Goal: Information Seeking & Learning: Learn about a topic

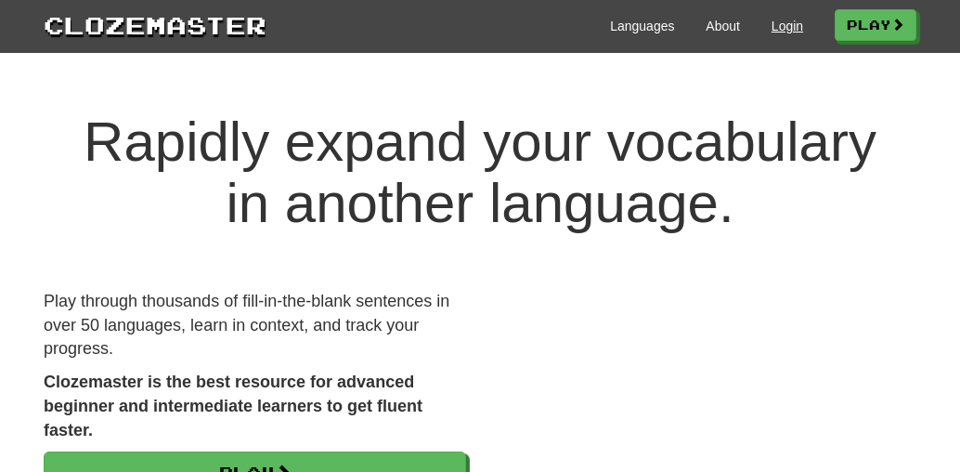
click at [792, 23] on link "Login" at bounding box center [788, 26] width 32 height 19
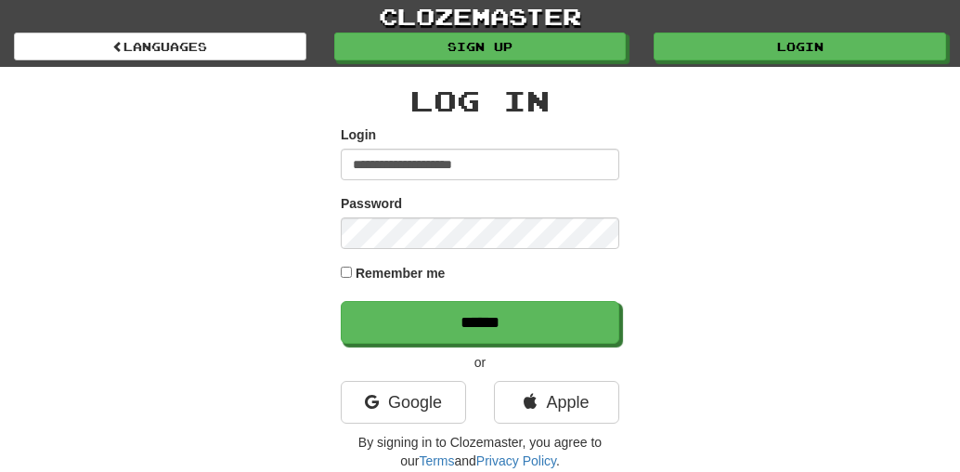
type input "**********"
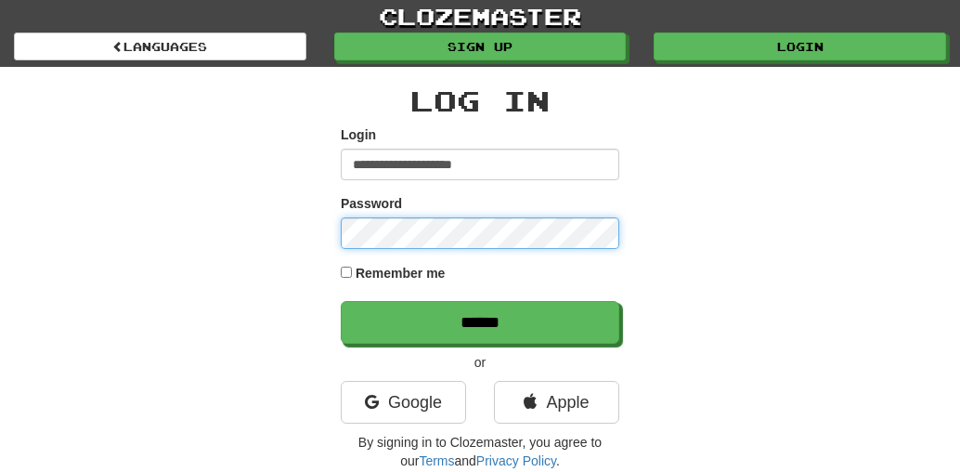
click at [480, 321] on input "******" at bounding box center [480, 322] width 279 height 43
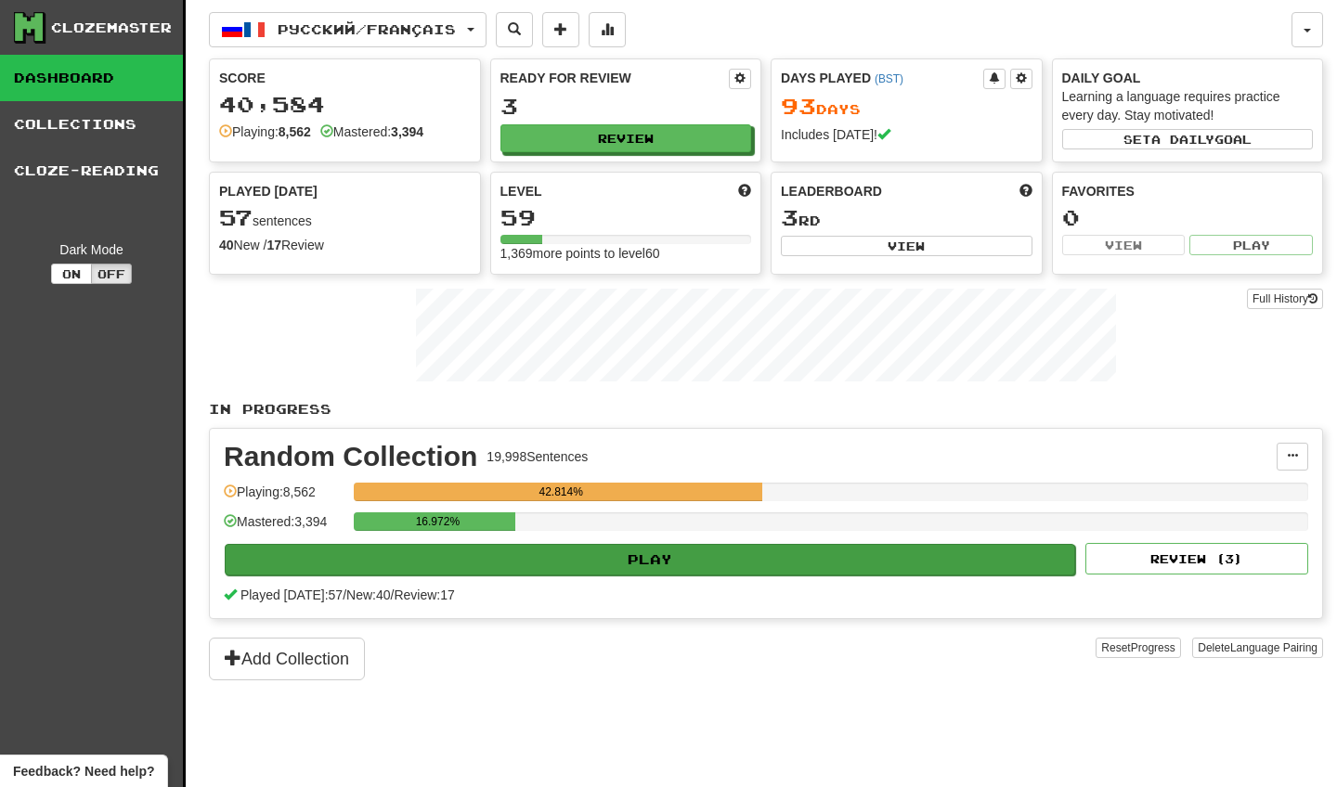
click at [478, 471] on button "Play" at bounding box center [650, 560] width 851 height 32
select select "********"
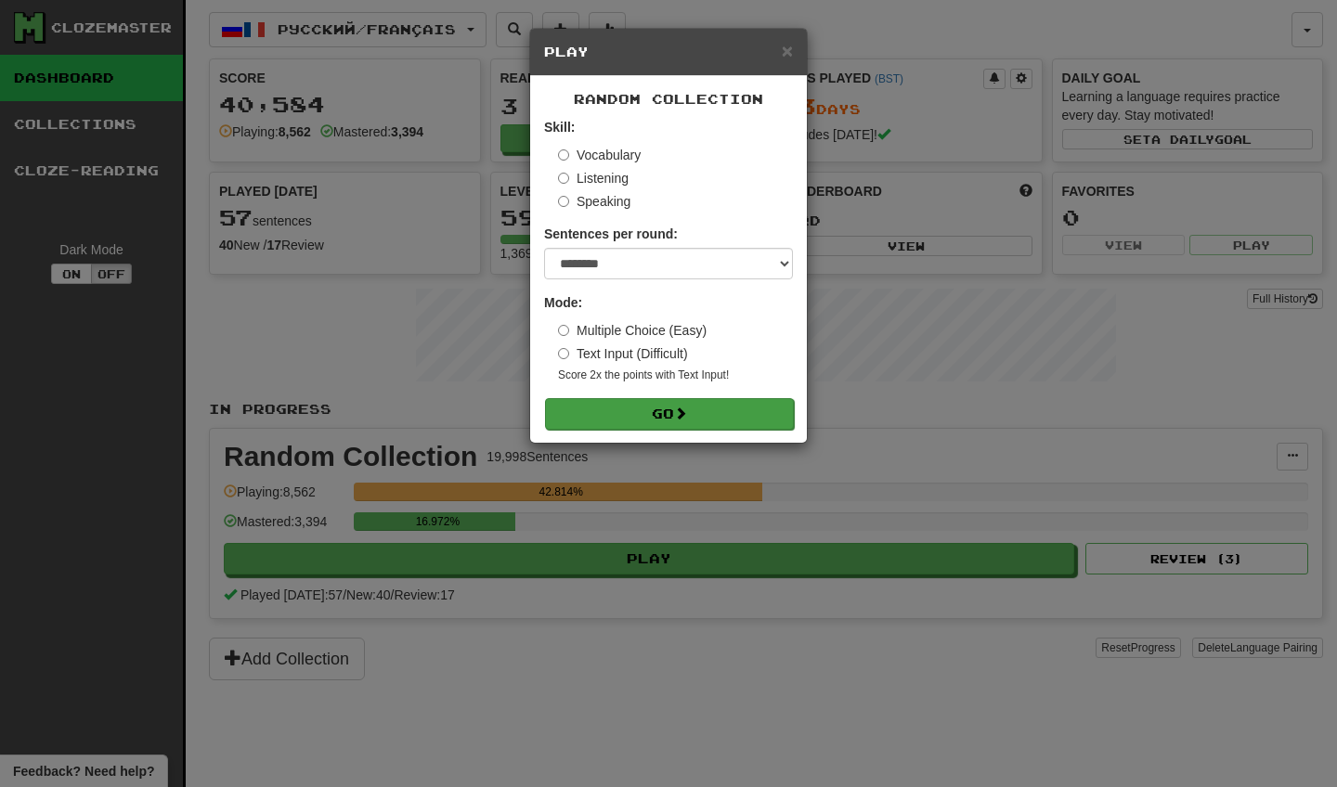
click at [627, 413] on button "Go" at bounding box center [669, 414] width 249 height 32
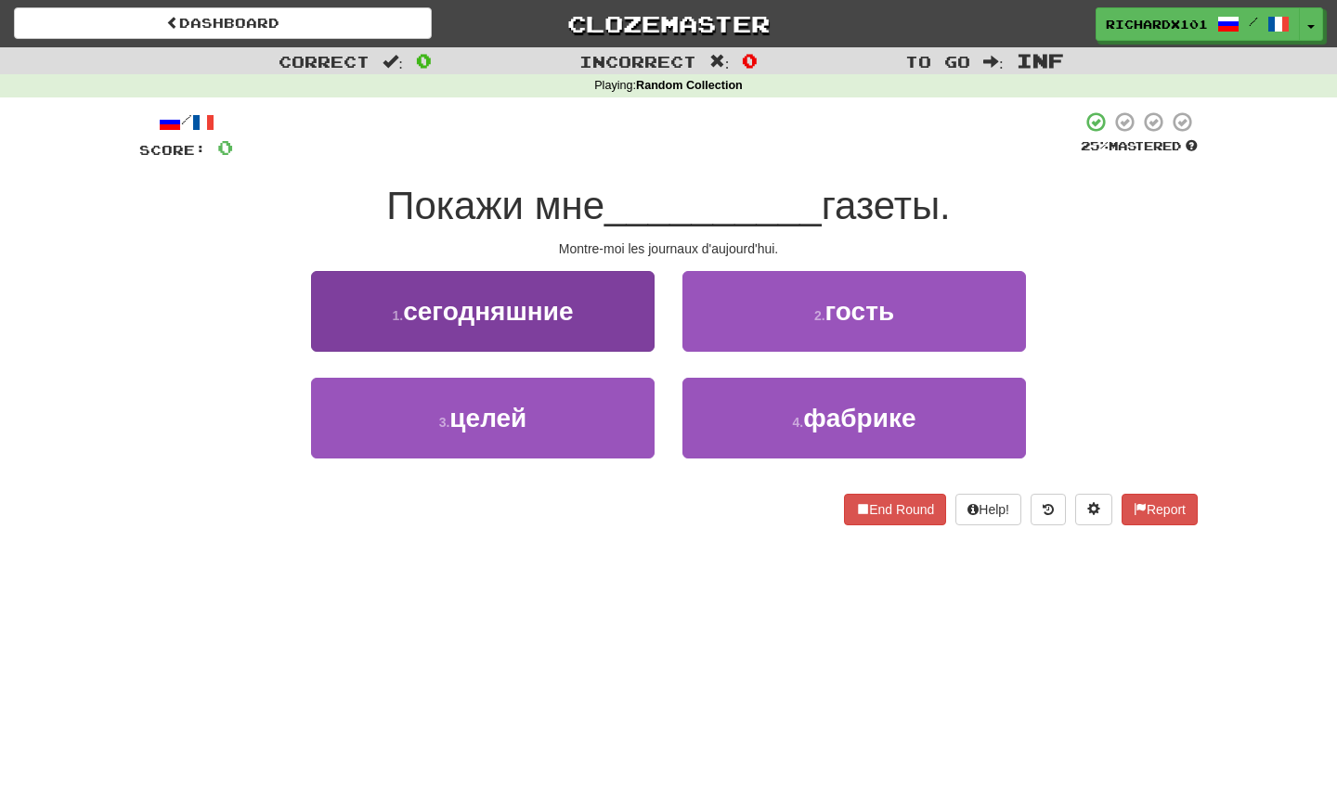
click at [620, 310] on button "1 . сегодняшние" at bounding box center [483, 311] width 344 height 81
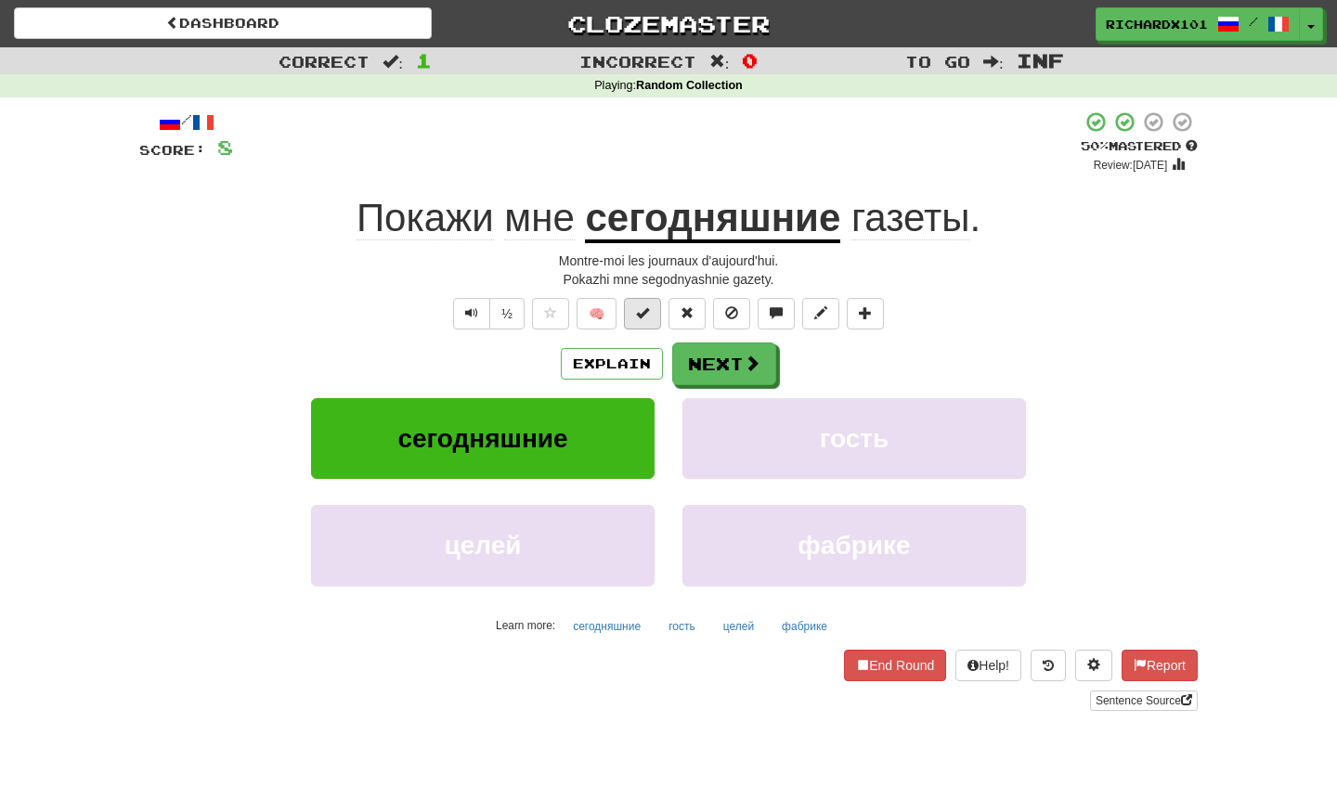
click at [635, 309] on button at bounding box center [642, 314] width 37 height 32
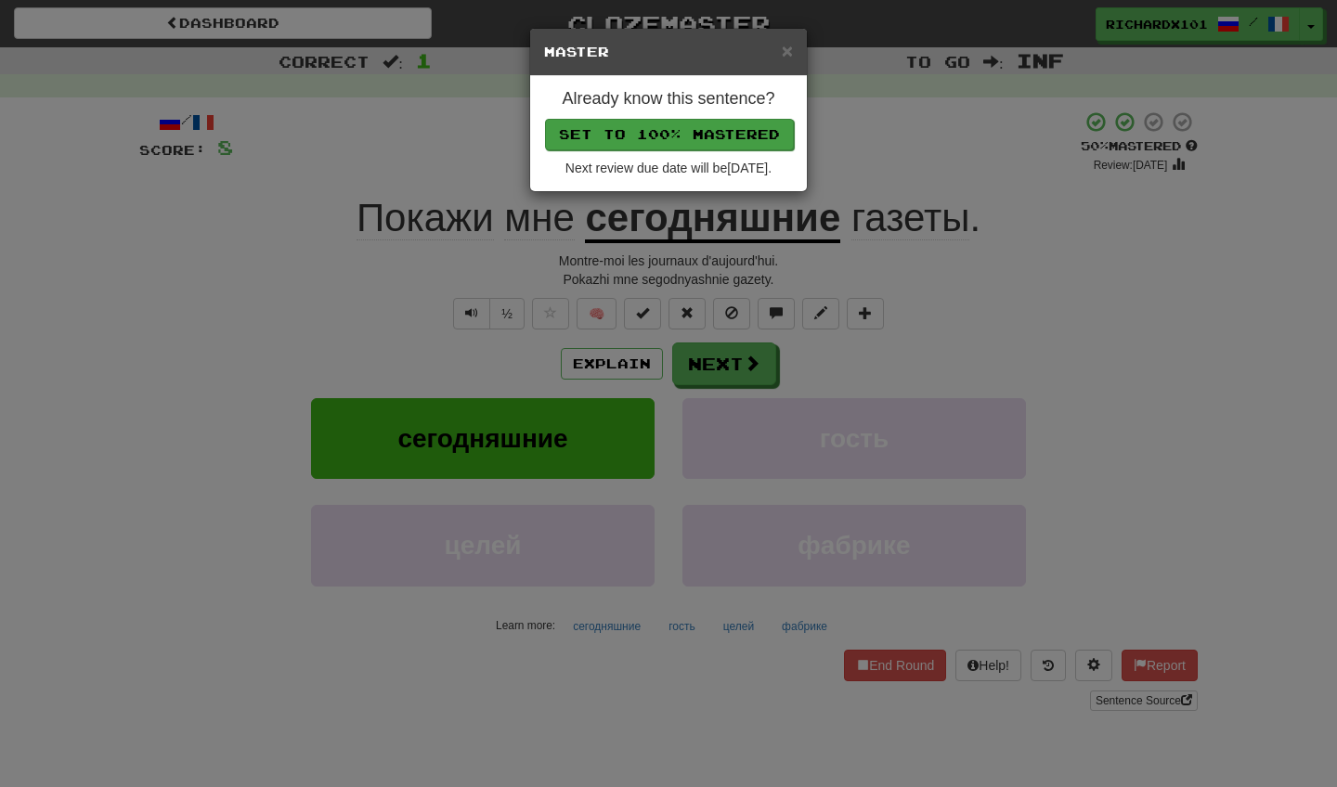
click at [682, 137] on button "Set to 100% Mastered" at bounding box center [669, 135] width 249 height 32
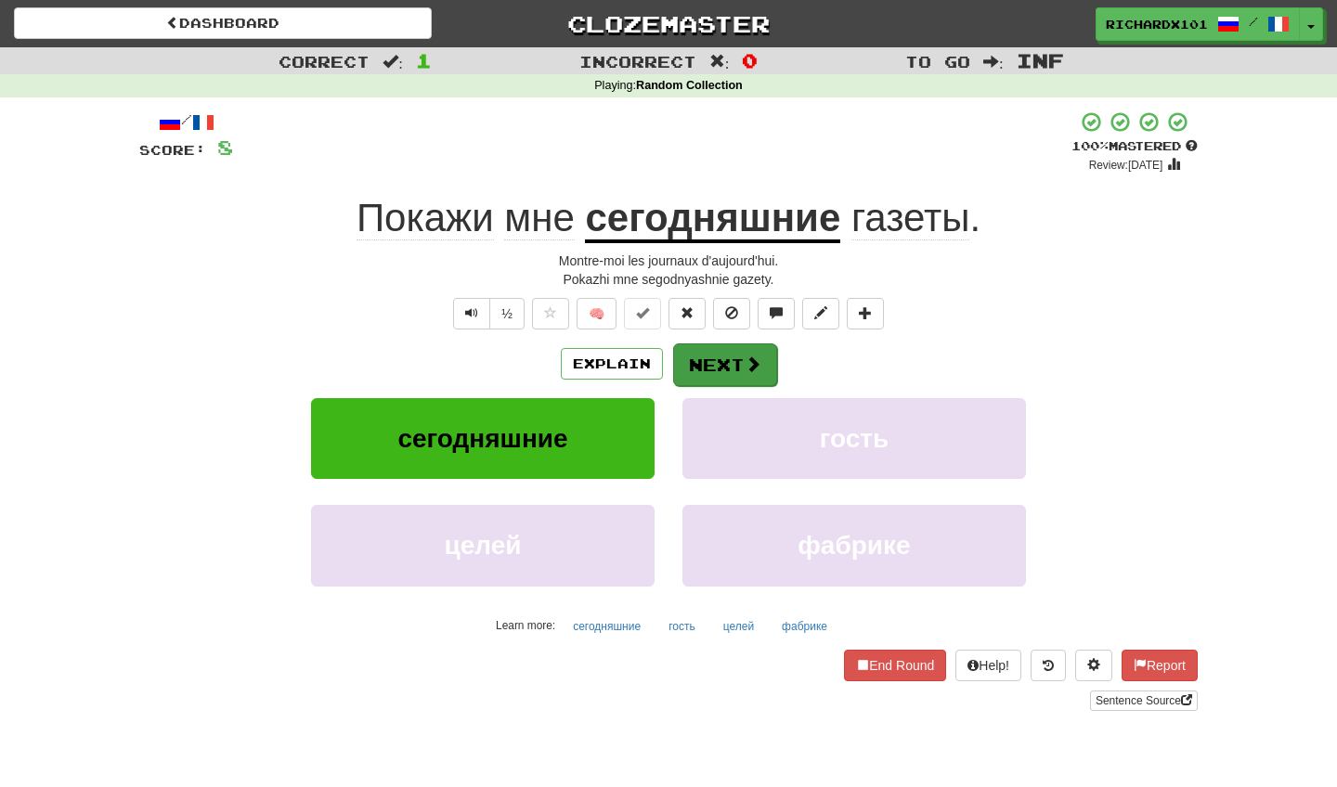
click at [718, 350] on button "Next" at bounding box center [725, 365] width 104 height 43
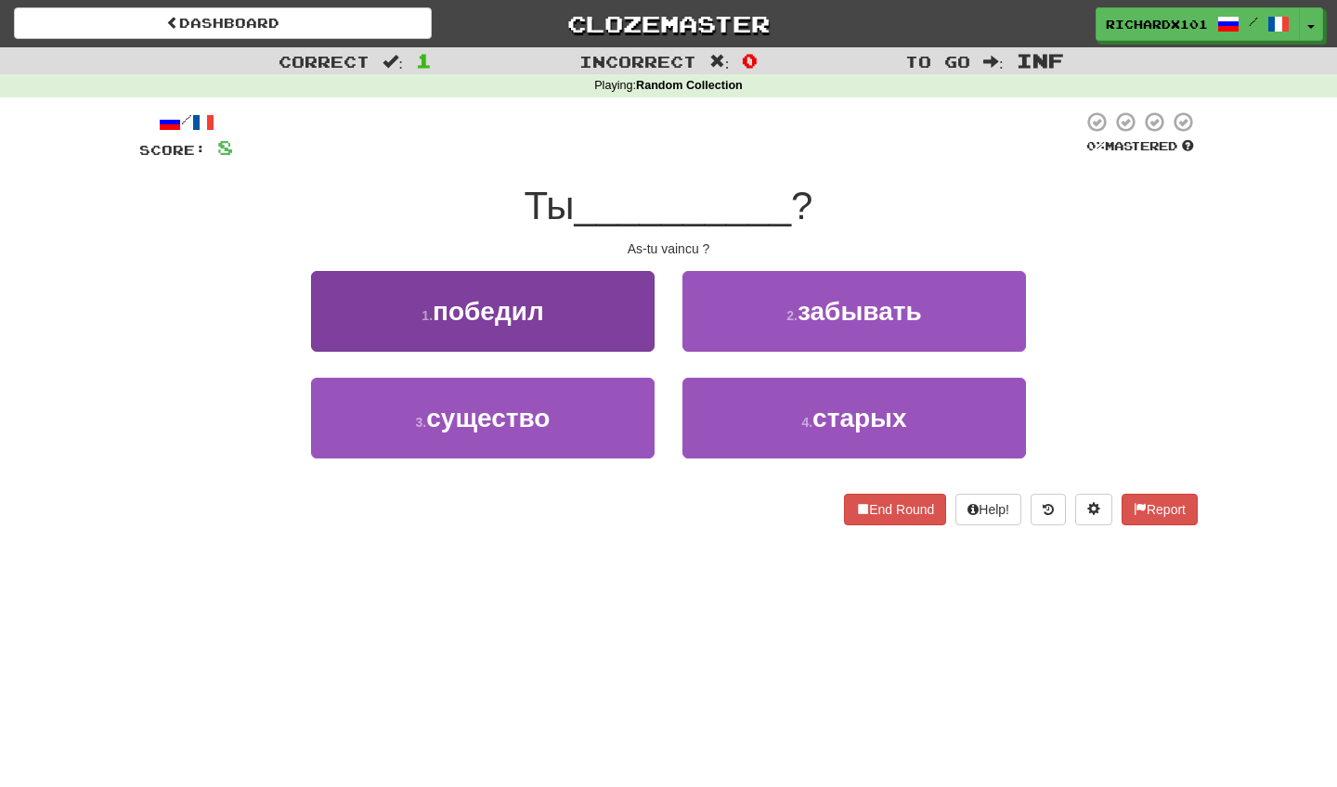
click at [644, 330] on button "1 . победил" at bounding box center [483, 311] width 344 height 81
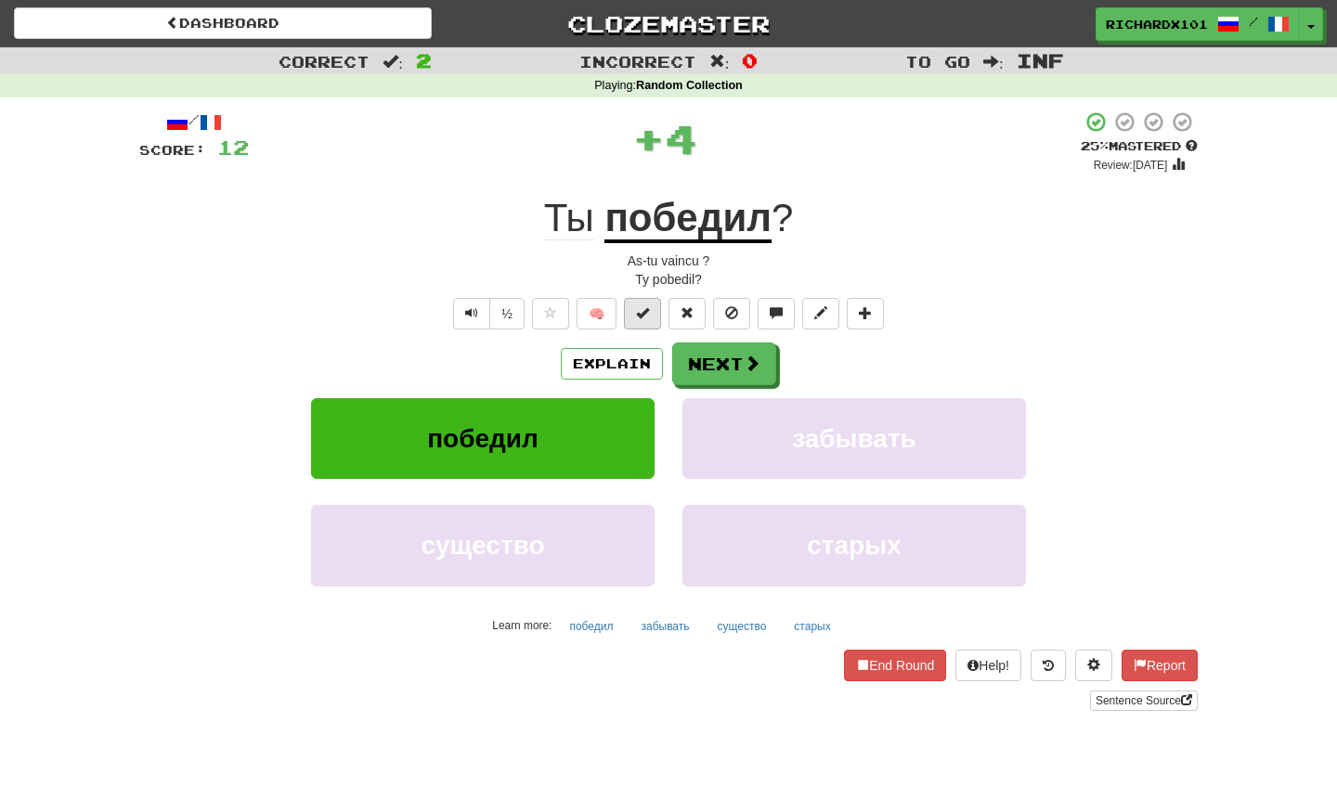
click at [648, 320] on button at bounding box center [642, 314] width 37 height 32
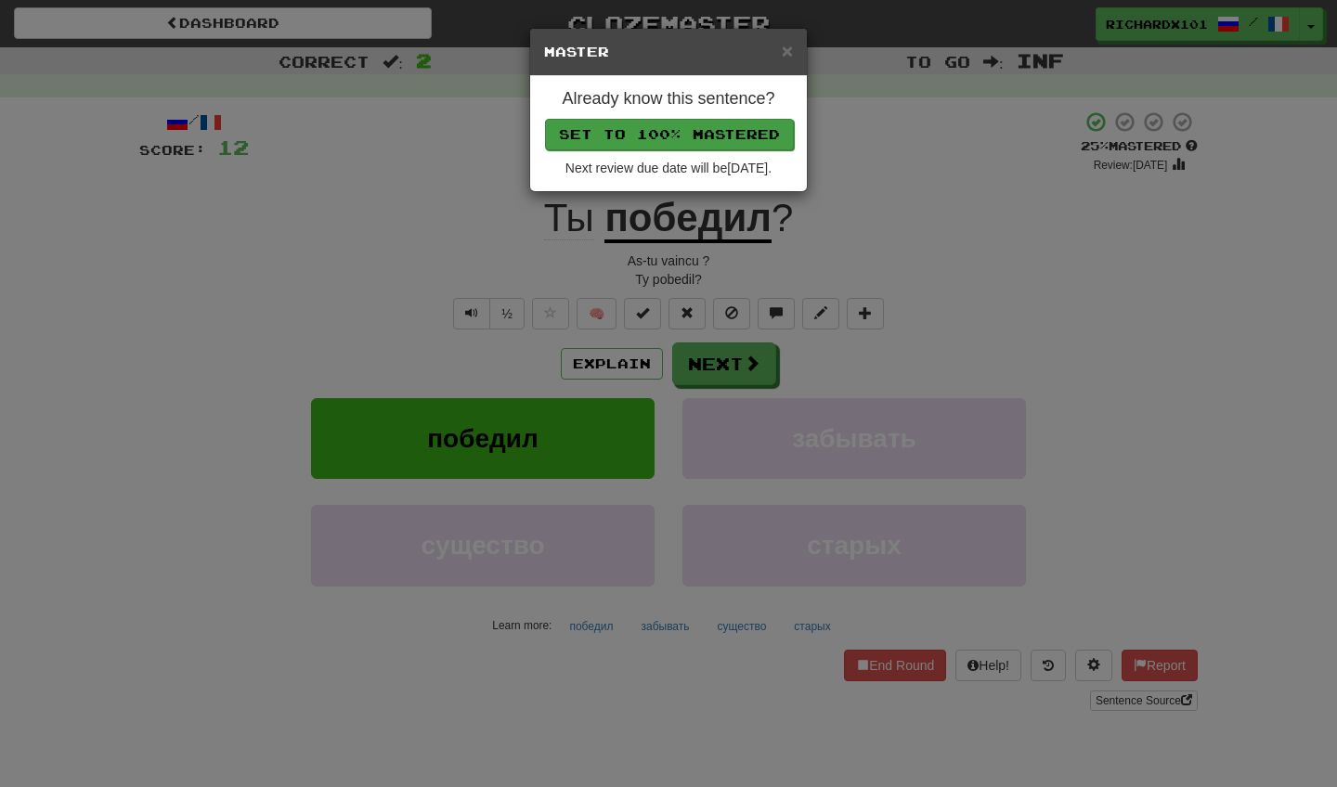
click at [690, 135] on button "Set to 100% Mastered" at bounding box center [669, 135] width 249 height 32
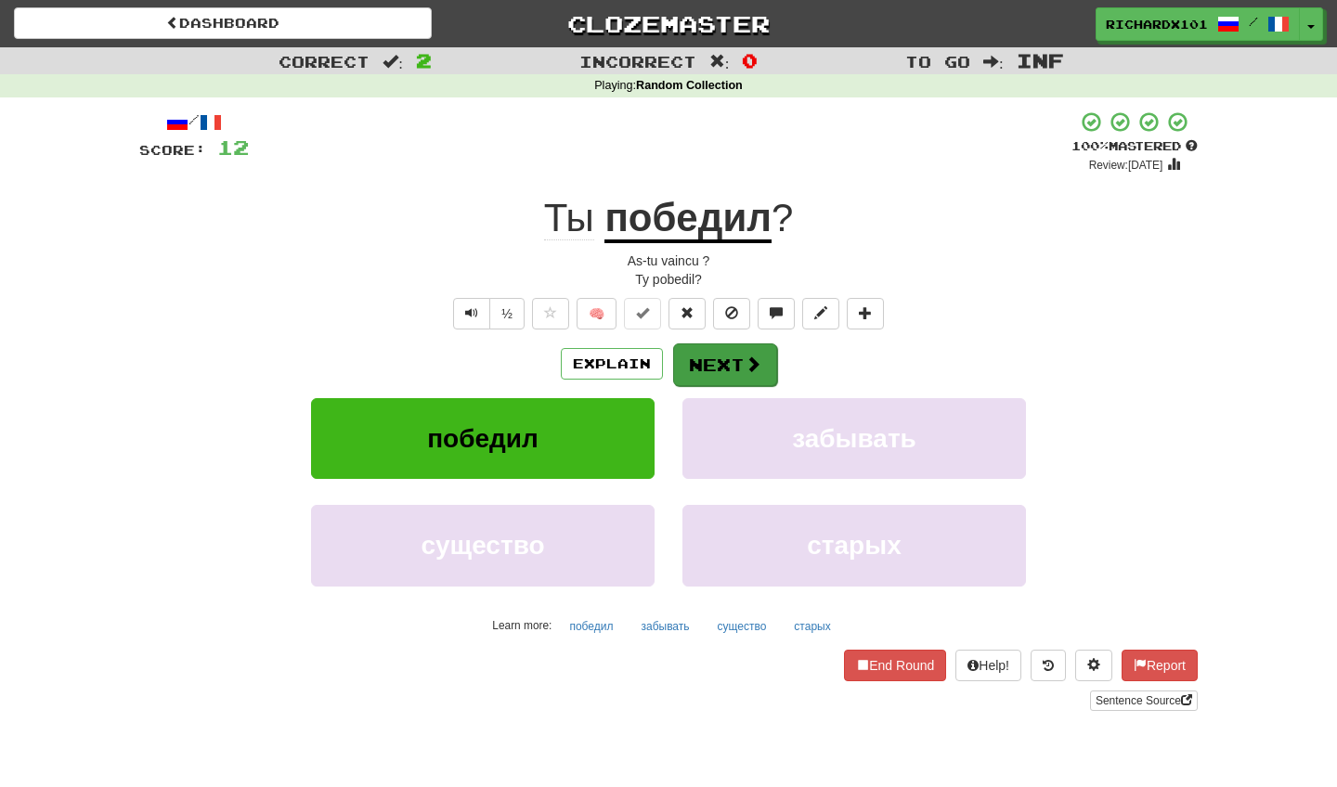
click at [700, 345] on button "Next" at bounding box center [725, 365] width 104 height 43
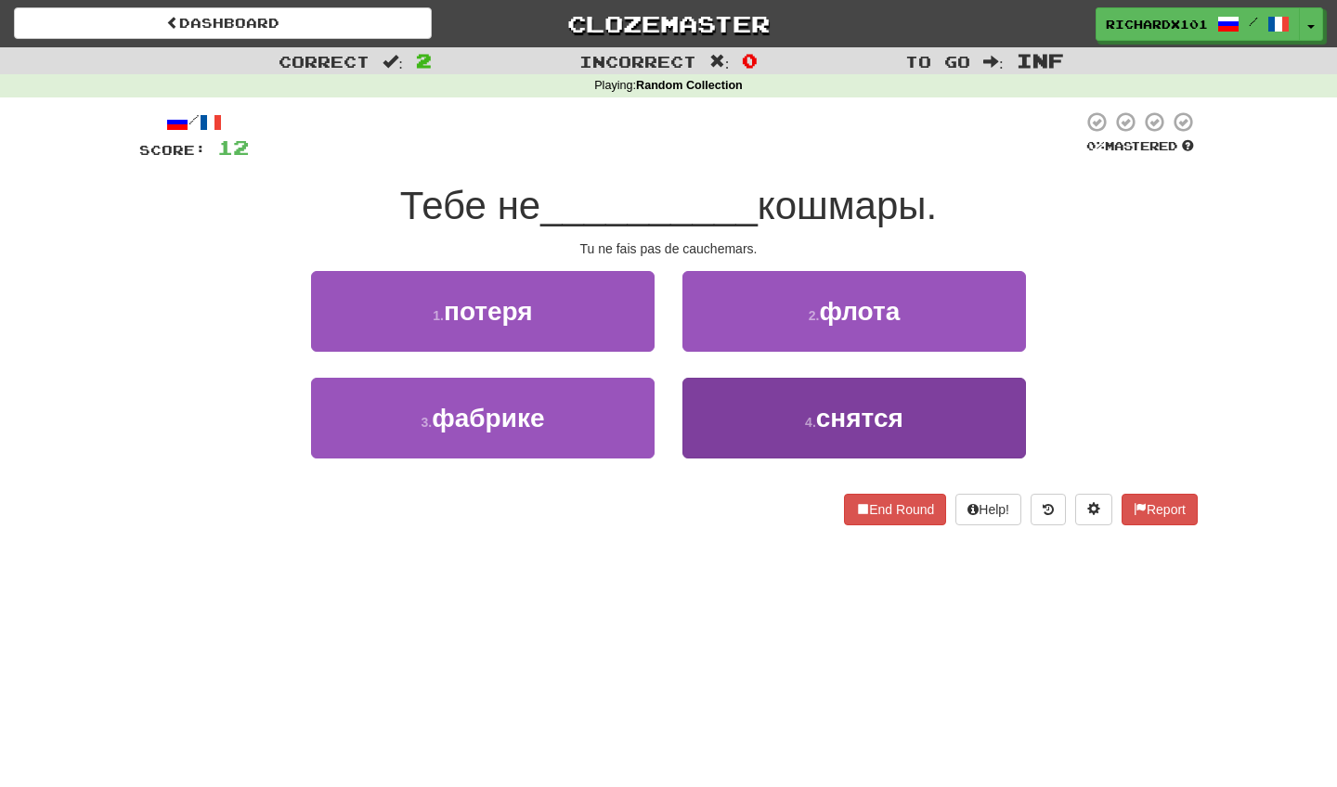
click at [720, 432] on button "4 . снятся" at bounding box center [855, 418] width 344 height 81
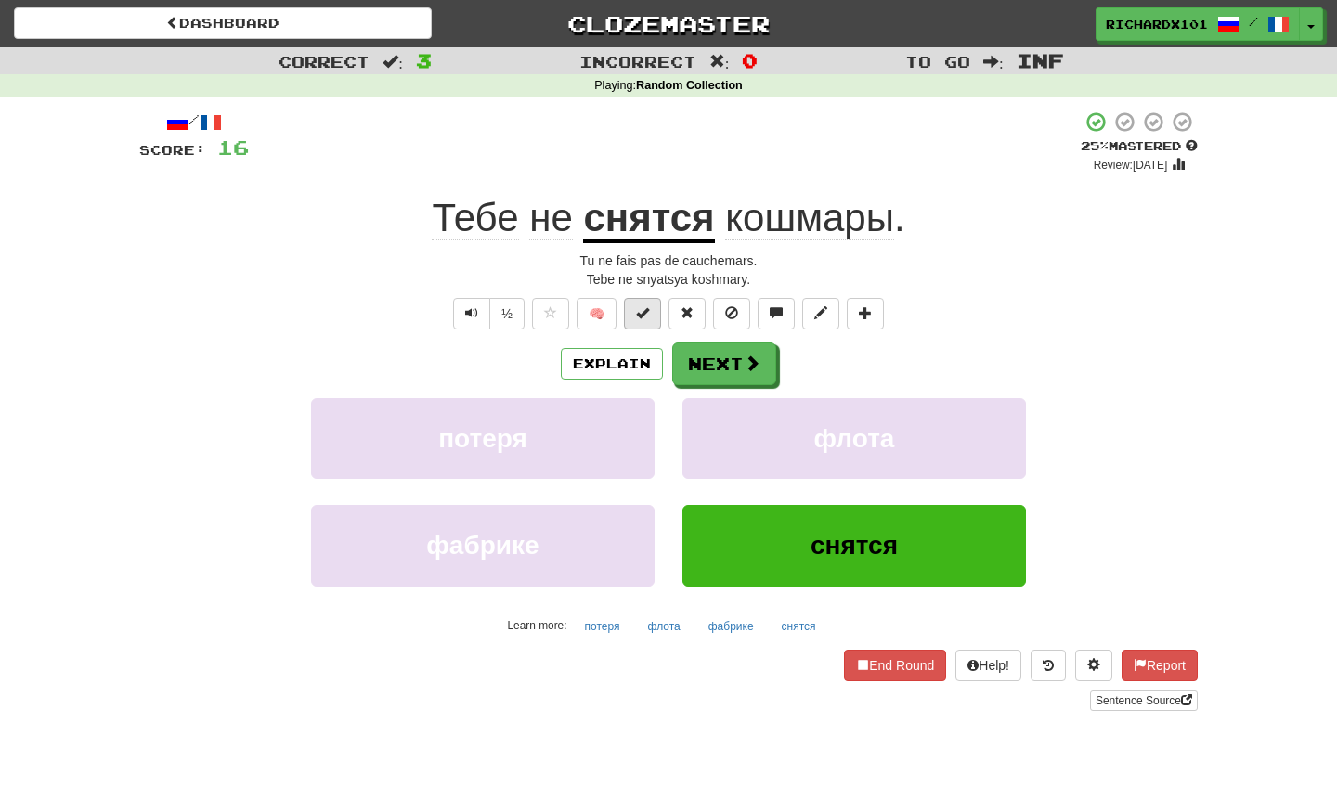
click at [656, 316] on button at bounding box center [642, 314] width 37 height 32
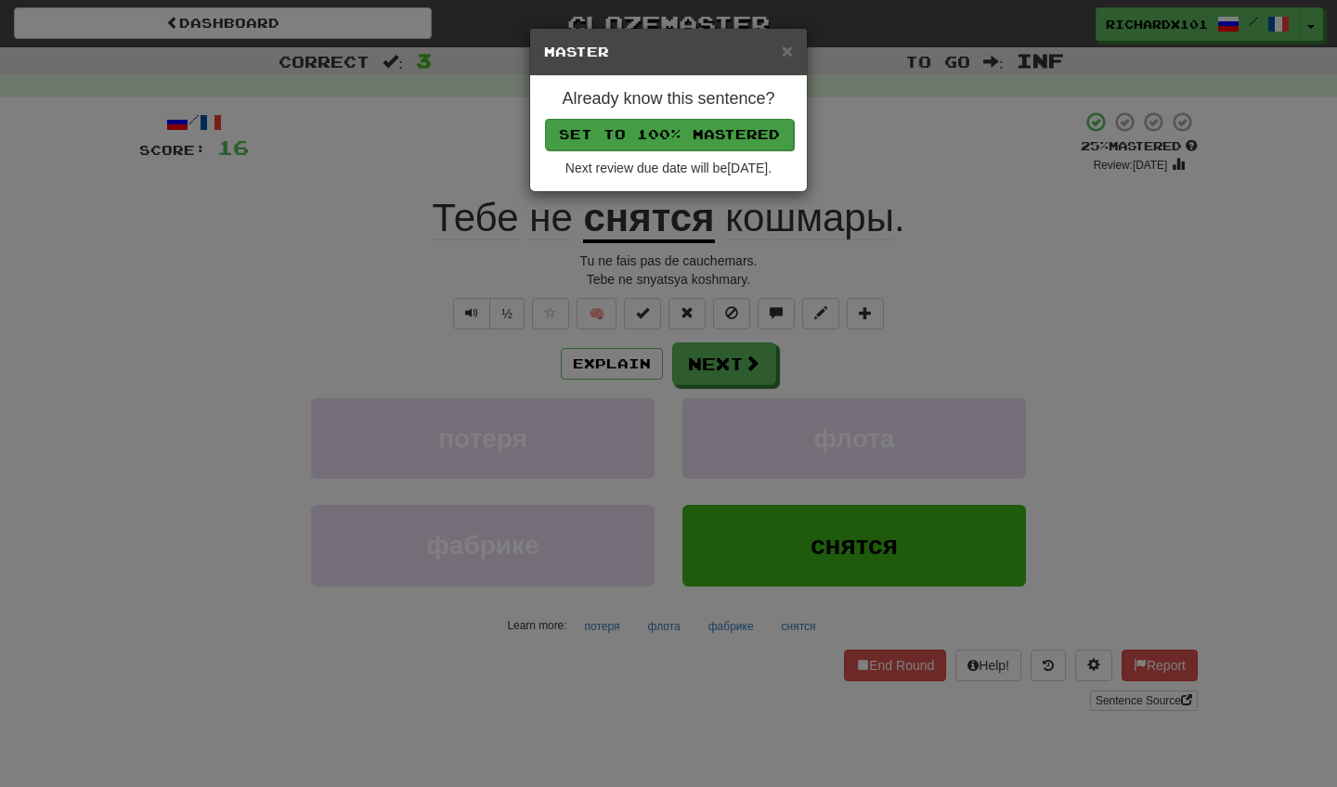
click at [709, 136] on button "Set to 100% Mastered" at bounding box center [669, 135] width 249 height 32
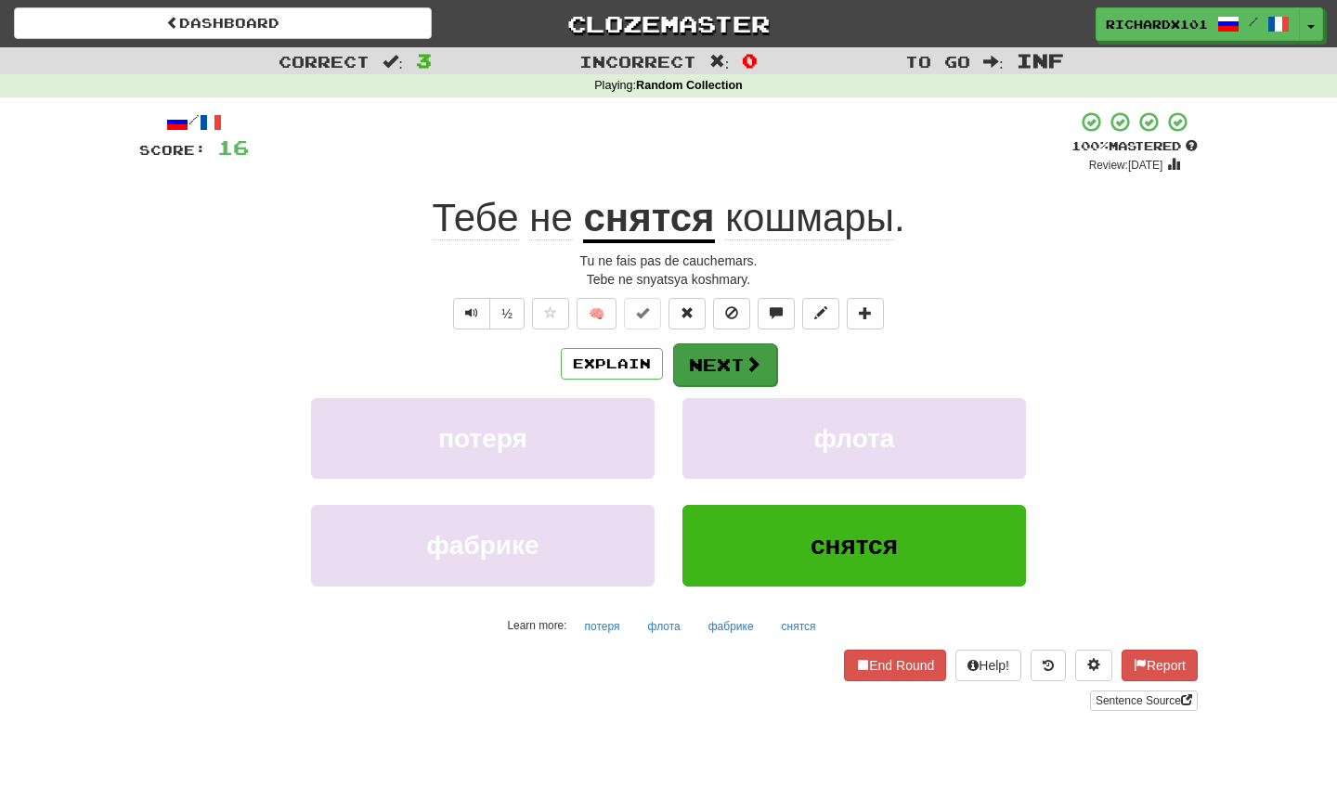
click at [713, 349] on button "Next" at bounding box center [725, 365] width 104 height 43
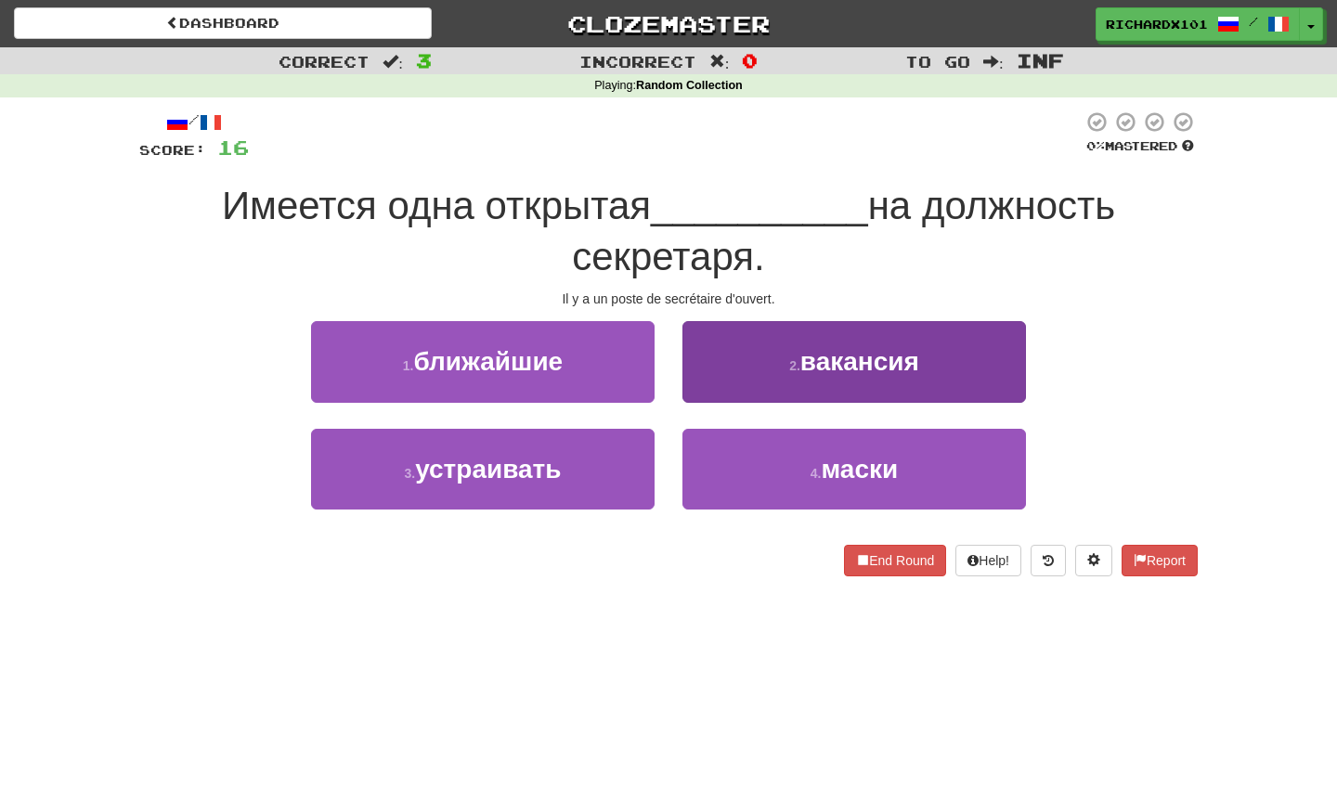
click at [731, 361] on button "2 . вакансия" at bounding box center [855, 361] width 344 height 81
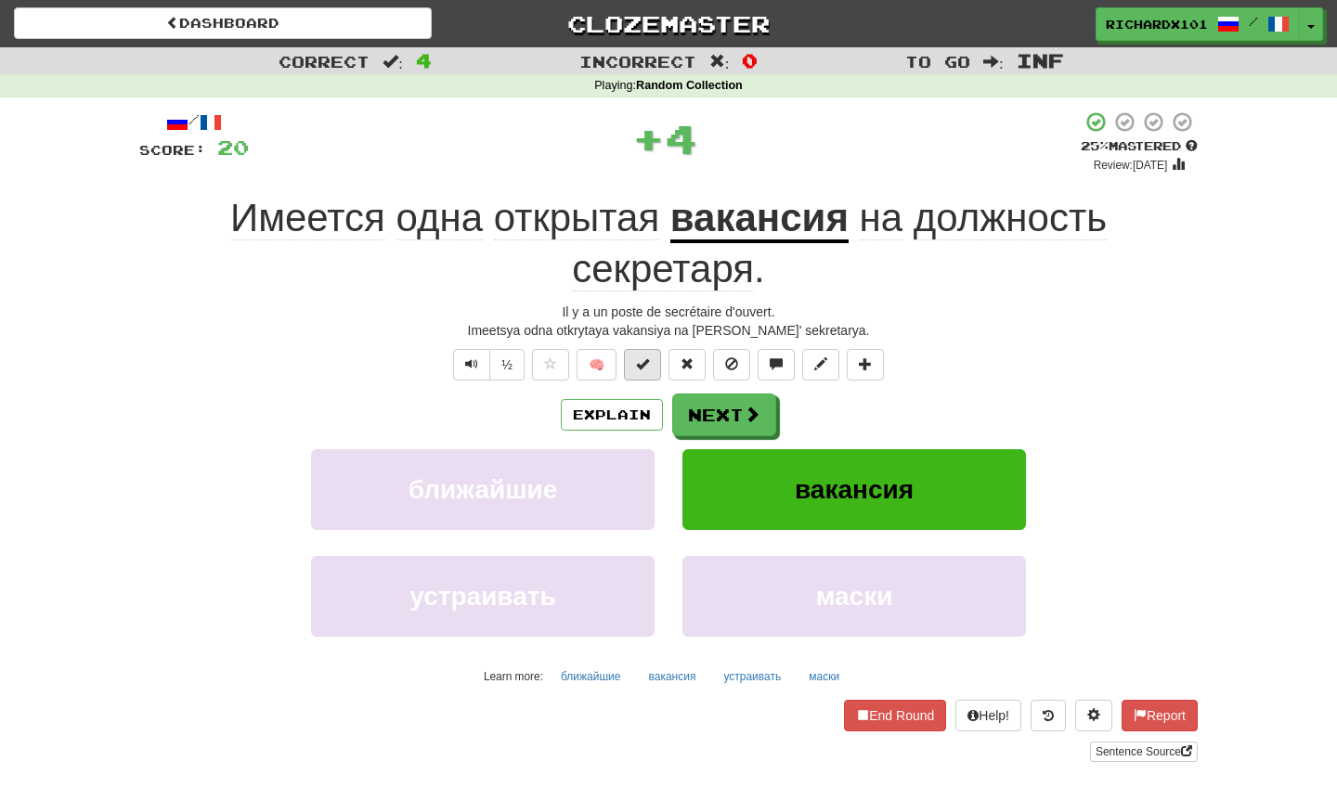
click at [645, 363] on span at bounding box center [642, 364] width 13 height 13
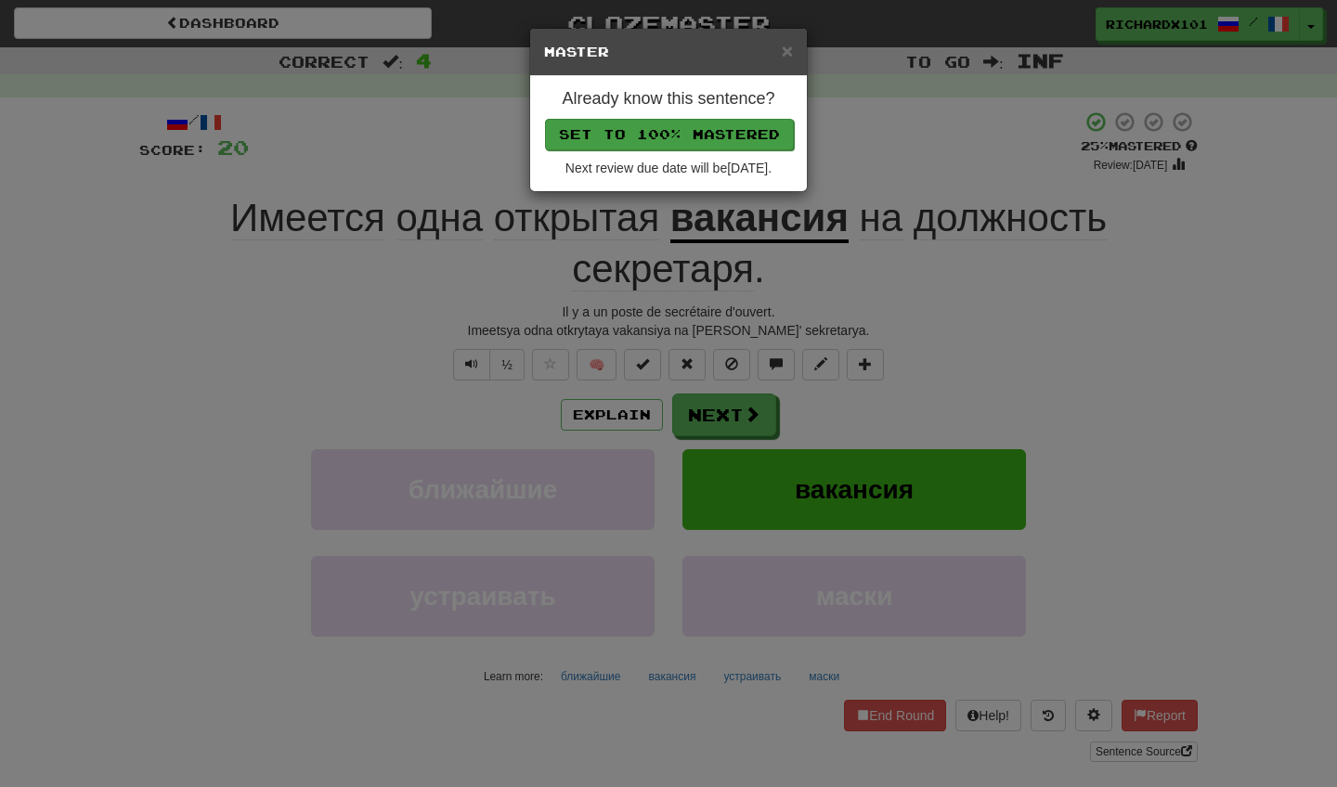
click at [692, 137] on button "Set to 100% Mastered" at bounding box center [669, 135] width 249 height 32
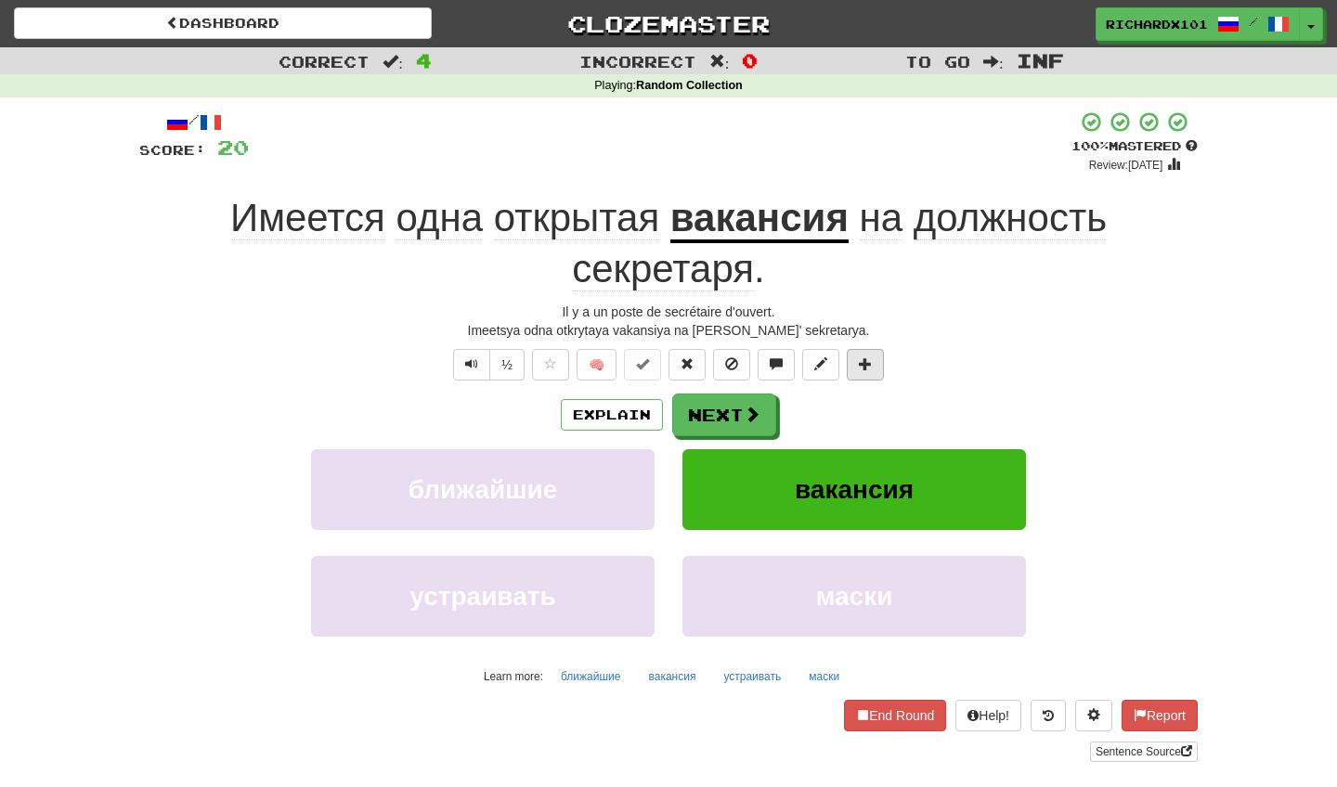
click at [877, 373] on button at bounding box center [865, 365] width 37 height 32
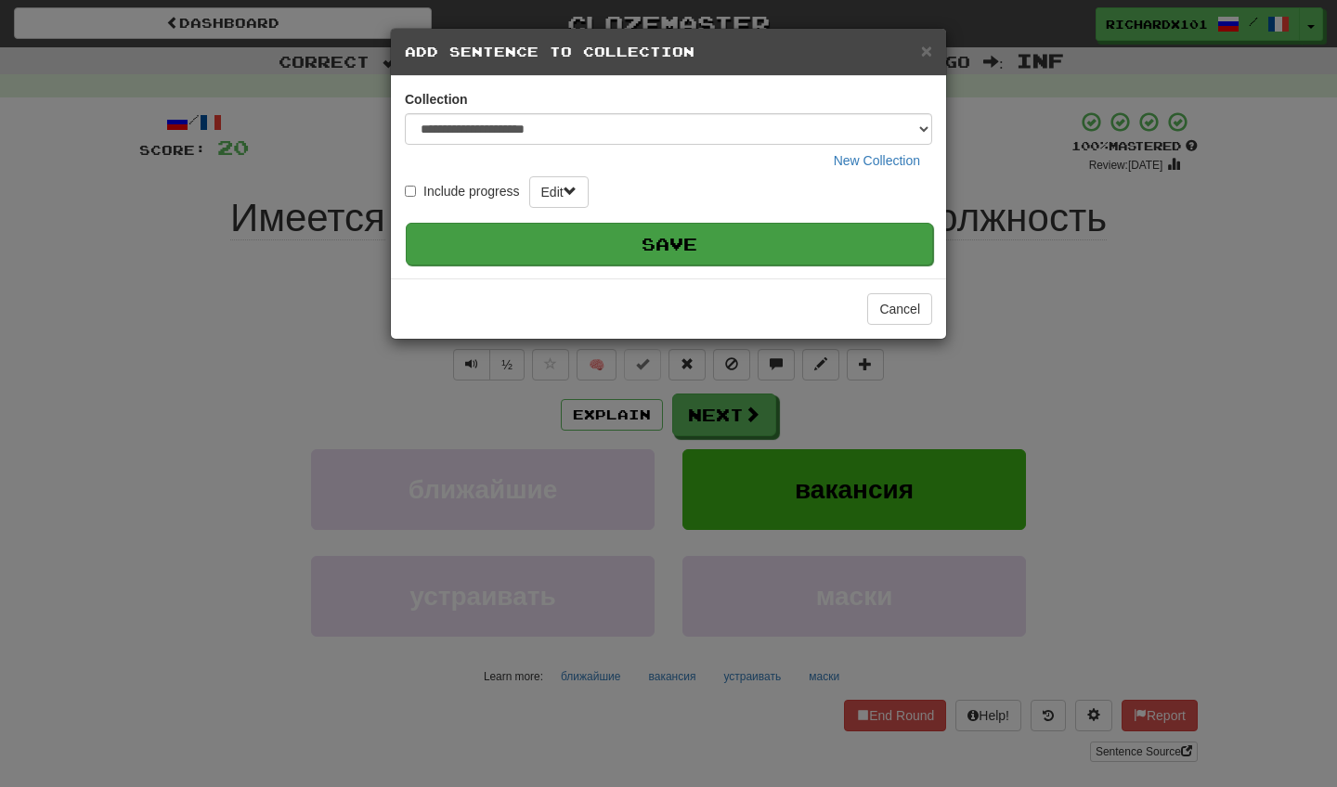
click at [846, 249] on button "Save" at bounding box center [669, 244] width 527 height 43
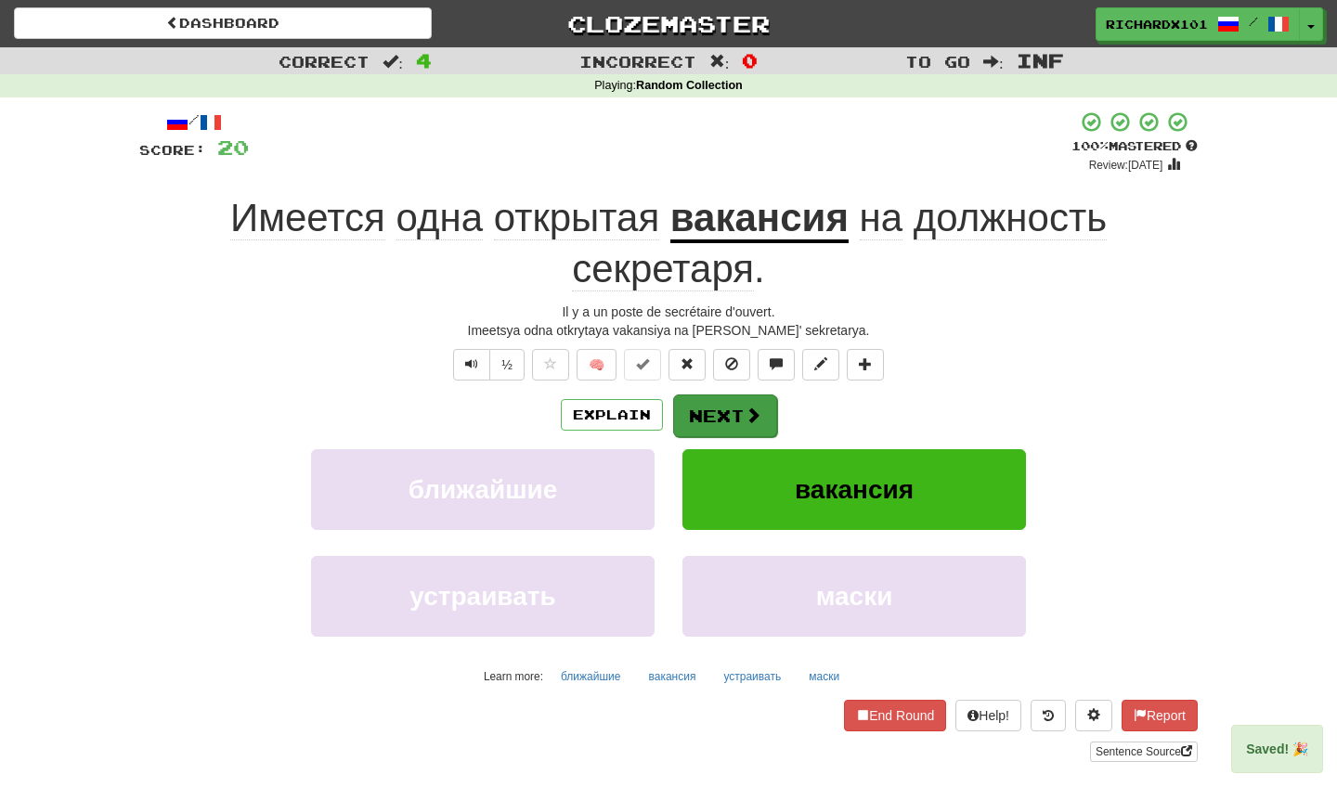
click at [768, 406] on button "Next" at bounding box center [725, 416] width 104 height 43
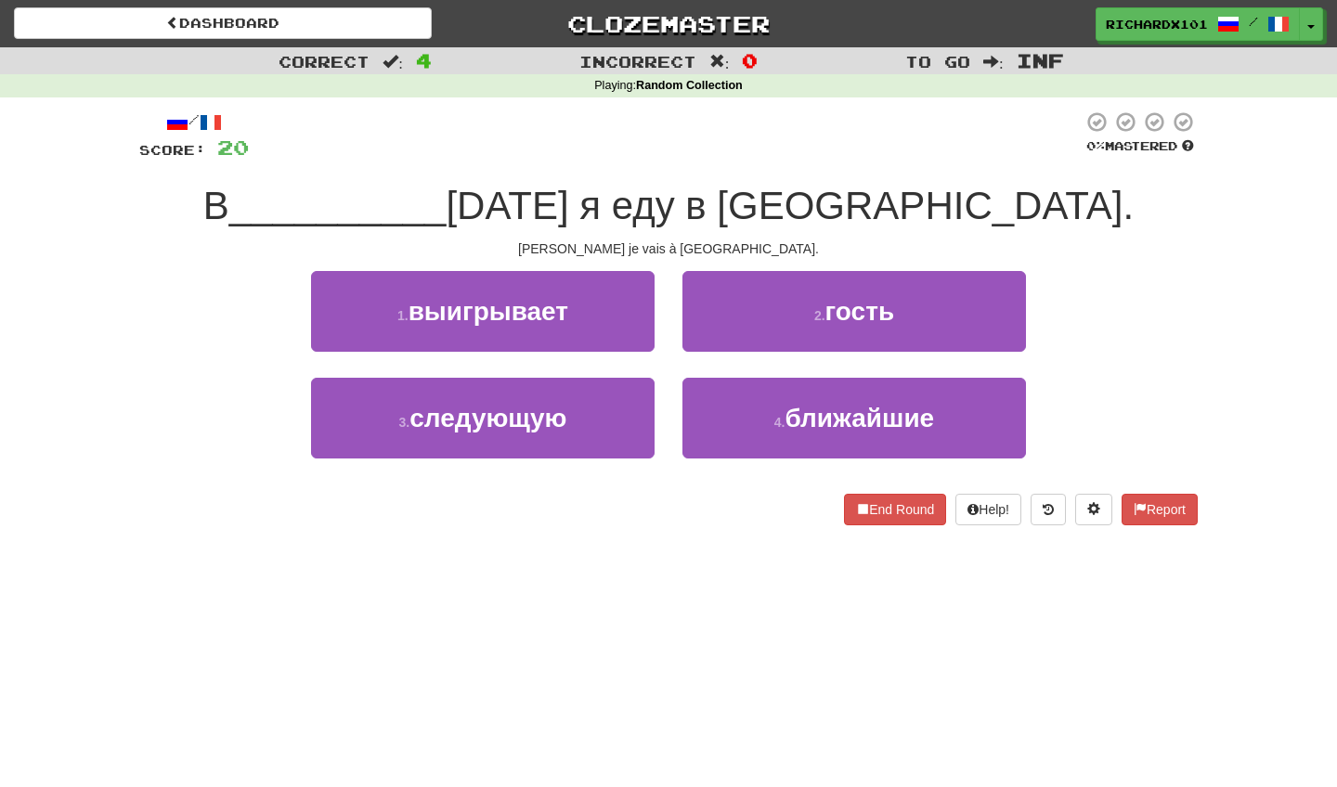
click at [768, 406] on button "4 . ближайшие" at bounding box center [855, 418] width 344 height 81
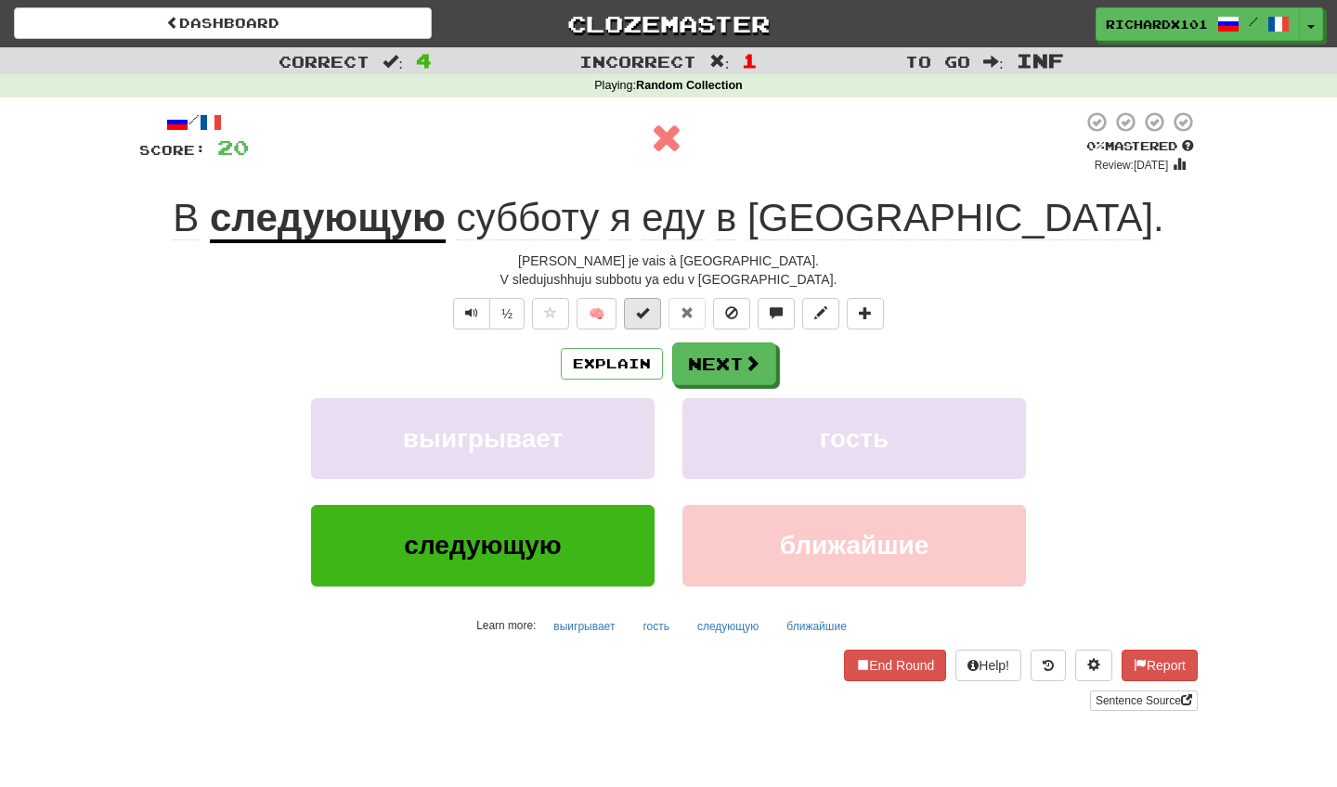
click at [657, 309] on button at bounding box center [642, 314] width 37 height 32
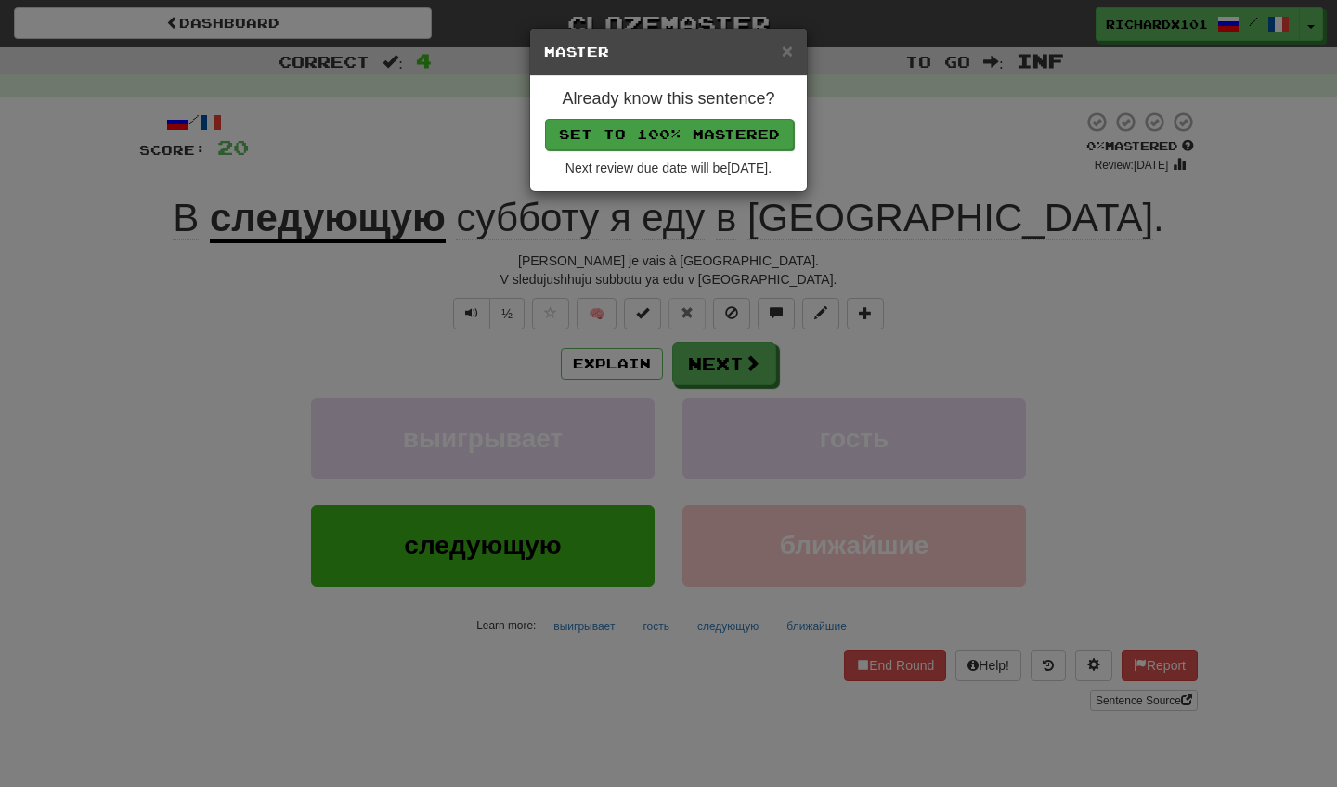
click at [713, 126] on button "Set to 100% Mastered" at bounding box center [669, 135] width 249 height 32
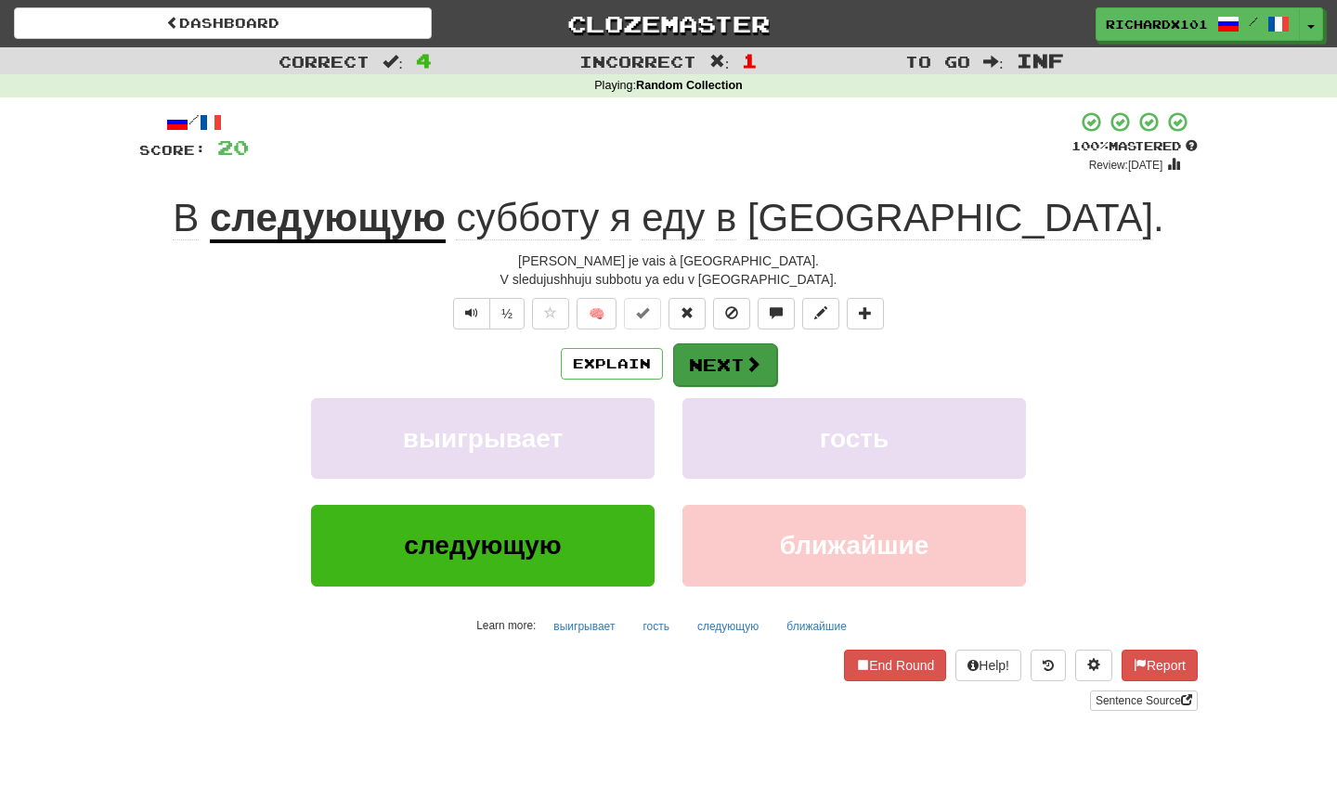
click at [718, 348] on button "Next" at bounding box center [725, 365] width 104 height 43
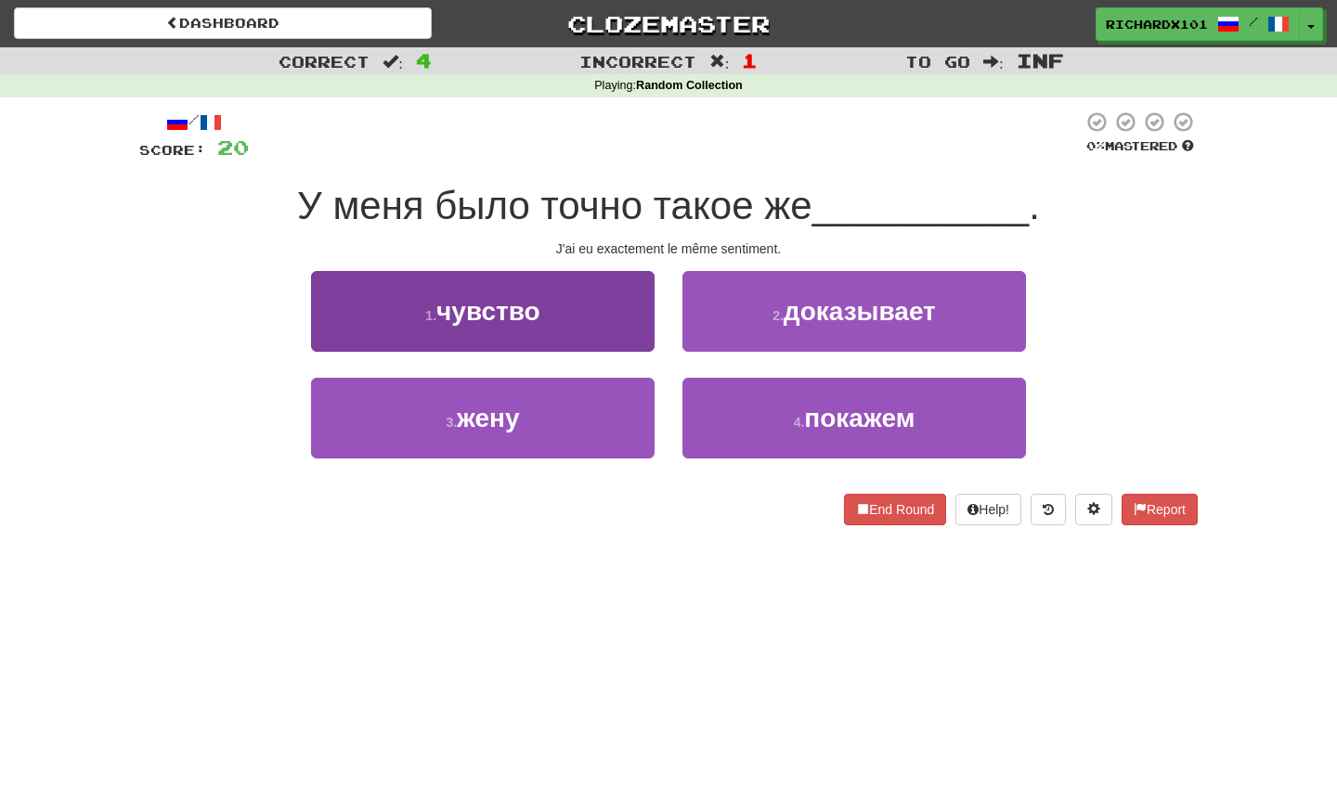
click at [606, 321] on button "1 . чувство" at bounding box center [483, 311] width 344 height 81
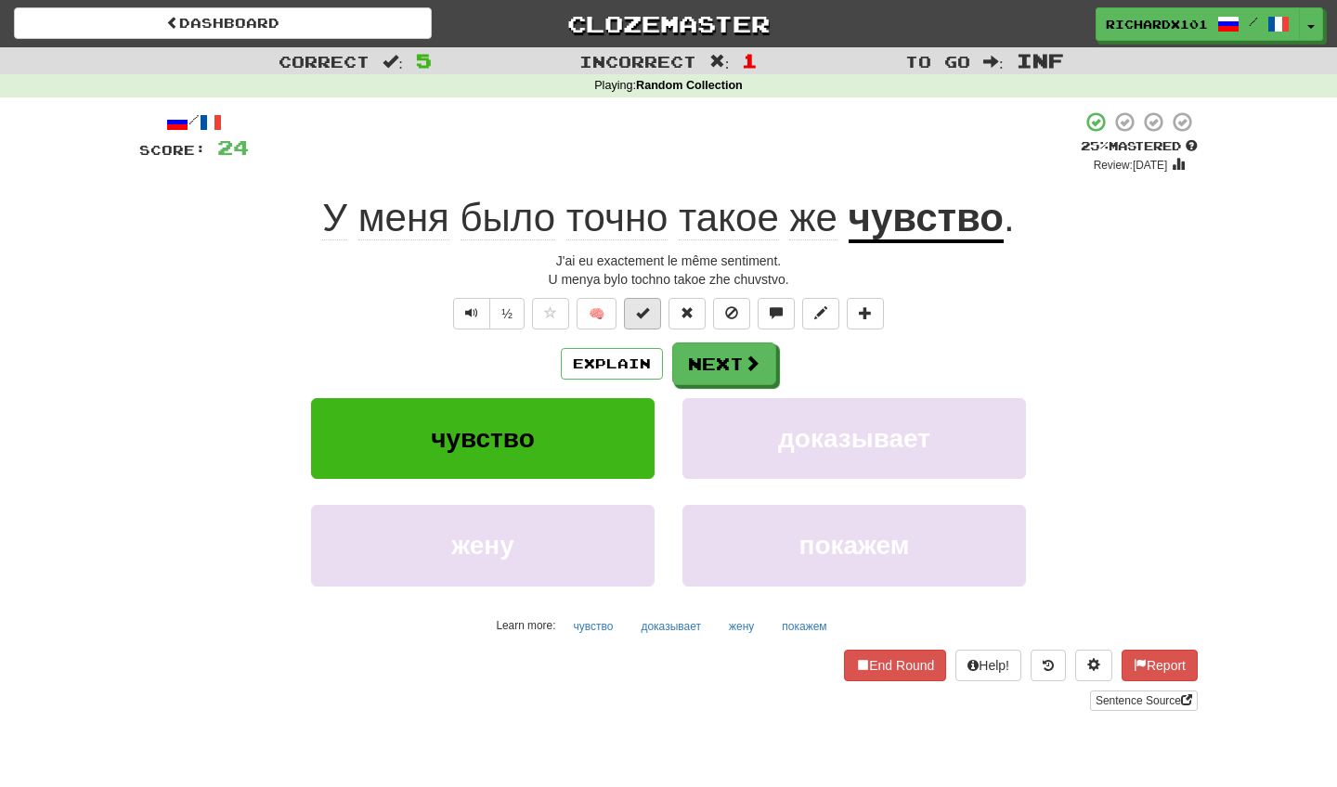
click at [640, 313] on span at bounding box center [642, 312] width 13 height 13
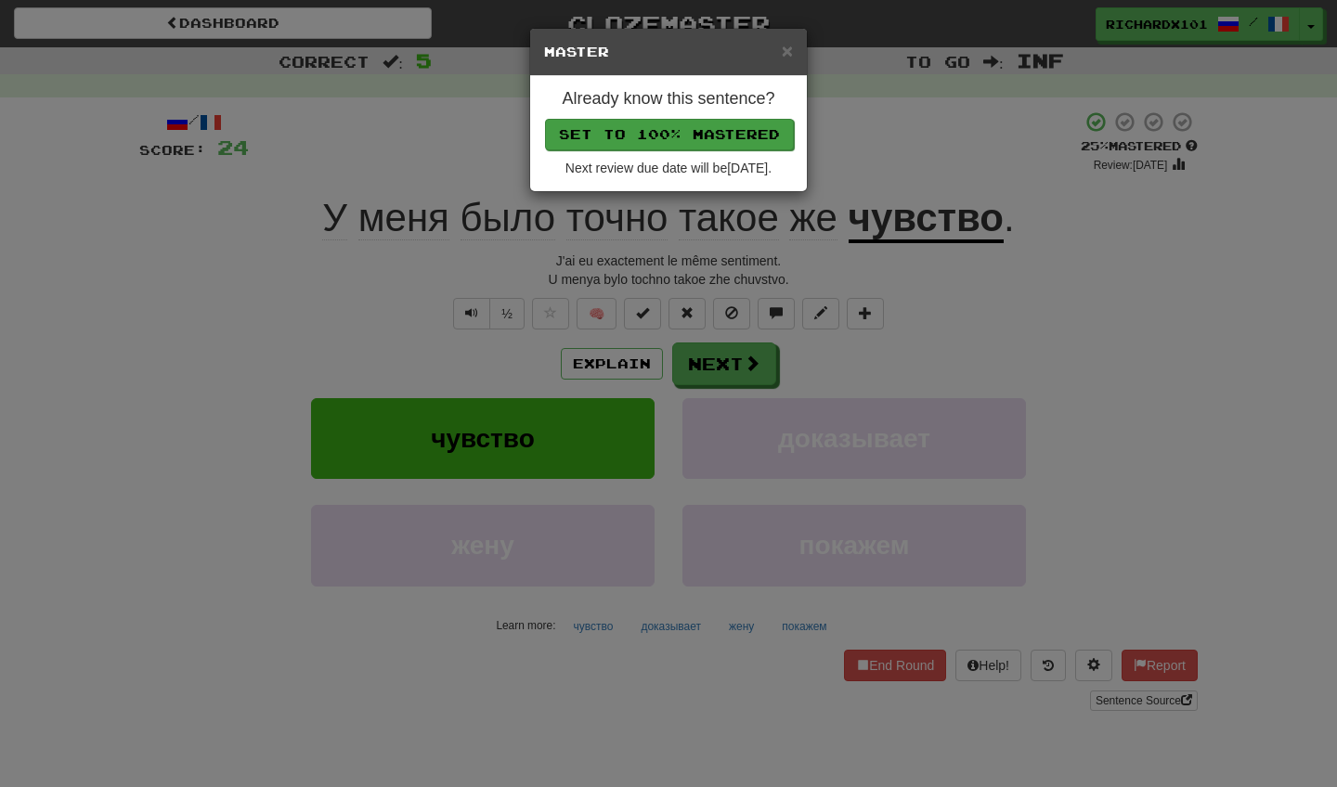
click at [702, 123] on button "Set to 100% Mastered" at bounding box center [669, 135] width 249 height 32
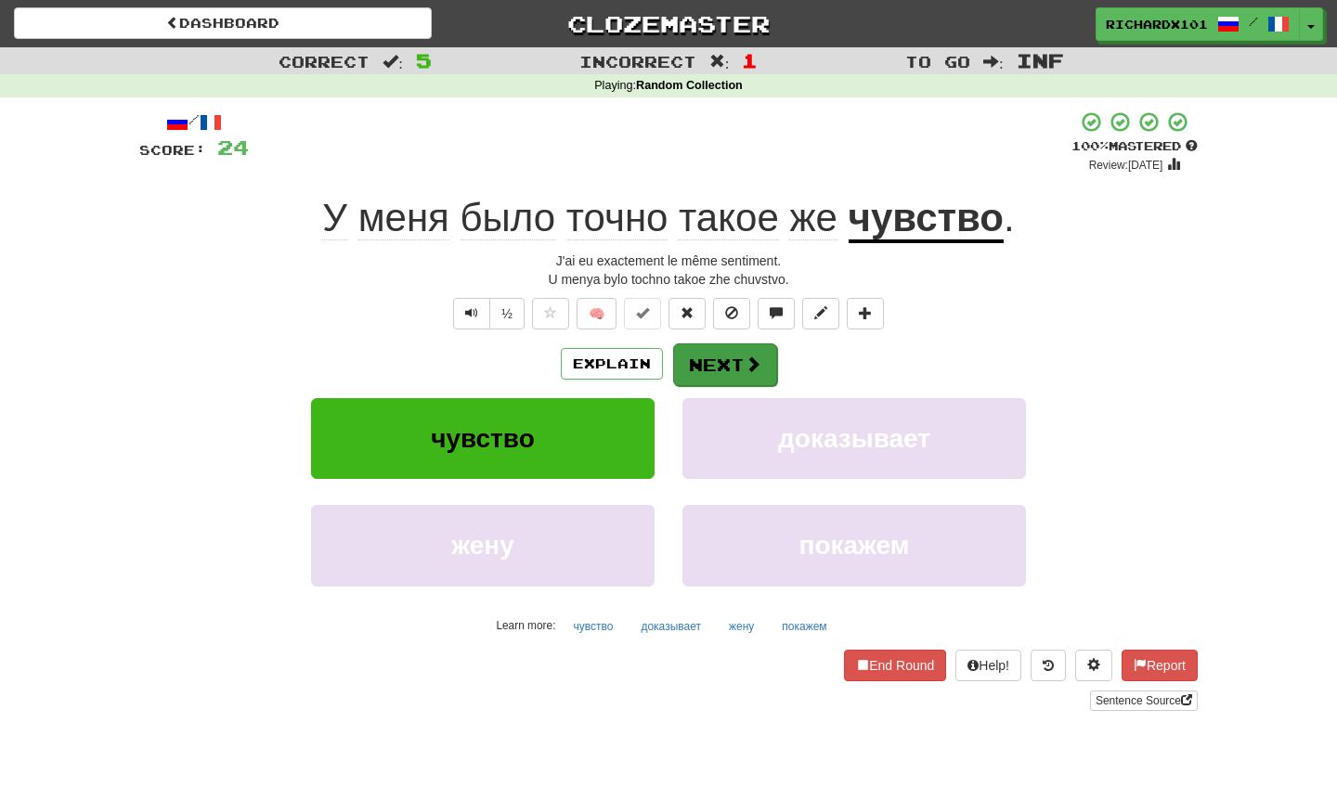
click at [709, 345] on button "Next" at bounding box center [725, 365] width 104 height 43
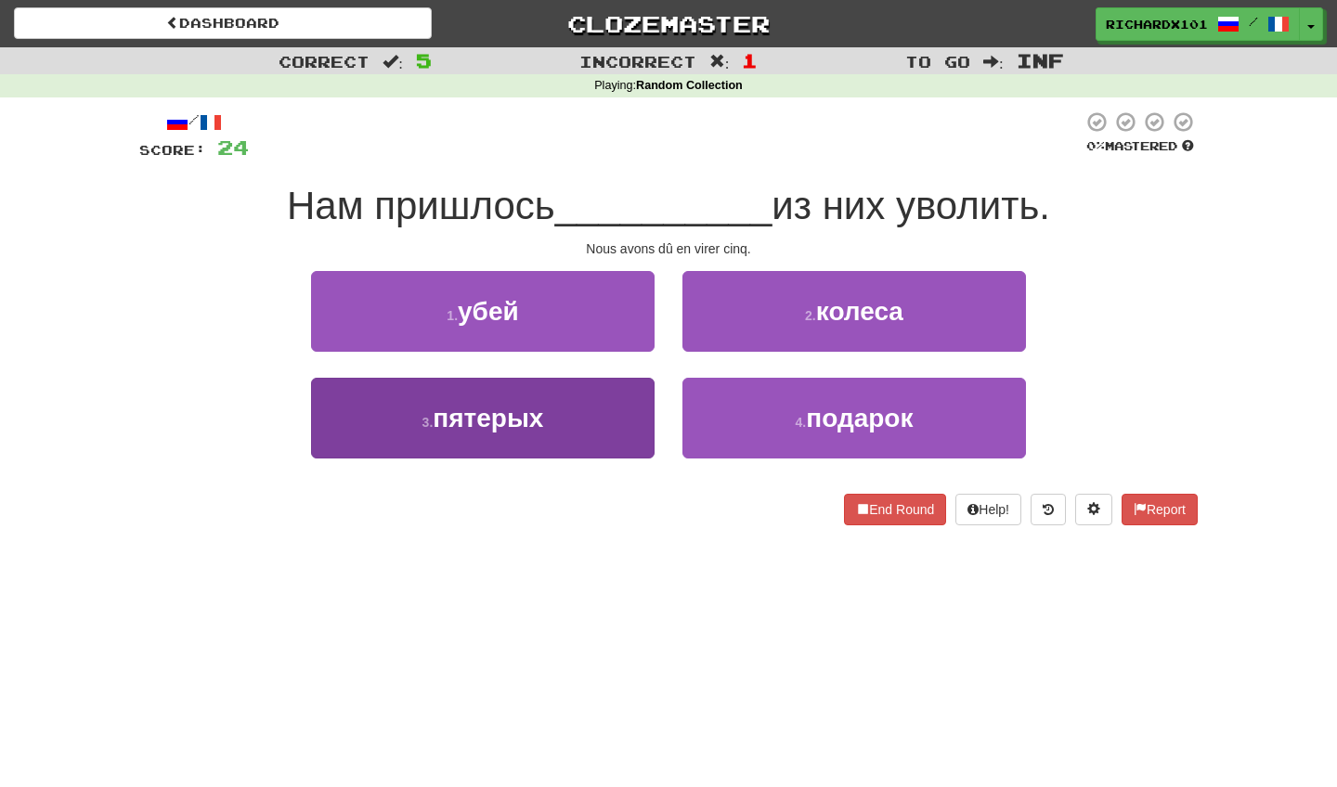
click at [606, 423] on button "3 . пятерых" at bounding box center [483, 418] width 344 height 81
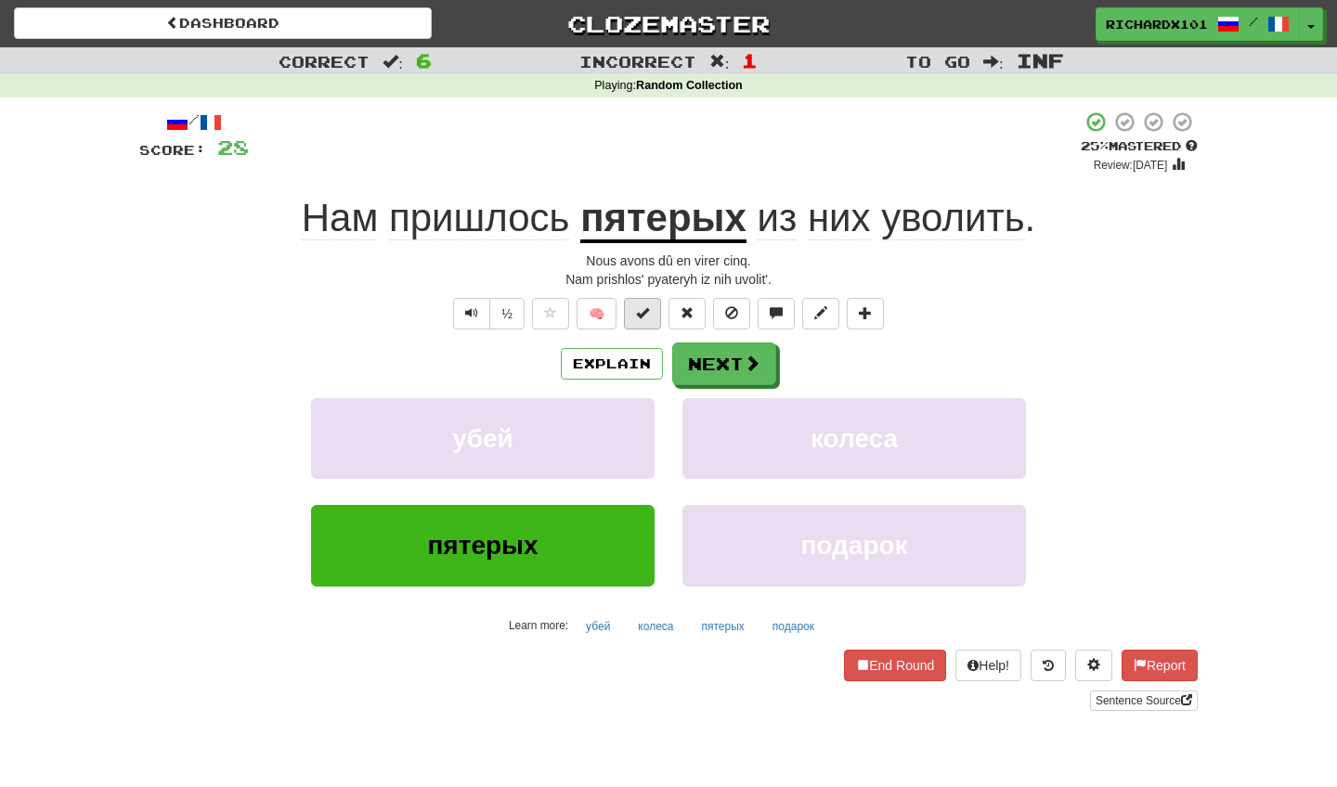
click at [643, 312] on span at bounding box center [642, 312] width 13 height 13
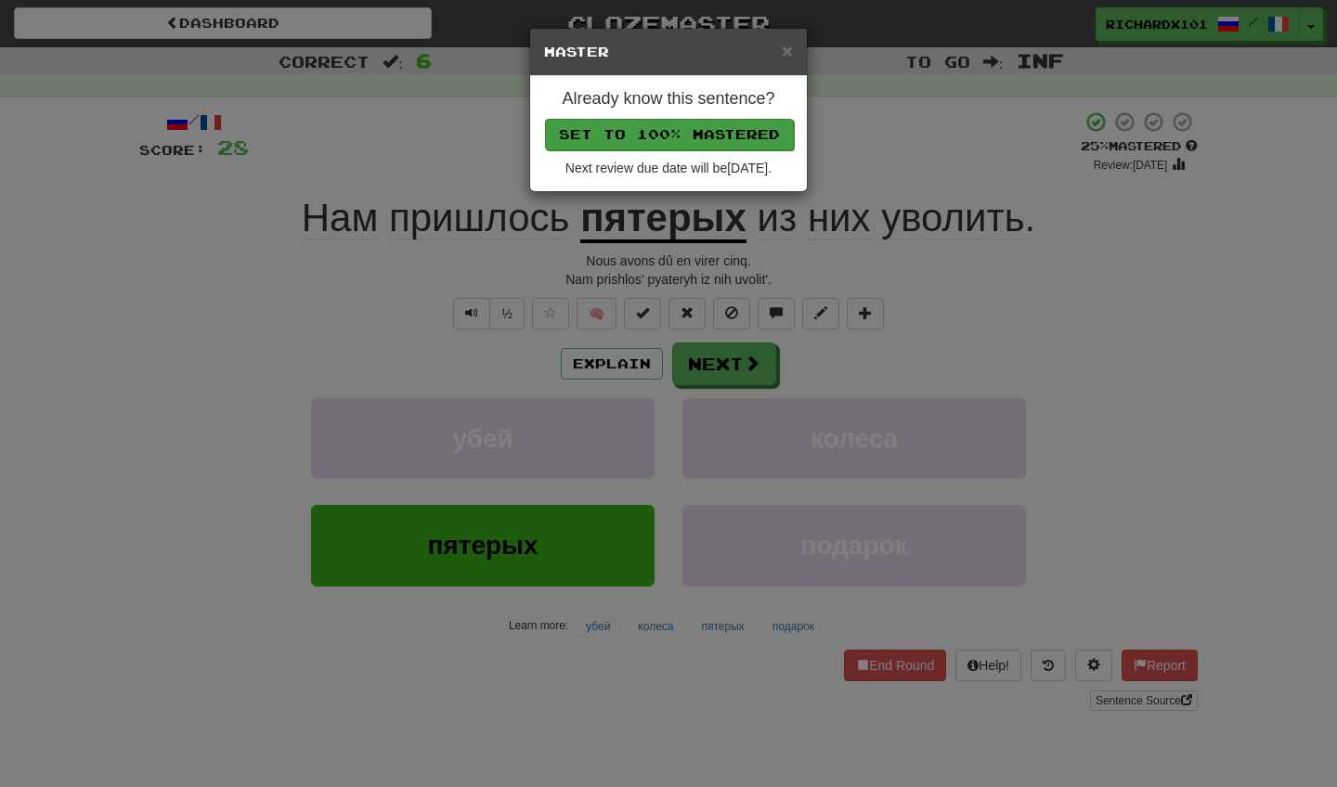
click at [723, 131] on button "Set to 100% Mastered" at bounding box center [669, 135] width 249 height 32
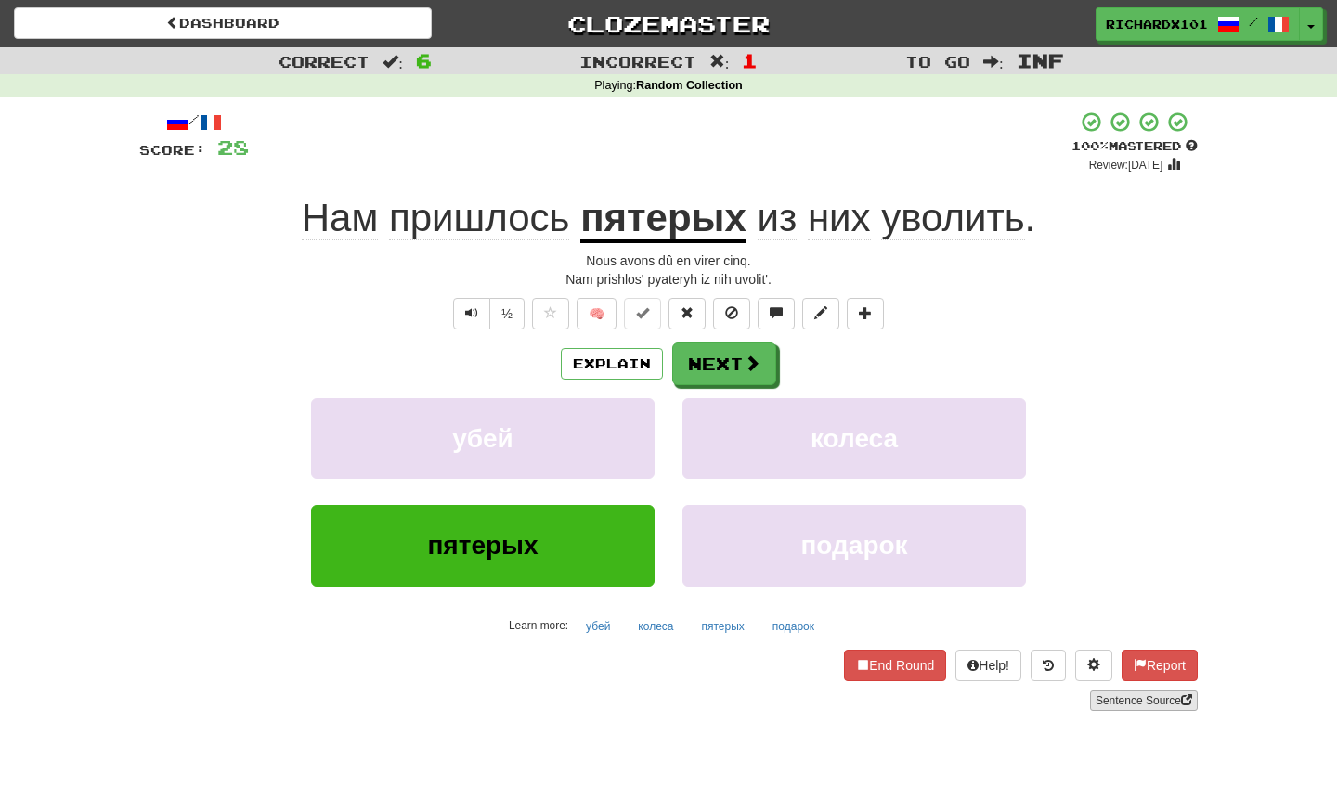
click at [1116, 694] on link "Sentence Source" at bounding box center [1144, 701] width 108 height 20
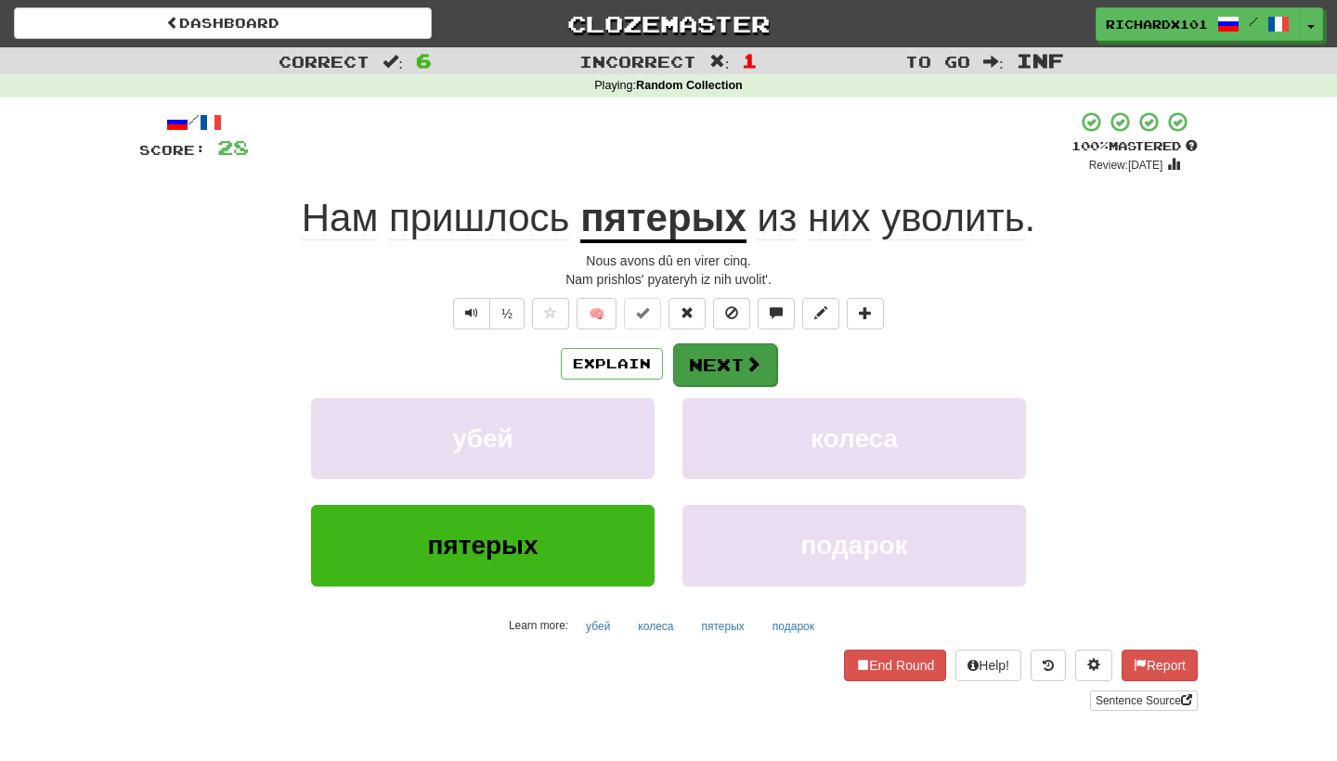
click at [685, 351] on button "Next" at bounding box center [725, 365] width 104 height 43
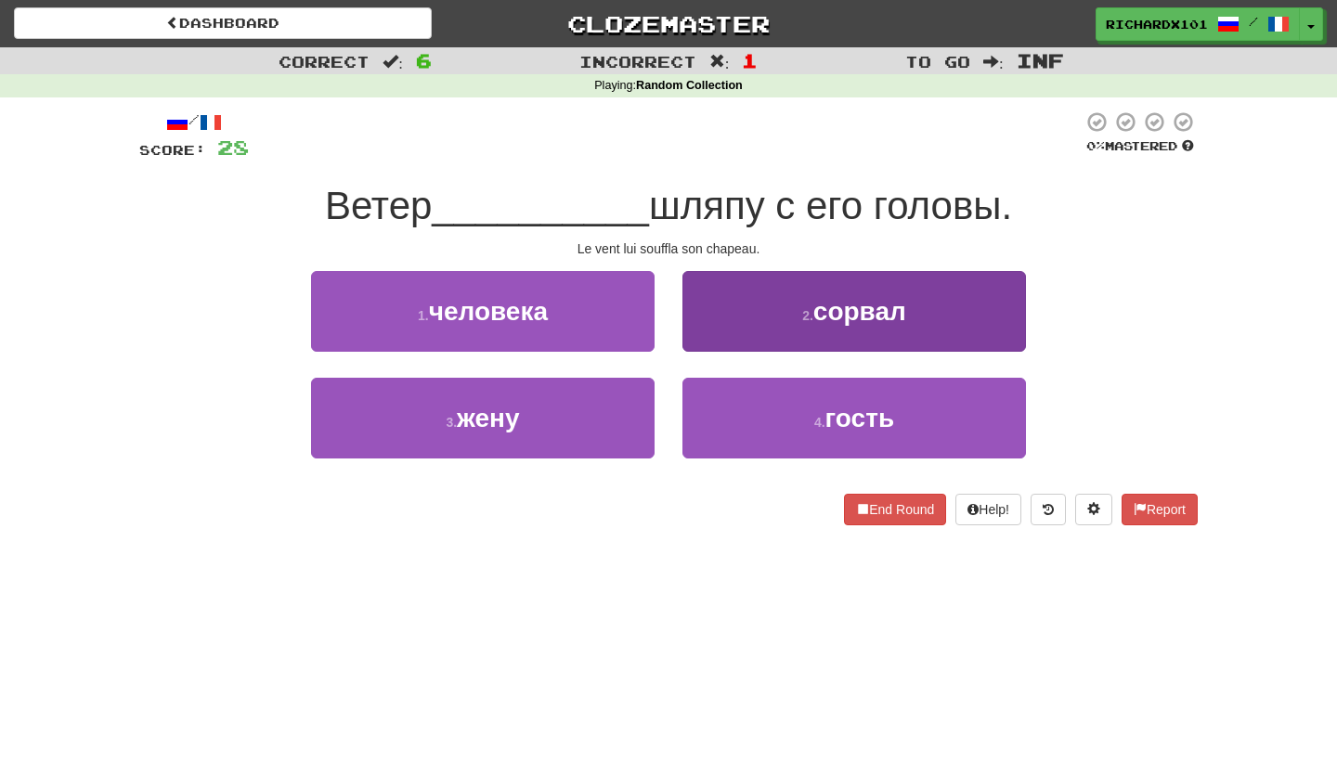
click at [724, 327] on button "2 . сорвал" at bounding box center [855, 311] width 344 height 81
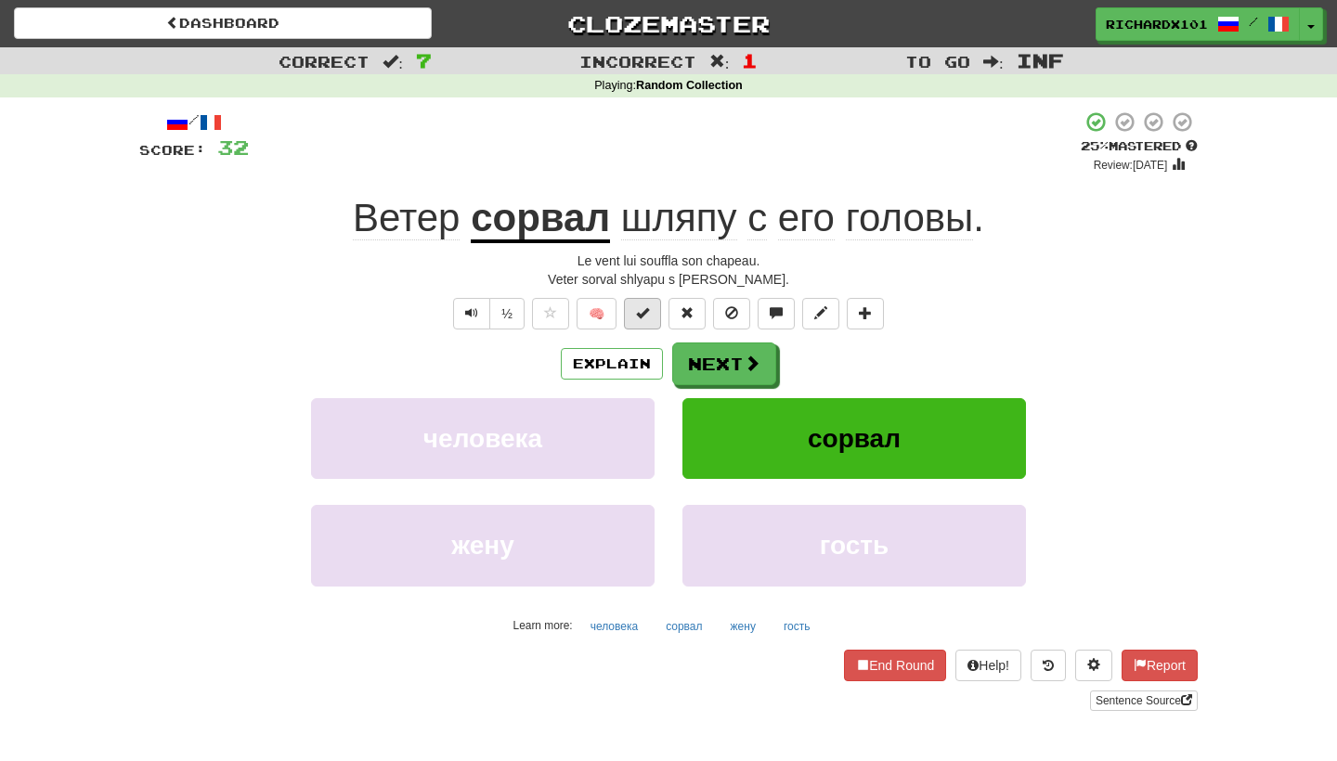
click at [655, 313] on button at bounding box center [642, 314] width 37 height 32
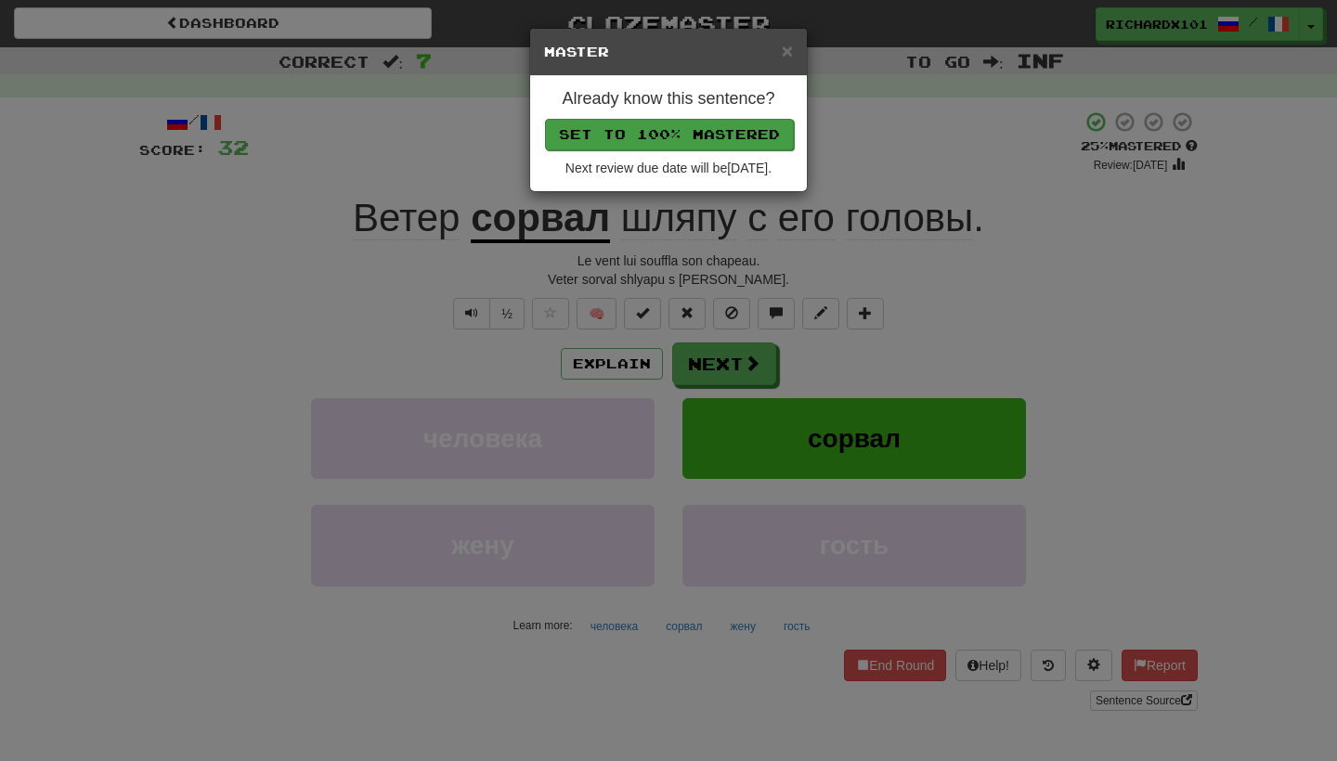
click at [759, 122] on button "Set to 100% Mastered" at bounding box center [669, 135] width 249 height 32
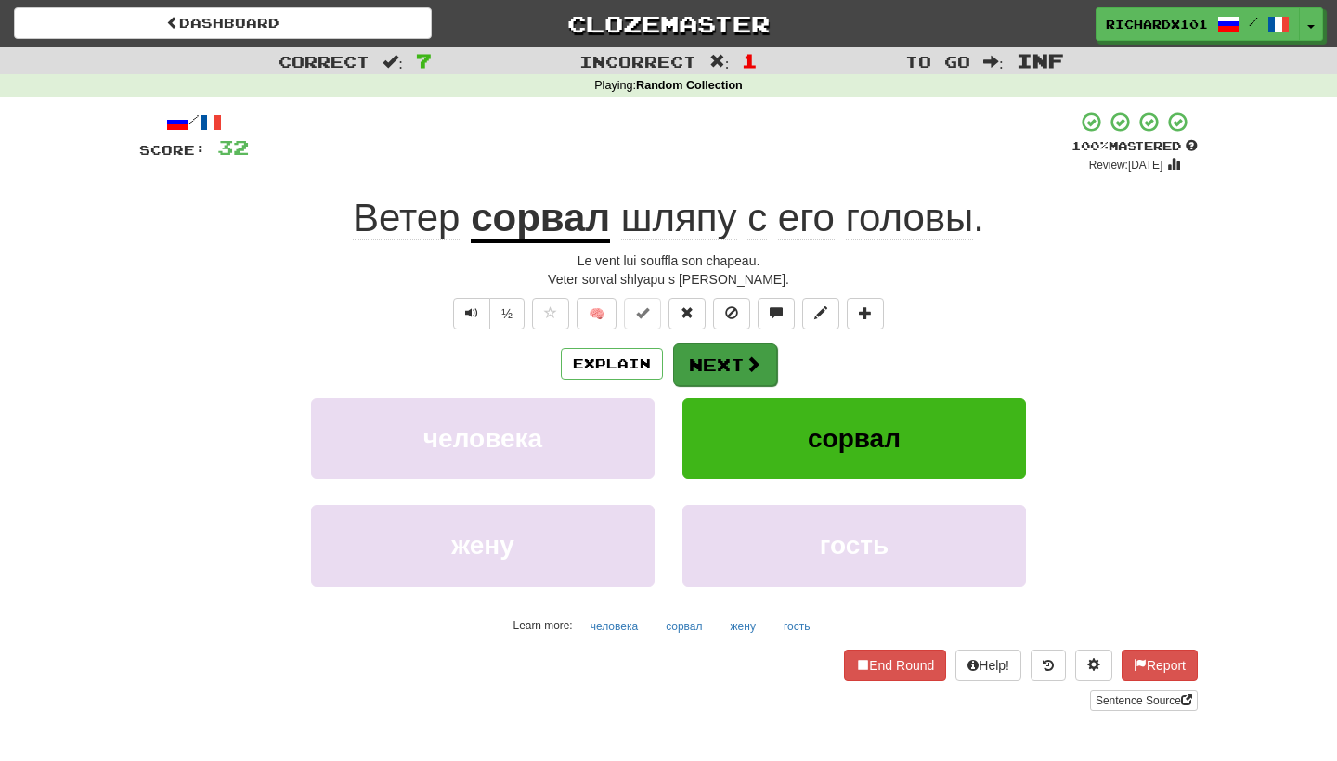
click at [706, 357] on button "Next" at bounding box center [725, 365] width 104 height 43
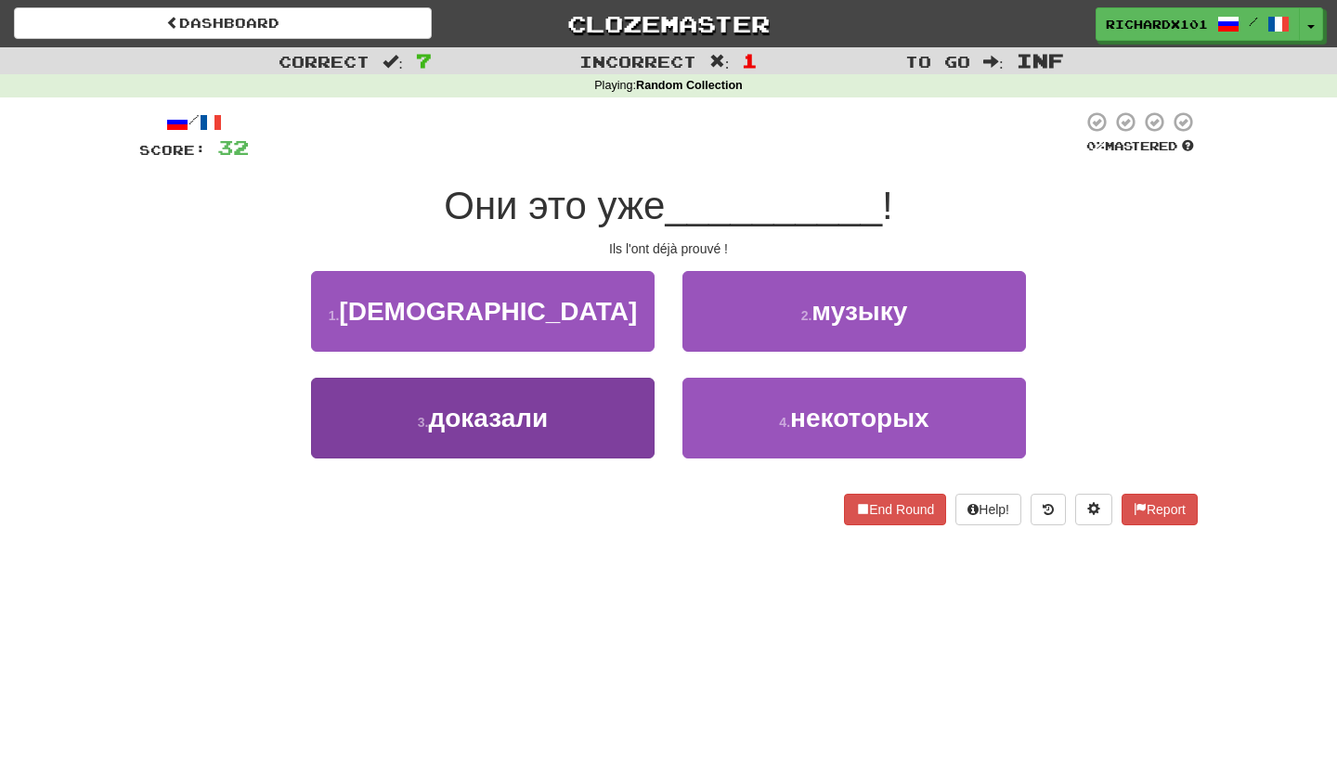
click at [638, 427] on button "3 . доказали" at bounding box center [483, 418] width 344 height 81
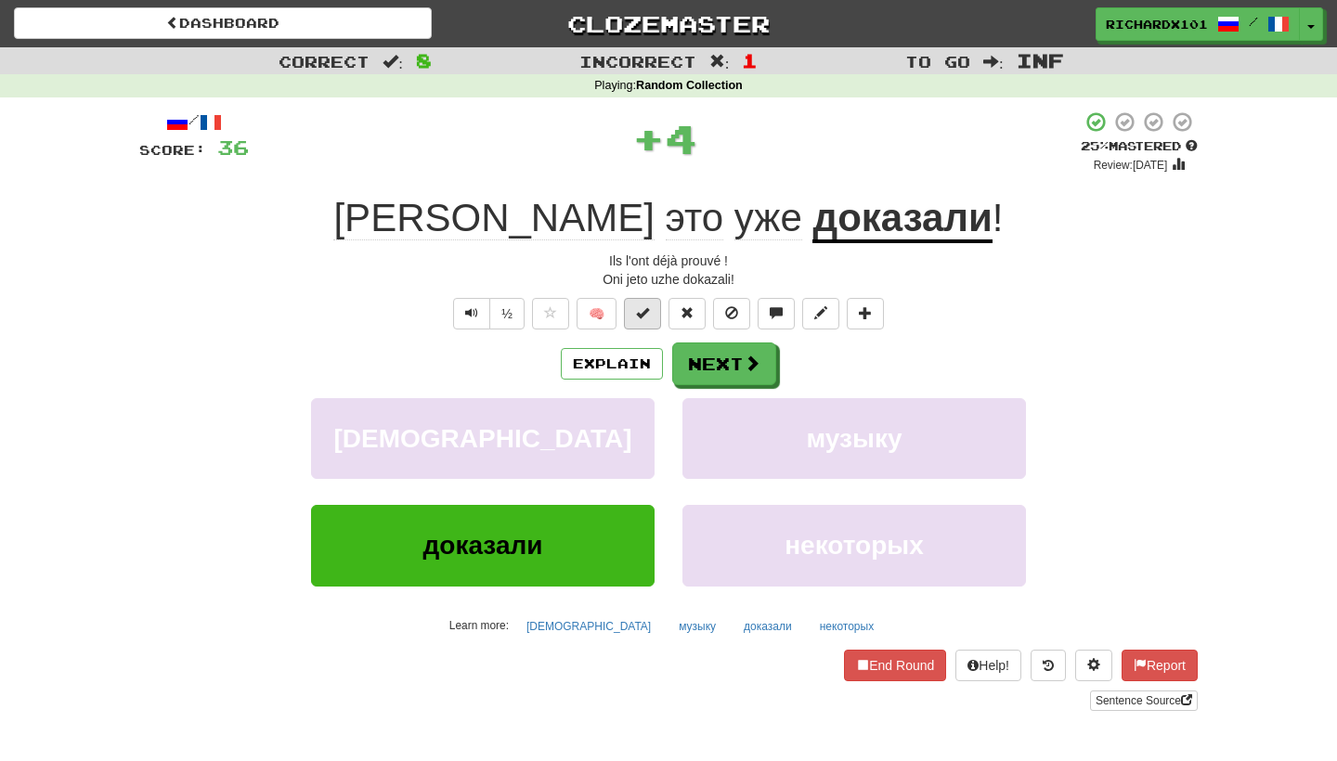
click at [656, 321] on button at bounding box center [642, 314] width 37 height 32
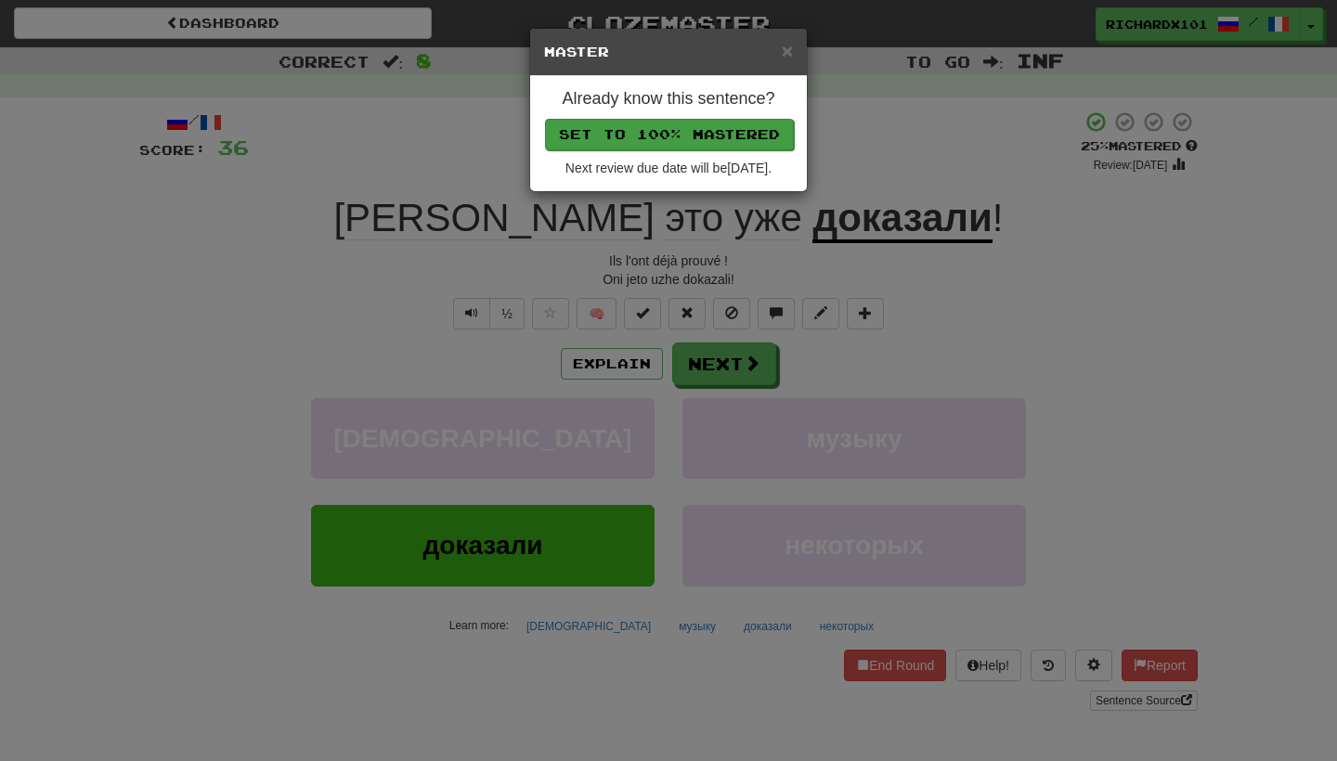
click at [737, 130] on button "Set to 100% Mastered" at bounding box center [669, 135] width 249 height 32
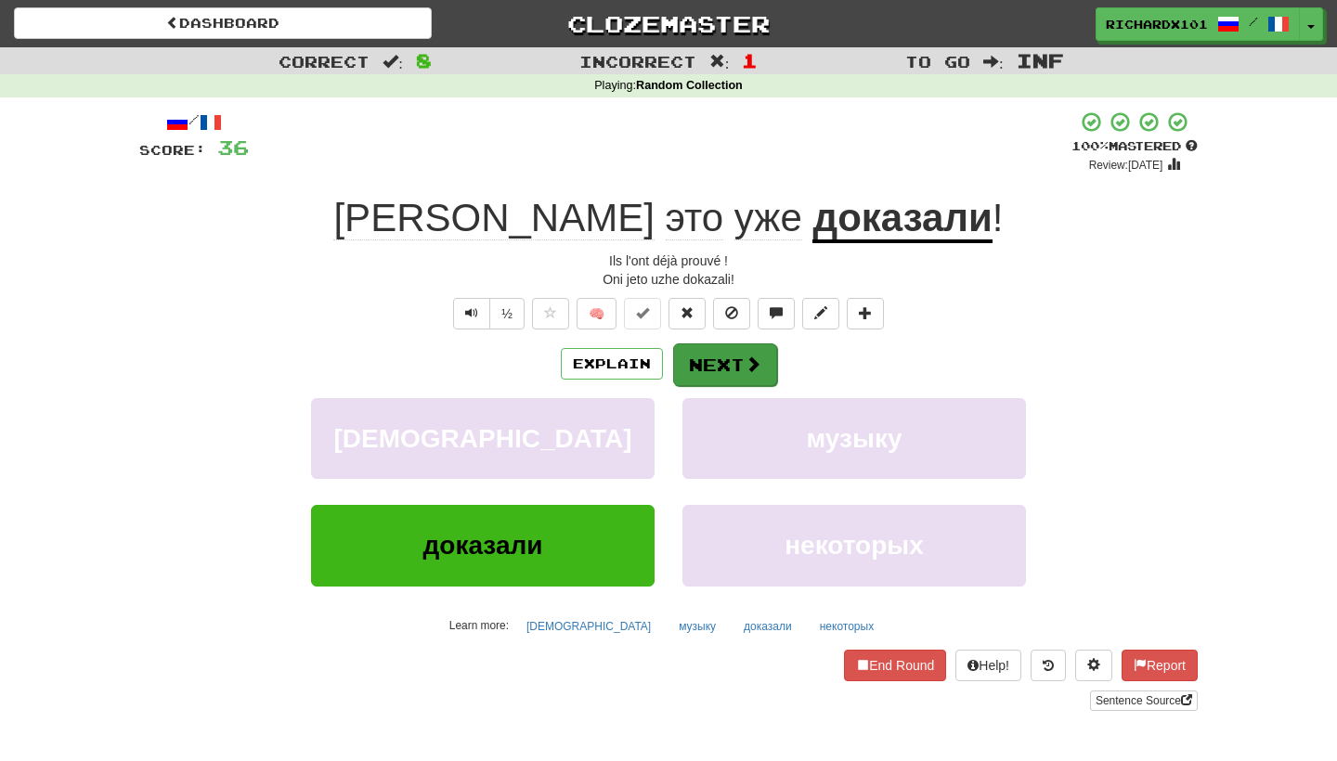
click at [688, 371] on button "Next" at bounding box center [725, 365] width 104 height 43
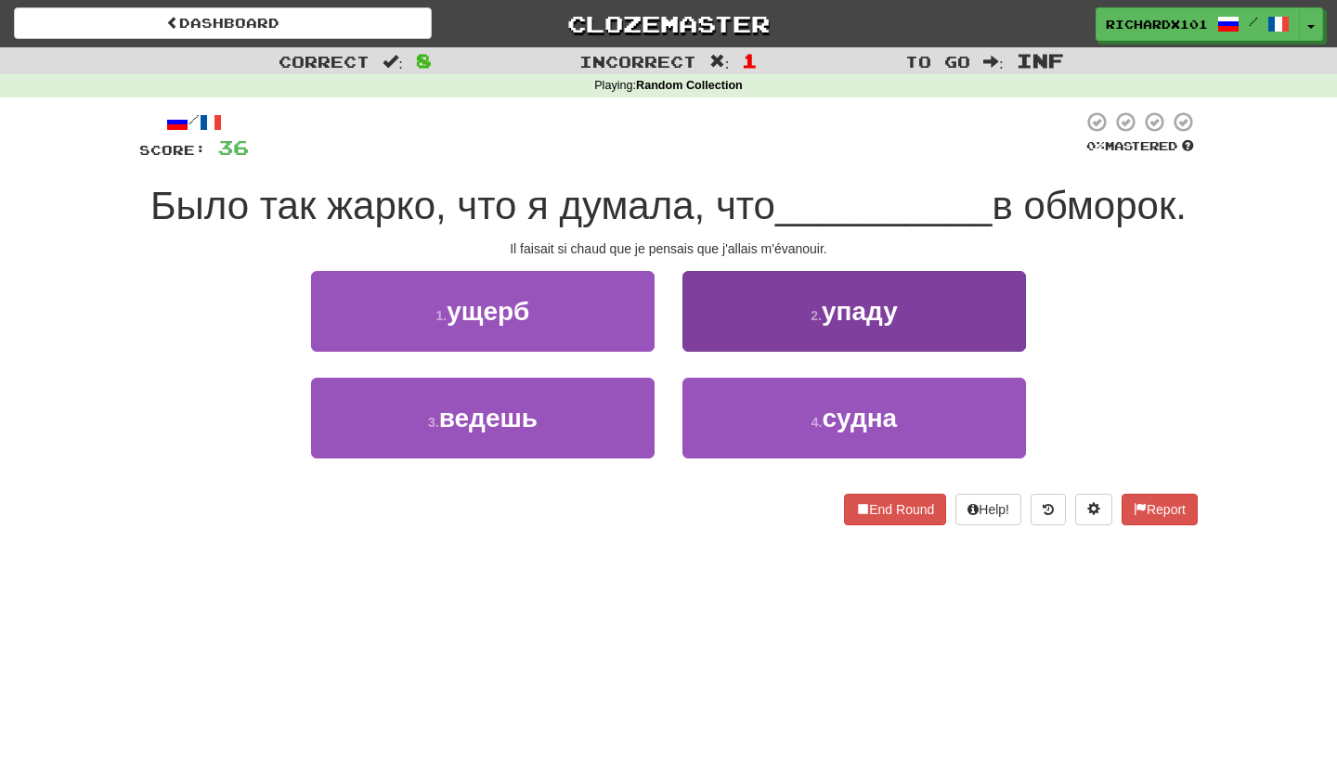
click at [734, 332] on button "2 . упаду" at bounding box center [855, 311] width 344 height 81
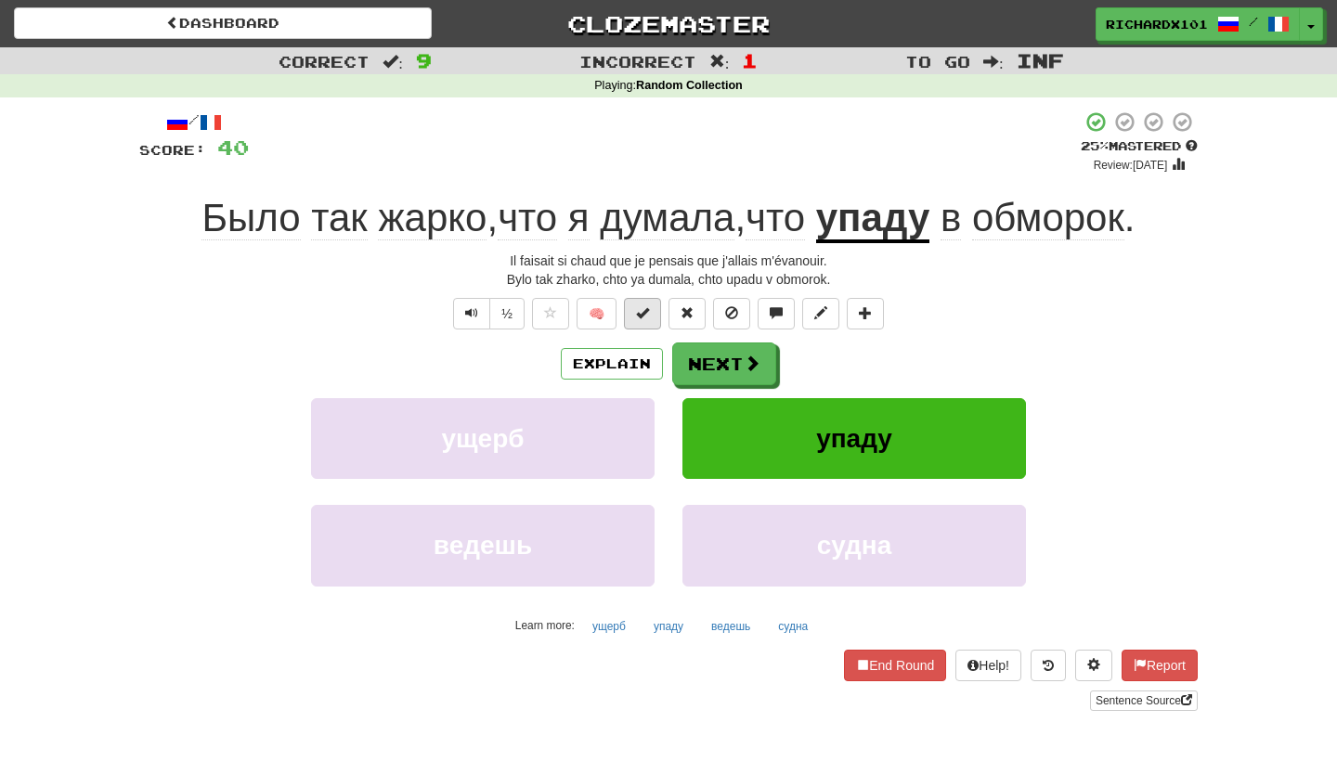
click at [638, 311] on span at bounding box center [642, 312] width 13 height 13
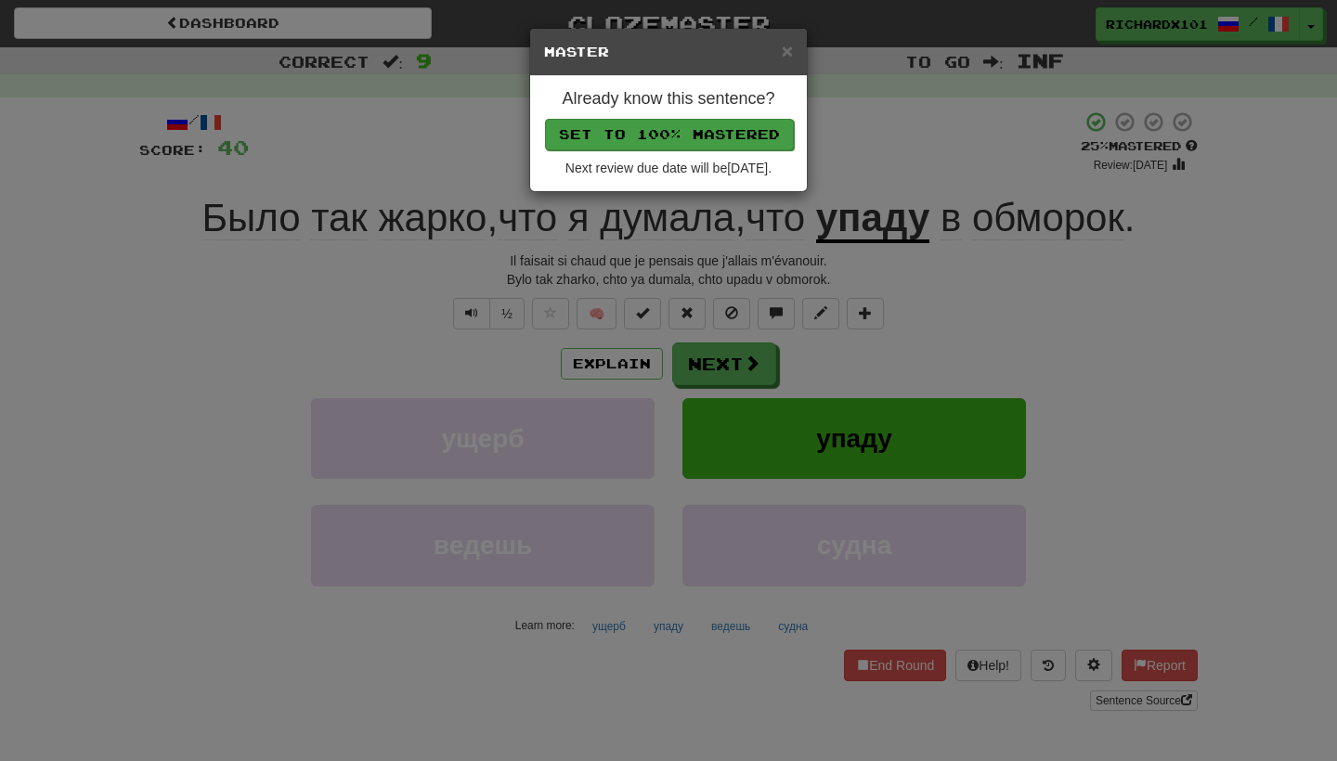
click at [719, 128] on button "Set to 100% Mastered" at bounding box center [669, 135] width 249 height 32
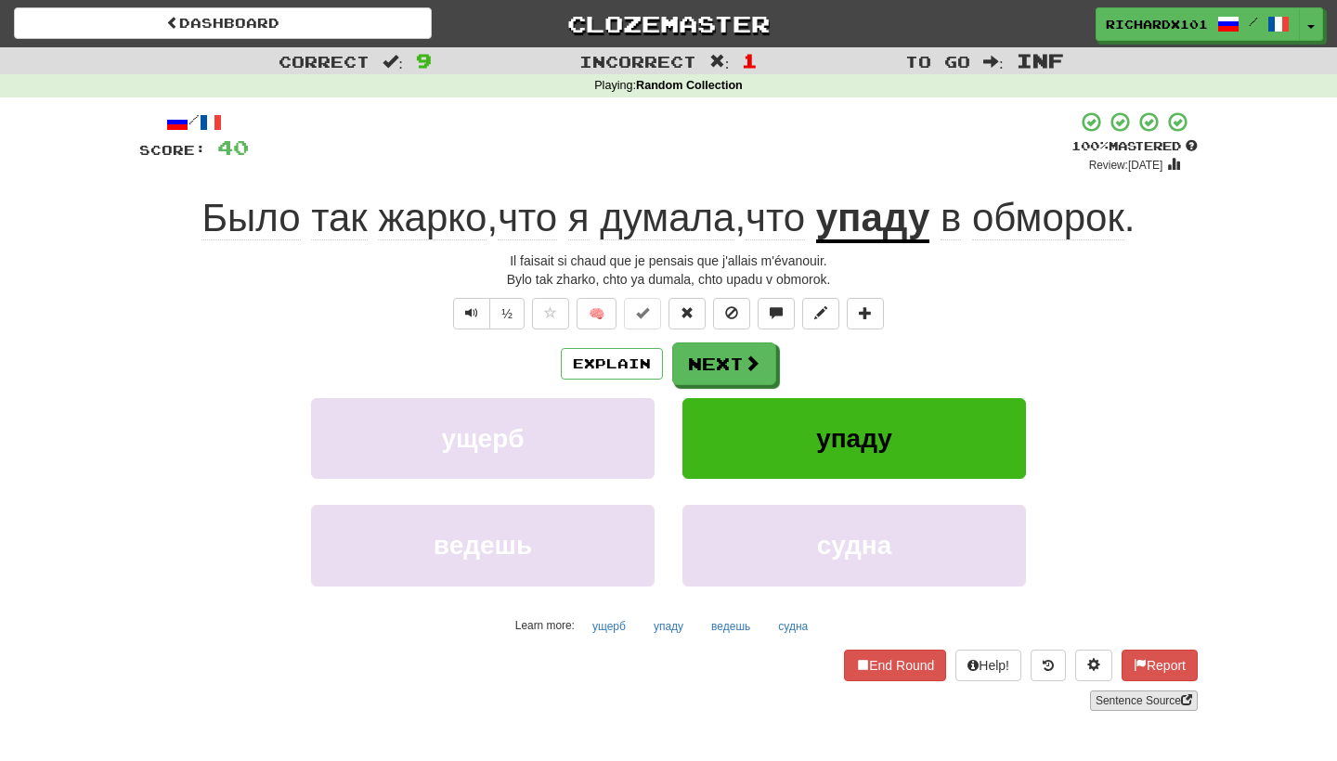
click at [1106, 693] on link "Sentence Source" at bounding box center [1144, 701] width 108 height 20
click at [700, 352] on button "Next" at bounding box center [725, 365] width 104 height 43
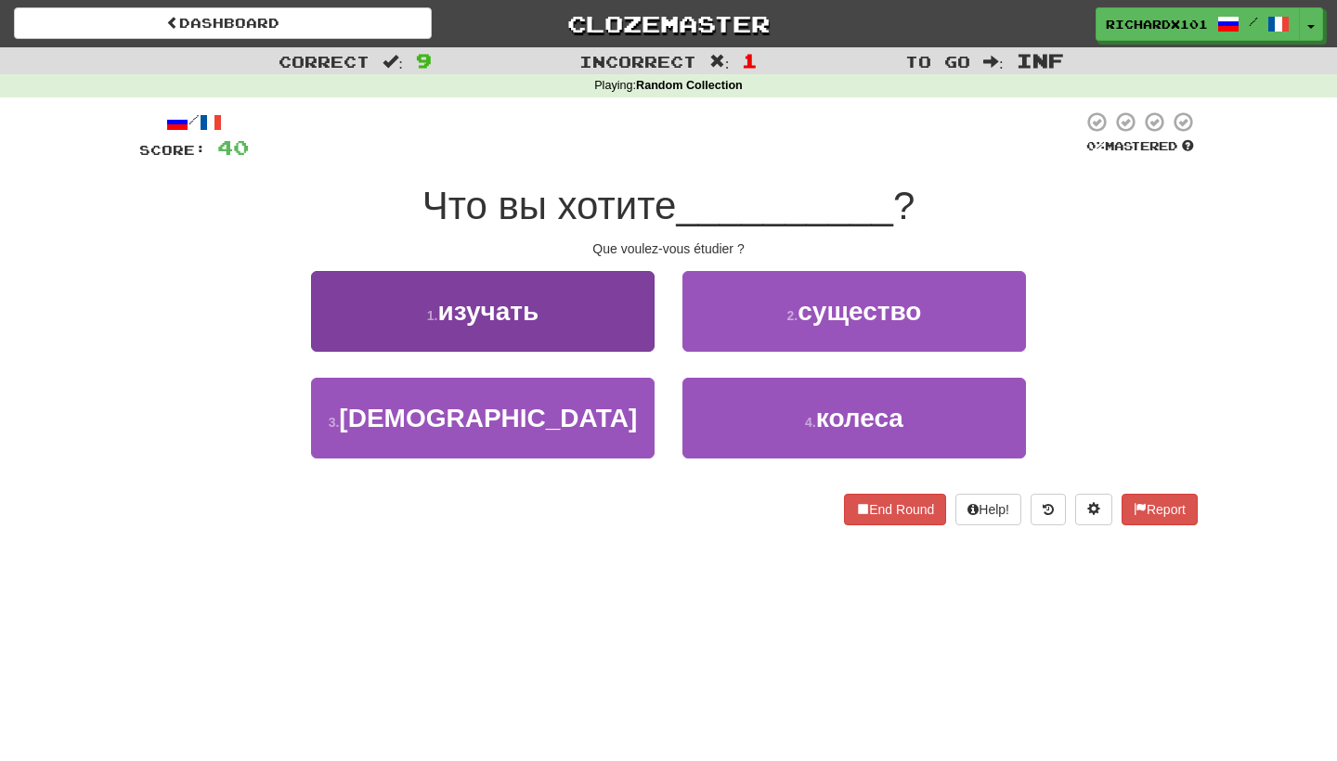
click at [620, 331] on button "1 . изучать" at bounding box center [483, 311] width 344 height 81
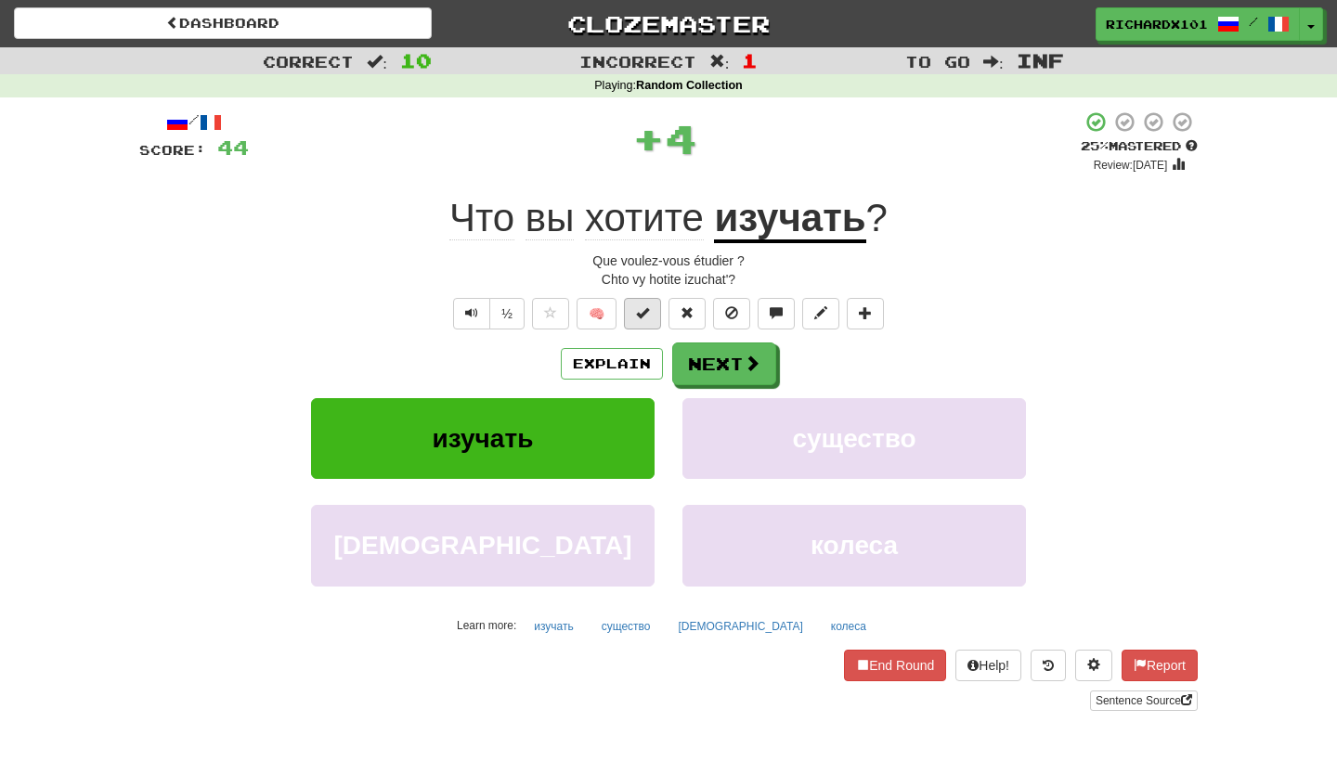
click at [646, 316] on span at bounding box center [642, 312] width 13 height 13
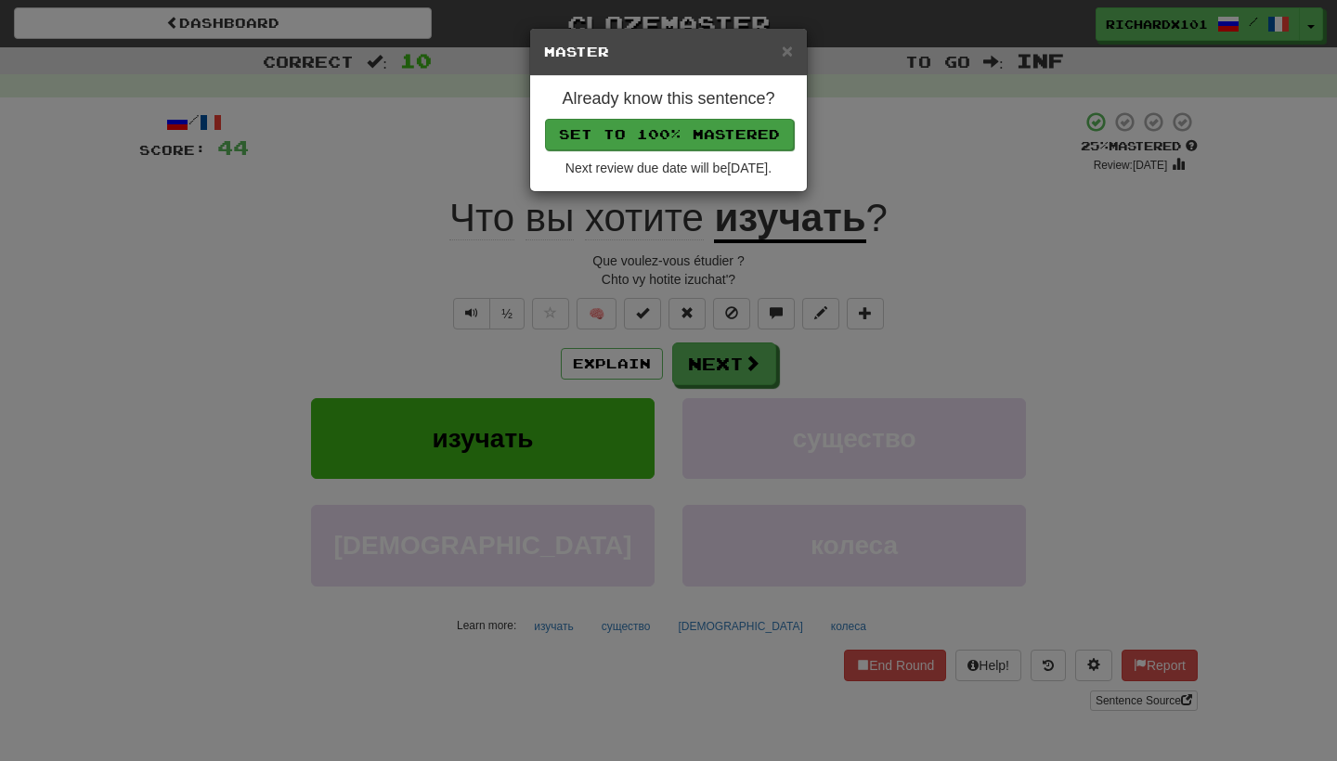
click at [715, 140] on button "Set to 100% Mastered" at bounding box center [669, 135] width 249 height 32
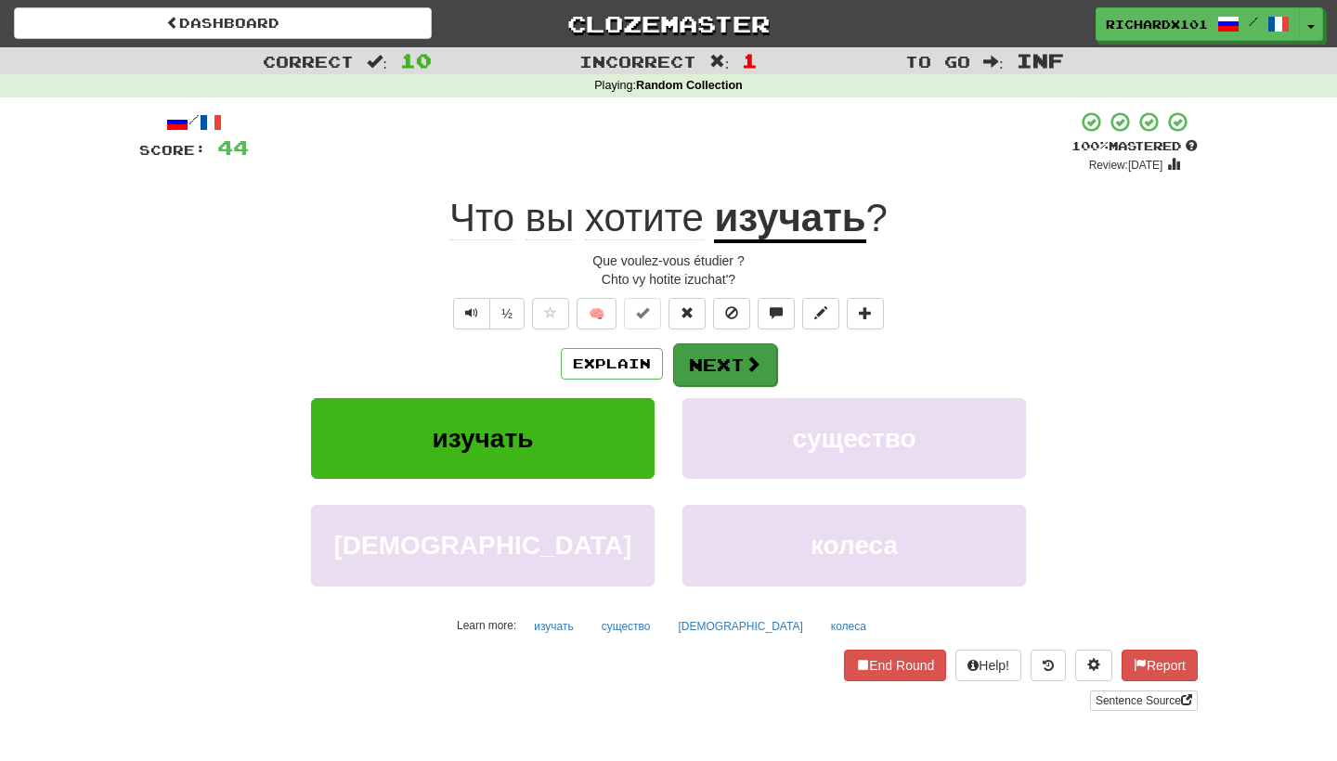
click at [703, 353] on button "Next" at bounding box center [725, 365] width 104 height 43
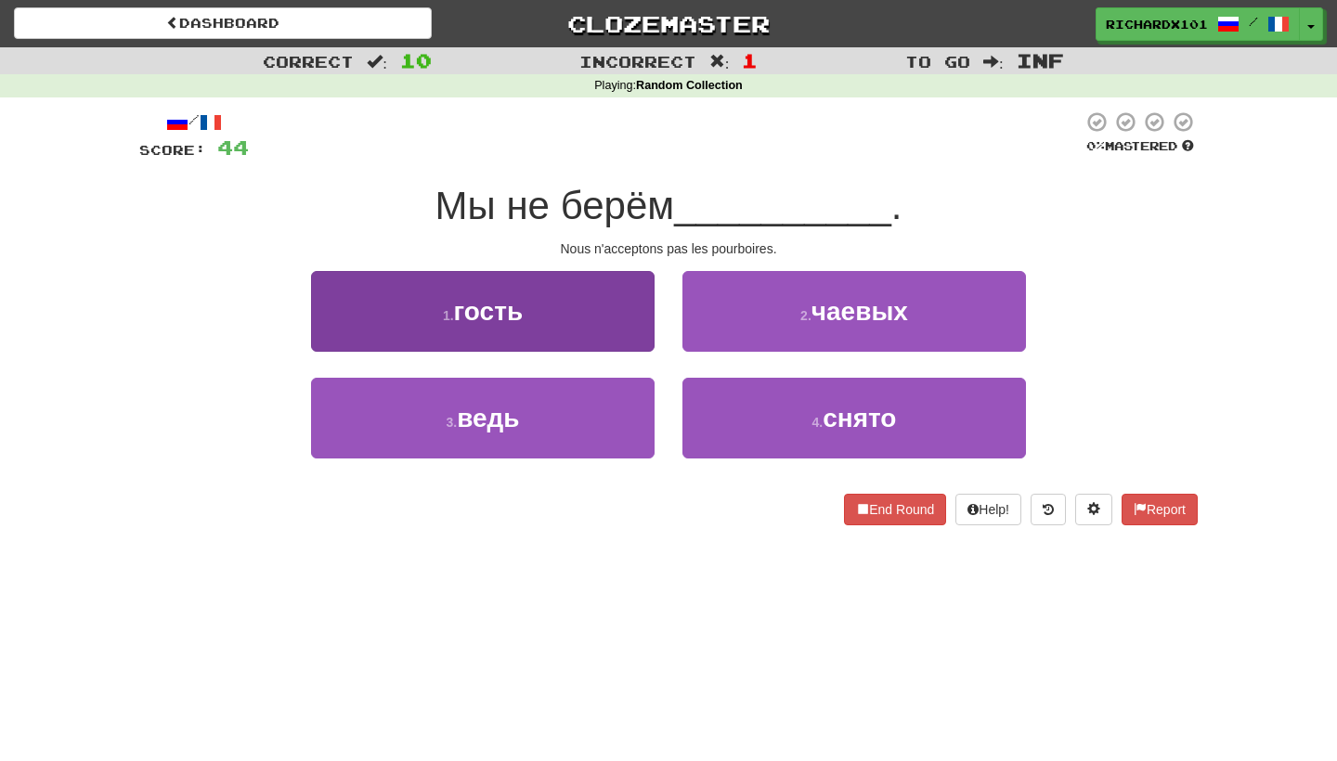
click at [630, 319] on button "1 . гость" at bounding box center [483, 311] width 344 height 81
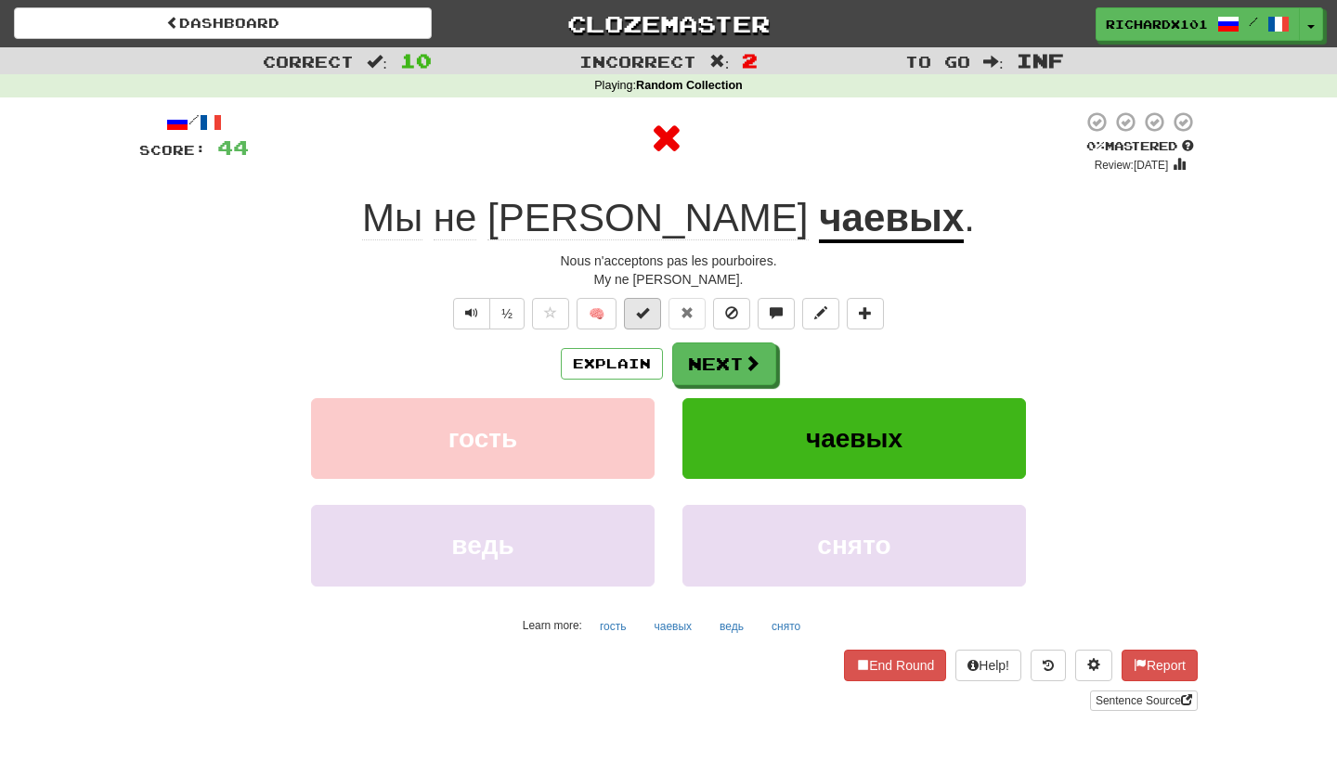
click at [641, 316] on span at bounding box center [642, 312] width 13 height 13
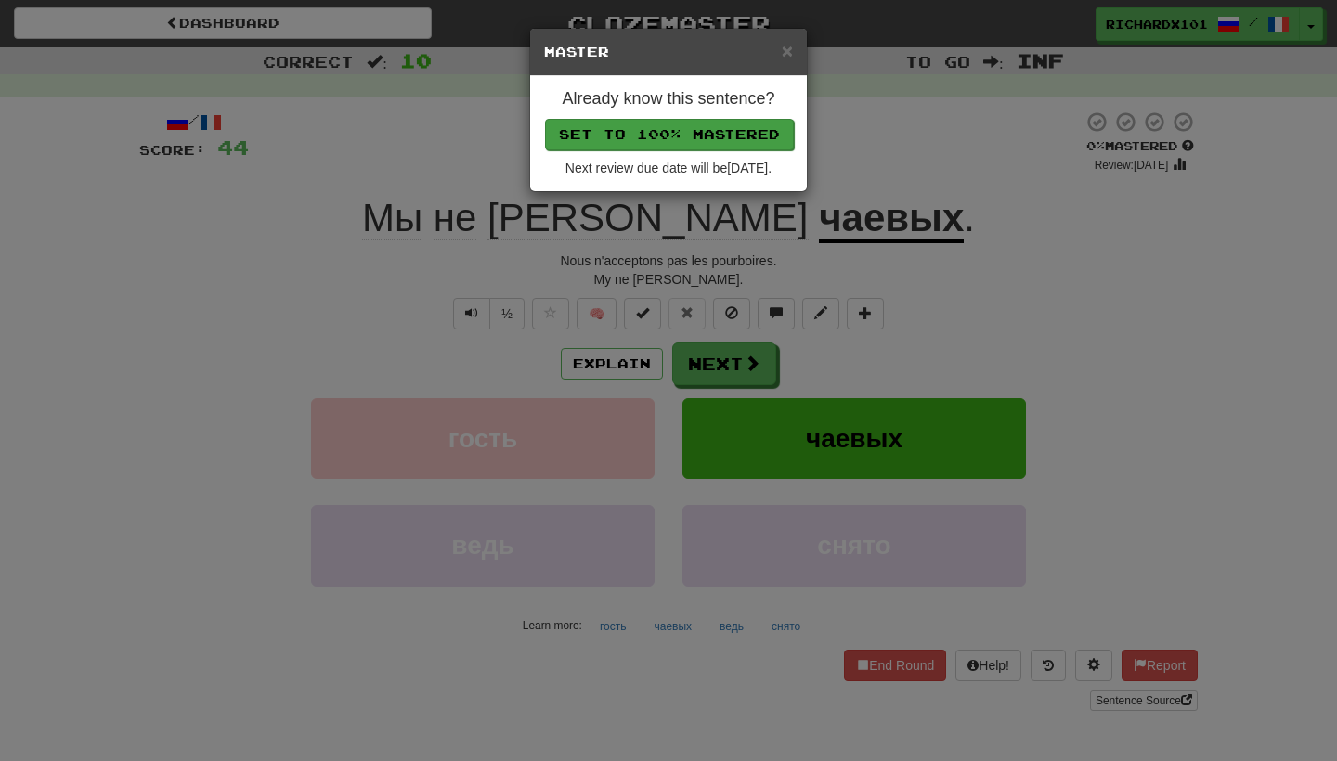
click at [726, 142] on button "Set to 100% Mastered" at bounding box center [669, 135] width 249 height 32
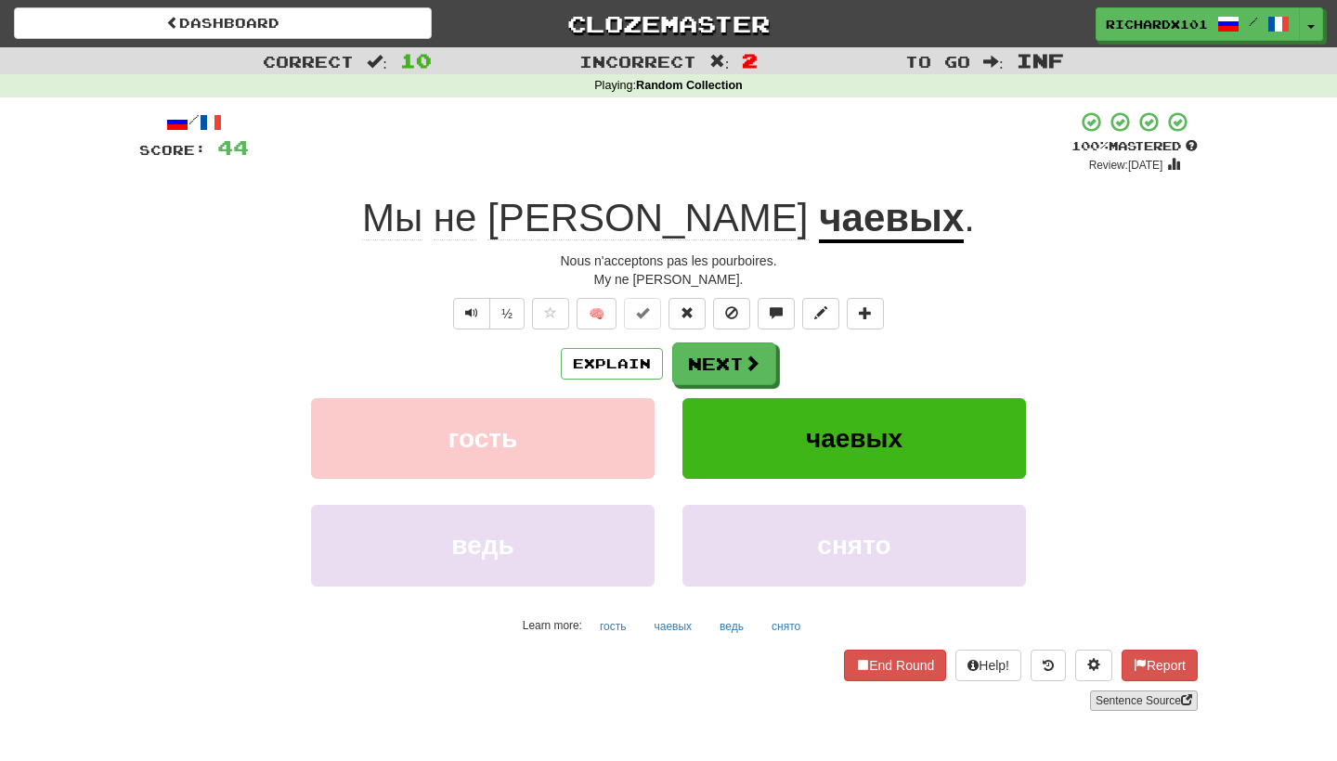
click at [1122, 695] on link "Sentence Source" at bounding box center [1144, 701] width 108 height 20
click at [871, 307] on span at bounding box center [865, 312] width 13 height 13
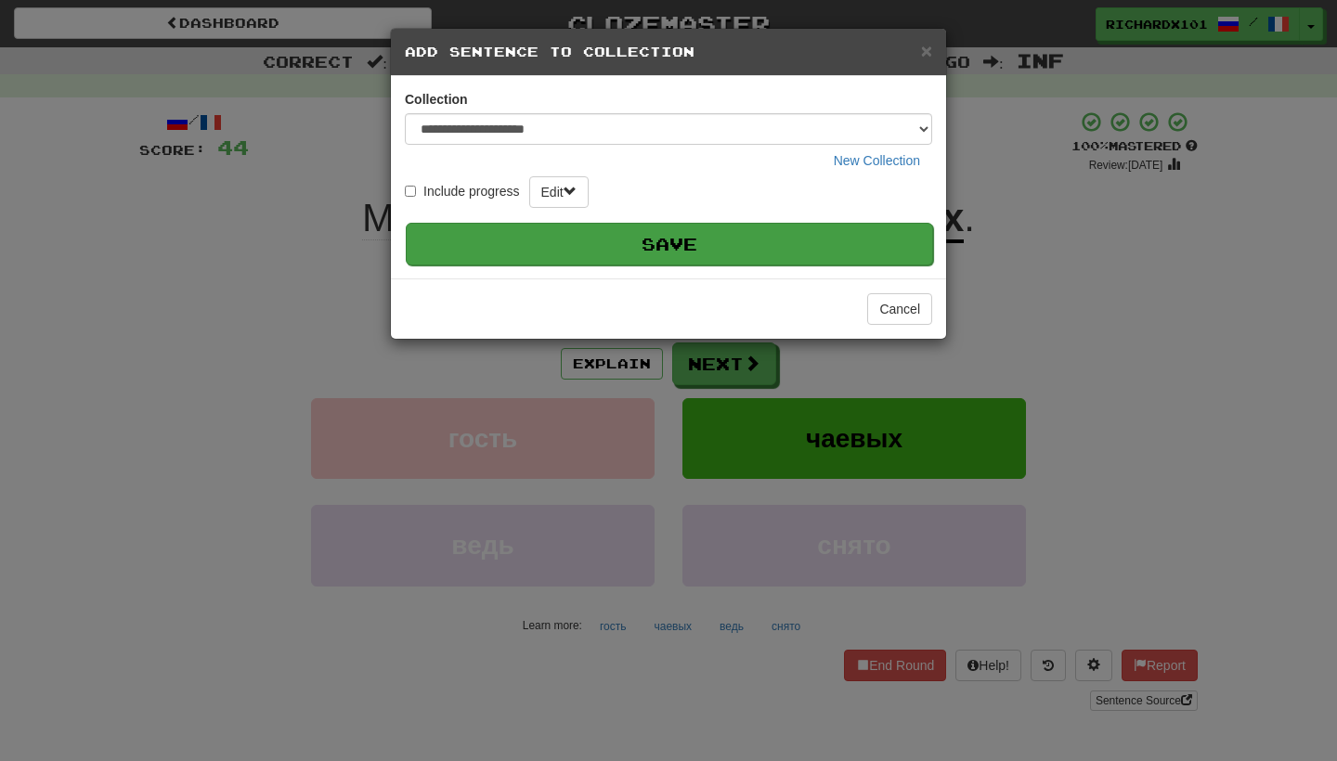
click at [844, 252] on button "Save" at bounding box center [669, 244] width 527 height 43
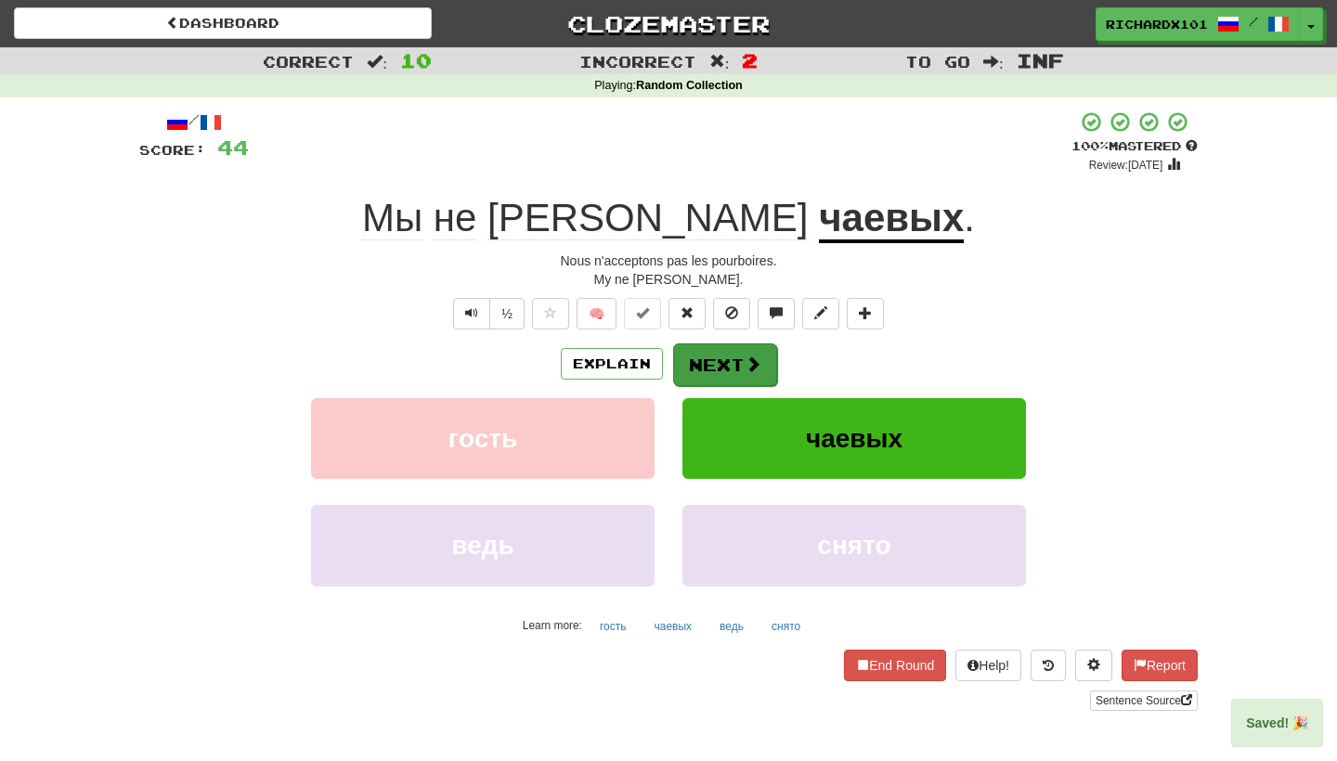
click at [765, 366] on button "Next" at bounding box center [725, 365] width 104 height 43
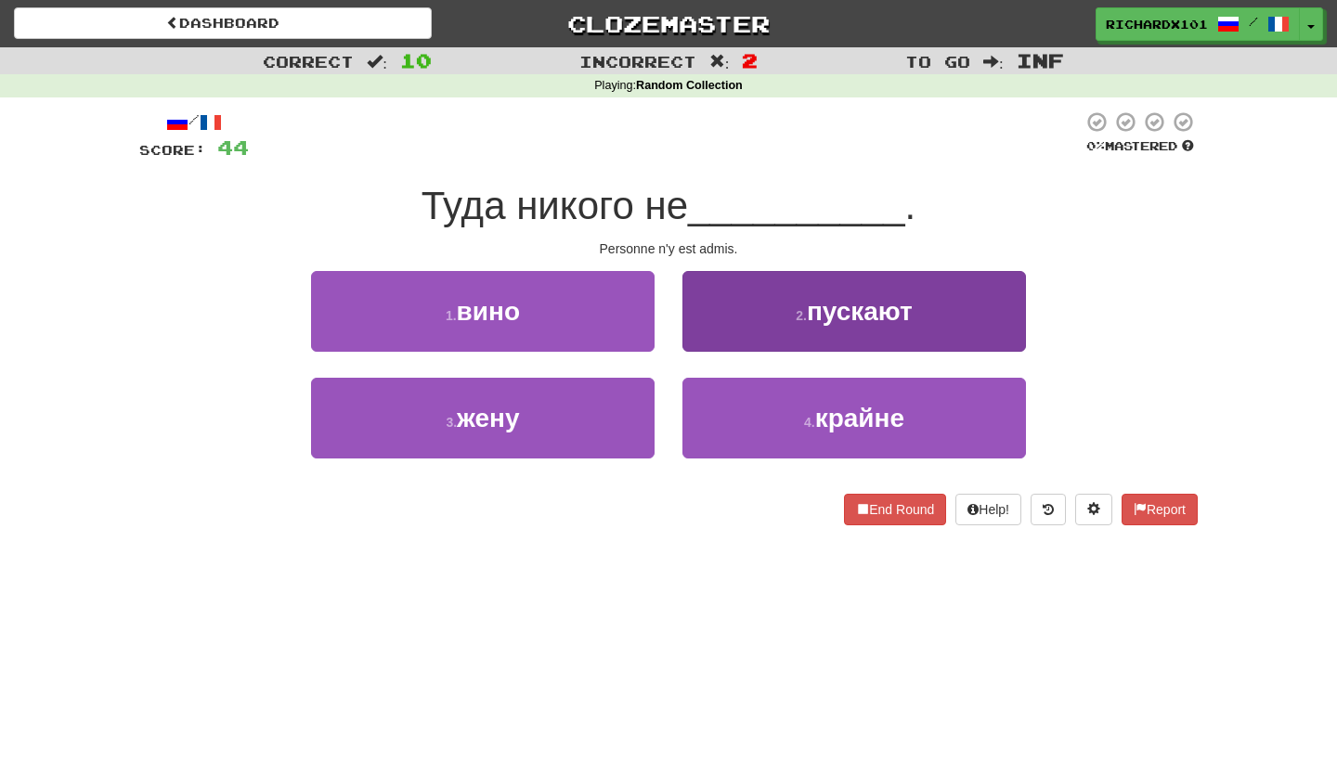
click at [787, 324] on button "2 . пускают" at bounding box center [855, 311] width 344 height 81
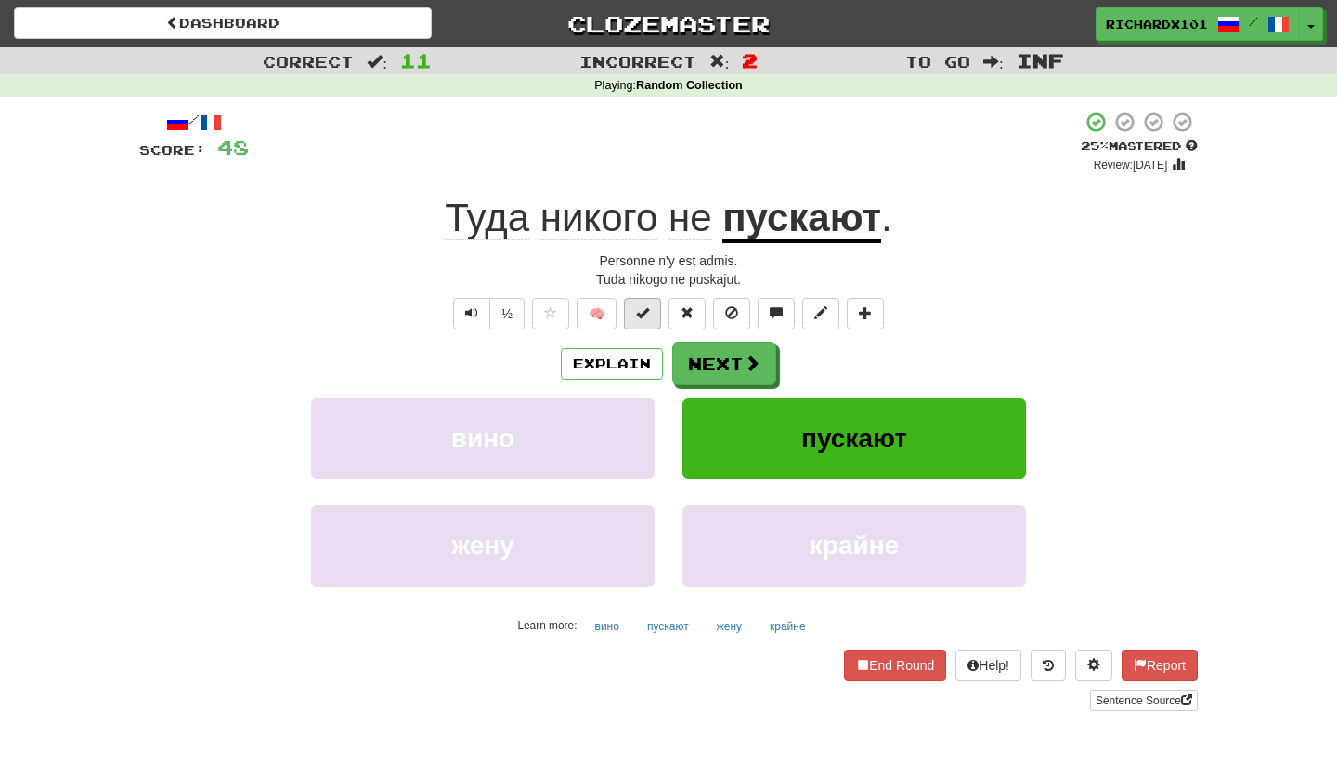
click at [653, 312] on button at bounding box center [642, 314] width 37 height 32
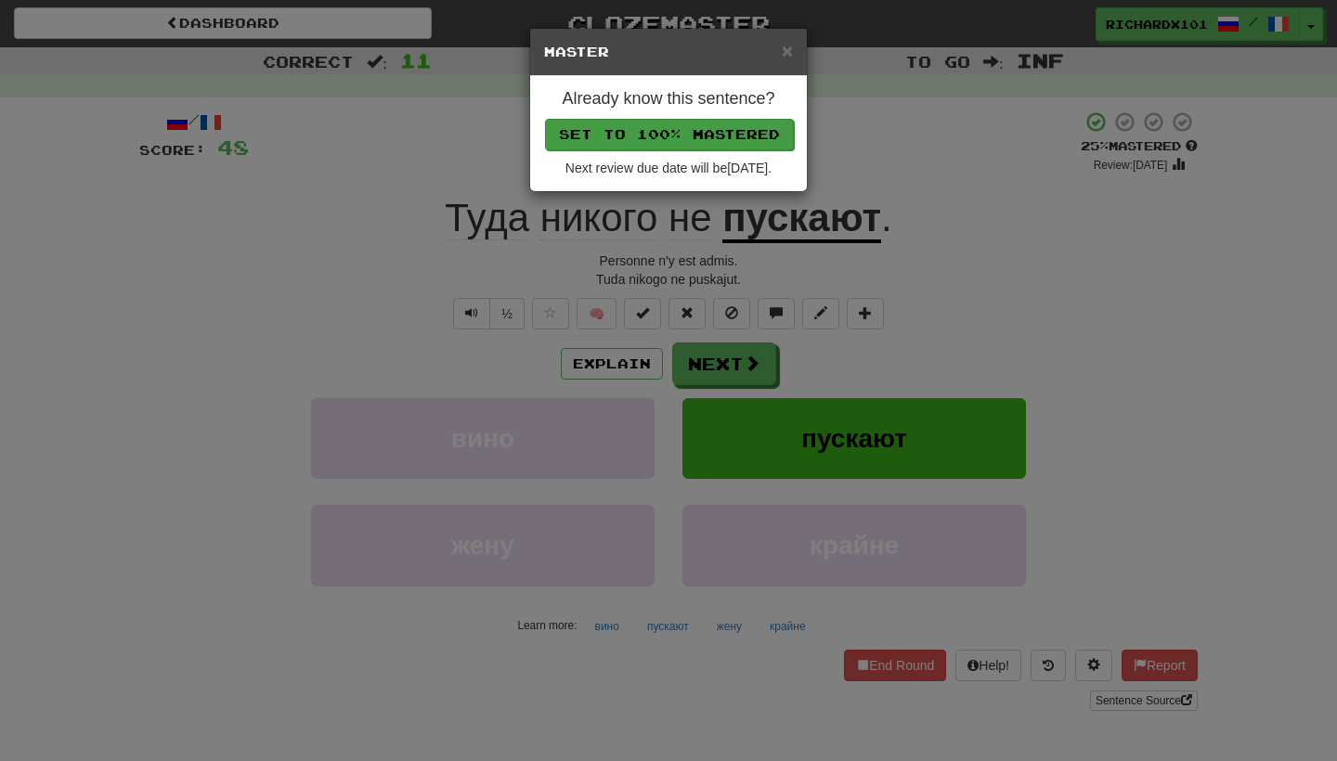
click at [734, 138] on button "Set to 100% Mastered" at bounding box center [669, 135] width 249 height 32
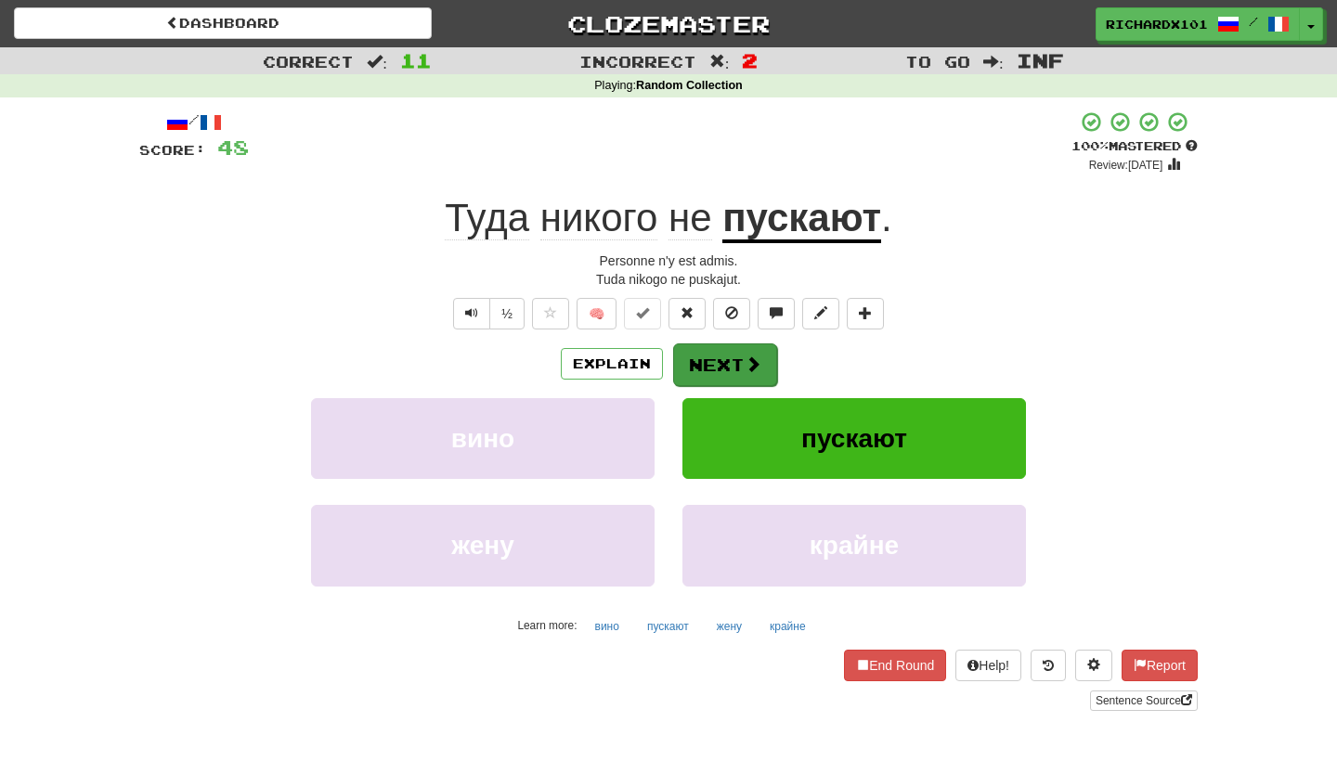
click at [716, 358] on button "Next" at bounding box center [725, 365] width 104 height 43
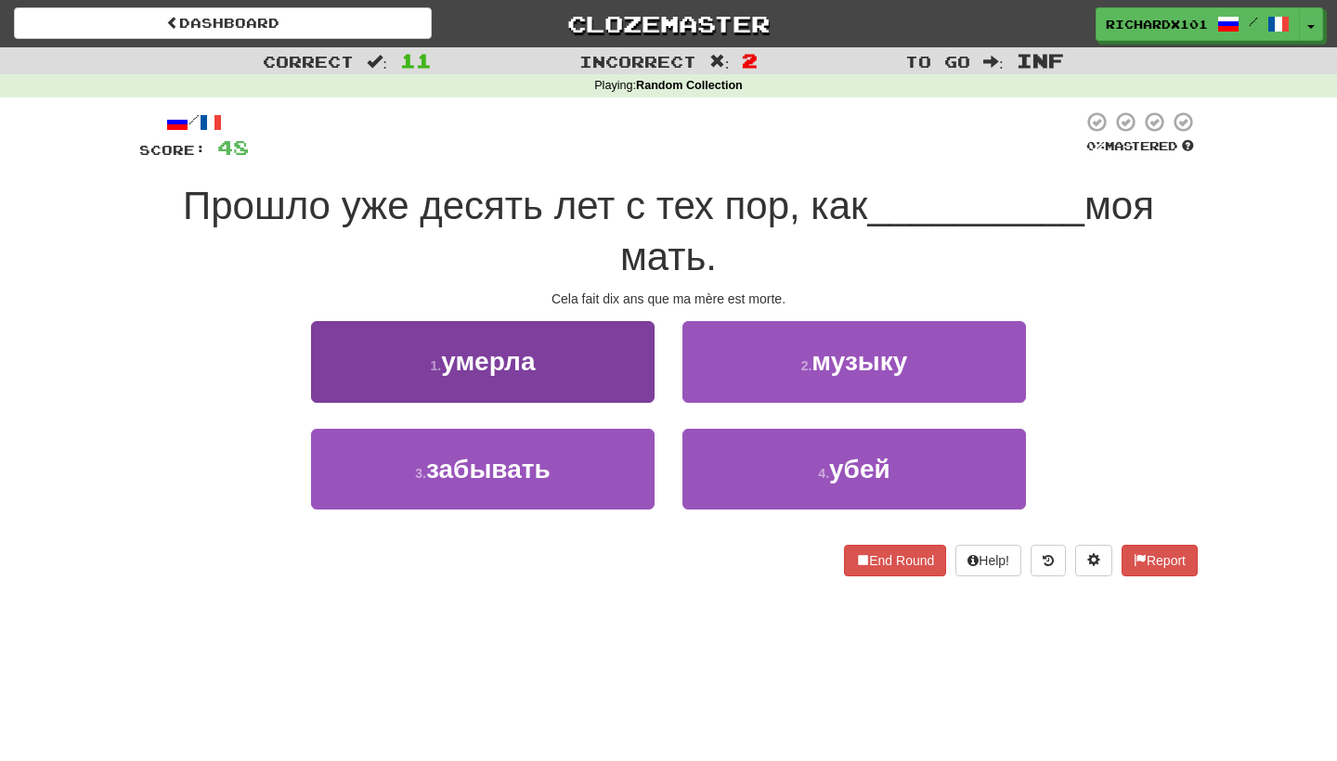
click at [602, 374] on button "1 . умерла" at bounding box center [483, 361] width 344 height 81
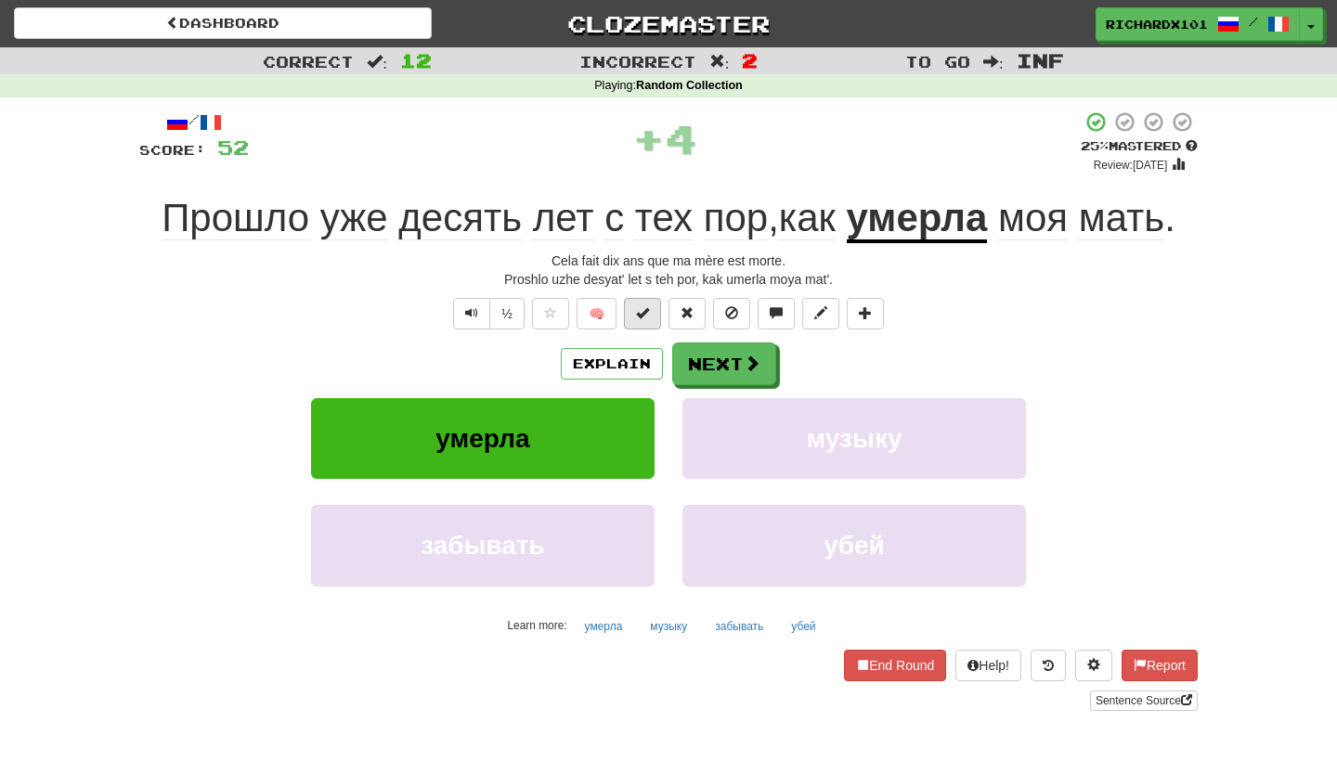
click at [640, 312] on span at bounding box center [642, 312] width 13 height 13
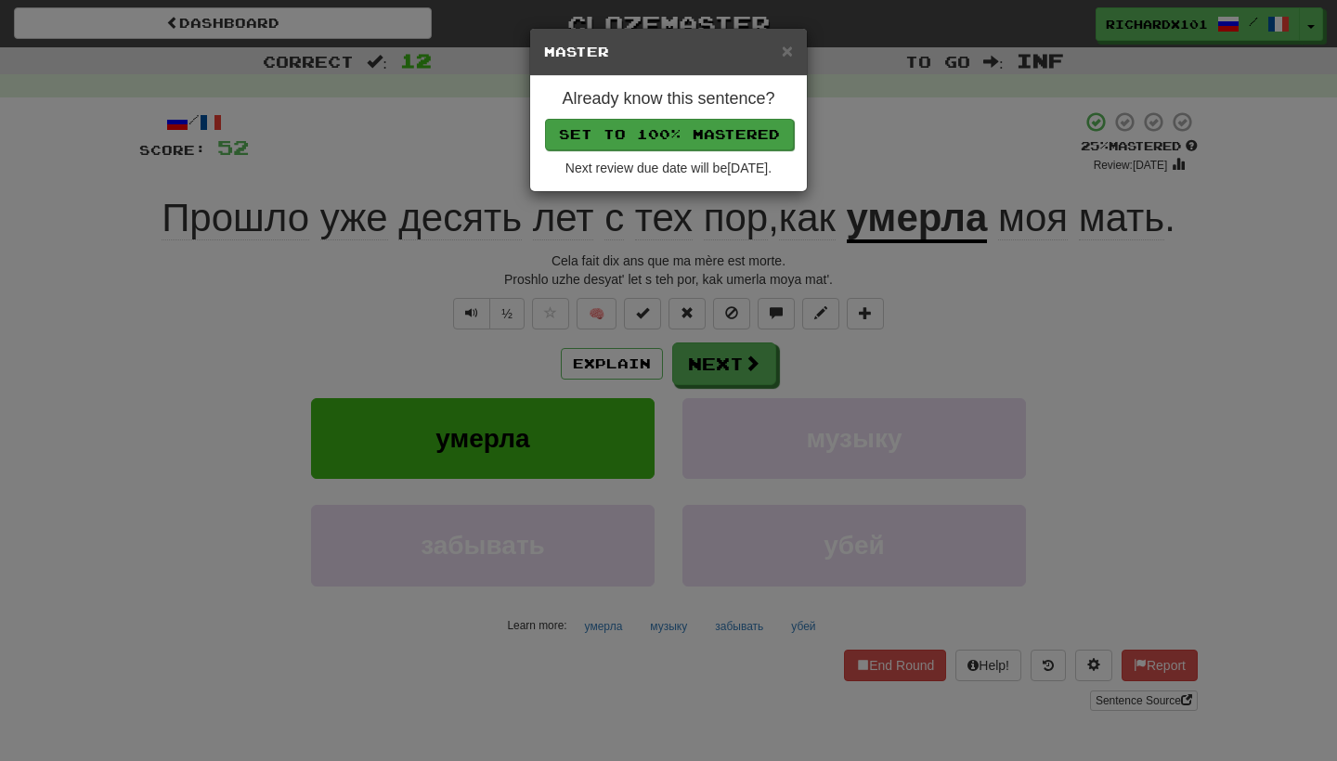
click at [701, 131] on button "Set to 100% Mastered" at bounding box center [669, 135] width 249 height 32
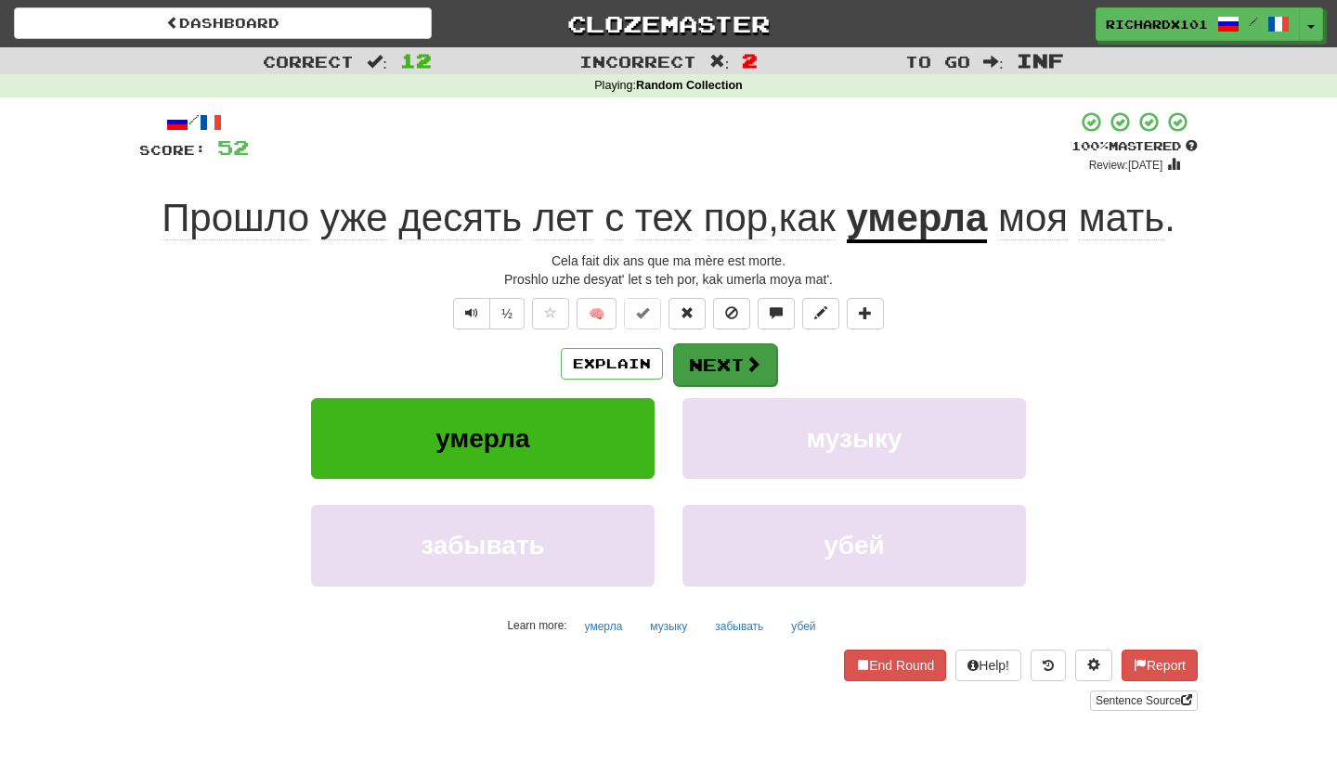
click at [695, 345] on button "Next" at bounding box center [725, 365] width 104 height 43
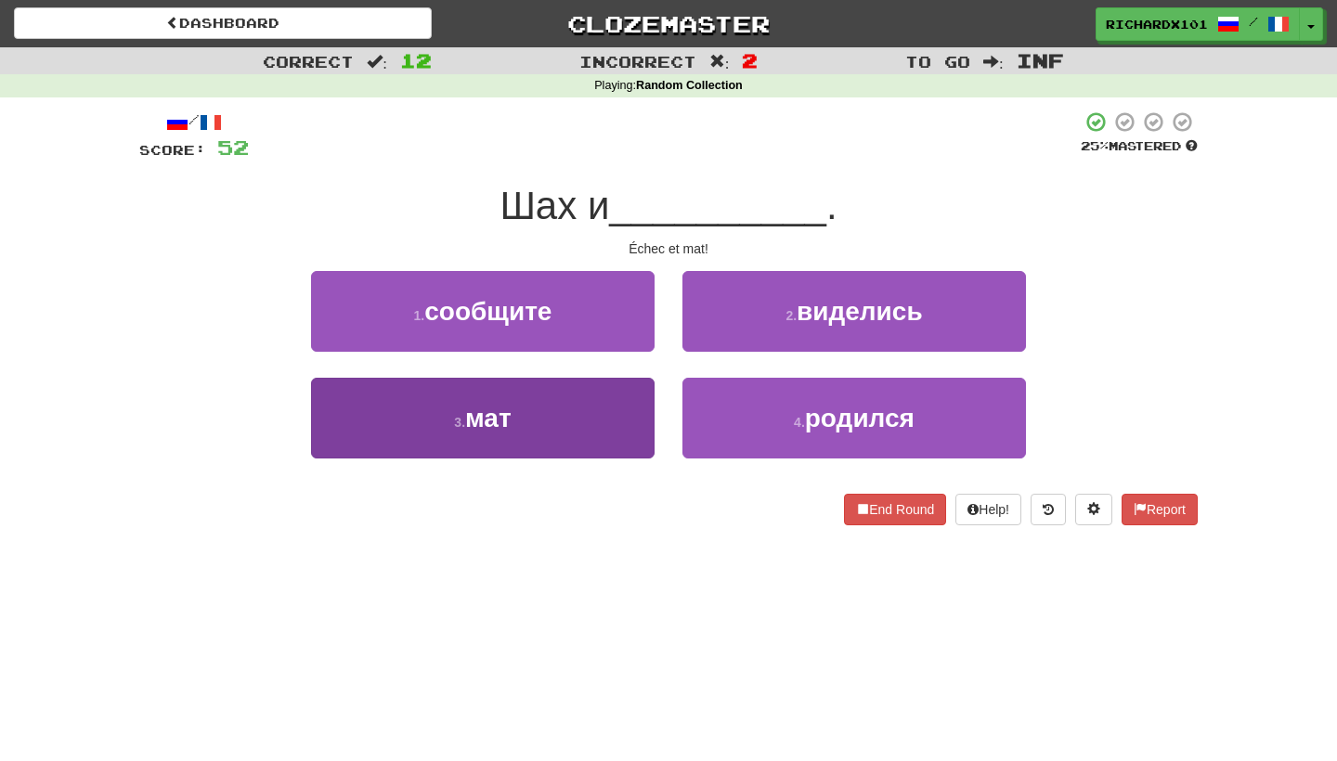
click at [631, 419] on button "3 . мат" at bounding box center [483, 418] width 344 height 81
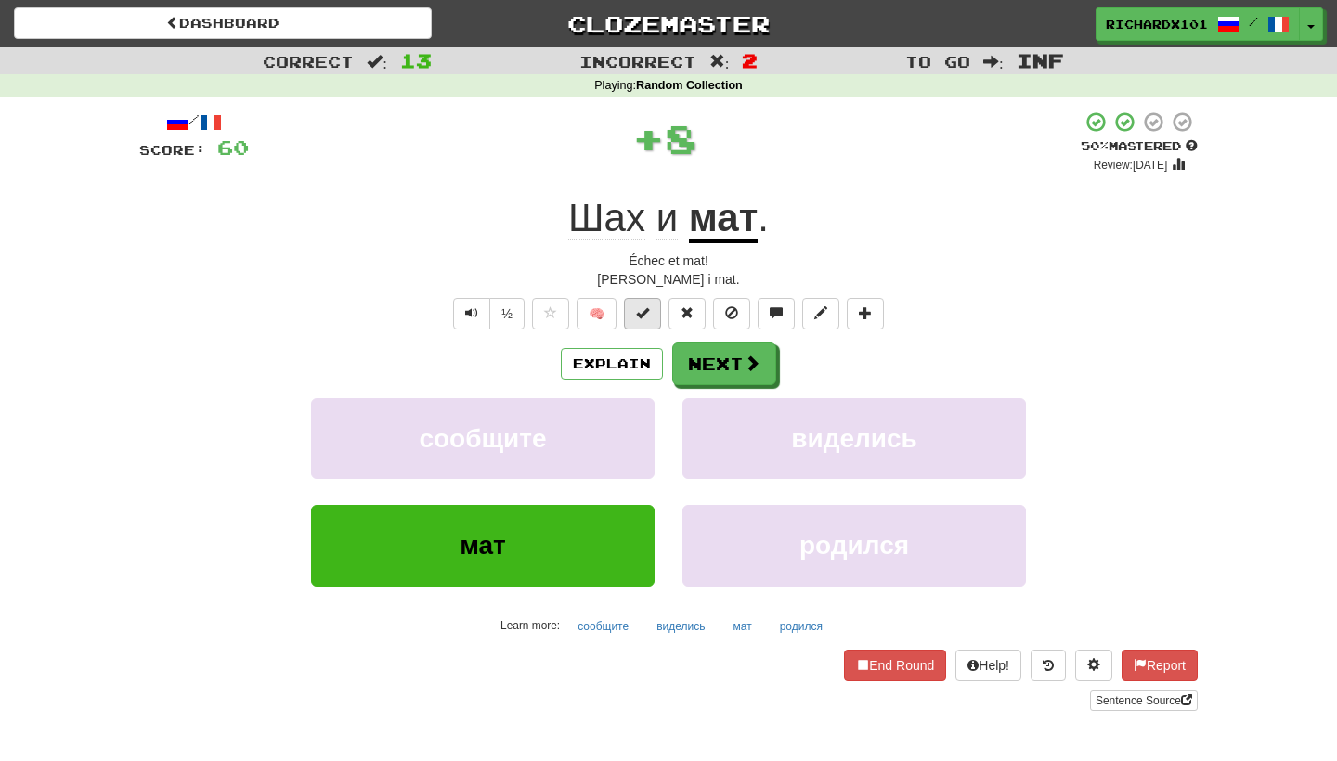
click at [646, 310] on span at bounding box center [642, 312] width 13 height 13
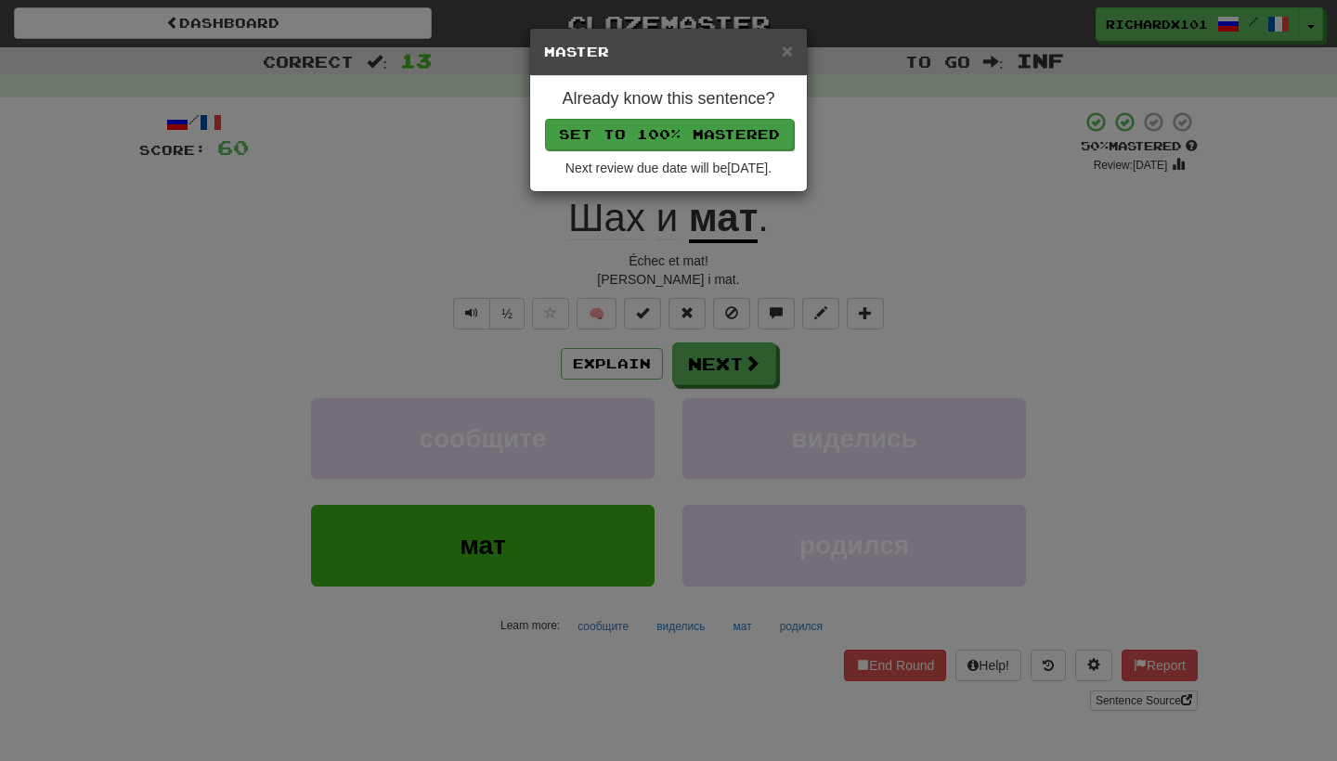
click at [729, 137] on button "Set to 100% Mastered" at bounding box center [669, 135] width 249 height 32
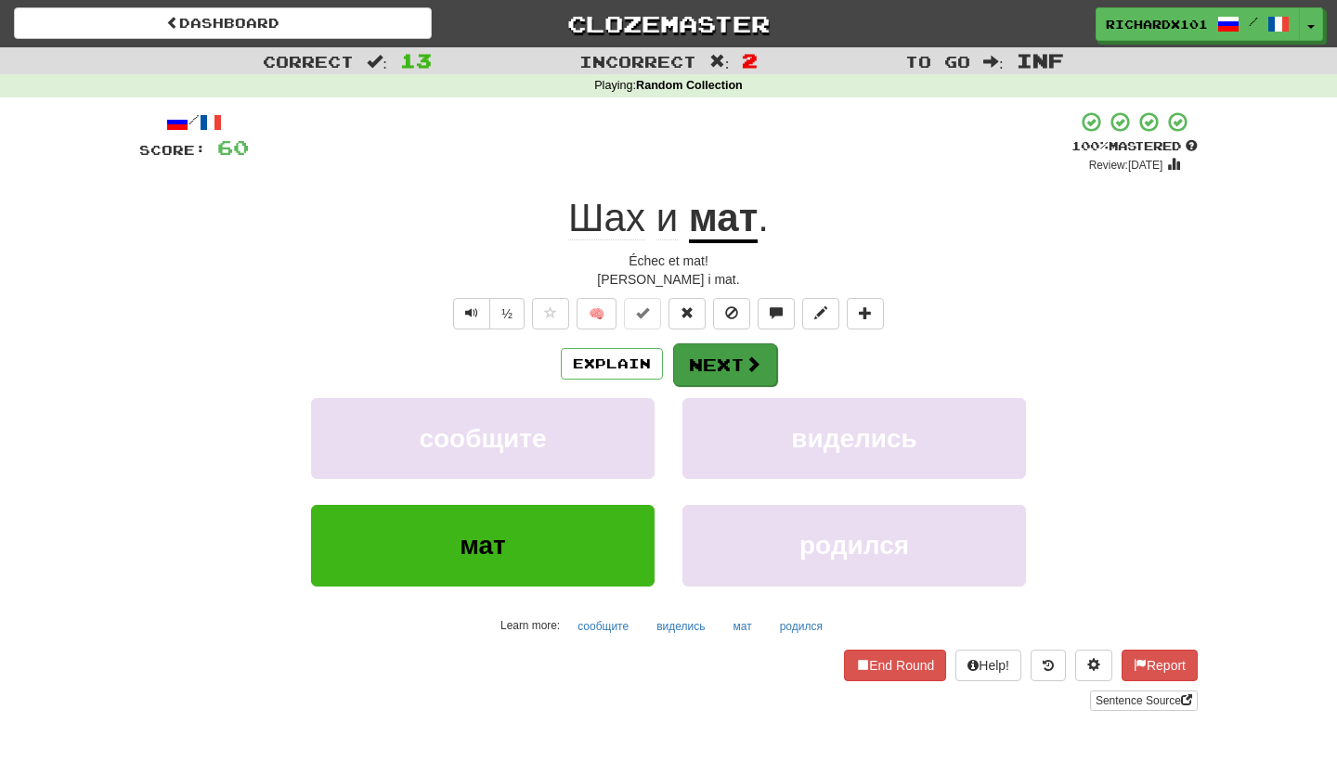
click at [708, 345] on button "Next" at bounding box center [725, 365] width 104 height 43
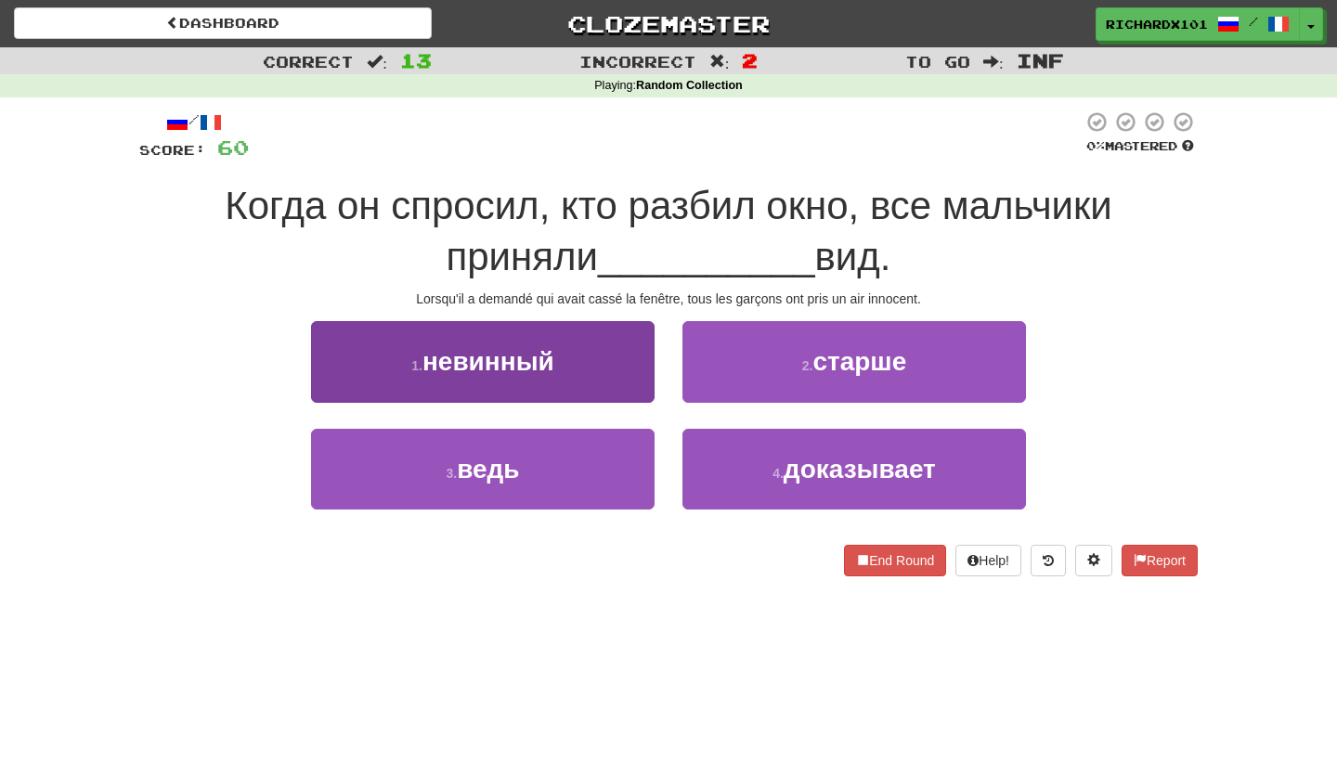
click at [619, 363] on button "1 . невинный" at bounding box center [483, 361] width 344 height 81
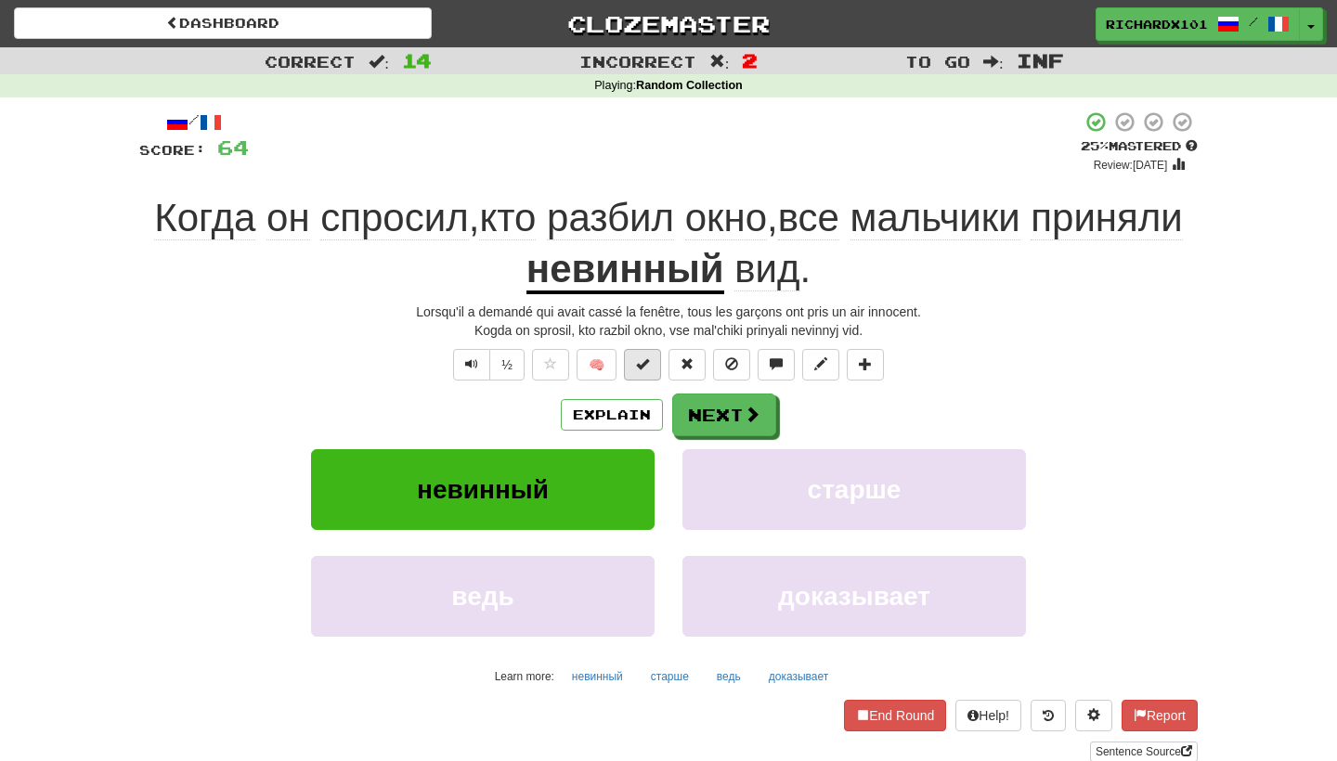
click at [641, 359] on span at bounding box center [642, 364] width 13 height 13
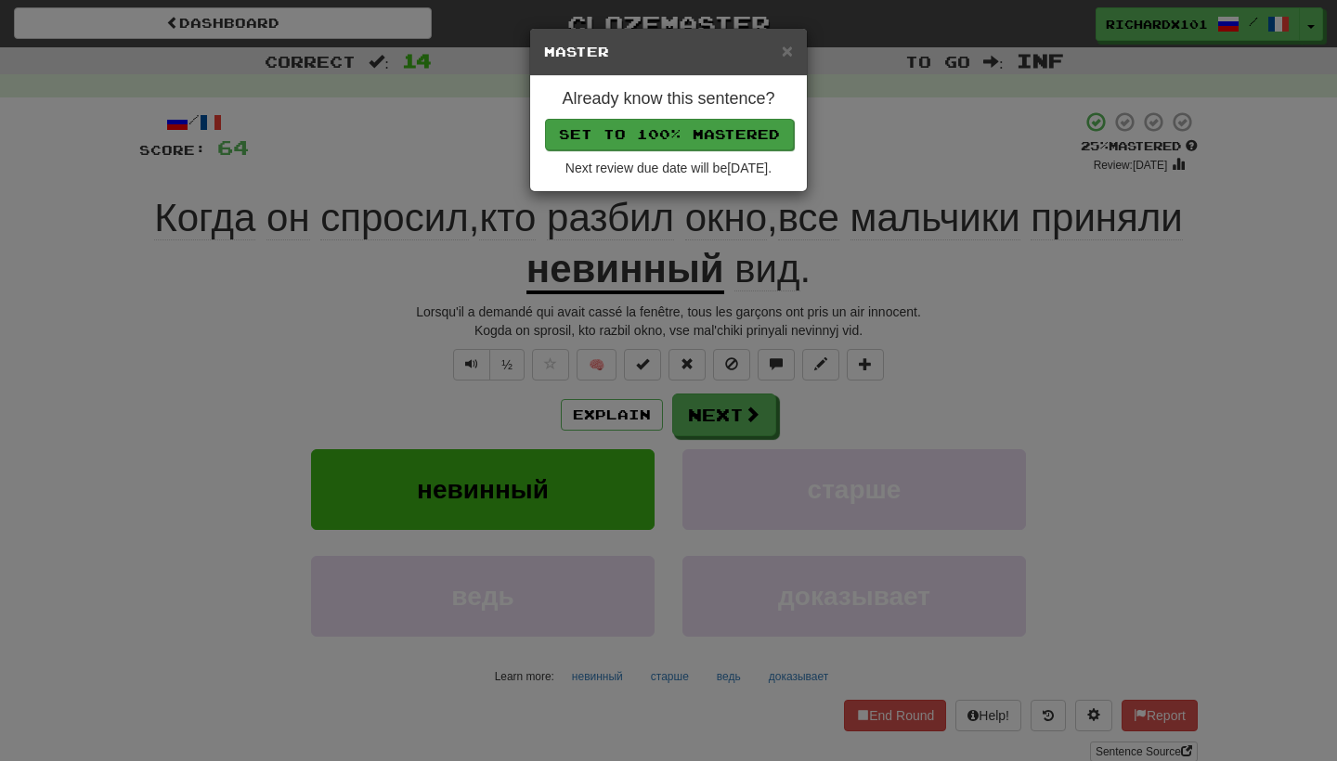
click at [703, 138] on button "Set to 100% Mastered" at bounding box center [669, 135] width 249 height 32
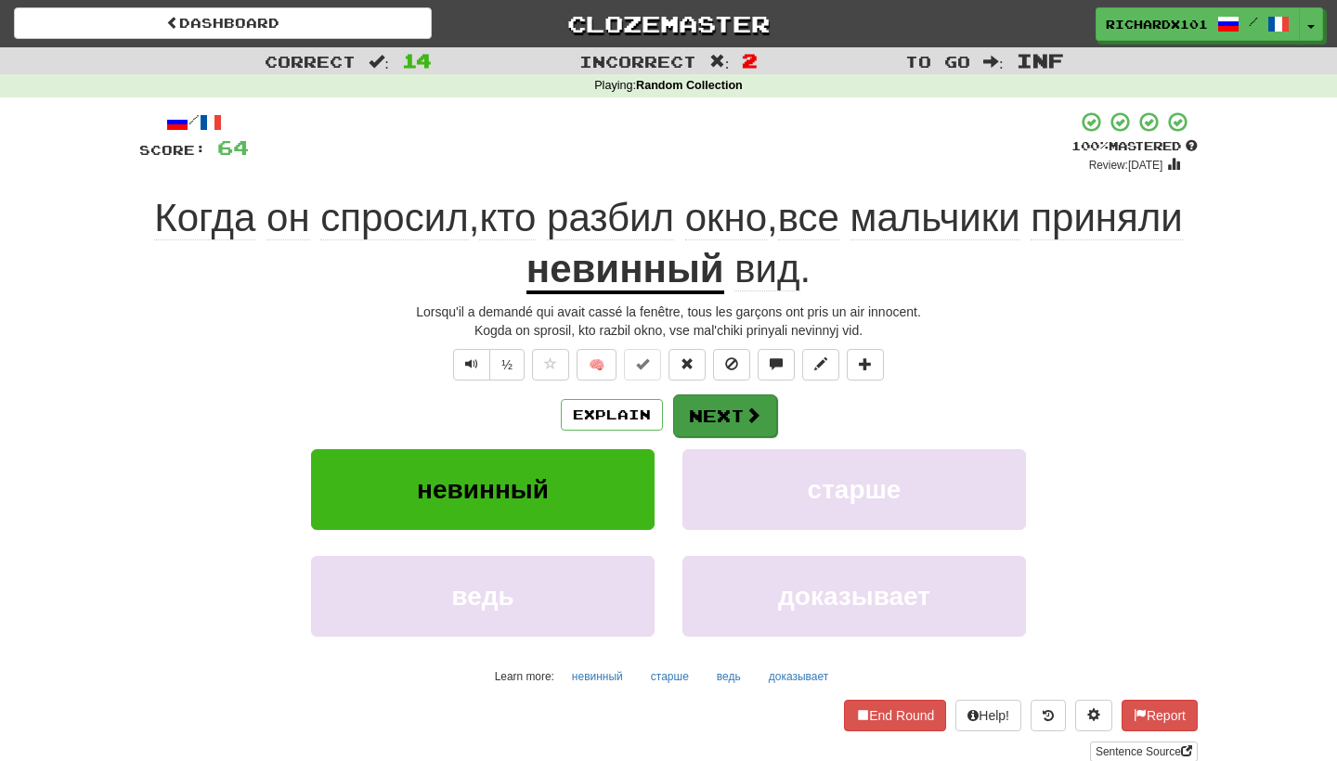
click at [709, 416] on button "Next" at bounding box center [725, 416] width 104 height 43
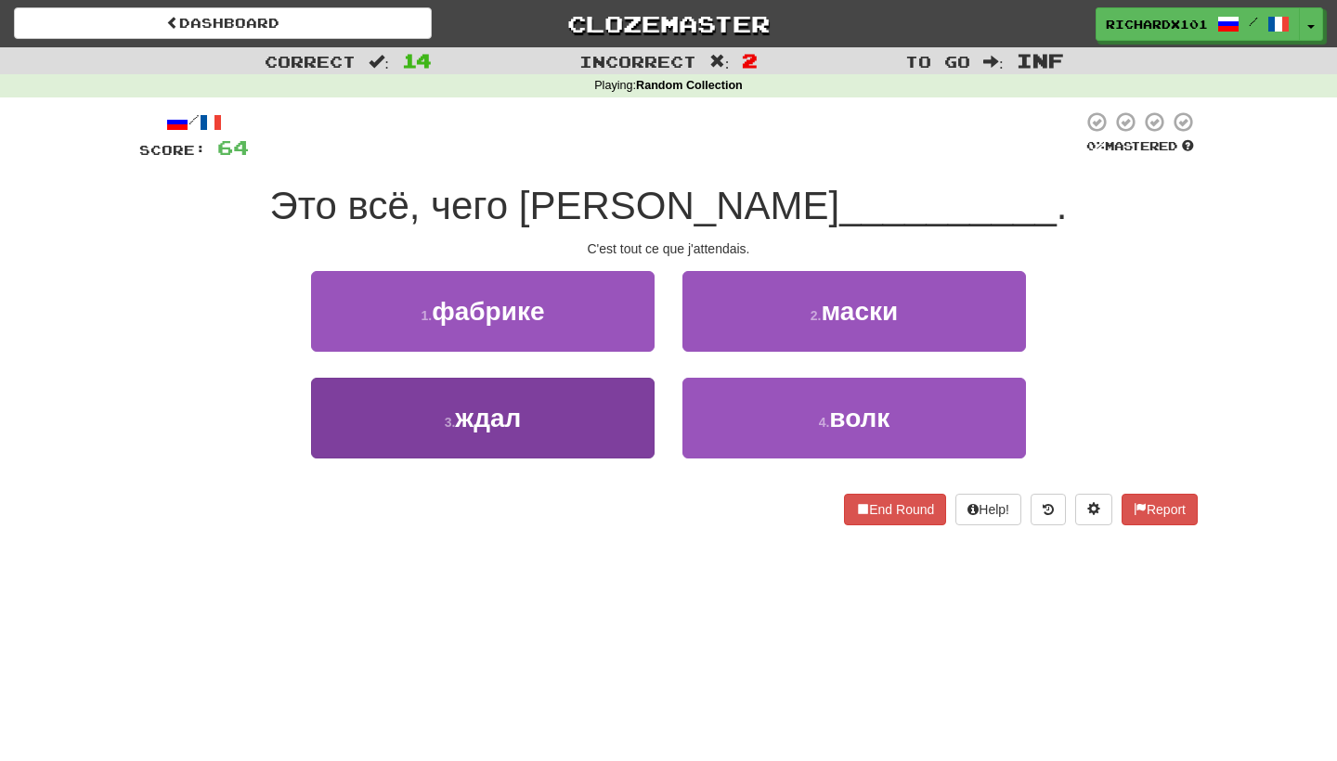
click at [639, 431] on button "3 . ждал" at bounding box center [483, 418] width 344 height 81
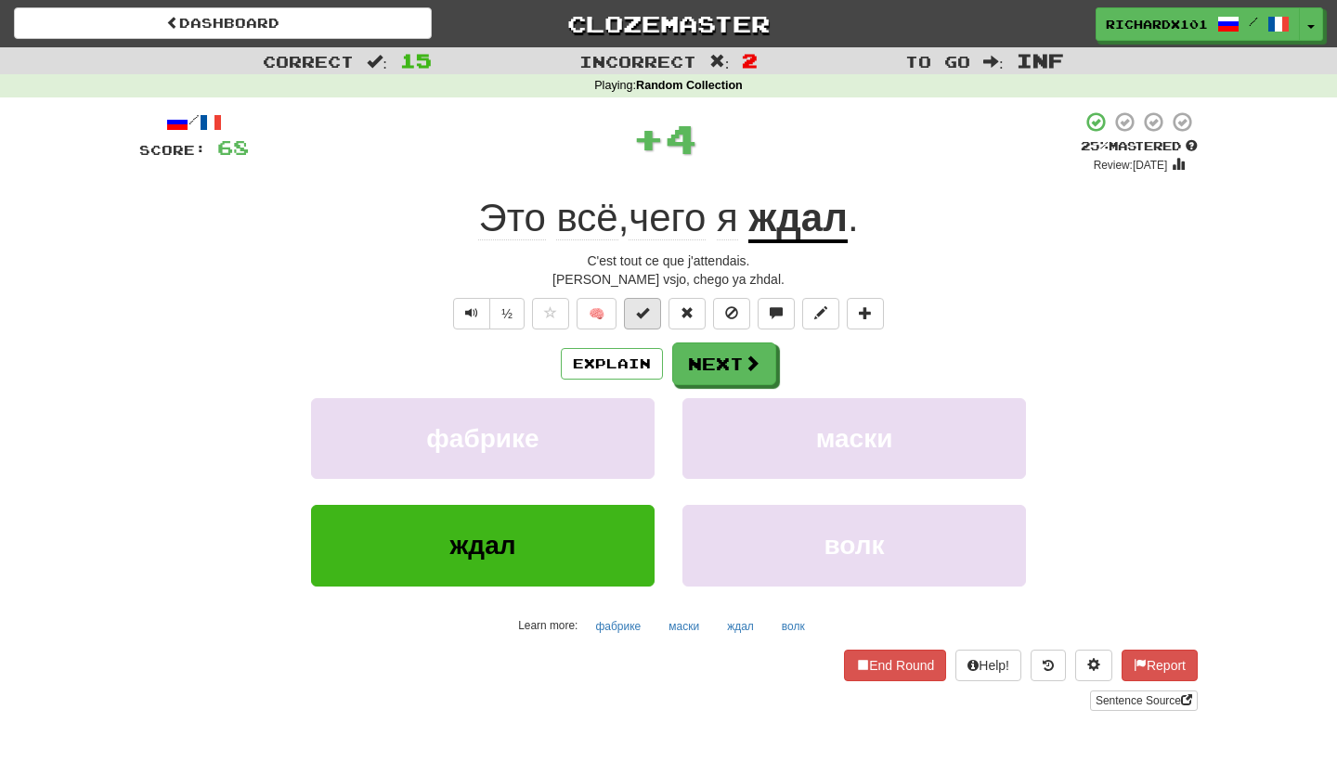
click at [647, 319] on button at bounding box center [642, 314] width 37 height 32
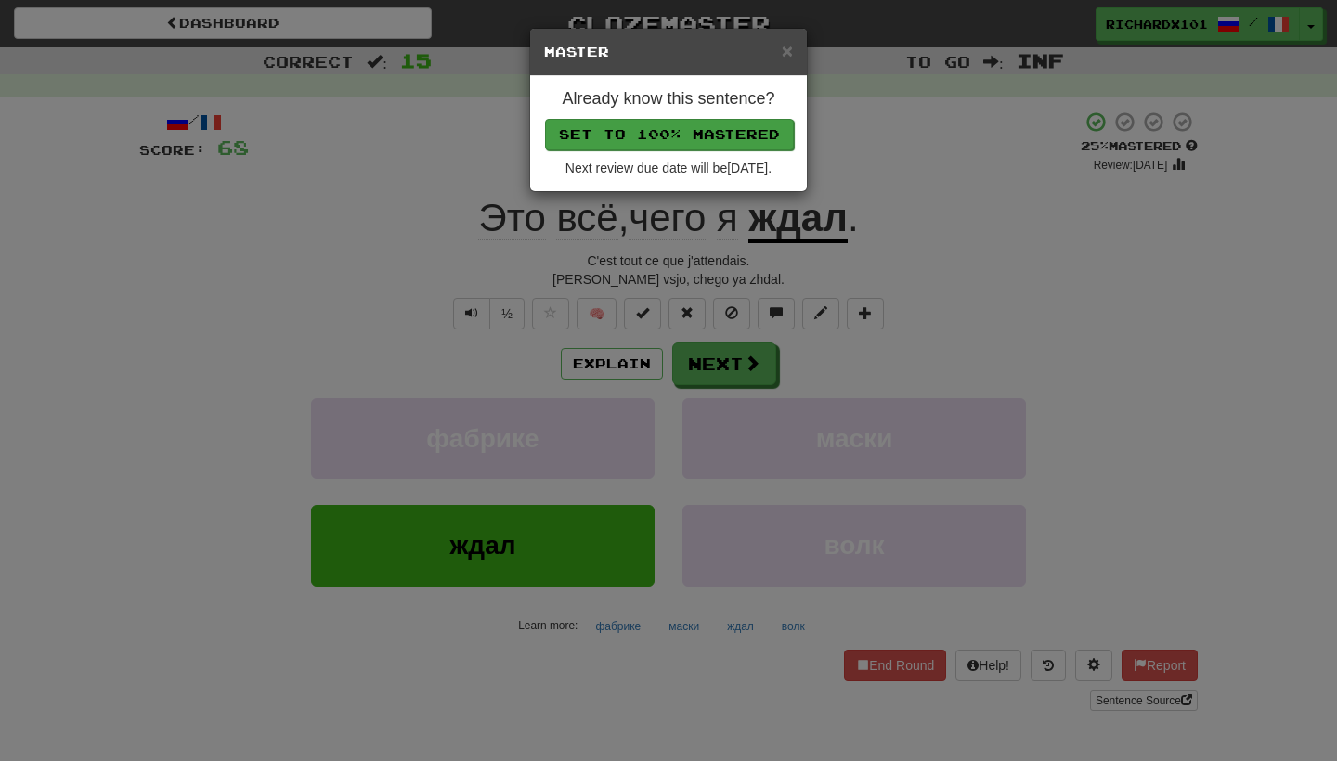
click at [705, 138] on button "Set to 100% Mastered" at bounding box center [669, 135] width 249 height 32
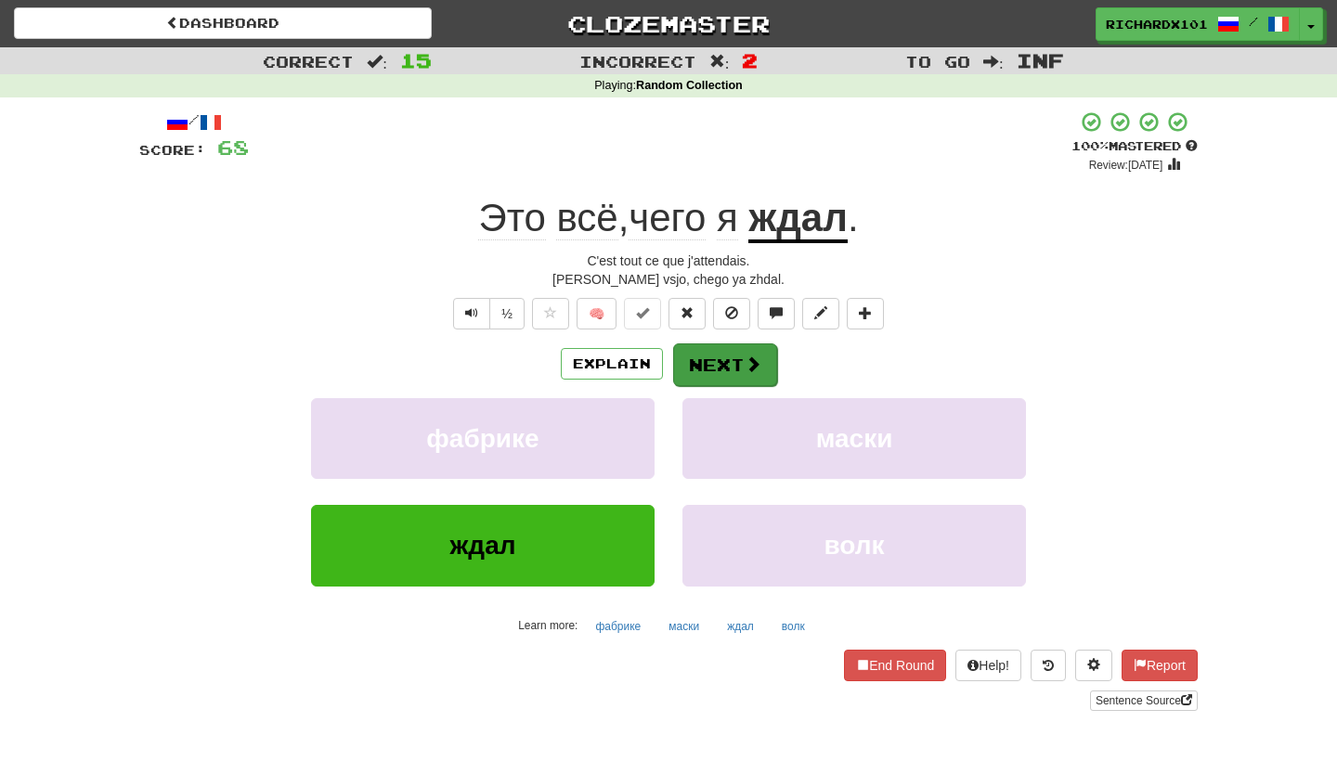
click at [704, 355] on button "Next" at bounding box center [725, 365] width 104 height 43
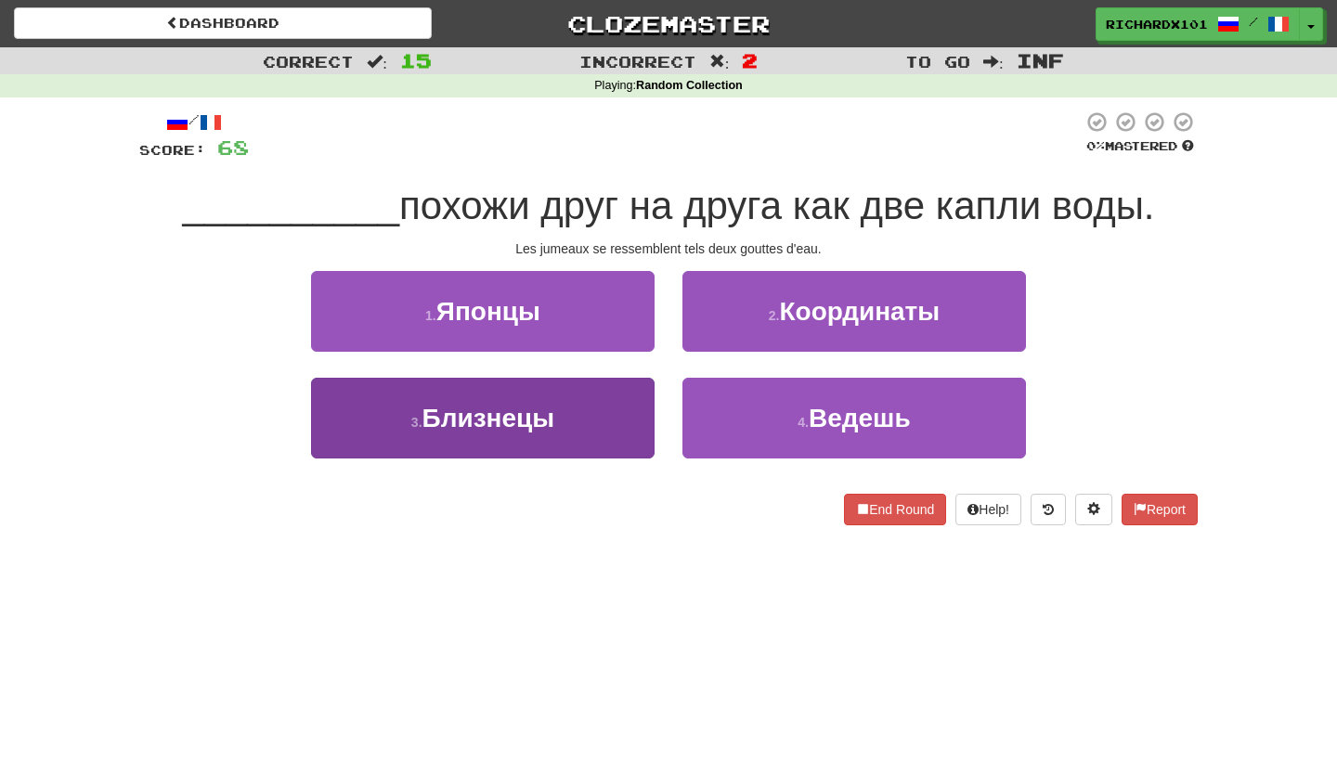
click at [629, 402] on button "3 . Близнецы" at bounding box center [483, 418] width 344 height 81
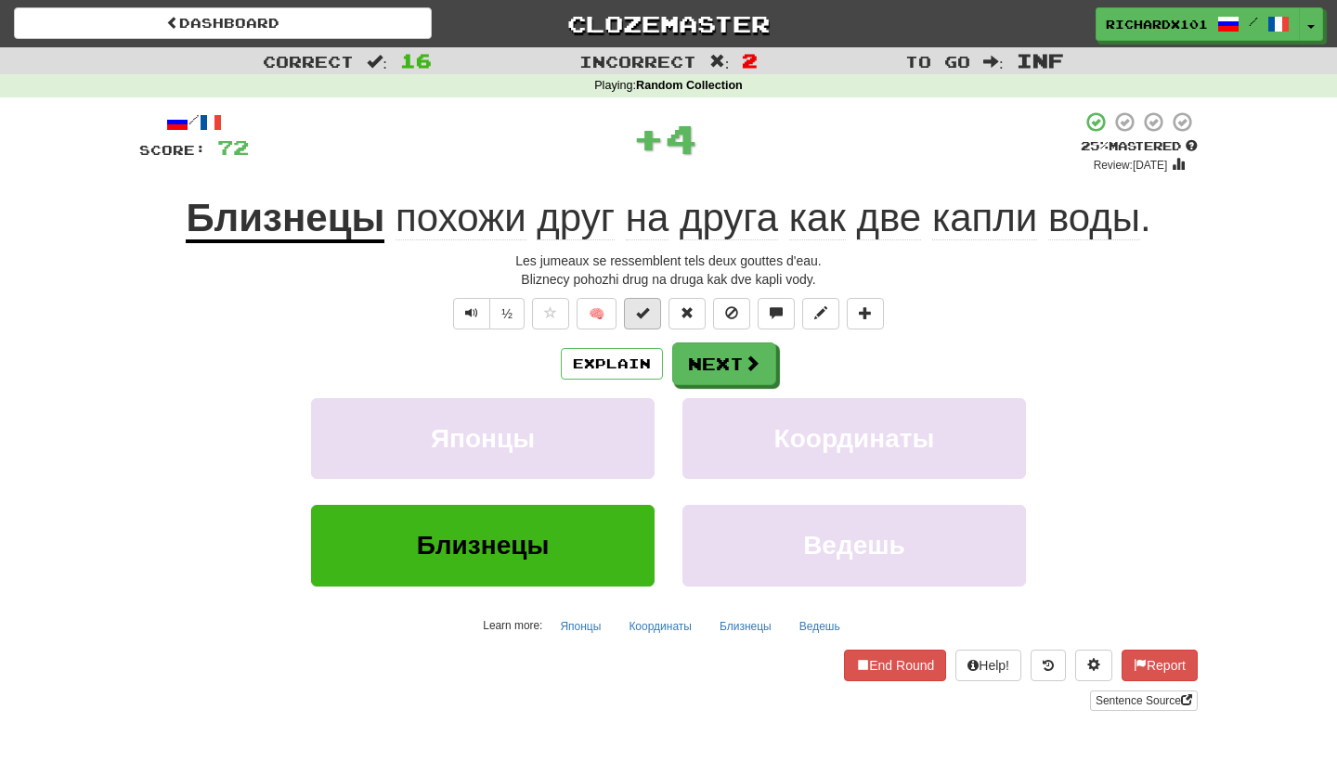
click at [644, 315] on span at bounding box center [642, 312] width 13 height 13
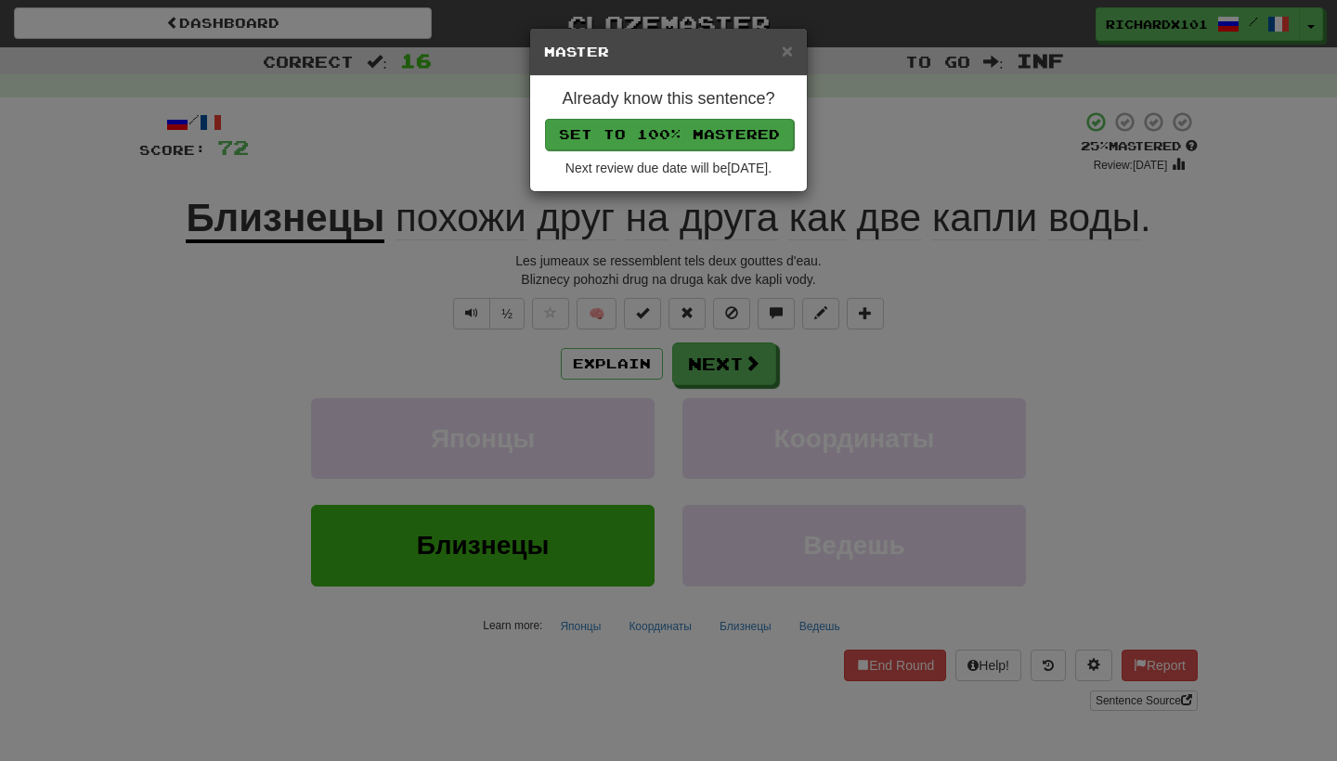
click at [709, 128] on button "Set to 100% Mastered" at bounding box center [669, 135] width 249 height 32
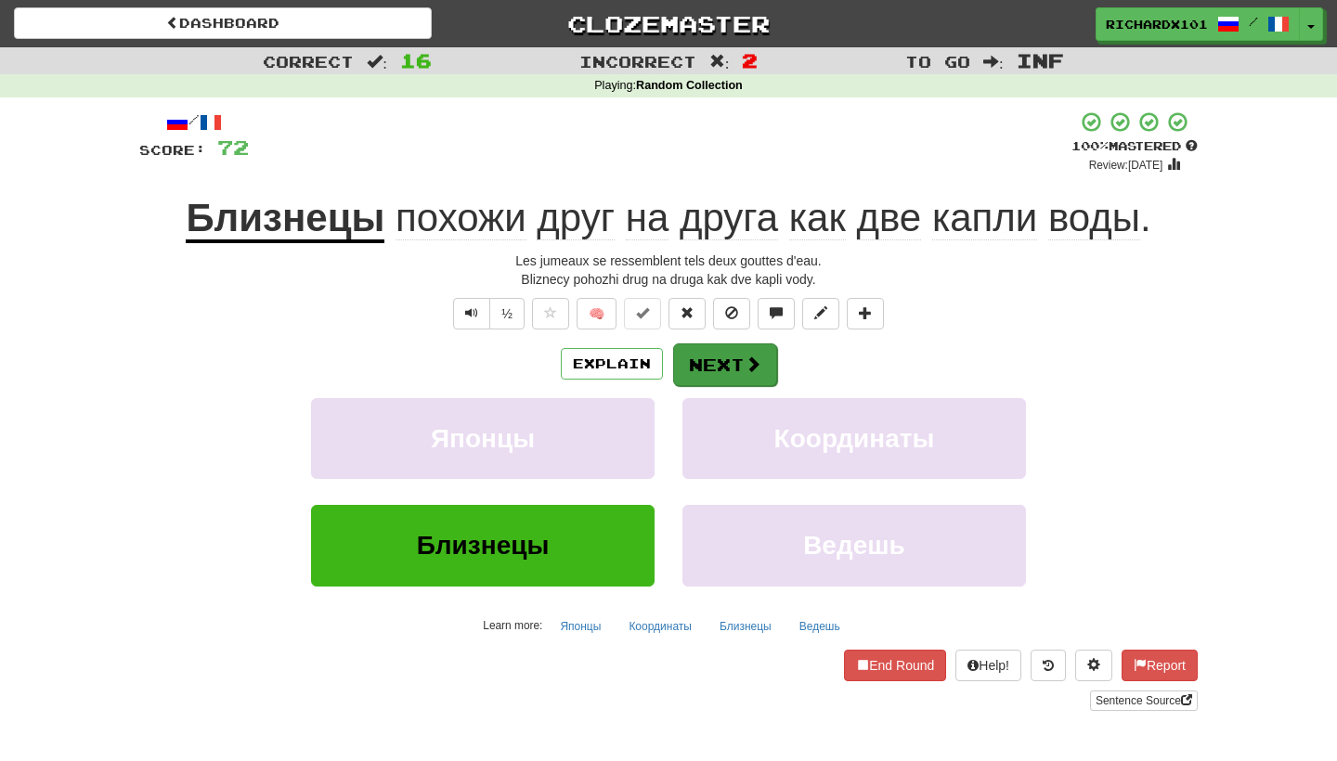
click at [685, 356] on button "Next" at bounding box center [725, 365] width 104 height 43
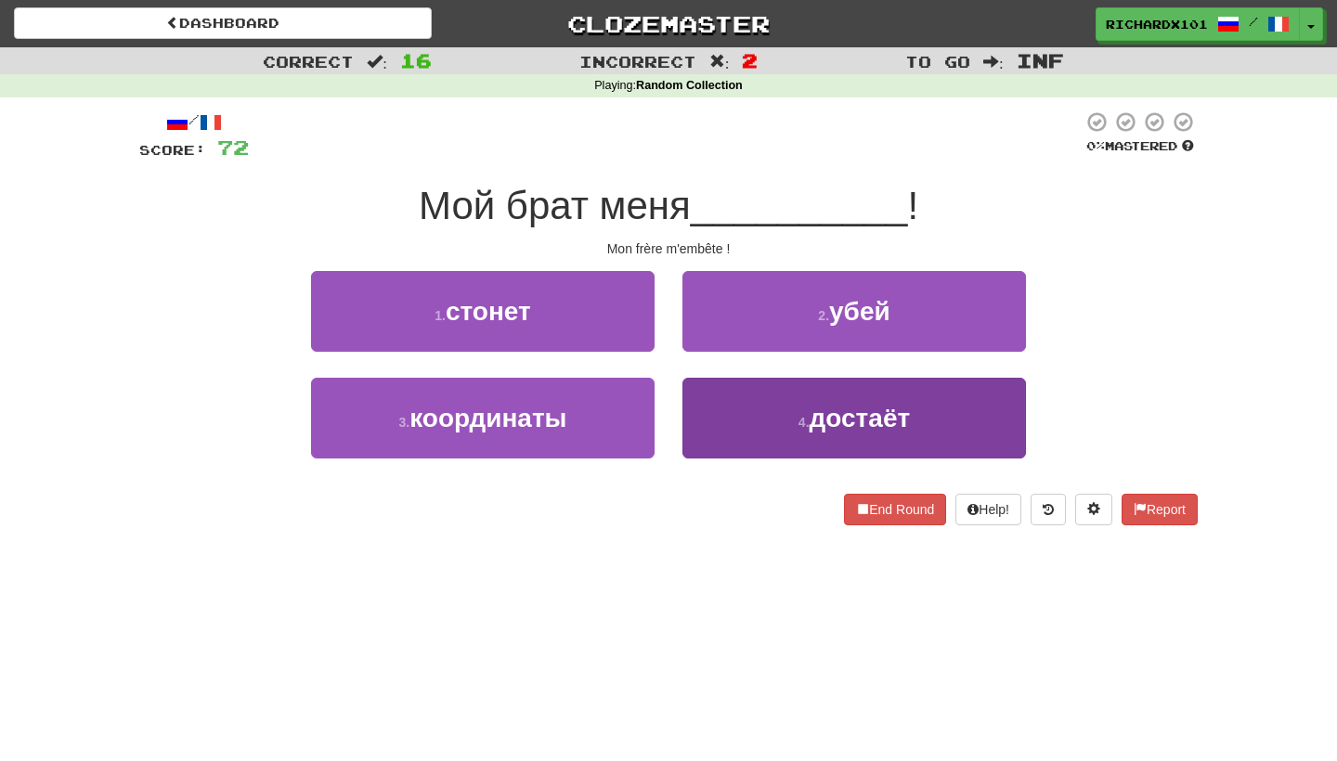
click at [711, 401] on button "4 . достаёт" at bounding box center [855, 418] width 344 height 81
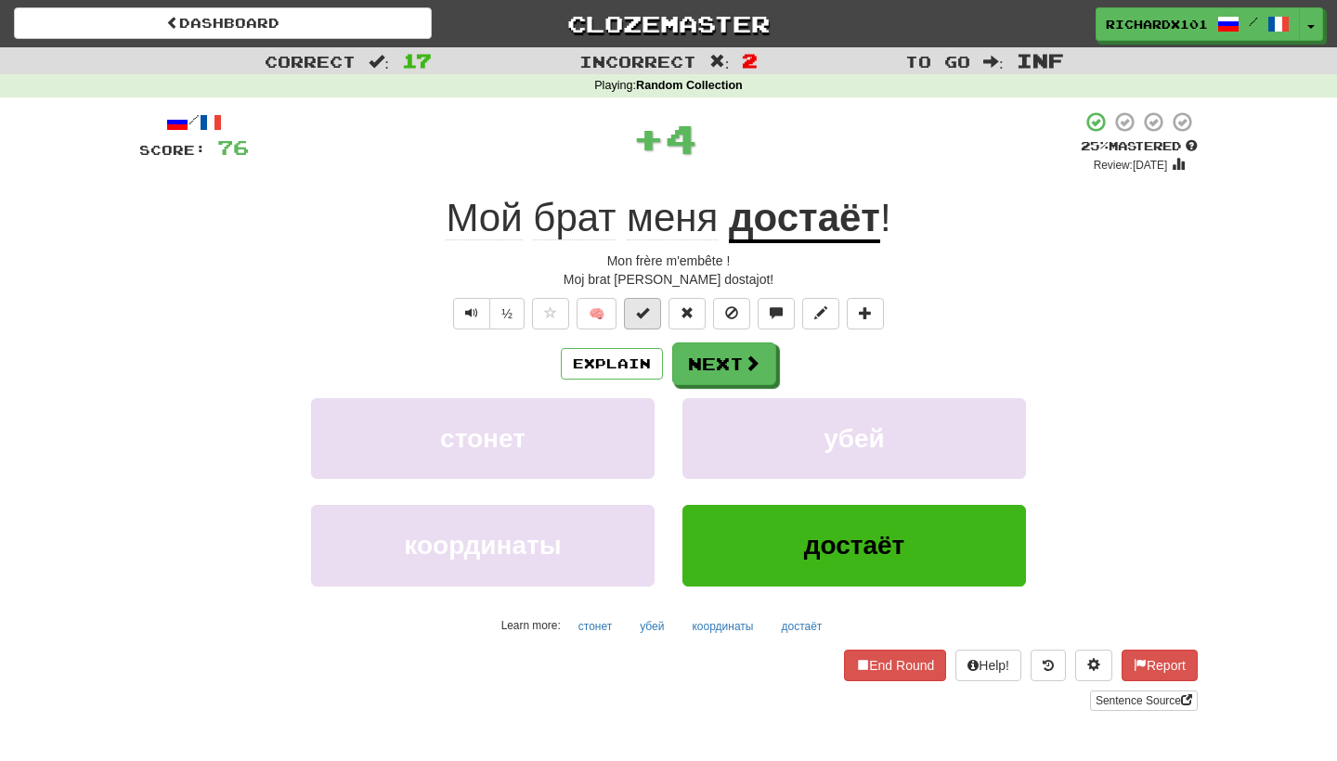
click at [651, 314] on button at bounding box center [642, 314] width 37 height 32
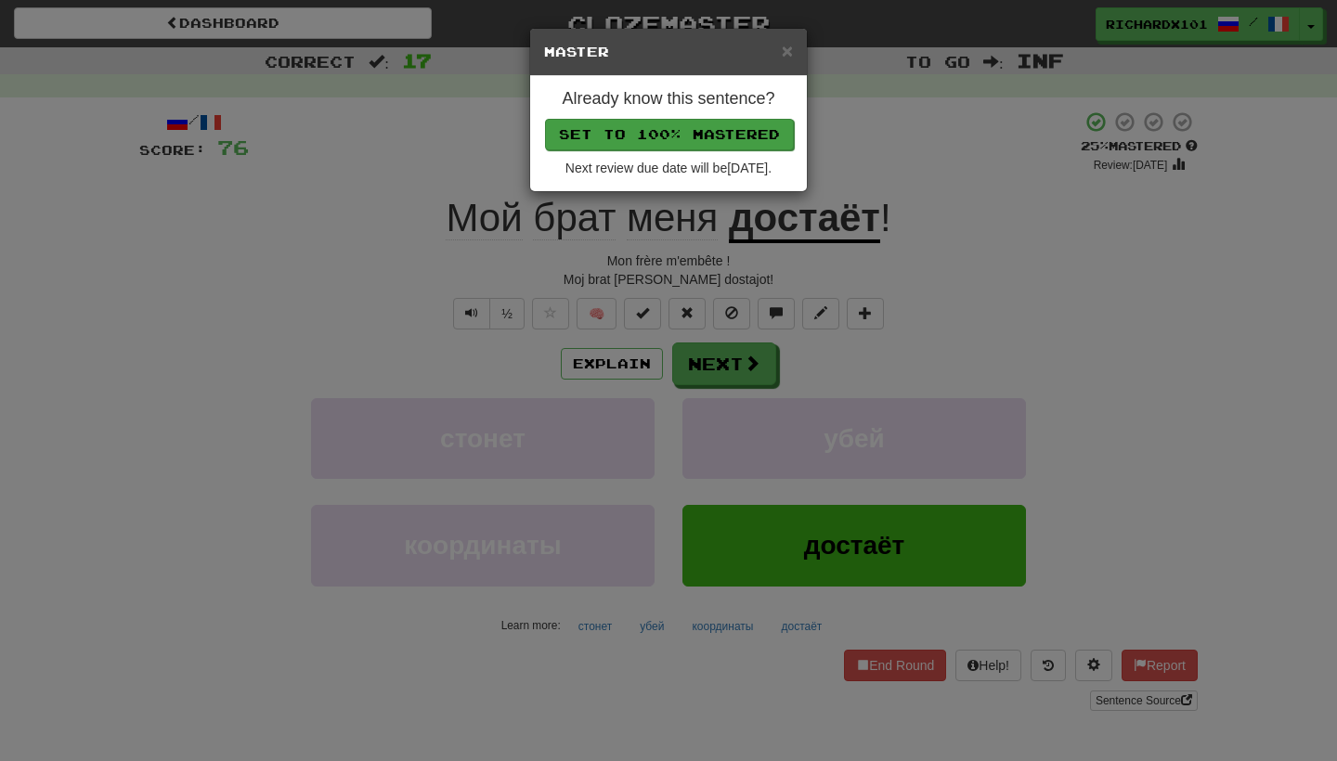
click at [712, 142] on button "Set to 100% Mastered" at bounding box center [669, 135] width 249 height 32
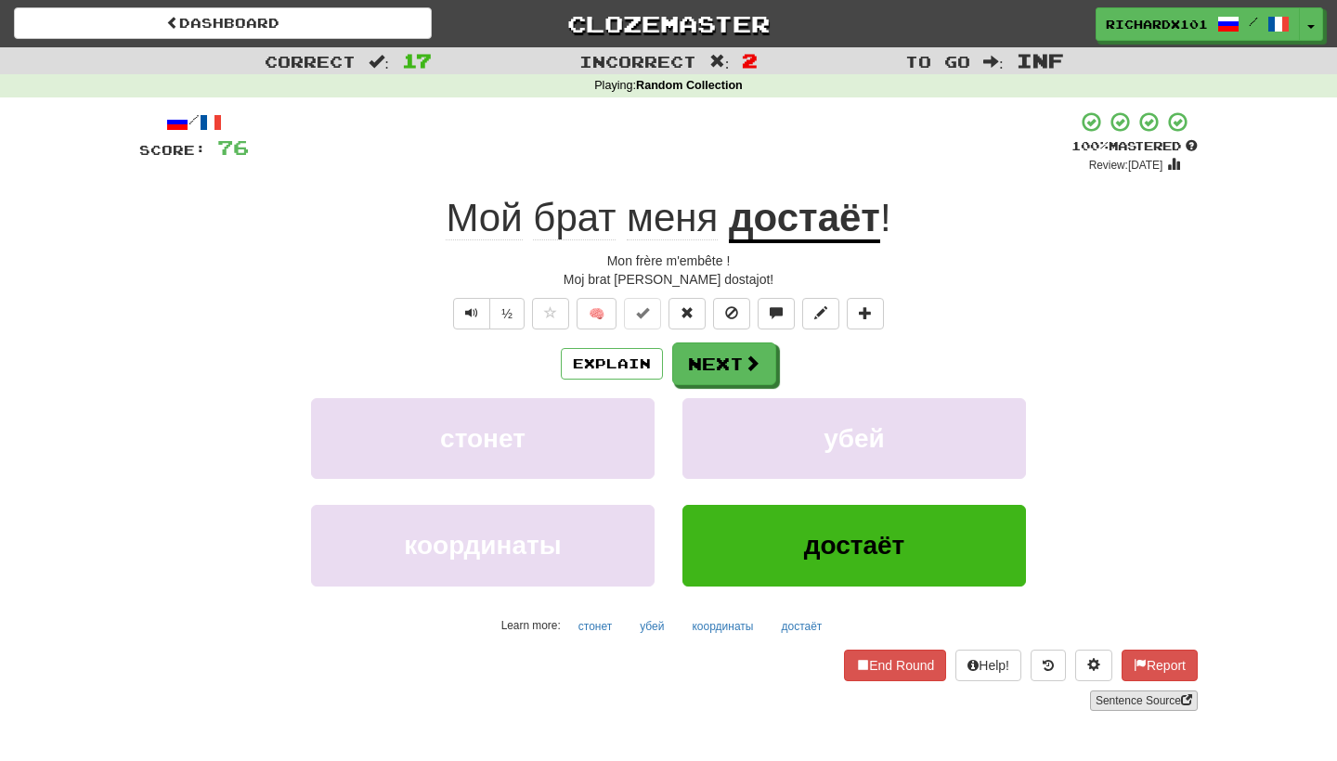
click at [1141, 703] on link "Sentence Source" at bounding box center [1144, 701] width 108 height 20
click at [722, 354] on button "Next" at bounding box center [725, 365] width 104 height 43
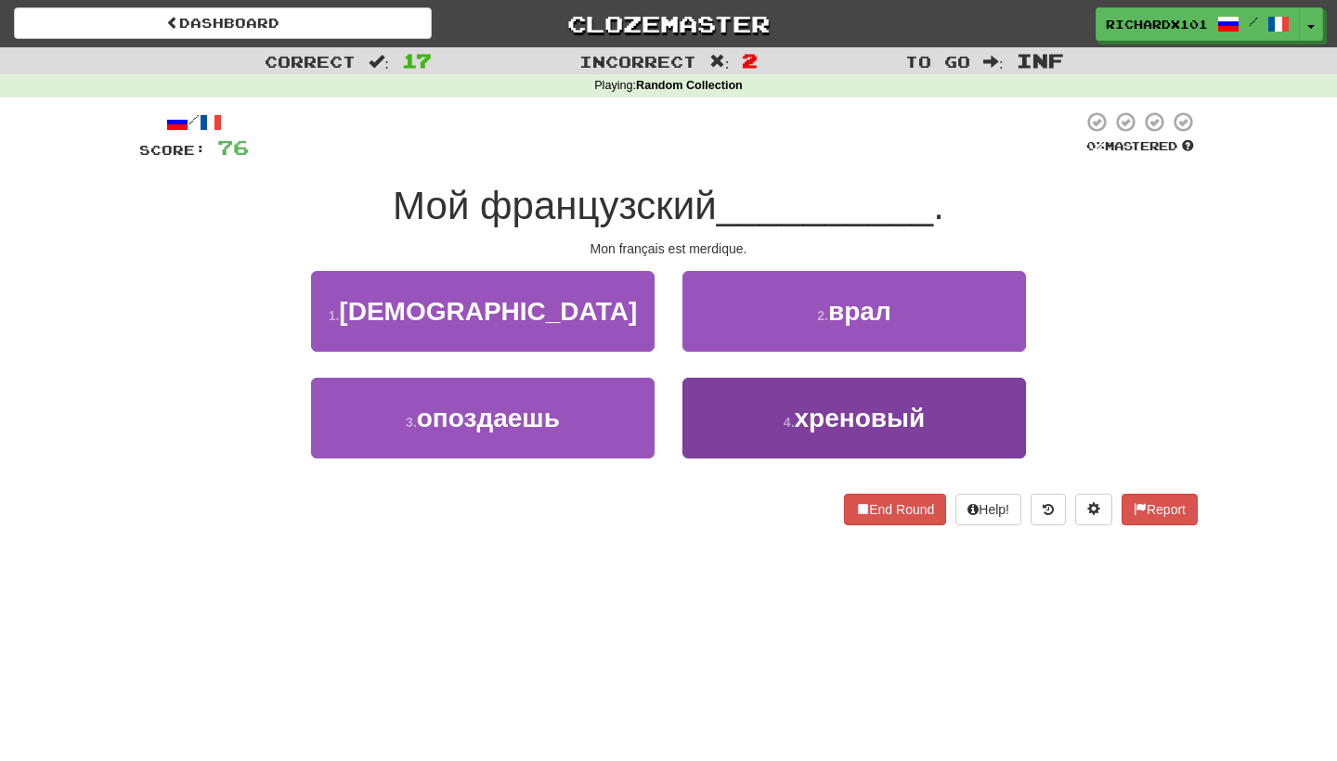
click at [752, 414] on button "4 . хреновый" at bounding box center [855, 418] width 344 height 81
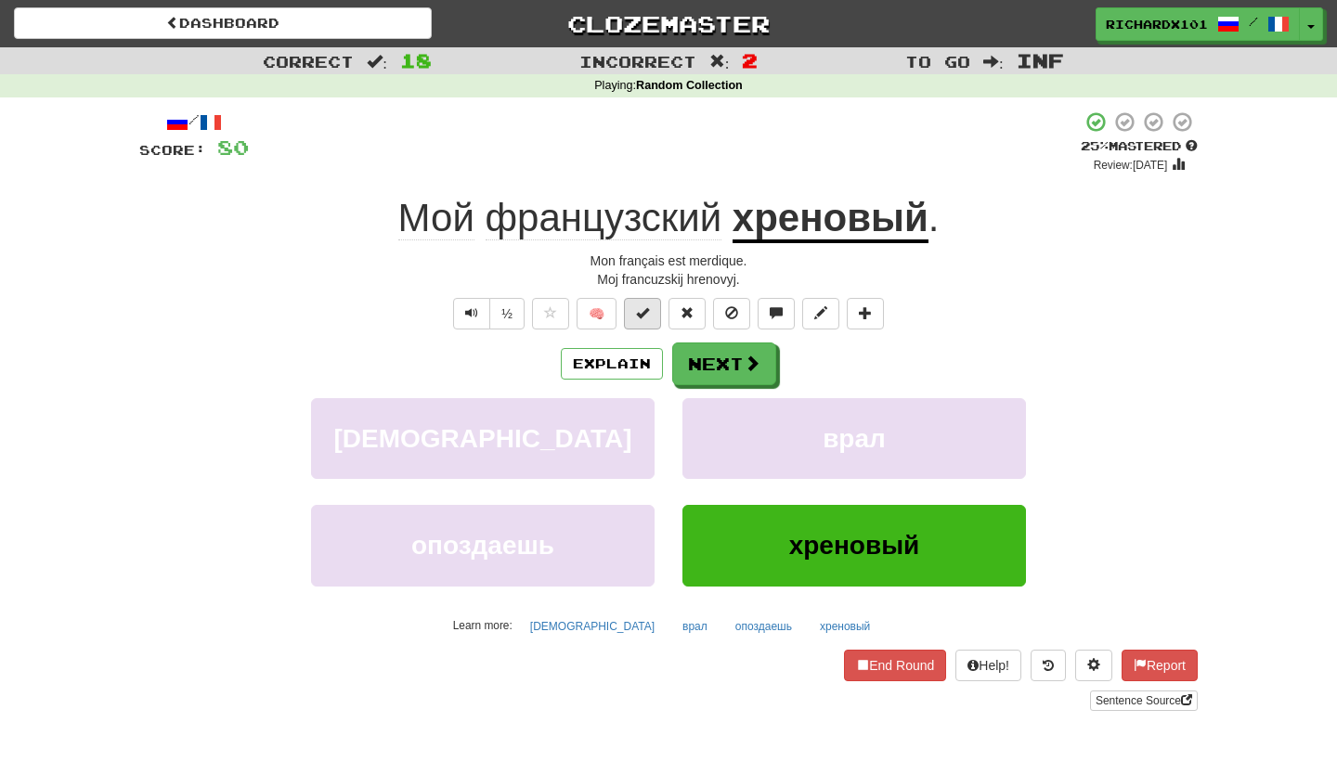
click at [645, 306] on span at bounding box center [642, 312] width 13 height 13
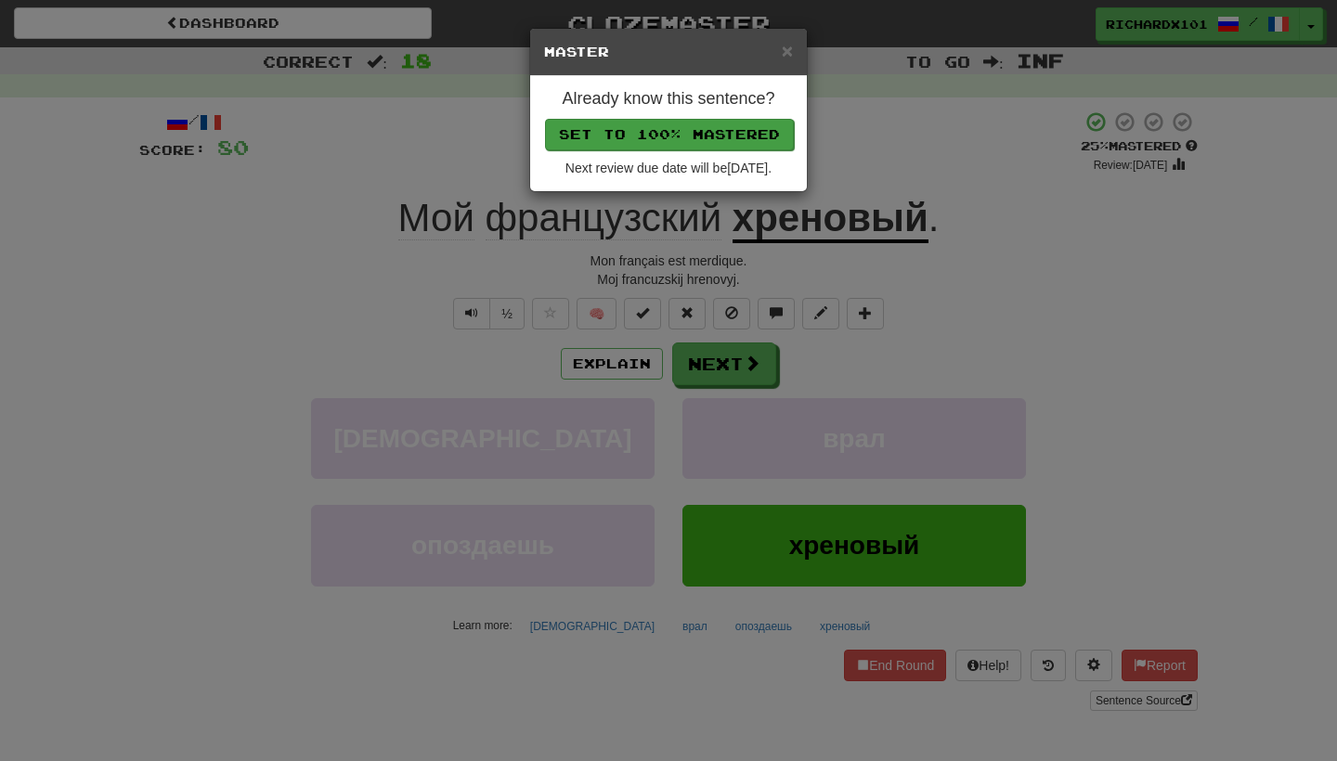
click at [684, 141] on button "Set to 100% Mastered" at bounding box center [669, 135] width 249 height 32
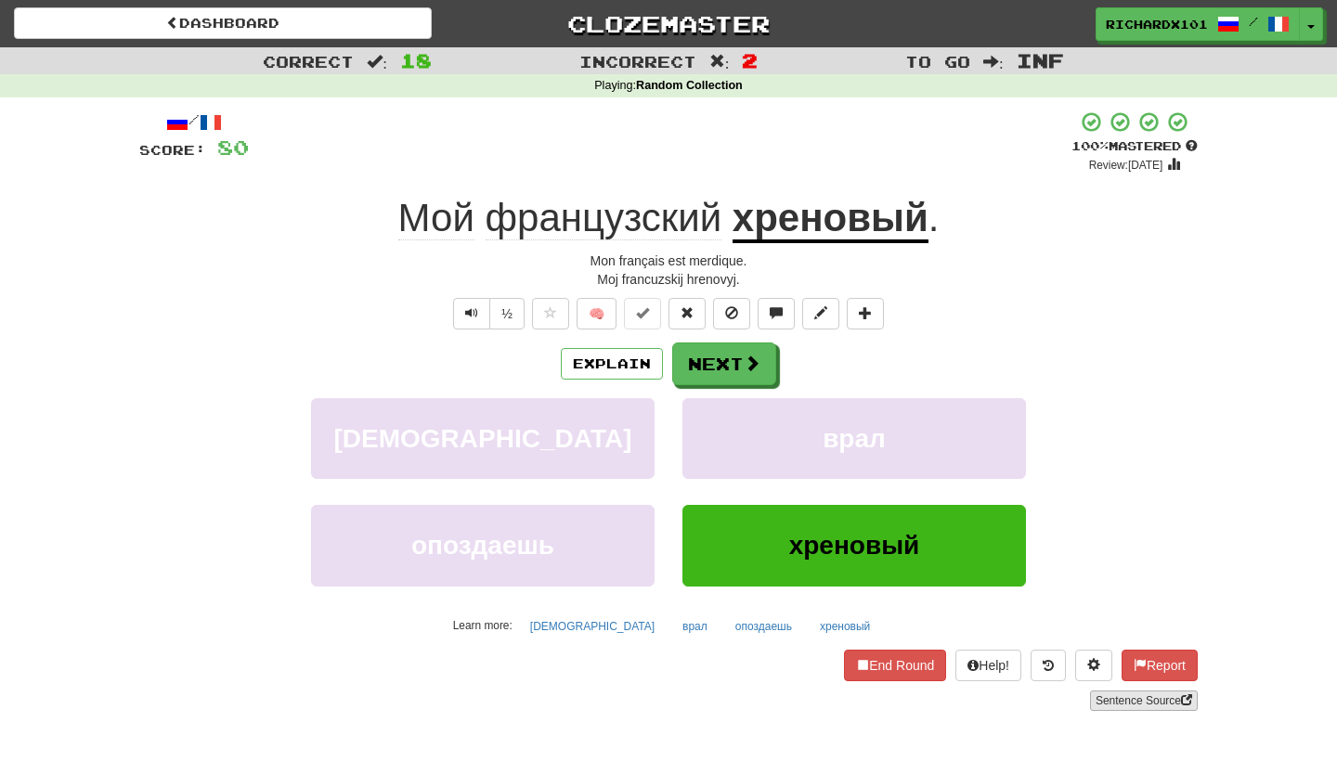
click at [1126, 699] on link "Sentence Source" at bounding box center [1144, 701] width 108 height 20
click at [716, 362] on button "Next" at bounding box center [725, 365] width 104 height 43
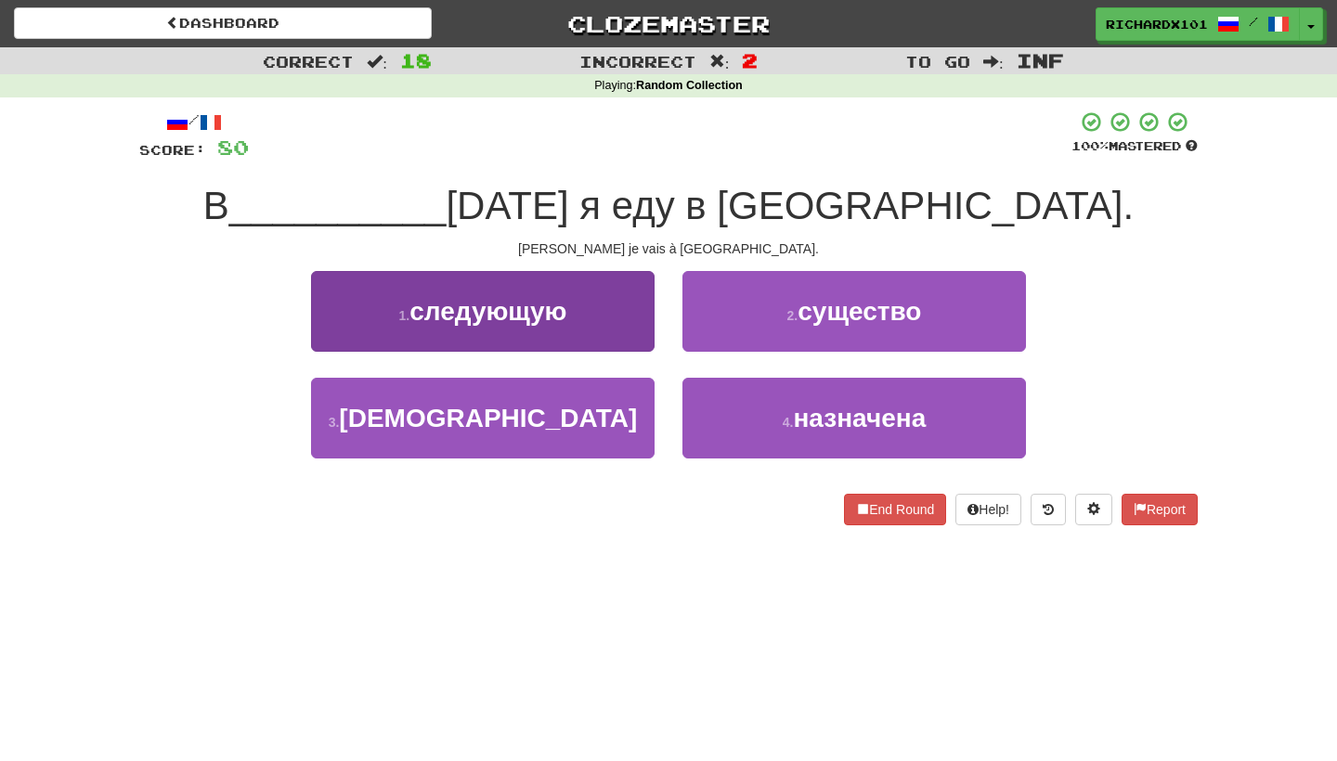
click at [643, 311] on button "1 . следующую" at bounding box center [483, 311] width 344 height 81
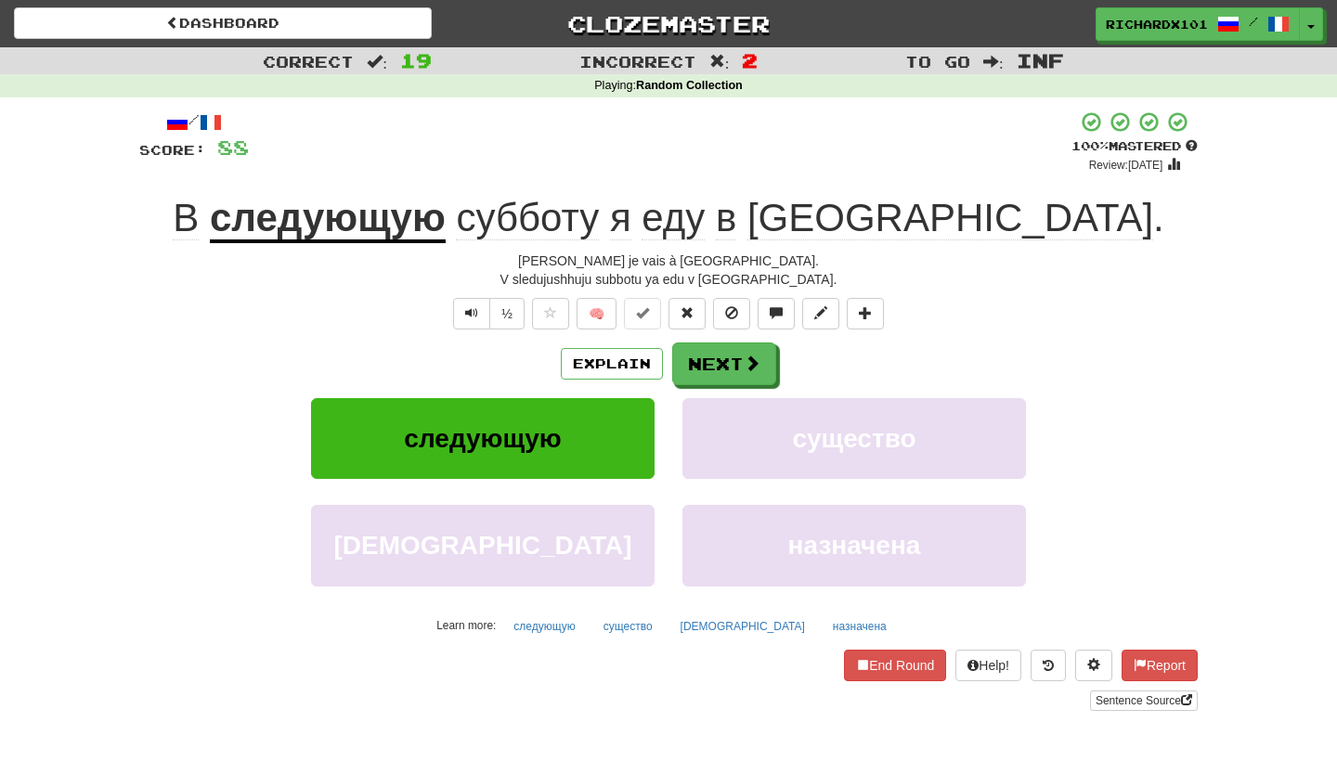
click at [644, 312] on span at bounding box center [642, 312] width 13 height 13
click at [705, 353] on button "Next" at bounding box center [725, 365] width 104 height 43
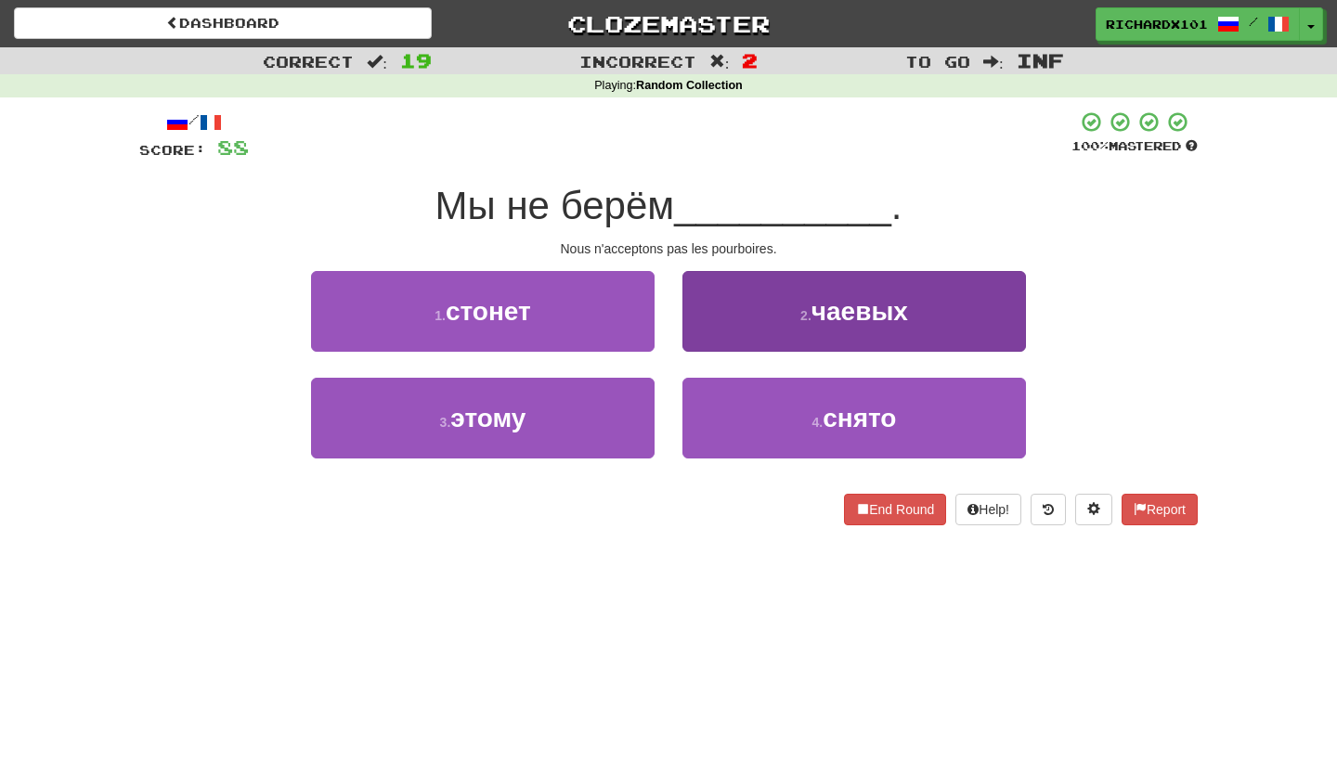
click at [741, 314] on button "2 . чаевых" at bounding box center [855, 311] width 344 height 81
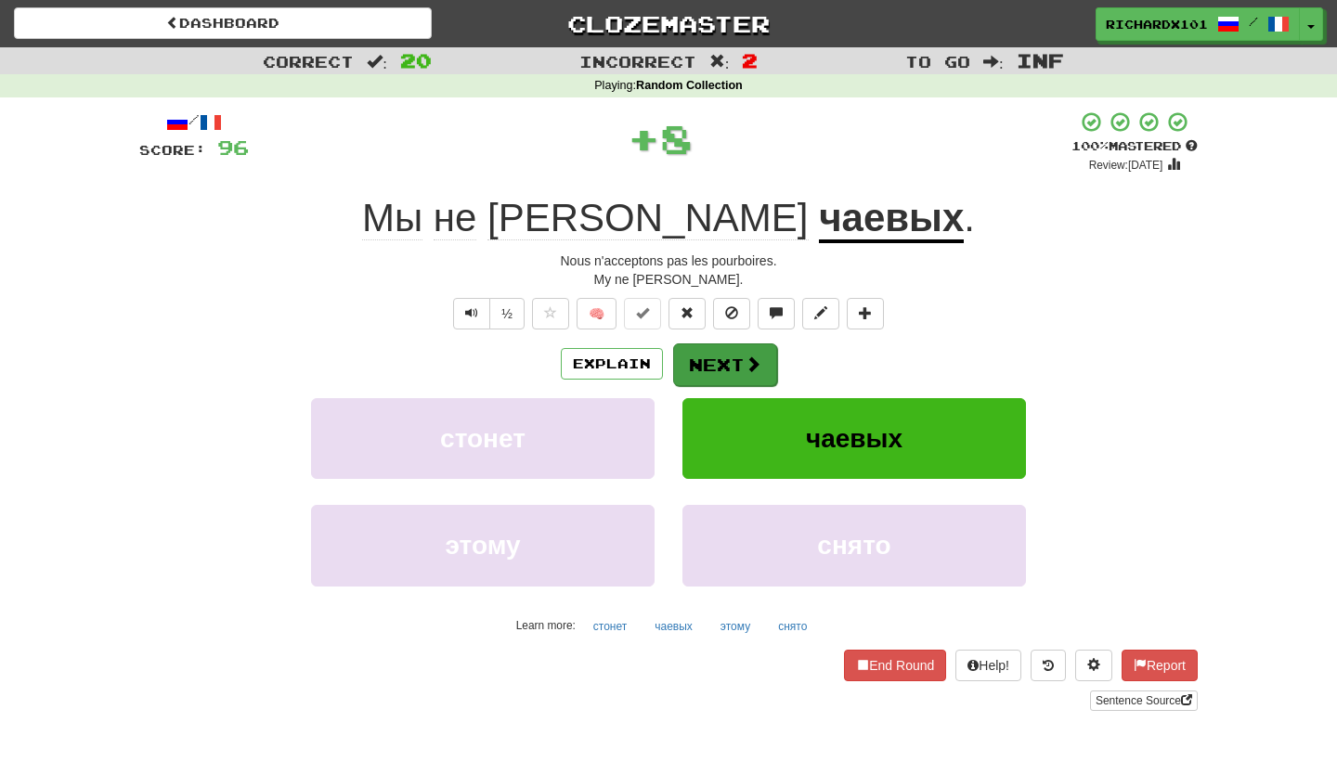
click at [728, 367] on button "Next" at bounding box center [725, 365] width 104 height 43
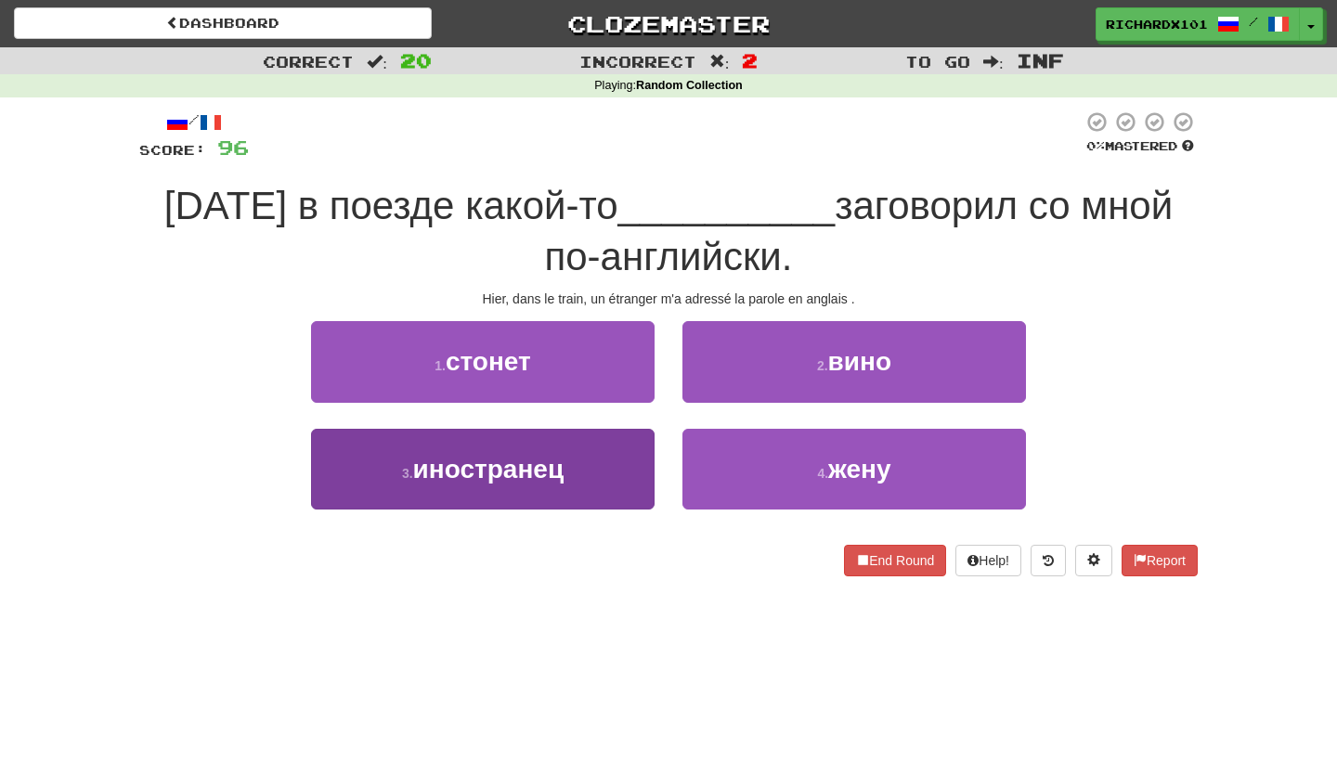
click at [618, 471] on button "3 . иностранец" at bounding box center [483, 469] width 344 height 81
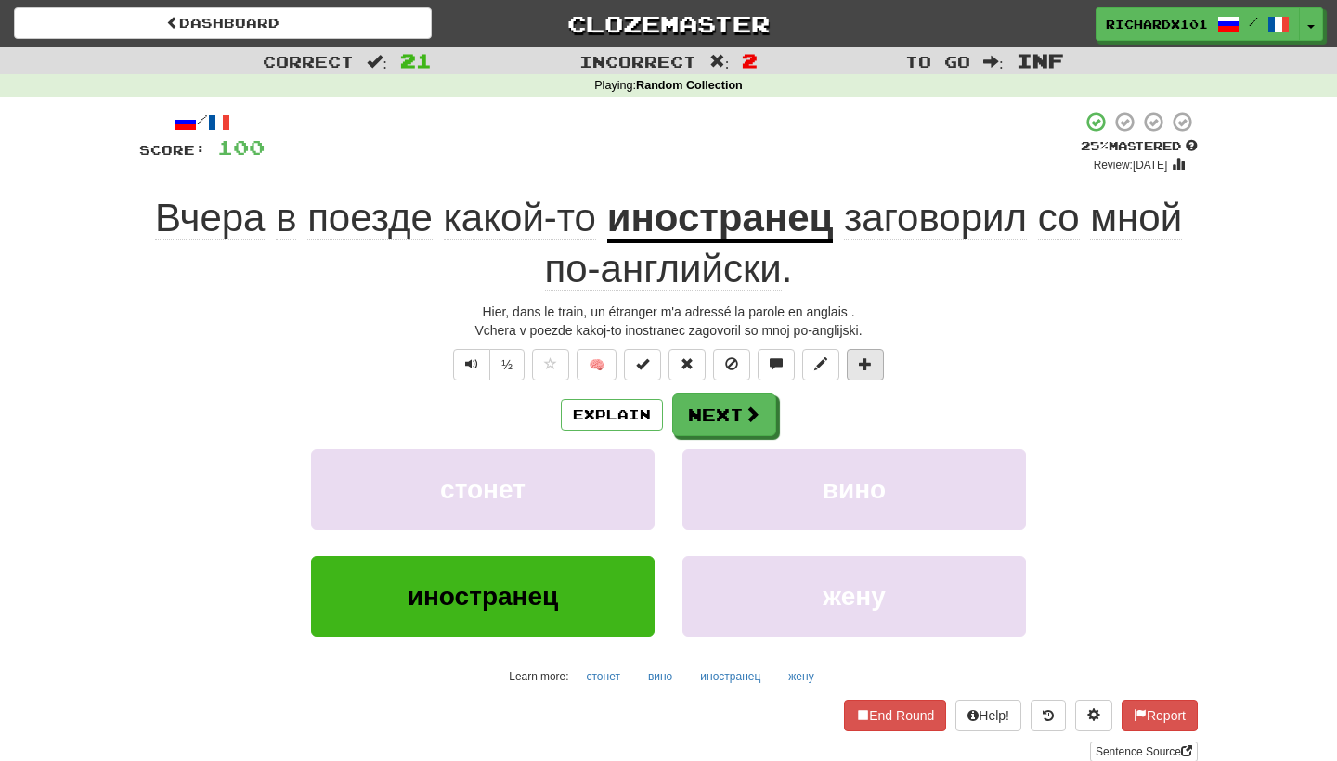
click at [865, 370] on button at bounding box center [865, 365] width 37 height 32
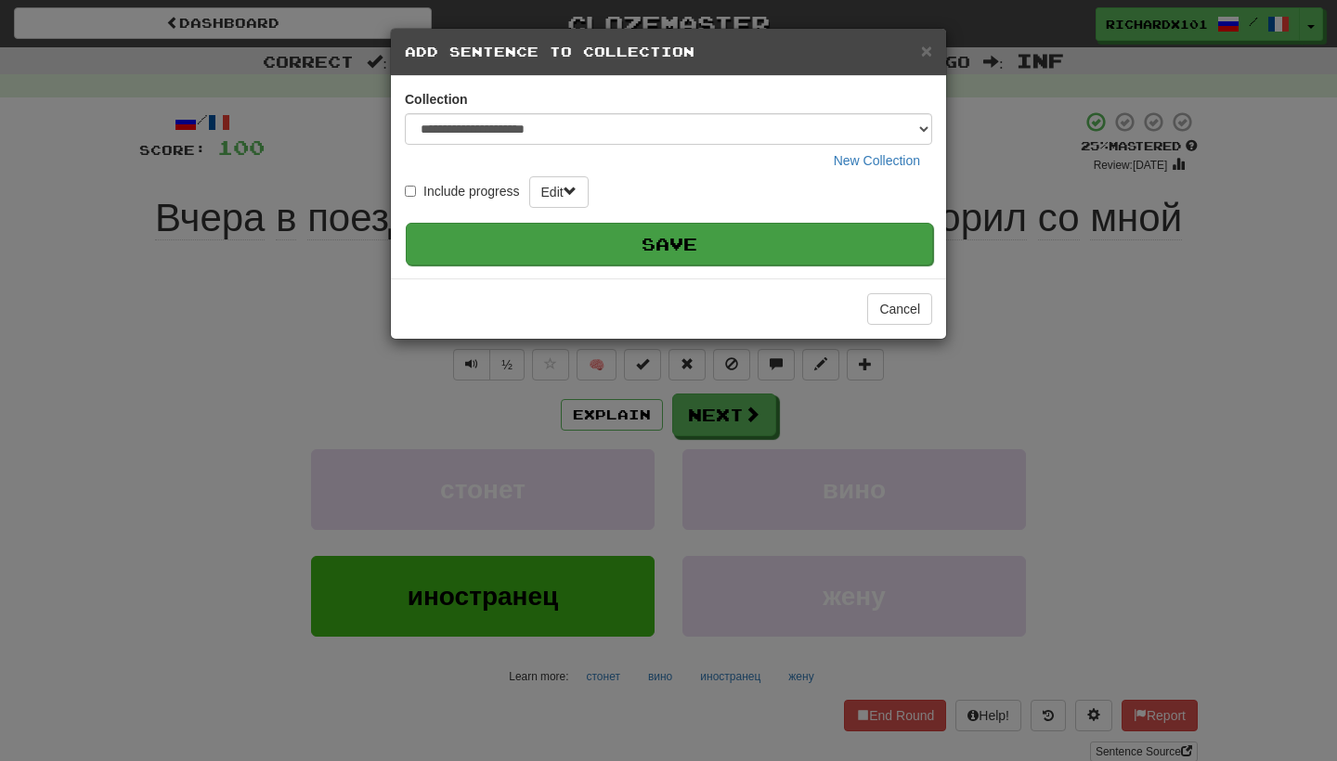
click at [868, 254] on button "Save" at bounding box center [669, 244] width 527 height 43
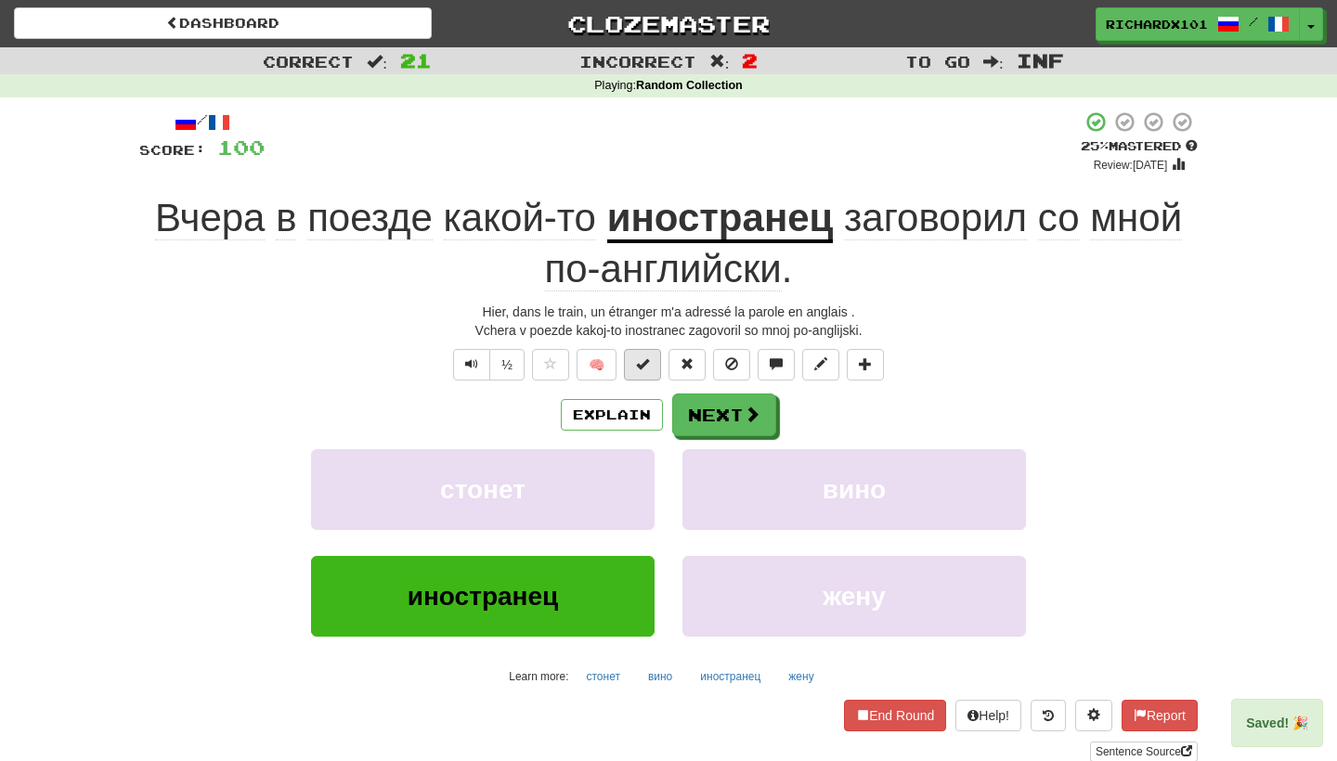
click at [643, 360] on span at bounding box center [642, 364] width 13 height 13
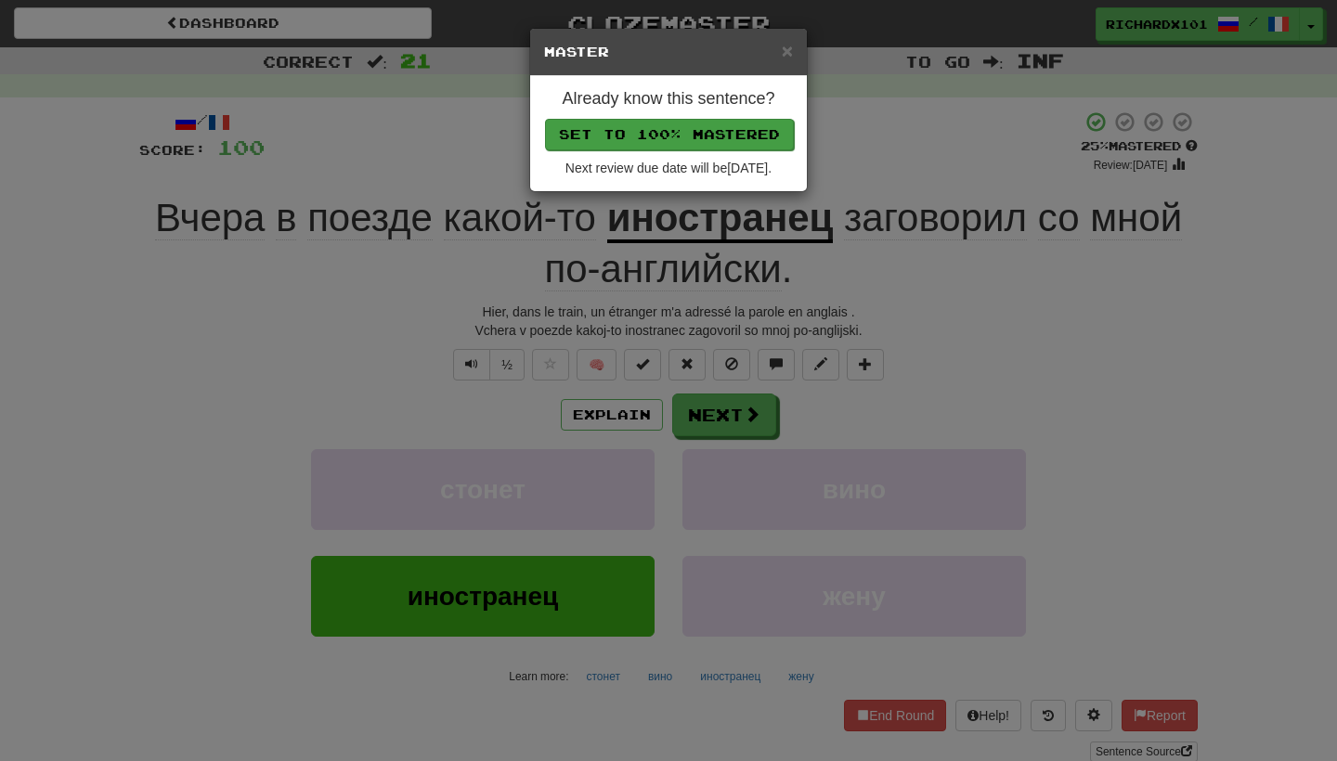
click at [731, 136] on button "Set to 100% Mastered" at bounding box center [669, 135] width 249 height 32
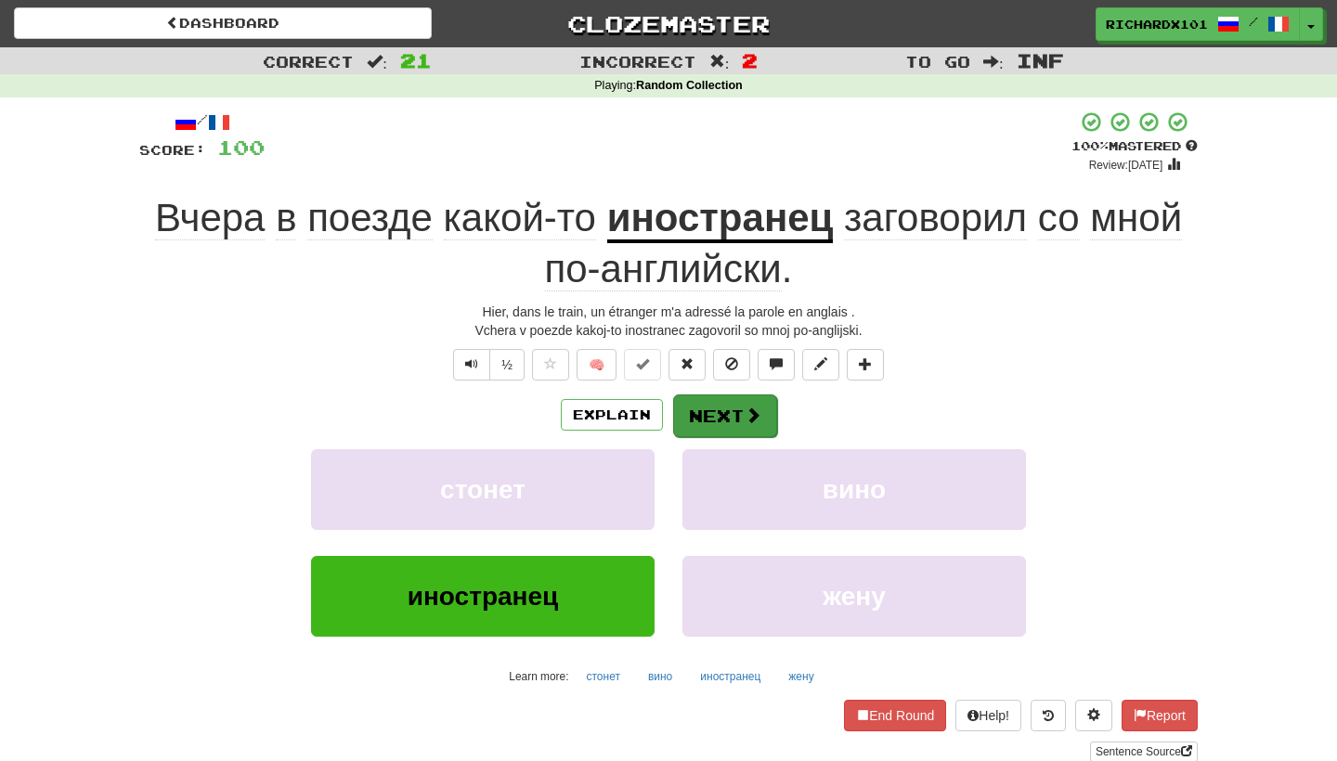
click at [710, 402] on button "Next" at bounding box center [725, 416] width 104 height 43
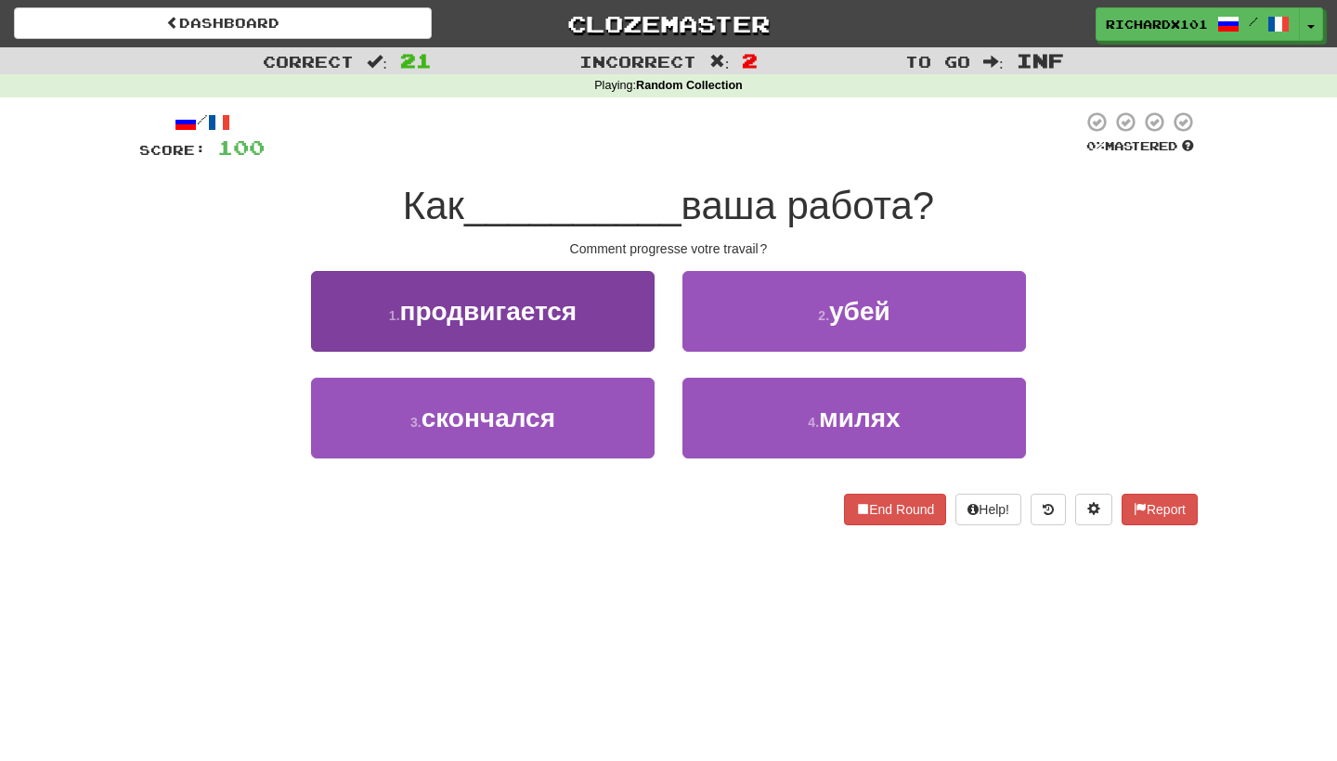
click at [639, 333] on button "1 . продвигается" at bounding box center [483, 311] width 344 height 81
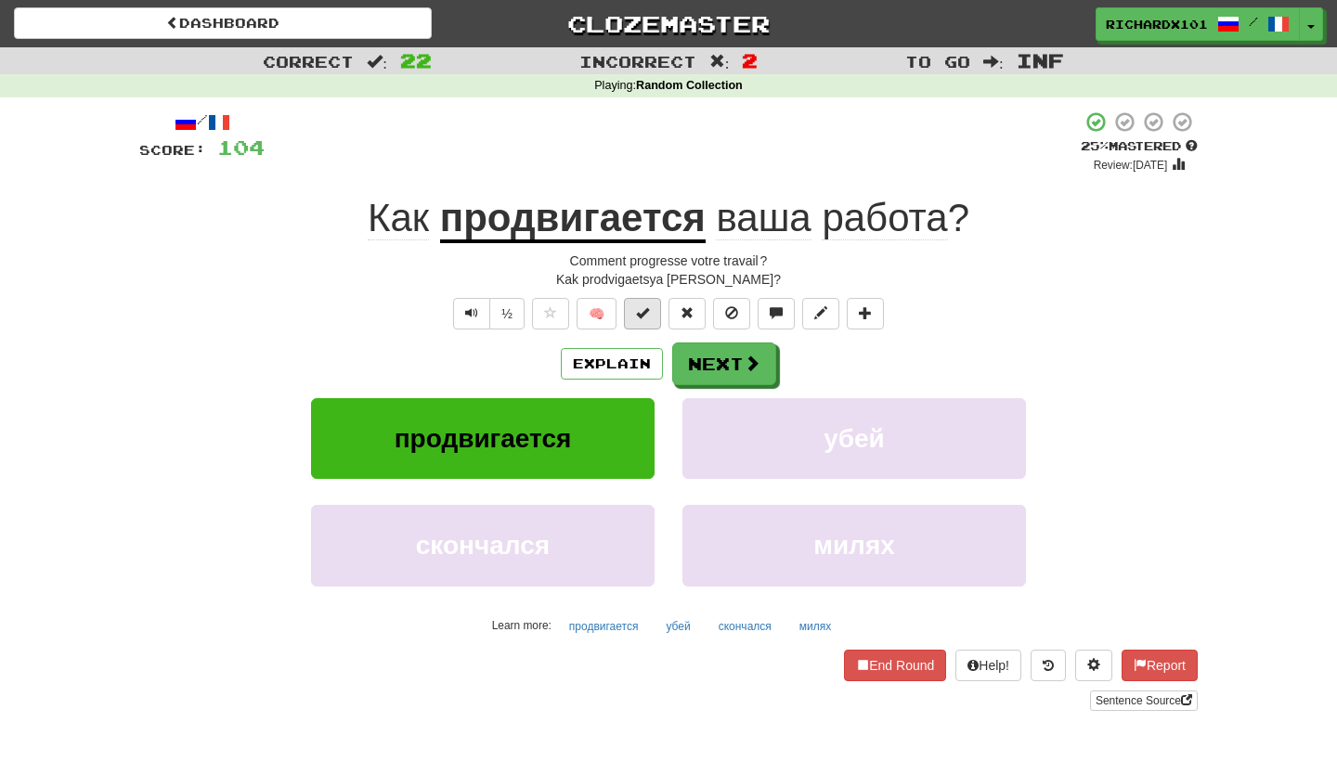
click at [649, 309] on span at bounding box center [642, 312] width 13 height 13
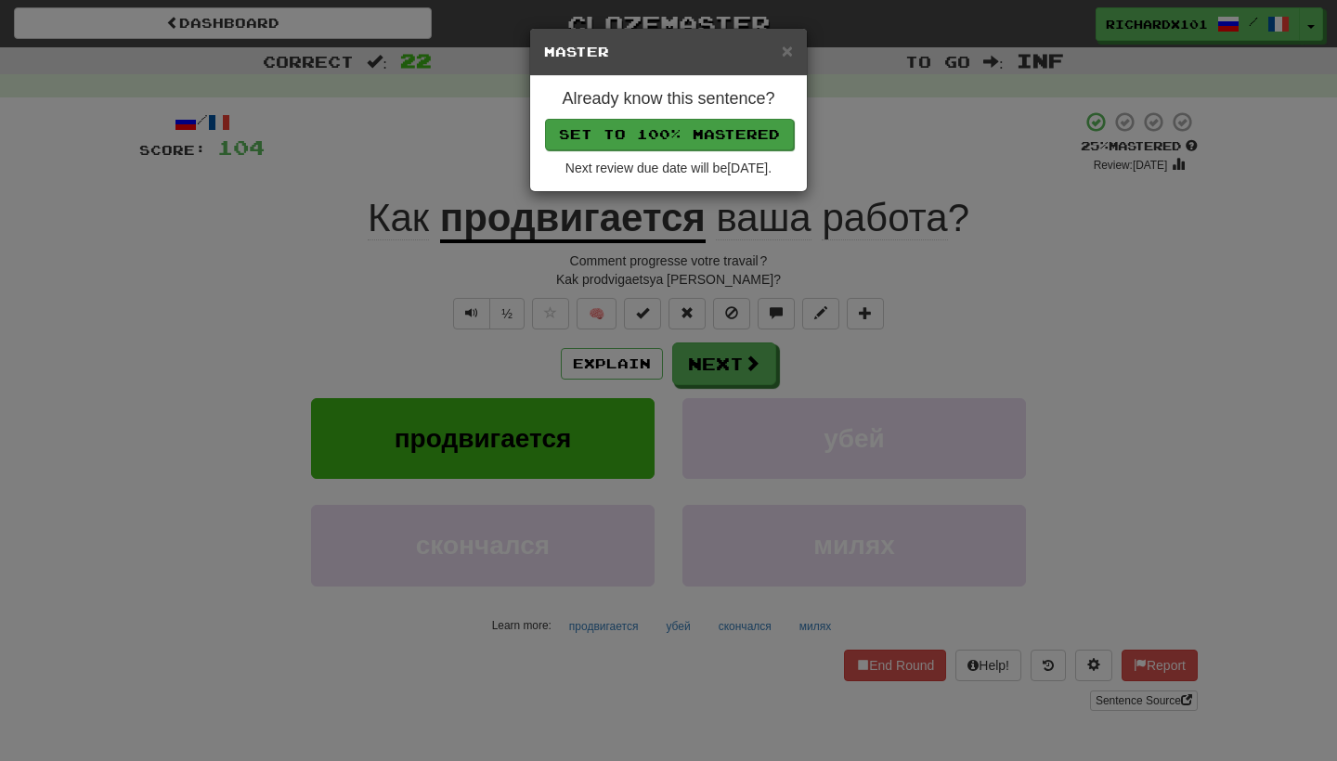
click at [728, 122] on button "Set to 100% Mastered" at bounding box center [669, 135] width 249 height 32
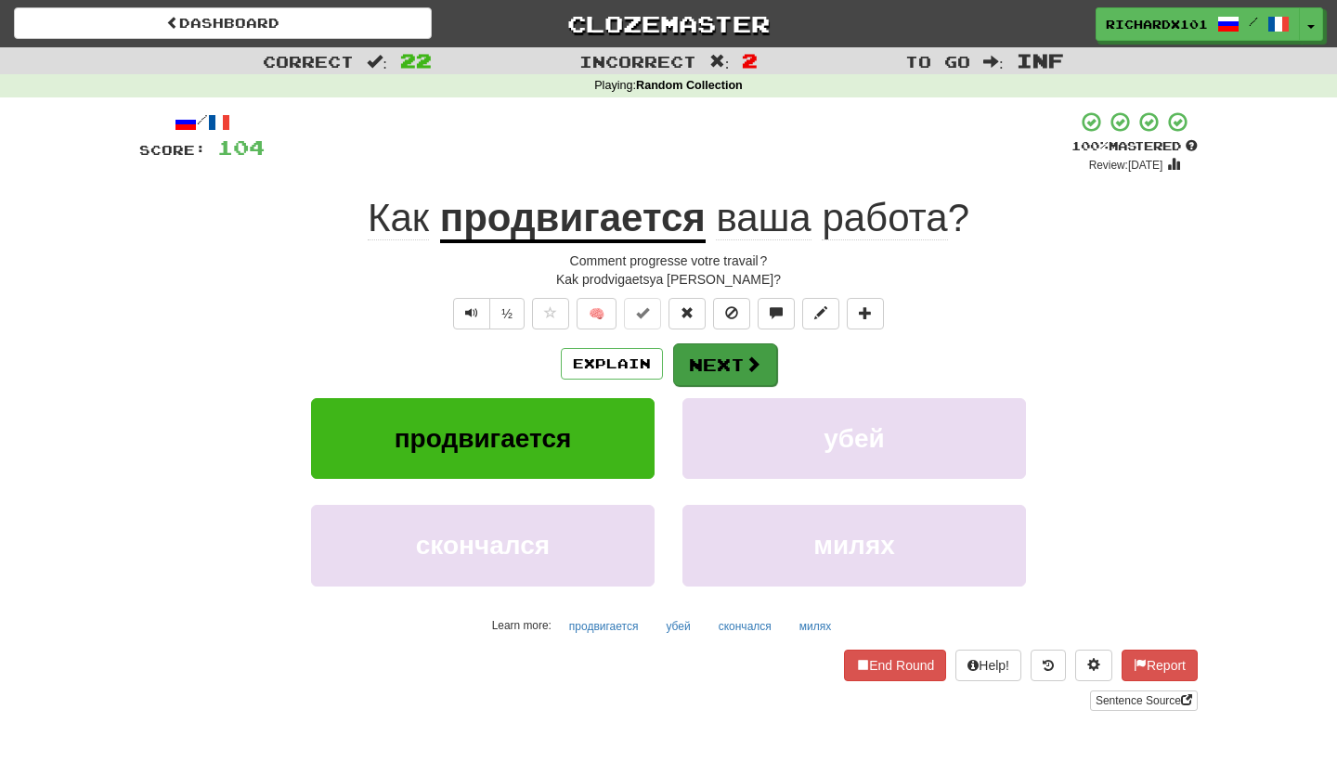
click at [707, 364] on button "Next" at bounding box center [725, 365] width 104 height 43
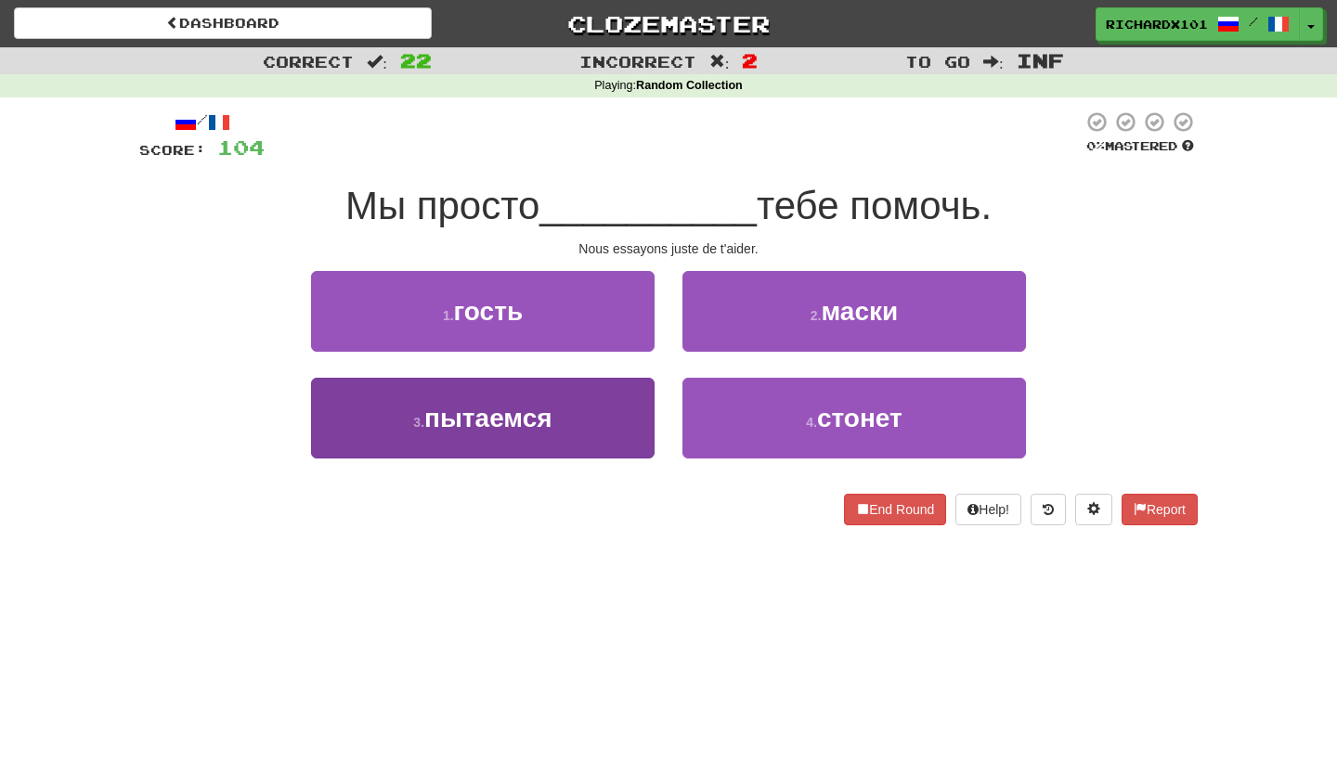
click at [601, 449] on button "3 . пытаемся" at bounding box center [483, 418] width 344 height 81
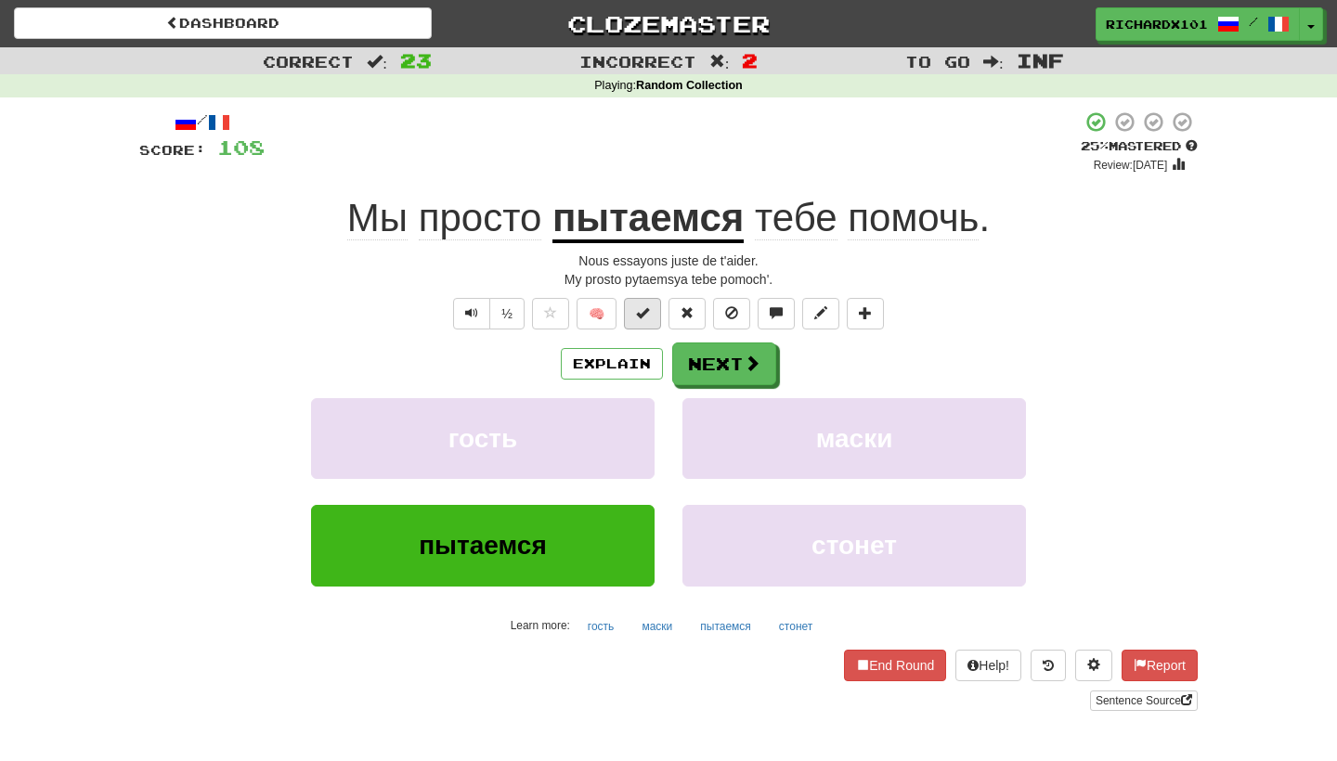
click at [649, 319] on button at bounding box center [642, 314] width 37 height 32
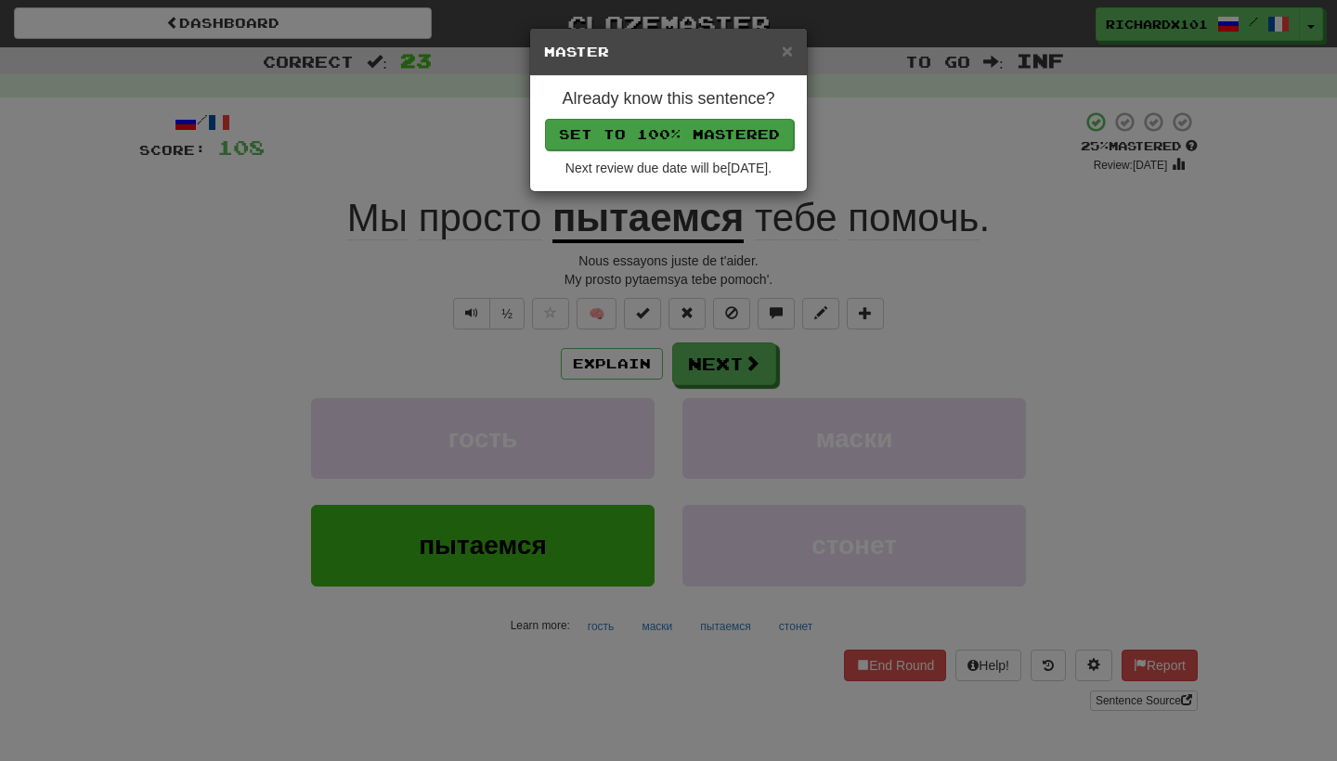
click at [735, 138] on button "Set to 100% Mastered" at bounding box center [669, 135] width 249 height 32
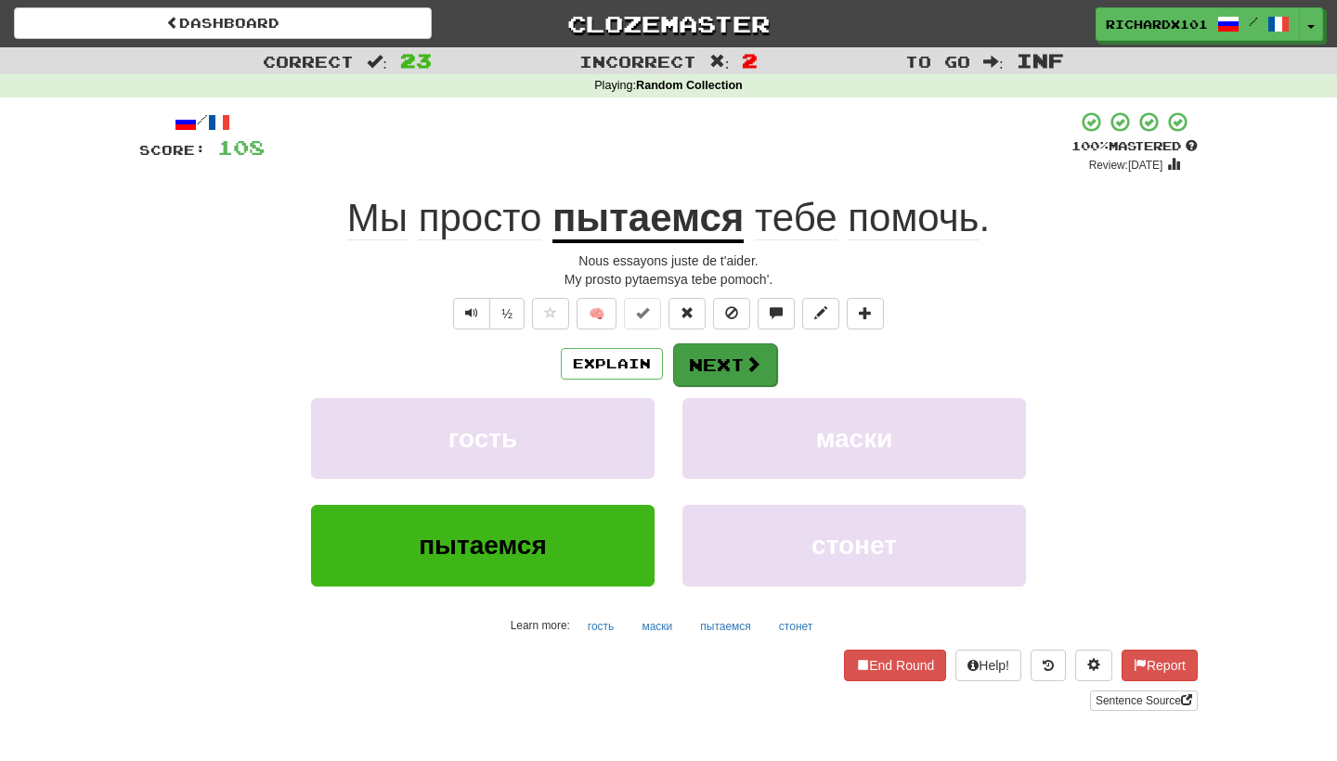
click at [706, 349] on button "Next" at bounding box center [725, 365] width 104 height 43
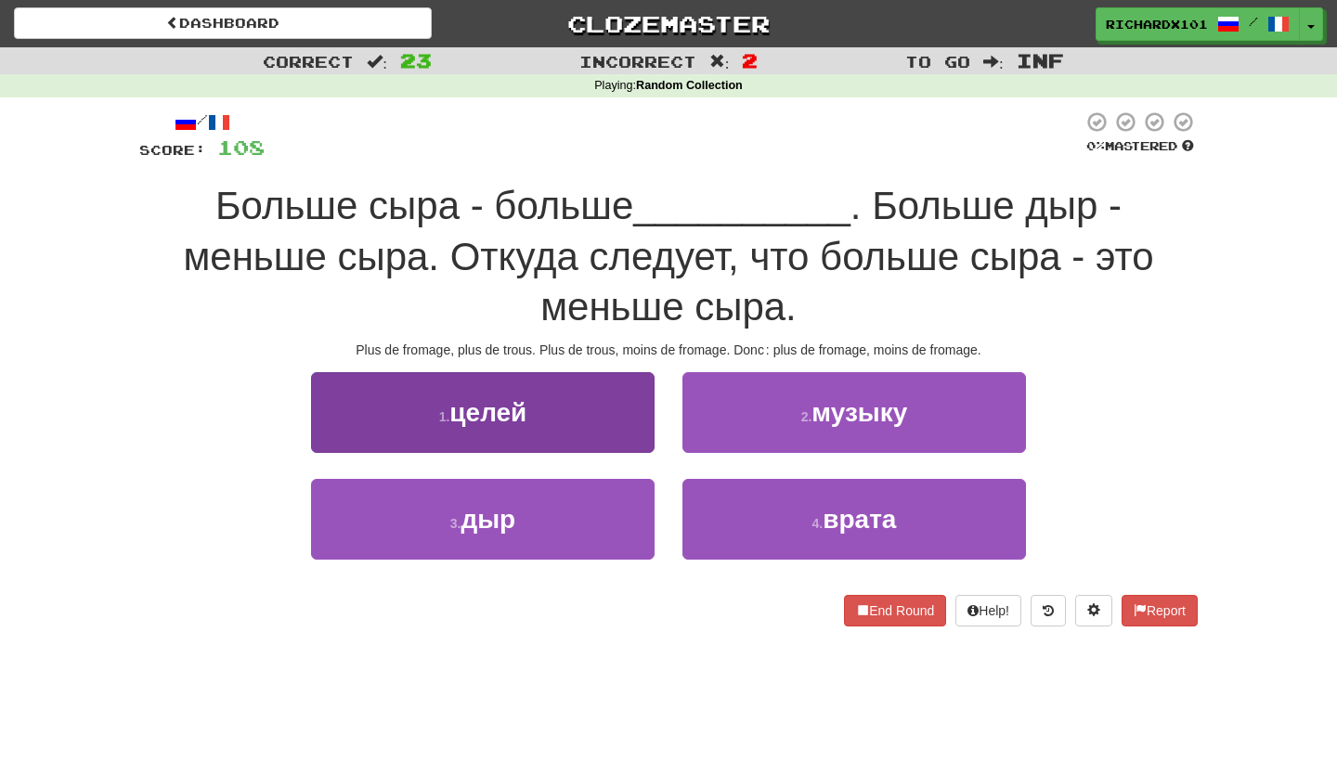
click at [635, 414] on button "1 . целей" at bounding box center [483, 412] width 344 height 81
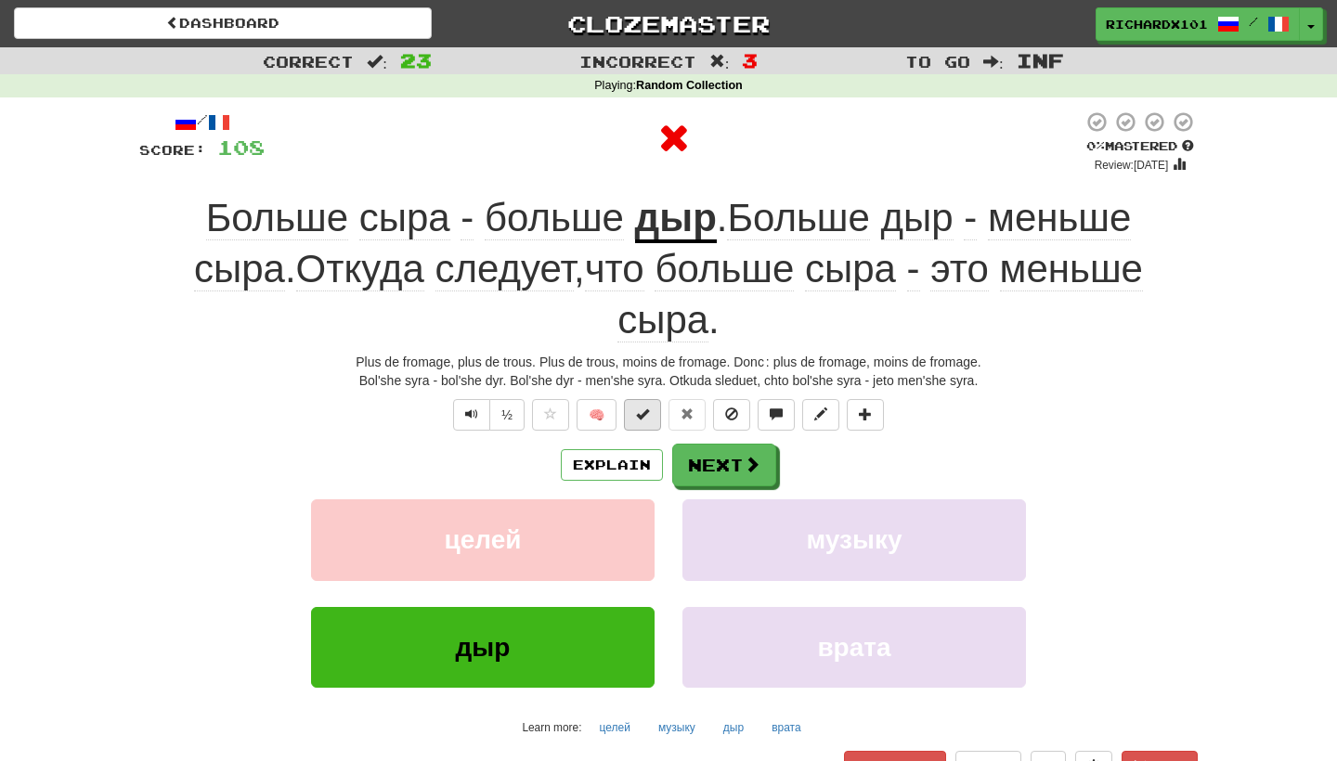
click at [653, 399] on button at bounding box center [642, 415] width 37 height 32
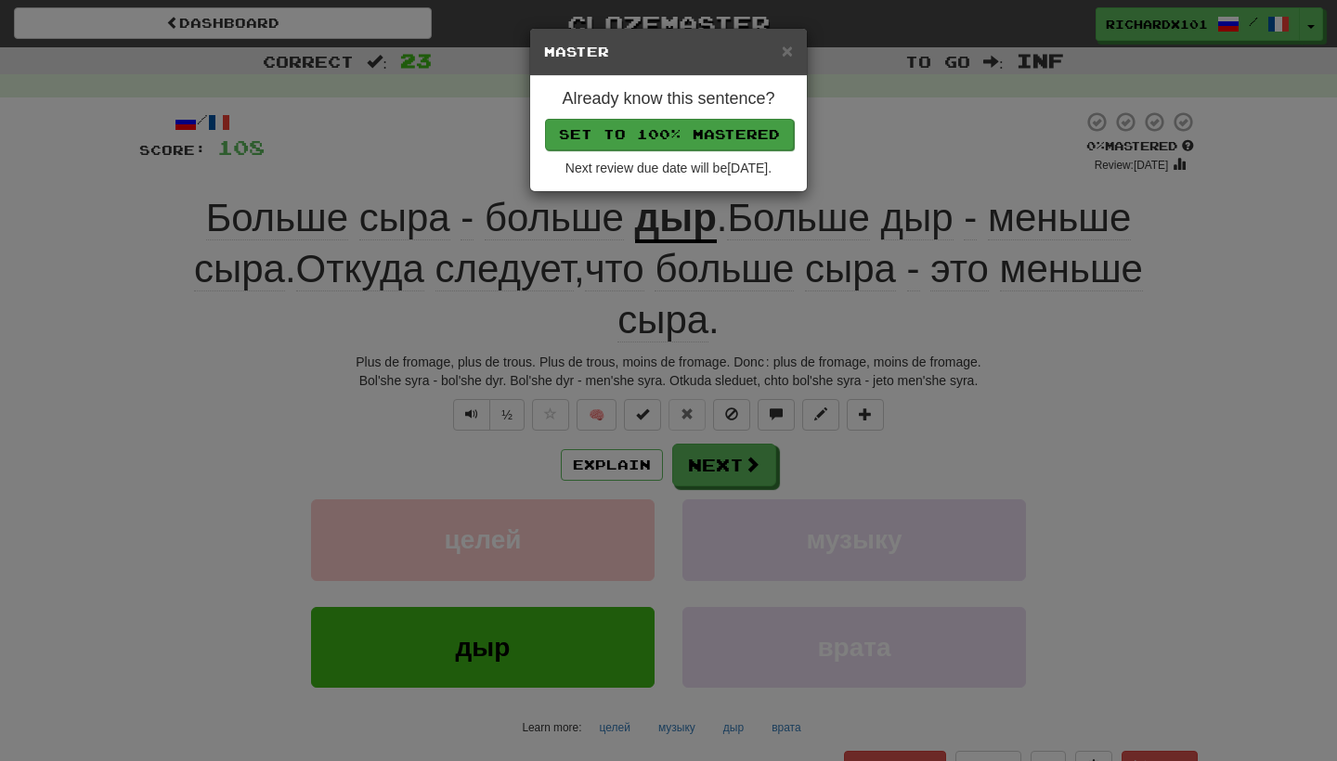
click at [723, 132] on button "Set to 100% Mastered" at bounding box center [669, 135] width 249 height 32
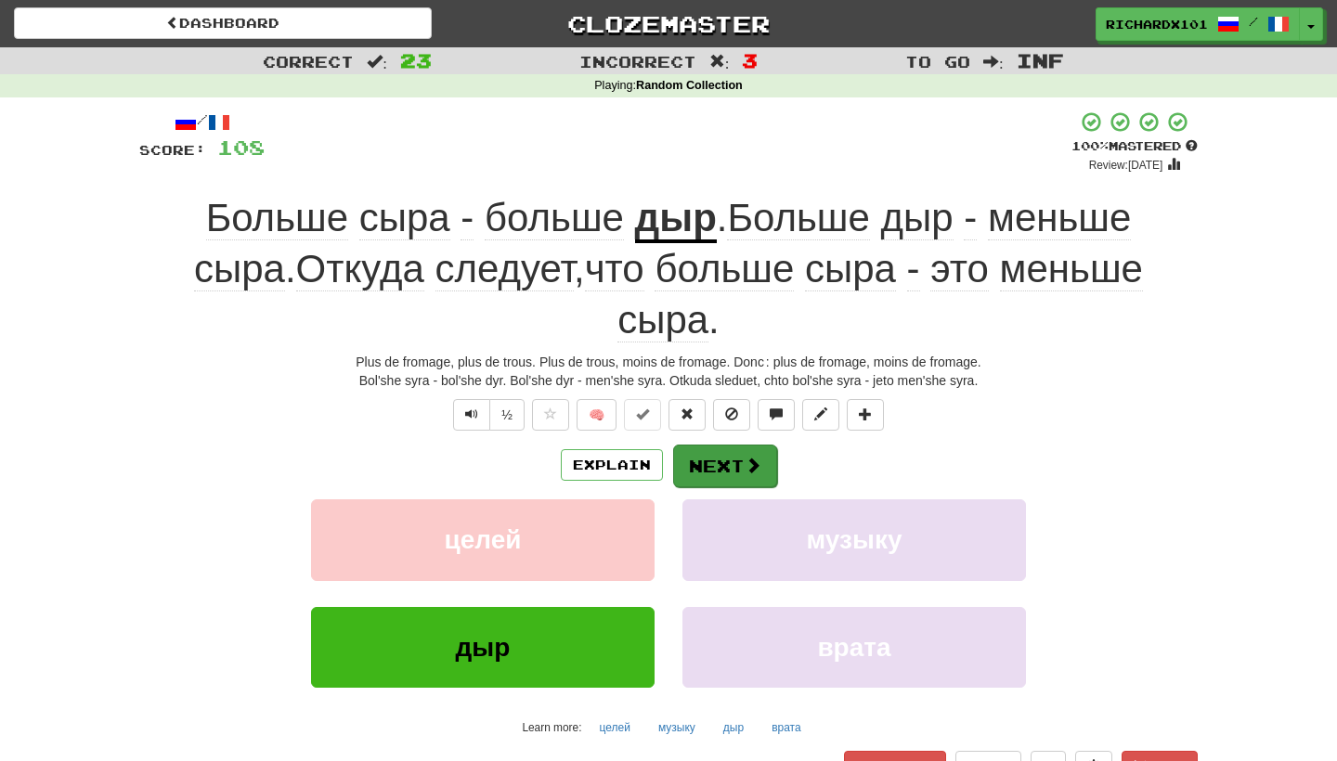
click at [703, 445] on button "Next" at bounding box center [725, 466] width 104 height 43
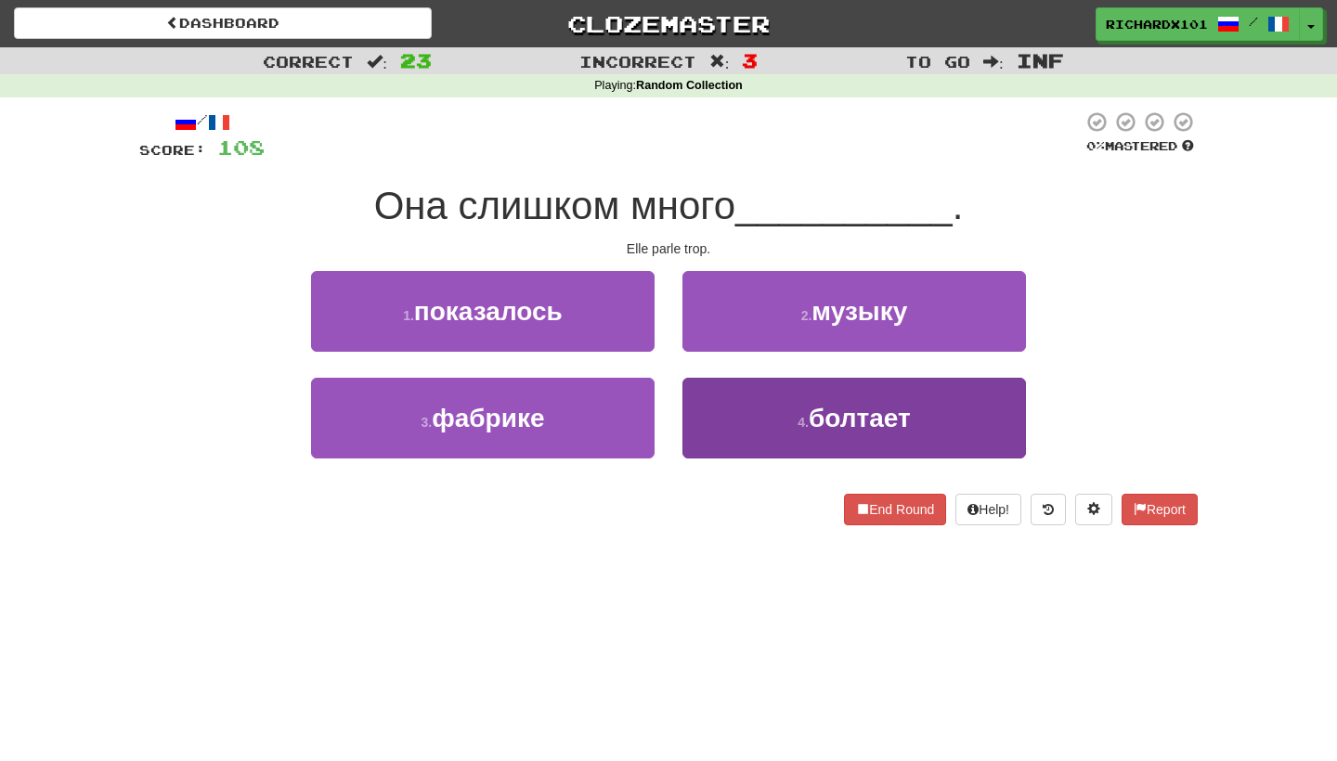
click at [728, 415] on button "4 . болтает" at bounding box center [855, 418] width 344 height 81
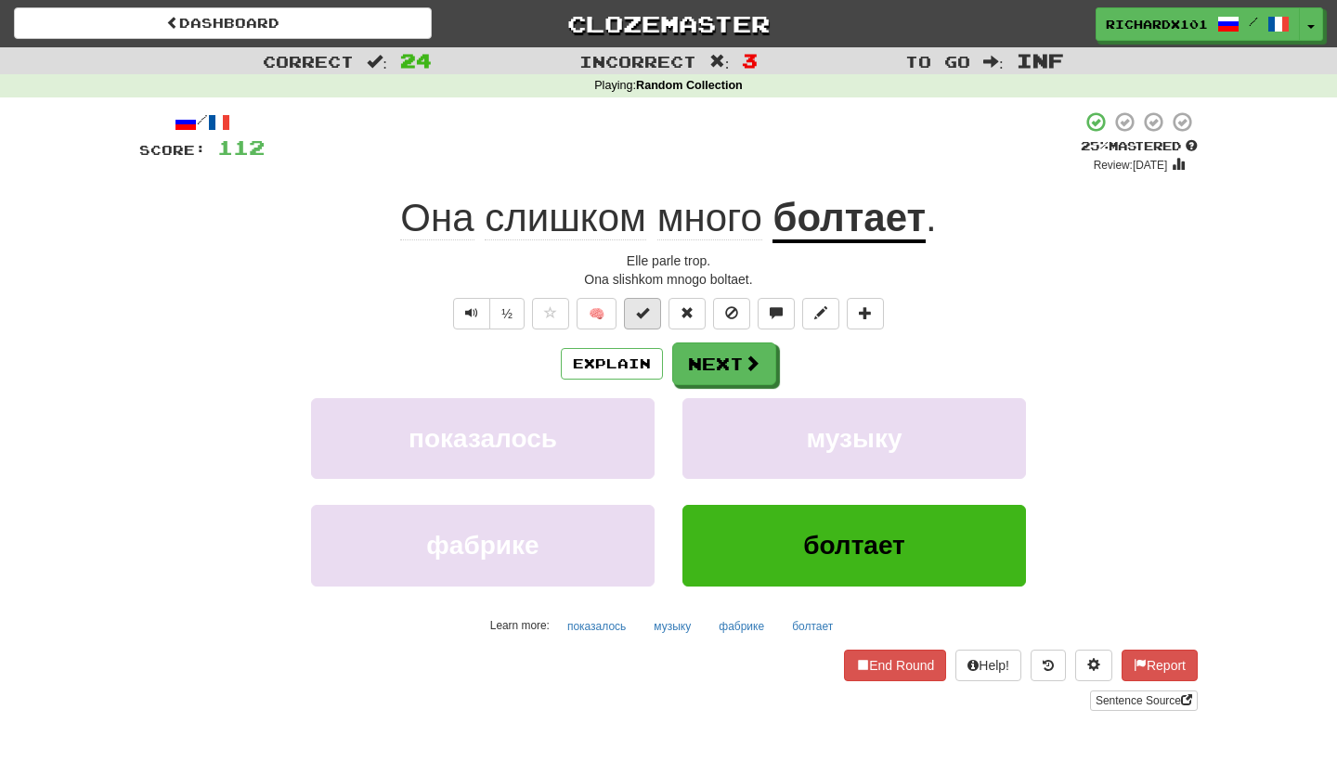
click at [658, 317] on button at bounding box center [642, 314] width 37 height 32
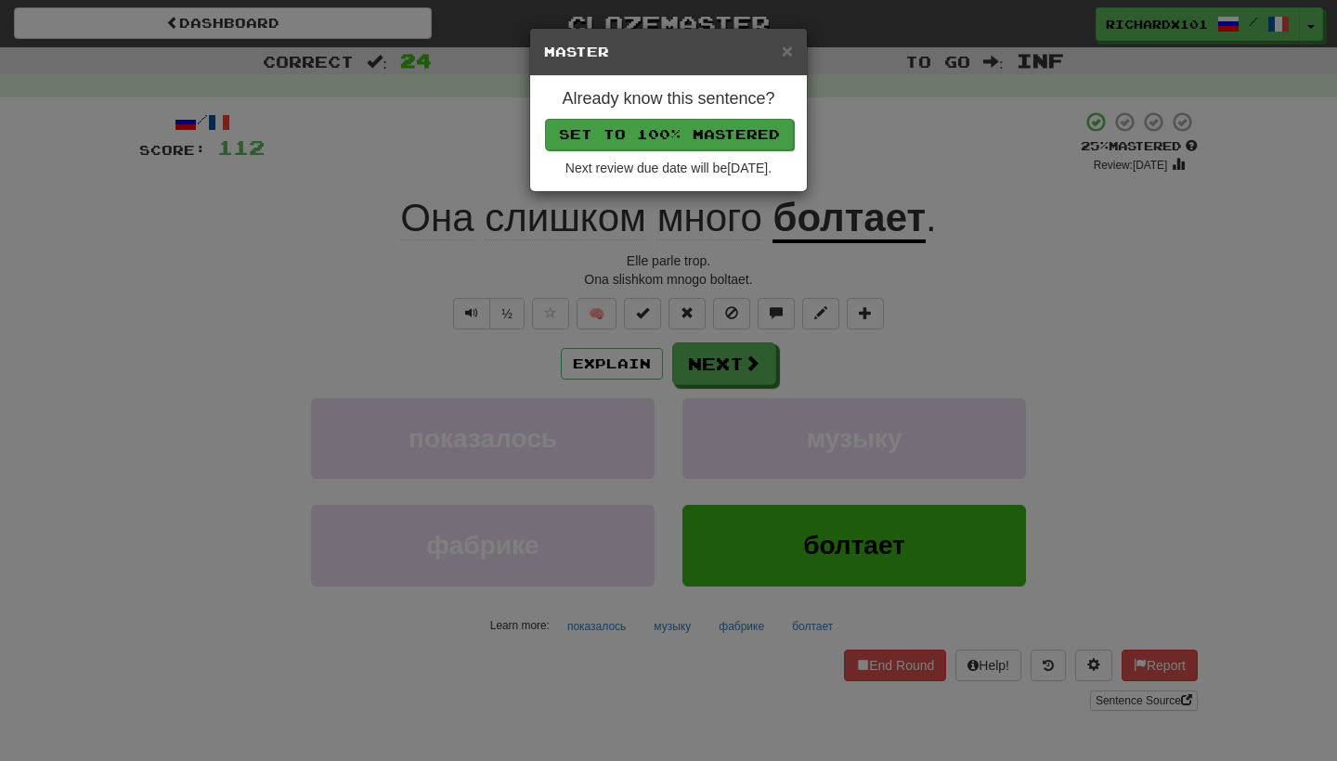
click at [722, 130] on button "Set to 100% Mastered" at bounding box center [669, 135] width 249 height 32
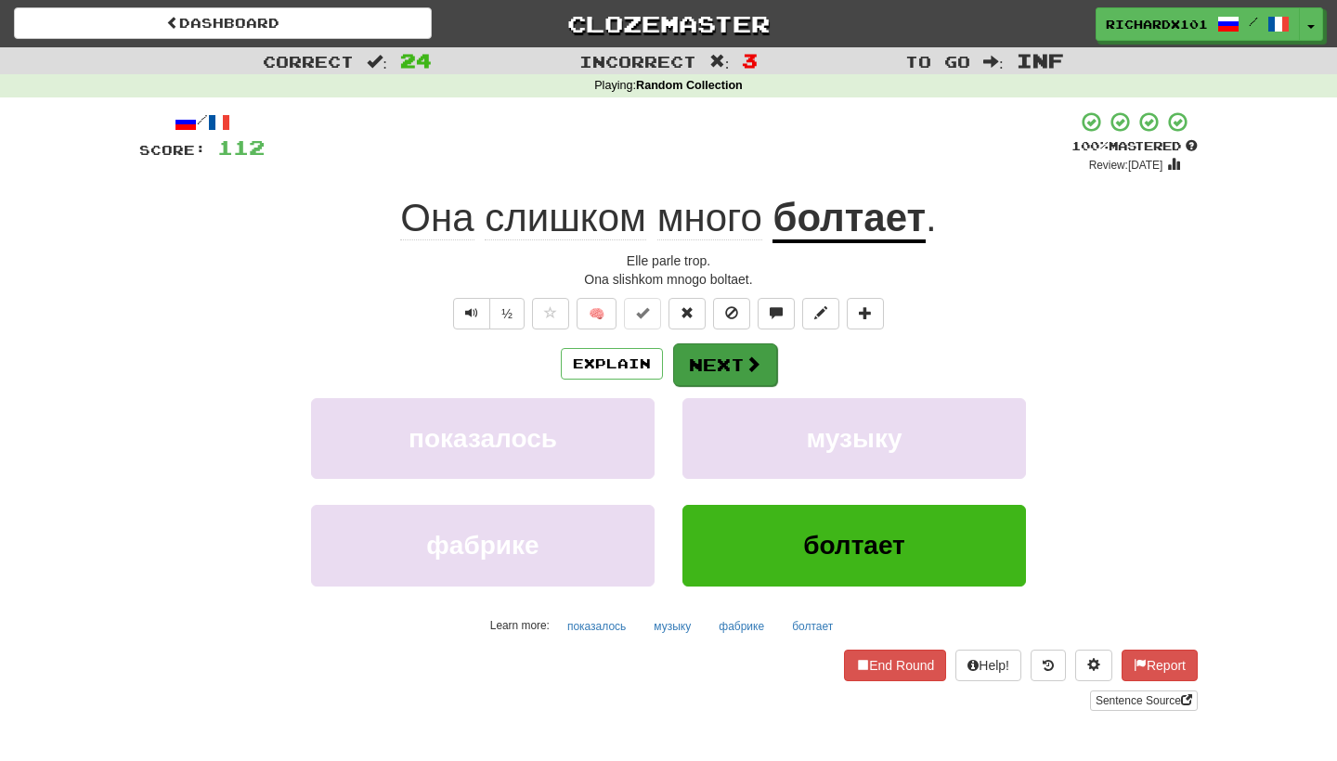
click at [709, 350] on button "Next" at bounding box center [725, 365] width 104 height 43
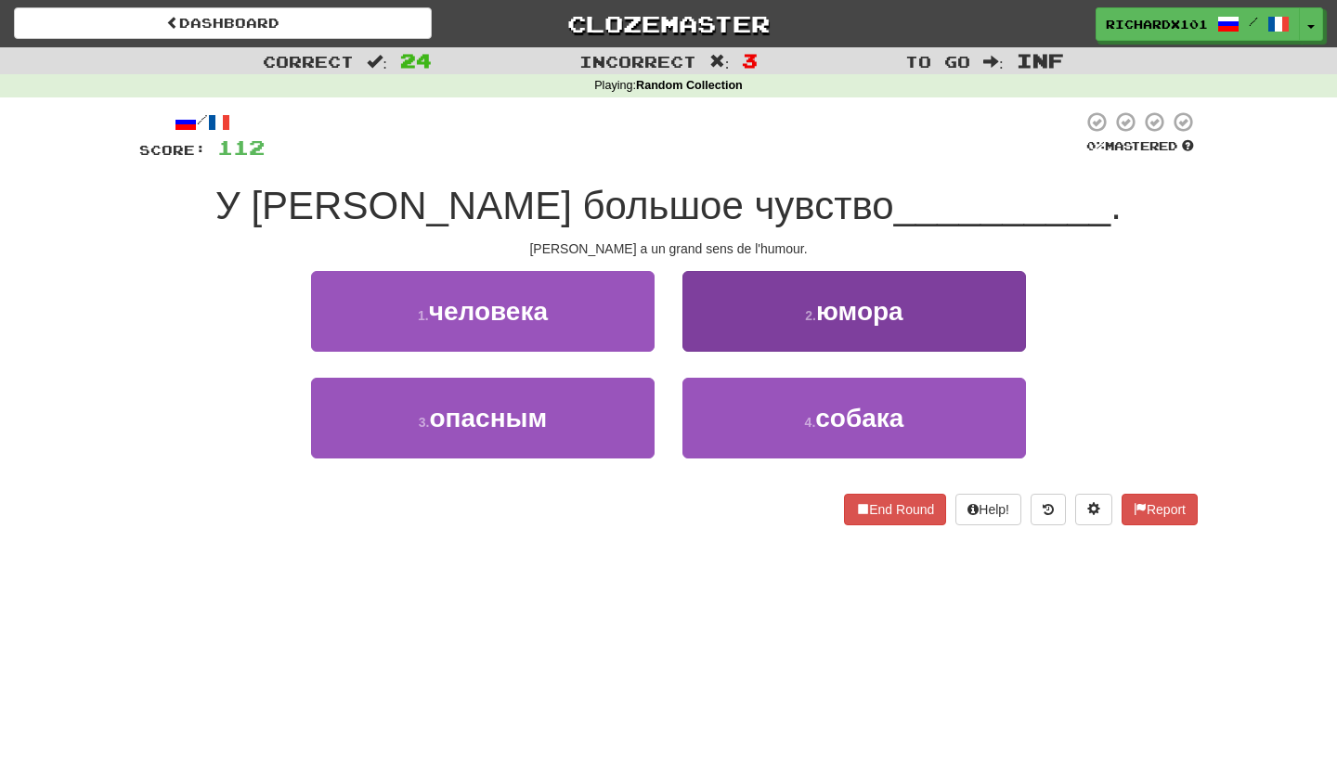
click at [733, 308] on button "2 . юмора" at bounding box center [855, 311] width 344 height 81
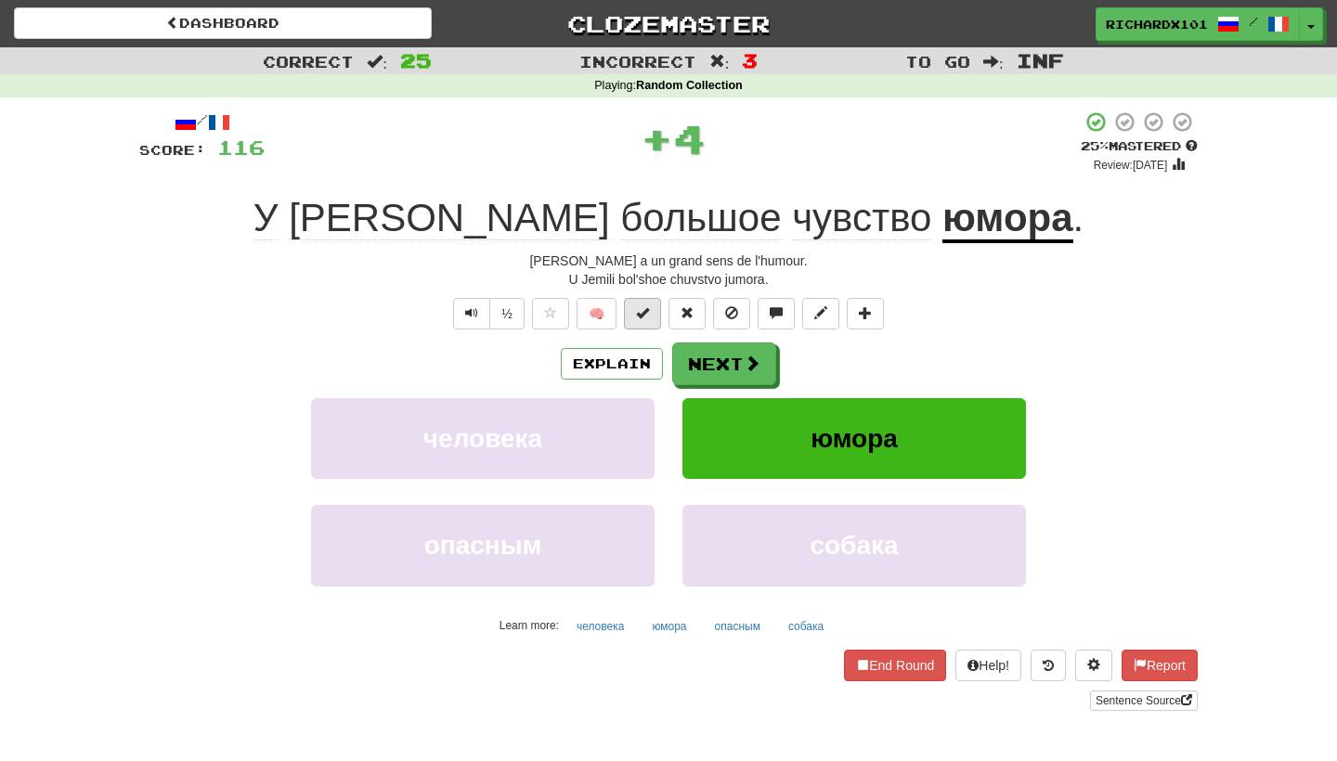
click at [653, 315] on button at bounding box center [642, 314] width 37 height 32
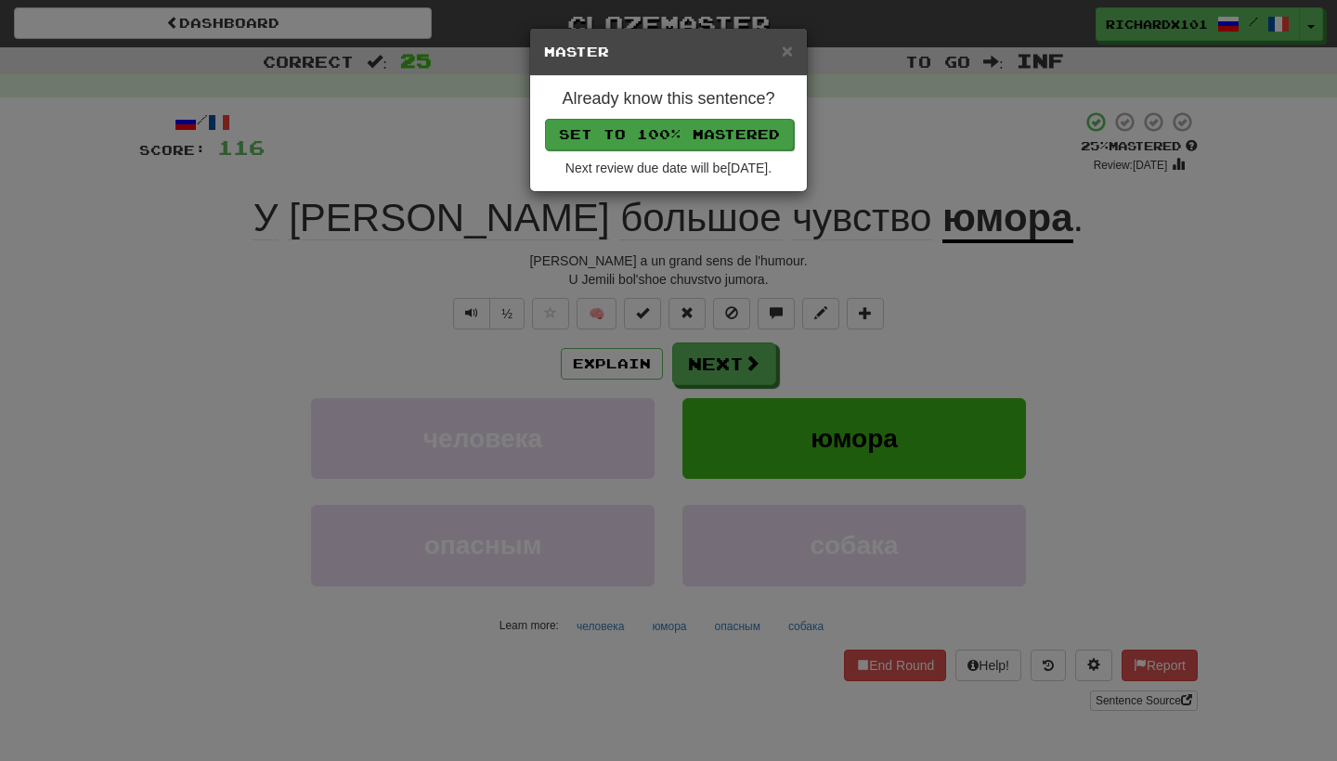
click at [731, 122] on button "Set to 100% Mastered" at bounding box center [669, 135] width 249 height 32
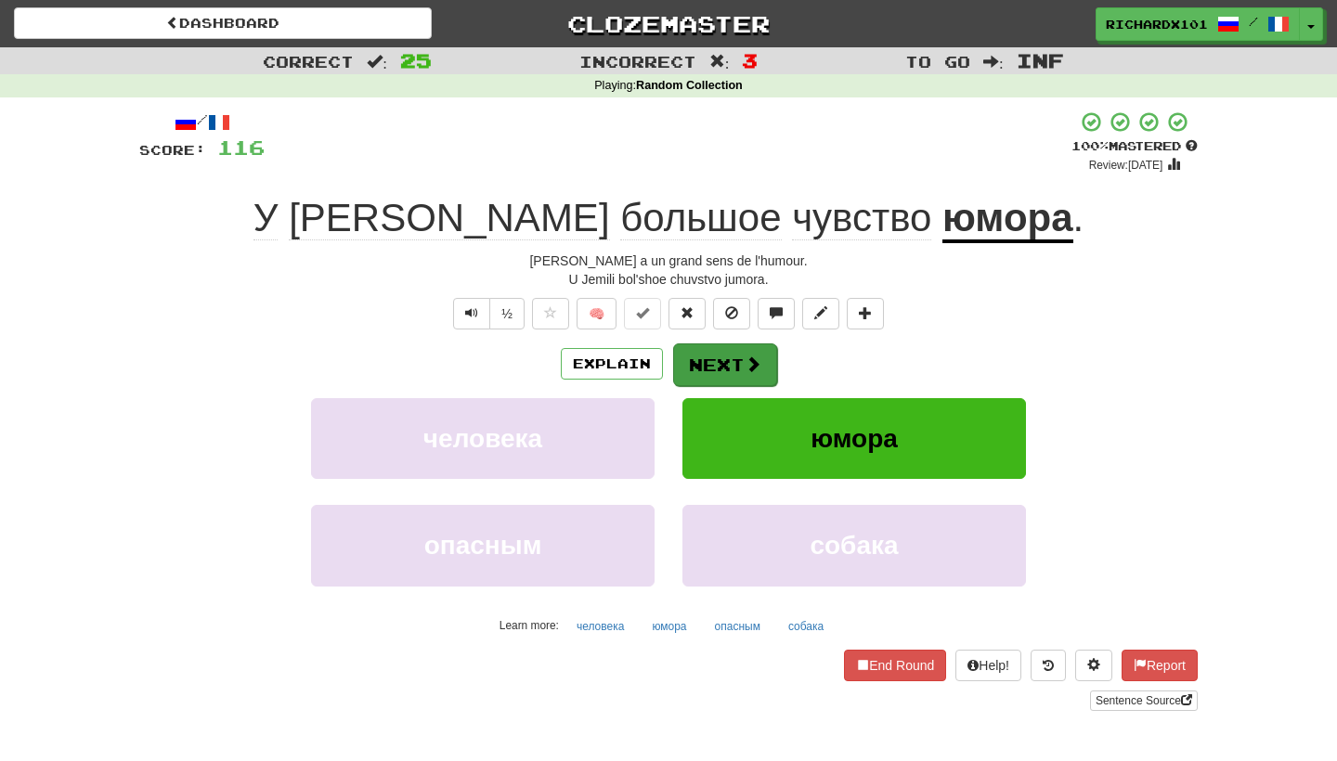
click at [713, 370] on button "Next" at bounding box center [725, 365] width 104 height 43
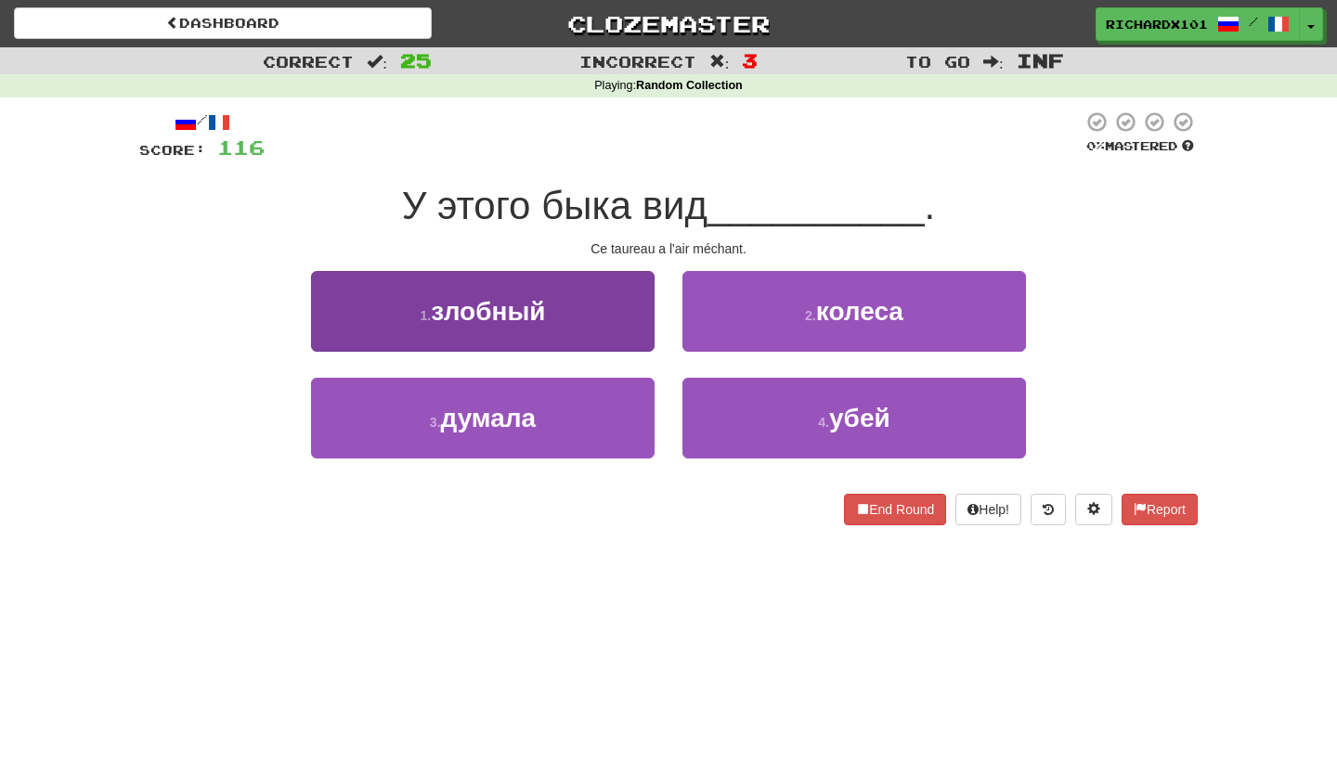
click at [631, 310] on button "1 . злобный" at bounding box center [483, 311] width 344 height 81
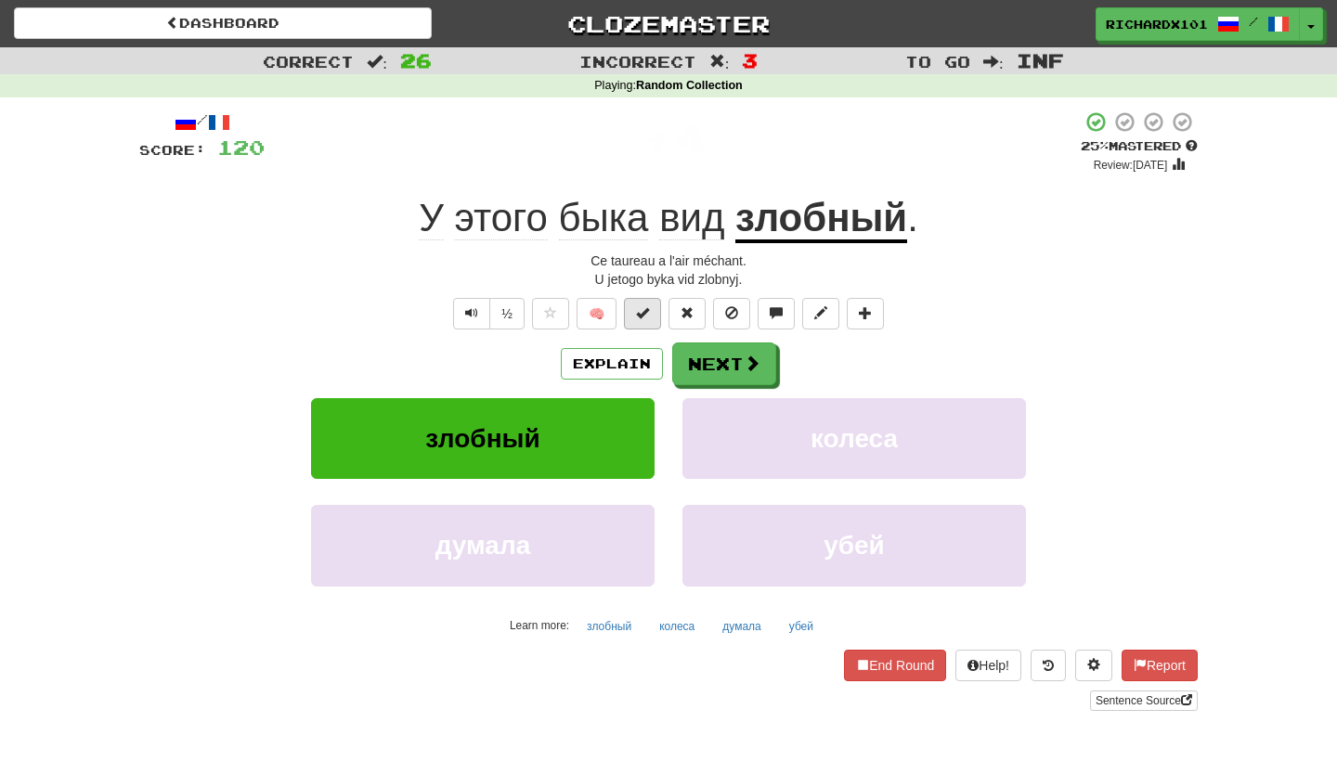
click at [642, 311] on span at bounding box center [642, 312] width 13 height 13
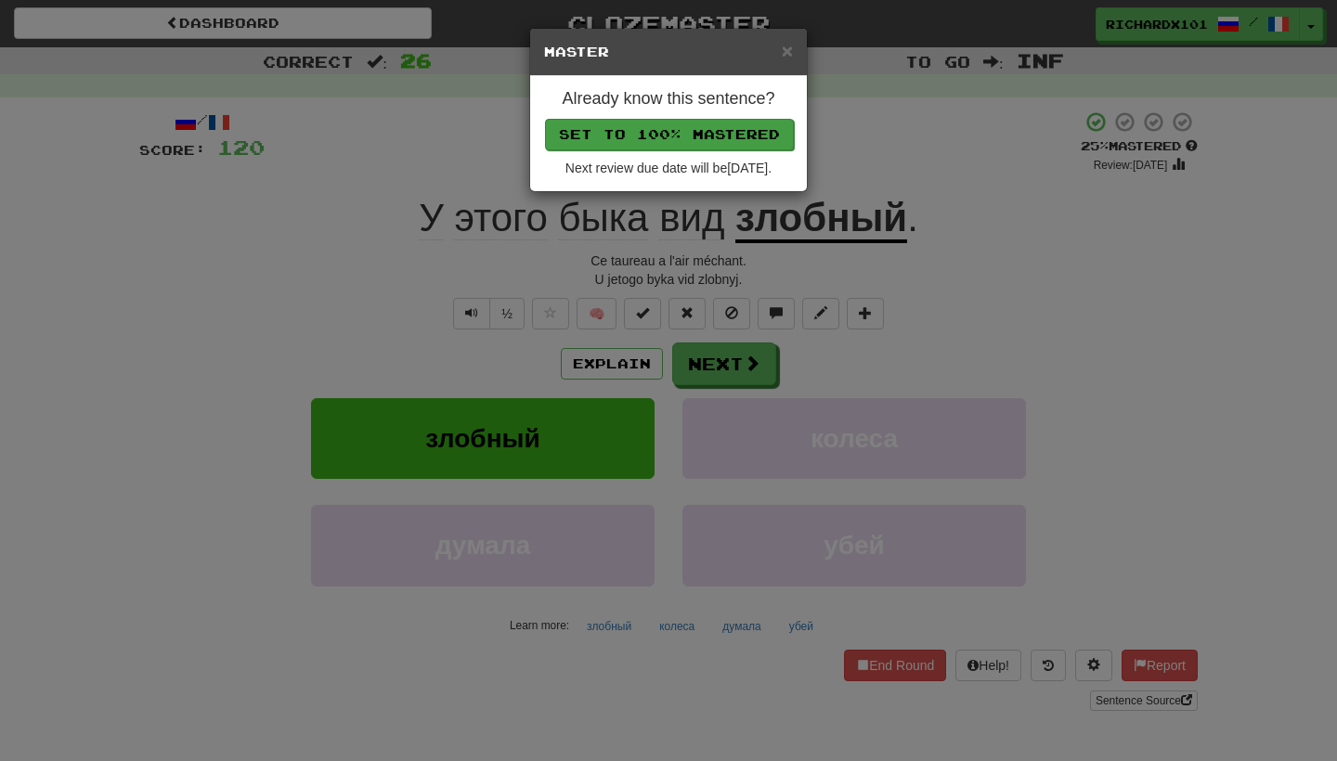
click at [712, 142] on button "Set to 100% Mastered" at bounding box center [669, 135] width 249 height 32
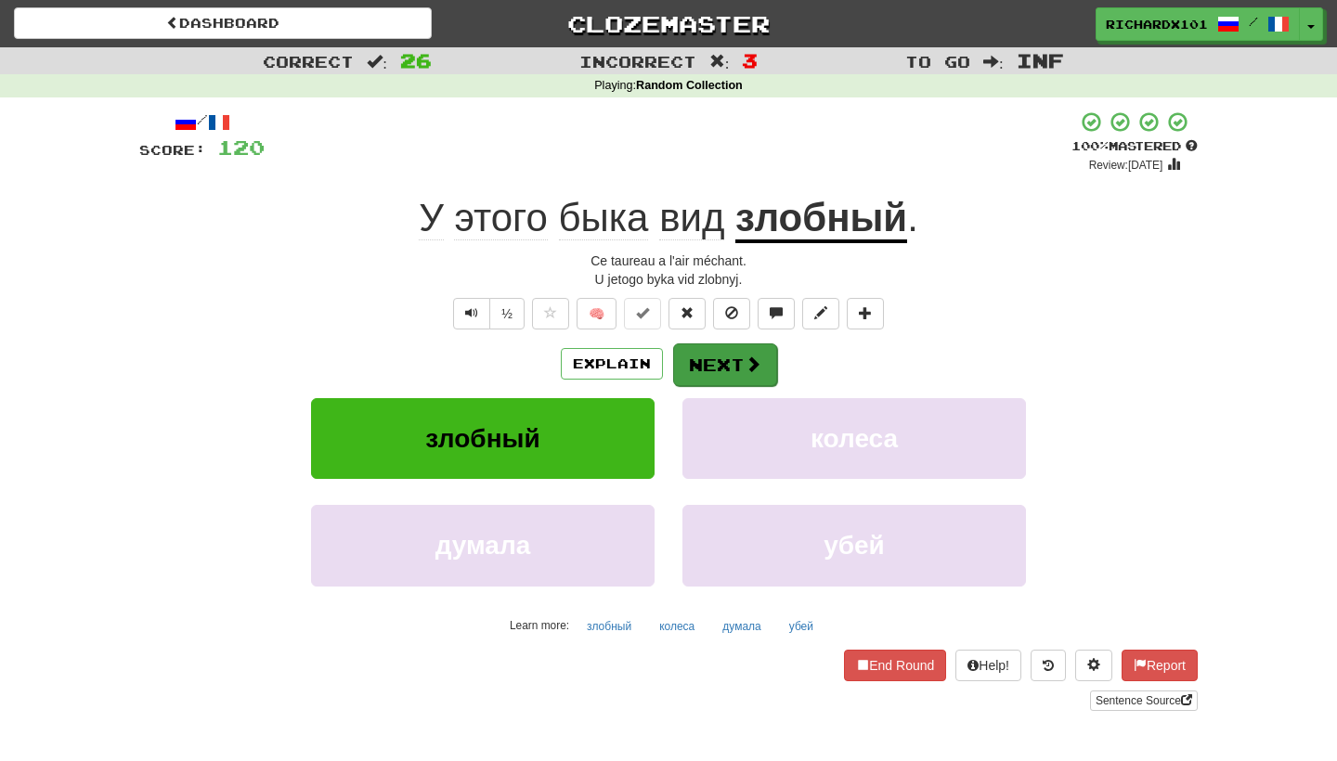
click at [728, 364] on button "Next" at bounding box center [725, 365] width 104 height 43
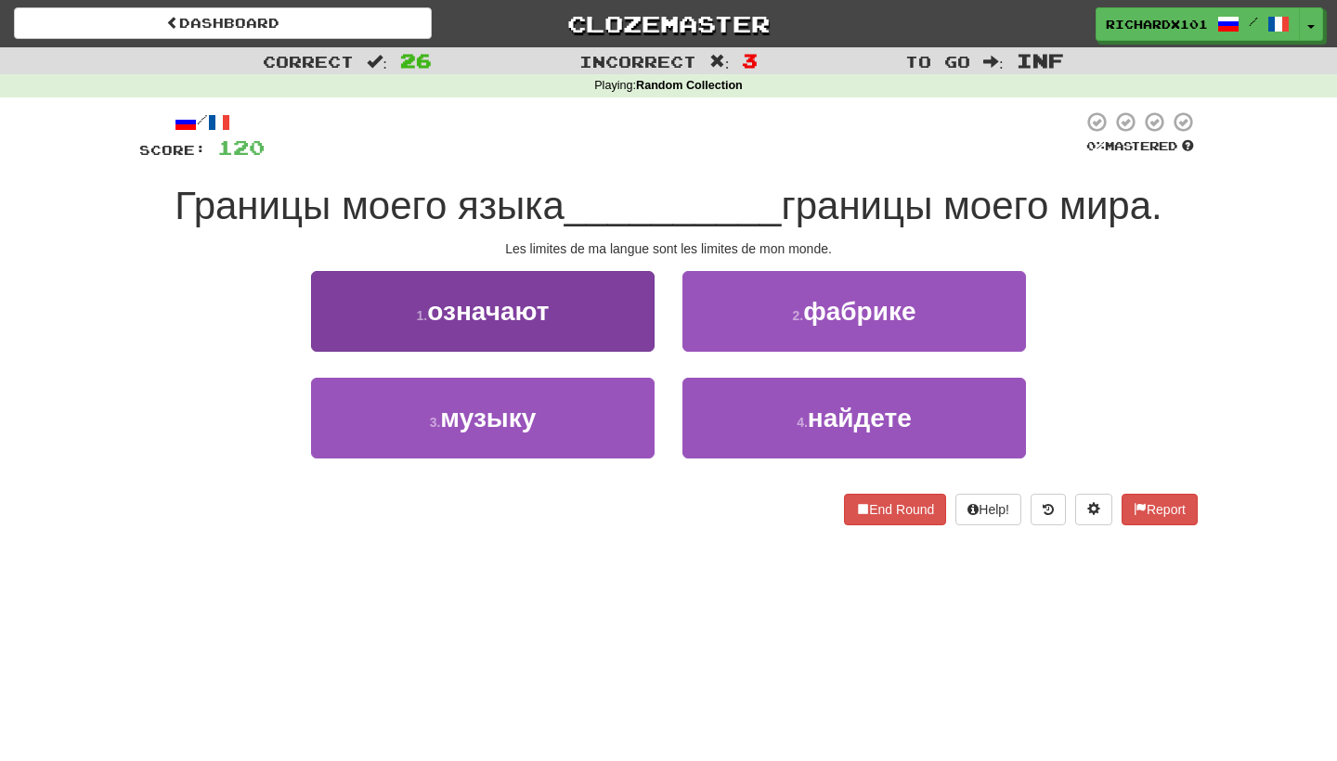
click at [649, 323] on button "1 . означают" at bounding box center [483, 311] width 344 height 81
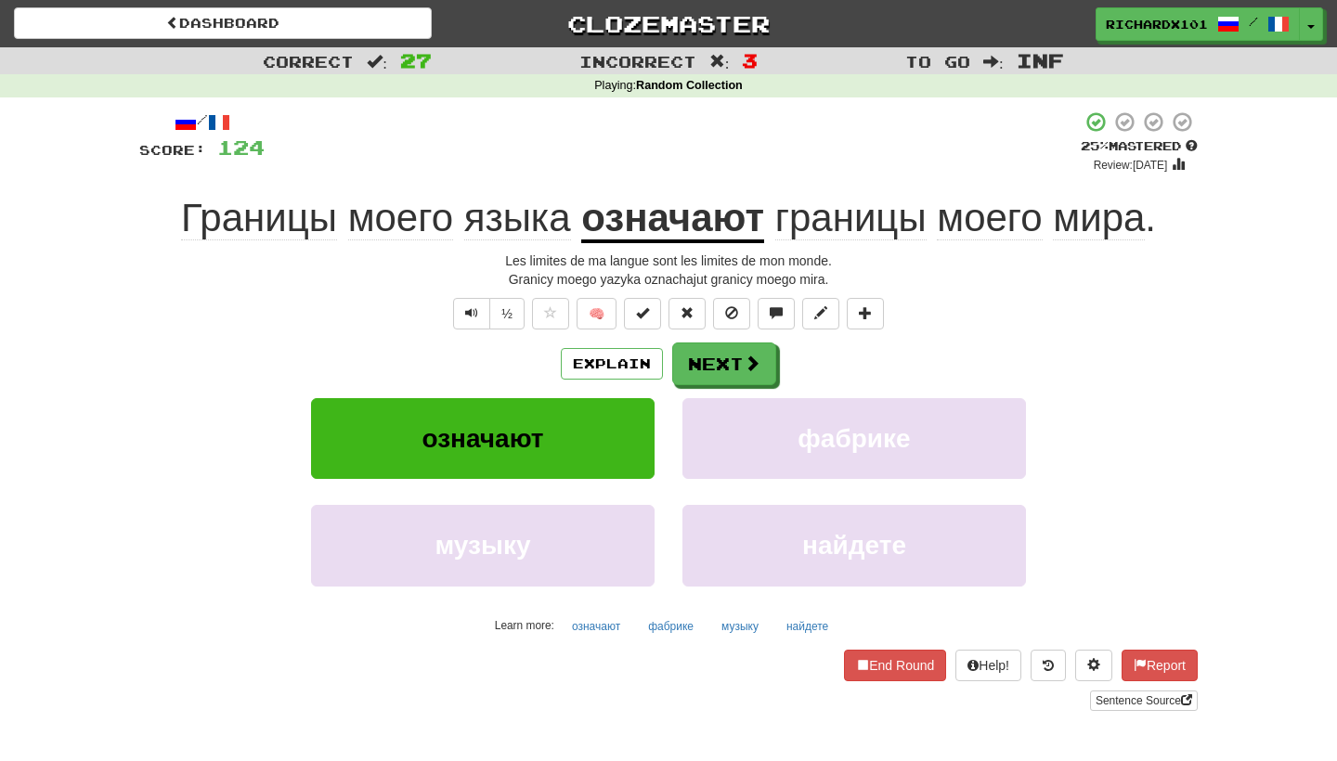
click at [649, 323] on button at bounding box center [642, 314] width 37 height 32
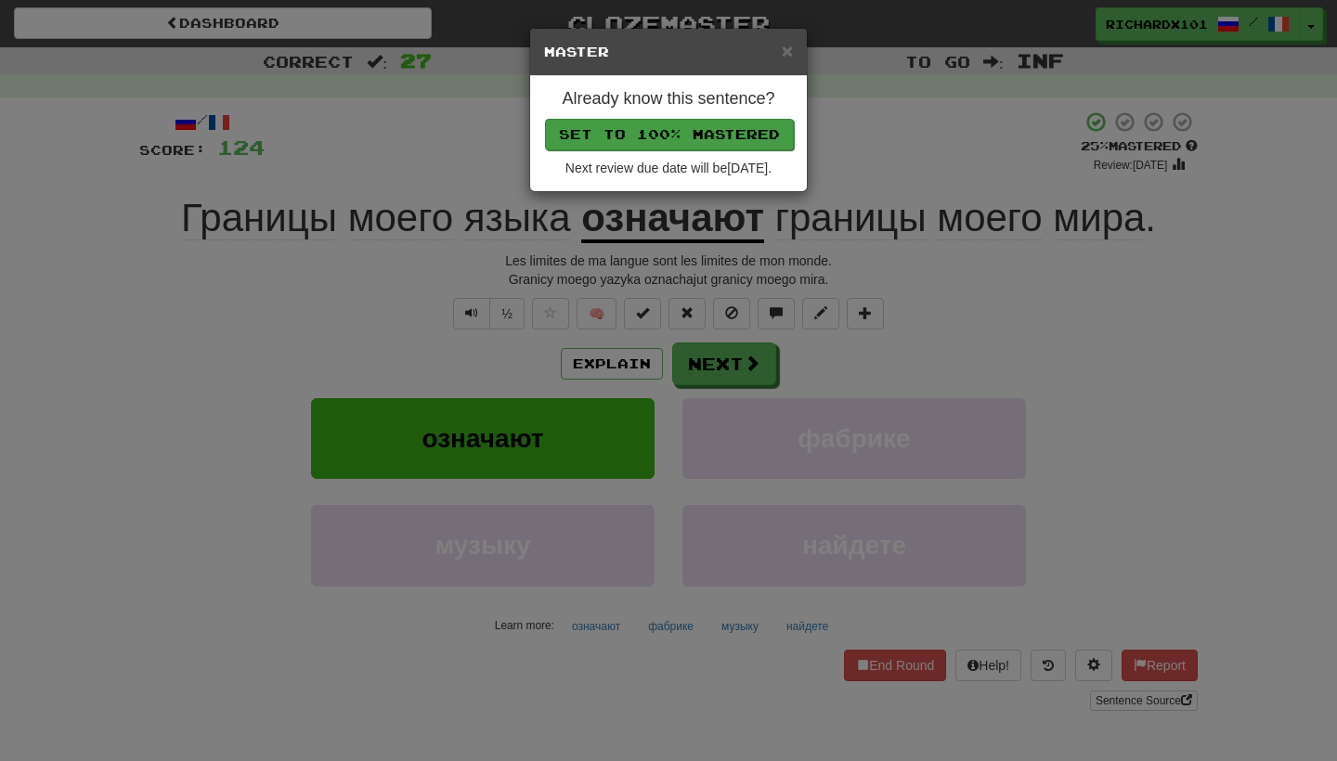
click at [712, 141] on button "Set to 100% Mastered" at bounding box center [669, 135] width 249 height 32
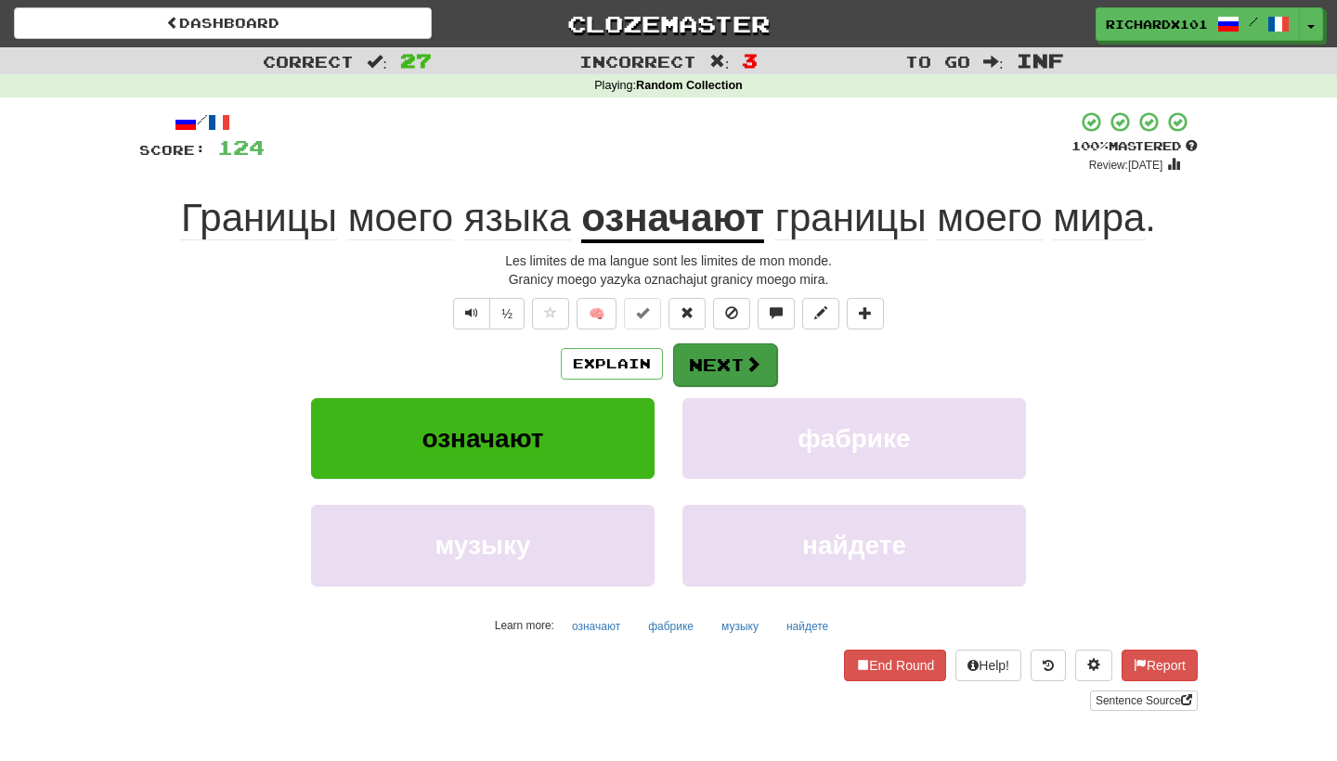
click at [717, 351] on button "Next" at bounding box center [725, 365] width 104 height 43
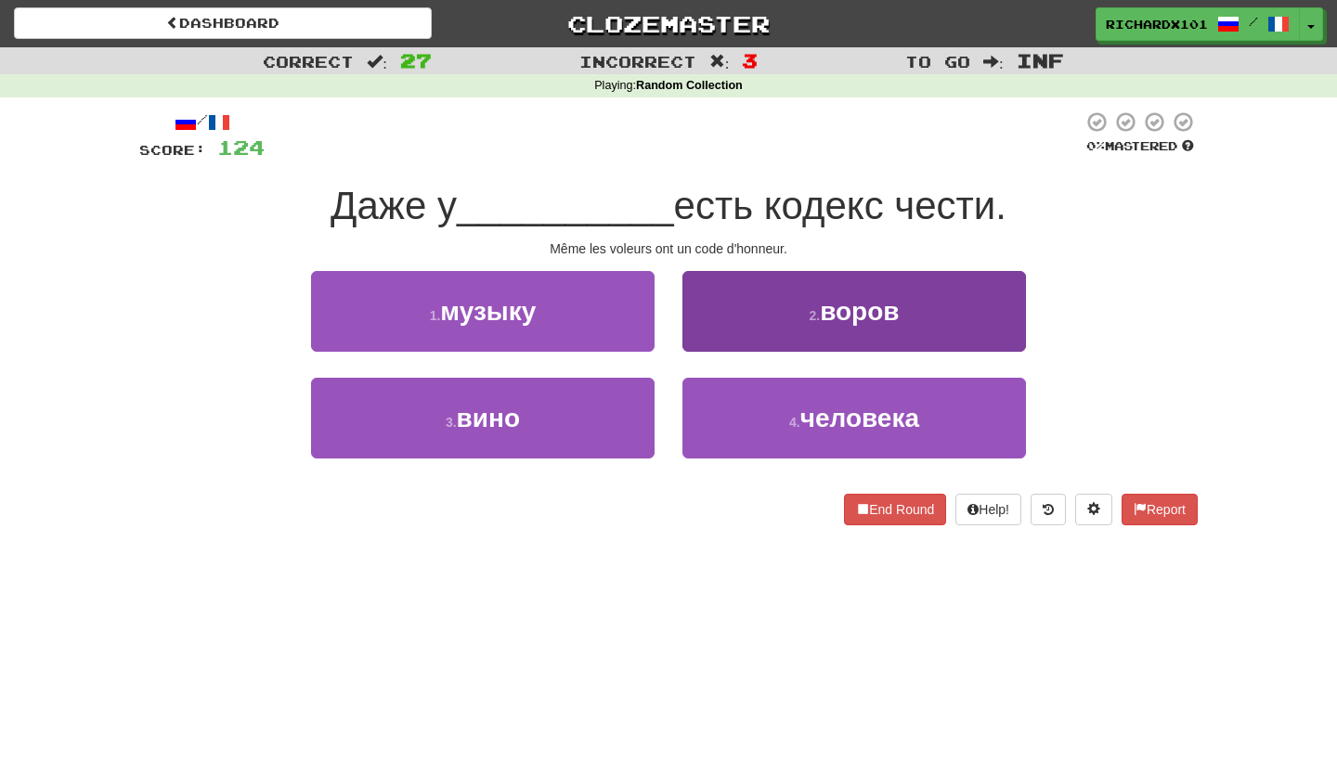
click at [735, 319] on button "2 . воров" at bounding box center [855, 311] width 344 height 81
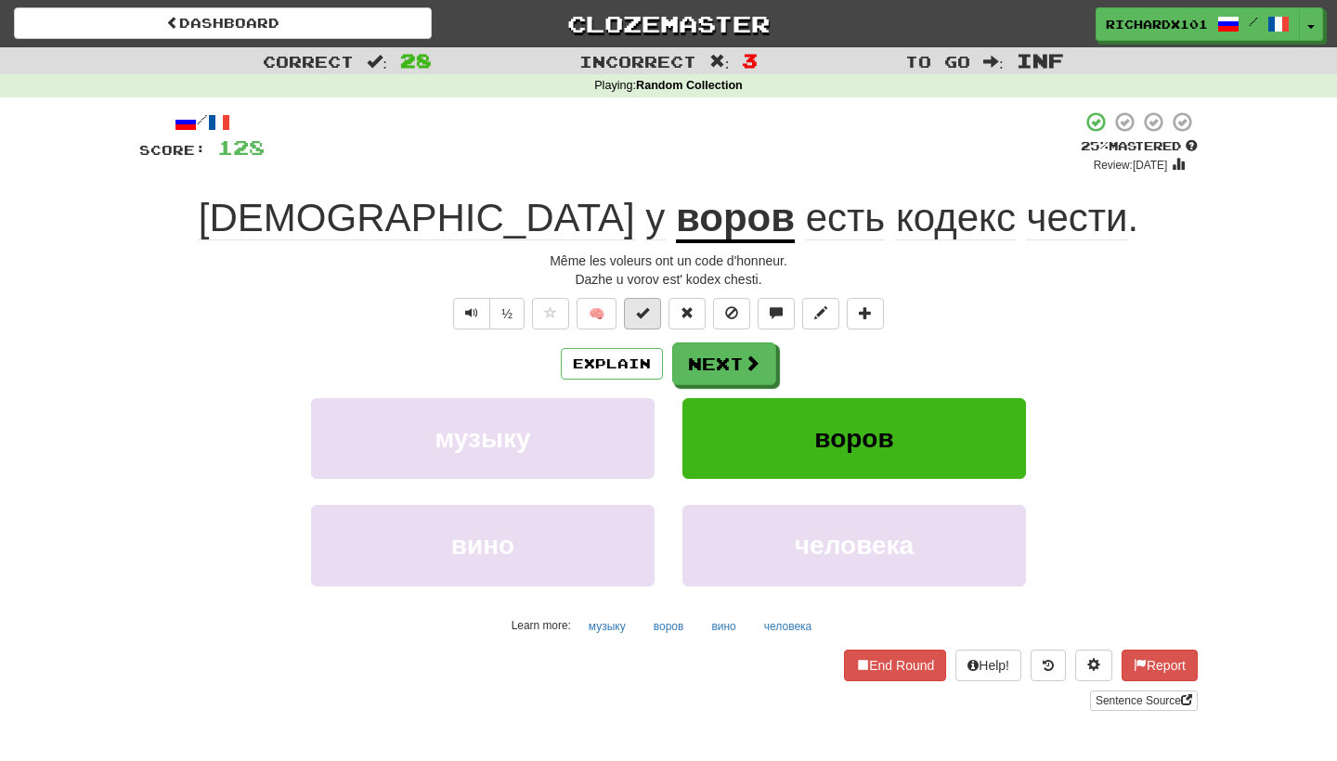
click at [650, 317] on button at bounding box center [642, 314] width 37 height 32
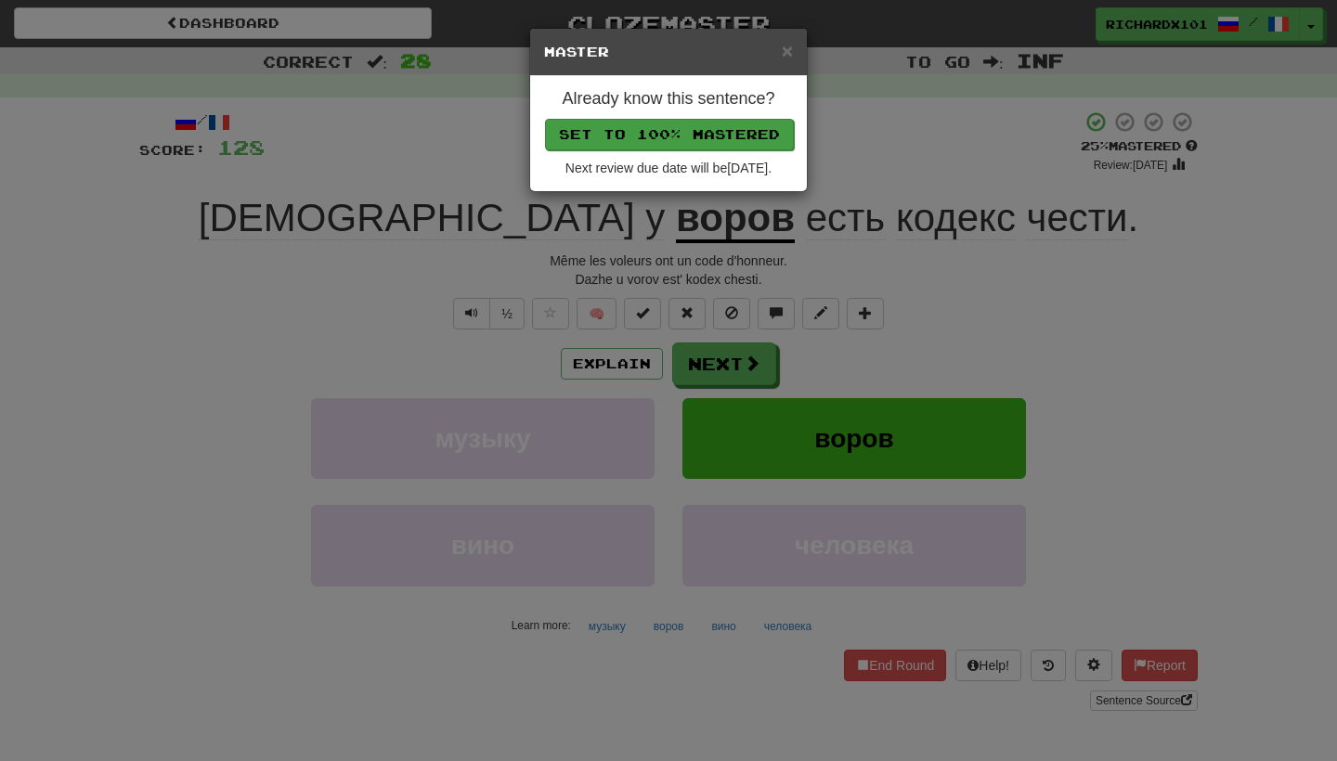
click at [727, 122] on button "Set to 100% Mastered" at bounding box center [669, 135] width 249 height 32
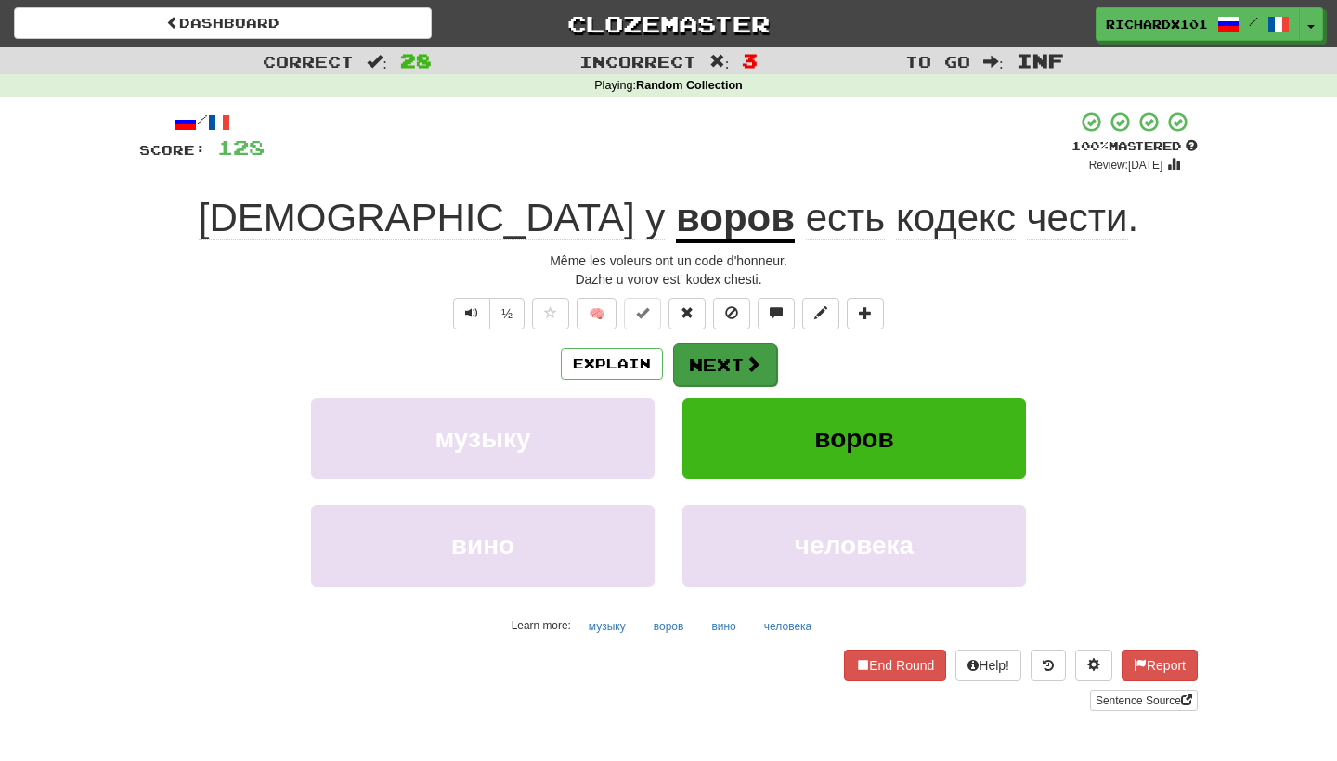
click at [708, 349] on button "Next" at bounding box center [725, 365] width 104 height 43
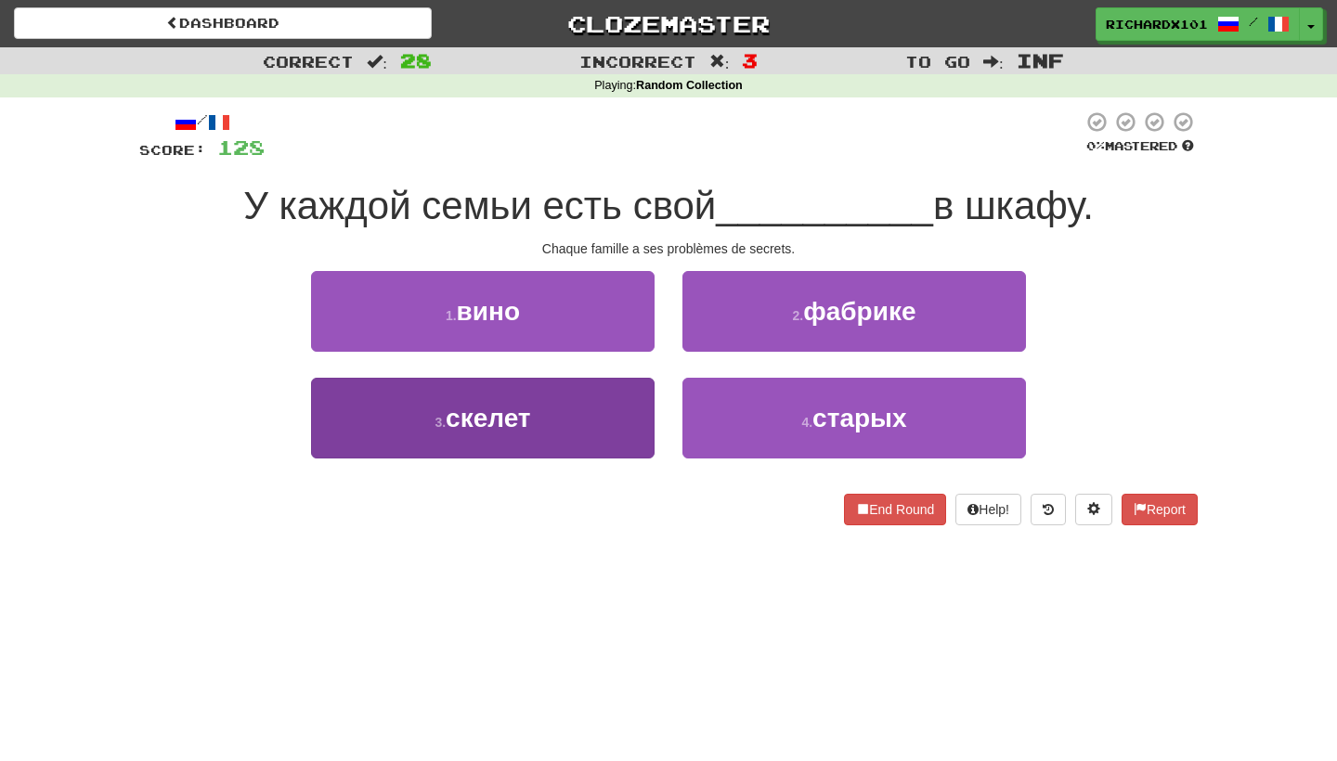
click at [624, 432] on button "3 . скелет" at bounding box center [483, 418] width 344 height 81
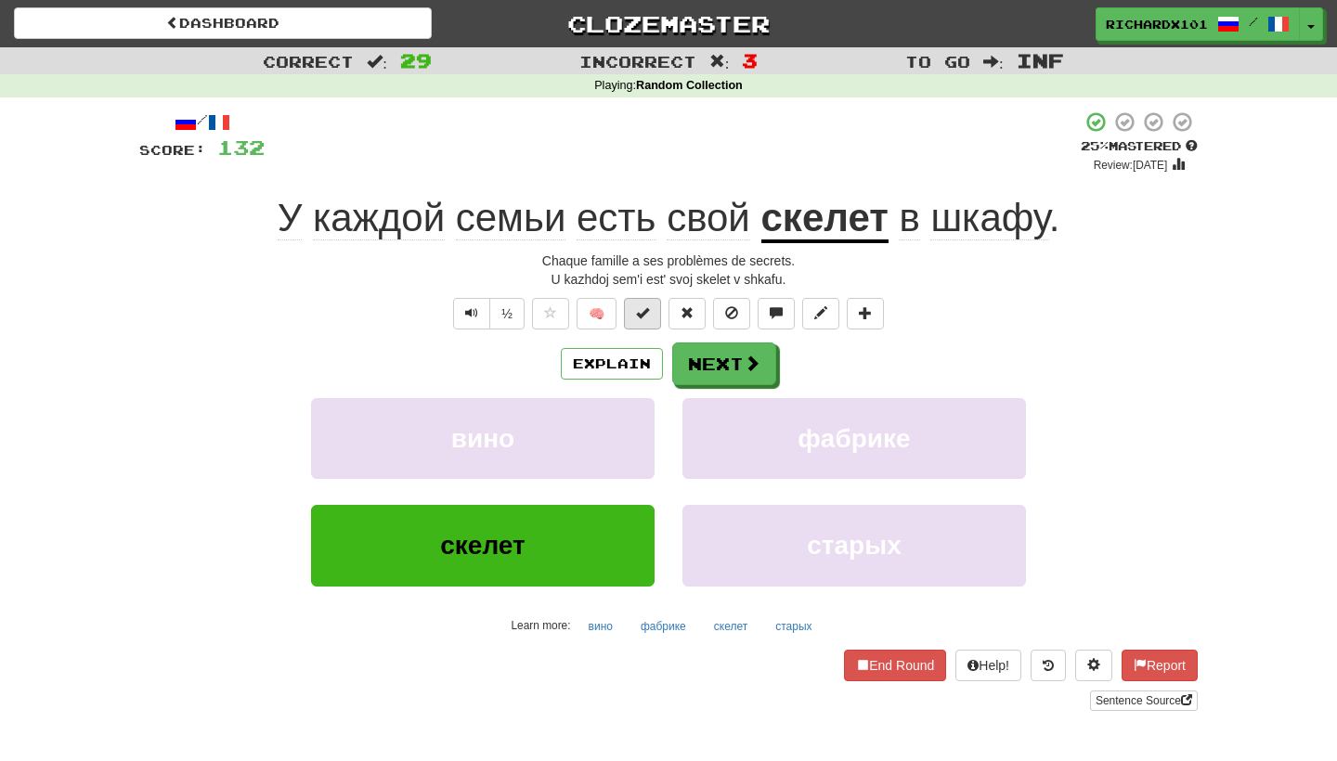
click at [652, 319] on button at bounding box center [642, 314] width 37 height 32
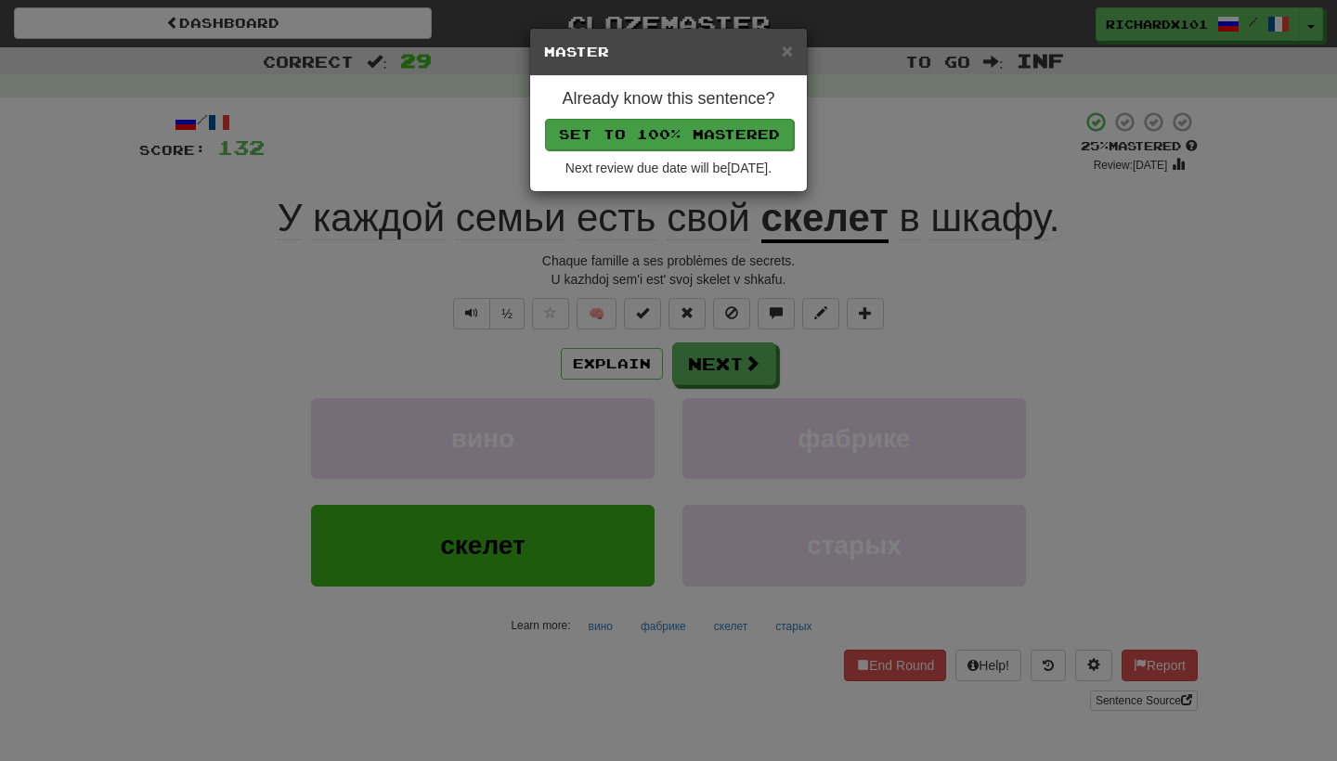
click at [715, 128] on button "Set to 100% Mastered" at bounding box center [669, 135] width 249 height 32
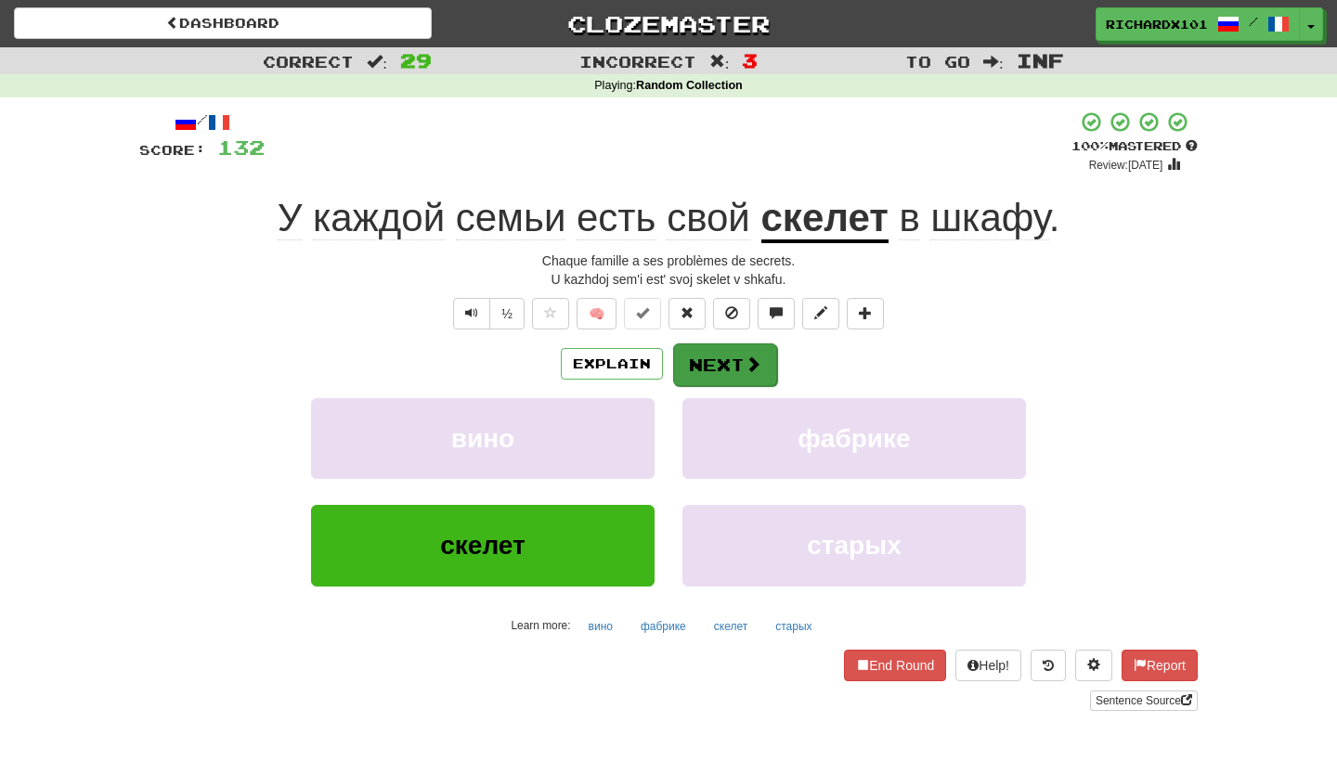
click at [716, 352] on button "Next" at bounding box center [725, 365] width 104 height 43
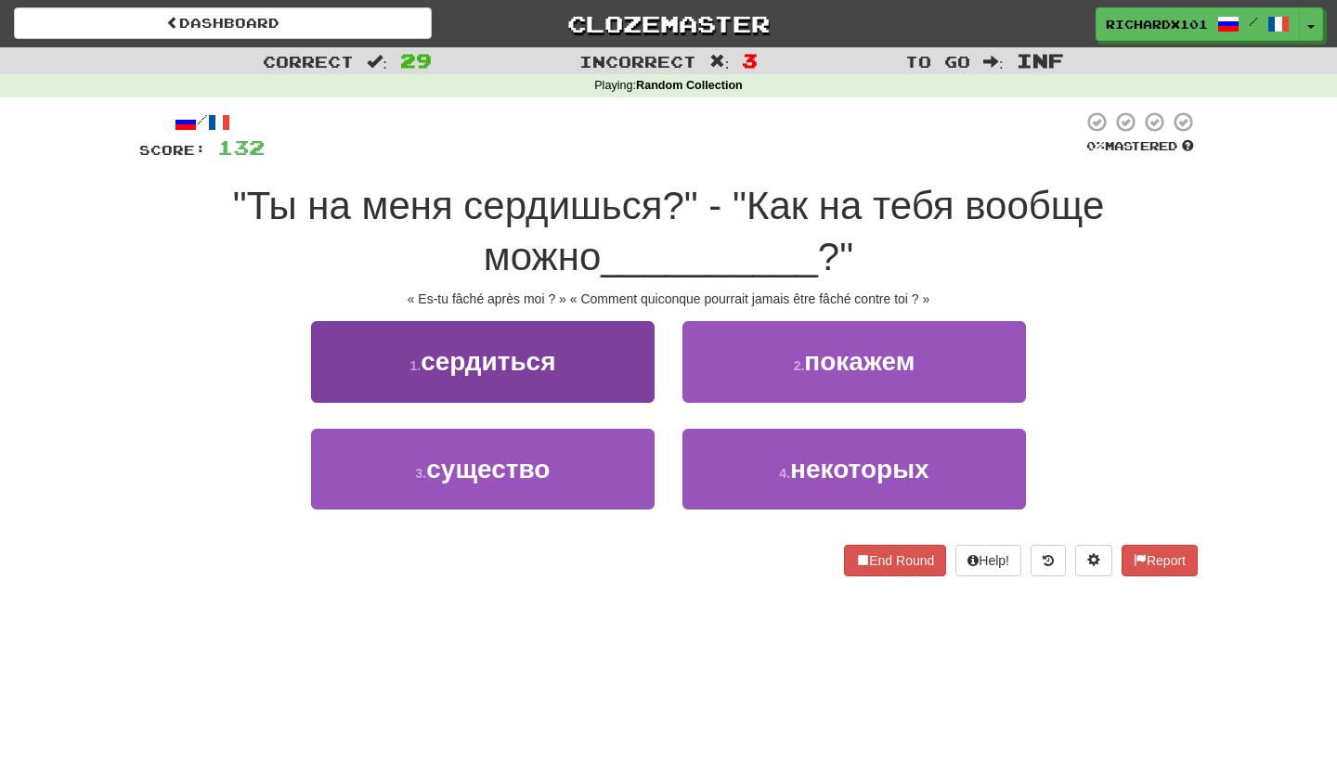
click at [625, 371] on button "1 . сердиться" at bounding box center [483, 361] width 344 height 81
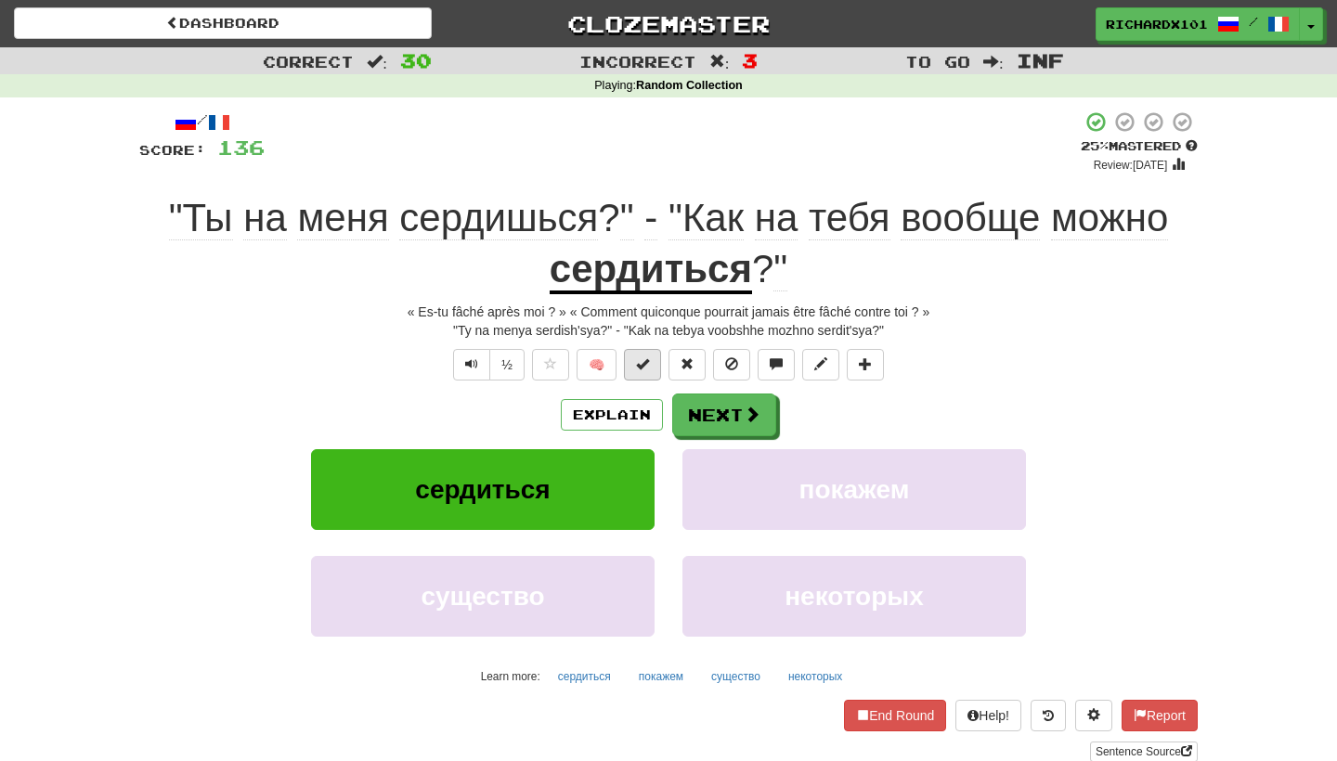
click at [644, 361] on span at bounding box center [642, 364] width 13 height 13
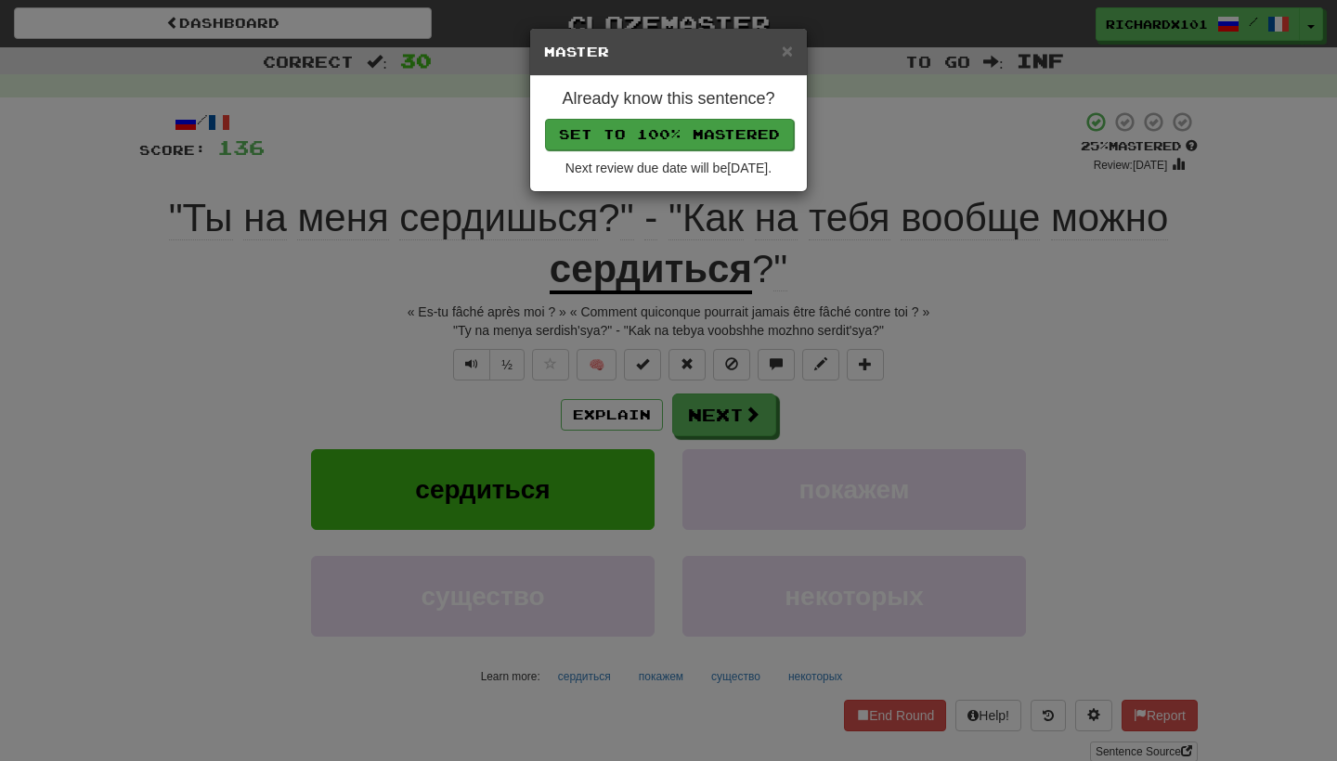
click at [730, 127] on button "Set to 100% Mastered" at bounding box center [669, 135] width 249 height 32
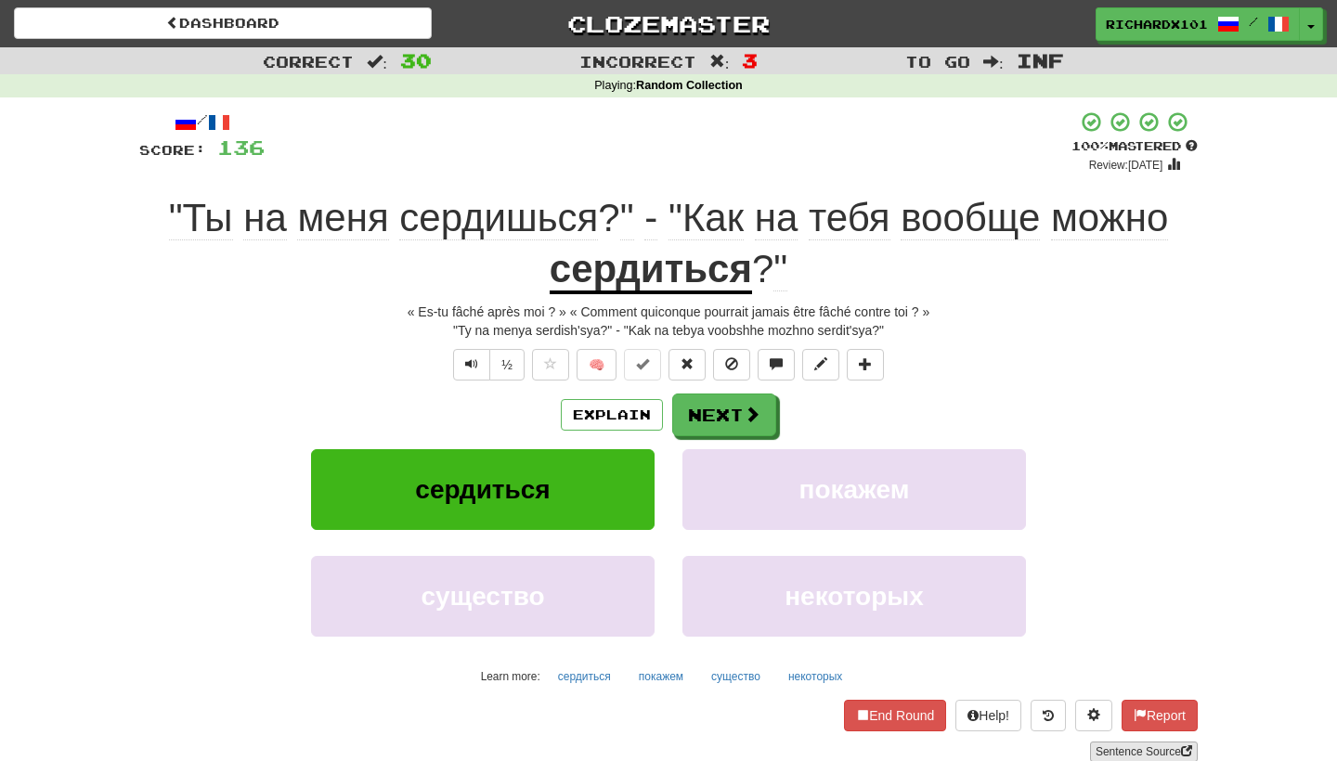
click at [1146, 745] on link "Sentence Source" at bounding box center [1144, 752] width 108 height 20
click at [732, 404] on button "Next" at bounding box center [725, 416] width 104 height 43
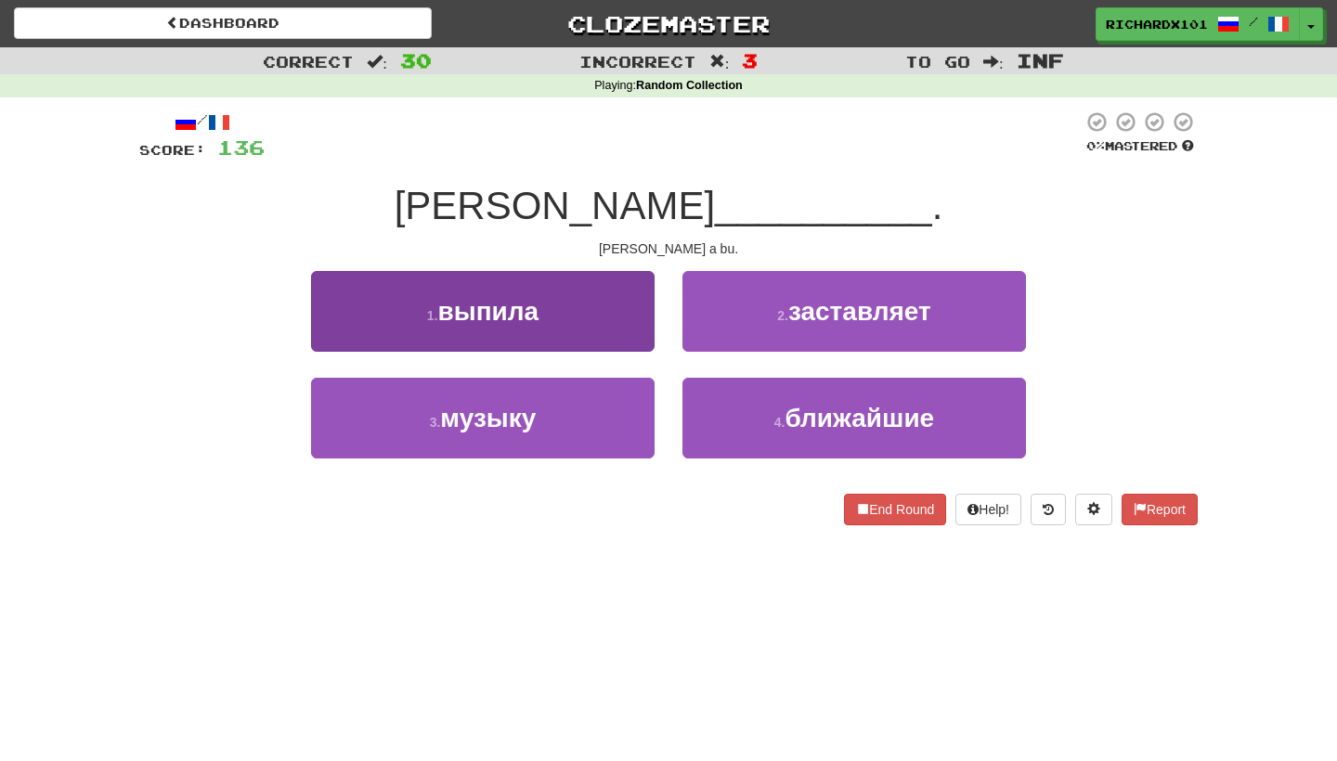
click at [616, 304] on button "1 . выпила" at bounding box center [483, 311] width 344 height 81
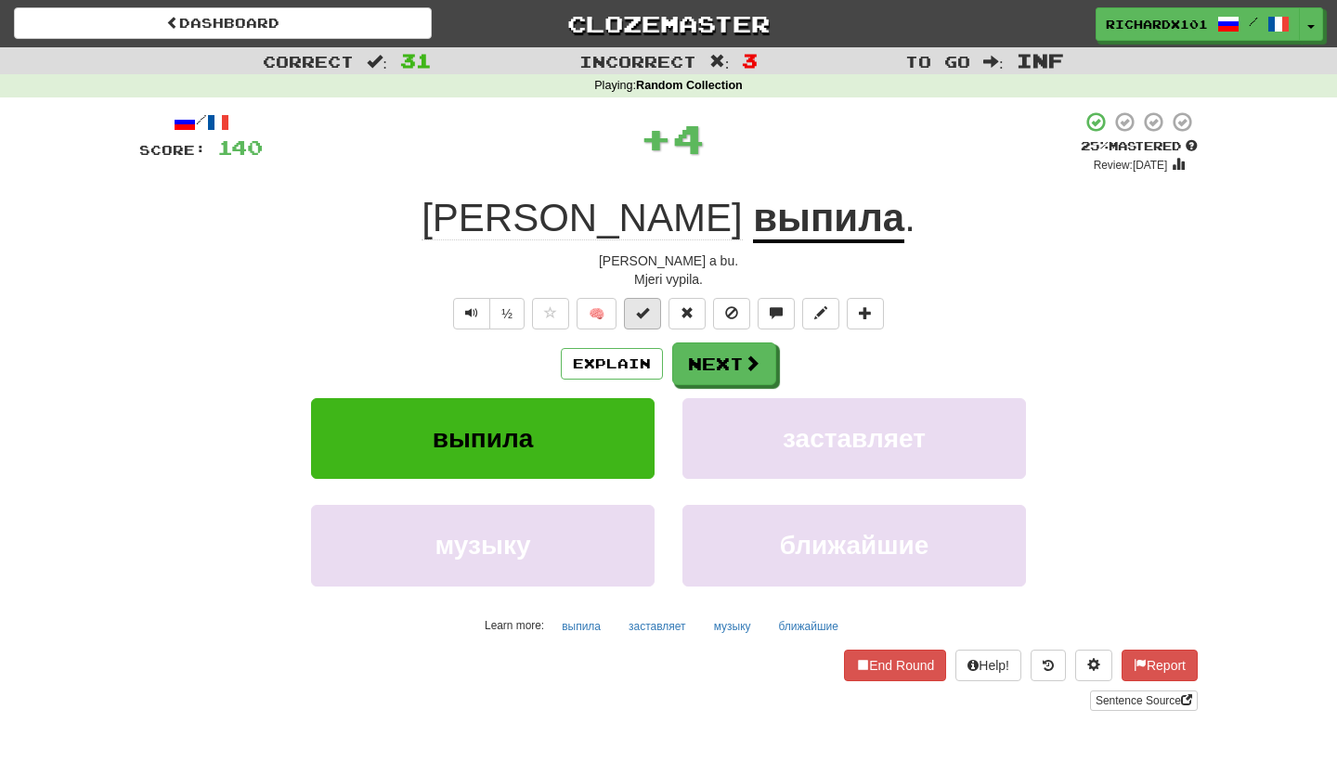
click at [640, 311] on span at bounding box center [642, 312] width 13 height 13
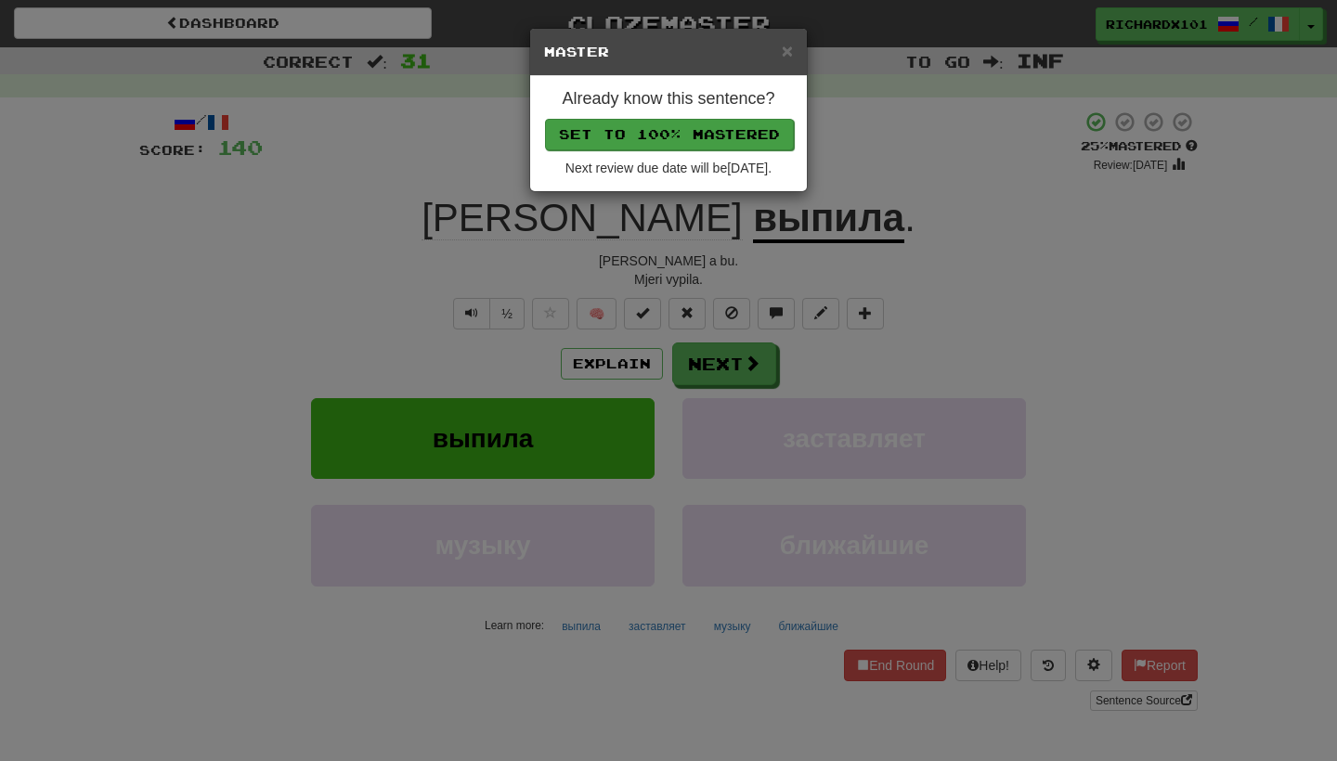
click at [709, 130] on button "Set to 100% Mastered" at bounding box center [669, 135] width 249 height 32
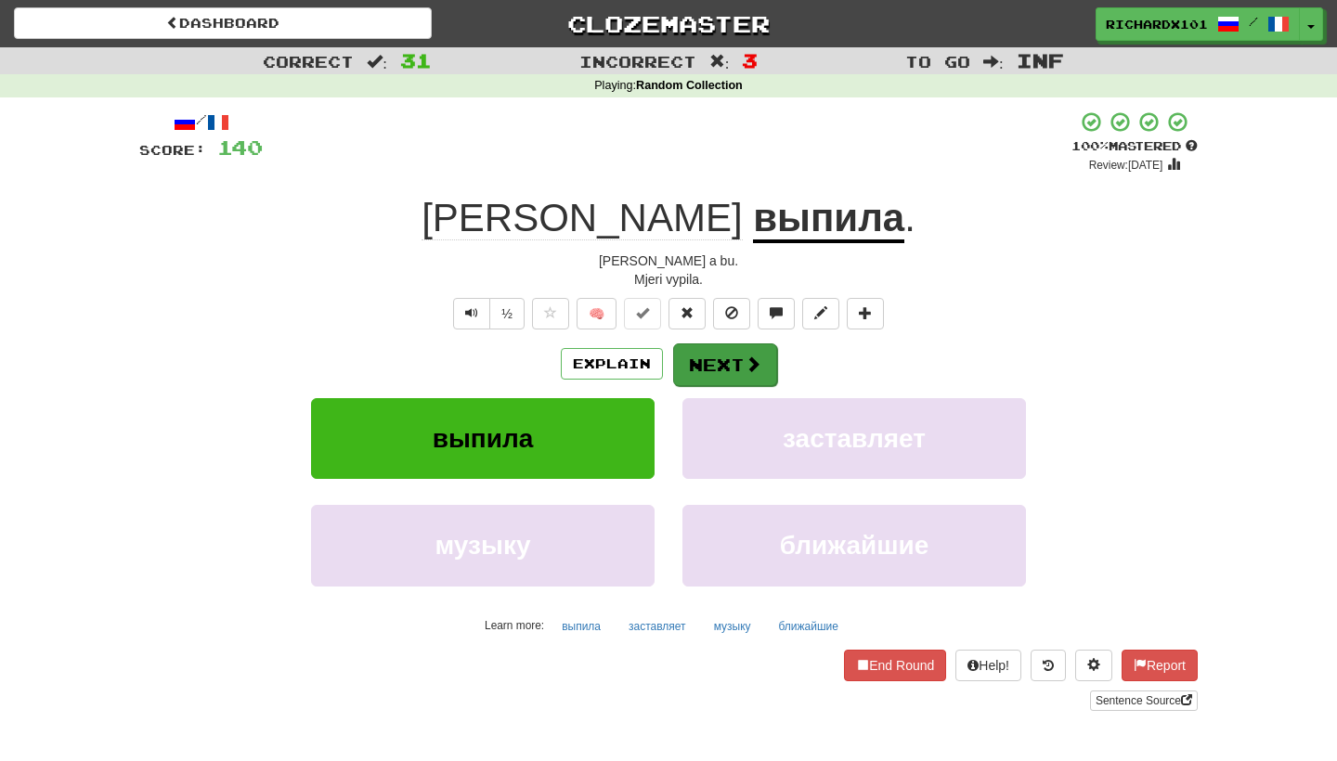
click at [713, 366] on button "Next" at bounding box center [725, 365] width 104 height 43
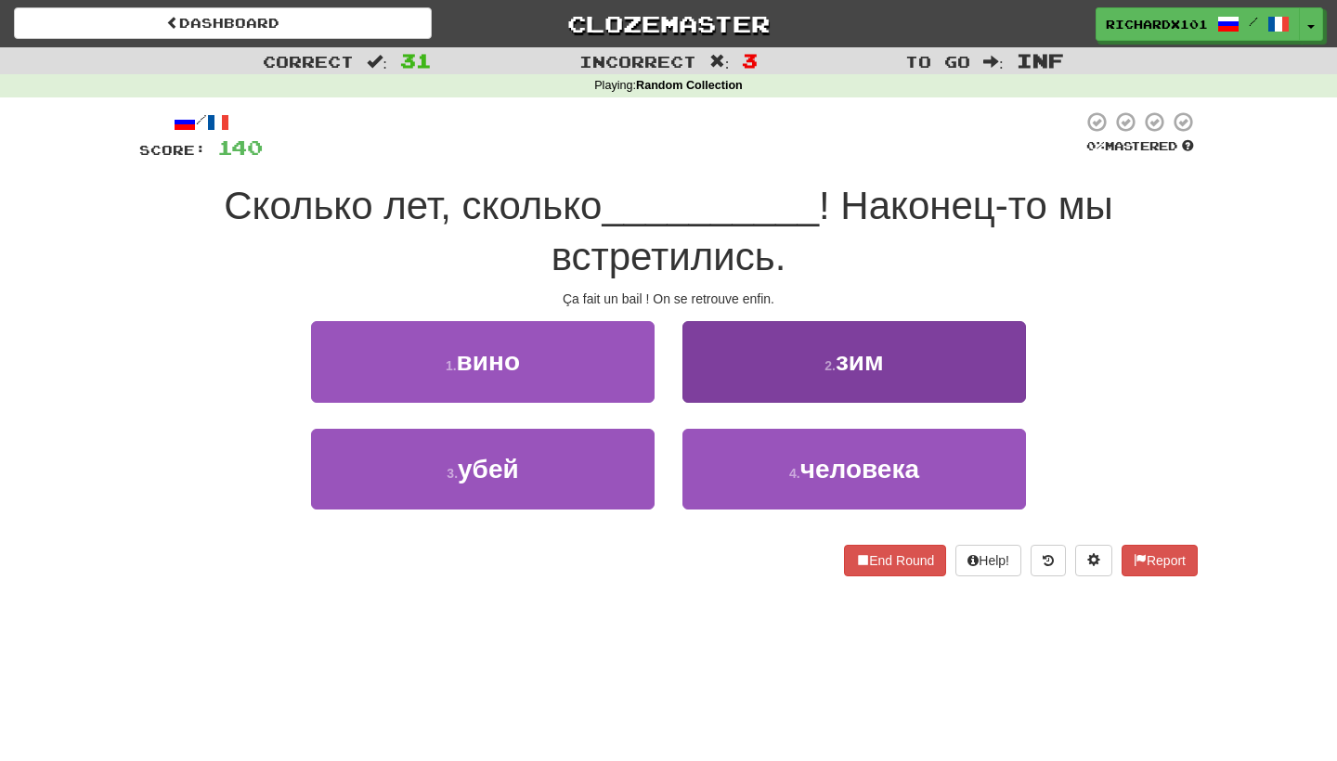
click at [714, 354] on button "2 . зим" at bounding box center [855, 361] width 344 height 81
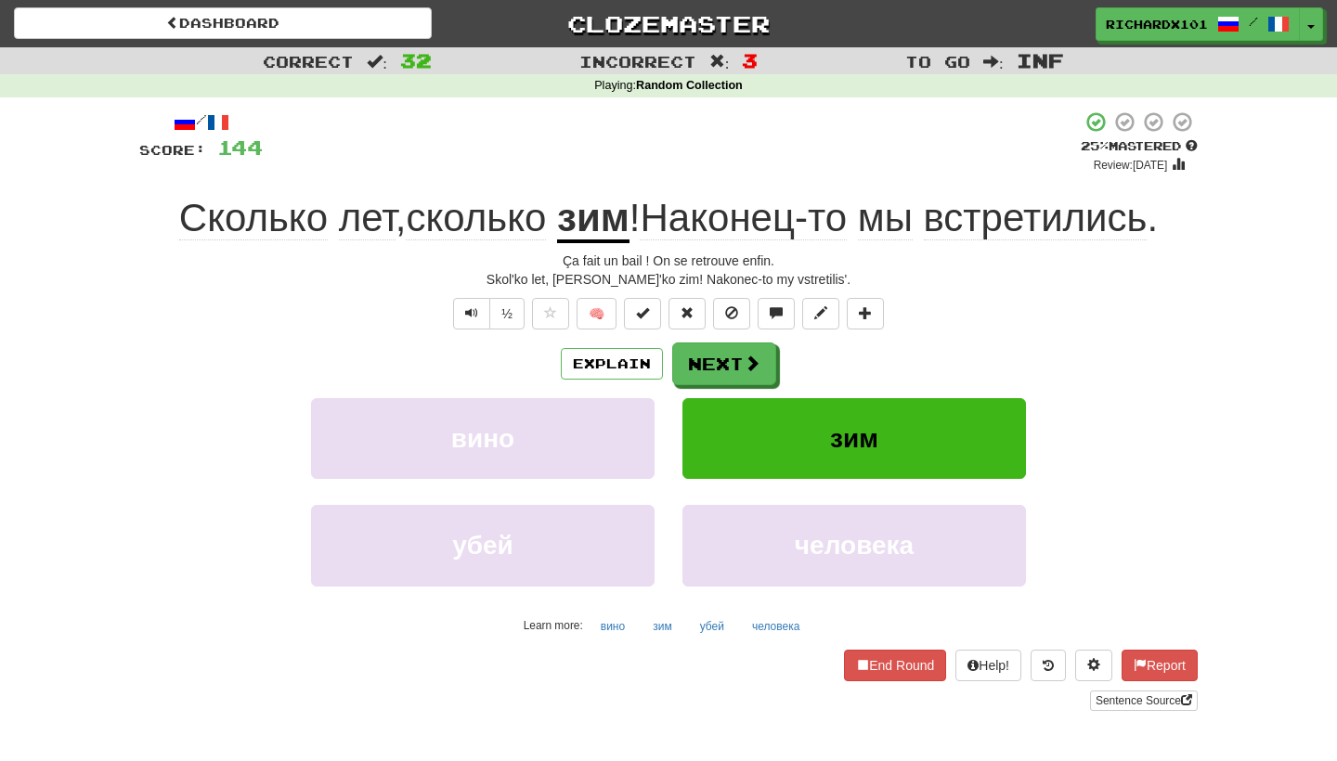
click at [618, 219] on u "зим" at bounding box center [593, 219] width 72 height 47
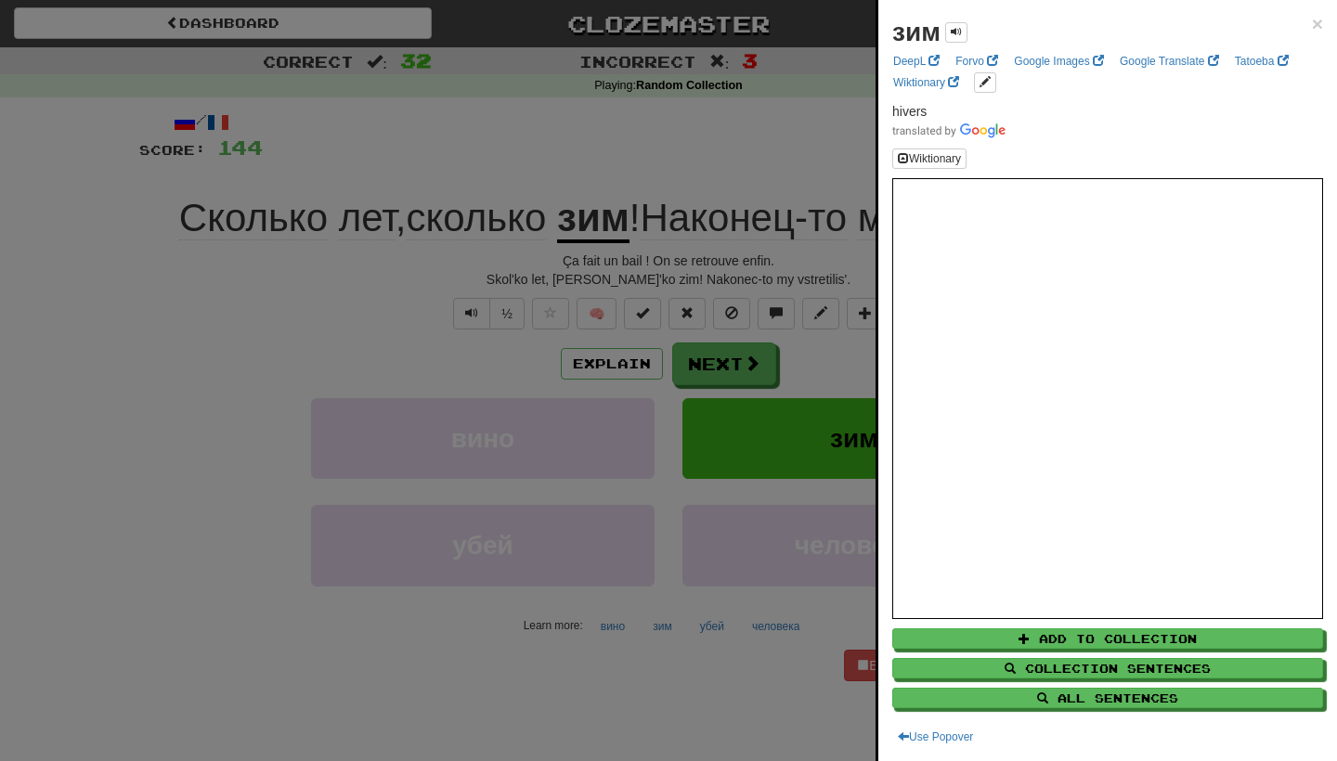
click at [469, 355] on div at bounding box center [668, 380] width 1337 height 761
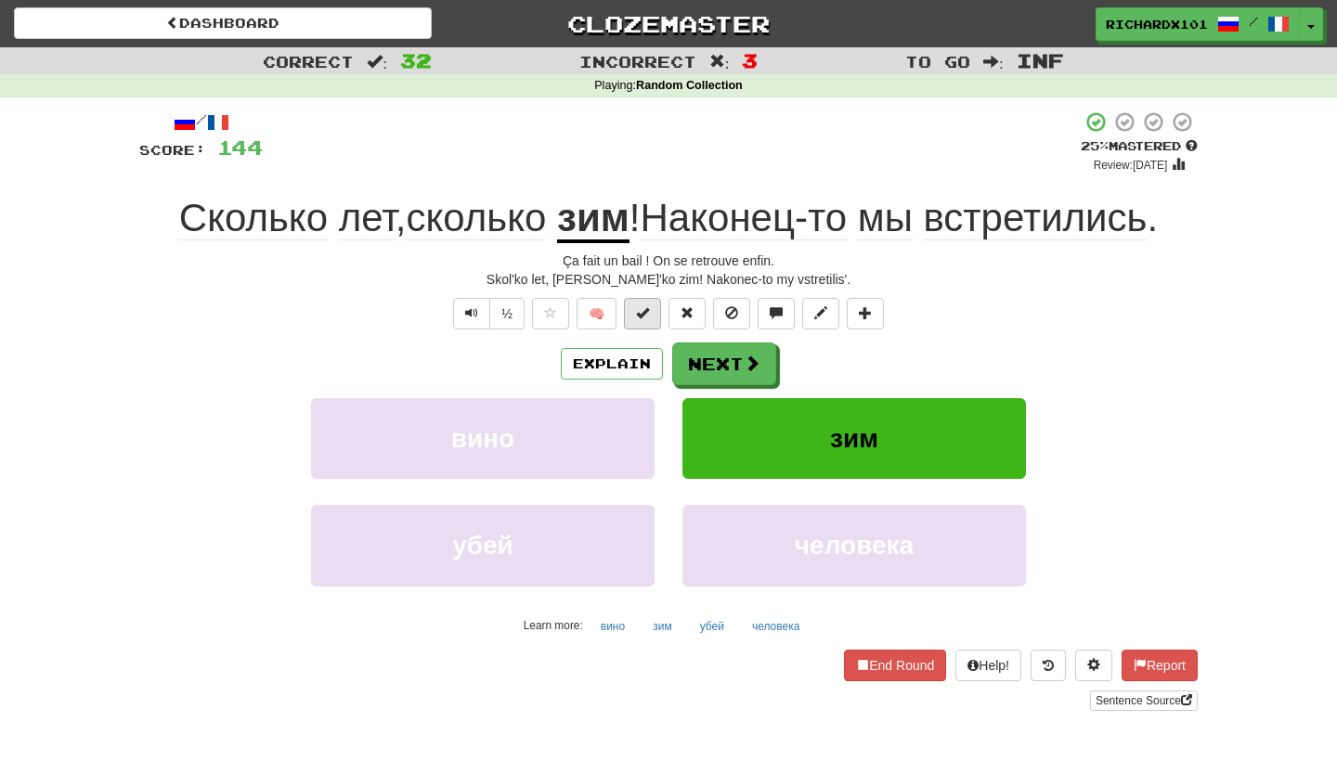
click at [644, 310] on span at bounding box center [642, 312] width 13 height 13
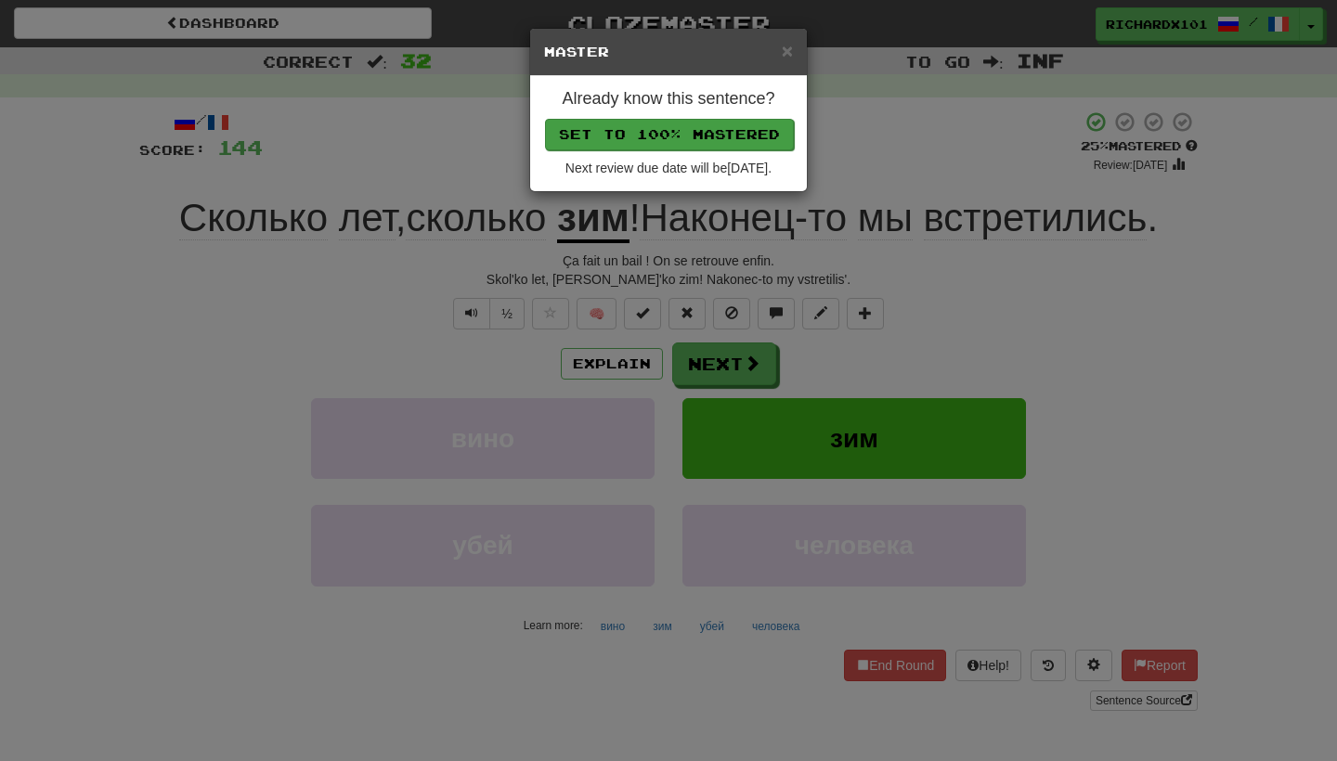
click at [720, 136] on button "Set to 100% Mastered" at bounding box center [669, 135] width 249 height 32
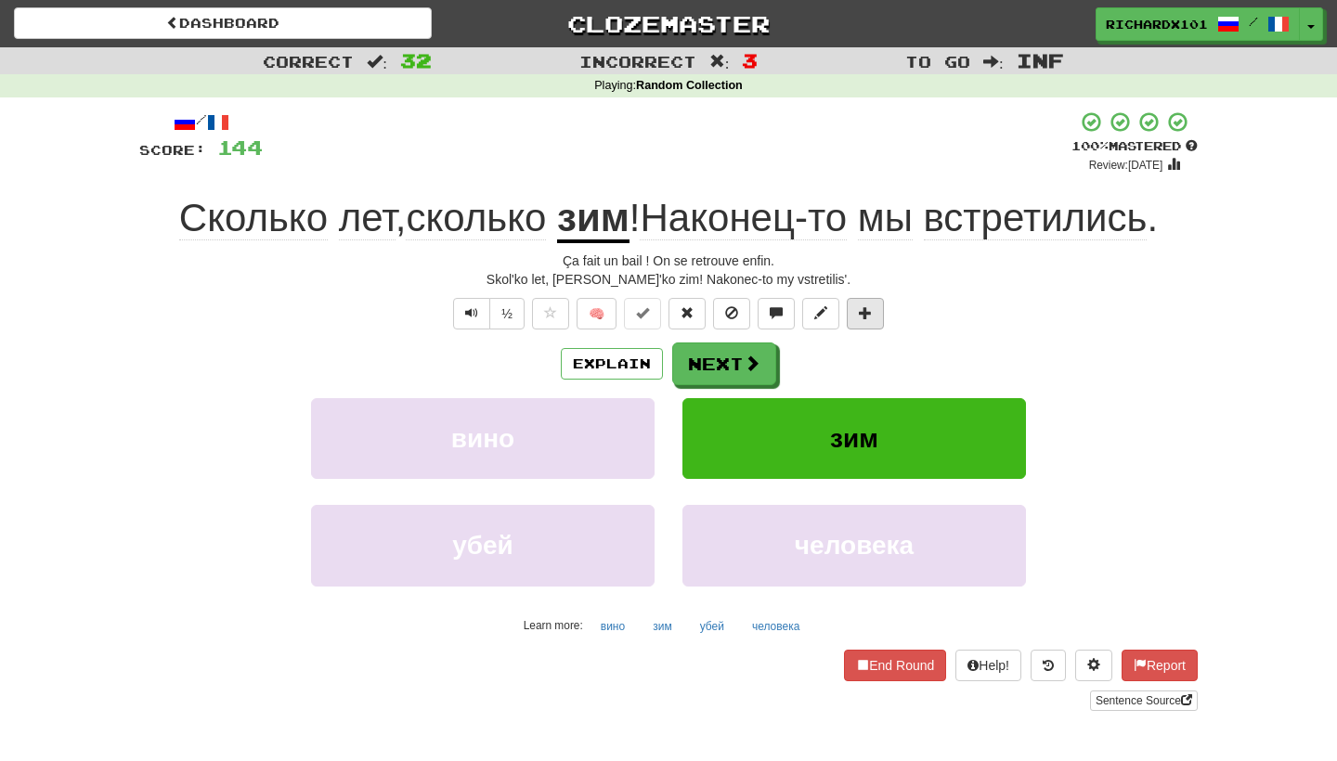
click at [881, 315] on button at bounding box center [865, 314] width 37 height 32
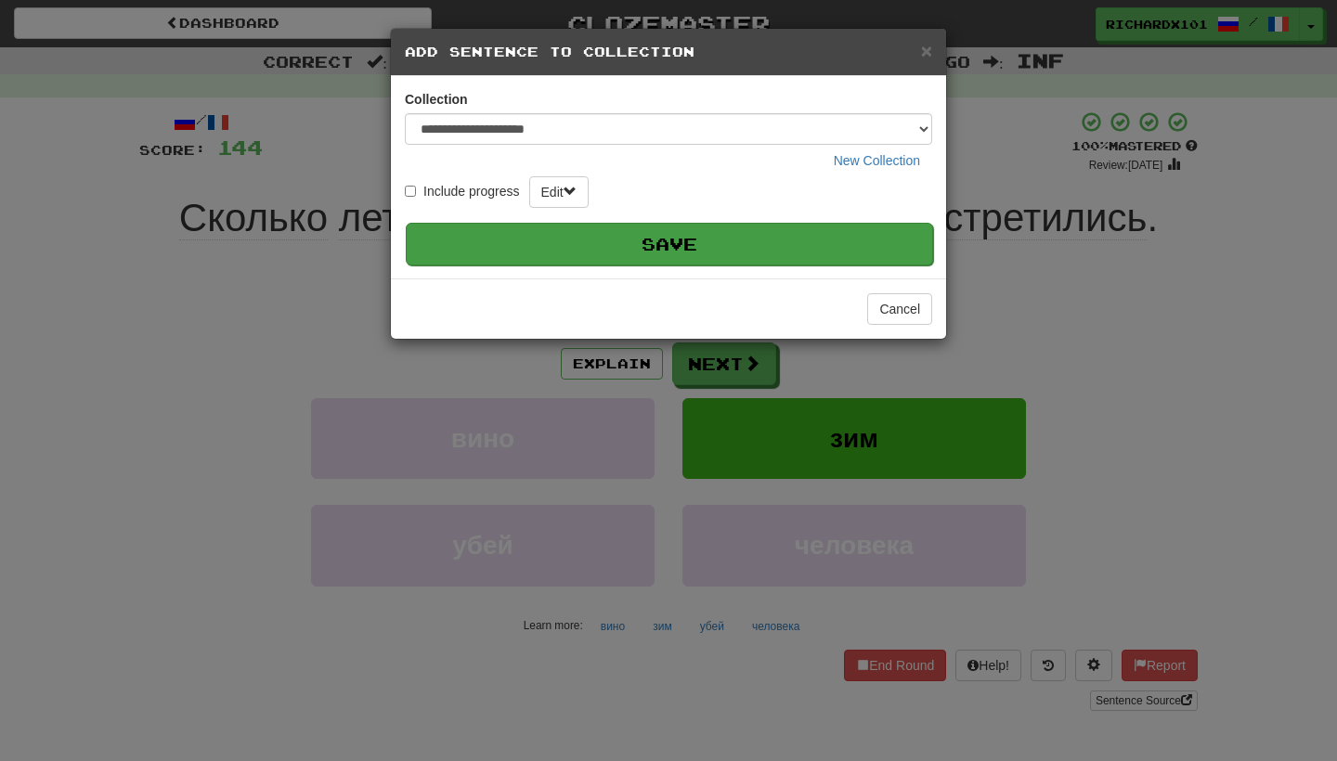
click at [851, 242] on button "Save" at bounding box center [669, 244] width 527 height 43
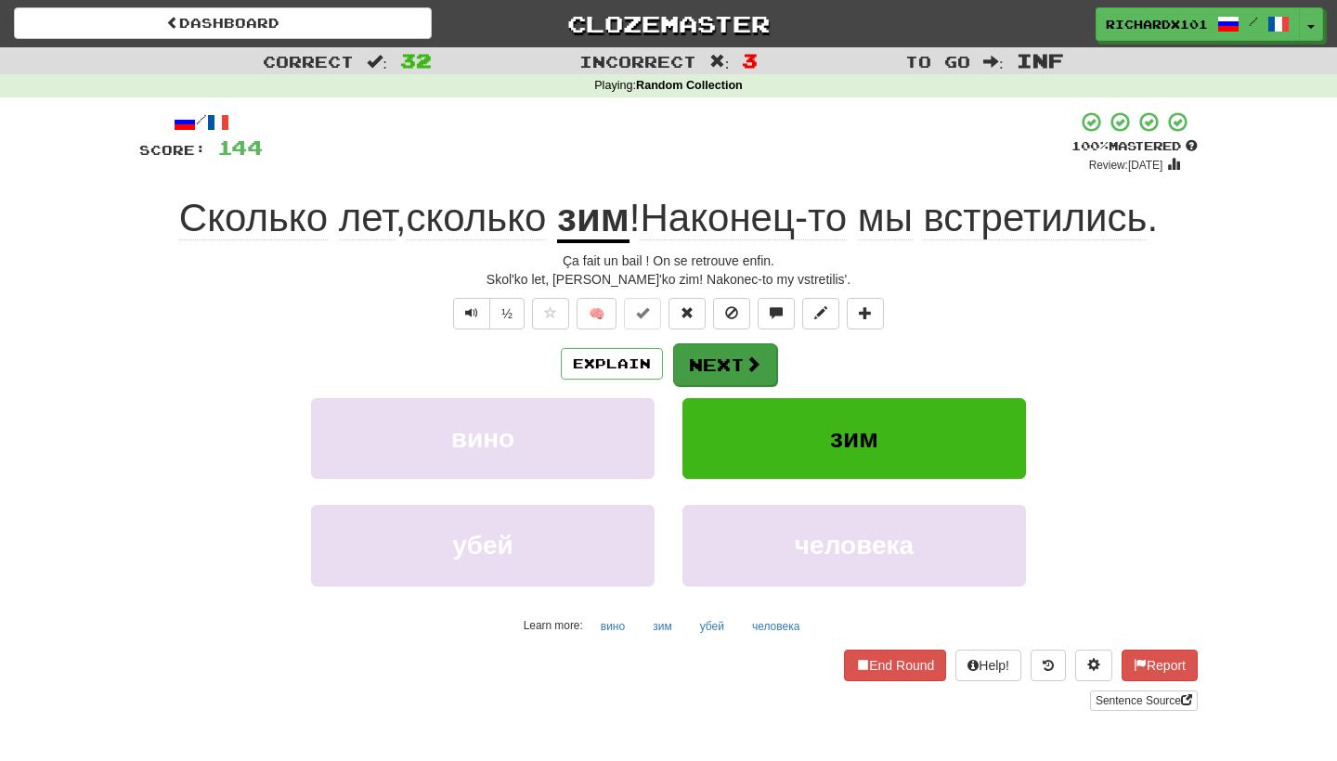
click at [743, 349] on button "Next" at bounding box center [725, 365] width 104 height 43
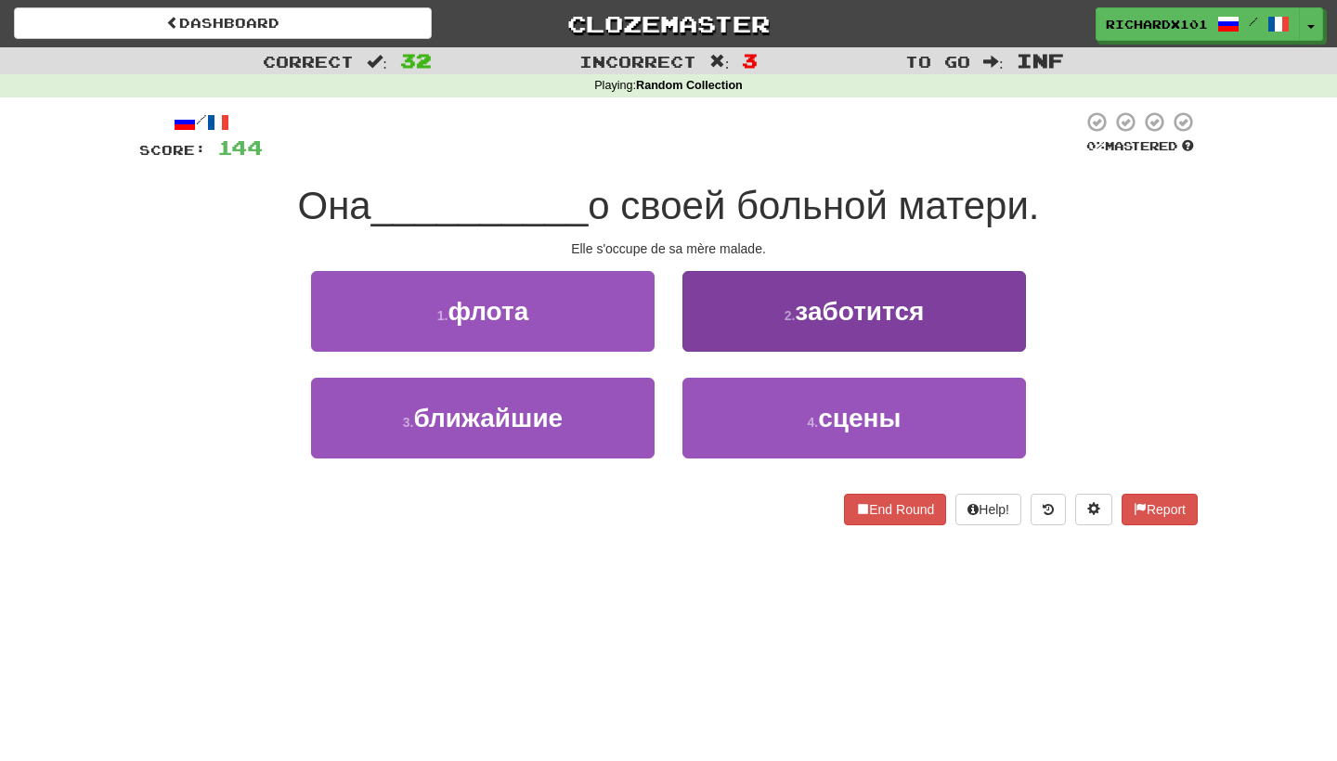
click at [772, 313] on button "2 . заботится" at bounding box center [855, 311] width 344 height 81
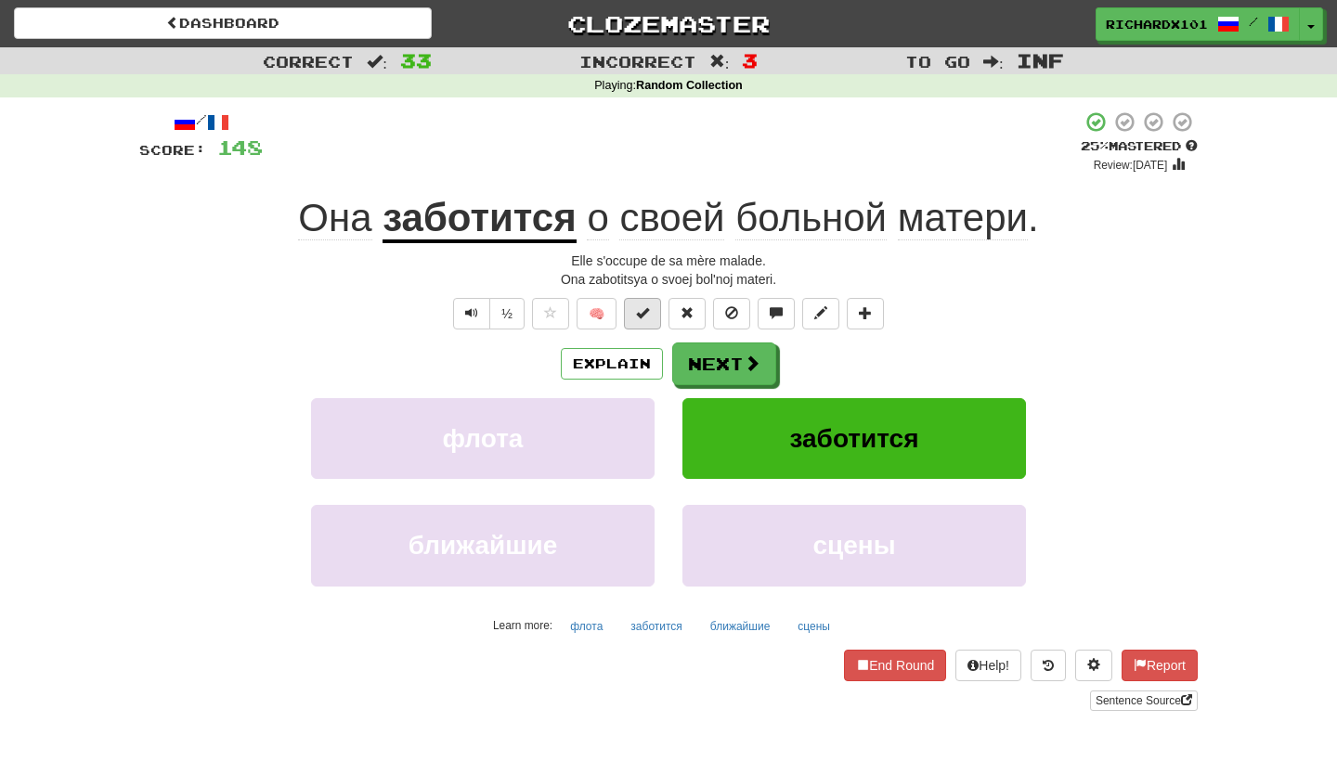
click at [655, 316] on button at bounding box center [642, 314] width 37 height 32
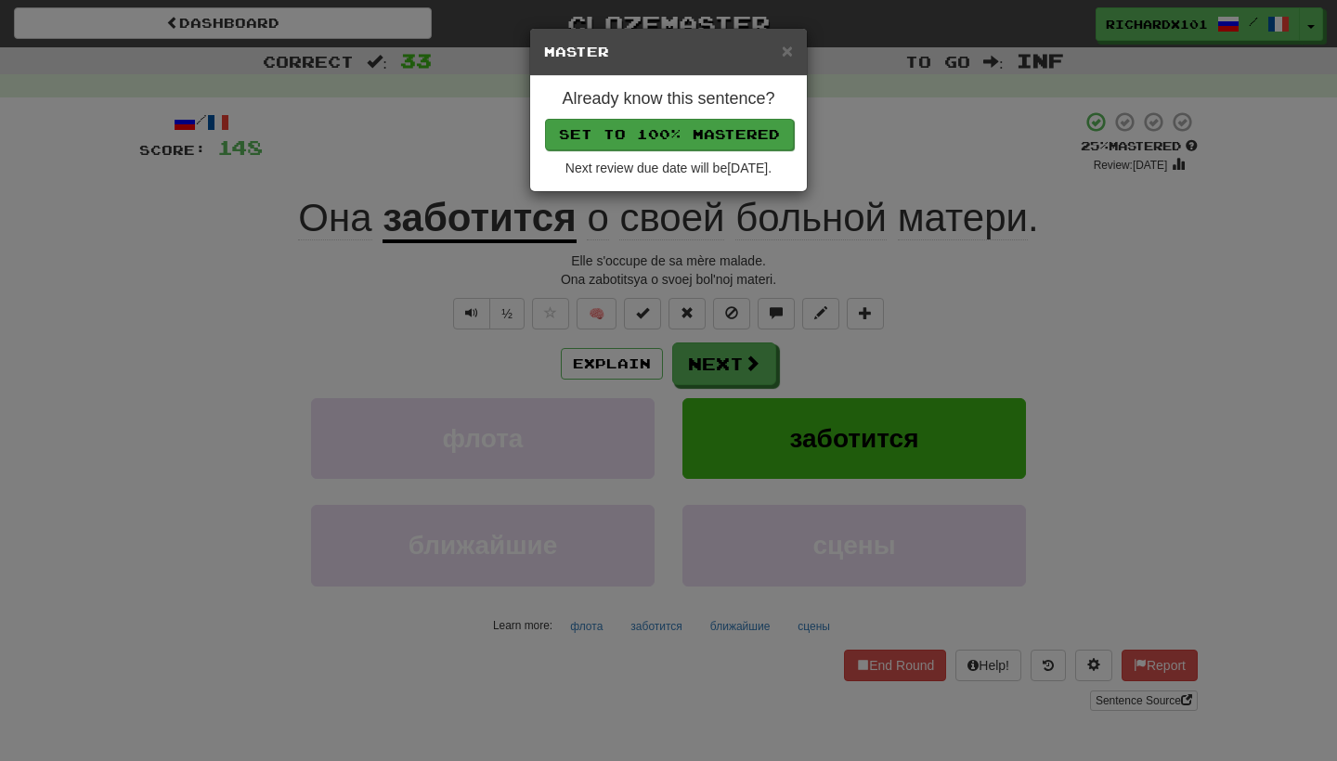
click at [755, 138] on button "Set to 100% Mastered" at bounding box center [669, 135] width 249 height 32
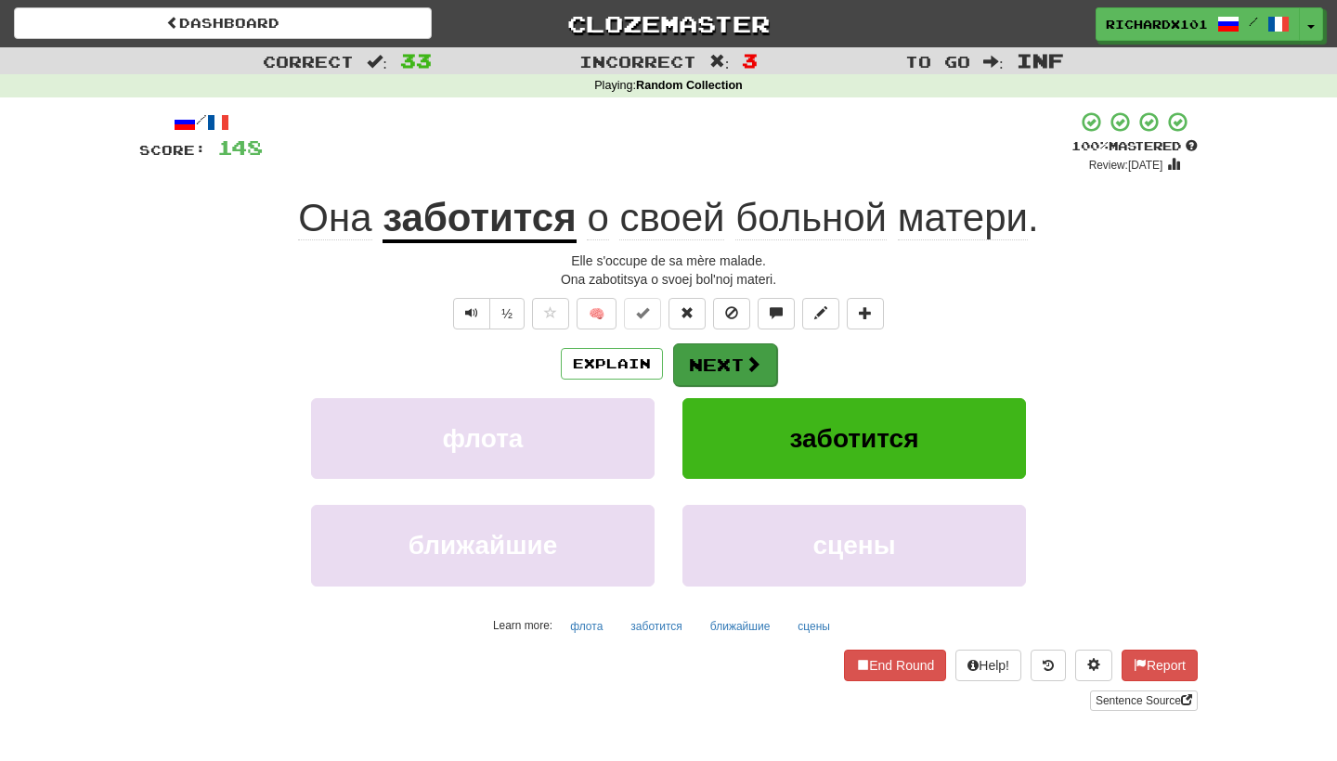
click at [735, 357] on button "Next" at bounding box center [725, 365] width 104 height 43
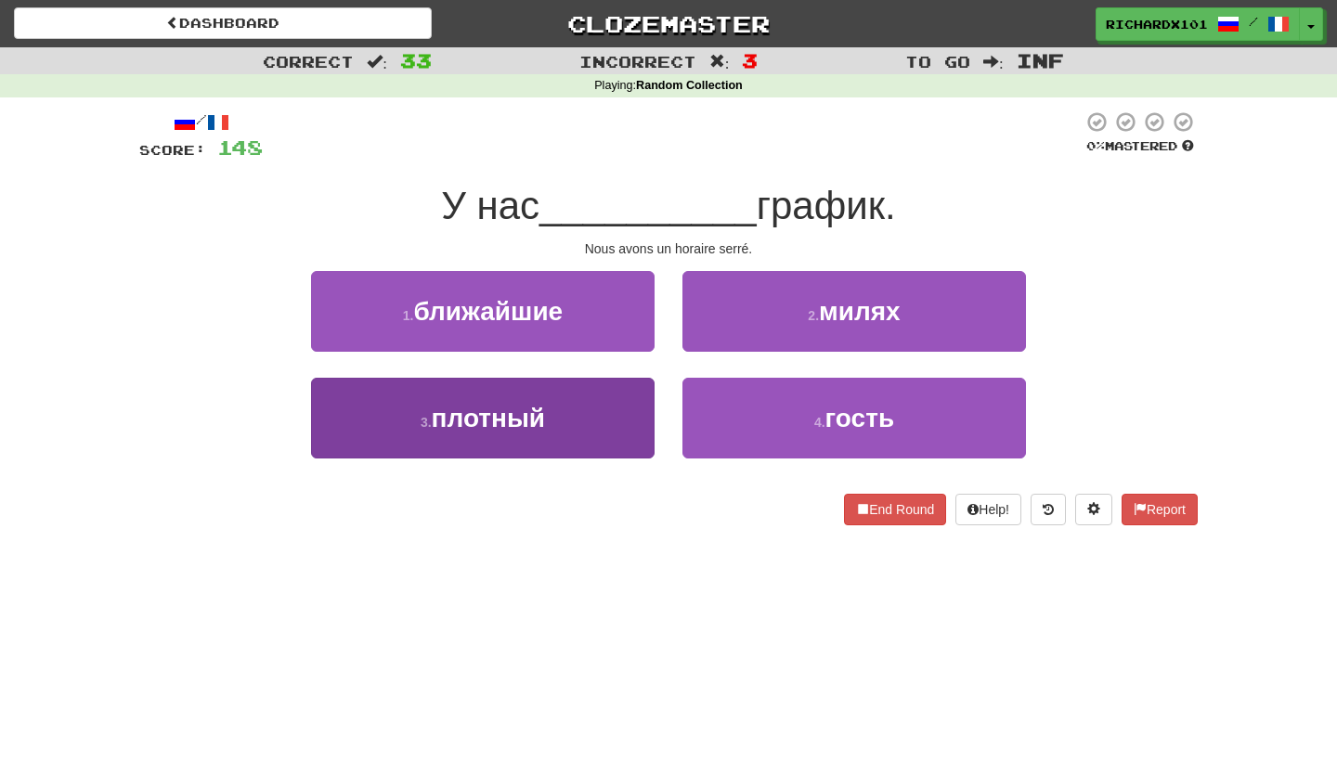
click at [627, 413] on button "3 . плотный" at bounding box center [483, 418] width 344 height 81
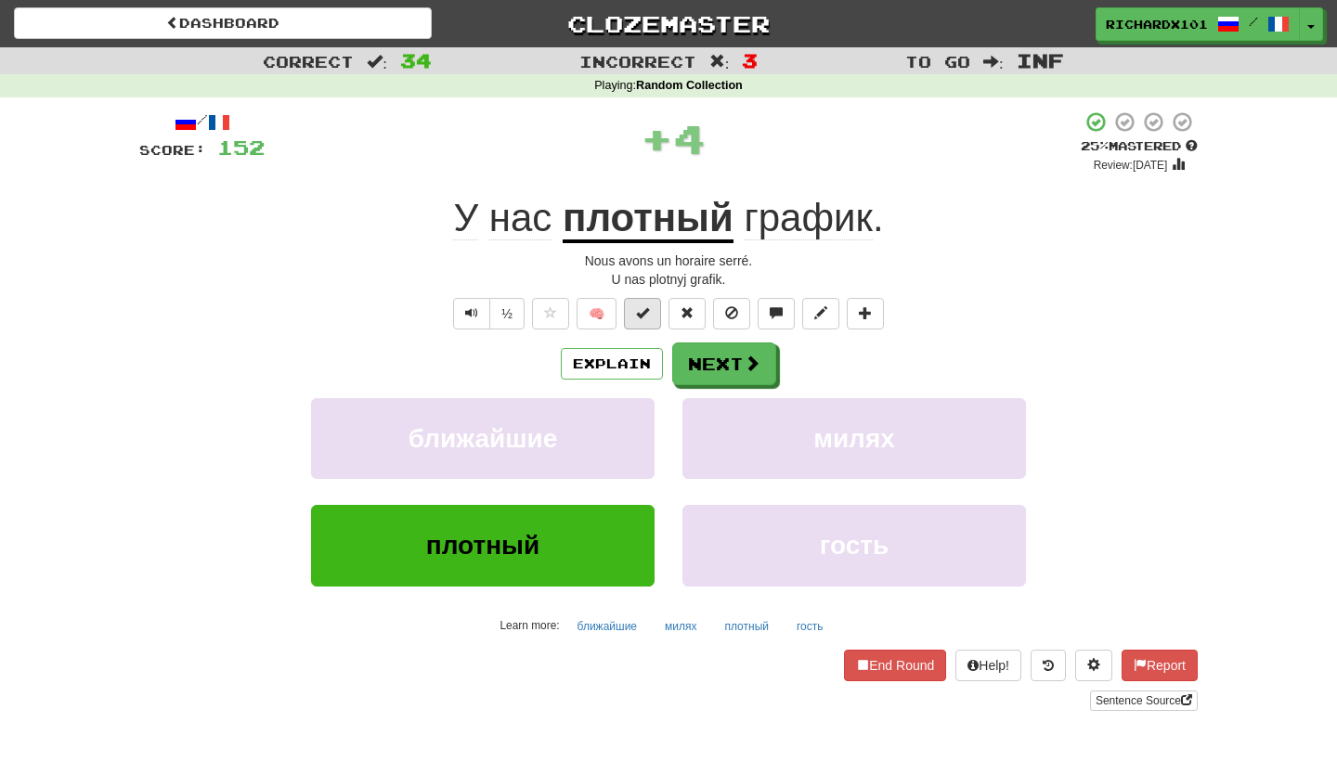
click at [647, 310] on span at bounding box center [642, 312] width 13 height 13
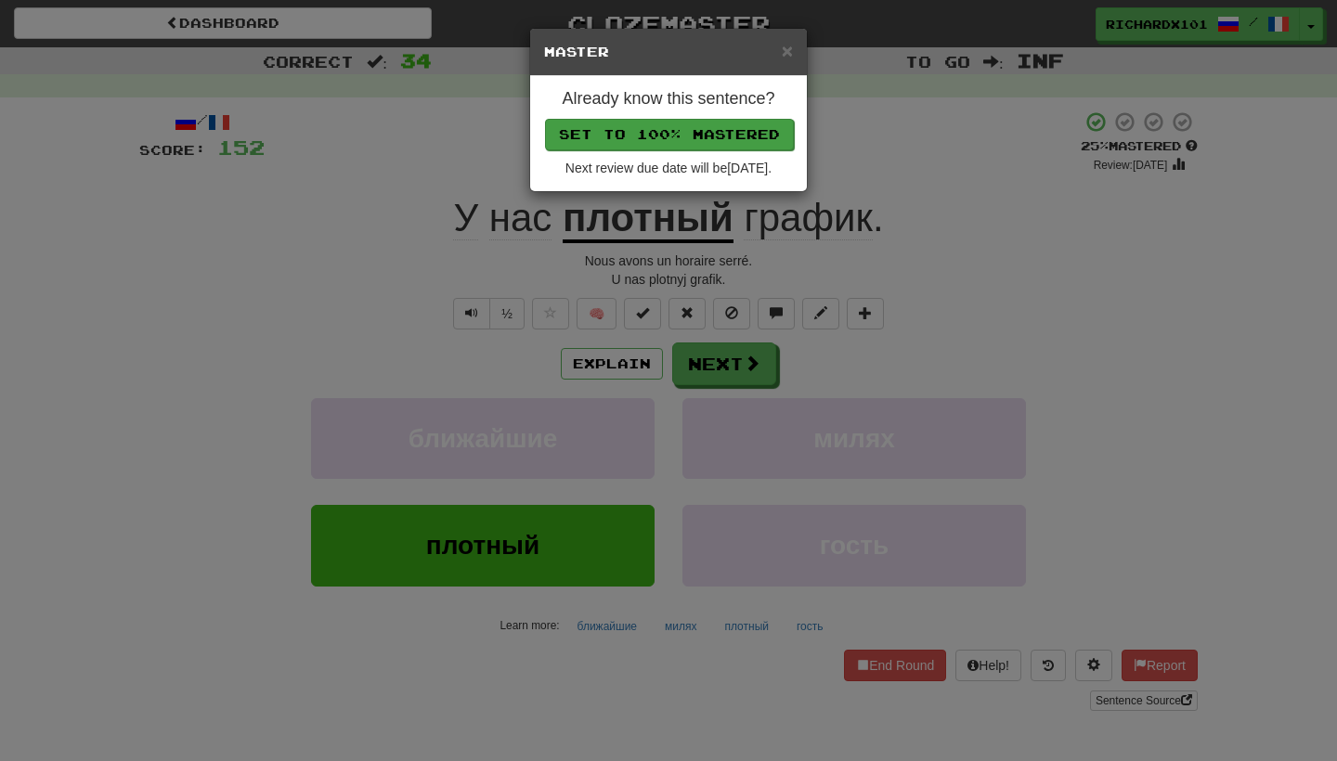
click at [725, 128] on button "Set to 100% Mastered" at bounding box center [669, 135] width 249 height 32
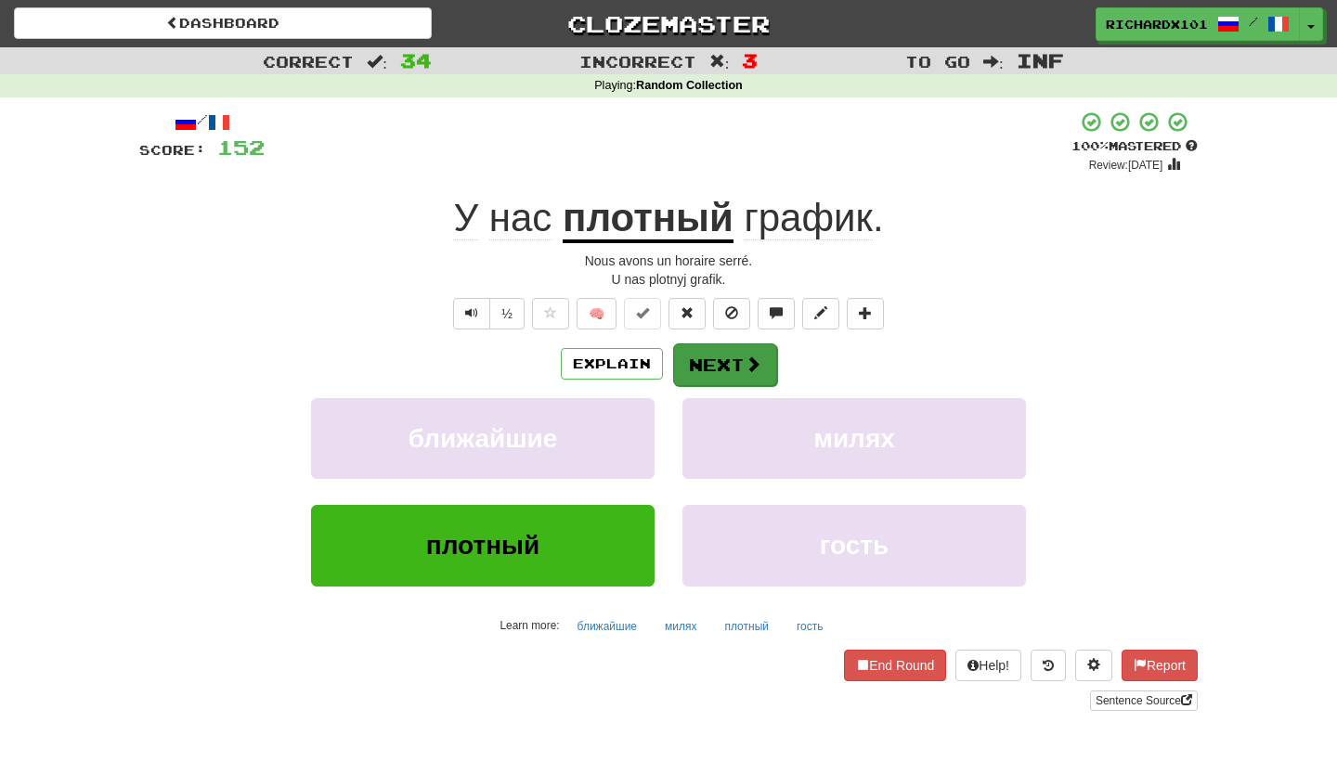
click at [710, 350] on button "Next" at bounding box center [725, 365] width 104 height 43
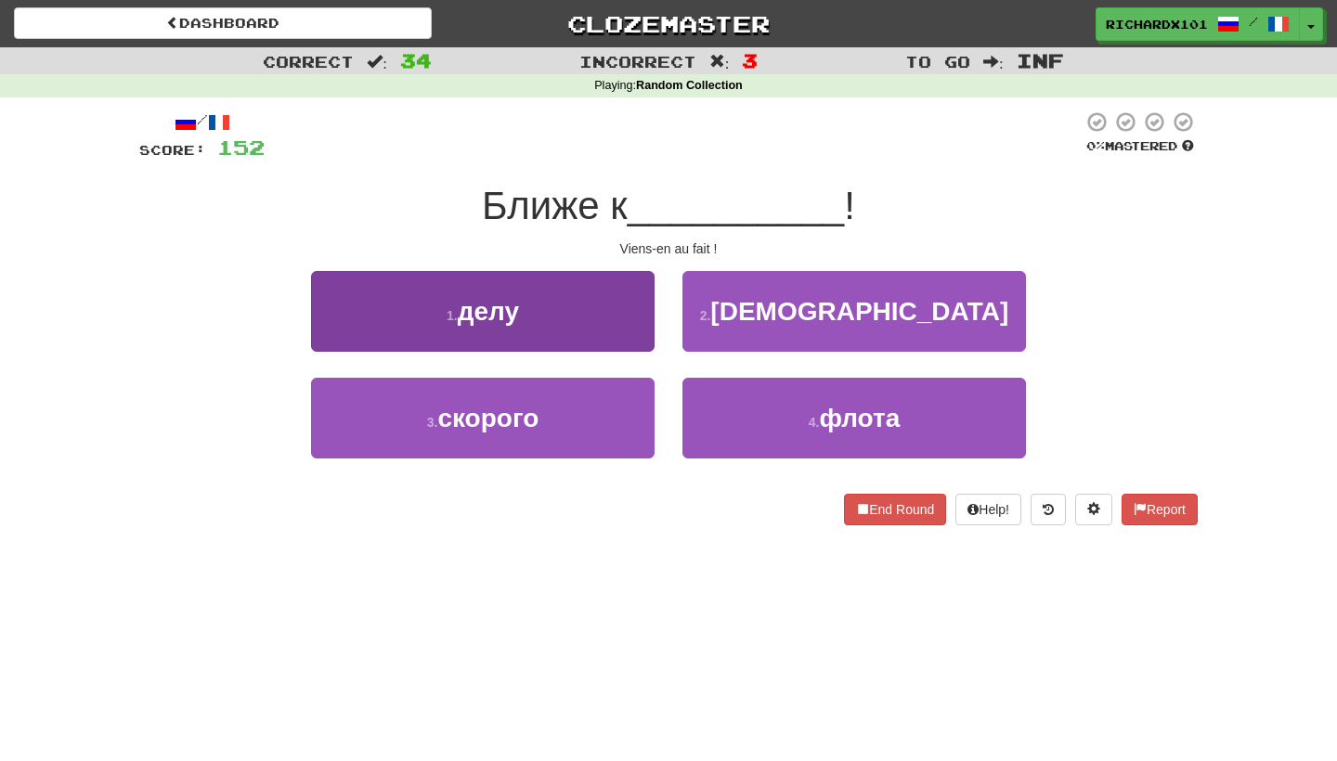
click at [624, 318] on button "1 . делу" at bounding box center [483, 311] width 344 height 81
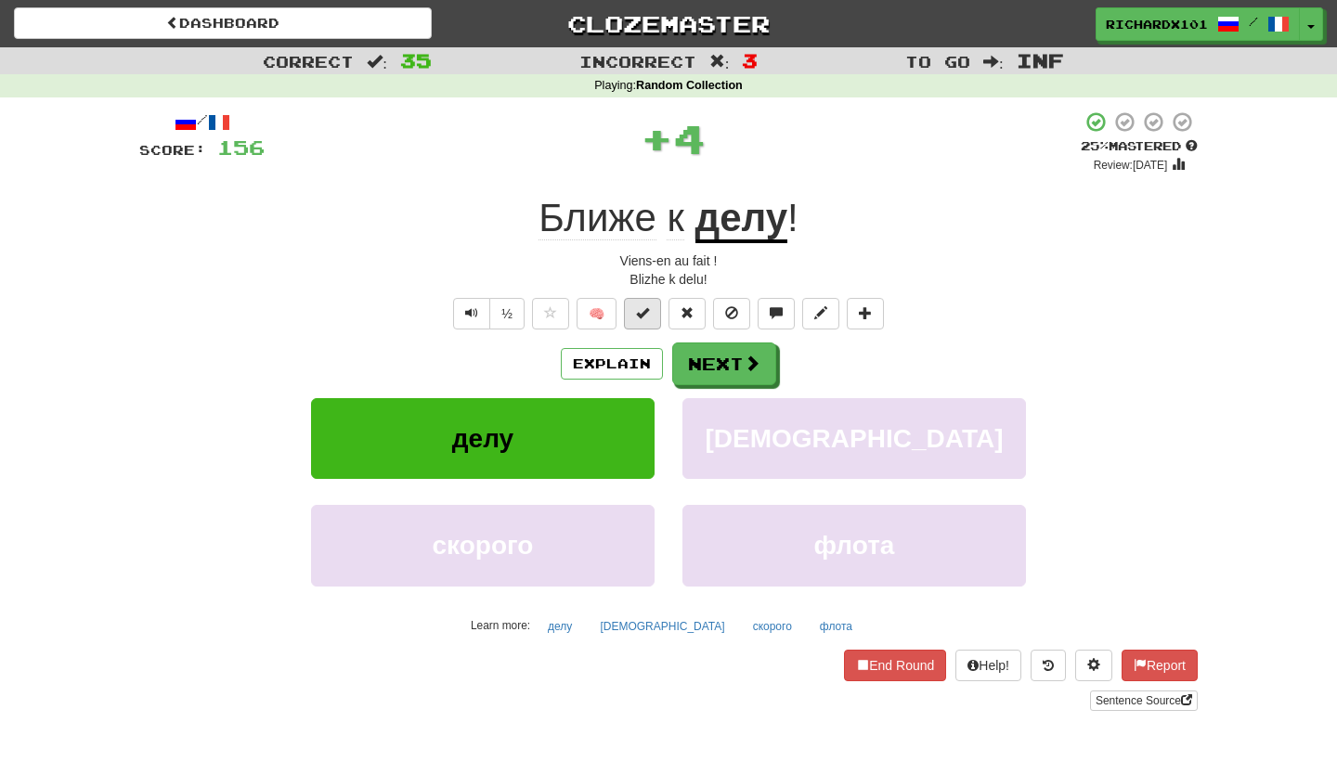
click at [648, 314] on span at bounding box center [642, 312] width 13 height 13
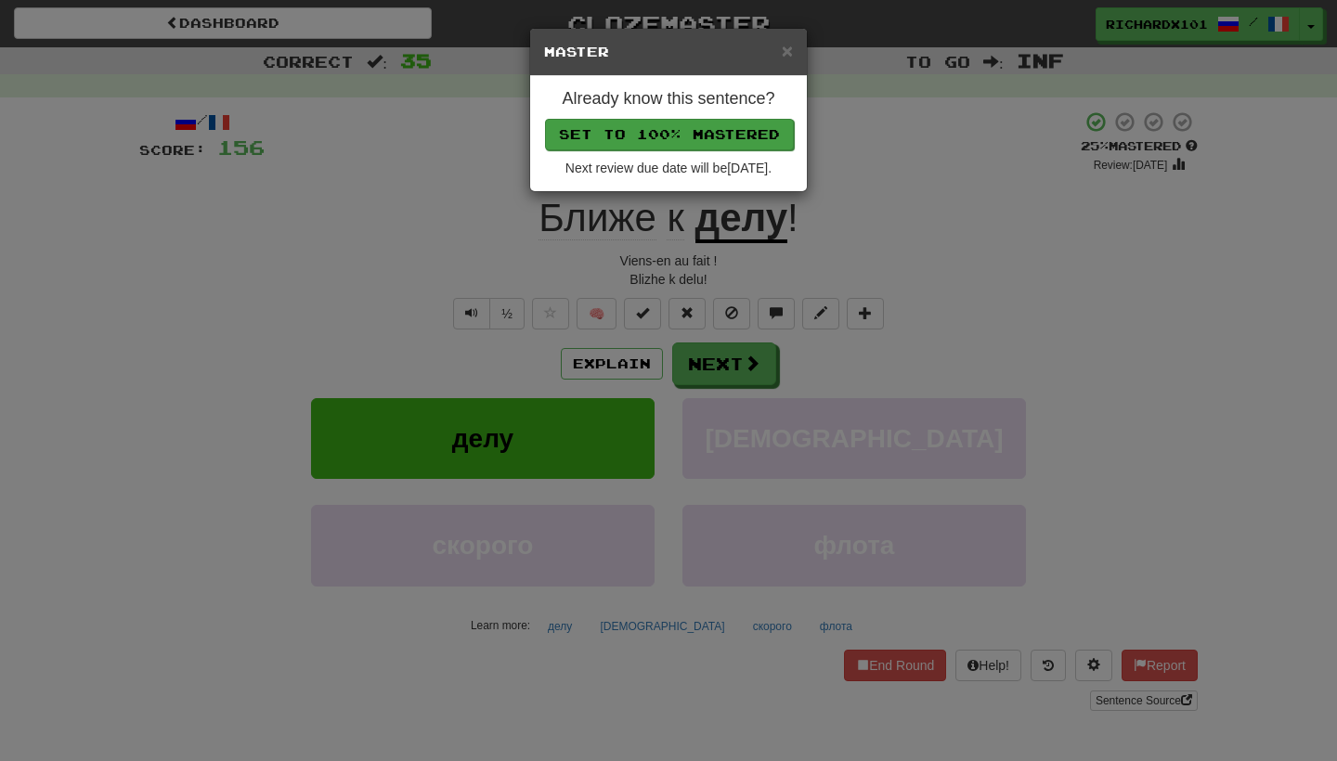
click at [724, 136] on button "Set to 100% Mastered" at bounding box center [669, 135] width 249 height 32
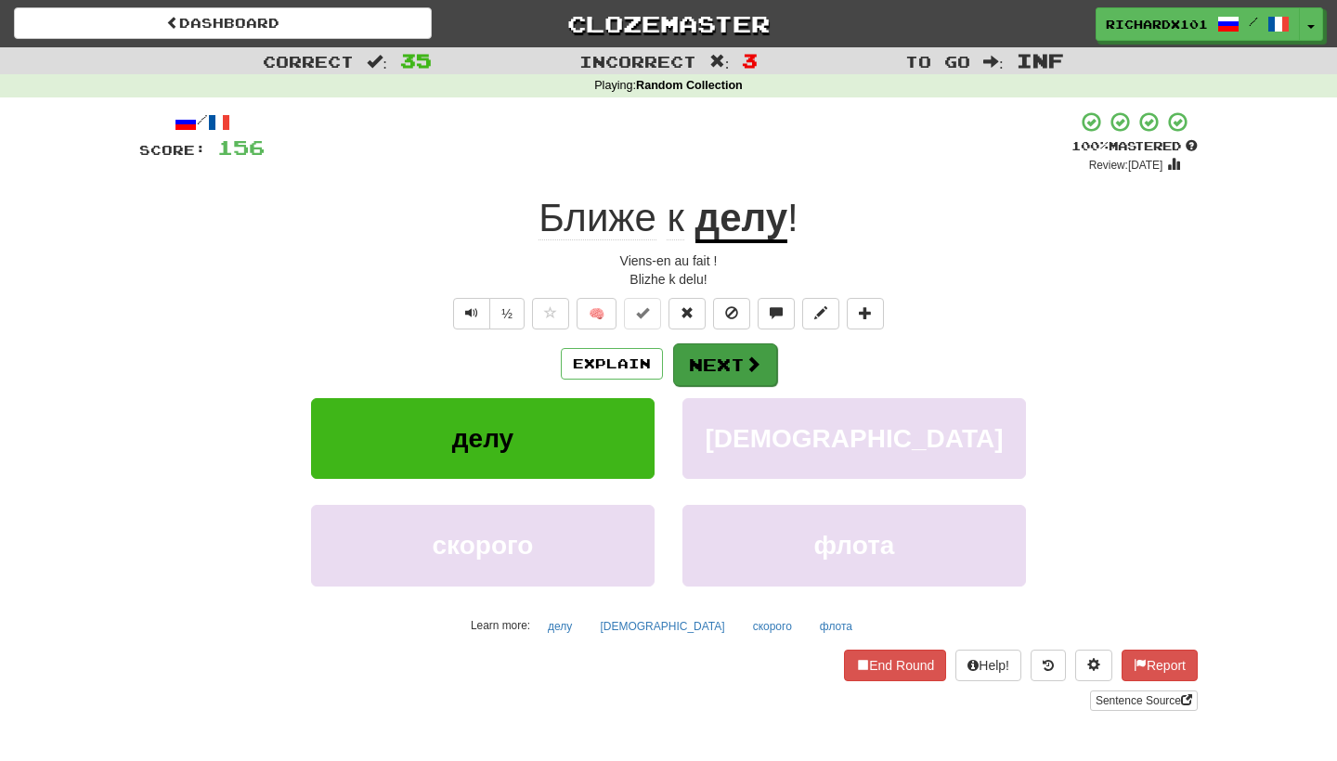
click at [710, 353] on button "Next" at bounding box center [725, 365] width 104 height 43
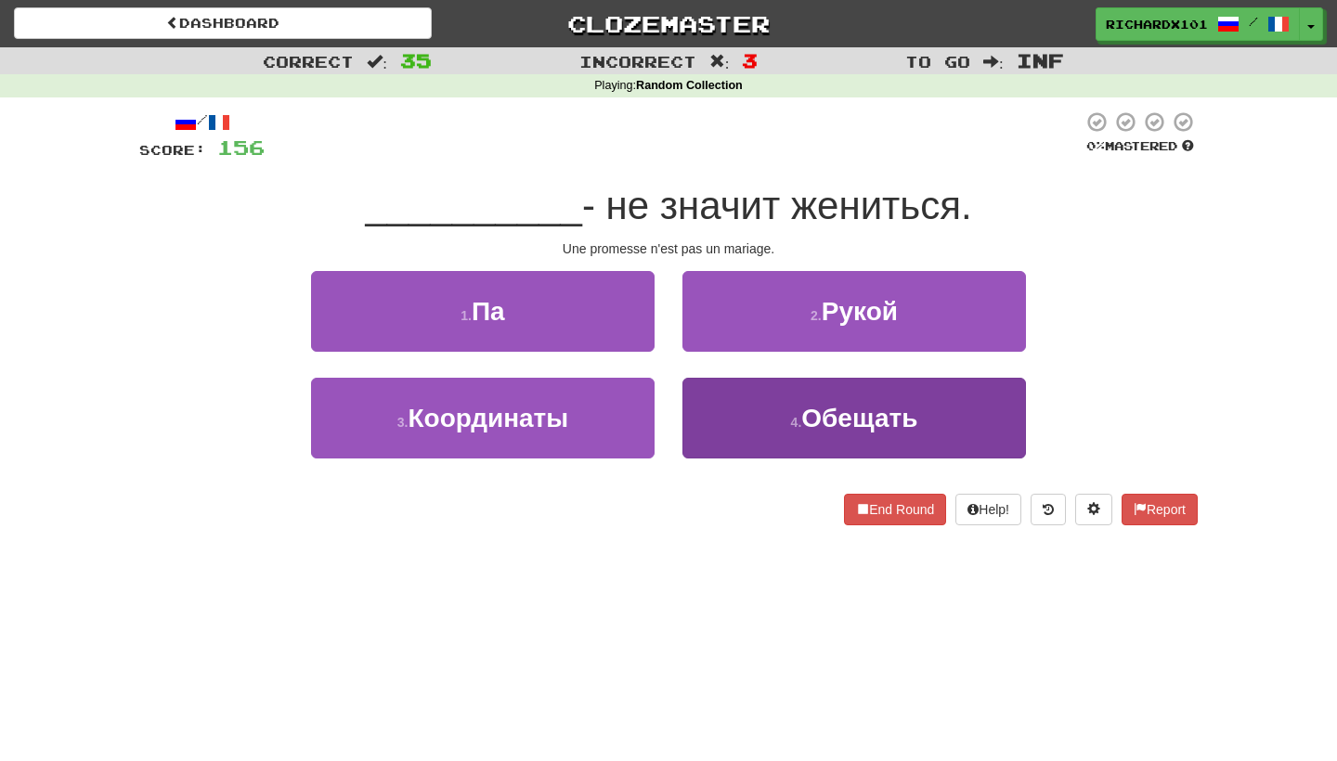
click at [741, 421] on button "4 . Обещать" at bounding box center [855, 418] width 344 height 81
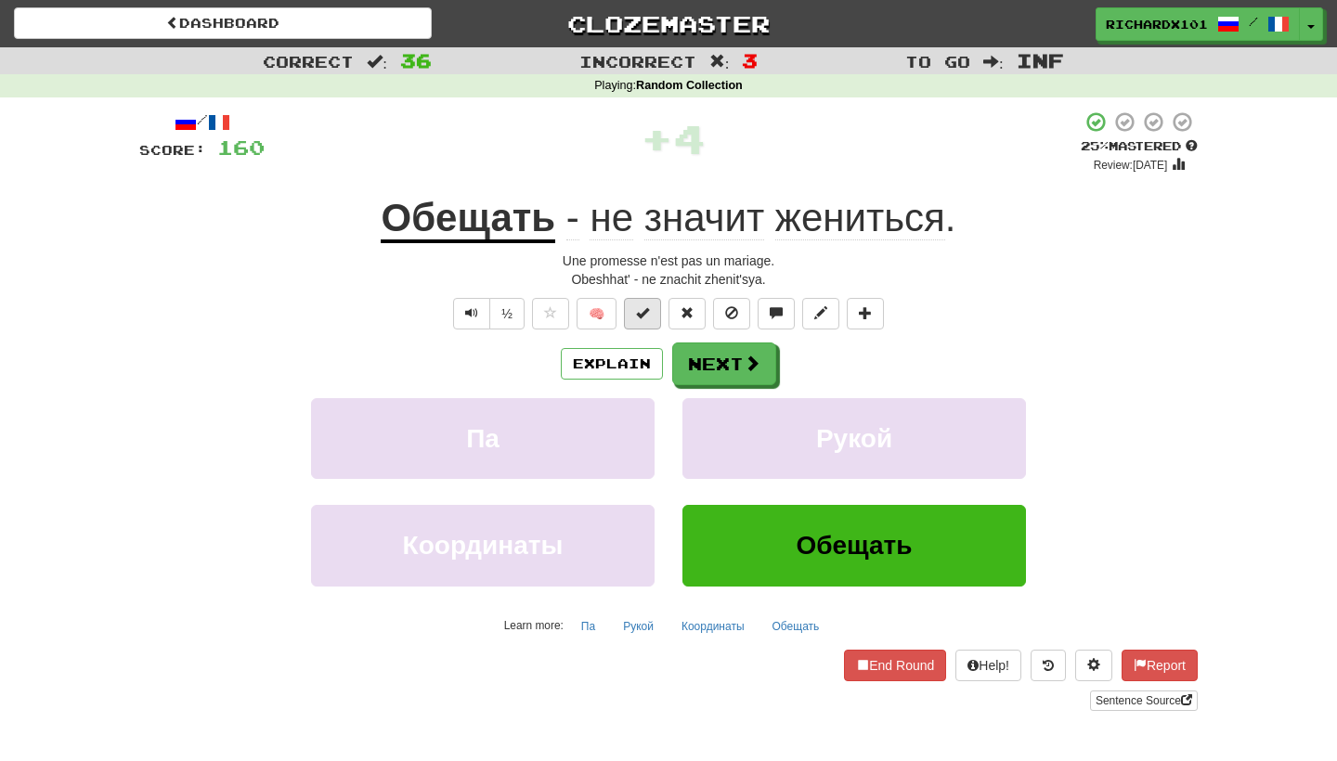
click at [650, 318] on button at bounding box center [642, 314] width 37 height 32
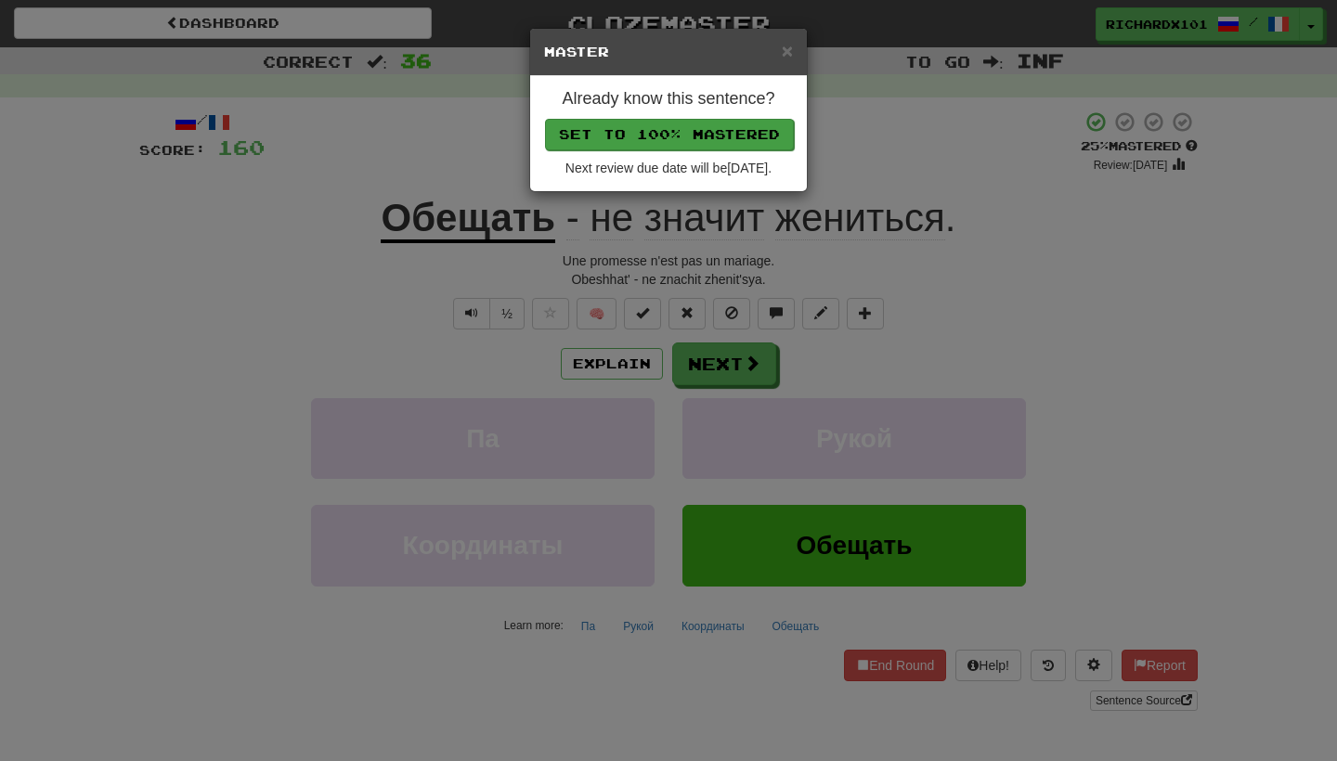
click at [710, 137] on button "Set to 100% Mastered" at bounding box center [669, 135] width 249 height 32
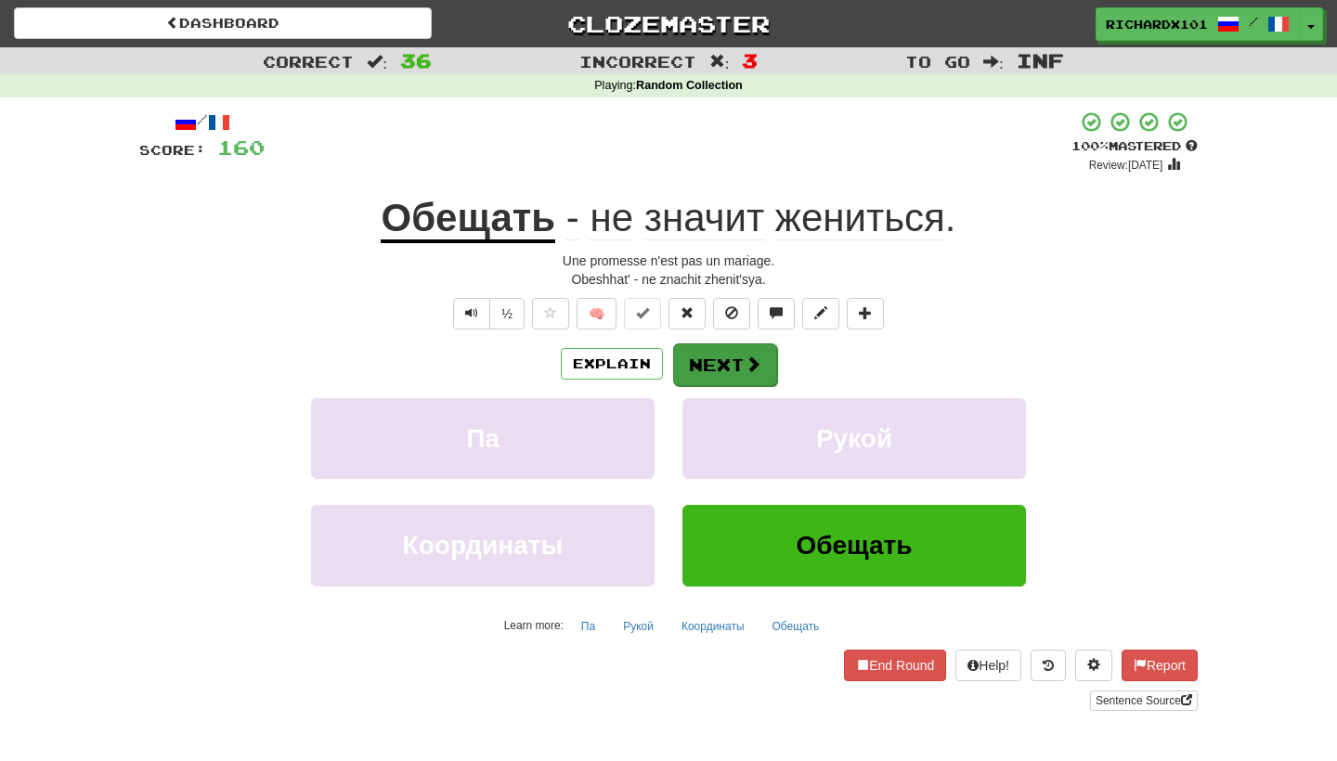
click at [709, 355] on button "Next" at bounding box center [725, 365] width 104 height 43
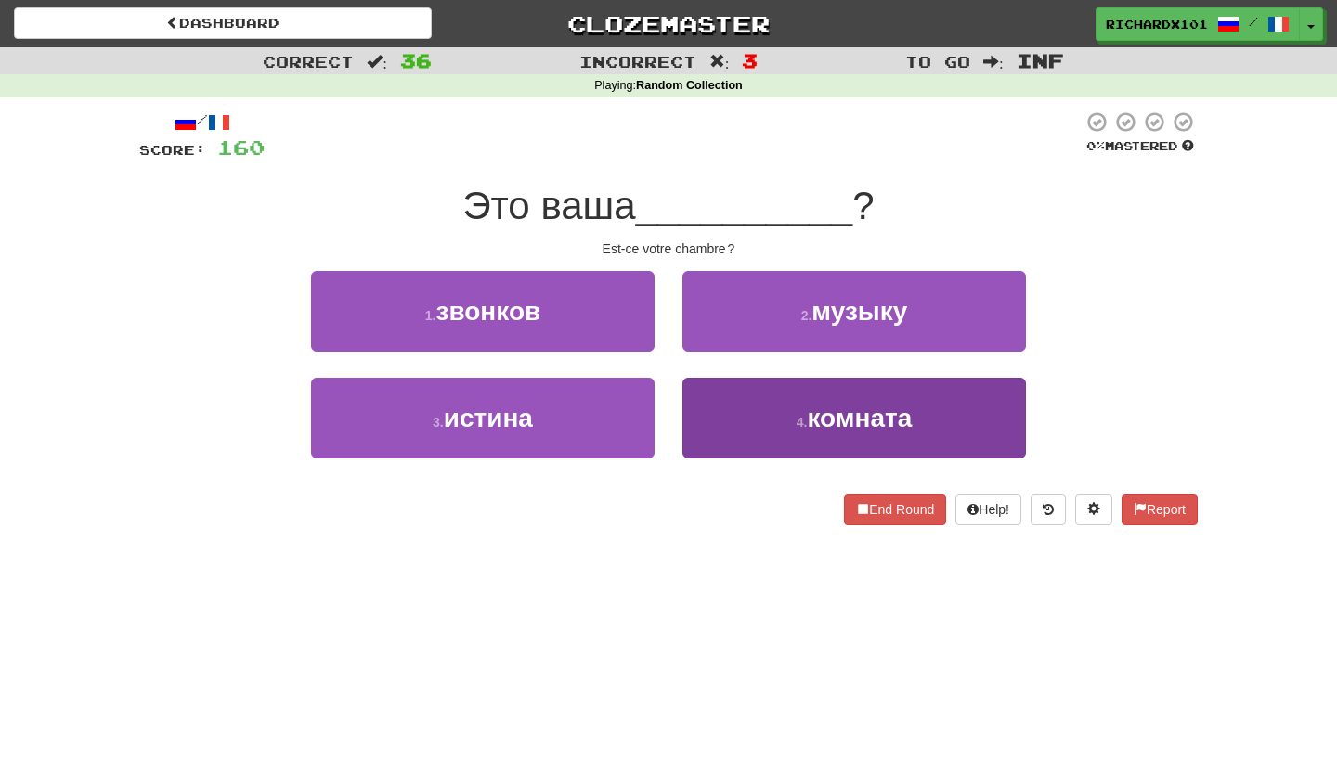
click at [713, 406] on button "4 . комната" at bounding box center [855, 418] width 344 height 81
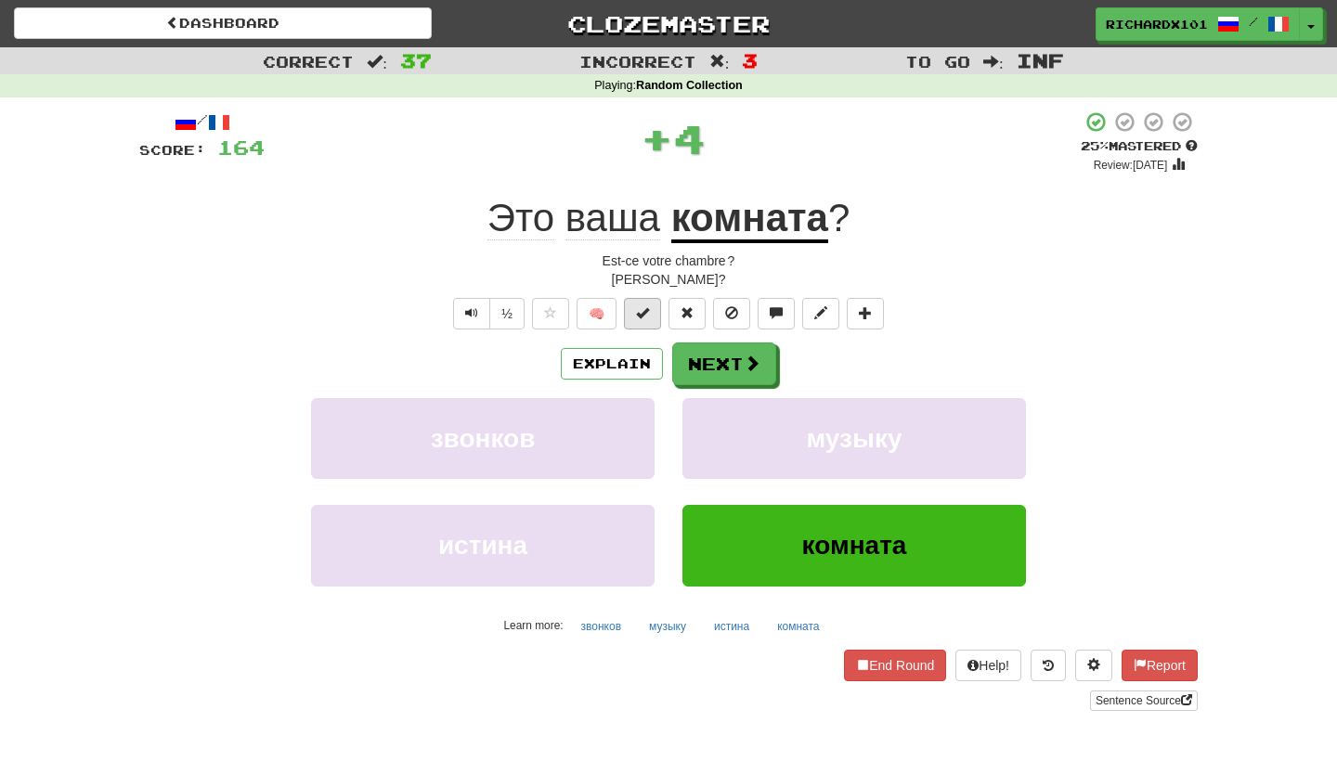
click at [656, 313] on button at bounding box center [642, 314] width 37 height 32
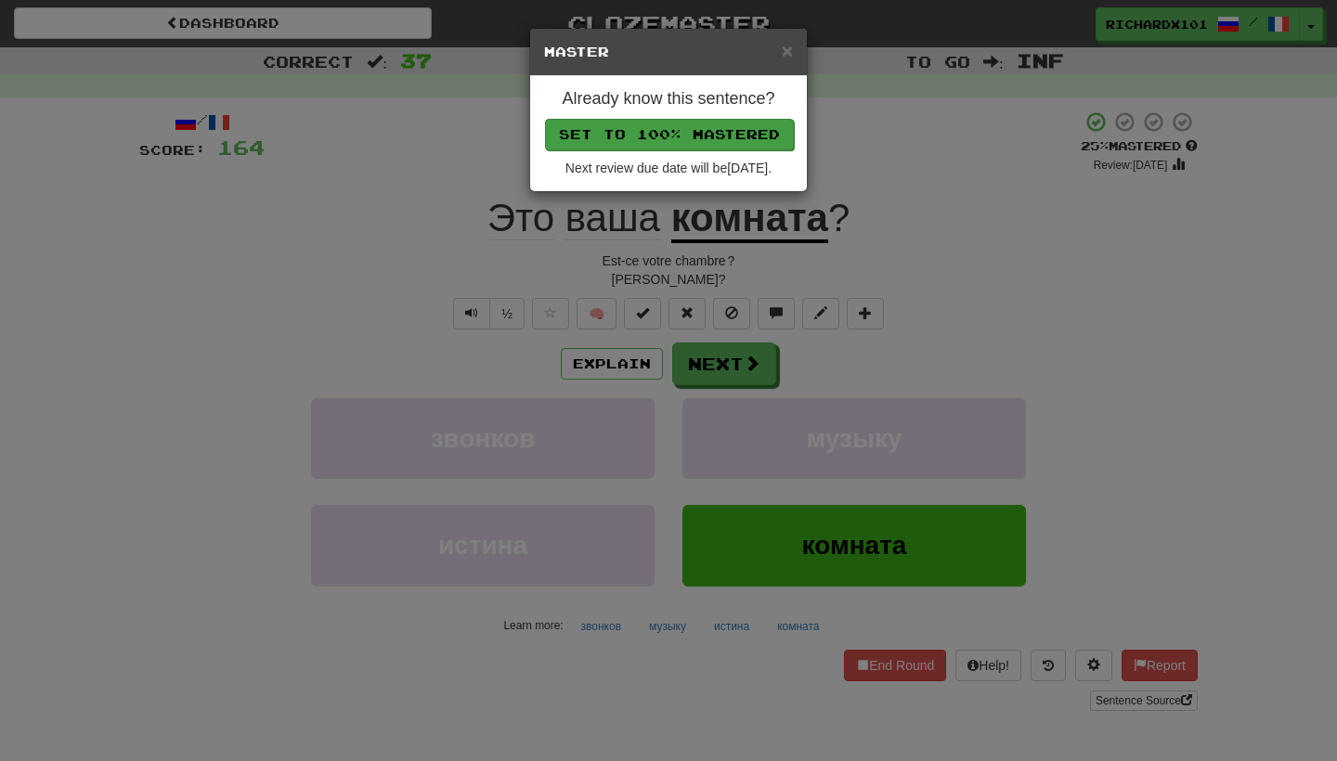
click at [705, 126] on button "Set to 100% Mastered" at bounding box center [669, 135] width 249 height 32
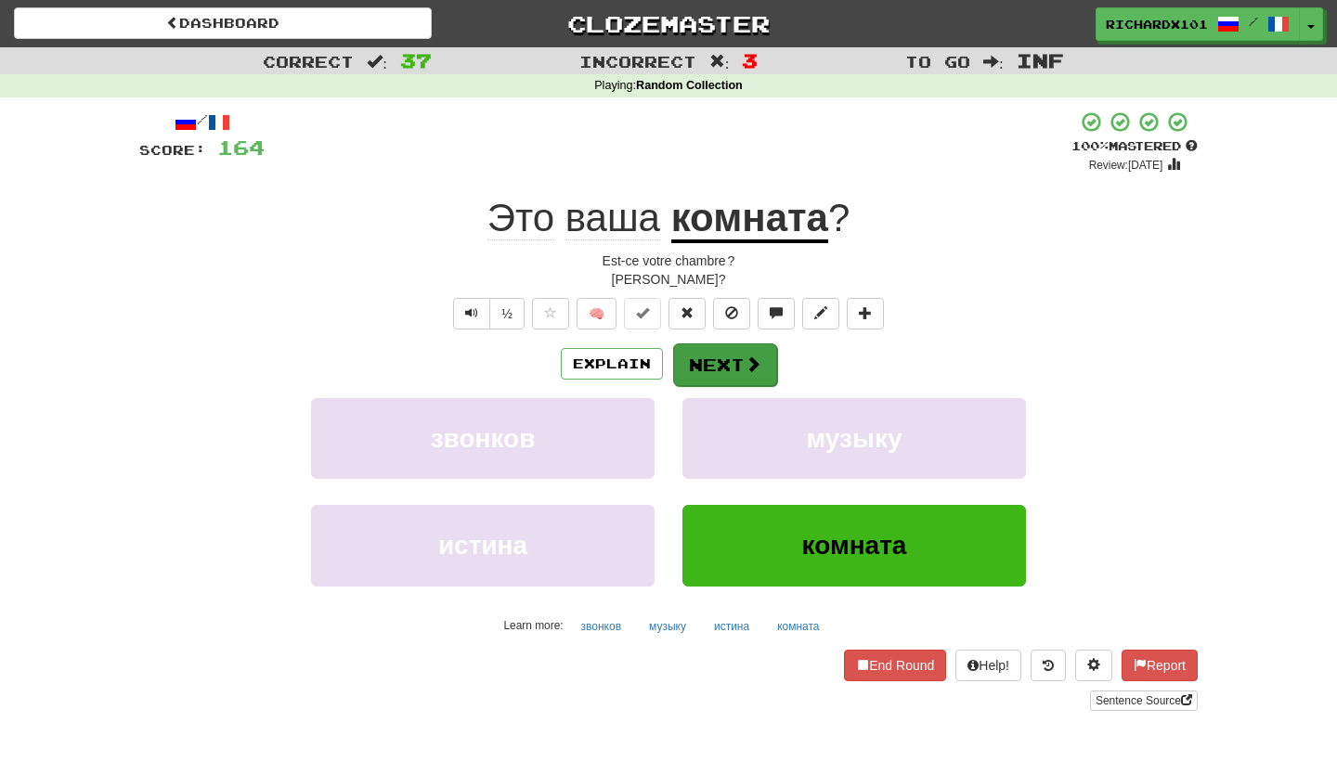
click at [716, 355] on button "Next" at bounding box center [725, 365] width 104 height 43
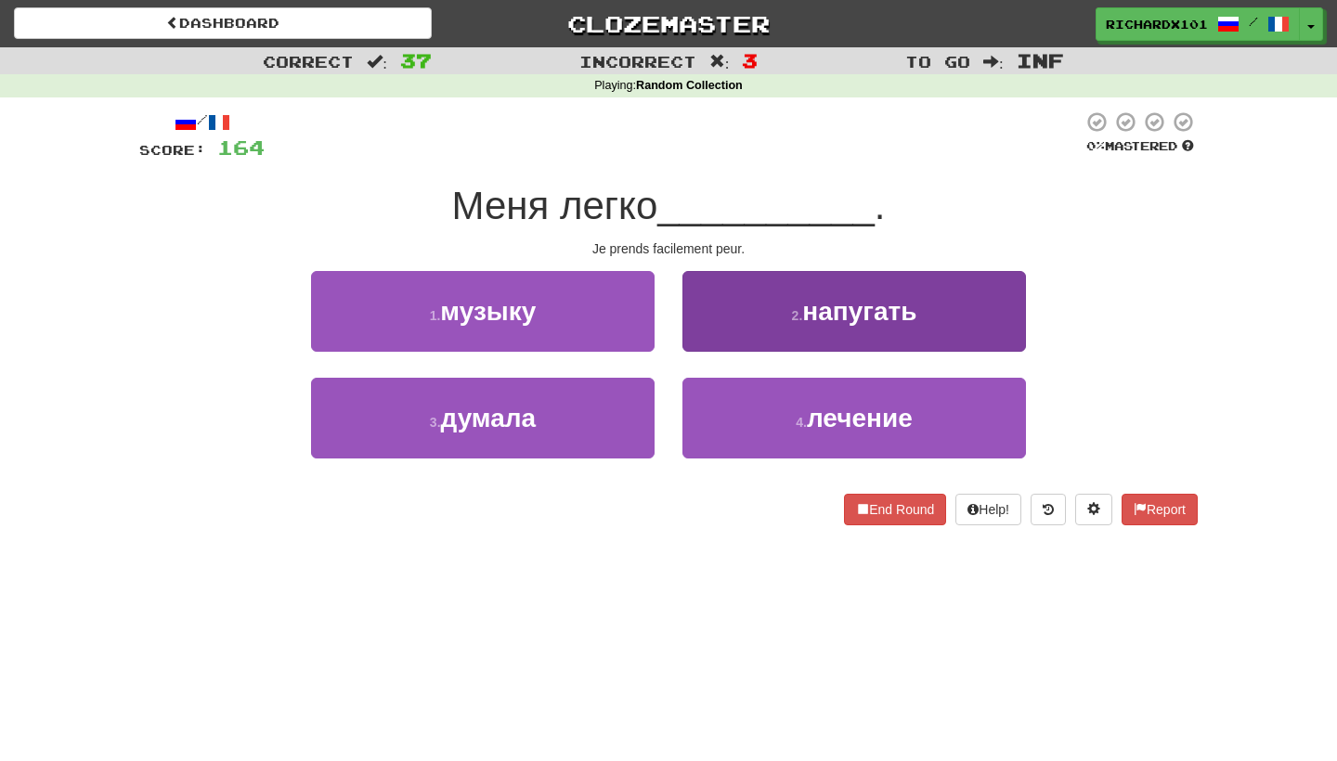
click at [751, 311] on button "2 . напугать" at bounding box center [855, 311] width 344 height 81
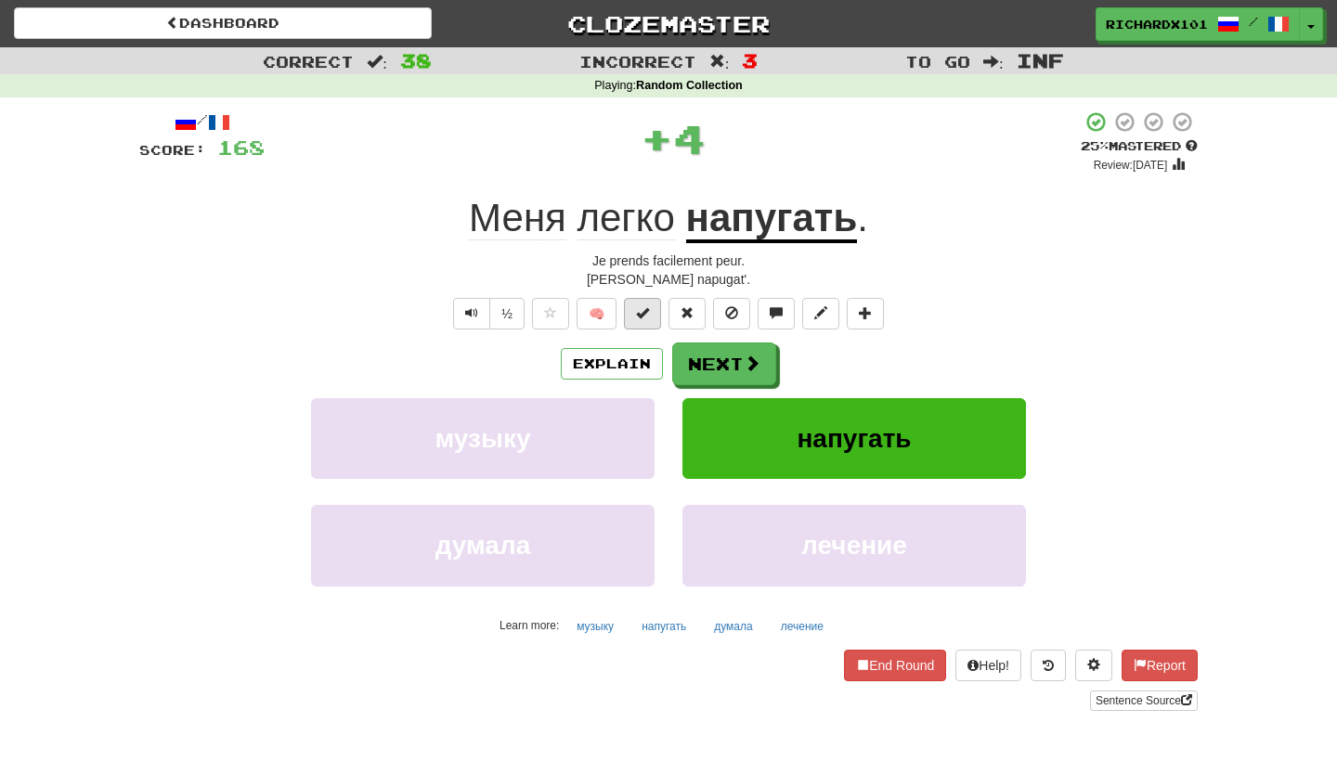
click at [657, 307] on button at bounding box center [642, 314] width 37 height 32
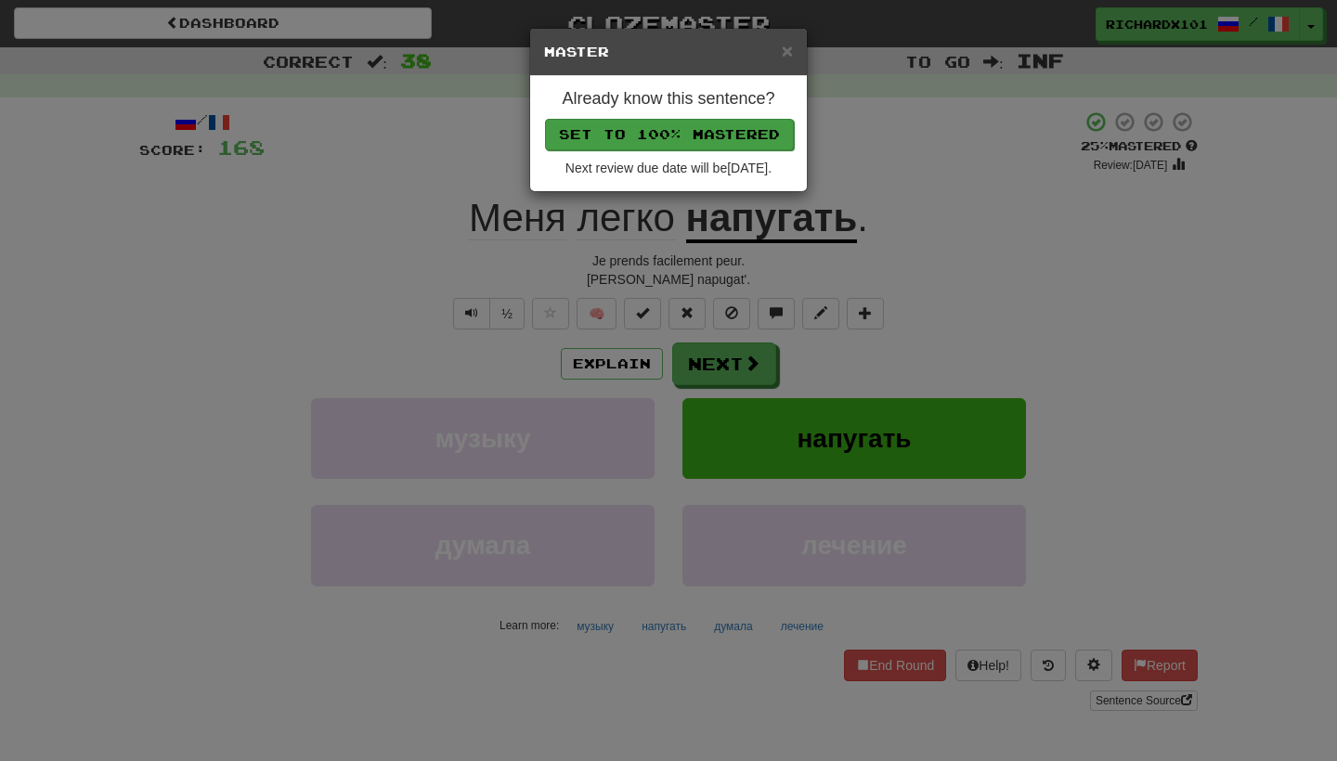
click at [734, 122] on button "Set to 100% Mastered" at bounding box center [669, 135] width 249 height 32
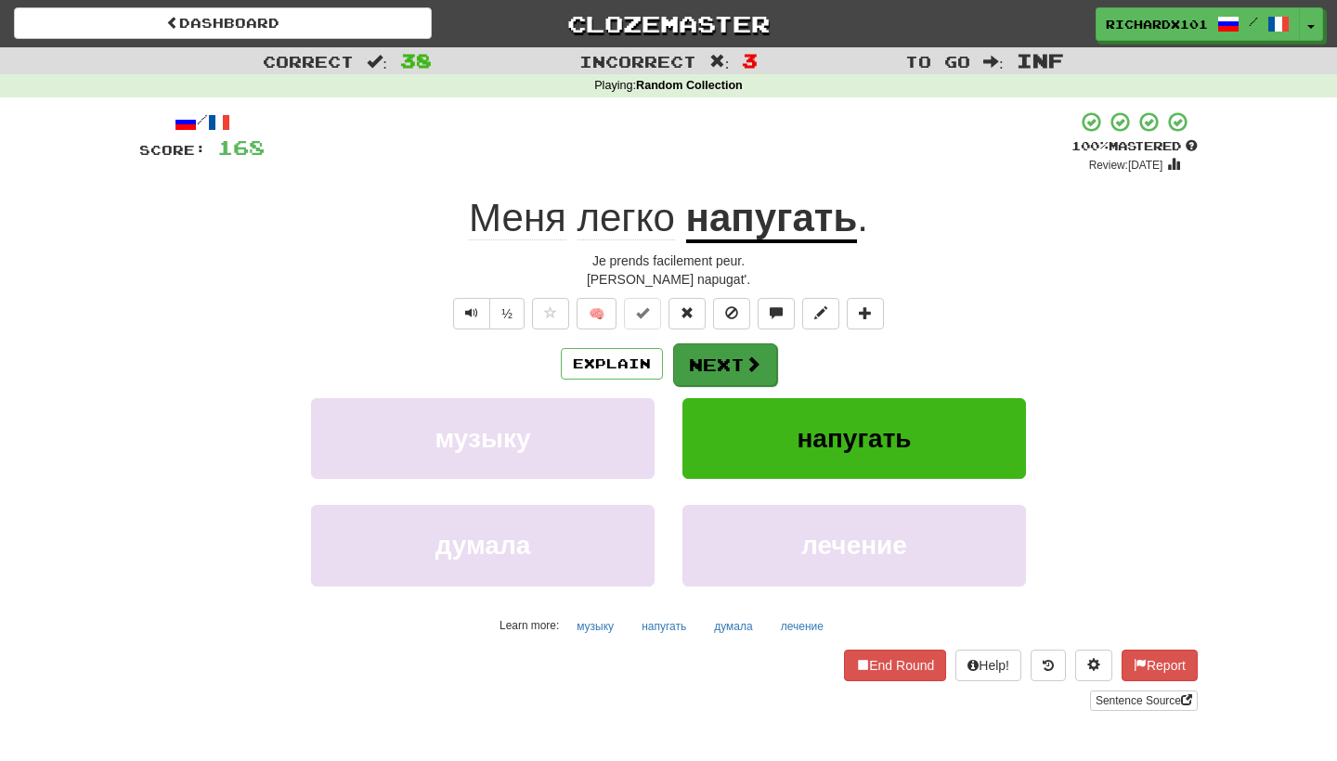
click at [713, 364] on button "Next" at bounding box center [725, 365] width 104 height 43
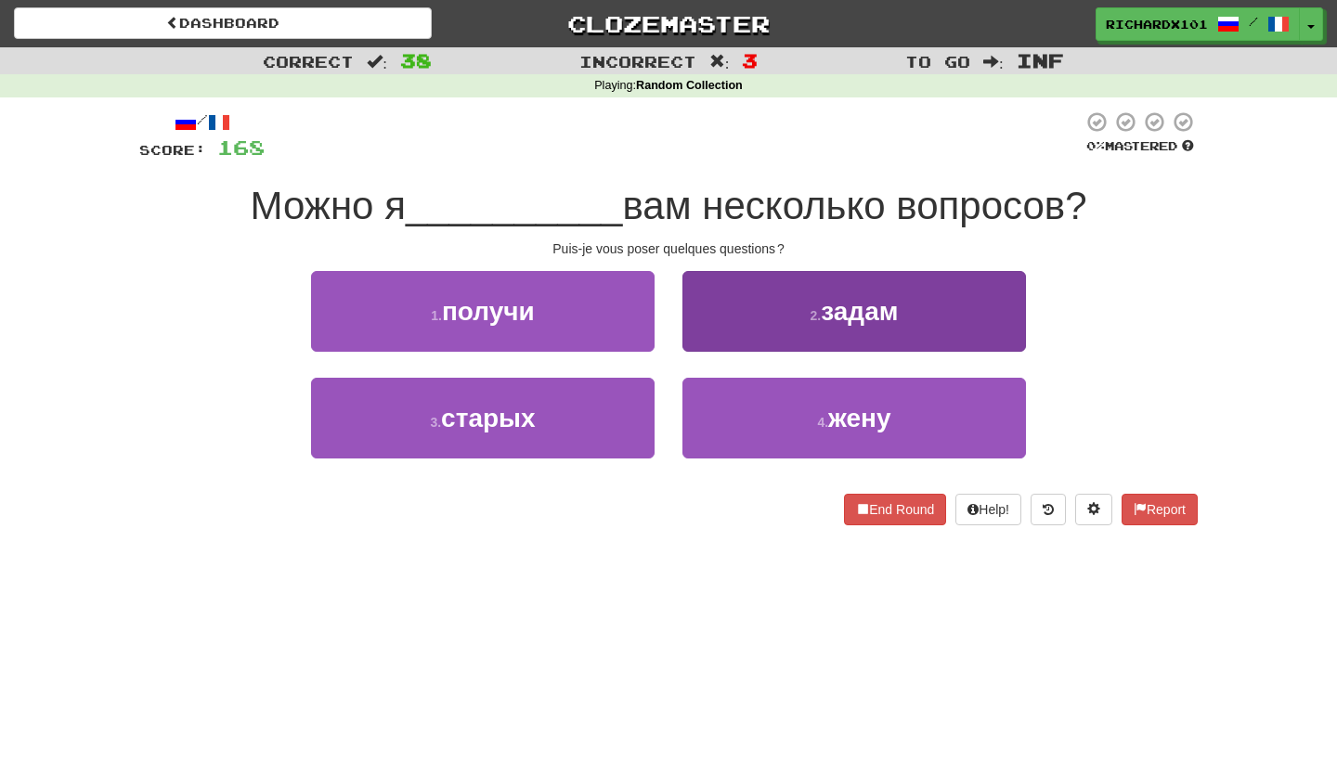
click at [769, 319] on button "2 . задам" at bounding box center [855, 311] width 344 height 81
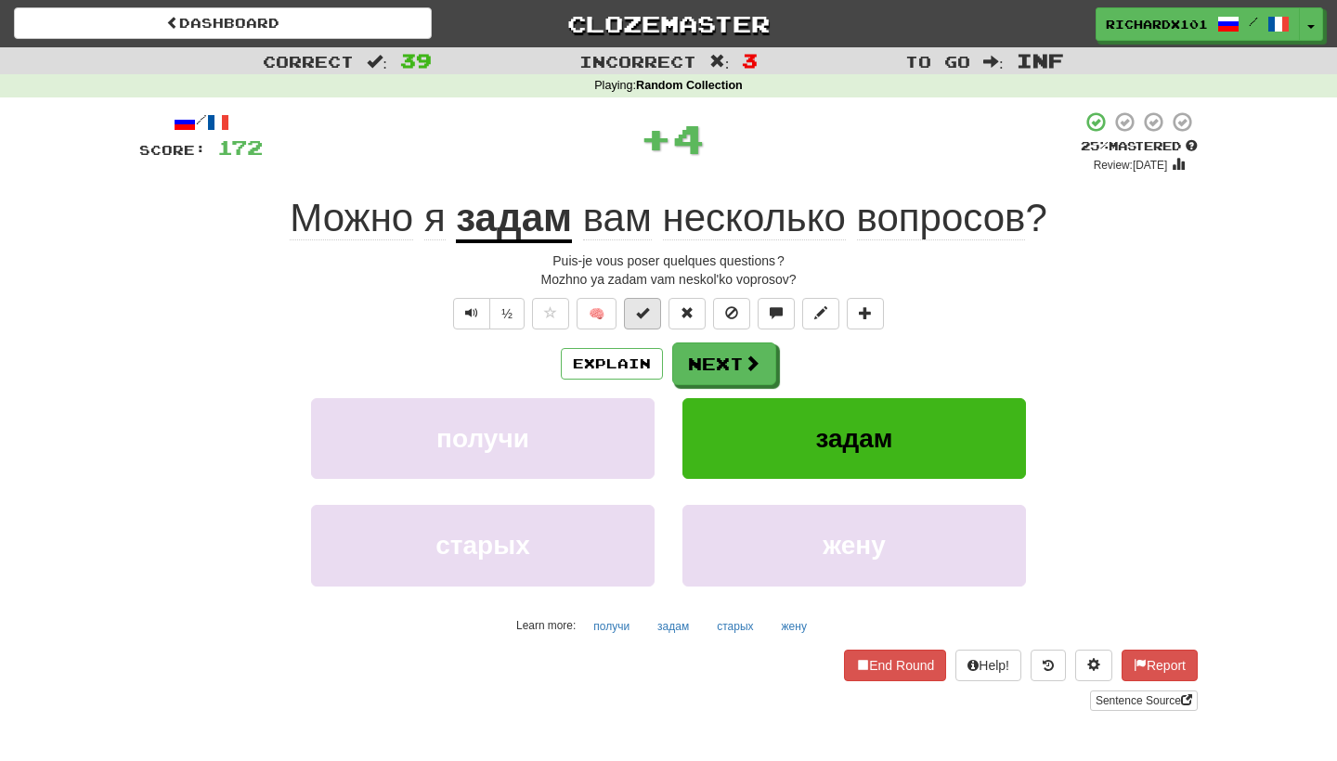
click at [653, 310] on button at bounding box center [642, 314] width 37 height 32
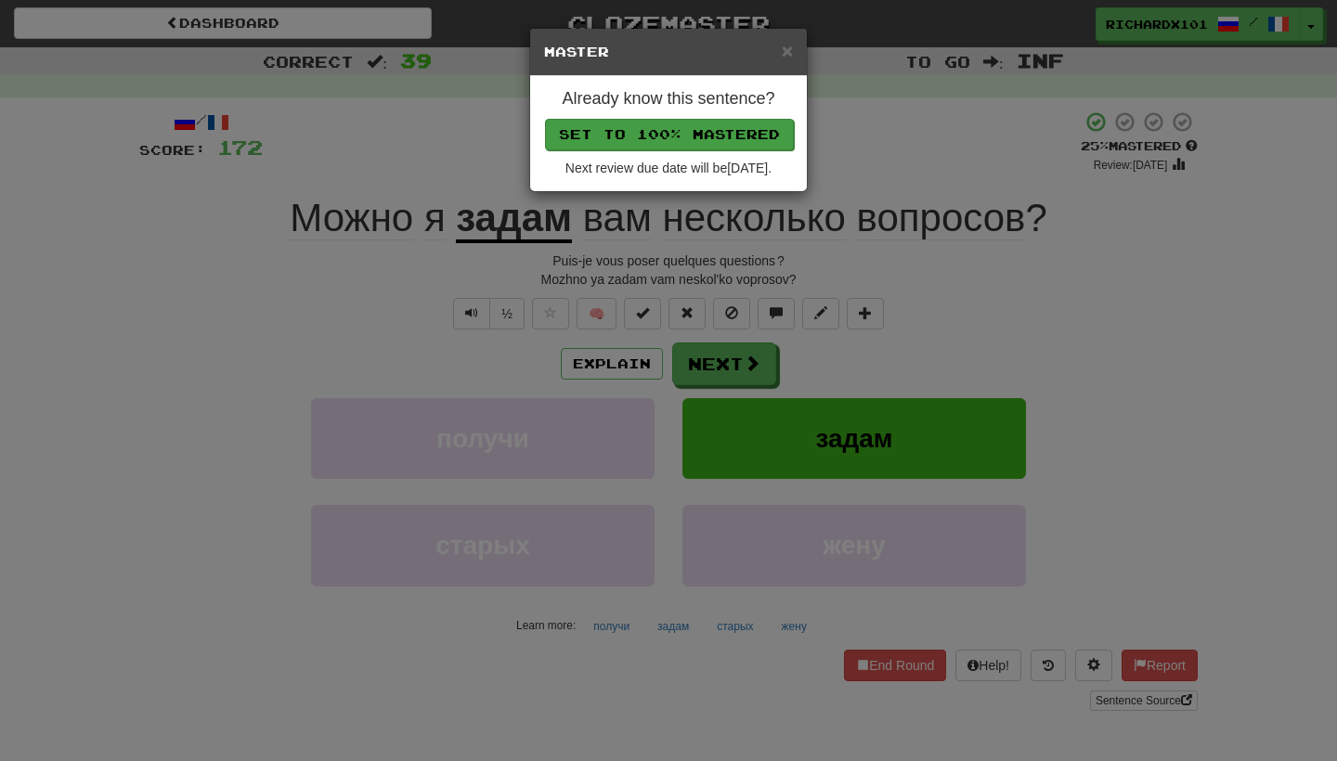
click at [731, 124] on button "Set to 100% Mastered" at bounding box center [669, 135] width 249 height 32
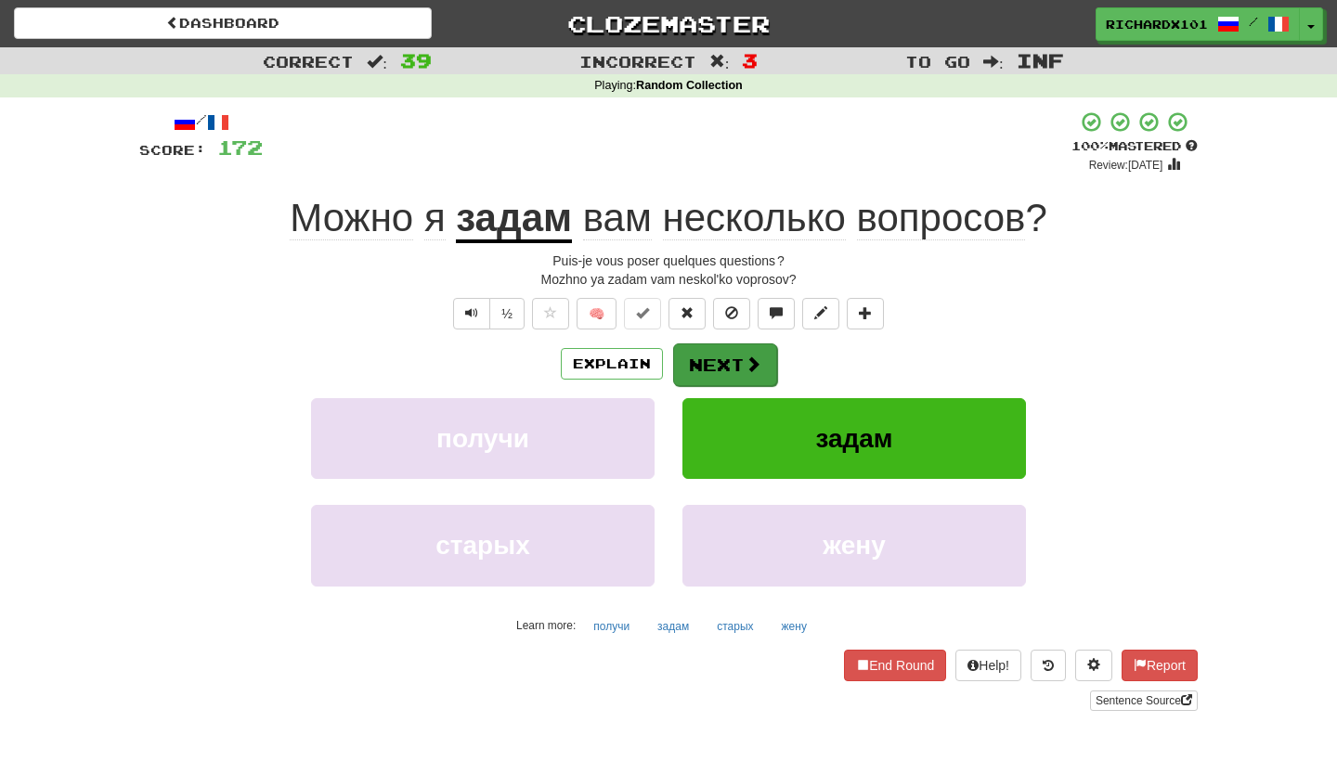
click at [718, 348] on button "Next" at bounding box center [725, 365] width 104 height 43
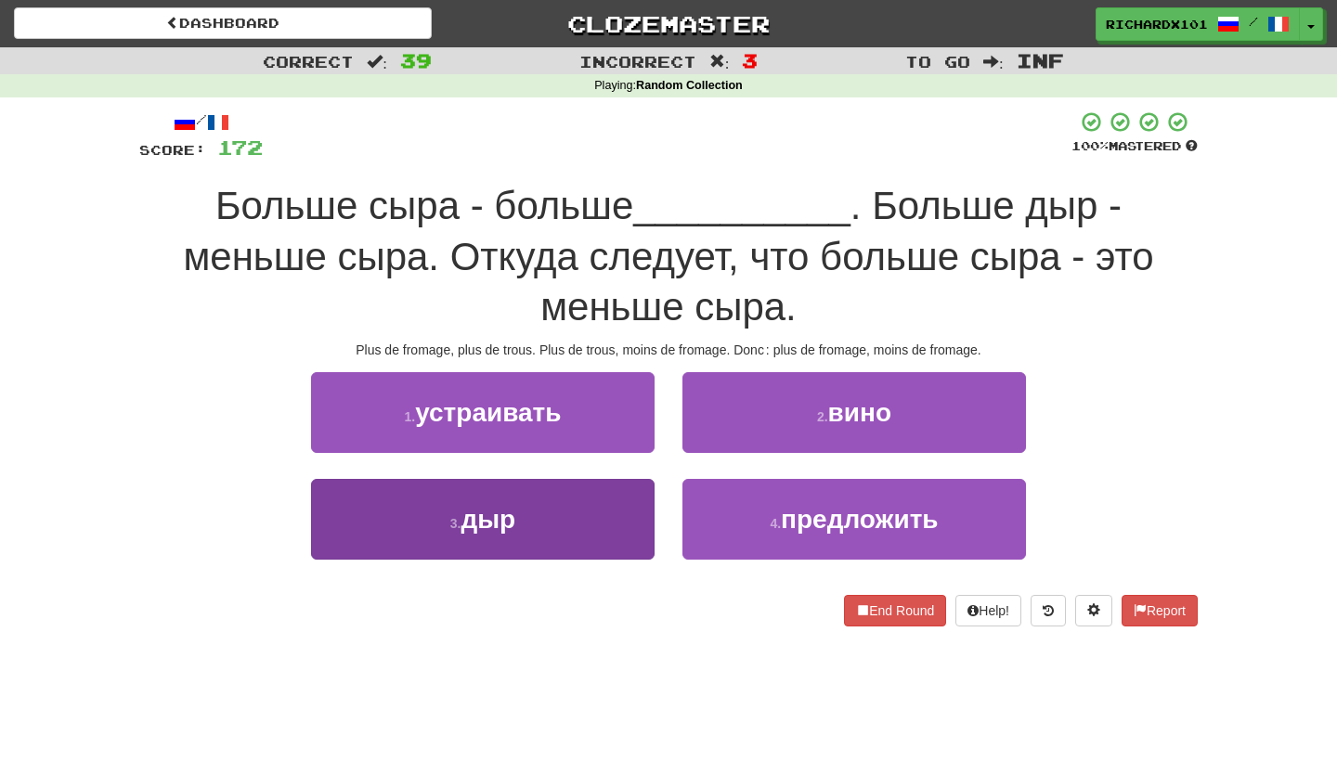
click at [614, 507] on button "3 . дыр" at bounding box center [483, 519] width 344 height 81
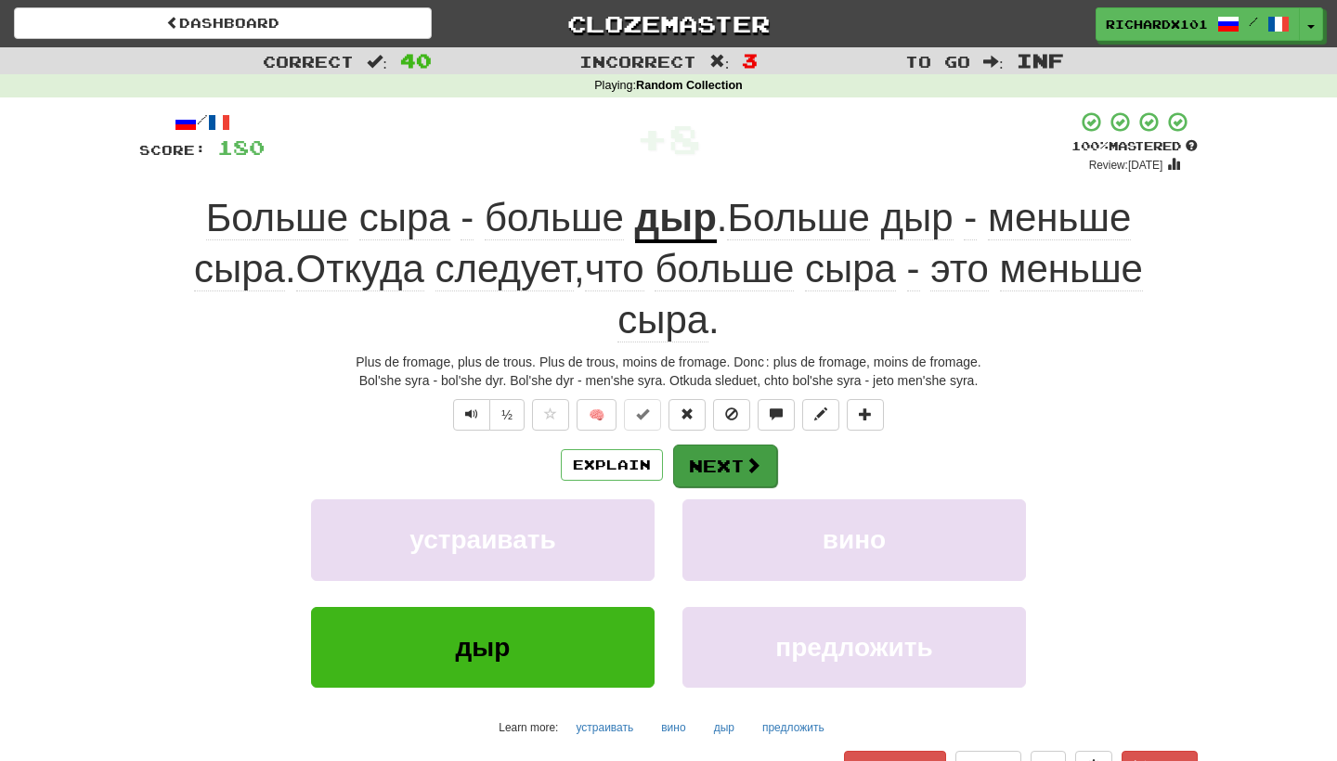
click at [711, 445] on button "Next" at bounding box center [725, 466] width 104 height 43
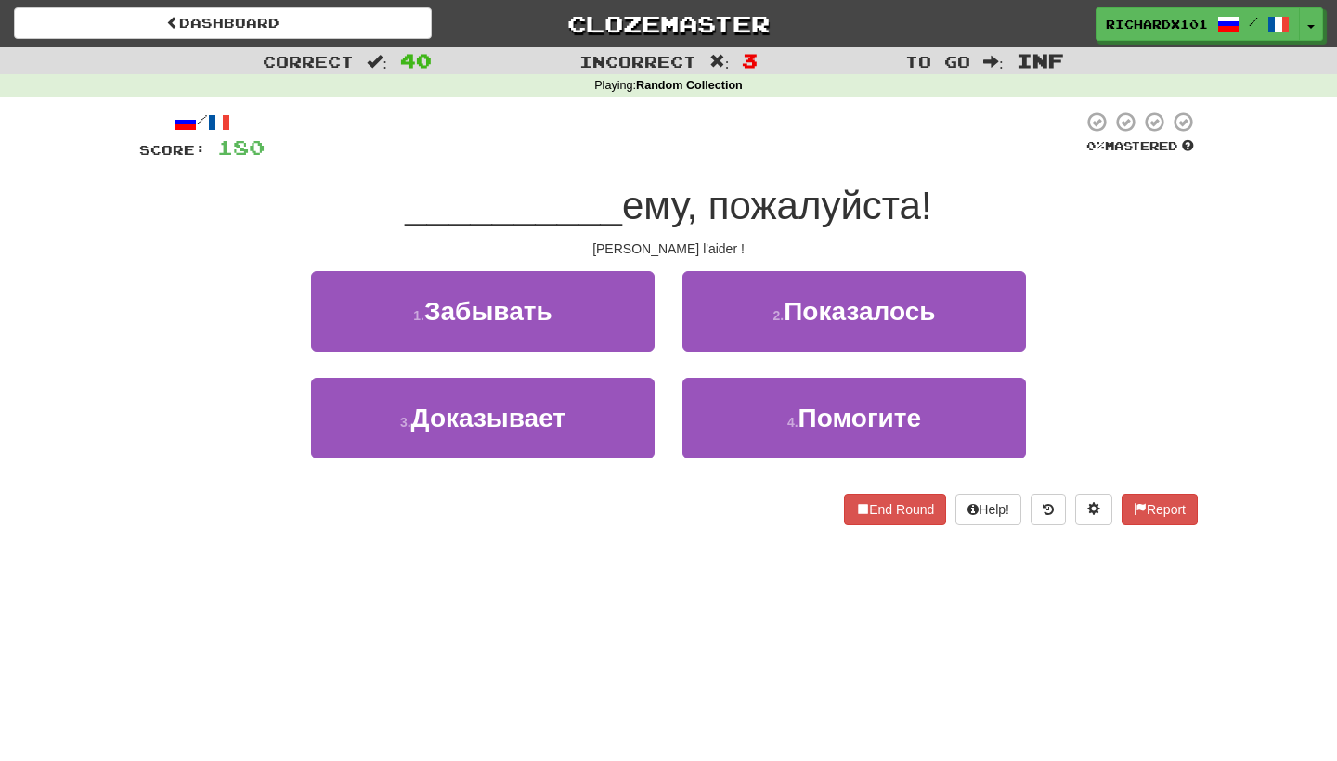
click at [711, 400] on button "4 . Помогите" at bounding box center [855, 418] width 344 height 81
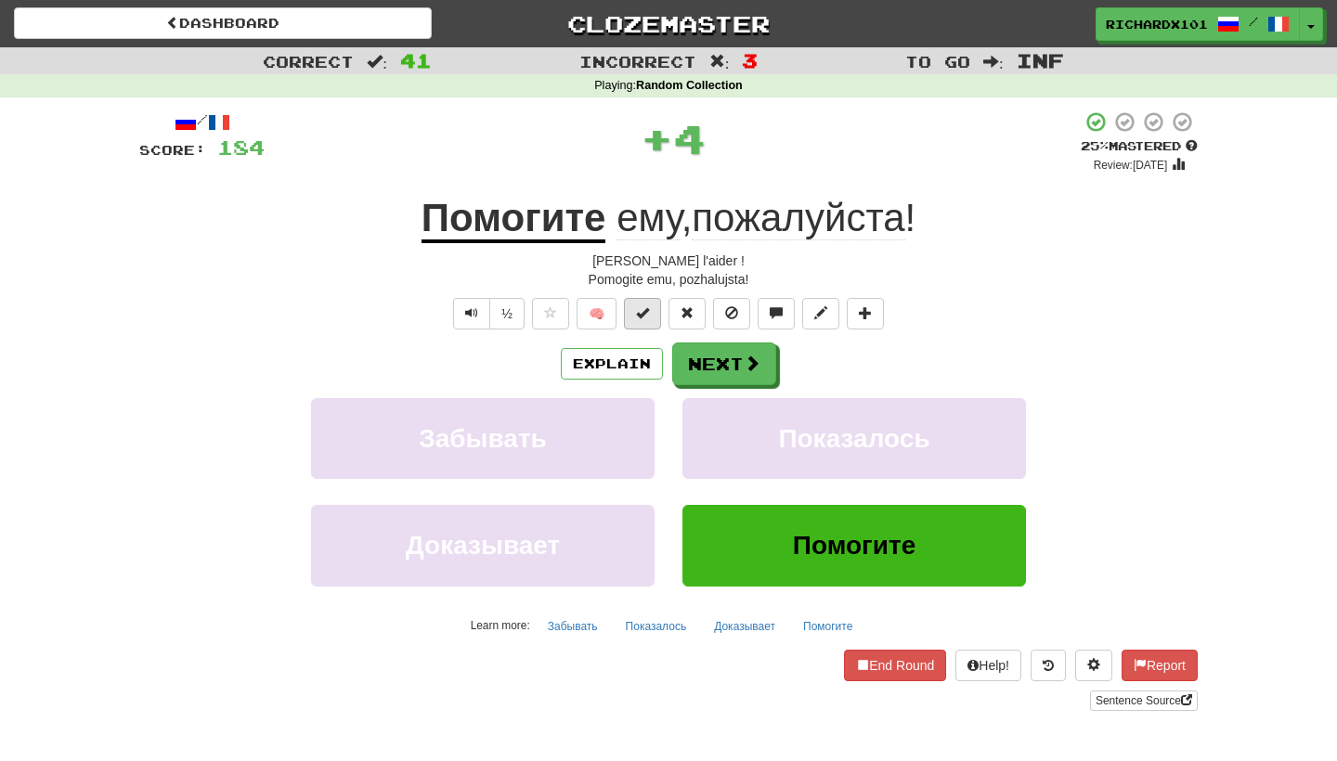
click at [655, 315] on button at bounding box center [642, 314] width 37 height 32
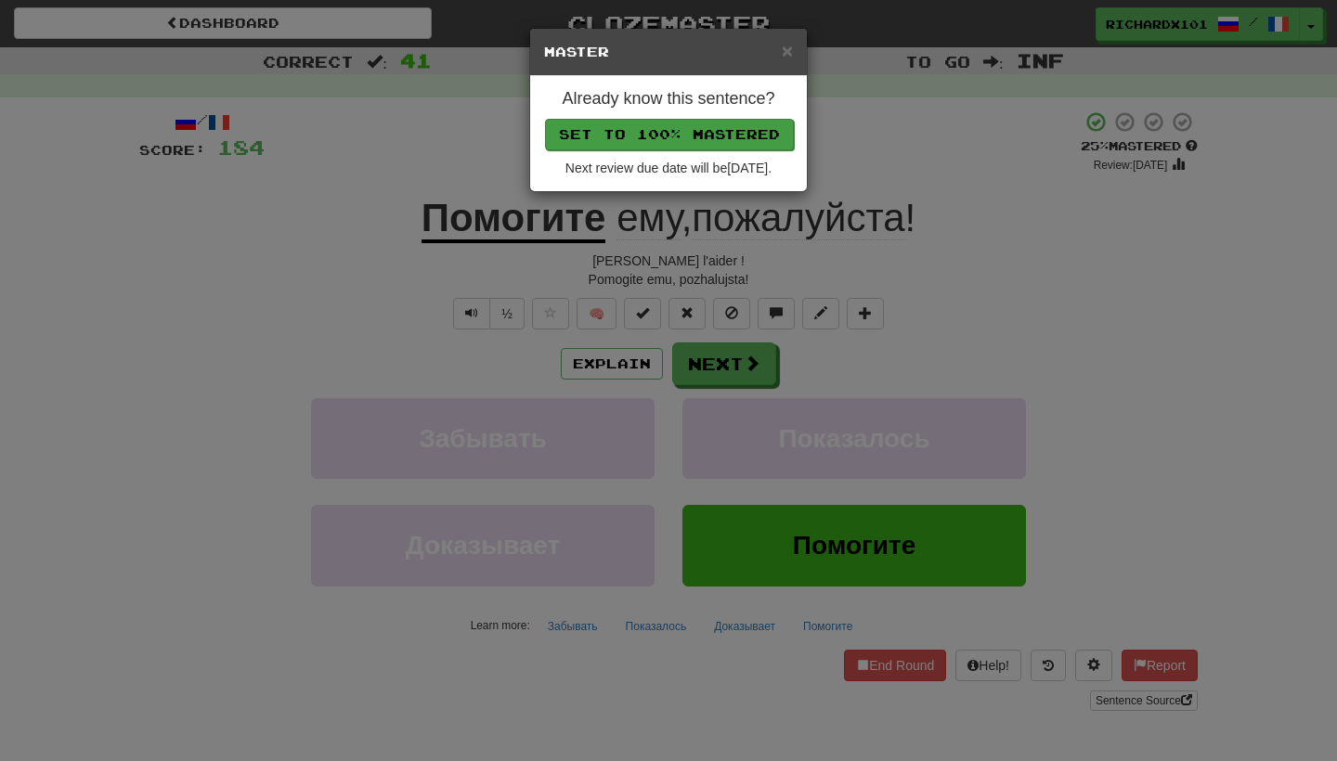
click at [723, 135] on button "Set to 100% Mastered" at bounding box center [669, 135] width 249 height 32
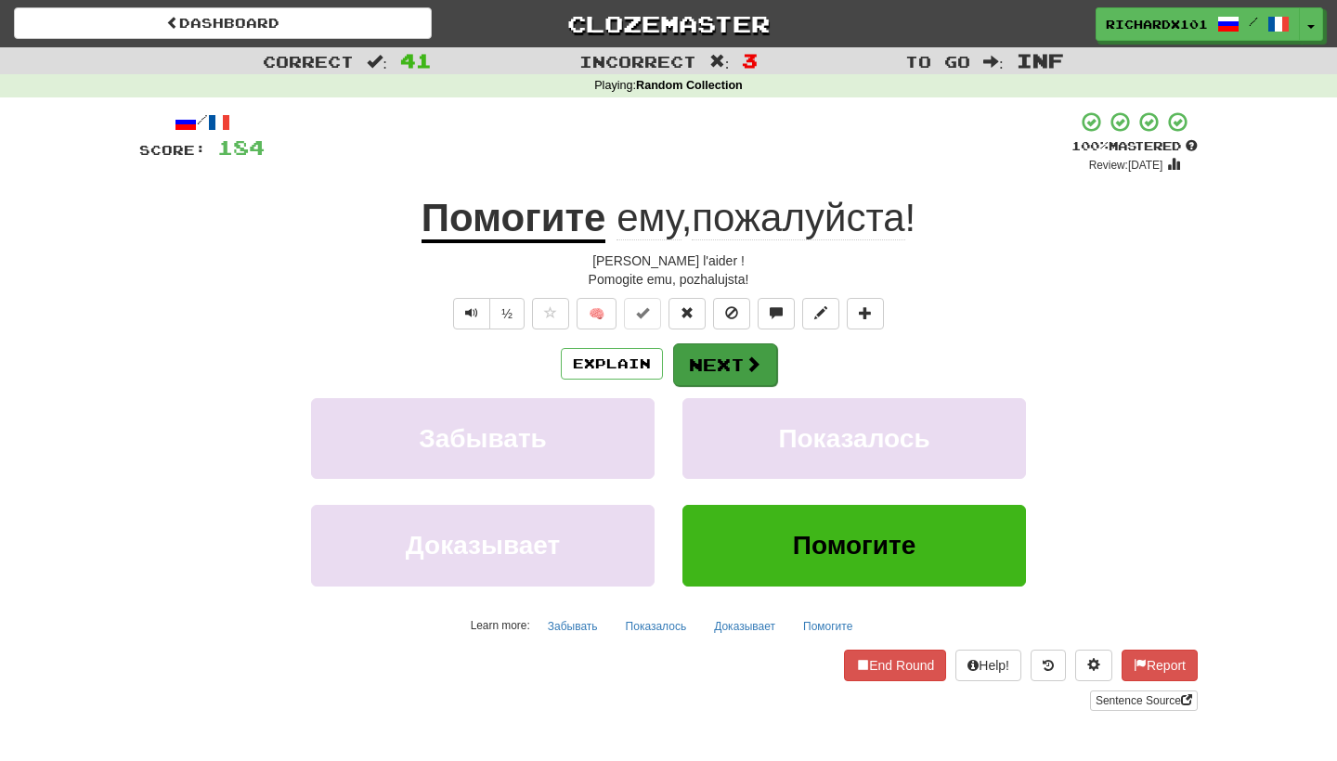
click at [713, 356] on button "Next" at bounding box center [725, 365] width 104 height 43
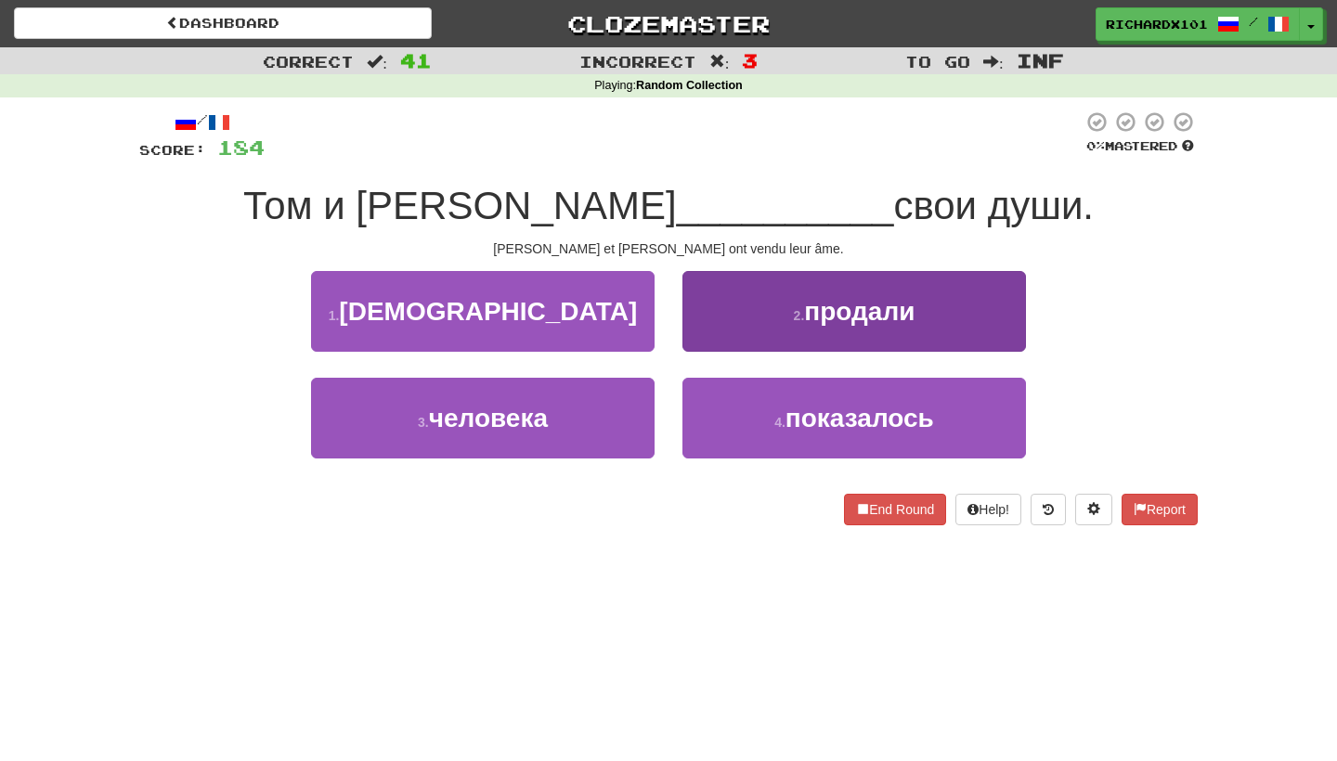
click at [742, 316] on button "2 . продали" at bounding box center [855, 311] width 344 height 81
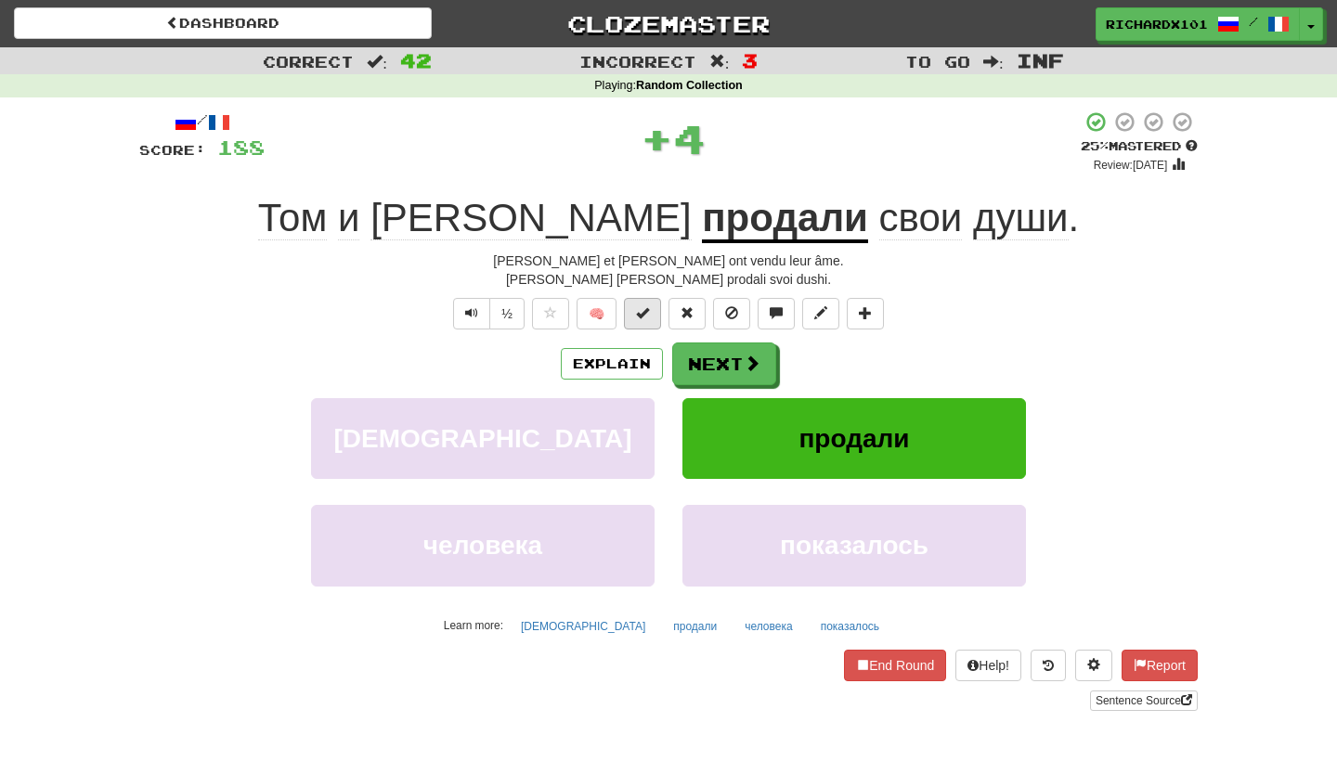
click at [653, 311] on button at bounding box center [642, 314] width 37 height 32
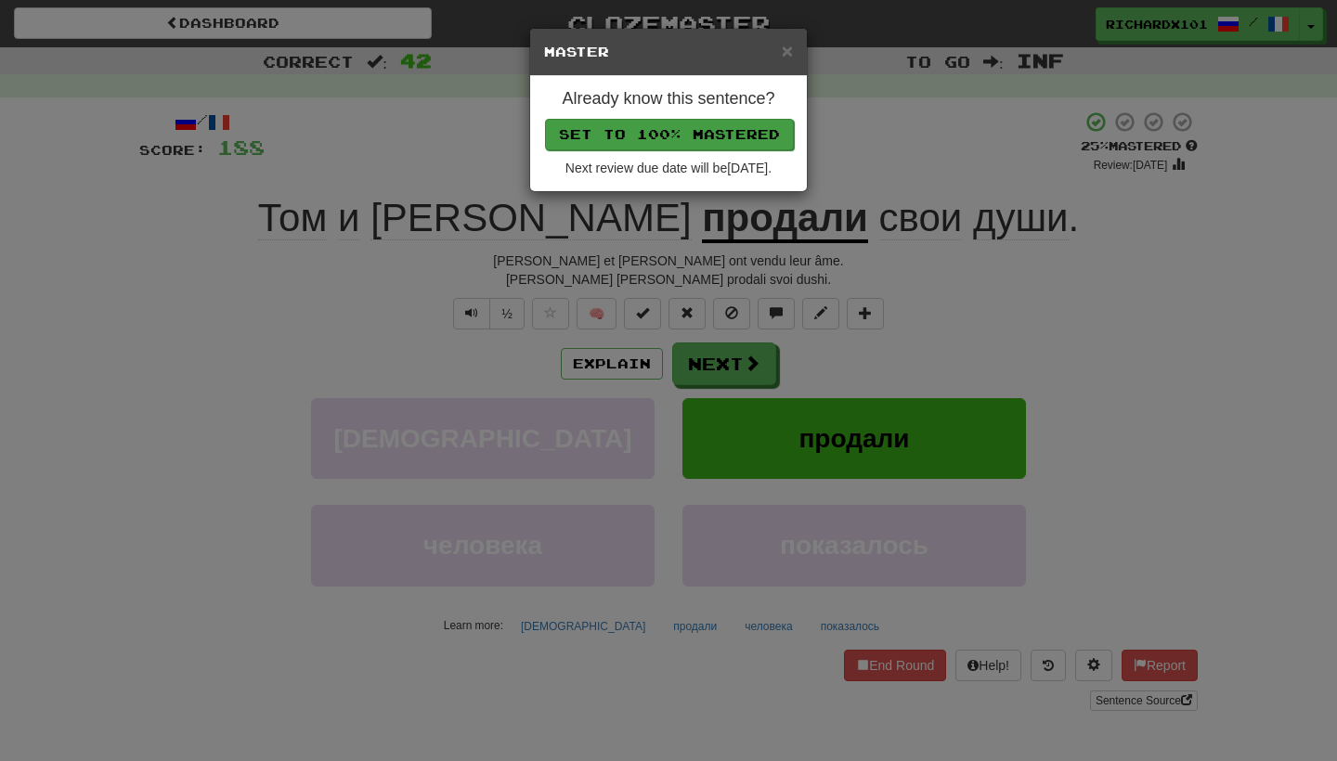
click at [755, 134] on button "Set to 100% Mastered" at bounding box center [669, 135] width 249 height 32
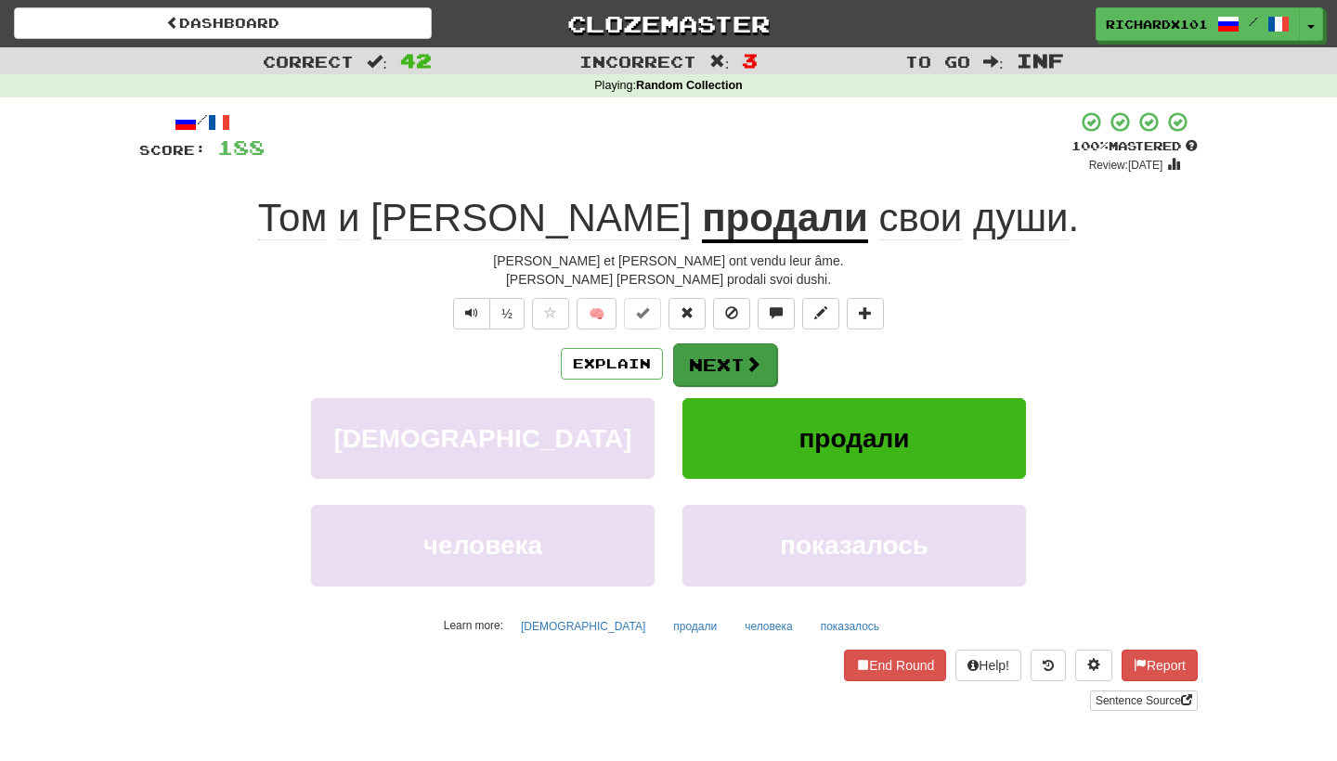
click at [722, 364] on button "Next" at bounding box center [725, 365] width 104 height 43
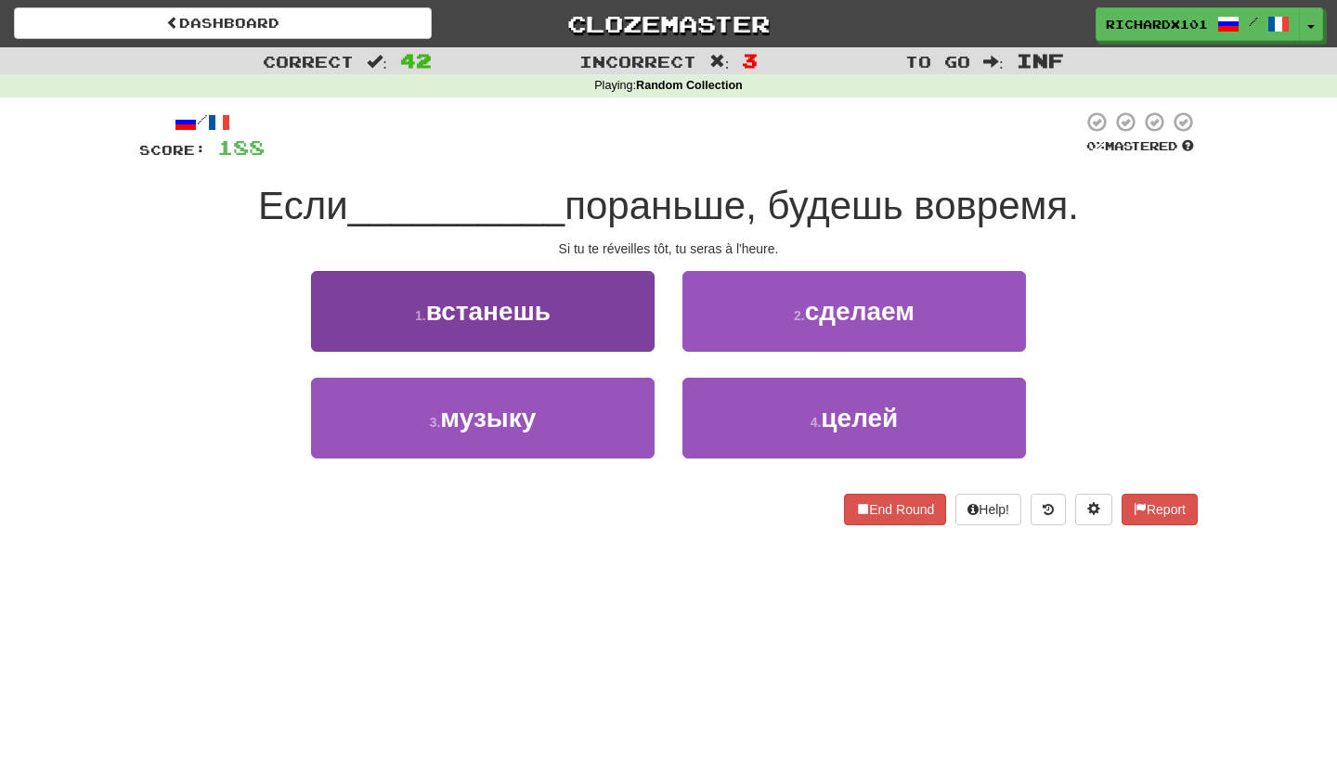
click at [634, 320] on button "1 . встанешь" at bounding box center [483, 311] width 344 height 81
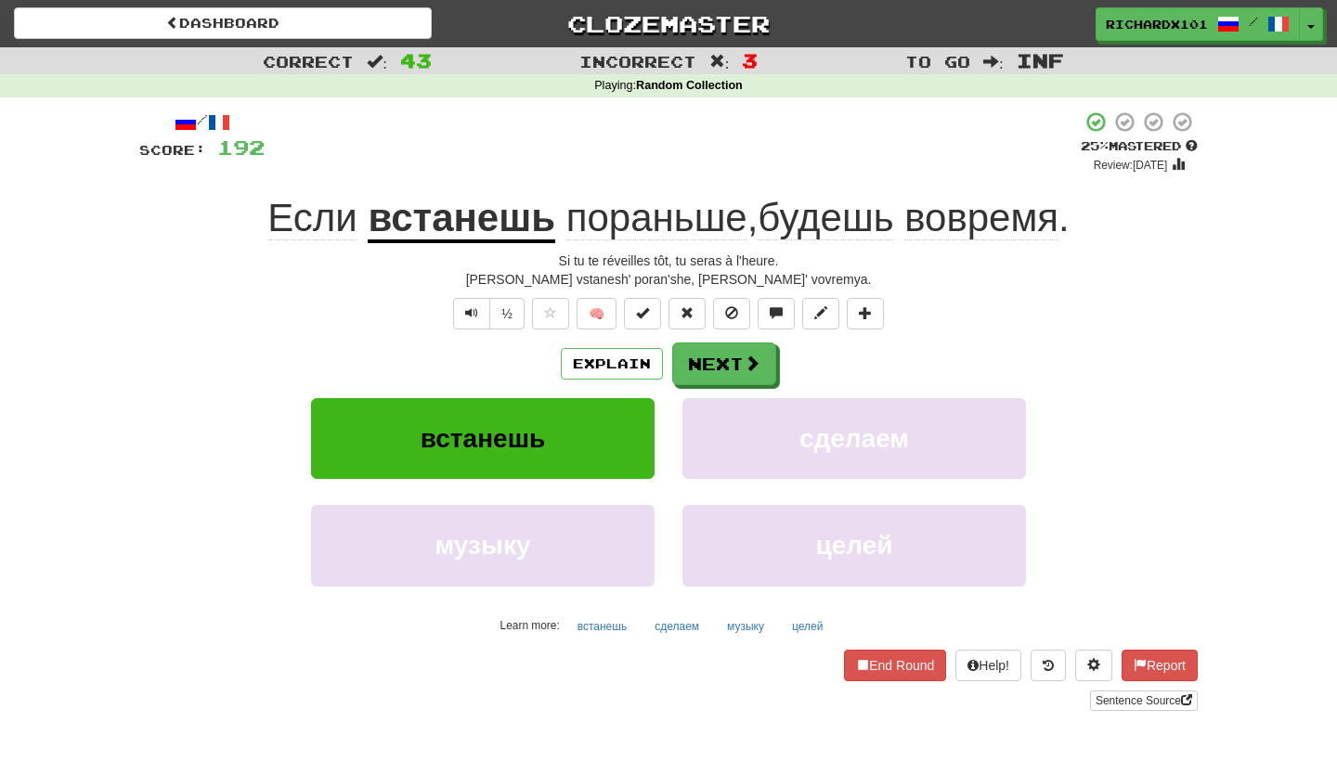
click at [634, 320] on button at bounding box center [642, 314] width 37 height 32
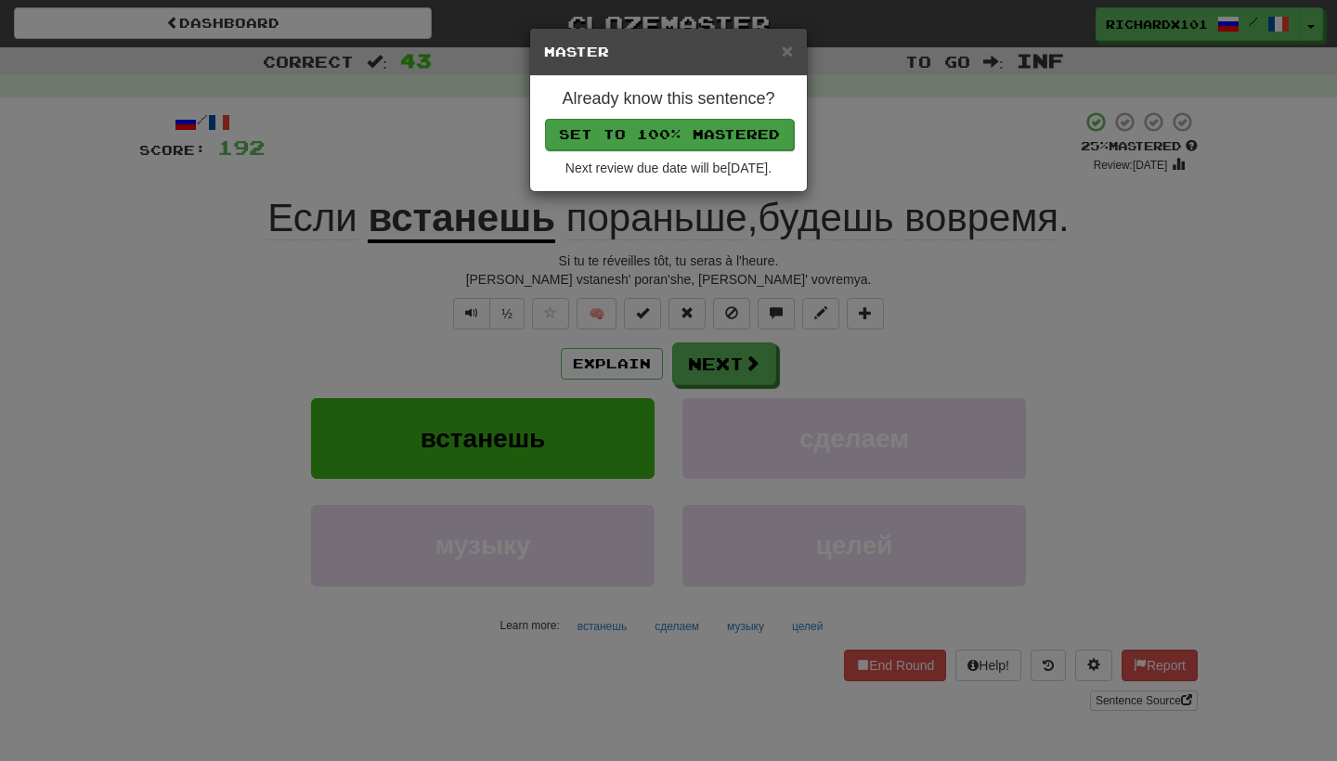
click at [718, 124] on button "Set to 100% Mastered" at bounding box center [669, 135] width 249 height 32
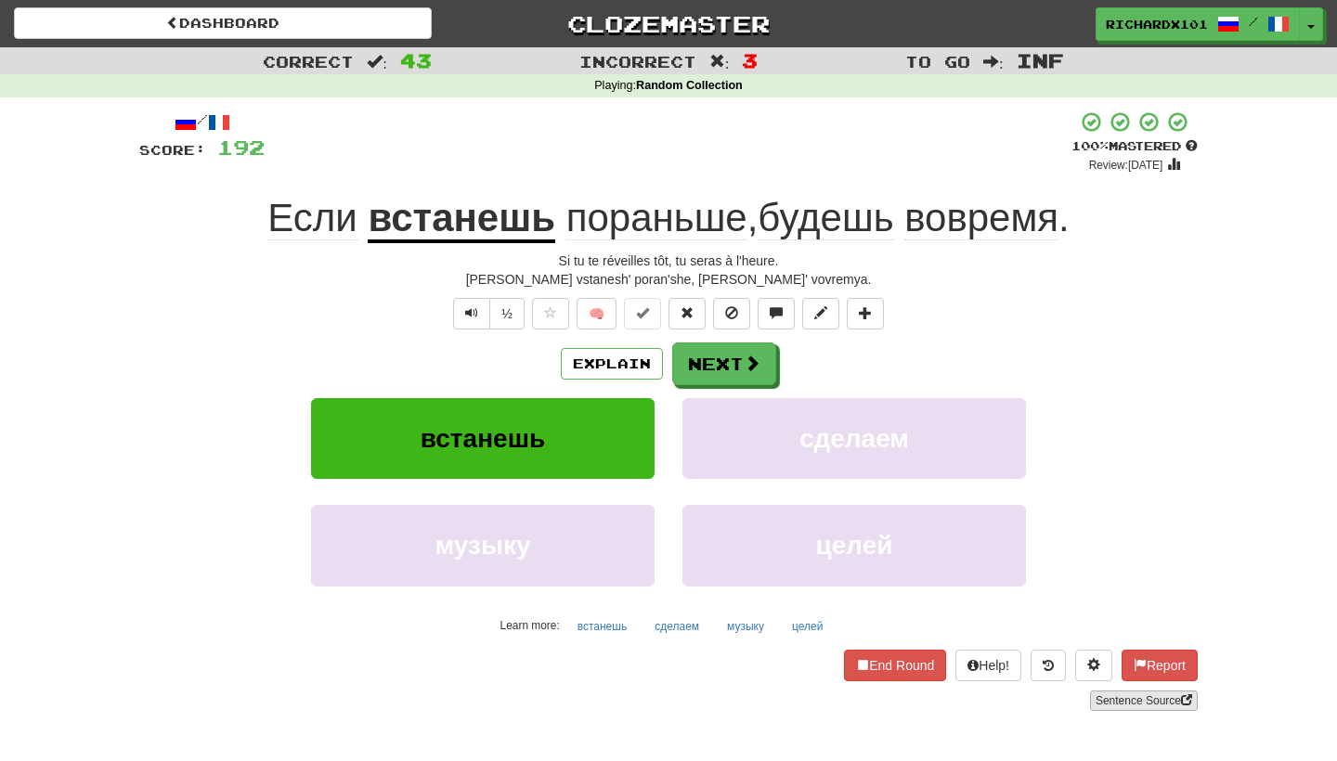
click at [1135, 695] on link "Sentence Source" at bounding box center [1144, 701] width 108 height 20
click at [875, 304] on button at bounding box center [865, 314] width 37 height 32
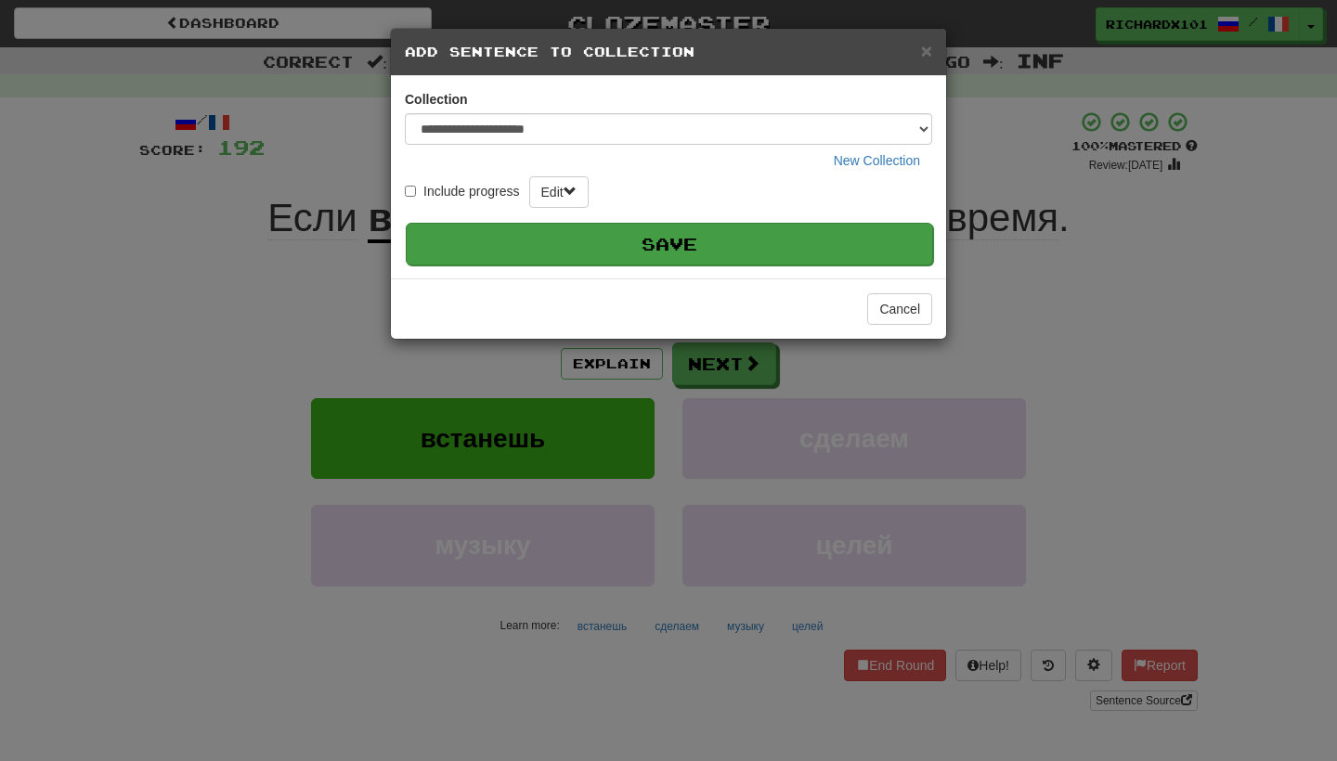
click at [850, 241] on button "Save" at bounding box center [669, 244] width 527 height 43
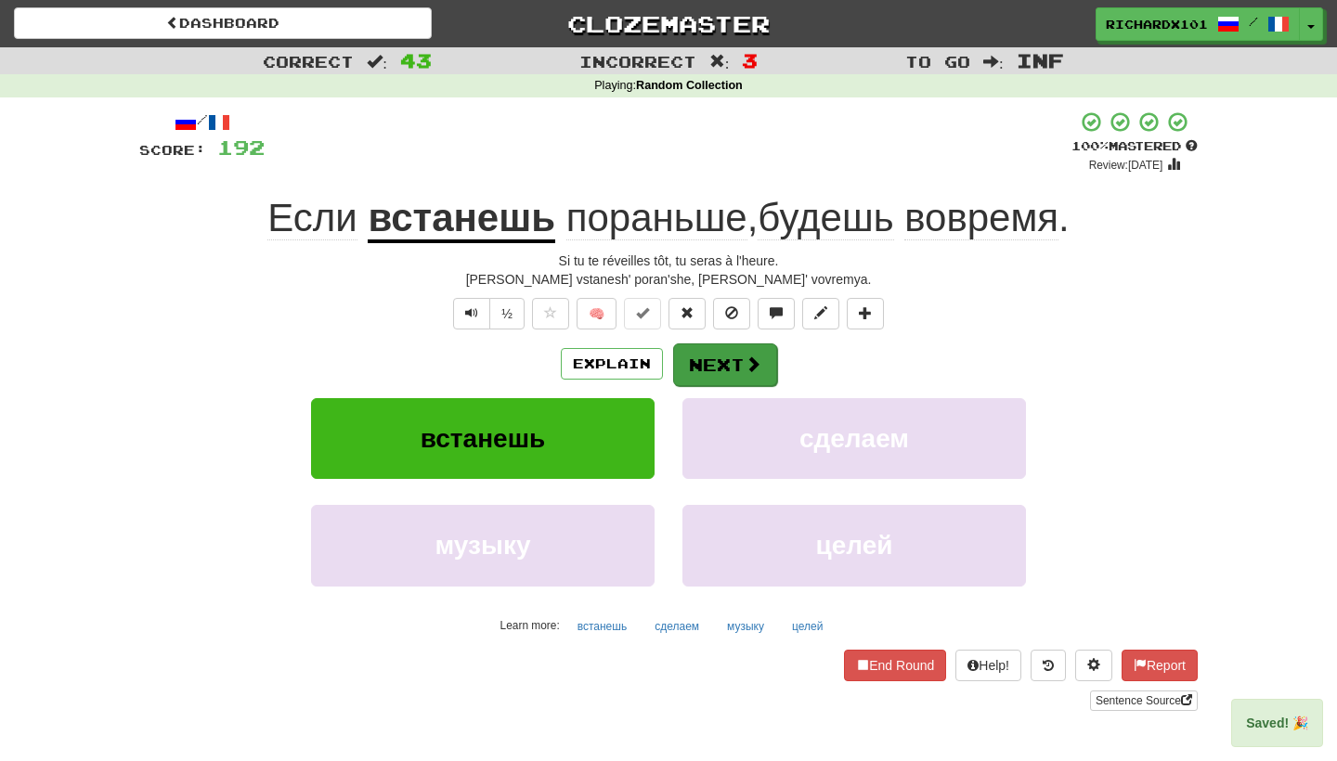
click at [755, 371] on span at bounding box center [753, 364] width 17 height 17
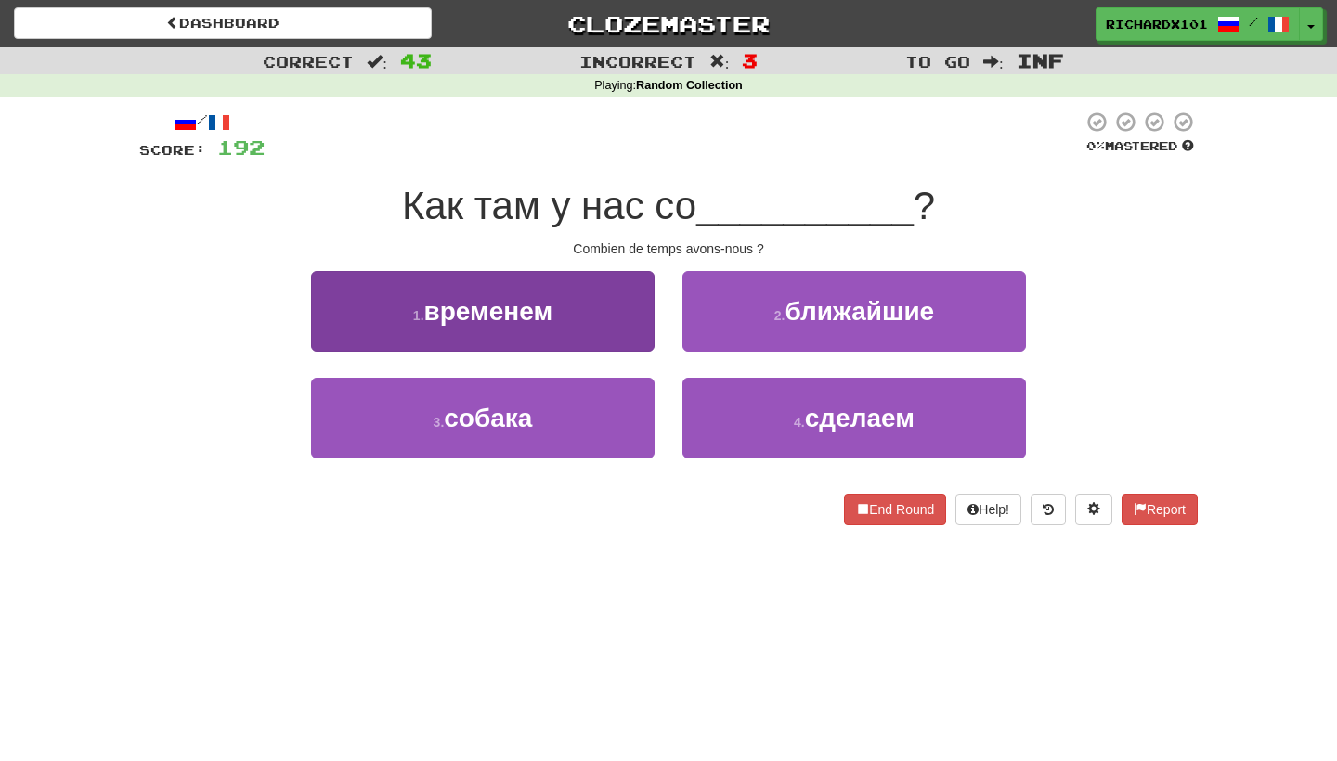
click at [625, 328] on button "1 . временем" at bounding box center [483, 311] width 344 height 81
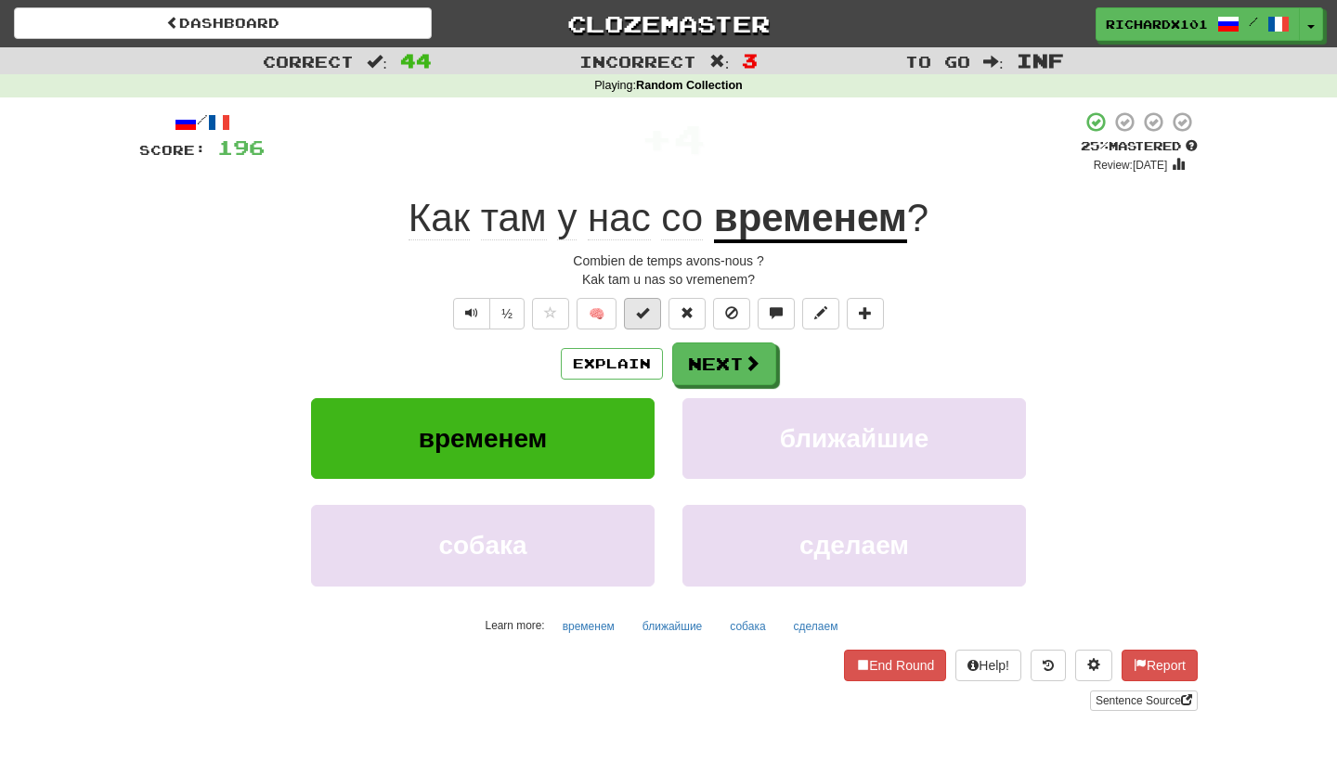
click at [646, 309] on span at bounding box center [642, 312] width 13 height 13
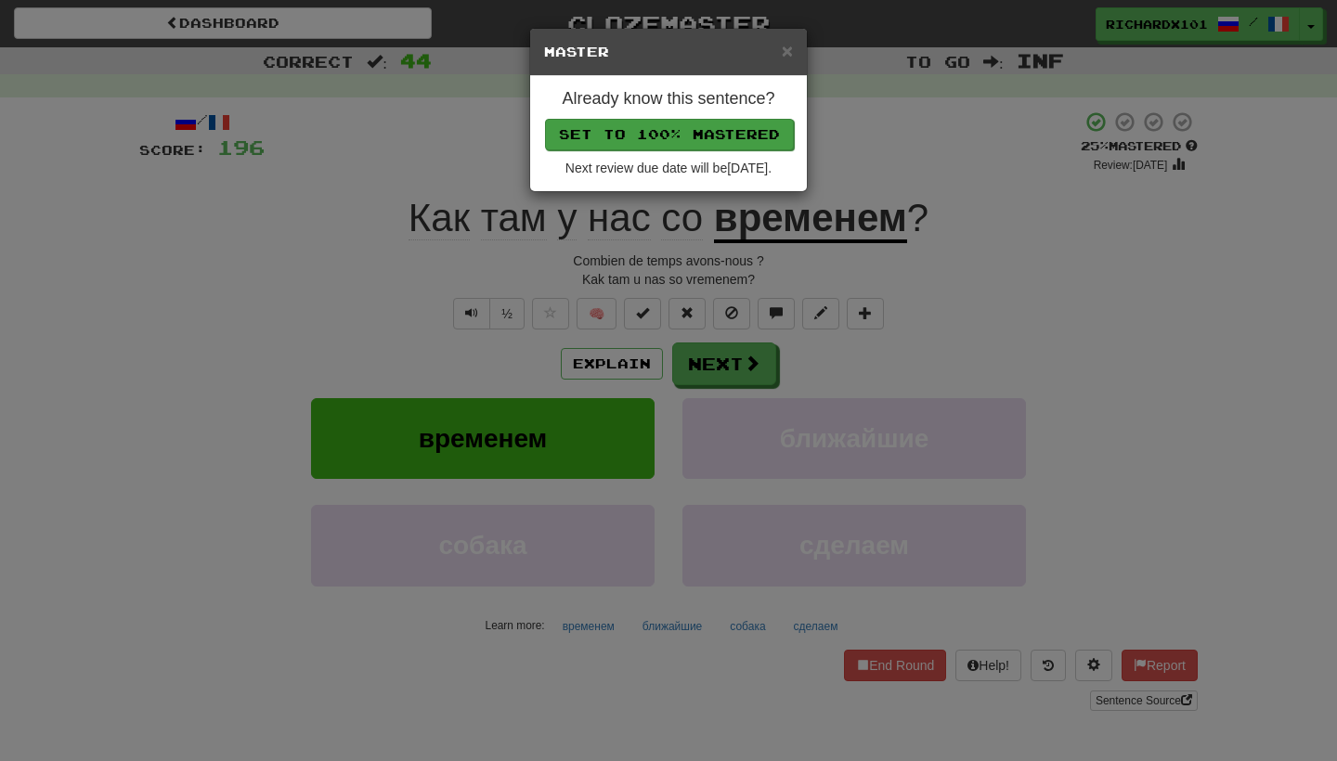
click at [708, 136] on button "Set to 100% Mastered" at bounding box center [669, 135] width 249 height 32
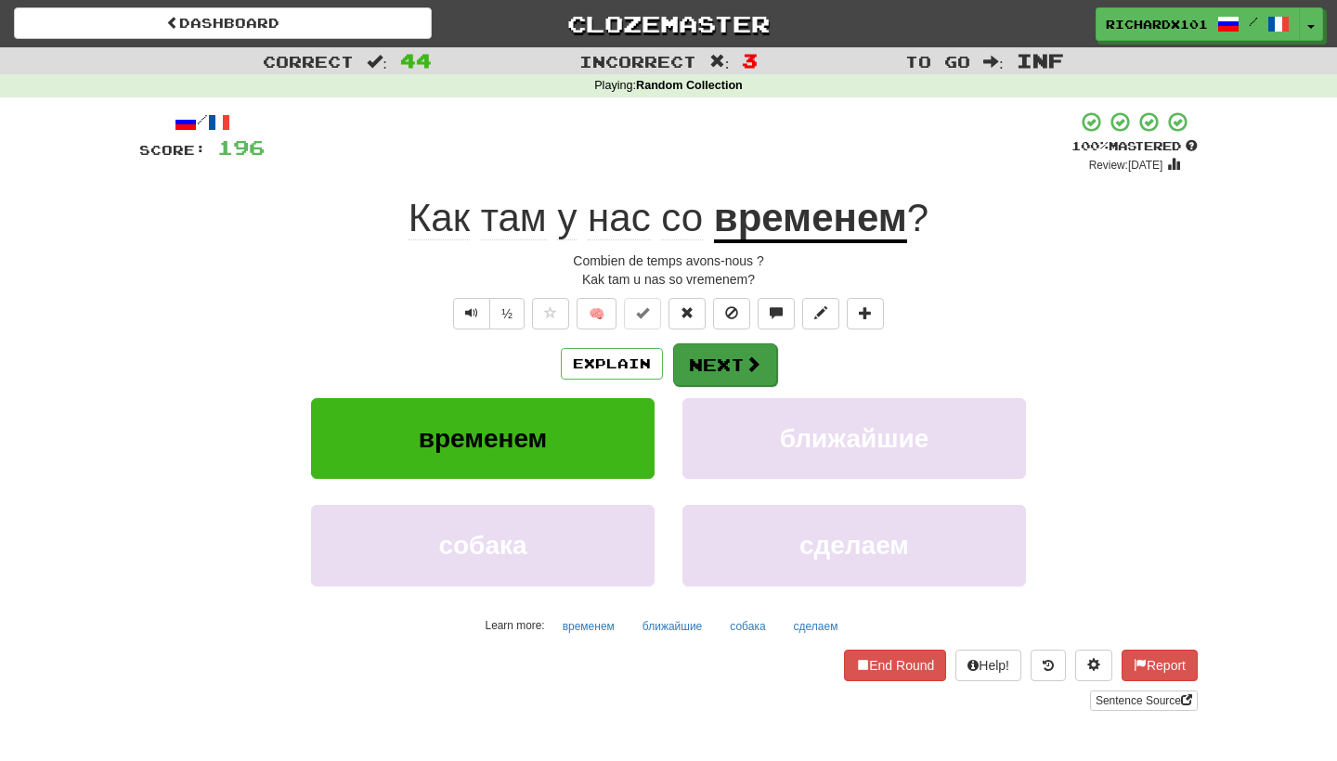
click at [699, 361] on button "Next" at bounding box center [725, 365] width 104 height 43
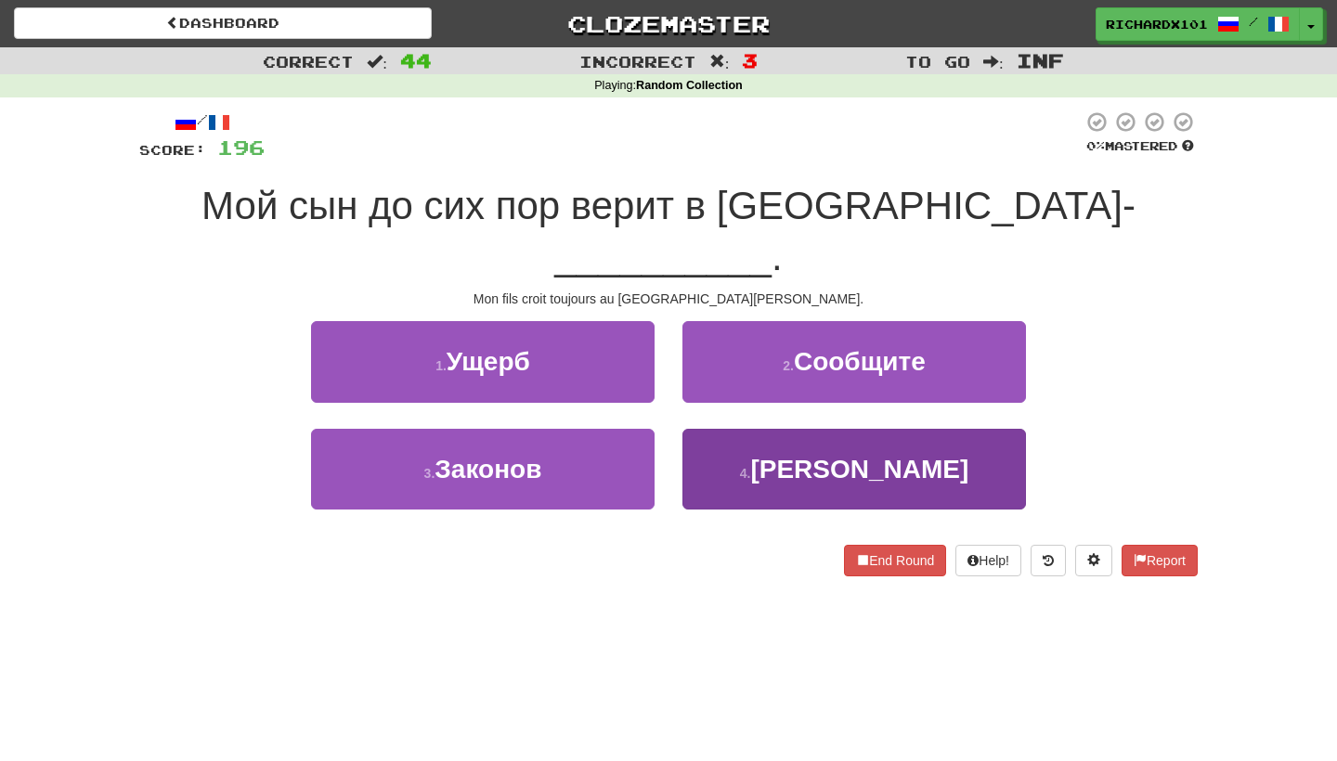
click at [736, 429] on button "4 . Клауса" at bounding box center [855, 469] width 344 height 81
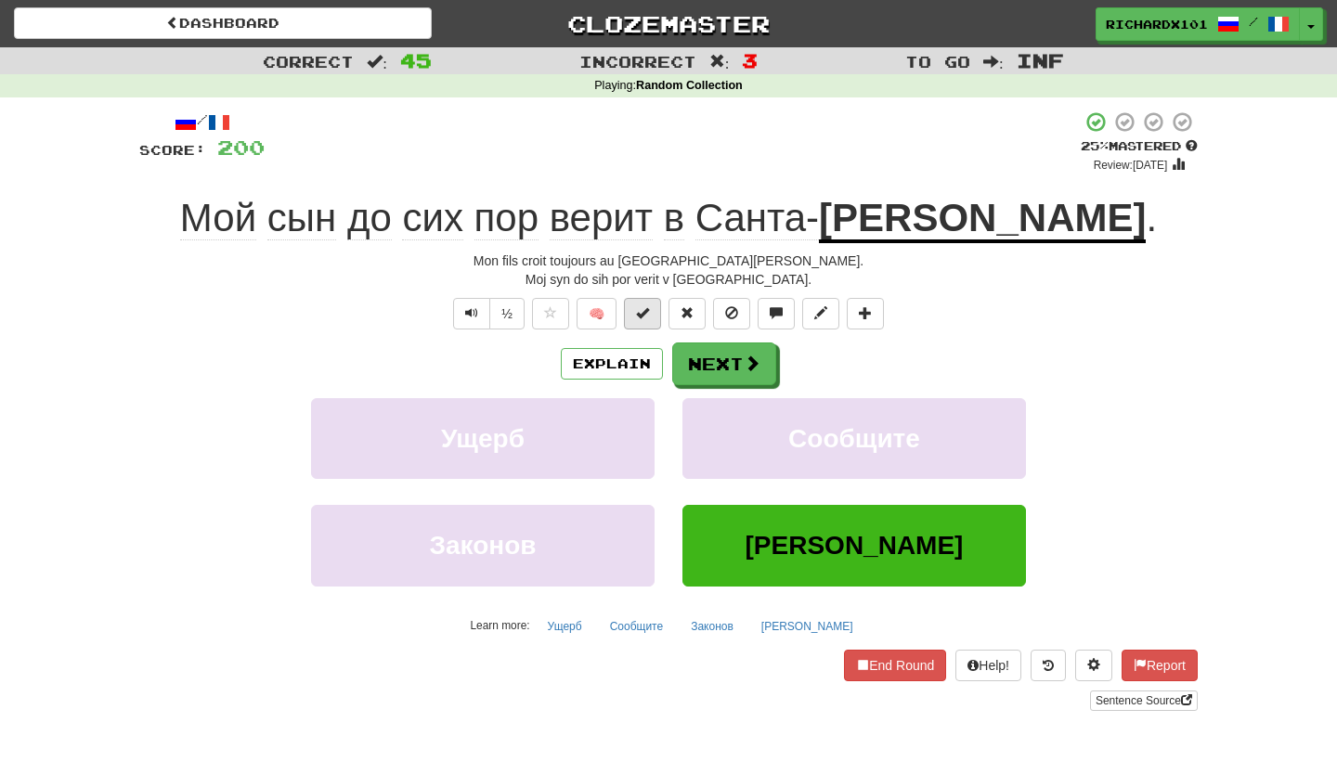
click at [648, 314] on span at bounding box center [642, 312] width 13 height 13
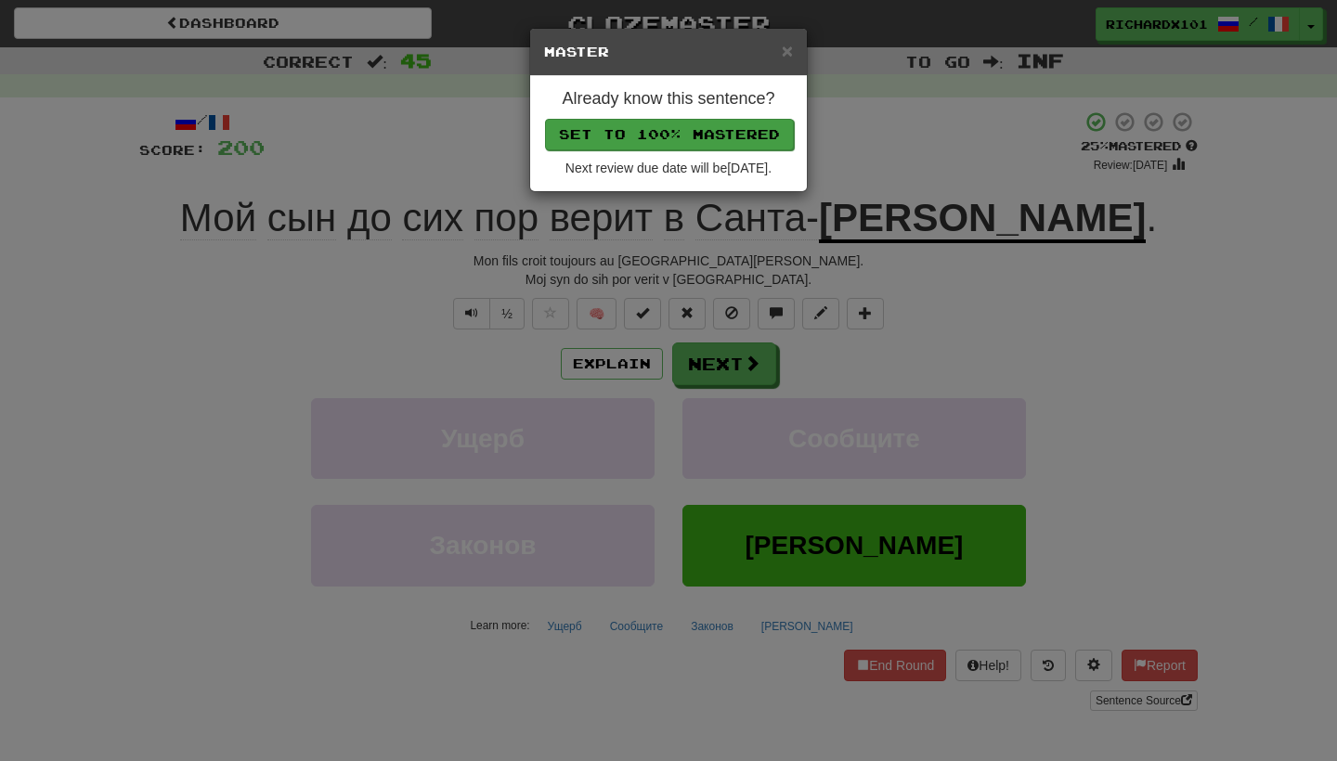
click at [719, 124] on button "Set to 100% Mastered" at bounding box center [669, 135] width 249 height 32
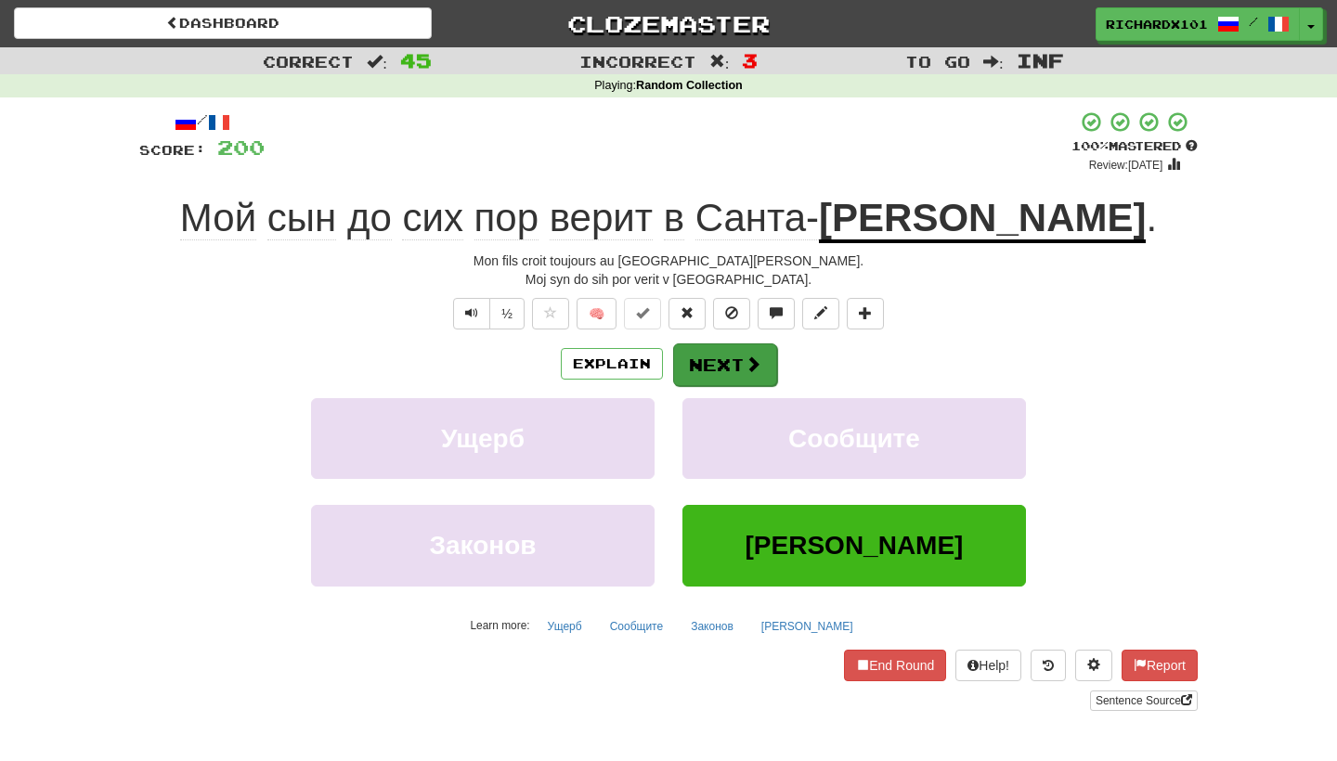
click at [716, 346] on button "Next" at bounding box center [725, 365] width 104 height 43
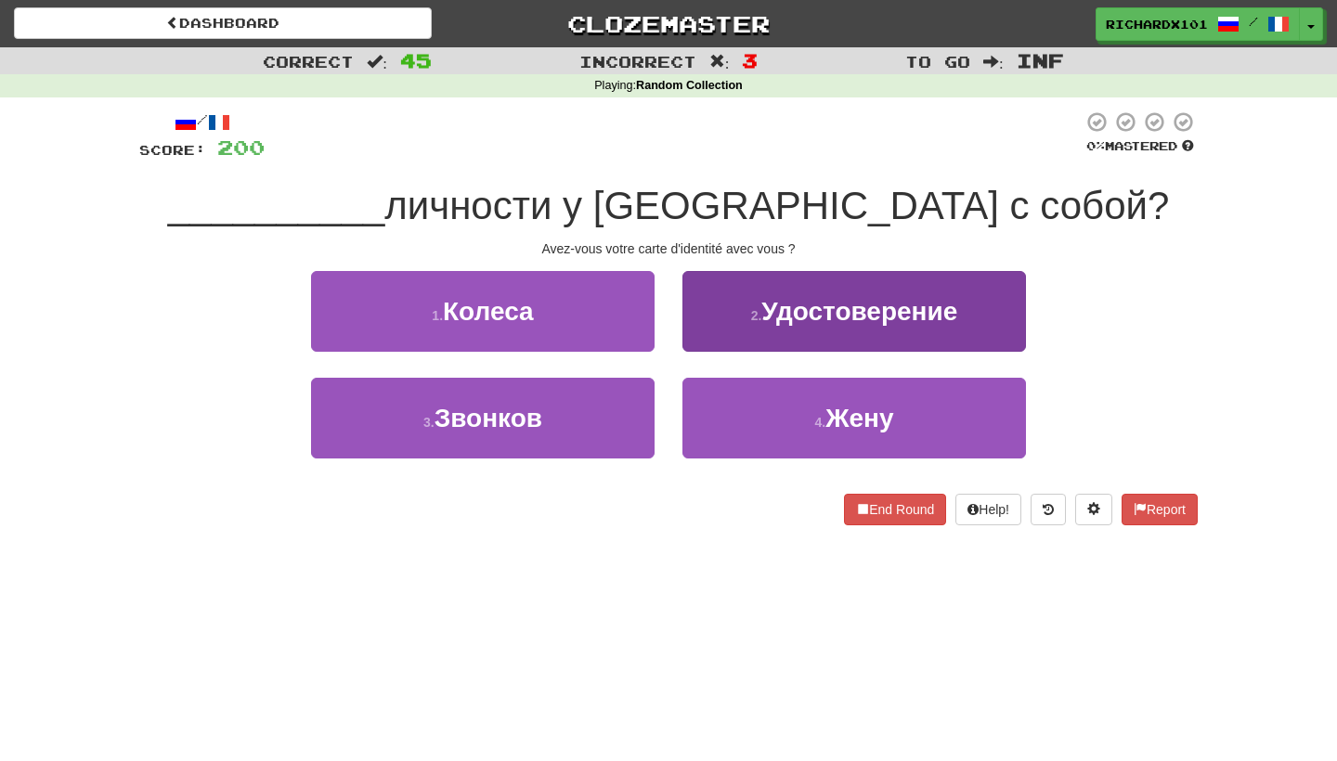
click at [720, 332] on button "2 . Удостоверение" at bounding box center [855, 311] width 344 height 81
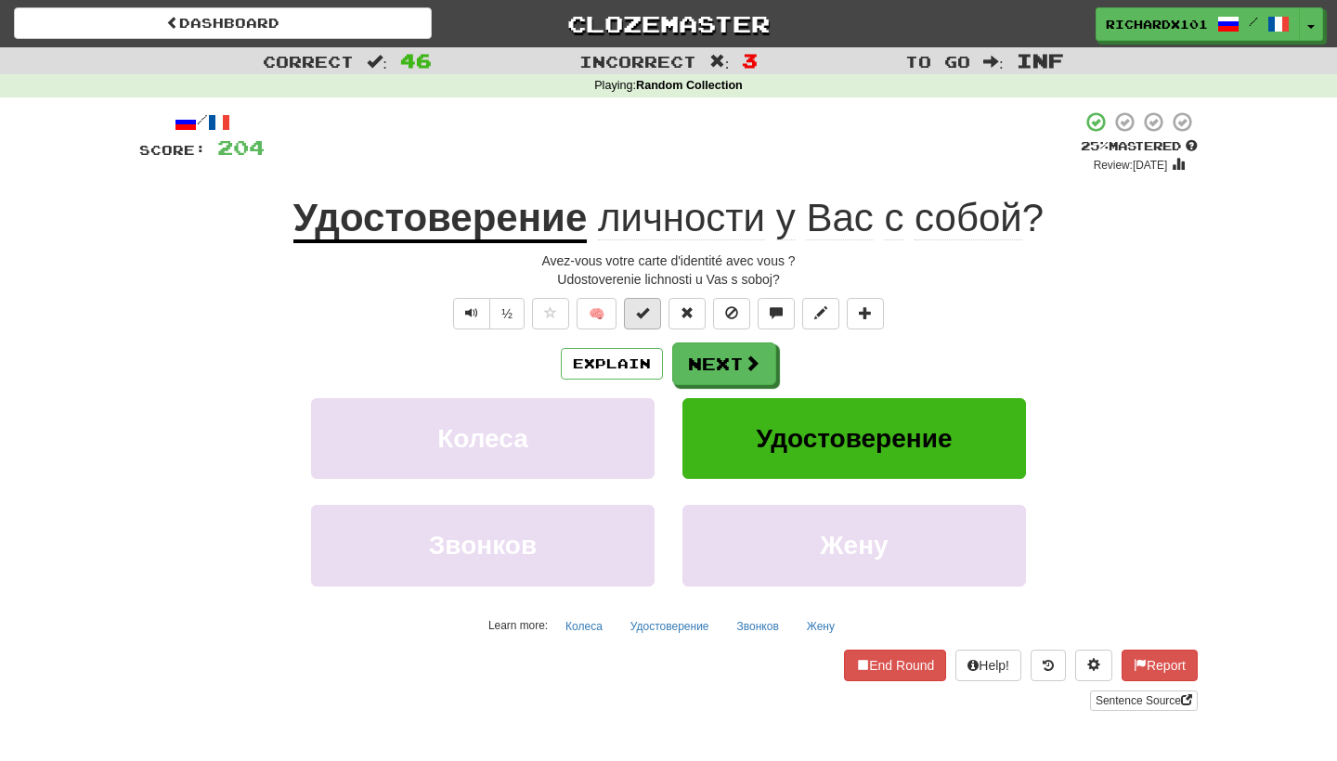
click at [655, 313] on button at bounding box center [642, 314] width 37 height 32
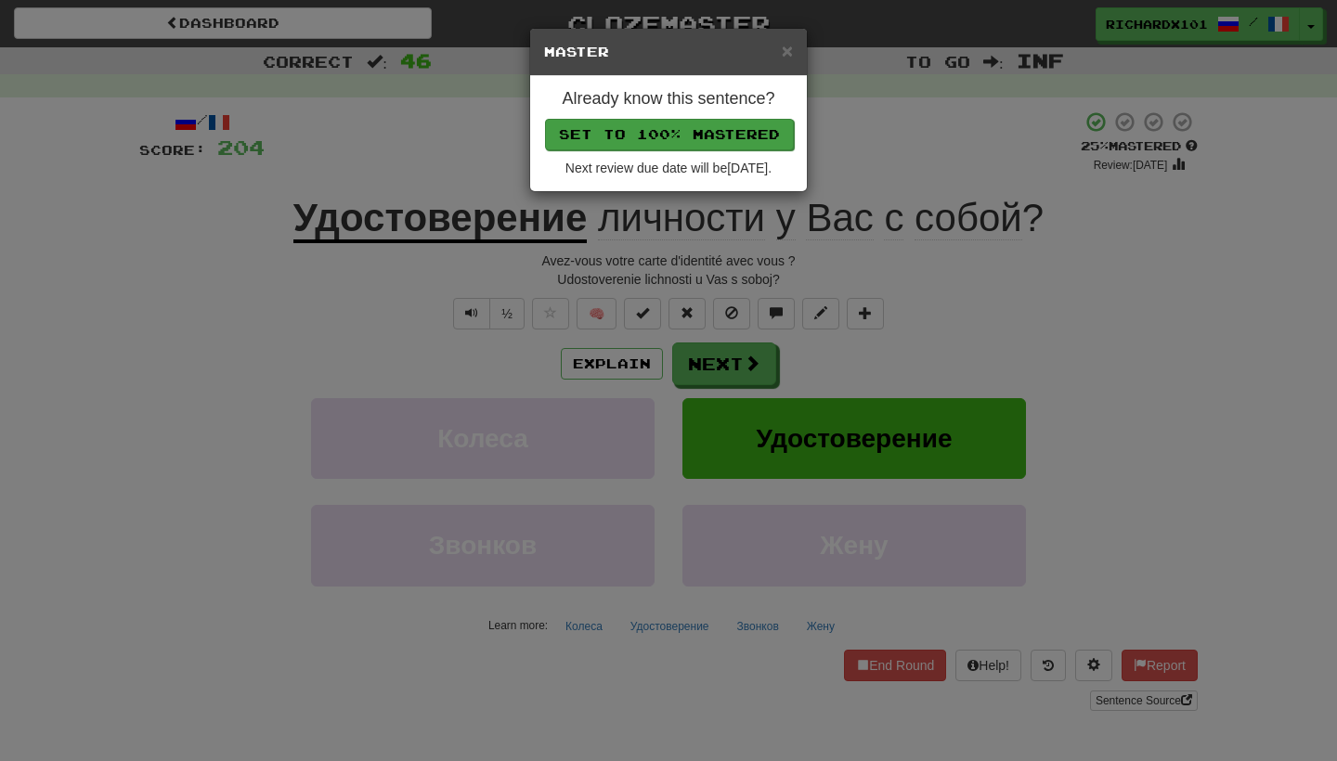
click at [740, 141] on button "Set to 100% Mastered" at bounding box center [669, 135] width 249 height 32
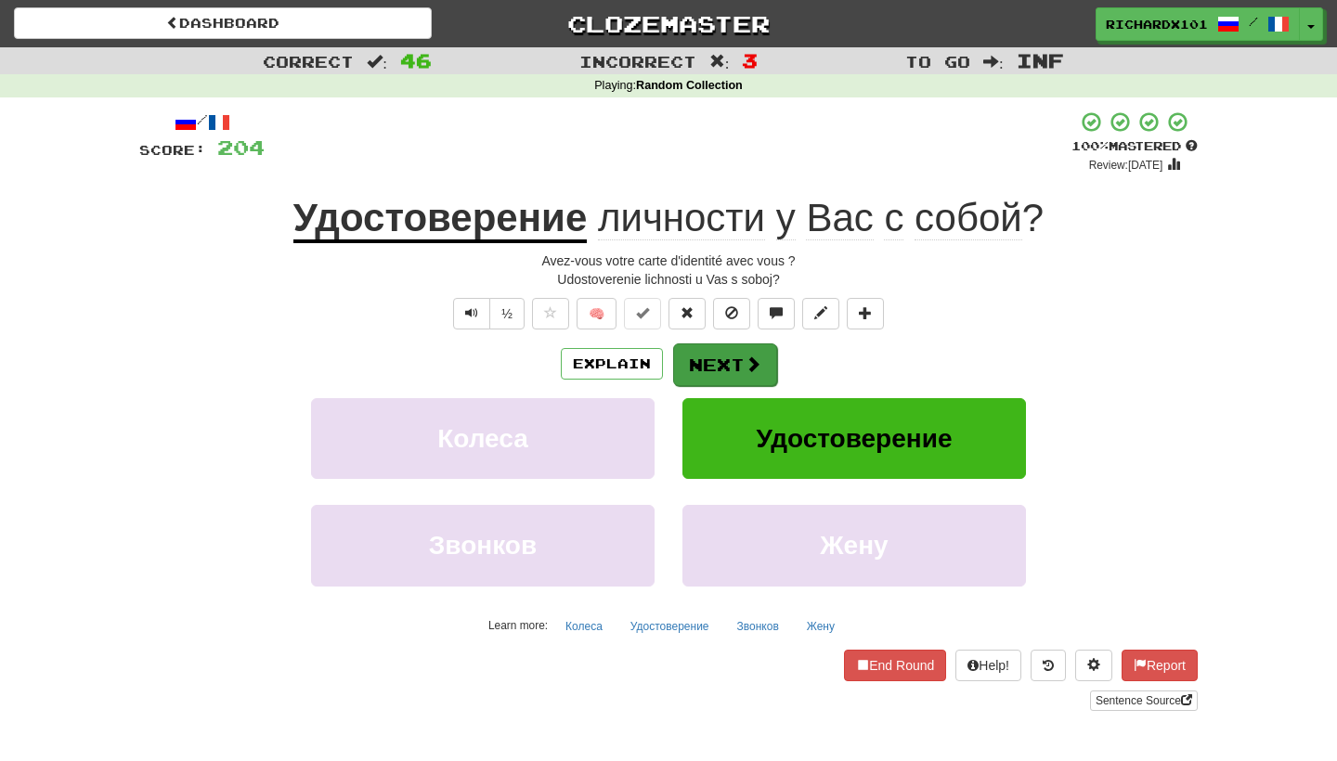
click at [716, 358] on button "Next" at bounding box center [725, 365] width 104 height 43
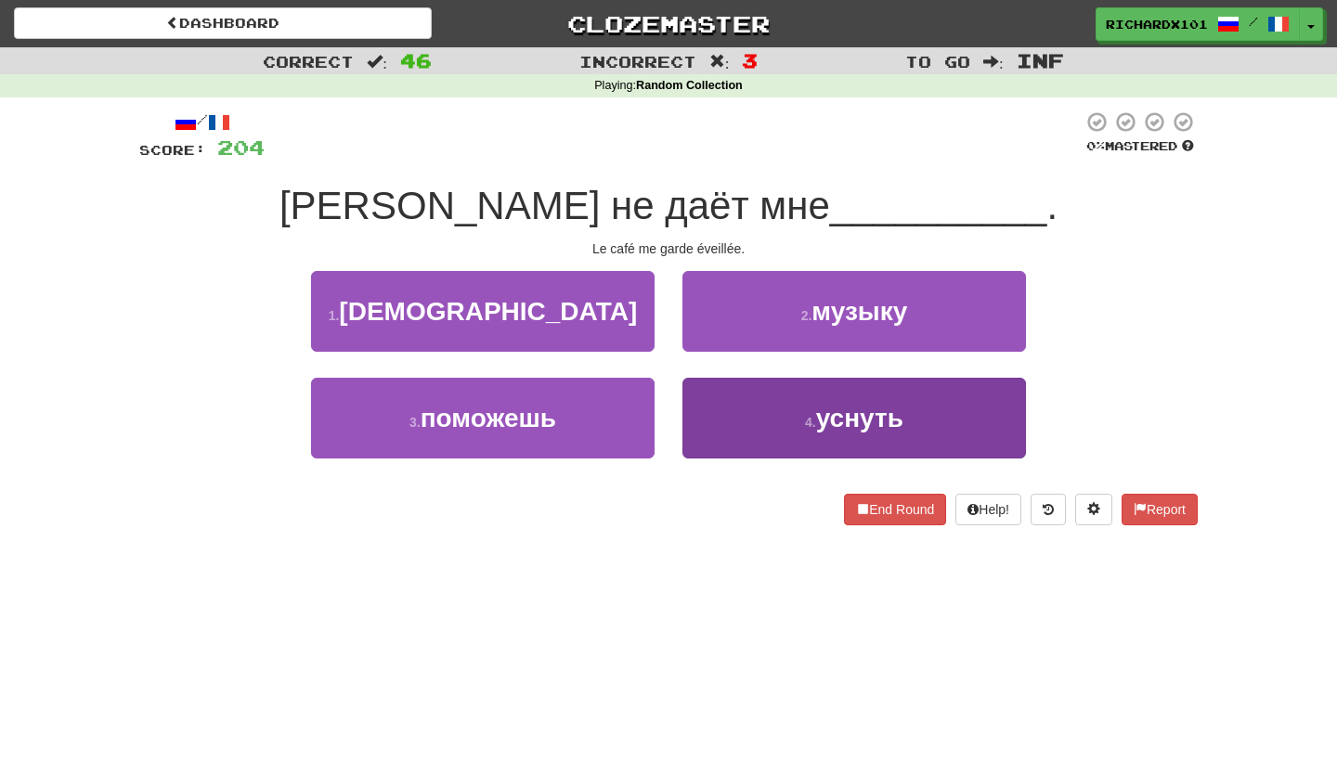
click at [728, 409] on button "4 . уснуть" at bounding box center [855, 418] width 344 height 81
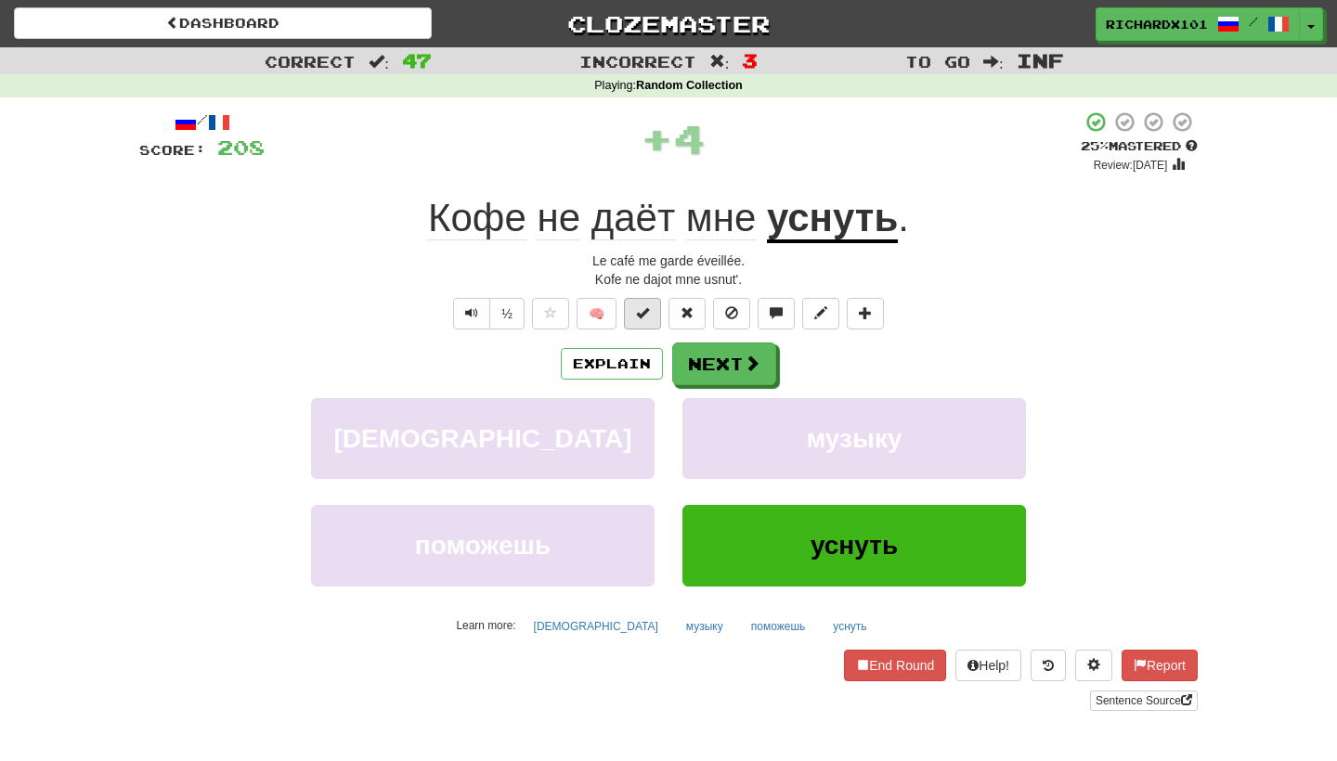
click at [646, 320] on button at bounding box center [642, 314] width 37 height 32
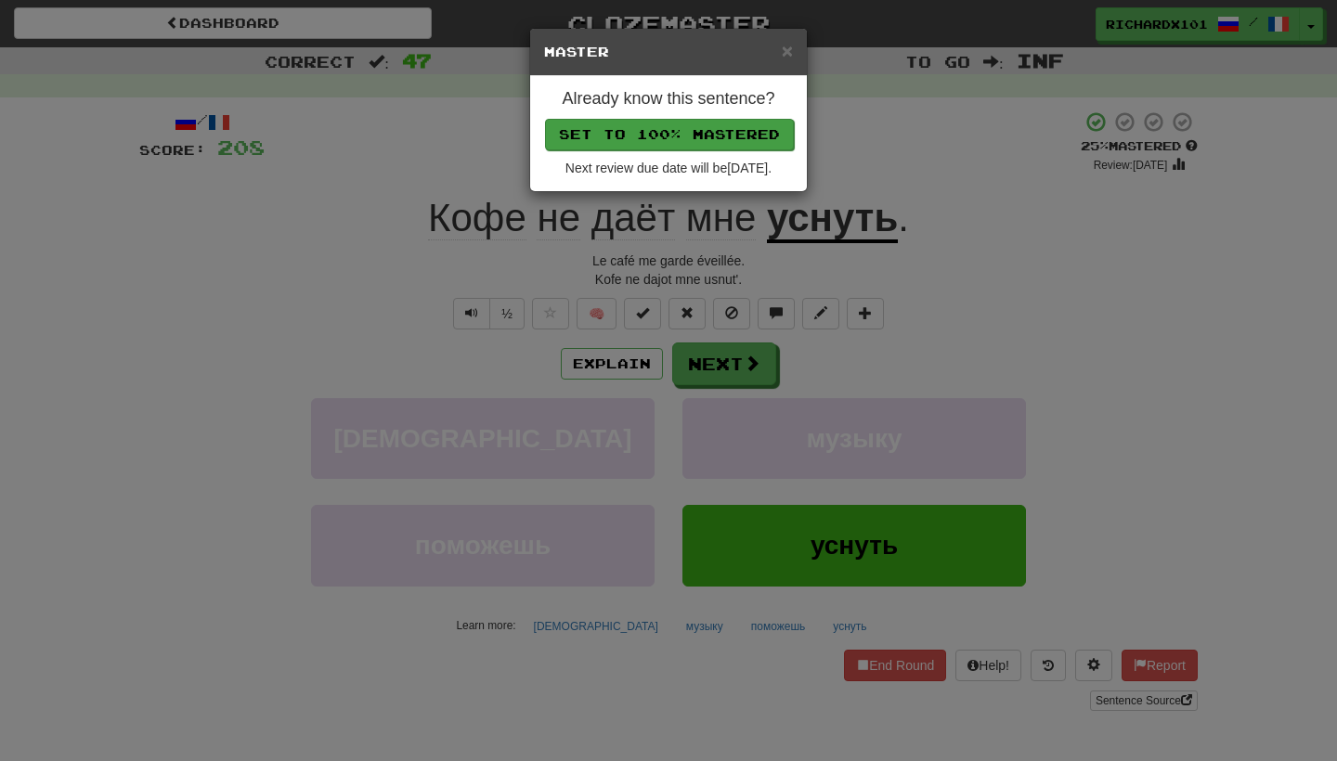
click at [742, 138] on button "Set to 100% Mastered" at bounding box center [669, 135] width 249 height 32
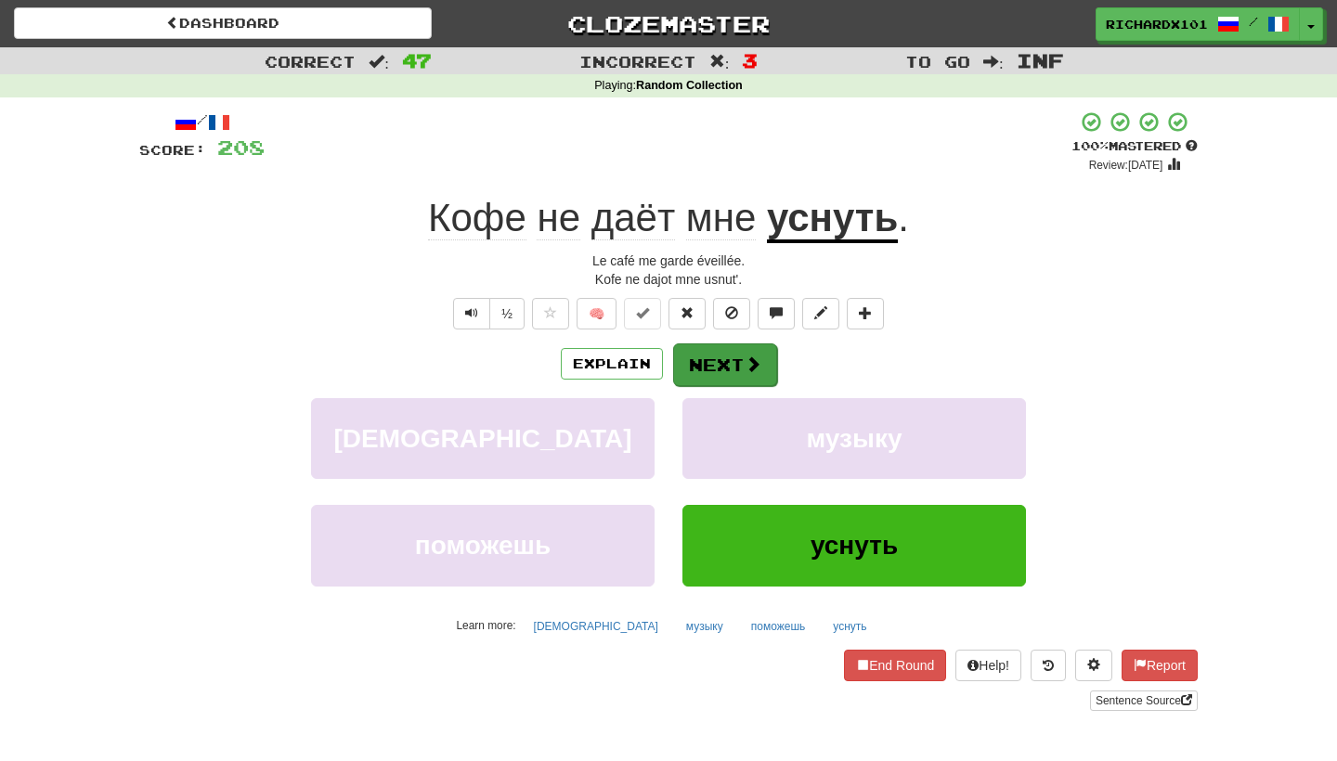
click at [718, 360] on button "Next" at bounding box center [725, 365] width 104 height 43
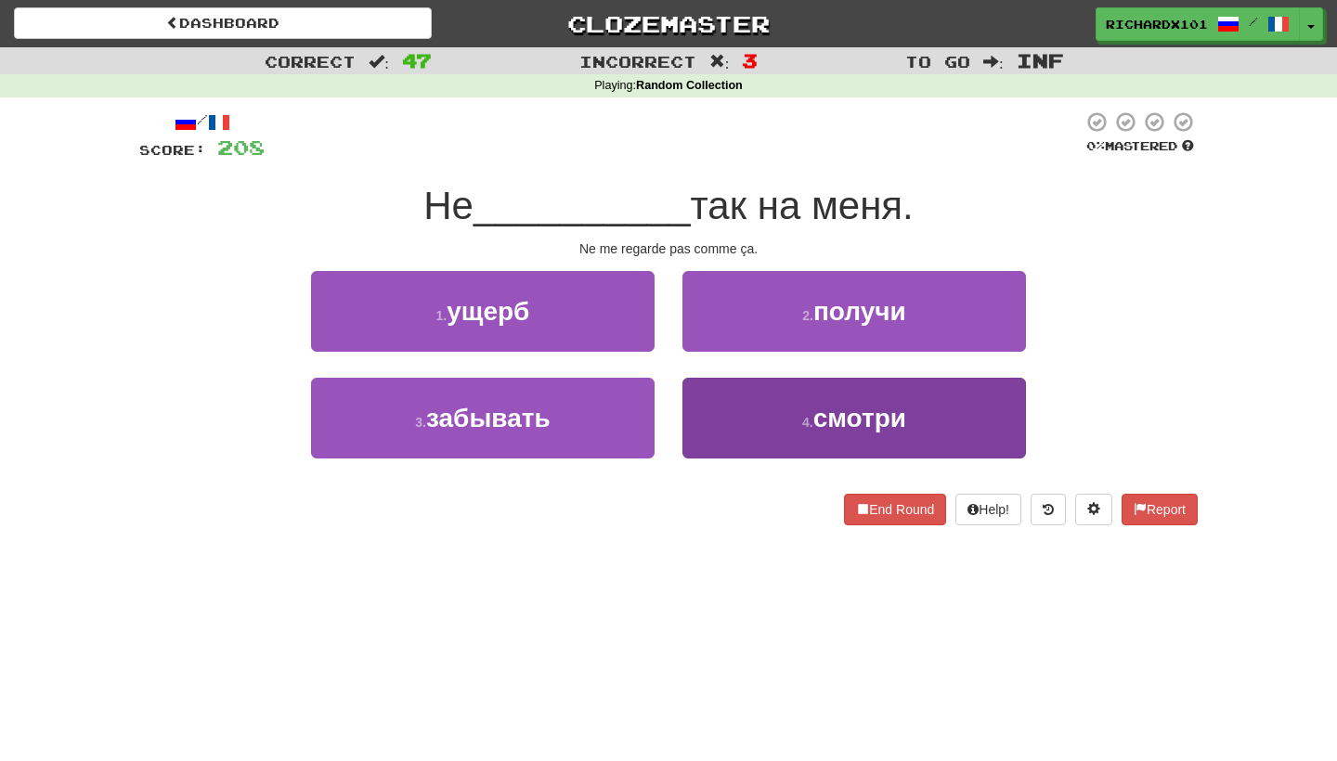
click at [739, 415] on button "4 . смотри" at bounding box center [855, 418] width 344 height 81
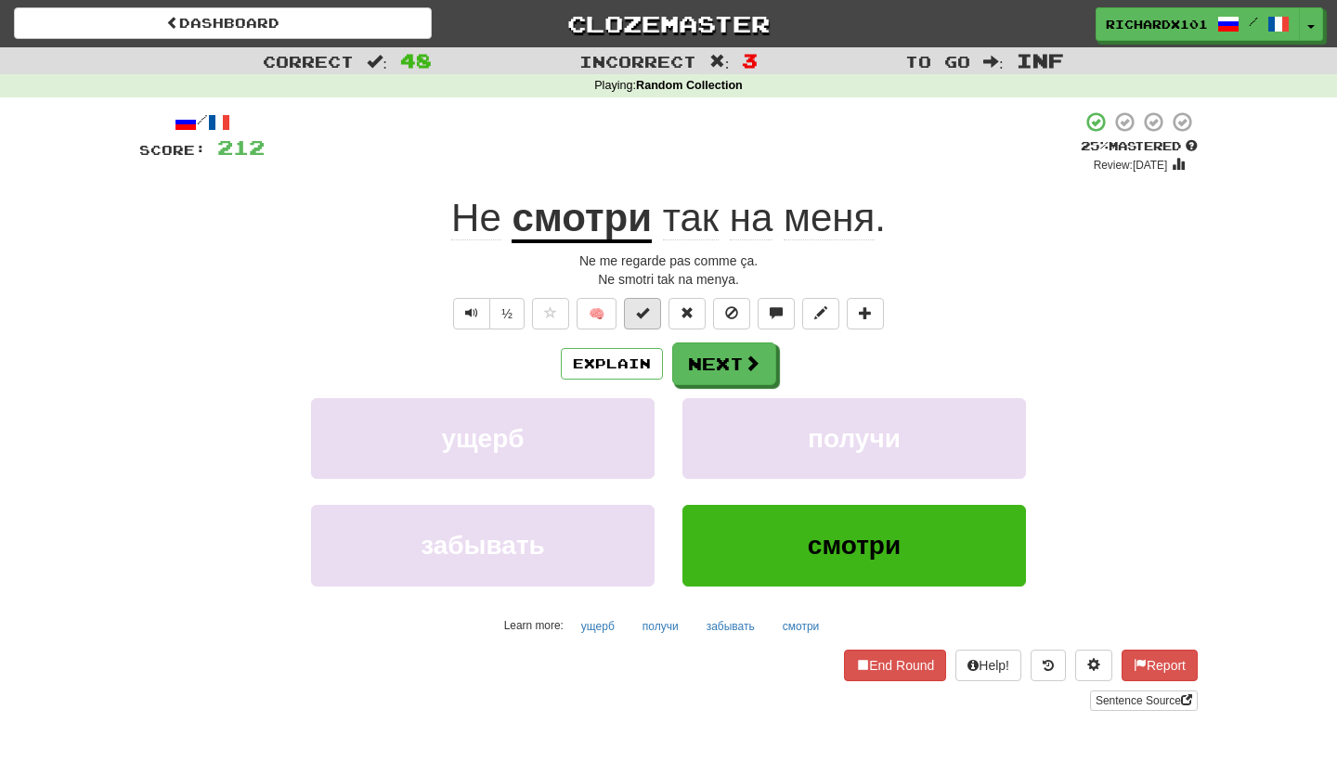
click at [644, 310] on span at bounding box center [642, 312] width 13 height 13
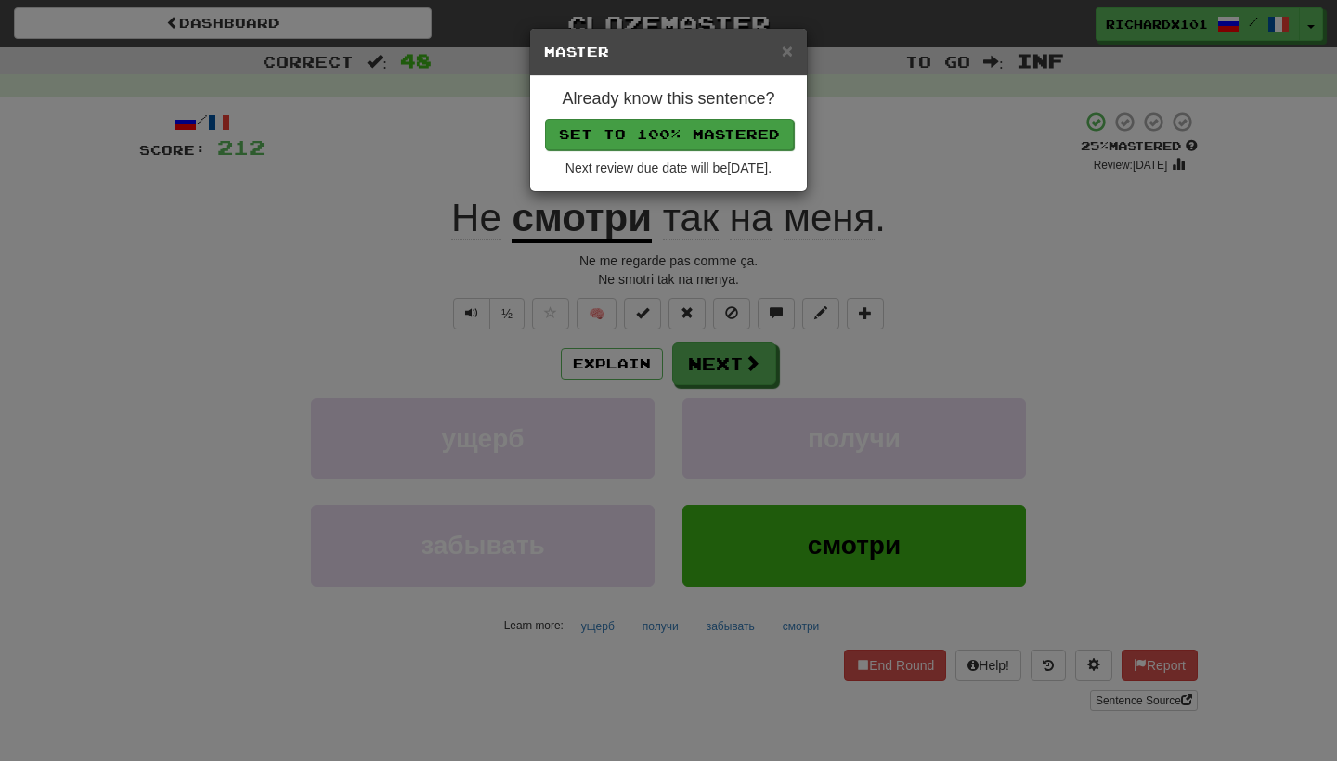
click at [706, 137] on button "Set to 100% Mastered" at bounding box center [669, 135] width 249 height 32
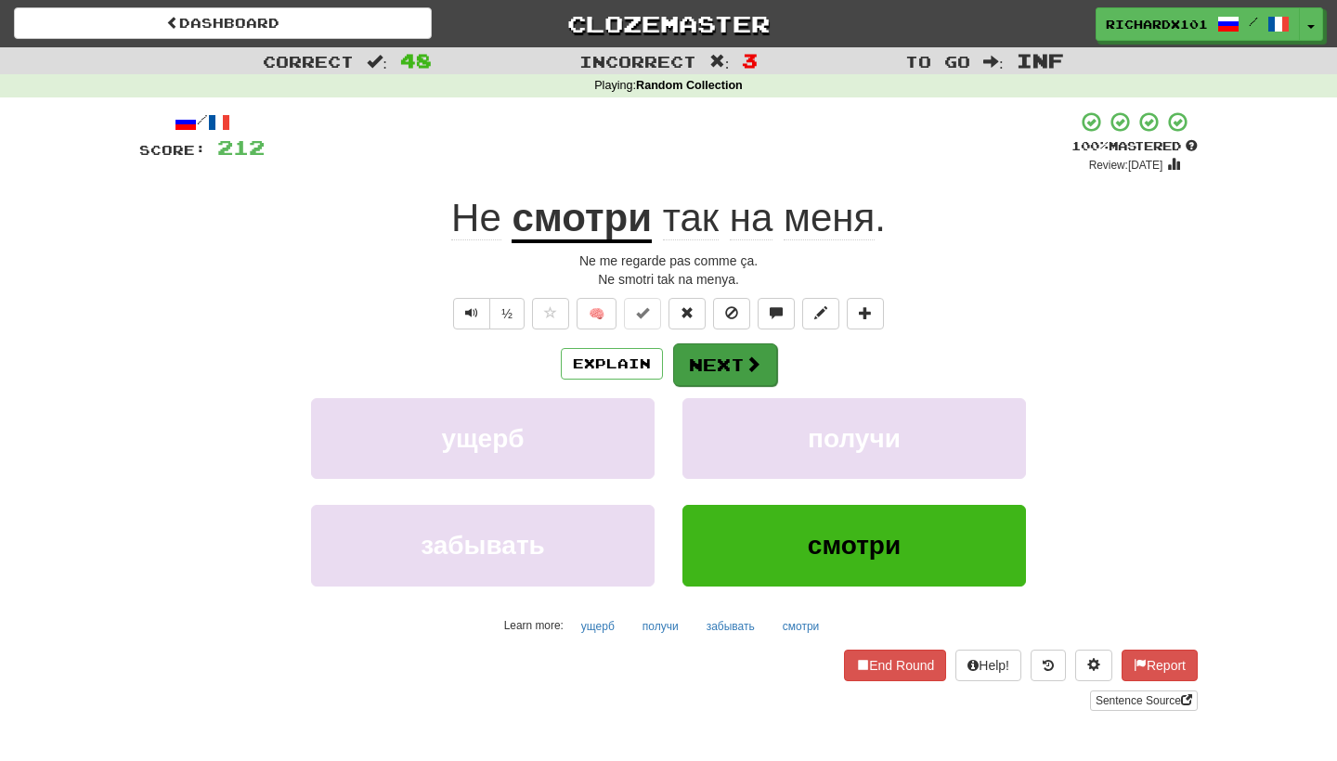
click at [709, 360] on button "Next" at bounding box center [725, 365] width 104 height 43
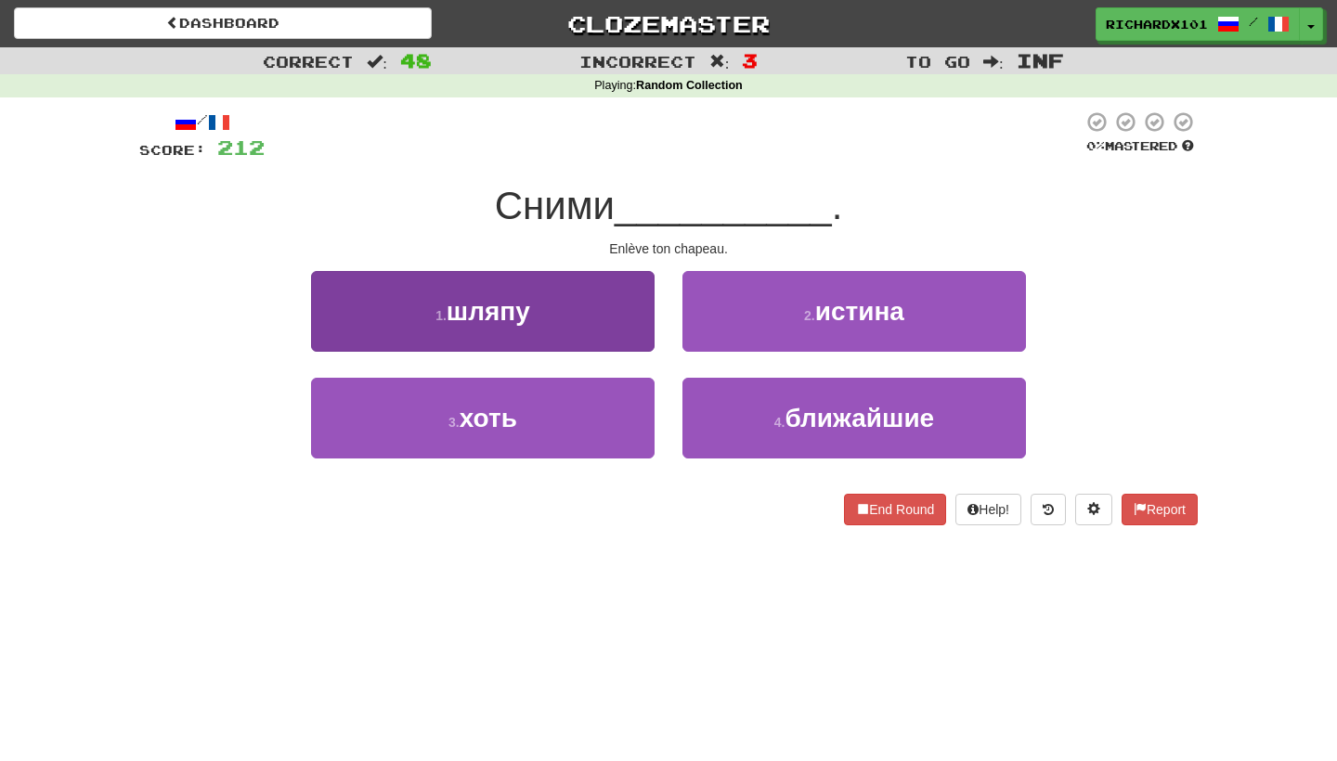
click at [580, 300] on button "1 . шляпу" at bounding box center [483, 311] width 344 height 81
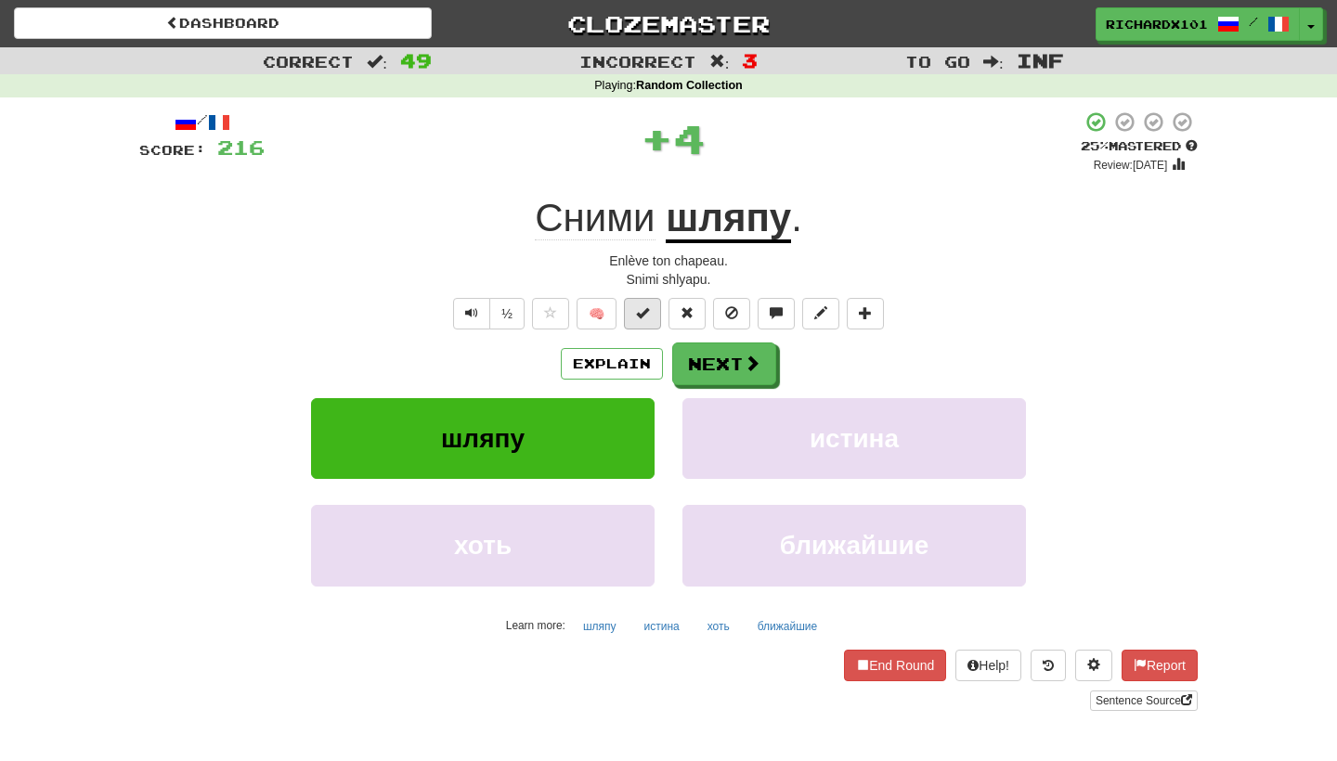
click at [638, 307] on span at bounding box center [642, 312] width 13 height 13
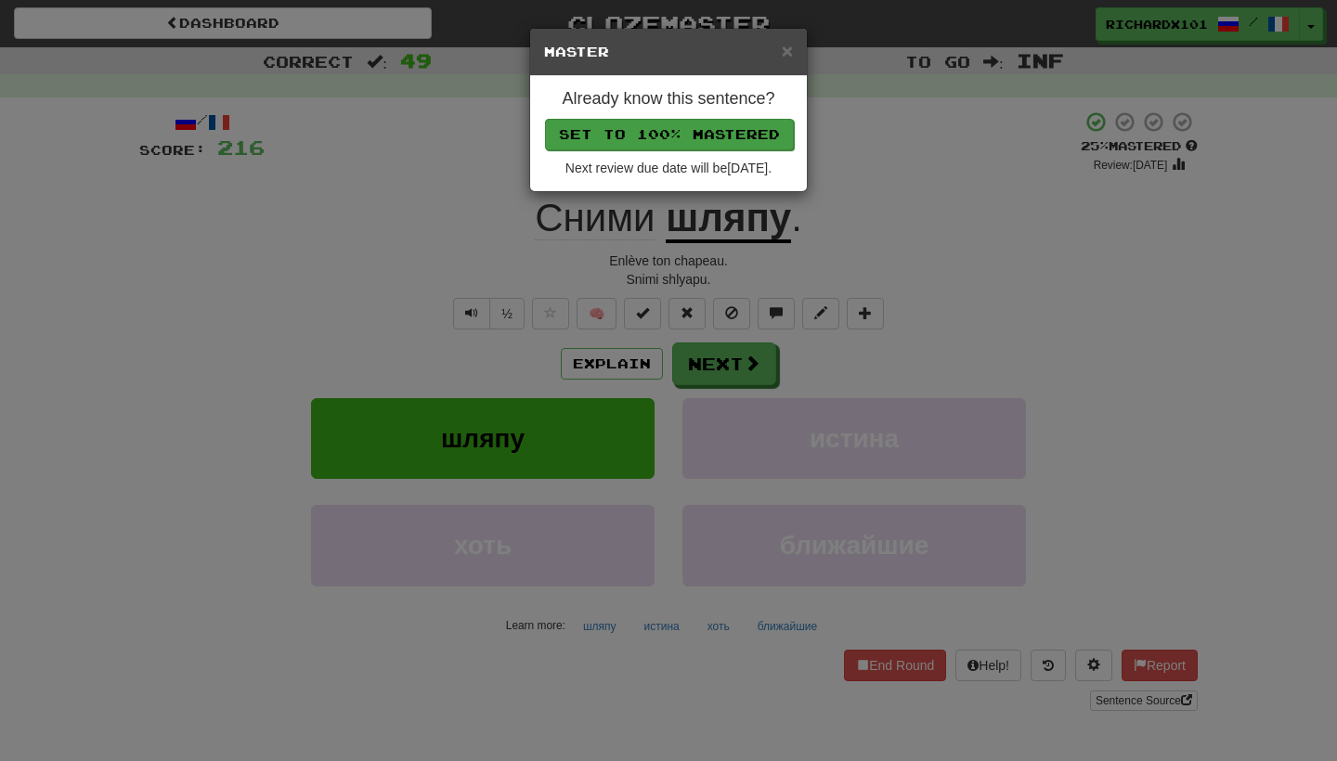
click at [688, 125] on button "Set to 100% Mastered" at bounding box center [669, 135] width 249 height 32
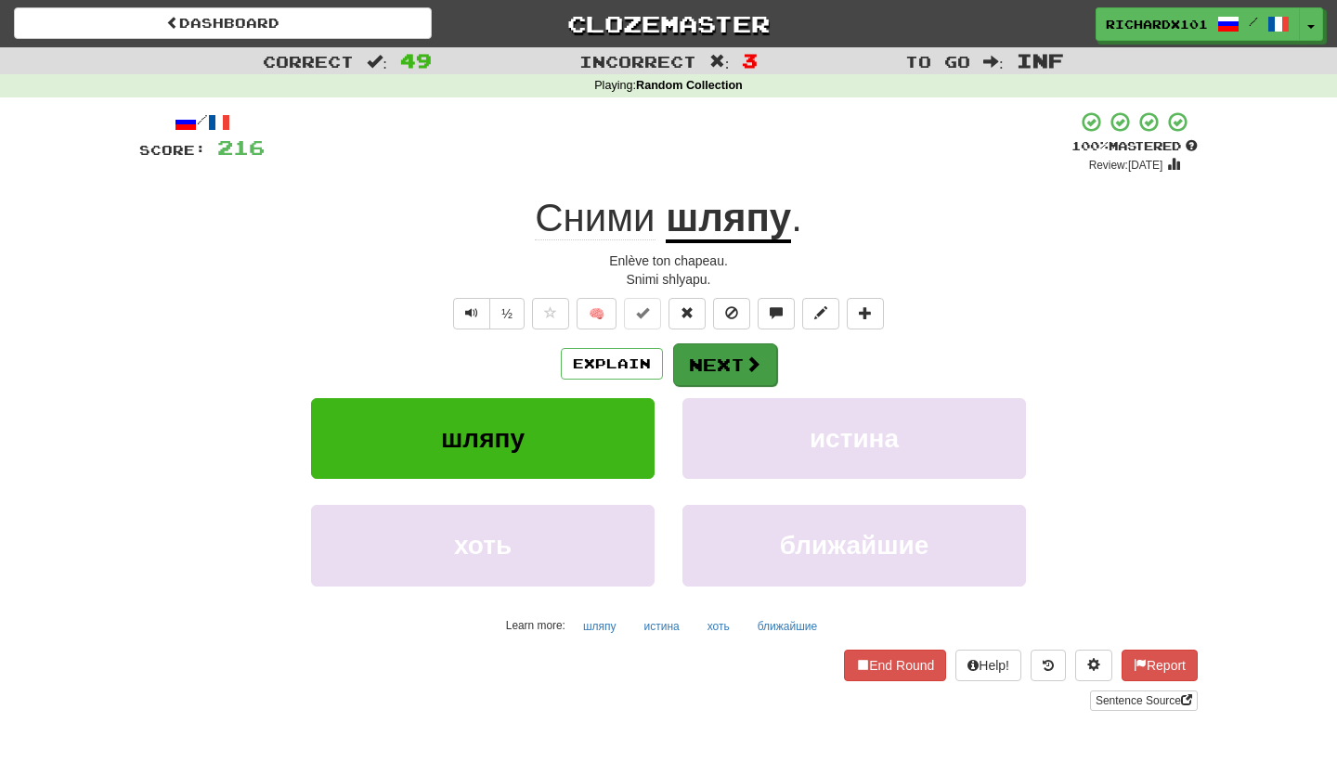
click at [741, 369] on button "Next" at bounding box center [725, 365] width 104 height 43
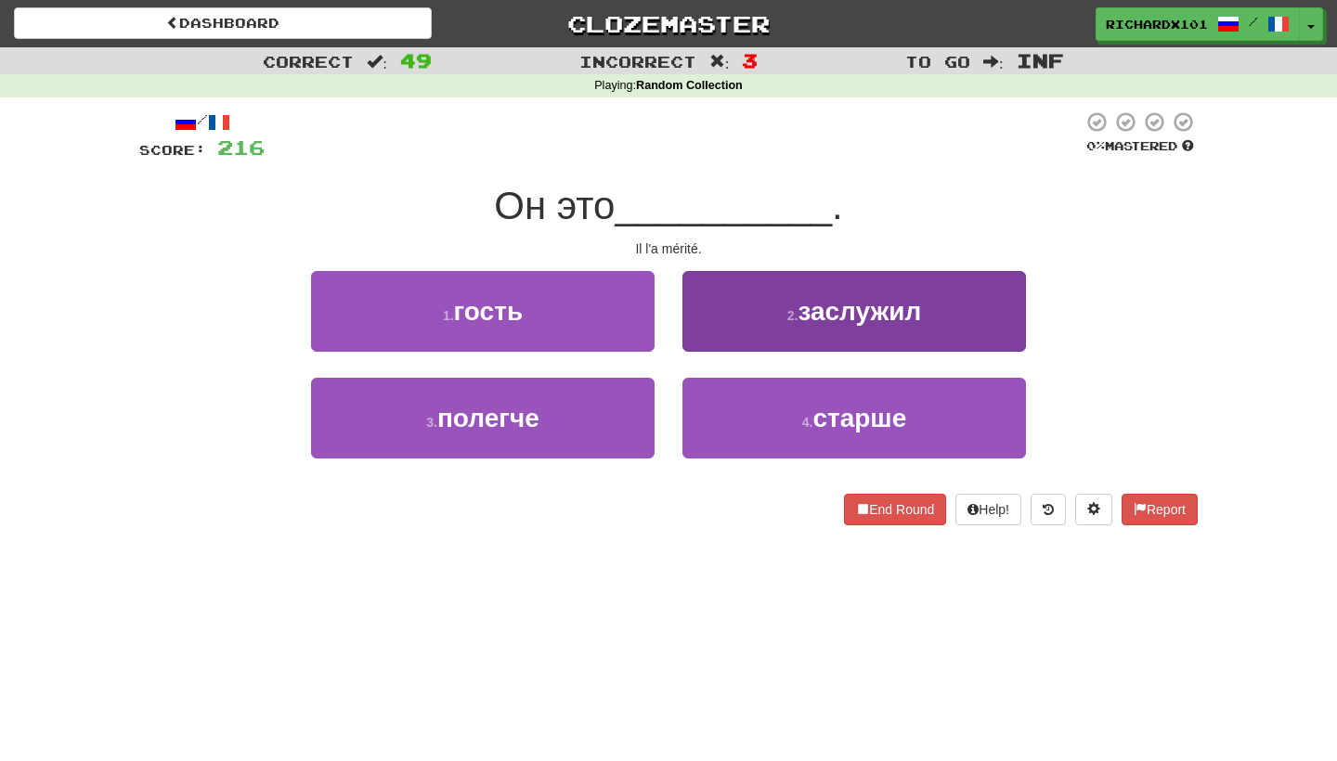
click at [769, 322] on button "2 . заслужил" at bounding box center [855, 311] width 344 height 81
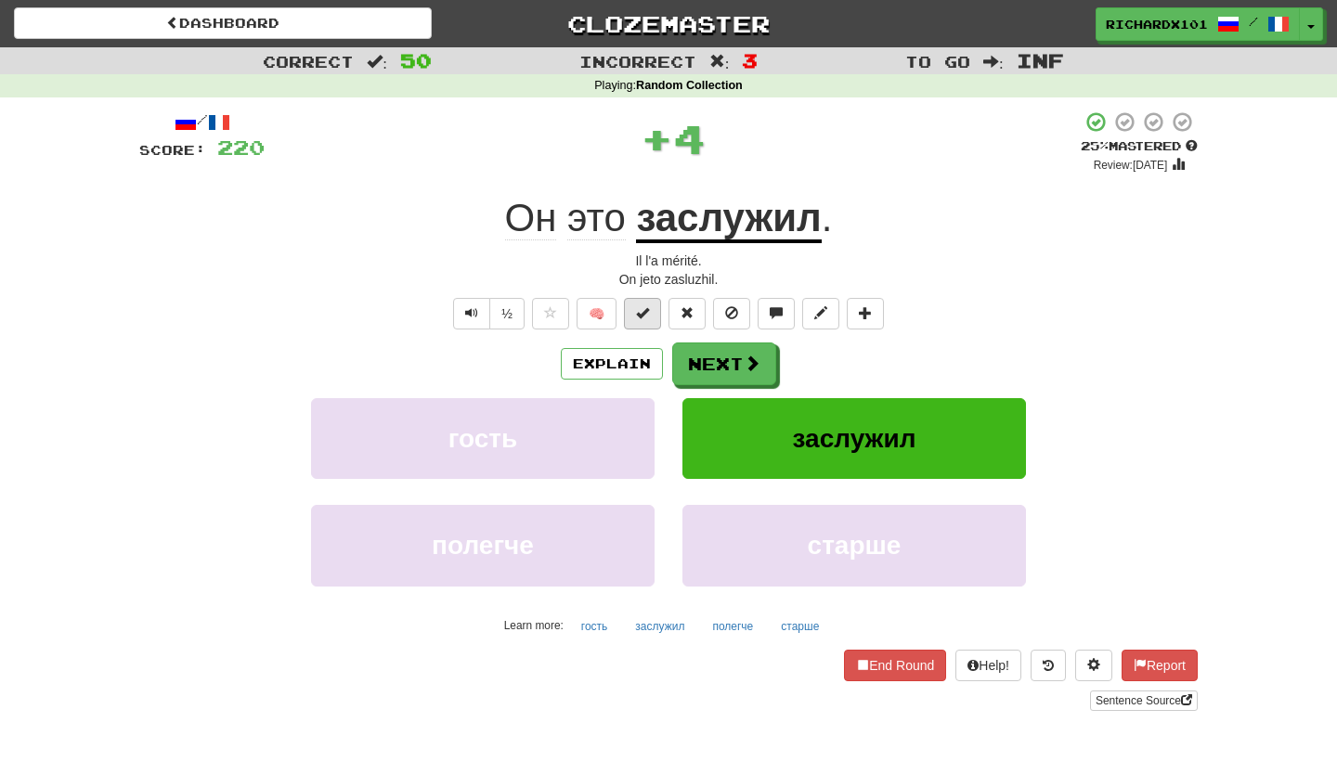
click at [643, 320] on button at bounding box center [642, 314] width 37 height 32
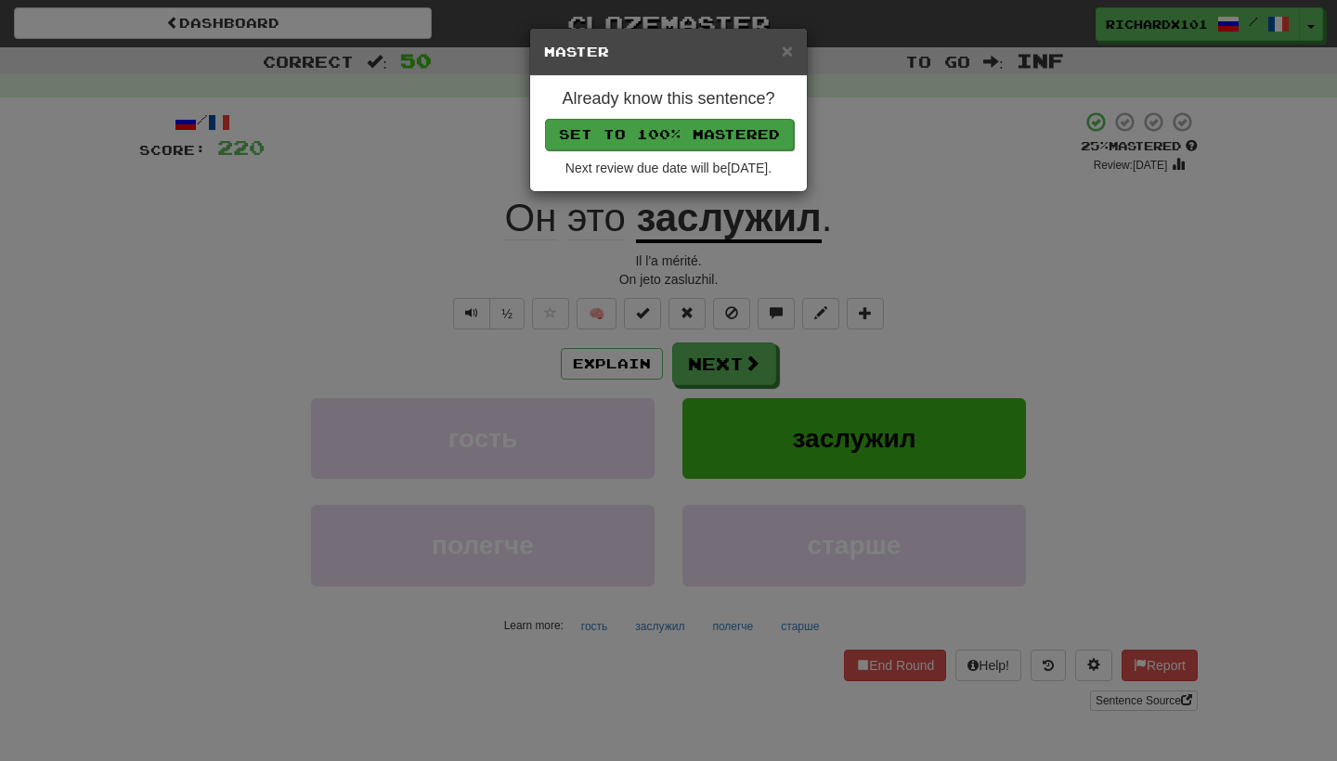
click at [716, 137] on button "Set to 100% Mastered" at bounding box center [669, 135] width 249 height 32
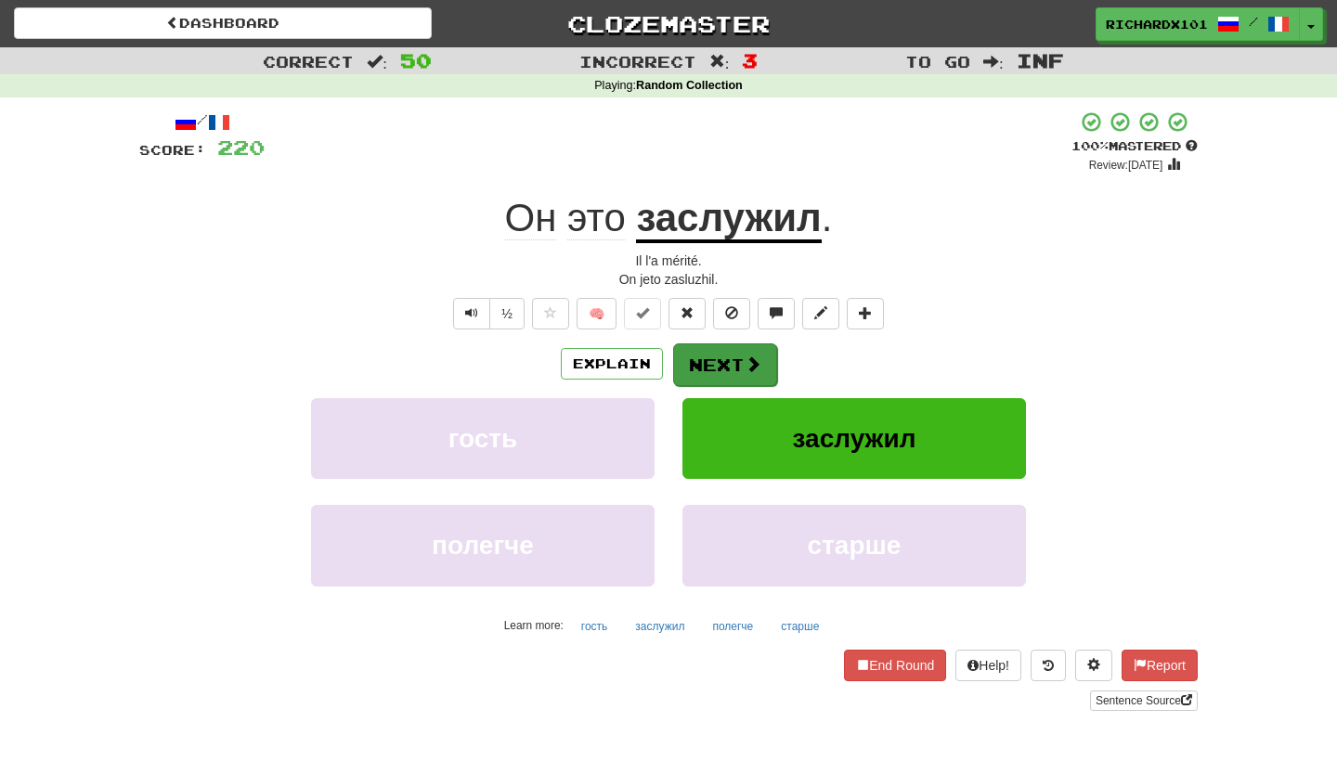
click at [711, 355] on button "Next" at bounding box center [725, 365] width 104 height 43
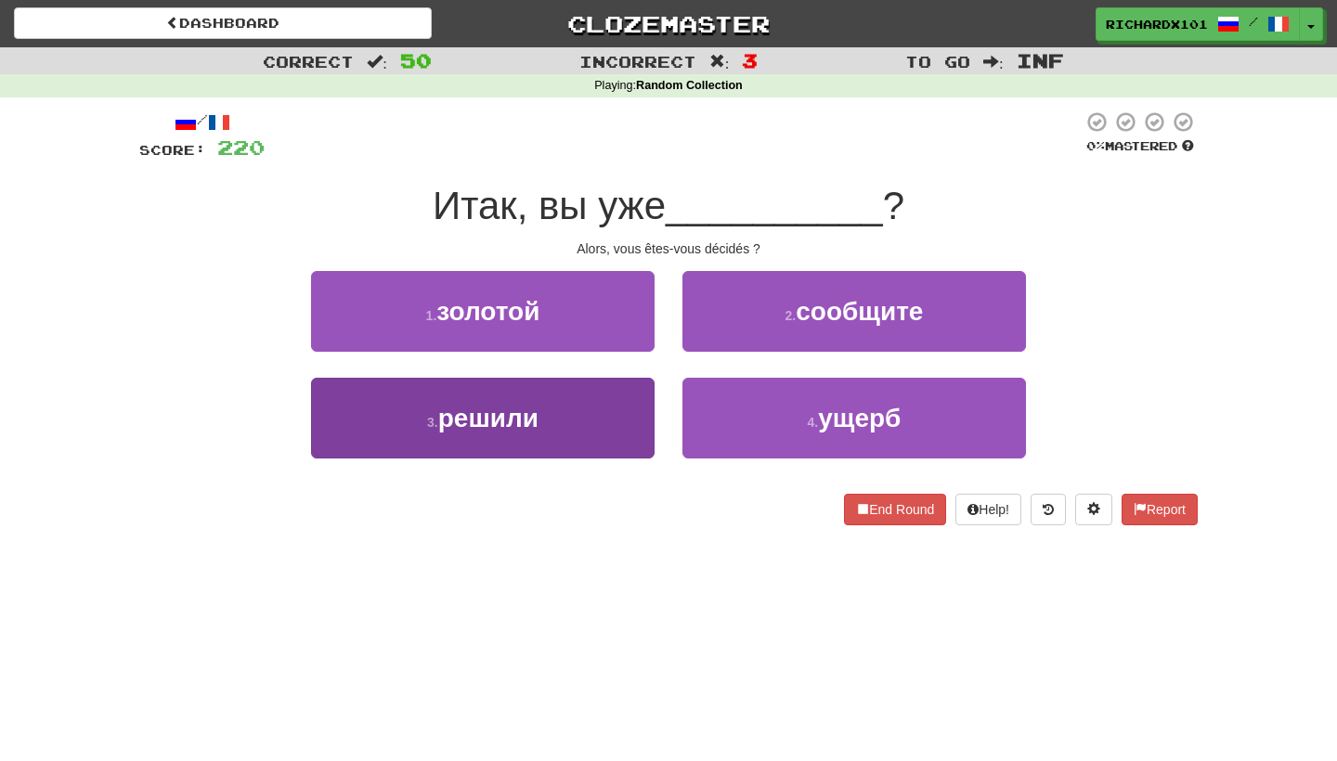
click at [631, 420] on button "3 . решили" at bounding box center [483, 418] width 344 height 81
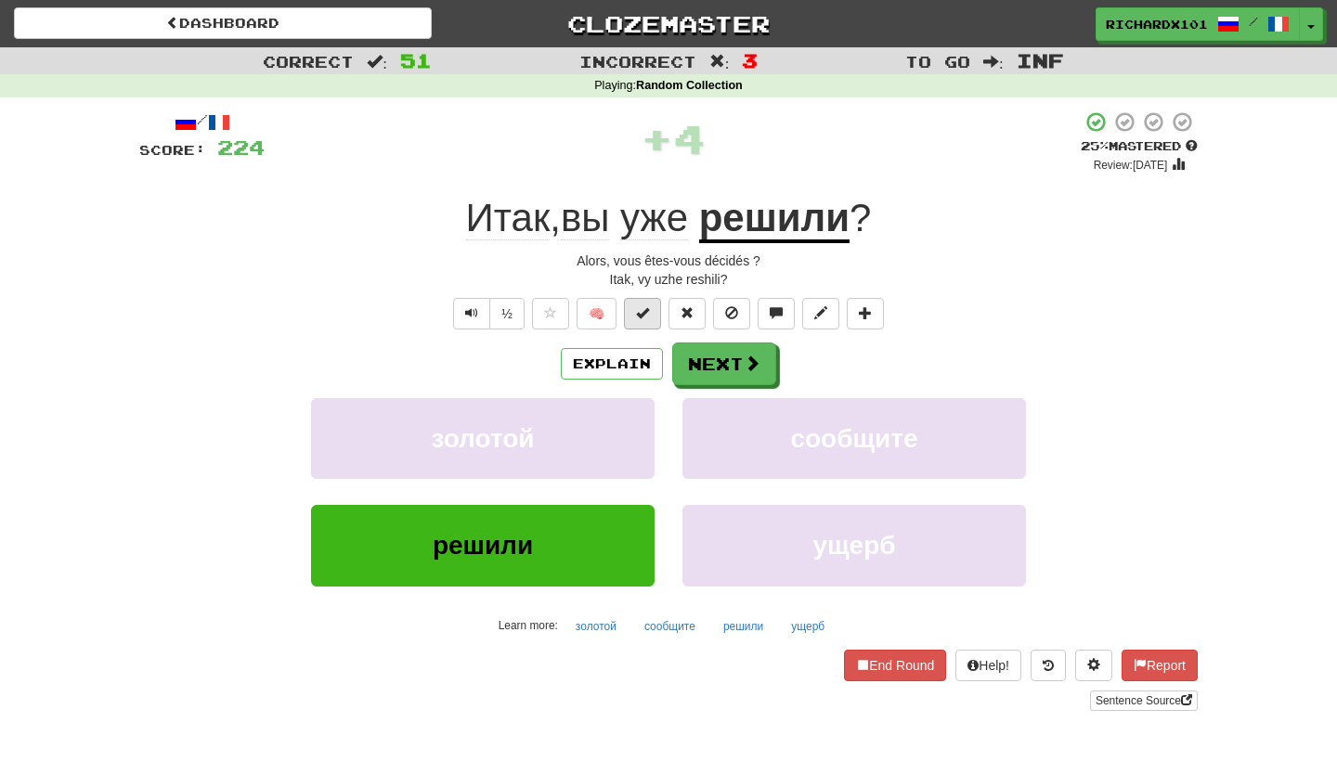
click at [651, 312] on button at bounding box center [642, 314] width 37 height 32
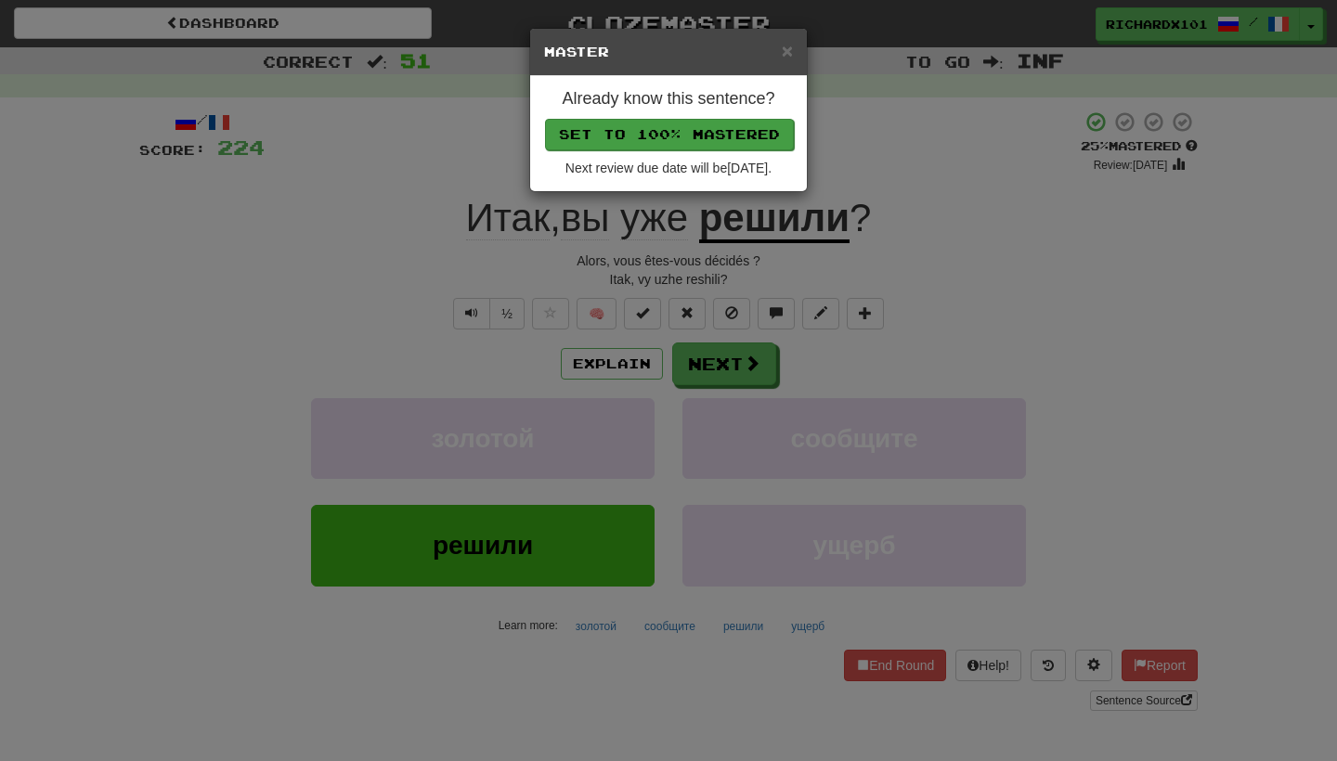
click at [735, 133] on button "Set to 100% Mastered" at bounding box center [669, 135] width 249 height 32
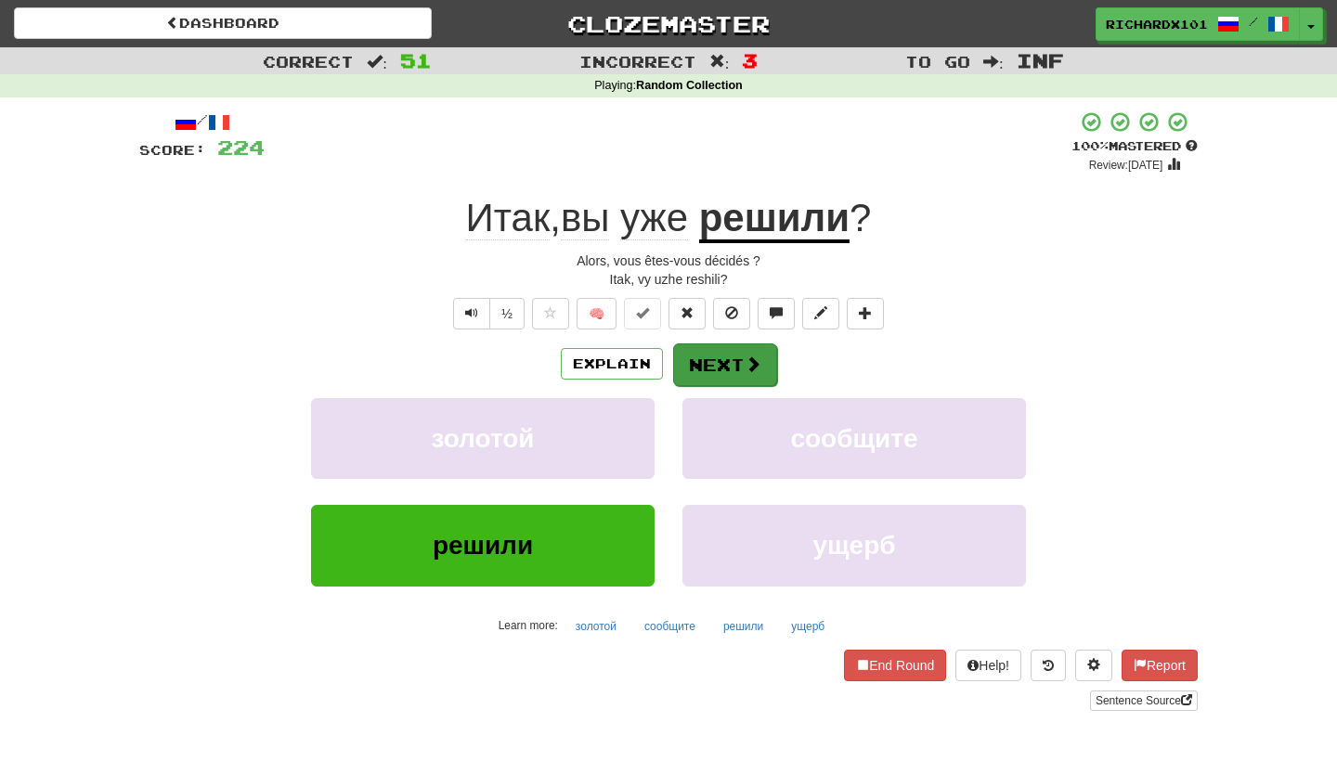
click at [712, 355] on button "Next" at bounding box center [725, 365] width 104 height 43
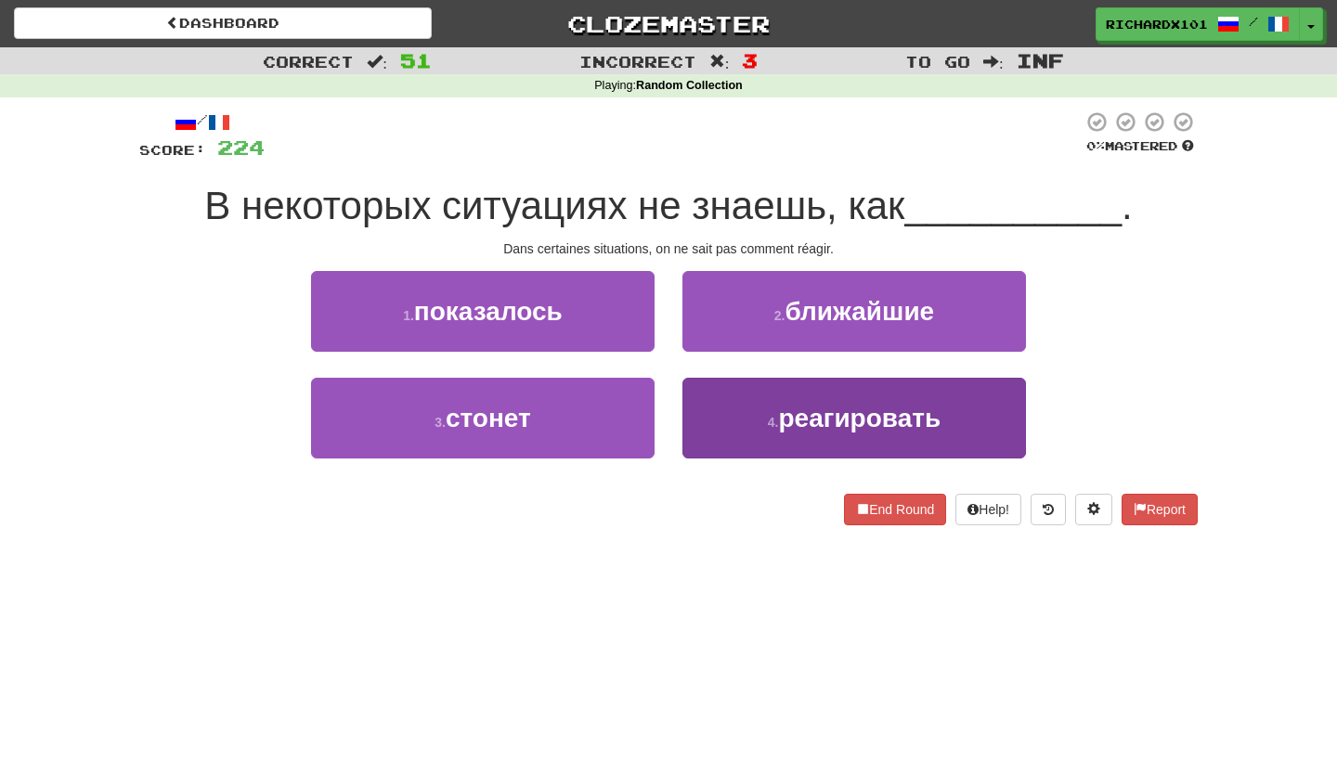
click at [740, 427] on button "4 . реагировать" at bounding box center [855, 418] width 344 height 81
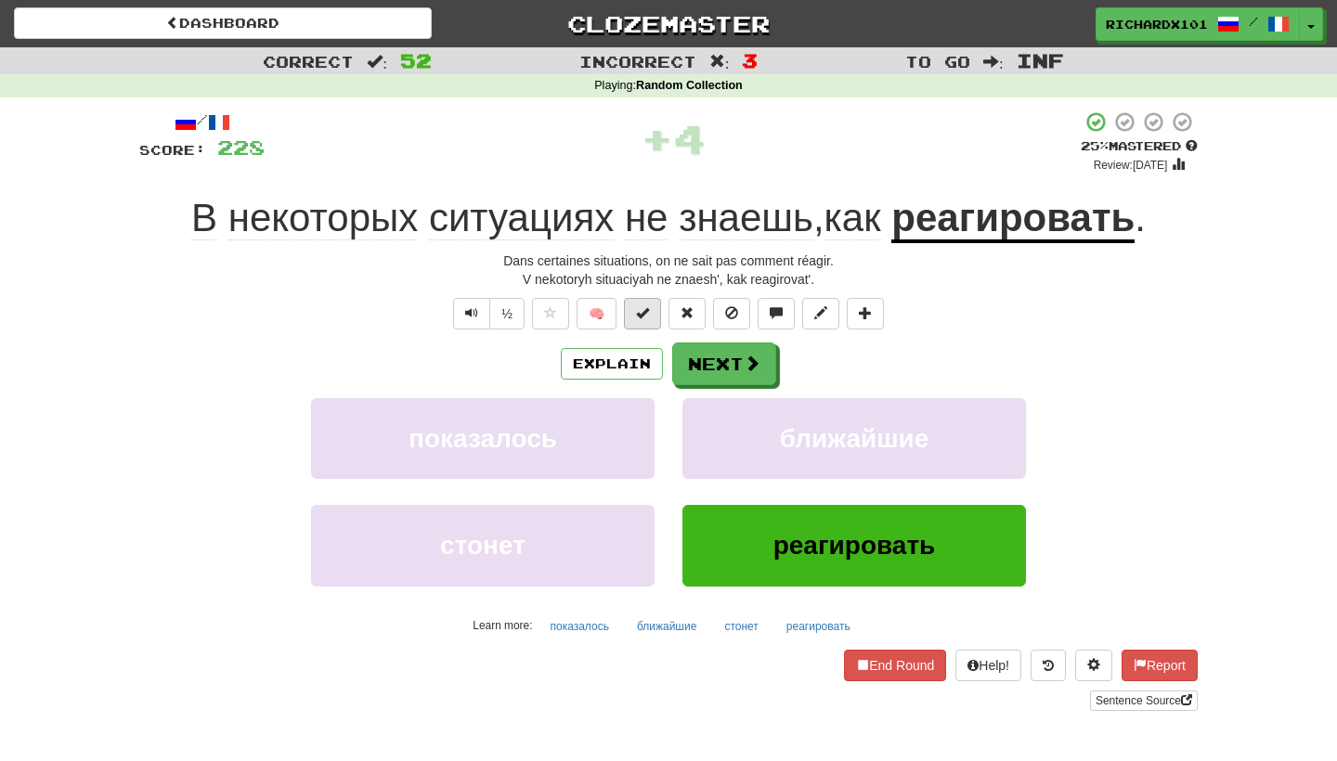
click at [651, 308] on button at bounding box center [642, 314] width 37 height 32
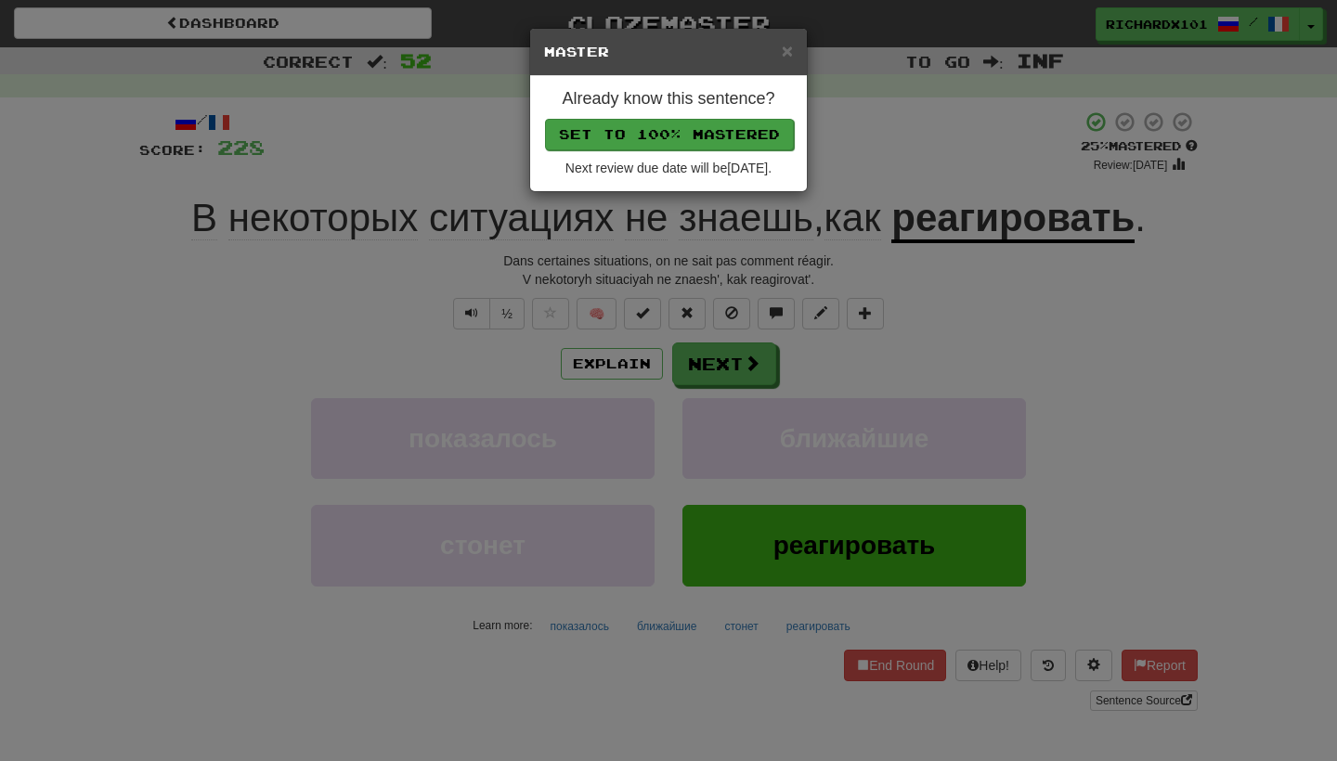
click at [713, 129] on button "Set to 100% Mastered" at bounding box center [669, 135] width 249 height 32
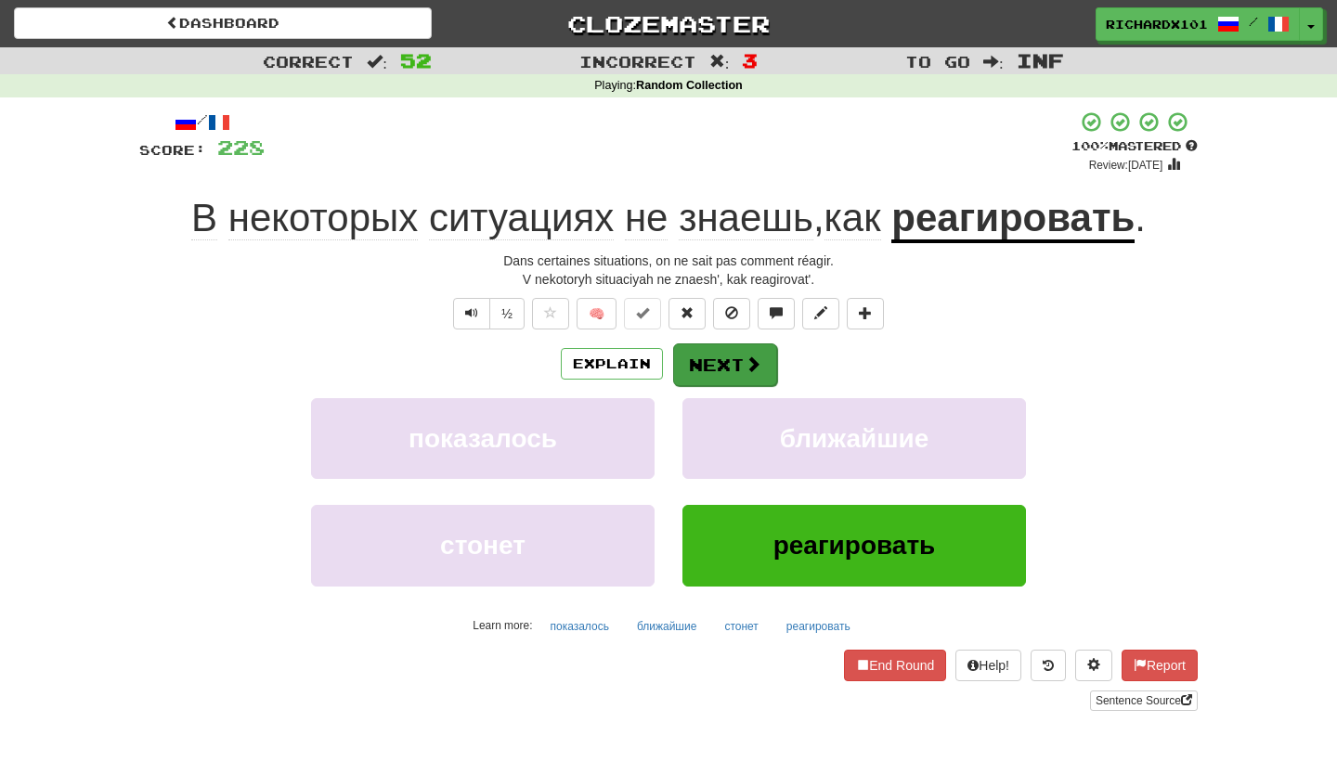
click at [706, 353] on button "Next" at bounding box center [725, 365] width 104 height 43
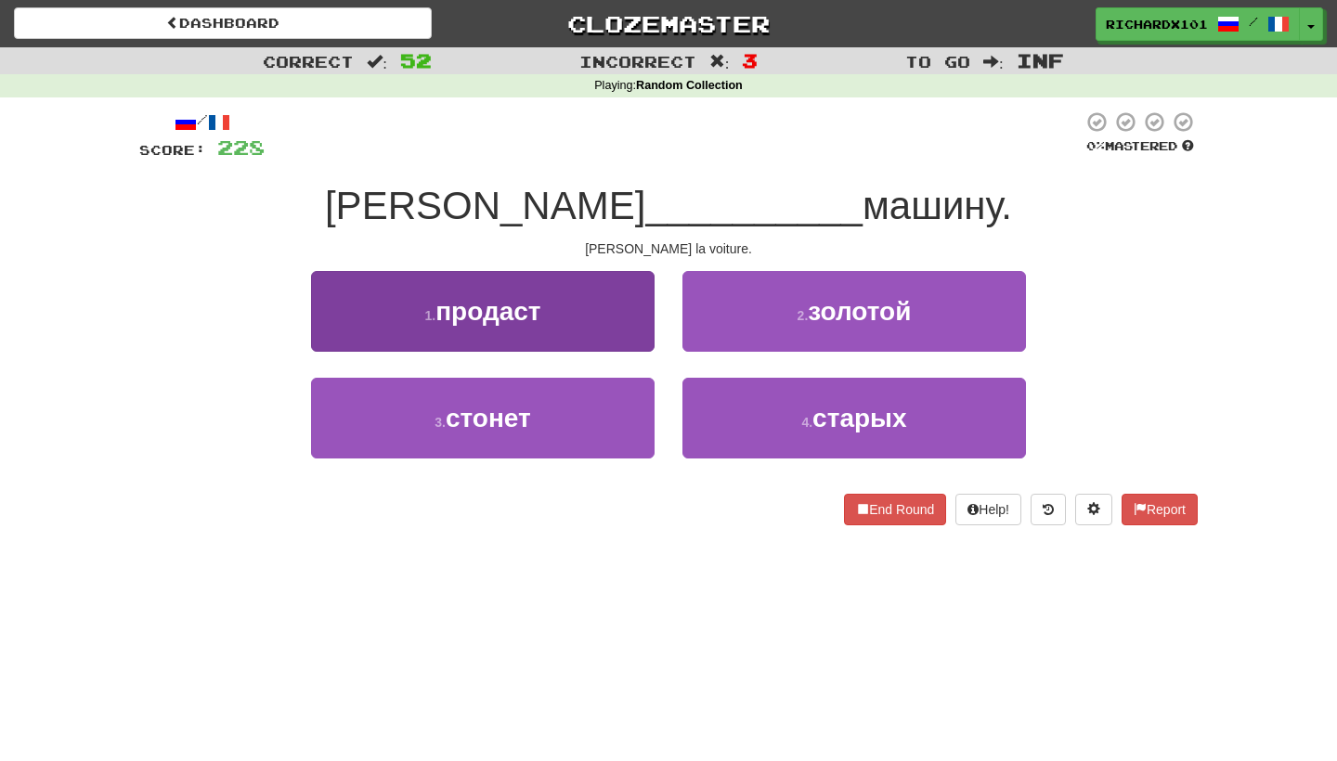
click at [617, 314] on button "1 . продаст" at bounding box center [483, 311] width 344 height 81
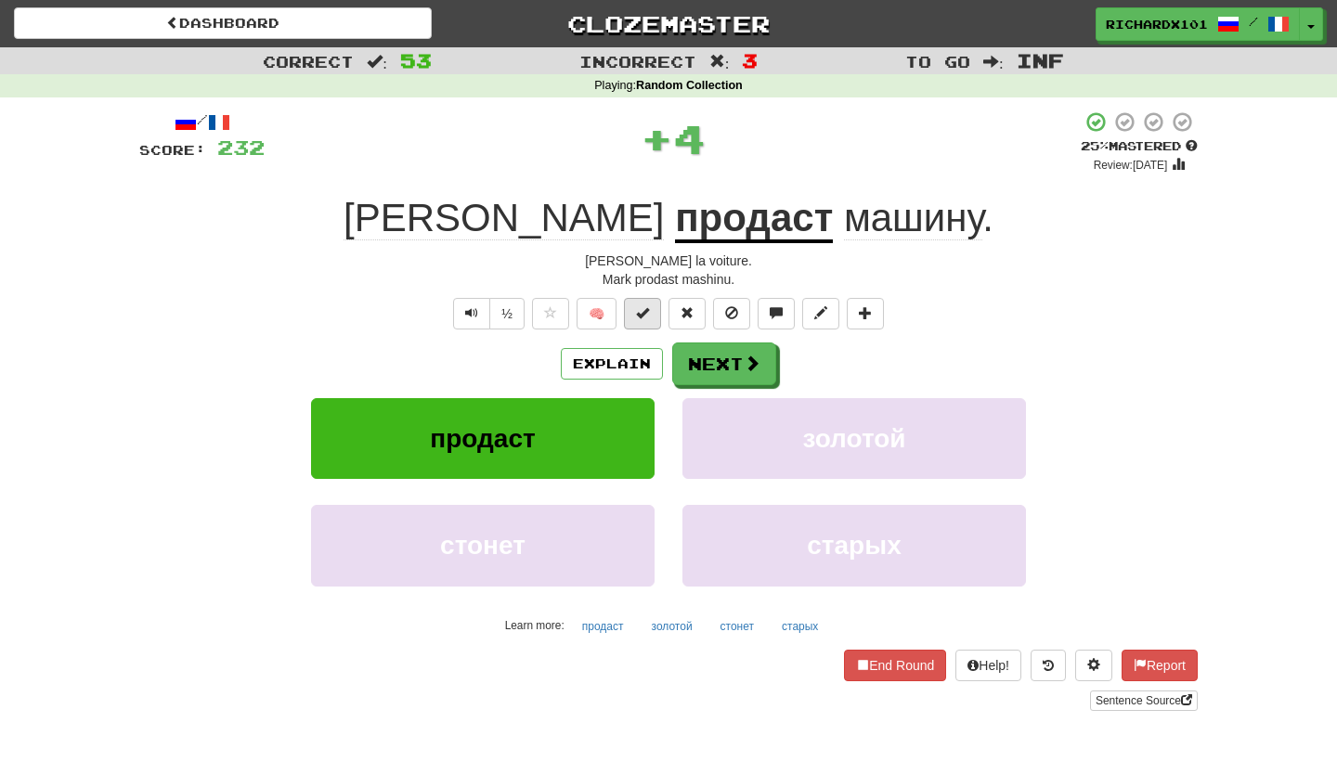
click at [650, 308] on button at bounding box center [642, 314] width 37 height 32
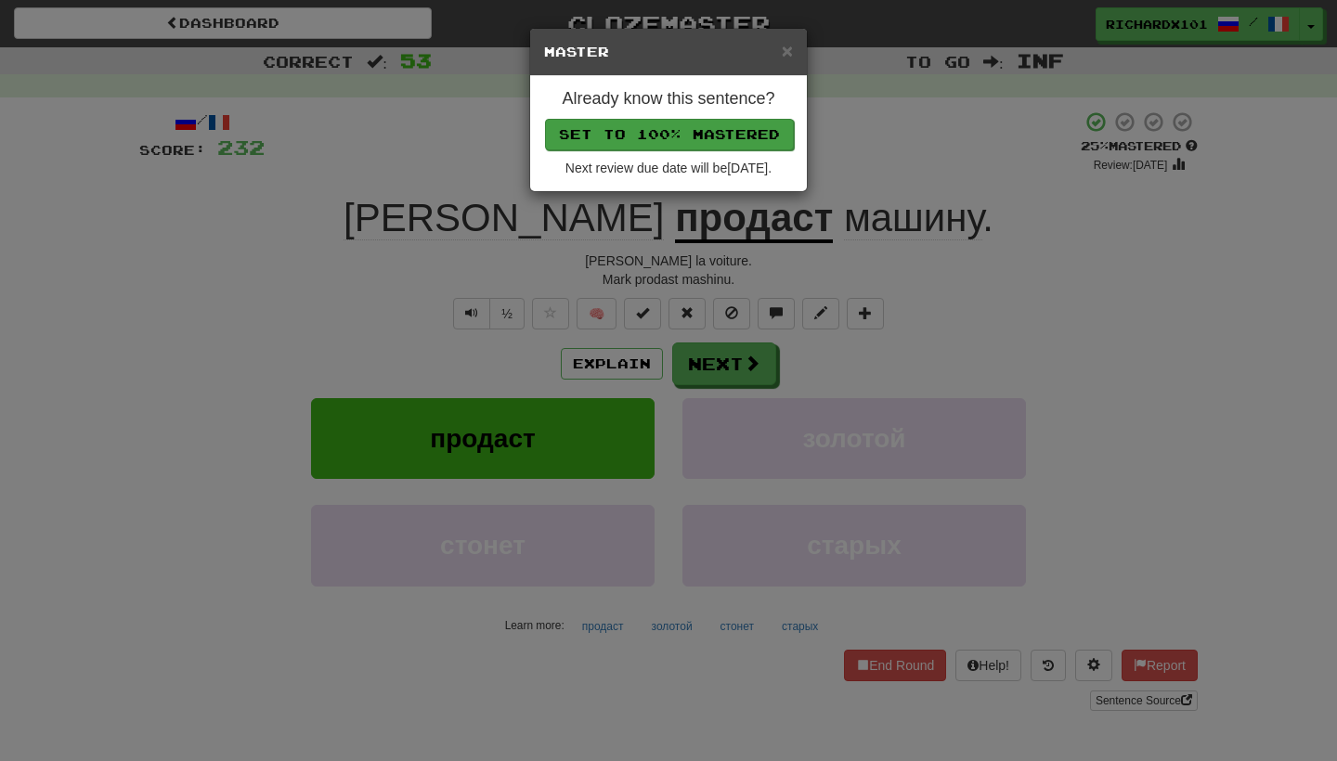
click at [756, 130] on button "Set to 100% Mastered" at bounding box center [669, 135] width 249 height 32
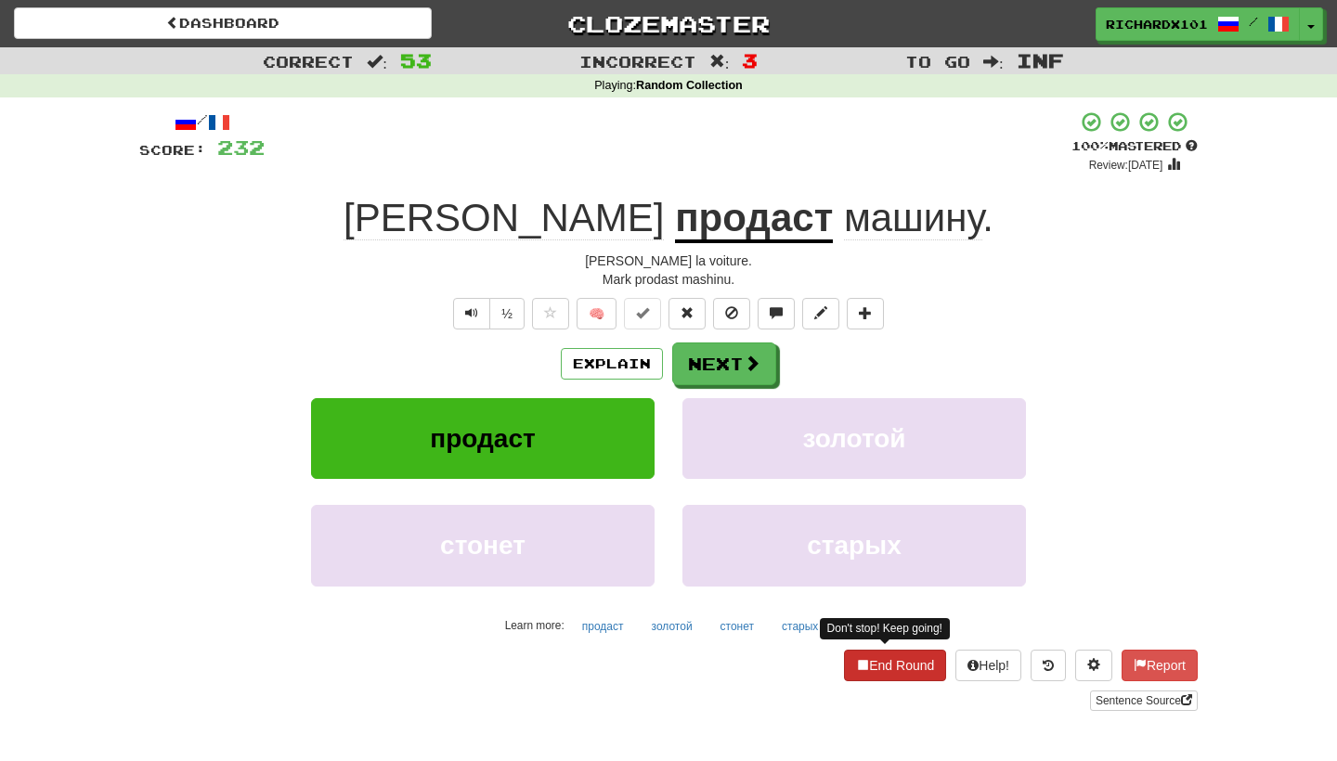
click at [867, 654] on button "End Round" at bounding box center [895, 666] width 102 height 32
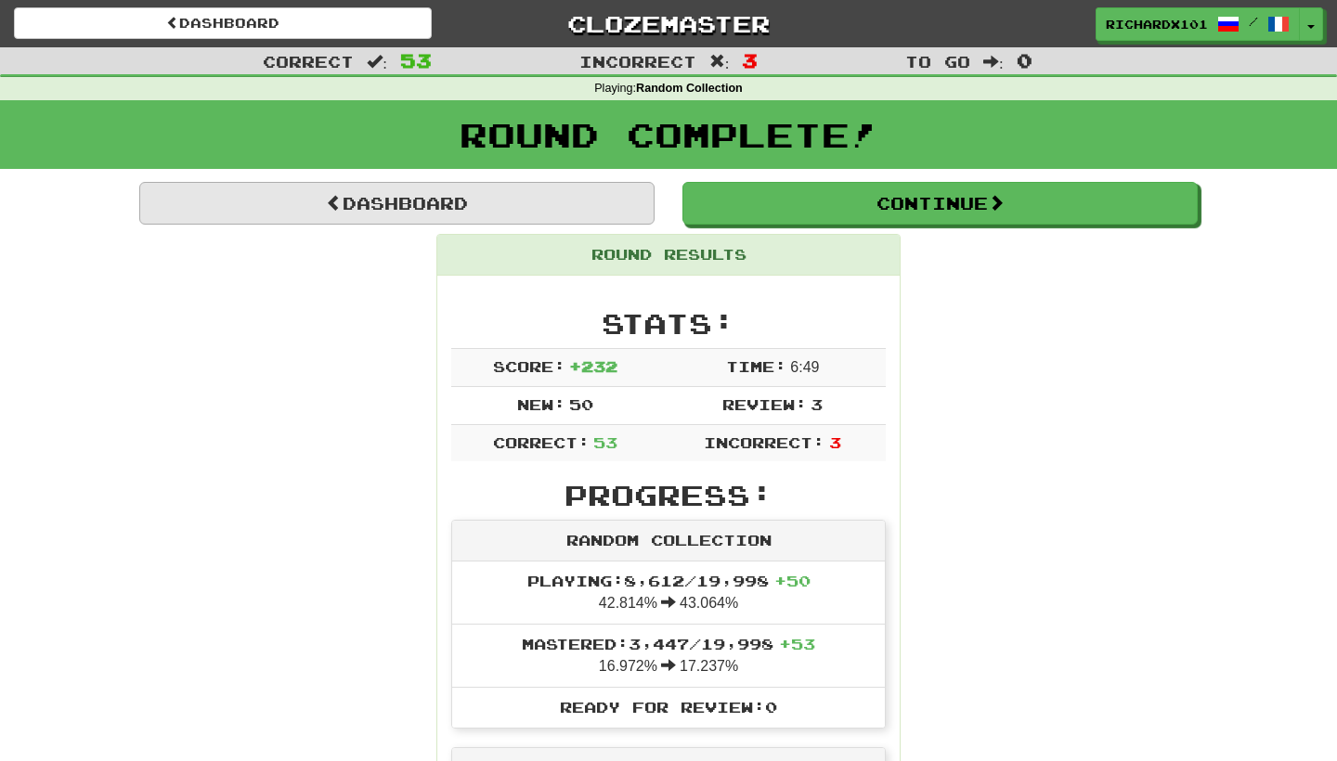
click at [575, 195] on link "Dashboard" at bounding box center [396, 203] width 515 height 43
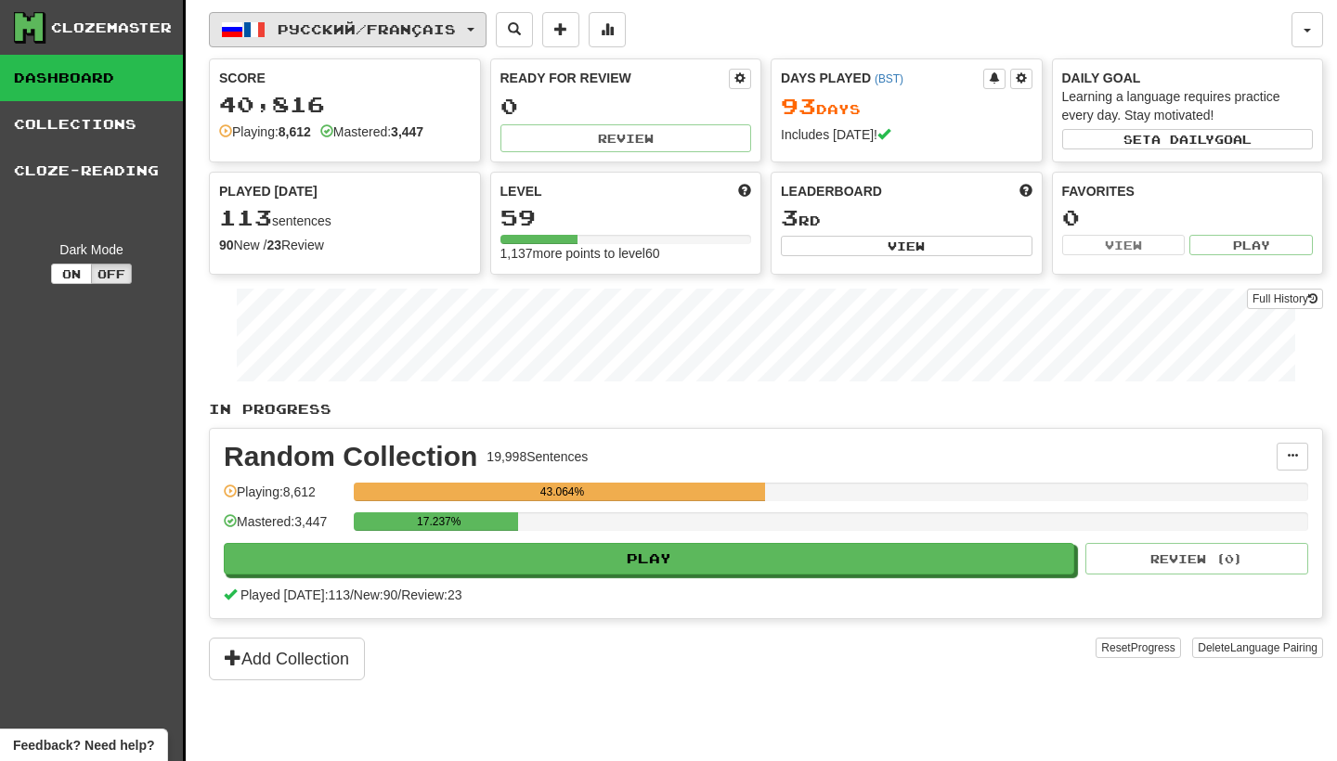
click at [483, 25] on button "Русский / Français" at bounding box center [348, 29] width 278 height 35
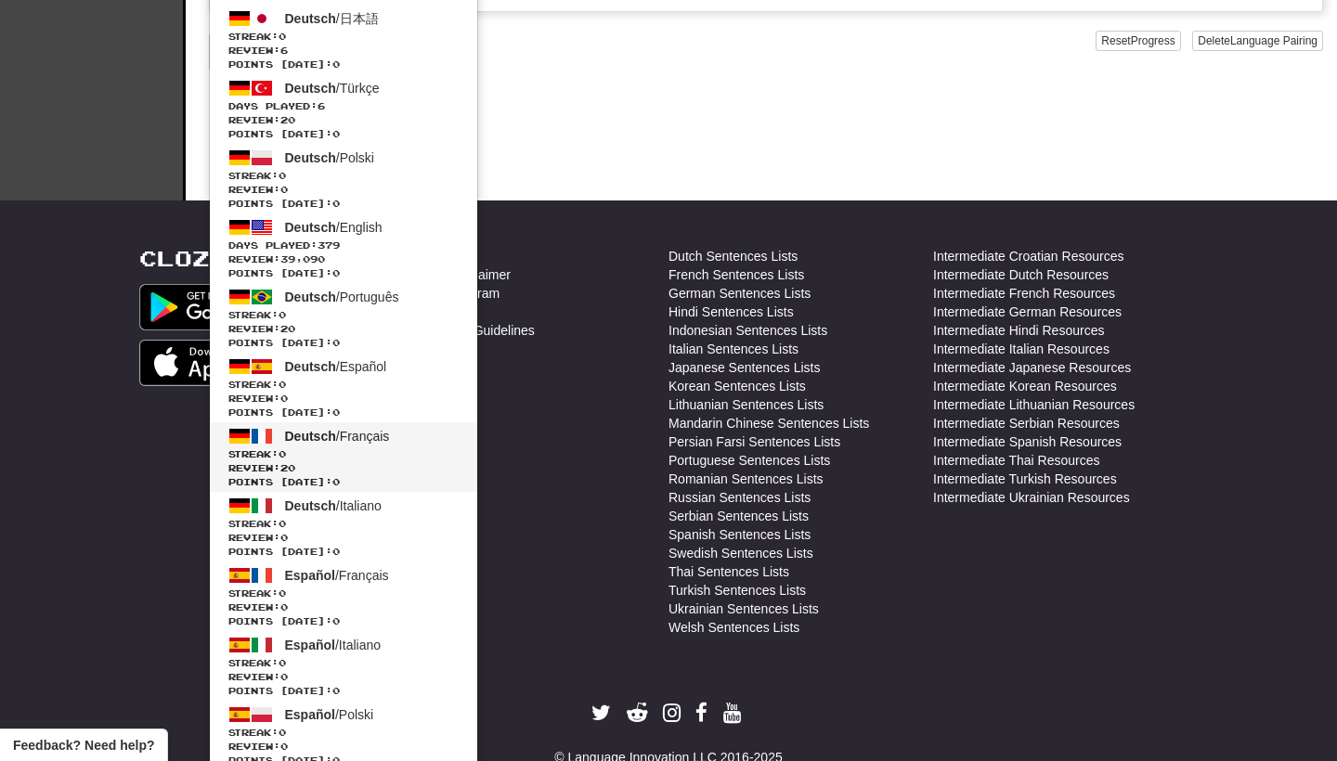
scroll to position [608, 0]
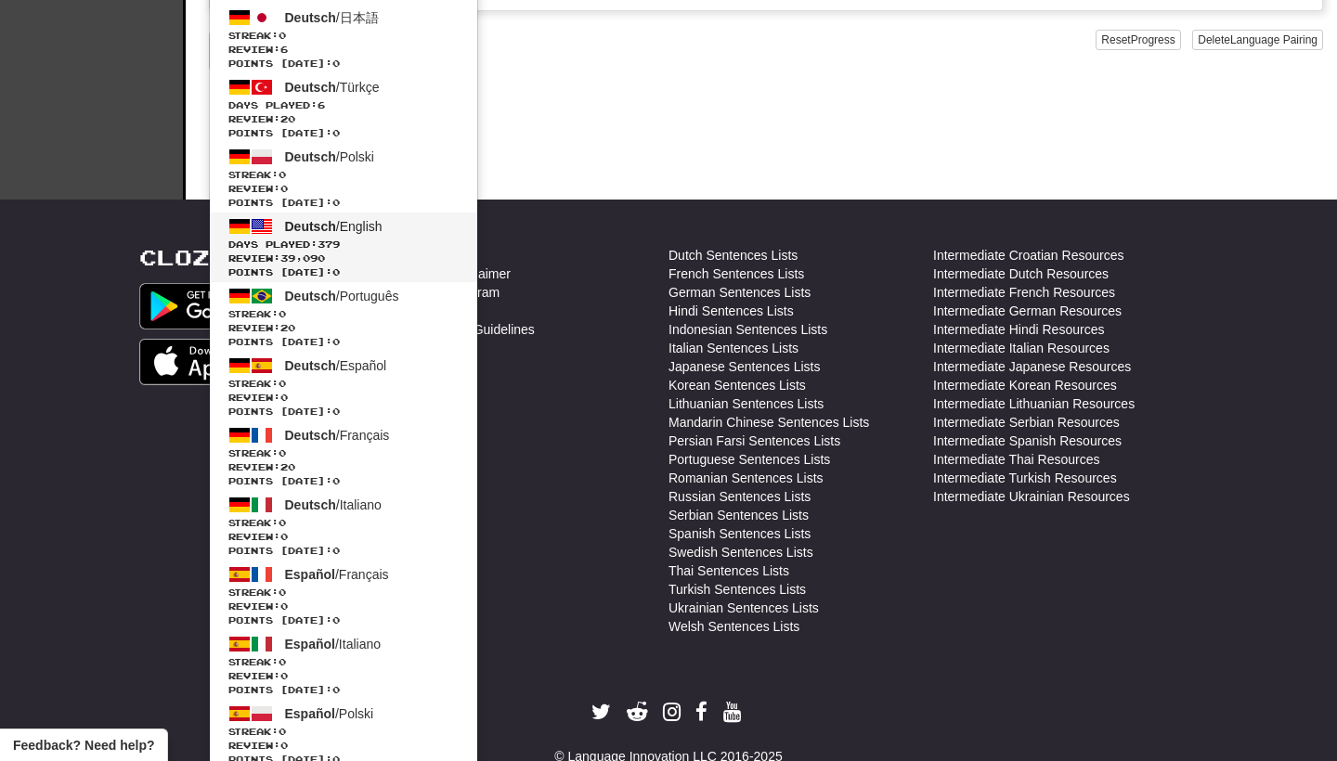
click at [400, 230] on link "Deutsch / English Days Played: 379 Review: 39,090 Points today: 0" at bounding box center [343, 248] width 267 height 70
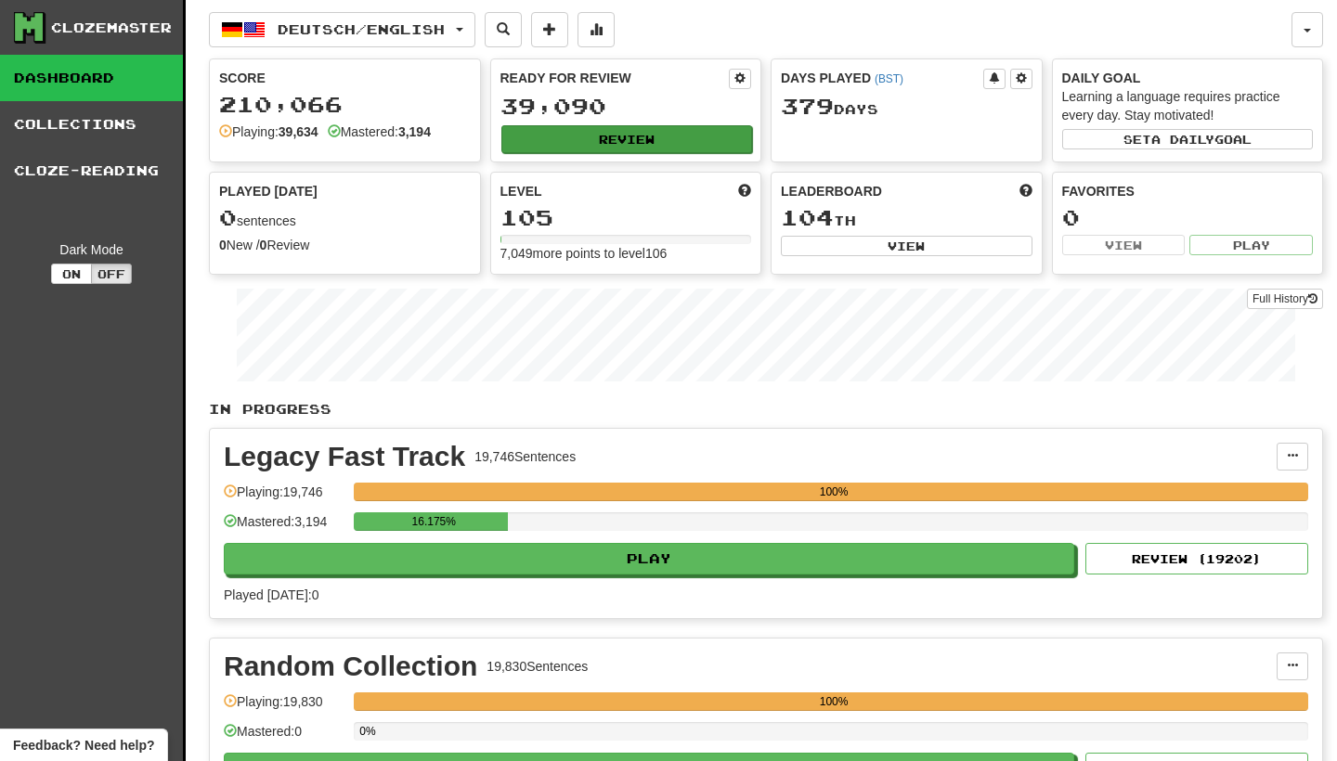
click at [626, 137] on button "Review" at bounding box center [627, 139] width 252 height 28
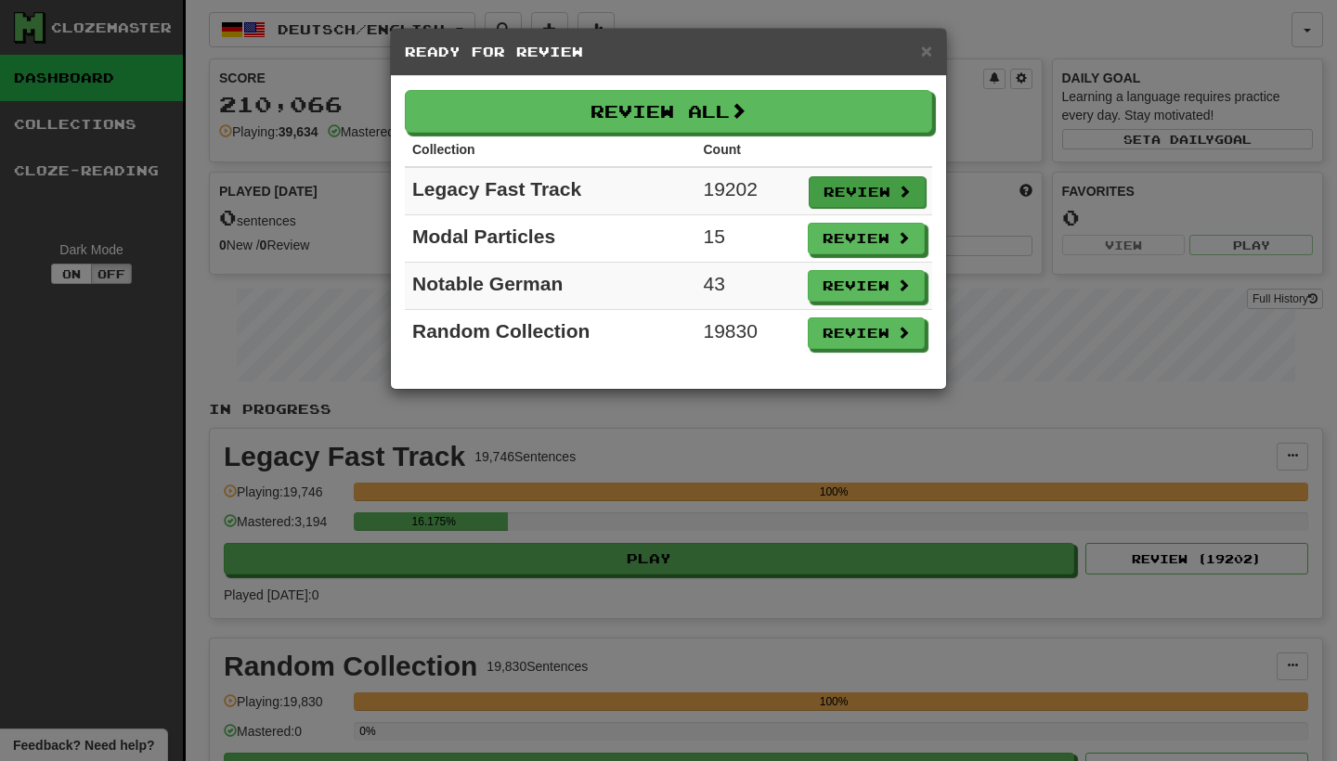
click at [830, 179] on button "Review" at bounding box center [867, 192] width 117 height 32
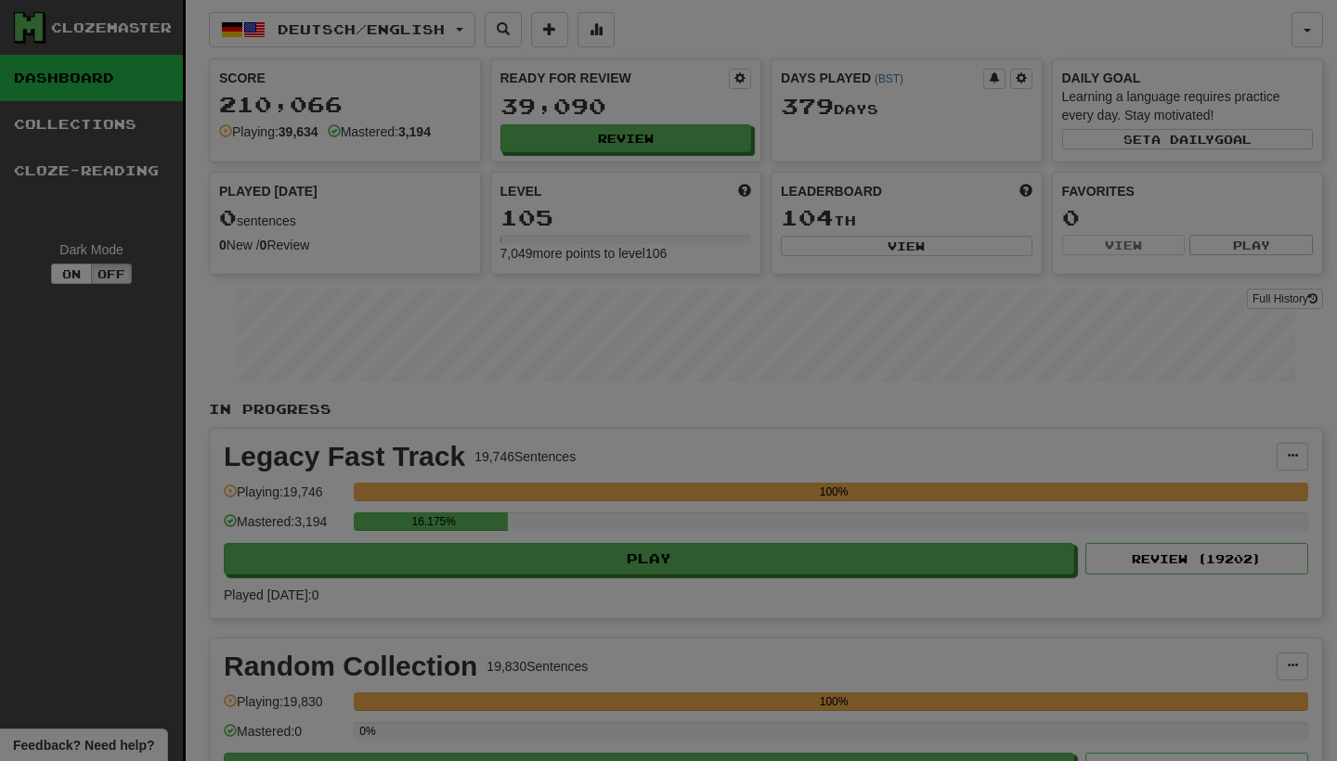
select select "********"
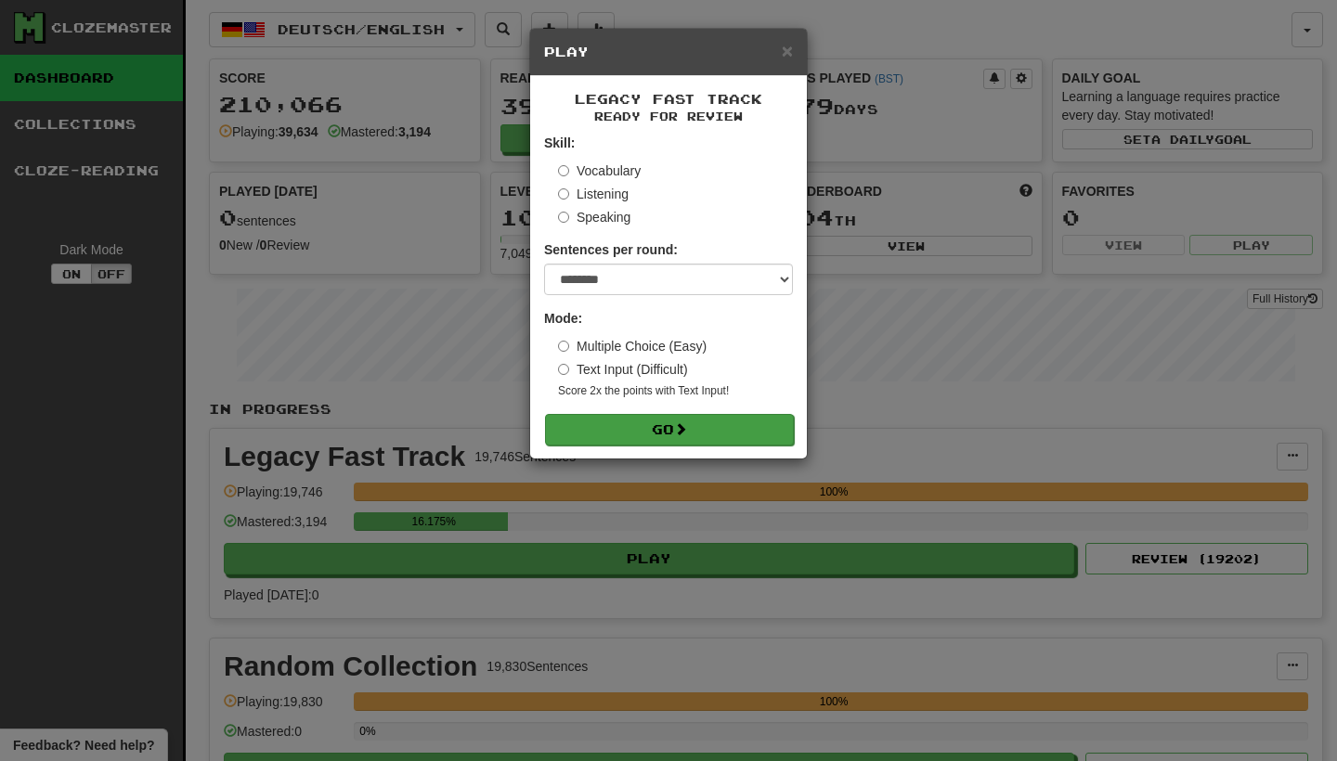
click at [753, 417] on button "Go" at bounding box center [669, 430] width 249 height 32
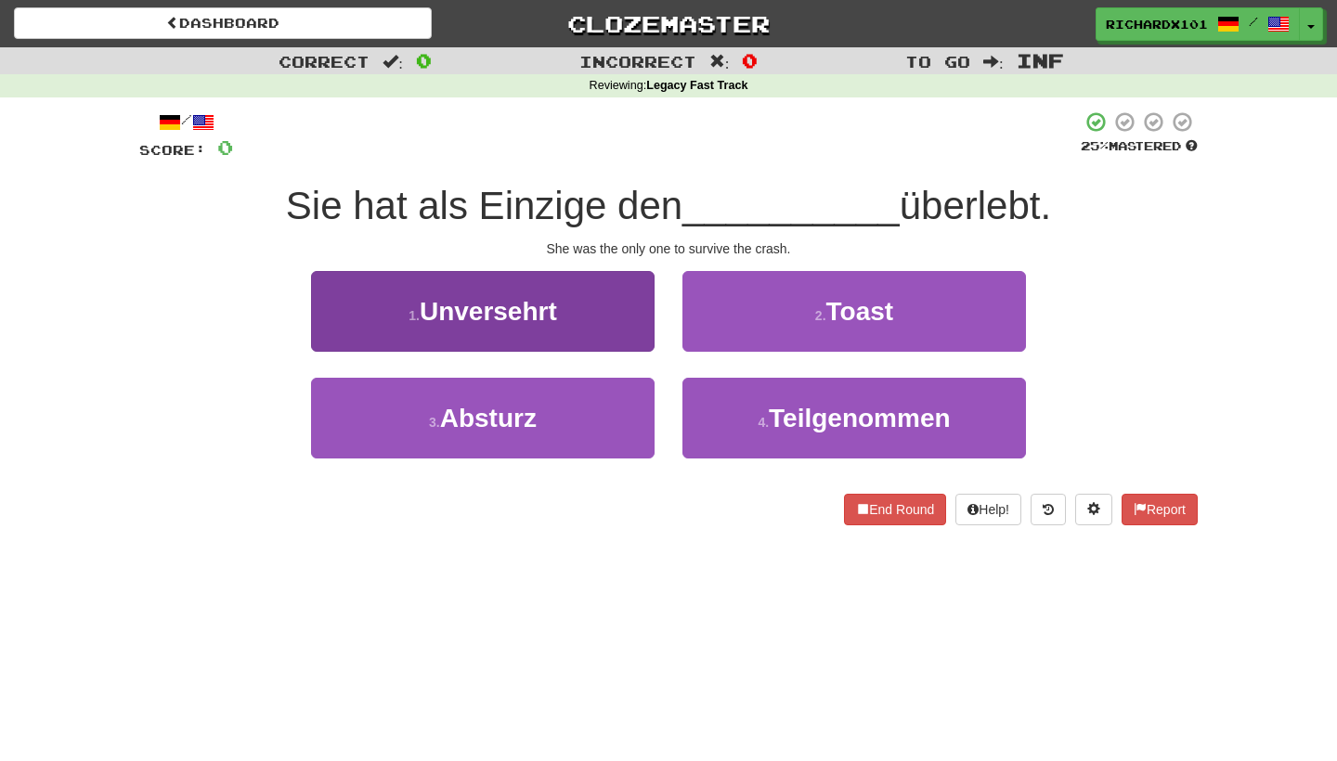
click at [641, 306] on button "1 . Unversehrt" at bounding box center [483, 311] width 344 height 81
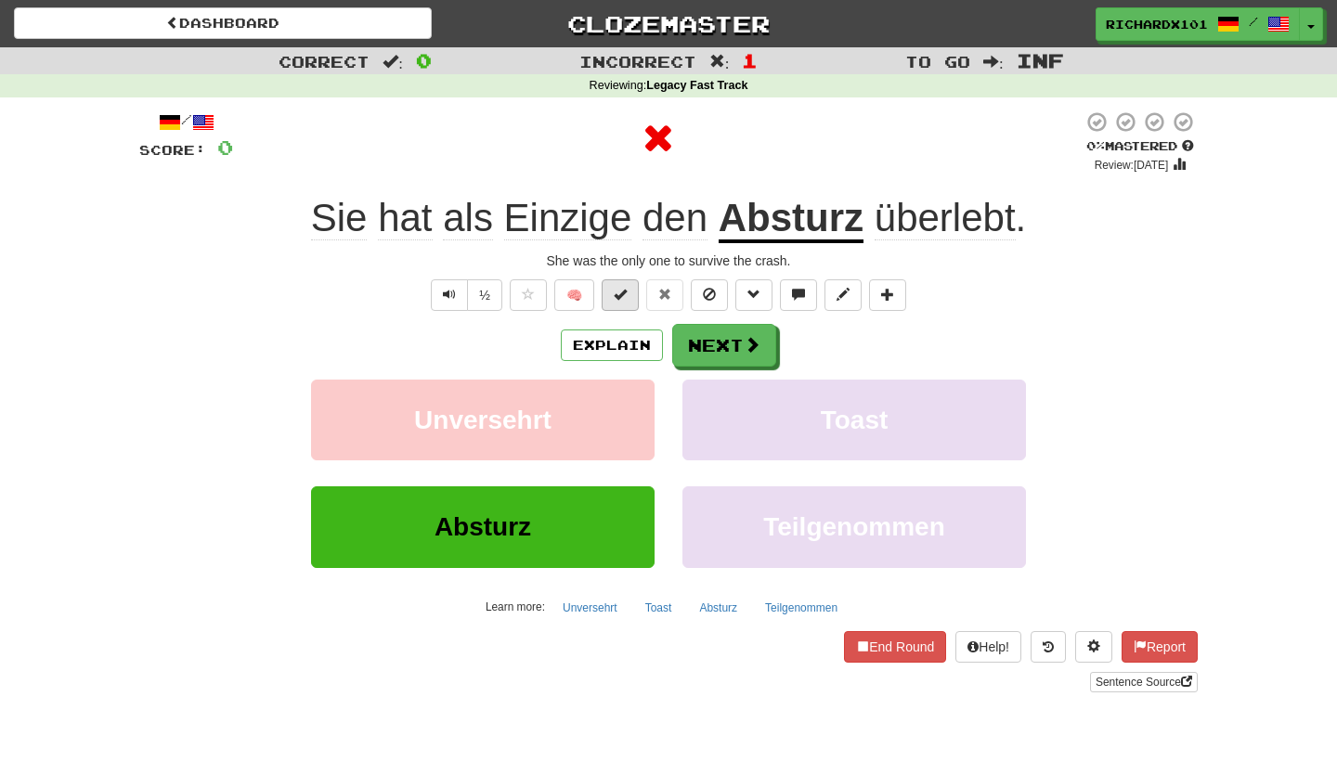
click at [623, 289] on span at bounding box center [620, 294] width 13 height 13
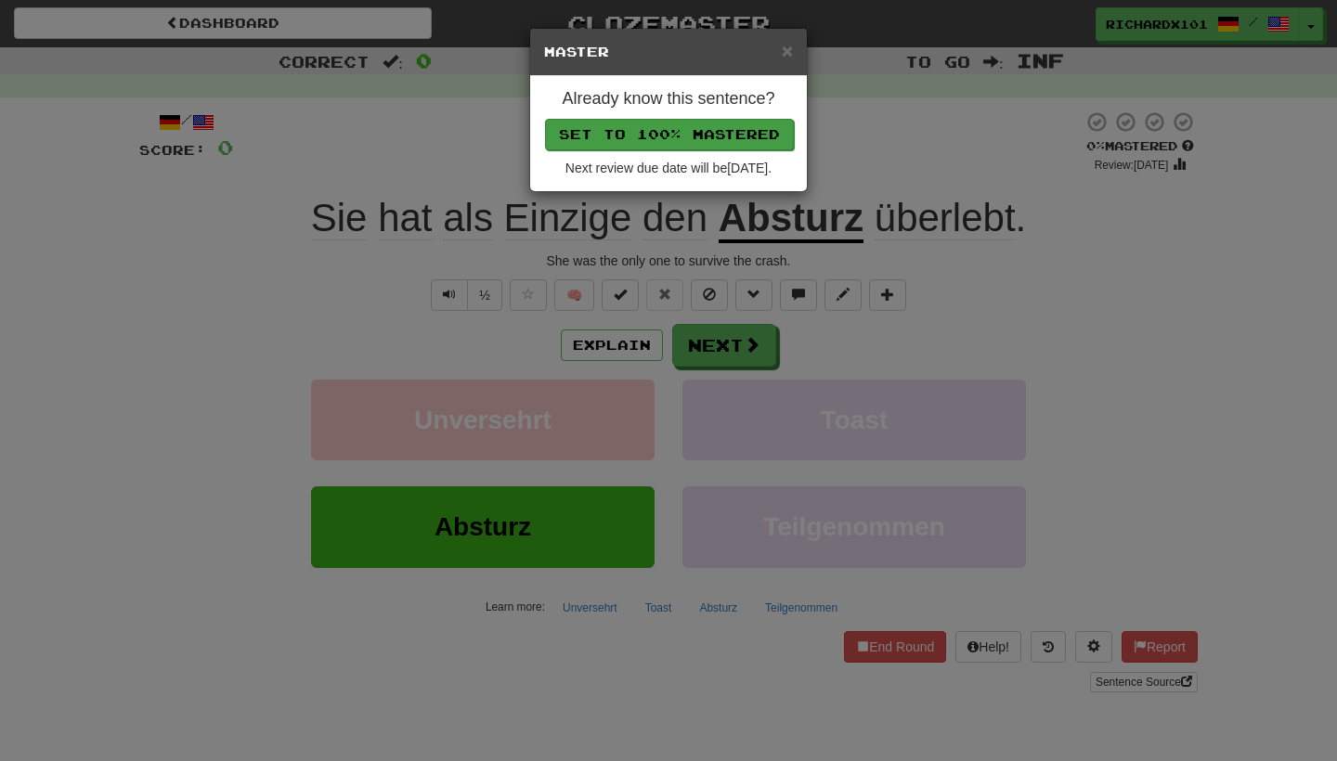
click at [654, 130] on button "Set to 100% Mastered" at bounding box center [669, 135] width 249 height 32
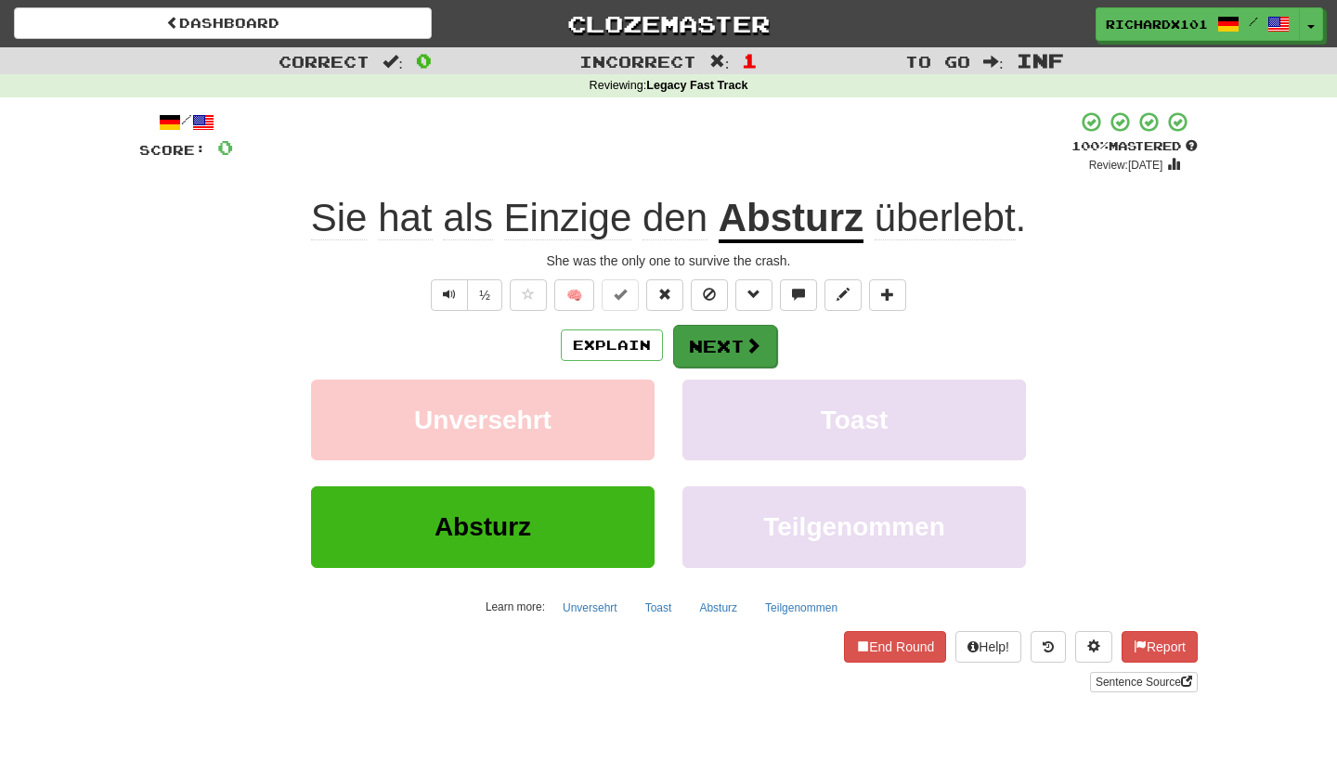
click at [720, 347] on button "Next" at bounding box center [725, 346] width 104 height 43
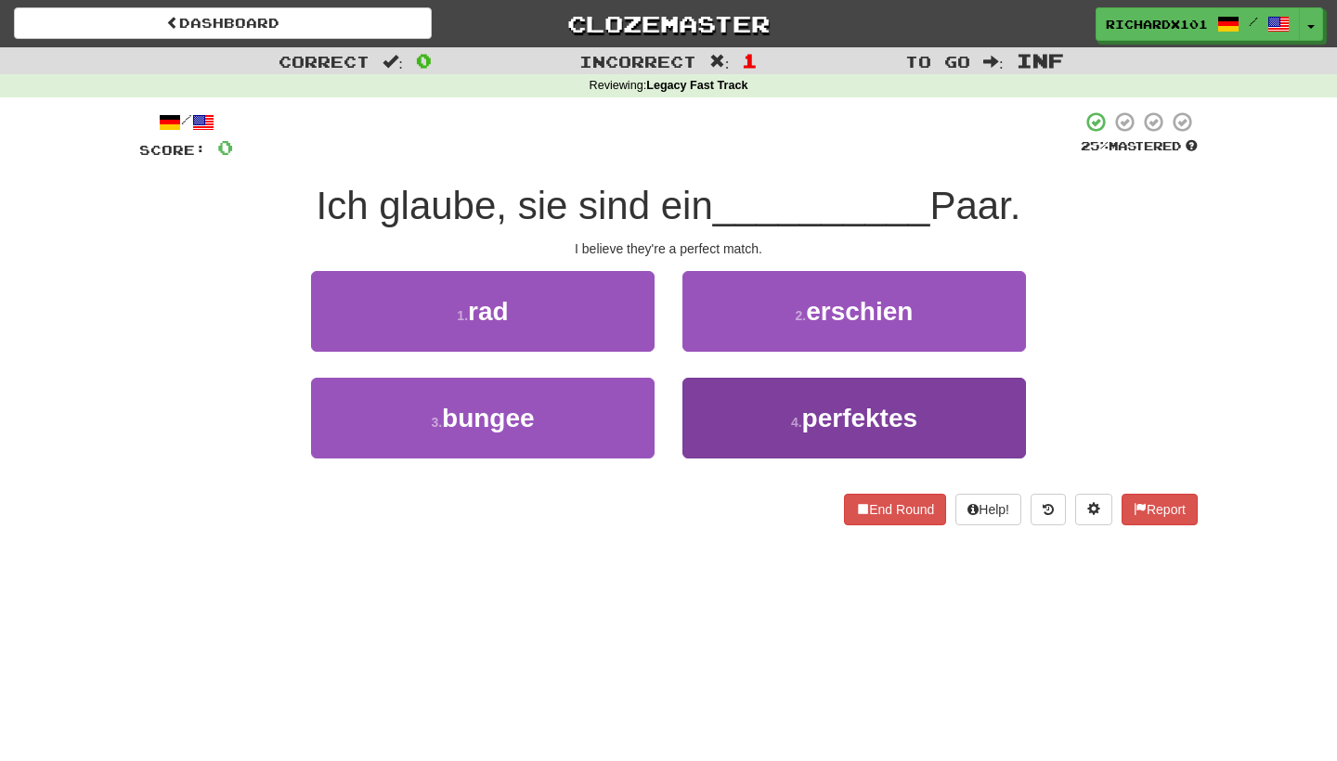
click at [744, 422] on button "4 . perfektes" at bounding box center [855, 418] width 344 height 81
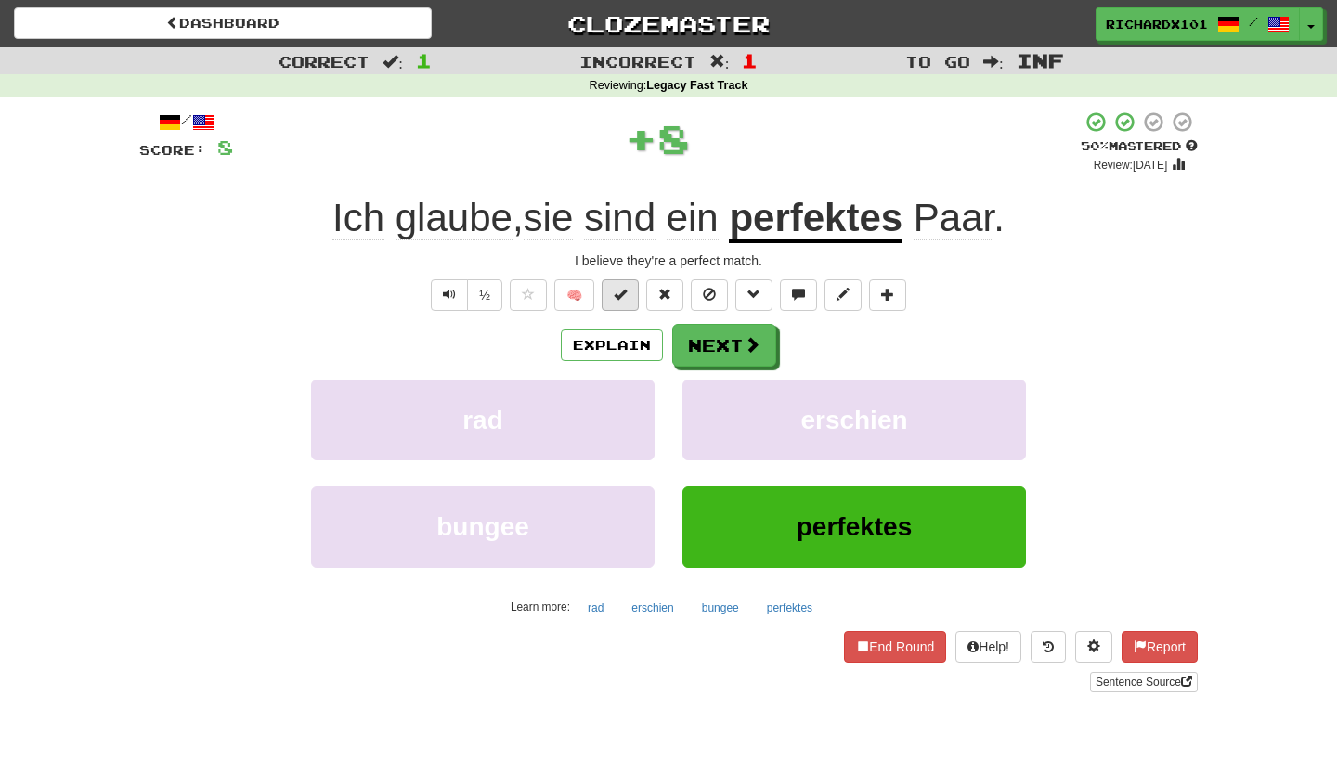
click at [631, 293] on button at bounding box center [620, 296] width 37 height 32
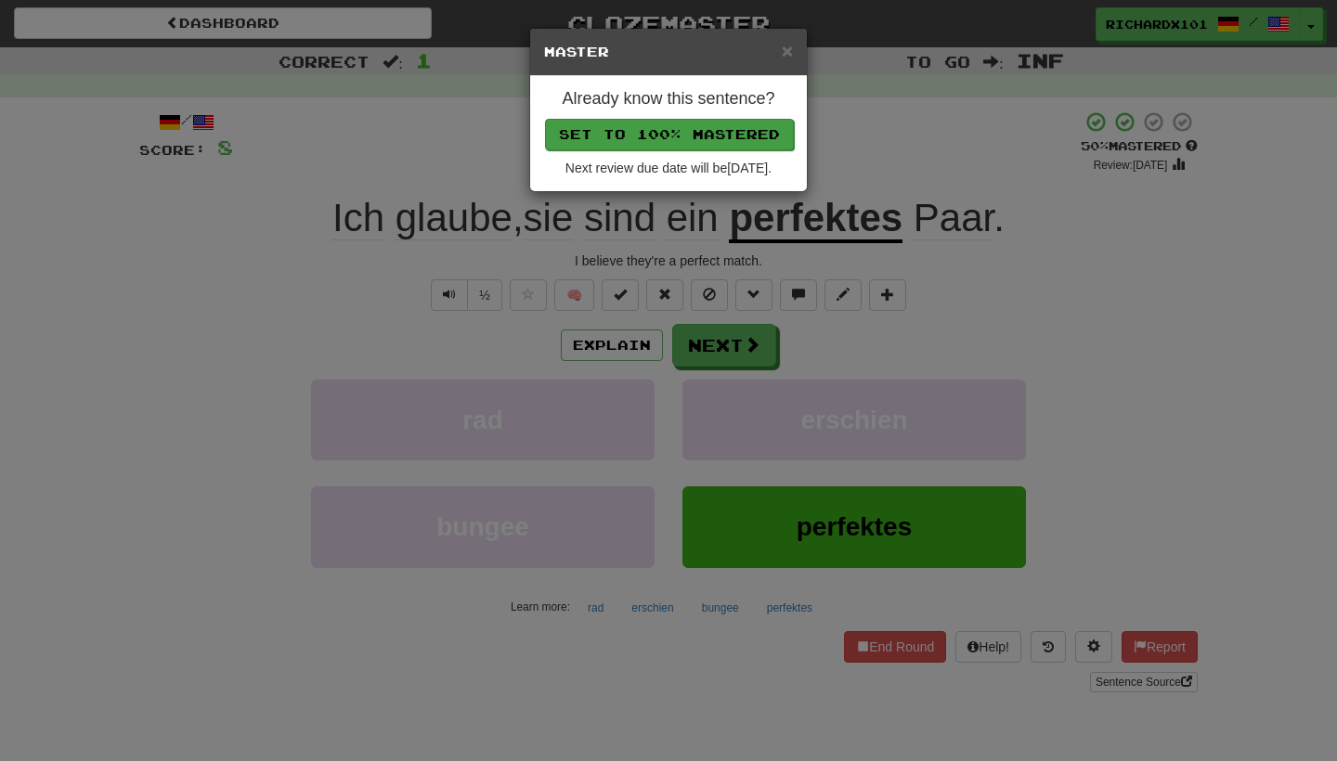
click at [661, 128] on button "Set to 100% Mastered" at bounding box center [669, 135] width 249 height 32
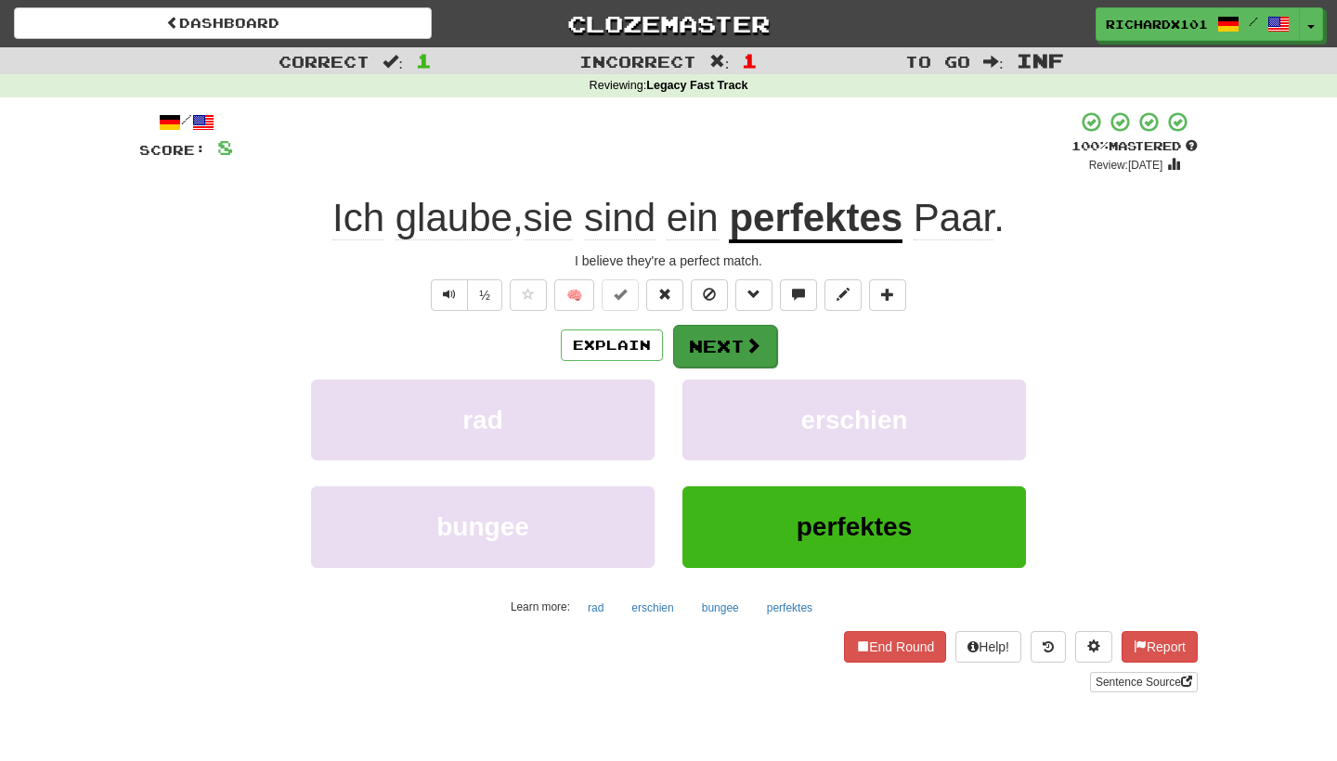
click at [720, 343] on button "Next" at bounding box center [725, 346] width 104 height 43
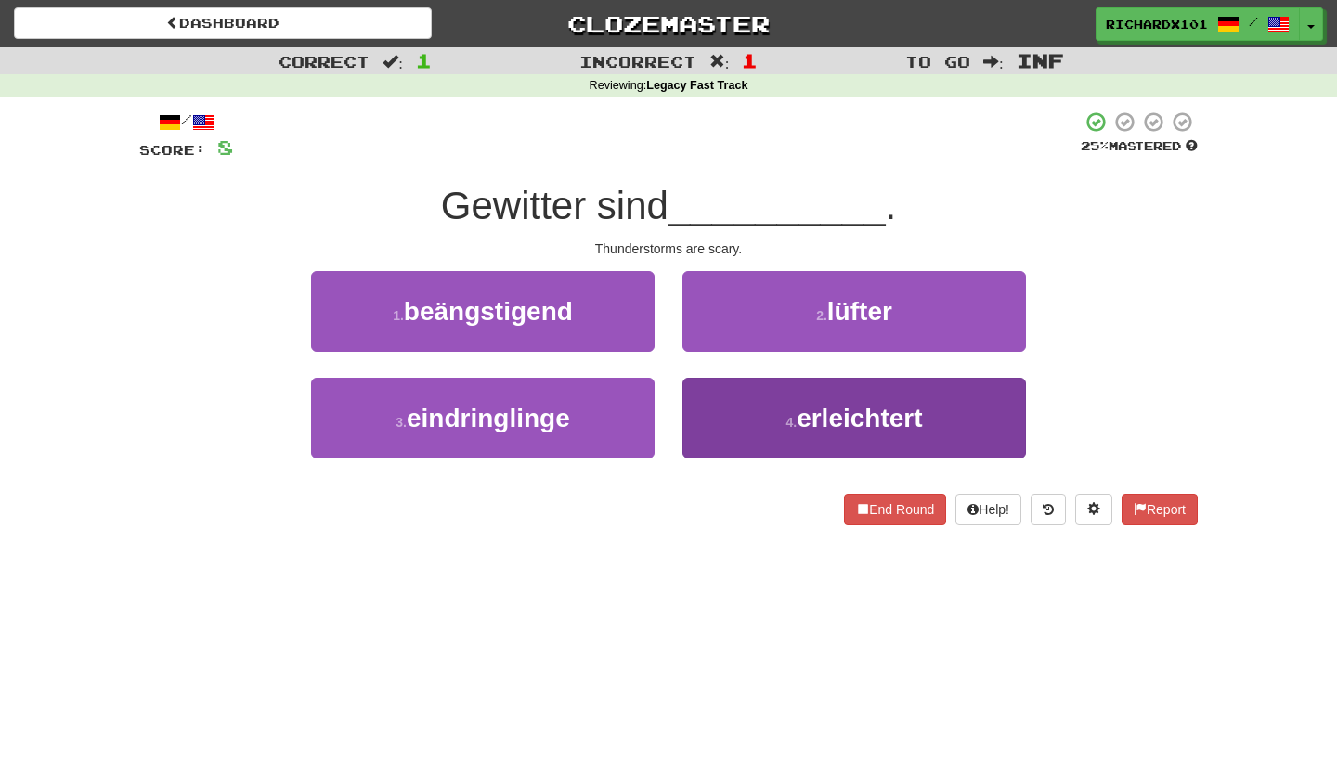
click at [749, 403] on button "4 . erleichtert" at bounding box center [855, 418] width 344 height 81
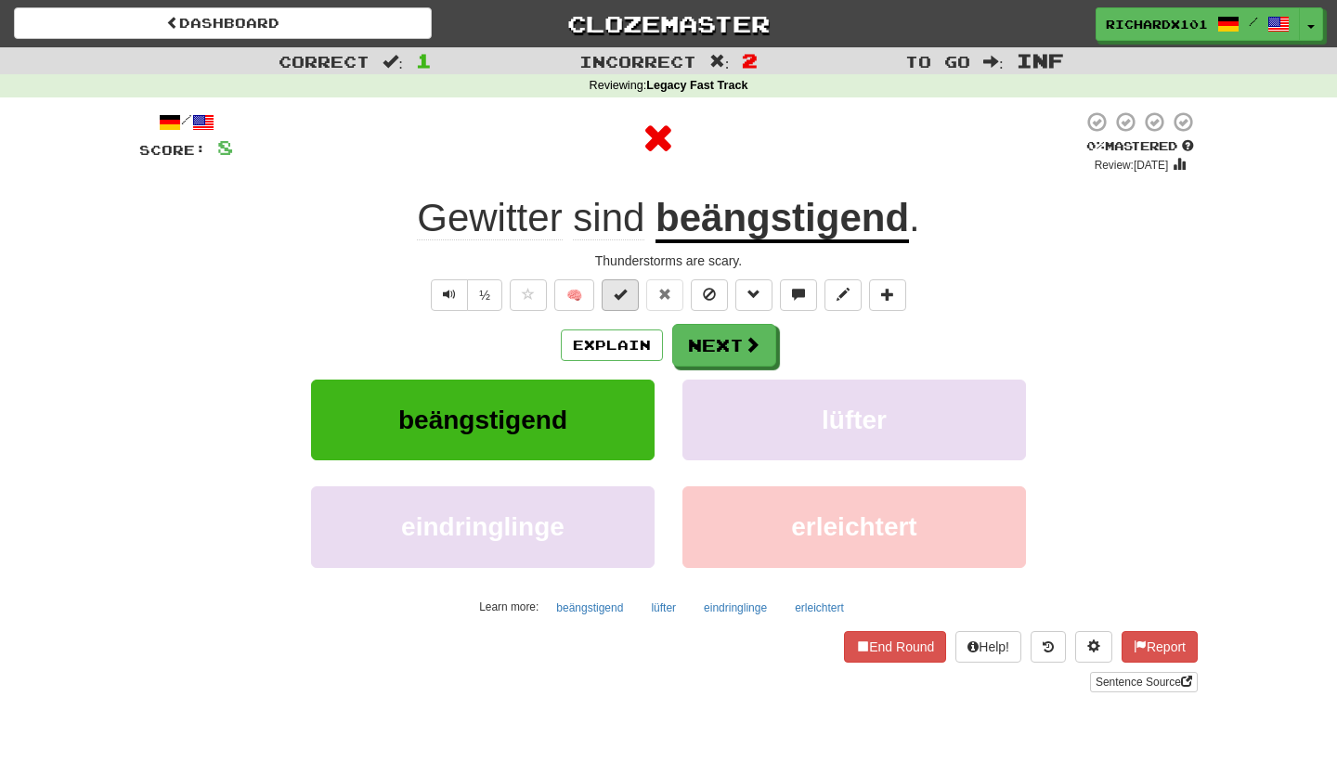
click at [631, 298] on button at bounding box center [620, 296] width 37 height 32
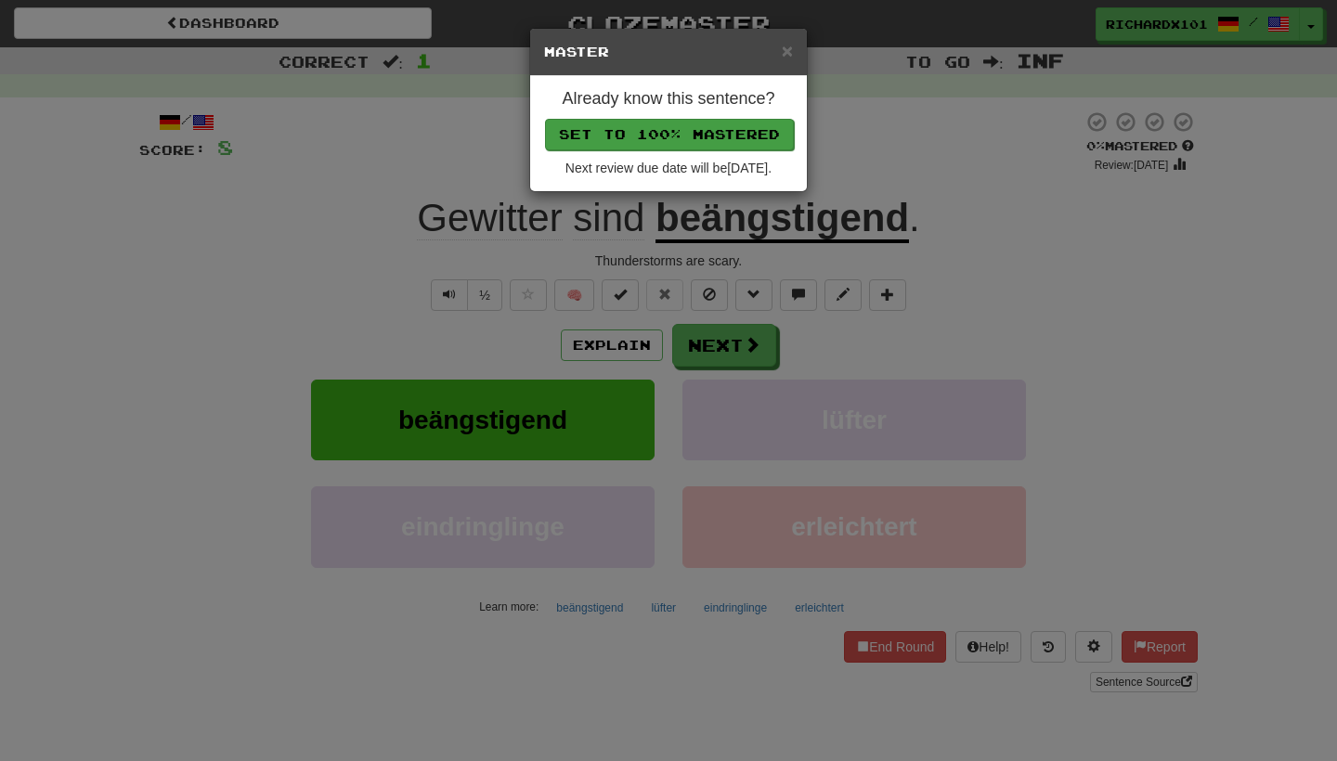
click at [646, 137] on button "Set to 100% Mastered" at bounding box center [669, 135] width 249 height 32
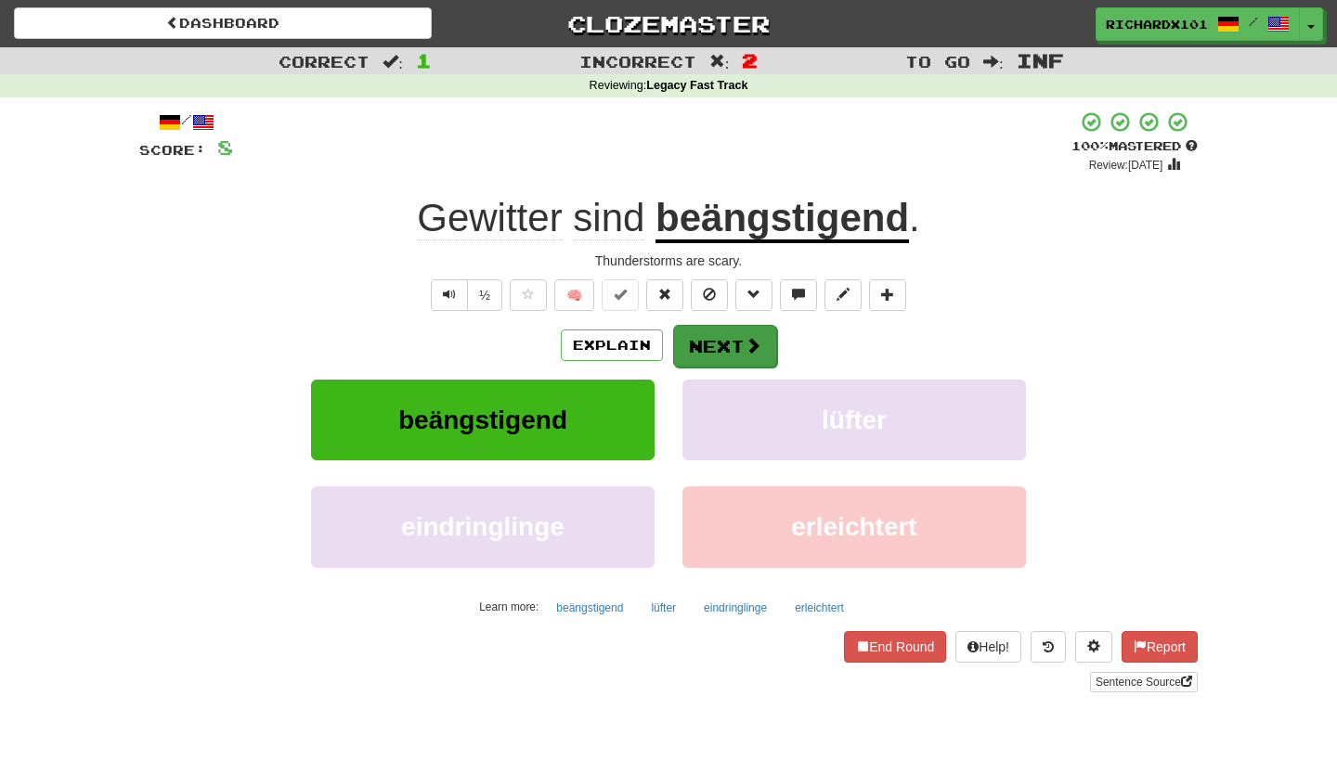
click at [696, 350] on button "Next" at bounding box center [725, 346] width 104 height 43
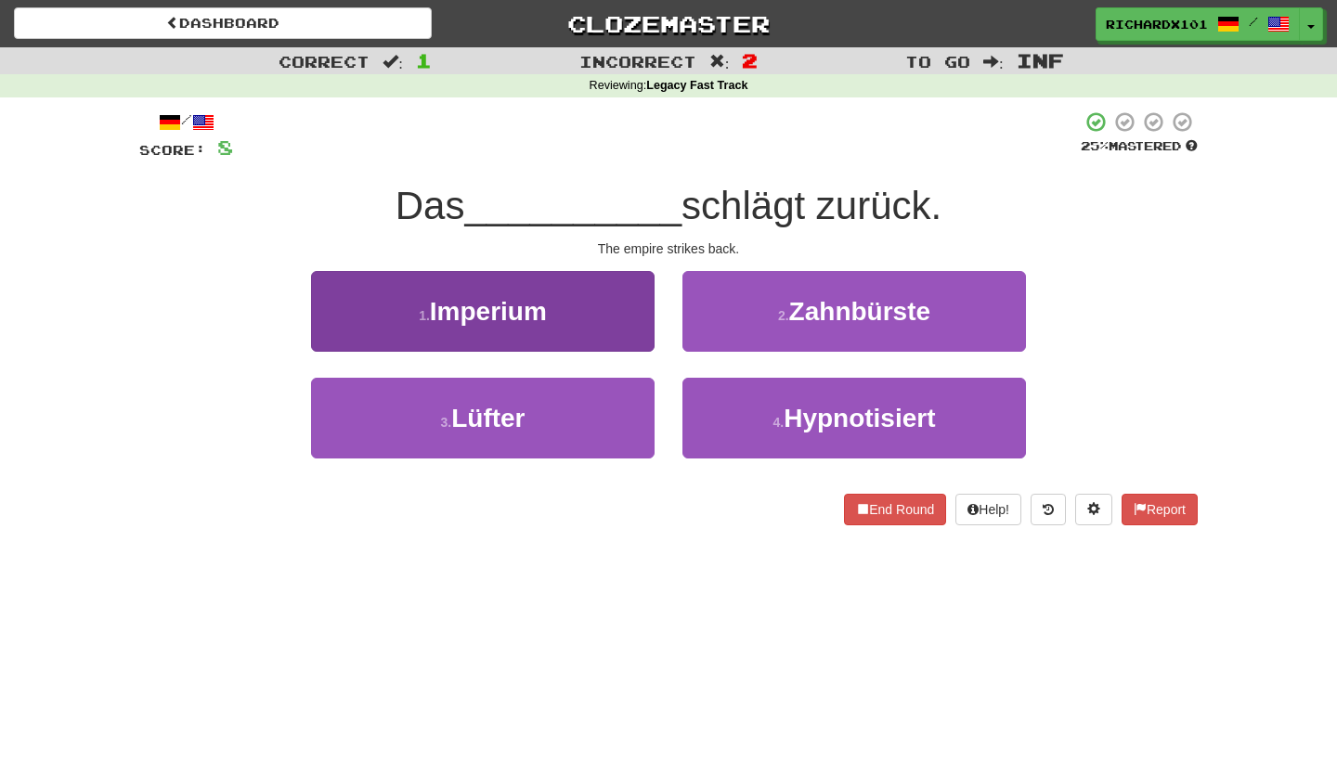
click at [614, 313] on button "1 . Imperium" at bounding box center [483, 311] width 344 height 81
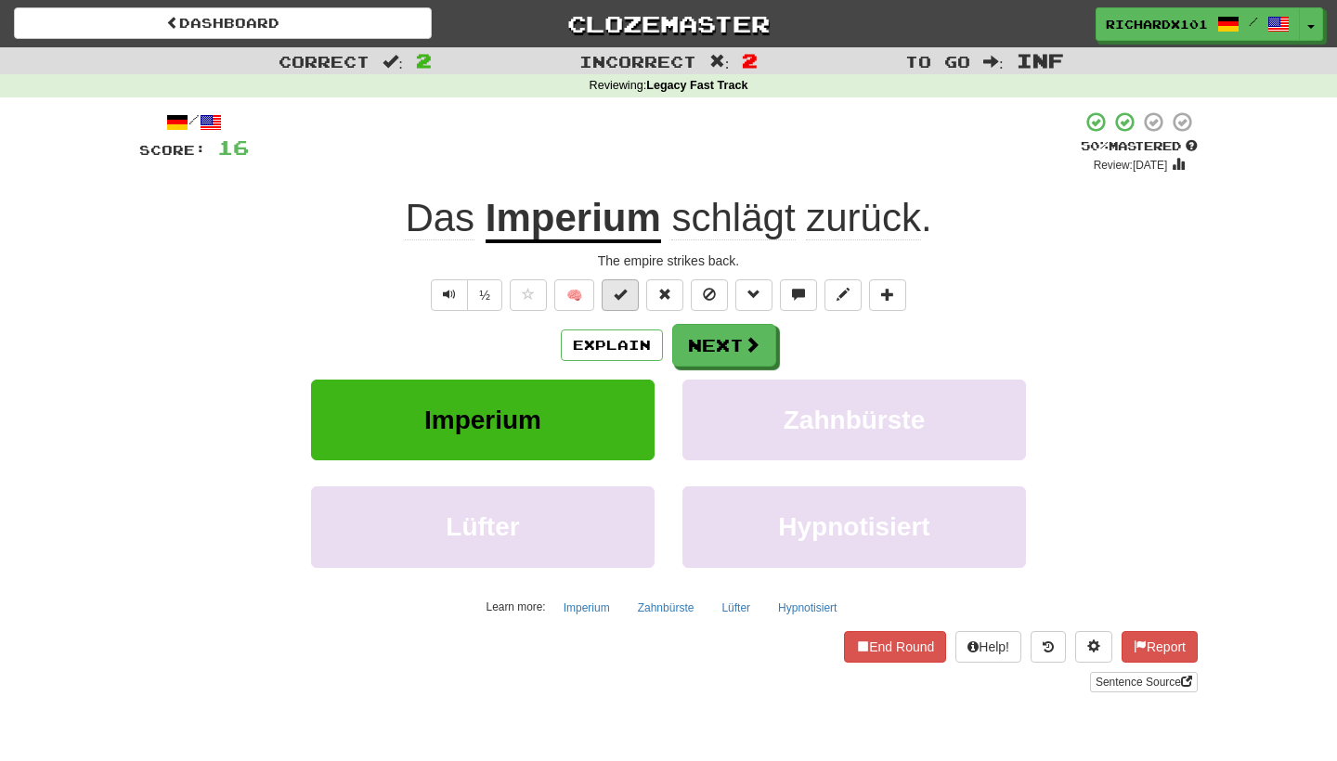
click at [623, 293] on span at bounding box center [620, 294] width 13 height 13
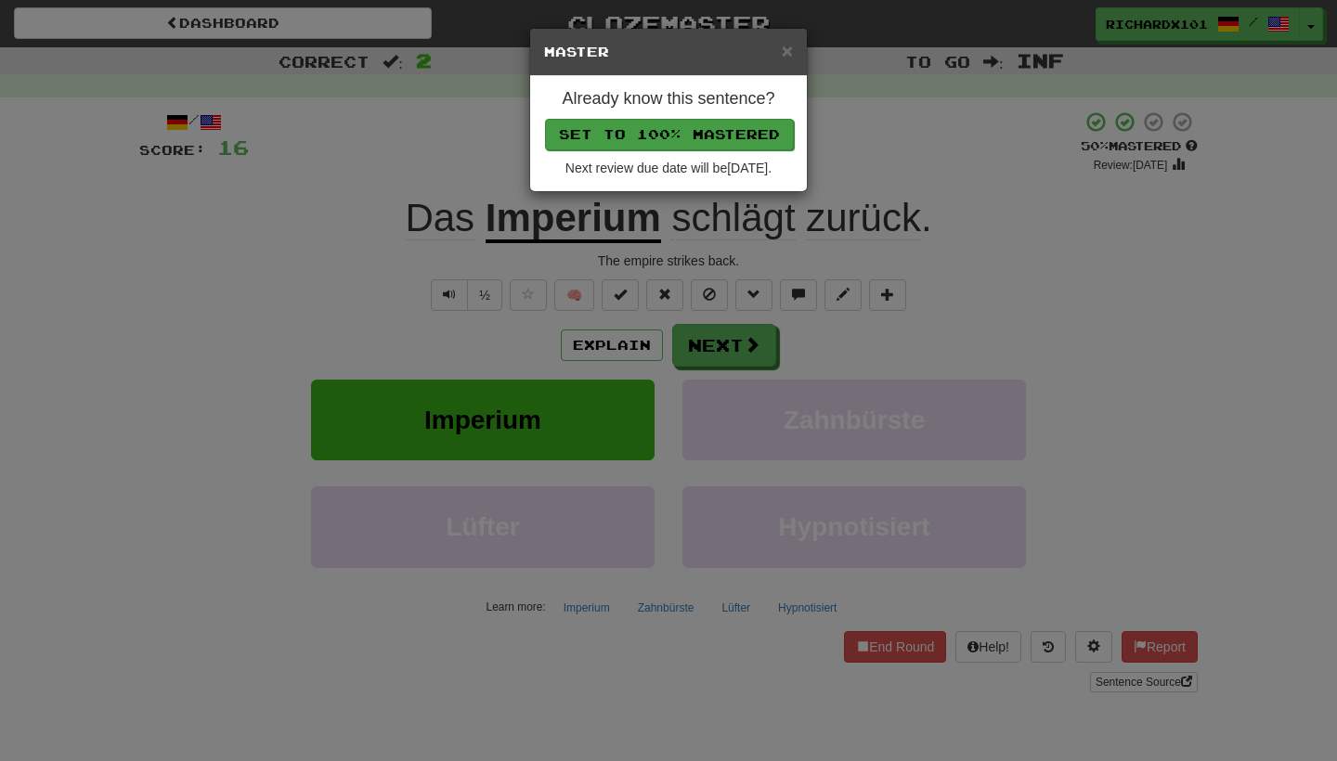
click at [643, 141] on button "Set to 100% Mastered" at bounding box center [669, 135] width 249 height 32
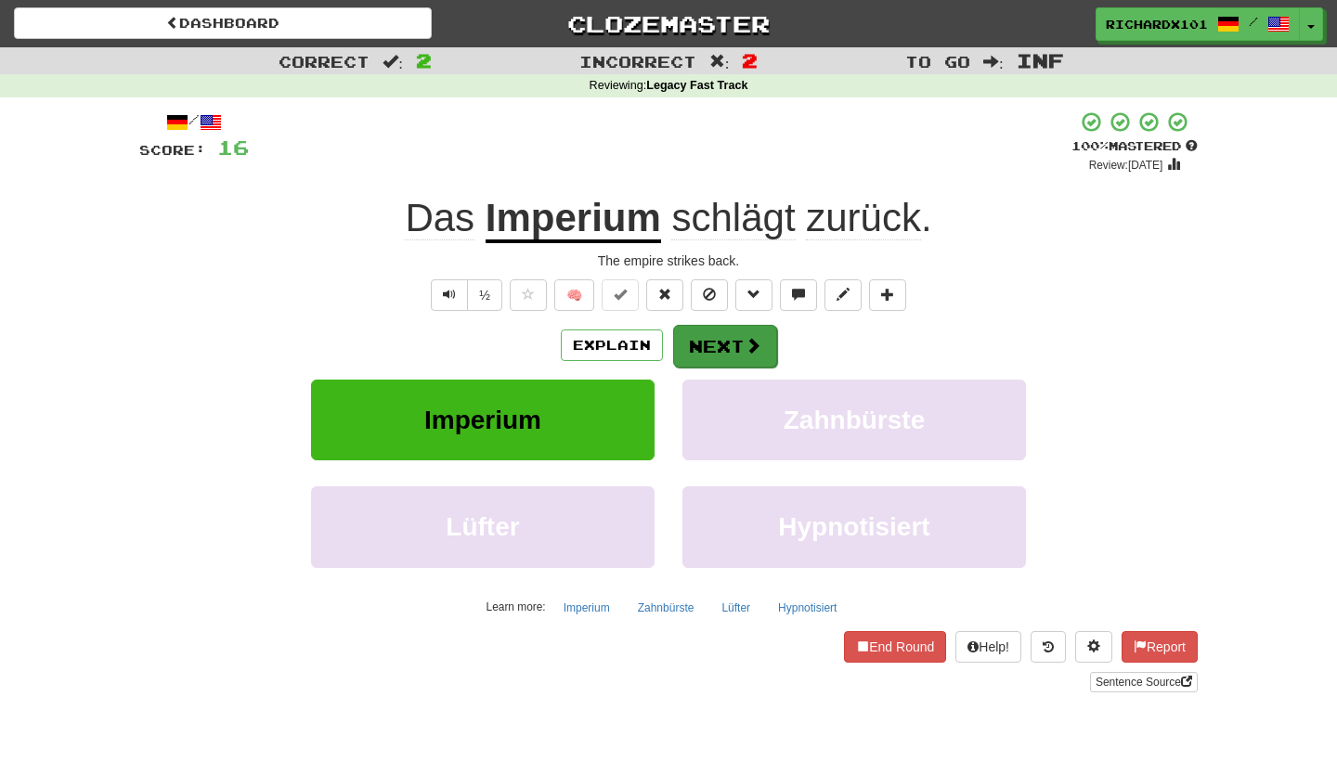
click at [701, 341] on button "Next" at bounding box center [725, 346] width 104 height 43
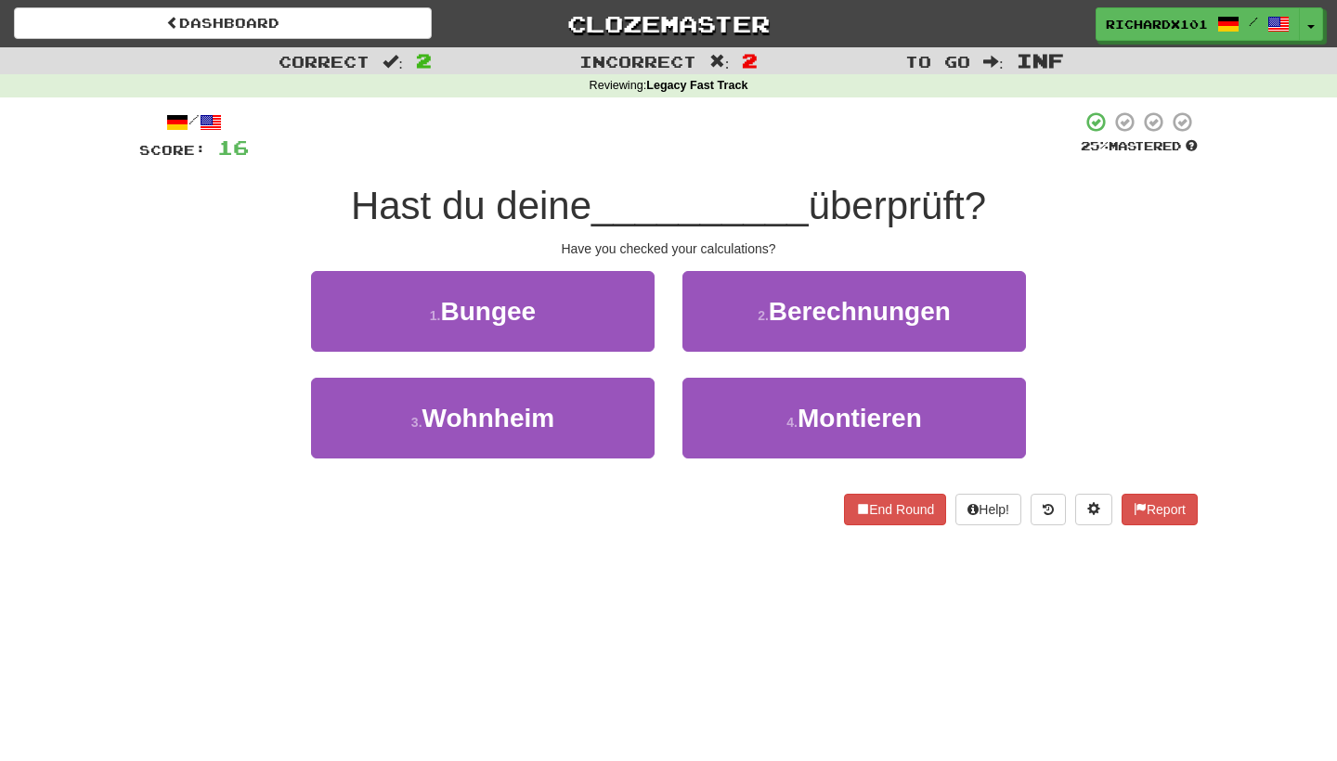
click at [701, 341] on button "2 . Berechnungen" at bounding box center [855, 311] width 344 height 81
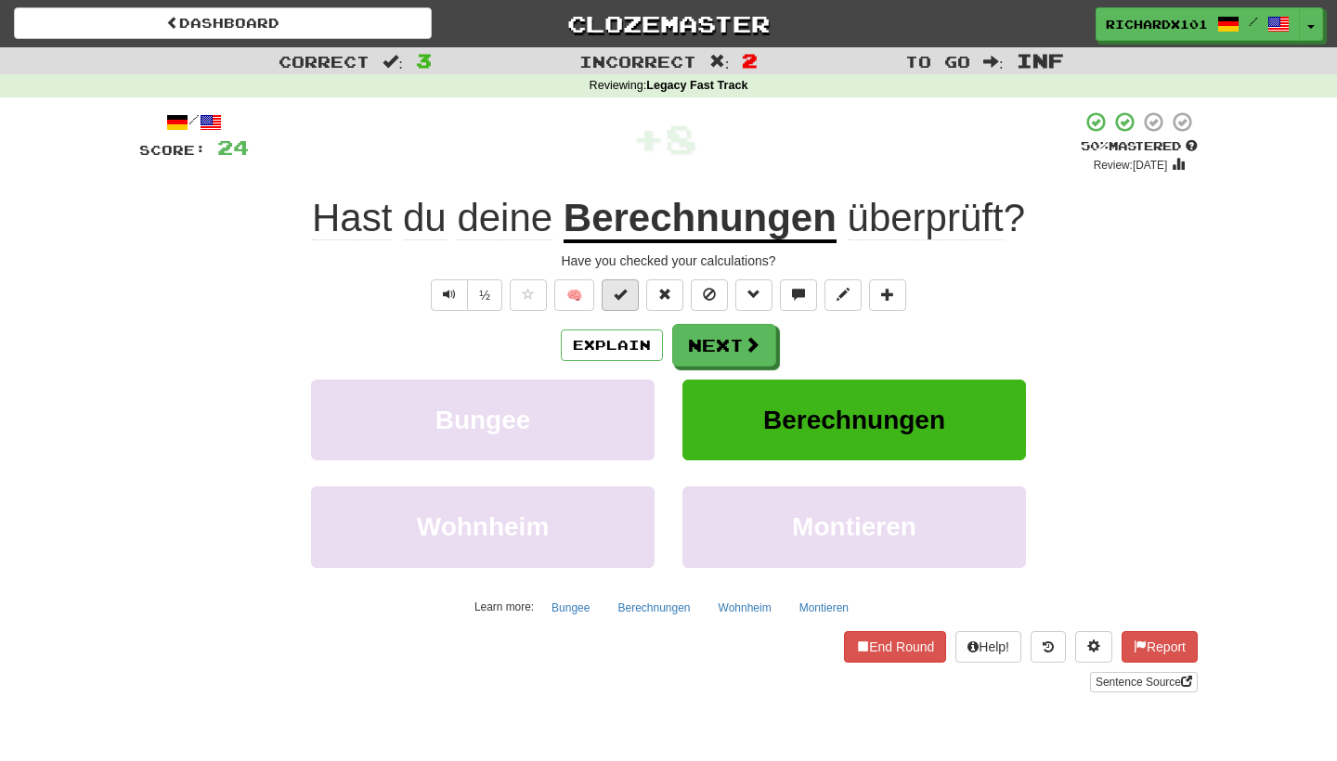
click at [630, 290] on button at bounding box center [620, 296] width 37 height 32
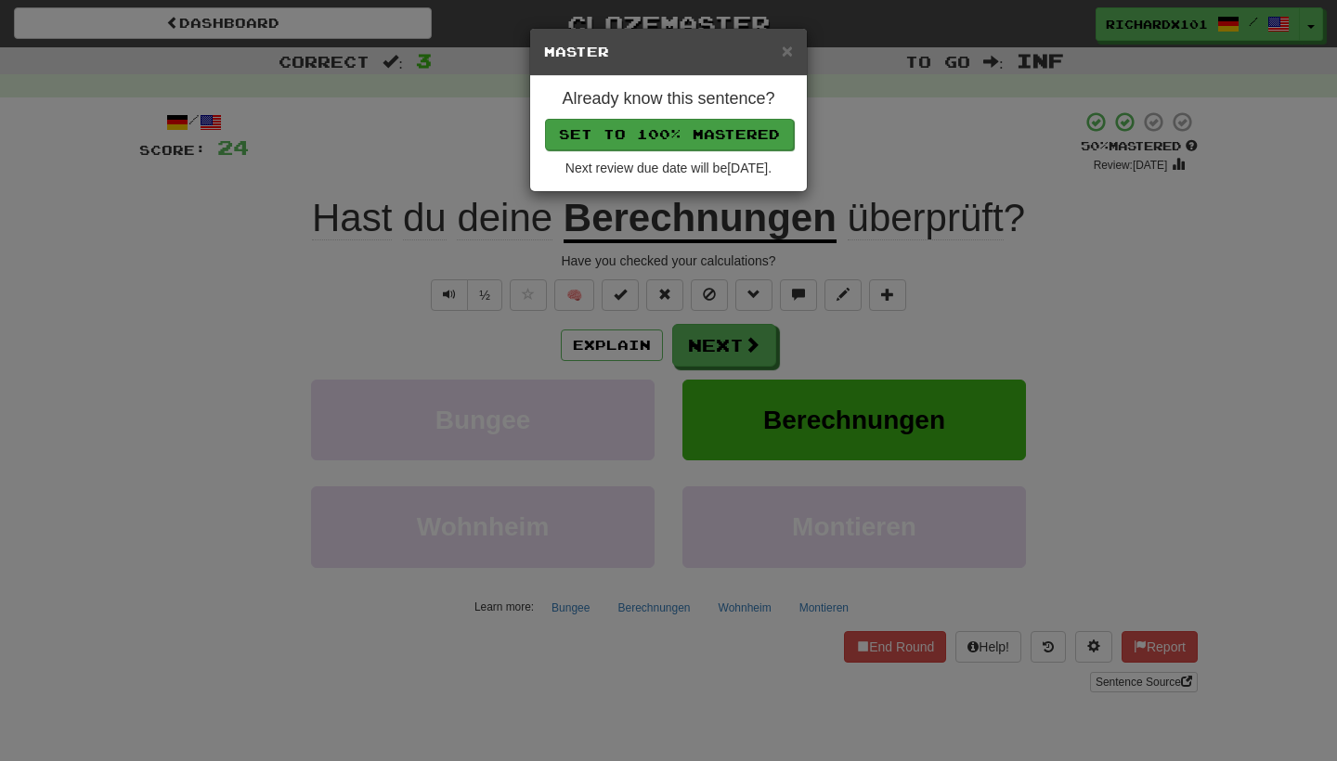
click at [644, 130] on button "Set to 100% Mastered" at bounding box center [669, 135] width 249 height 32
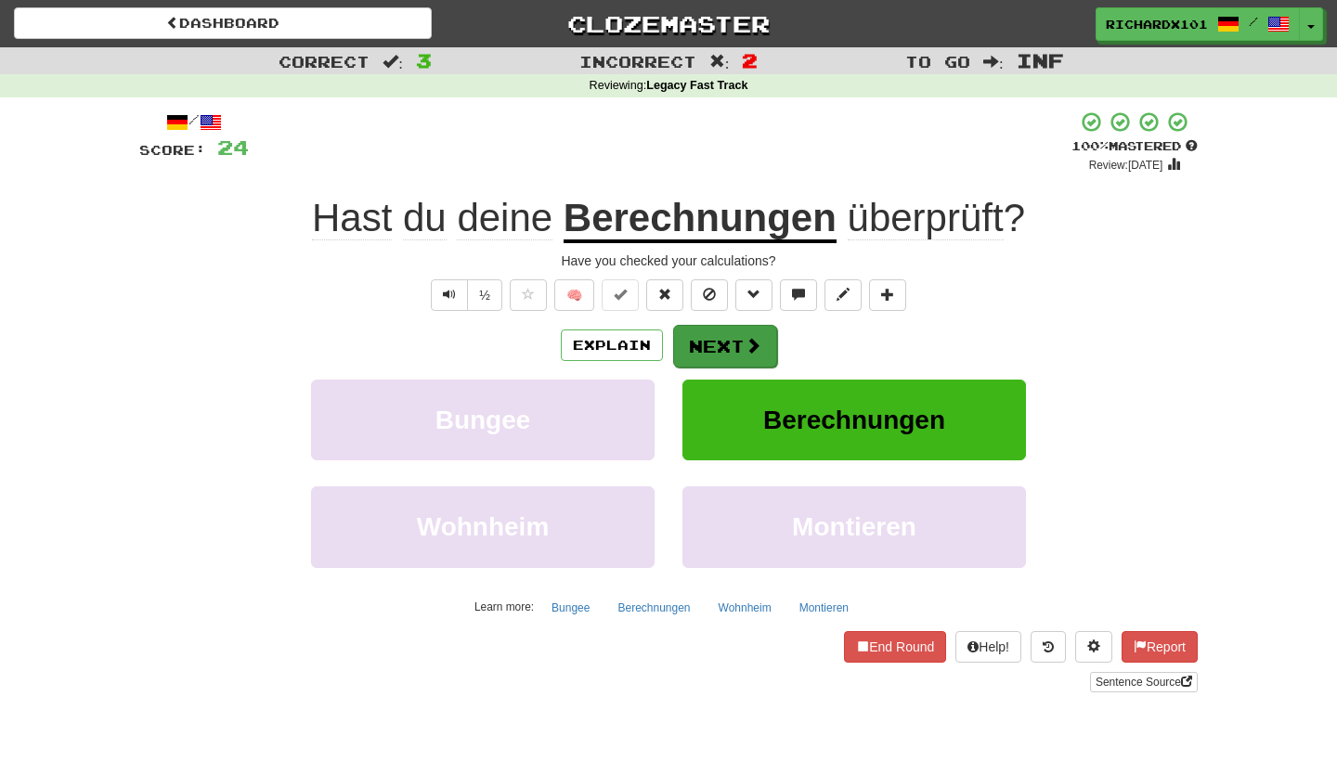
click at [701, 331] on button "Next" at bounding box center [725, 346] width 104 height 43
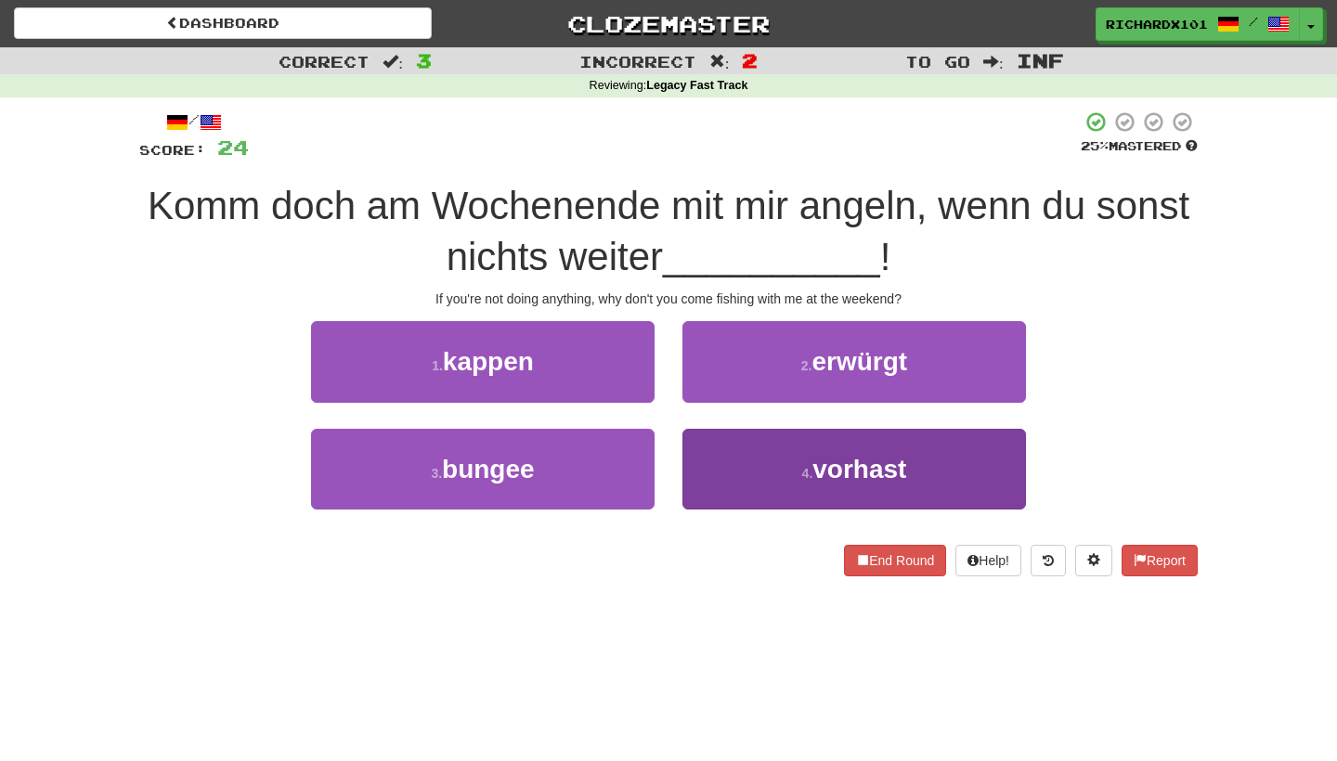
click at [747, 455] on button "4 . vorhast" at bounding box center [855, 469] width 344 height 81
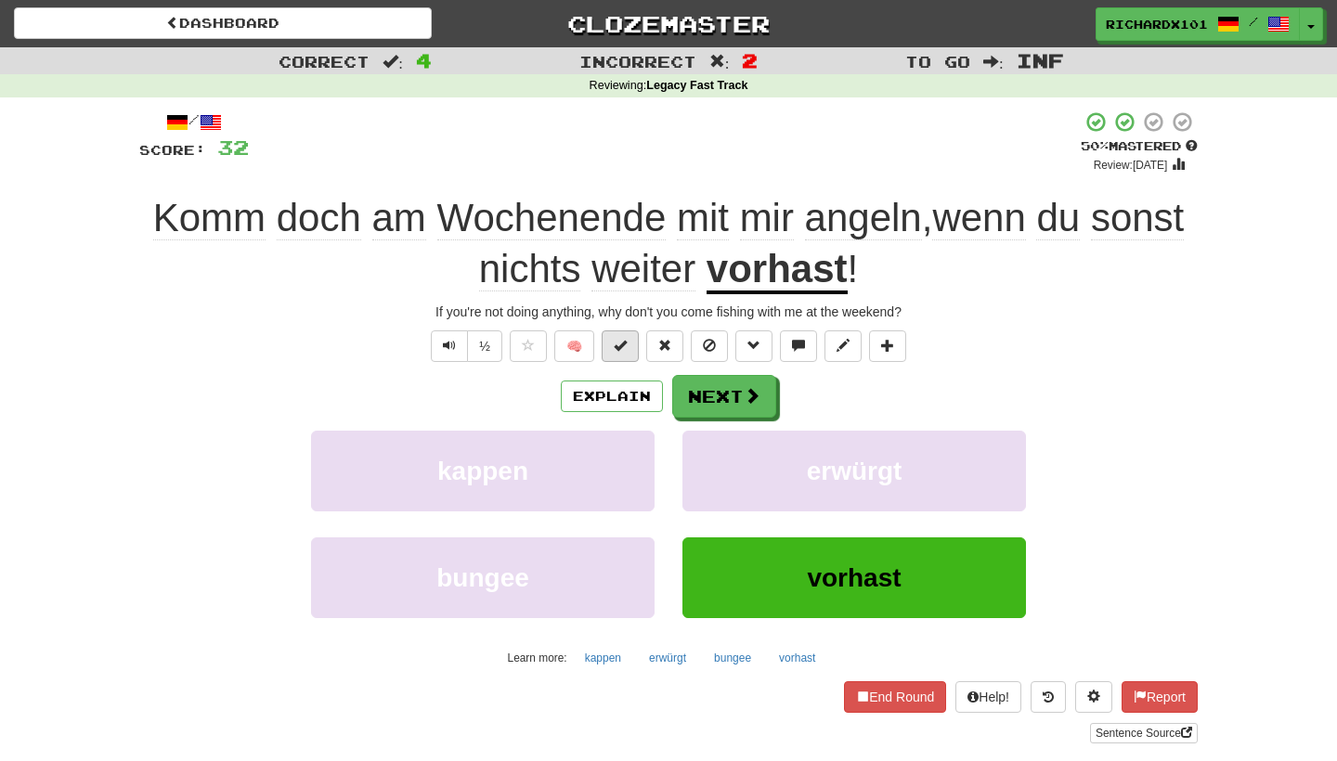
click at [616, 344] on span at bounding box center [620, 345] width 13 height 13
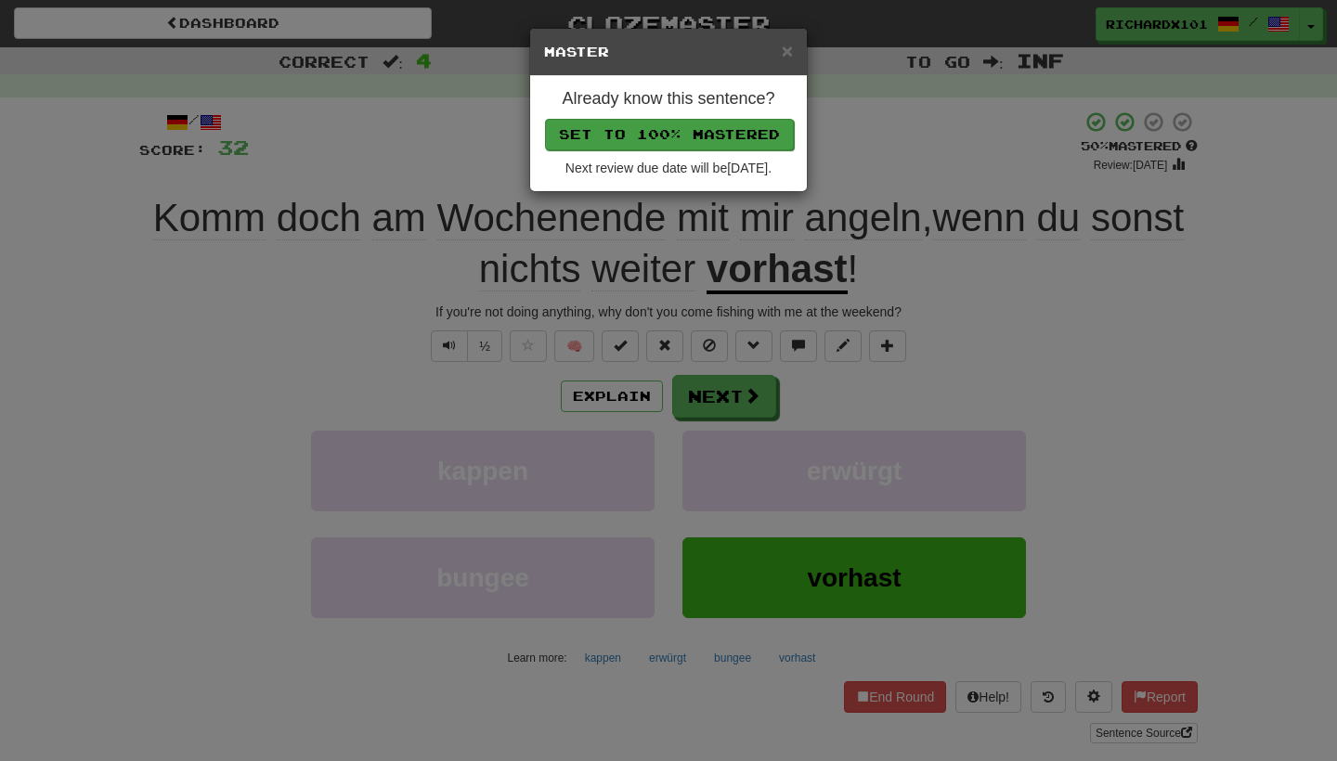
click at [644, 123] on button "Set to 100% Mastered" at bounding box center [669, 135] width 249 height 32
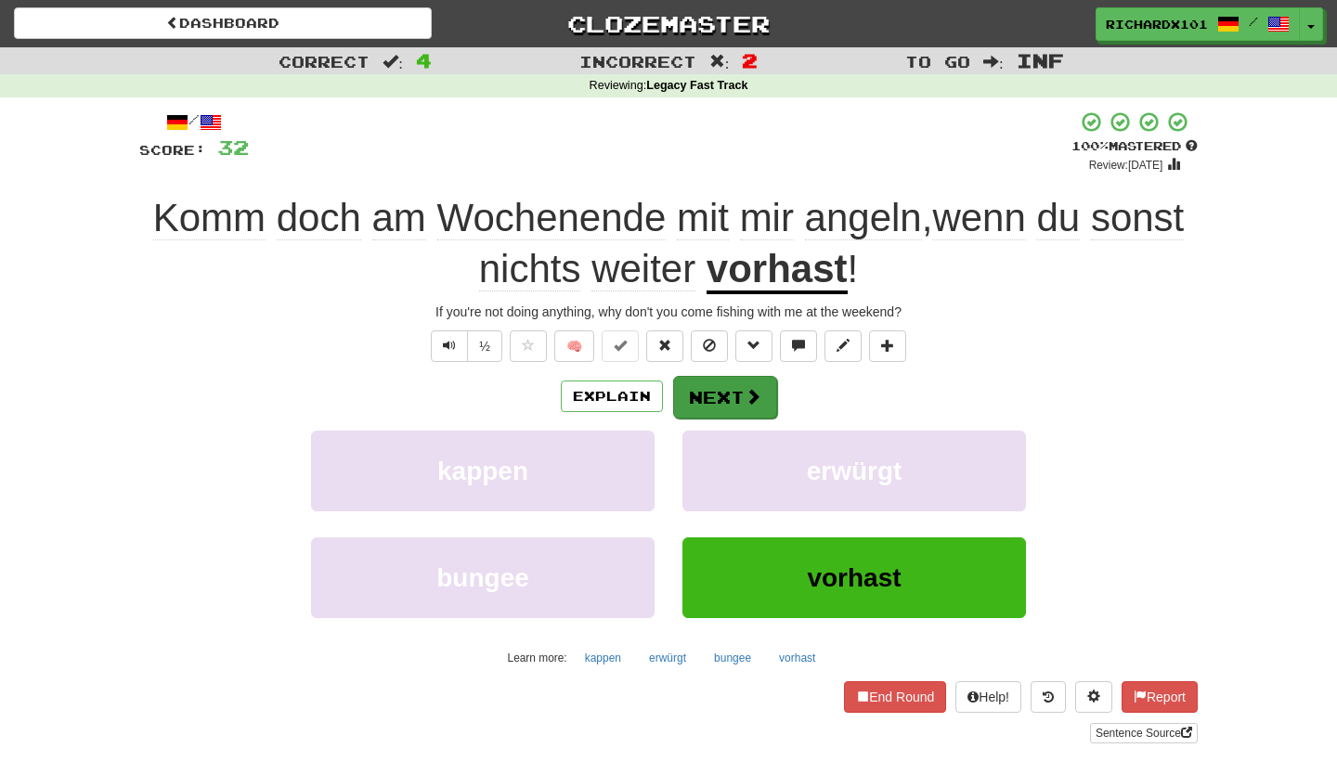
click at [715, 399] on button "Next" at bounding box center [725, 397] width 104 height 43
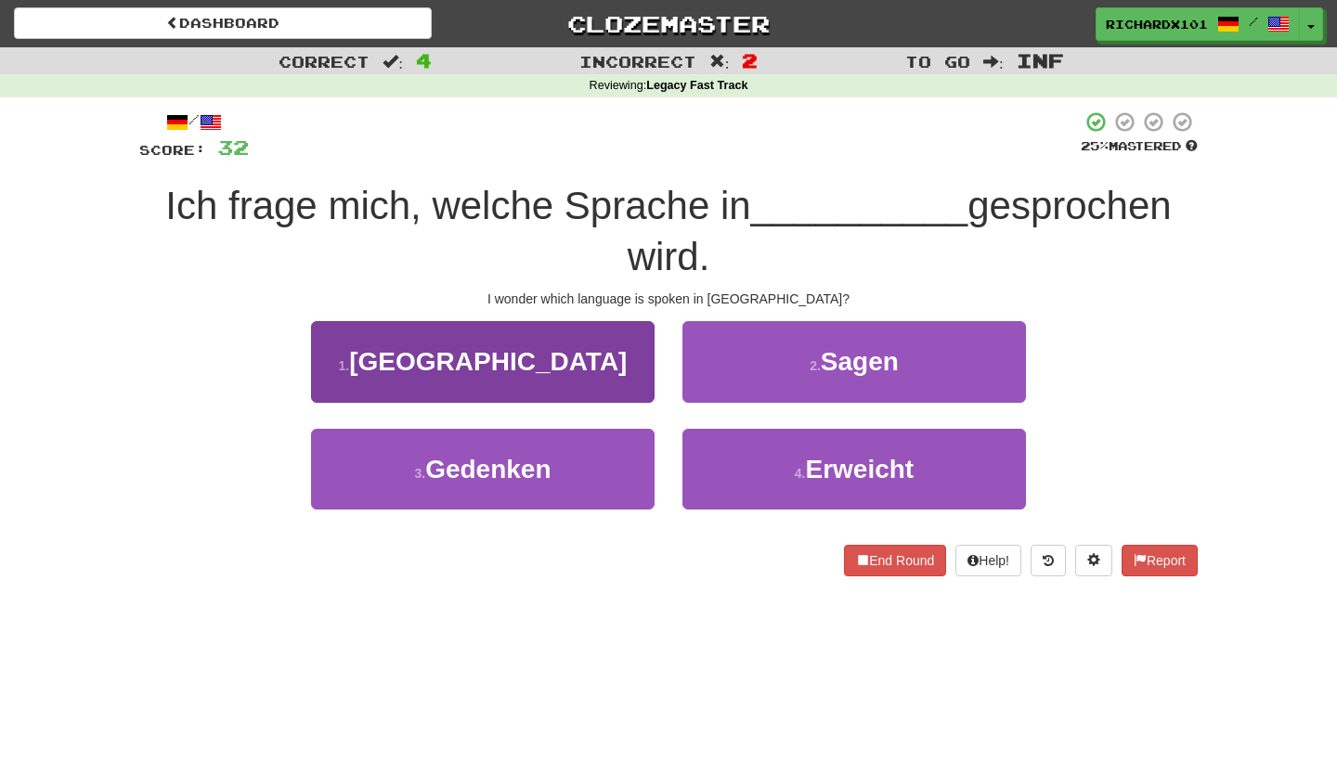
click at [639, 366] on button "1 . Brasilien" at bounding box center [483, 361] width 344 height 81
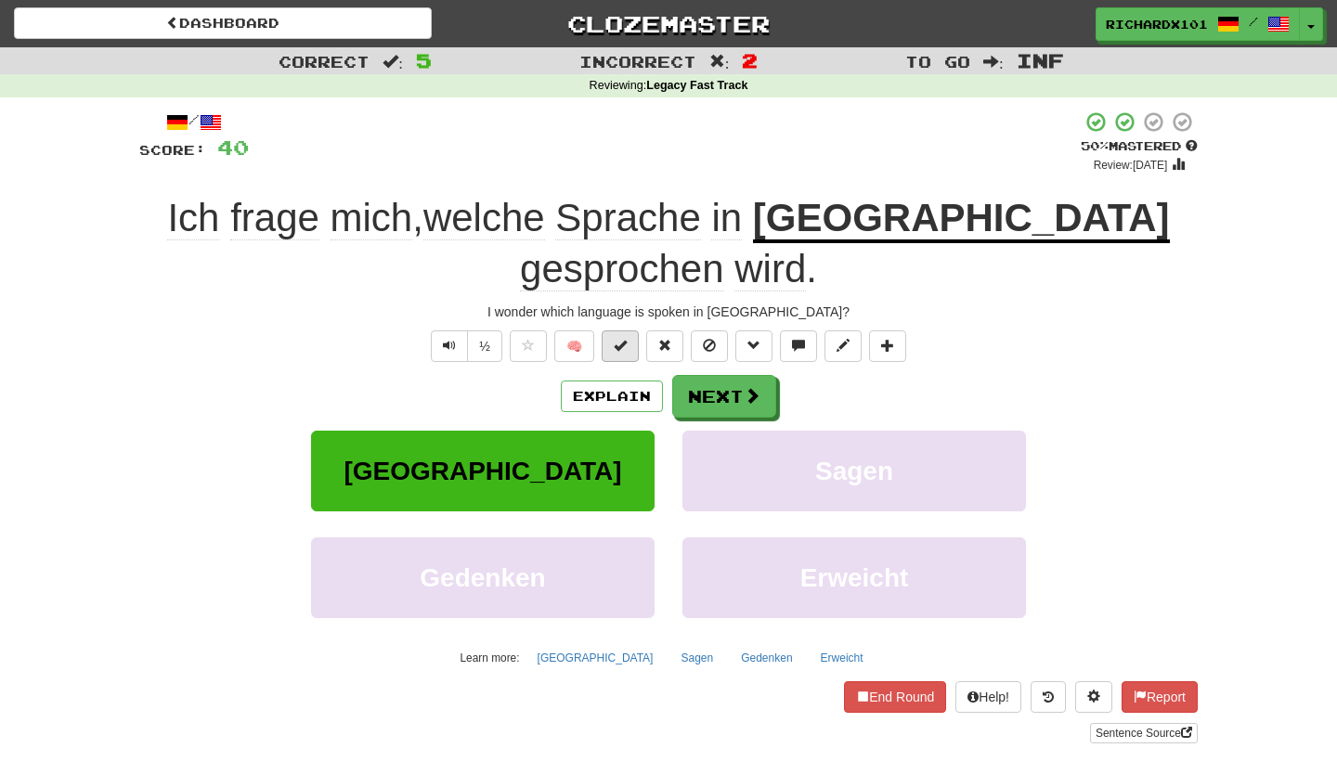
click at [631, 343] on button at bounding box center [620, 347] width 37 height 32
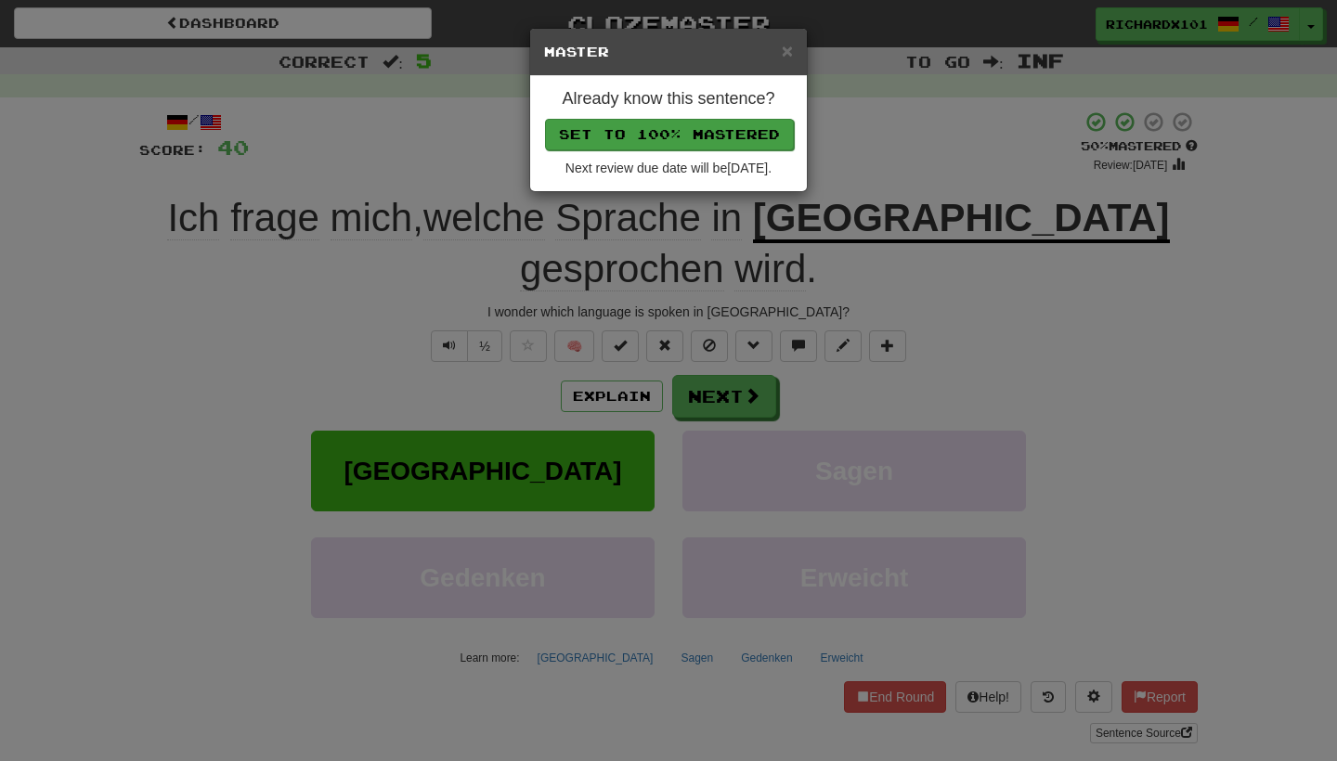
click at [632, 139] on button "Set to 100% Mastered" at bounding box center [669, 135] width 249 height 32
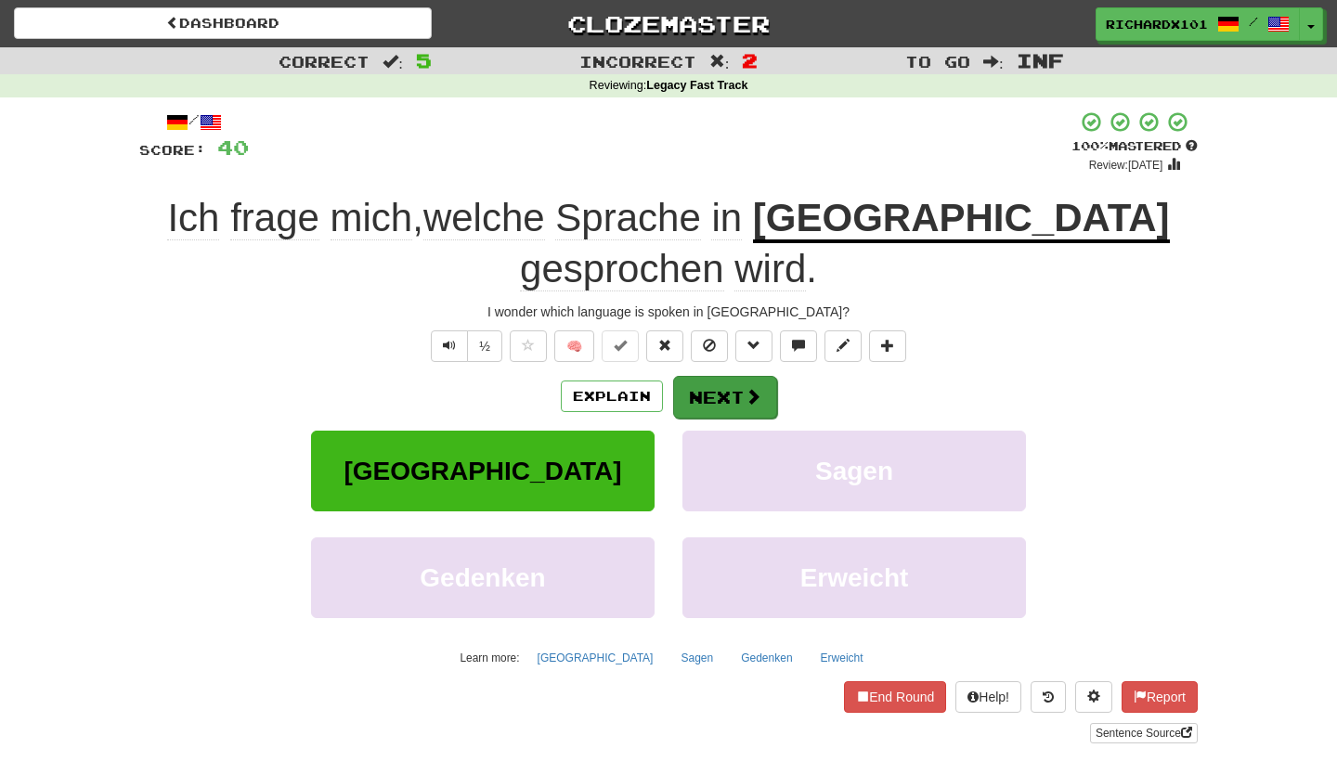
click at [701, 394] on button "Next" at bounding box center [725, 397] width 104 height 43
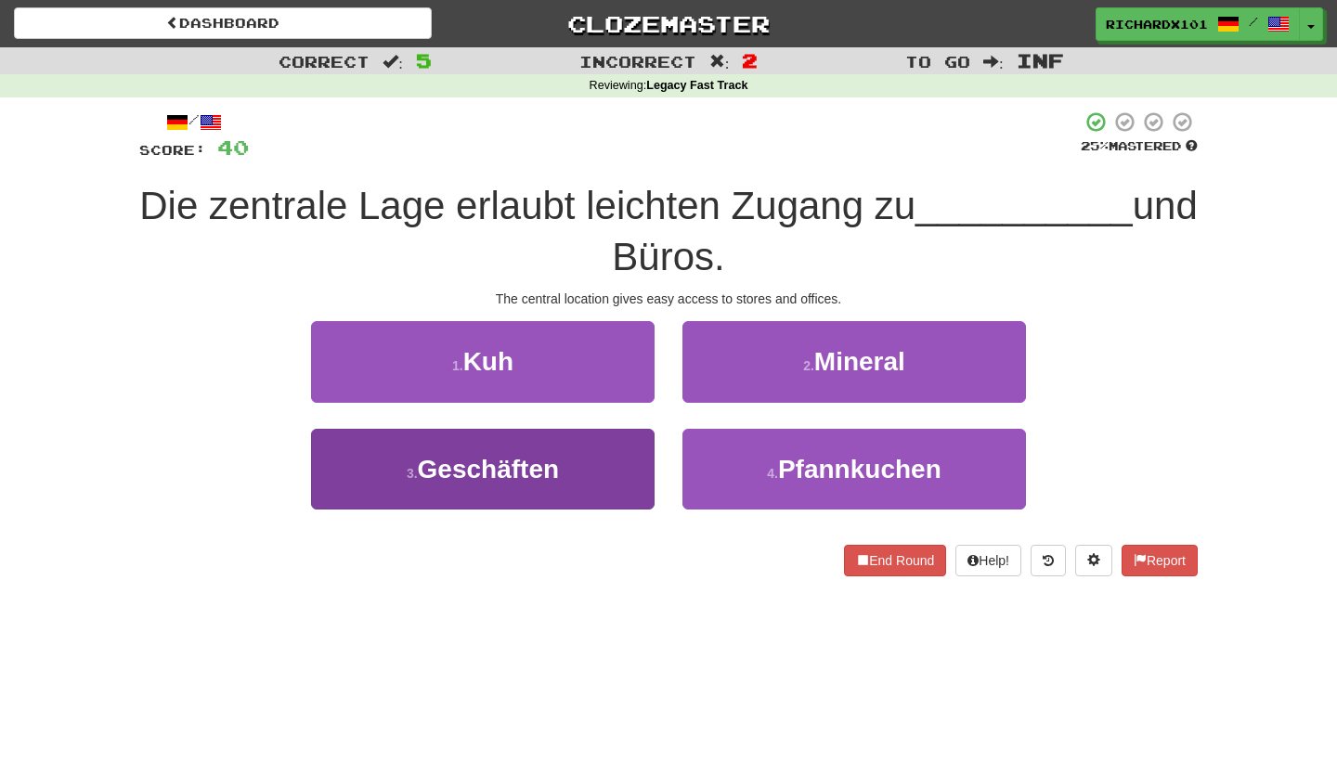
click at [634, 460] on button "3 . Geschäften" at bounding box center [483, 469] width 344 height 81
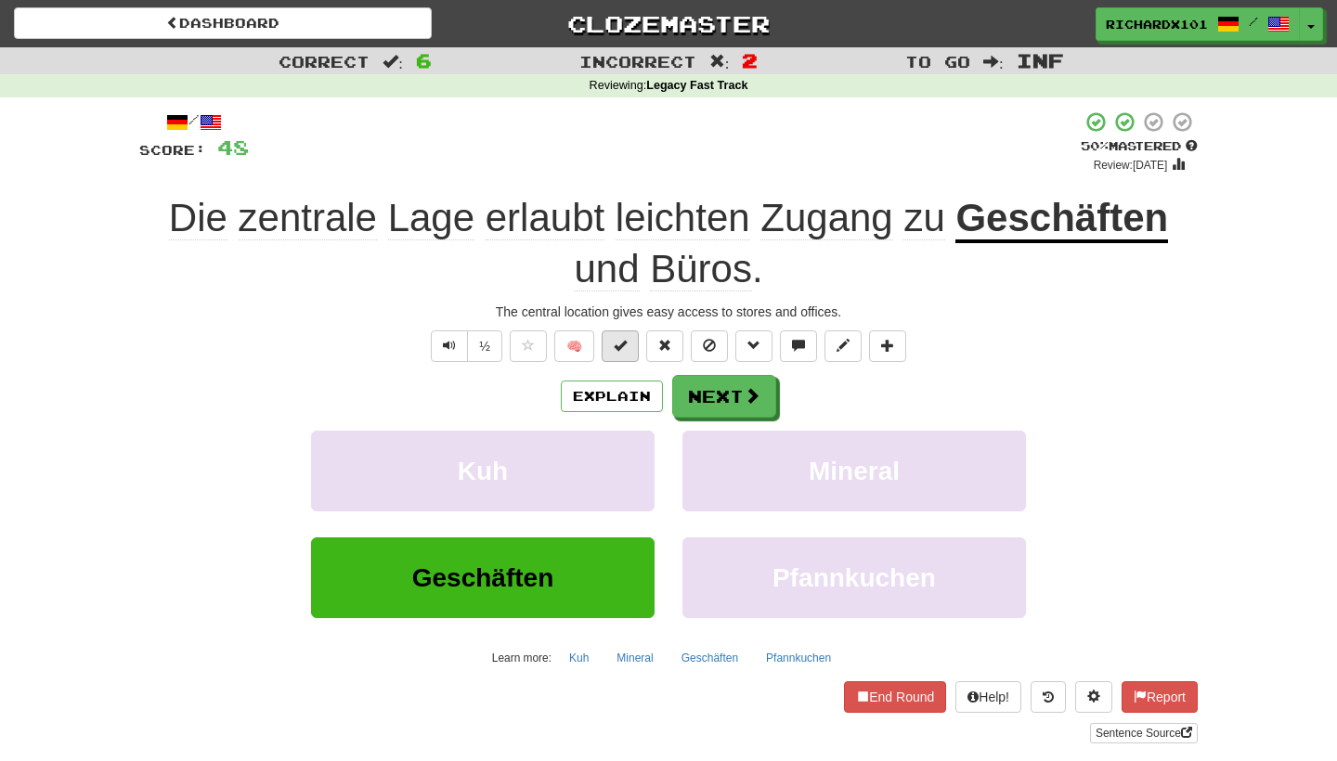
click at [628, 350] on button at bounding box center [620, 347] width 37 height 32
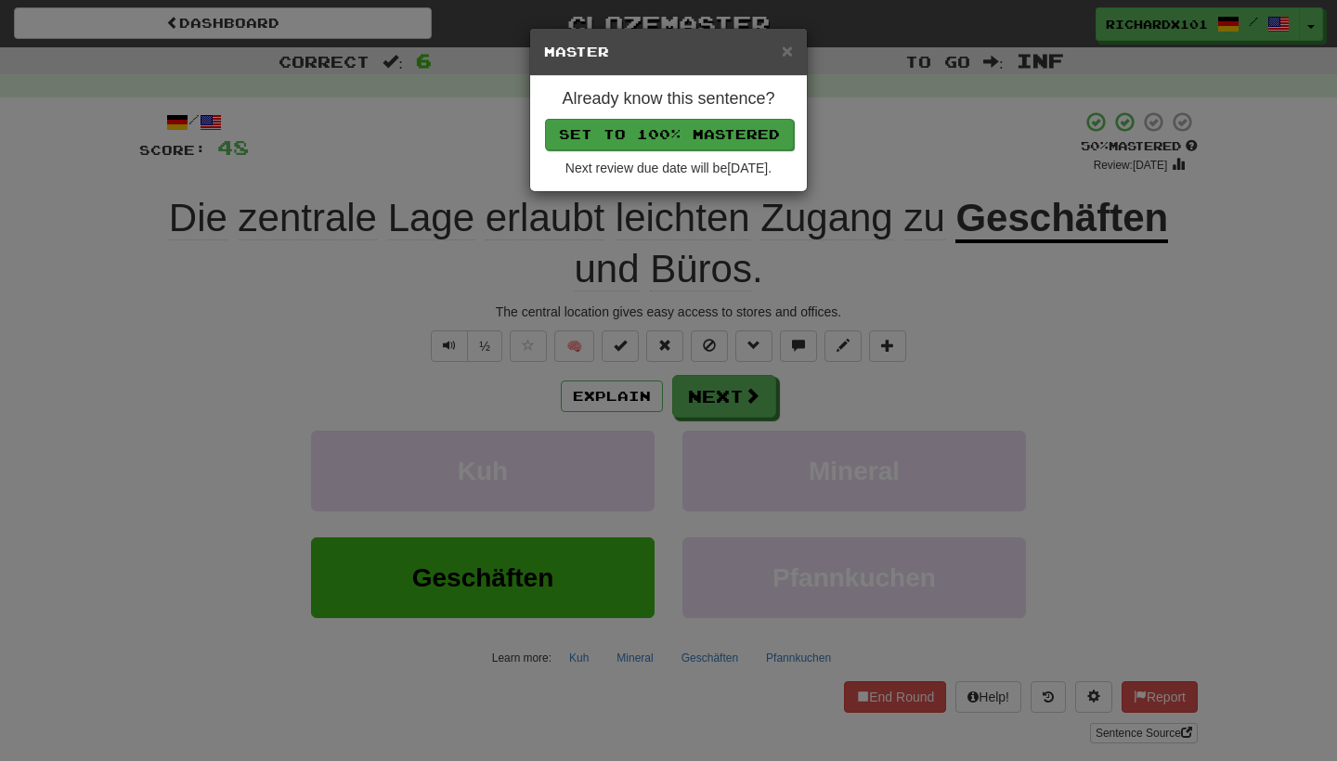
click at [632, 139] on button "Set to 100% Mastered" at bounding box center [669, 135] width 249 height 32
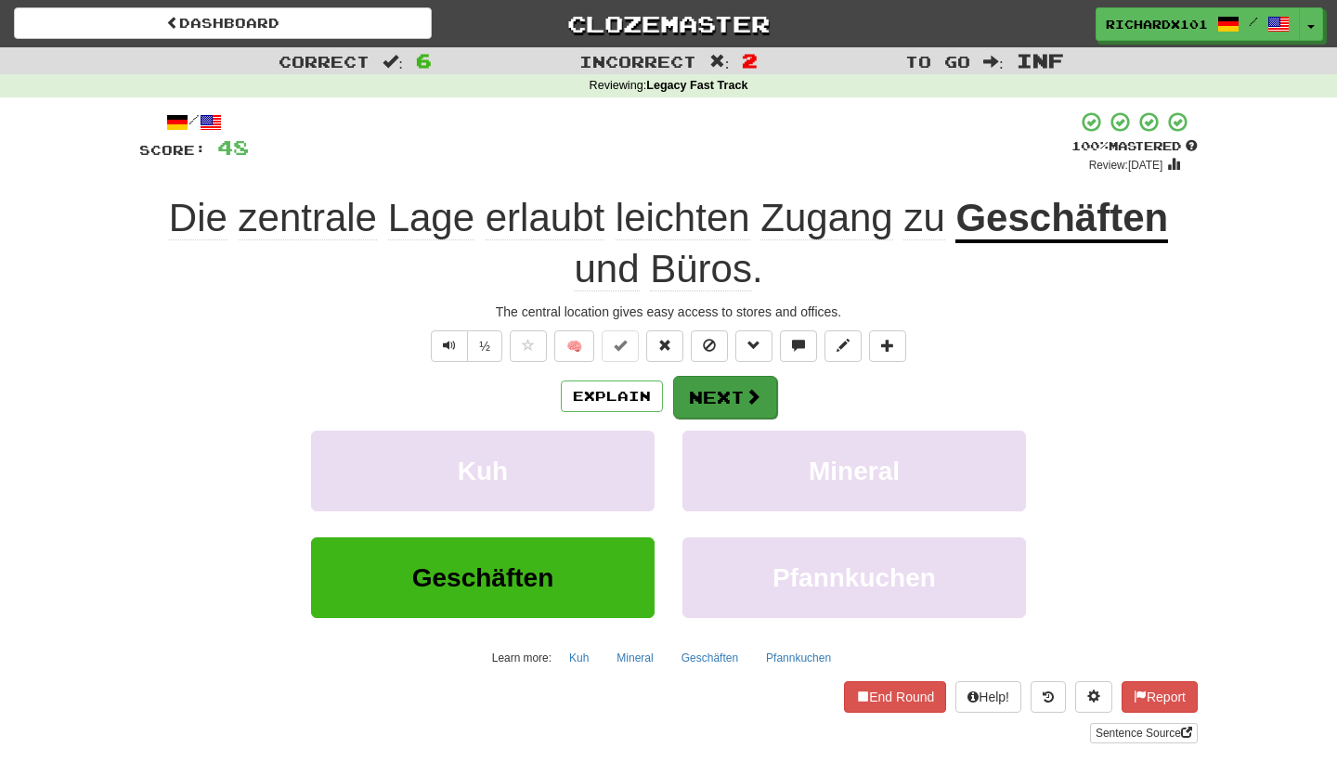
click at [713, 393] on button "Next" at bounding box center [725, 397] width 104 height 43
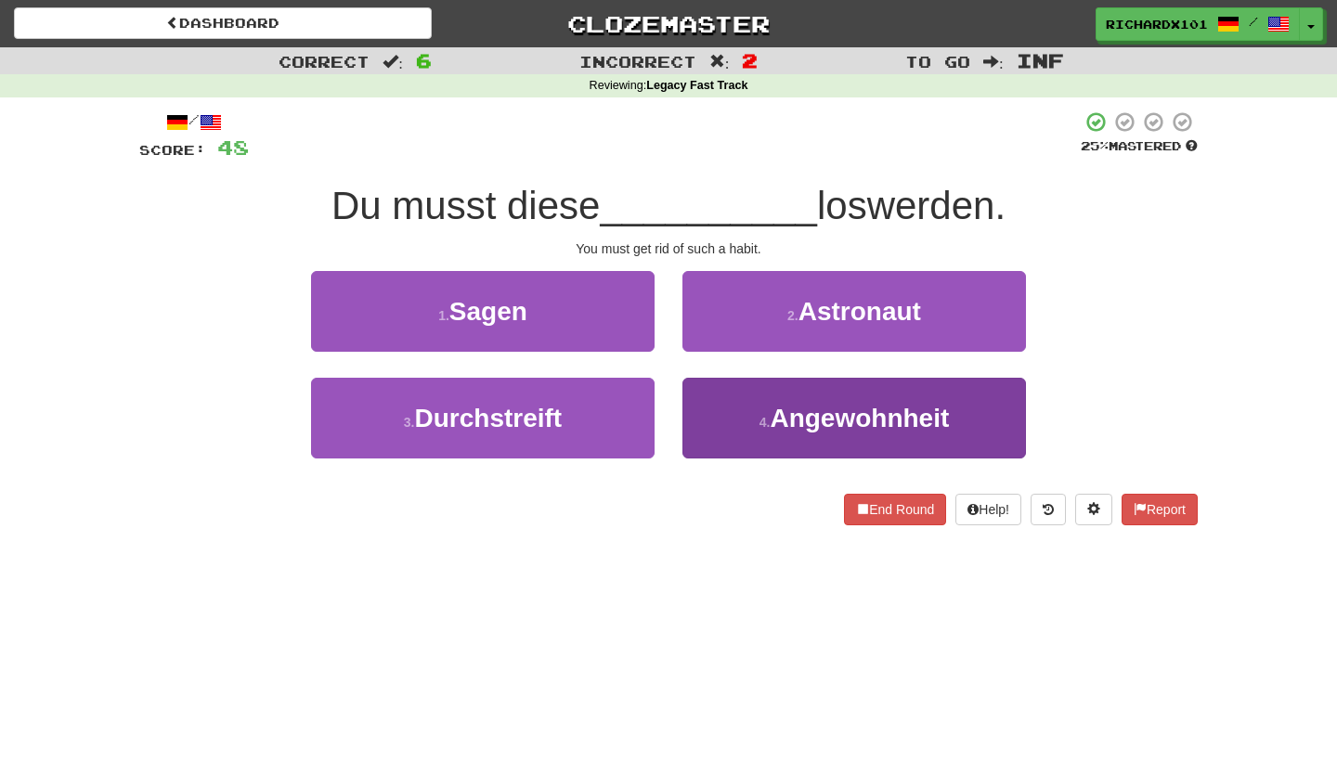
click at [712, 396] on button "4 . Angewohnheit" at bounding box center [855, 418] width 344 height 81
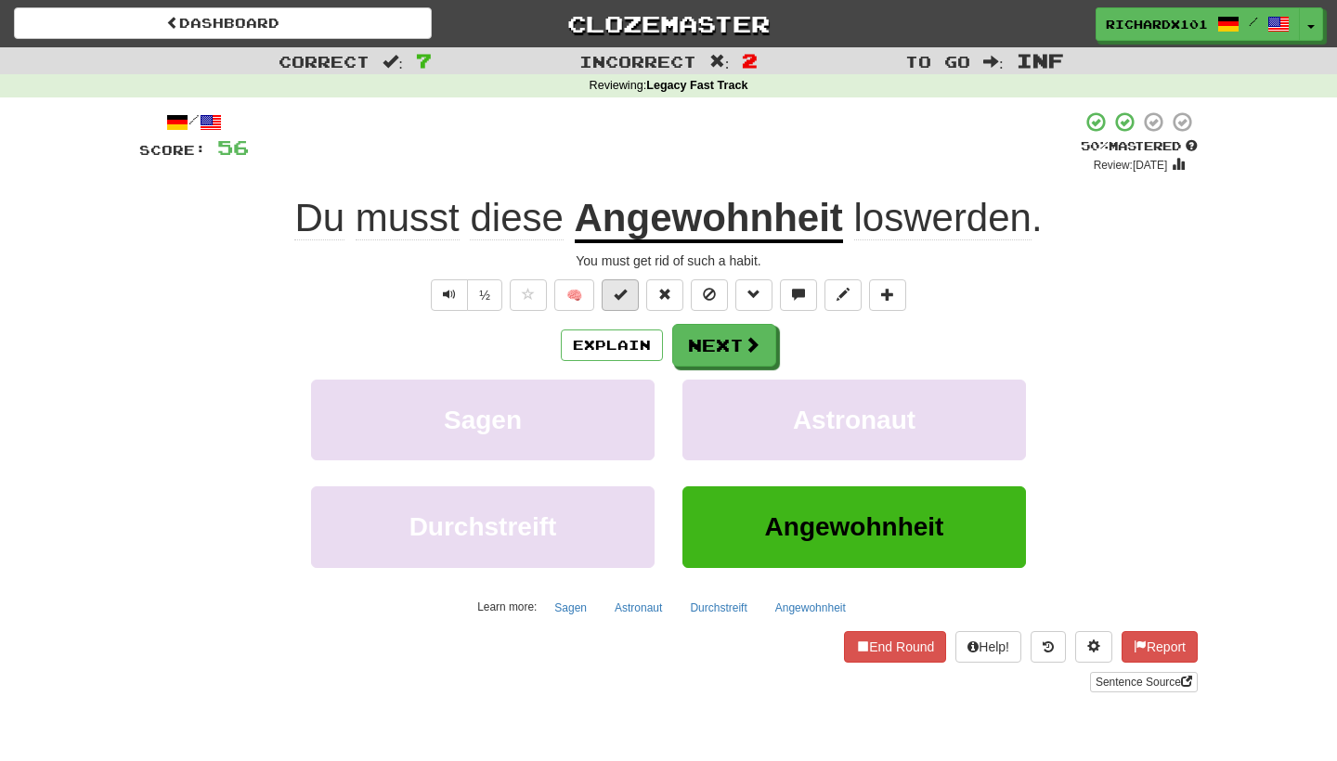
click at [636, 286] on button at bounding box center [620, 296] width 37 height 32
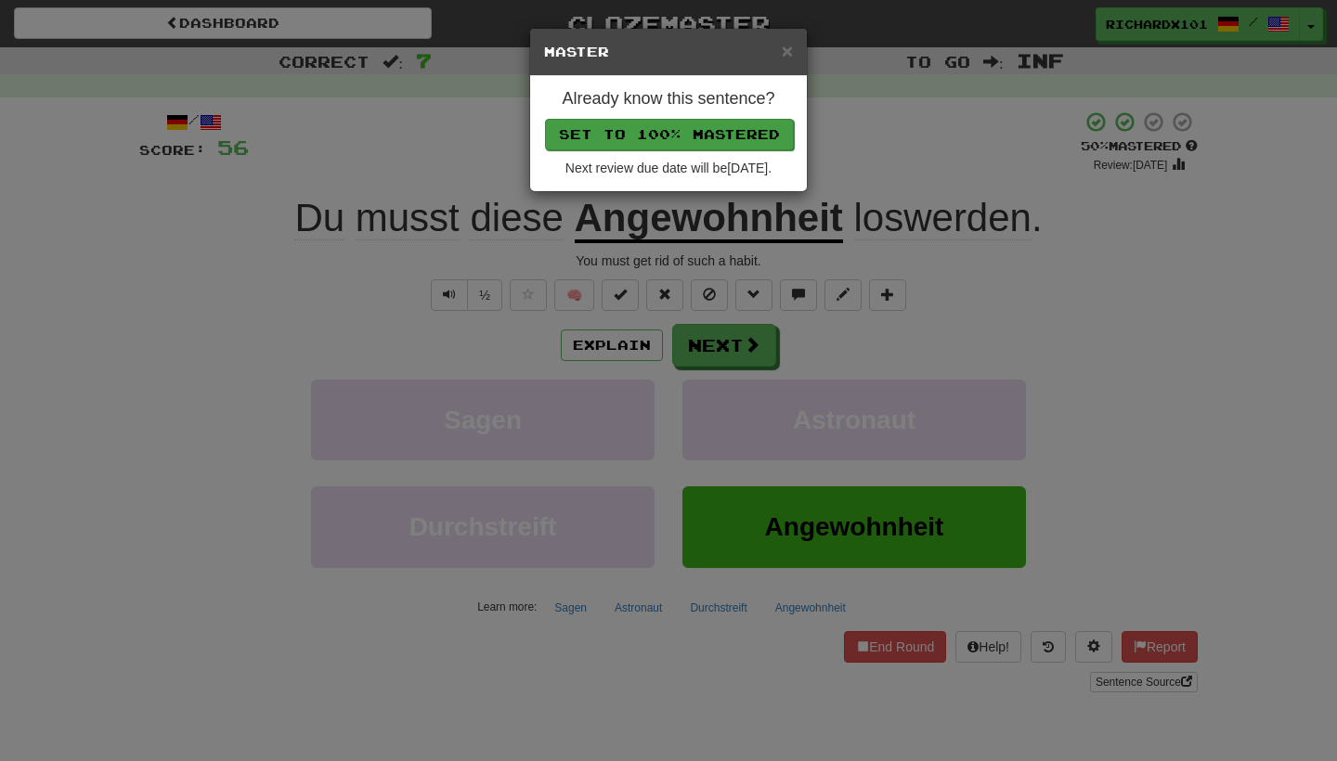
click at [655, 132] on button "Set to 100% Mastered" at bounding box center [669, 135] width 249 height 32
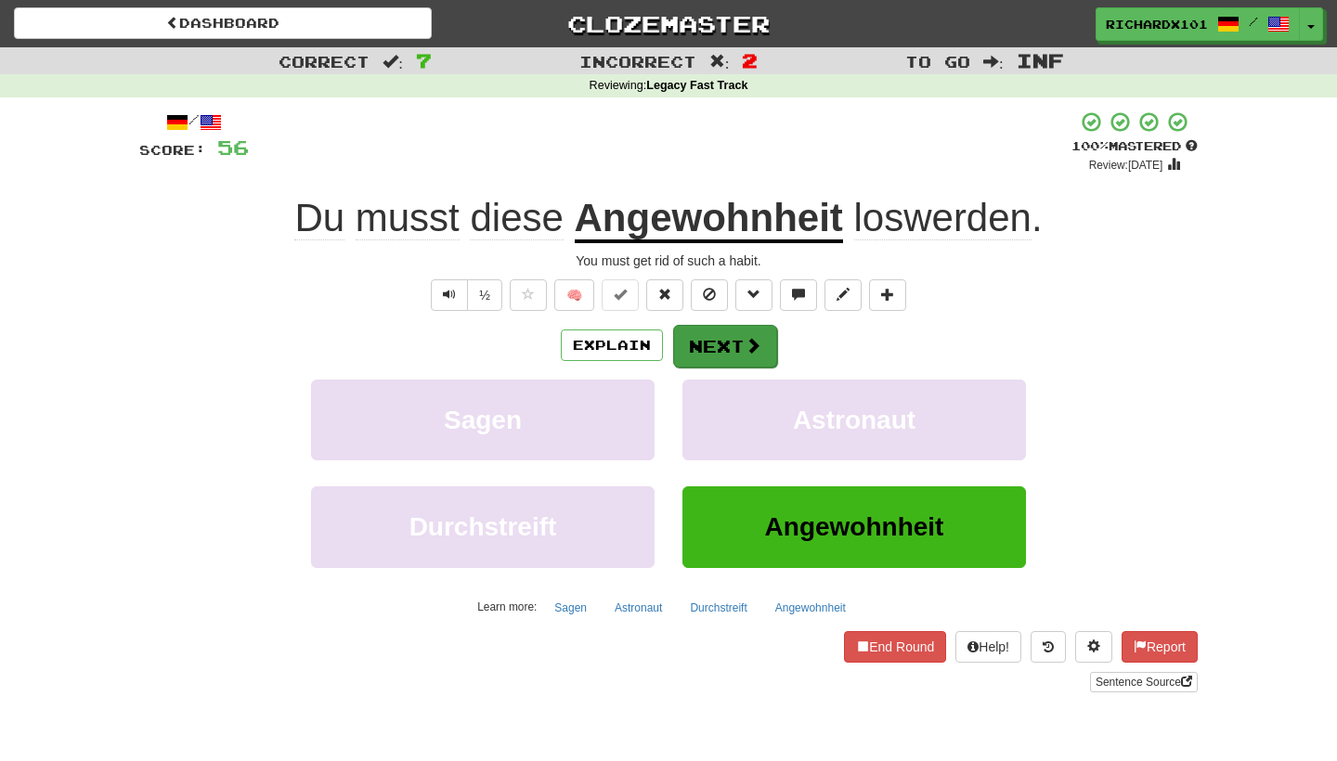
click at [703, 335] on button "Next" at bounding box center [725, 346] width 104 height 43
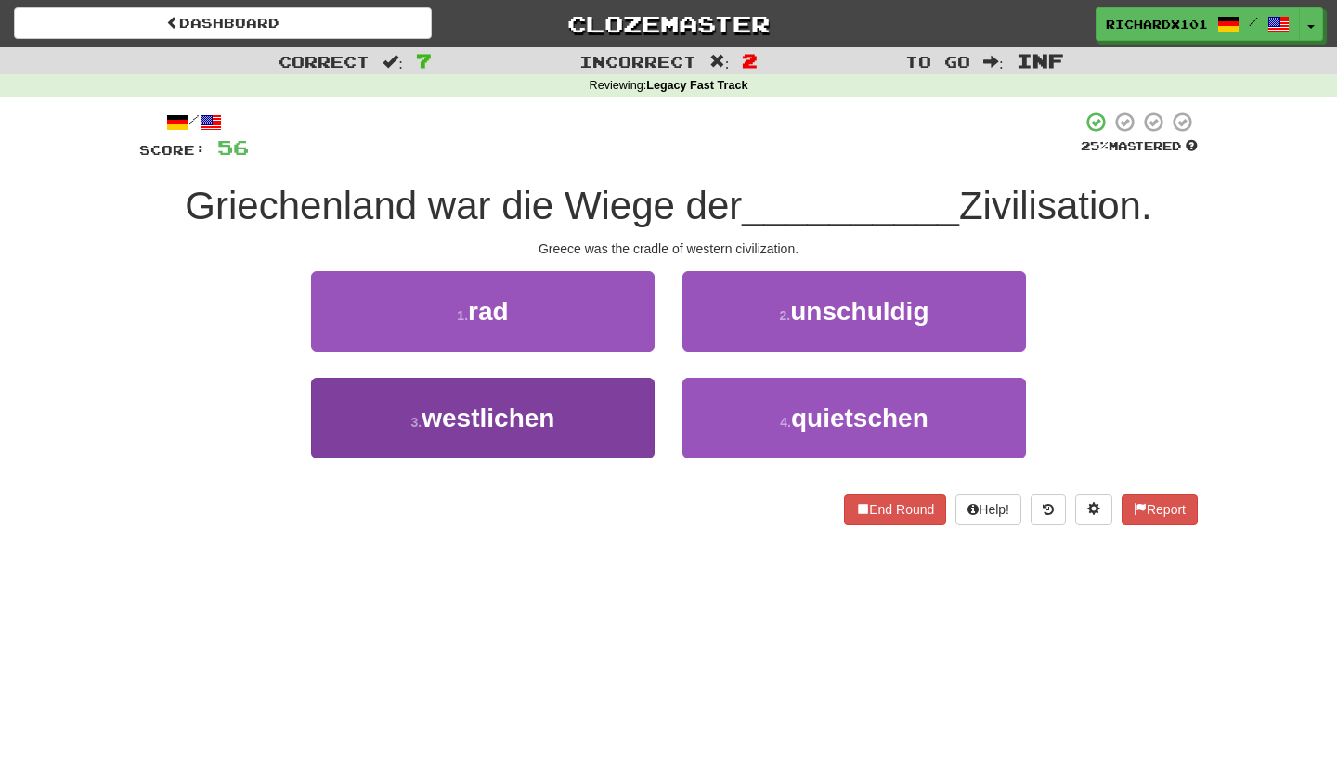
click at [622, 423] on button "3 . westlichen" at bounding box center [483, 418] width 344 height 81
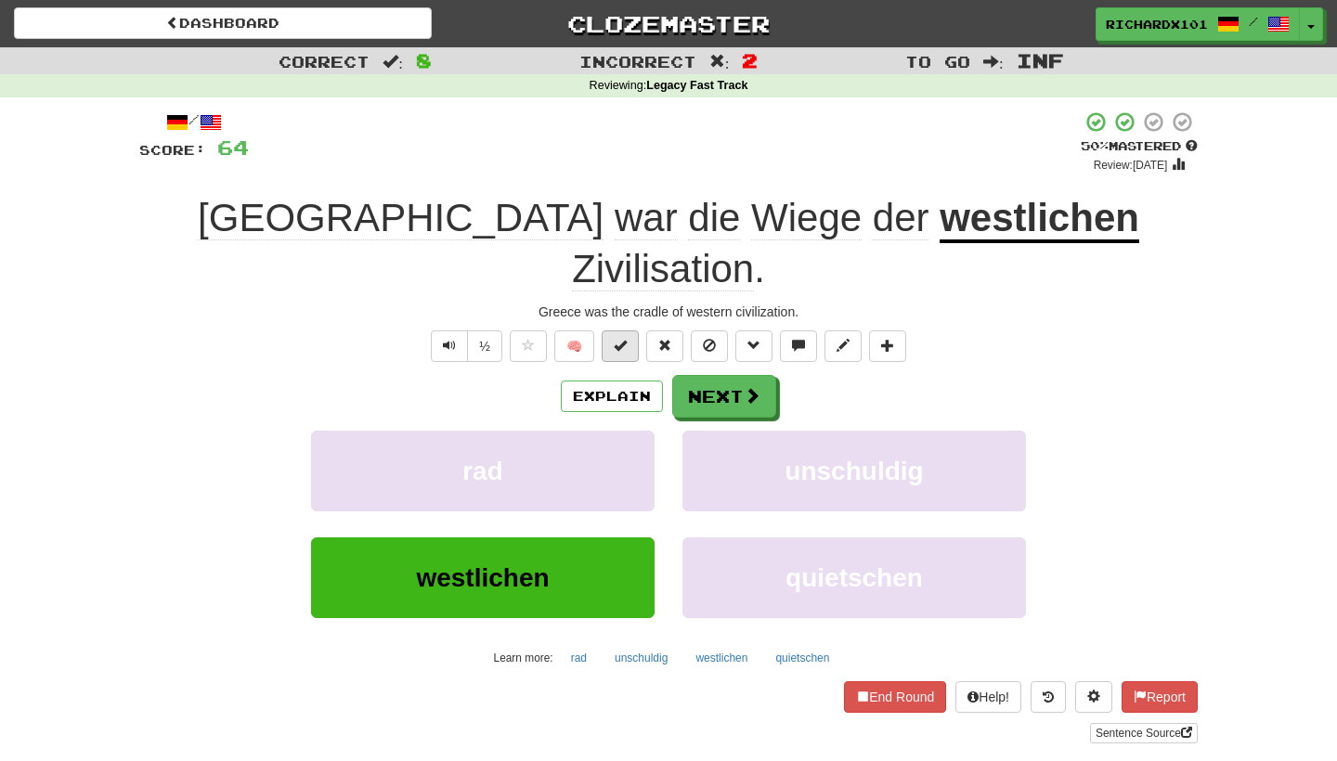
click at [617, 339] on span at bounding box center [620, 345] width 13 height 13
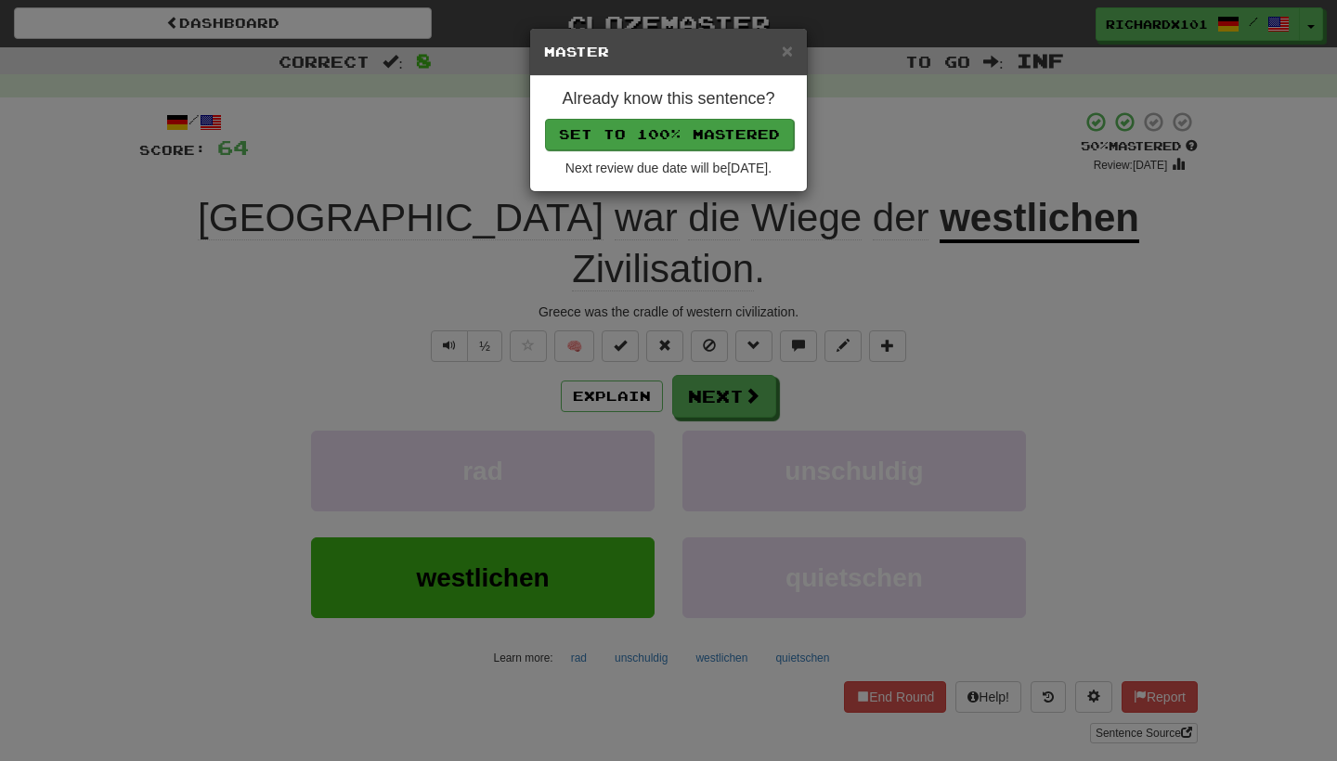
click at [640, 128] on button "Set to 100% Mastered" at bounding box center [669, 135] width 249 height 32
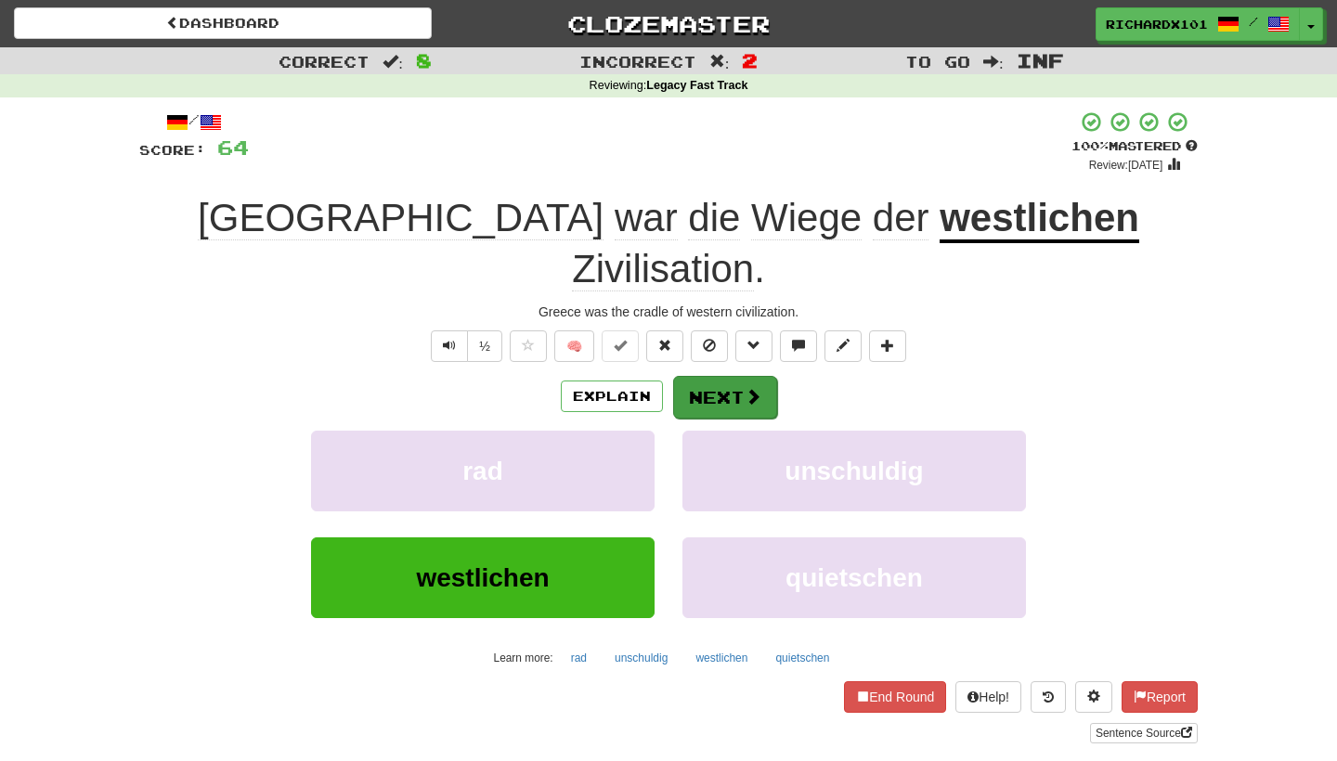
click at [712, 376] on button "Next" at bounding box center [725, 397] width 104 height 43
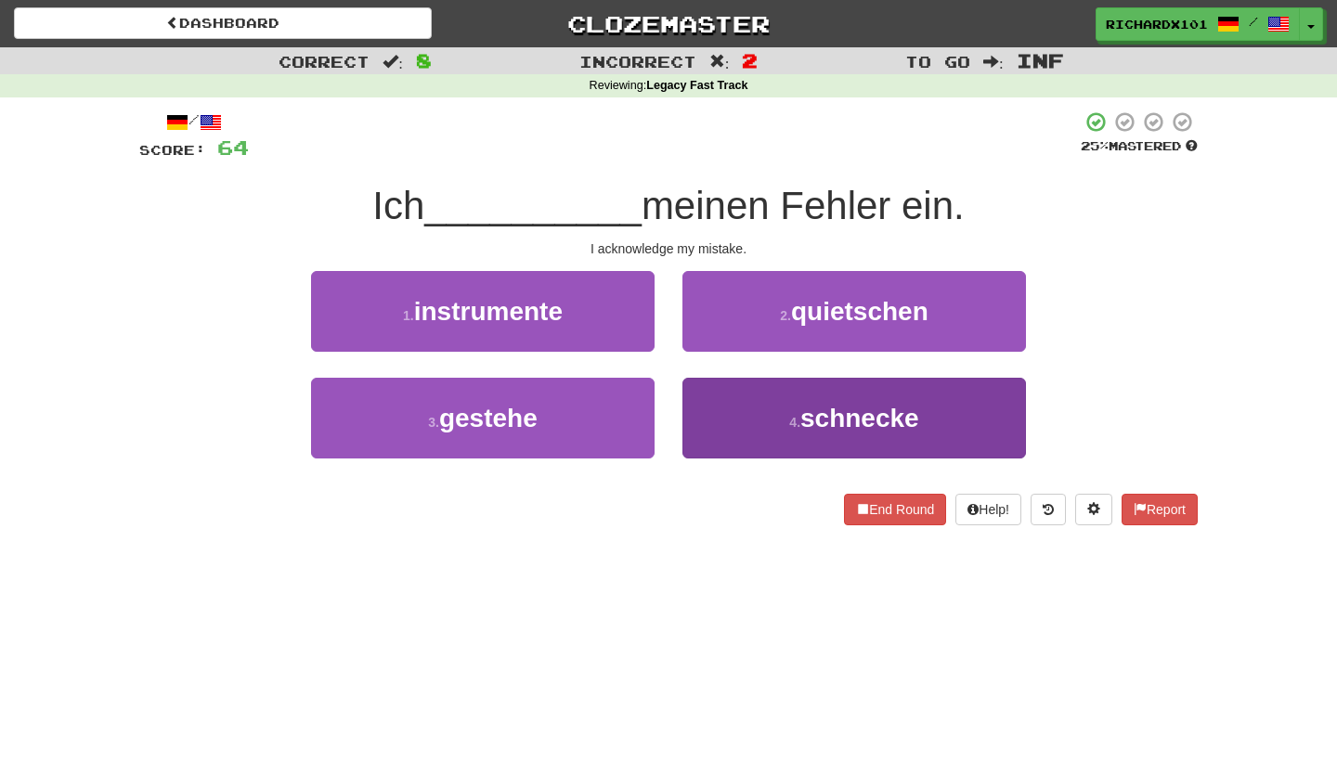
click at [762, 423] on button "4 . schnecke" at bounding box center [855, 418] width 344 height 81
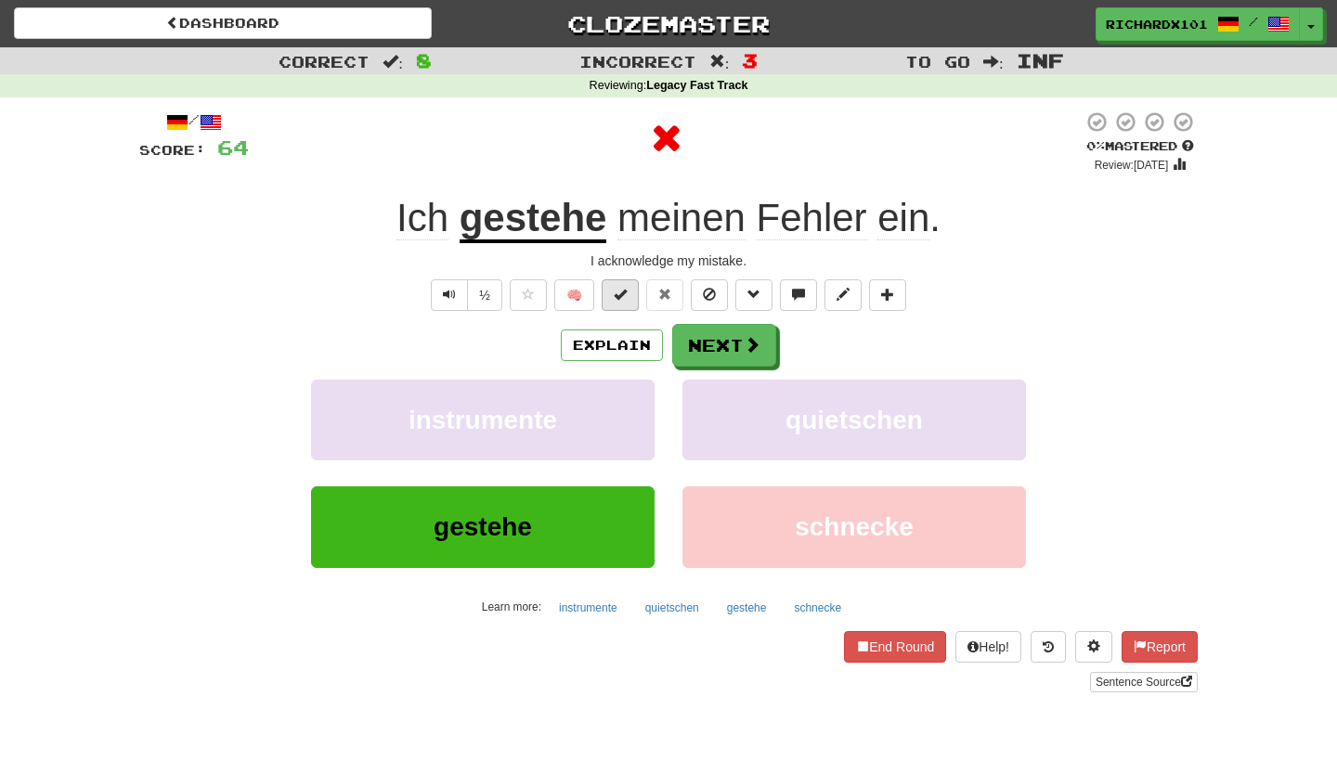
click at [631, 289] on button at bounding box center [620, 296] width 37 height 32
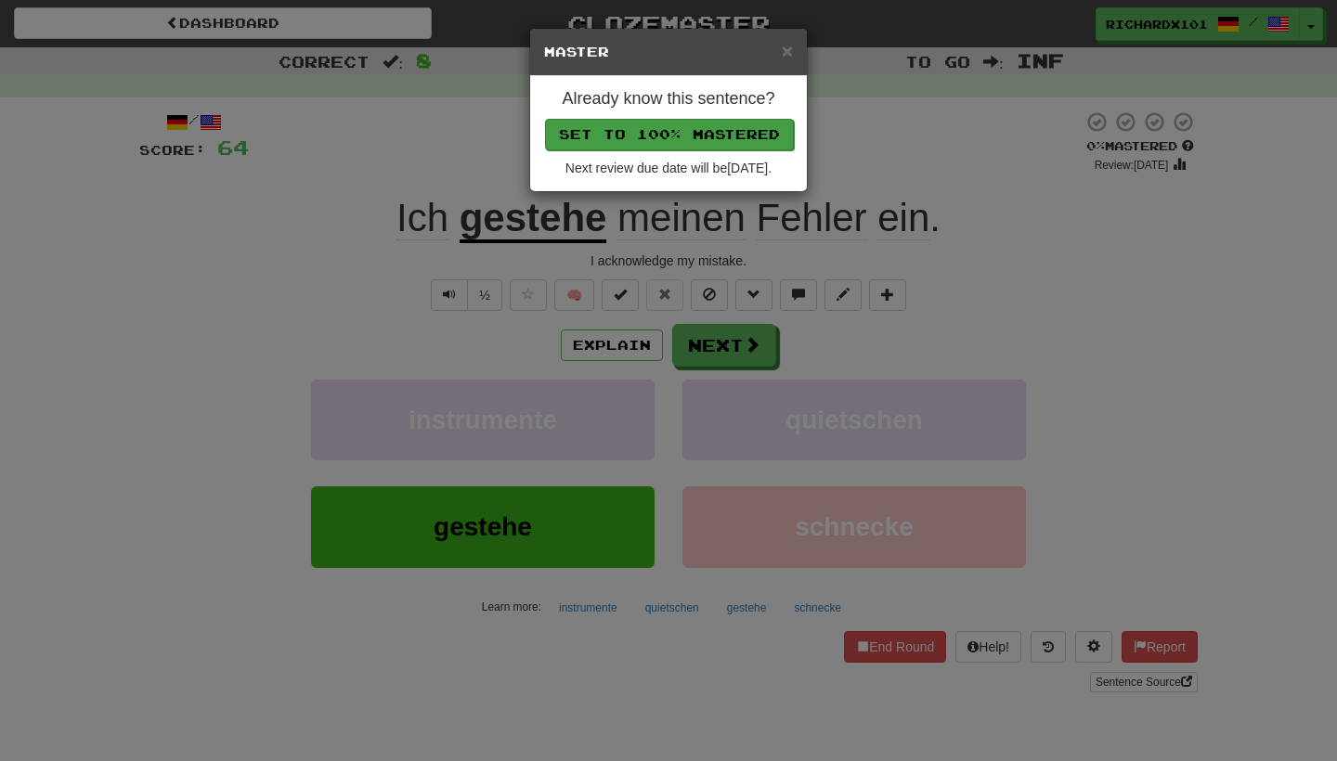
click at [644, 134] on button "Set to 100% Mastered" at bounding box center [669, 135] width 249 height 32
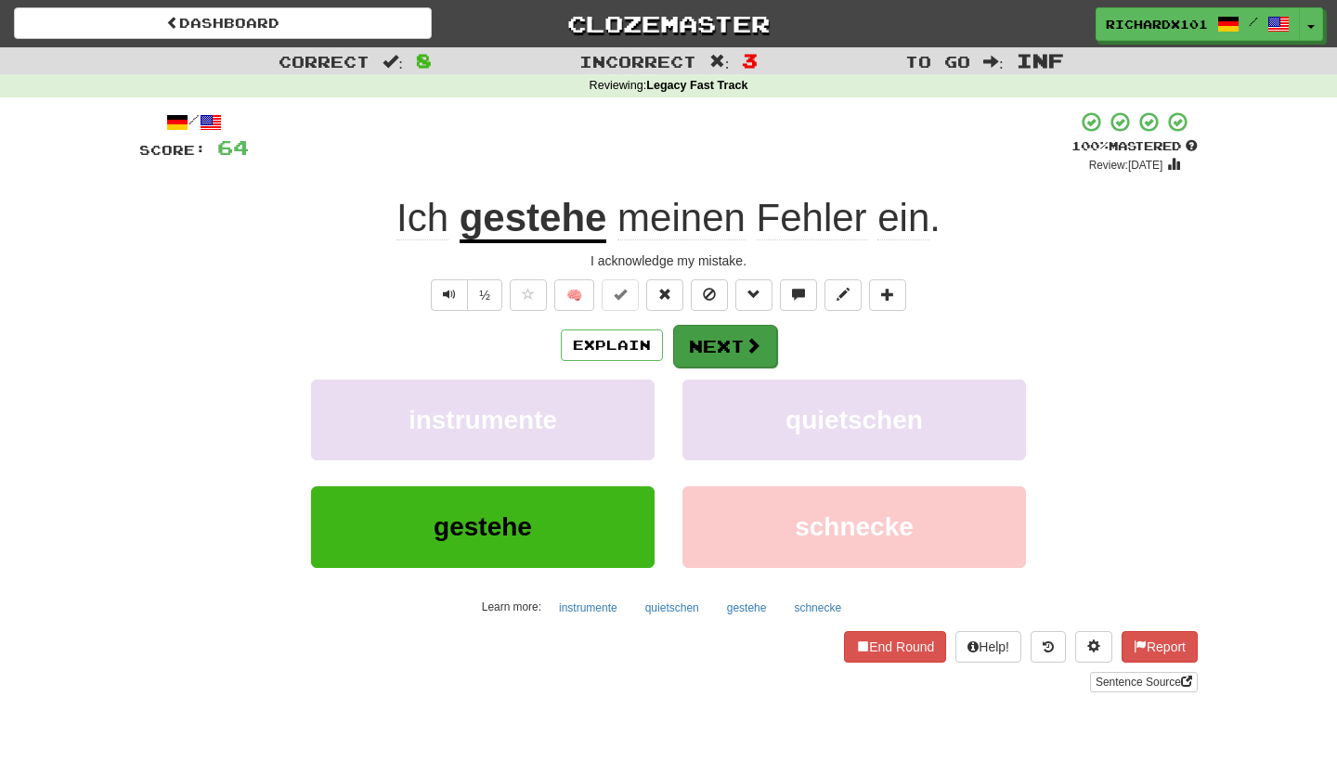
click at [698, 343] on button "Next" at bounding box center [725, 346] width 104 height 43
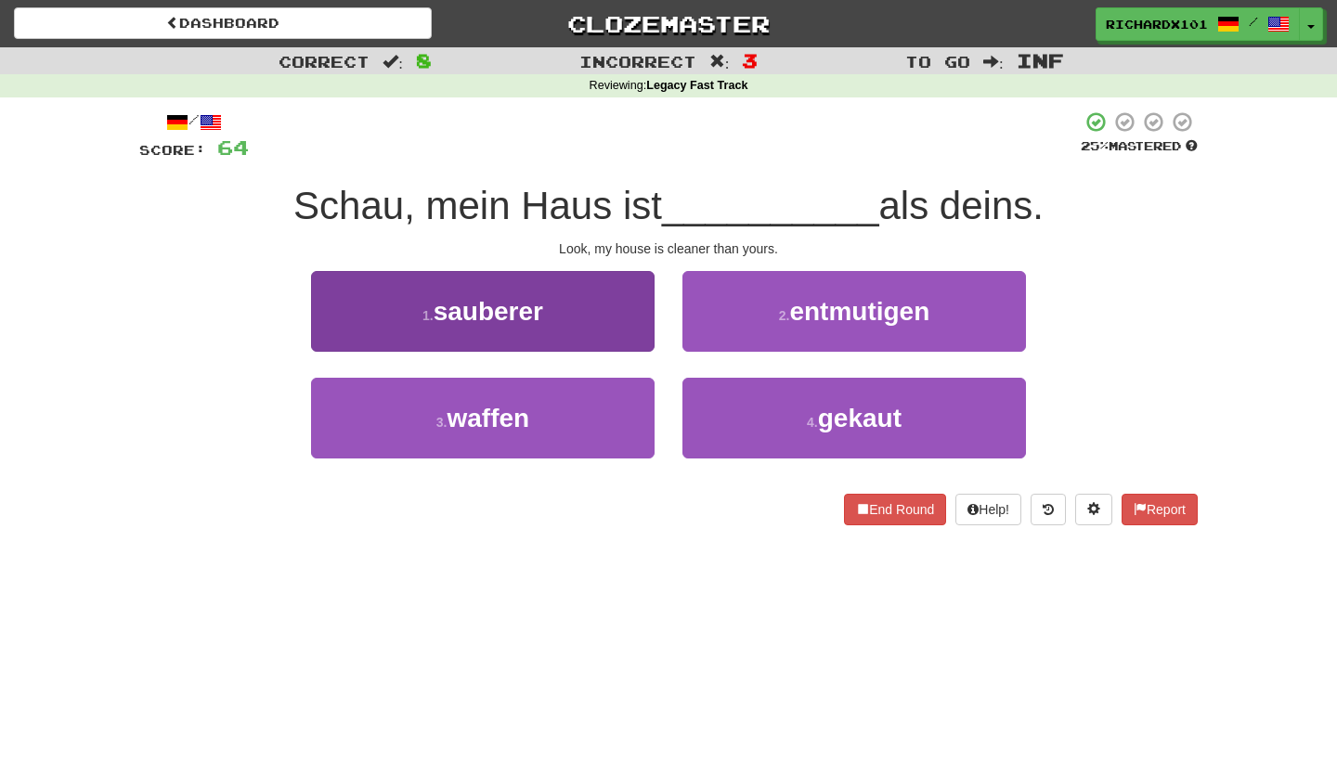
click at [608, 288] on button "1 . sauberer" at bounding box center [483, 311] width 344 height 81
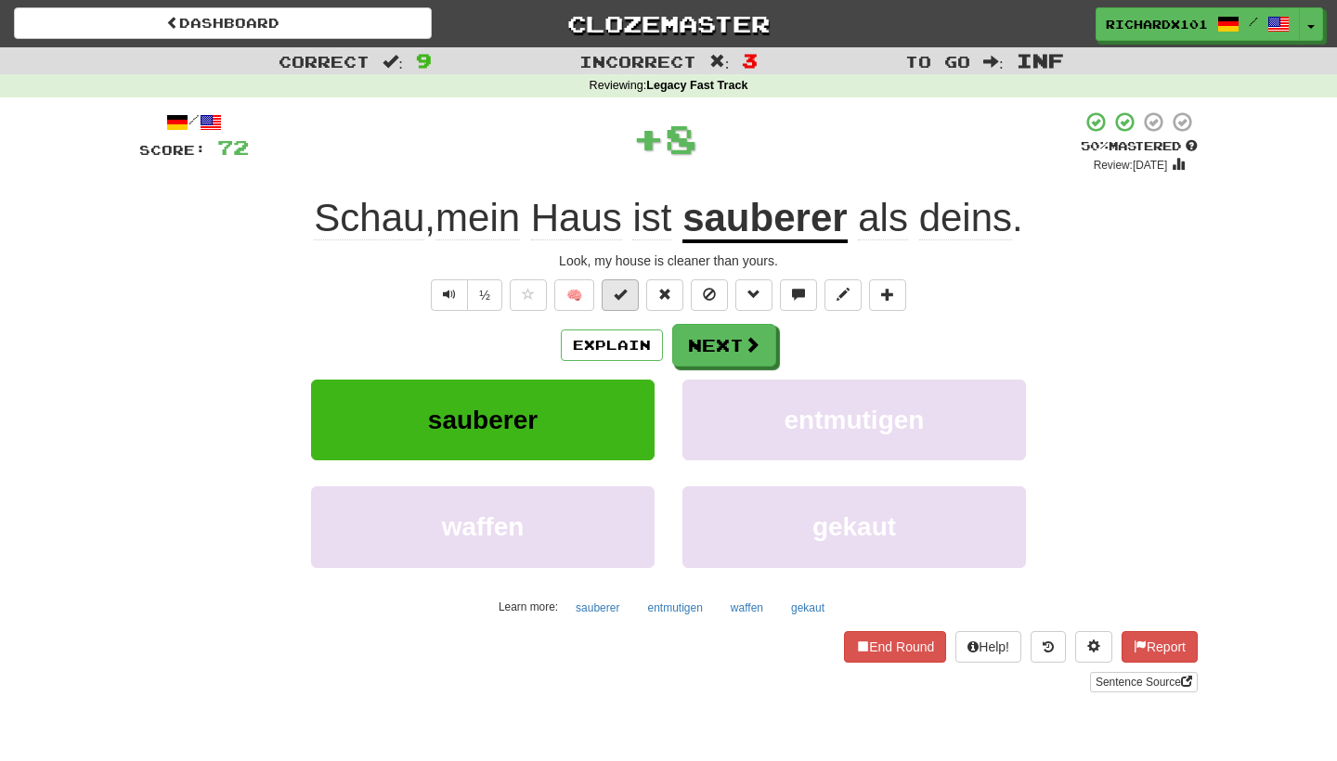
click at [622, 292] on span at bounding box center [620, 294] width 13 height 13
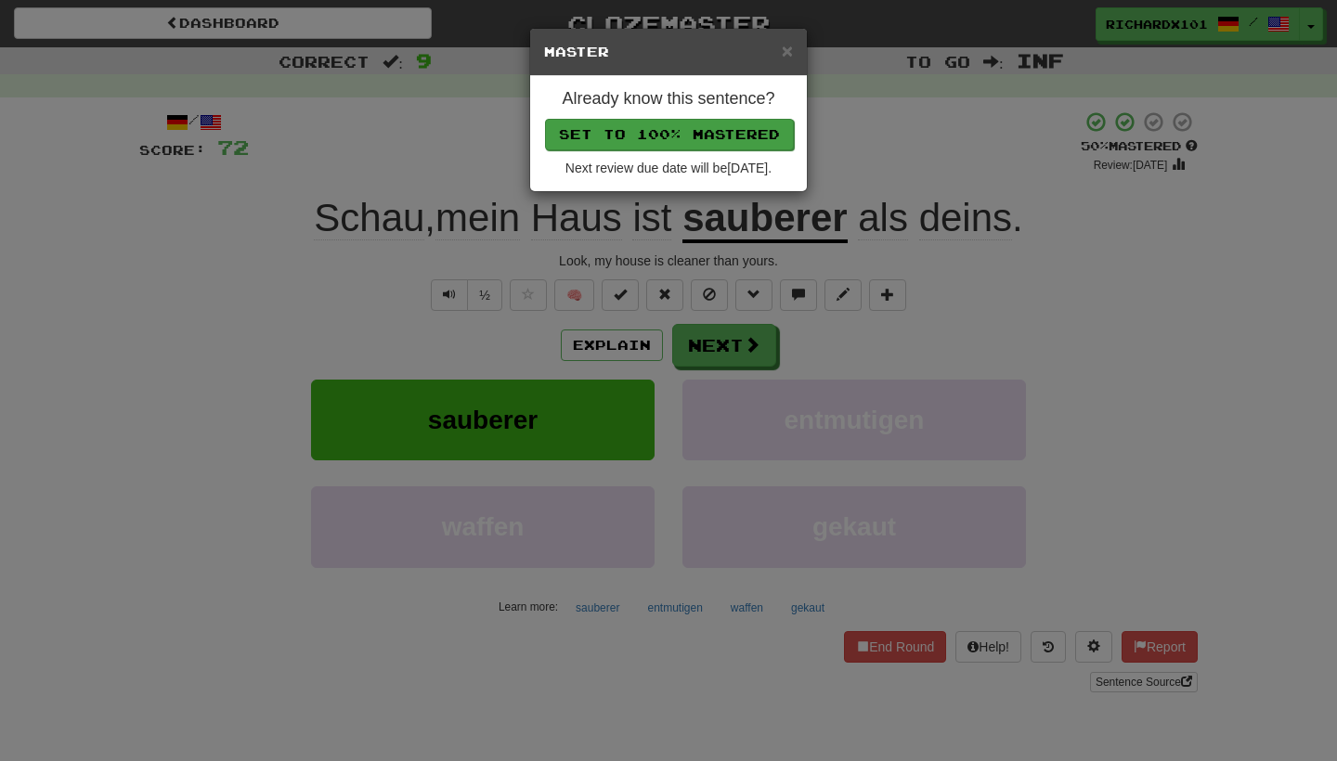
click at [659, 144] on button "Set to 100% Mastered" at bounding box center [669, 135] width 249 height 32
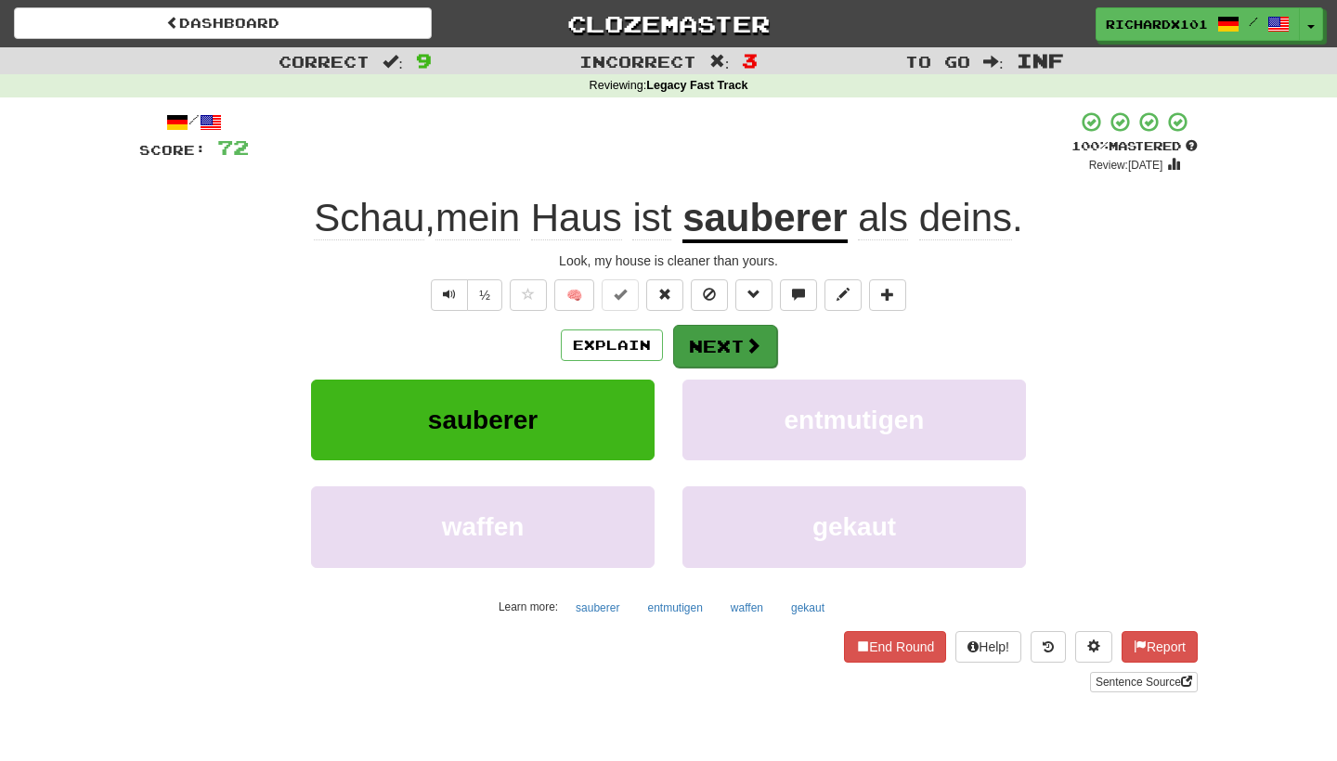
click at [712, 332] on button "Next" at bounding box center [725, 346] width 104 height 43
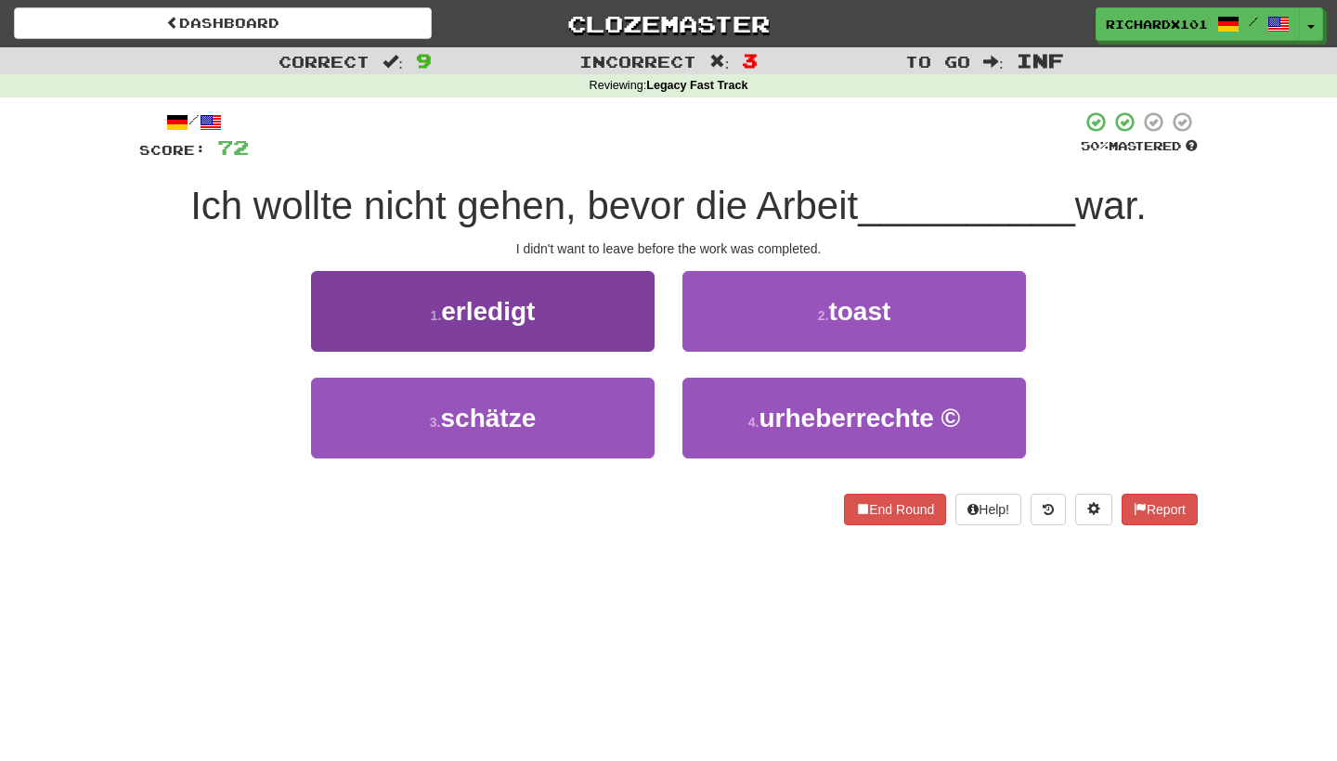
click at [629, 326] on button "1 . erledigt" at bounding box center [483, 311] width 344 height 81
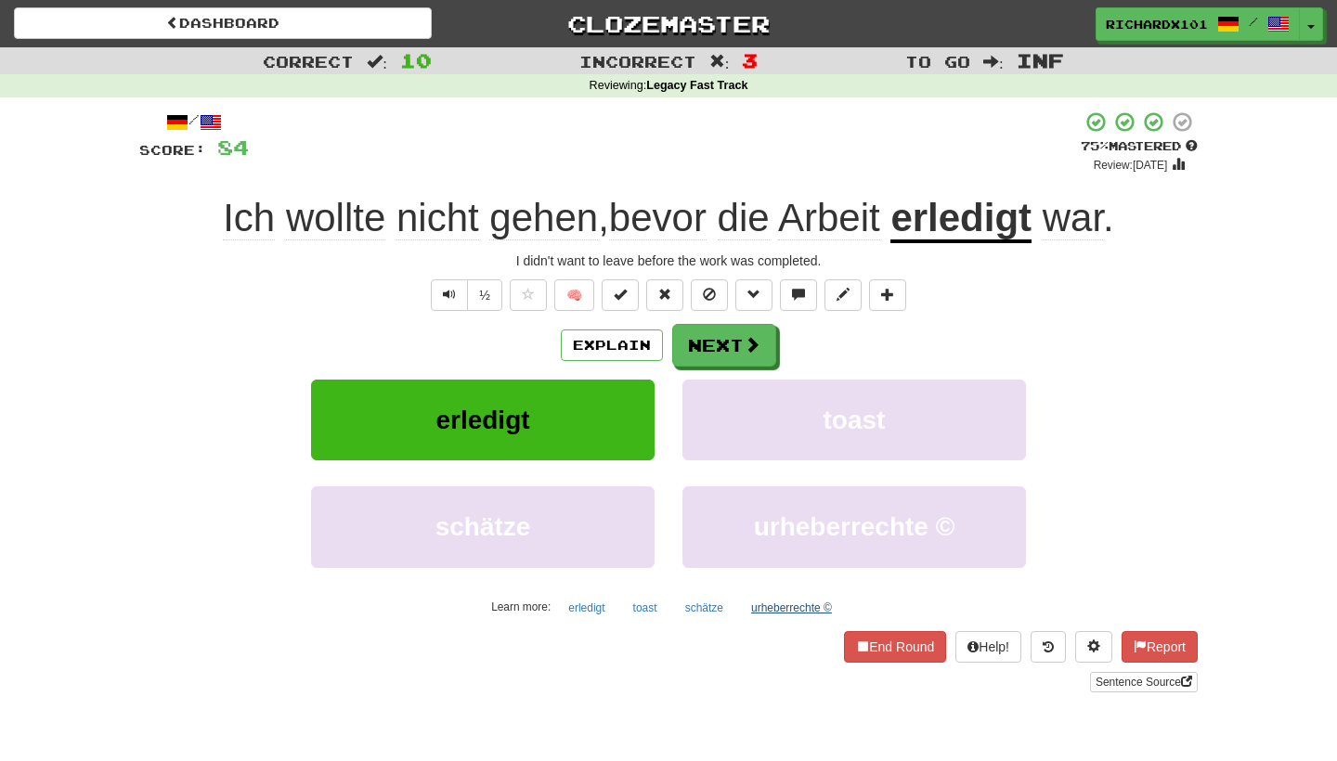
click at [765, 604] on button "urheberrechte ©" at bounding box center [791, 608] width 101 height 28
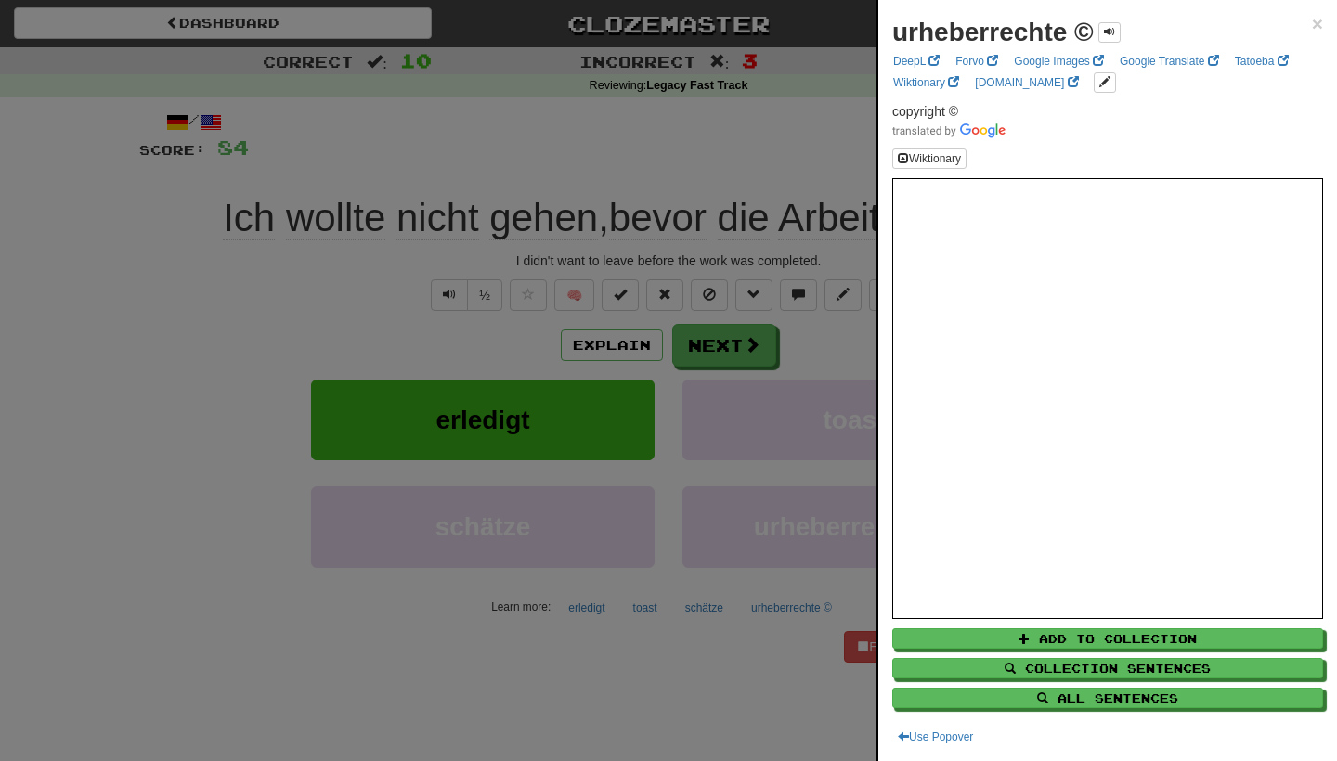
click at [725, 644] on div at bounding box center [668, 380] width 1337 height 761
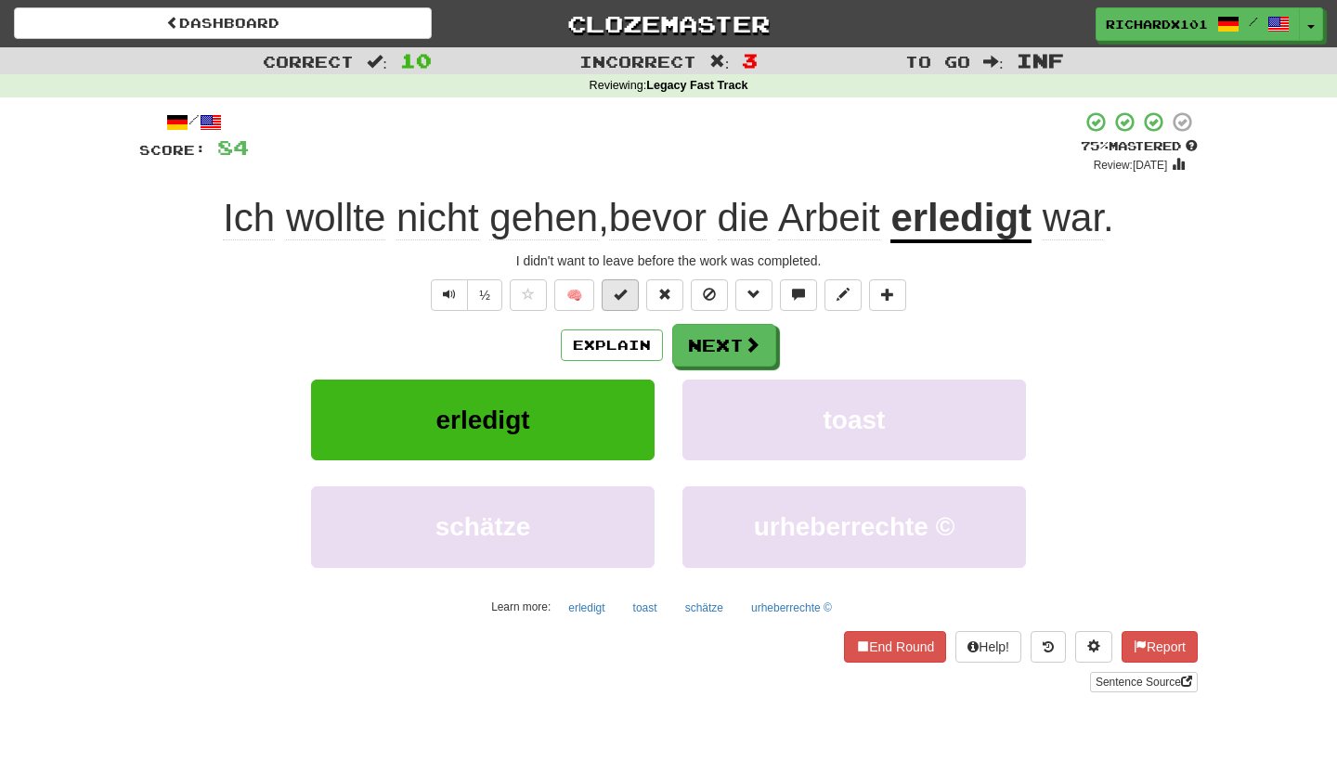
click at [629, 297] on button at bounding box center [620, 296] width 37 height 32
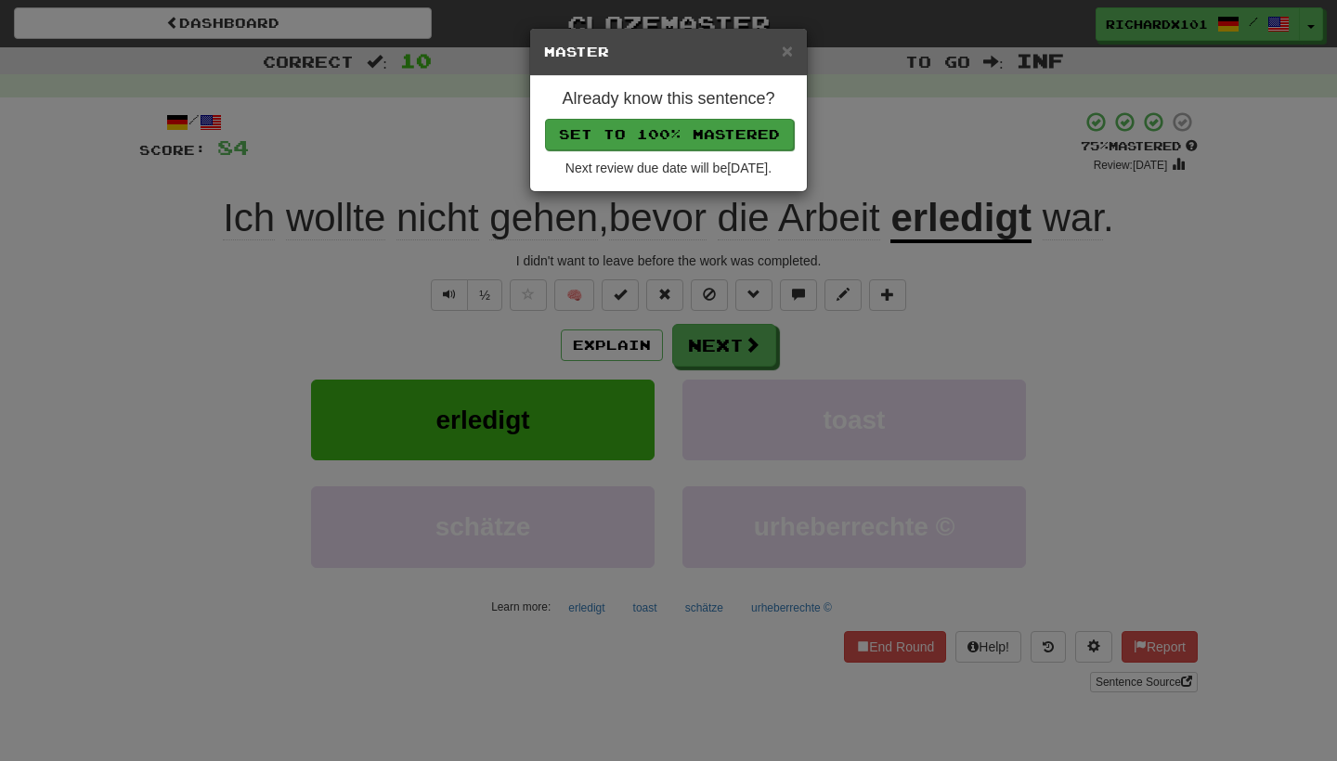
click at [658, 126] on button "Set to 100% Mastered" at bounding box center [669, 135] width 249 height 32
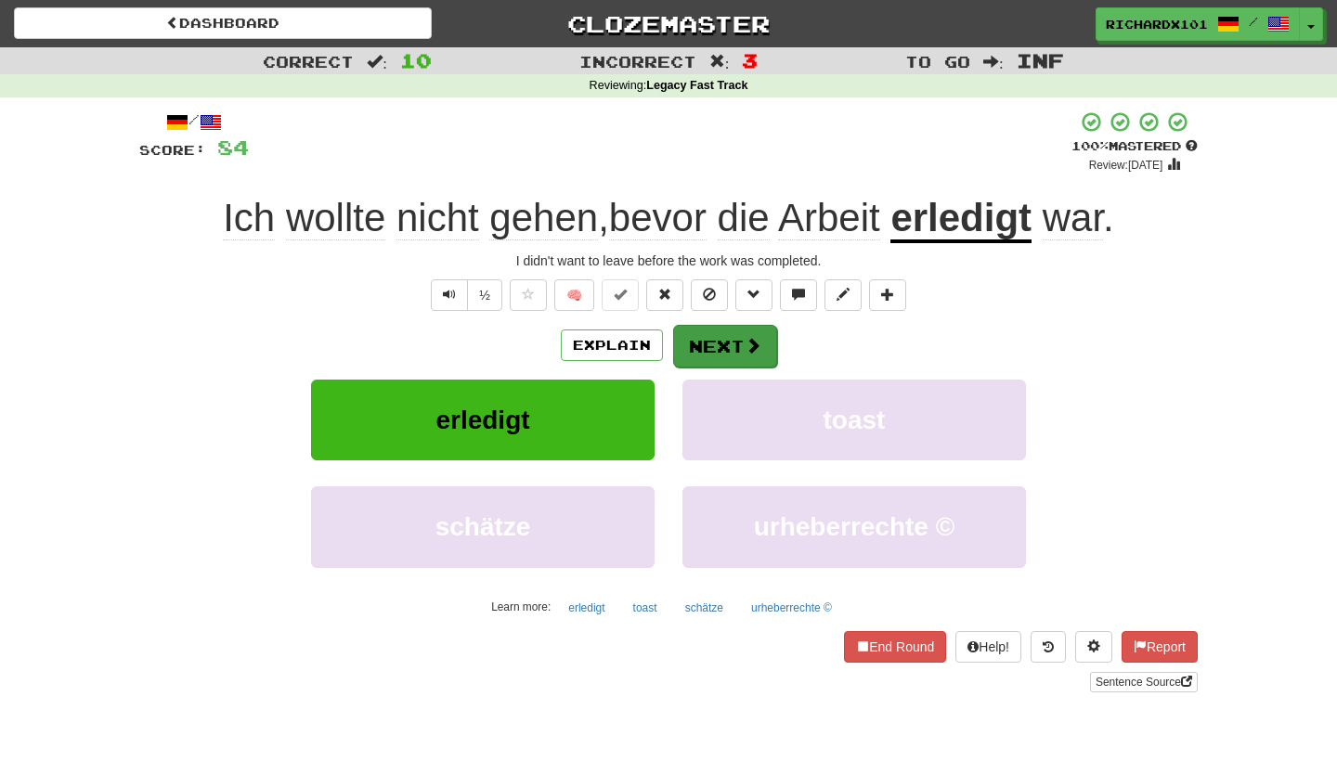
click at [706, 351] on button "Next" at bounding box center [725, 346] width 104 height 43
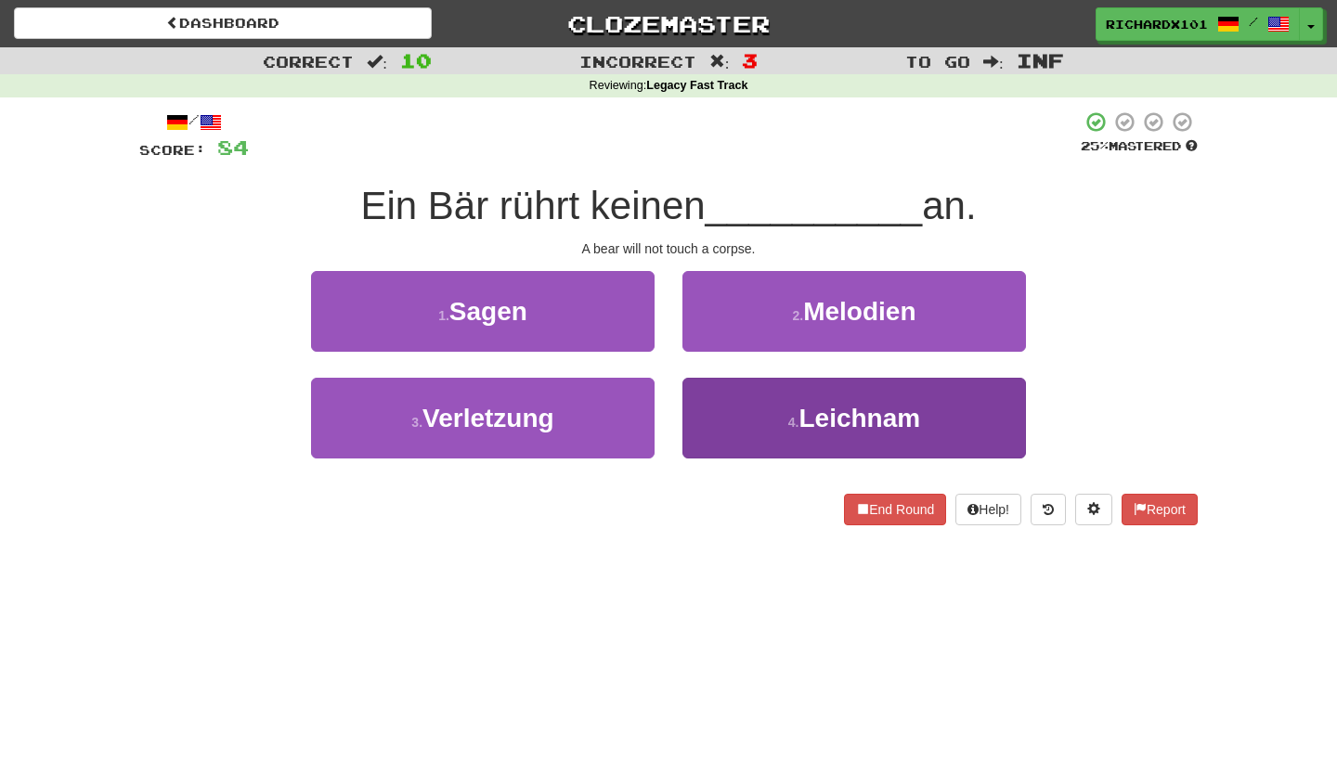
click at [729, 412] on button "4 . Leichnam" at bounding box center [855, 418] width 344 height 81
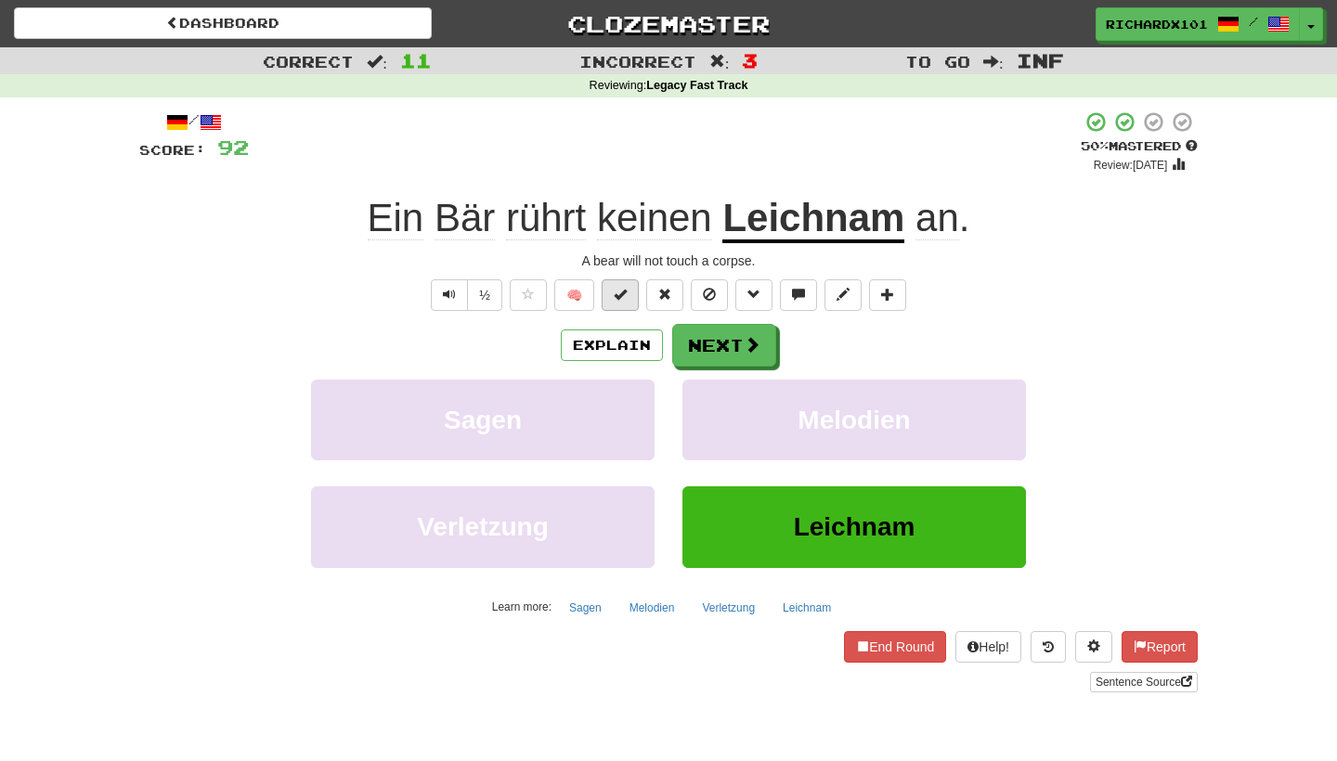
click at [632, 293] on button at bounding box center [620, 296] width 37 height 32
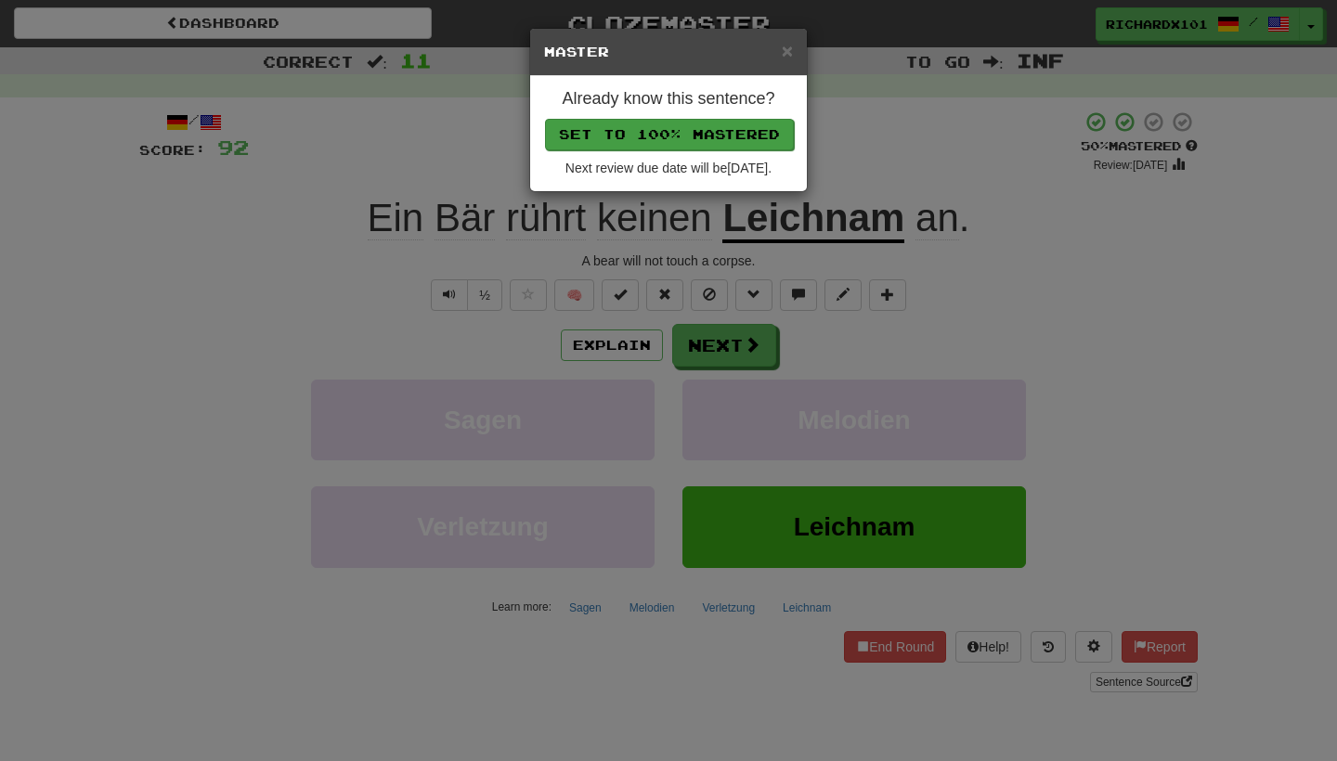
click at [663, 125] on button "Set to 100% Mastered" at bounding box center [669, 135] width 249 height 32
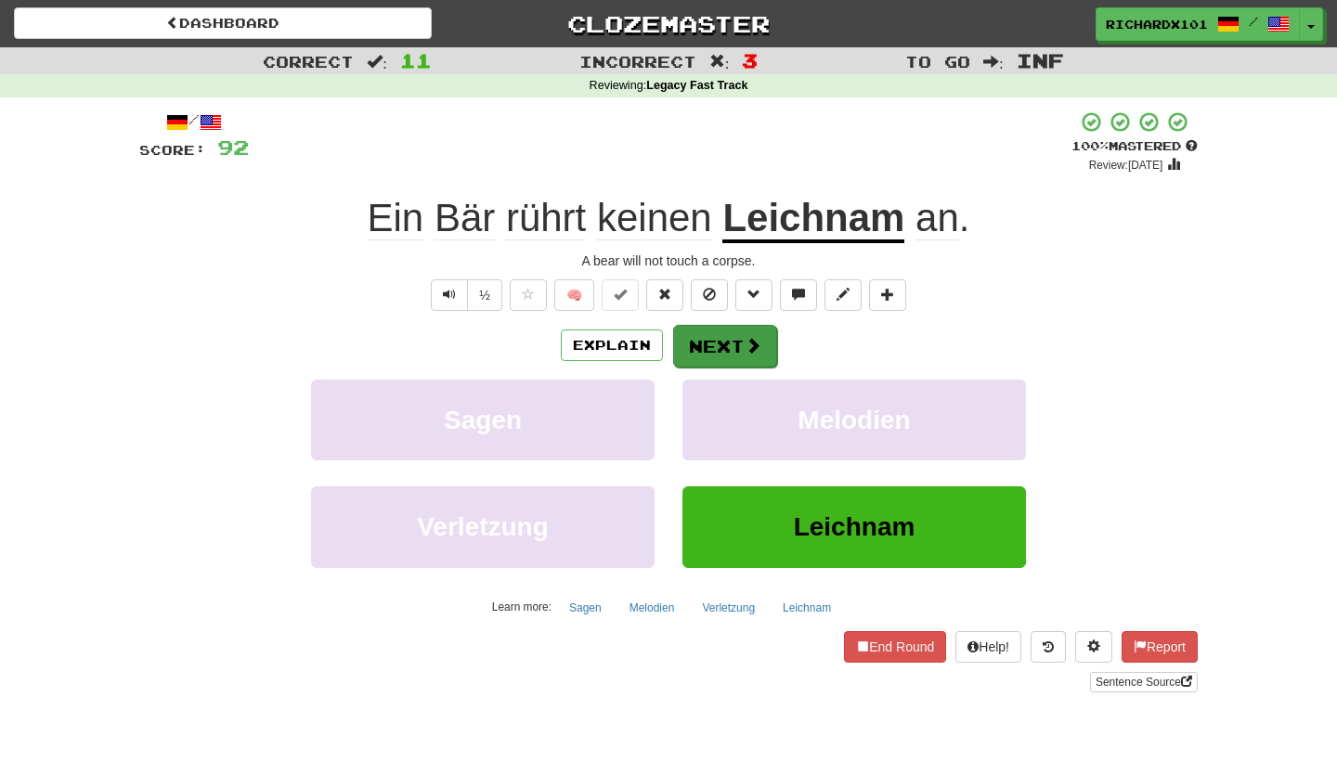
click at [720, 333] on button "Next" at bounding box center [725, 346] width 104 height 43
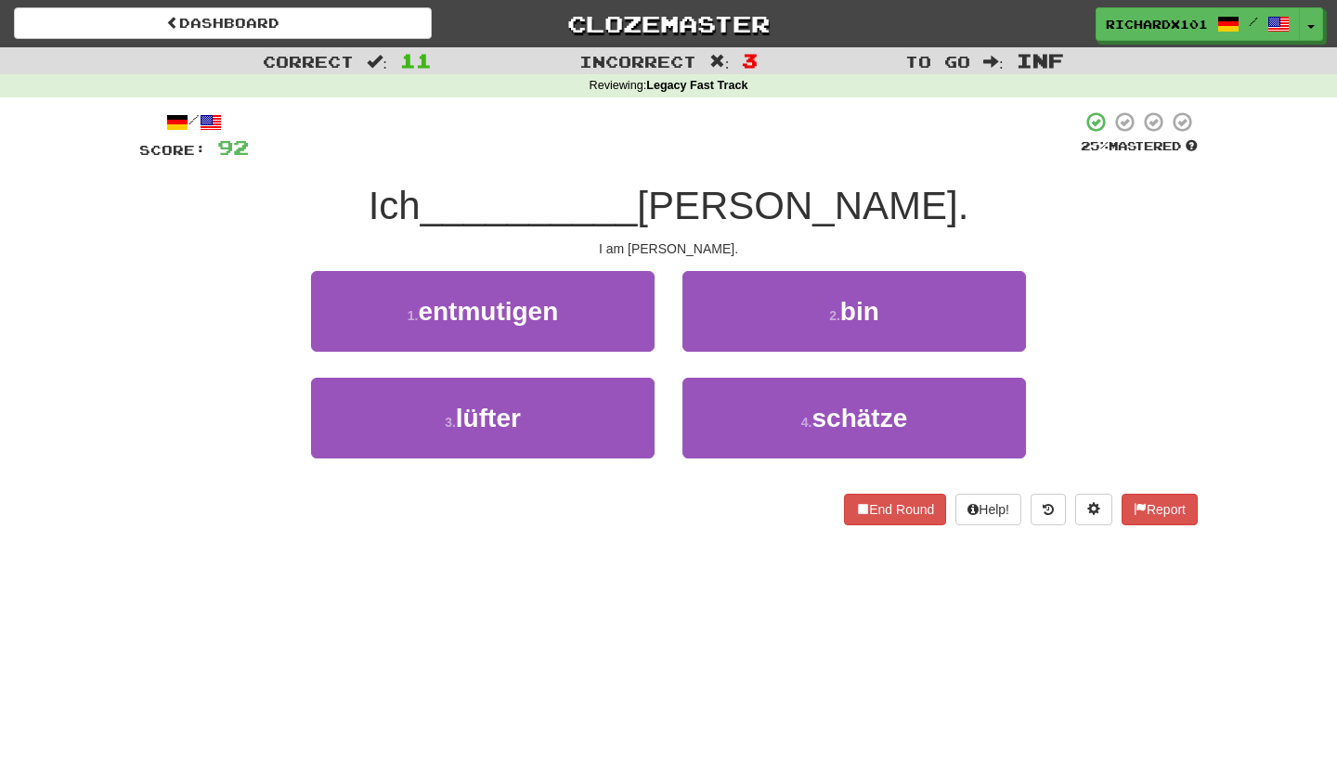
click at [720, 333] on button "2 . bin" at bounding box center [855, 311] width 344 height 81
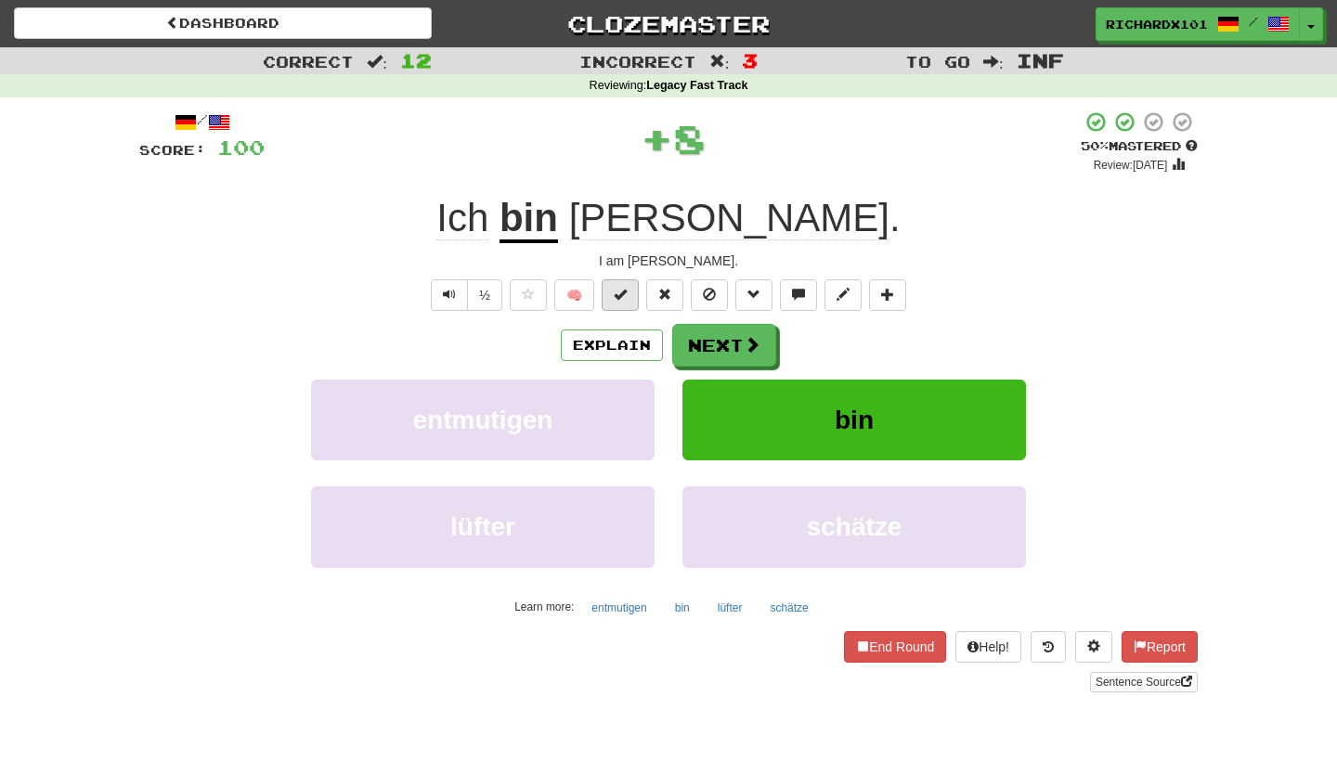
click at [633, 296] on button at bounding box center [620, 296] width 37 height 32
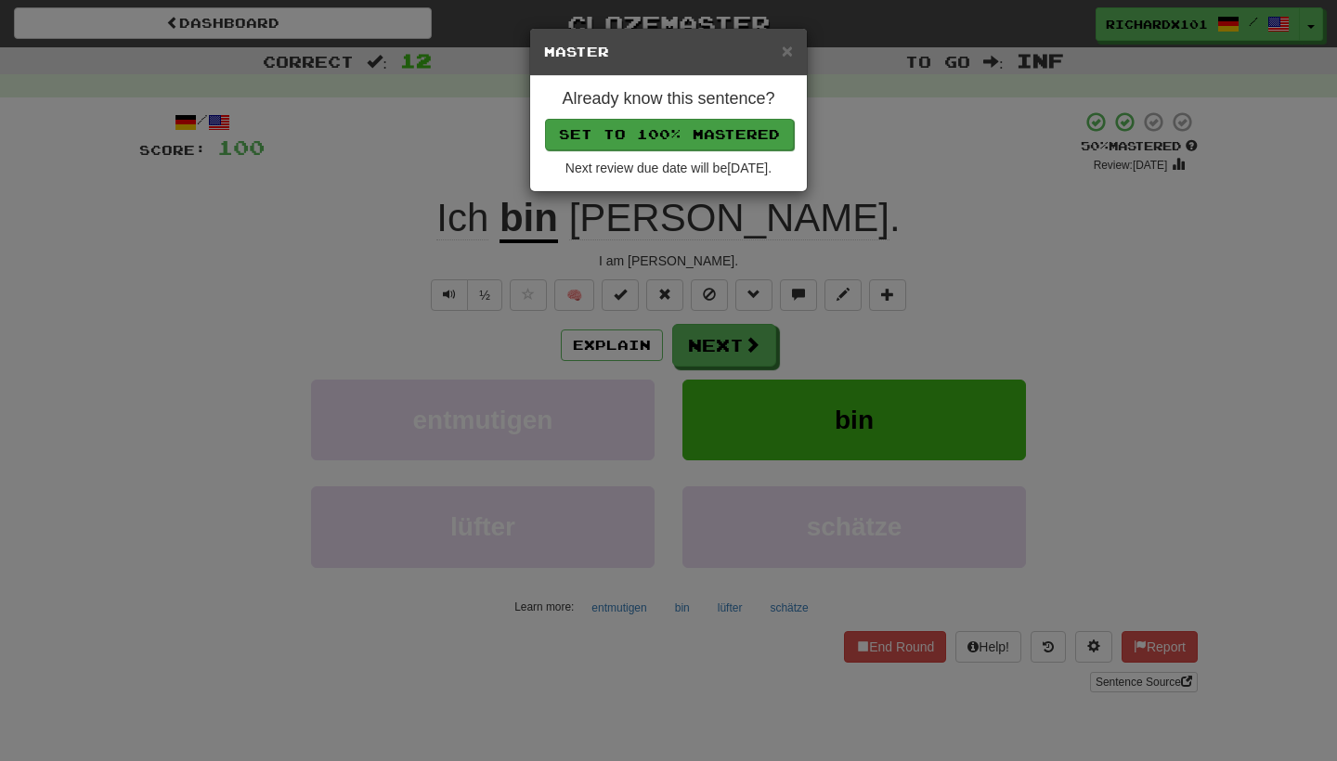
click at [660, 137] on button "Set to 100% Mastered" at bounding box center [669, 135] width 249 height 32
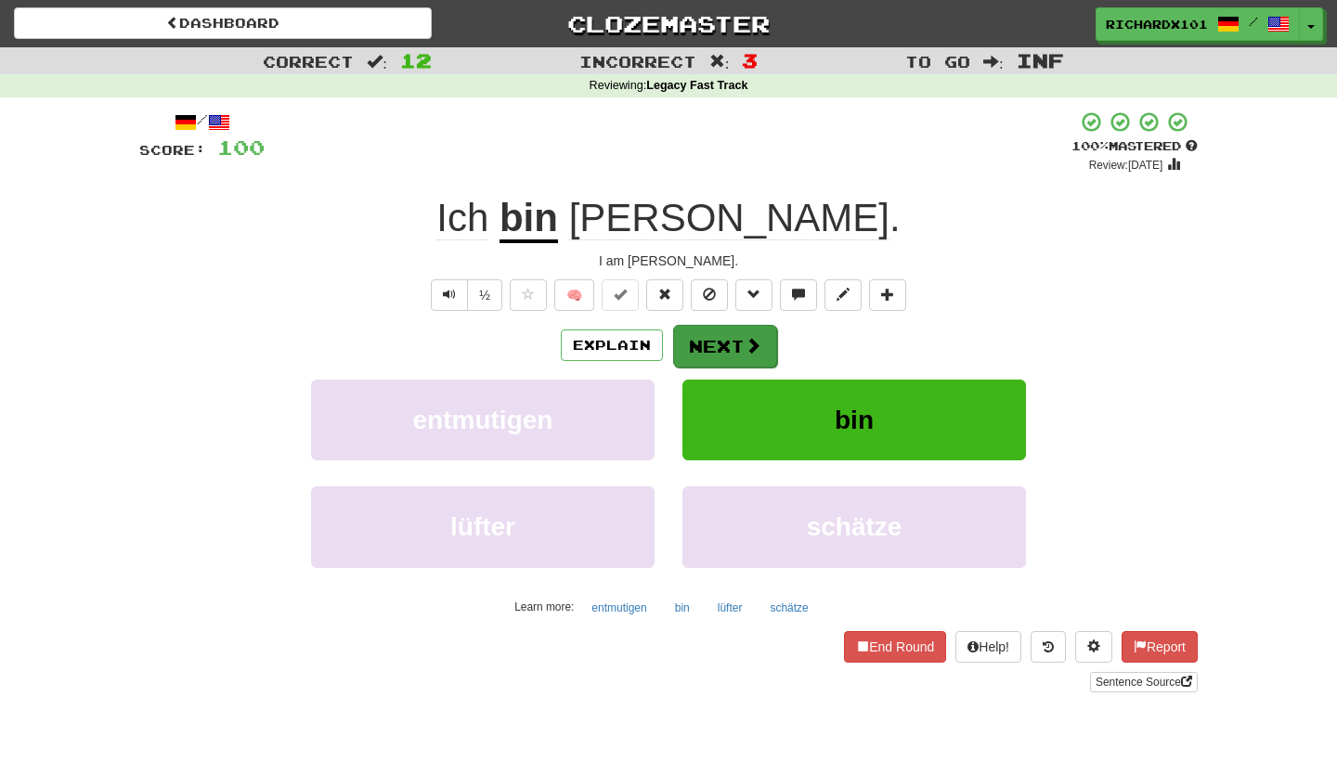
click at [724, 344] on button "Next" at bounding box center [725, 346] width 104 height 43
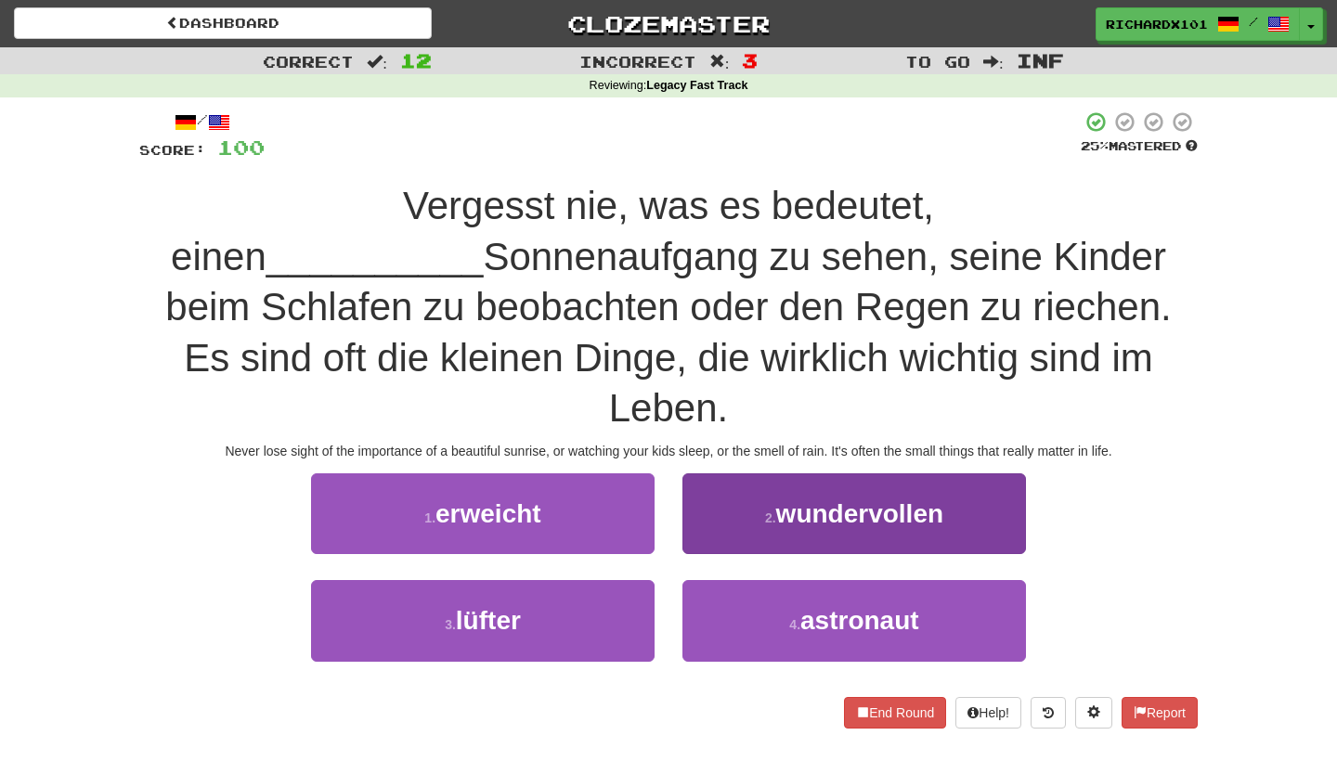
click at [788, 500] on span "wundervollen" at bounding box center [859, 514] width 167 height 29
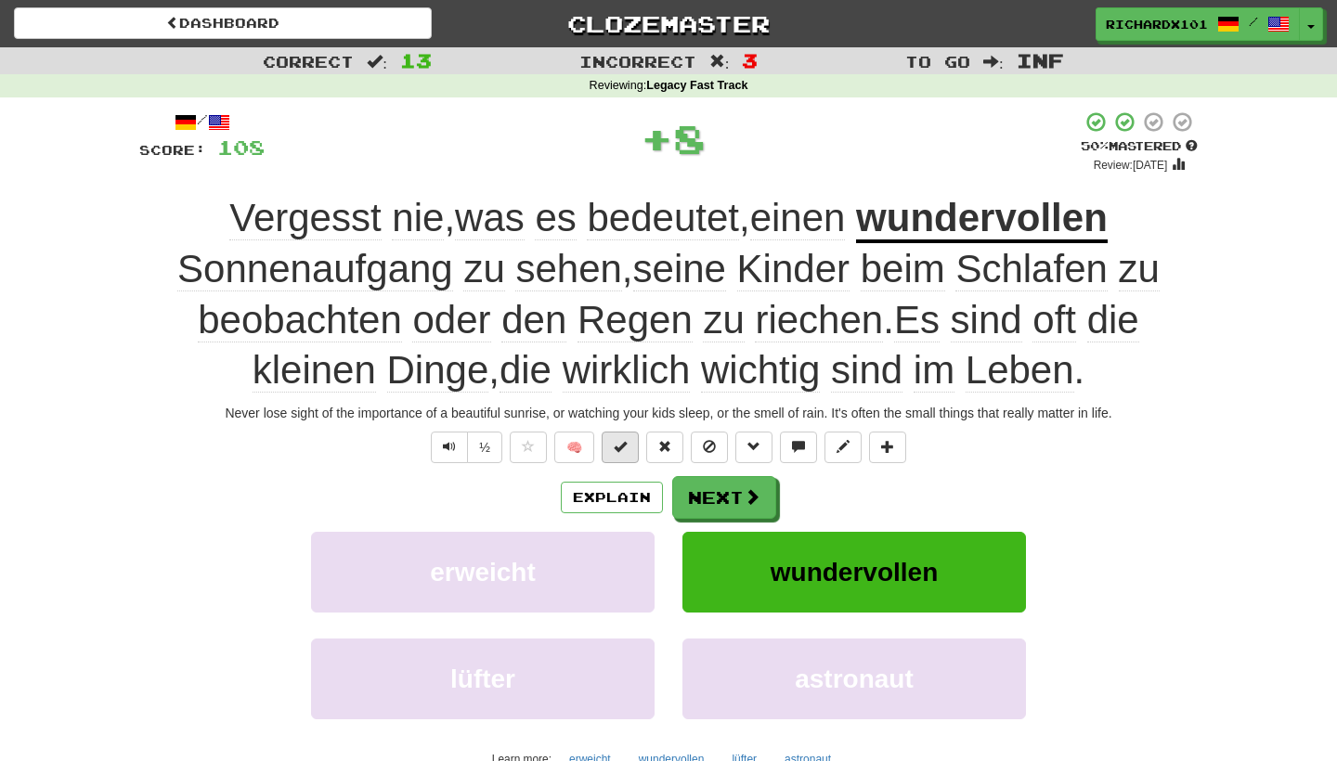
click at [631, 444] on button at bounding box center [620, 448] width 37 height 32
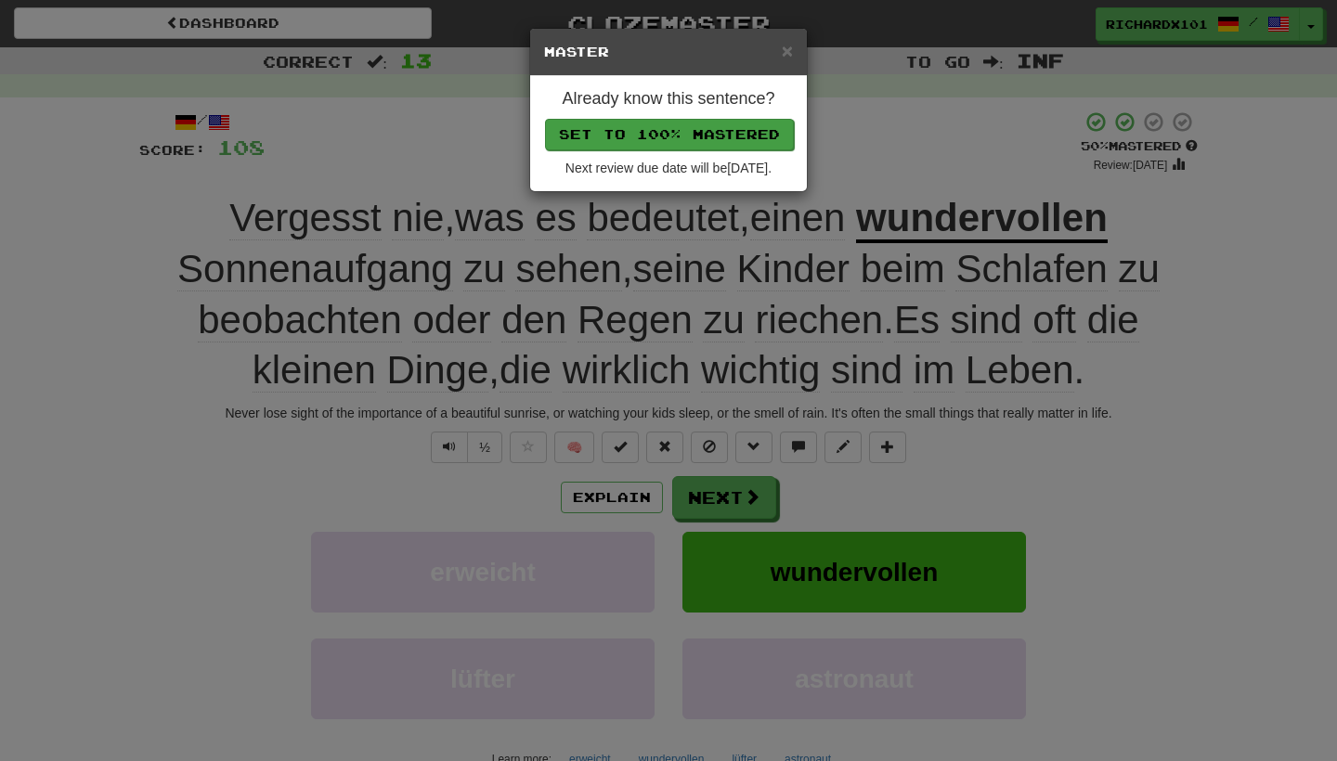
click at [664, 137] on button "Set to 100% Mastered" at bounding box center [669, 135] width 249 height 32
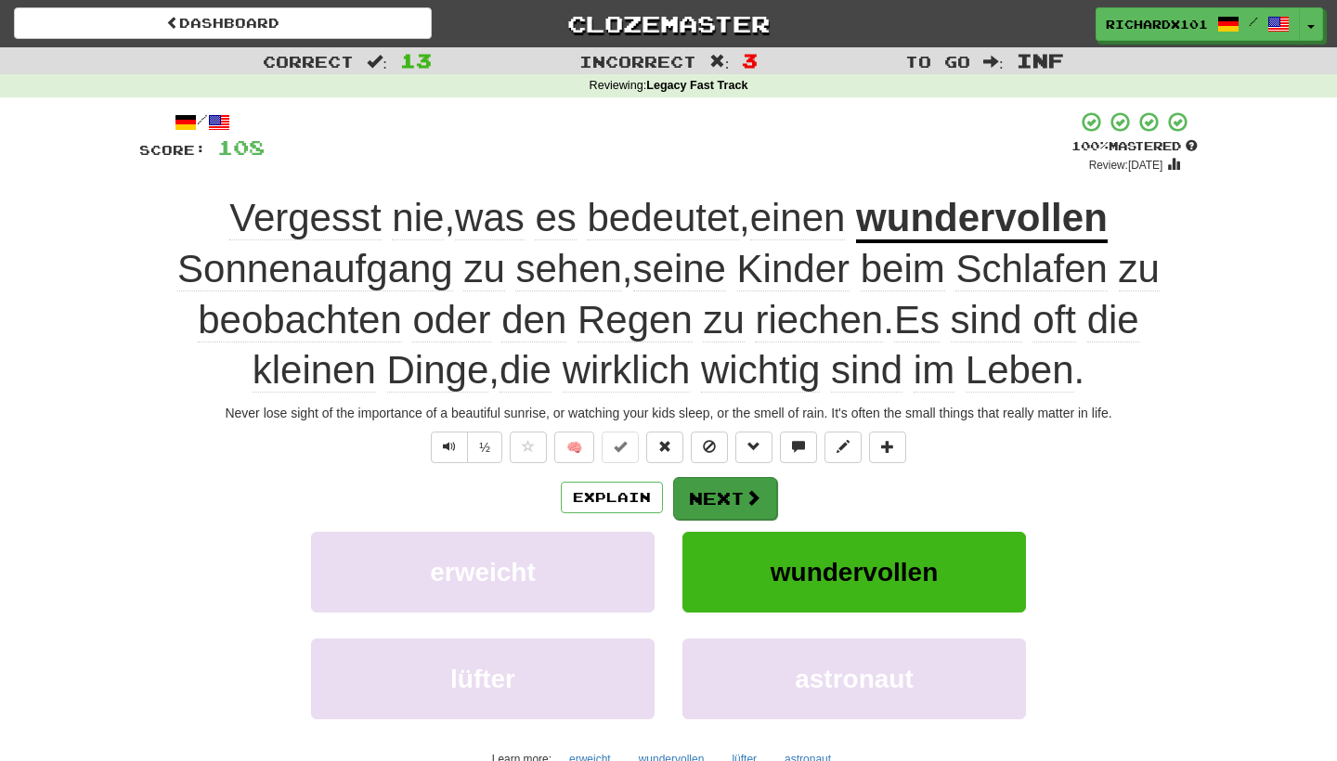
click at [722, 483] on button "Next" at bounding box center [725, 498] width 104 height 43
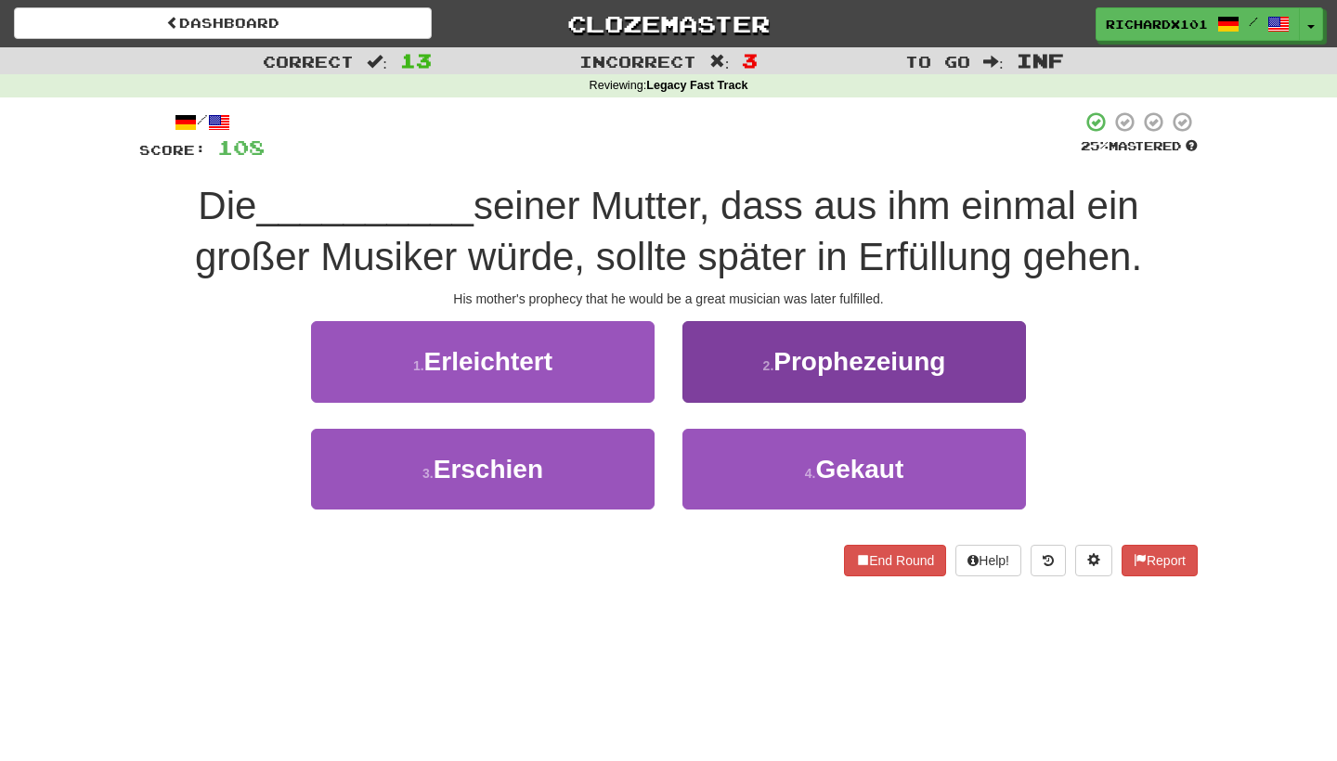
click at [746, 389] on button "2 . Prophezeiung" at bounding box center [855, 361] width 344 height 81
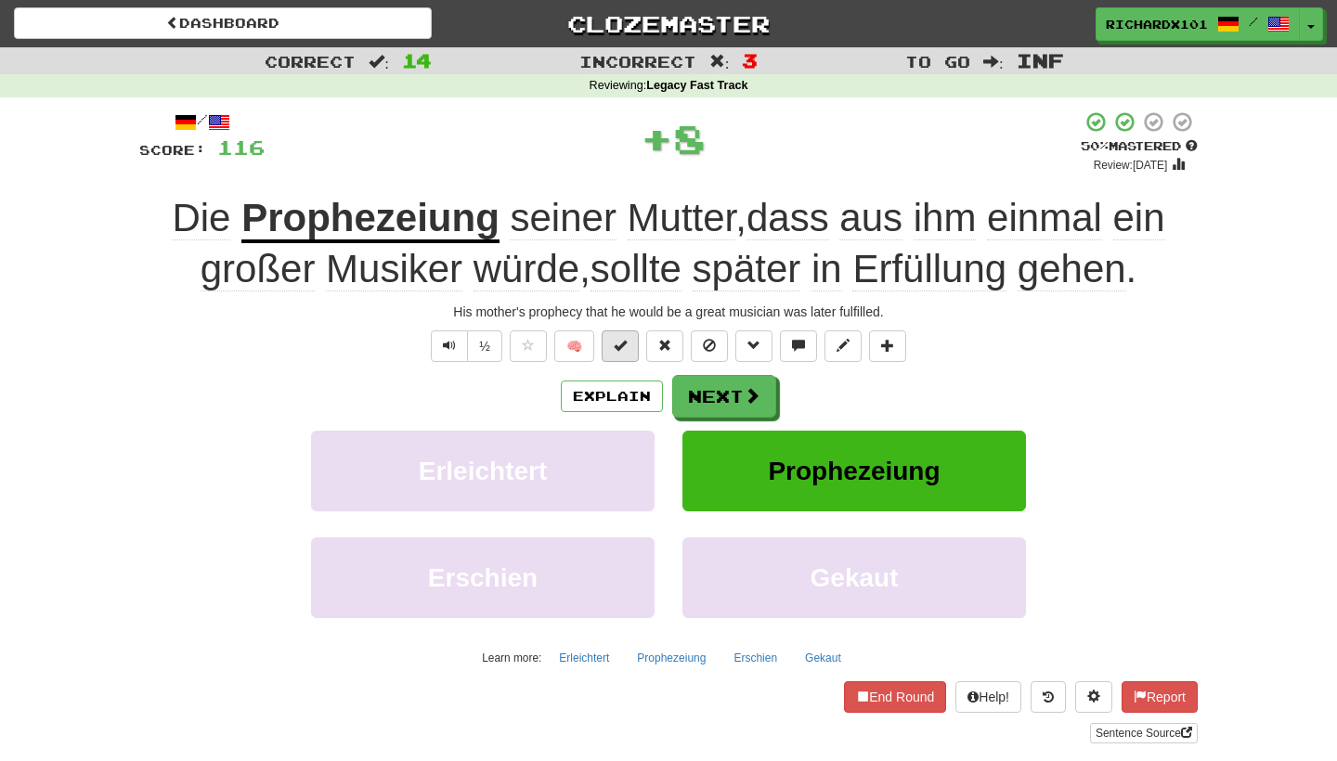
click at [634, 348] on button at bounding box center [620, 347] width 37 height 32
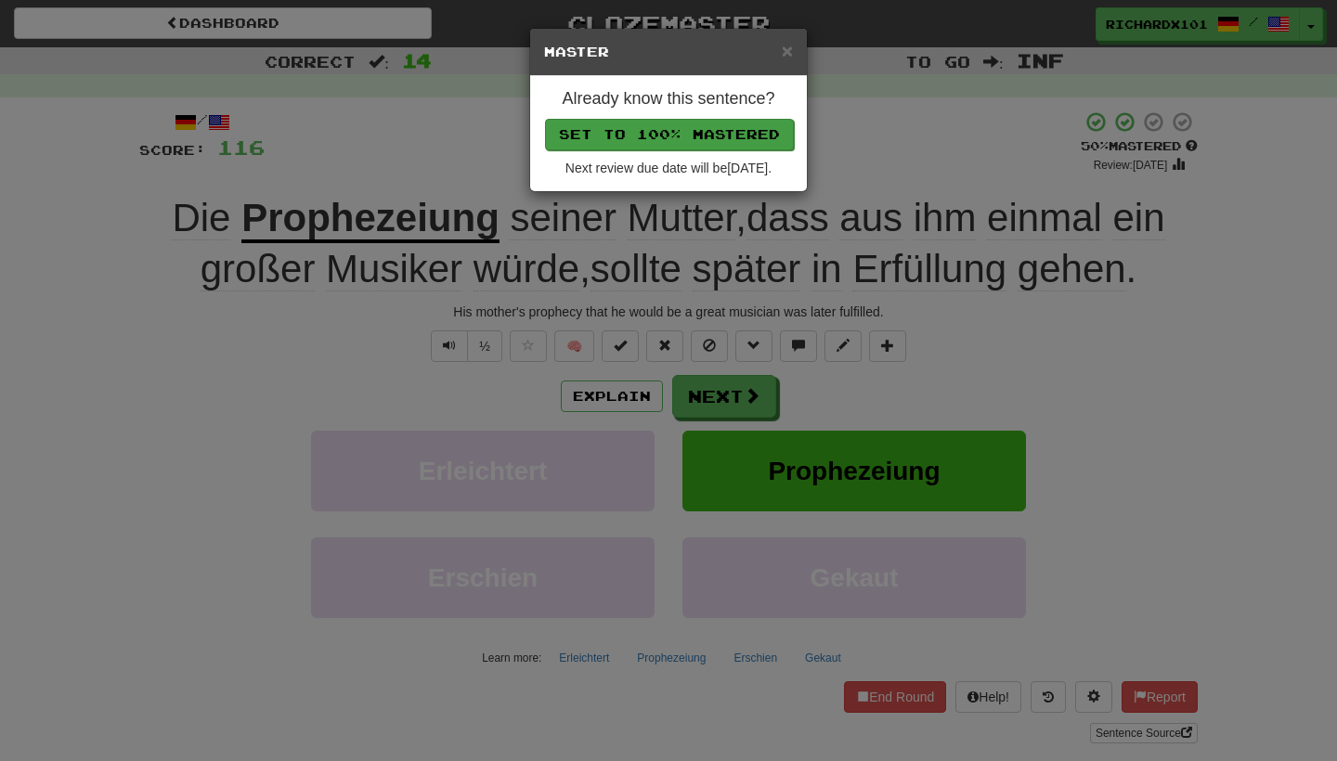
click at [670, 128] on button "Set to 100% Mastered" at bounding box center [669, 135] width 249 height 32
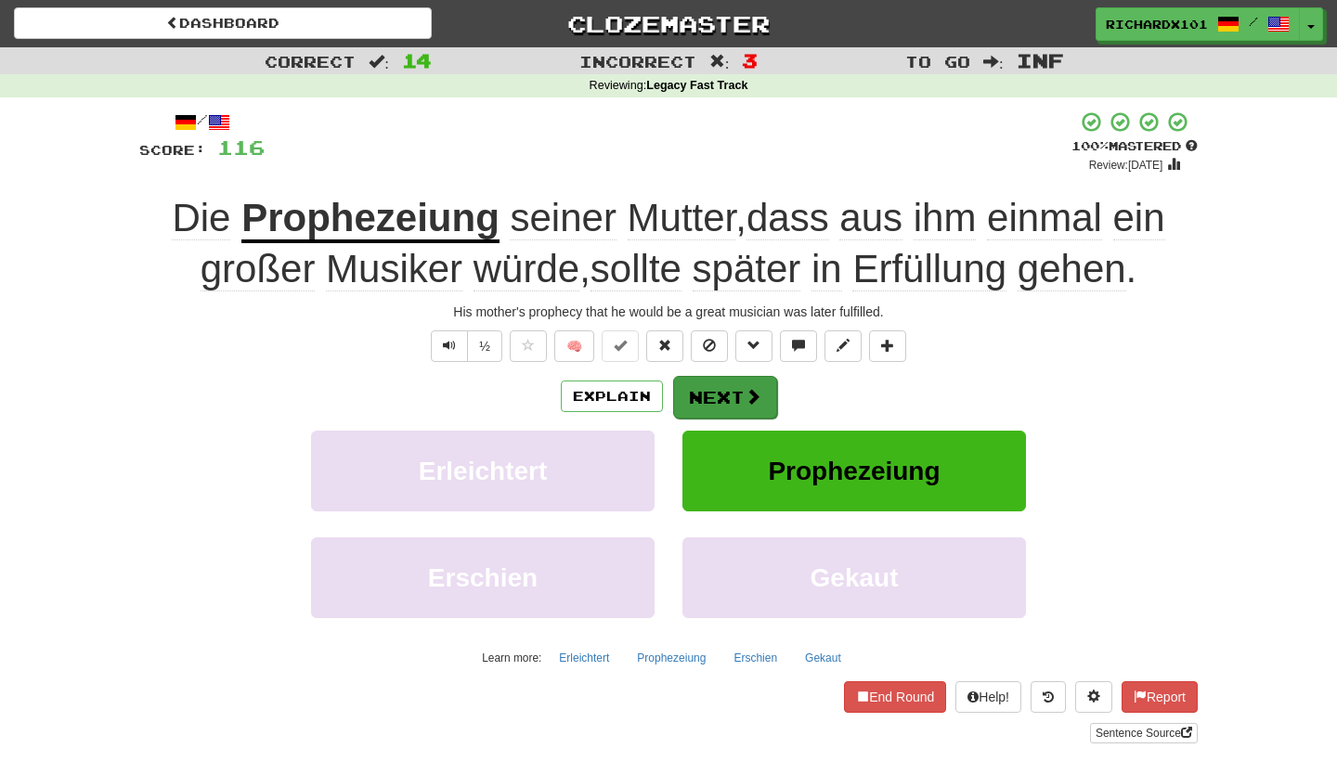
click at [714, 398] on button "Next" at bounding box center [725, 397] width 104 height 43
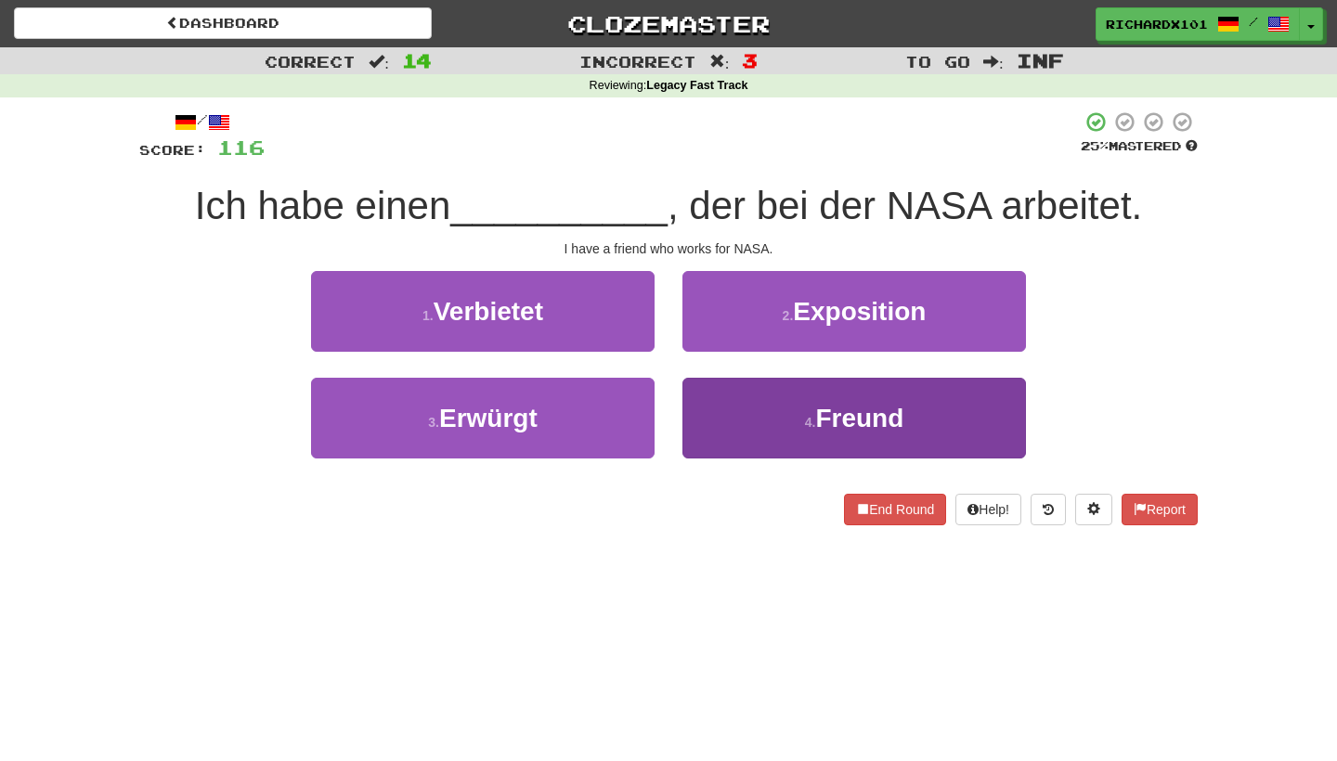
click at [791, 422] on button "4 . Freund" at bounding box center [855, 418] width 344 height 81
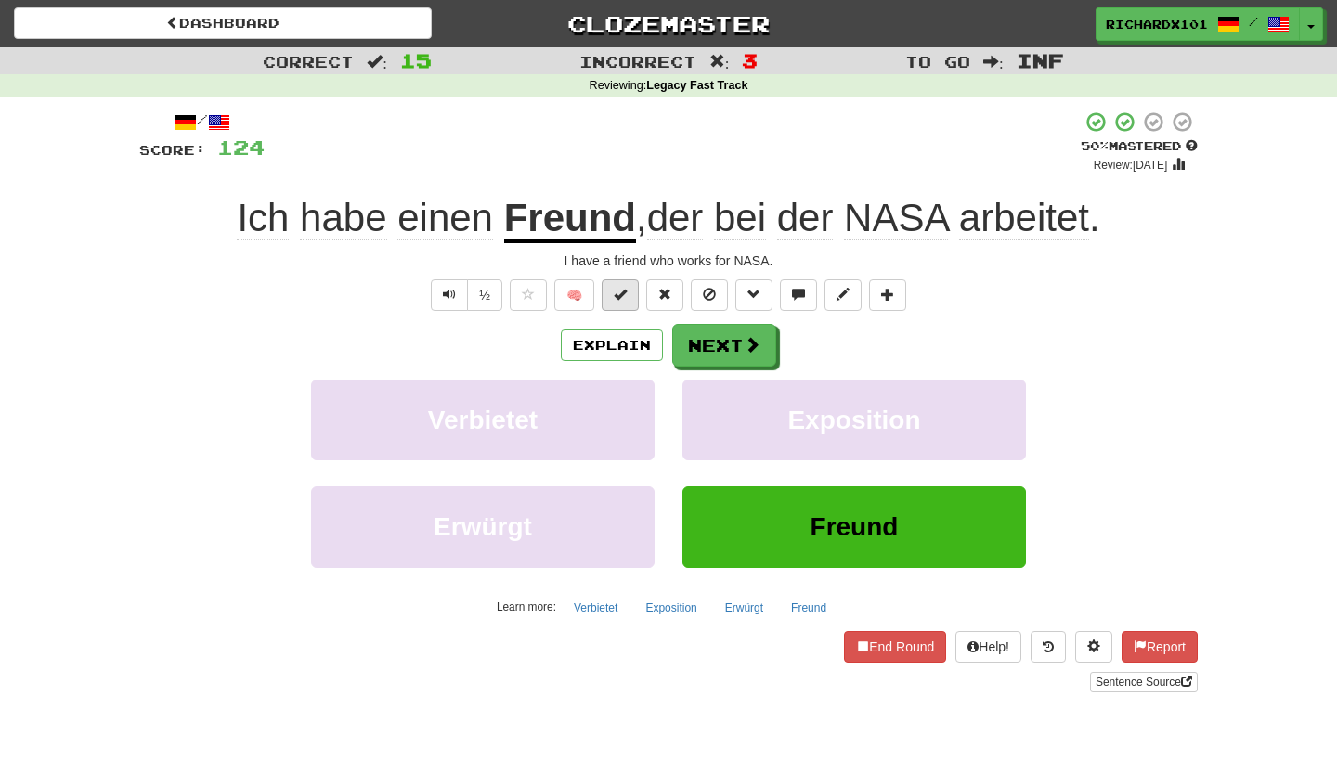
click at [621, 290] on span at bounding box center [620, 294] width 13 height 13
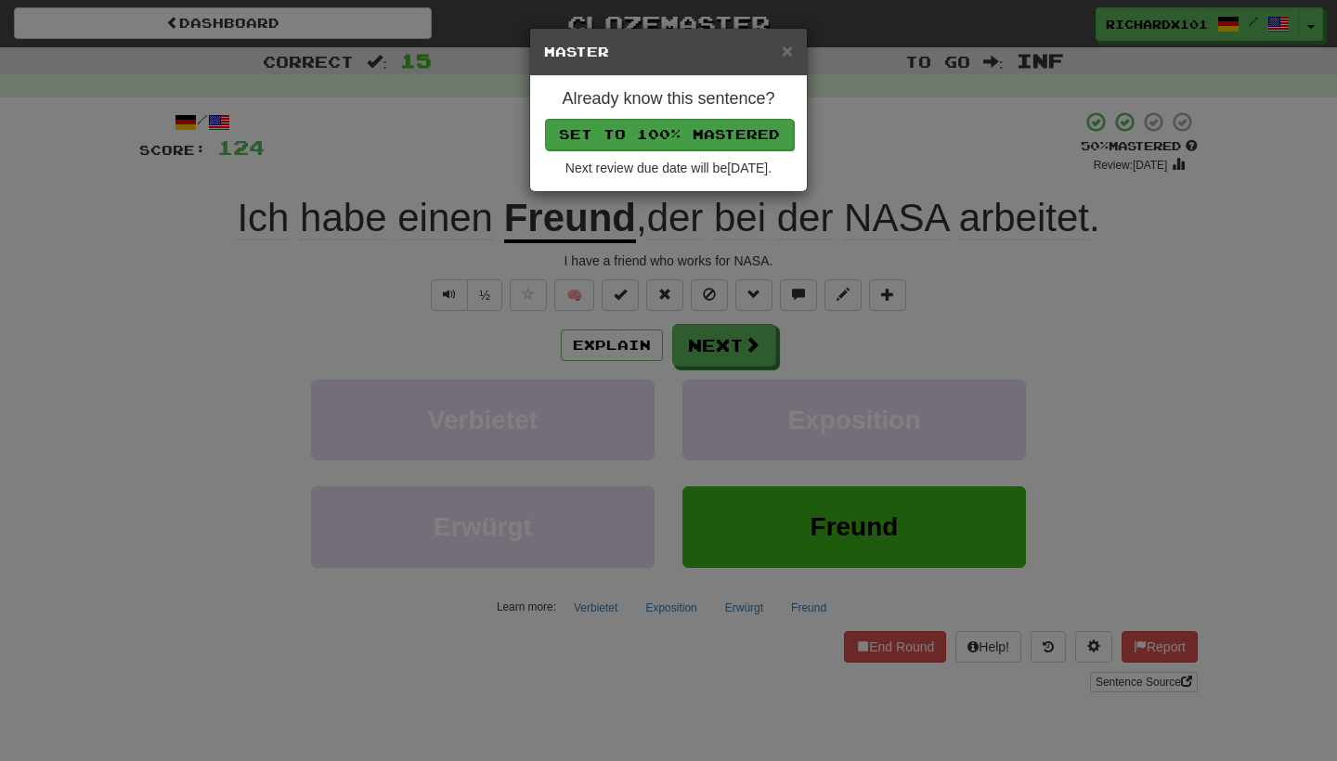
click at [636, 124] on button "Set to 100% Mastered" at bounding box center [669, 135] width 249 height 32
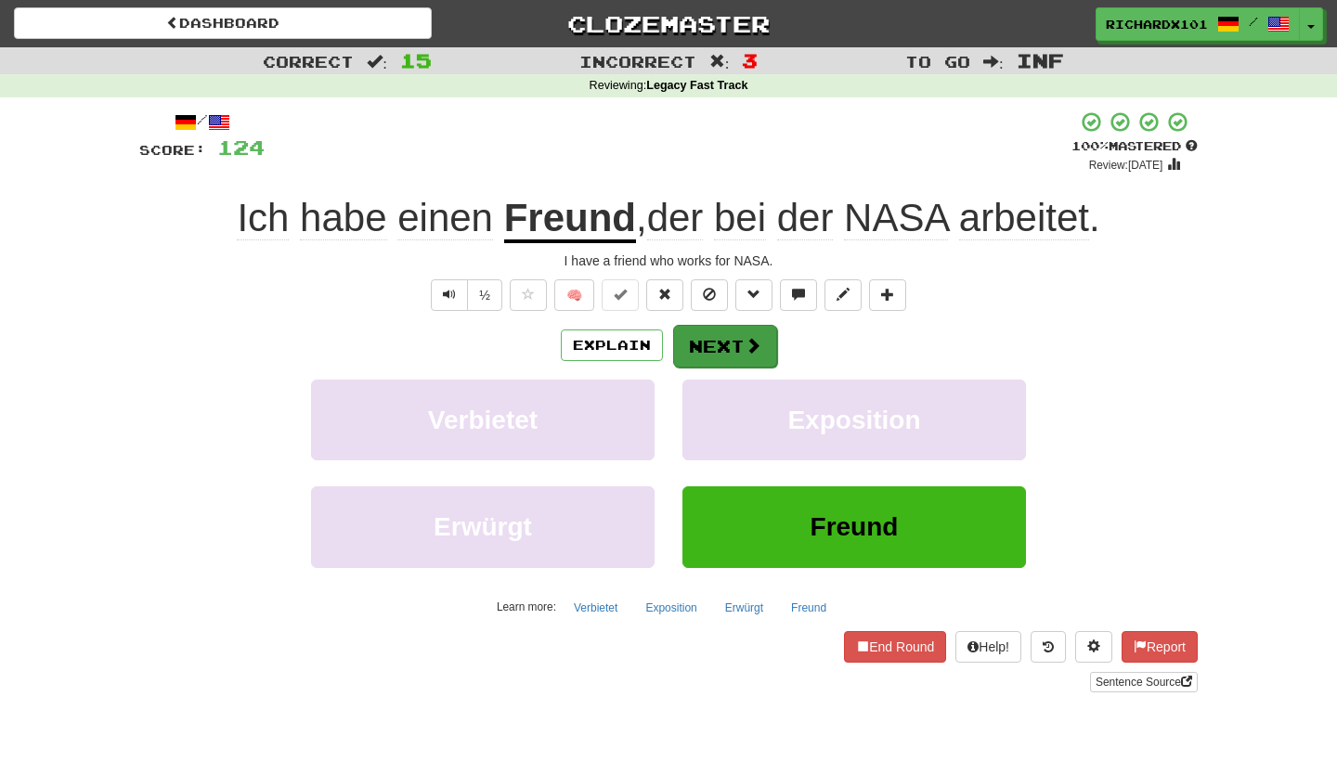
click at [702, 338] on button "Next" at bounding box center [725, 346] width 104 height 43
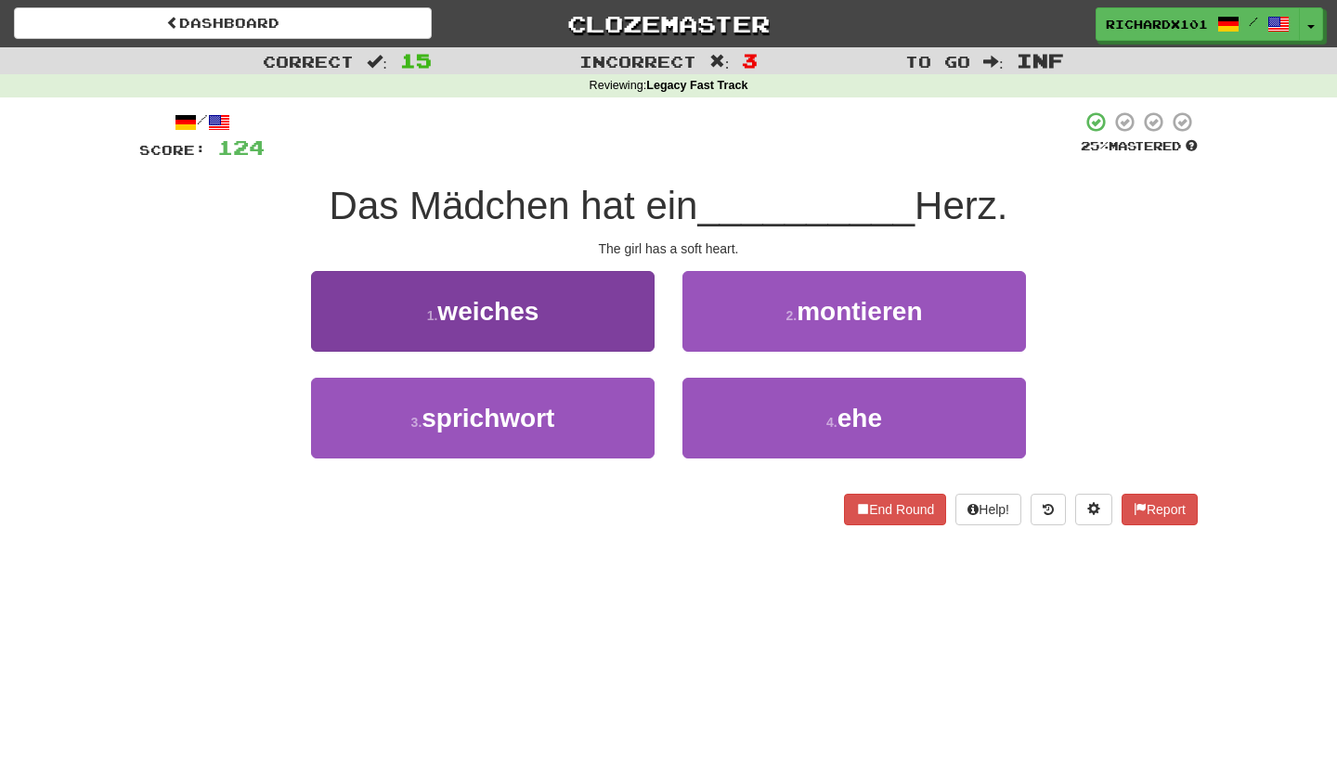
click at [613, 315] on button "1 . weiches" at bounding box center [483, 311] width 344 height 81
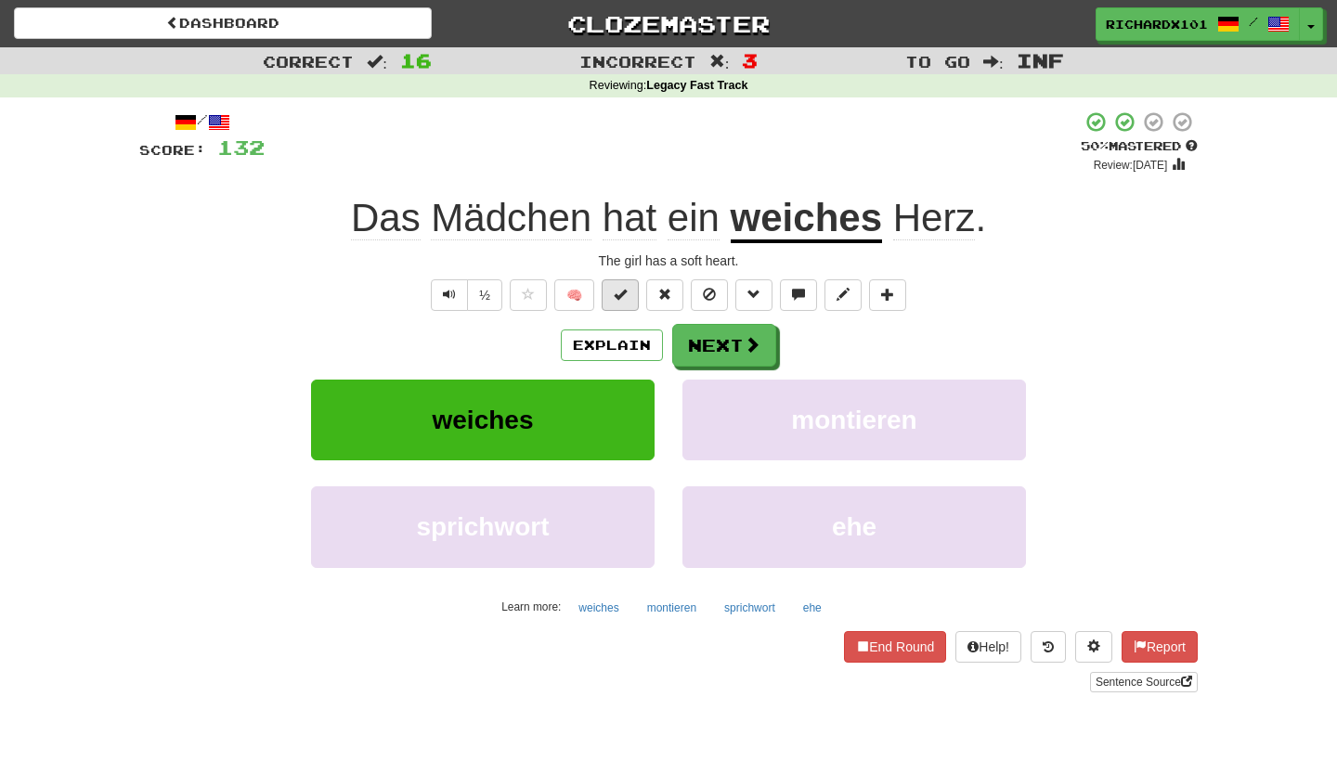
click at [618, 283] on button at bounding box center [620, 296] width 37 height 32
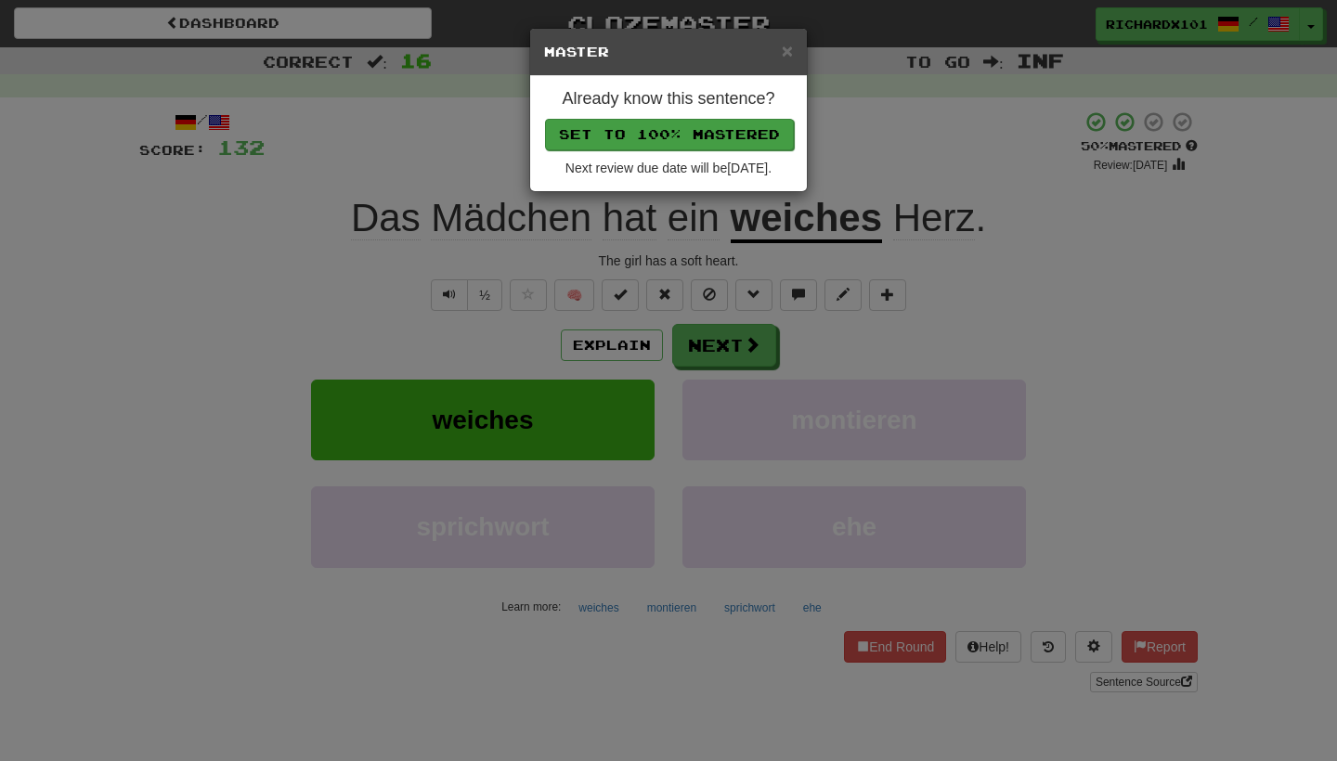
click at [644, 137] on button "Set to 100% Mastered" at bounding box center [669, 135] width 249 height 32
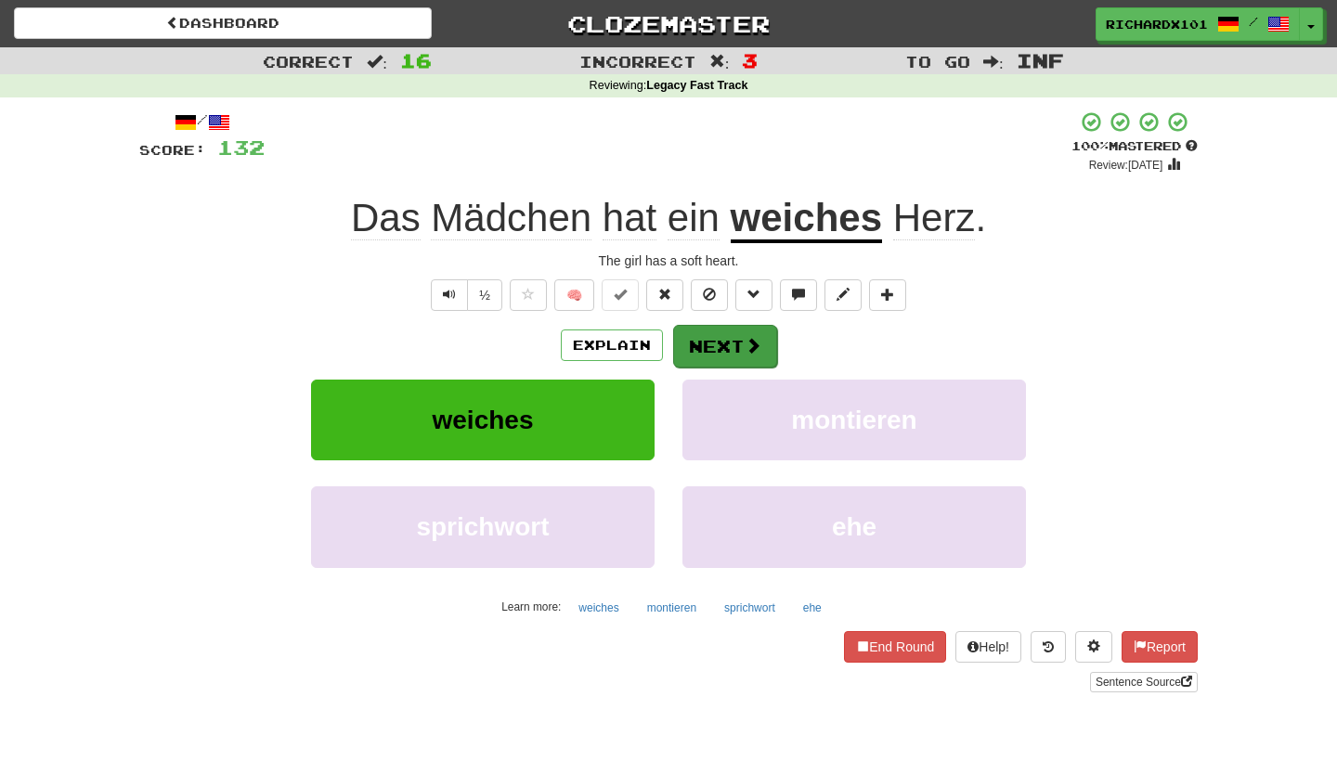
click at [683, 330] on button "Next" at bounding box center [725, 346] width 104 height 43
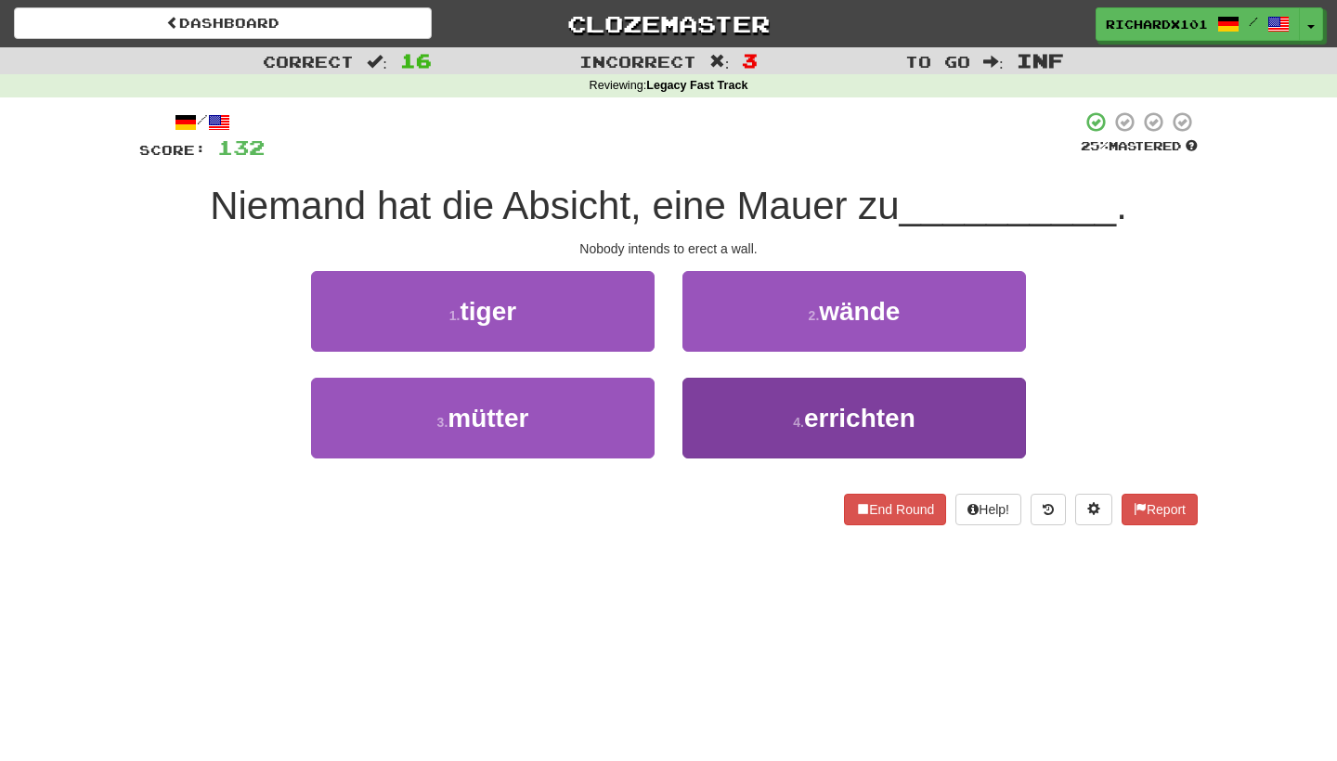
click at [723, 410] on button "4 . errichten" at bounding box center [855, 418] width 344 height 81
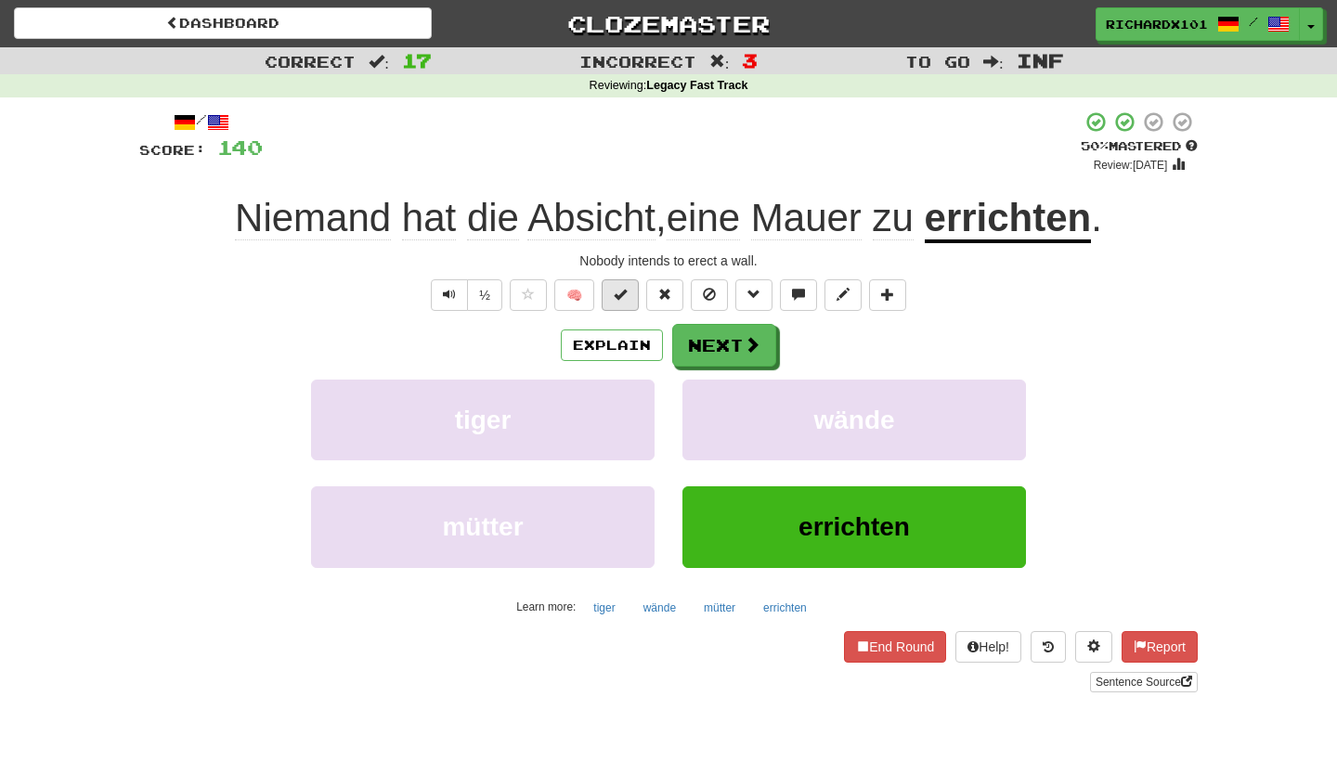
click at [624, 290] on span at bounding box center [620, 294] width 13 height 13
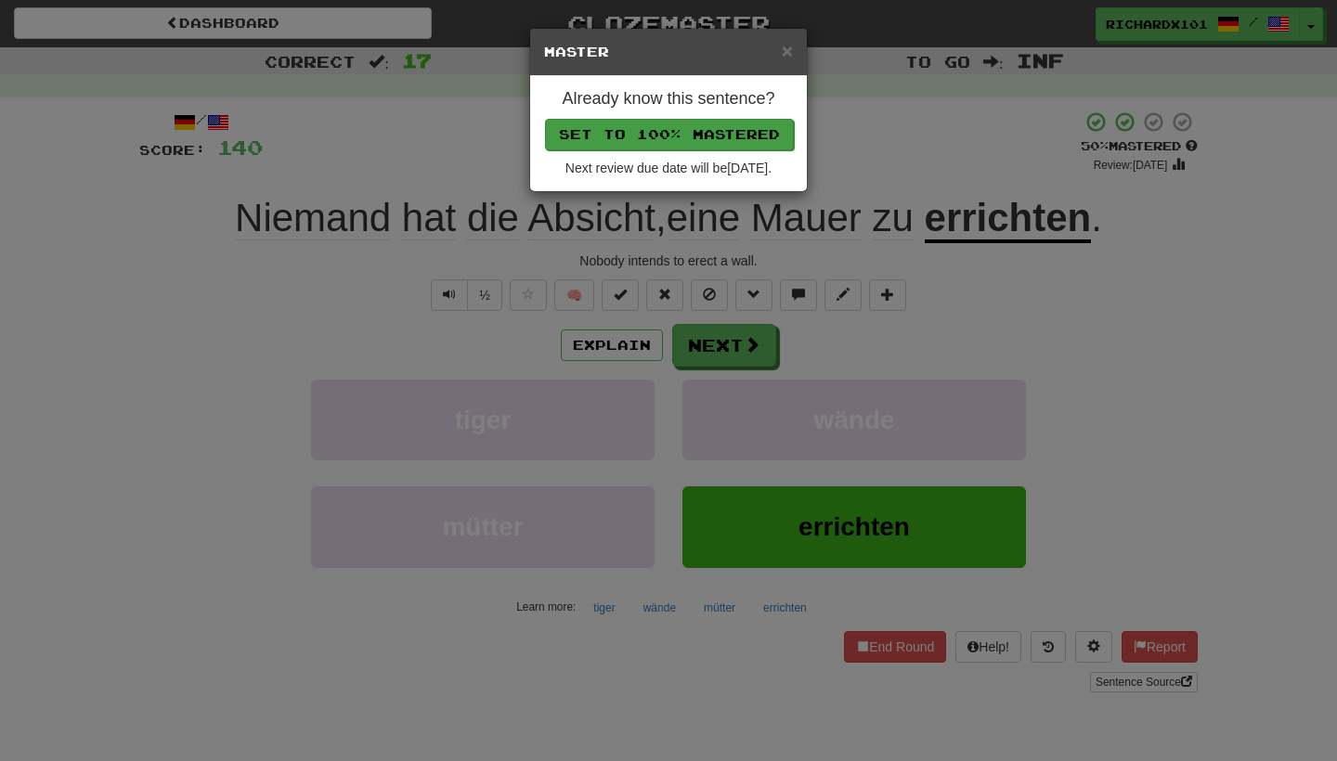
click at [656, 130] on button "Set to 100% Mastered" at bounding box center [669, 135] width 249 height 32
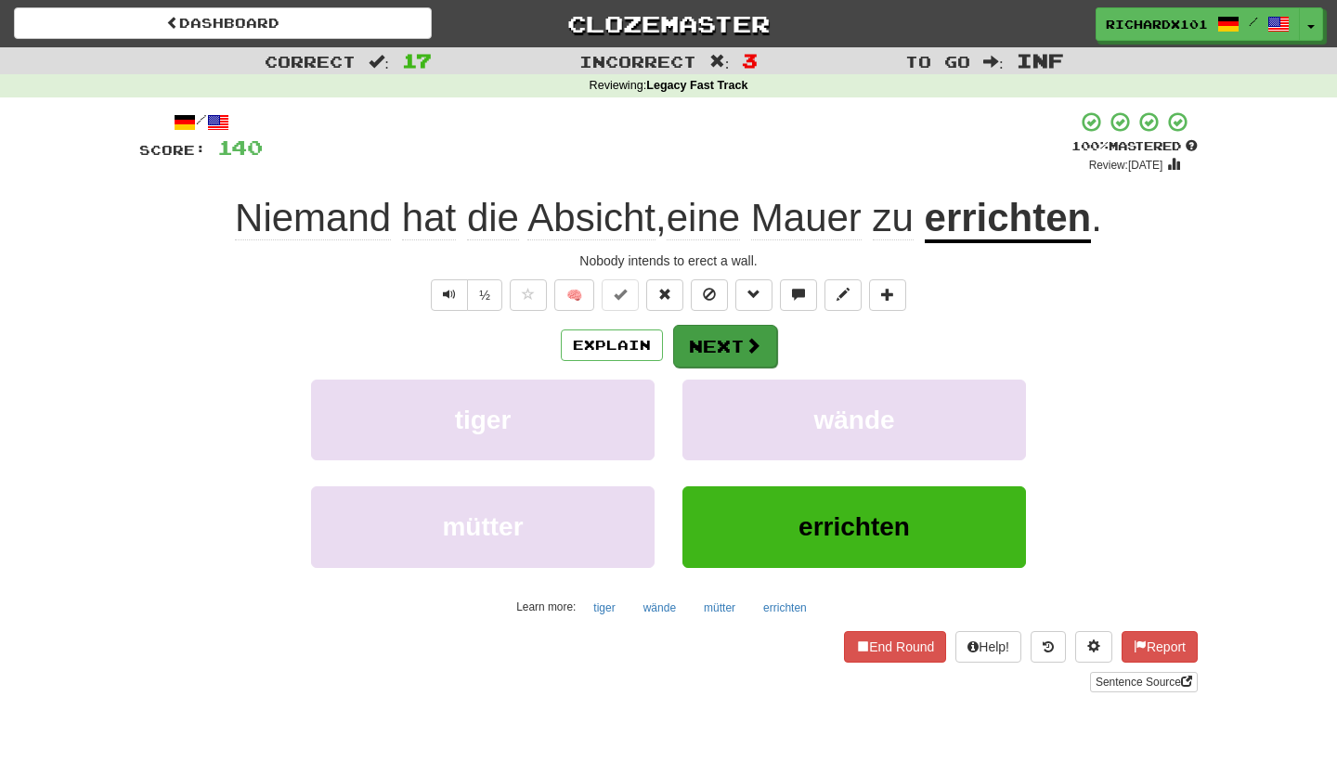
click at [733, 341] on button "Next" at bounding box center [725, 346] width 104 height 43
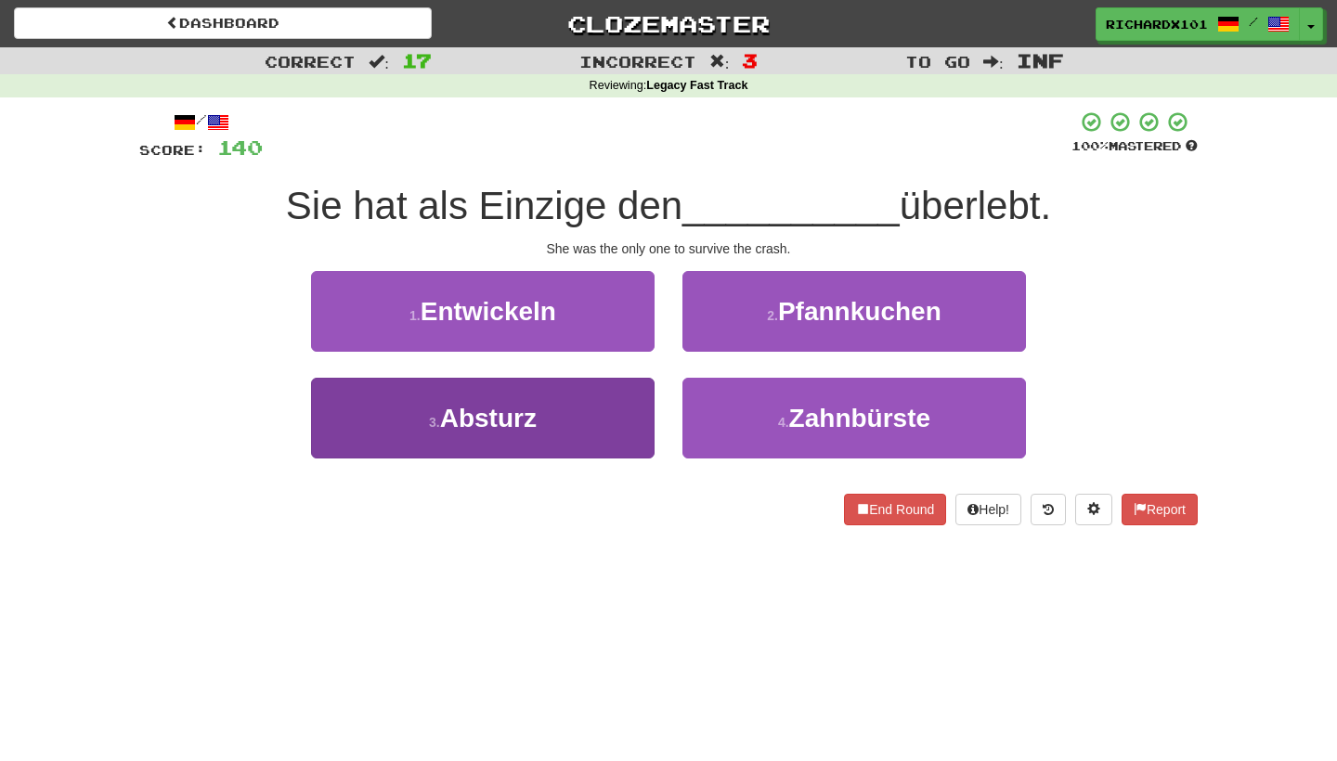
click at [613, 438] on button "3 . Absturz" at bounding box center [483, 418] width 344 height 81
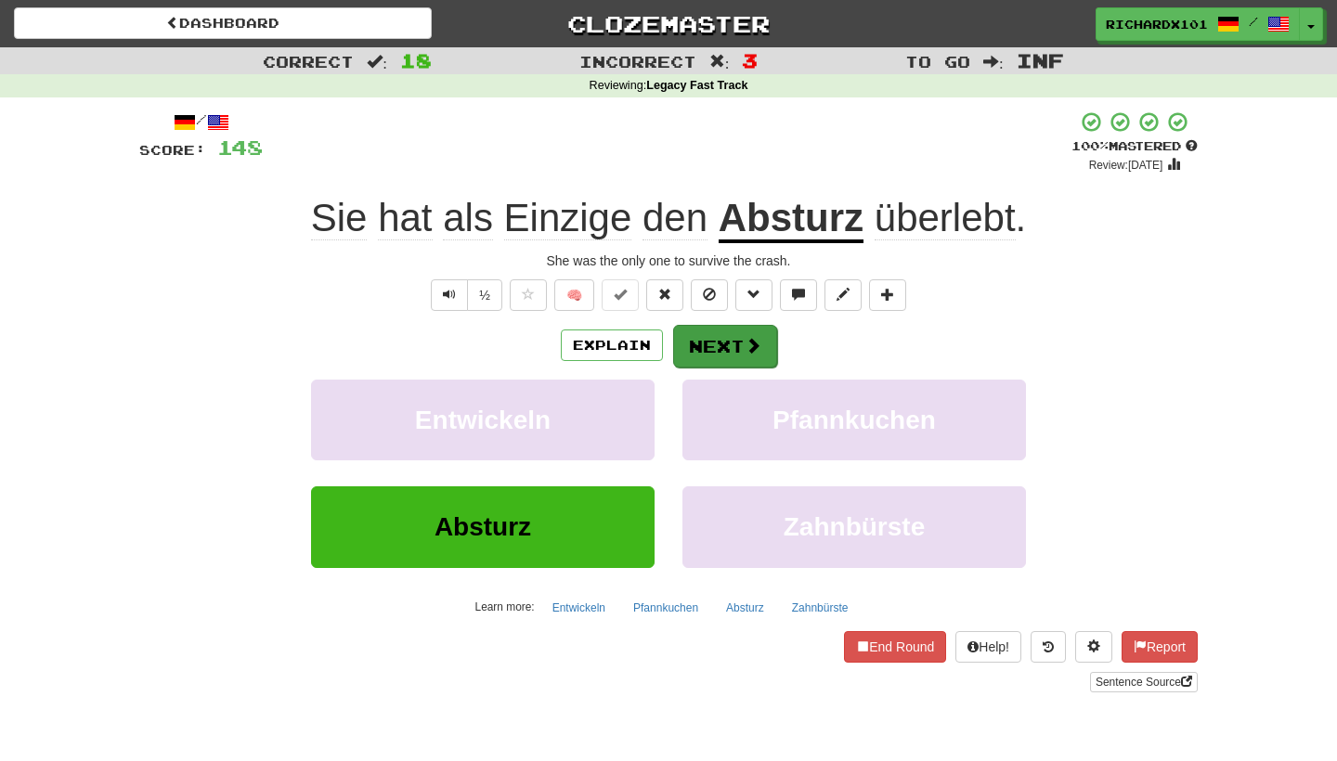
click at [693, 331] on button "Next" at bounding box center [725, 346] width 104 height 43
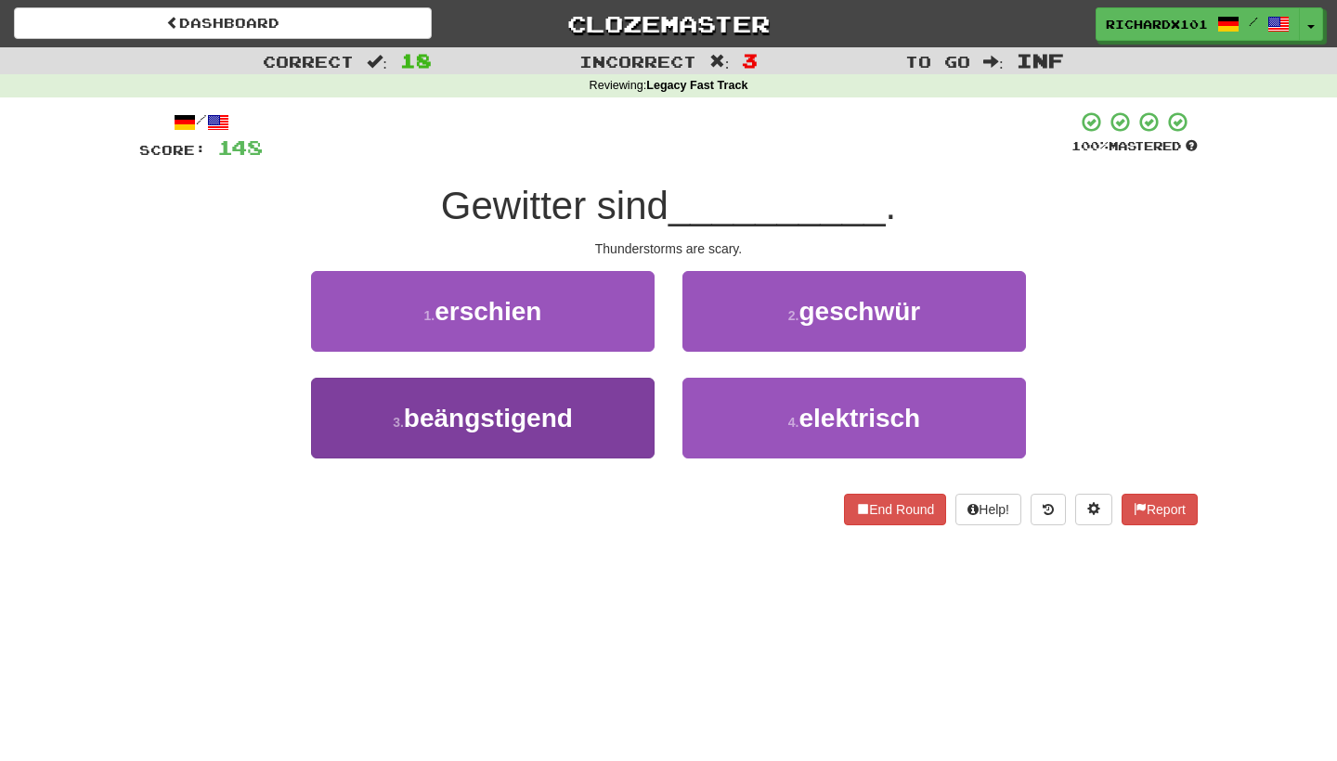
click at [607, 426] on button "3 . beängstigend" at bounding box center [483, 418] width 344 height 81
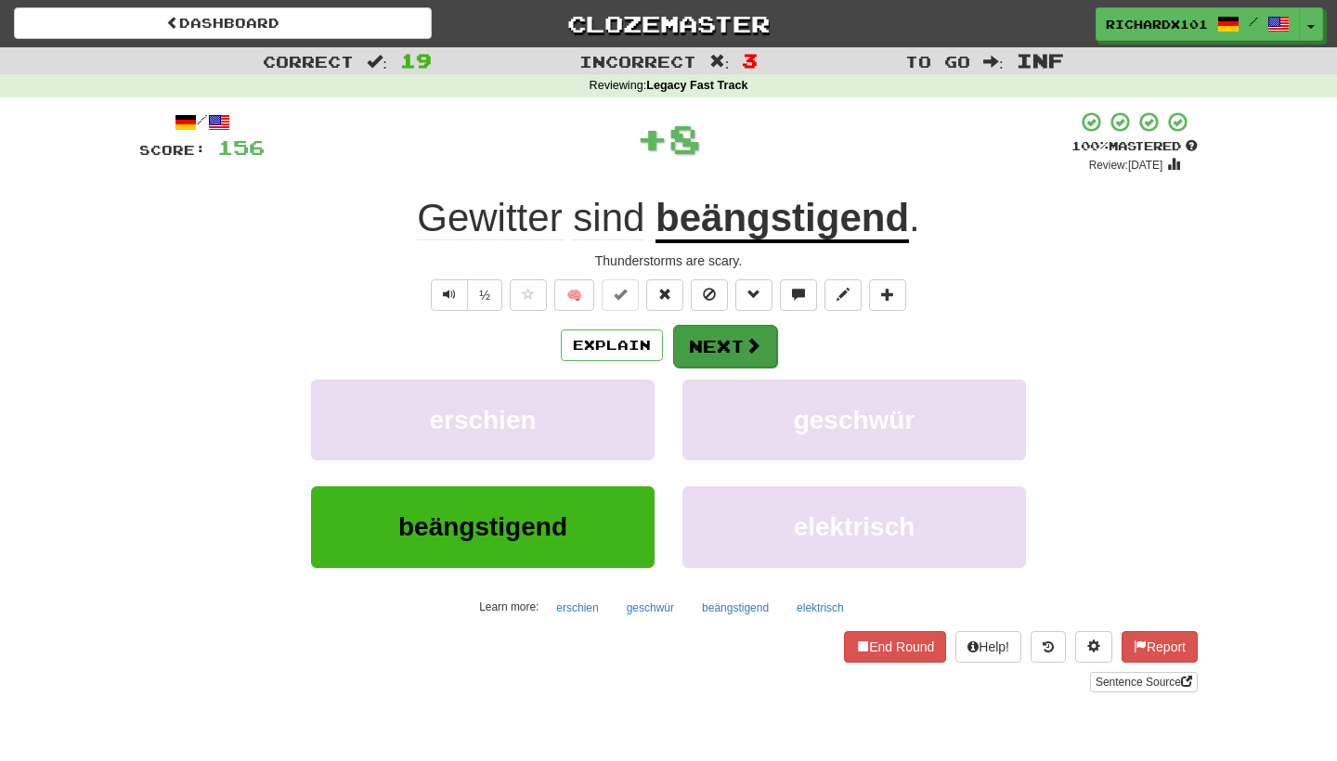
click at [698, 336] on button "Next" at bounding box center [725, 346] width 104 height 43
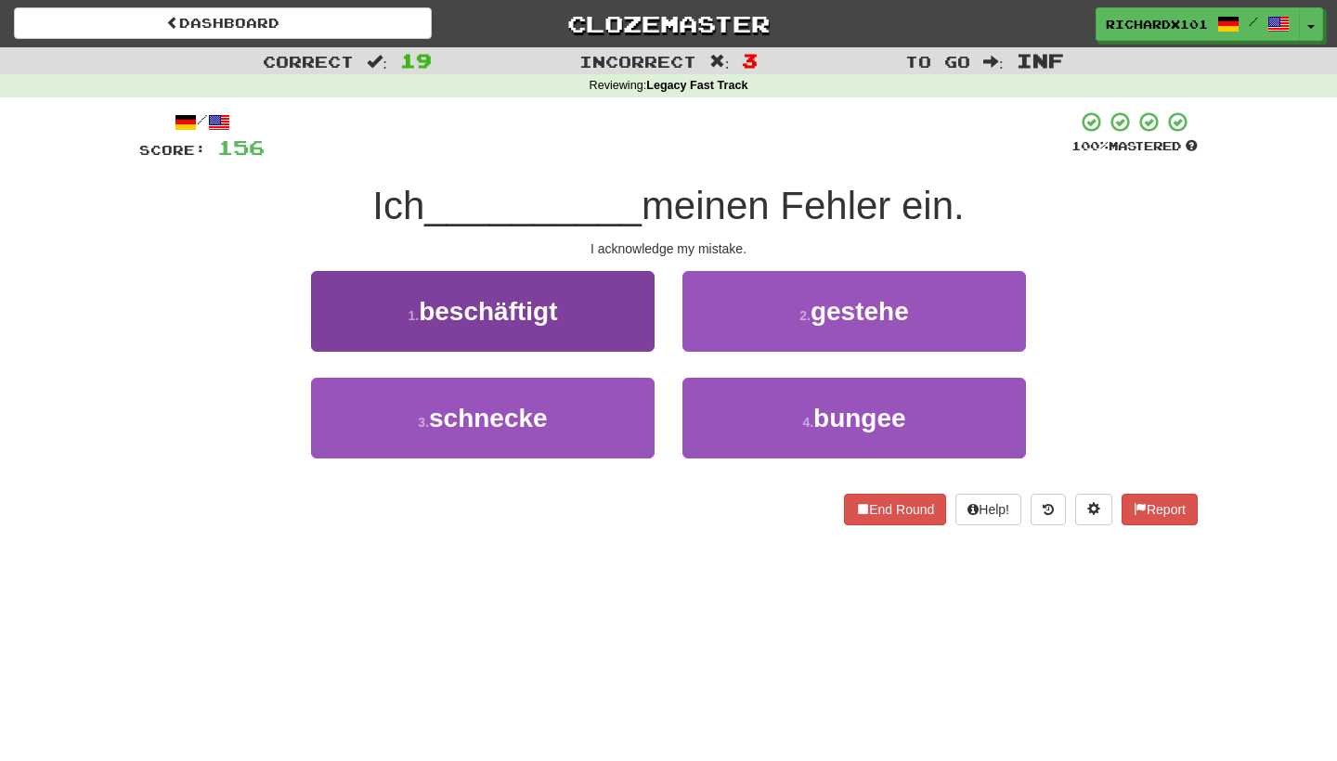
click at [618, 321] on button "1 . beschäftigt" at bounding box center [483, 311] width 344 height 81
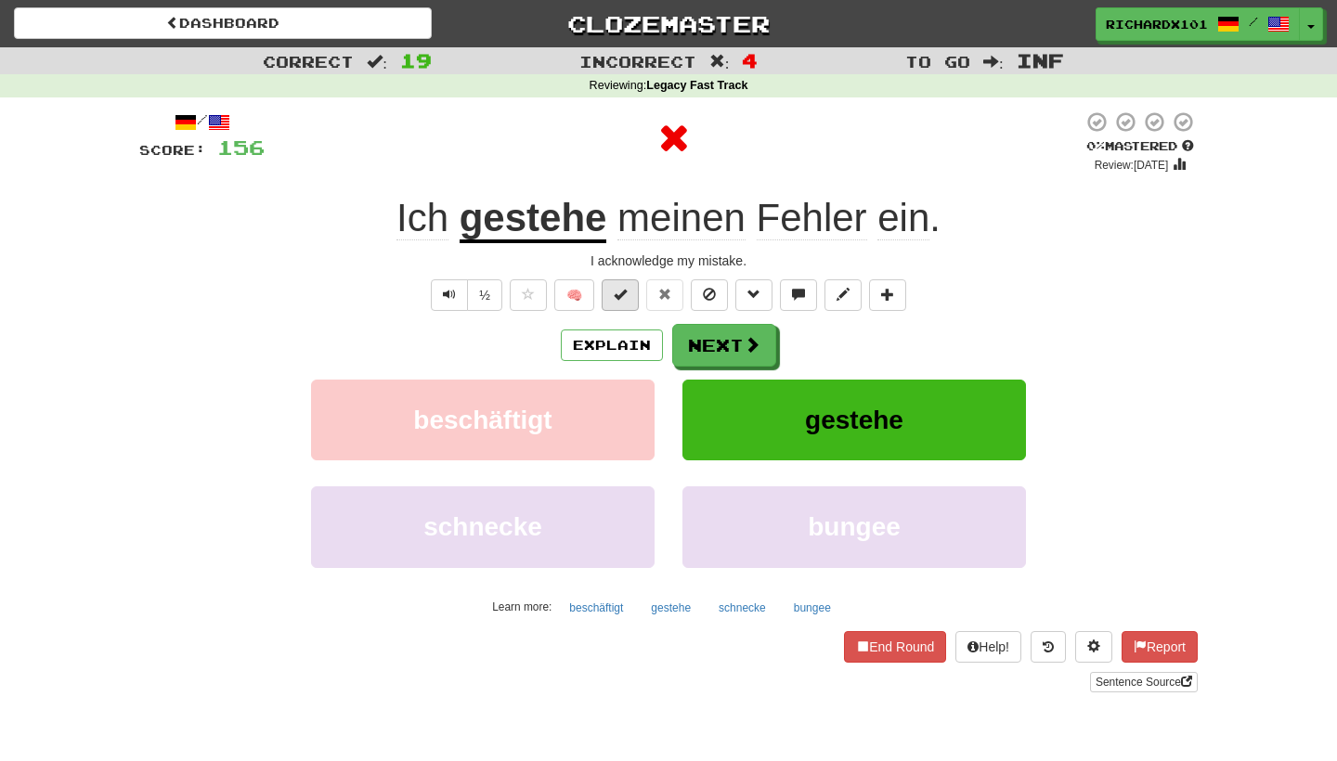
click at [629, 291] on button at bounding box center [620, 296] width 37 height 32
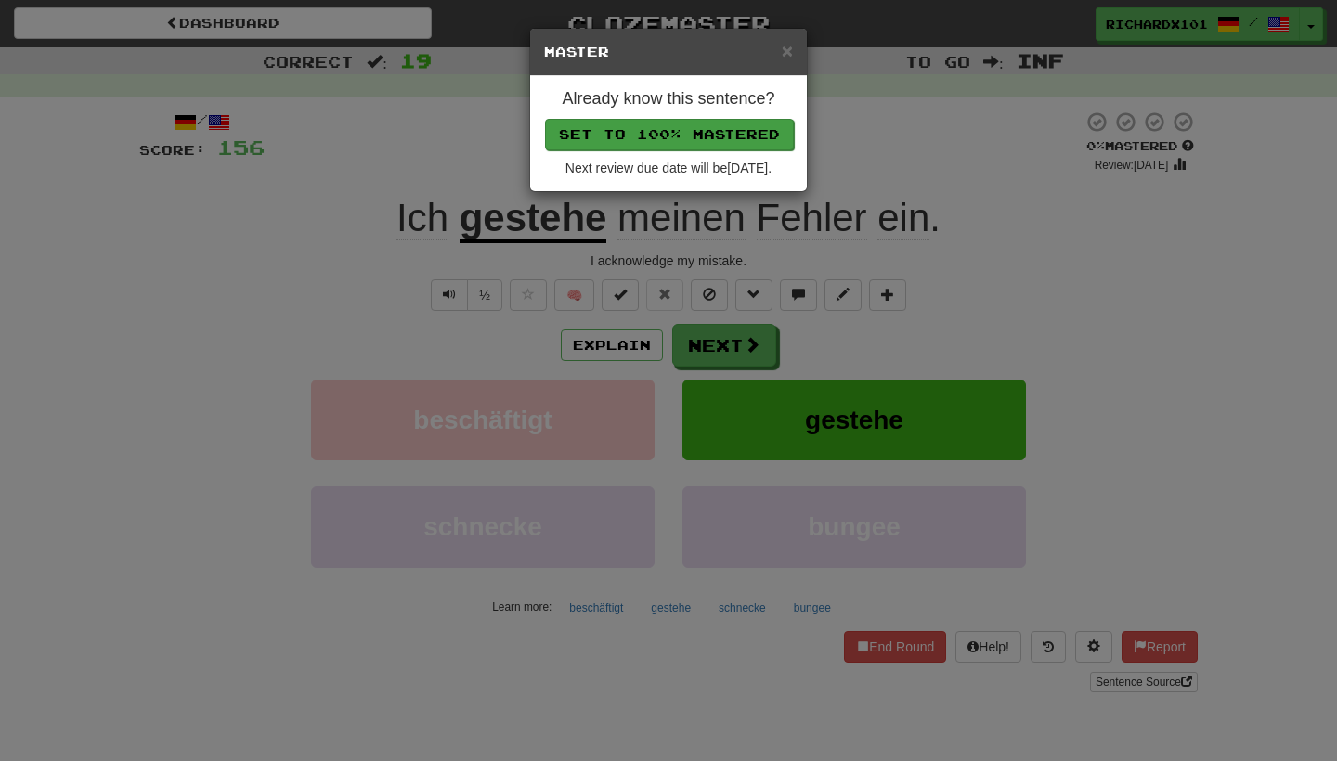
click at [676, 137] on button "Set to 100% Mastered" at bounding box center [669, 135] width 249 height 32
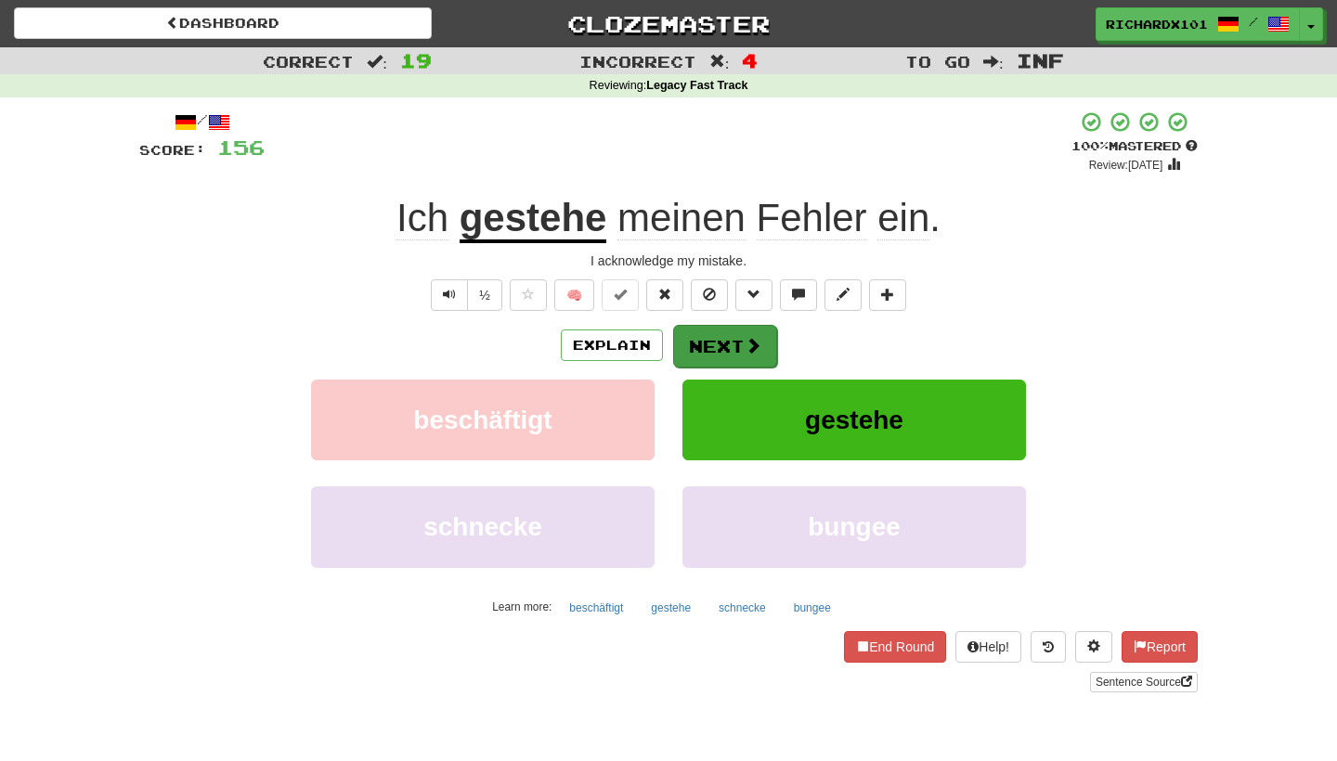
click at [707, 354] on button "Next" at bounding box center [725, 346] width 104 height 43
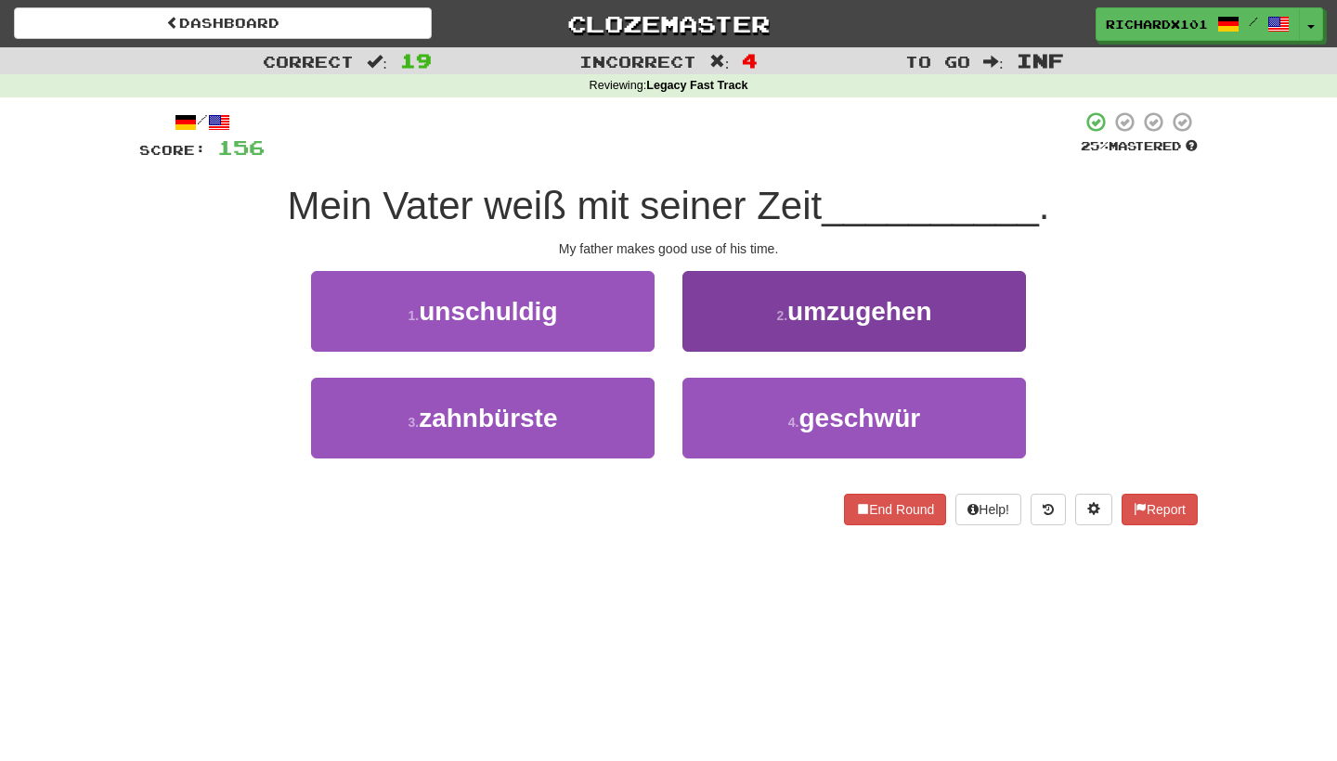
click at [737, 316] on button "2 . umzugehen" at bounding box center [855, 311] width 344 height 81
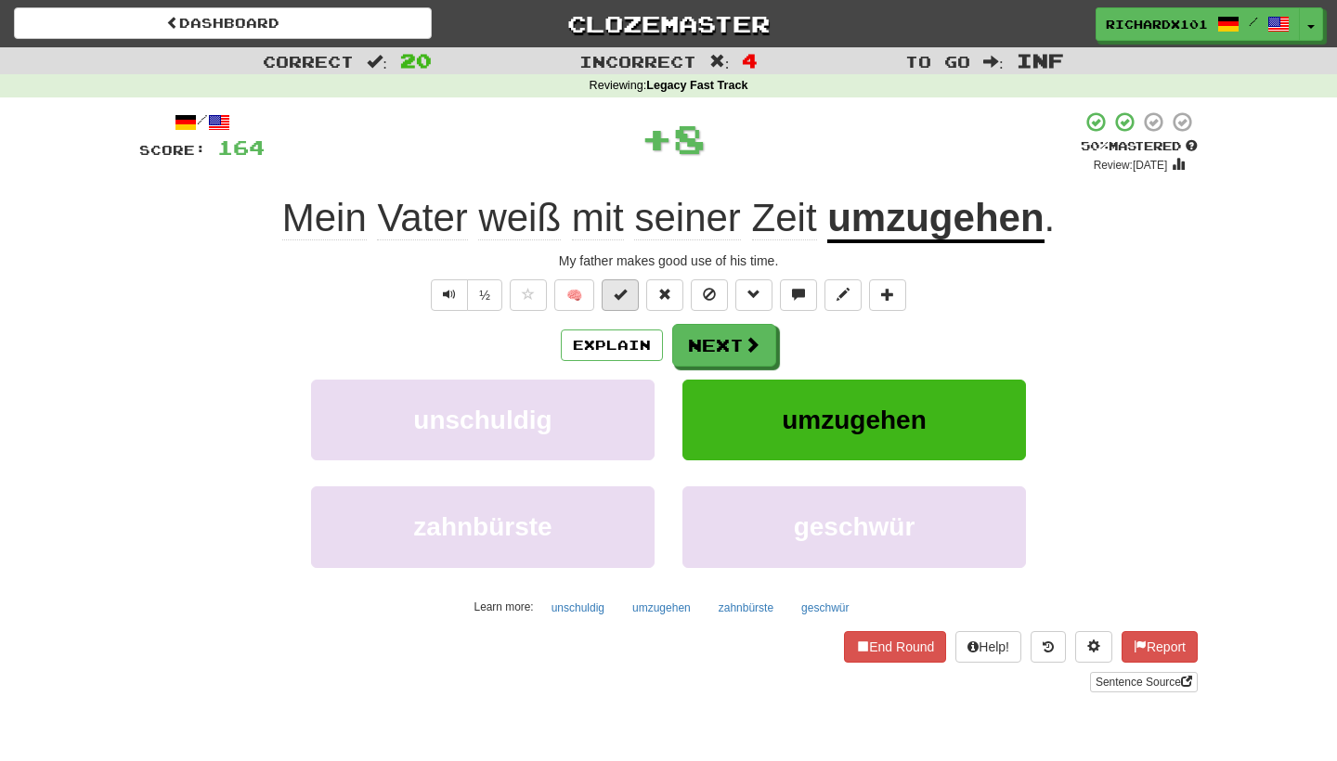
click at [630, 287] on button at bounding box center [620, 296] width 37 height 32
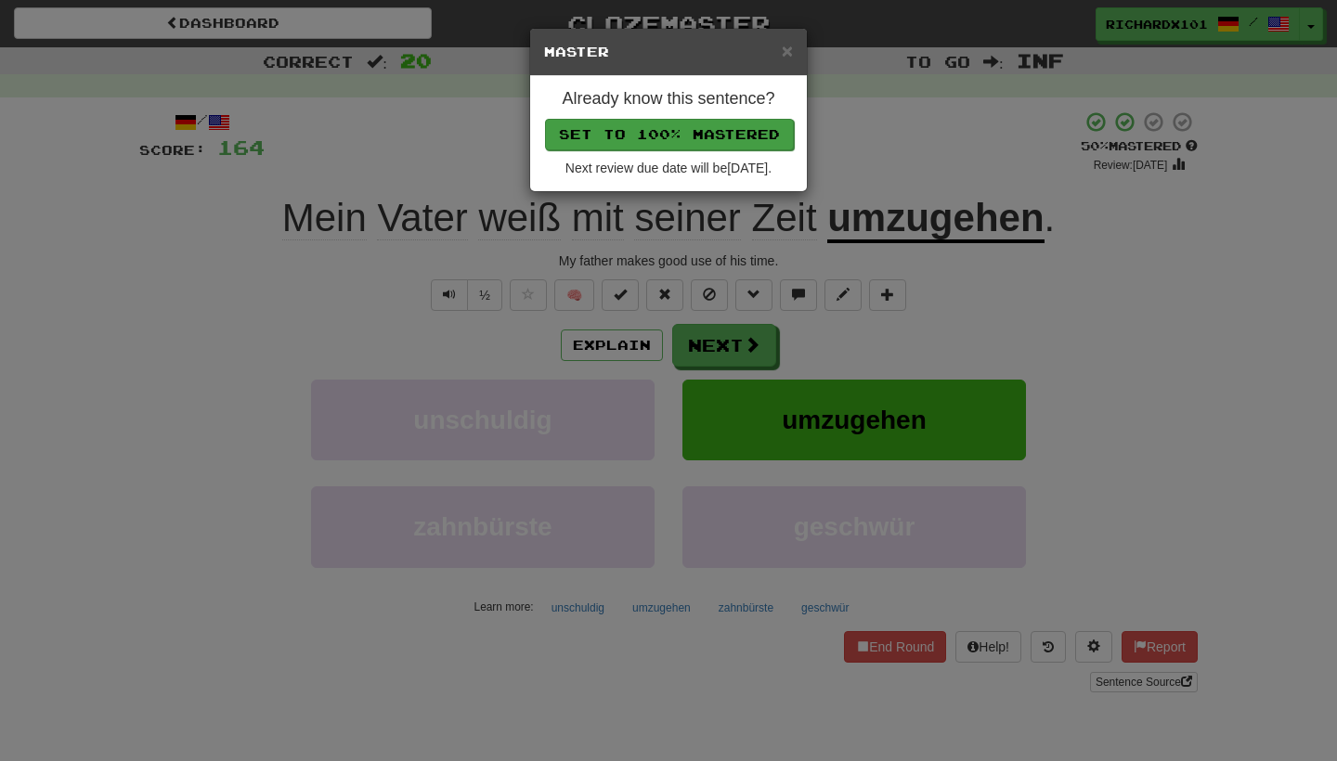
click at [670, 130] on button "Set to 100% Mastered" at bounding box center [669, 135] width 249 height 32
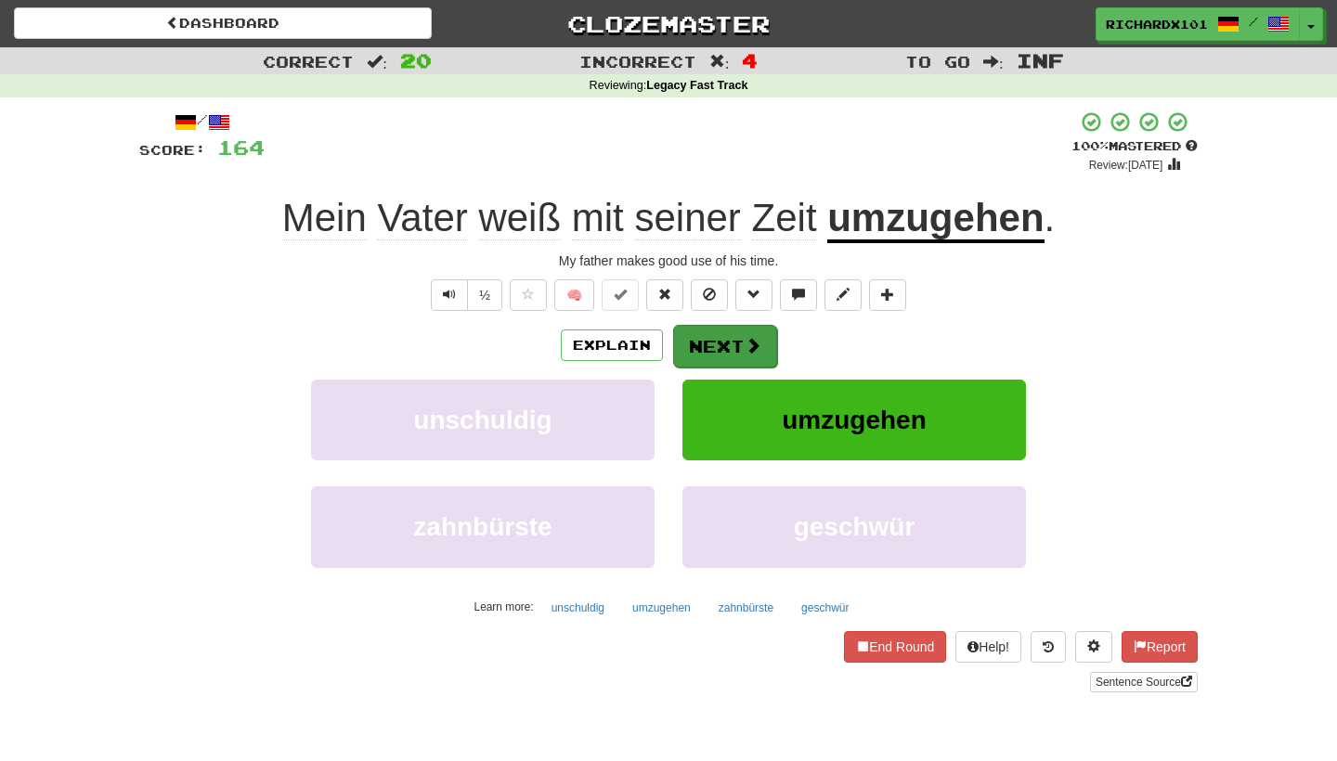
click at [692, 345] on button "Next" at bounding box center [725, 346] width 104 height 43
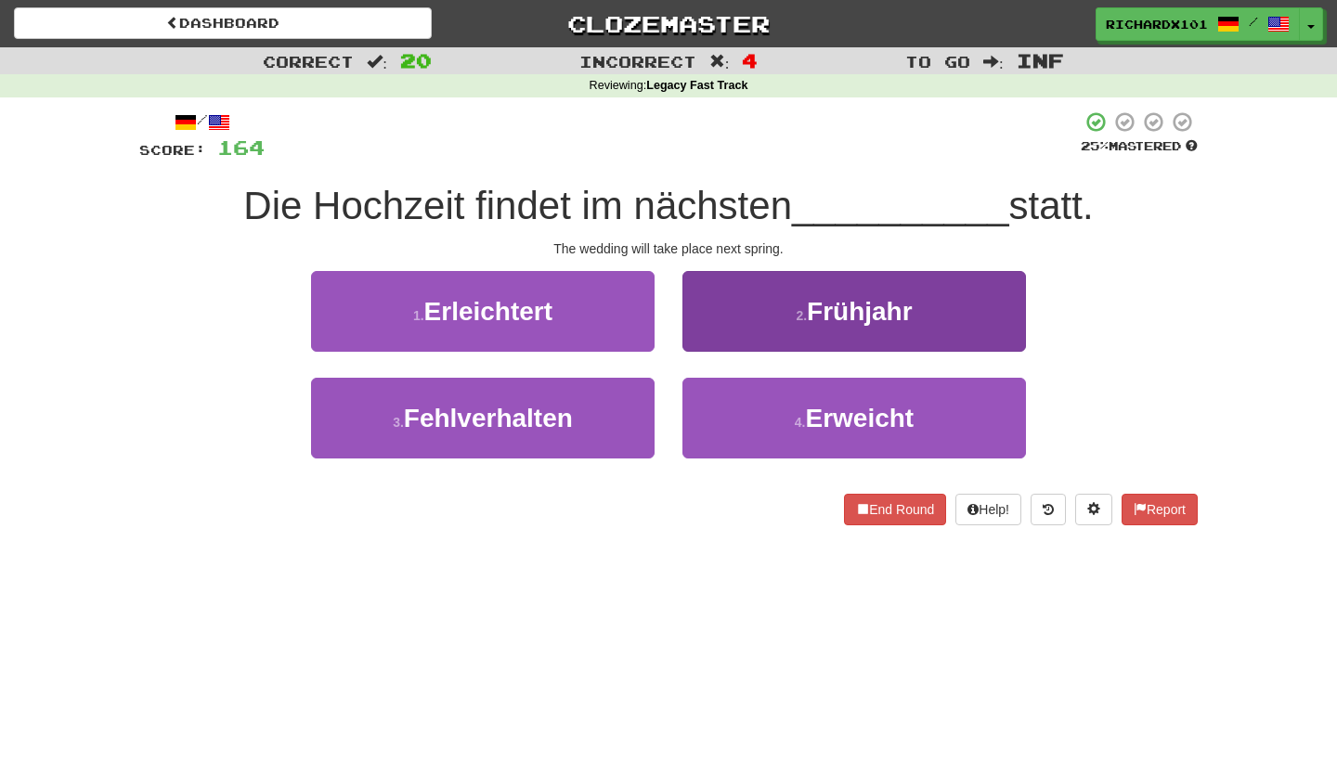
click at [725, 308] on button "2 . Frühjahr" at bounding box center [855, 311] width 344 height 81
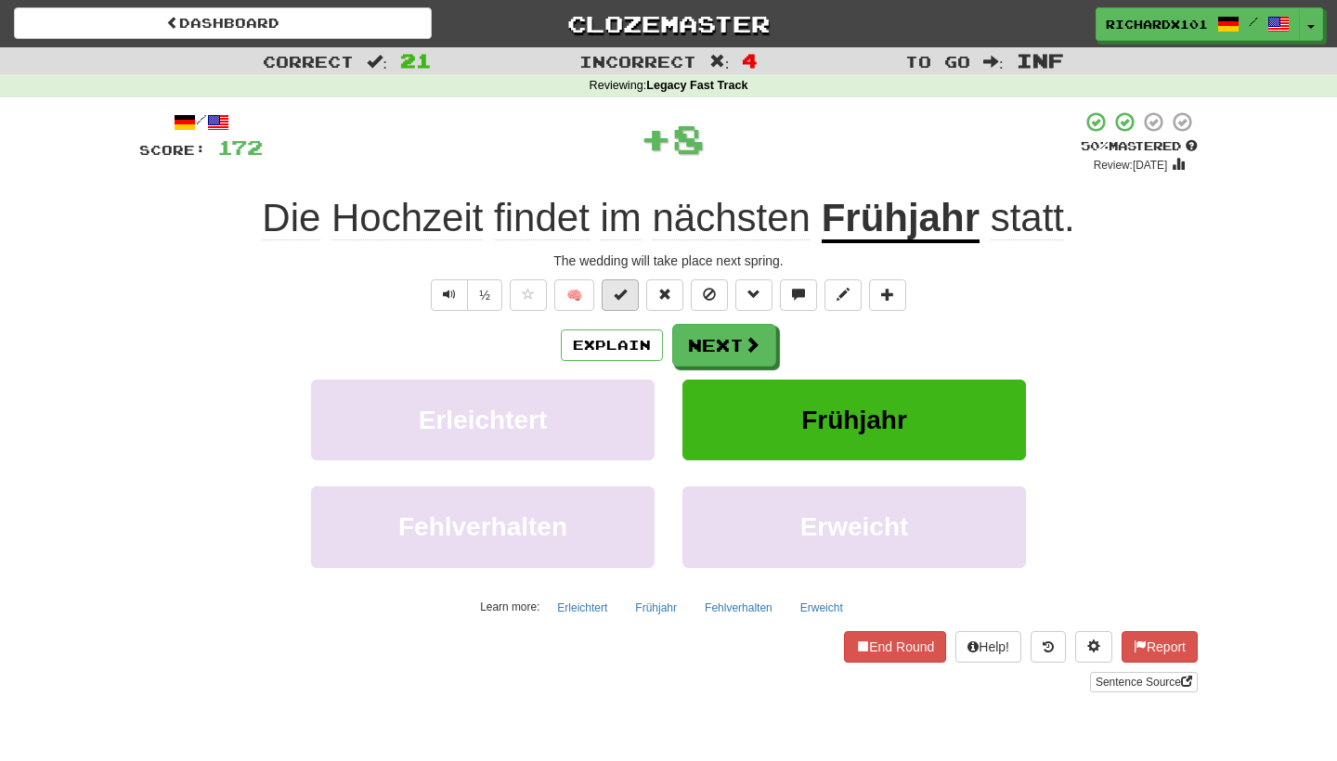
click at [629, 286] on button at bounding box center [620, 296] width 37 height 32
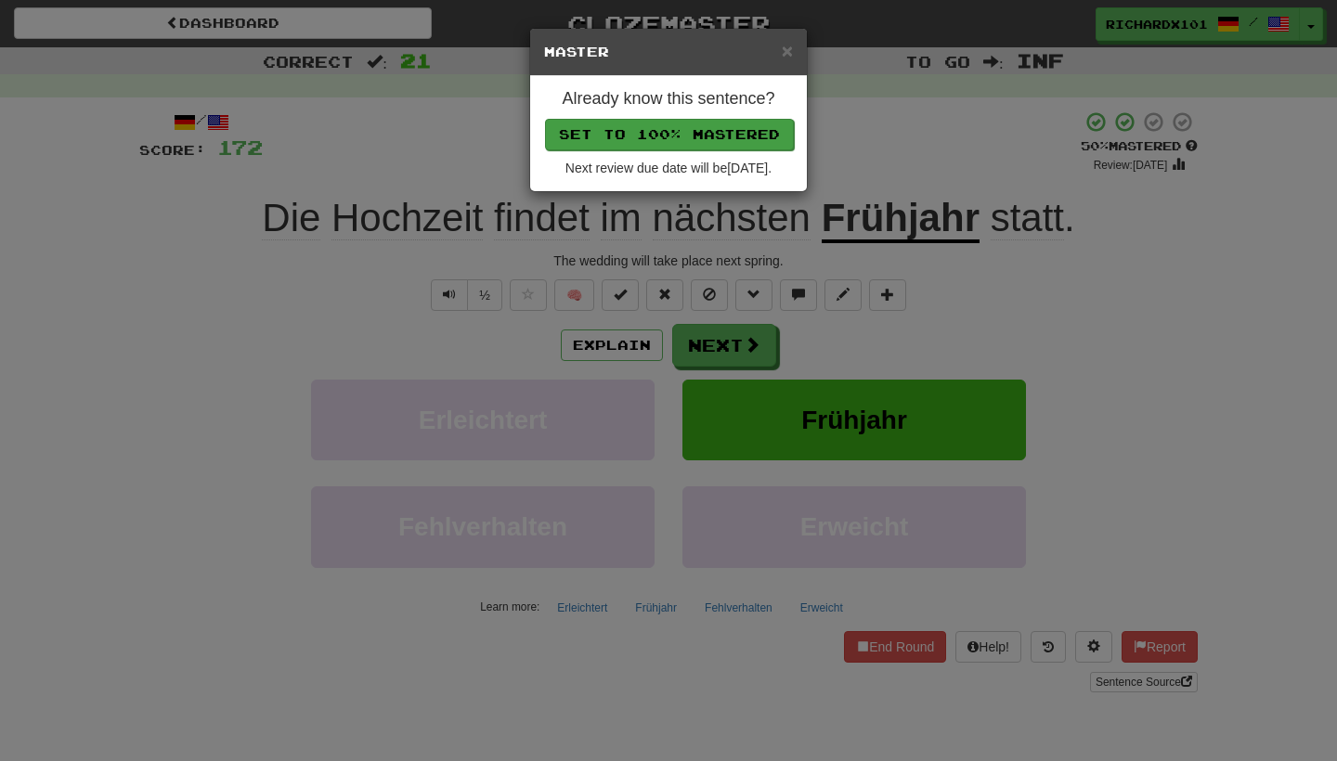
click at [665, 125] on button "Set to 100% Mastered" at bounding box center [669, 135] width 249 height 32
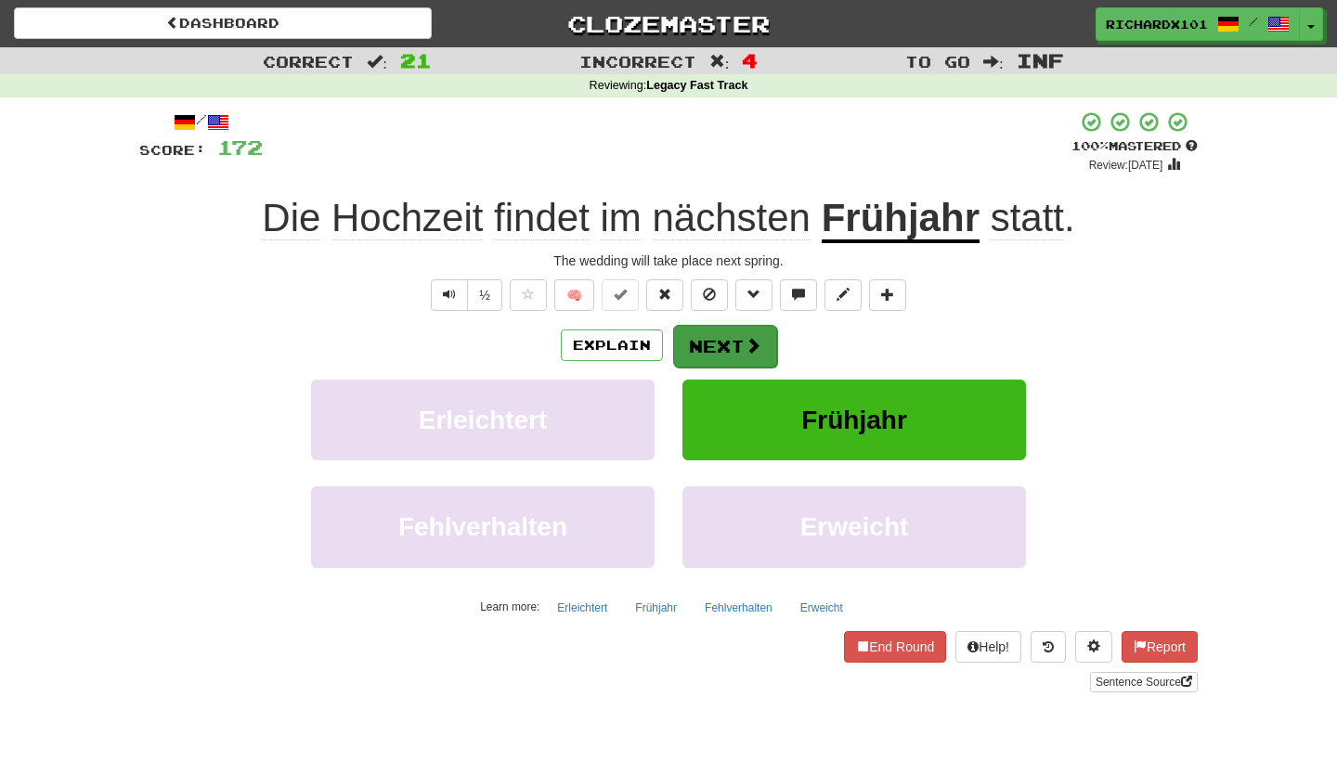
click at [695, 345] on button "Next" at bounding box center [725, 346] width 104 height 43
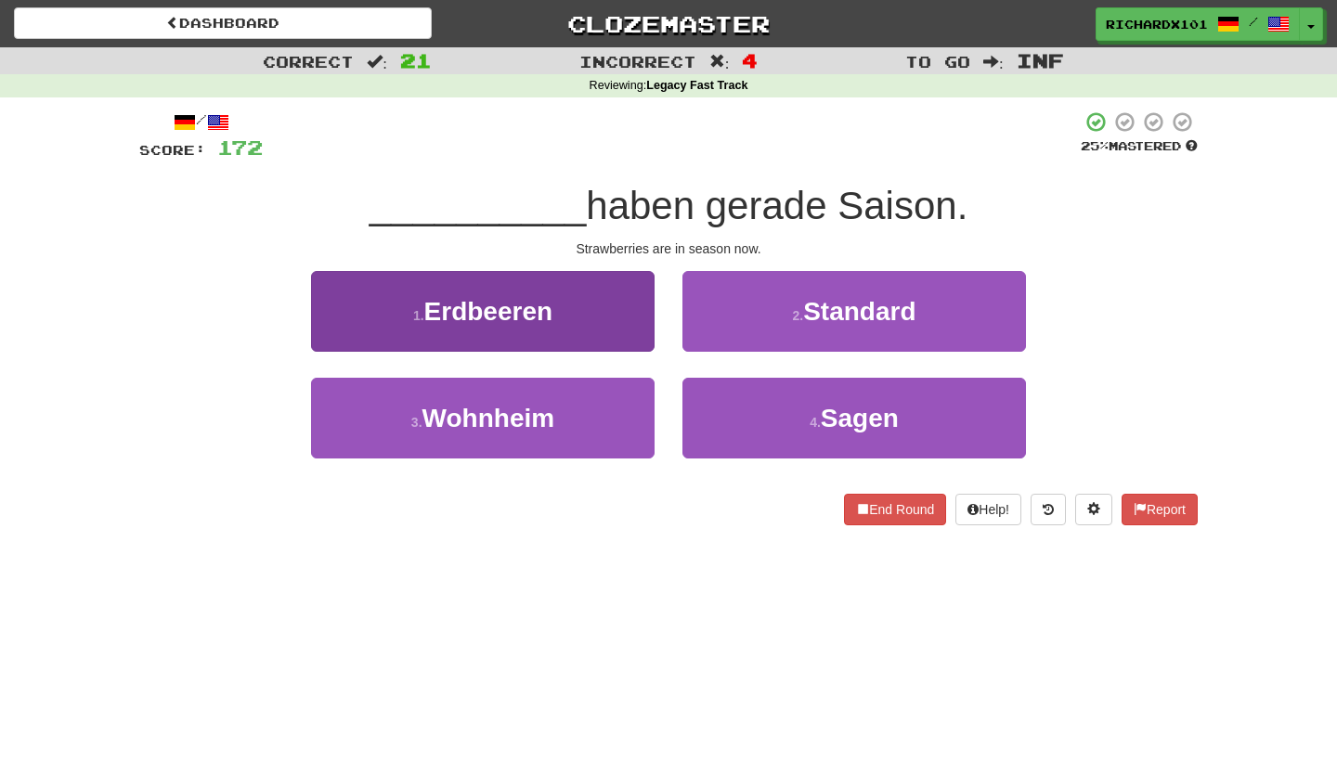
click at [623, 315] on button "1 . Erdbeeren" at bounding box center [483, 311] width 344 height 81
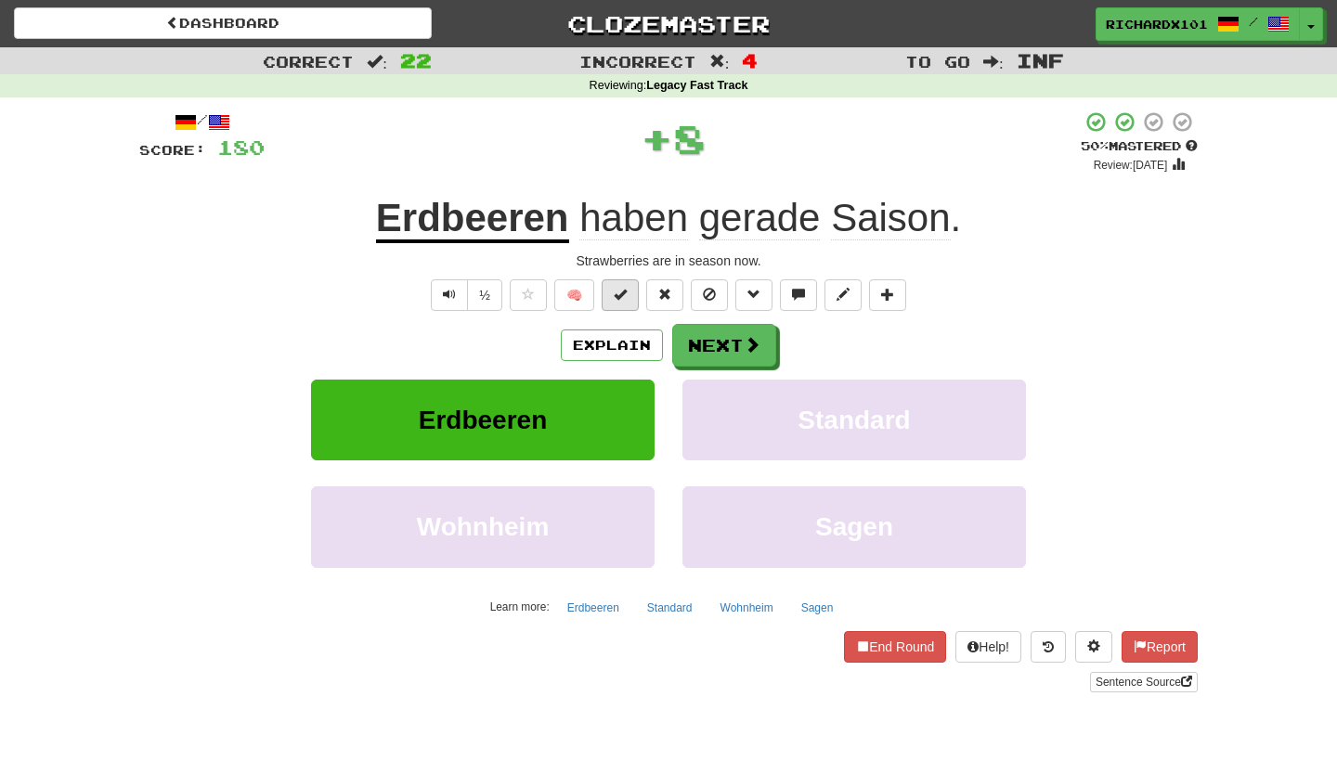
click at [630, 294] on button at bounding box center [620, 296] width 37 height 32
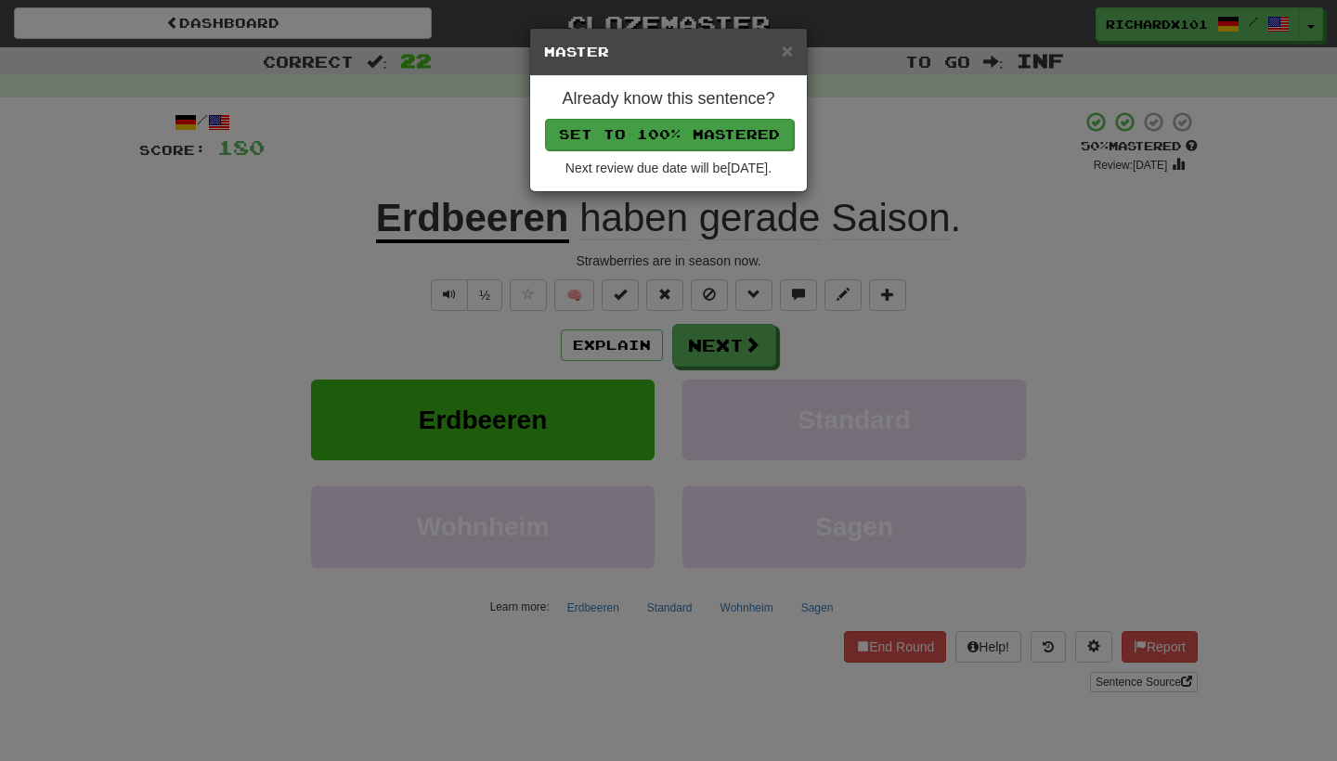
click at [661, 130] on button "Set to 100% Mastered" at bounding box center [669, 135] width 249 height 32
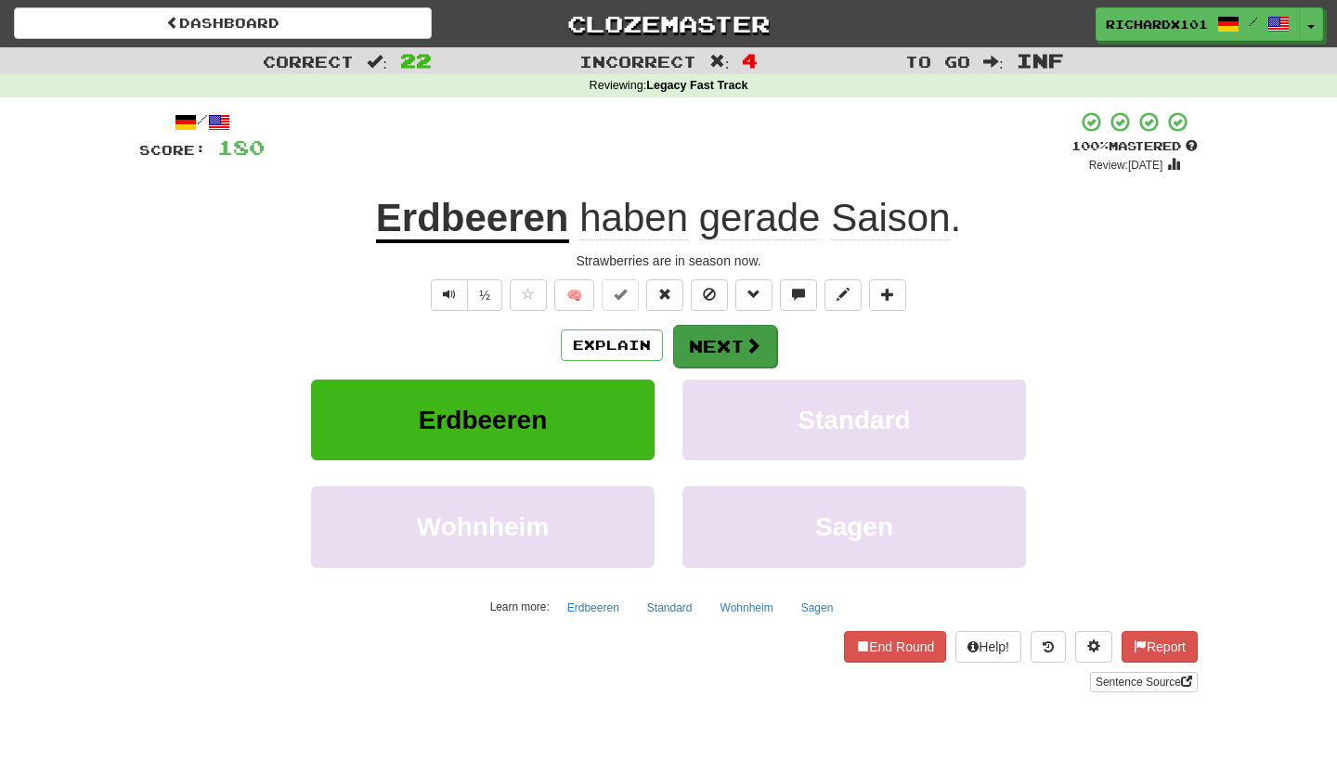
click at [690, 341] on button "Next" at bounding box center [725, 346] width 104 height 43
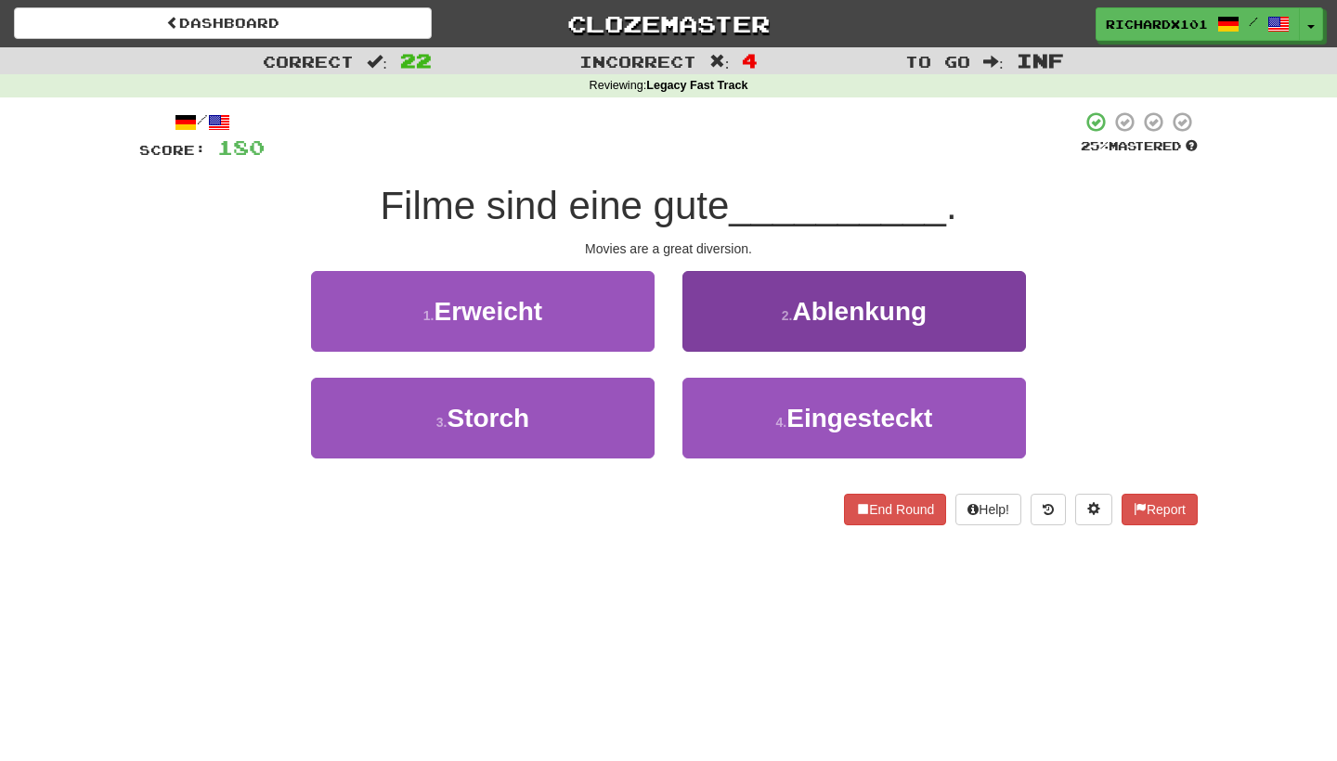
click at [709, 328] on button "2 . Ablenkung" at bounding box center [855, 311] width 344 height 81
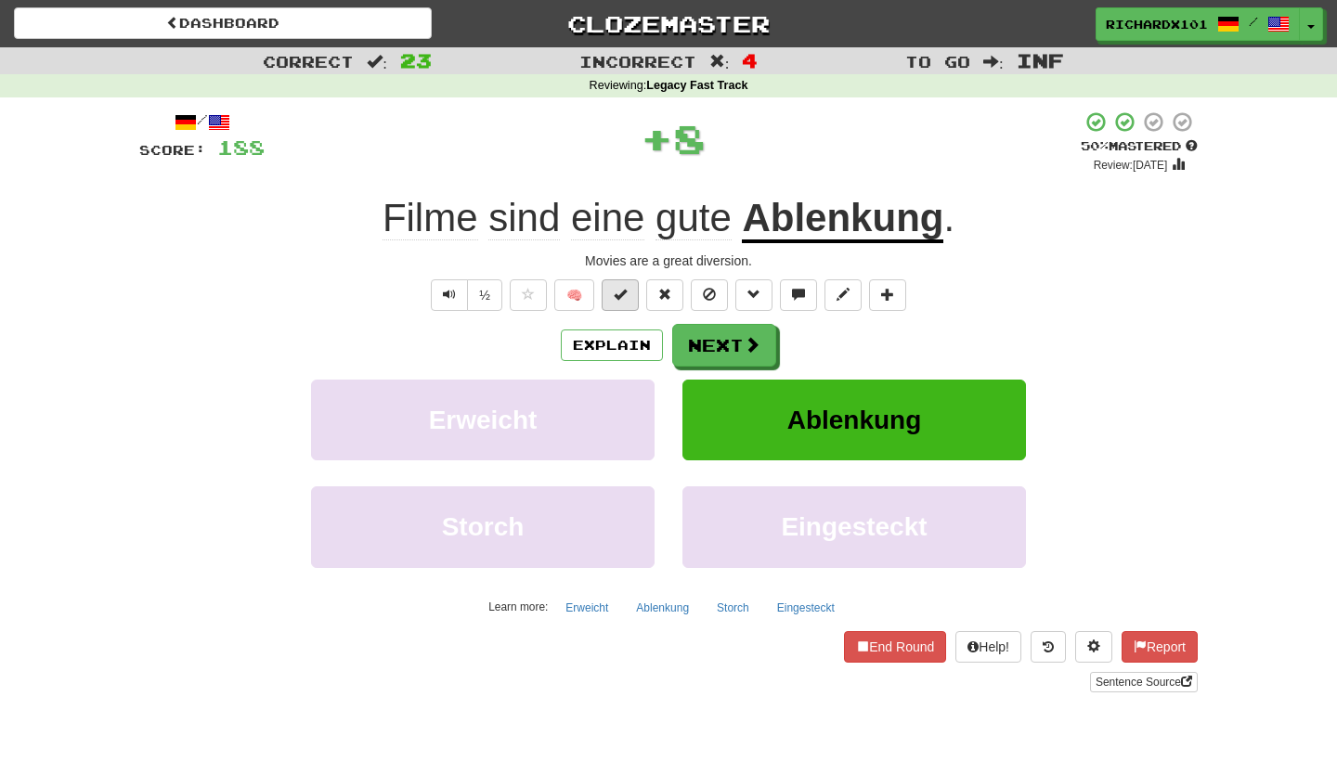
click at [628, 292] on button at bounding box center [620, 296] width 37 height 32
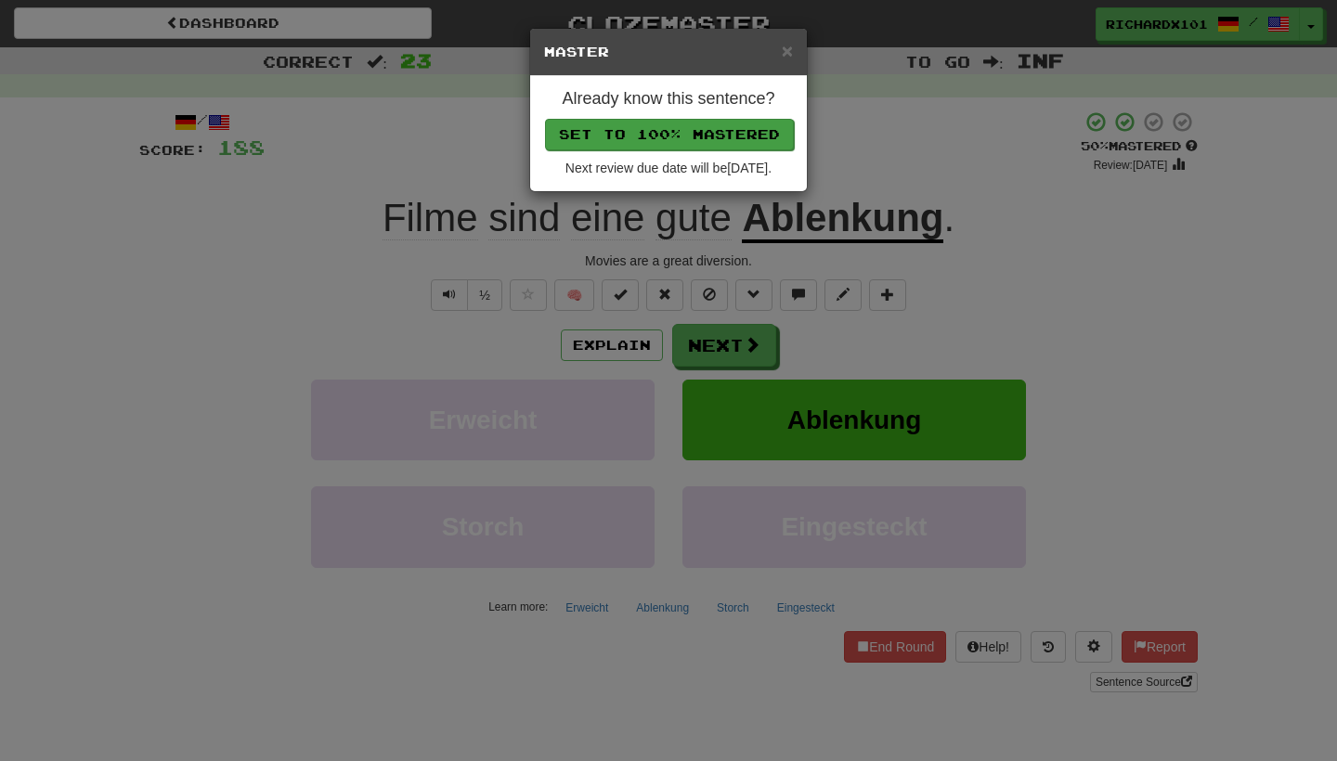
click at [659, 136] on button "Set to 100% Mastered" at bounding box center [669, 135] width 249 height 32
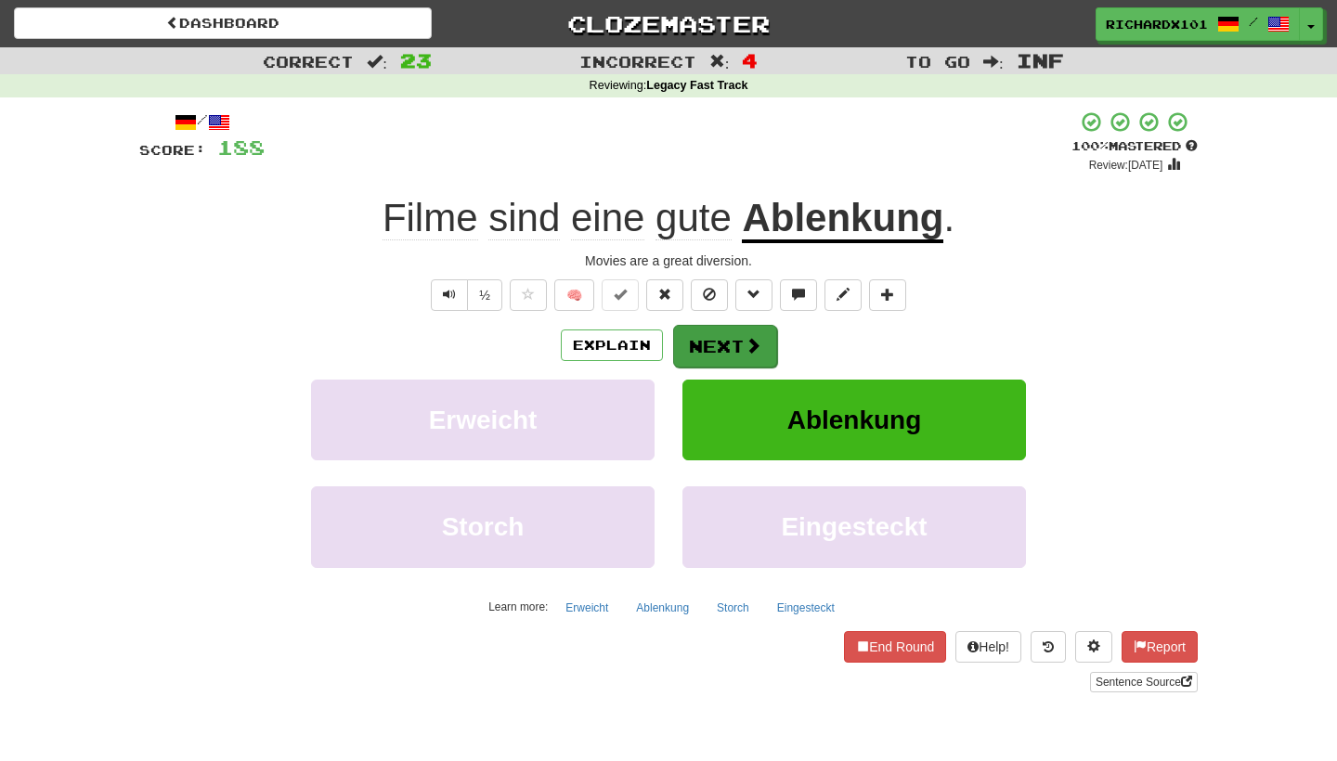
click at [709, 341] on button "Next" at bounding box center [725, 346] width 104 height 43
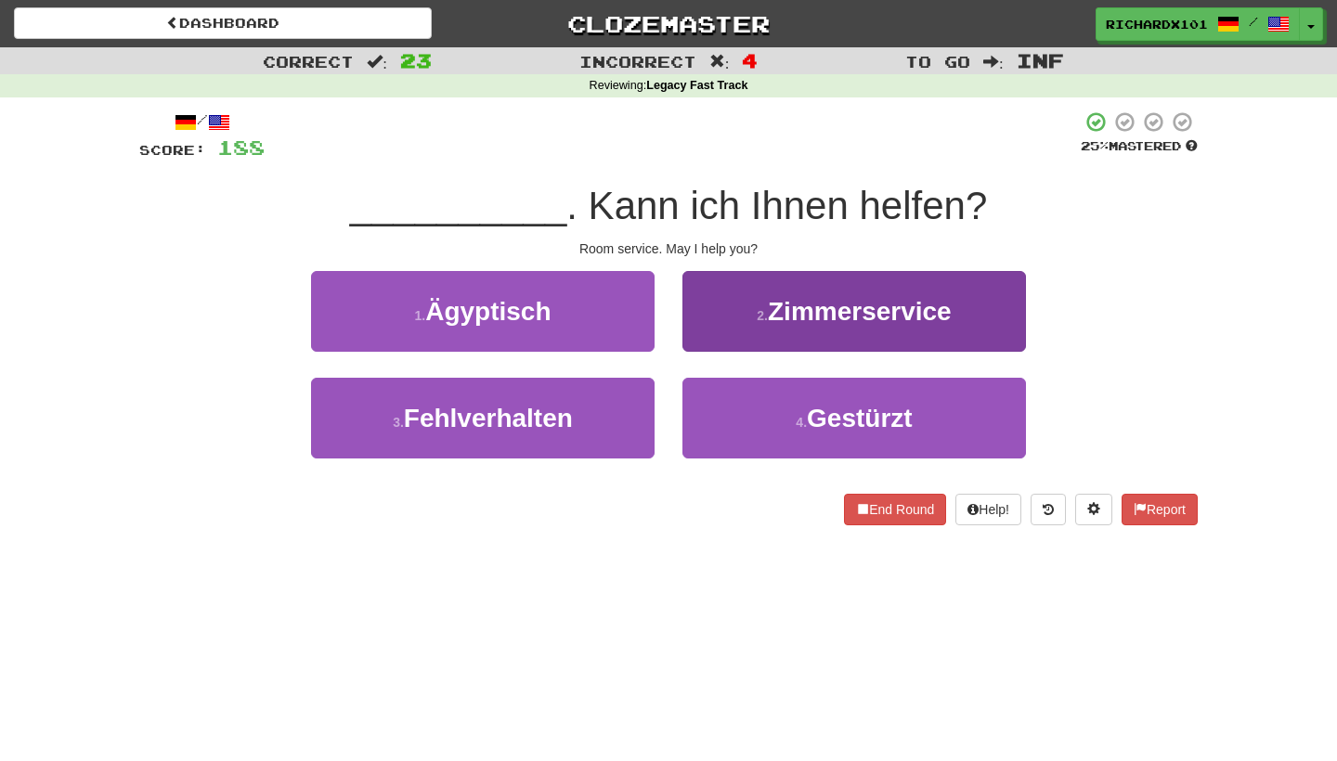
click at [709, 340] on button "2 . Zimmerservice" at bounding box center [855, 311] width 344 height 81
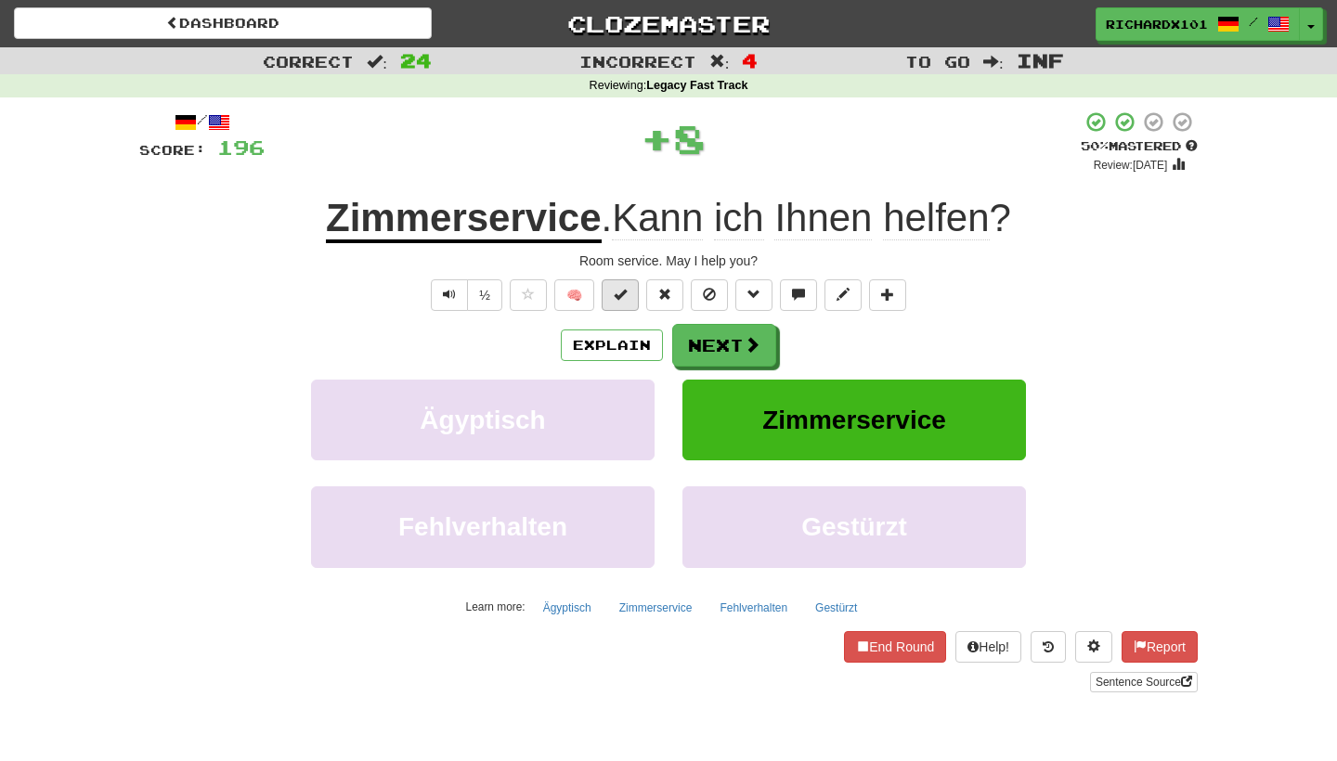
click at [635, 287] on button at bounding box center [620, 296] width 37 height 32
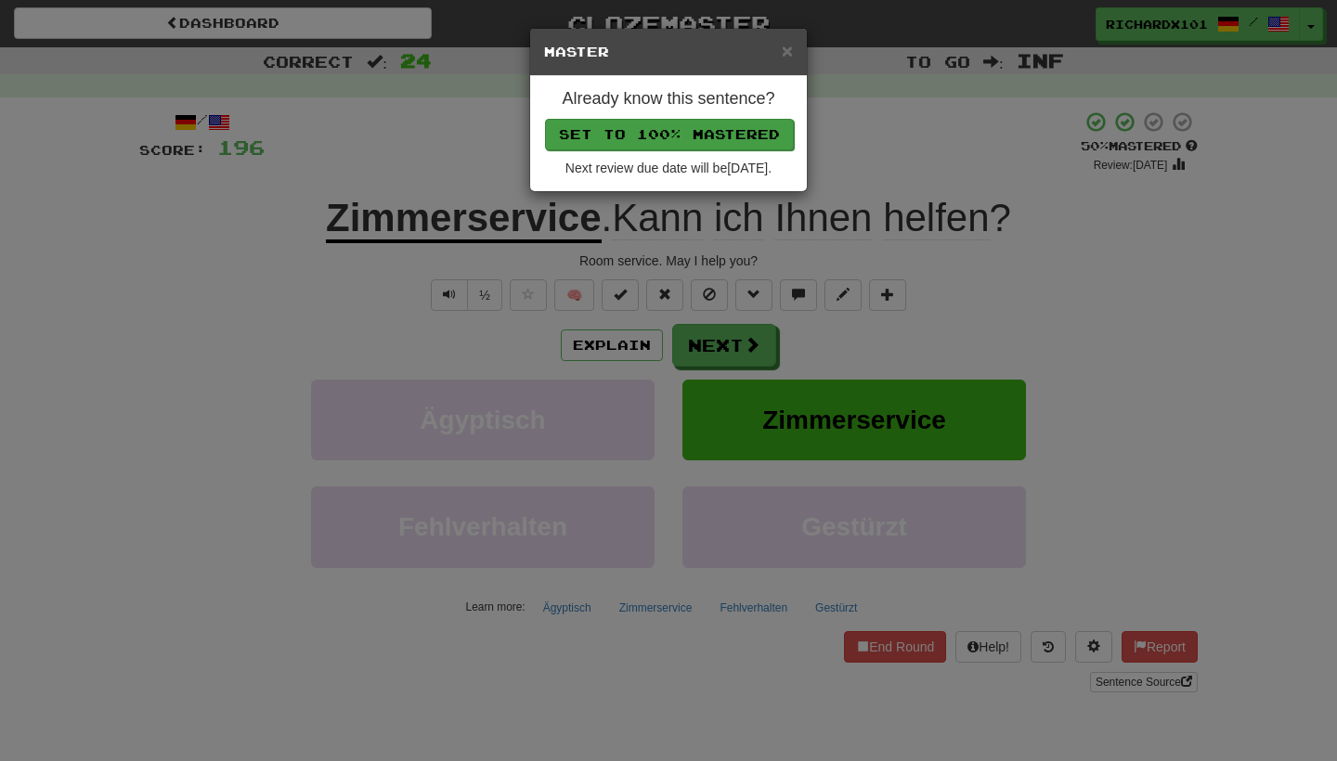
click at [660, 137] on button "Set to 100% Mastered" at bounding box center [669, 135] width 249 height 32
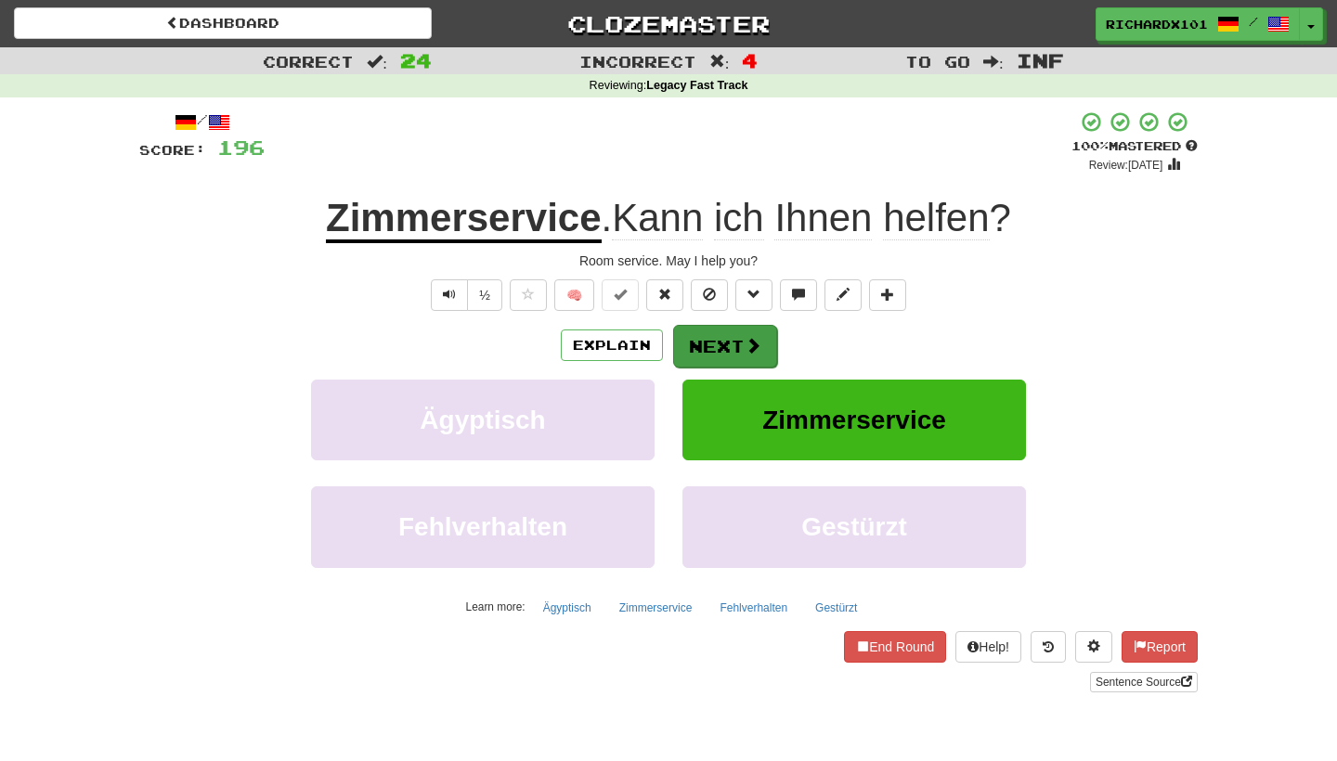
click at [709, 337] on button "Next" at bounding box center [725, 346] width 104 height 43
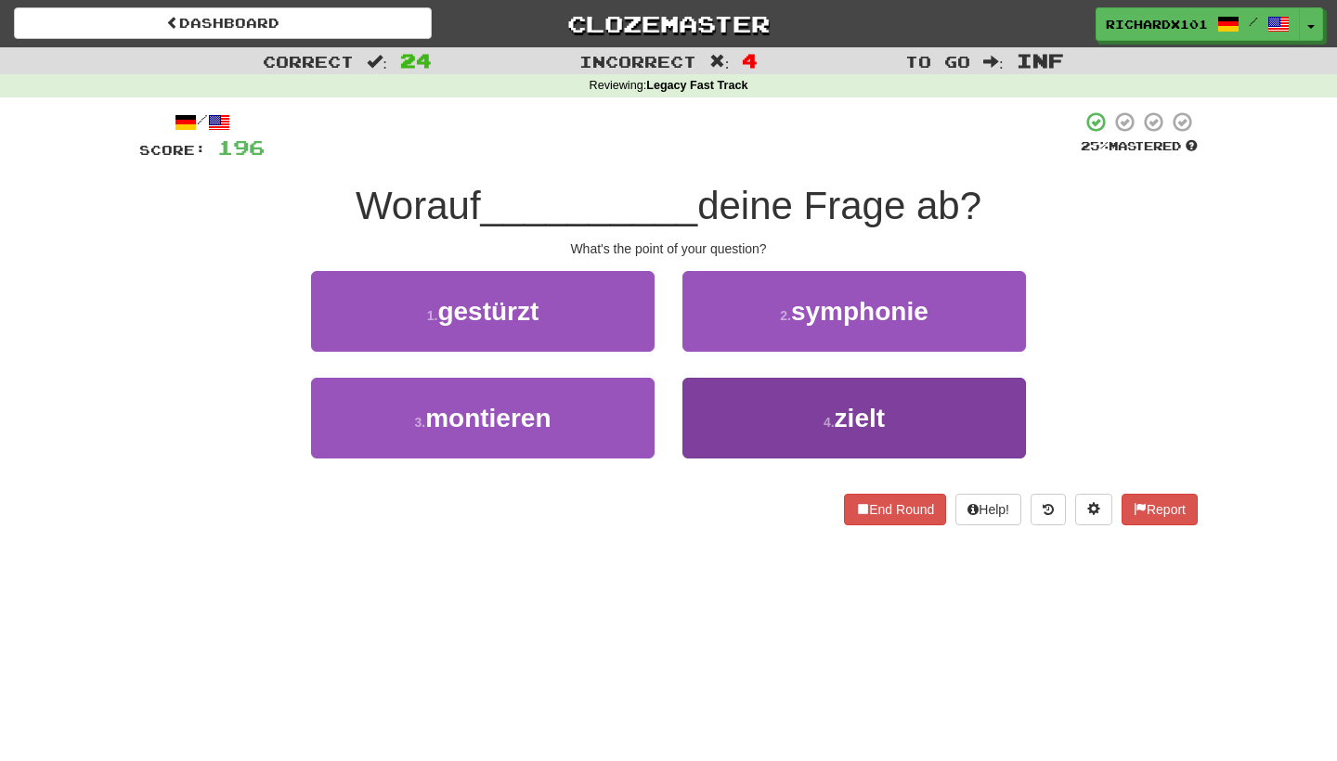
click at [736, 403] on button "4 . zielt" at bounding box center [855, 418] width 344 height 81
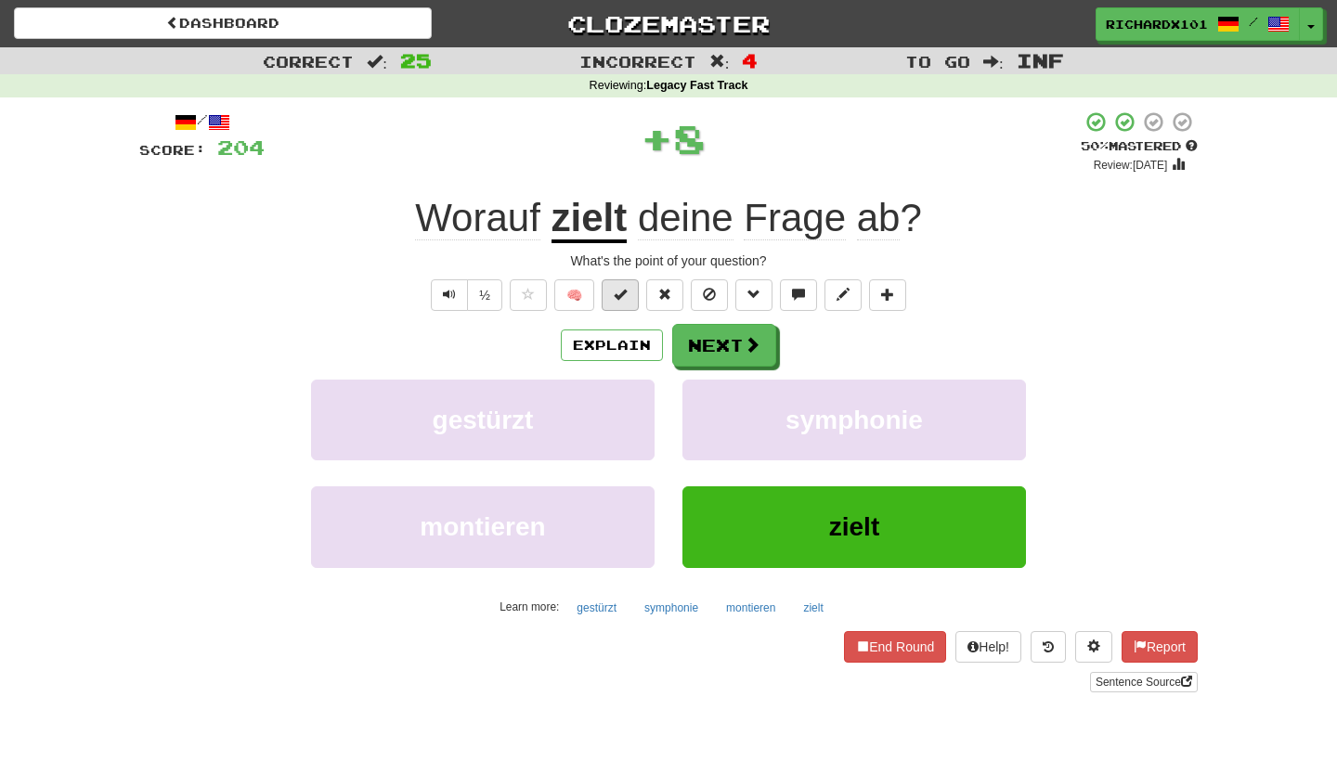
click at [626, 288] on span at bounding box center [620, 294] width 13 height 13
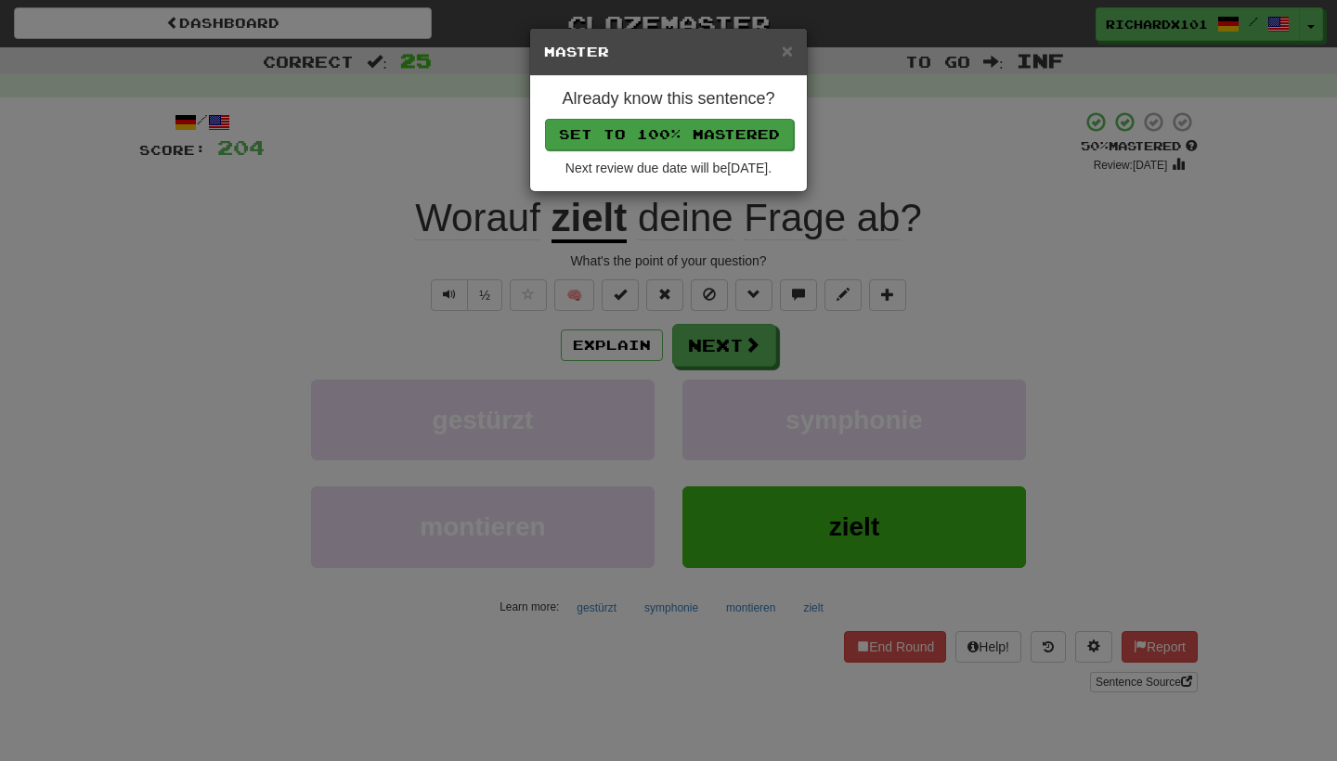
click at [645, 136] on button "Set to 100% Mastered" at bounding box center [669, 135] width 249 height 32
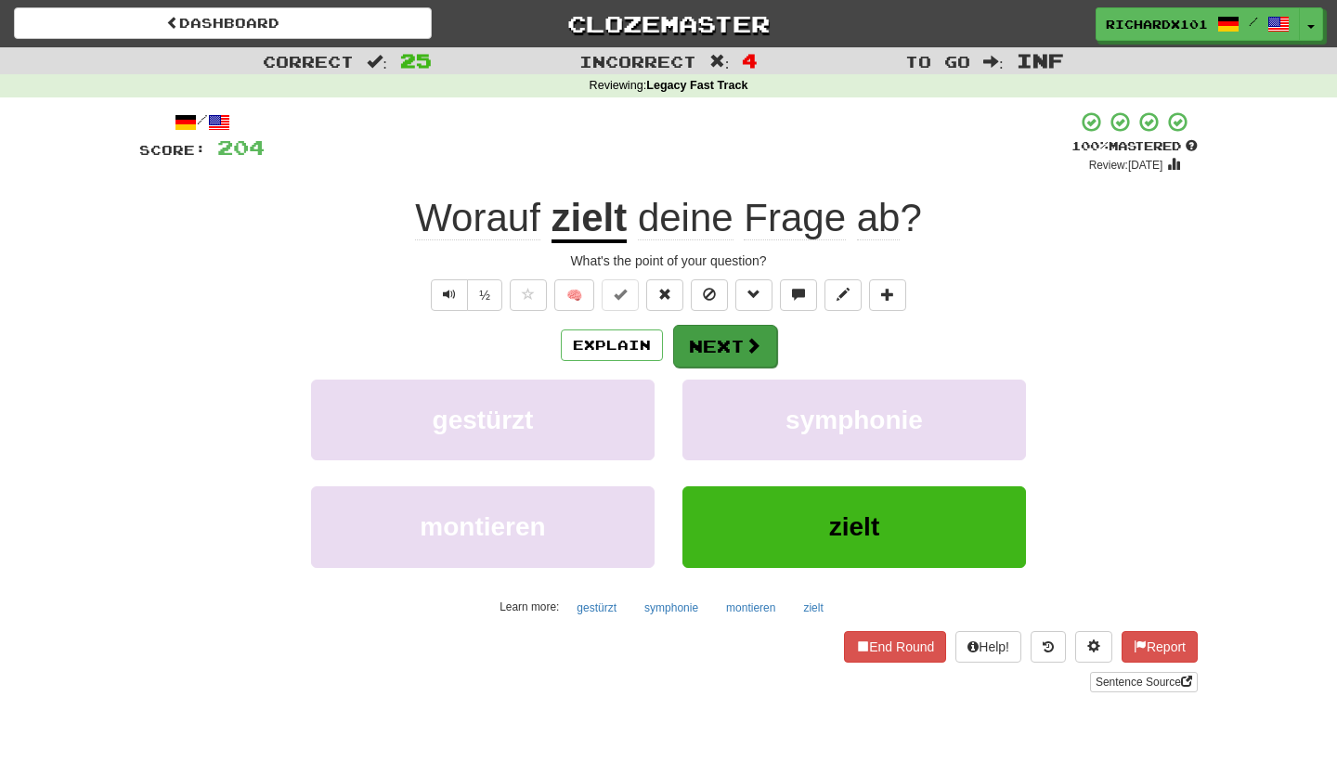
click at [710, 340] on button "Next" at bounding box center [725, 346] width 104 height 43
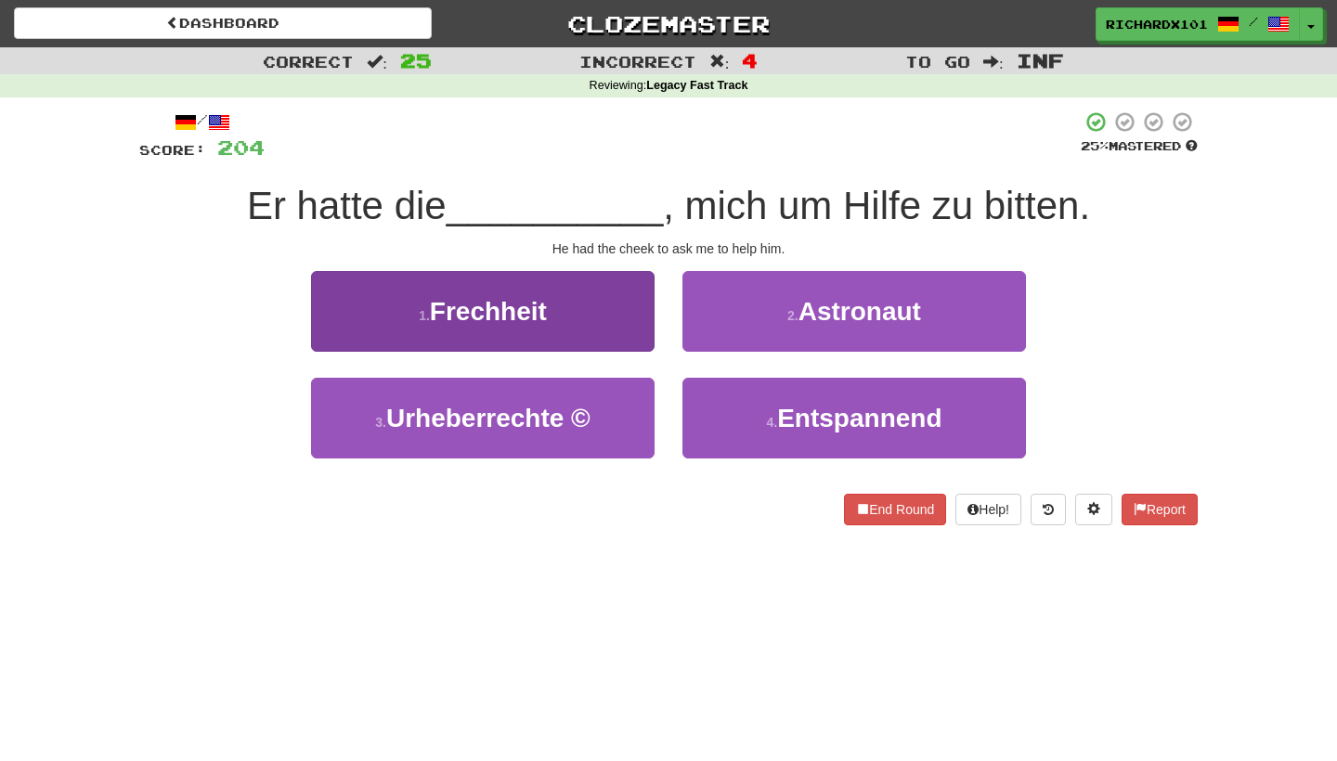
click at [644, 319] on button "1 . Frechheit" at bounding box center [483, 311] width 344 height 81
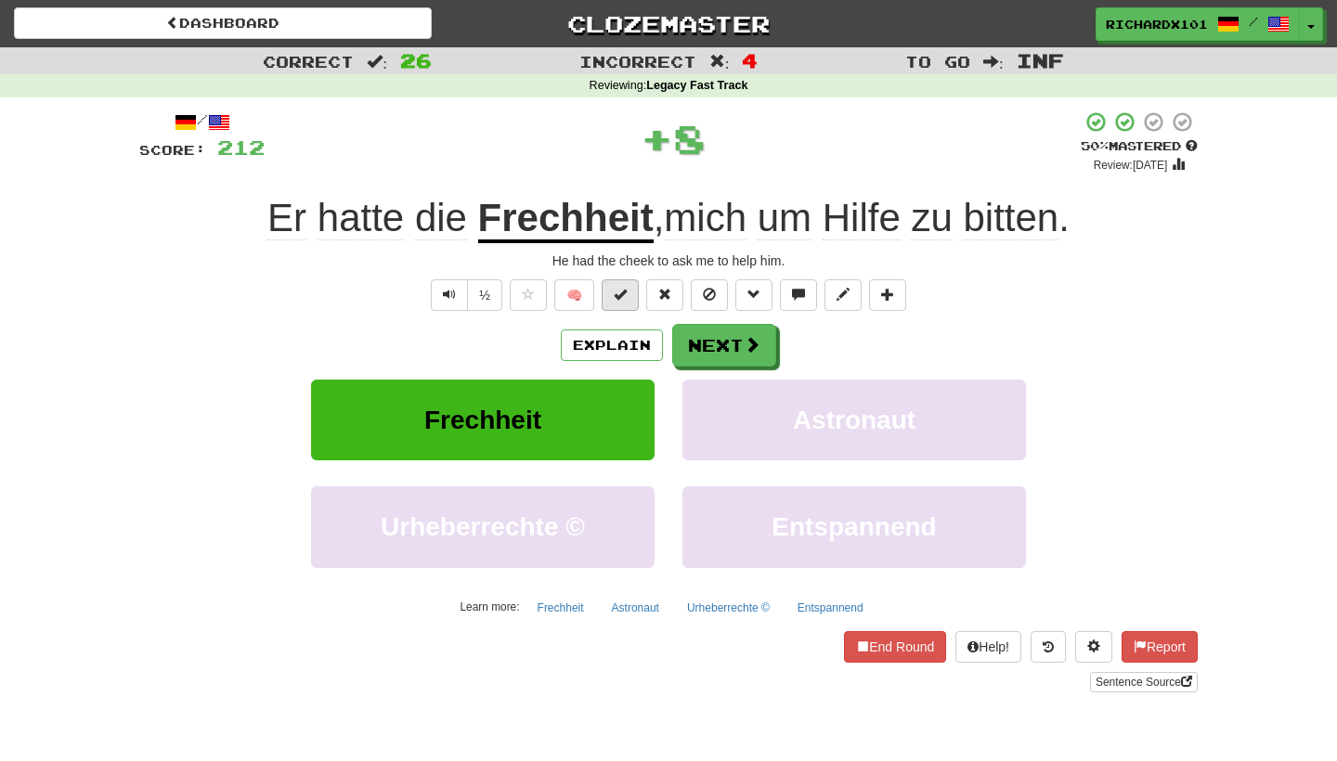
click at [628, 296] on button at bounding box center [620, 296] width 37 height 32
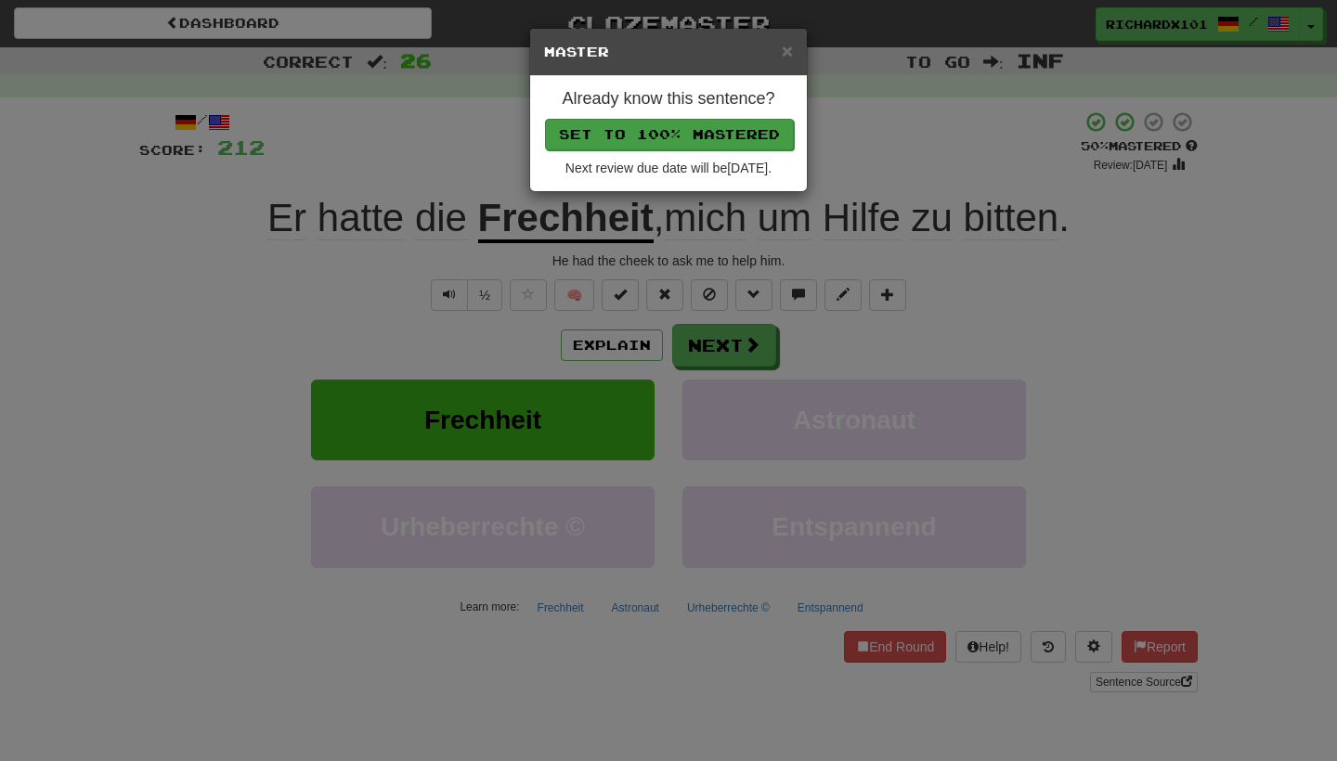
click at [654, 125] on button "Set to 100% Mastered" at bounding box center [669, 135] width 249 height 32
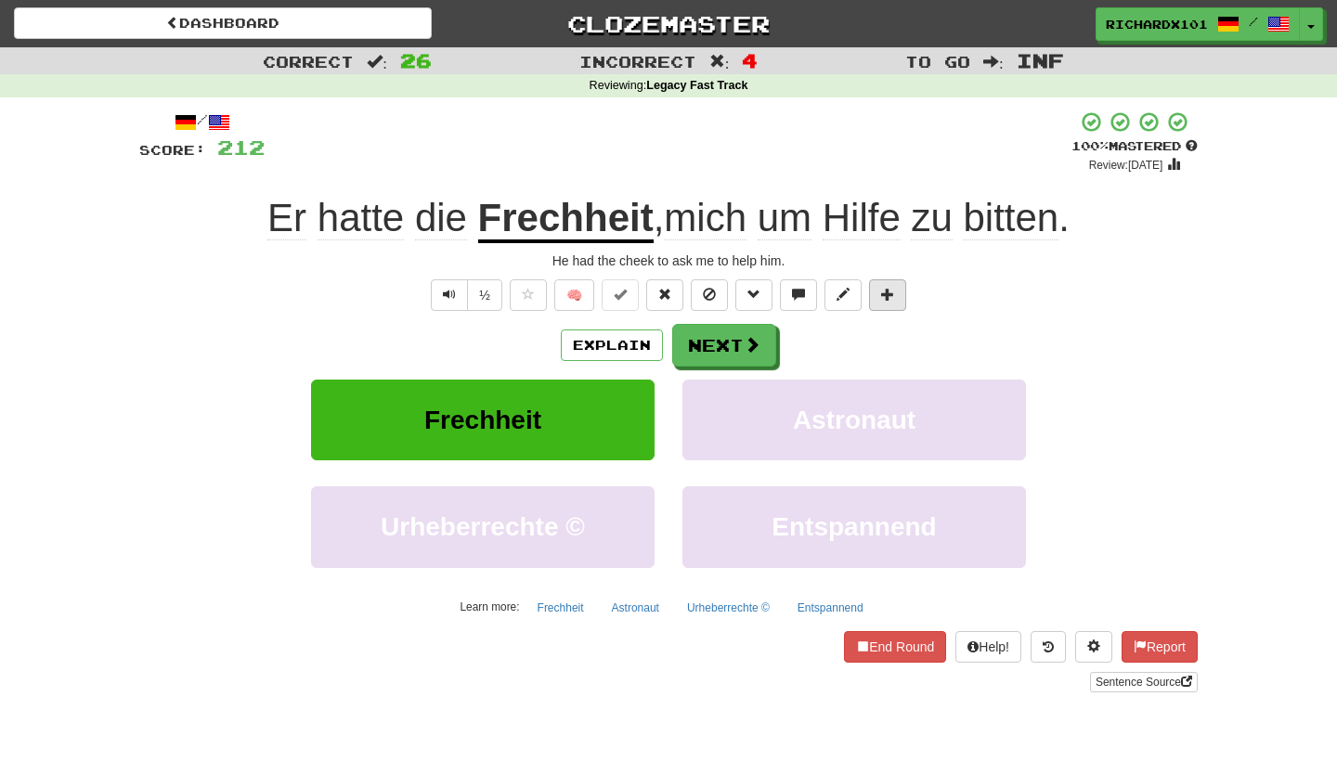
click at [886, 288] on span at bounding box center [887, 294] width 13 height 13
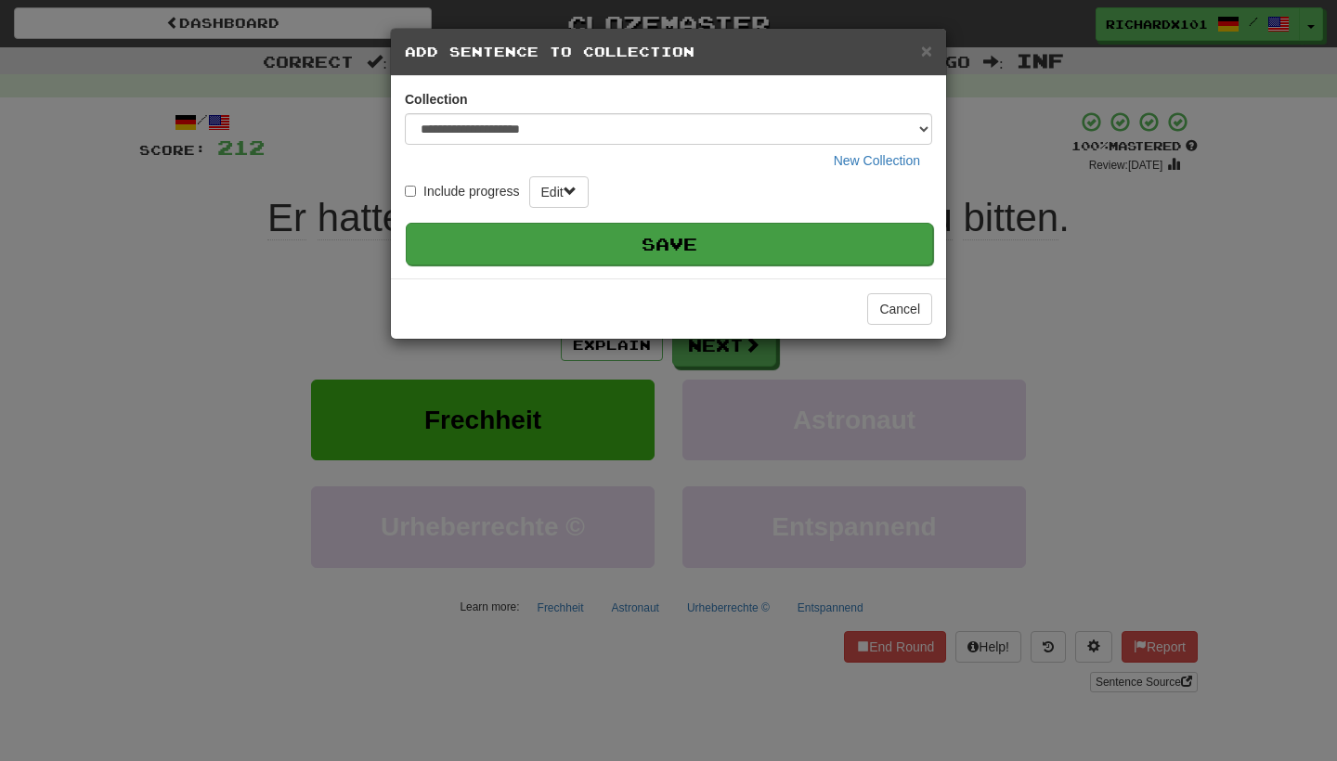
click at [857, 244] on button "Save" at bounding box center [669, 244] width 527 height 43
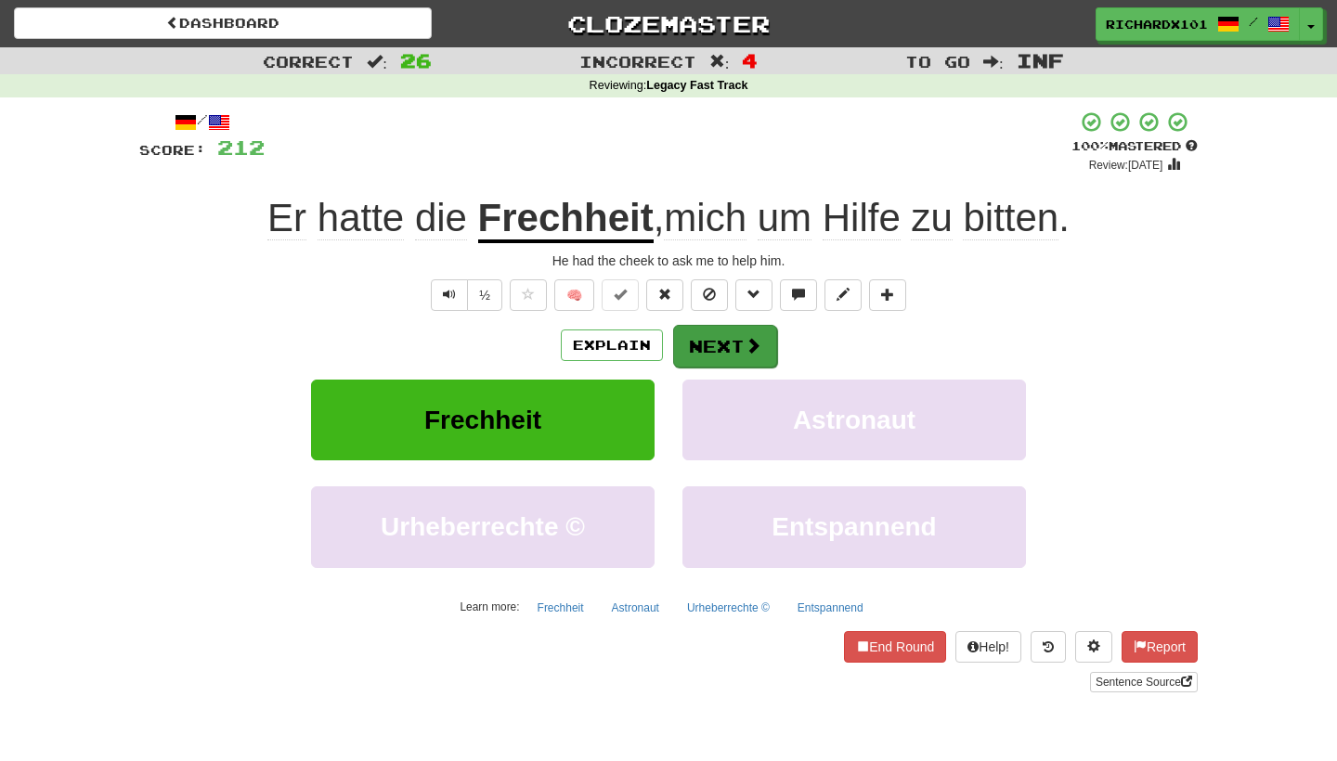
click at [769, 338] on button "Next" at bounding box center [725, 346] width 104 height 43
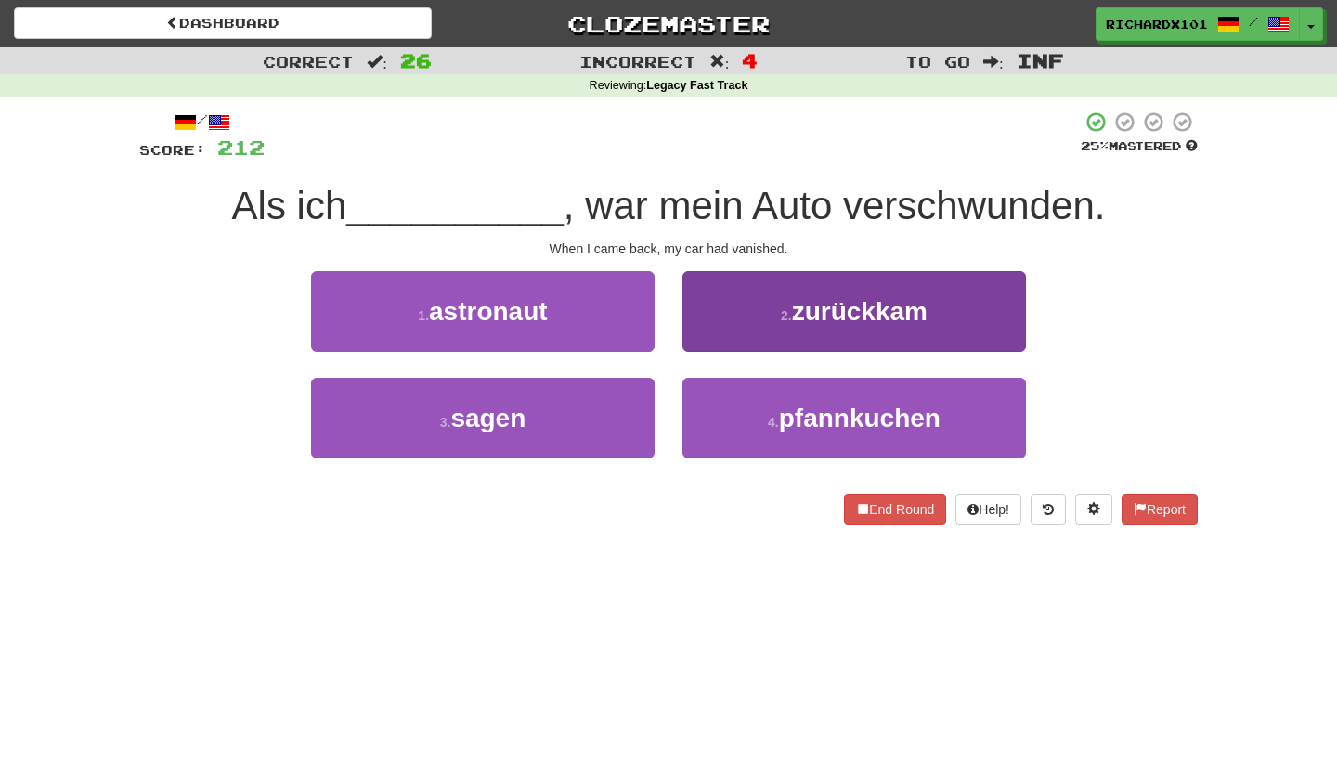
click at [770, 338] on button "2 . zurückkam" at bounding box center [855, 311] width 344 height 81
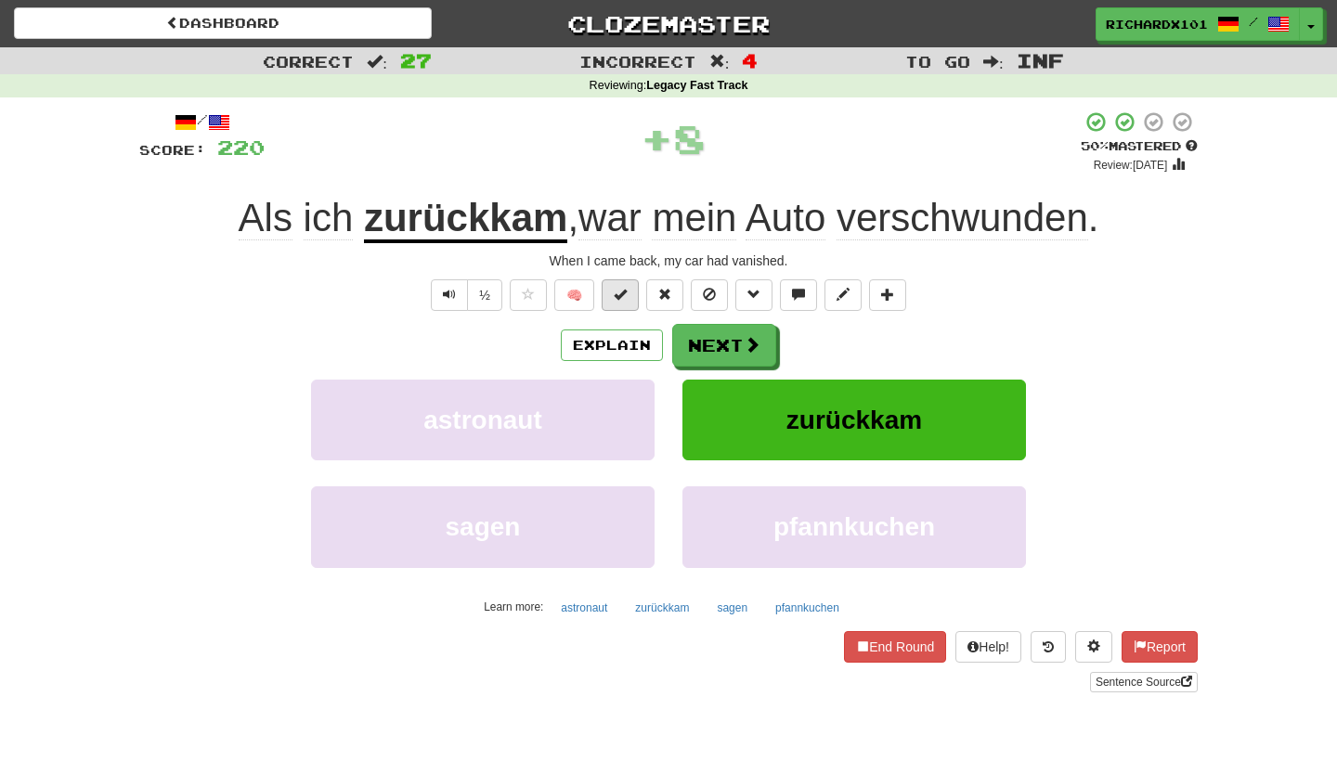
click at [631, 290] on button at bounding box center [620, 296] width 37 height 32
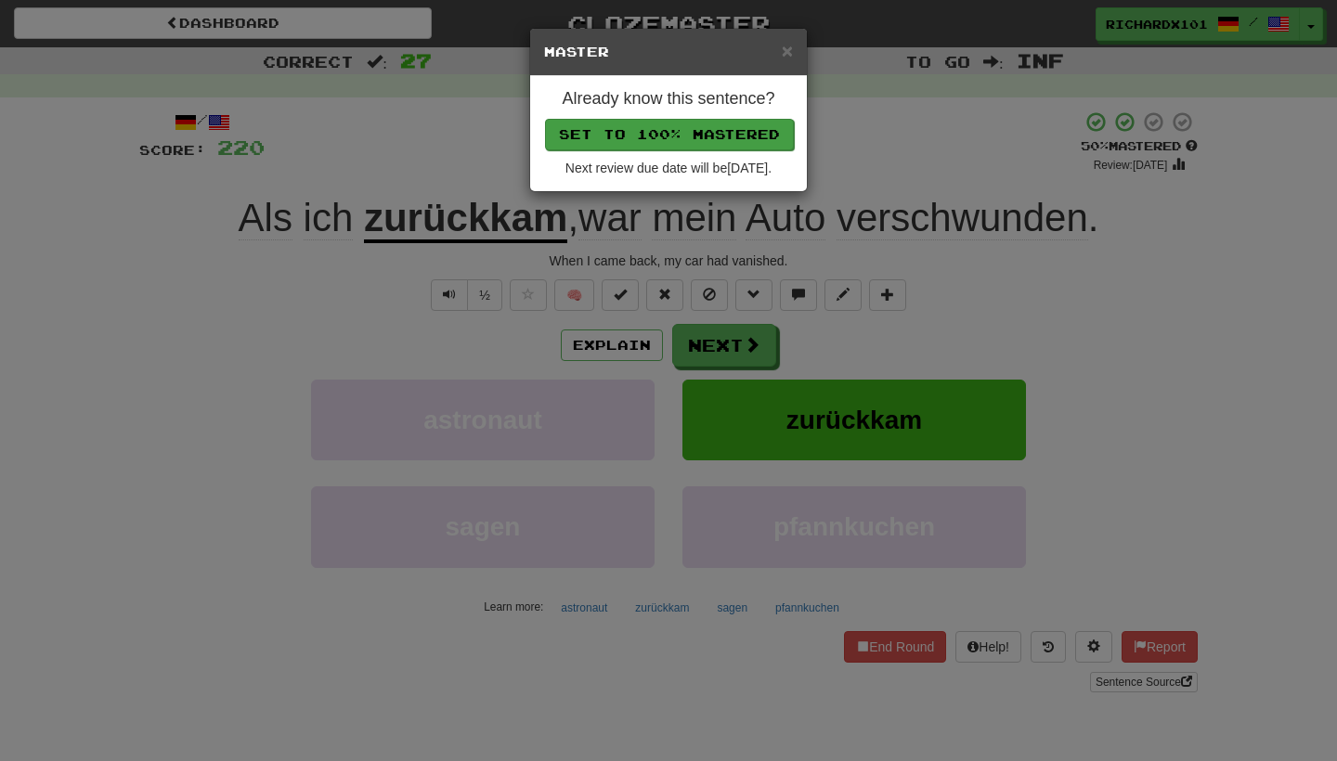
click at [666, 119] on button "Set to 100% Mastered" at bounding box center [669, 135] width 249 height 32
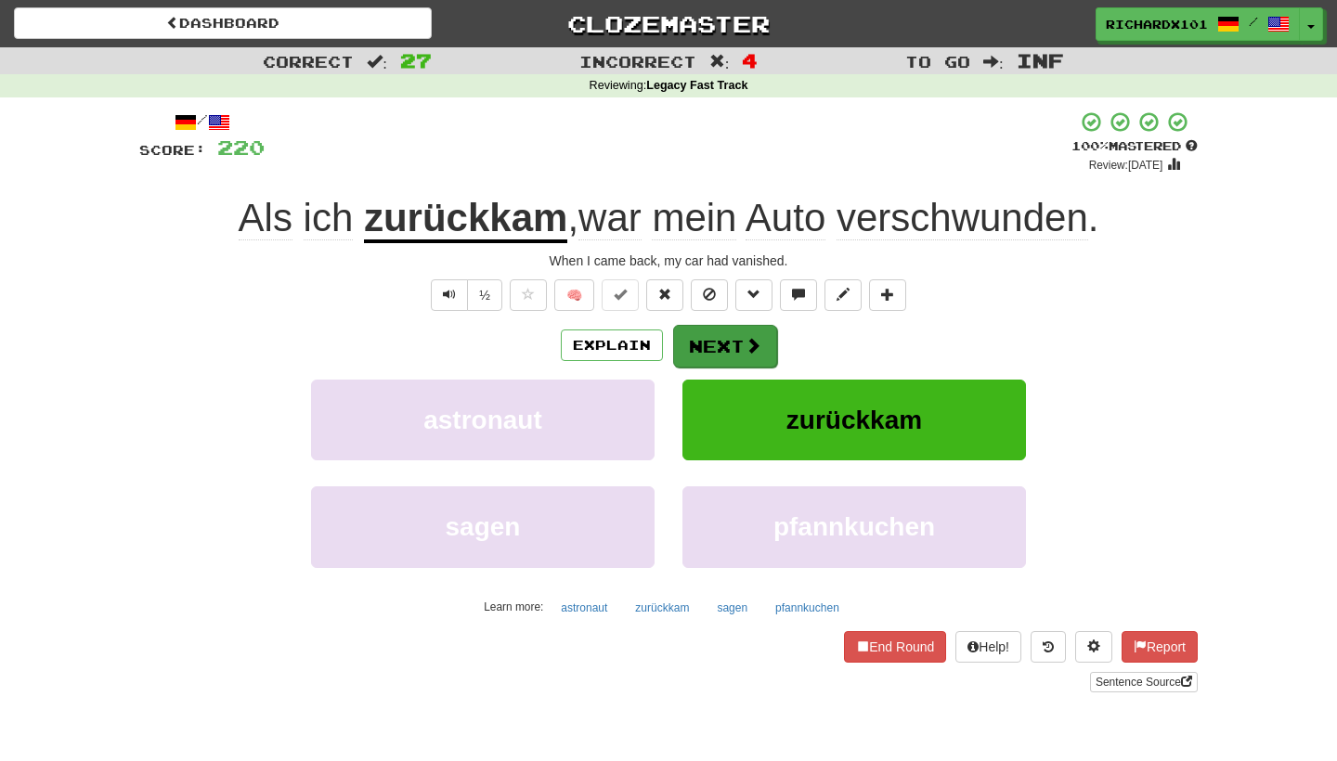
click at [724, 344] on button "Next" at bounding box center [725, 346] width 104 height 43
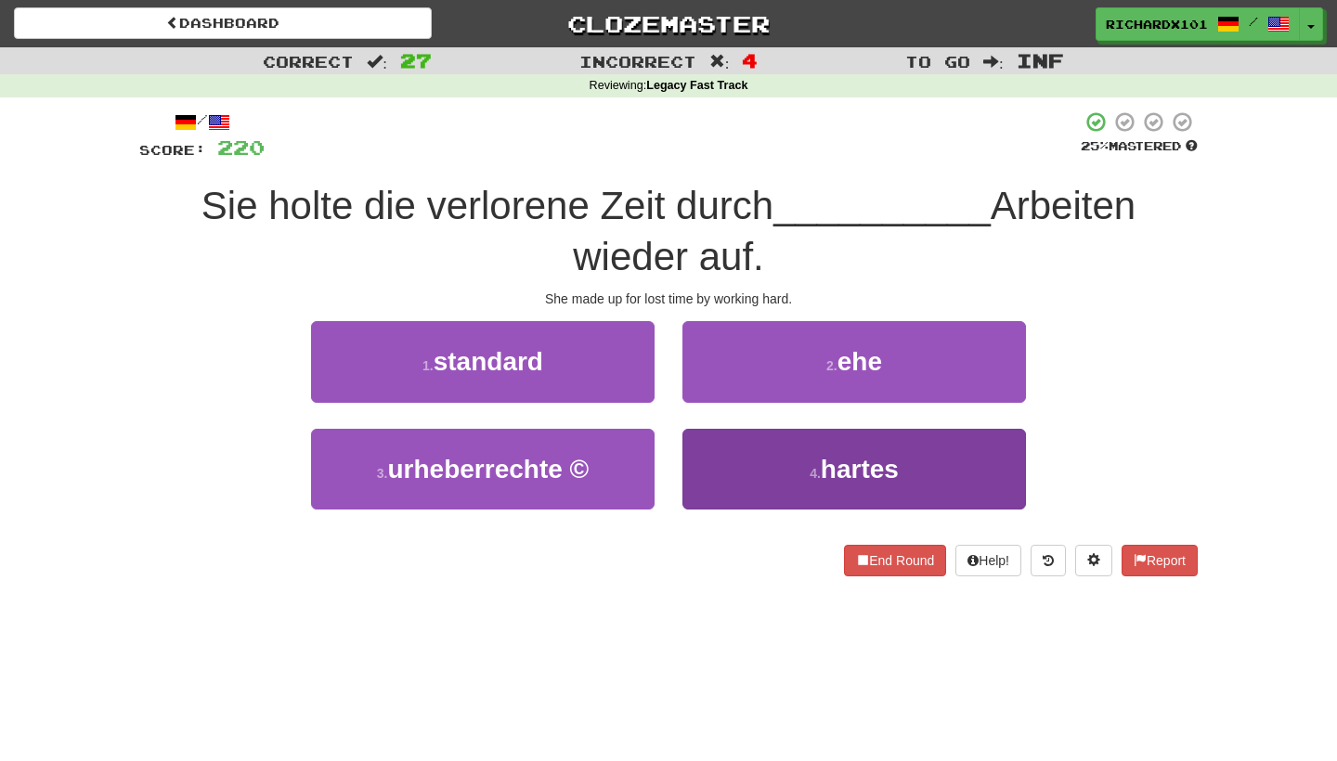
click at [763, 463] on button "4 . hartes" at bounding box center [855, 469] width 344 height 81
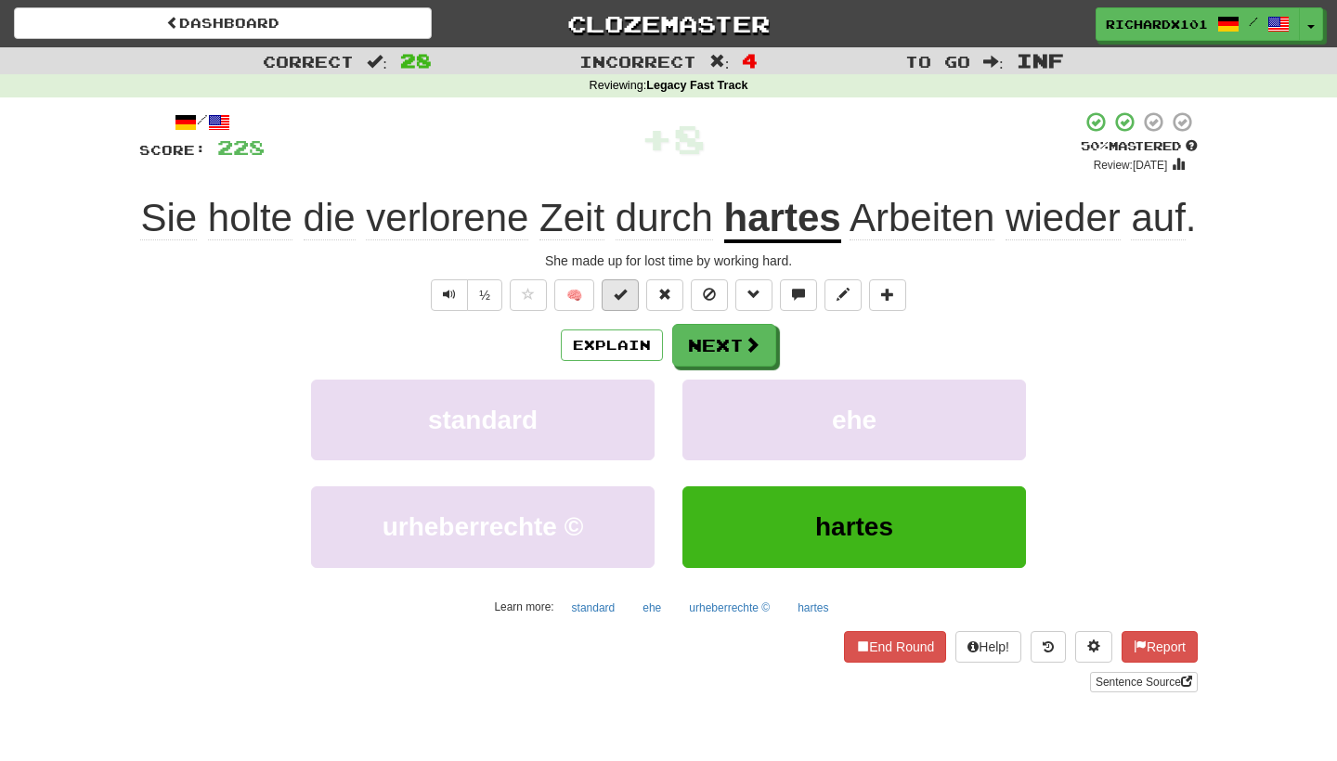
click at [629, 311] on button at bounding box center [620, 296] width 37 height 32
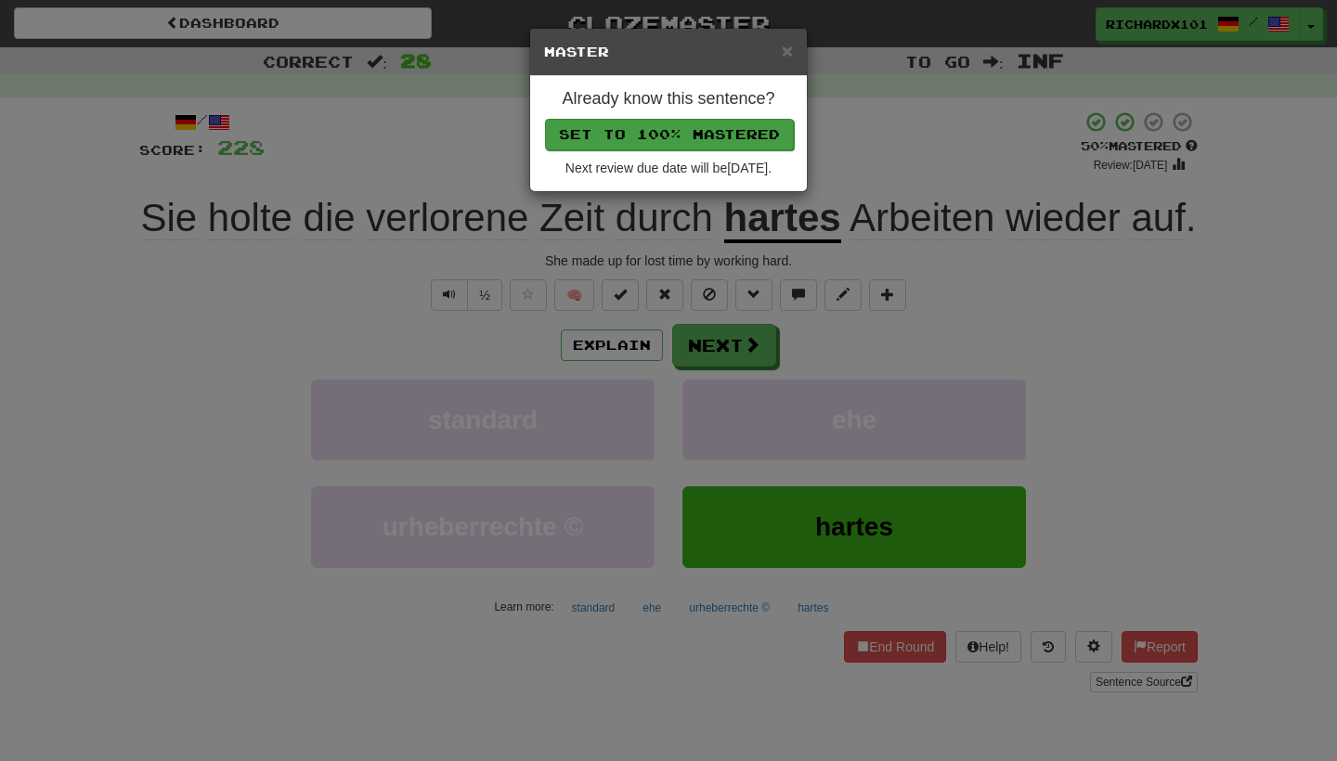
click at [655, 131] on button "Set to 100% Mastered" at bounding box center [669, 135] width 249 height 32
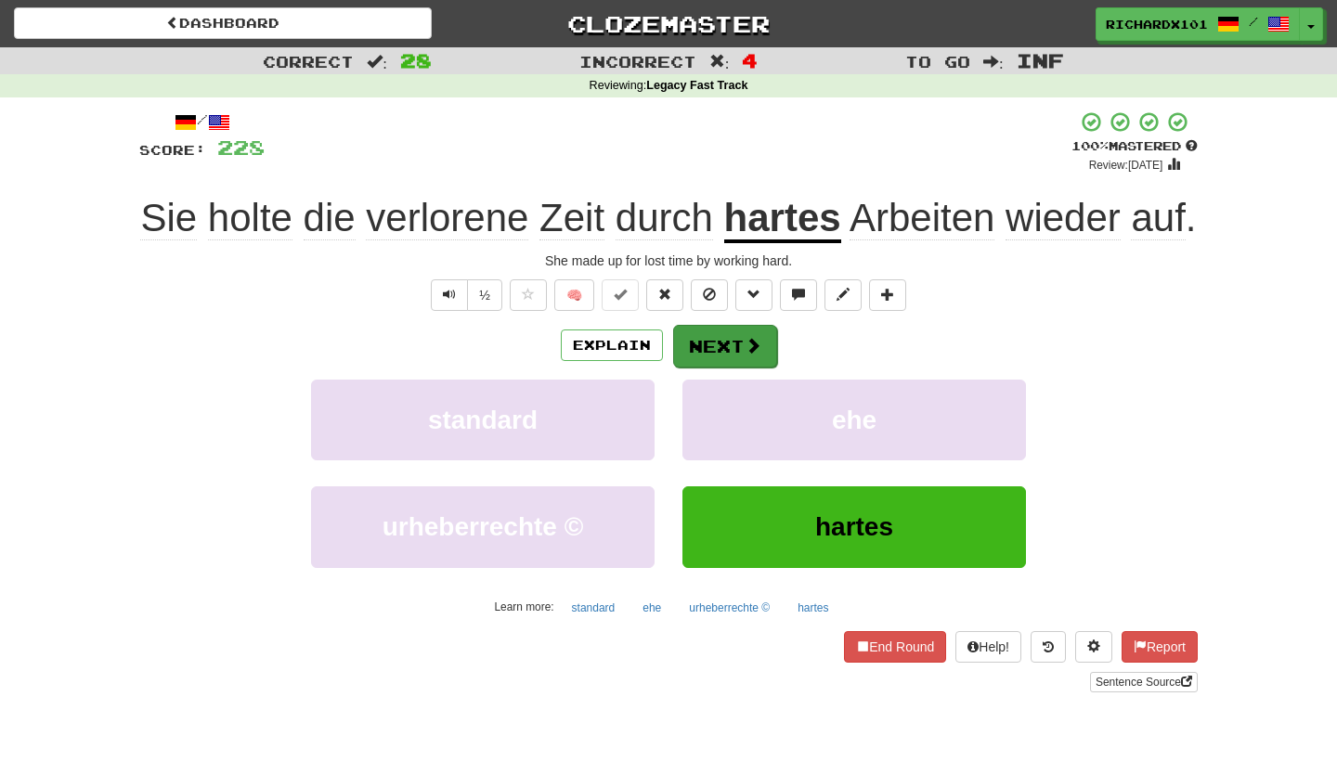
click at [719, 368] on button "Next" at bounding box center [725, 346] width 104 height 43
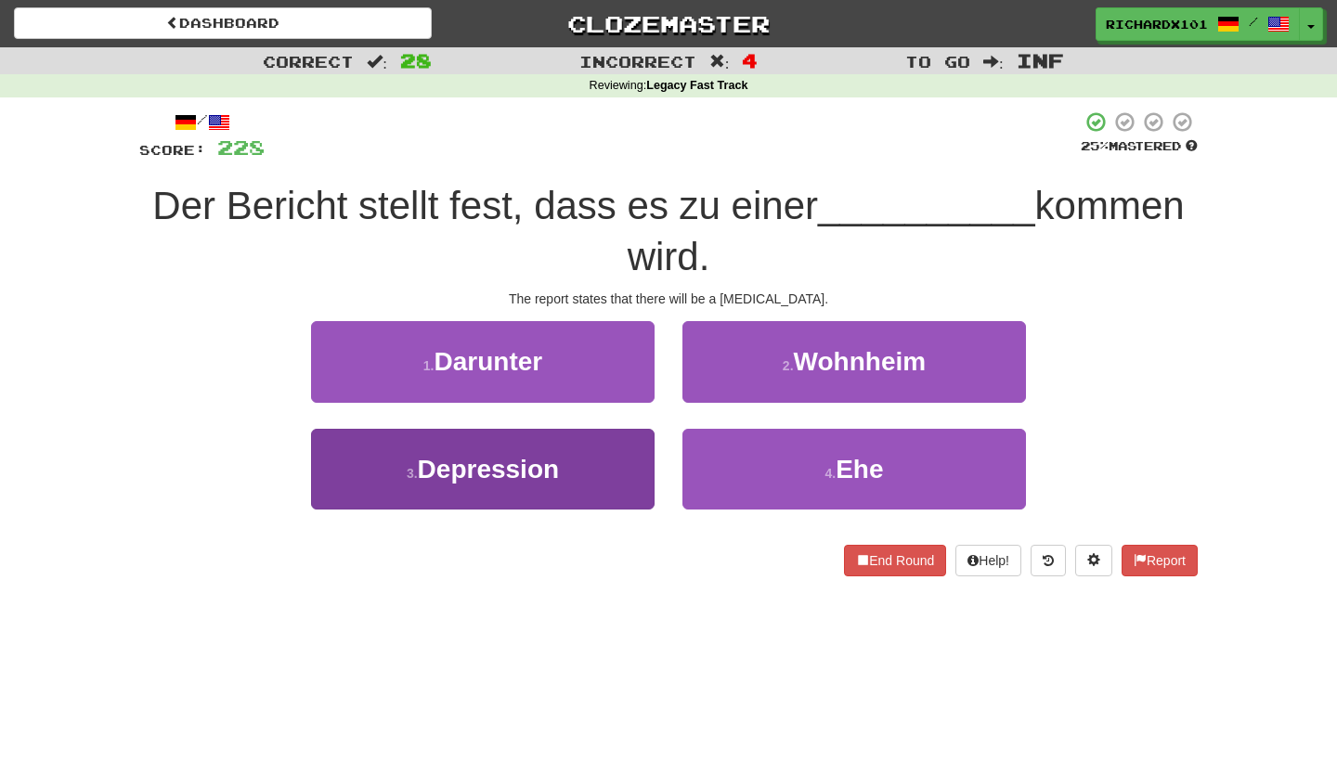
click at [619, 472] on button "3 . Depression" at bounding box center [483, 469] width 344 height 81
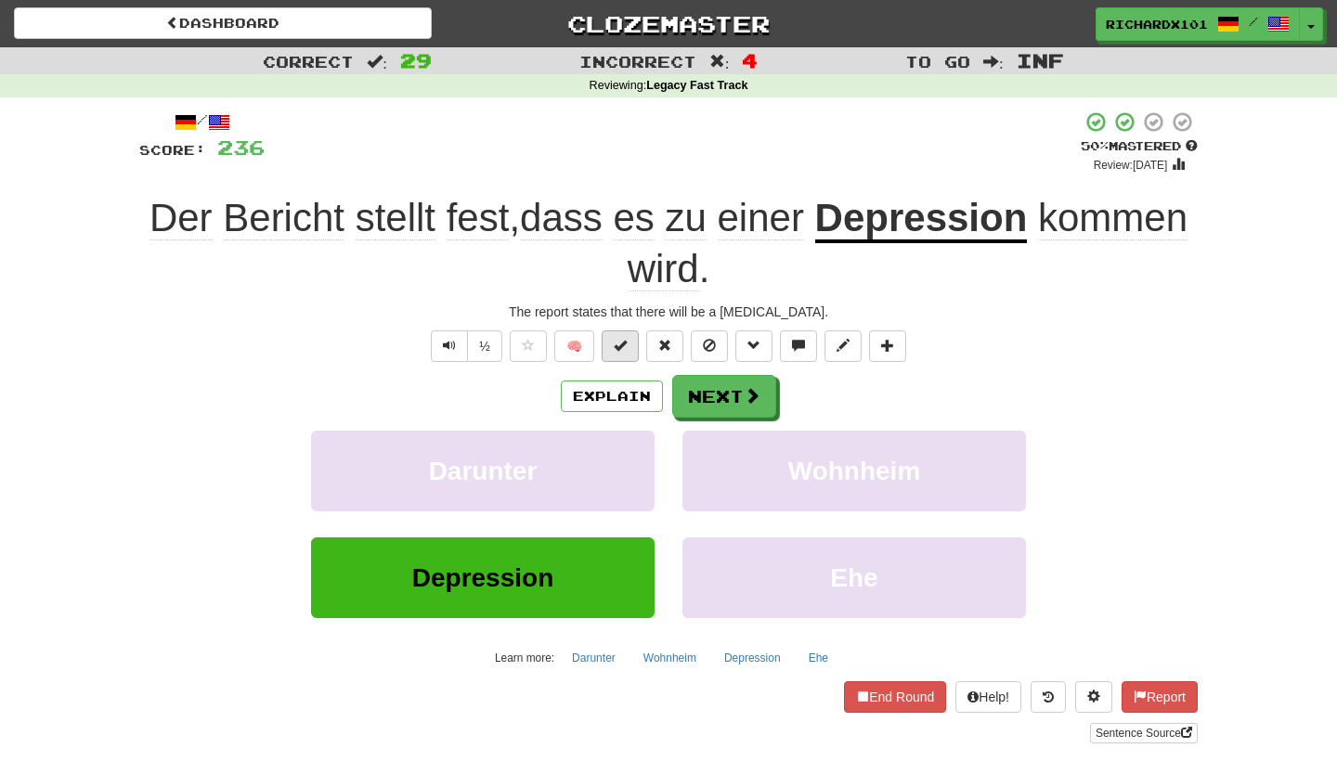
click at [625, 343] on span at bounding box center [620, 345] width 13 height 13
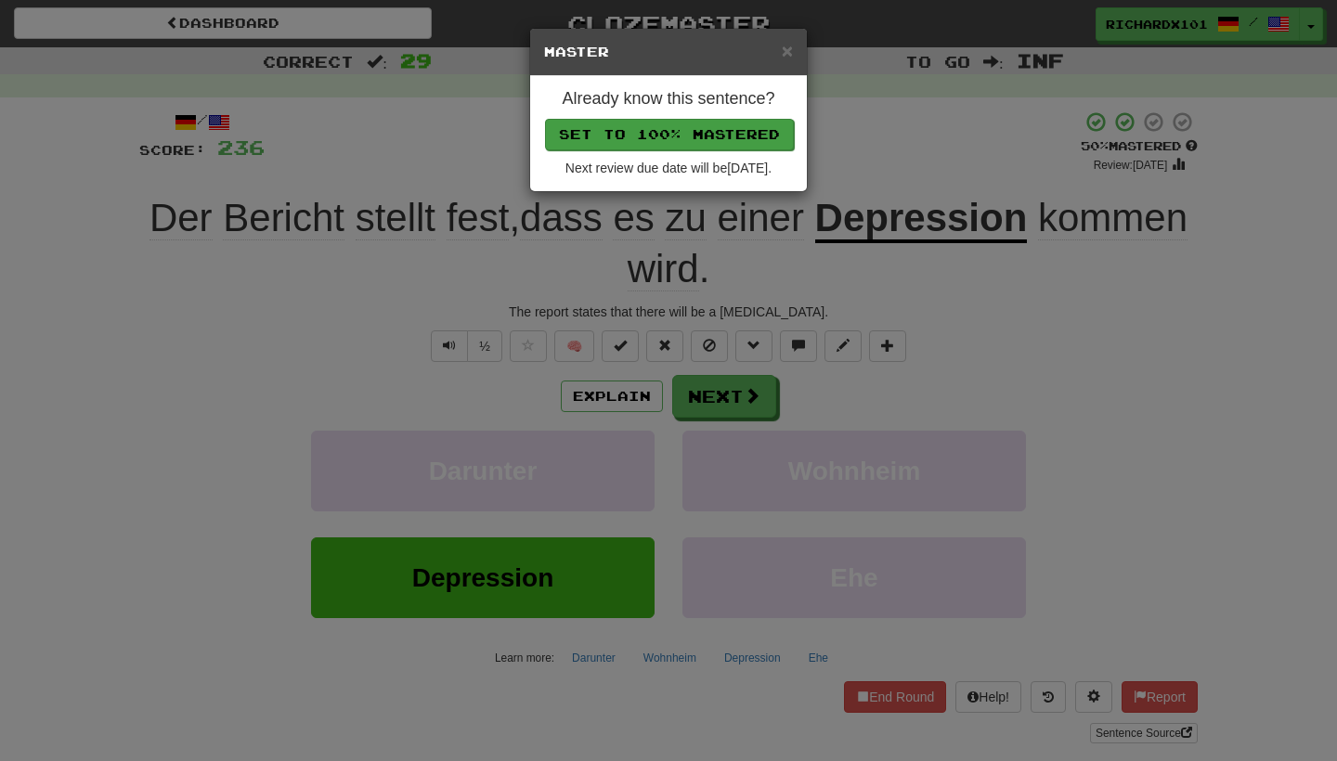
click at [664, 125] on button "Set to 100% Mastered" at bounding box center [669, 135] width 249 height 32
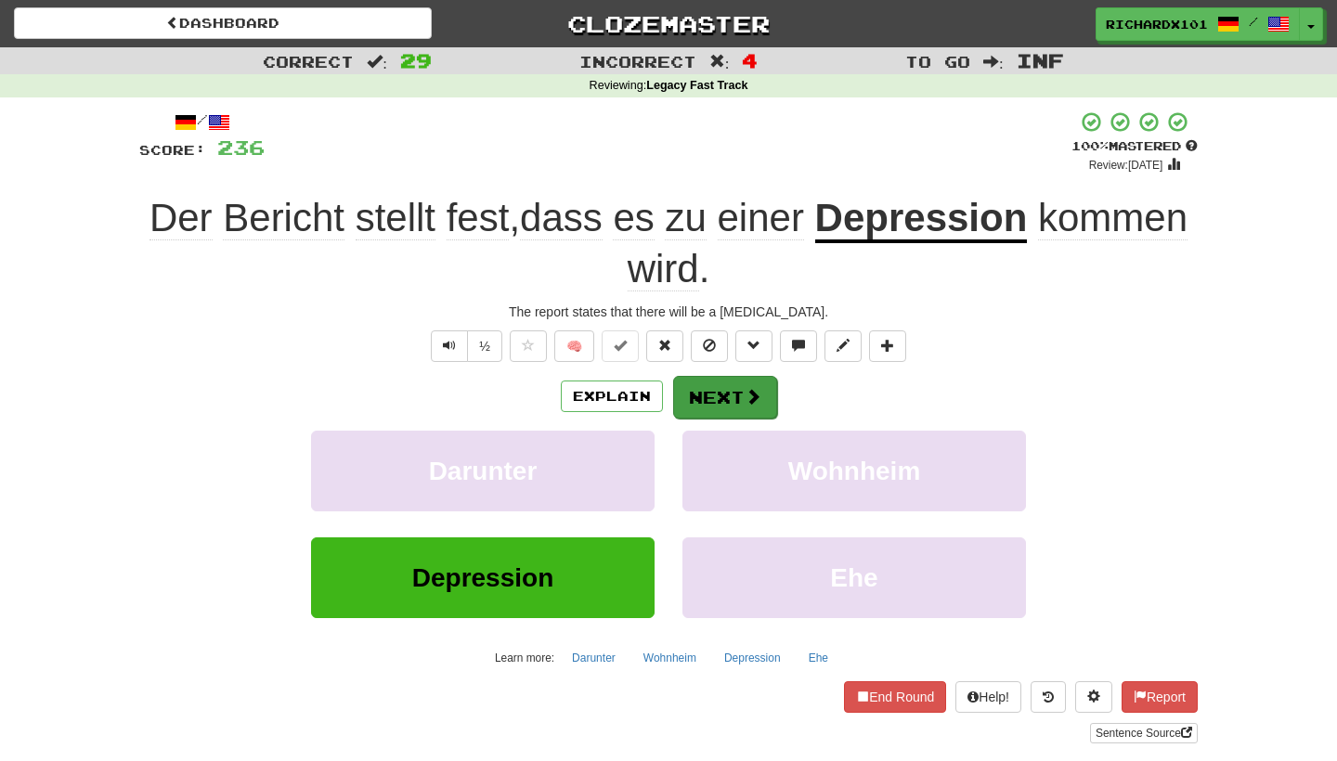
click at [725, 399] on button "Next" at bounding box center [725, 397] width 104 height 43
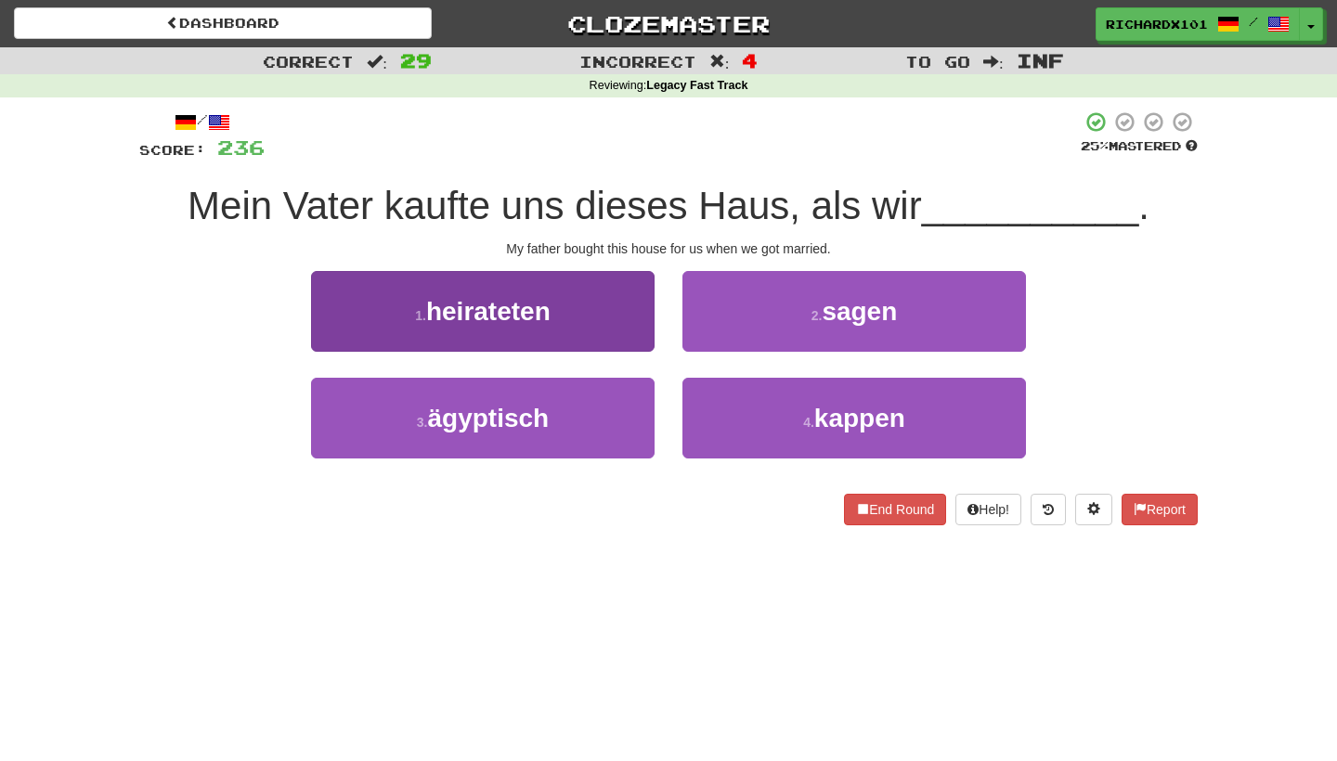
click at [612, 322] on button "1 . heirateten" at bounding box center [483, 311] width 344 height 81
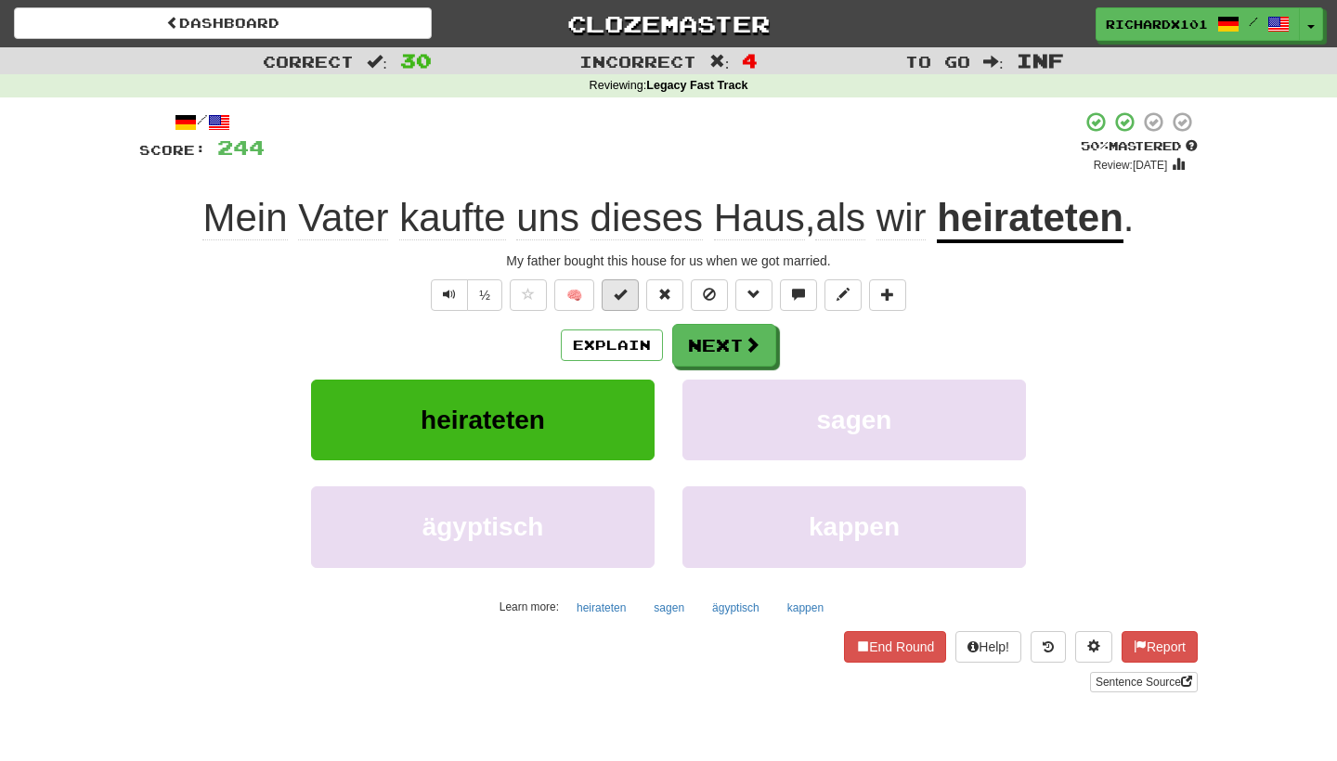
click at [619, 298] on span at bounding box center [620, 294] width 13 height 13
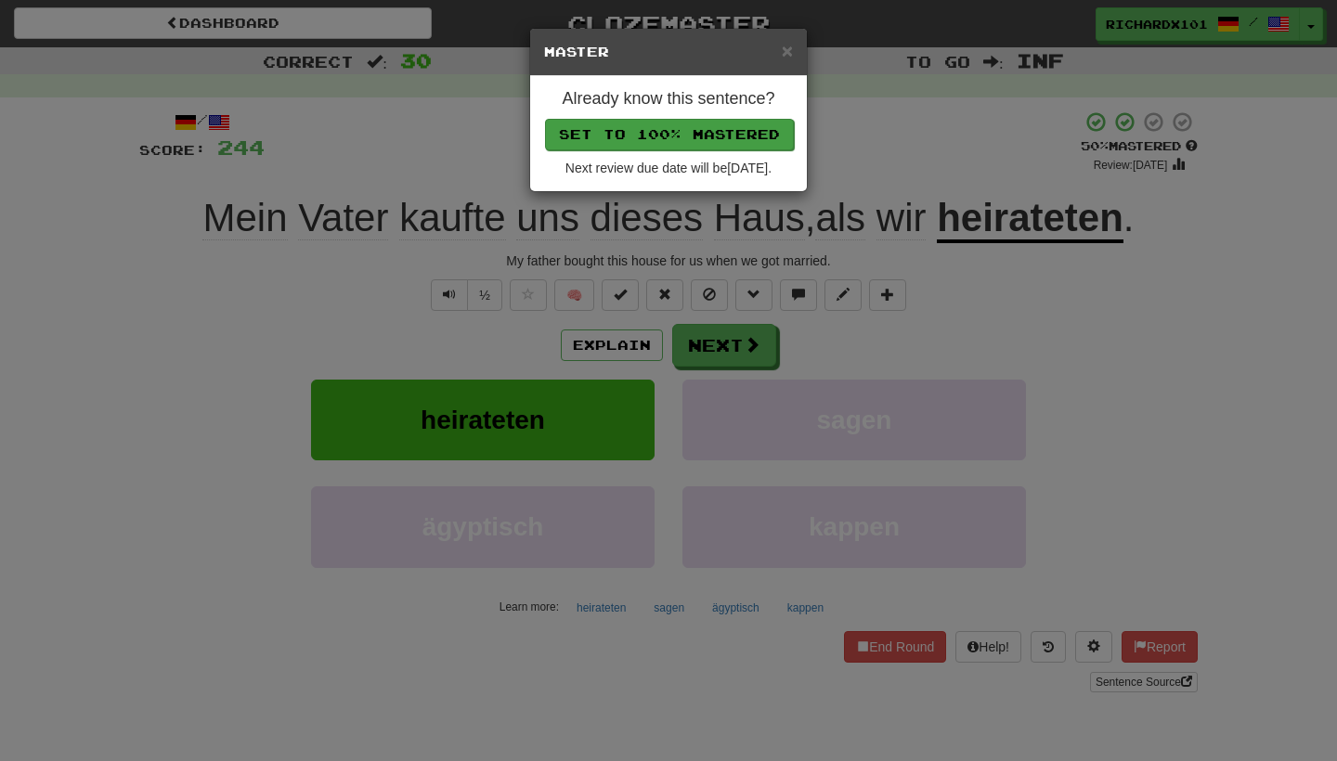
click at [659, 128] on button "Set to 100% Mastered" at bounding box center [669, 135] width 249 height 32
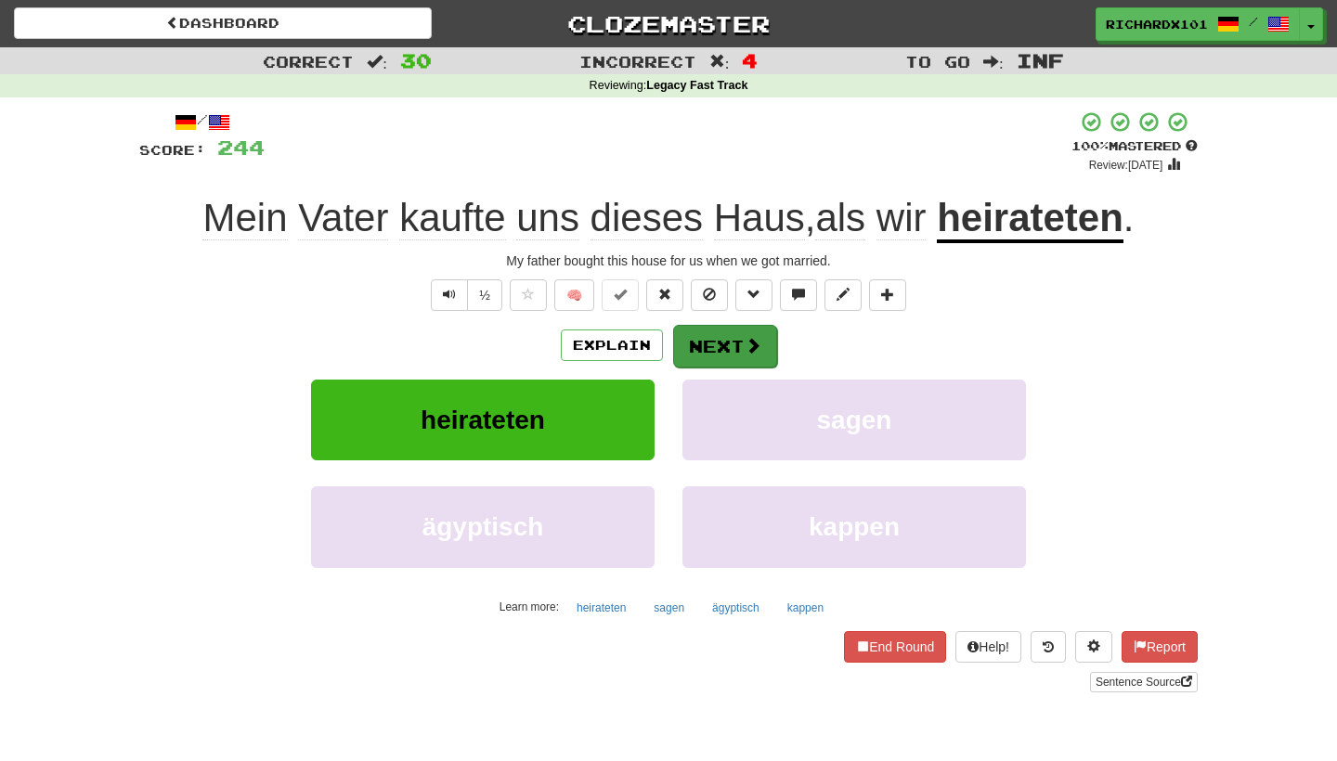
click at [731, 332] on button "Next" at bounding box center [725, 346] width 104 height 43
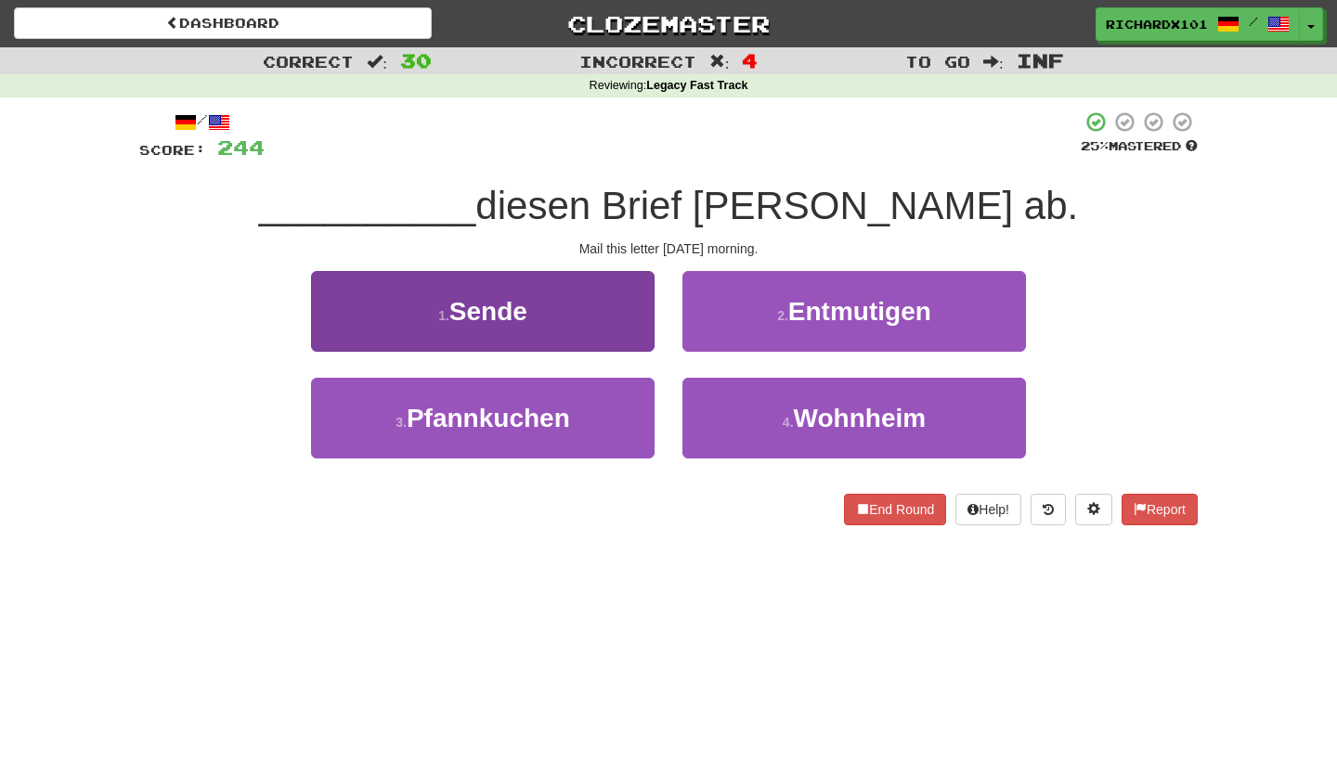
click at [617, 329] on button "1 . Sende" at bounding box center [483, 311] width 344 height 81
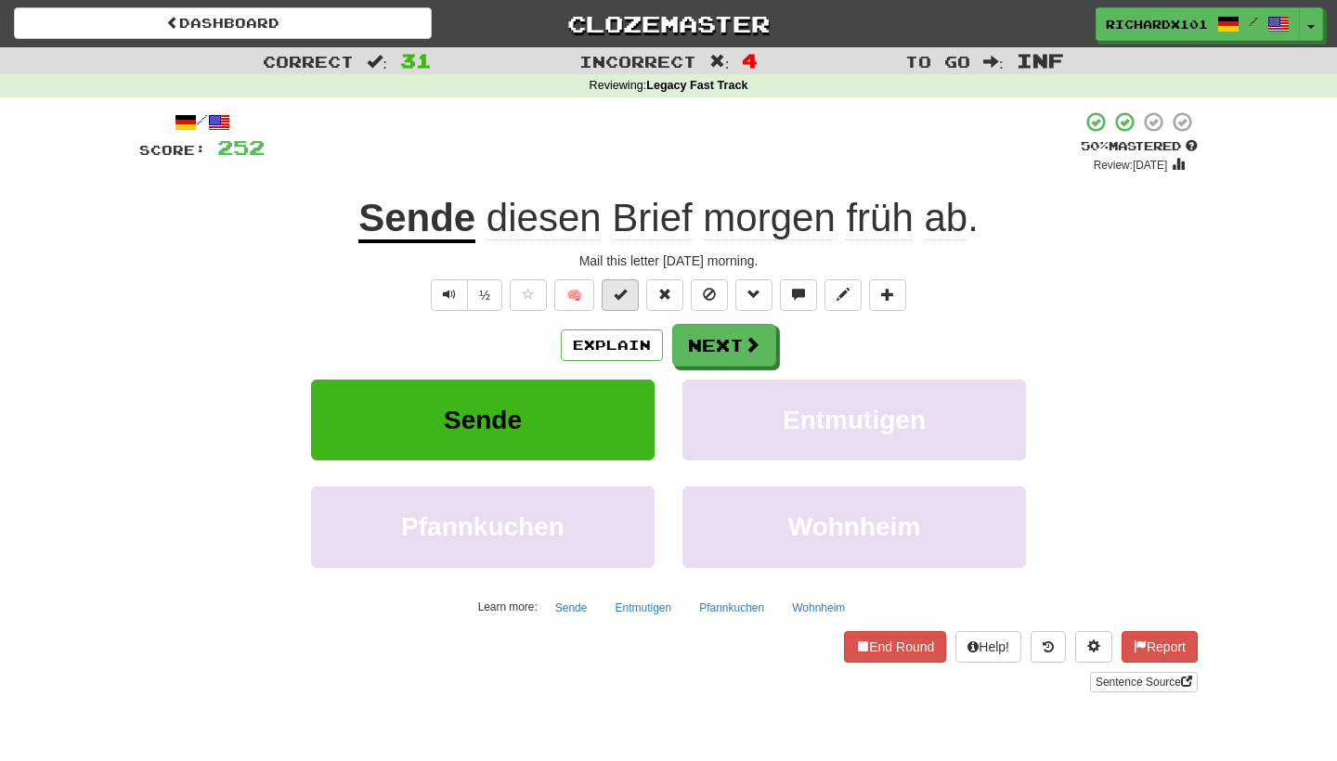
click at [624, 301] on button at bounding box center [620, 296] width 37 height 32
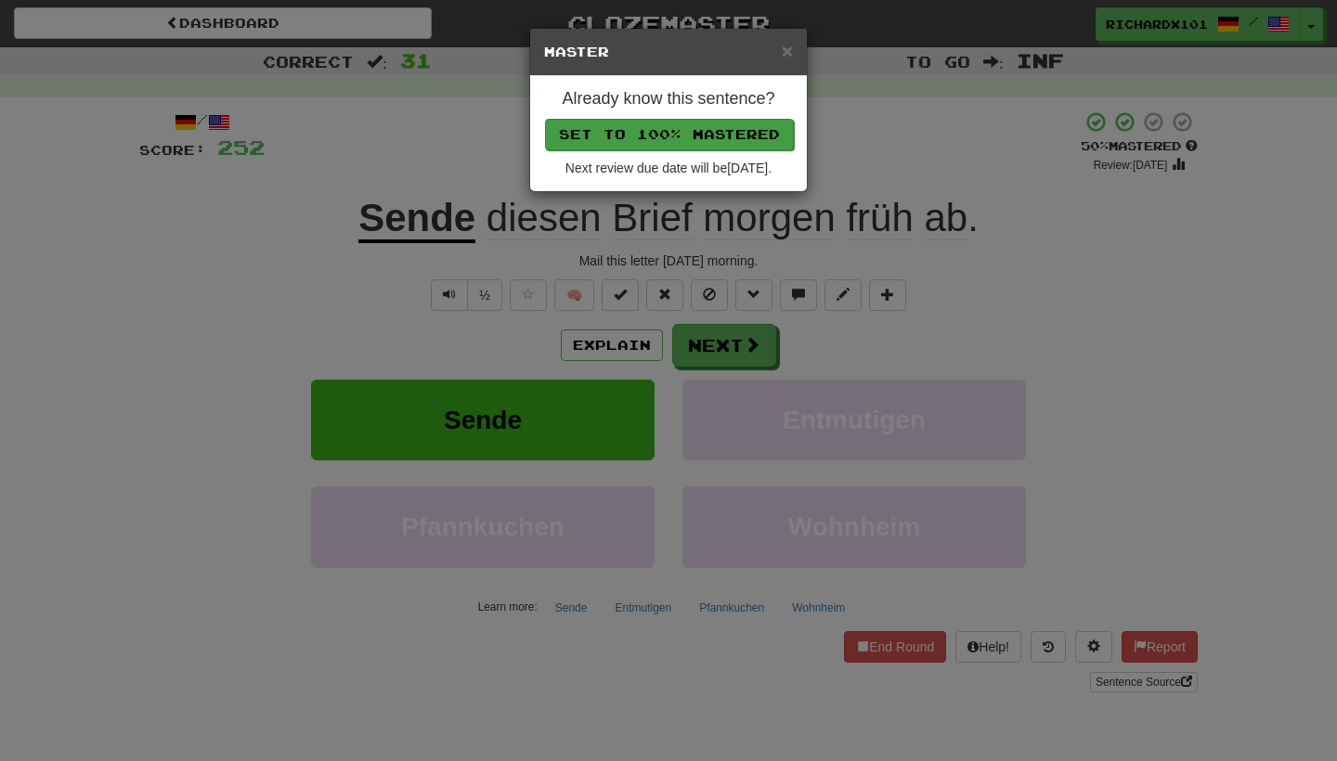
click at [646, 137] on button "Set to 100% Mastered" at bounding box center [669, 135] width 249 height 32
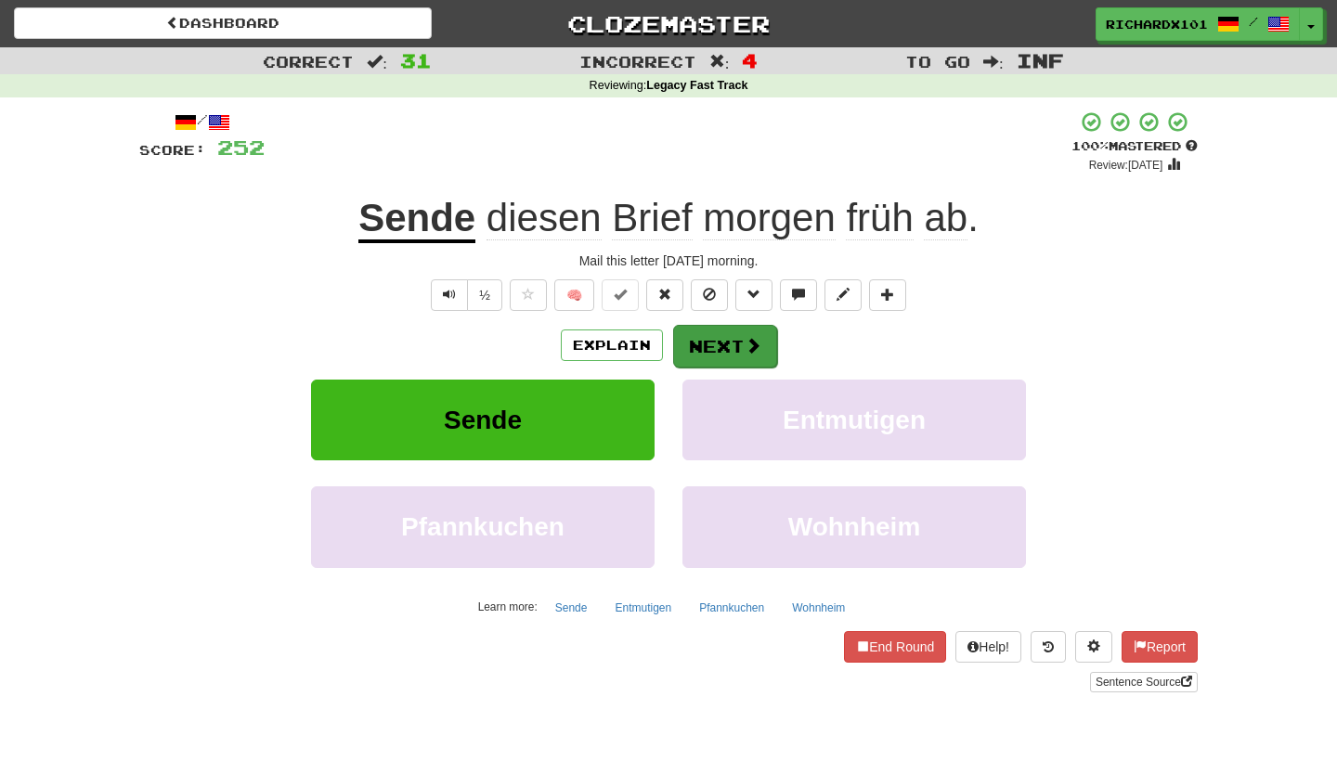
click at [697, 344] on button "Next" at bounding box center [725, 346] width 104 height 43
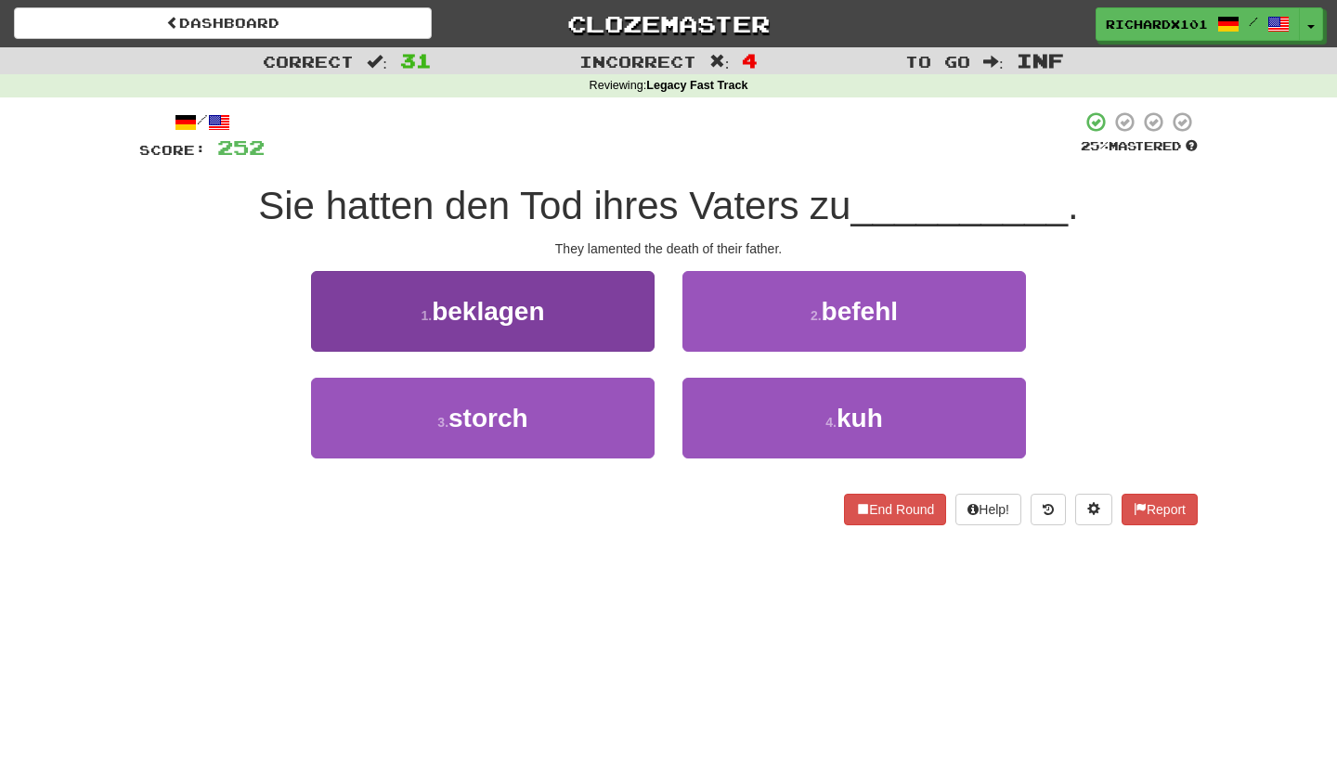
click at [621, 314] on button "1 . beklagen" at bounding box center [483, 311] width 344 height 81
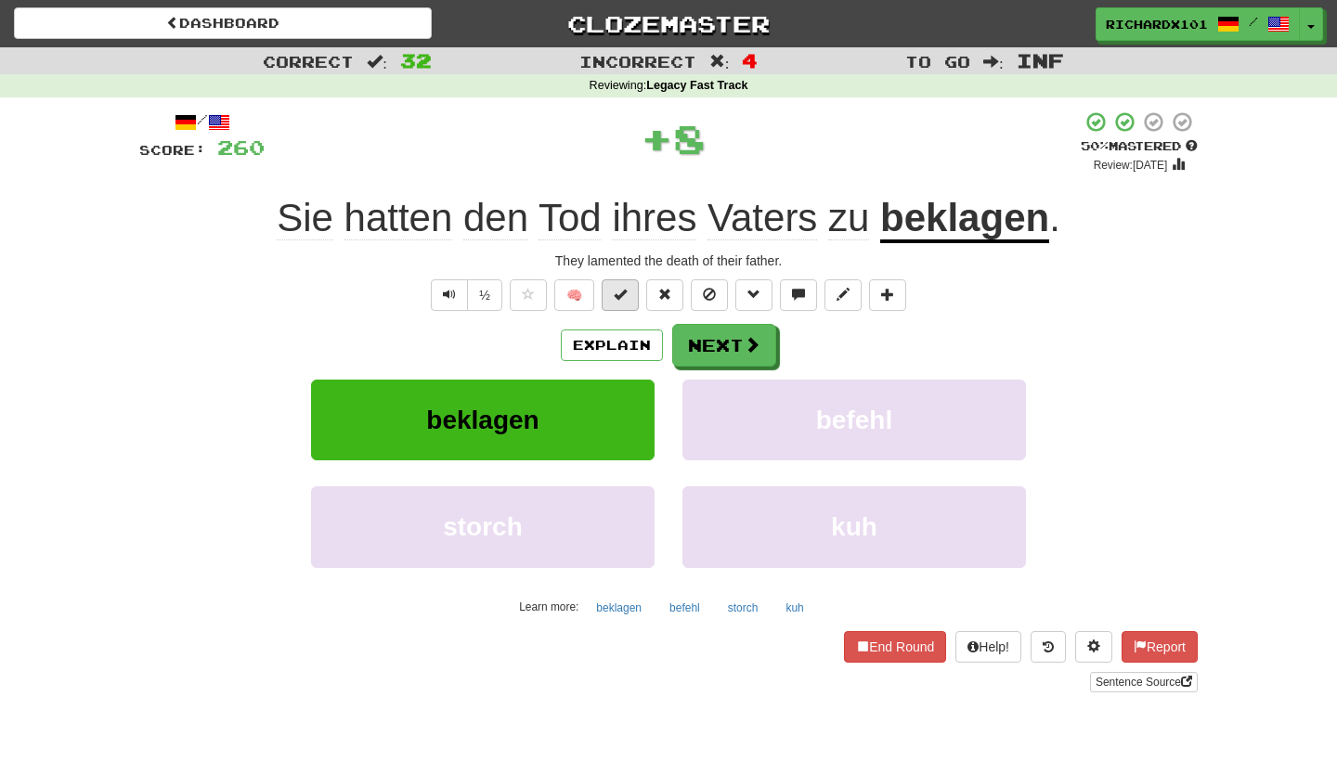
click at [631, 297] on button at bounding box center [620, 296] width 37 height 32
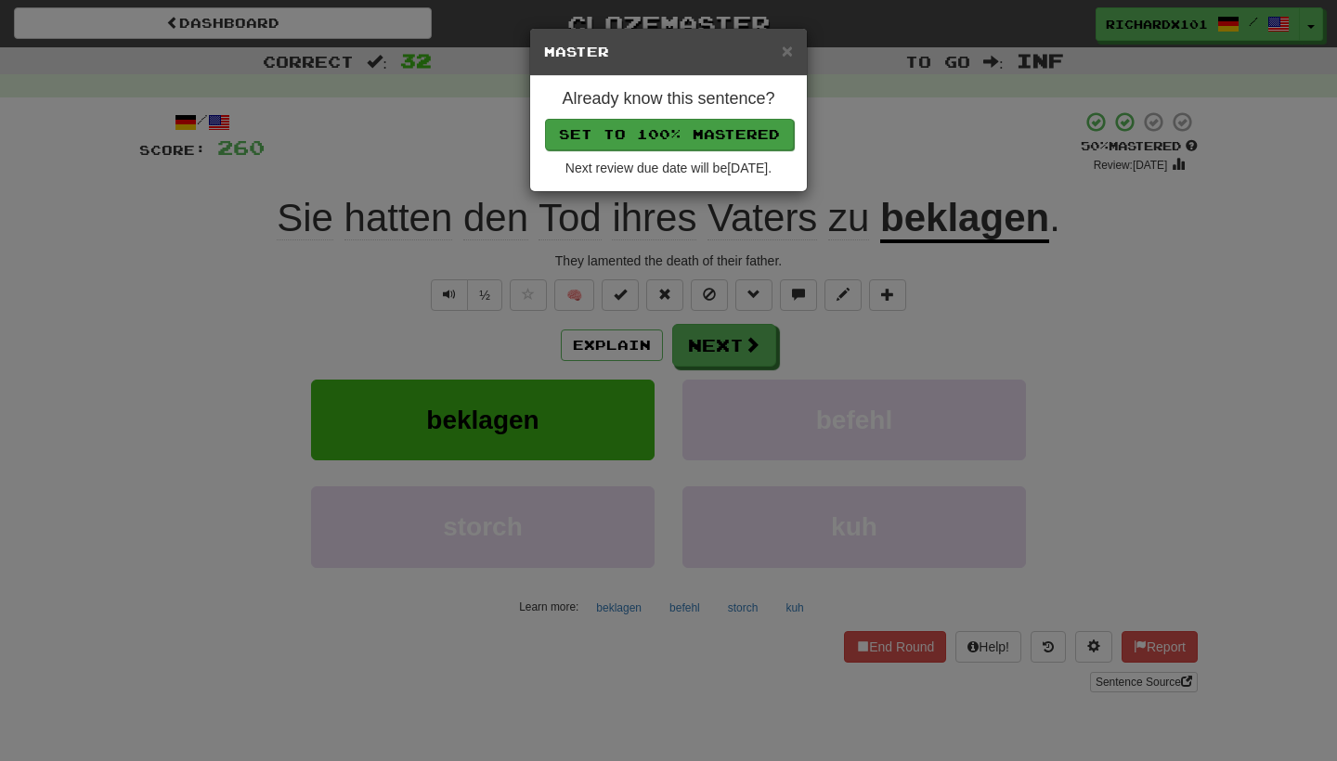
click at [642, 140] on button "Set to 100% Mastered" at bounding box center [669, 135] width 249 height 32
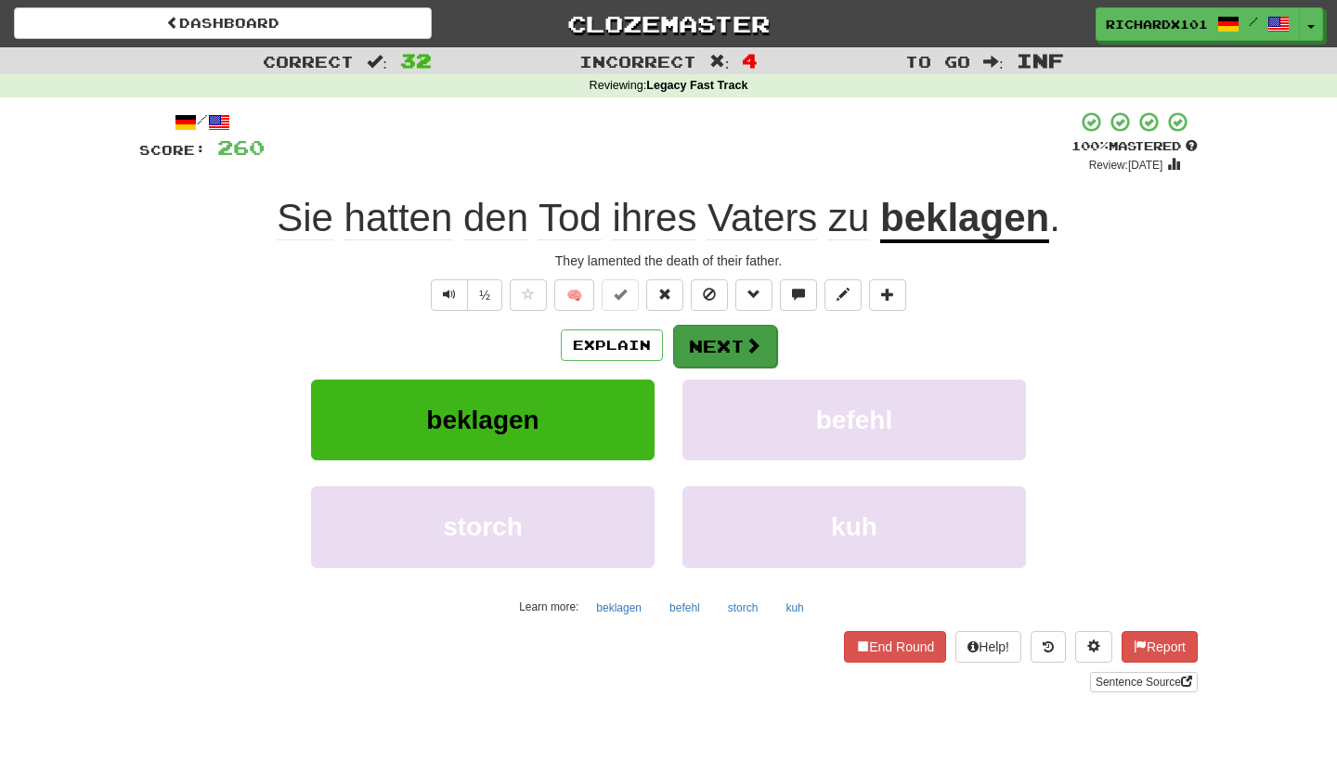
click at [704, 345] on button "Next" at bounding box center [725, 346] width 104 height 43
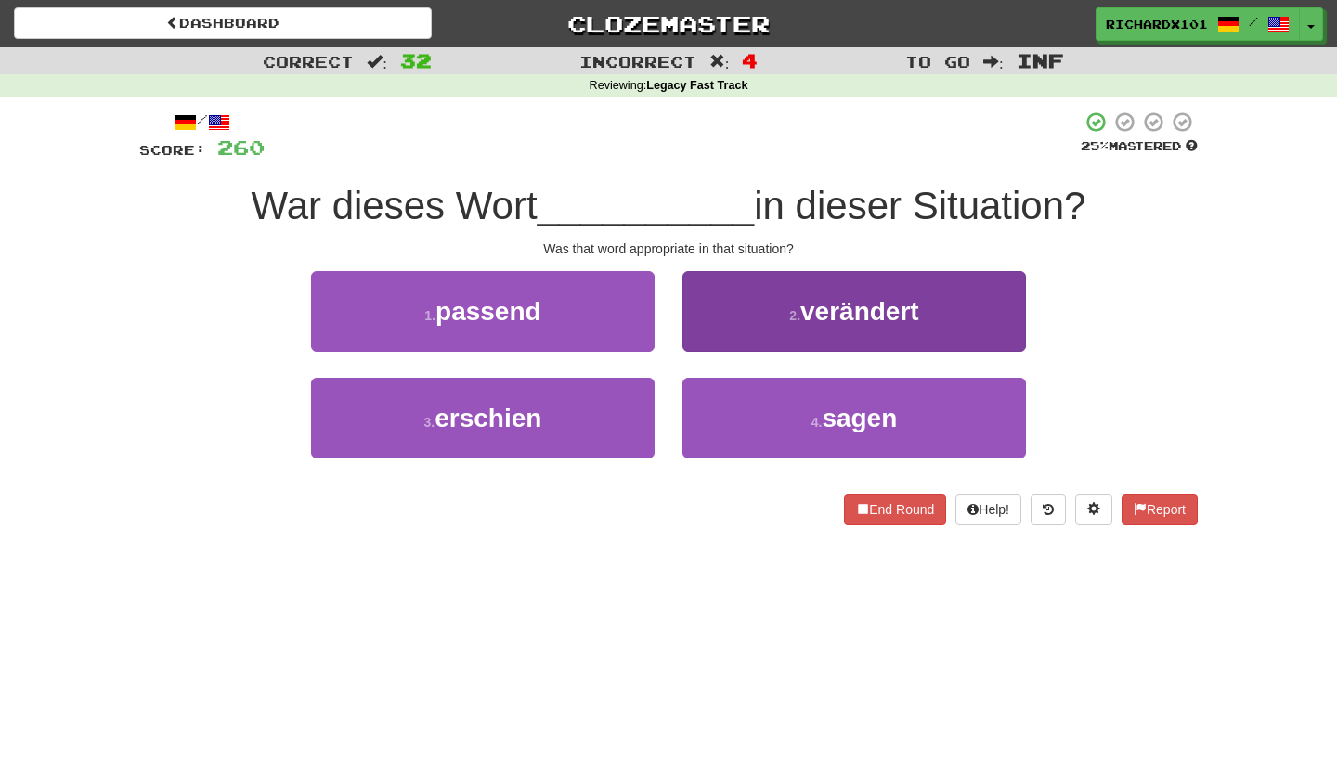
click at [720, 317] on button "2 . verändert" at bounding box center [855, 311] width 344 height 81
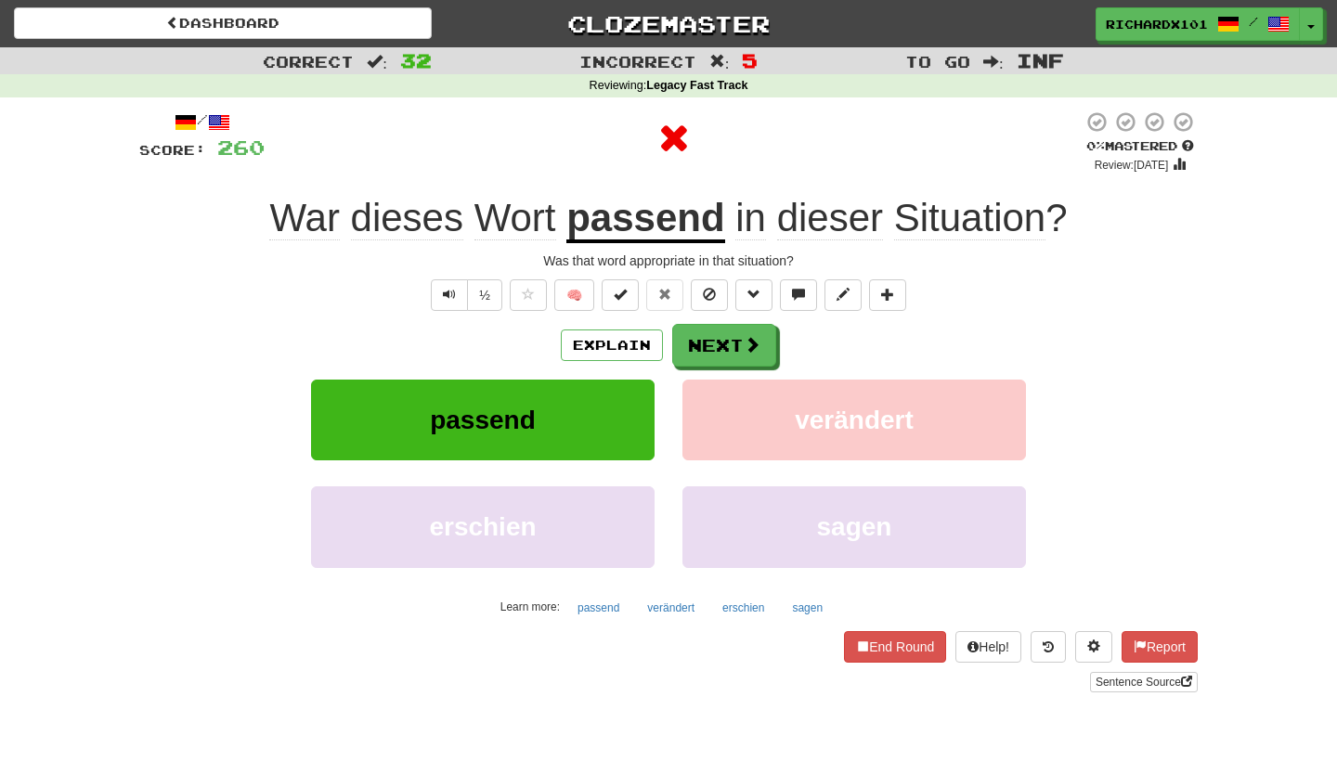
scroll to position [3, 0]
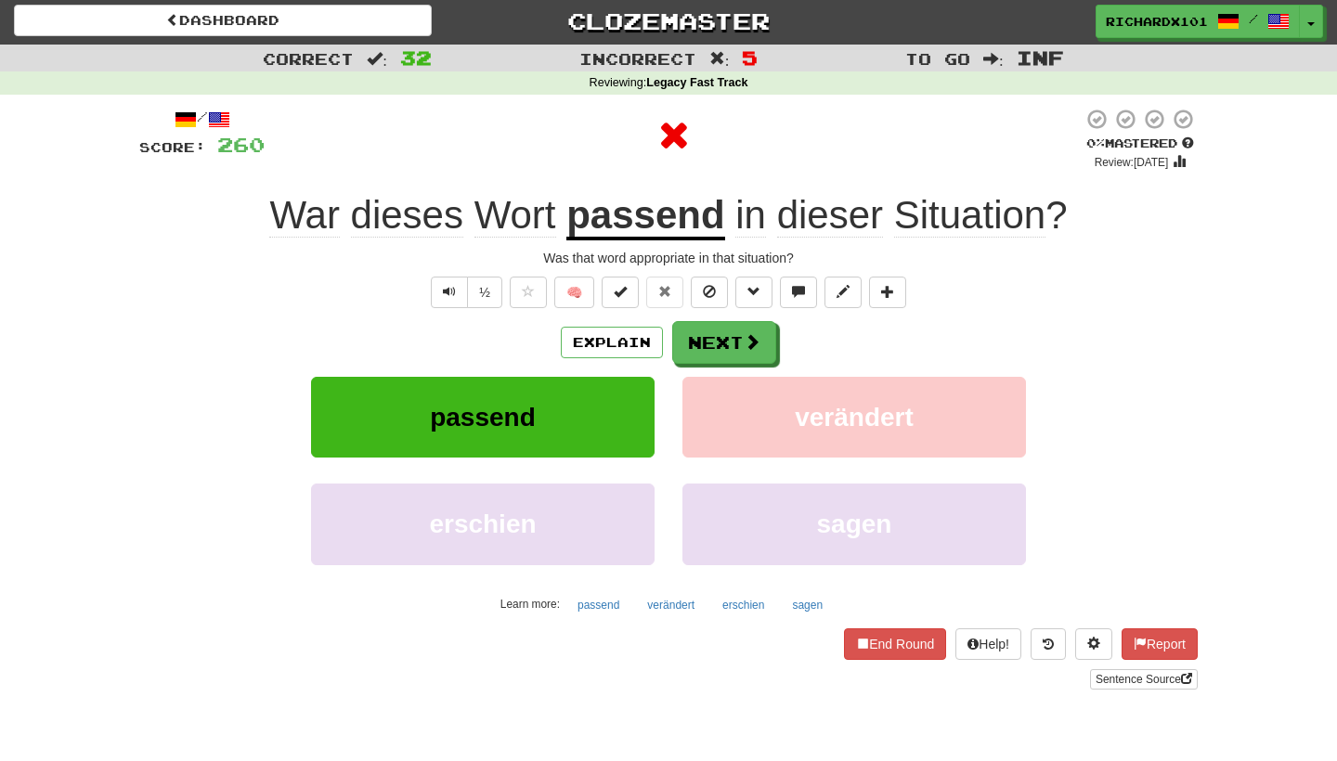
click at [627, 308] on div "/ Score: 260 0 % Mastered Review: 2025-08-19 War dieses Wort passend in dieser …" at bounding box center [668, 399] width 1059 height 582
click at [630, 284] on button at bounding box center [620, 293] width 37 height 32
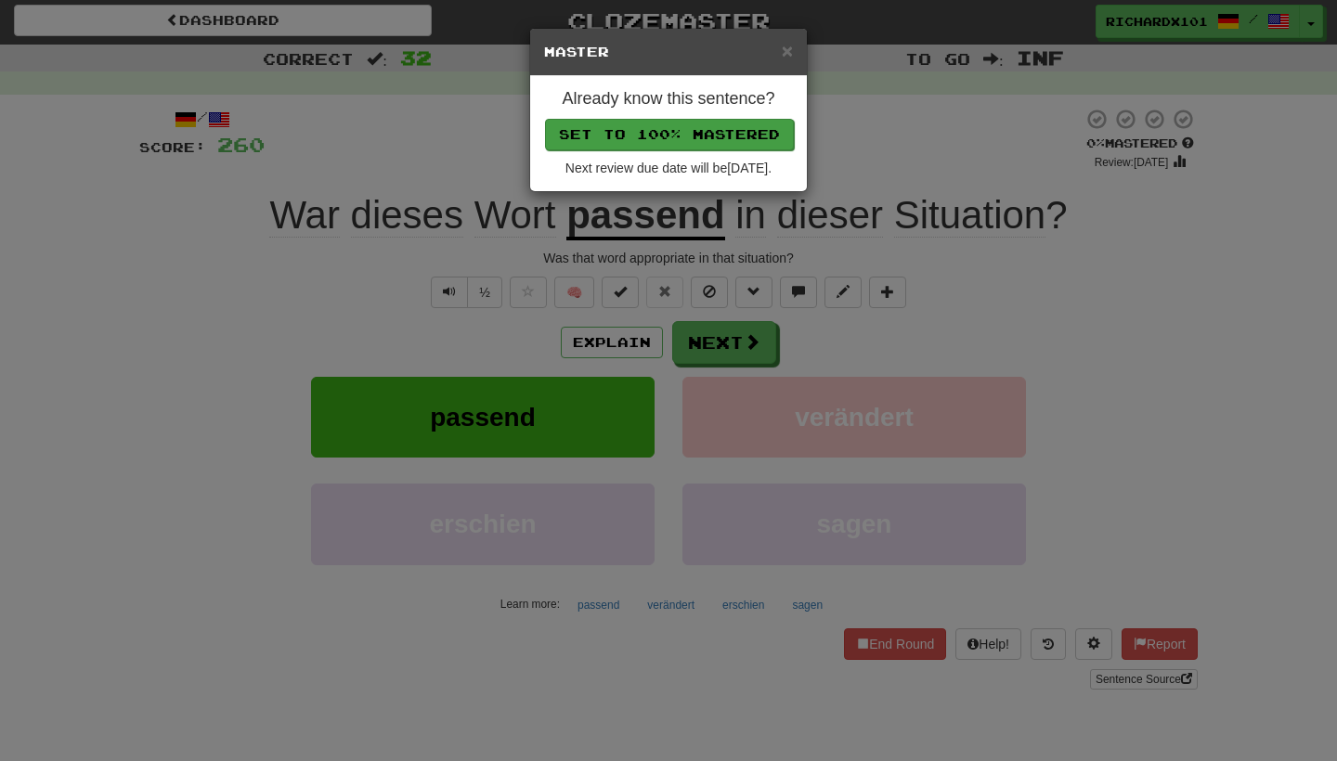
click at [649, 130] on button "Set to 100% Mastered" at bounding box center [669, 135] width 249 height 32
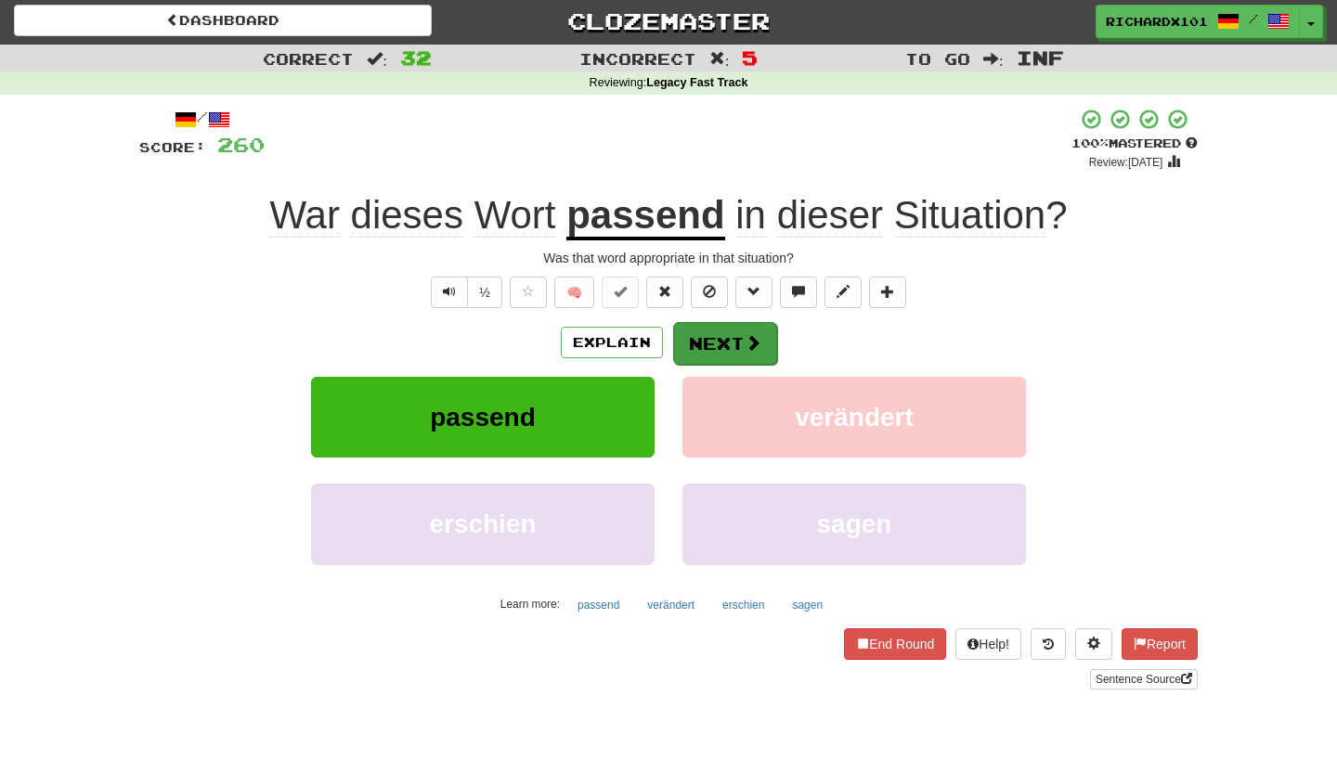
click at [708, 345] on button "Next" at bounding box center [725, 343] width 104 height 43
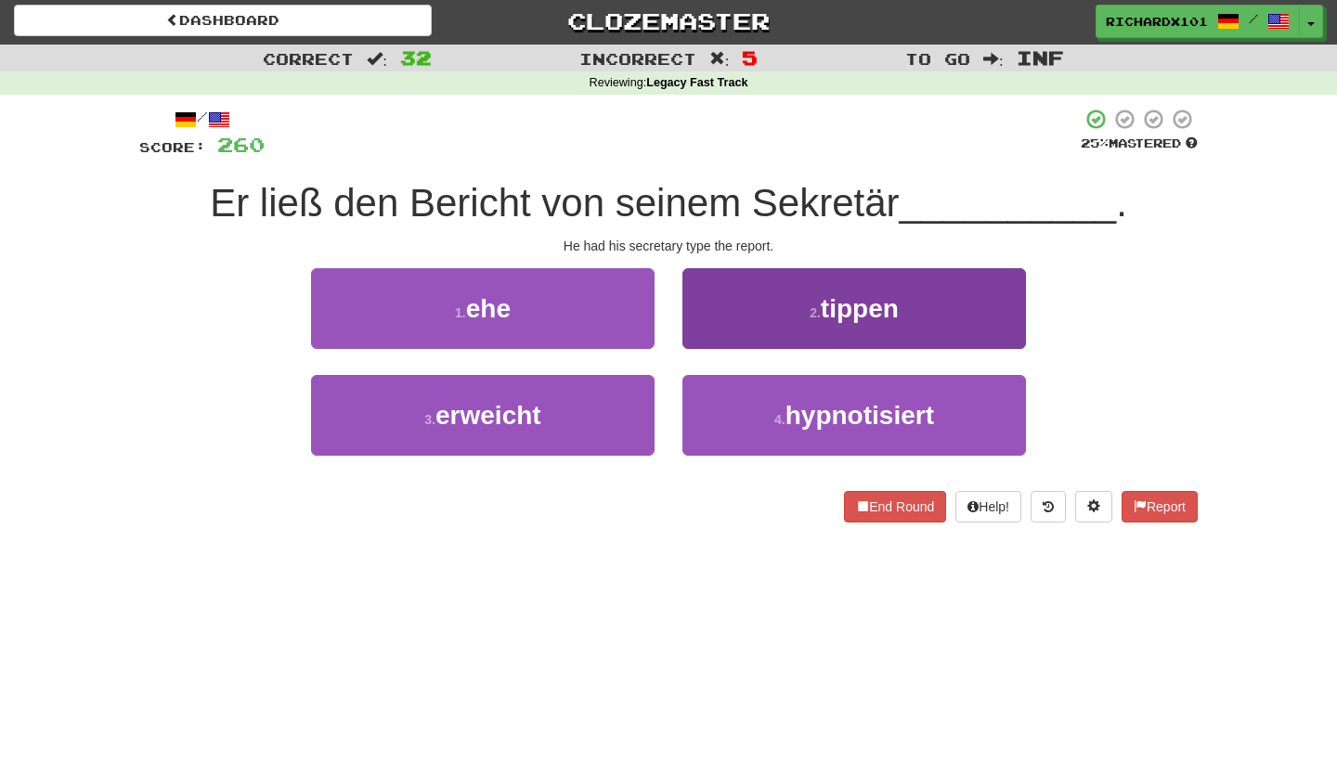
click at [733, 306] on button "2 . tippen" at bounding box center [855, 308] width 344 height 81
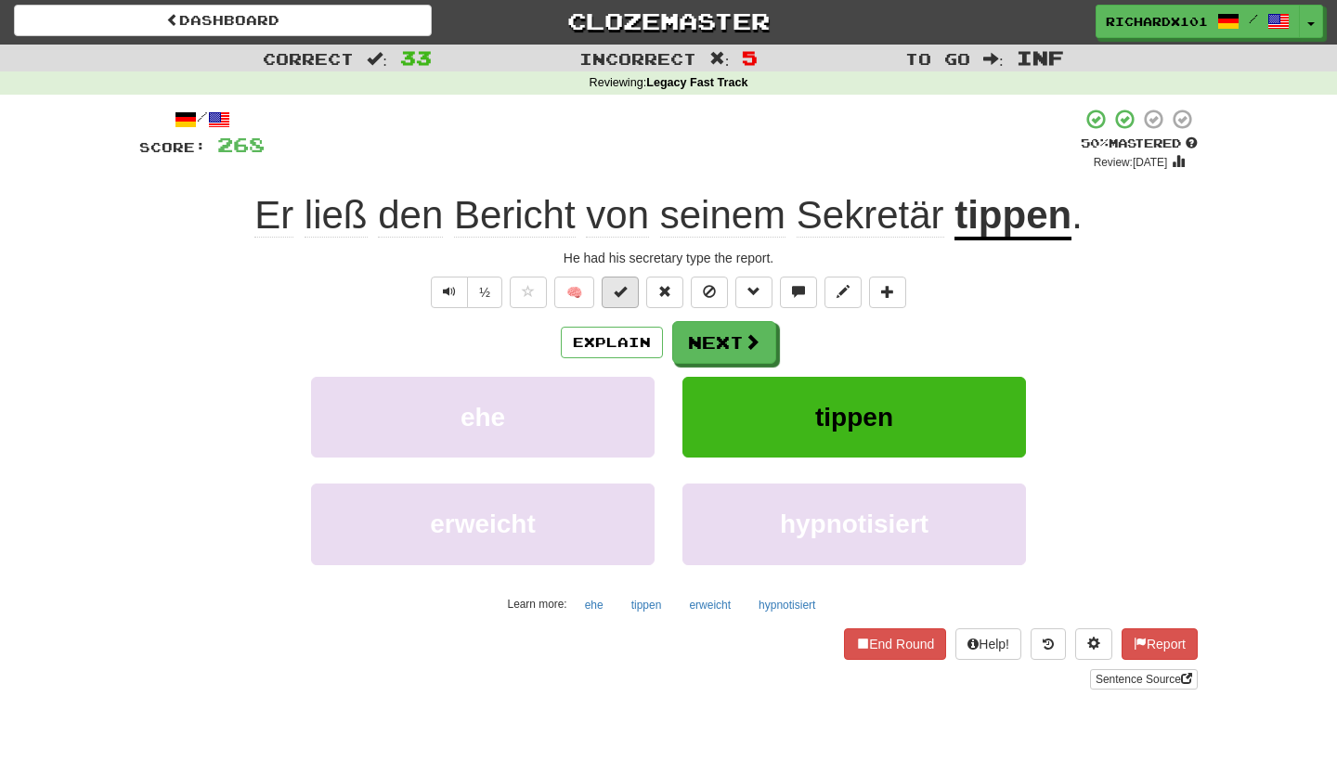
click at [631, 295] on button at bounding box center [620, 293] width 37 height 32
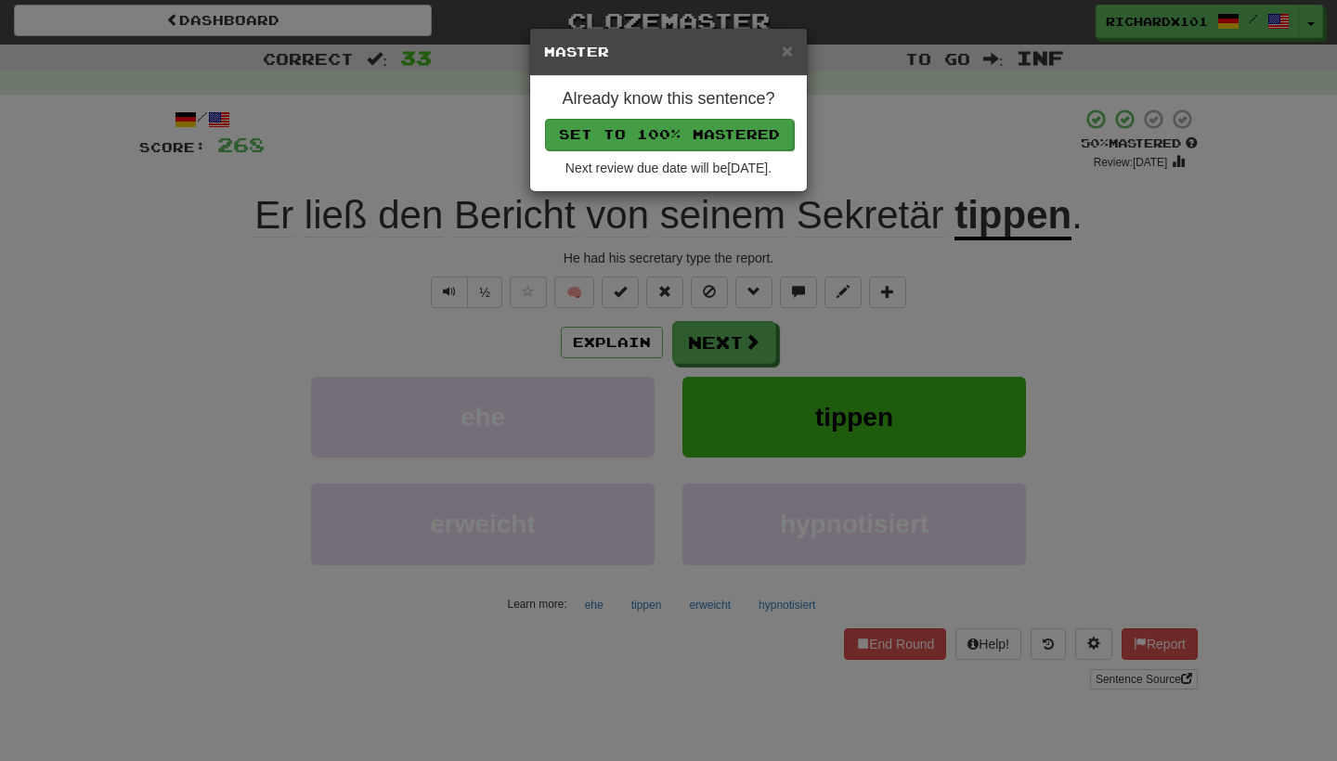
click at [652, 126] on button "Set to 100% Mastered" at bounding box center [669, 135] width 249 height 32
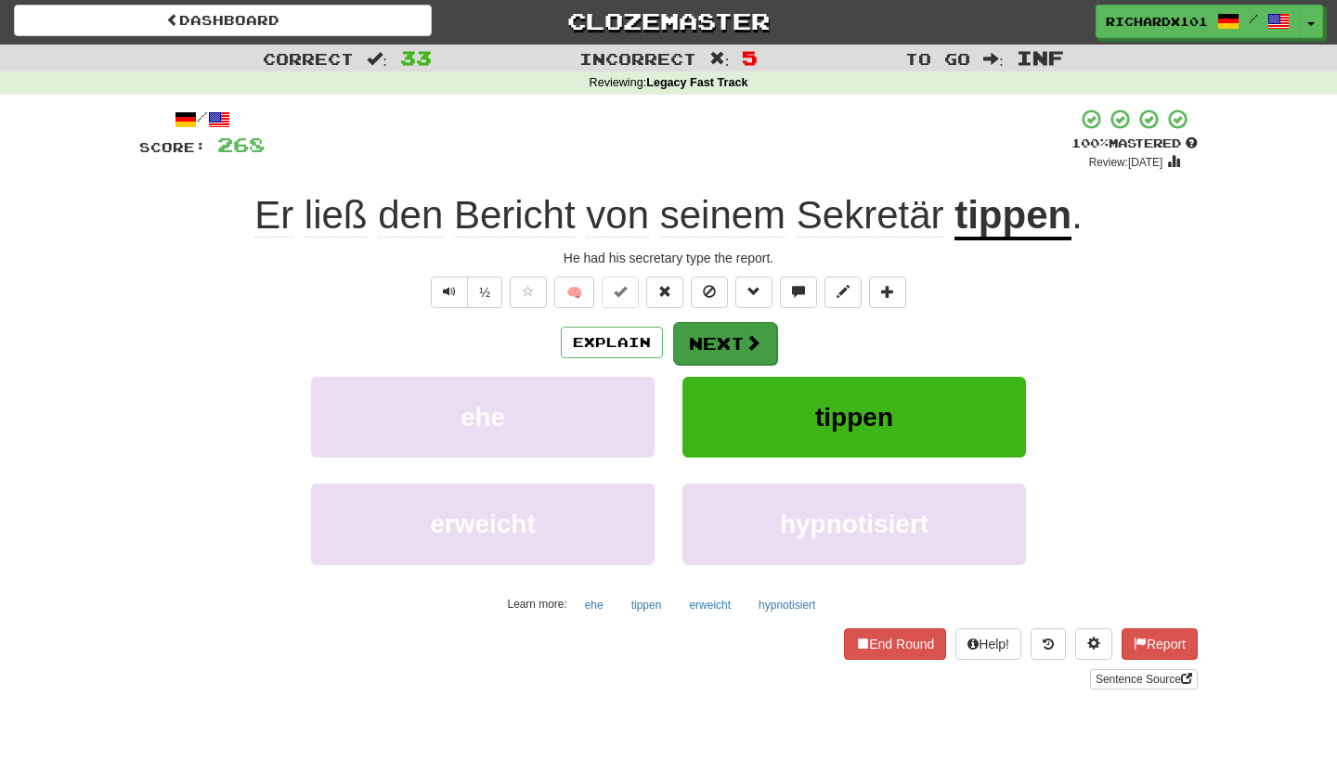
click at [712, 335] on button "Next" at bounding box center [725, 343] width 104 height 43
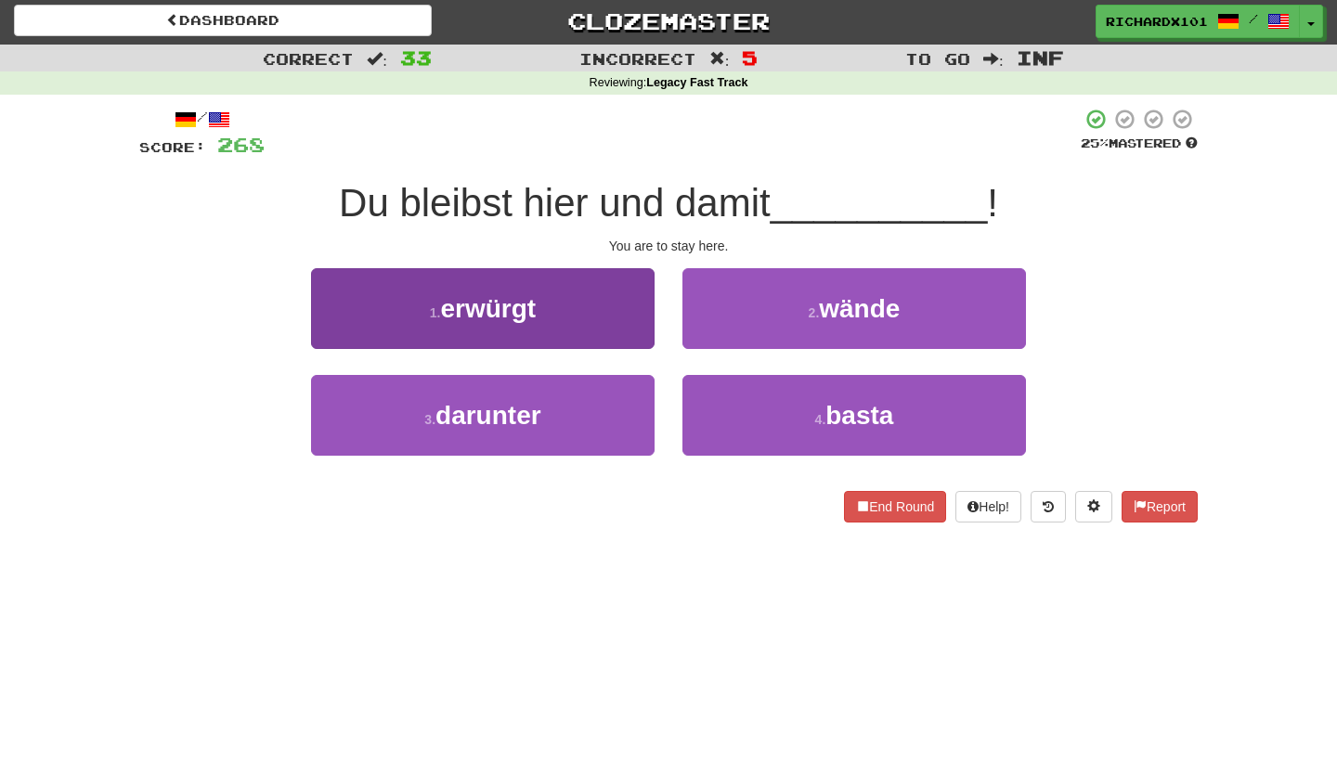
click at [638, 311] on button "1 . erwürgt" at bounding box center [483, 308] width 344 height 81
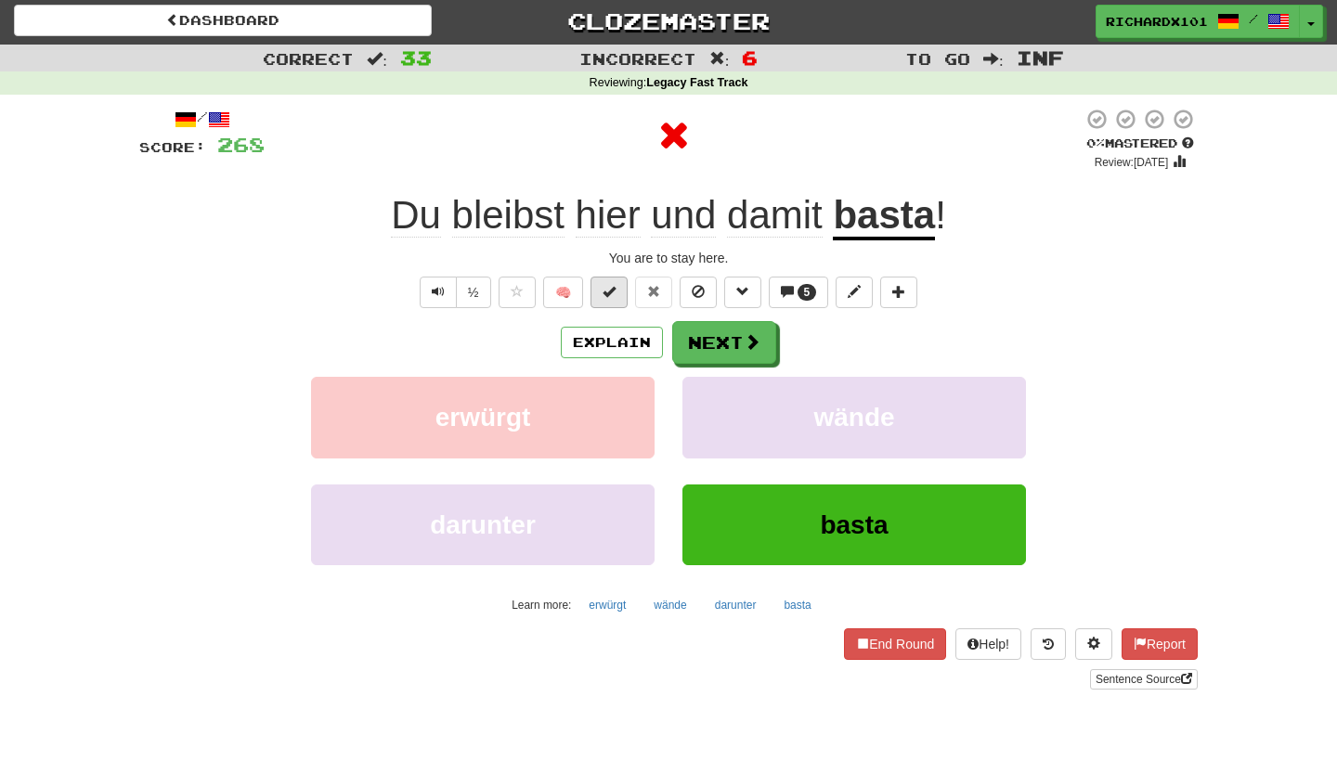
click at [616, 291] on span at bounding box center [609, 291] width 13 height 13
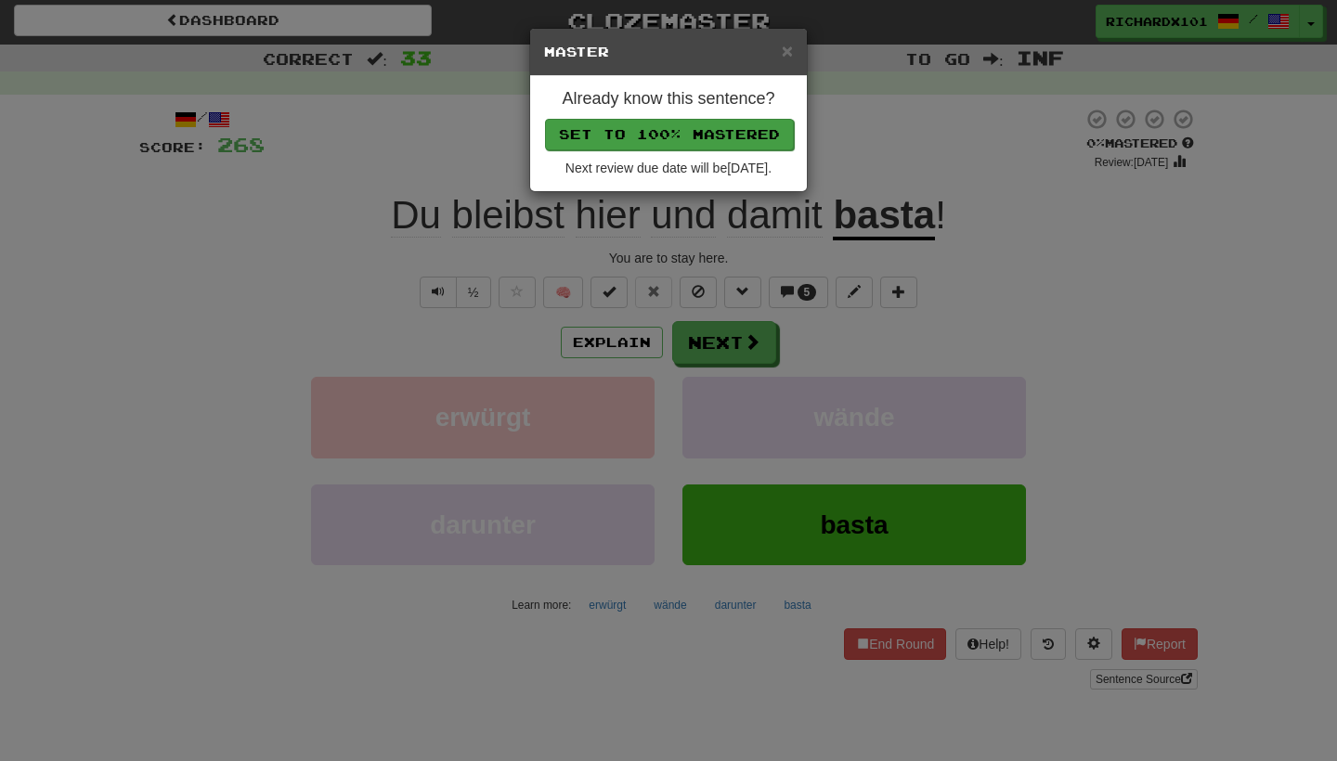
click at [634, 131] on button "Set to 100% Mastered" at bounding box center [669, 135] width 249 height 32
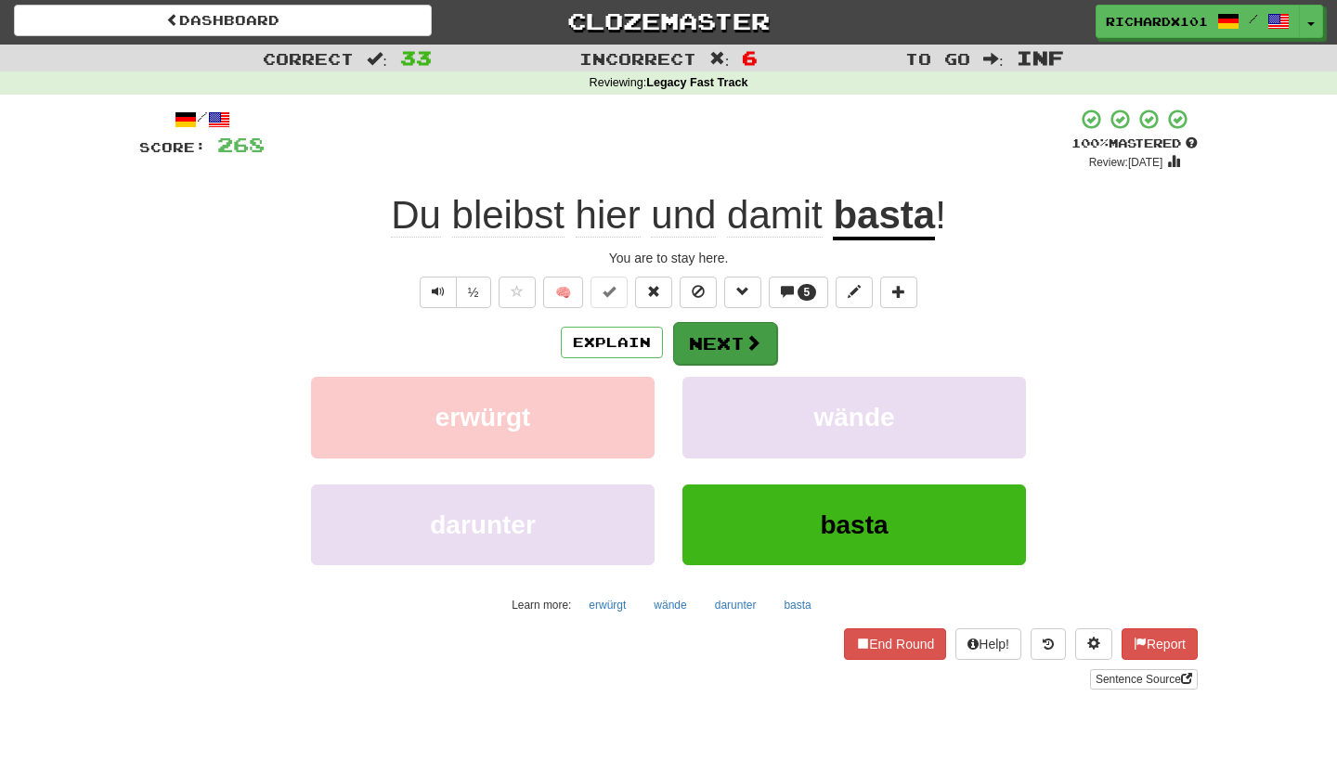
click at [705, 341] on button "Next" at bounding box center [725, 343] width 104 height 43
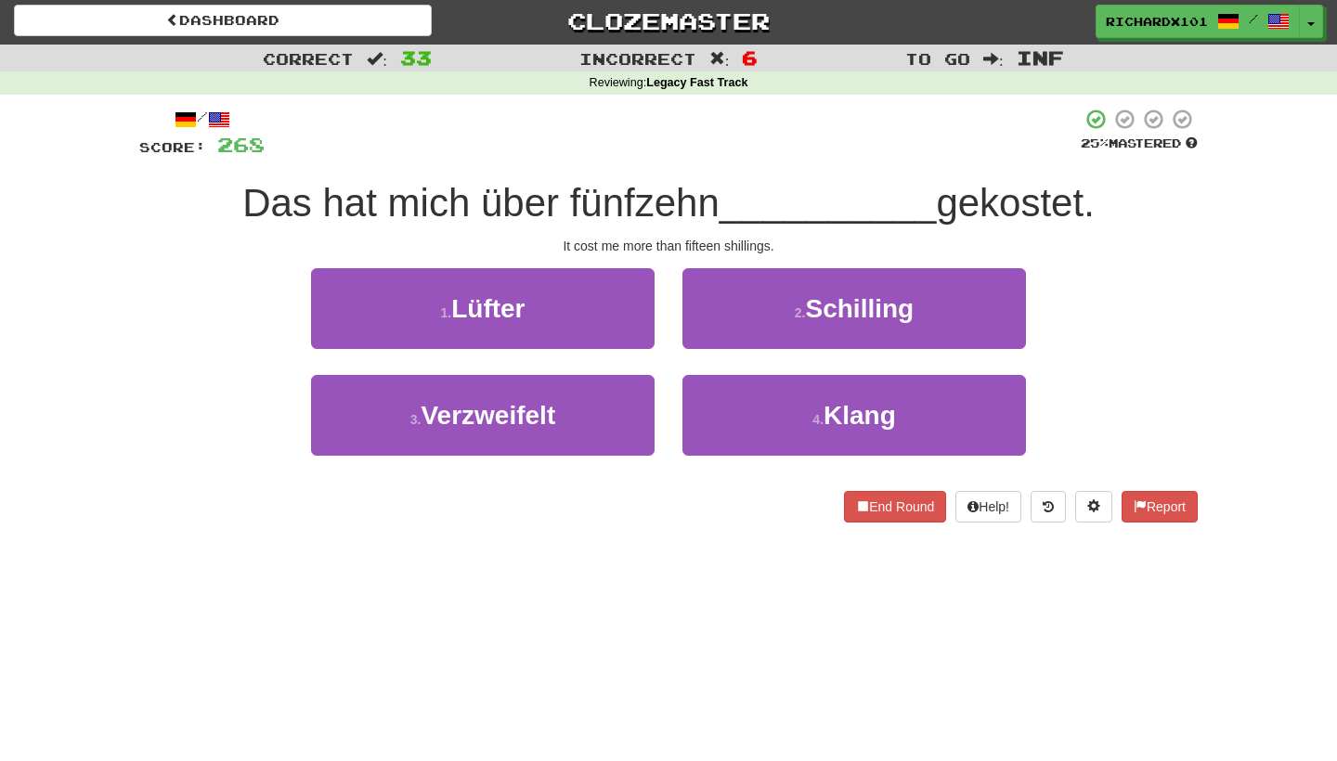
click at [705, 341] on button "2 . Schilling" at bounding box center [855, 308] width 344 height 81
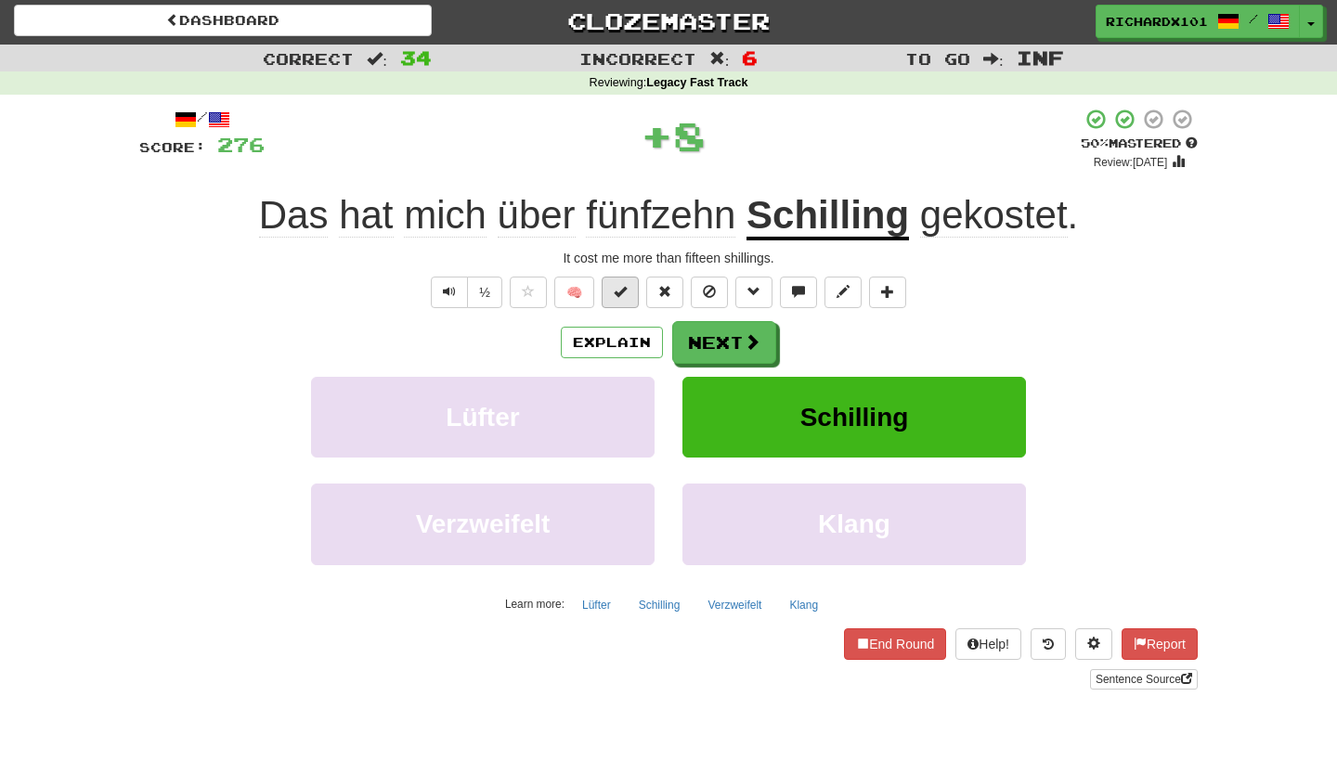
click at [626, 287] on span at bounding box center [620, 291] width 13 height 13
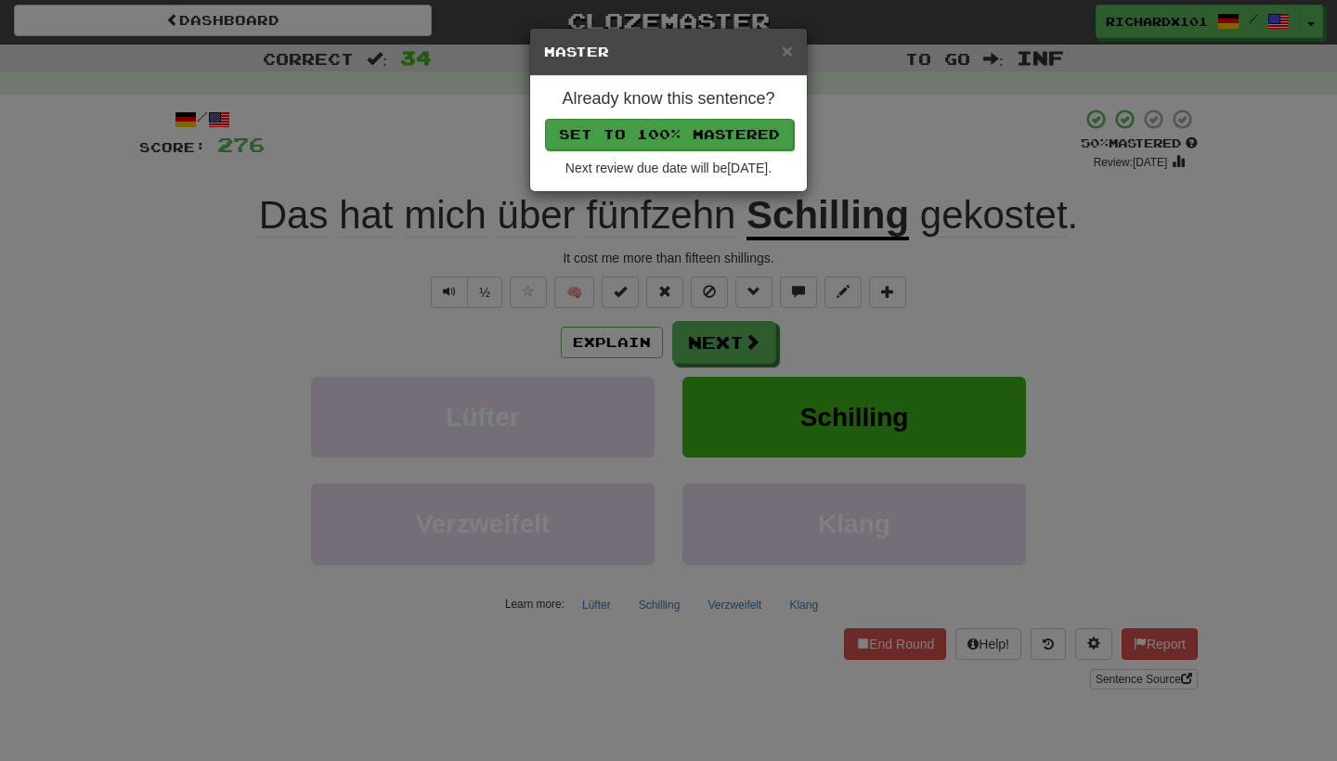
click at [633, 127] on button "Set to 100% Mastered" at bounding box center [669, 135] width 249 height 32
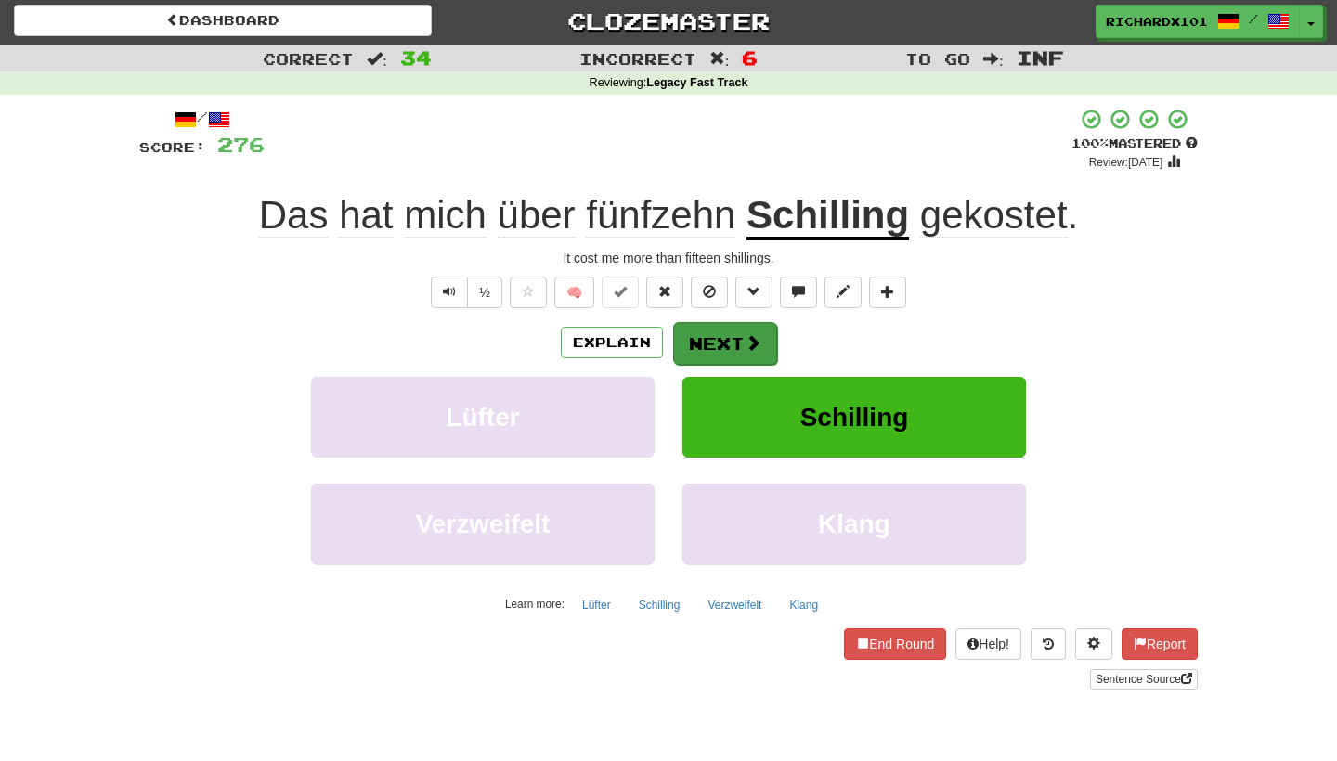
click at [714, 335] on button "Next" at bounding box center [725, 343] width 104 height 43
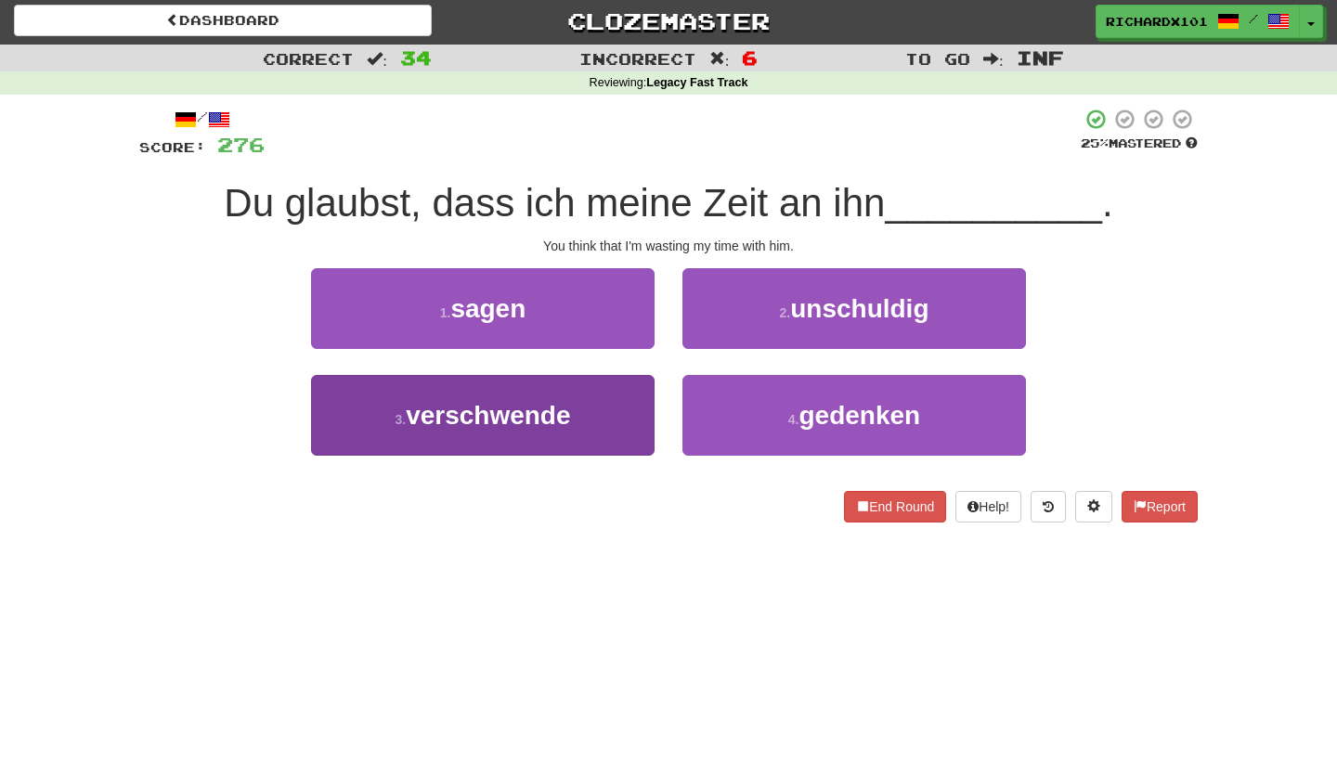
click at [624, 428] on button "3 . verschwende" at bounding box center [483, 415] width 344 height 81
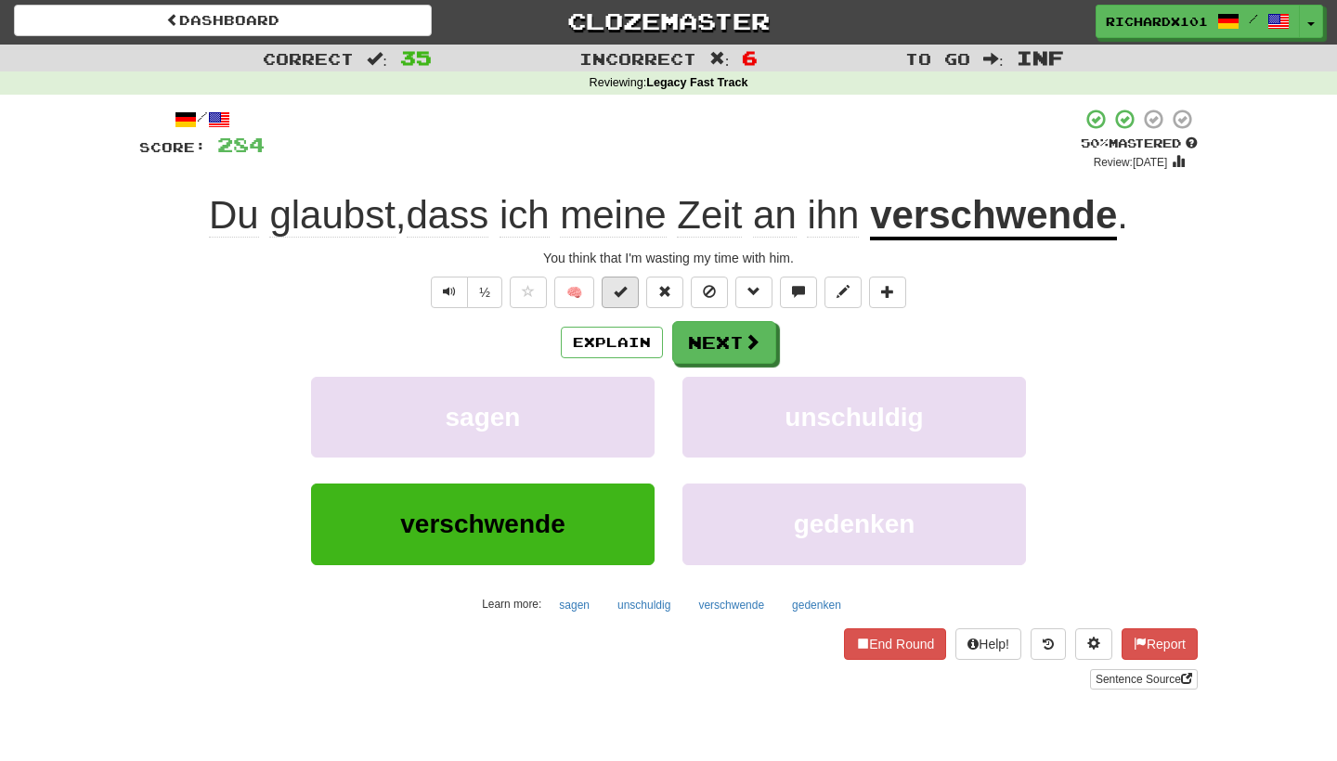
click at [618, 294] on span at bounding box center [620, 291] width 13 height 13
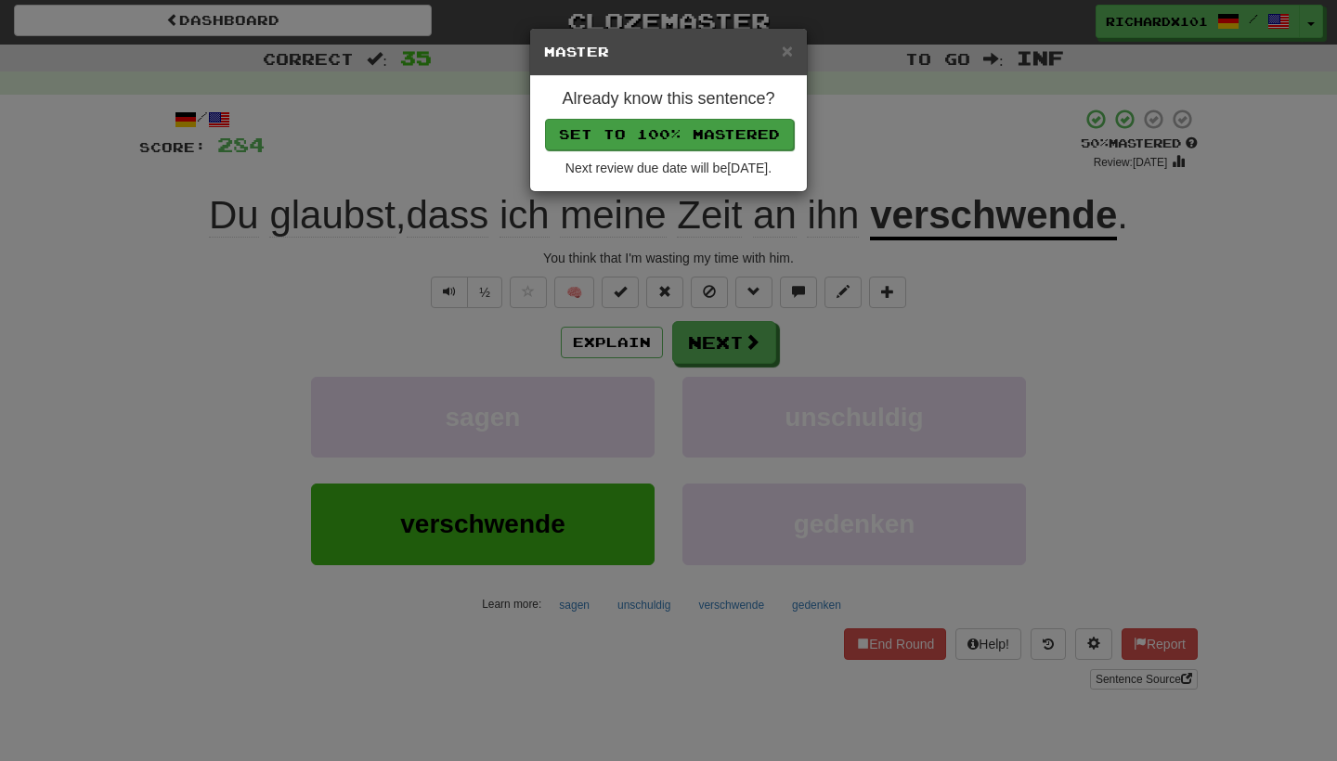
click at [636, 136] on button "Set to 100% Mastered" at bounding box center [669, 135] width 249 height 32
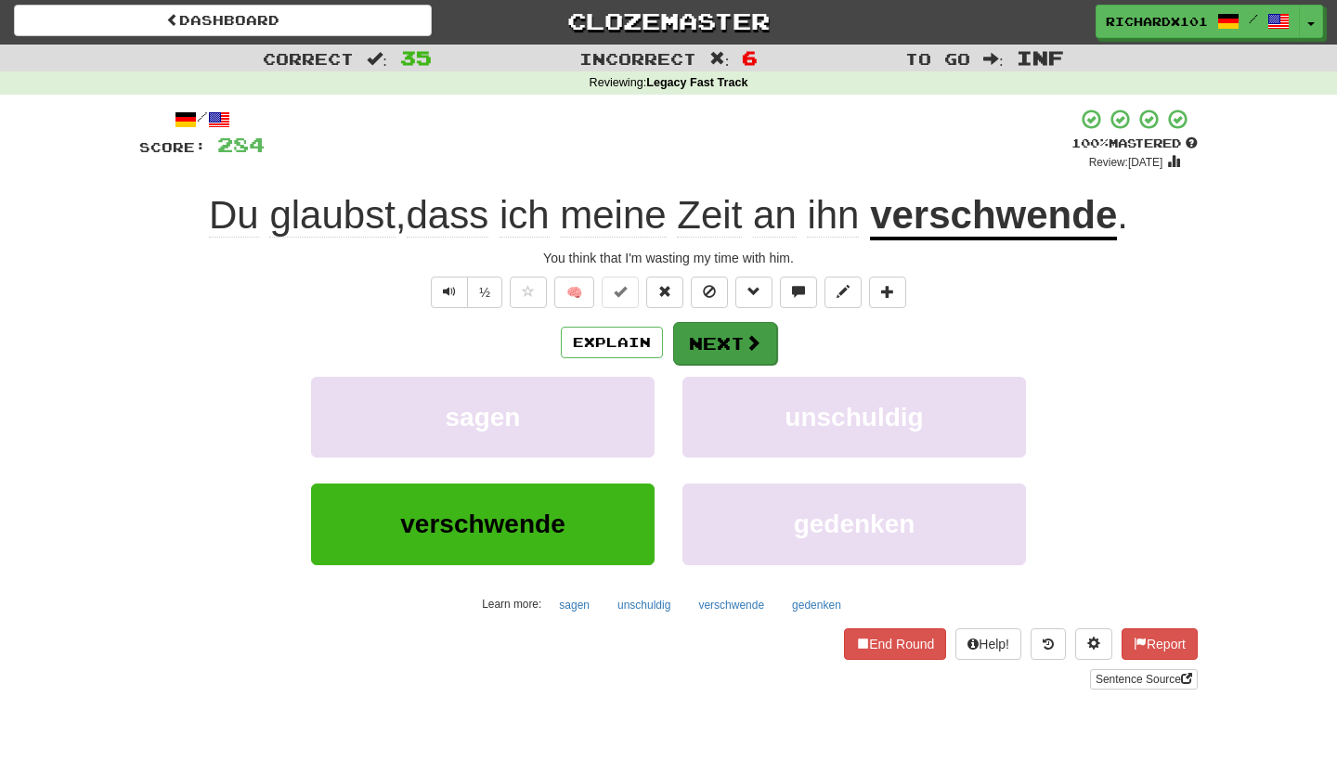
click at [729, 340] on button "Next" at bounding box center [725, 343] width 104 height 43
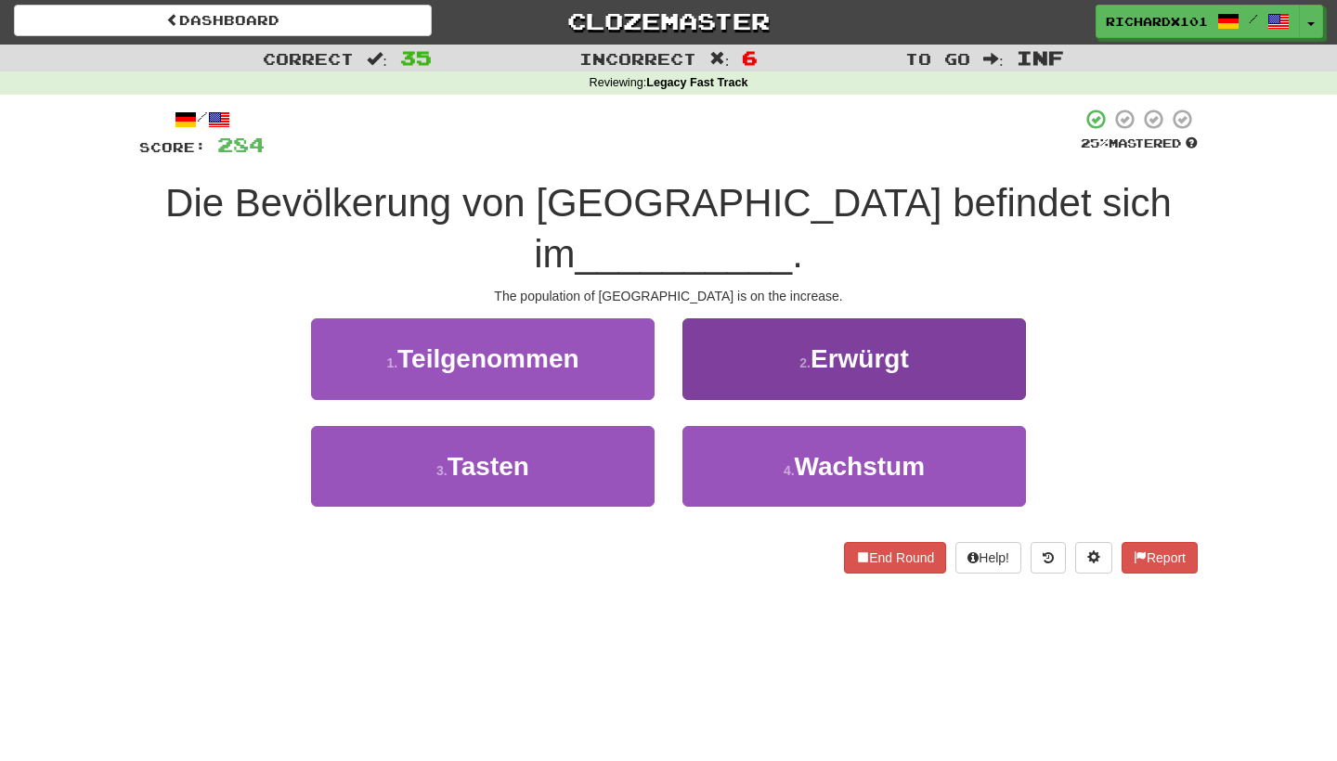
click at [723, 362] on button "2 . Erwürgt" at bounding box center [855, 359] width 344 height 81
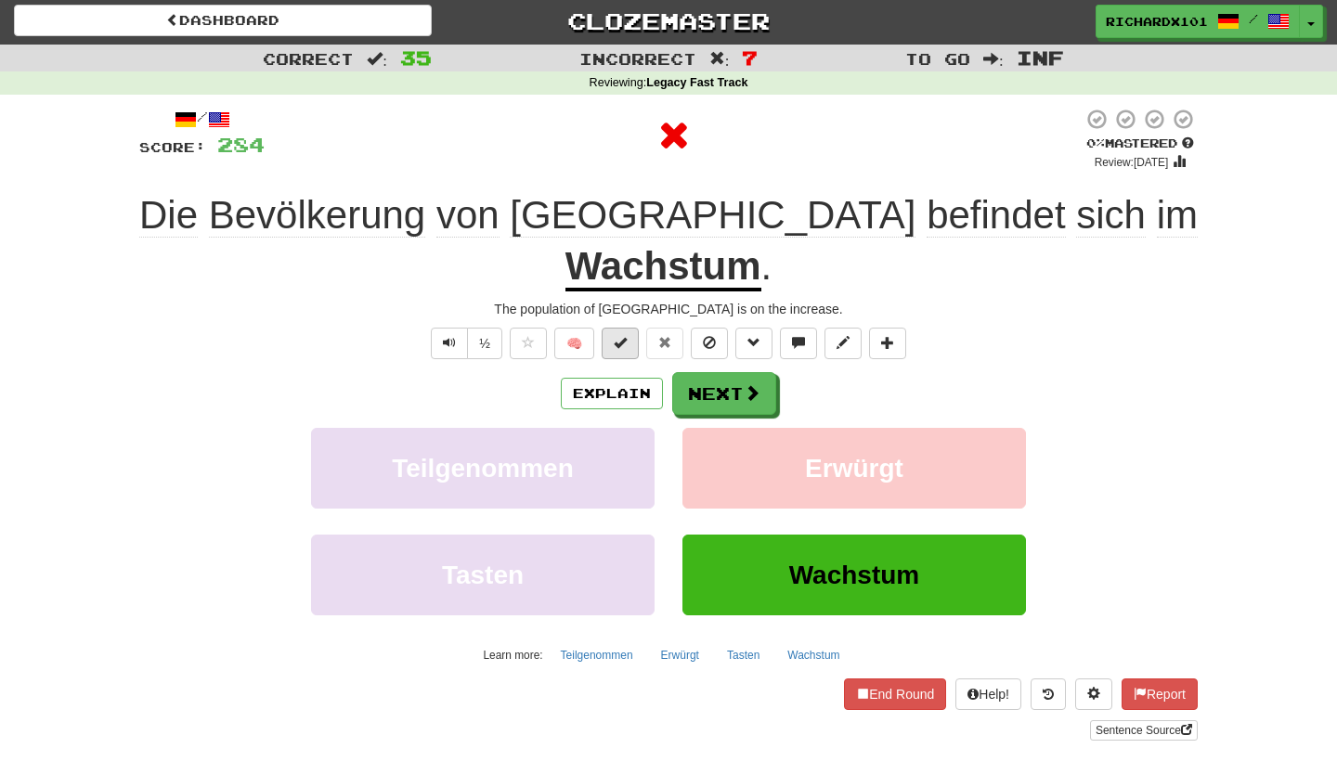
click at [622, 343] on span at bounding box center [620, 342] width 13 height 13
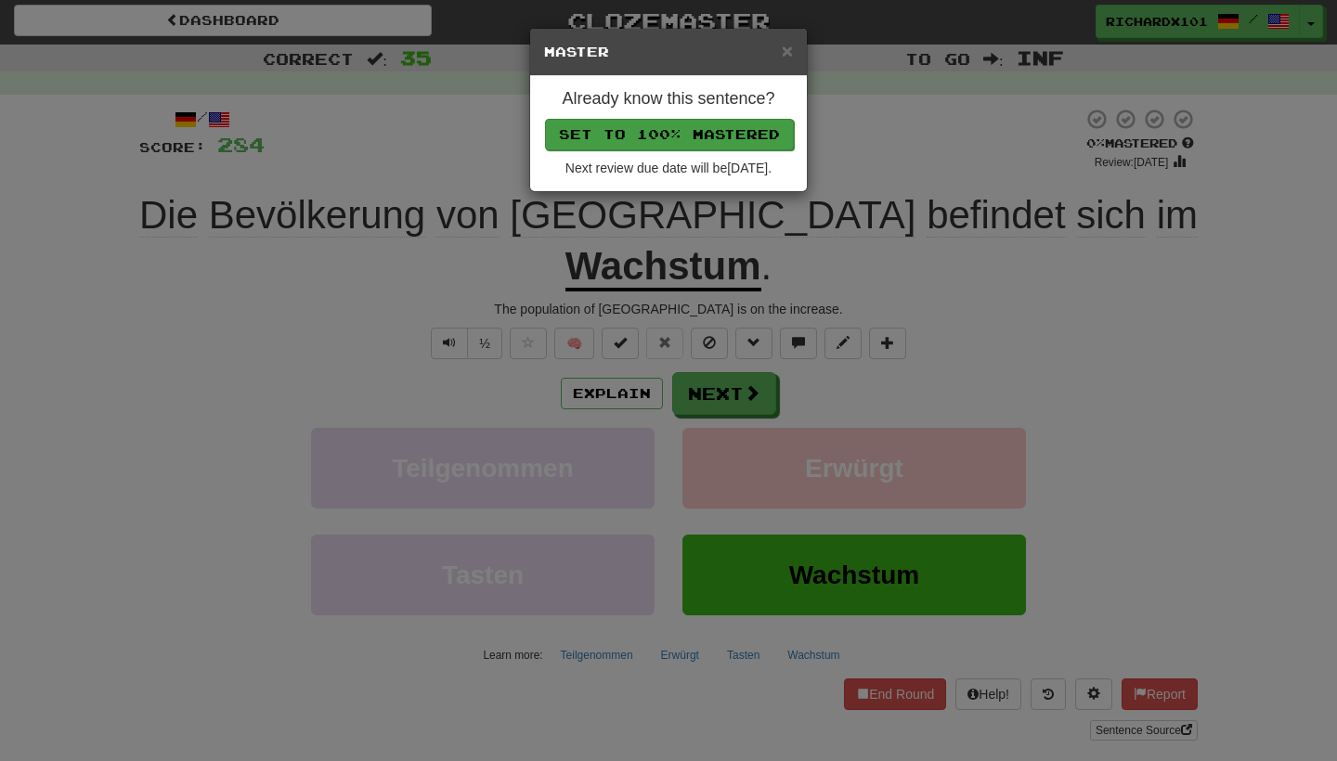
click at [640, 130] on button "Set to 100% Mastered" at bounding box center [669, 135] width 249 height 32
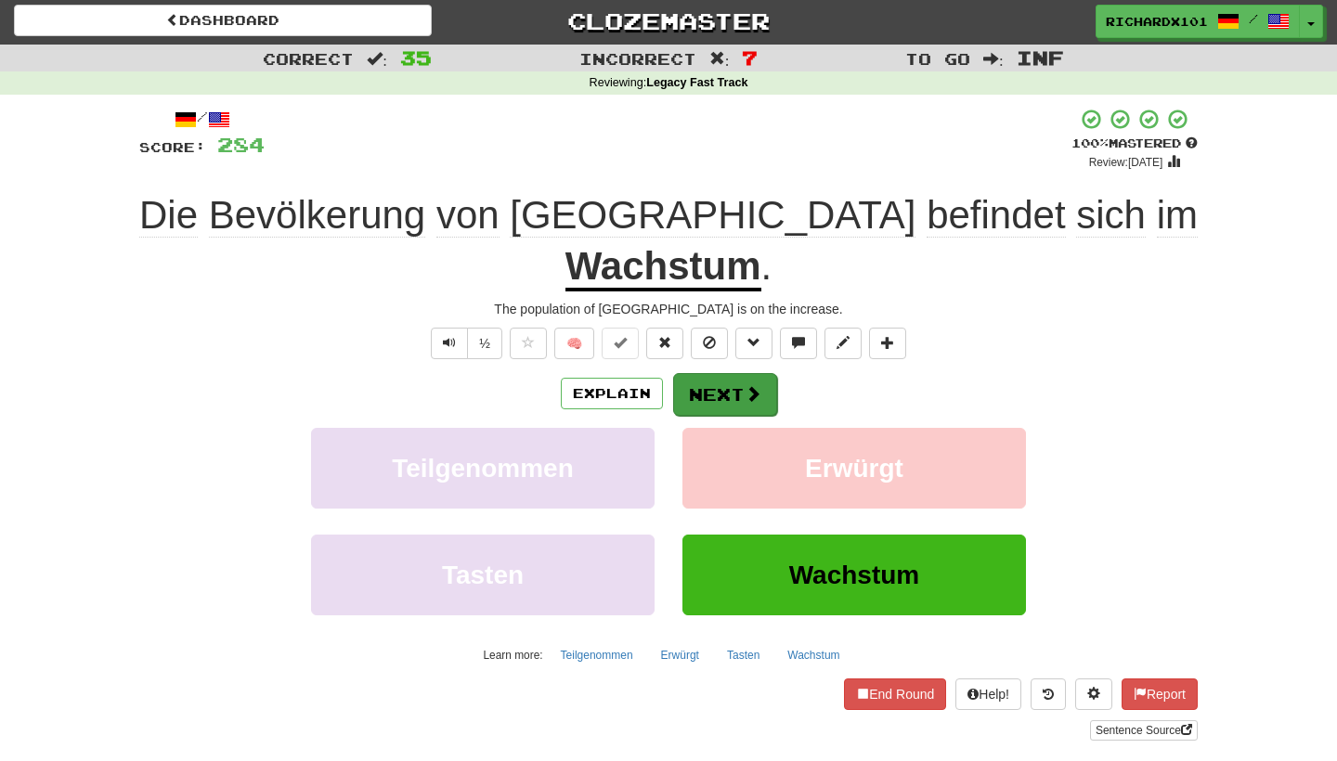
click at [730, 395] on button "Next" at bounding box center [725, 394] width 104 height 43
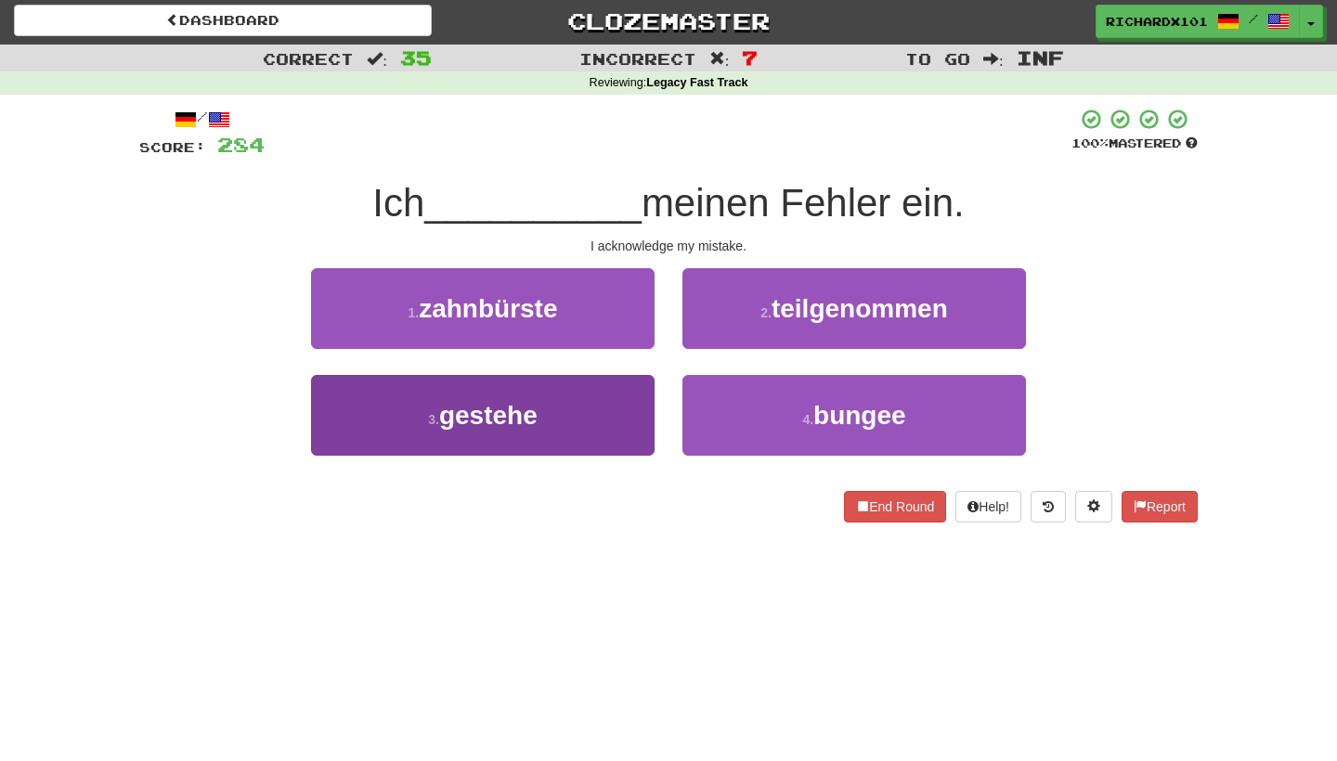
click at [606, 419] on button "3 . gestehe" at bounding box center [483, 415] width 344 height 81
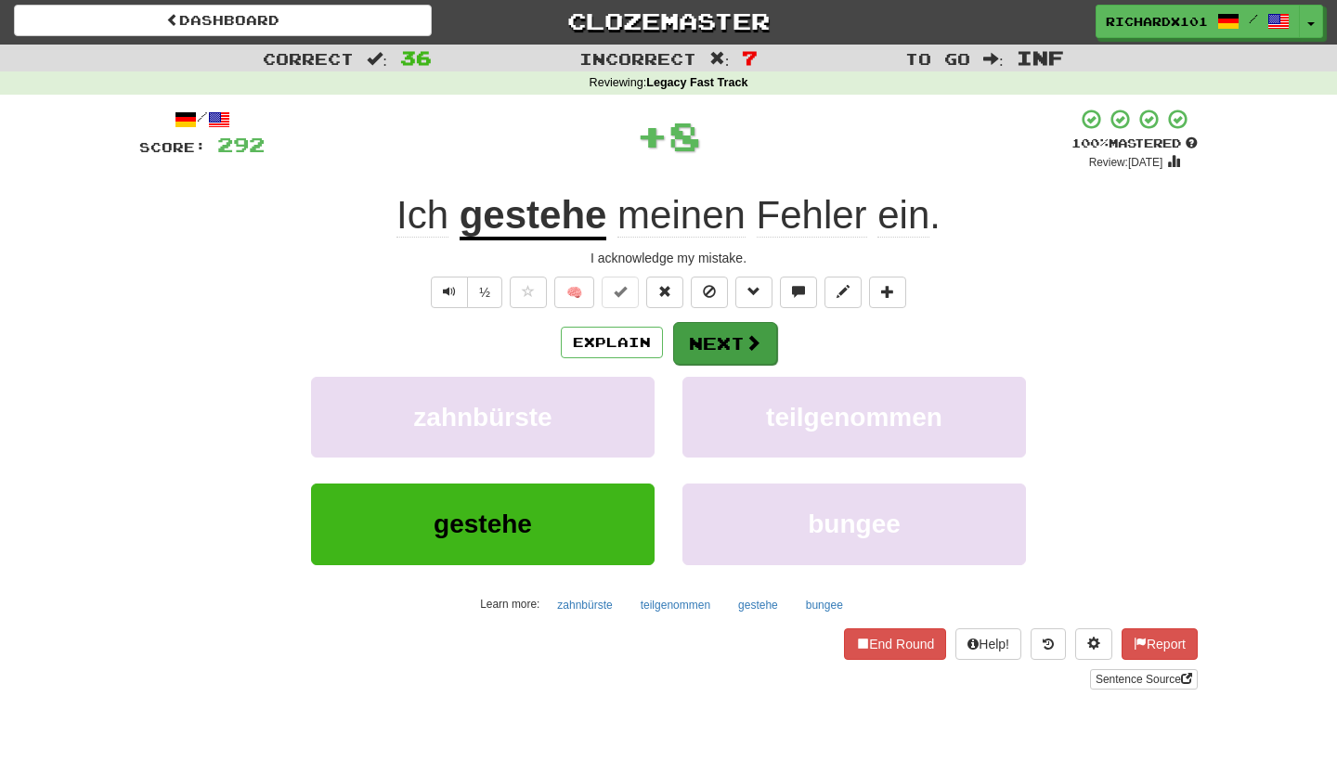
click at [696, 342] on button "Next" at bounding box center [725, 343] width 104 height 43
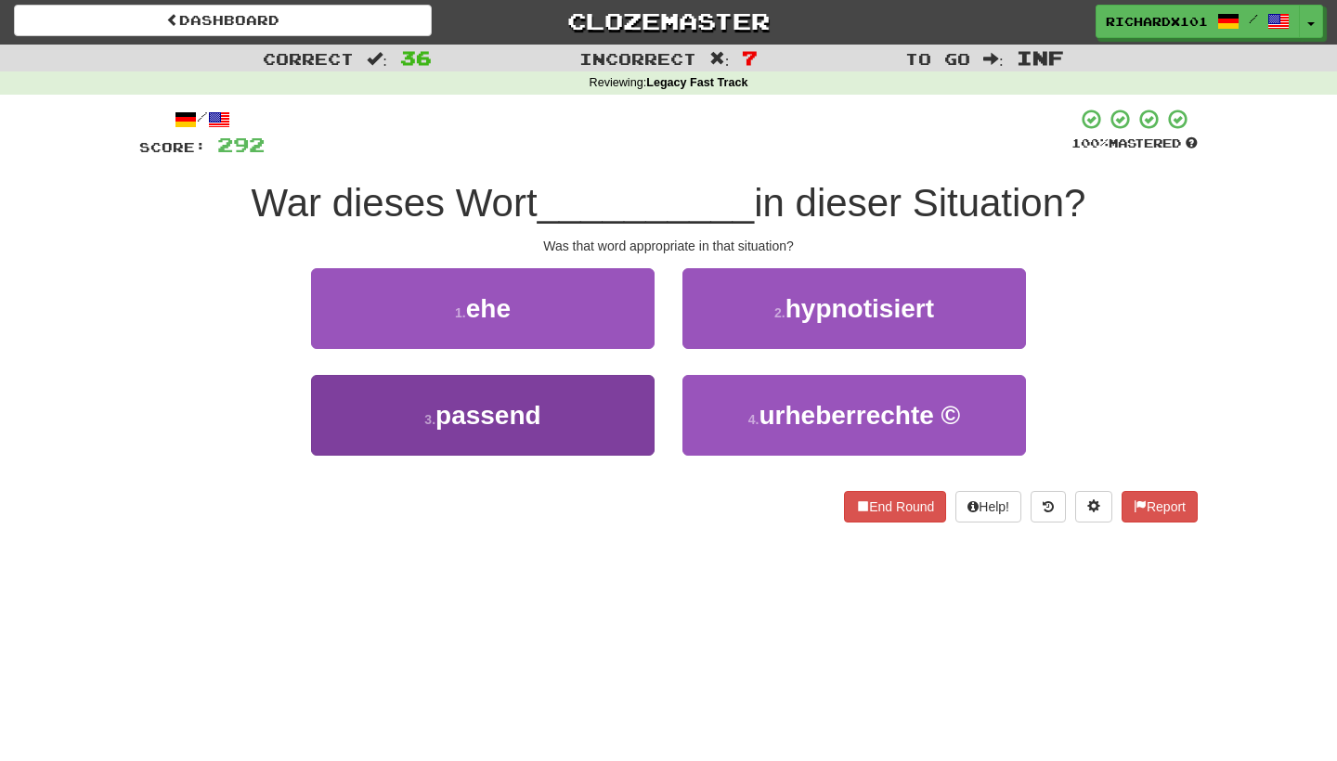
click at [607, 435] on button "3 . passend" at bounding box center [483, 415] width 344 height 81
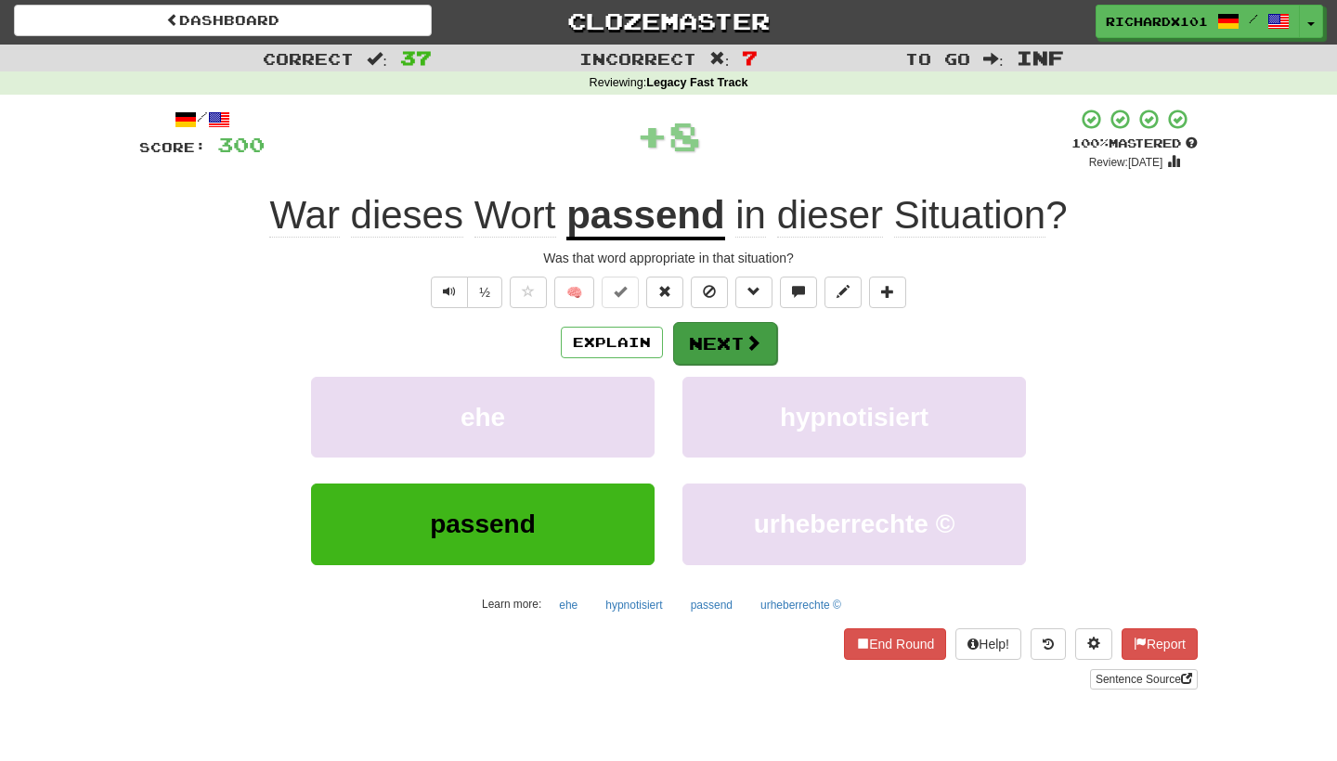
click at [698, 336] on button "Next" at bounding box center [725, 343] width 104 height 43
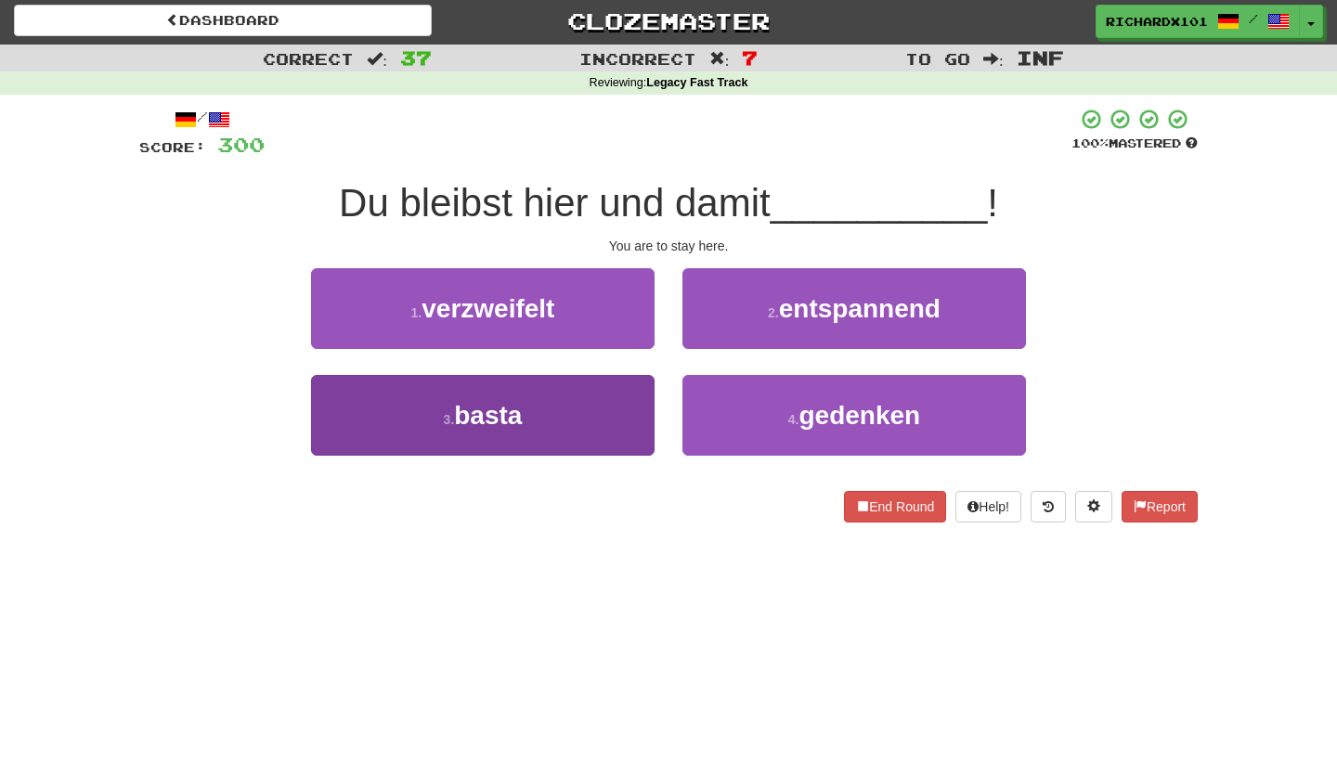
click at [612, 431] on button "3 . basta" at bounding box center [483, 415] width 344 height 81
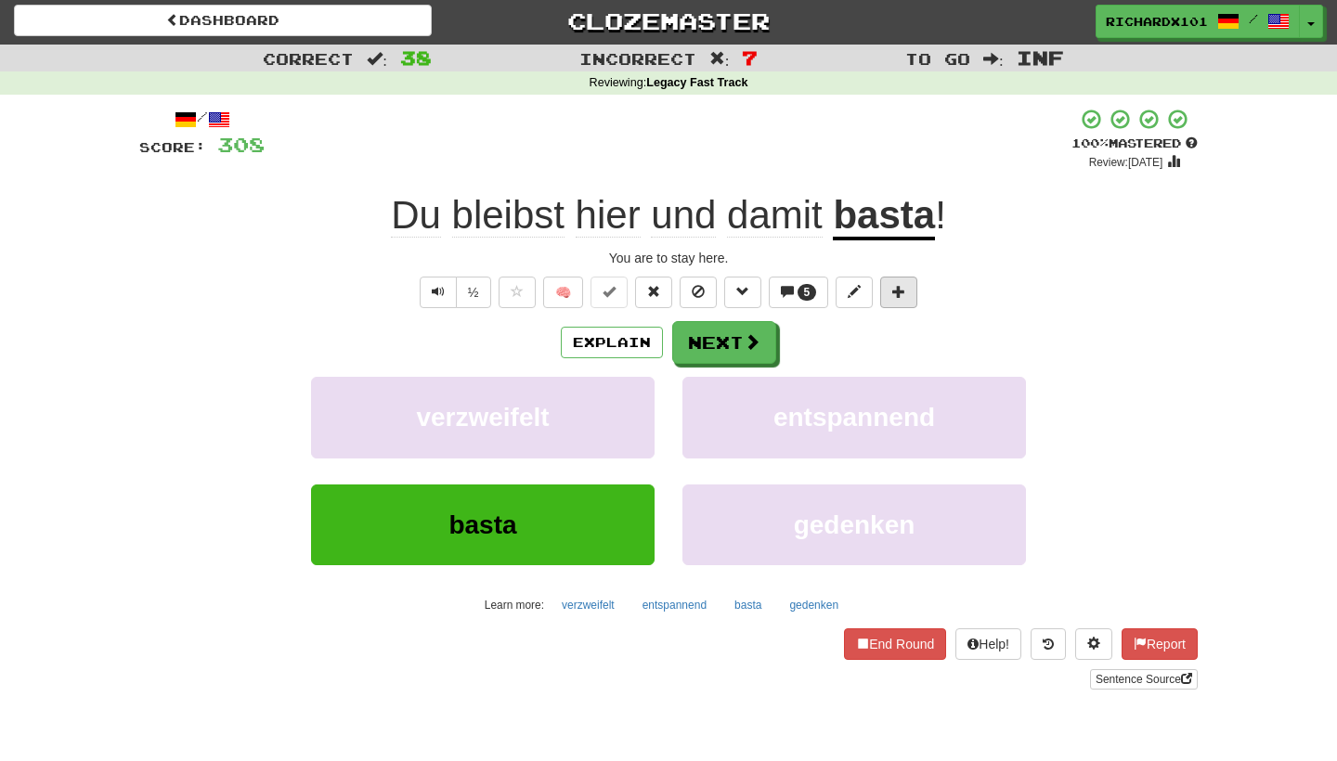
click at [903, 286] on span at bounding box center [898, 291] width 13 height 13
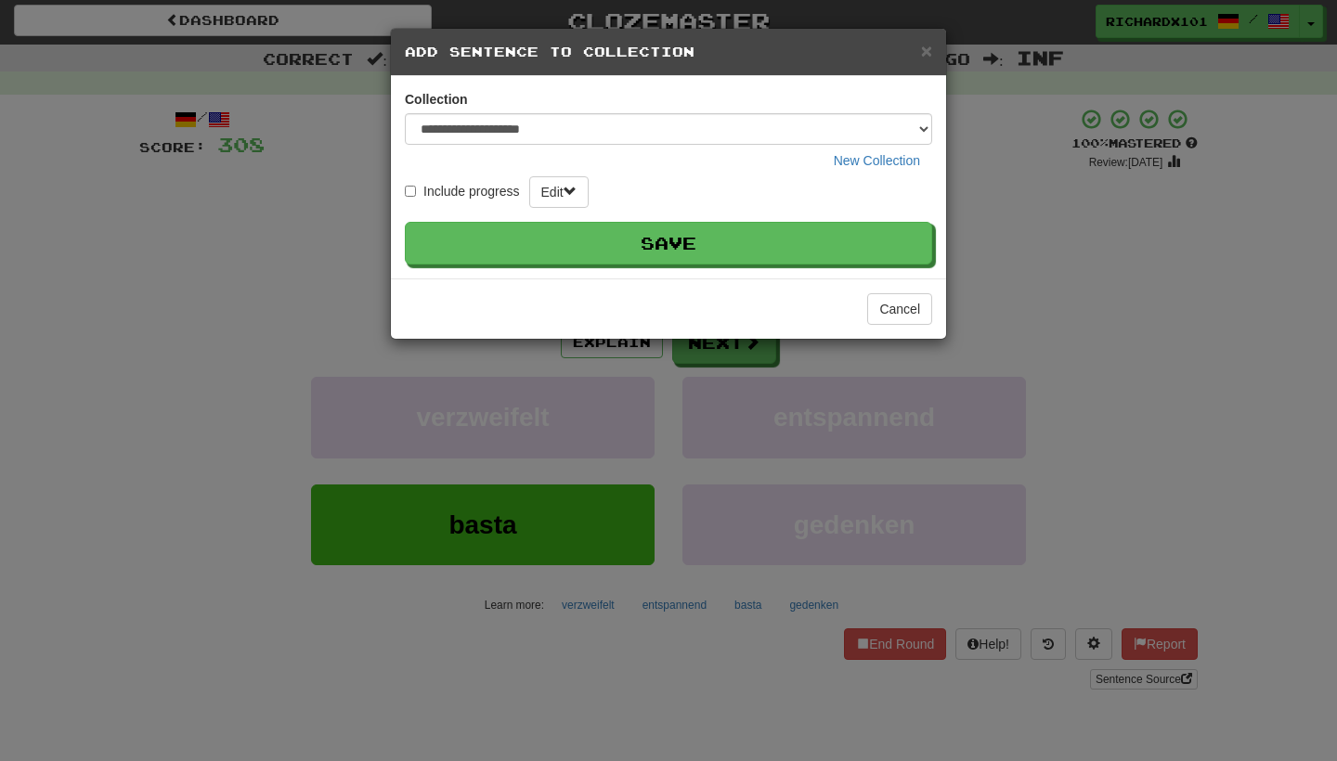
click at [813, 217] on form "Include progress Edit Save" at bounding box center [668, 220] width 527 height 88
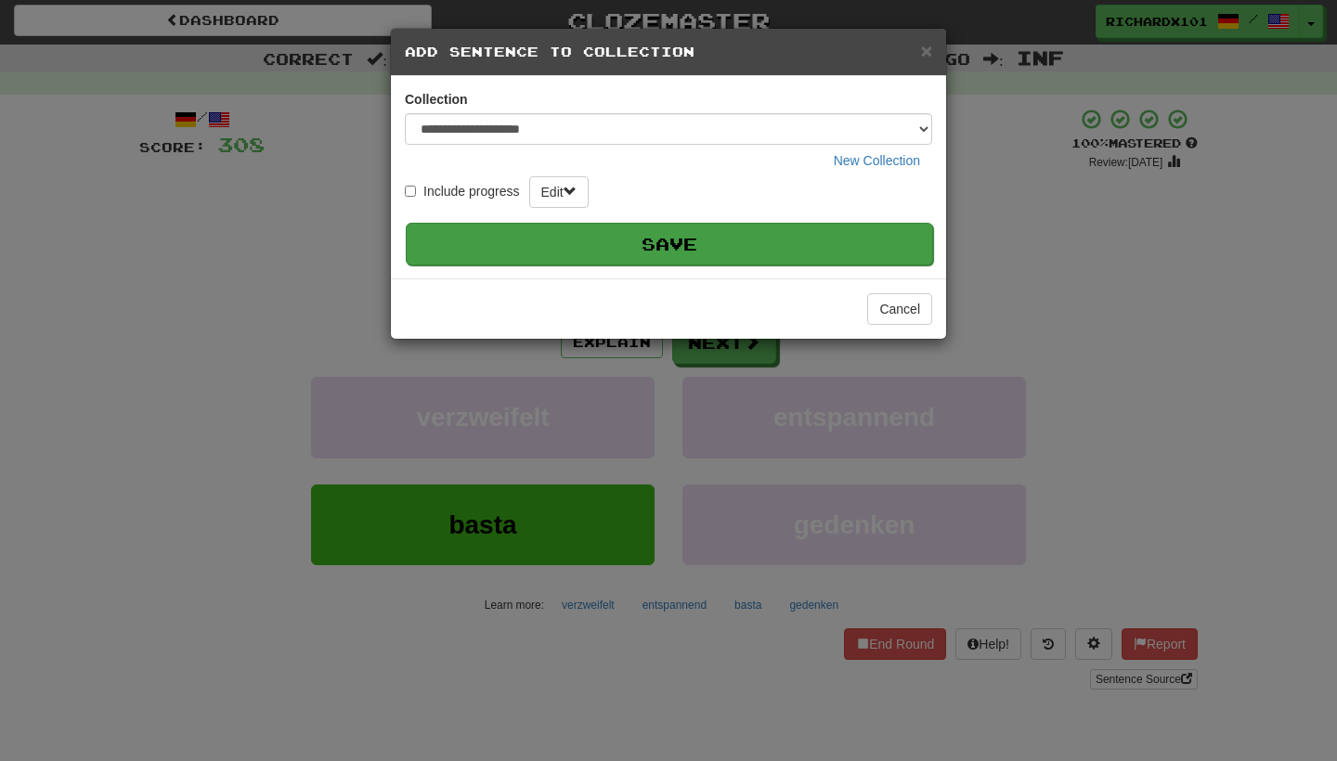
click at [813, 236] on button "Save" at bounding box center [669, 244] width 527 height 43
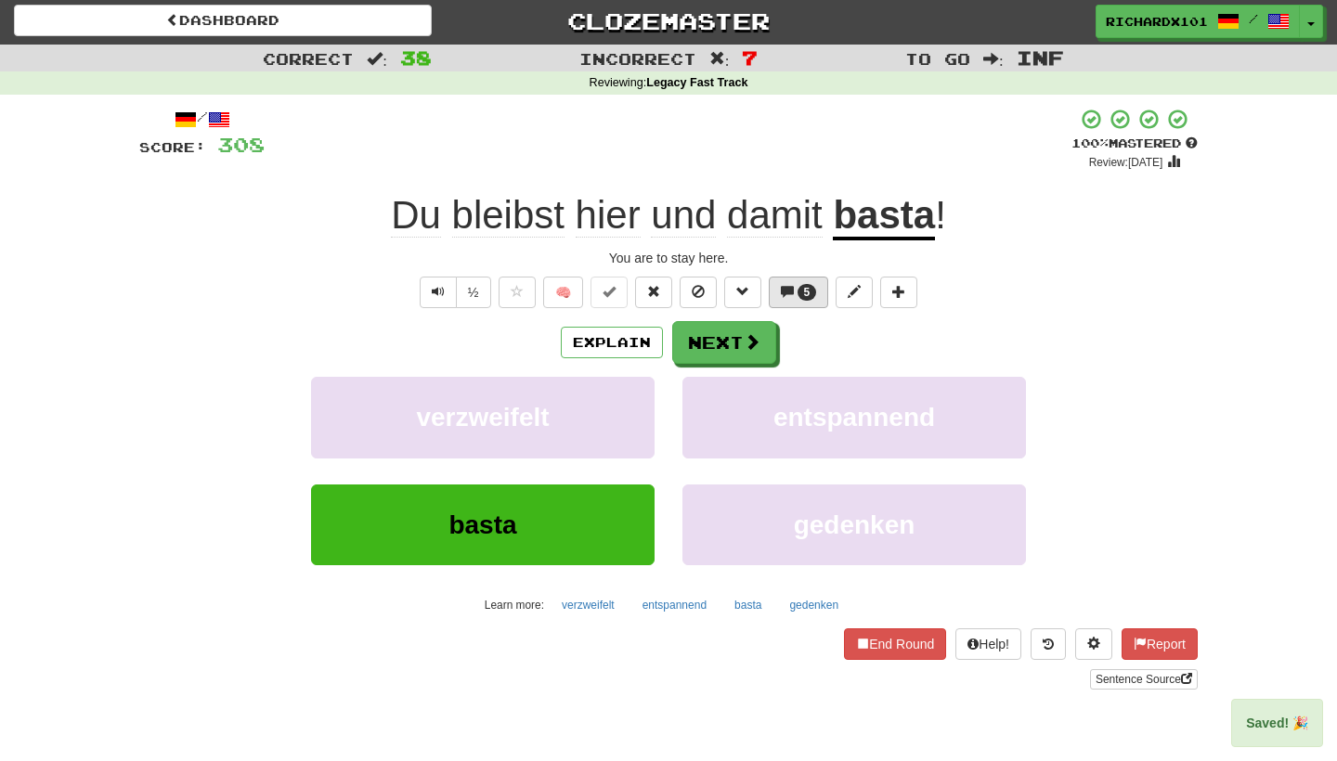
click at [803, 286] on span "5" at bounding box center [808, 292] width 20 height 17
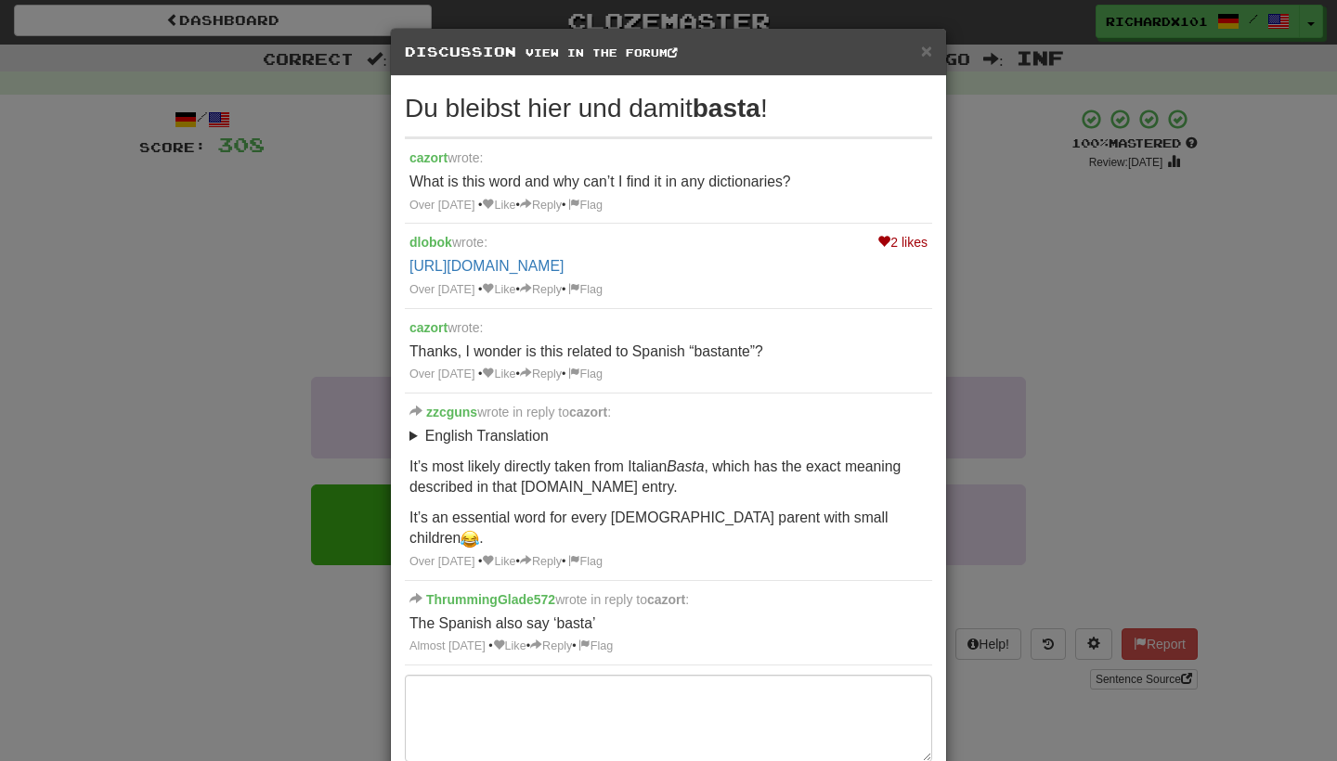
click at [996, 299] on div "× Discussion View in the forum Du bleibst hier und damit basta ! cazort wrote: …" at bounding box center [668, 380] width 1337 height 761
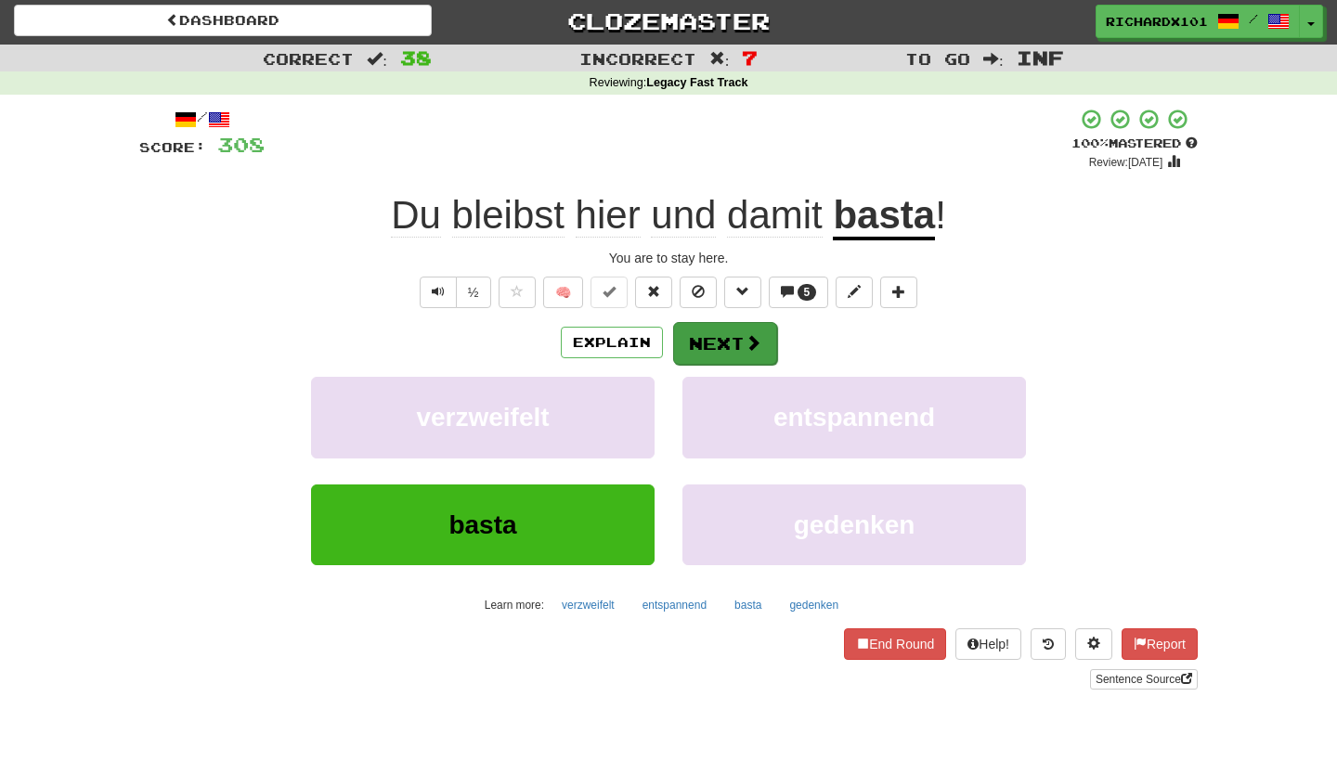
click at [760, 329] on button "Next" at bounding box center [725, 343] width 104 height 43
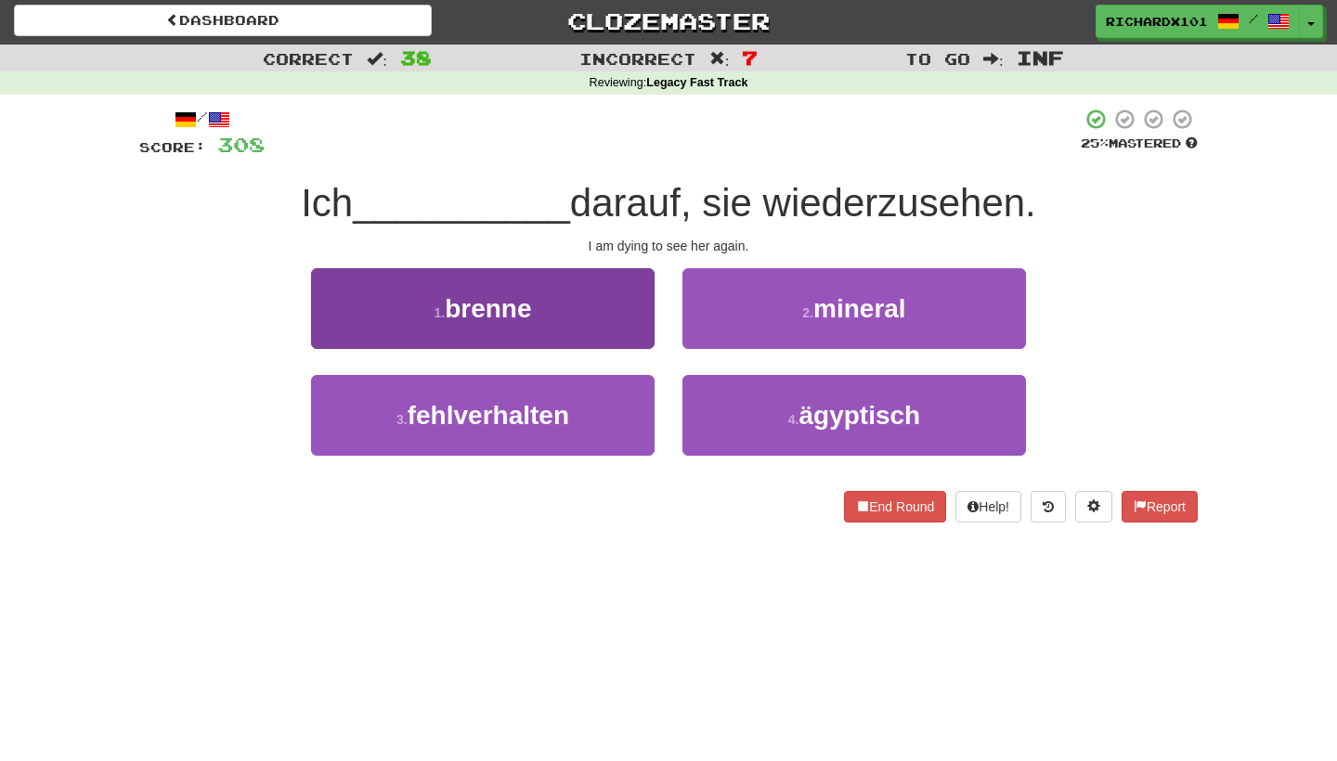
click at [626, 311] on button "1 . brenne" at bounding box center [483, 308] width 344 height 81
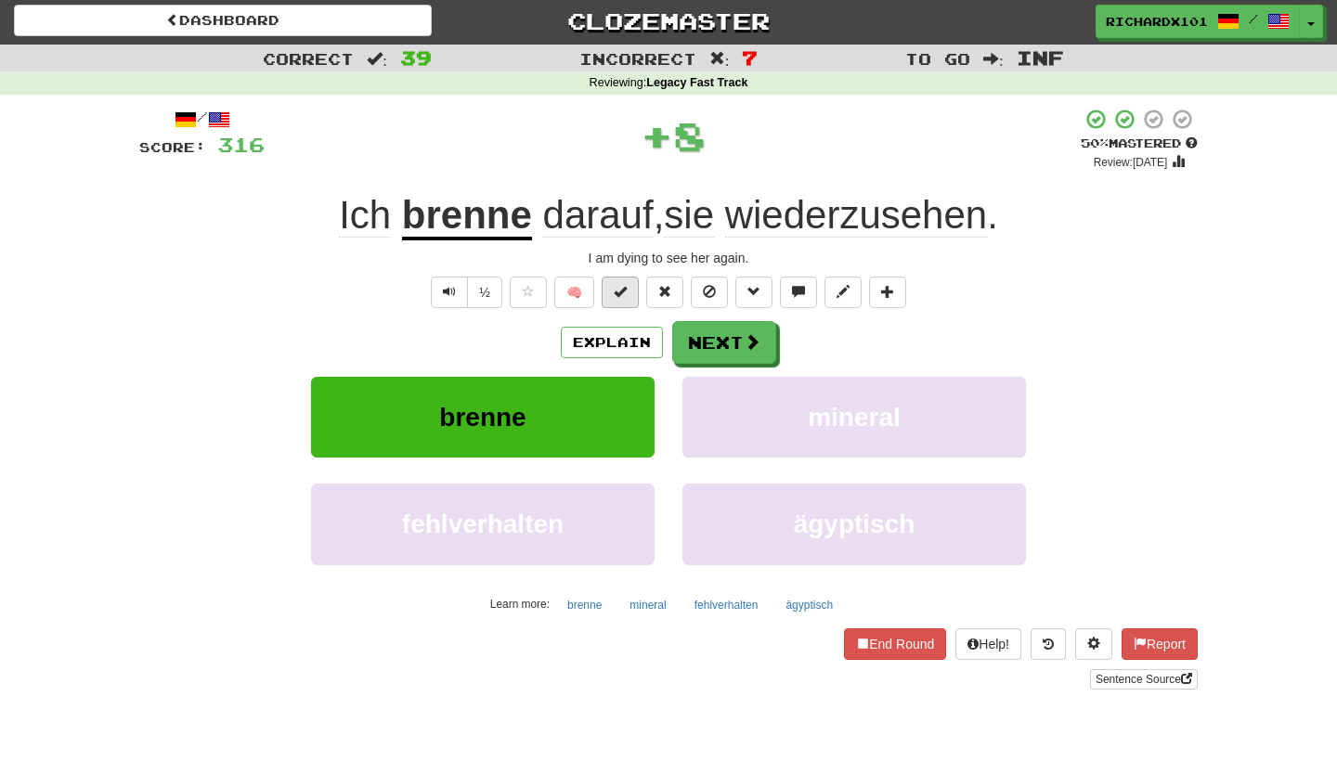
click at [627, 293] on span at bounding box center [620, 291] width 13 height 13
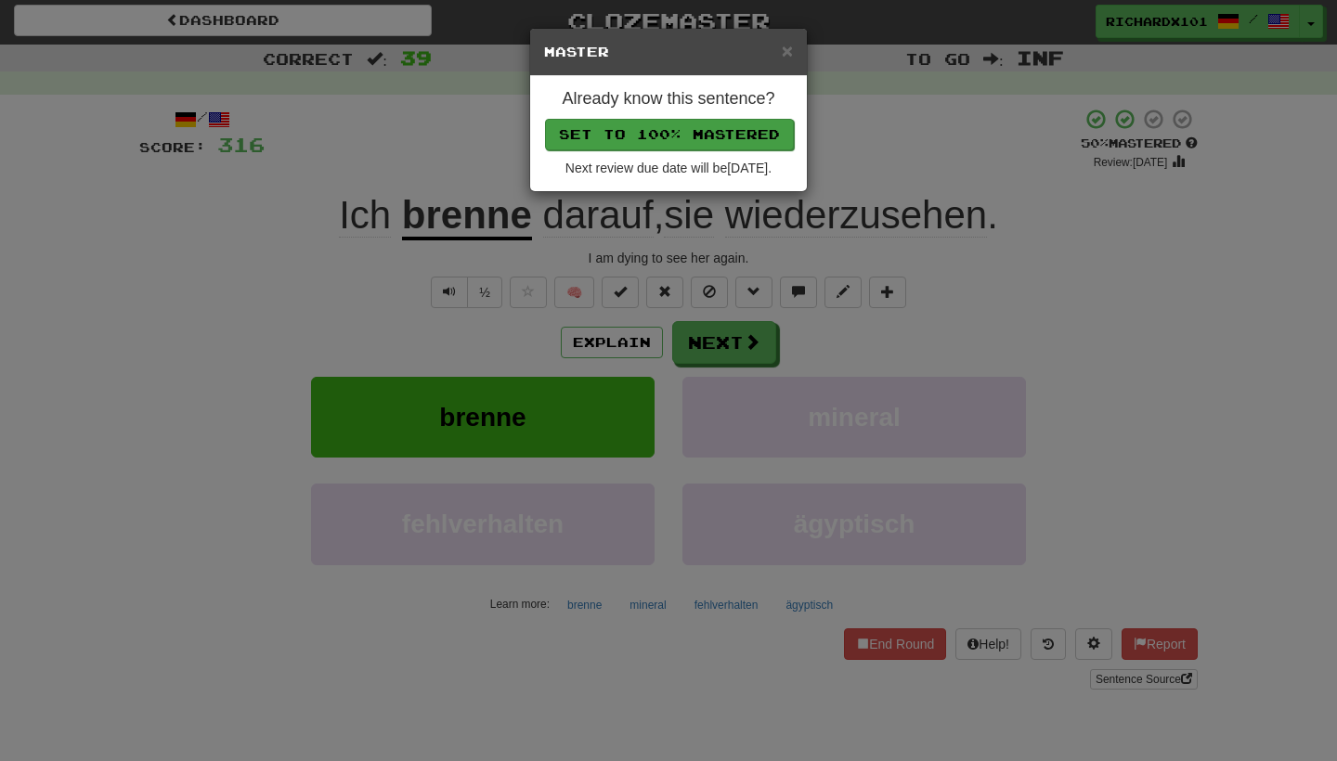
click at [646, 124] on button "Set to 100% Mastered" at bounding box center [669, 135] width 249 height 32
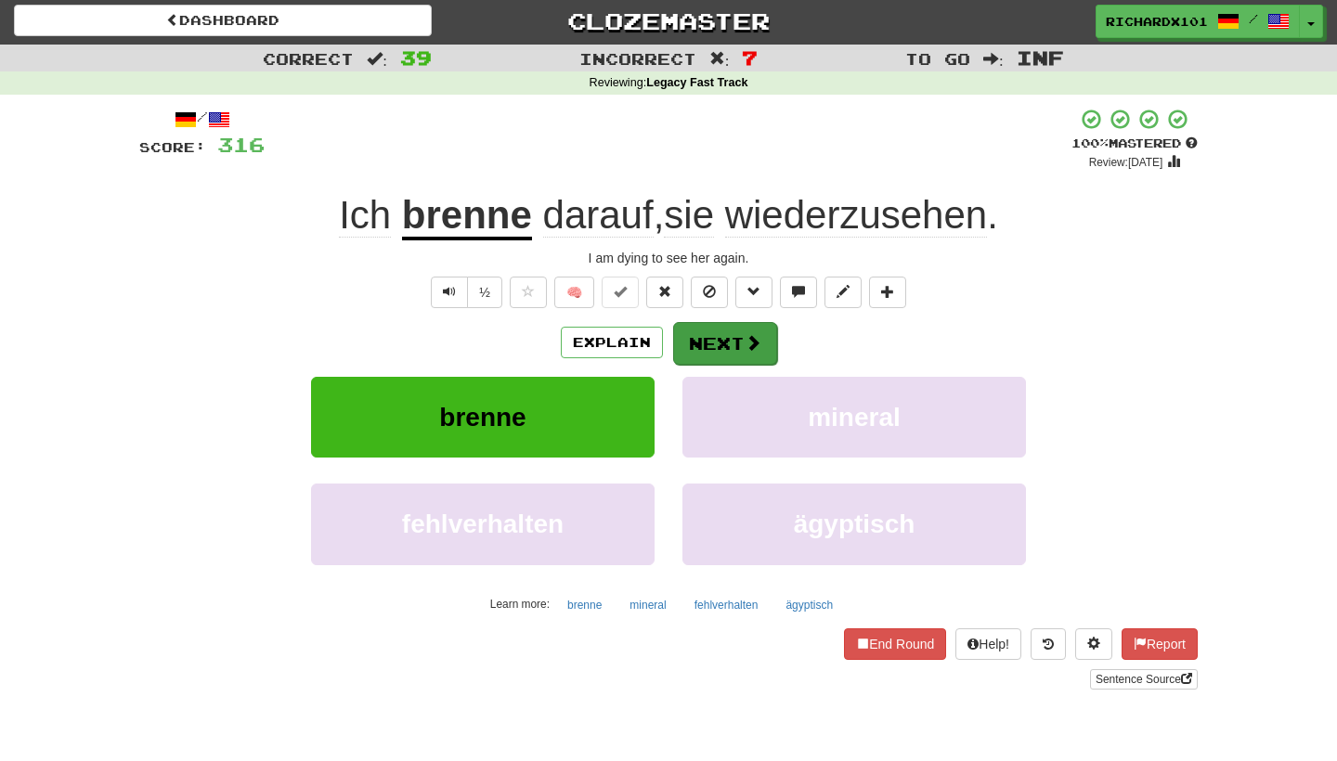
click at [705, 343] on button "Next" at bounding box center [725, 343] width 104 height 43
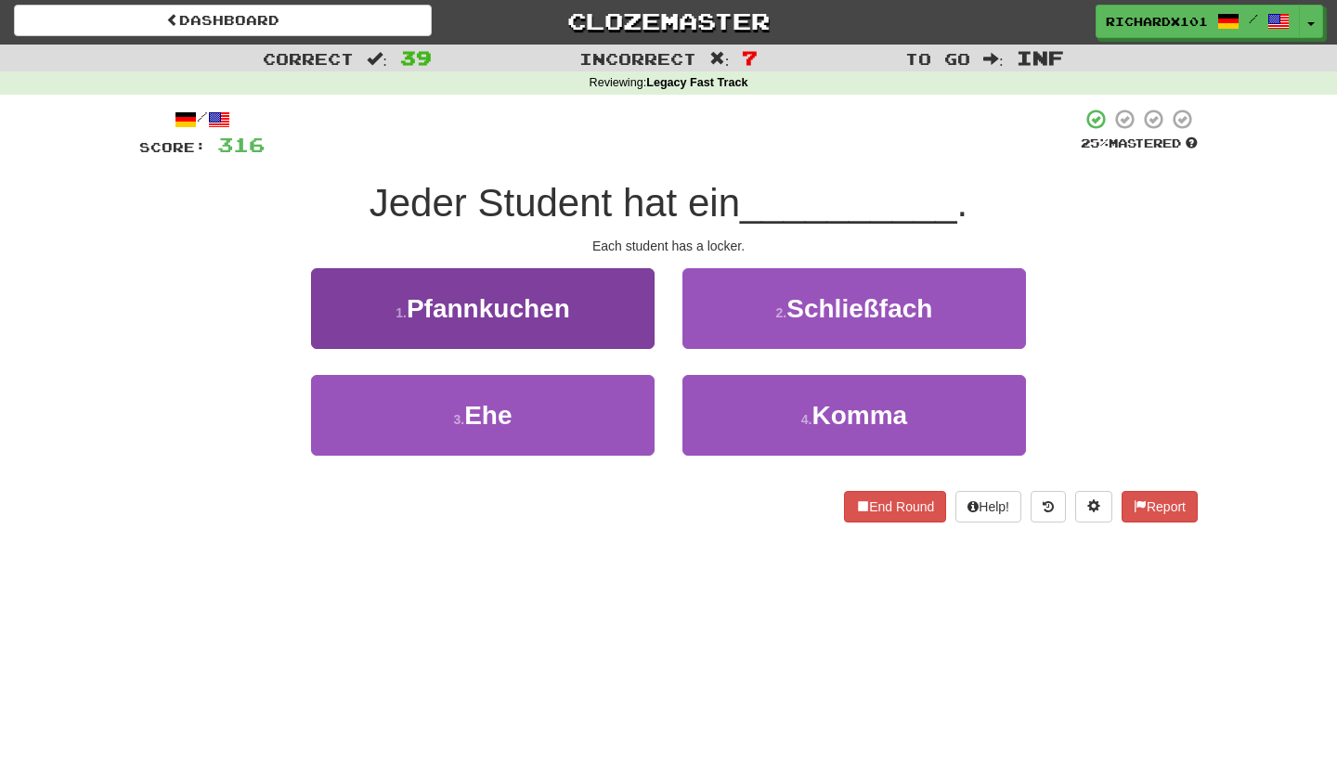
click at [652, 318] on button "1 . Pfannkuchen" at bounding box center [483, 308] width 344 height 81
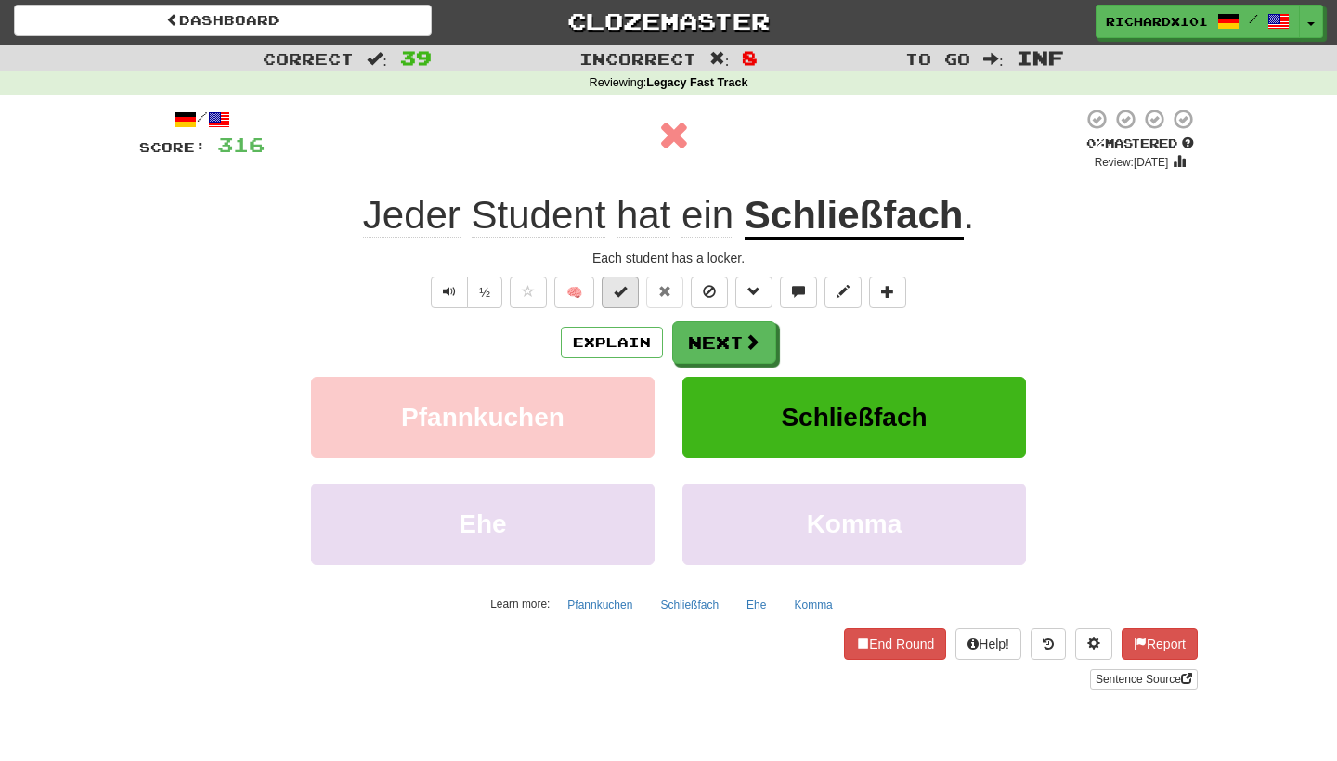
click at [634, 295] on button at bounding box center [620, 293] width 37 height 32
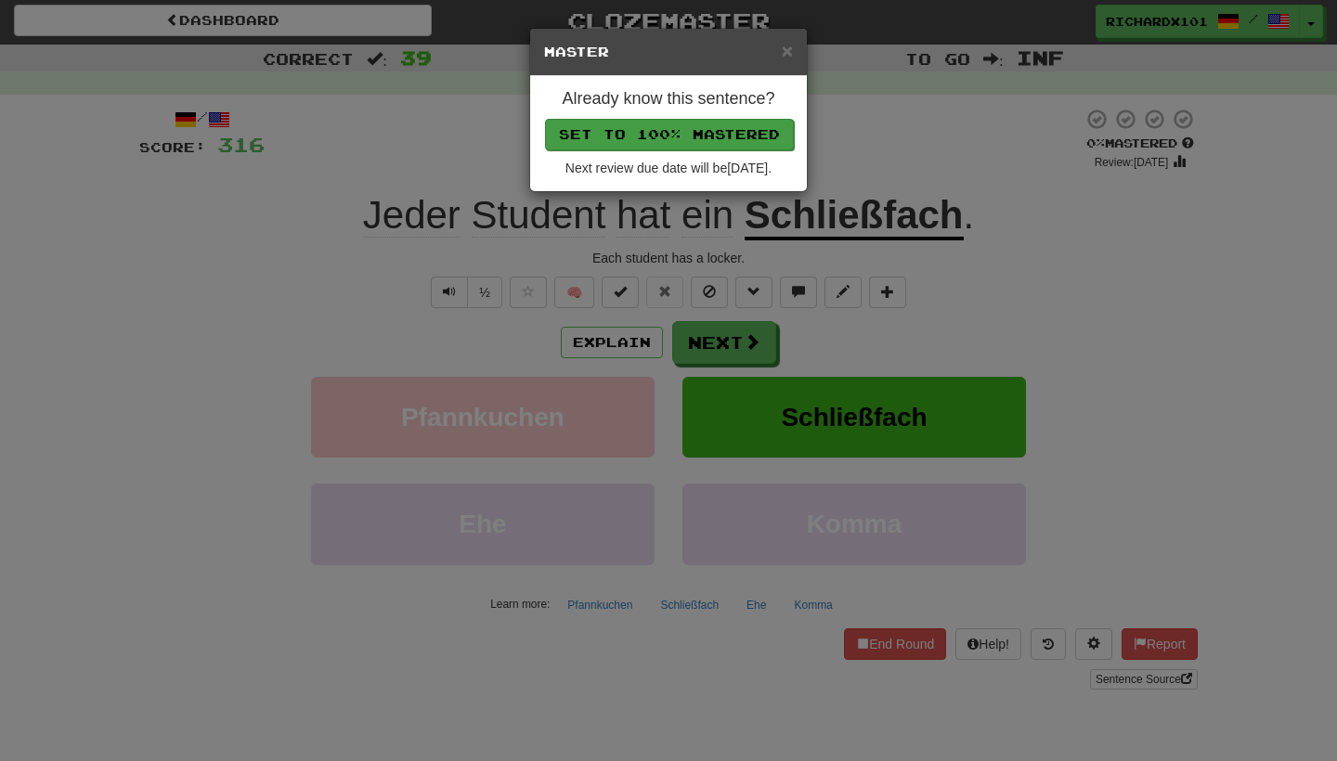
click at [635, 128] on button "Set to 100% Mastered" at bounding box center [669, 135] width 249 height 32
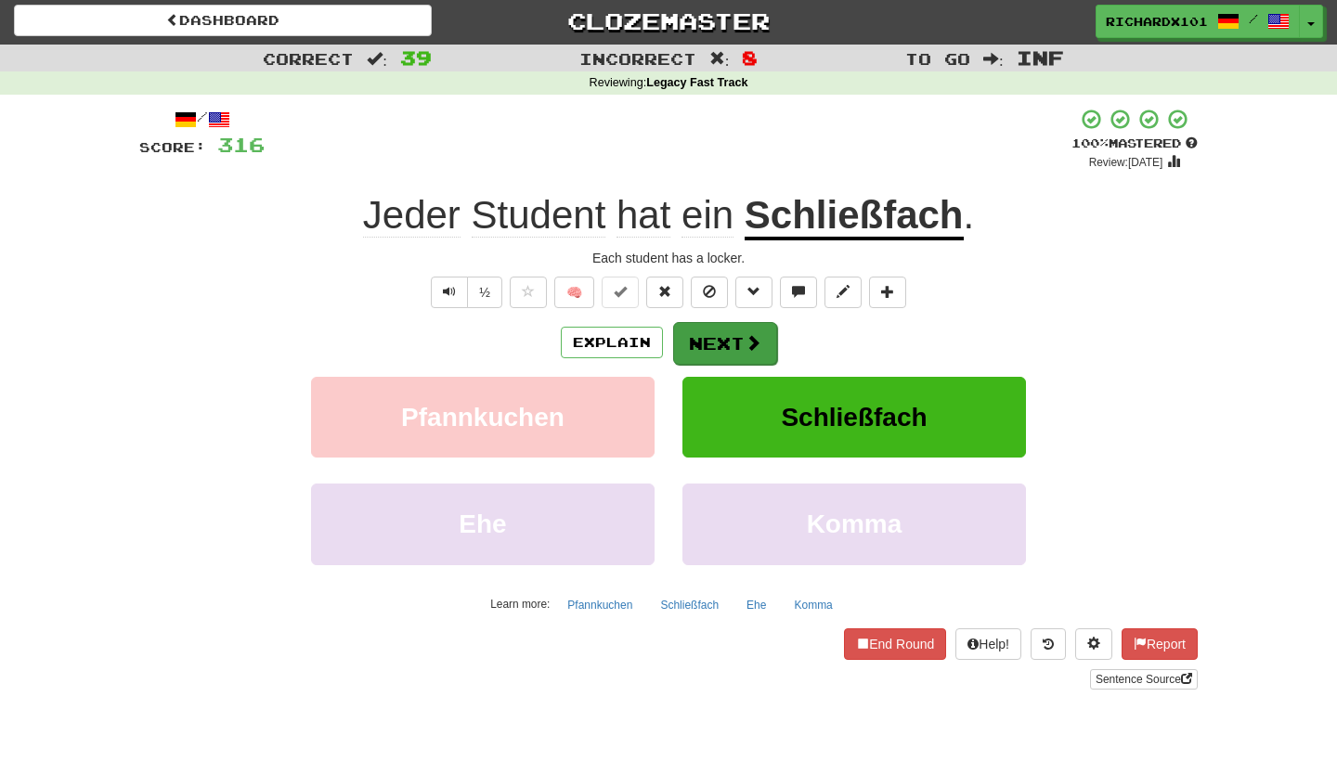
click at [709, 346] on button "Next" at bounding box center [725, 343] width 104 height 43
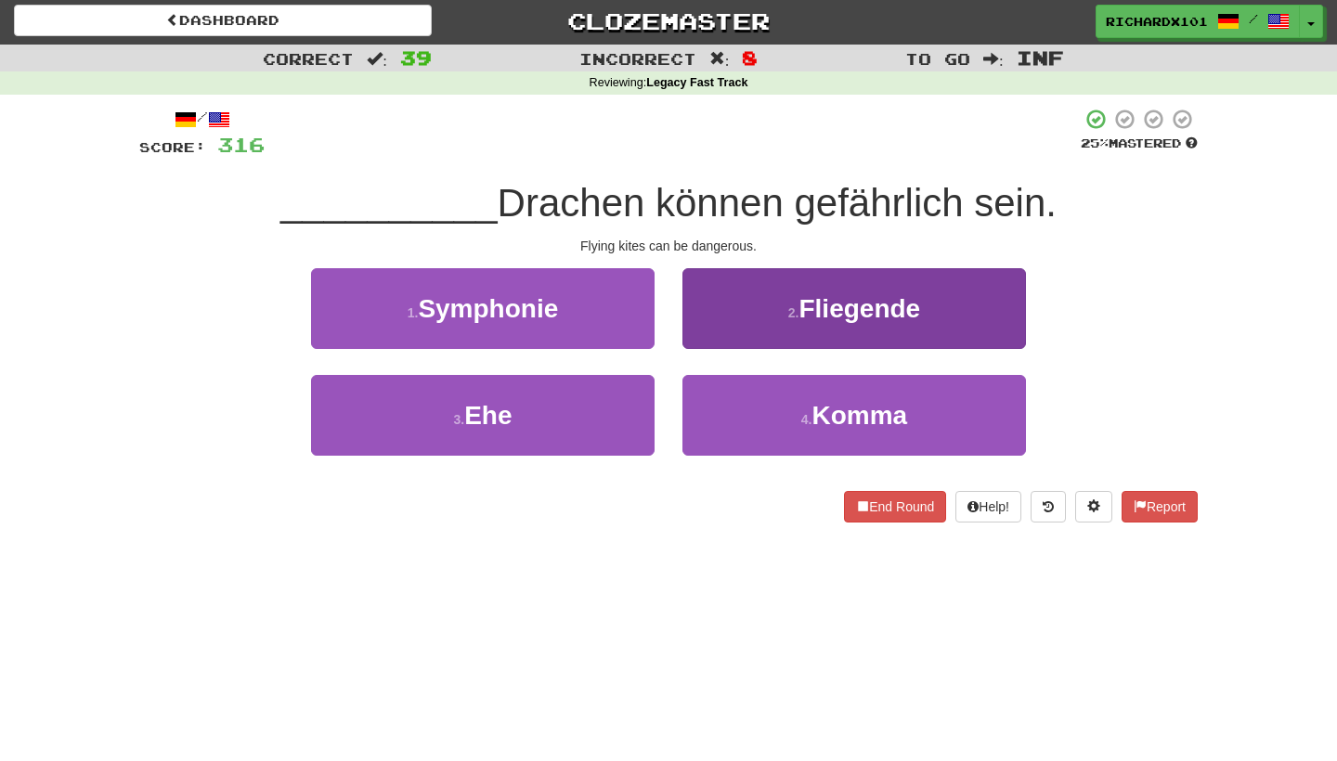
click at [721, 313] on button "2 . Fliegende" at bounding box center [855, 308] width 344 height 81
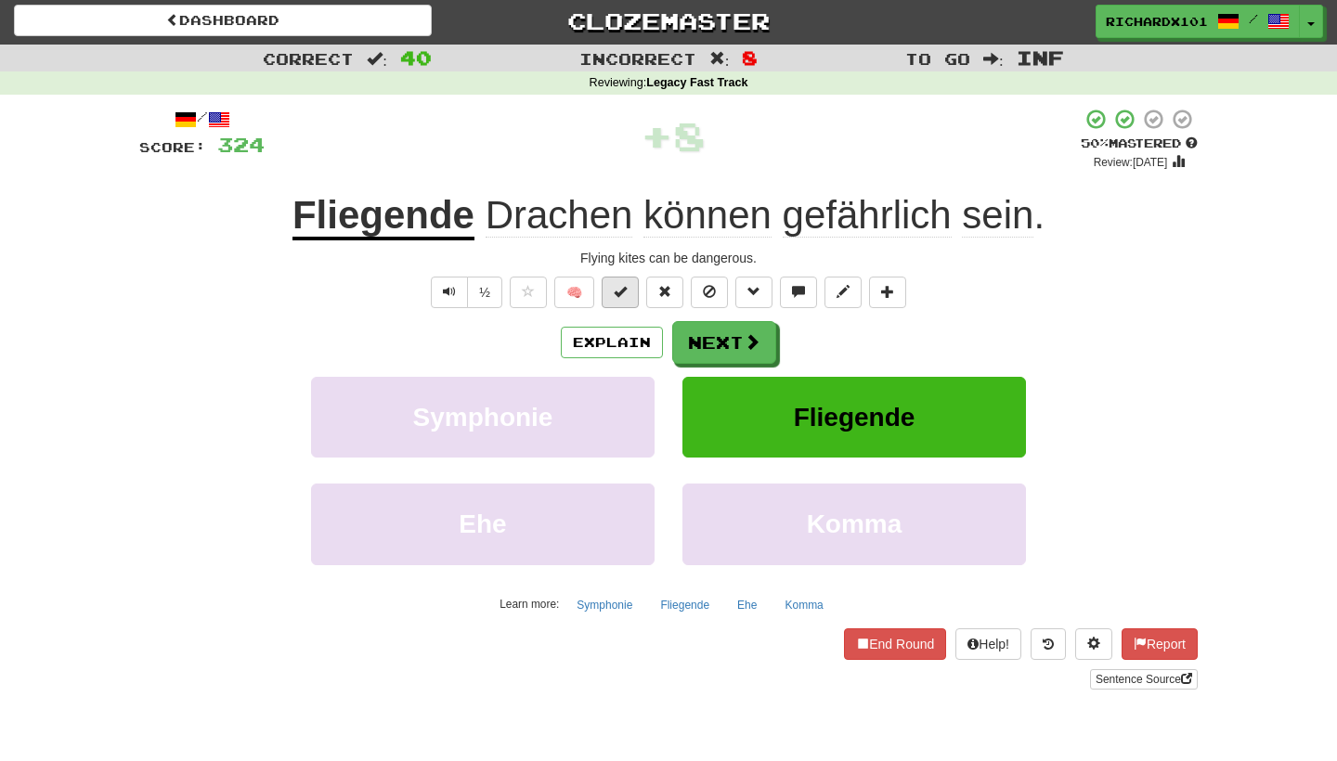
click at [627, 293] on span at bounding box center [620, 291] width 13 height 13
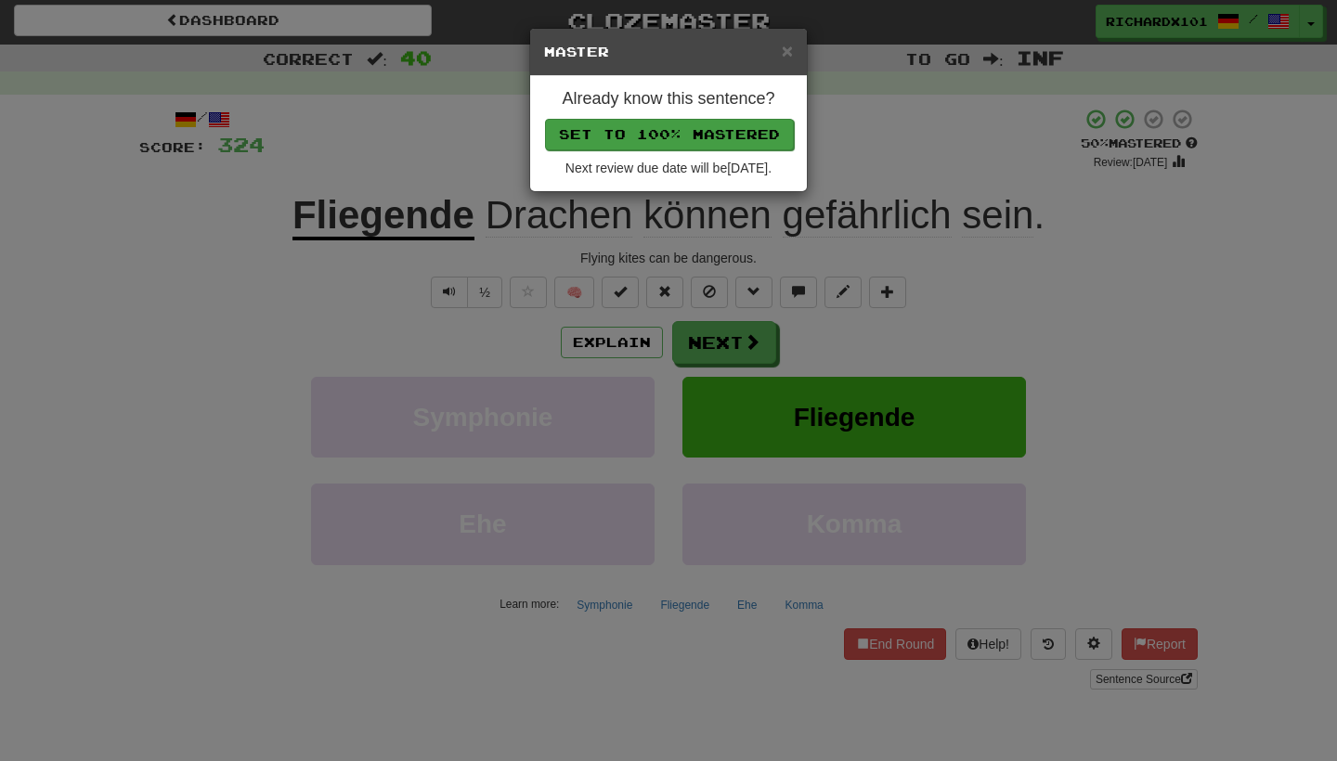
click at [649, 129] on button "Set to 100% Mastered" at bounding box center [669, 135] width 249 height 32
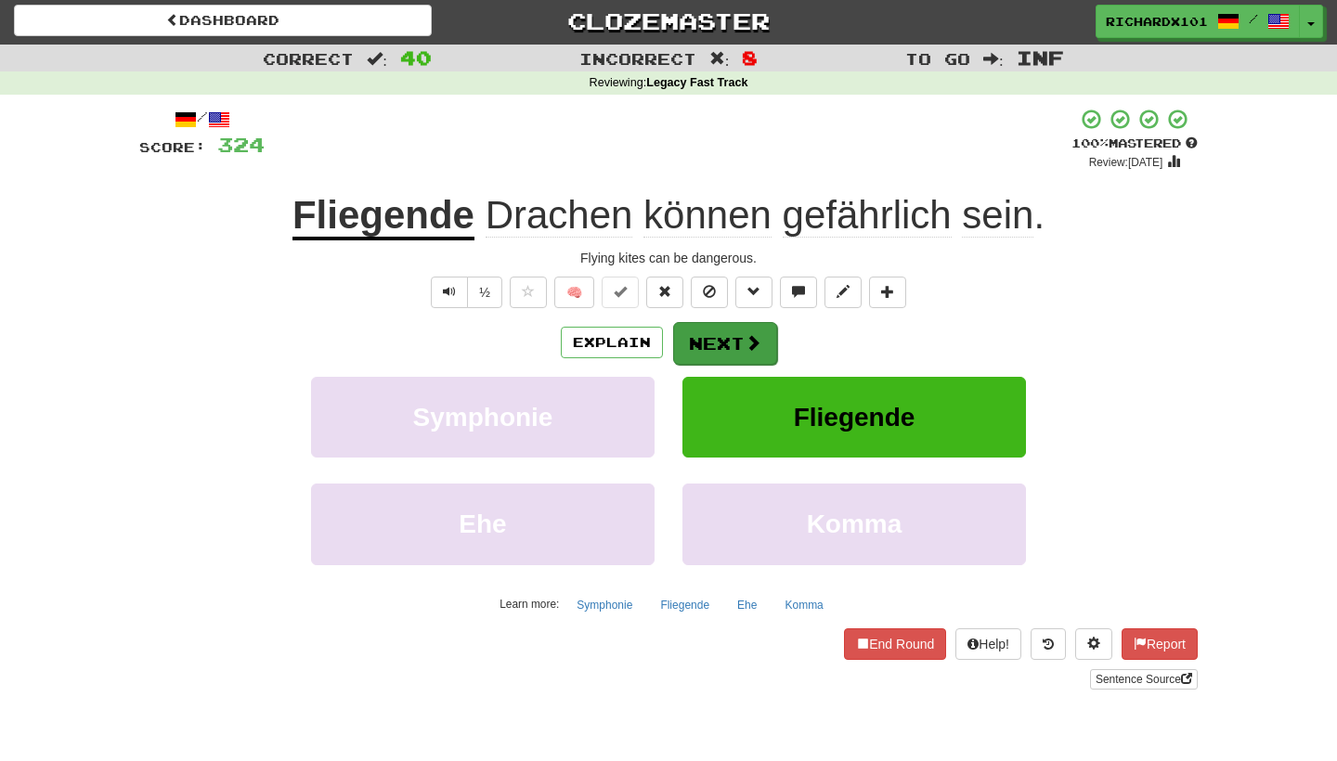
click at [718, 342] on button "Next" at bounding box center [725, 343] width 104 height 43
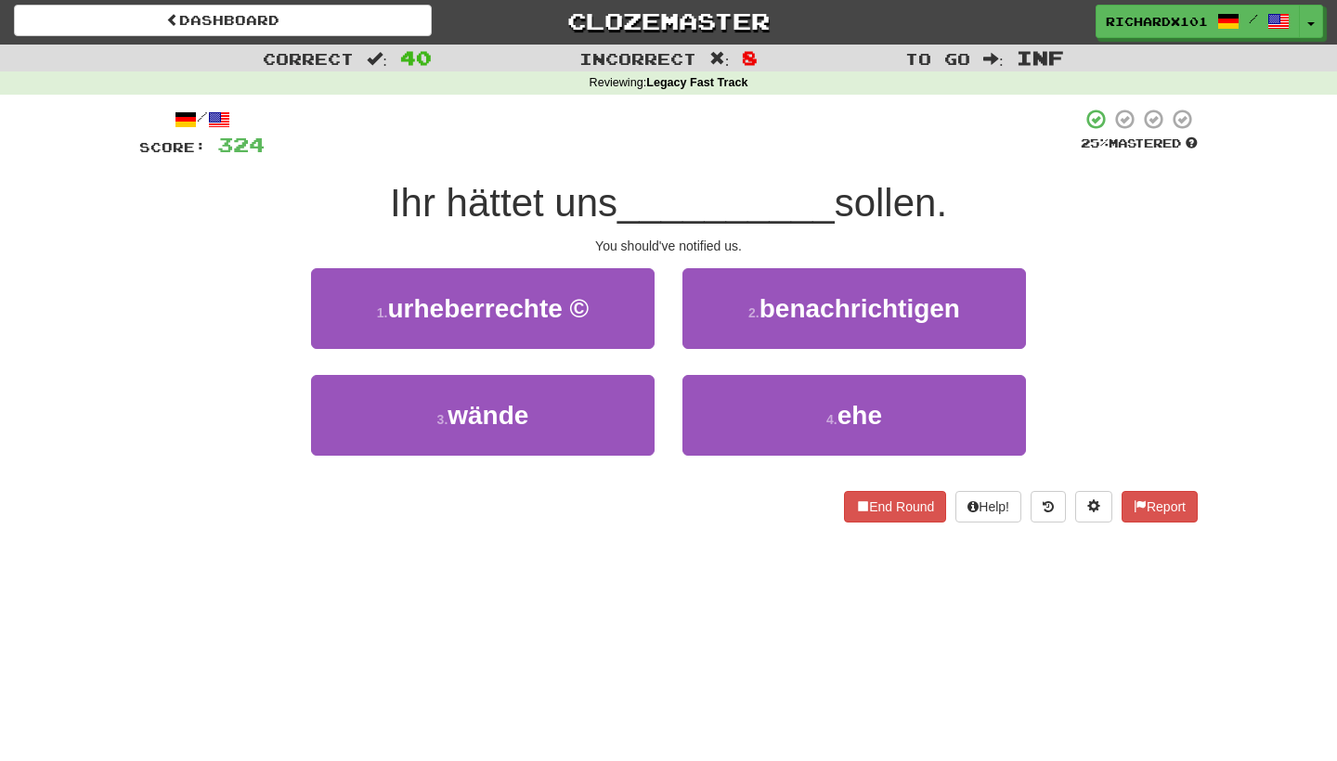
click at [718, 342] on button "2 . benachrichtigen" at bounding box center [855, 308] width 344 height 81
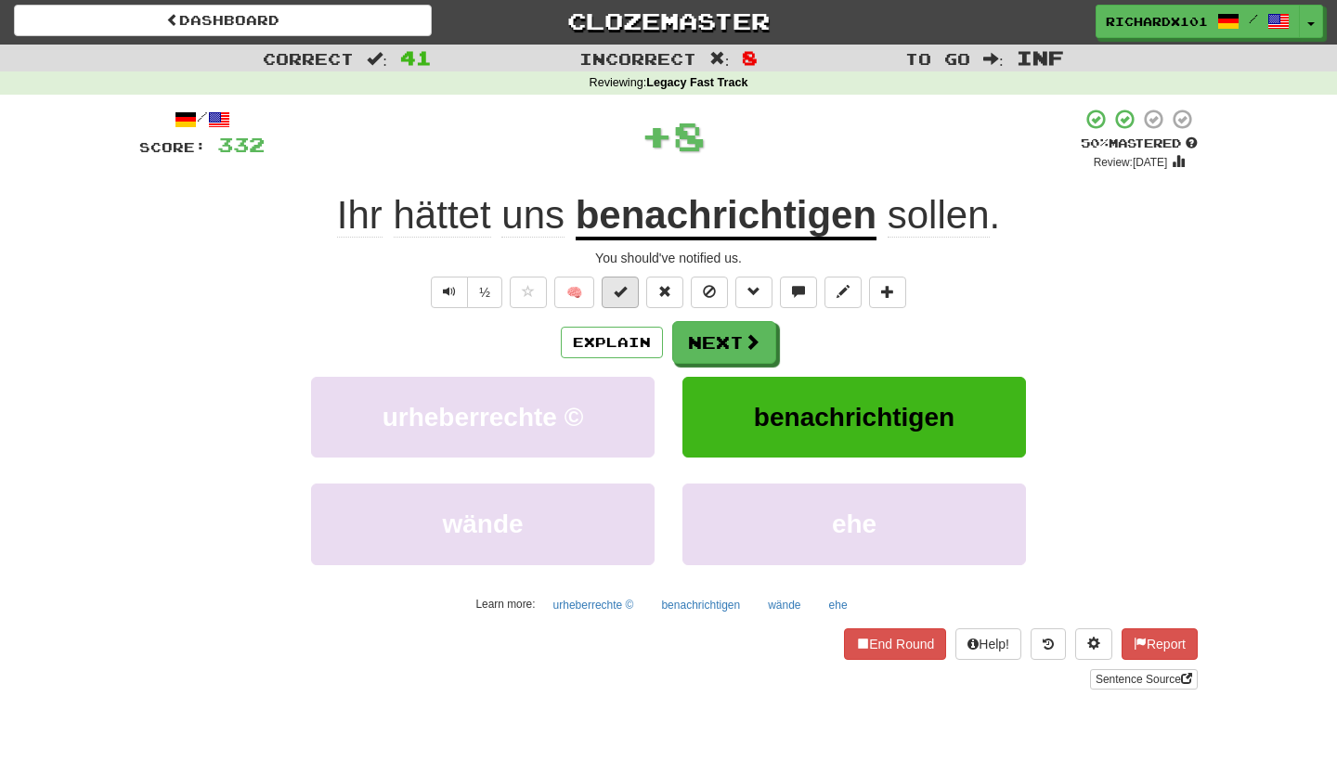
click at [614, 285] on span at bounding box center [620, 291] width 13 height 13
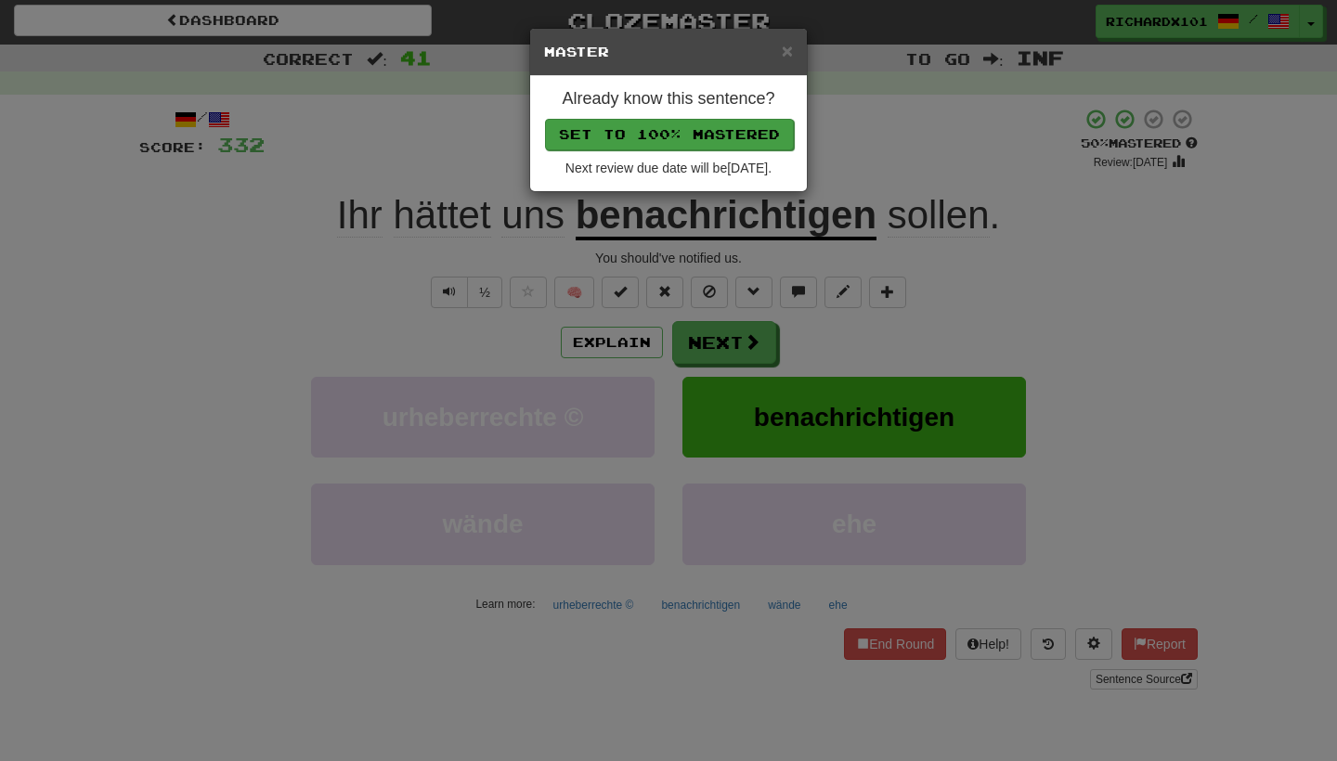
click at [642, 137] on button "Set to 100% Mastered" at bounding box center [669, 135] width 249 height 32
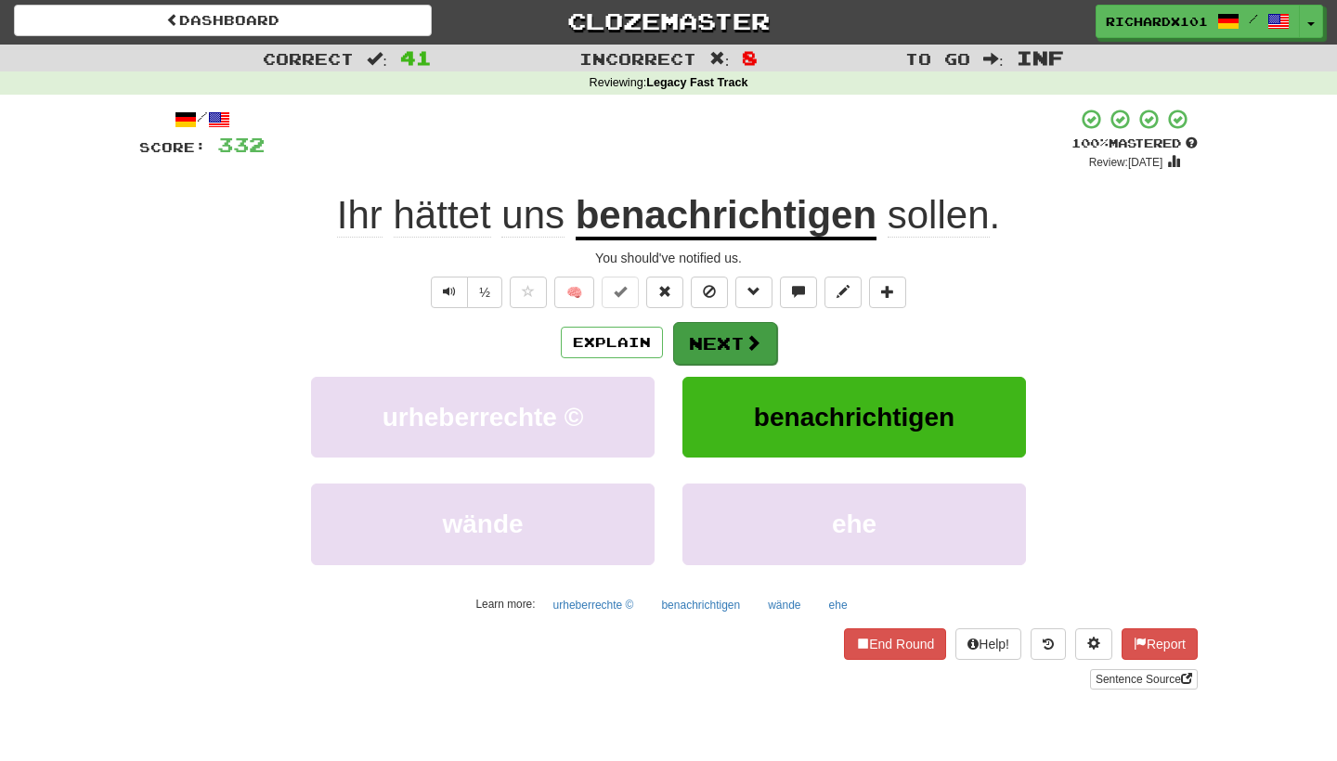
click at [715, 343] on button "Next" at bounding box center [725, 343] width 104 height 43
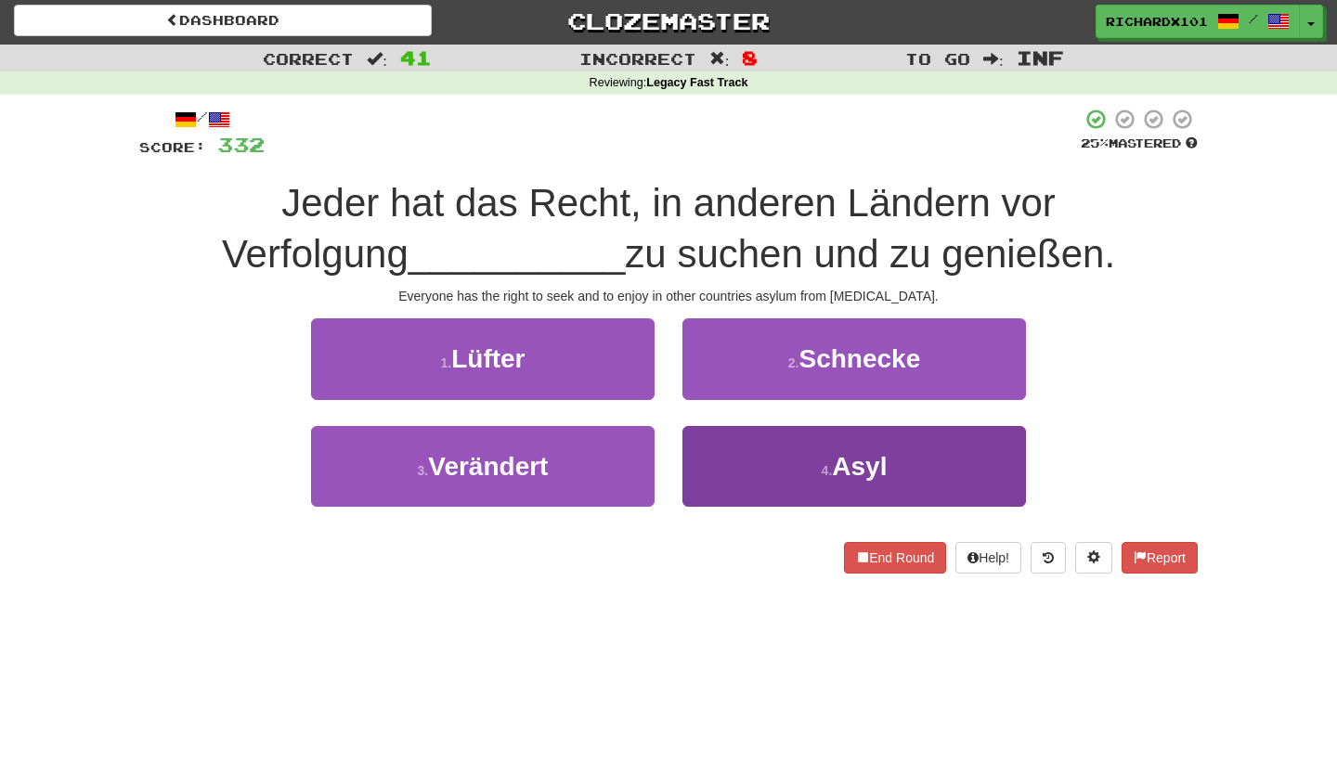
click at [752, 486] on button "4 . Asyl" at bounding box center [855, 466] width 344 height 81
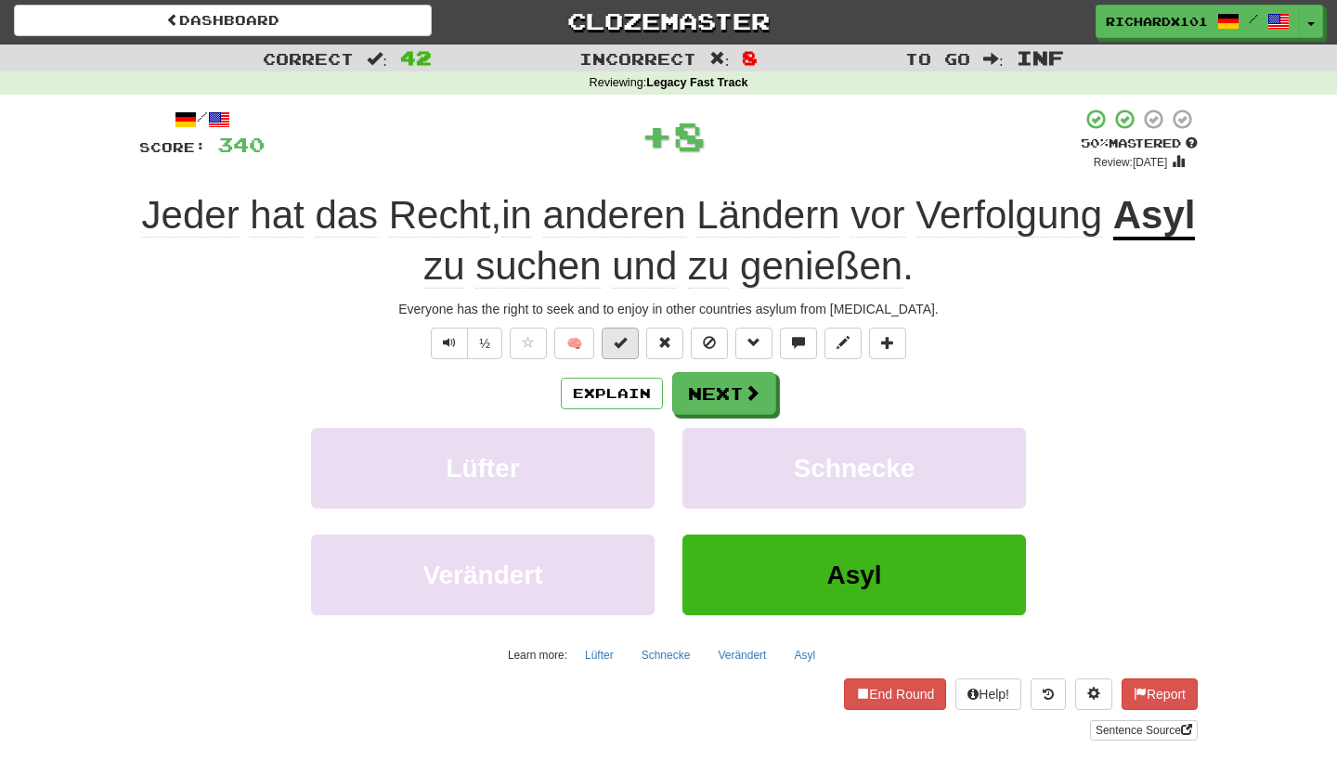
click at [631, 341] on button at bounding box center [620, 344] width 37 height 32
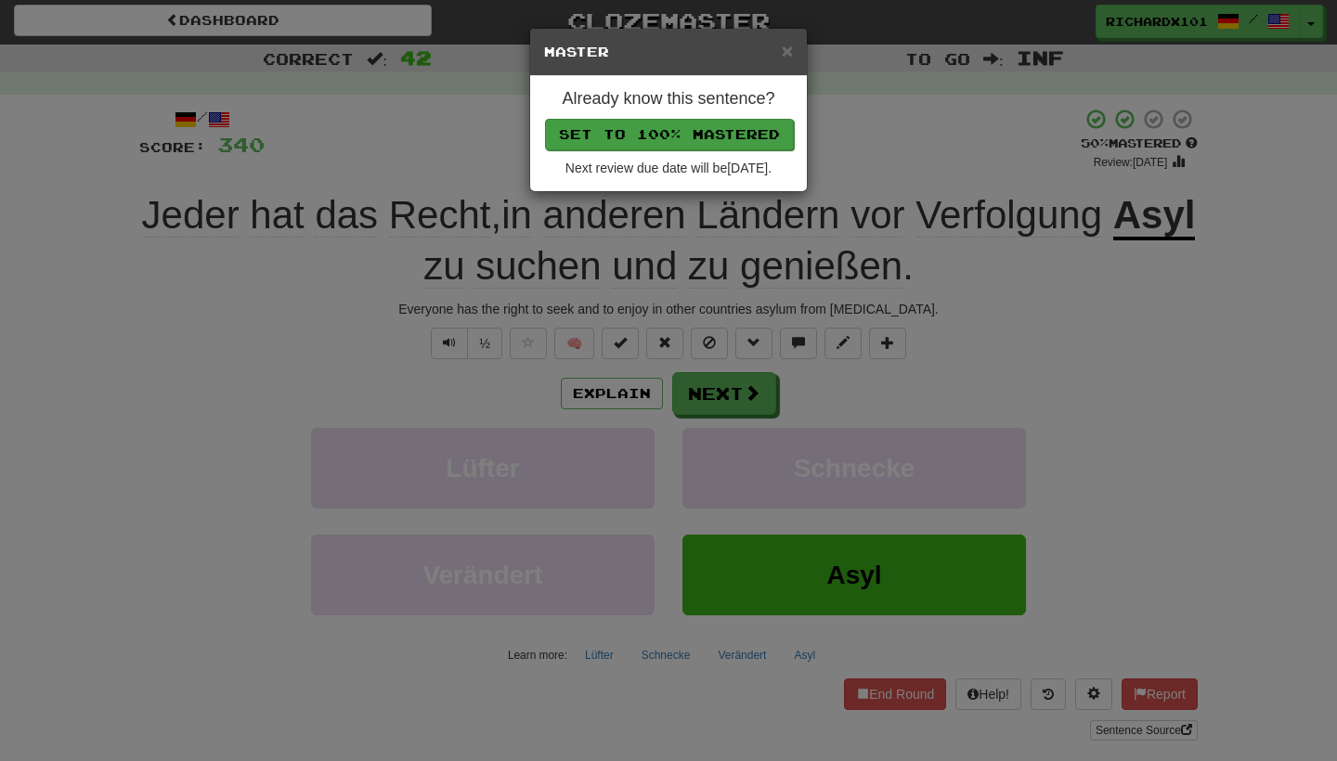
click at [668, 135] on button "Set to 100% Mastered" at bounding box center [669, 135] width 249 height 32
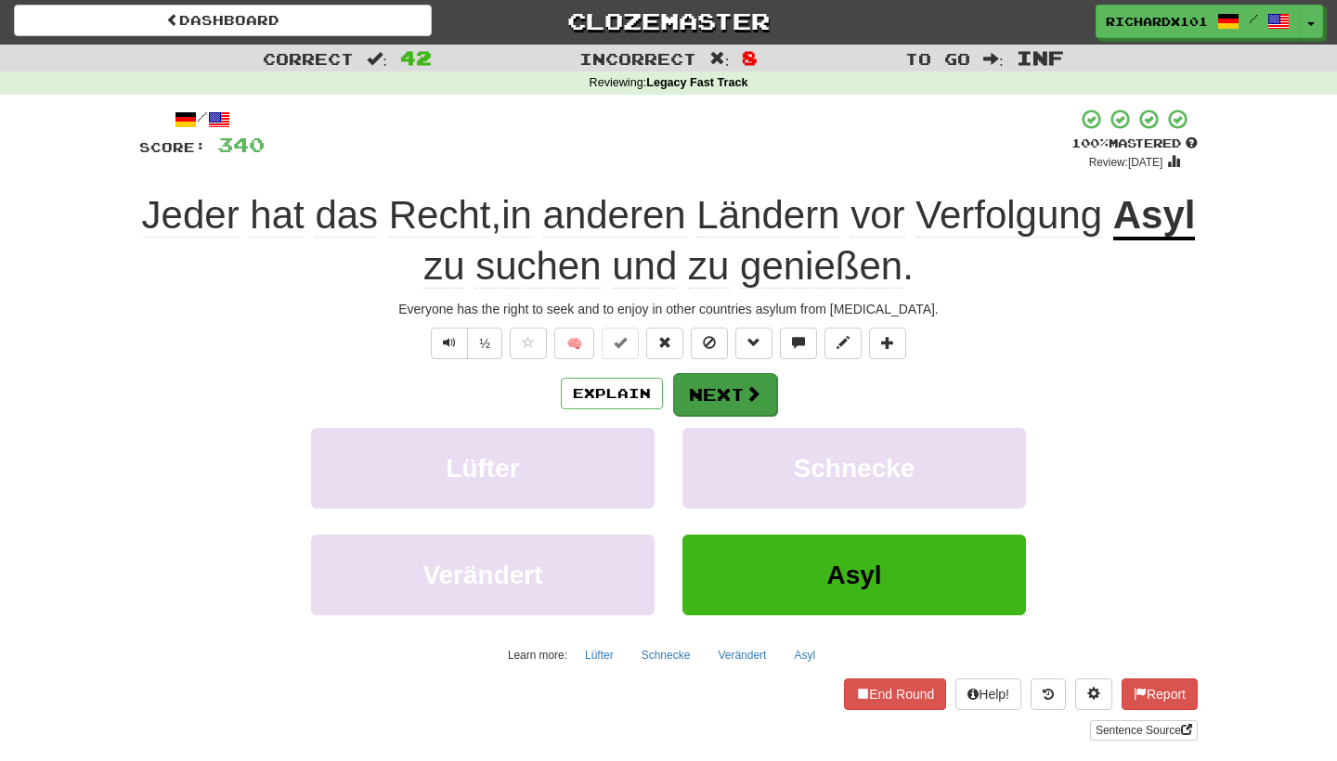
click at [729, 391] on button "Next" at bounding box center [725, 394] width 104 height 43
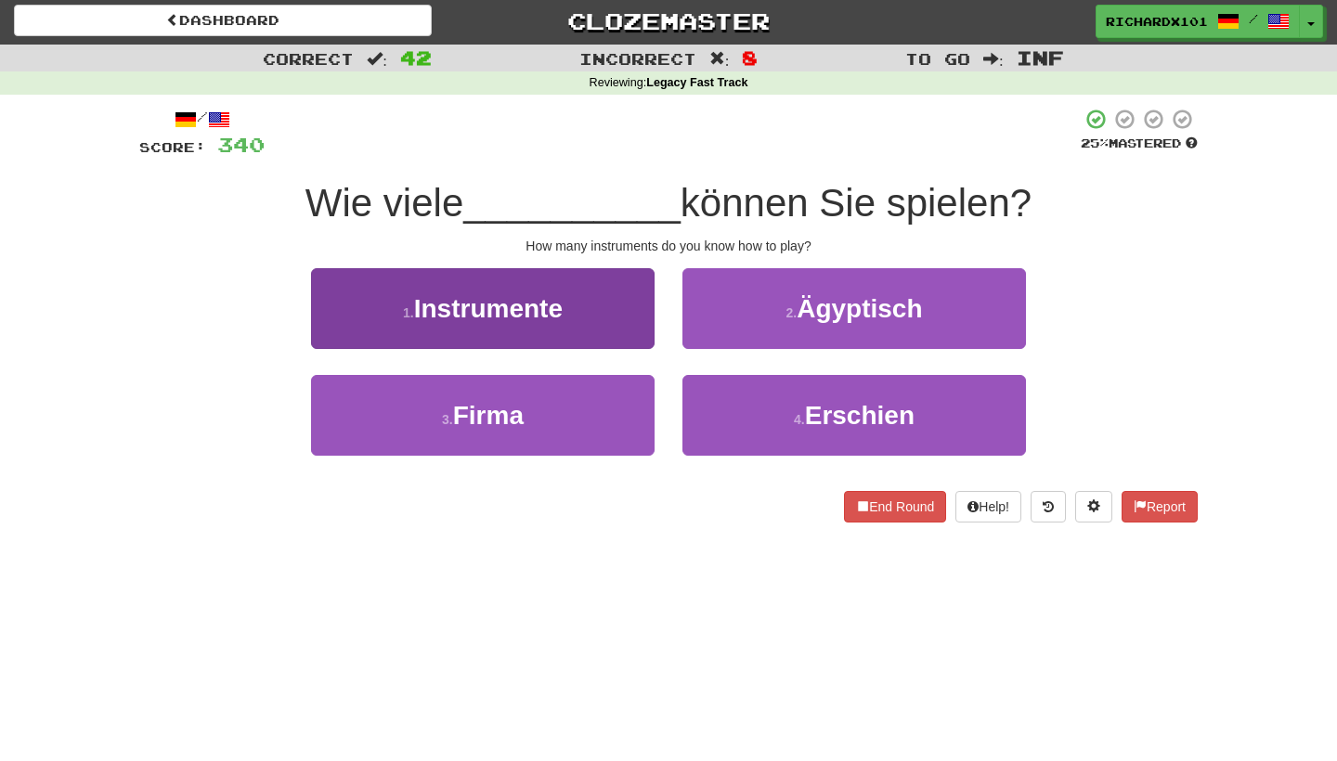
click at [614, 295] on button "1 . Instrumente" at bounding box center [483, 308] width 344 height 81
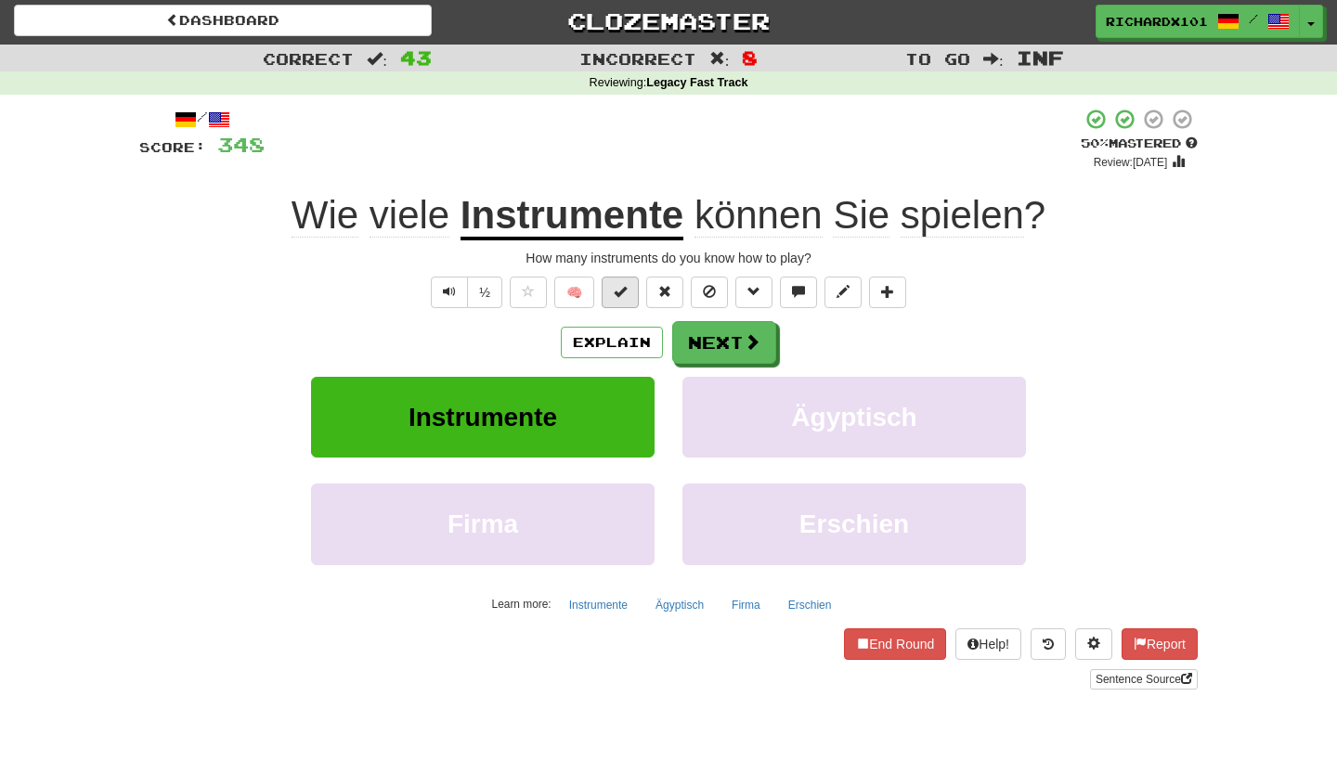
click at [625, 295] on span at bounding box center [620, 291] width 13 height 13
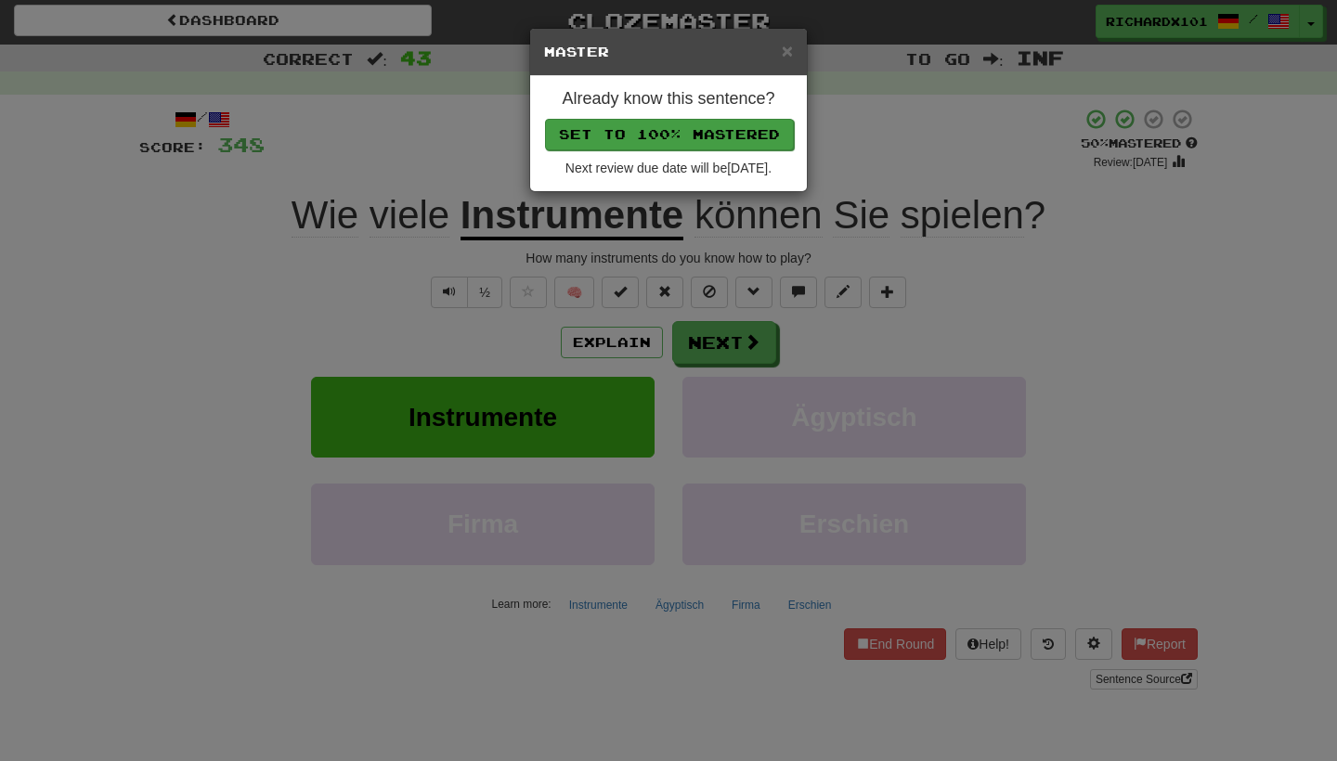
click at [645, 124] on button "Set to 100% Mastered" at bounding box center [669, 135] width 249 height 32
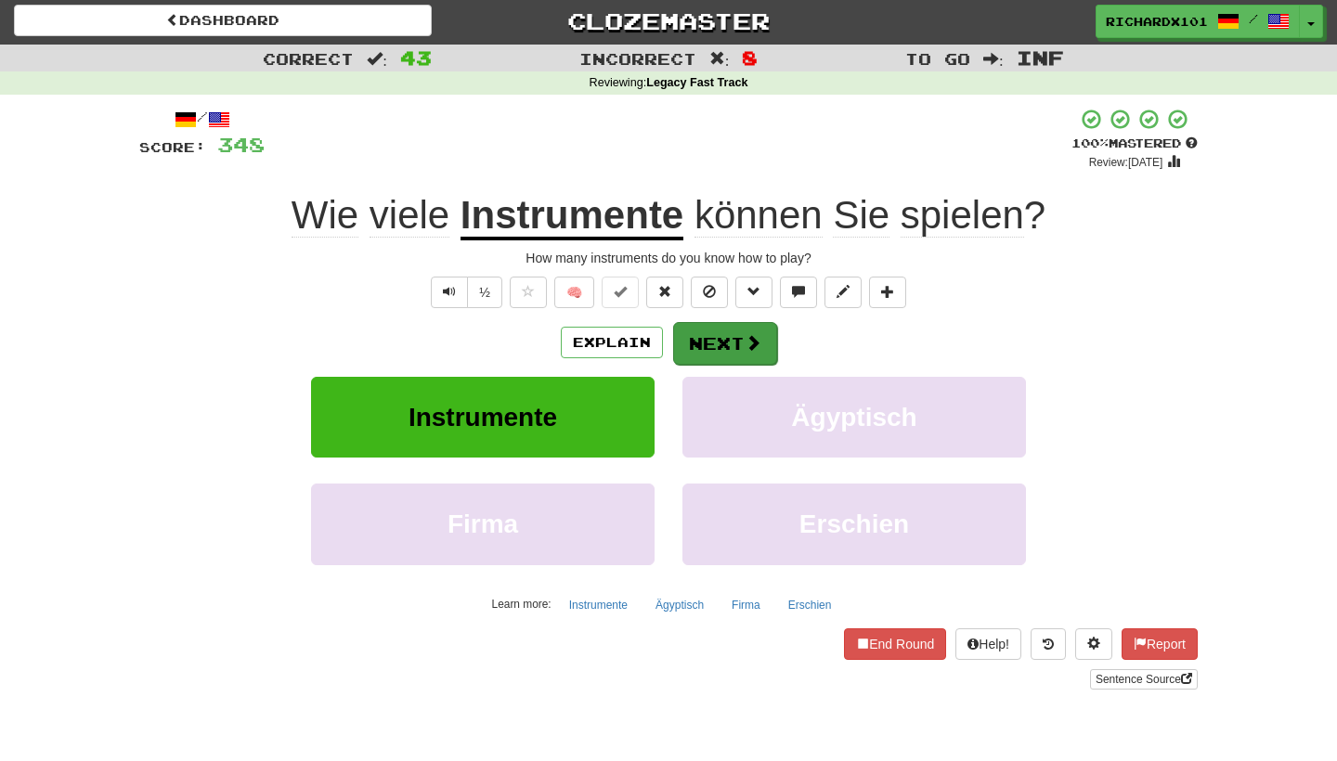
click at [710, 334] on button "Next" at bounding box center [725, 343] width 104 height 43
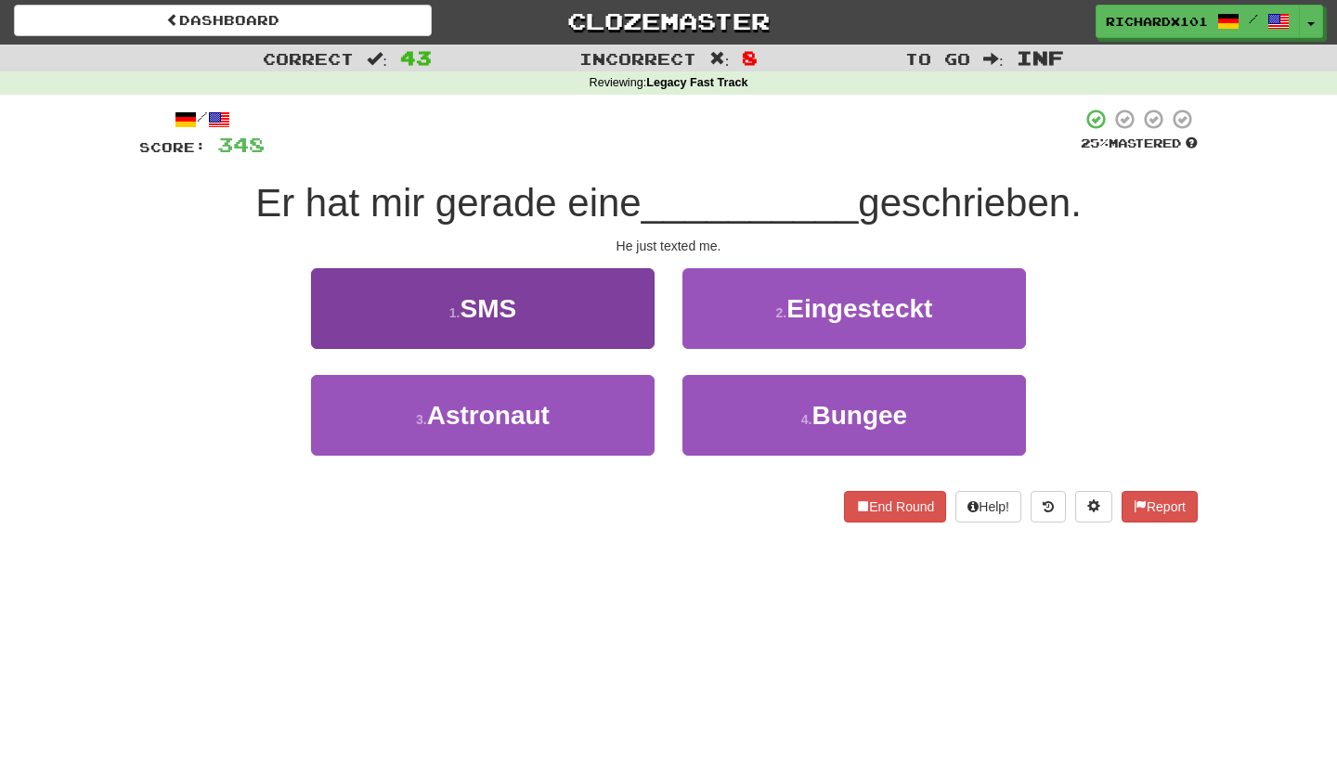
click at [625, 303] on button "1 . SMS" at bounding box center [483, 308] width 344 height 81
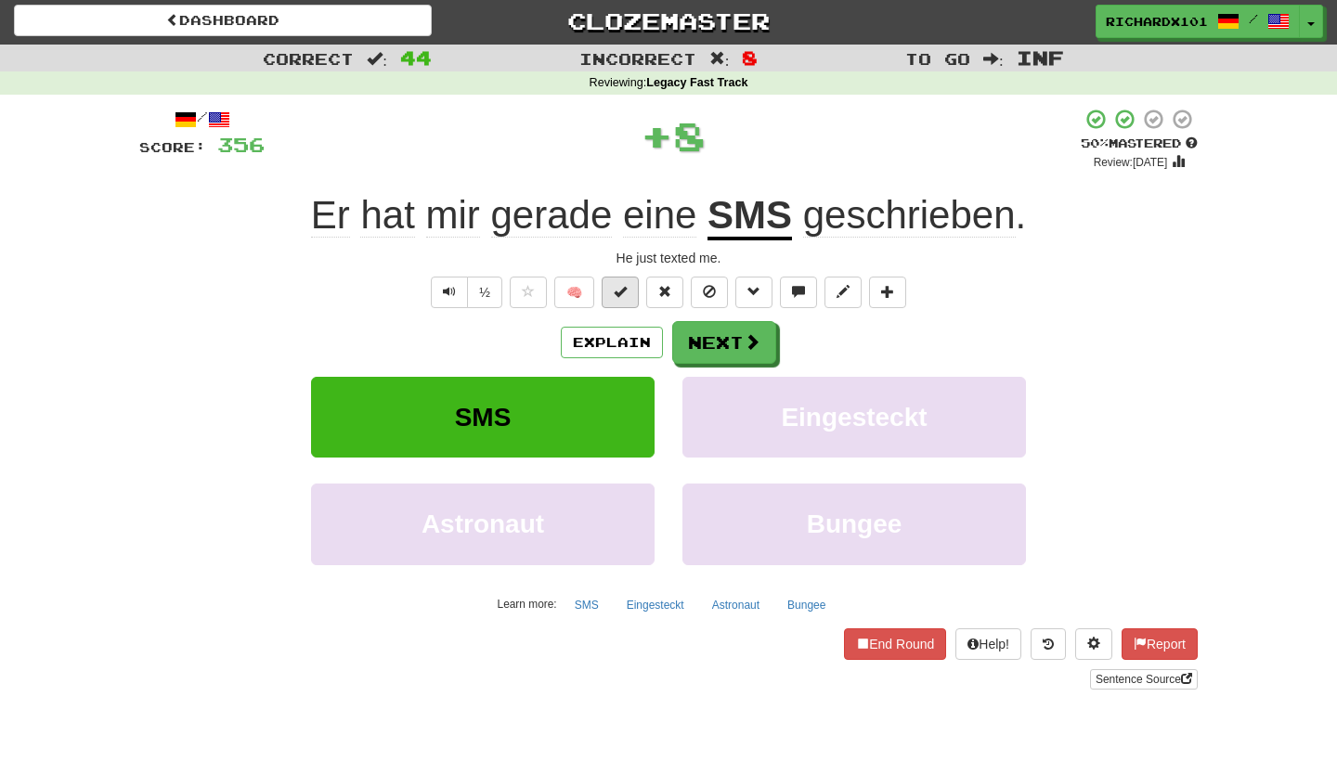
click at [627, 300] on button at bounding box center [620, 293] width 37 height 32
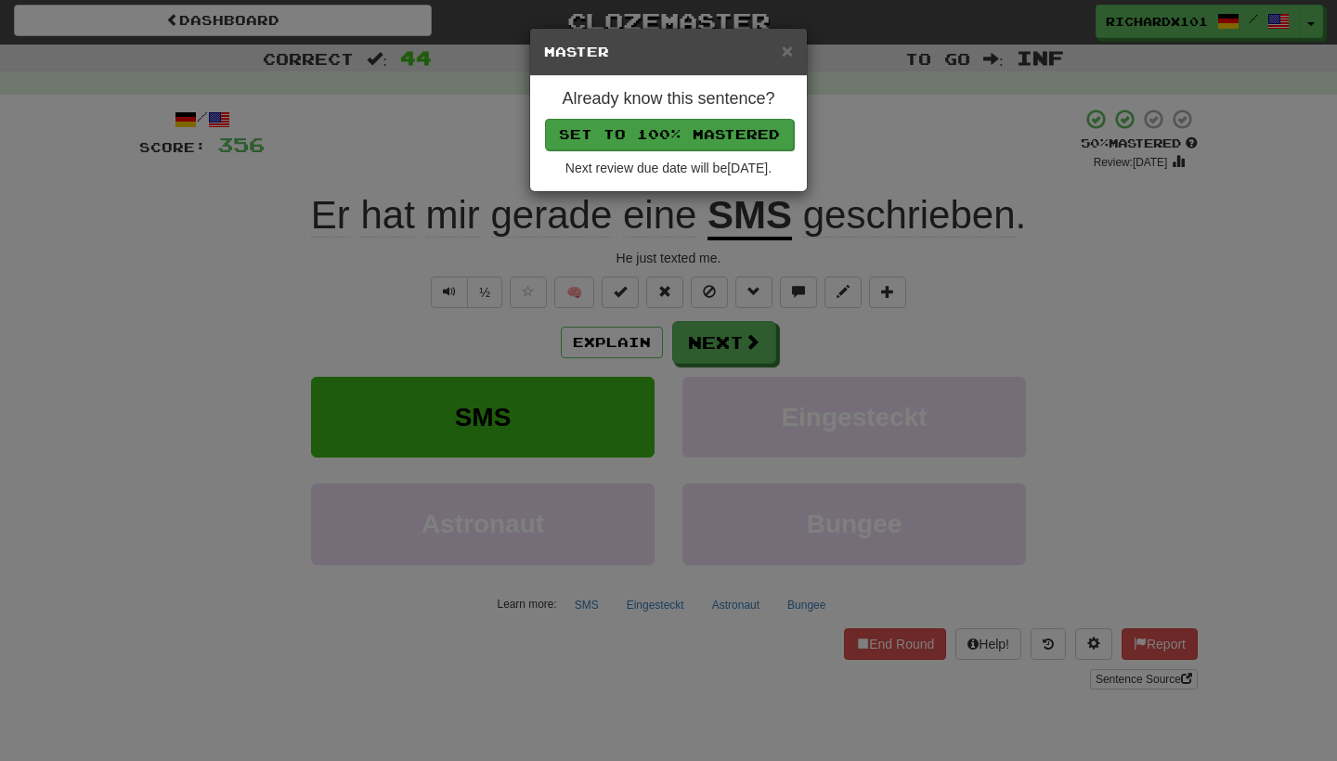
click at [644, 137] on button "Set to 100% Mastered" at bounding box center [669, 135] width 249 height 32
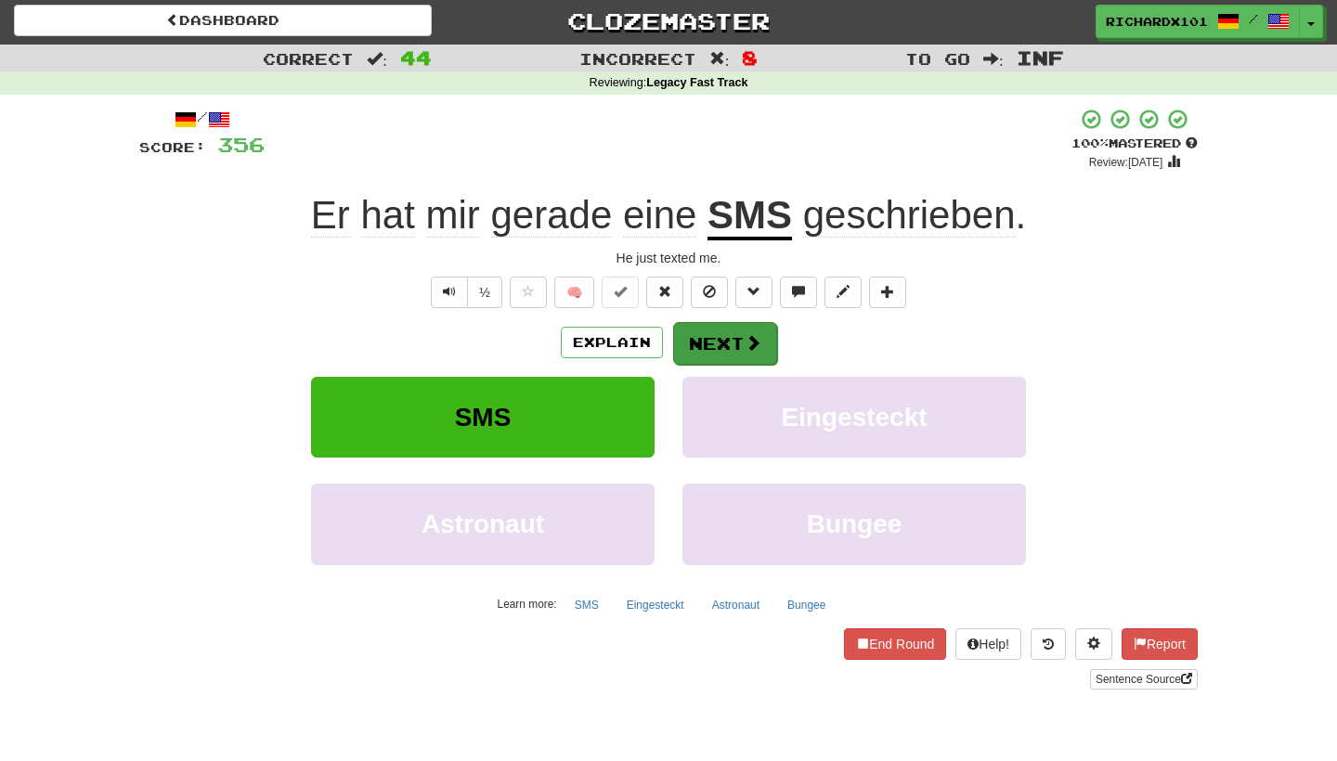
click at [714, 332] on button "Next" at bounding box center [725, 343] width 104 height 43
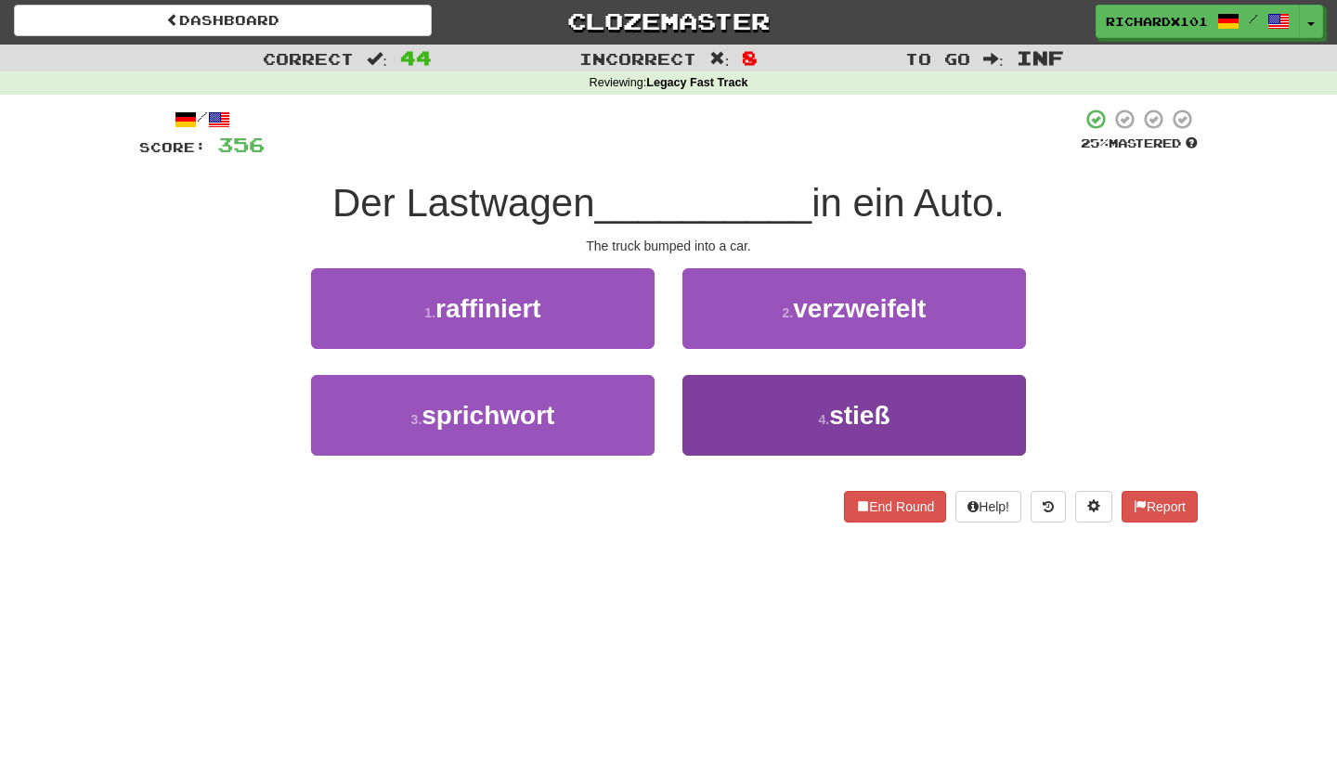
click at [747, 395] on button "4 . stieß" at bounding box center [855, 415] width 344 height 81
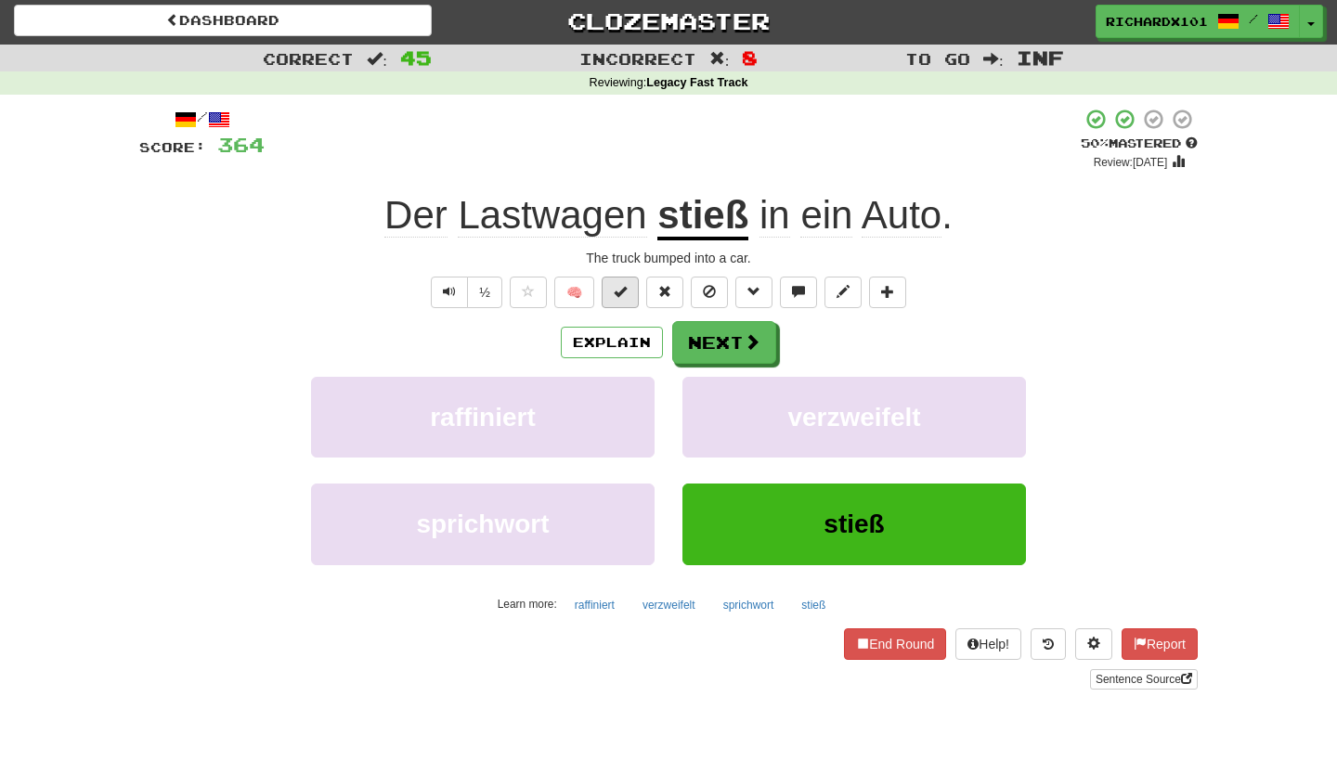
click at [631, 291] on button at bounding box center [620, 293] width 37 height 32
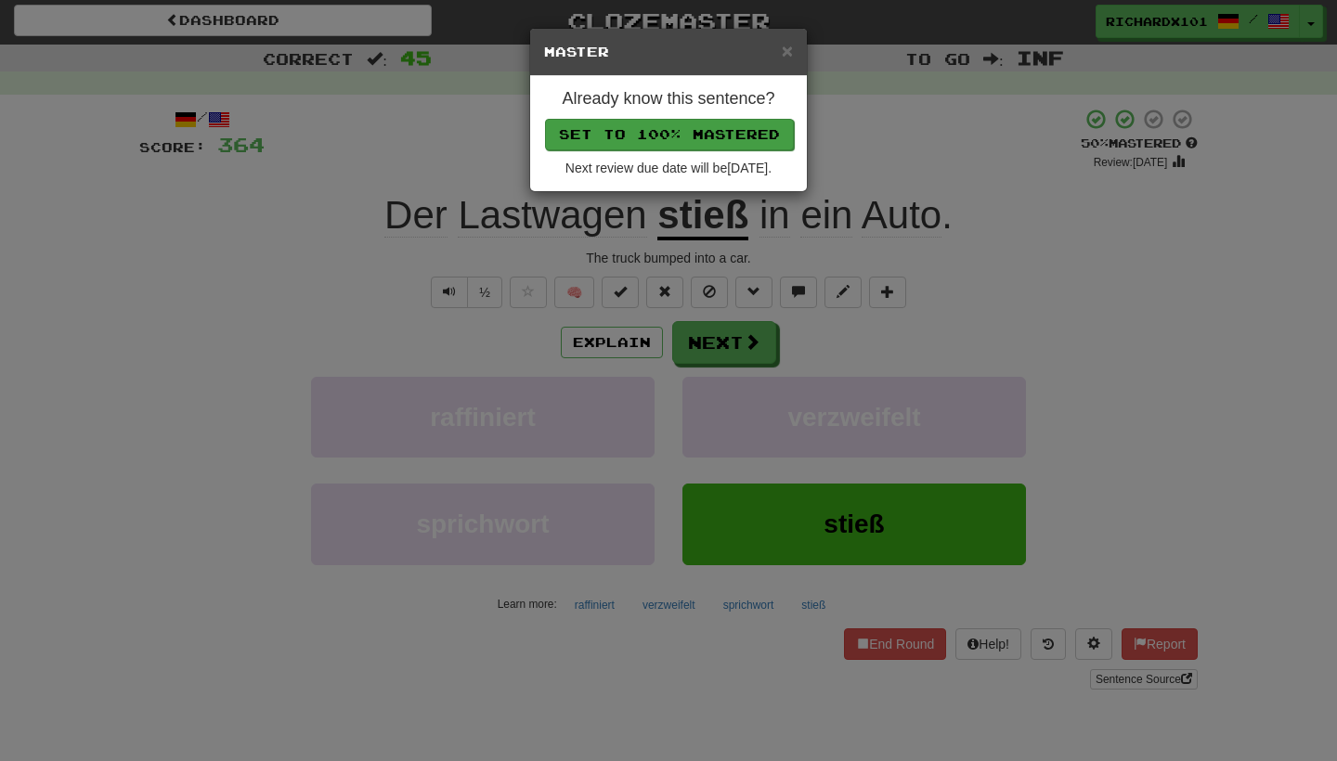
click at [655, 133] on button "Set to 100% Mastered" at bounding box center [669, 135] width 249 height 32
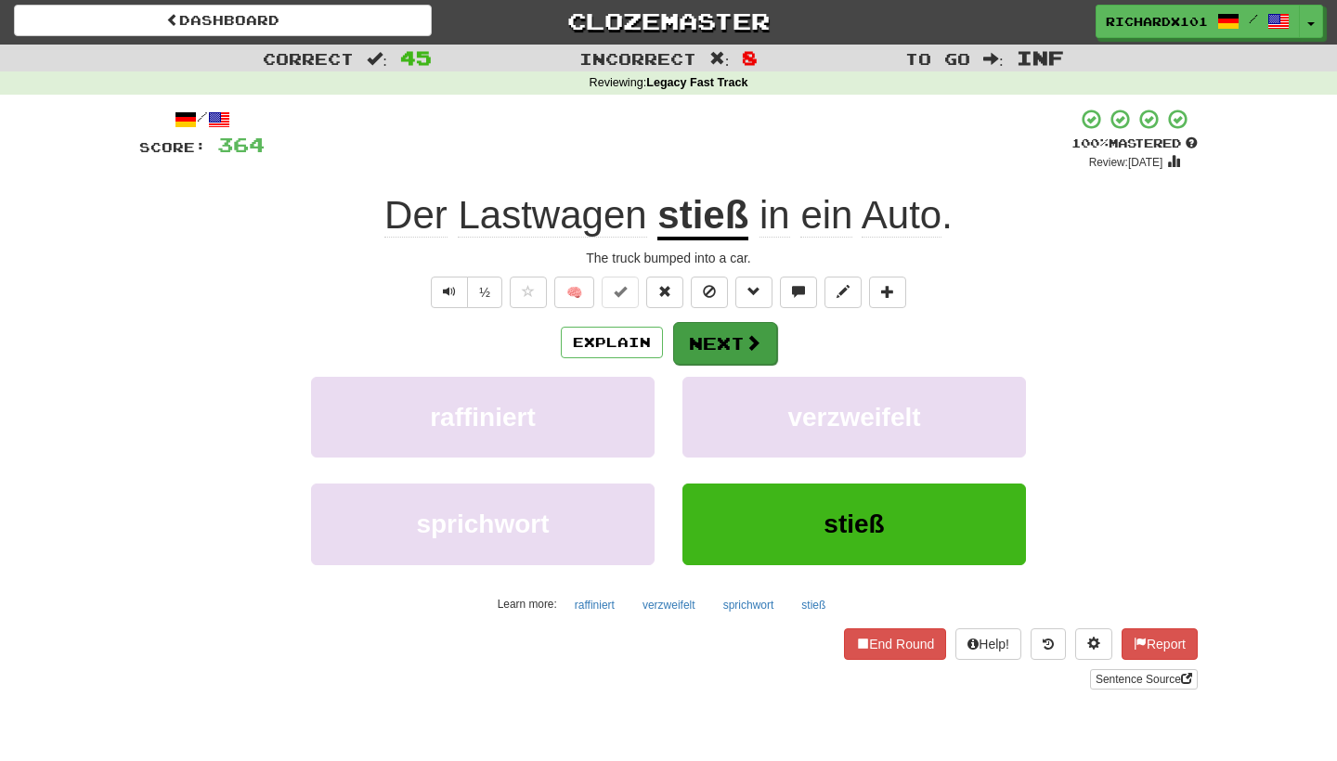
click at [723, 338] on button "Next" at bounding box center [725, 343] width 104 height 43
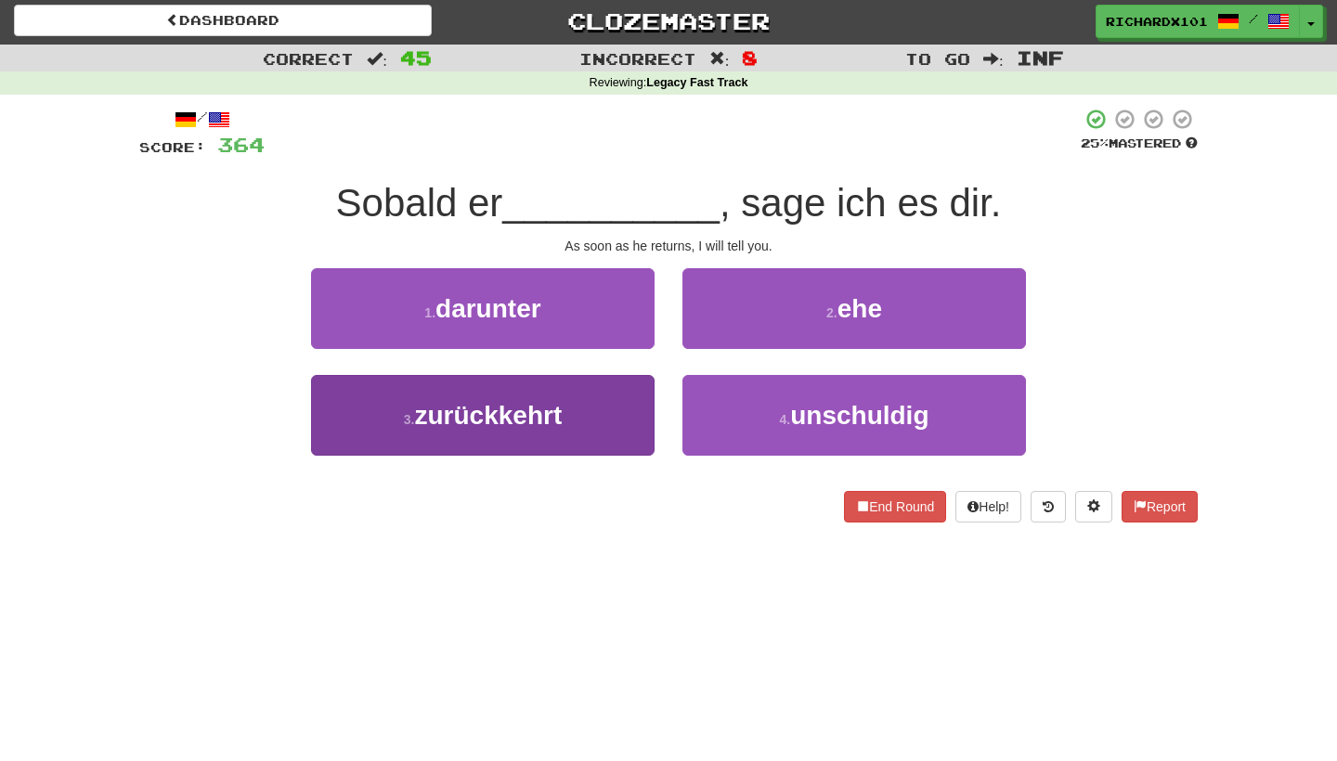
click at [645, 417] on button "3 . zurückkehrt" at bounding box center [483, 415] width 344 height 81
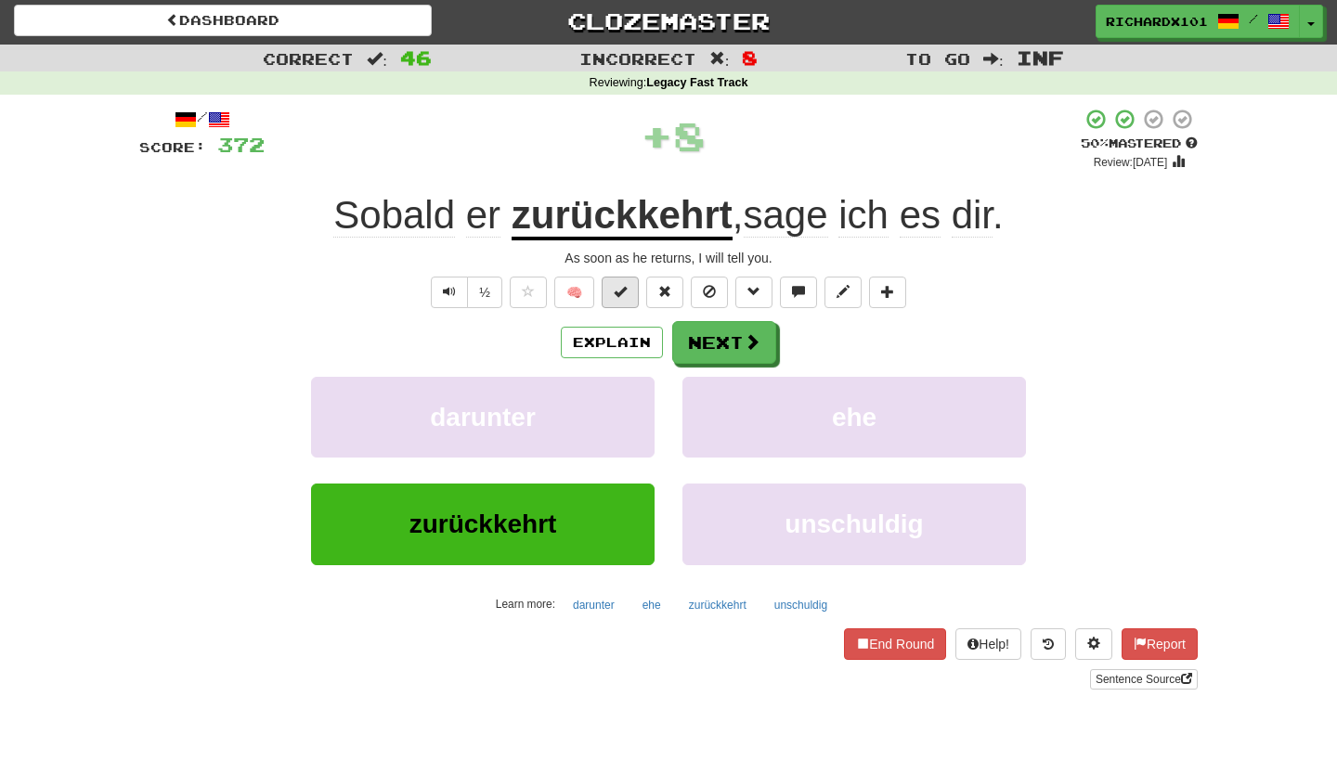
click at [622, 293] on span at bounding box center [620, 291] width 13 height 13
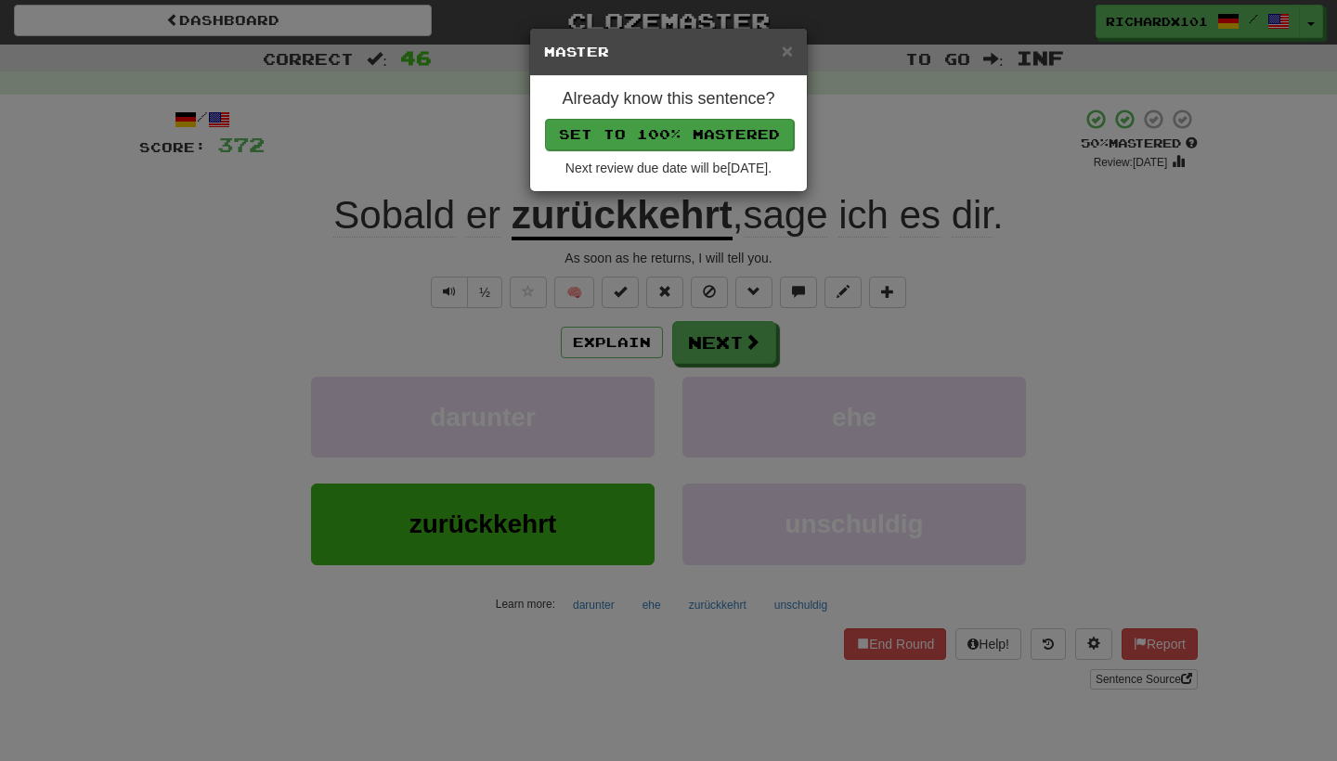
click at [629, 140] on button "Set to 100% Mastered" at bounding box center [669, 135] width 249 height 32
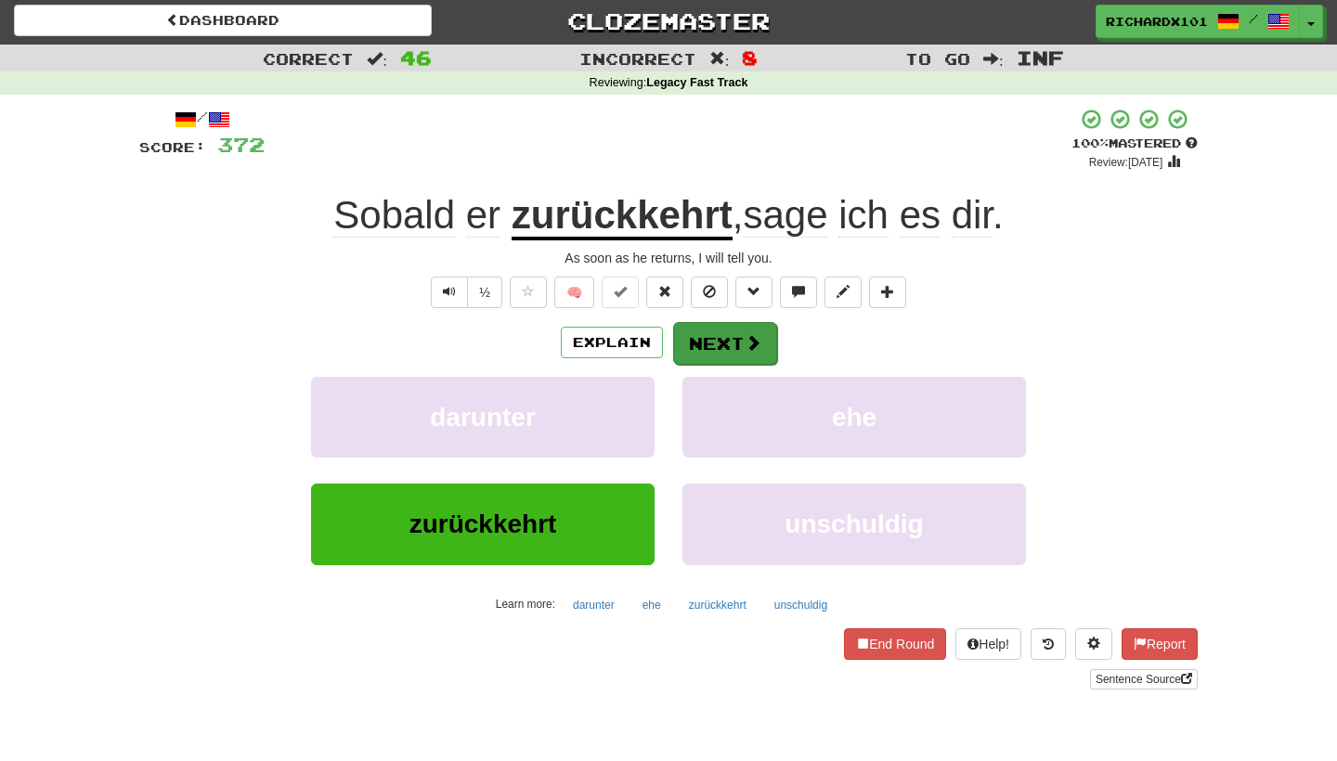
click at [708, 347] on button "Next" at bounding box center [725, 343] width 104 height 43
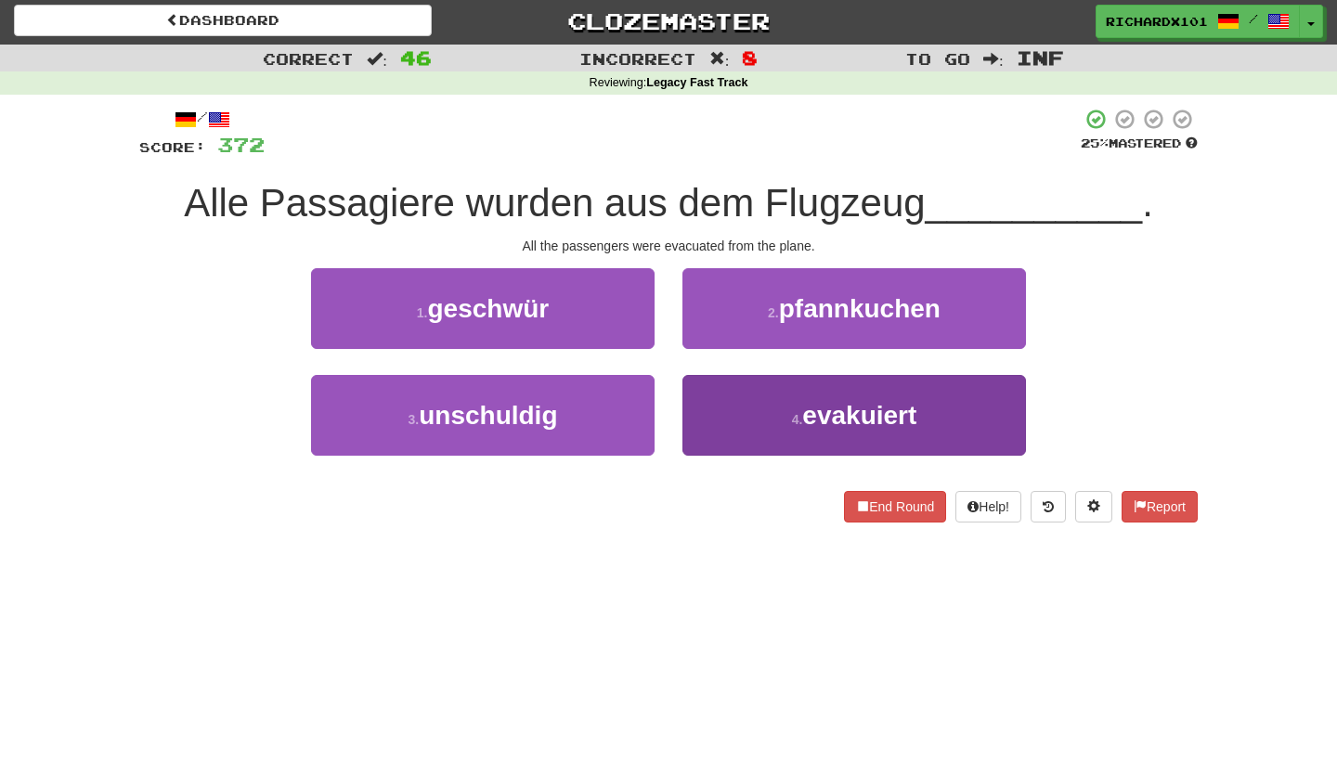
click at [761, 413] on button "4 . evakuiert" at bounding box center [855, 415] width 344 height 81
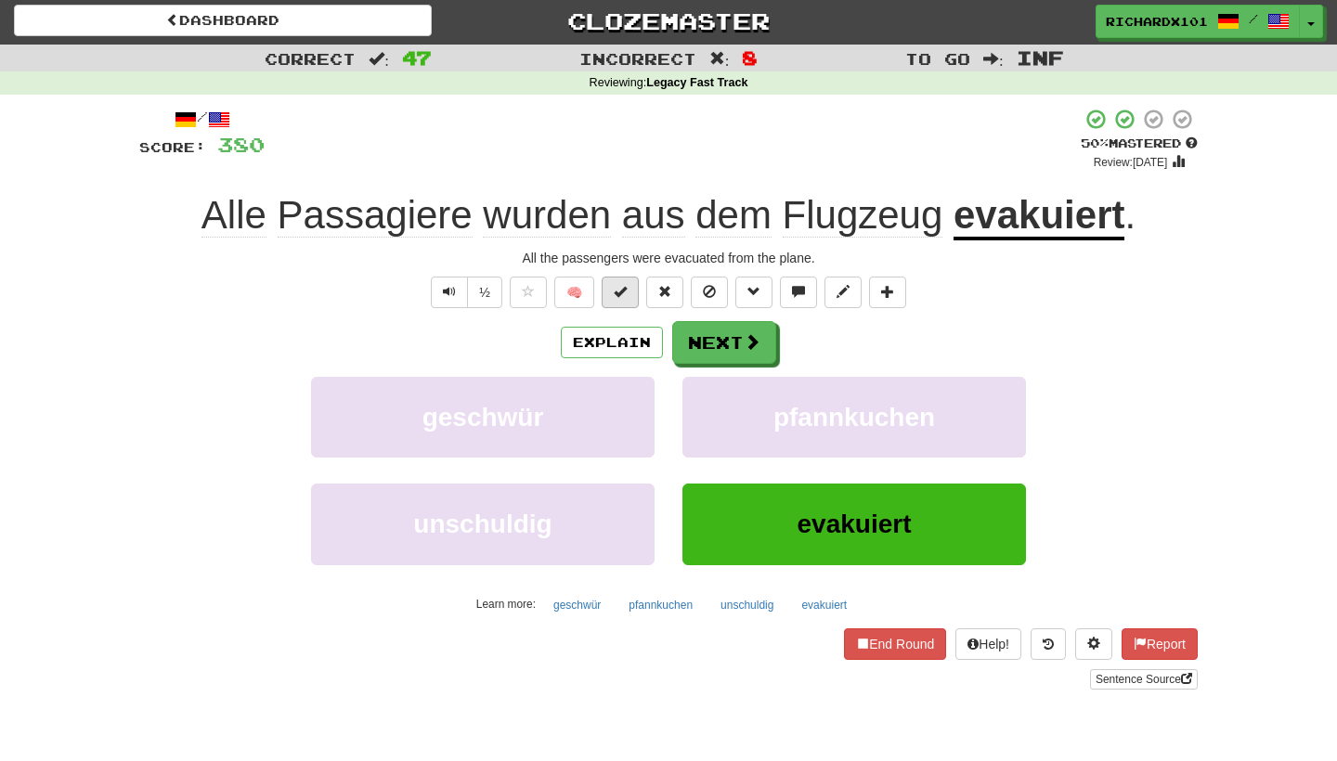
click at [623, 292] on span at bounding box center [620, 291] width 13 height 13
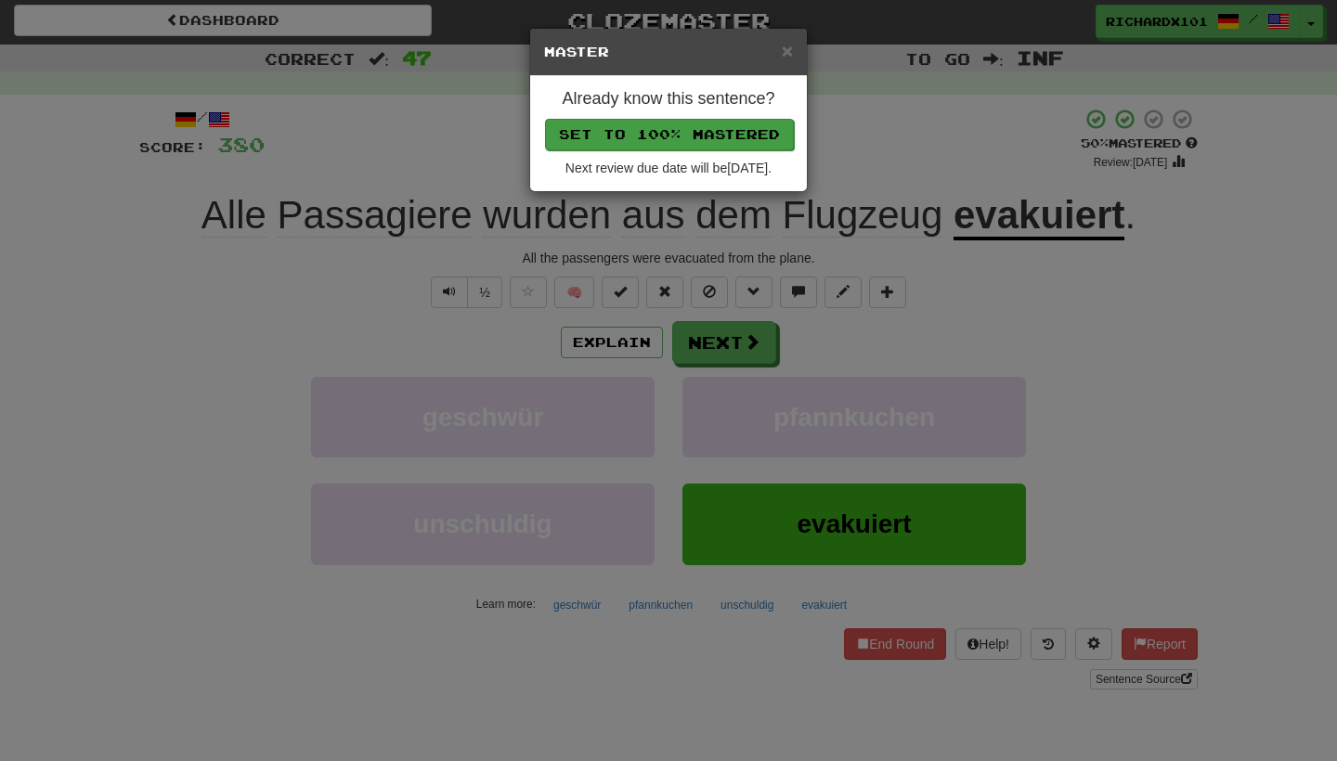
click at [692, 124] on button "Set to 100% Mastered" at bounding box center [669, 135] width 249 height 32
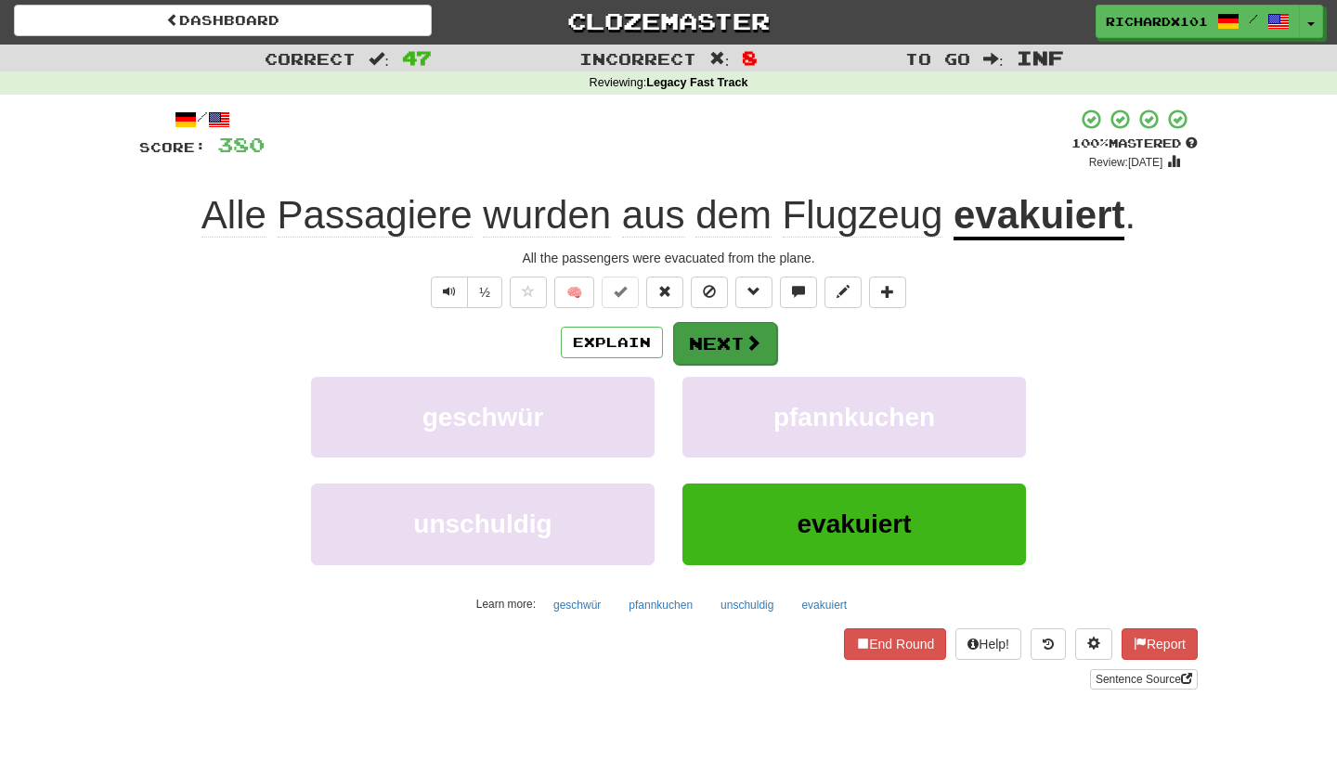
click at [710, 338] on button "Next" at bounding box center [725, 343] width 104 height 43
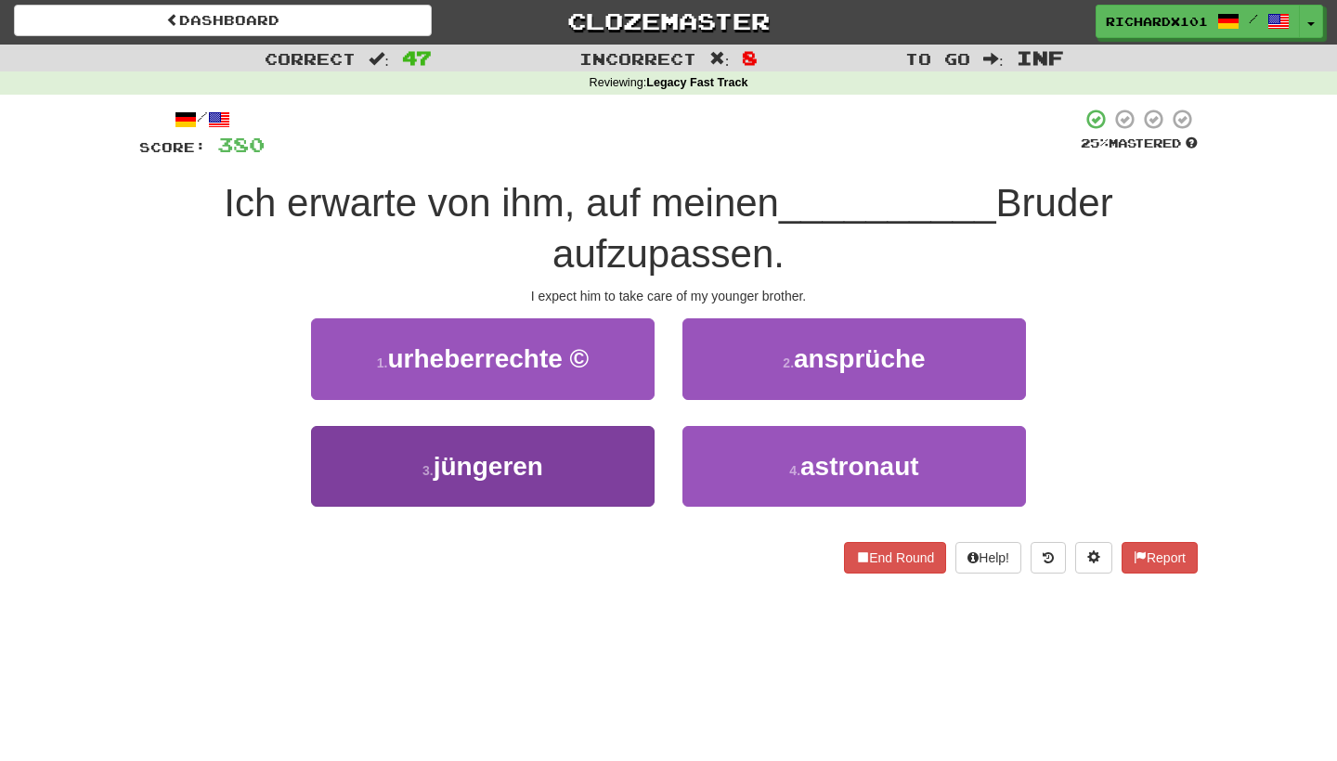
click at [617, 465] on button "3 . jüngeren" at bounding box center [483, 466] width 344 height 81
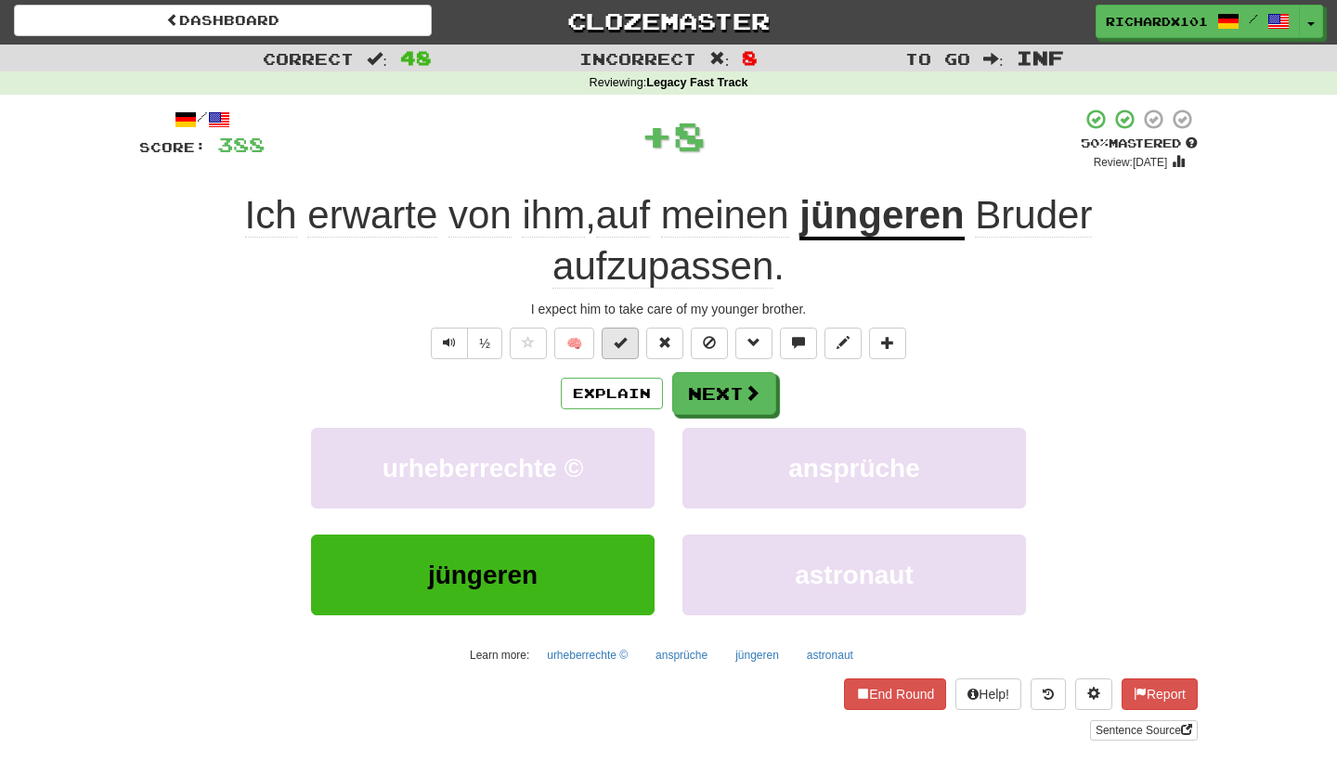
click at [625, 345] on span at bounding box center [620, 342] width 13 height 13
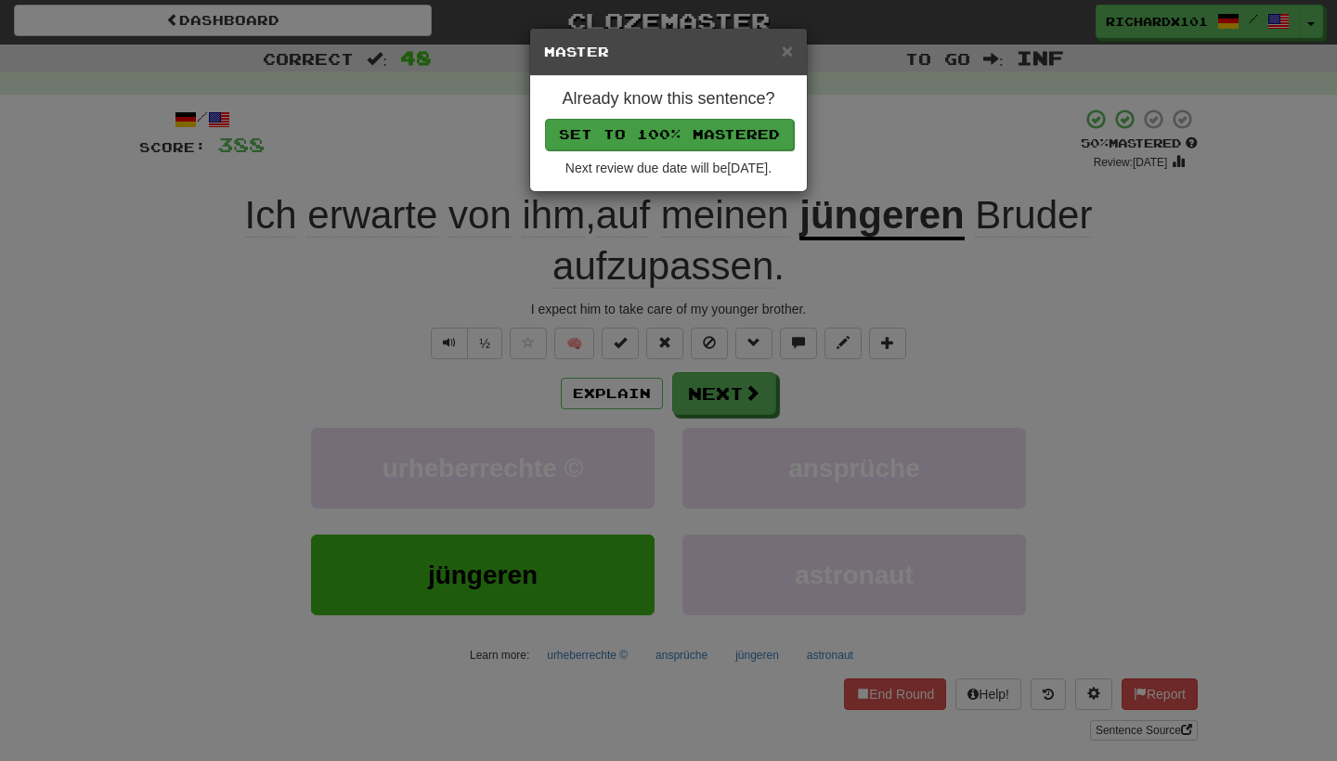
click at [701, 141] on button "Set to 100% Mastered" at bounding box center [669, 135] width 249 height 32
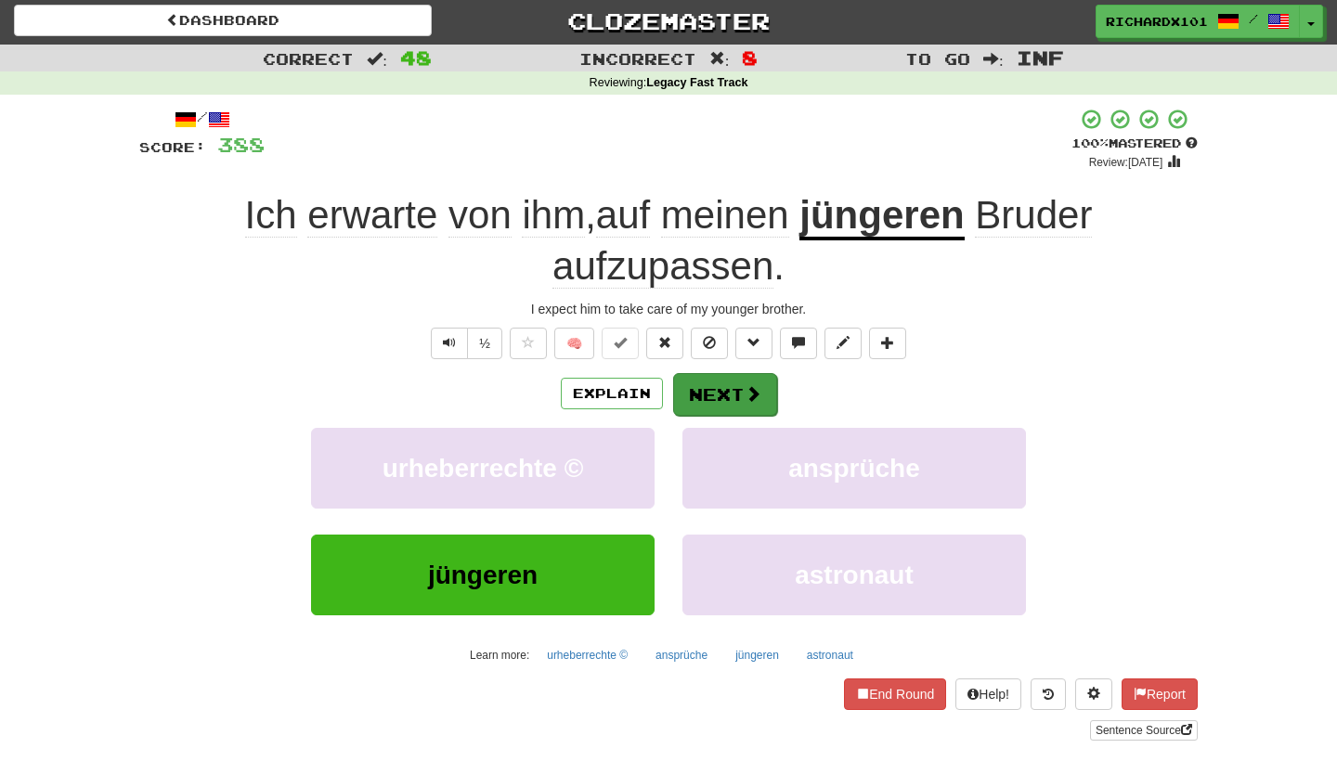
click at [715, 394] on button "Next" at bounding box center [725, 394] width 104 height 43
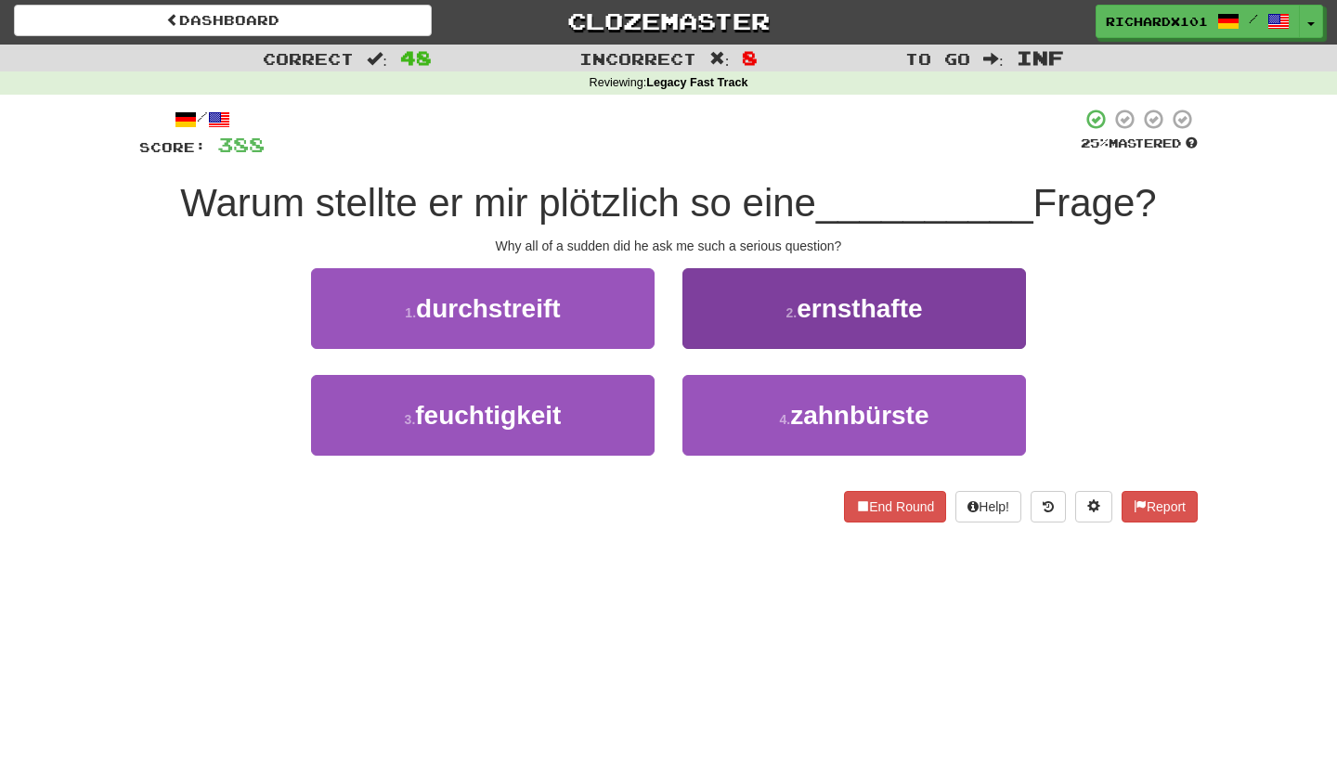
click at [777, 306] on button "2 . ernsthafte" at bounding box center [855, 308] width 344 height 81
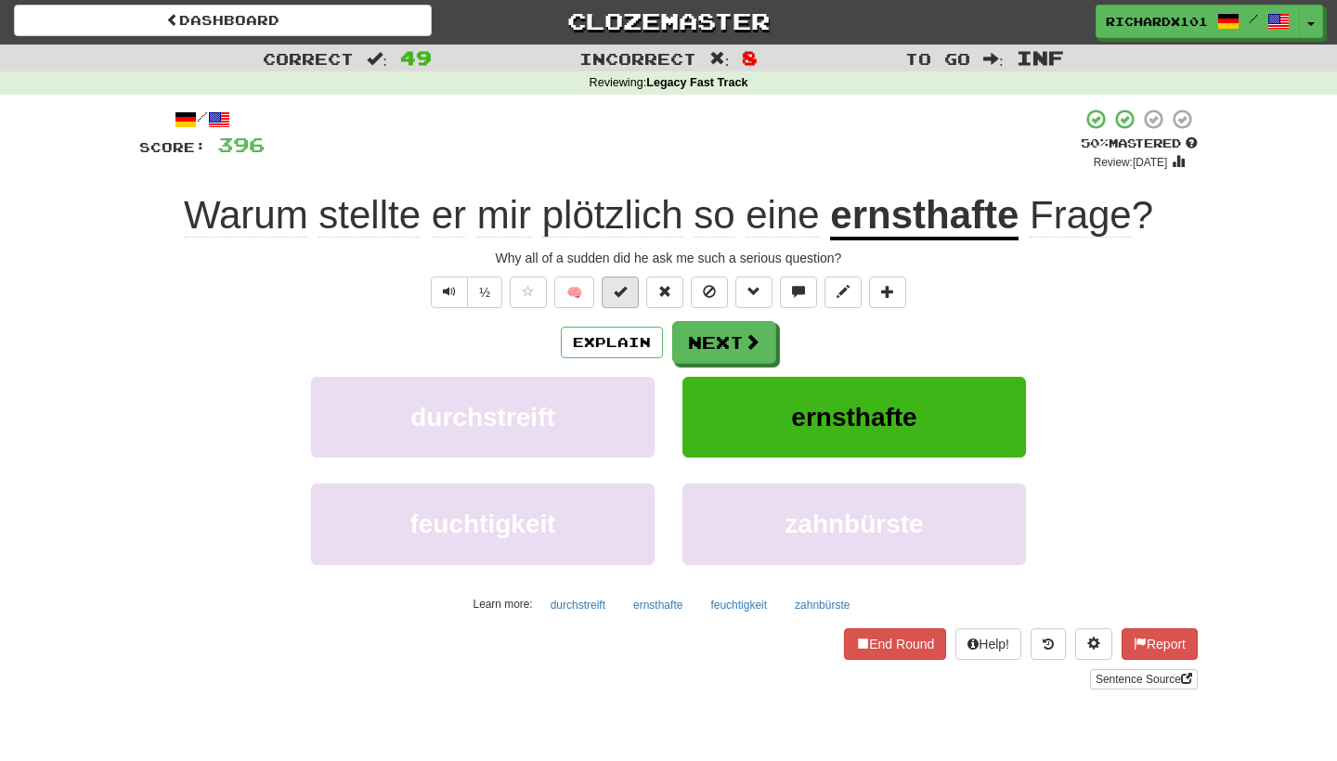
click at [627, 293] on span at bounding box center [620, 291] width 13 height 13
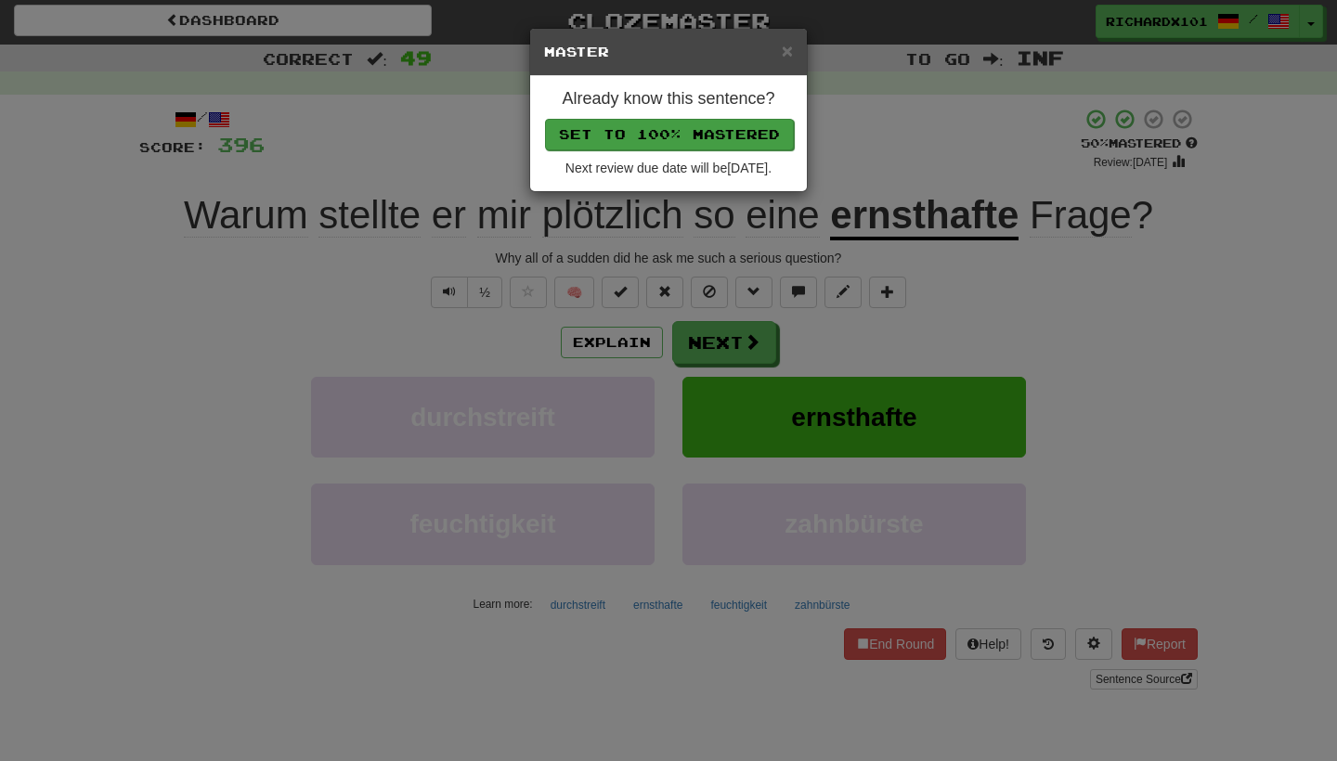
click at [696, 137] on button "Set to 100% Mastered" at bounding box center [669, 135] width 249 height 32
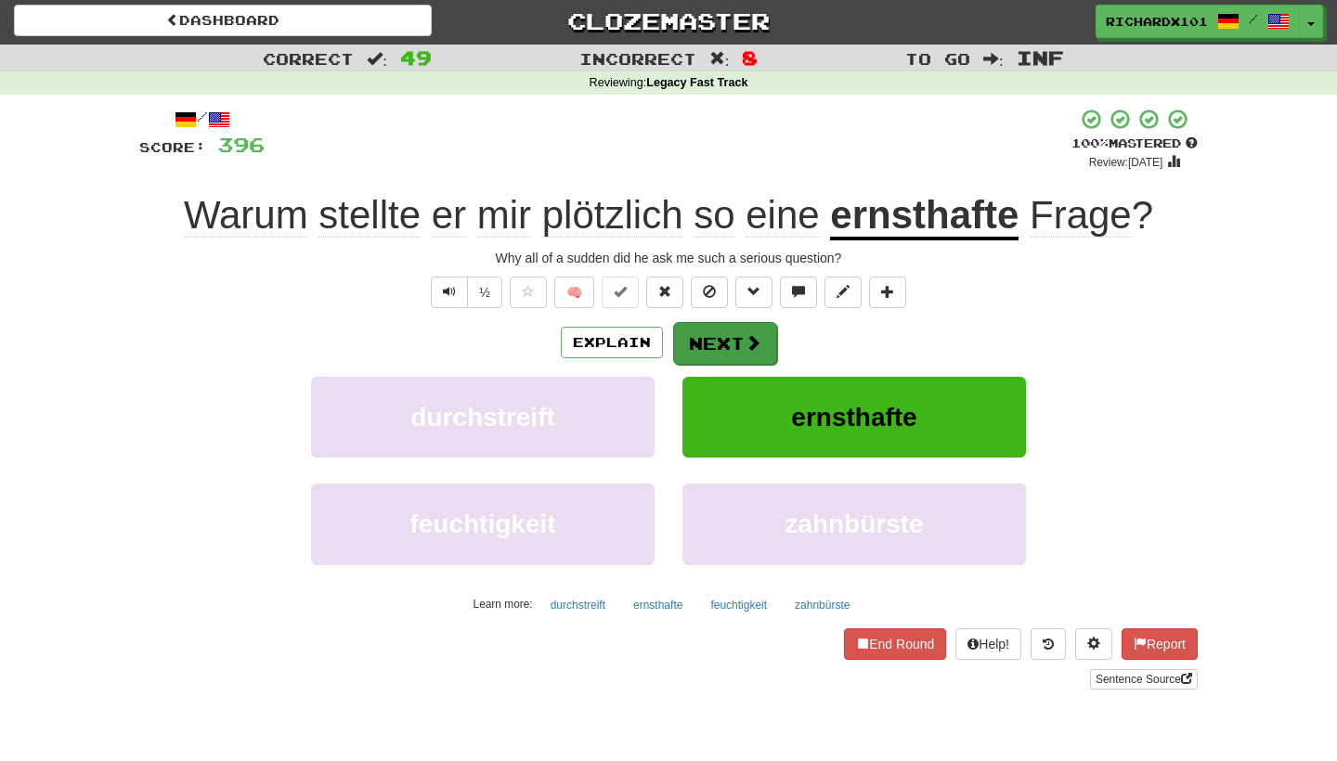
click at [688, 333] on button "Next" at bounding box center [725, 343] width 104 height 43
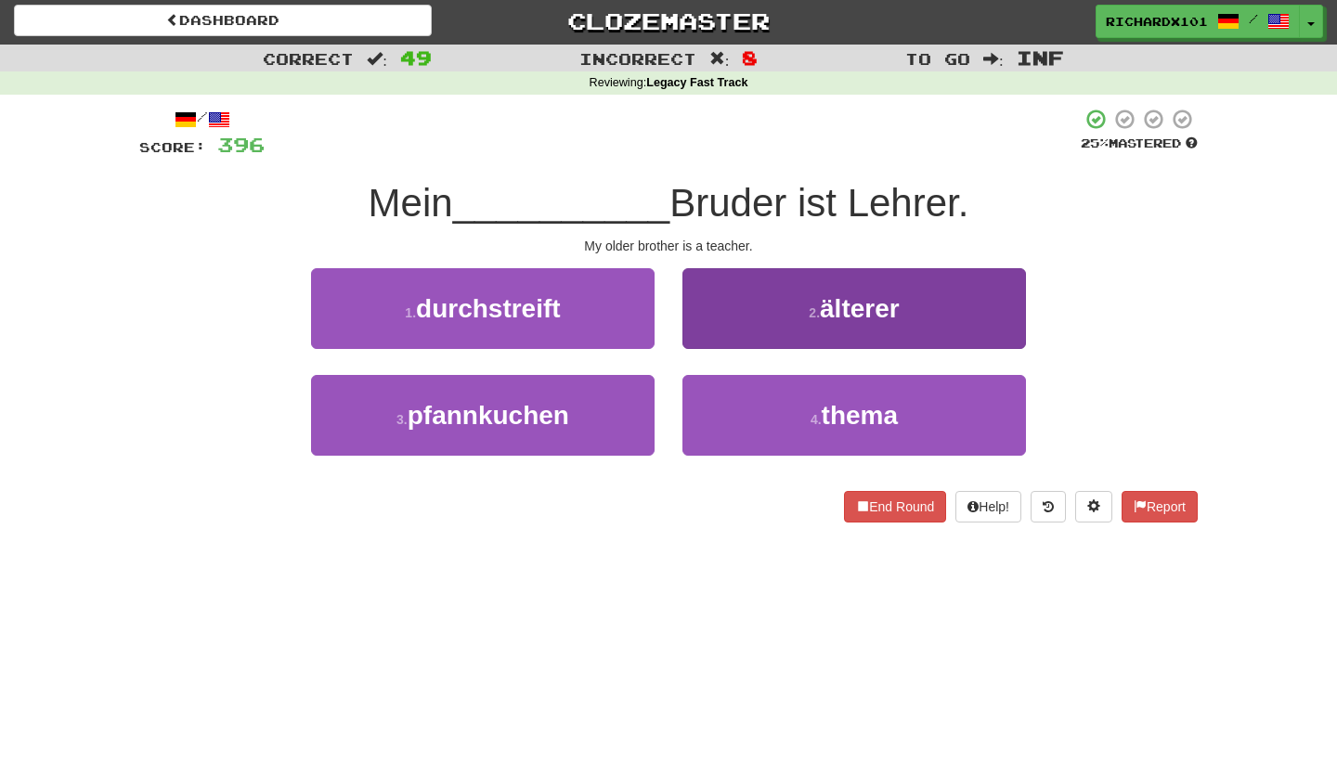
click at [721, 309] on button "2 . älterer" at bounding box center [855, 308] width 344 height 81
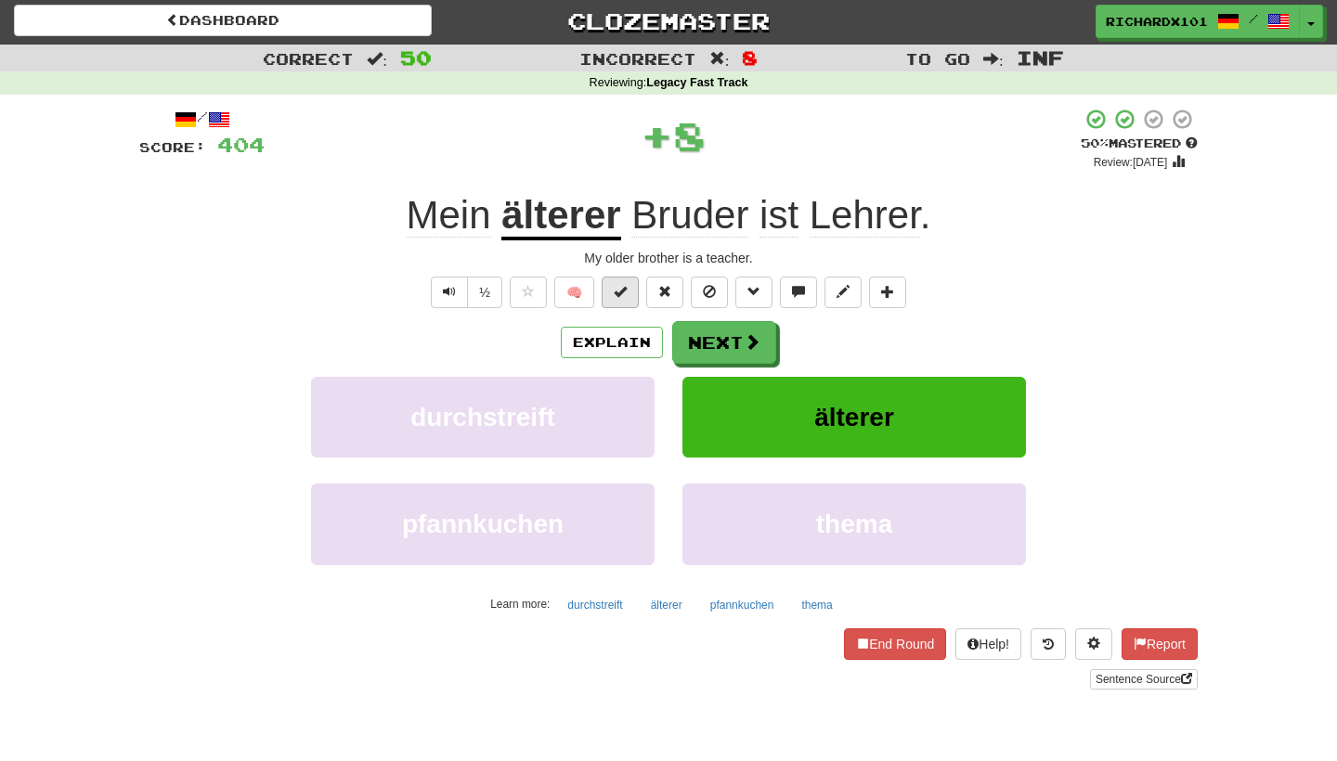
click at [626, 290] on span at bounding box center [620, 291] width 13 height 13
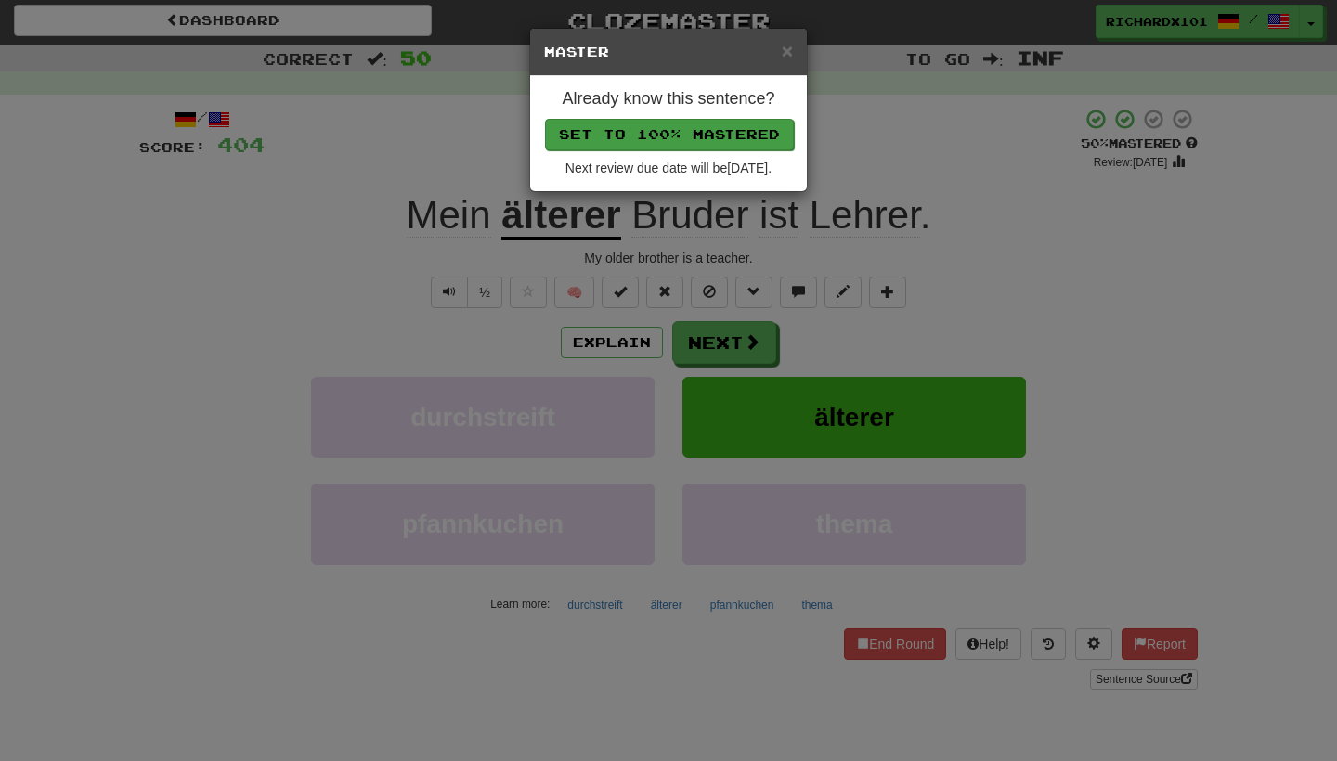
click at [691, 134] on button "Set to 100% Mastered" at bounding box center [669, 135] width 249 height 32
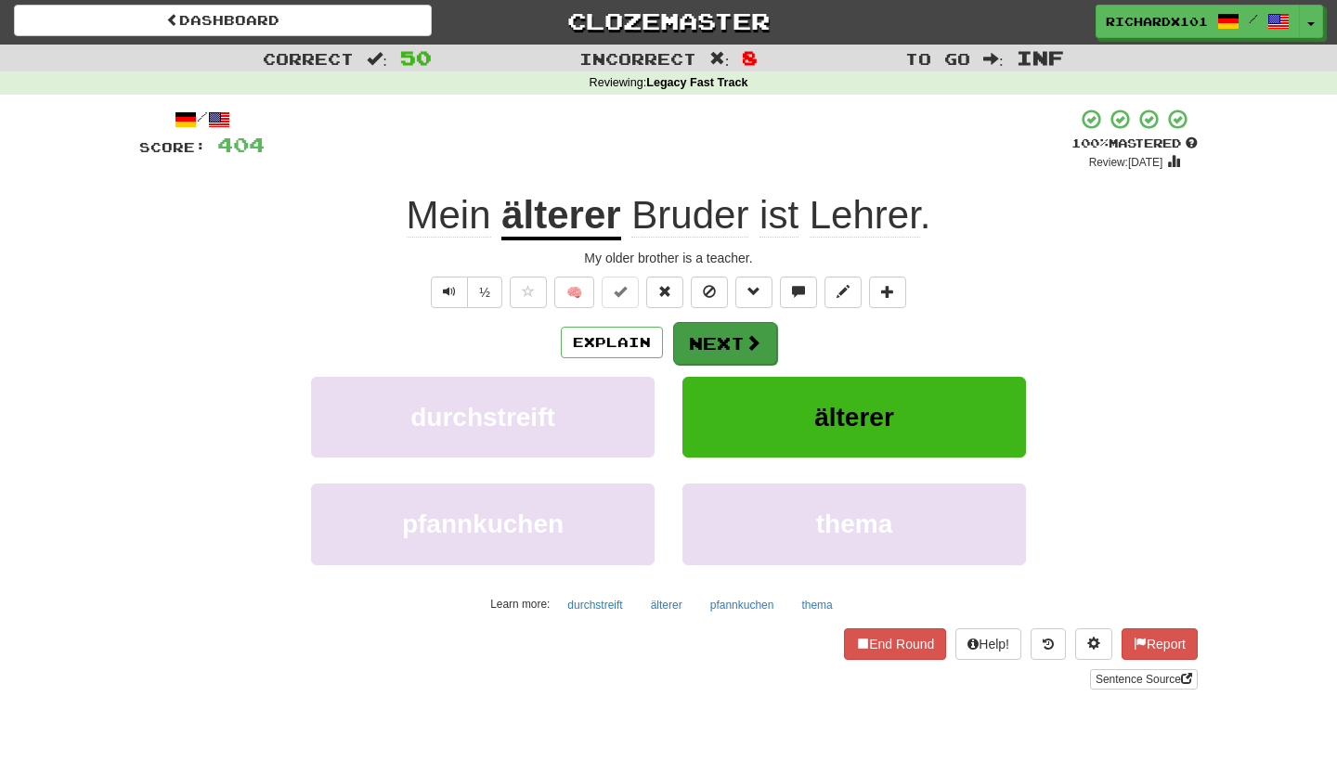
click at [711, 332] on button "Next" at bounding box center [725, 343] width 104 height 43
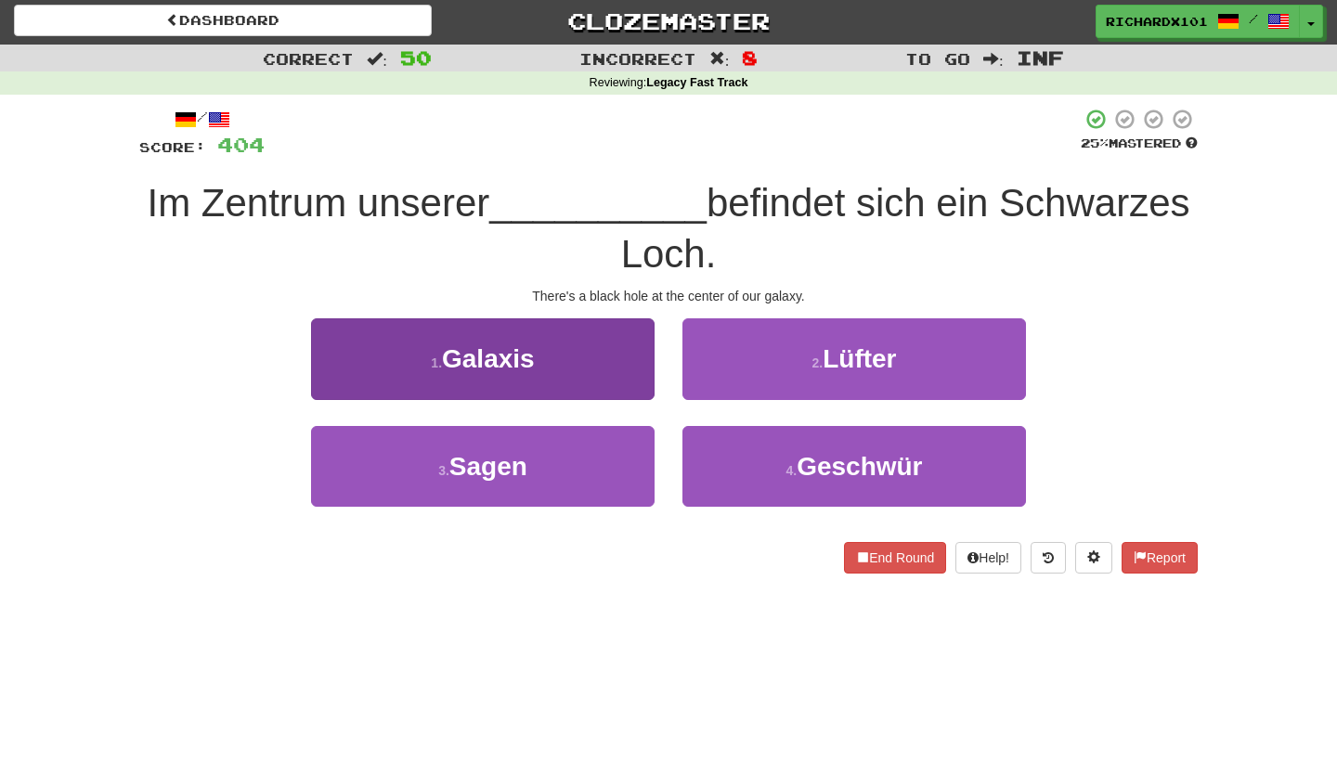
click at [612, 362] on button "1 . Galaxis" at bounding box center [483, 359] width 344 height 81
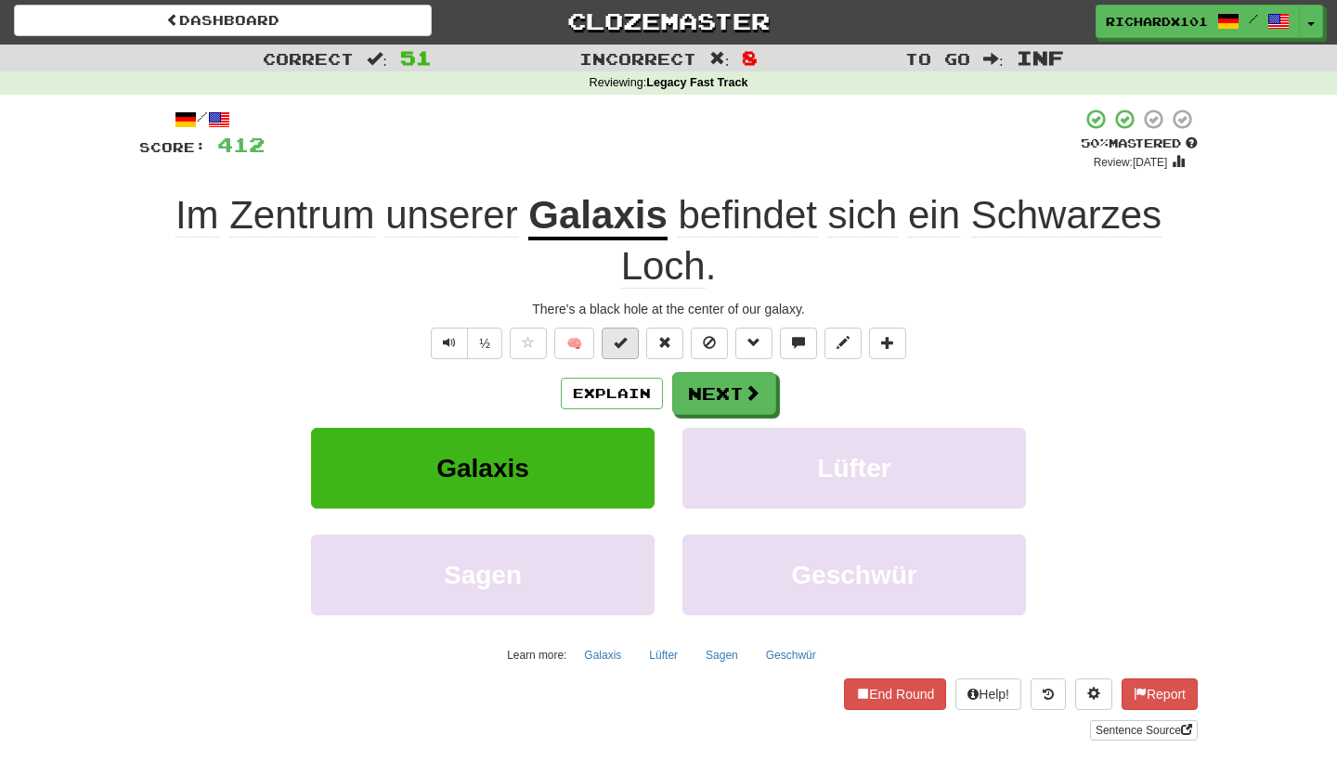
click at [625, 330] on button at bounding box center [620, 344] width 37 height 32
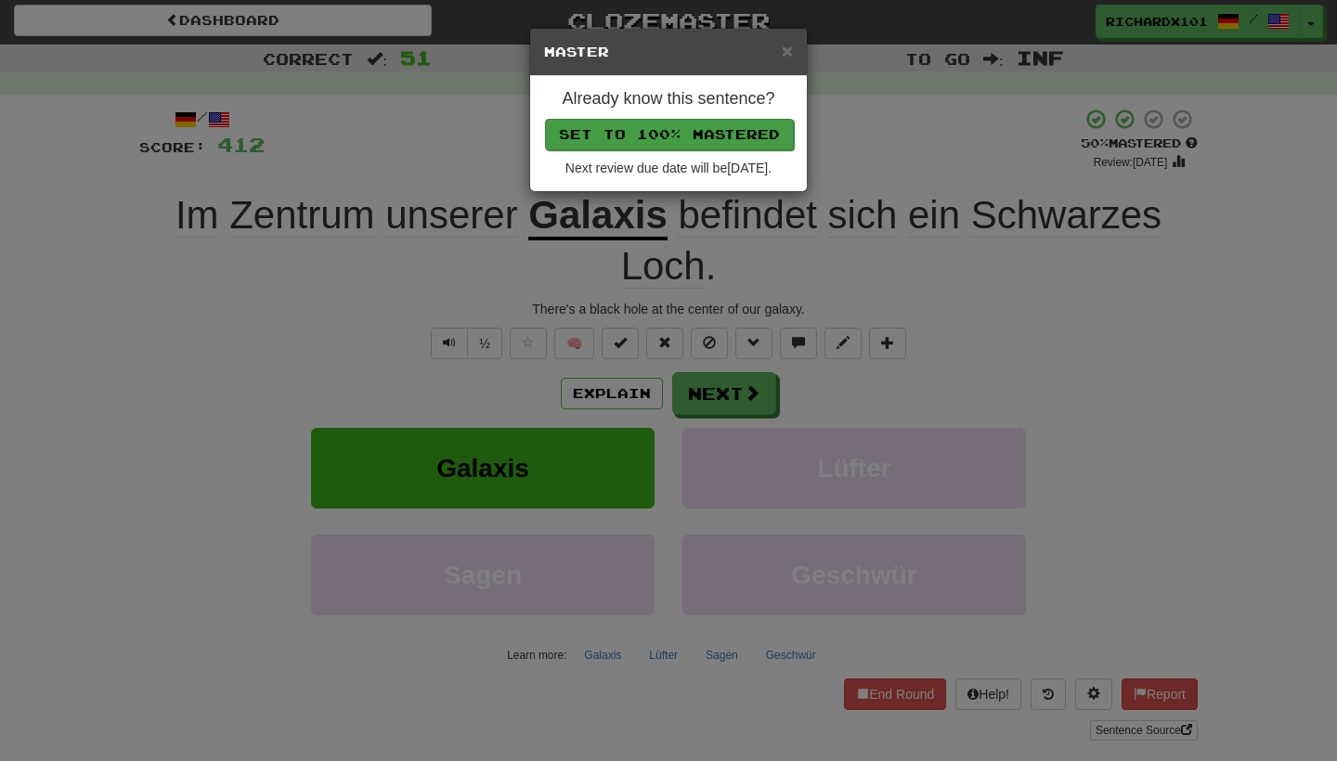
click at [715, 130] on button "Set to 100% Mastered" at bounding box center [669, 135] width 249 height 32
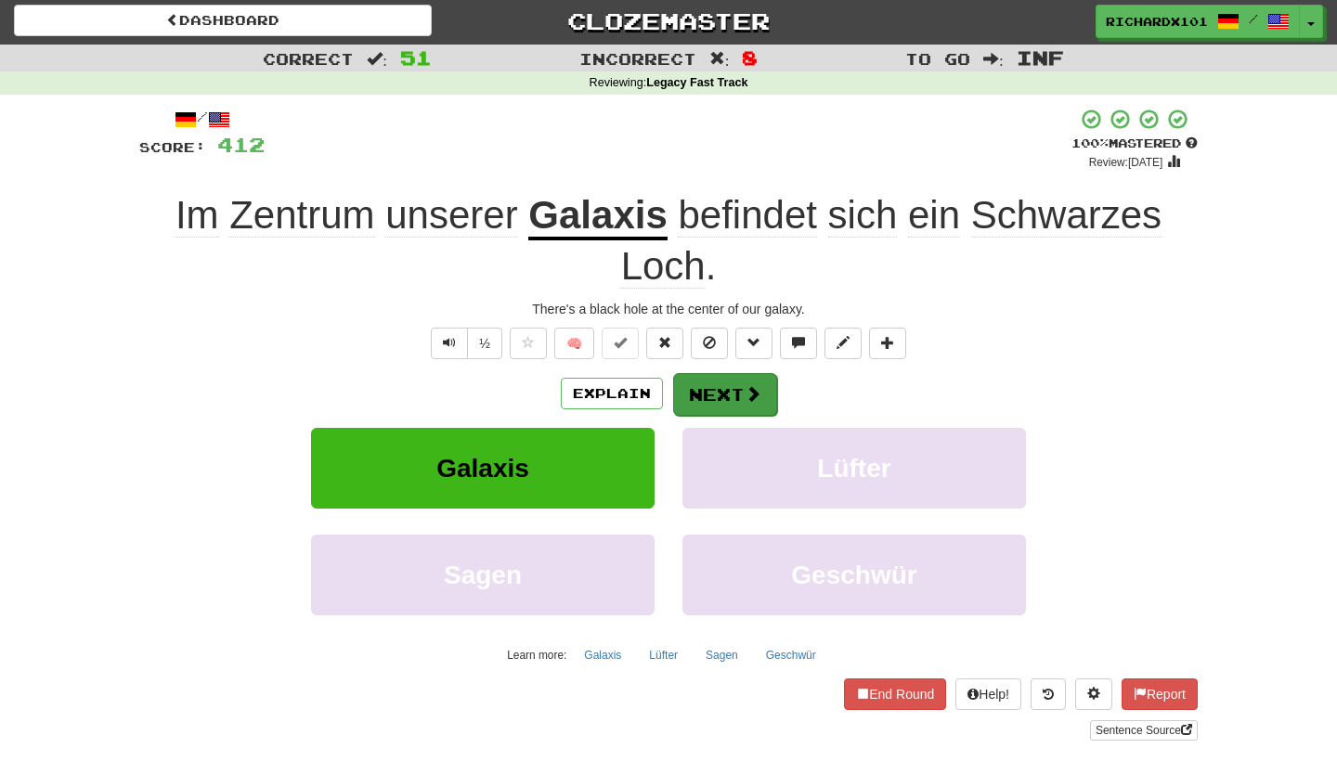
click at [697, 395] on button "Next" at bounding box center [725, 394] width 104 height 43
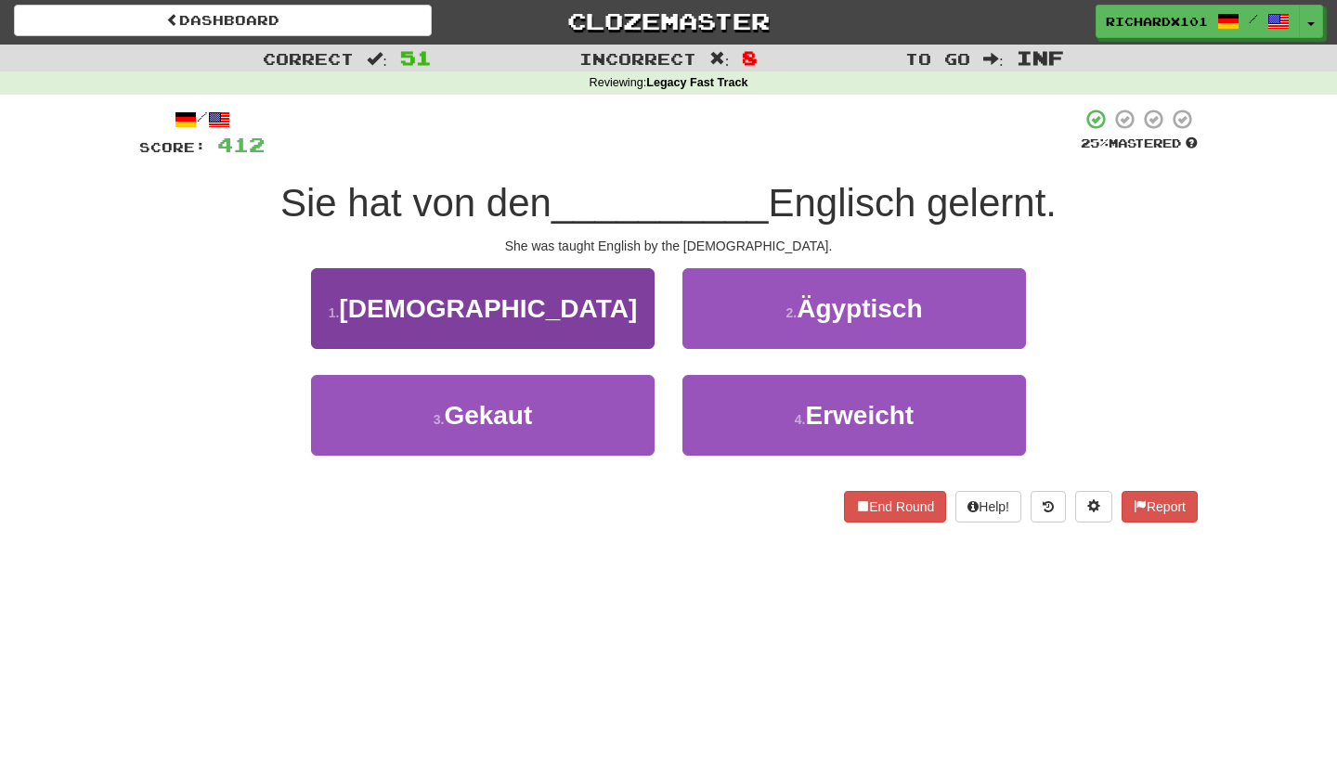
click at [629, 326] on button "1 . Nonnen" at bounding box center [483, 308] width 344 height 81
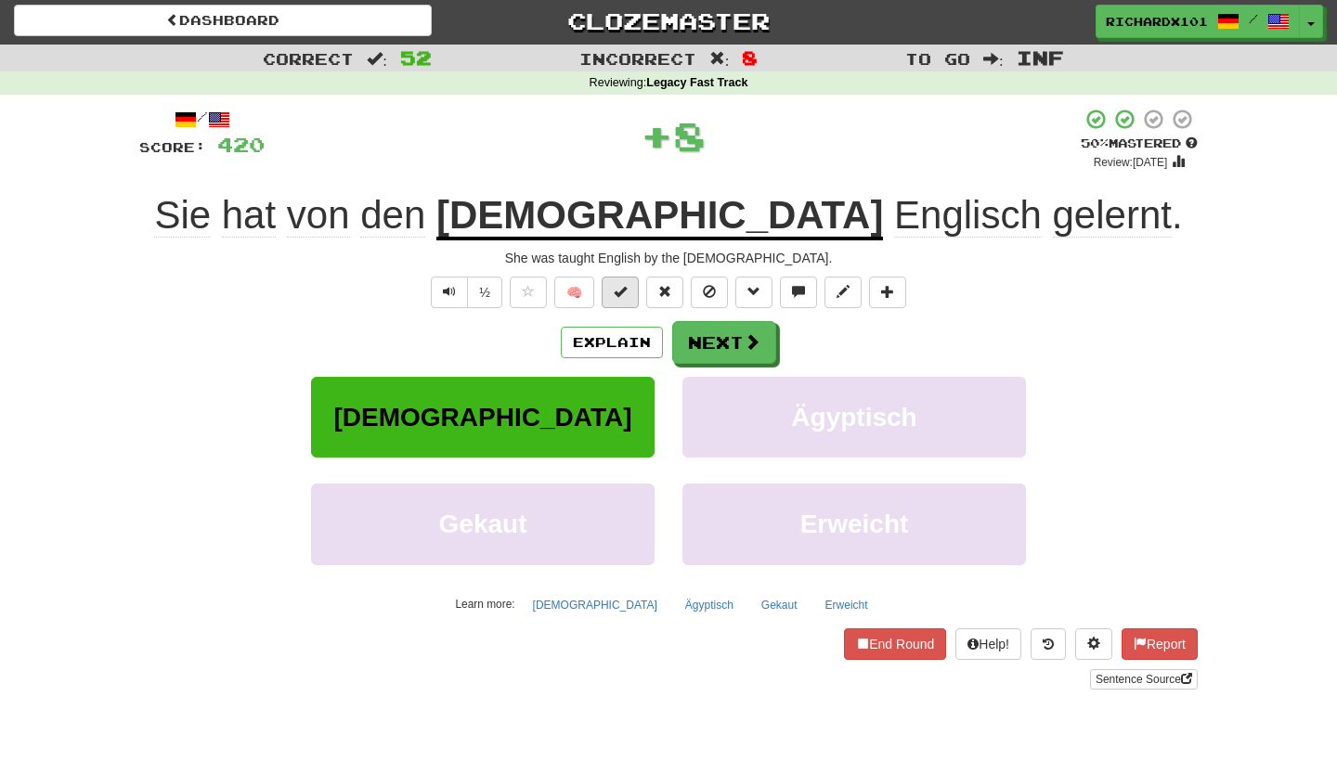
click at [630, 282] on button at bounding box center [620, 293] width 37 height 32
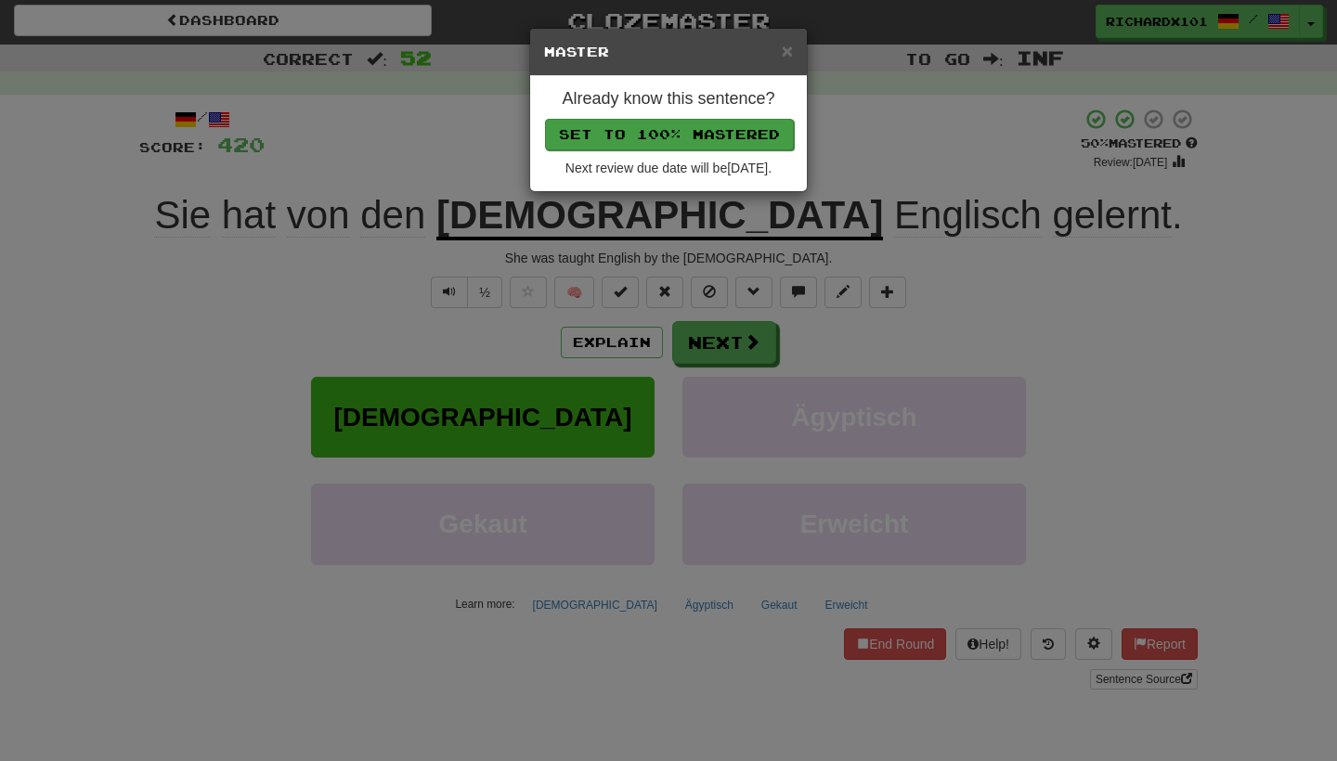
click at [683, 137] on button "Set to 100% Mastered" at bounding box center [669, 135] width 249 height 32
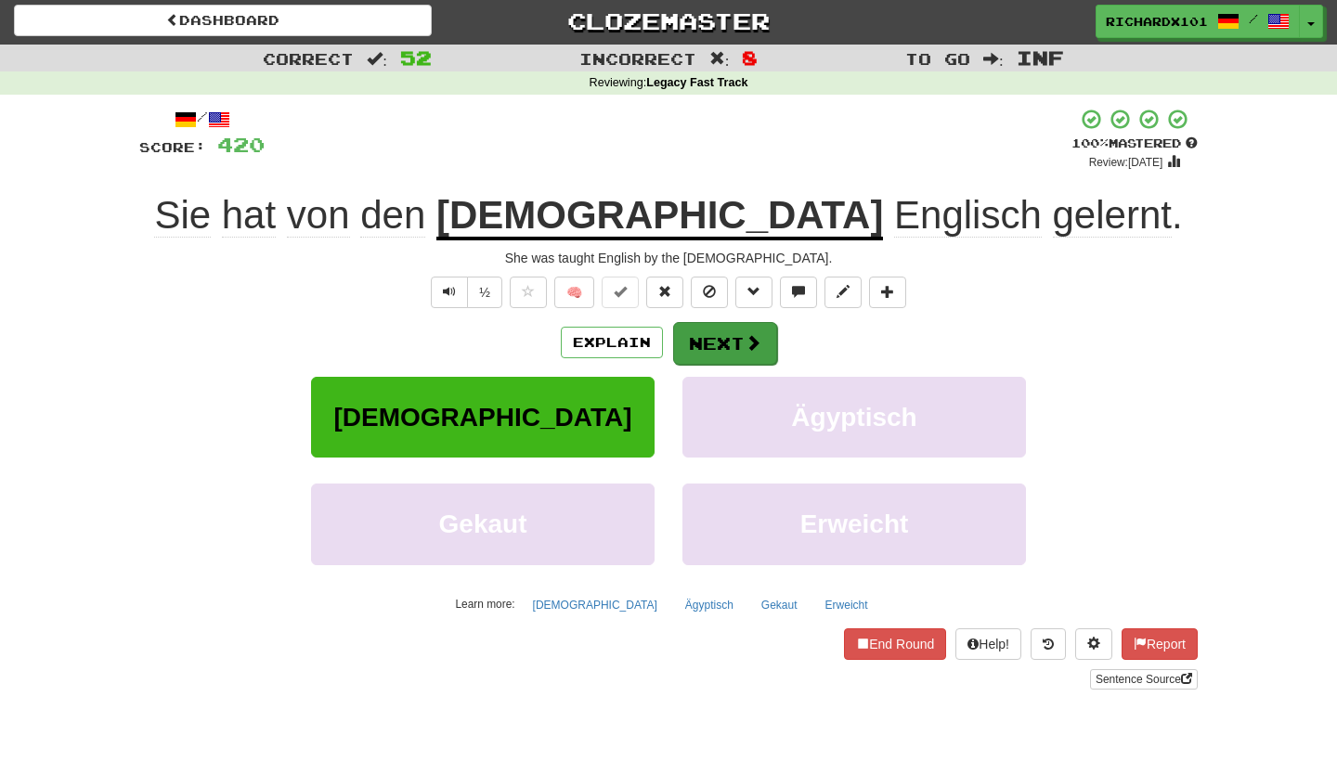
click at [689, 337] on button "Next" at bounding box center [725, 343] width 104 height 43
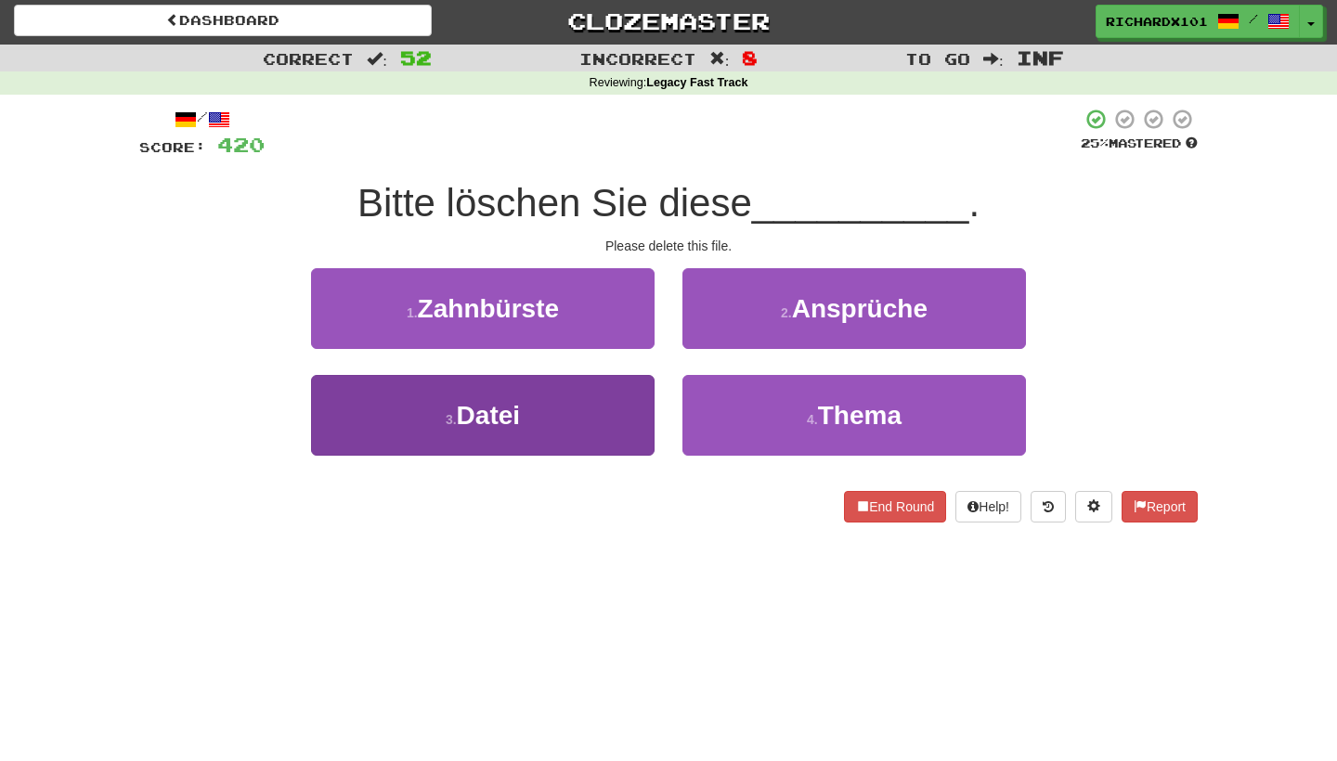
click at [597, 419] on button "3 . Datei" at bounding box center [483, 415] width 344 height 81
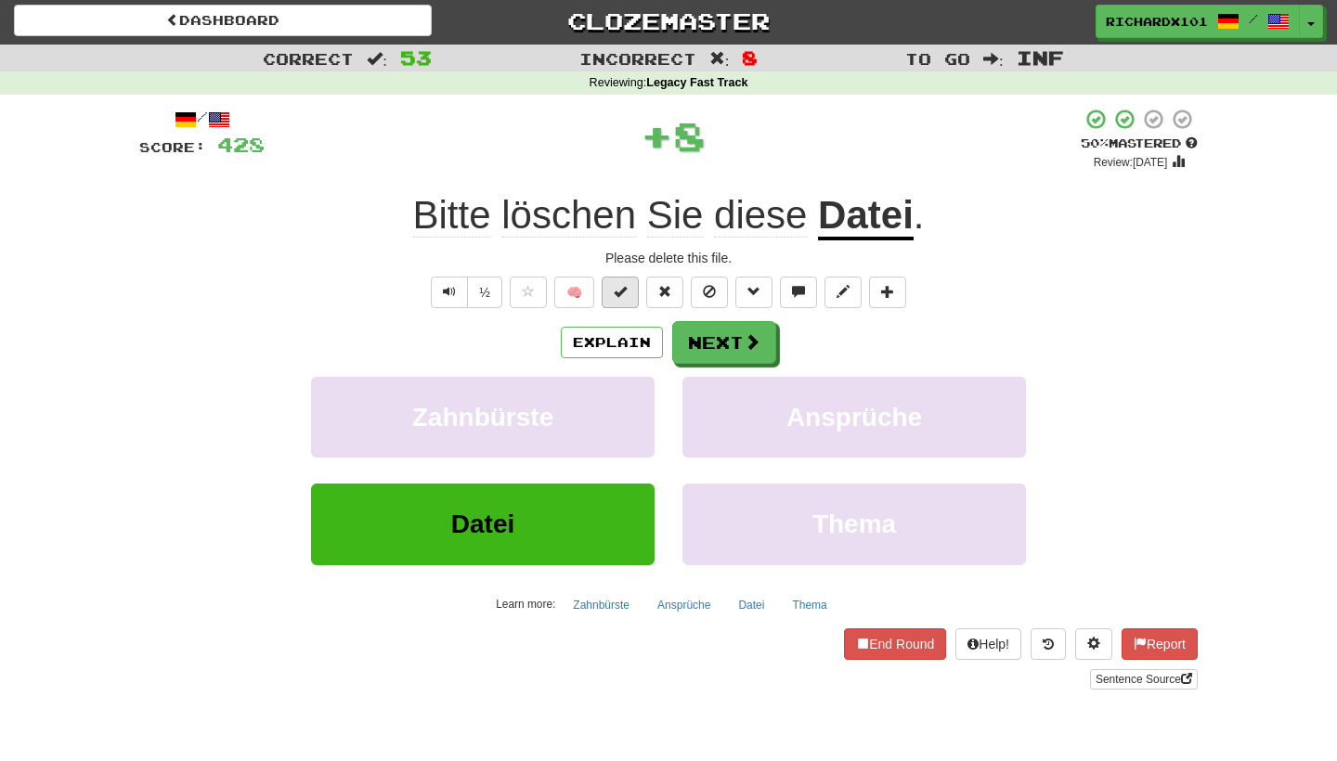
click at [632, 293] on button at bounding box center [620, 293] width 37 height 32
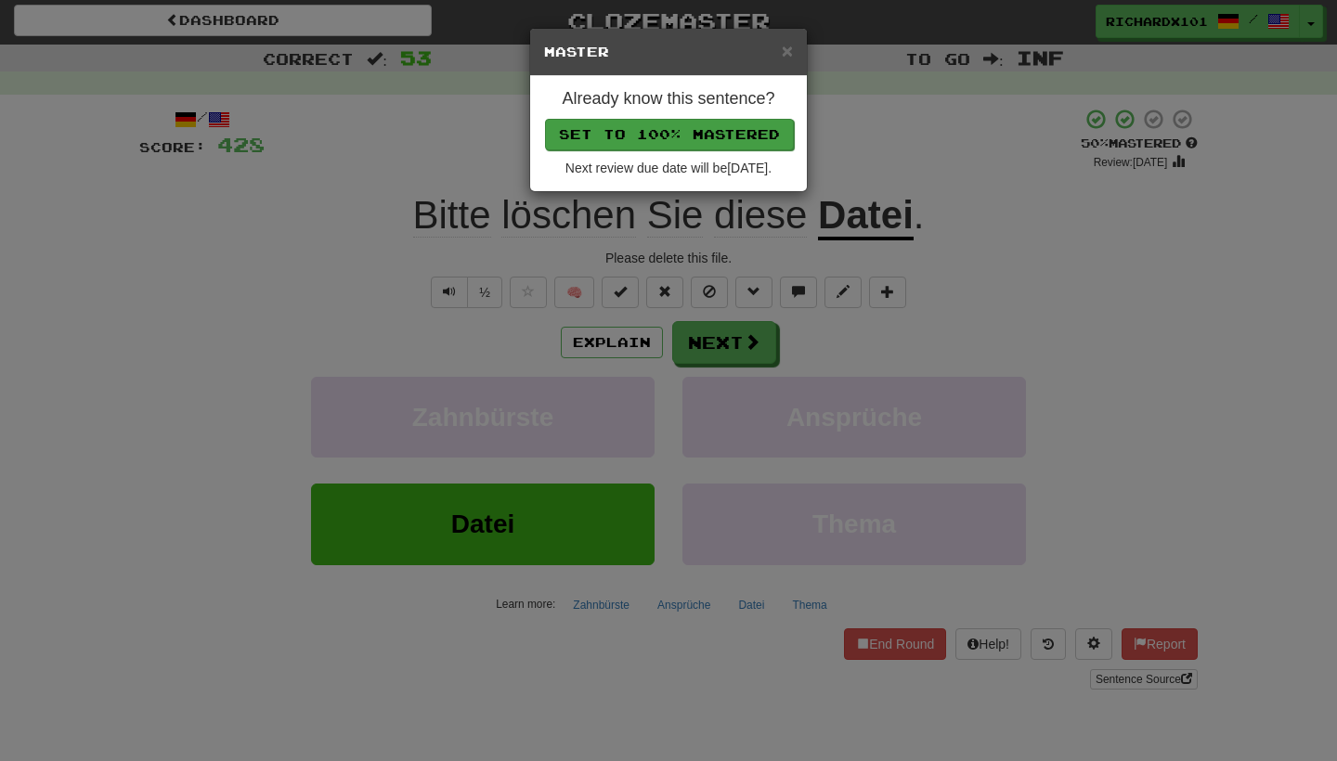
click at [722, 134] on button "Set to 100% Mastered" at bounding box center [669, 135] width 249 height 32
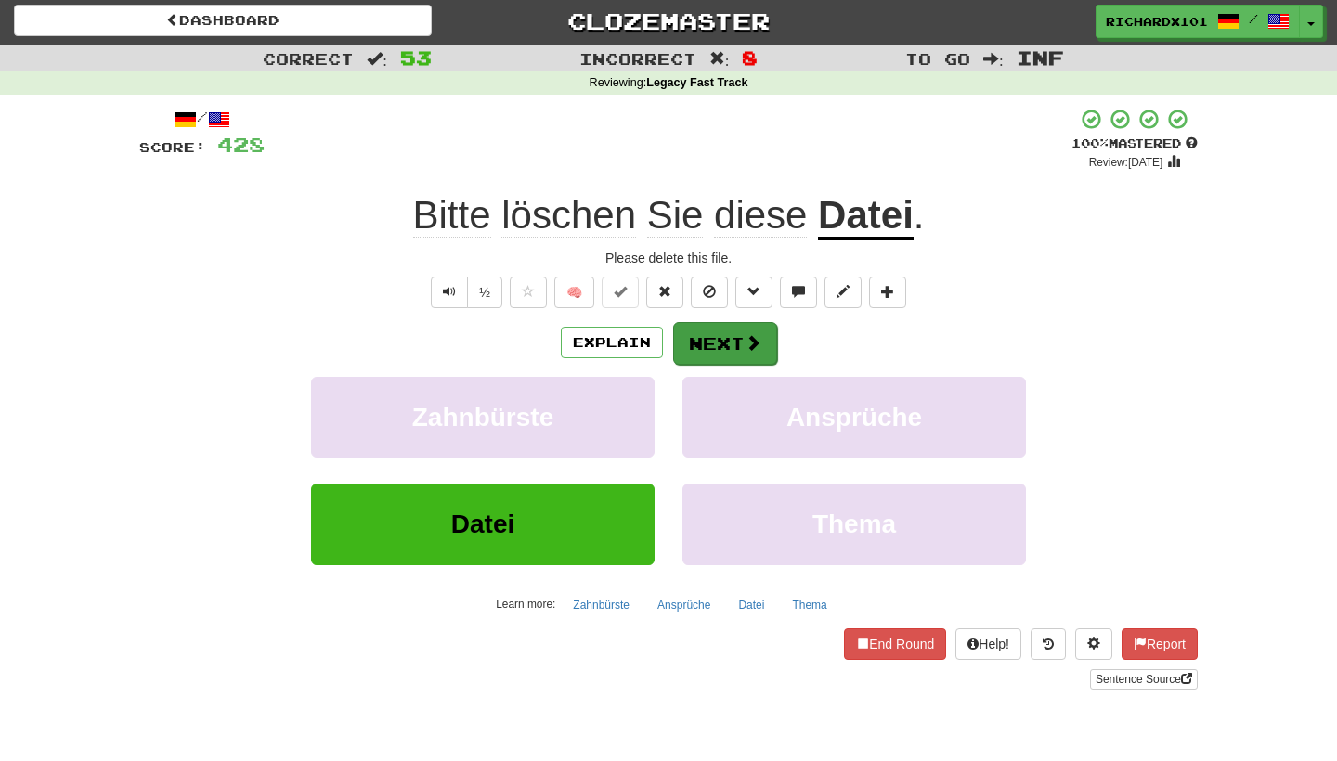
click at [710, 327] on button "Next" at bounding box center [725, 343] width 104 height 43
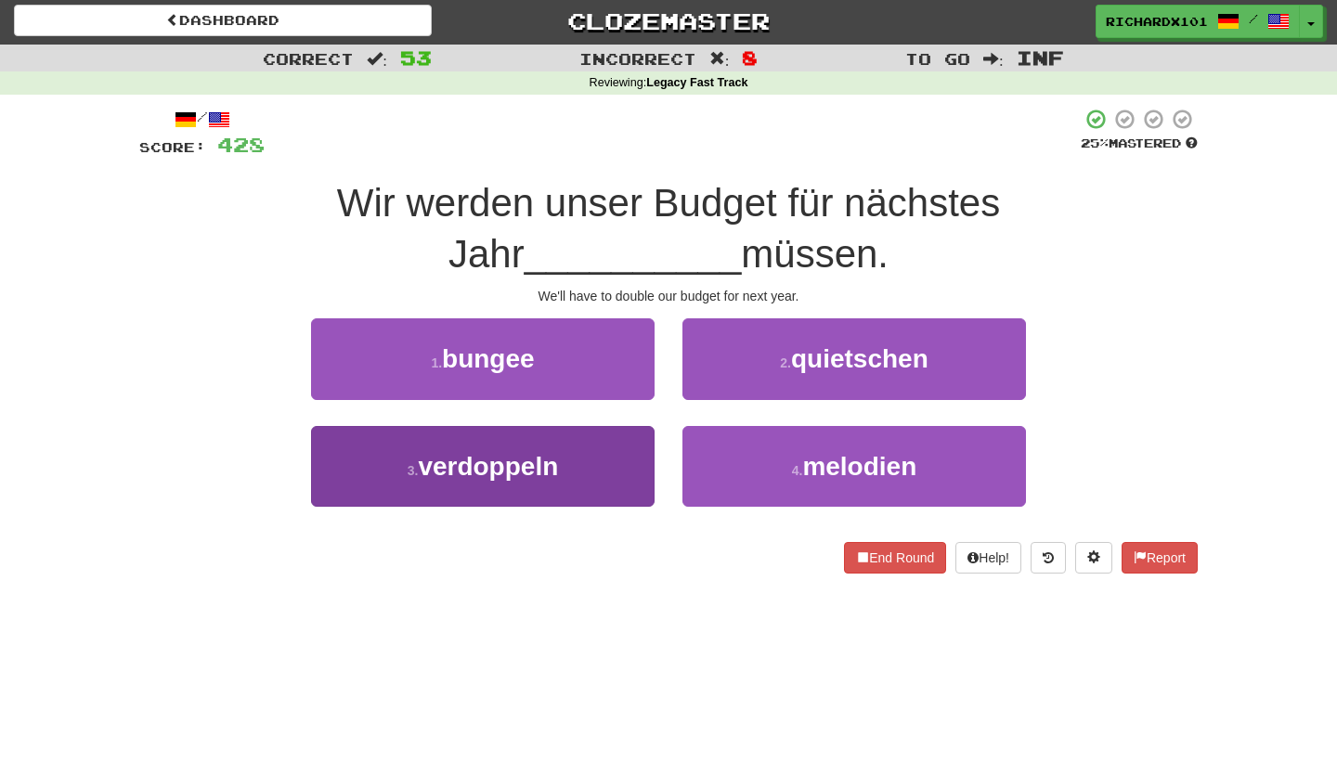
click at [623, 468] on button "3 . verdoppeln" at bounding box center [483, 466] width 344 height 81
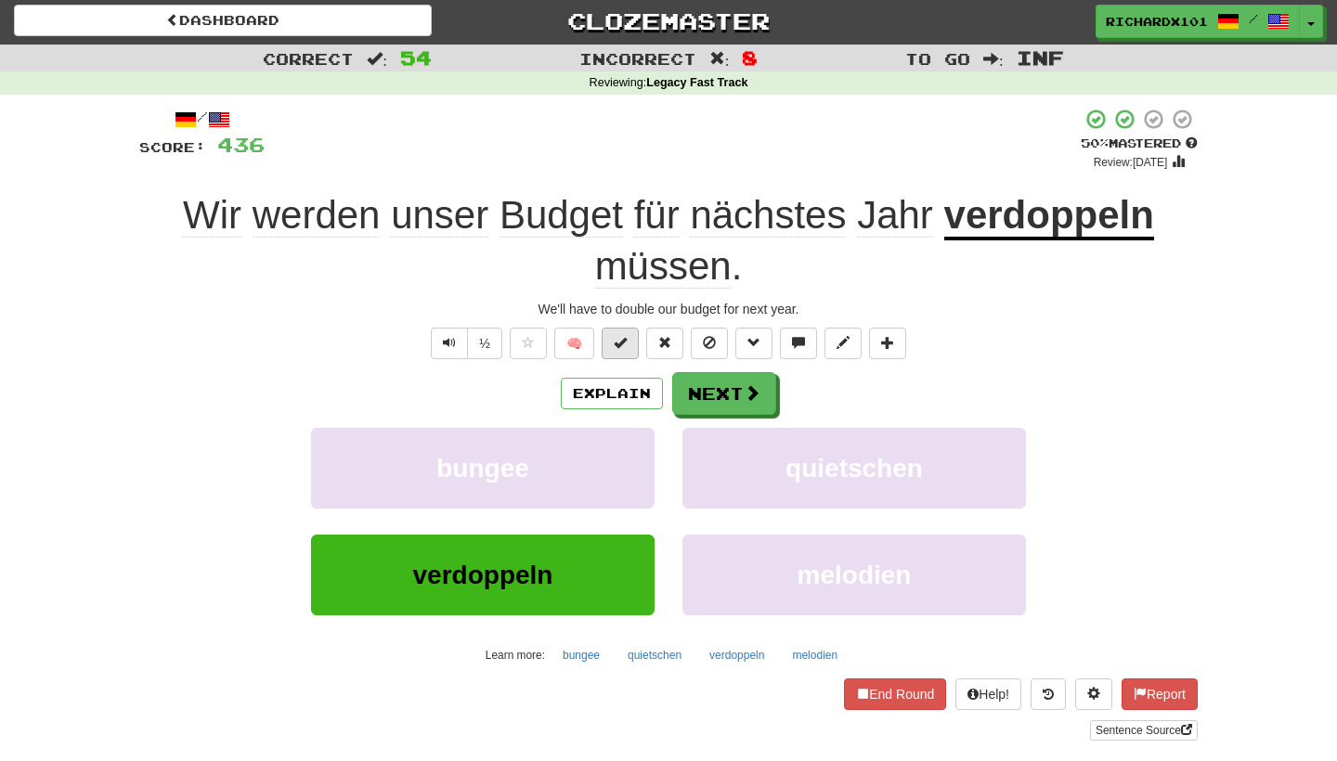
click at [635, 341] on button at bounding box center [620, 344] width 37 height 32
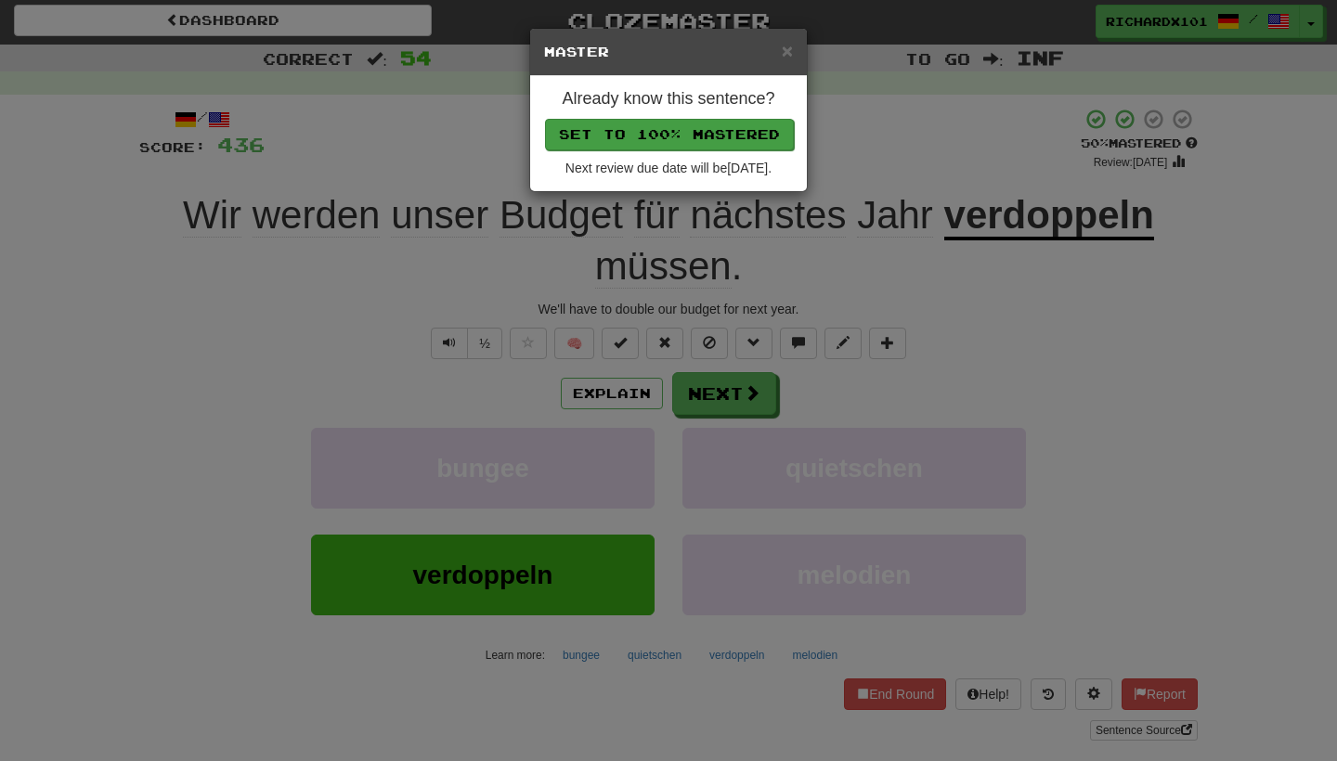
click at [746, 124] on button "Set to 100% Mastered" at bounding box center [669, 135] width 249 height 32
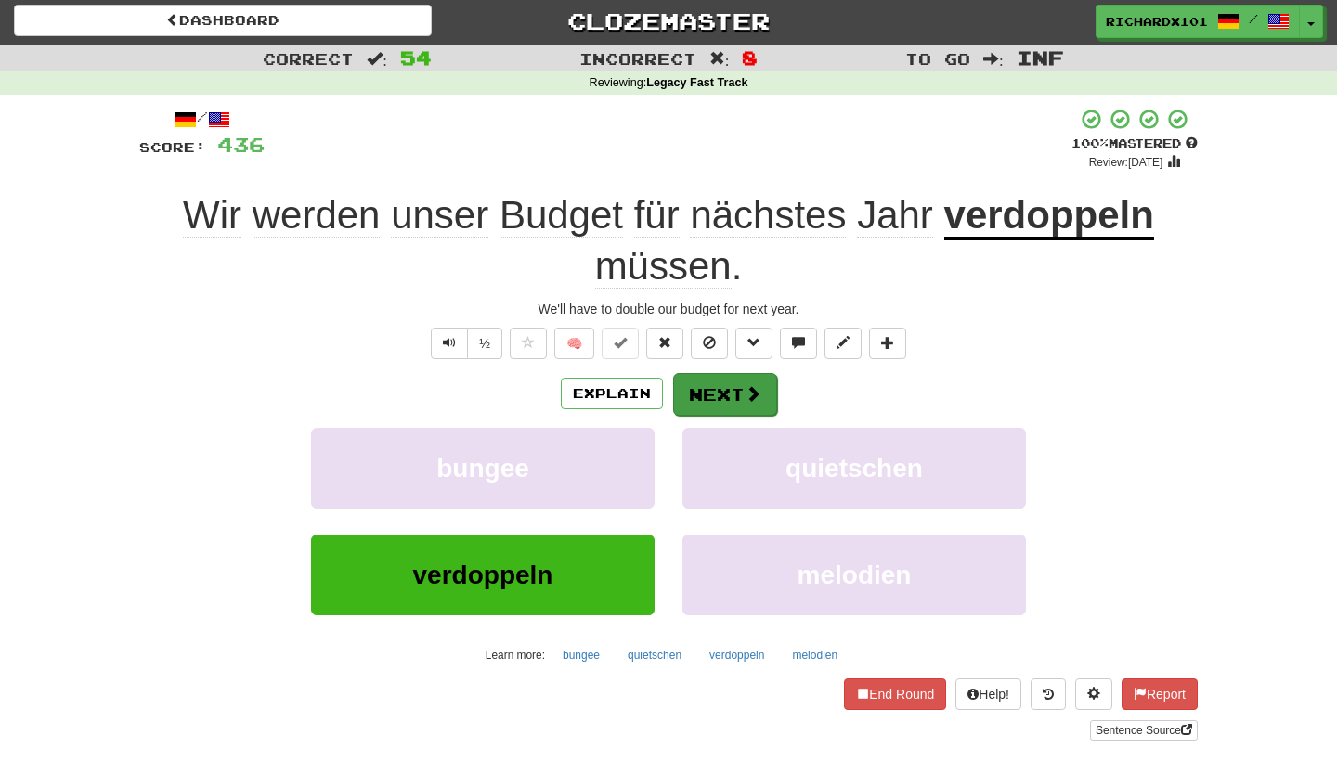
click at [711, 381] on button "Next" at bounding box center [725, 394] width 104 height 43
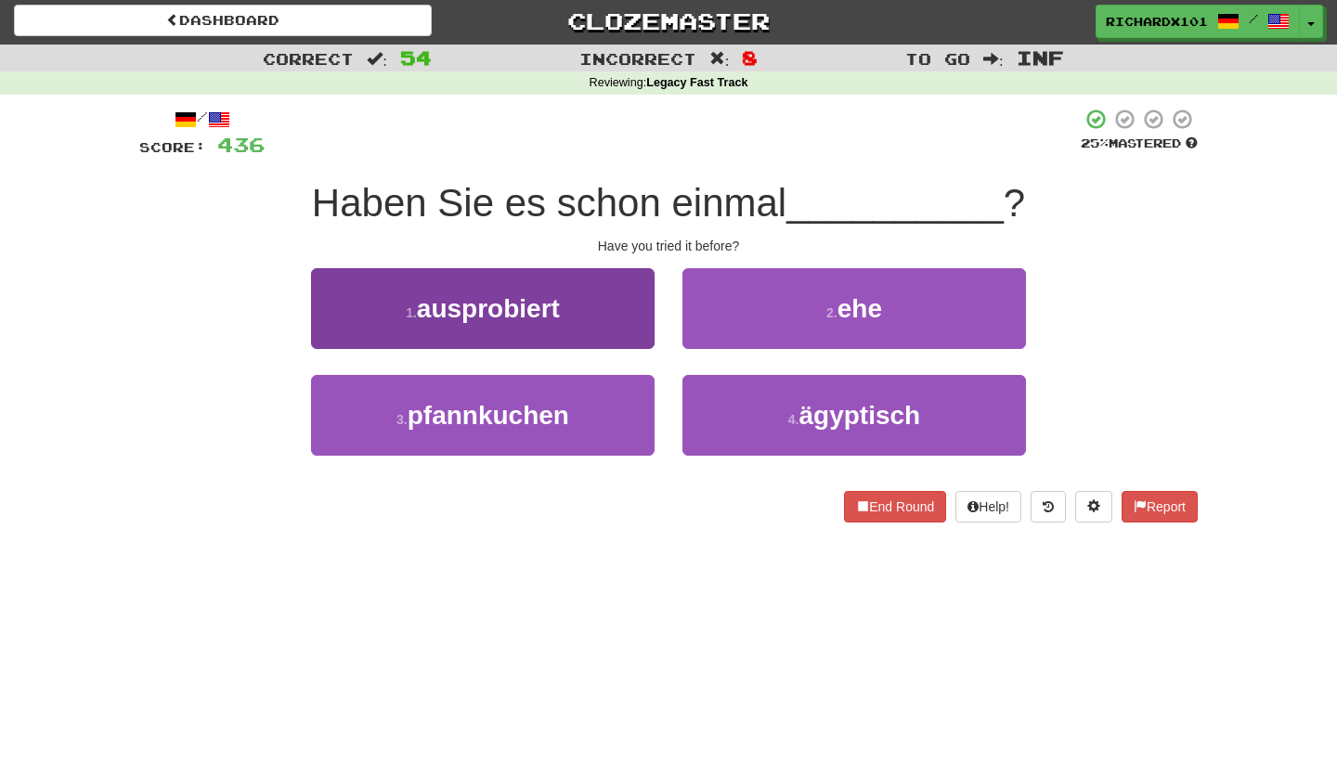
click at [622, 325] on button "1 . ausprobiert" at bounding box center [483, 308] width 344 height 81
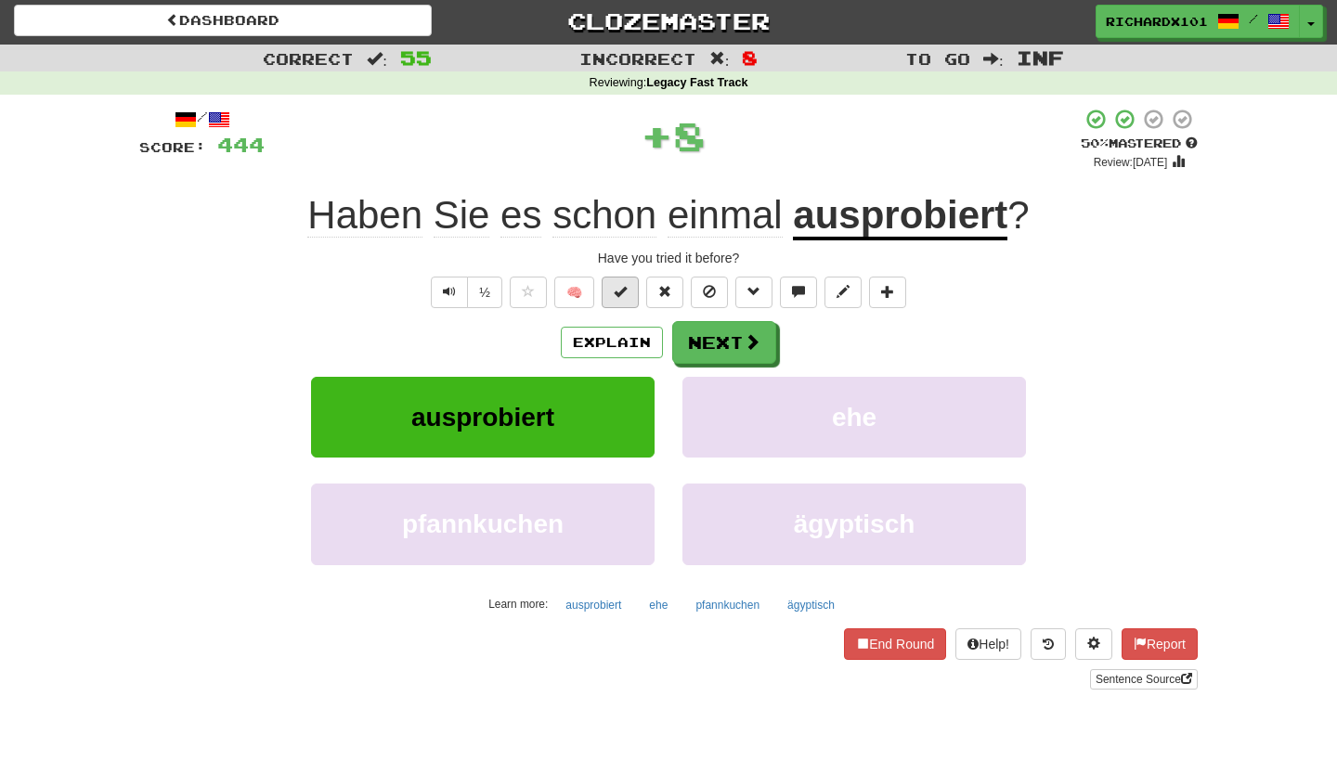
click at [627, 287] on span at bounding box center [620, 291] width 13 height 13
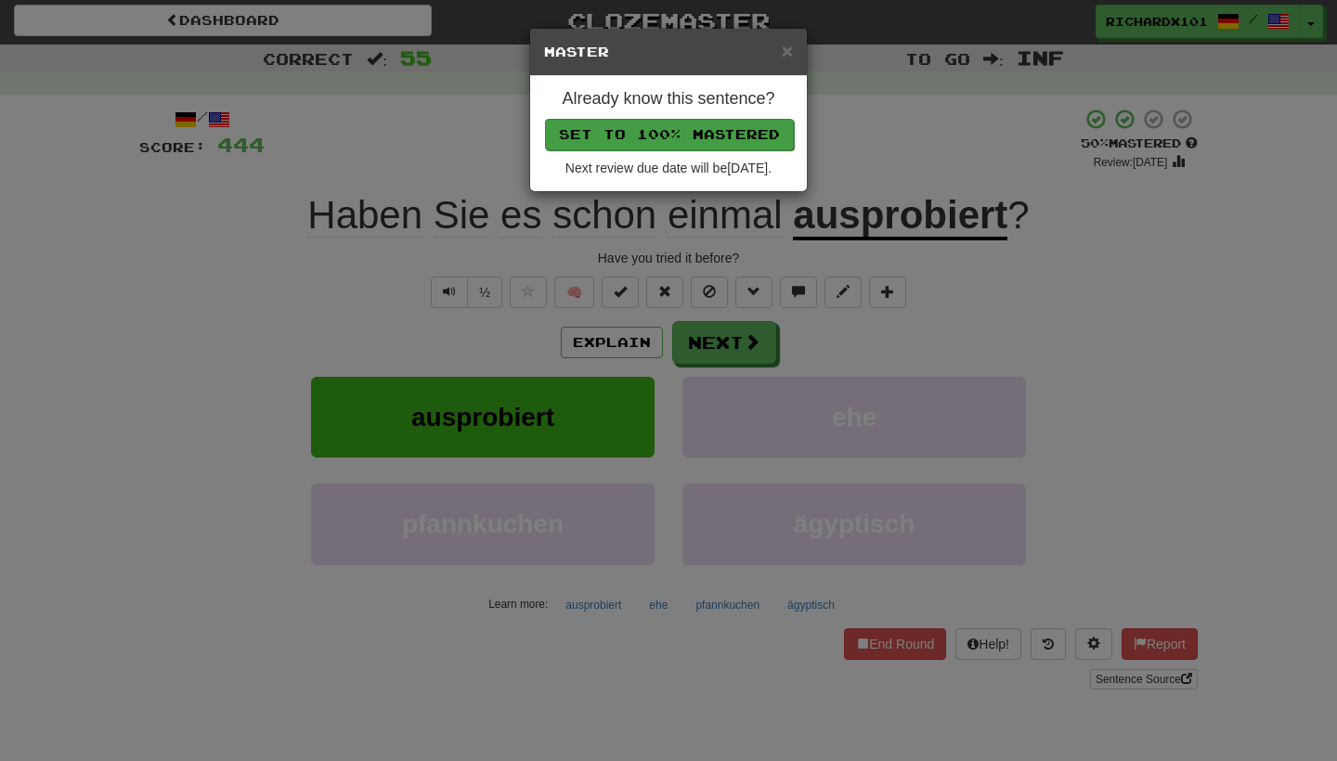
click at [687, 130] on button "Set to 100% Mastered" at bounding box center [669, 135] width 249 height 32
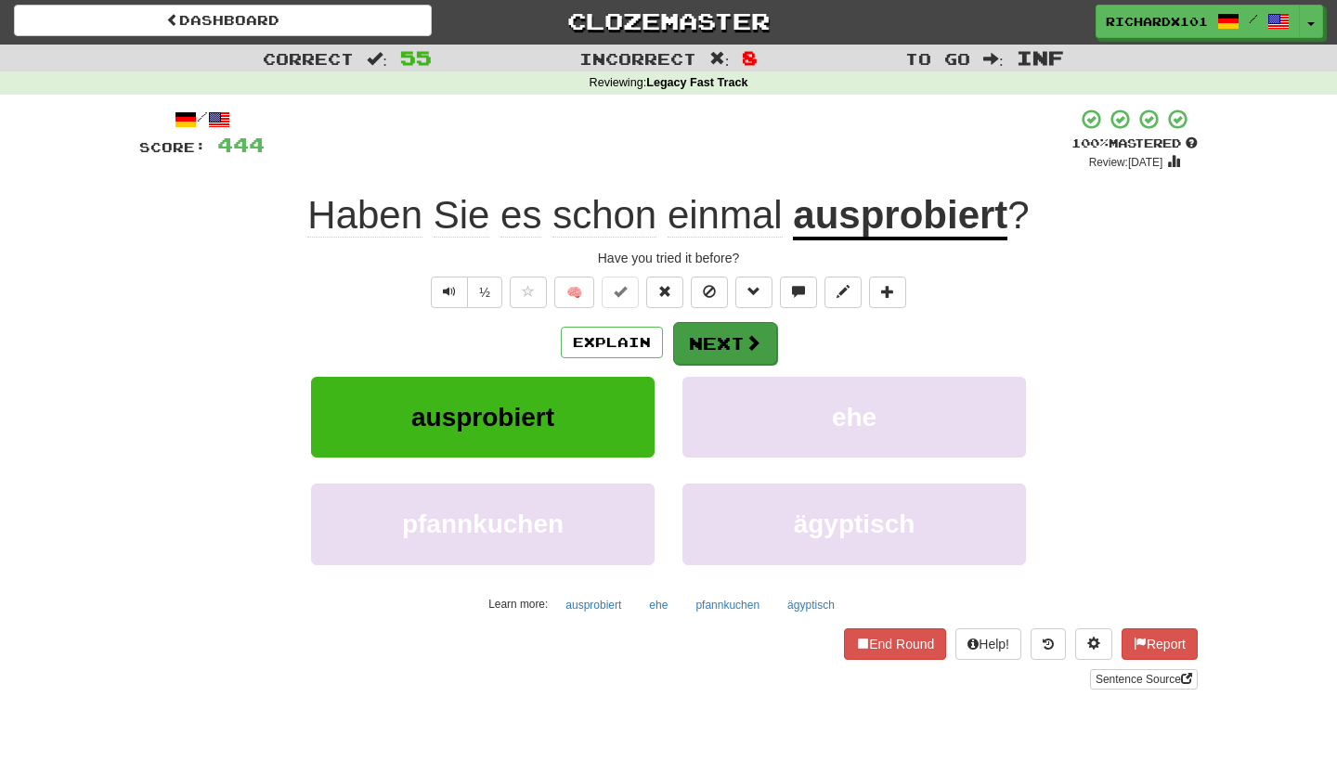
click at [698, 333] on button "Next" at bounding box center [725, 343] width 104 height 43
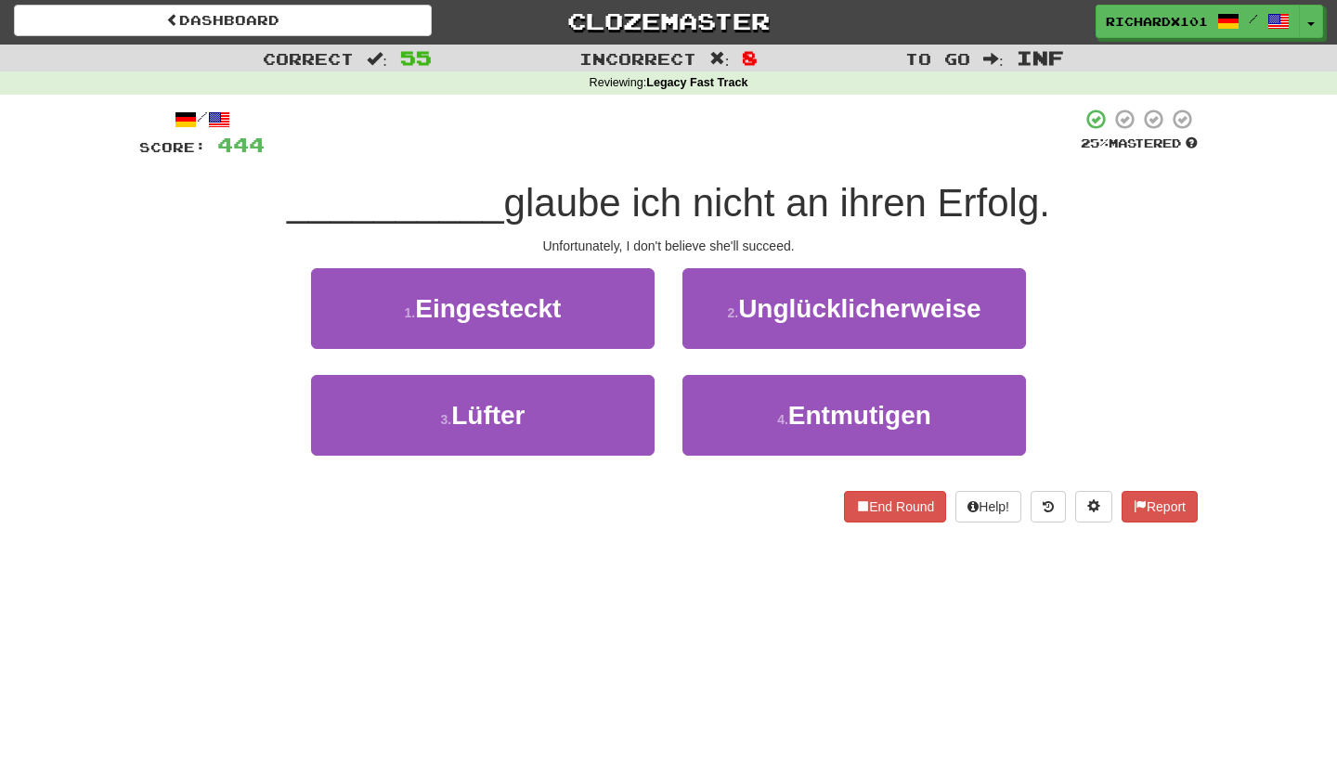
click at [698, 333] on button "2 . Unglücklicherweise" at bounding box center [855, 308] width 344 height 81
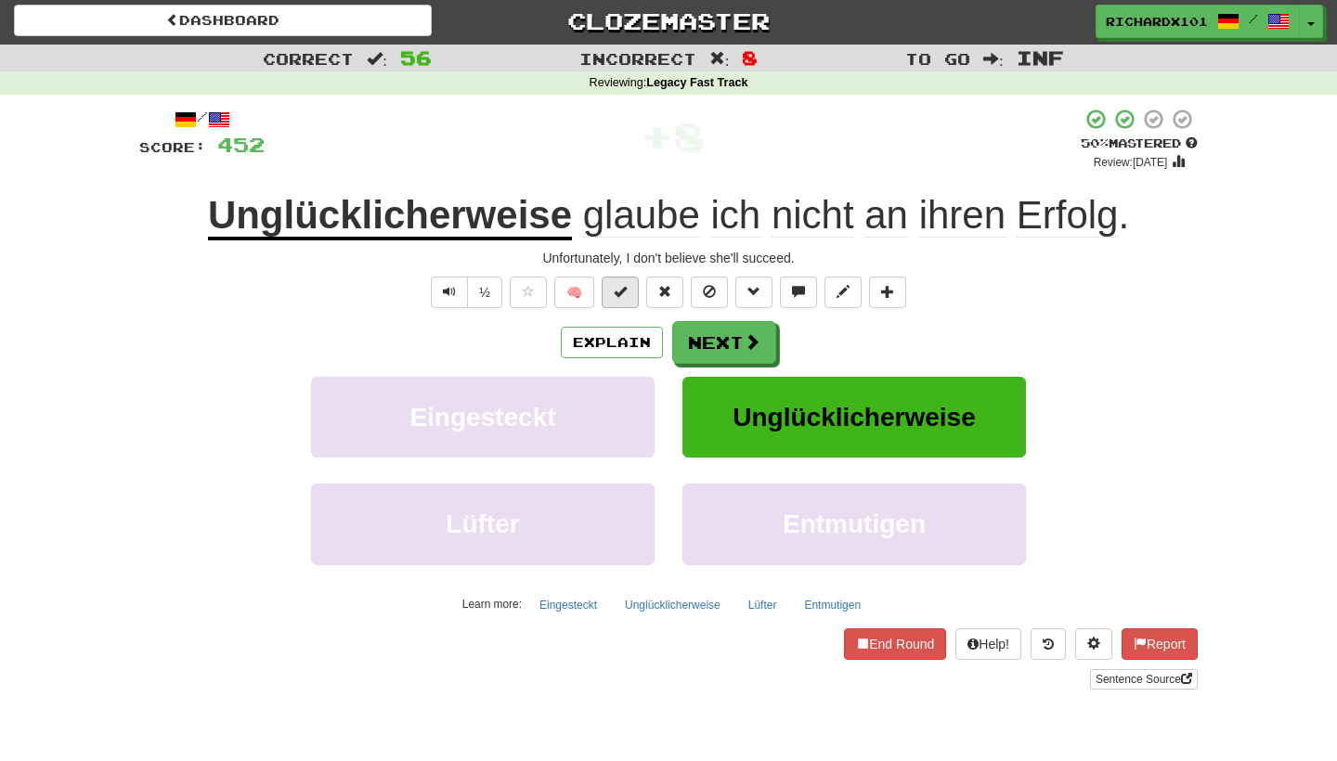
click at [629, 286] on button at bounding box center [620, 293] width 37 height 32
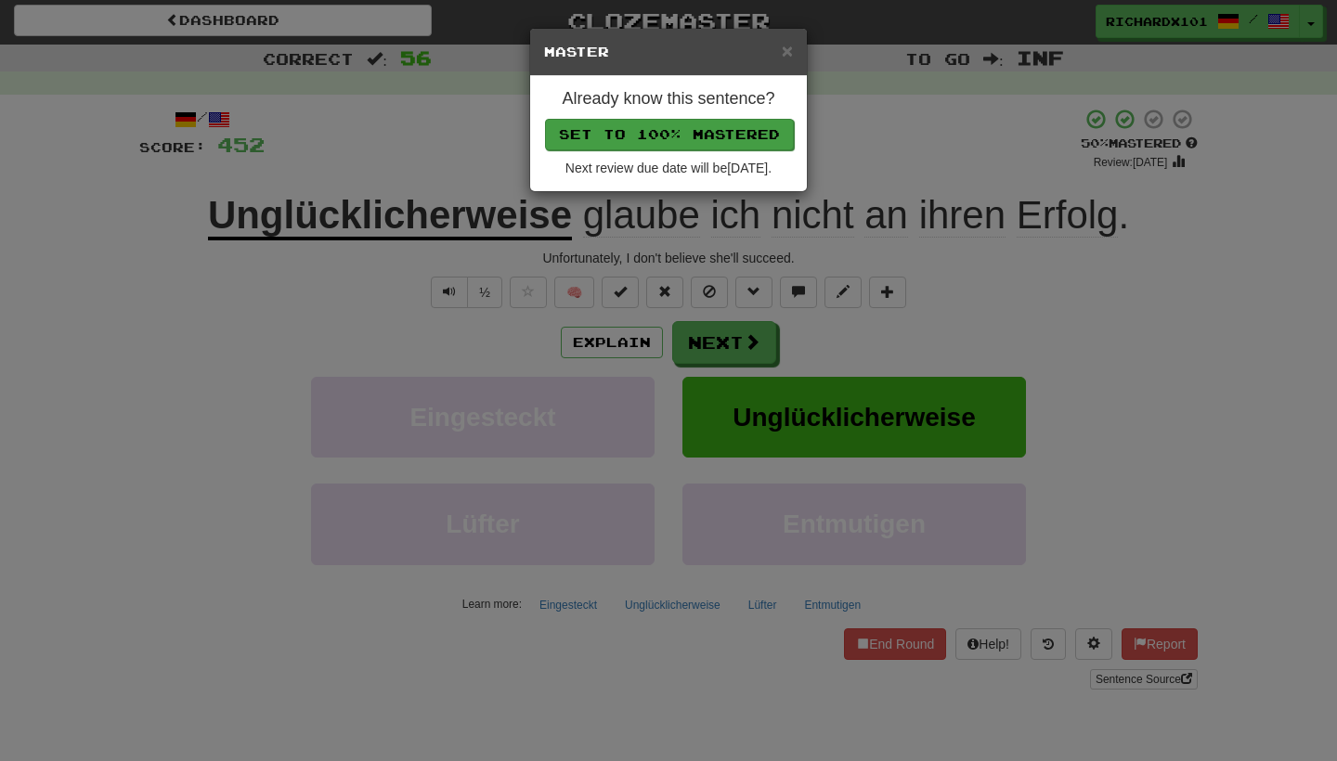
click at [684, 137] on button "Set to 100% Mastered" at bounding box center [669, 135] width 249 height 32
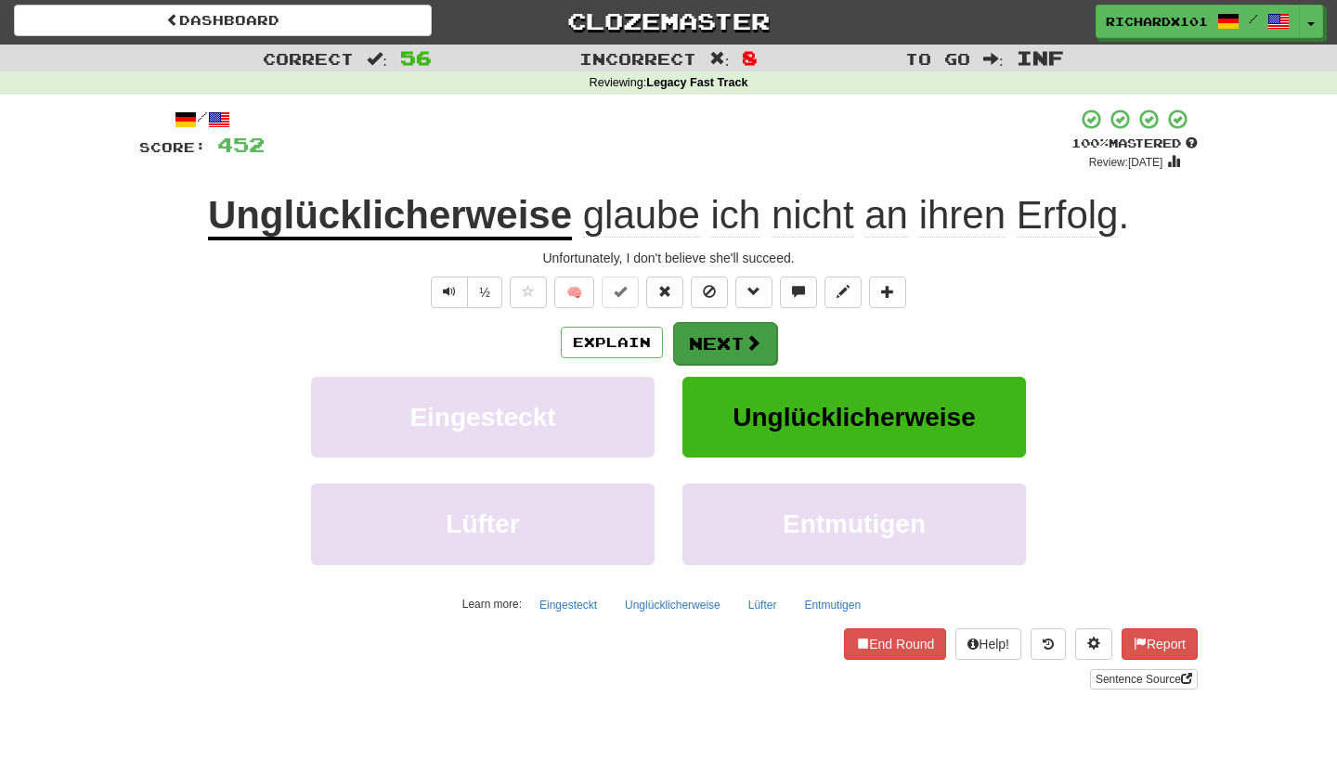
click at [689, 335] on button "Next" at bounding box center [725, 343] width 104 height 43
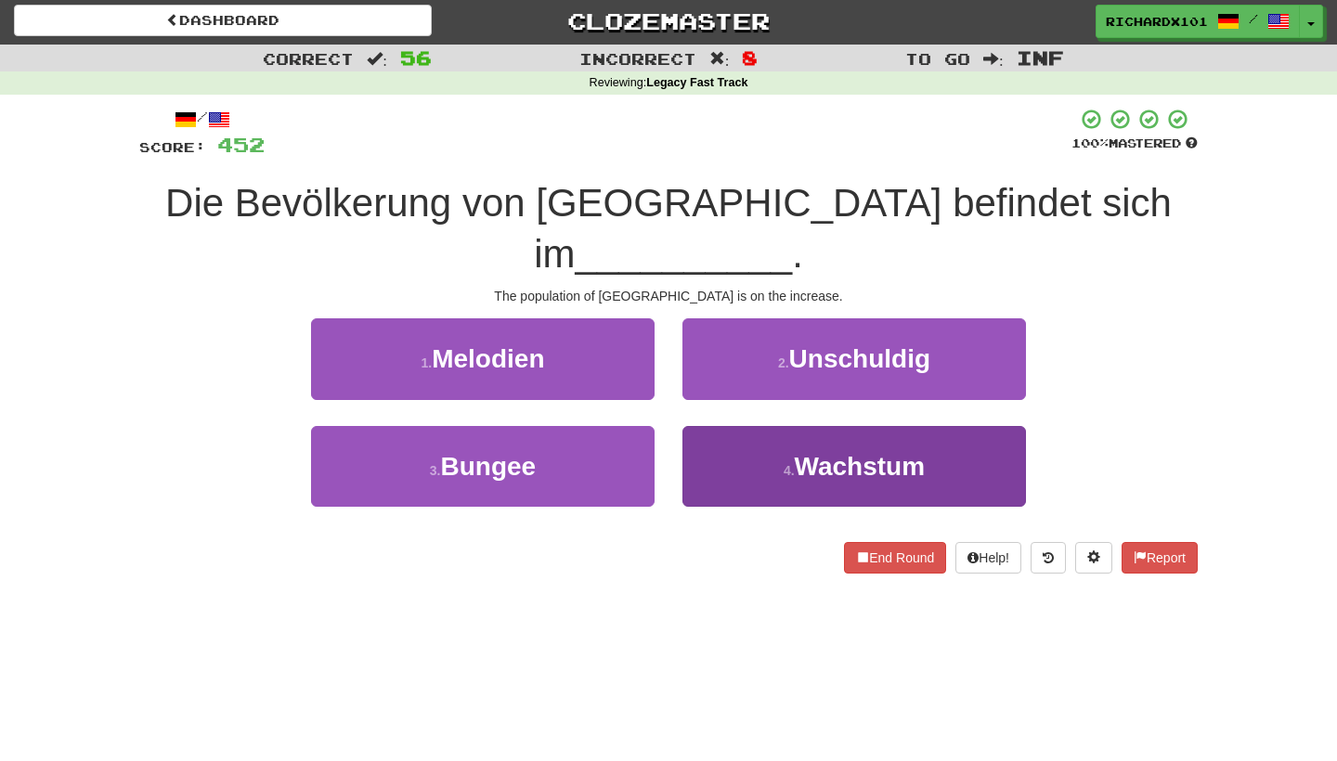
click at [715, 438] on button "4 . Wachstum" at bounding box center [855, 466] width 344 height 81
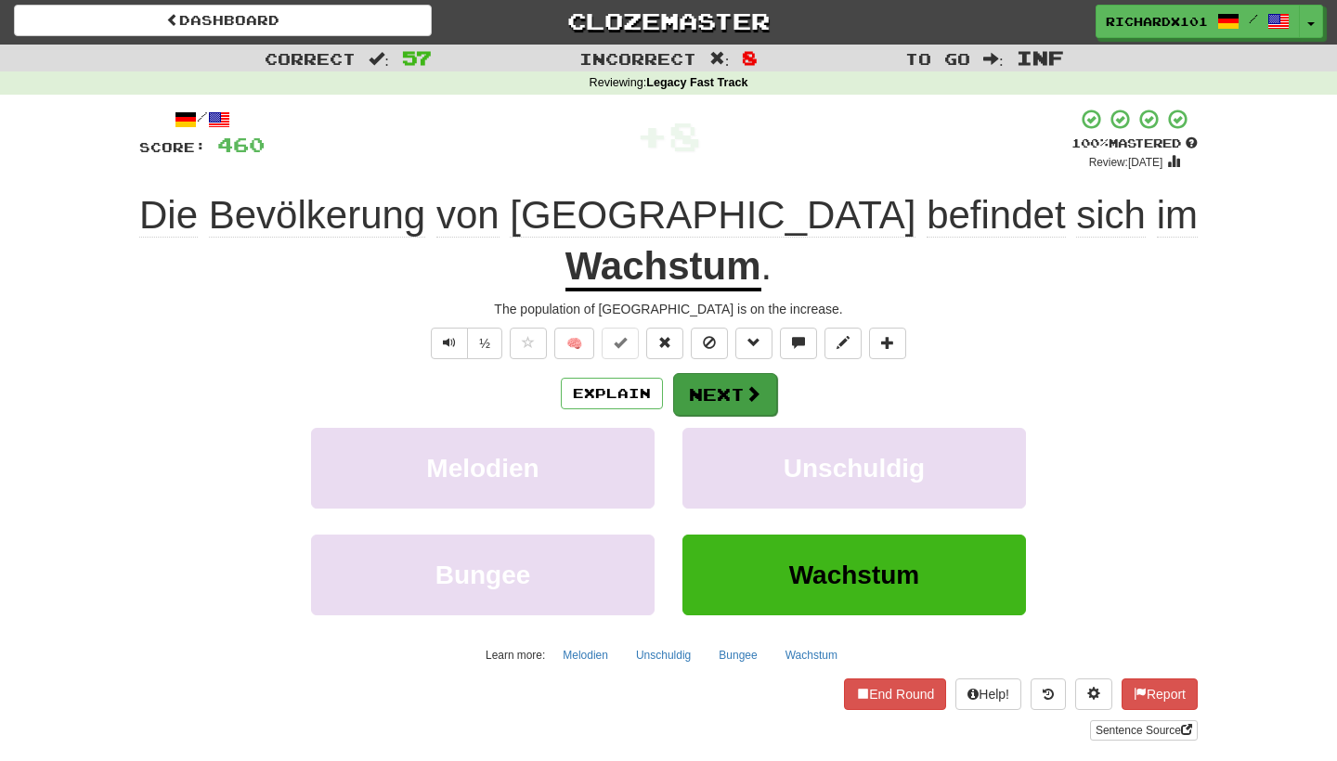
click at [719, 376] on button "Next" at bounding box center [725, 394] width 104 height 43
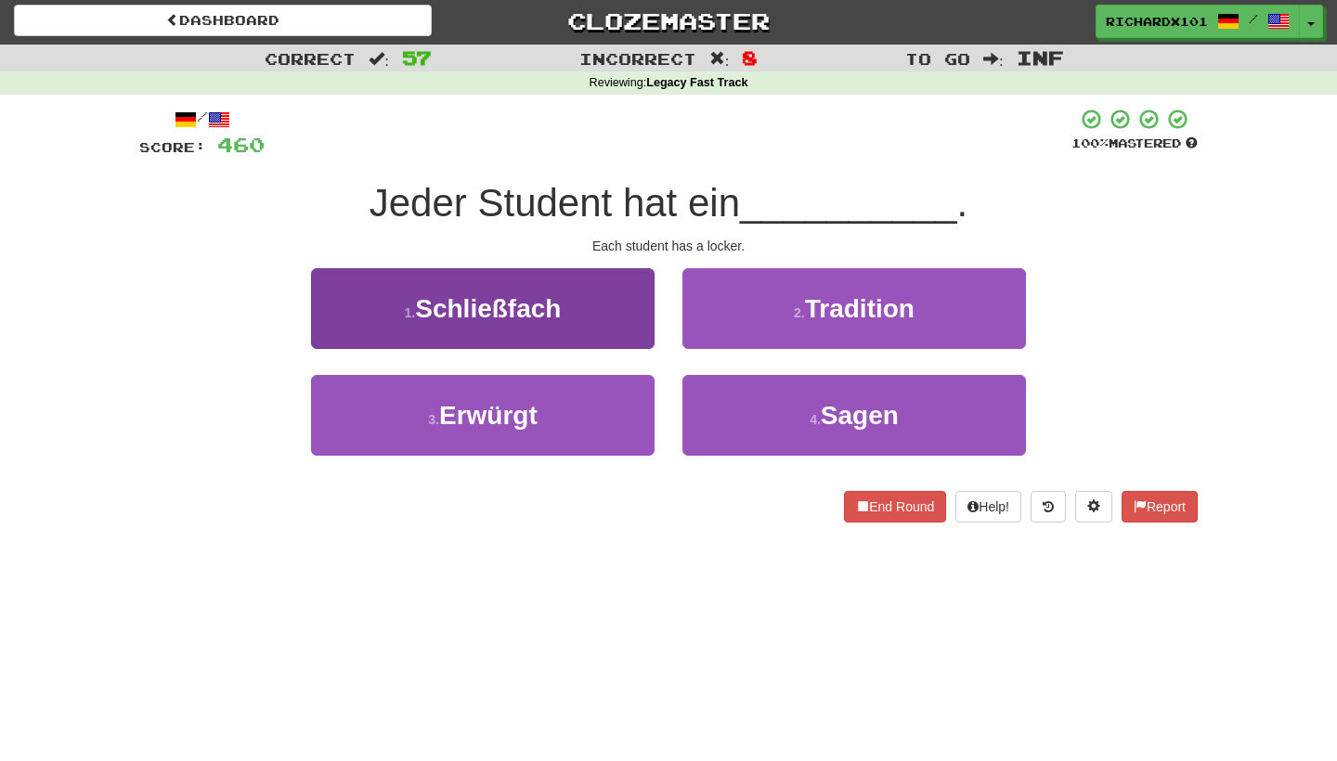
click at [638, 315] on button "1 . Schließfach" at bounding box center [483, 308] width 344 height 81
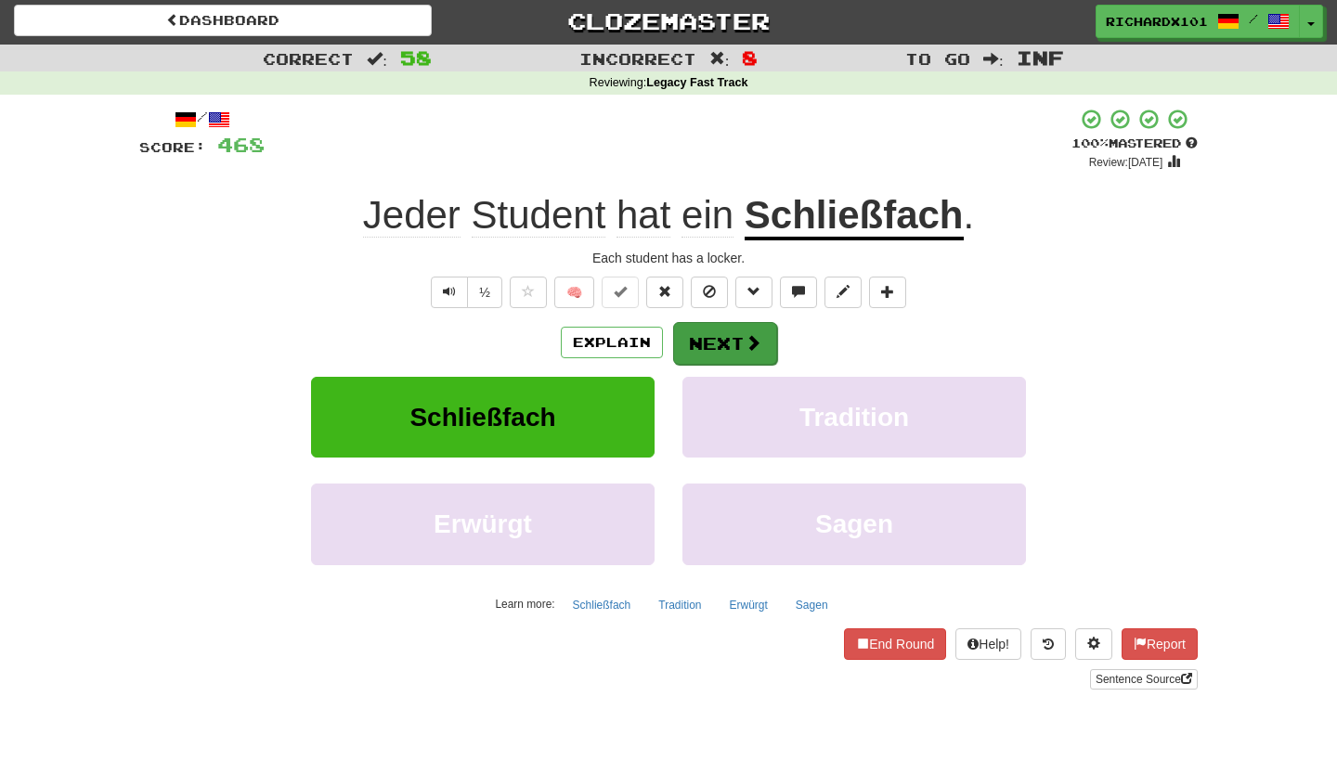
click at [695, 331] on button "Next" at bounding box center [725, 343] width 104 height 43
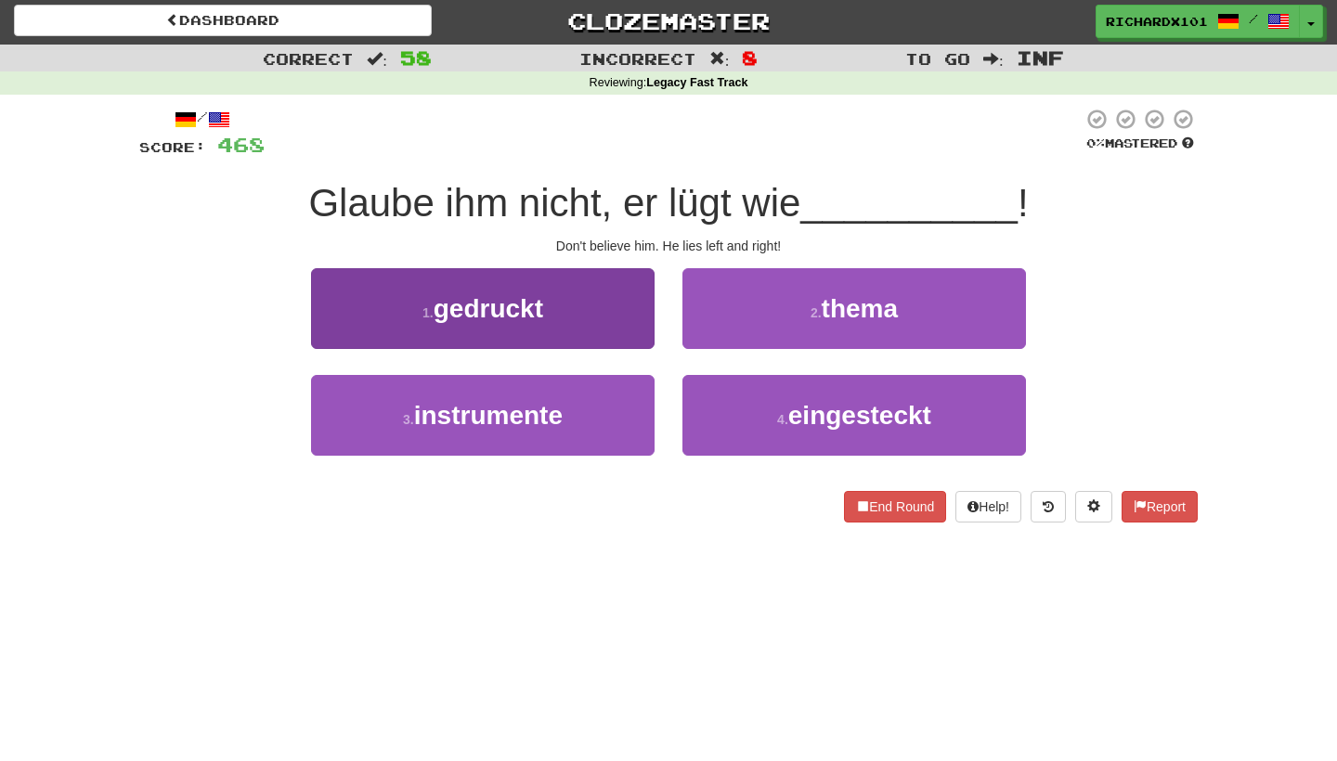
click at [629, 325] on button "1 . gedruckt" at bounding box center [483, 308] width 344 height 81
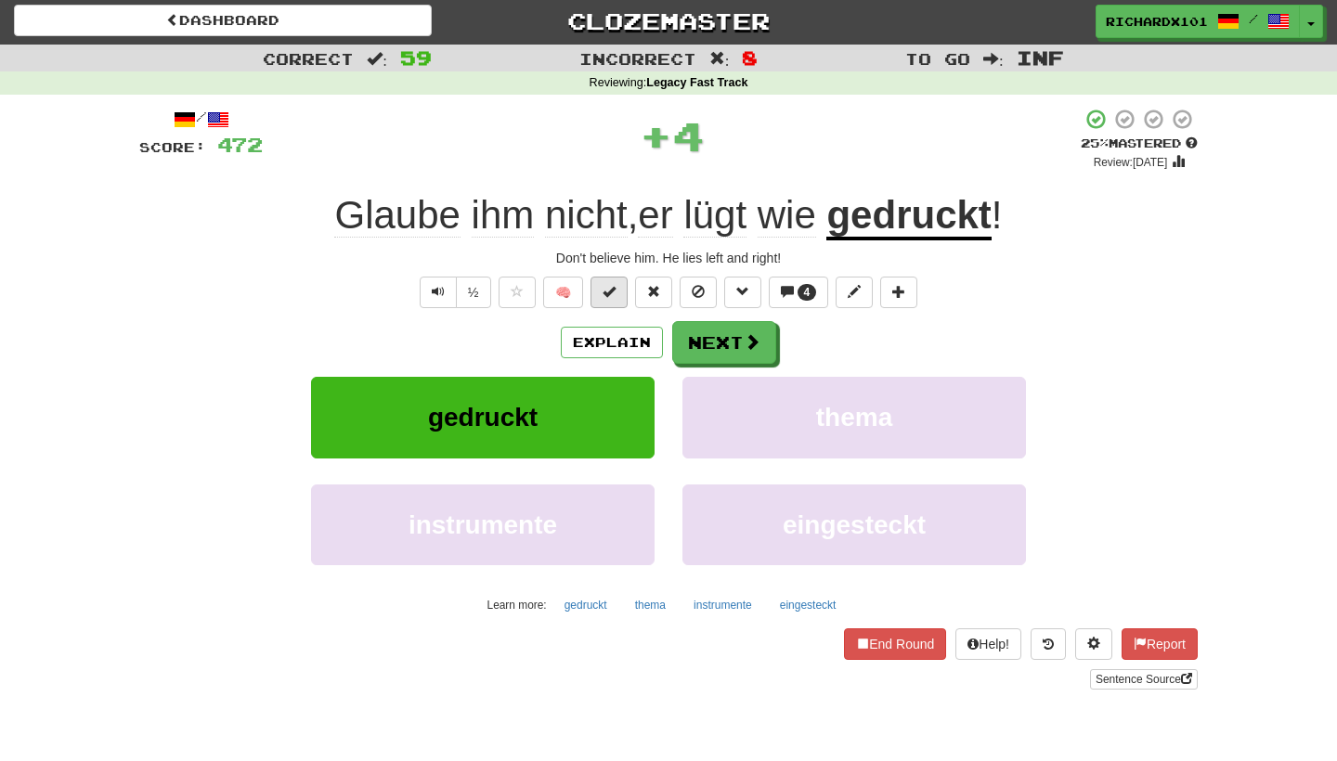
click at [615, 290] on span at bounding box center [609, 291] width 13 height 13
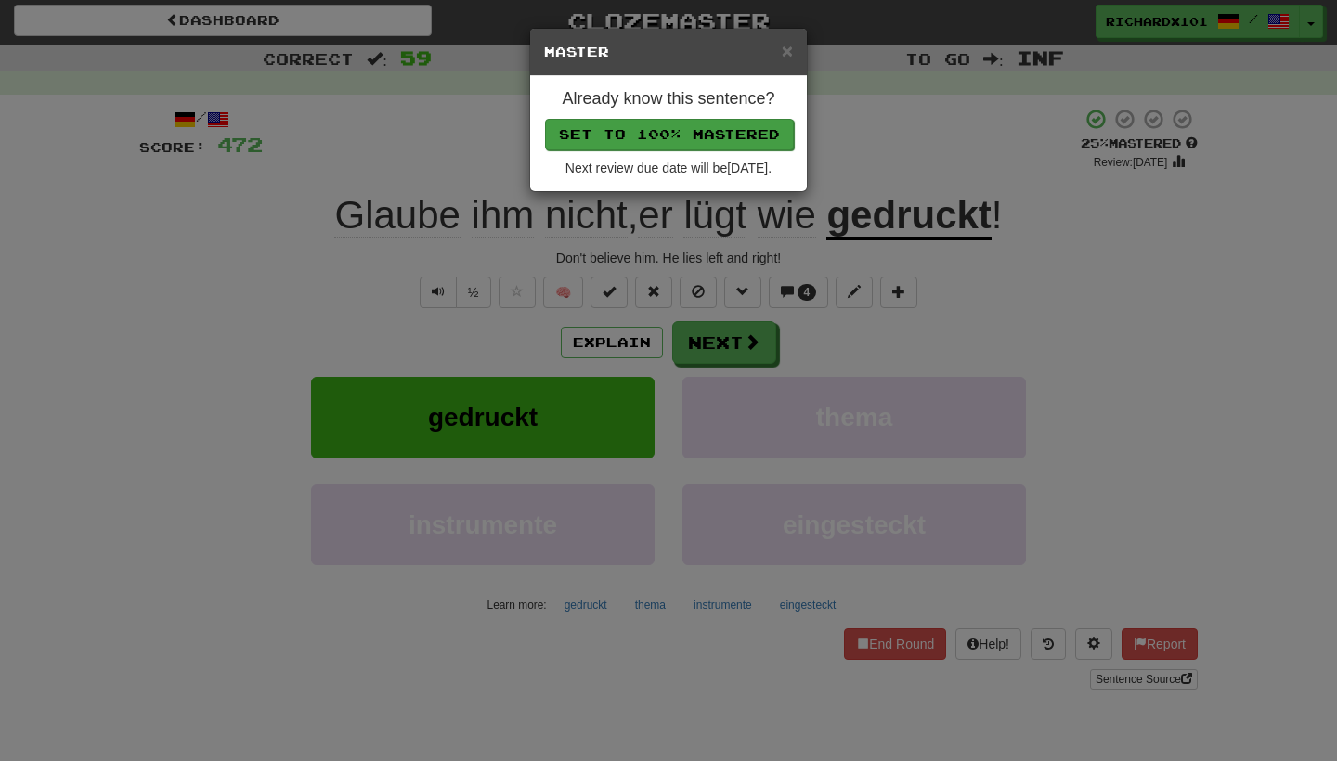
click at [703, 137] on button "Set to 100% Mastered" at bounding box center [669, 135] width 249 height 32
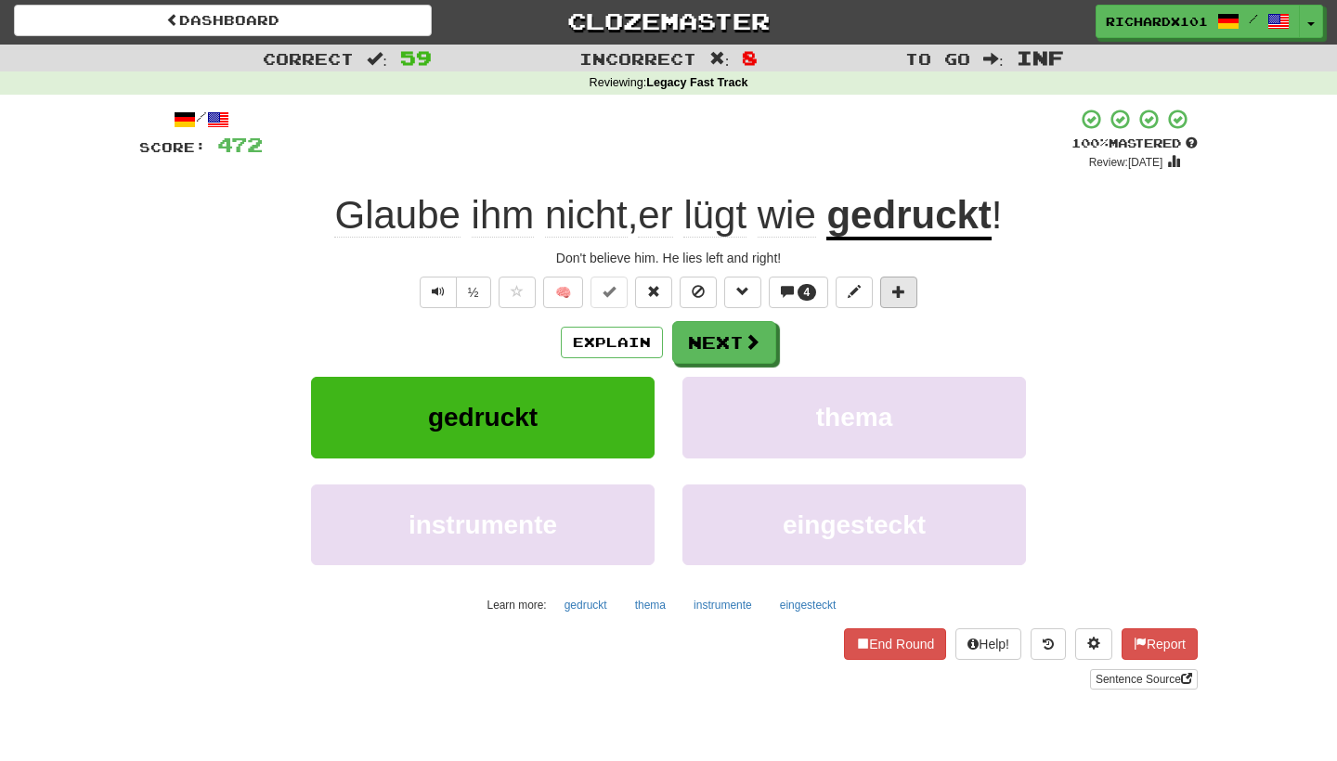
click at [903, 295] on span at bounding box center [898, 291] width 13 height 13
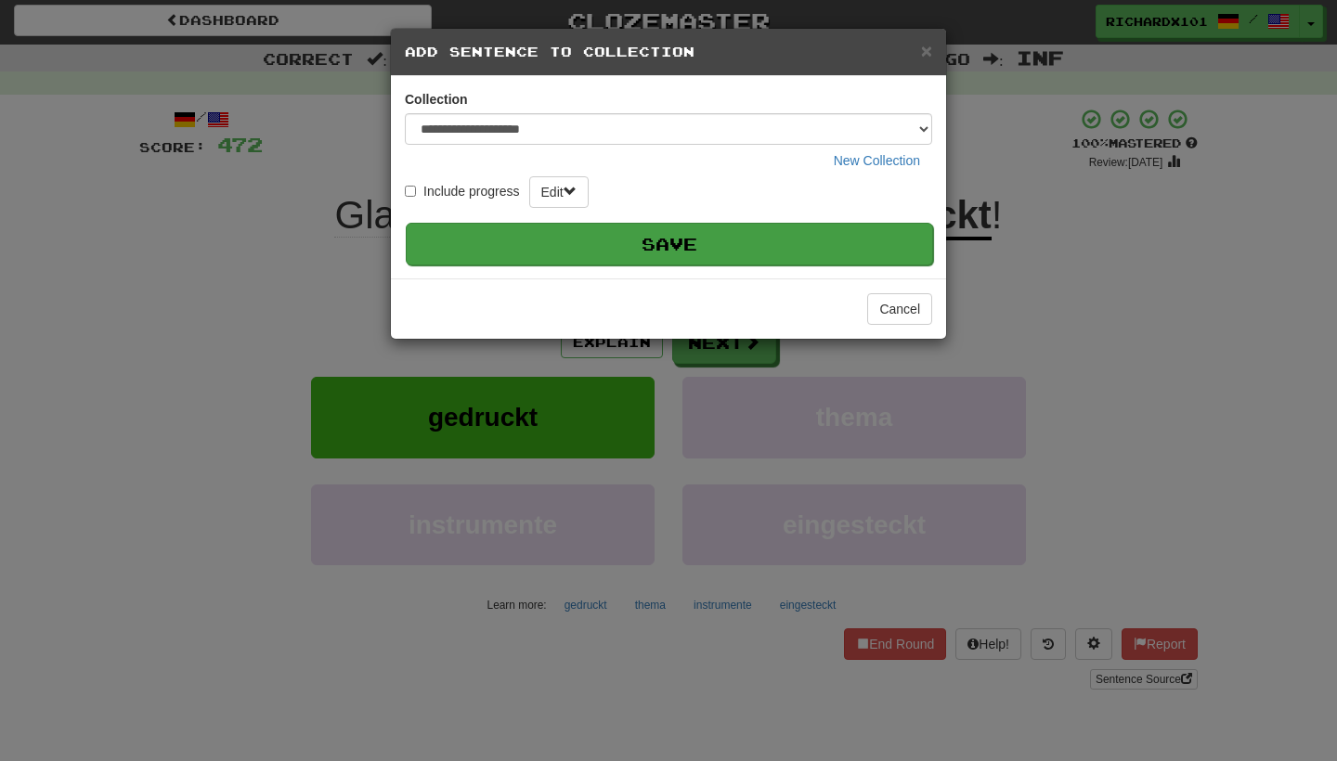
click at [844, 227] on button "Save" at bounding box center [669, 244] width 527 height 43
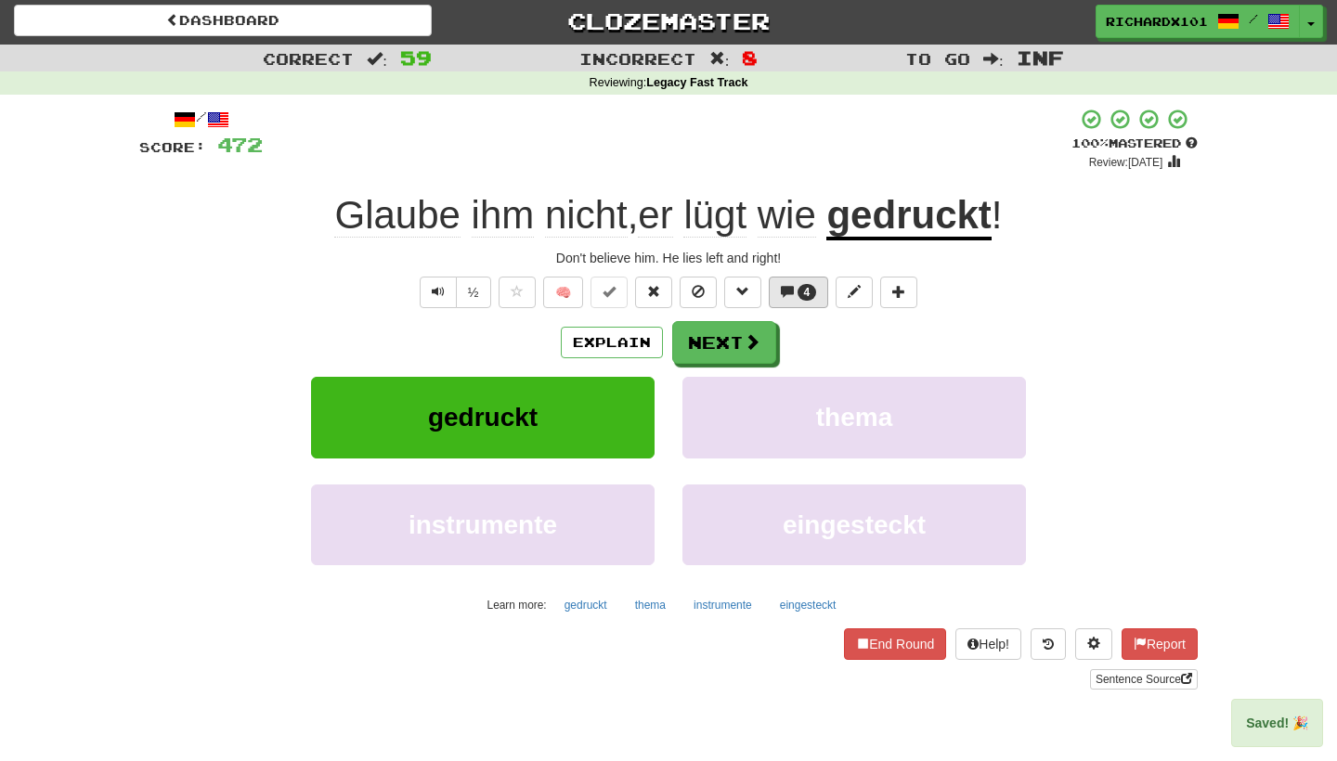
click at [815, 285] on span "4" at bounding box center [808, 292] width 20 height 17
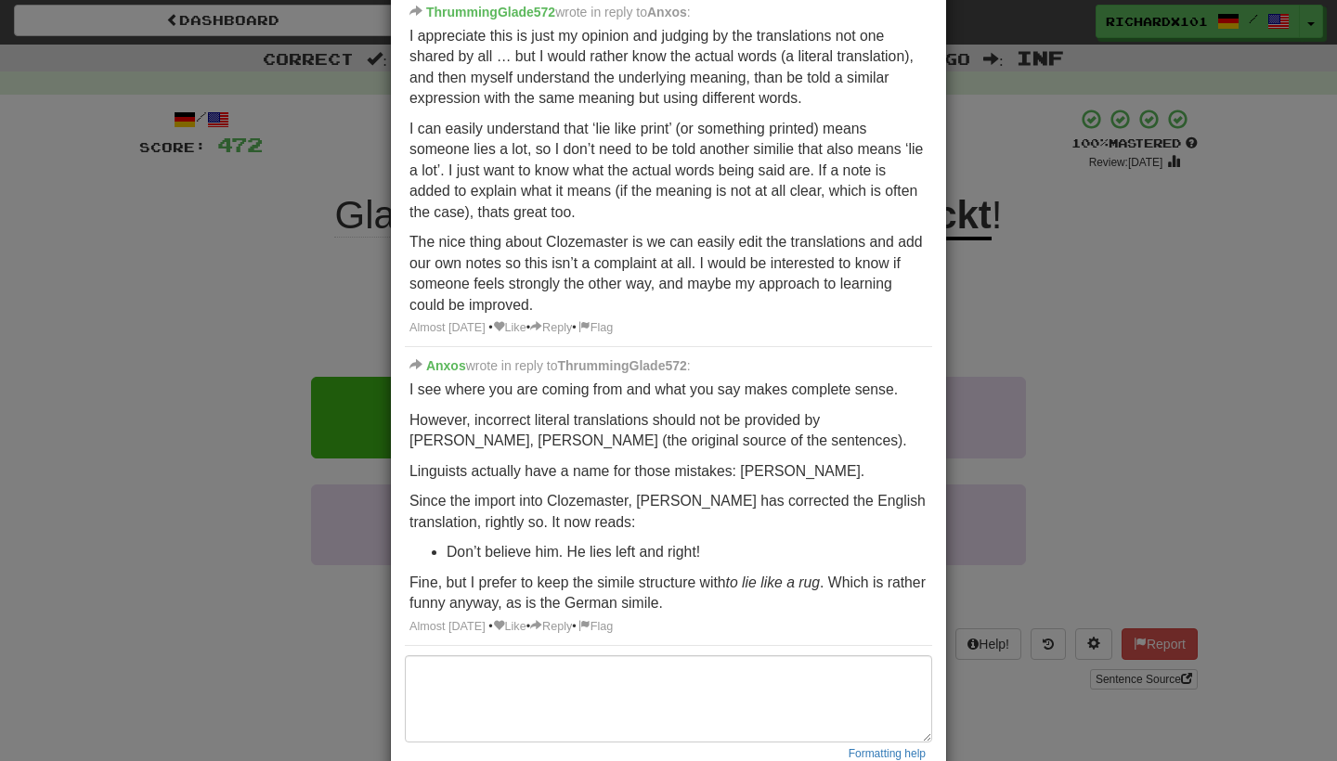
scroll to position [419, 0]
click at [990, 312] on div "× Discussion View in the forum Glaube ihm nicht, er lügt wie gedruckt ! Thrummi…" at bounding box center [668, 380] width 1337 height 761
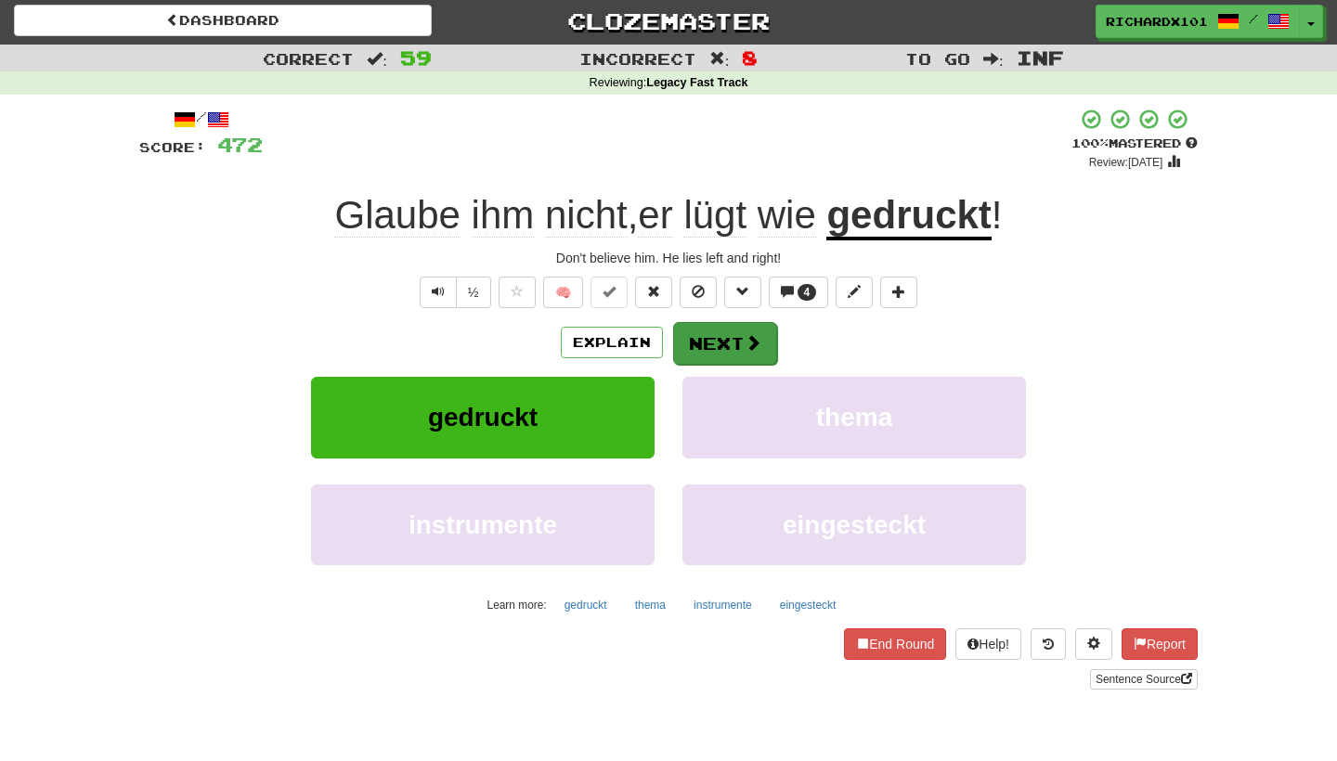
click at [735, 343] on button "Next" at bounding box center [725, 343] width 104 height 43
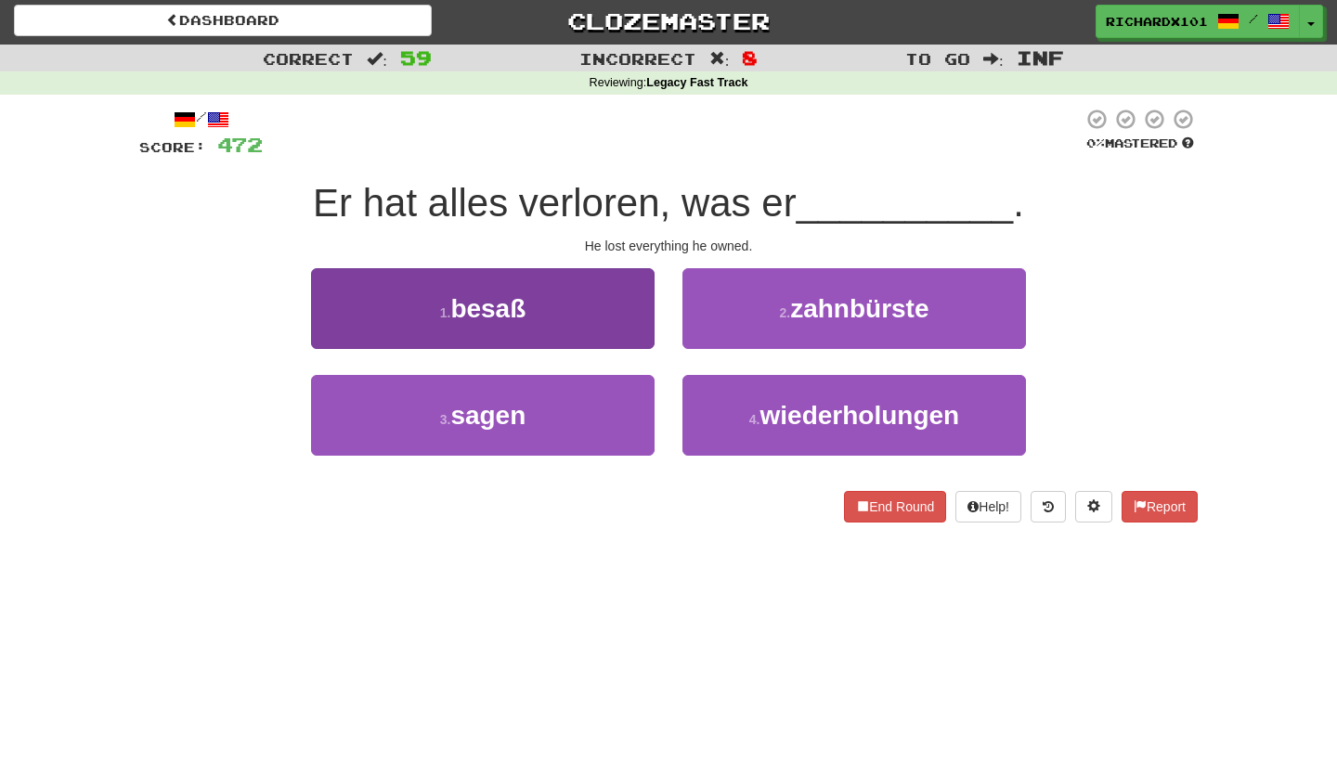
click at [633, 306] on button "1 . besaß" at bounding box center [483, 308] width 344 height 81
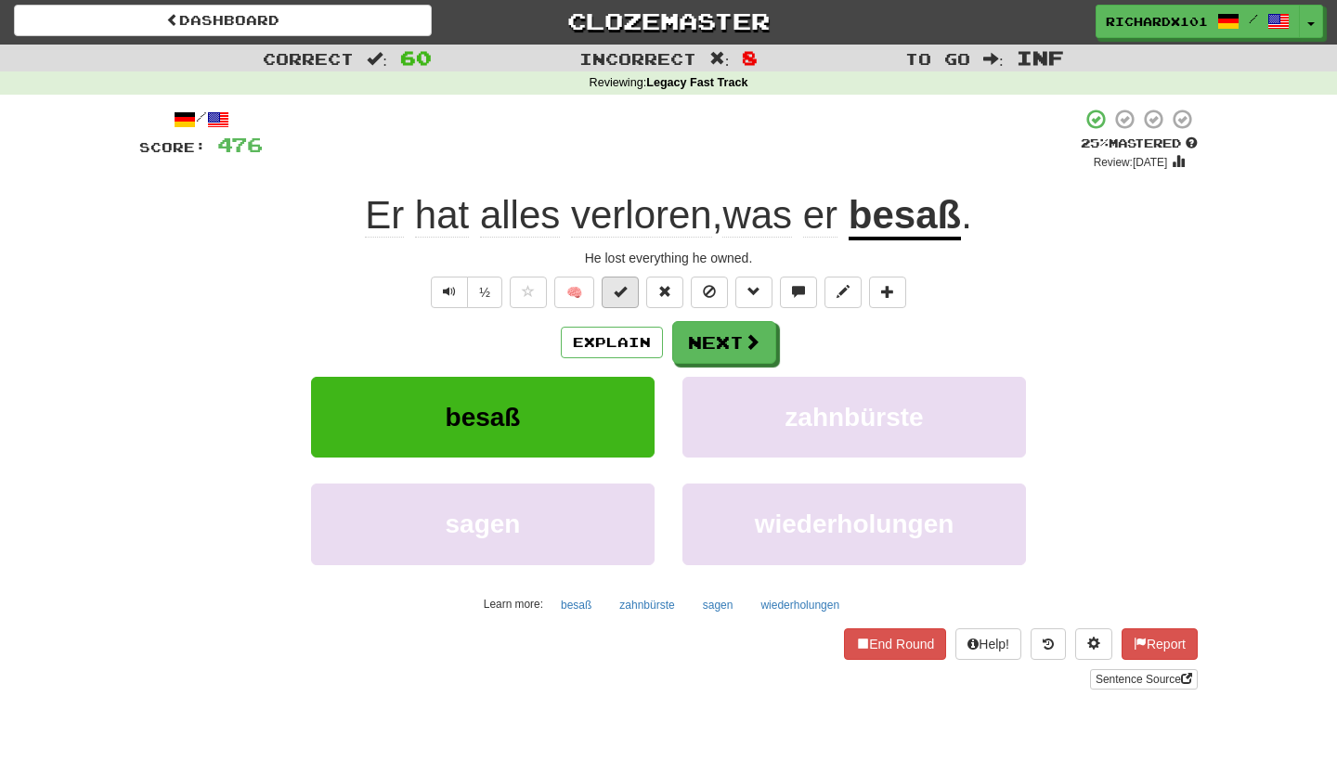
click at [626, 290] on span at bounding box center [620, 291] width 13 height 13
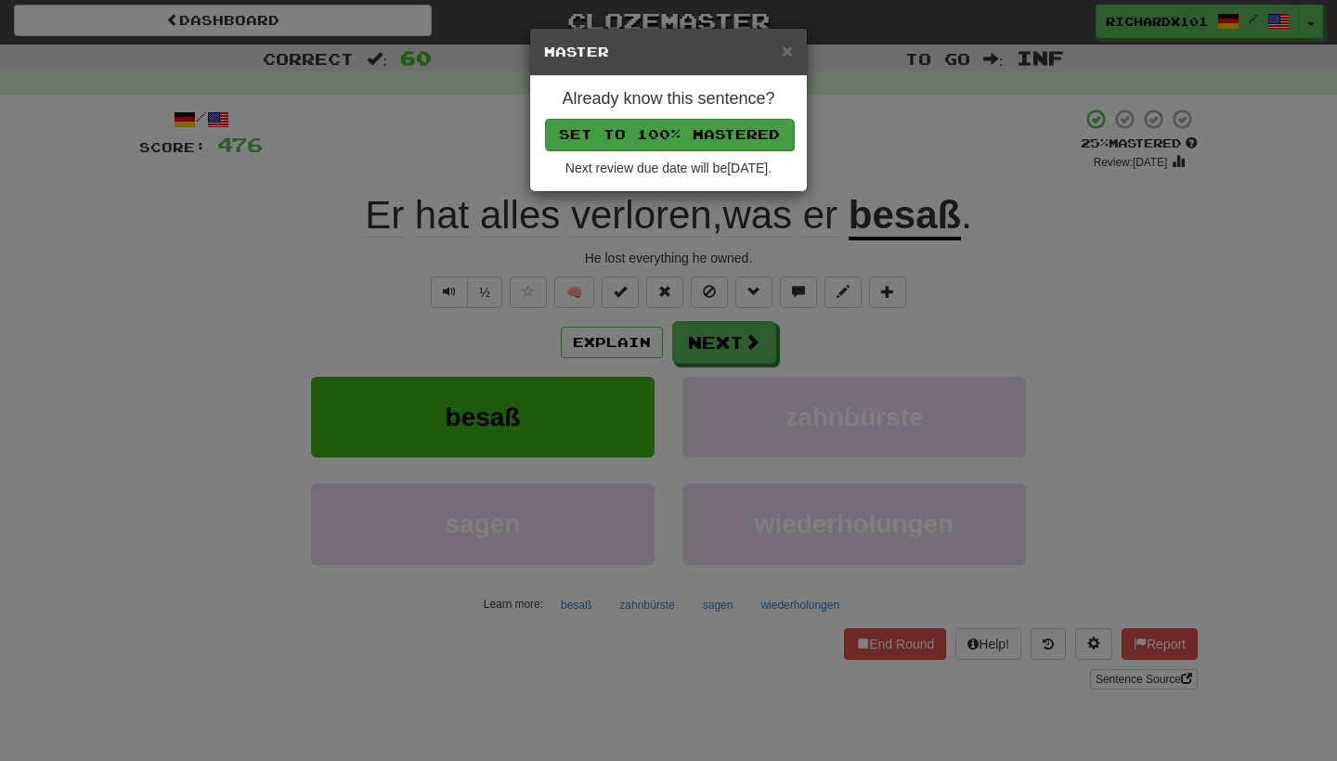
click at [707, 128] on button "Set to 100% Mastered" at bounding box center [669, 135] width 249 height 32
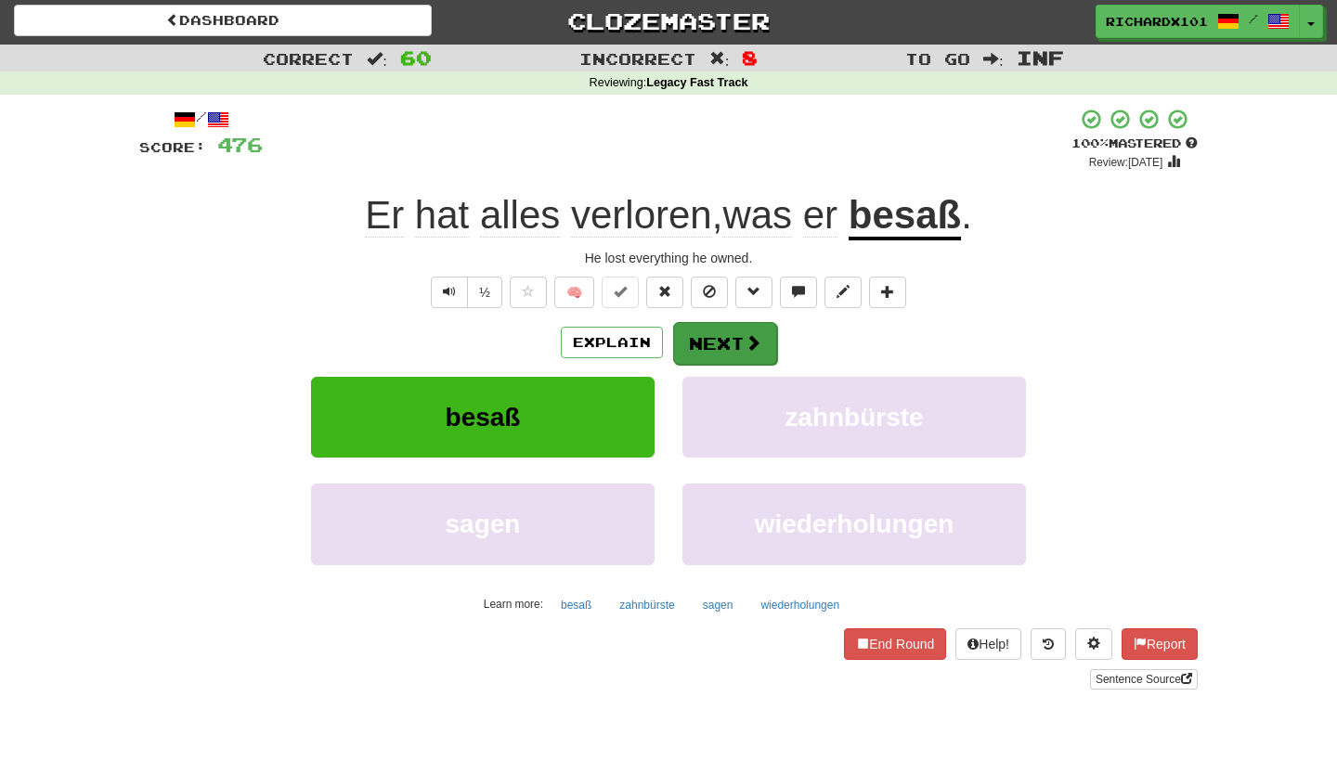
click at [711, 327] on button "Next" at bounding box center [725, 343] width 104 height 43
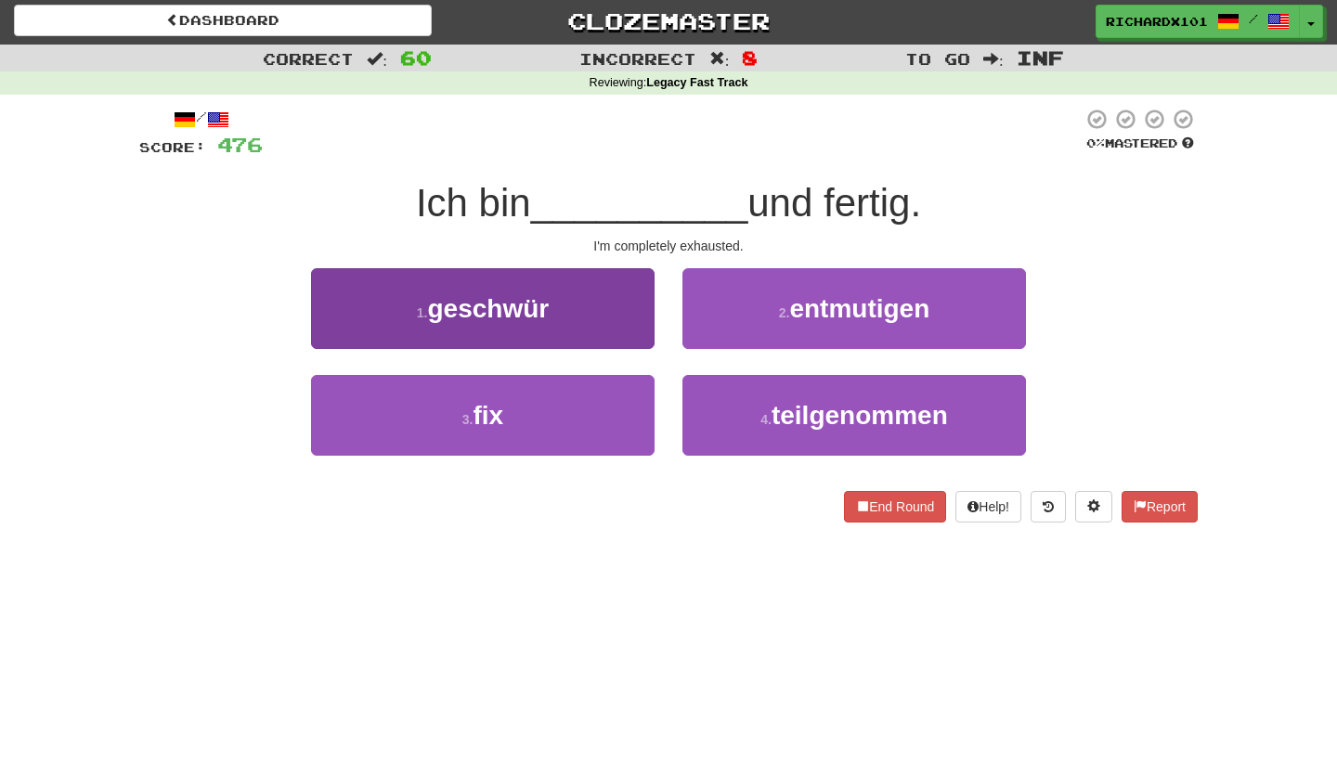
click at [638, 313] on button "1 . geschwür" at bounding box center [483, 308] width 344 height 81
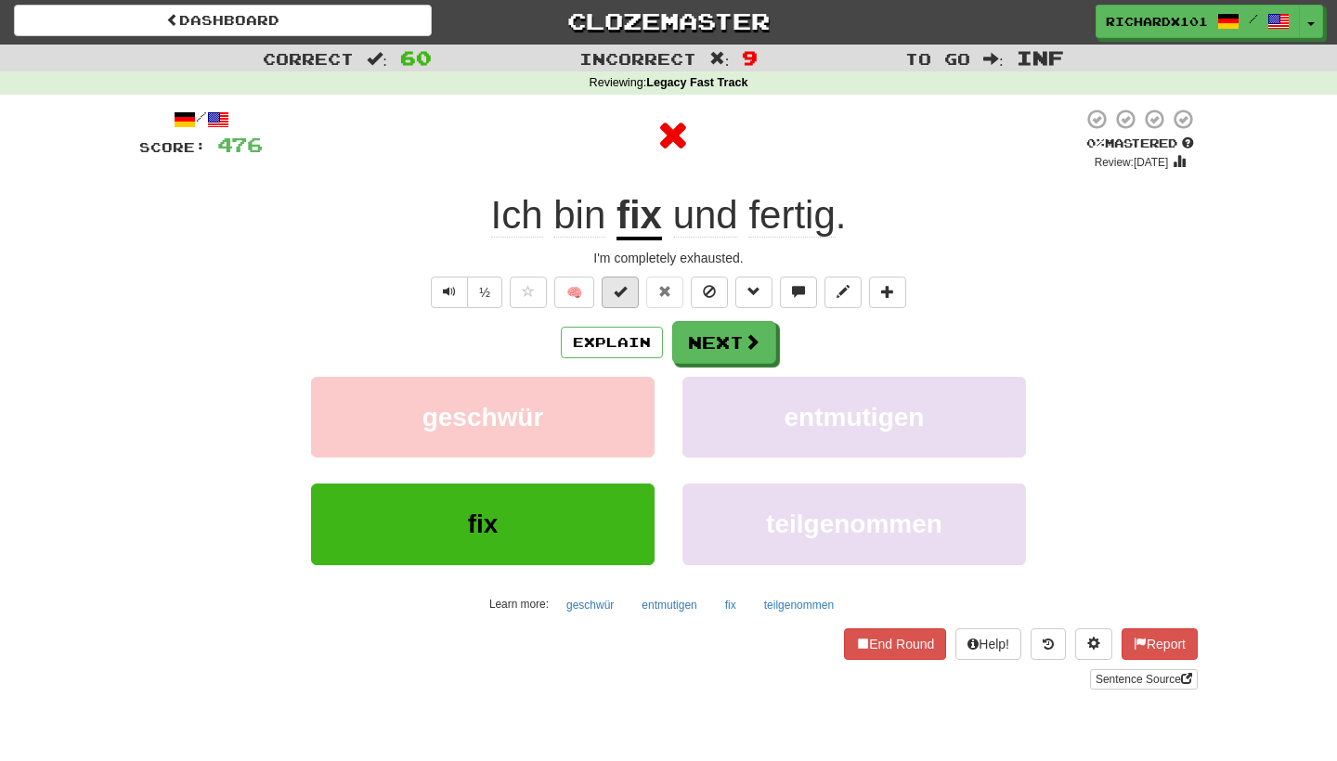
click at [629, 294] on button at bounding box center [620, 293] width 37 height 32
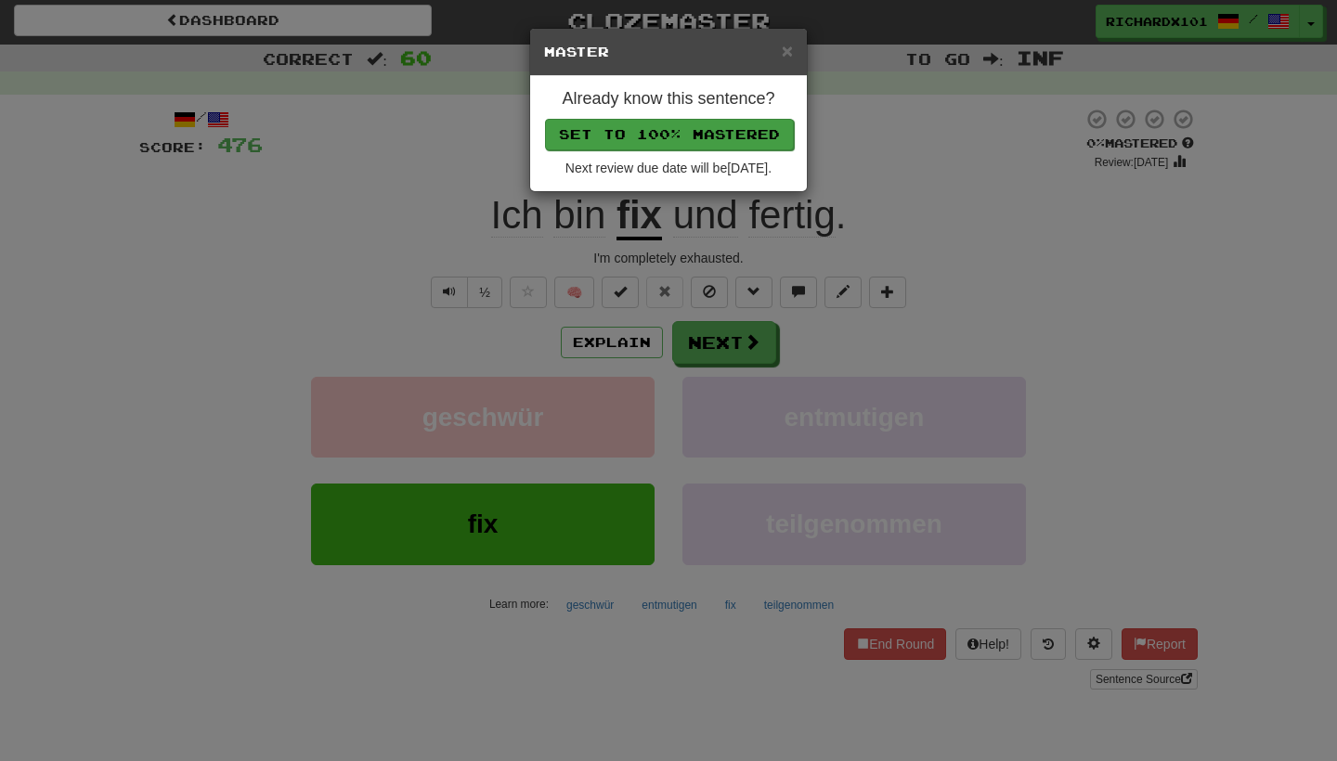
click at [695, 130] on button "Set to 100% Mastered" at bounding box center [669, 135] width 249 height 32
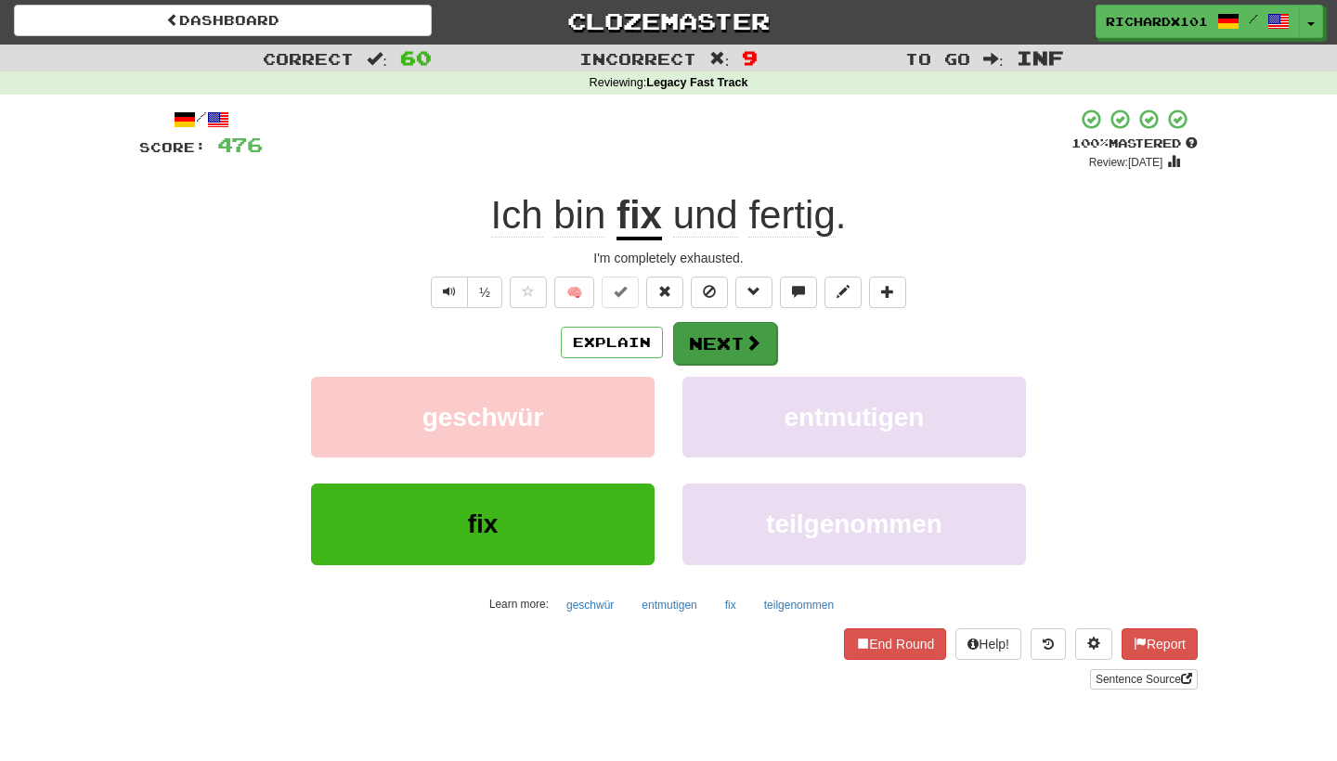
click at [710, 344] on button "Next" at bounding box center [725, 343] width 104 height 43
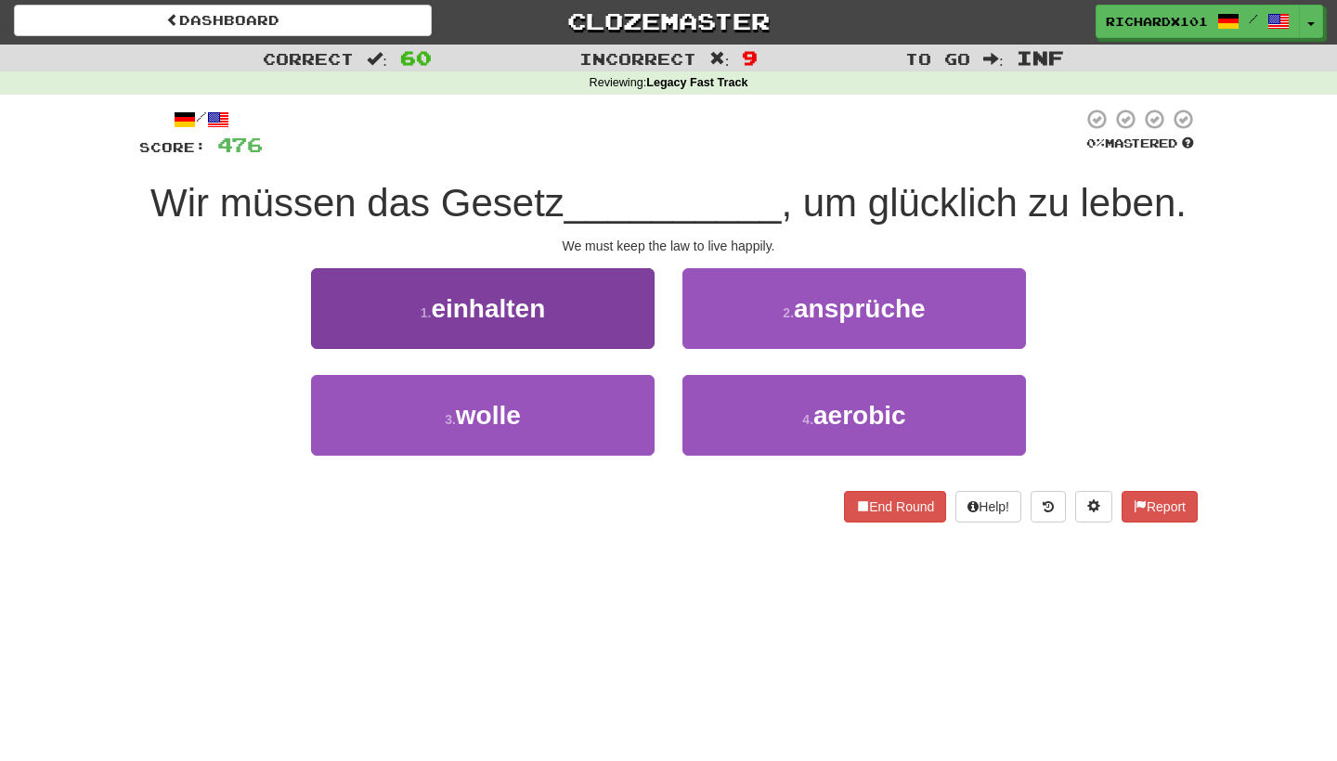
click at [638, 320] on button "1 . einhalten" at bounding box center [483, 308] width 344 height 81
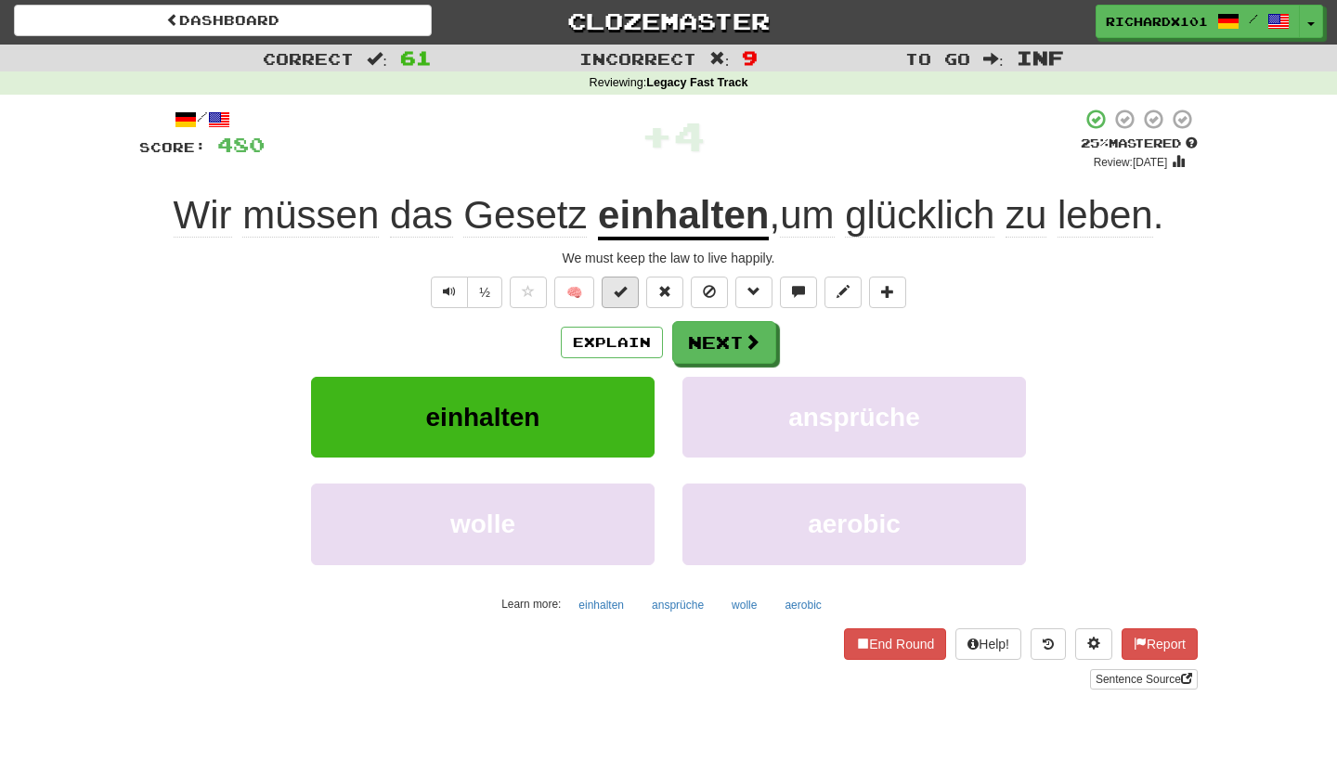
click at [629, 291] on button at bounding box center [620, 293] width 37 height 32
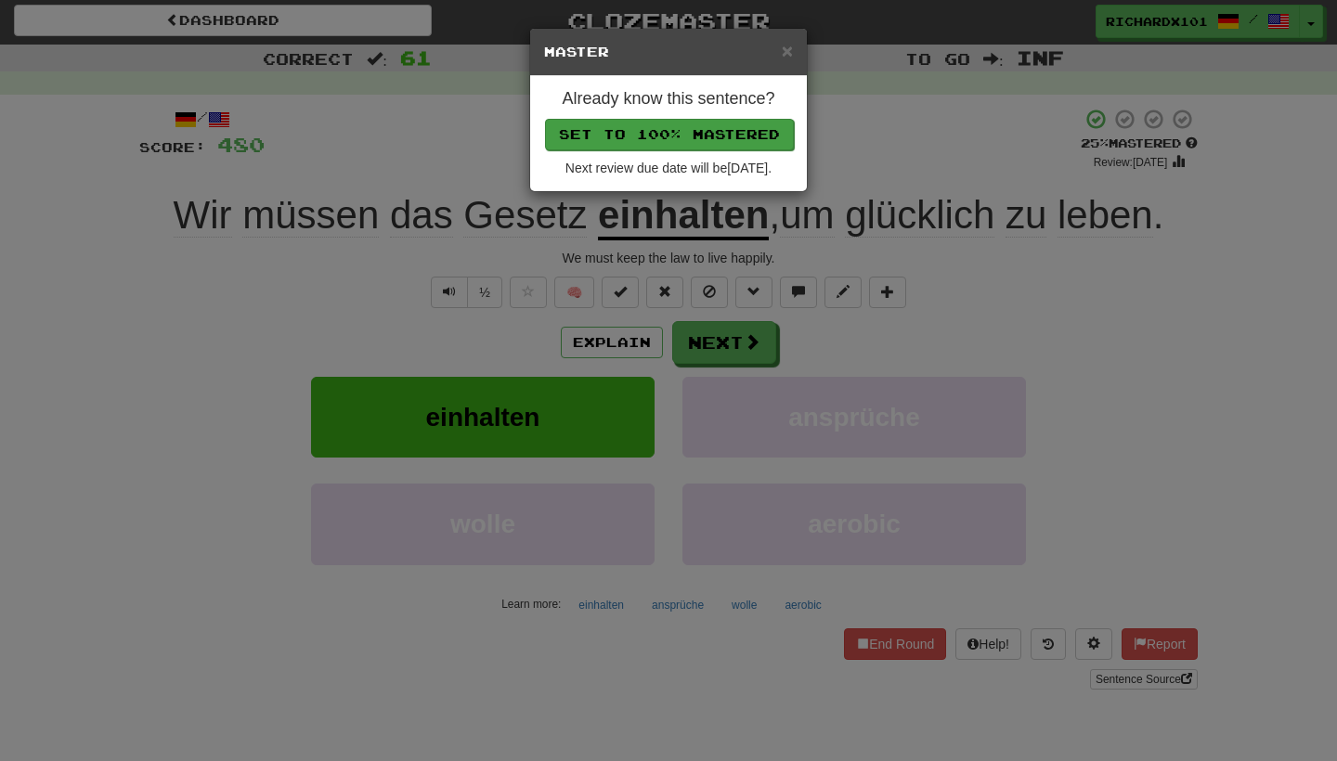
click at [692, 137] on button "Set to 100% Mastered" at bounding box center [669, 135] width 249 height 32
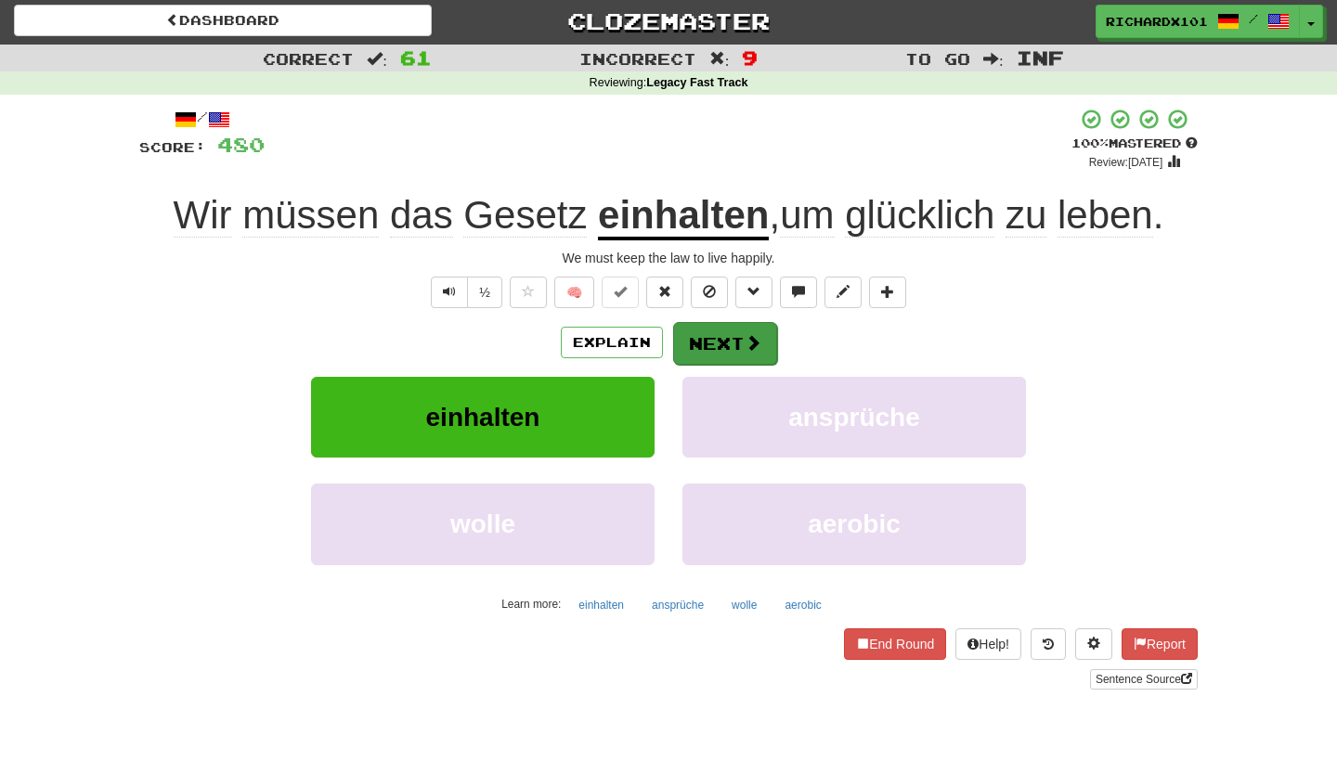
click at [705, 330] on button "Next" at bounding box center [725, 343] width 104 height 43
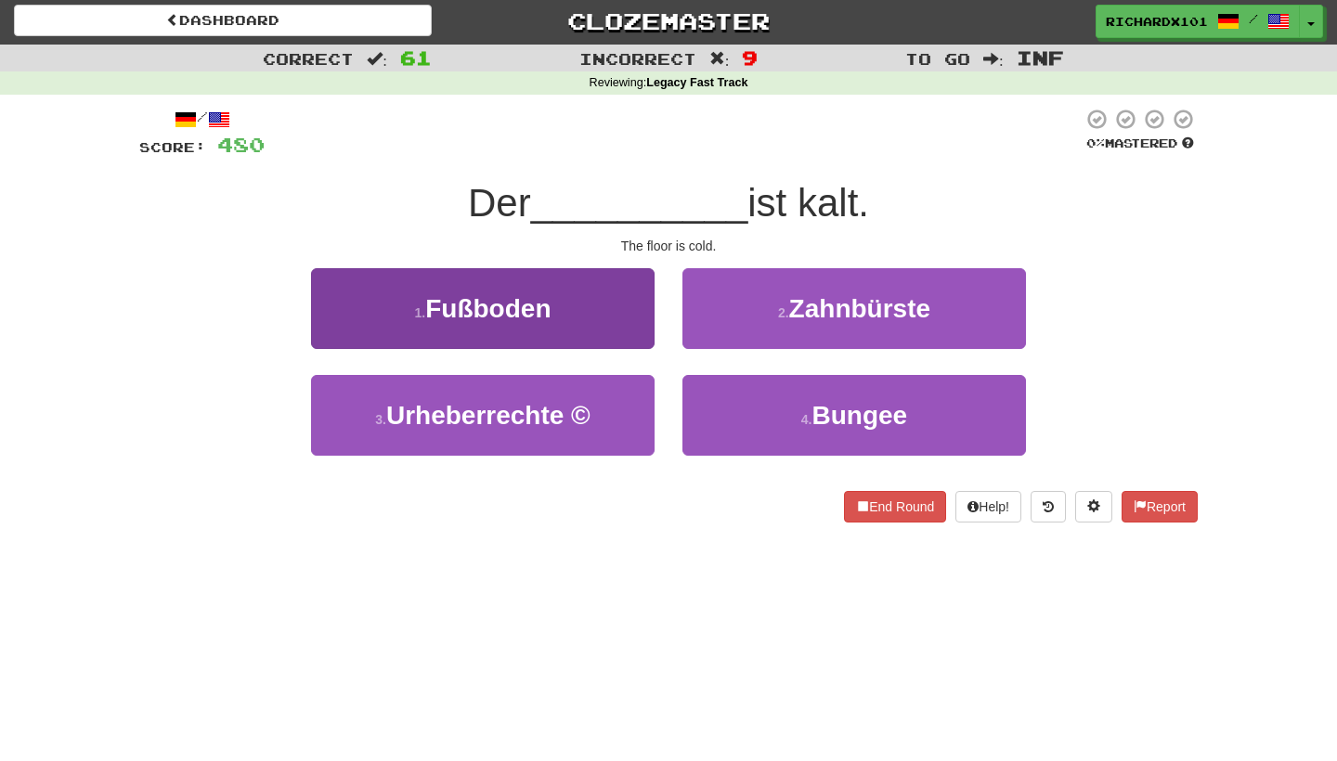
click at [629, 313] on button "1 . Fußboden" at bounding box center [483, 308] width 344 height 81
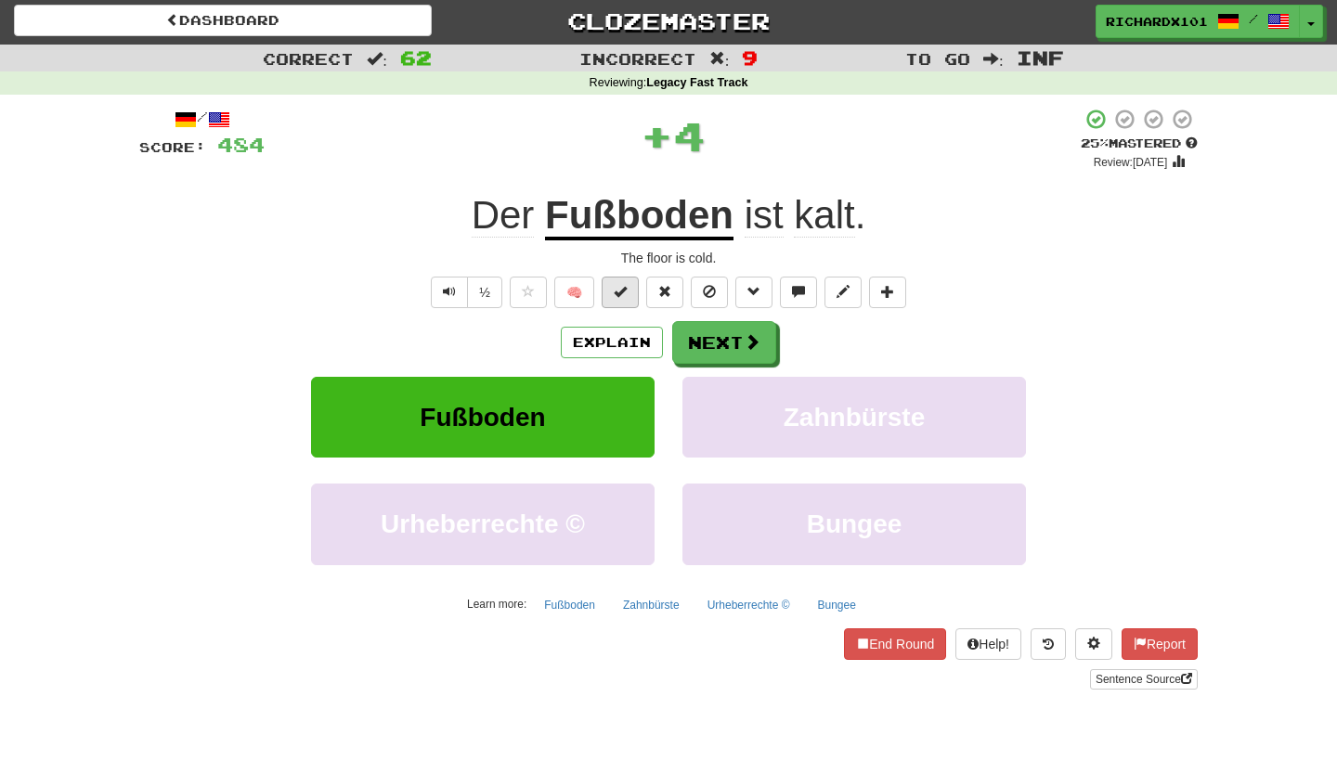
click at [631, 292] on button at bounding box center [620, 293] width 37 height 32
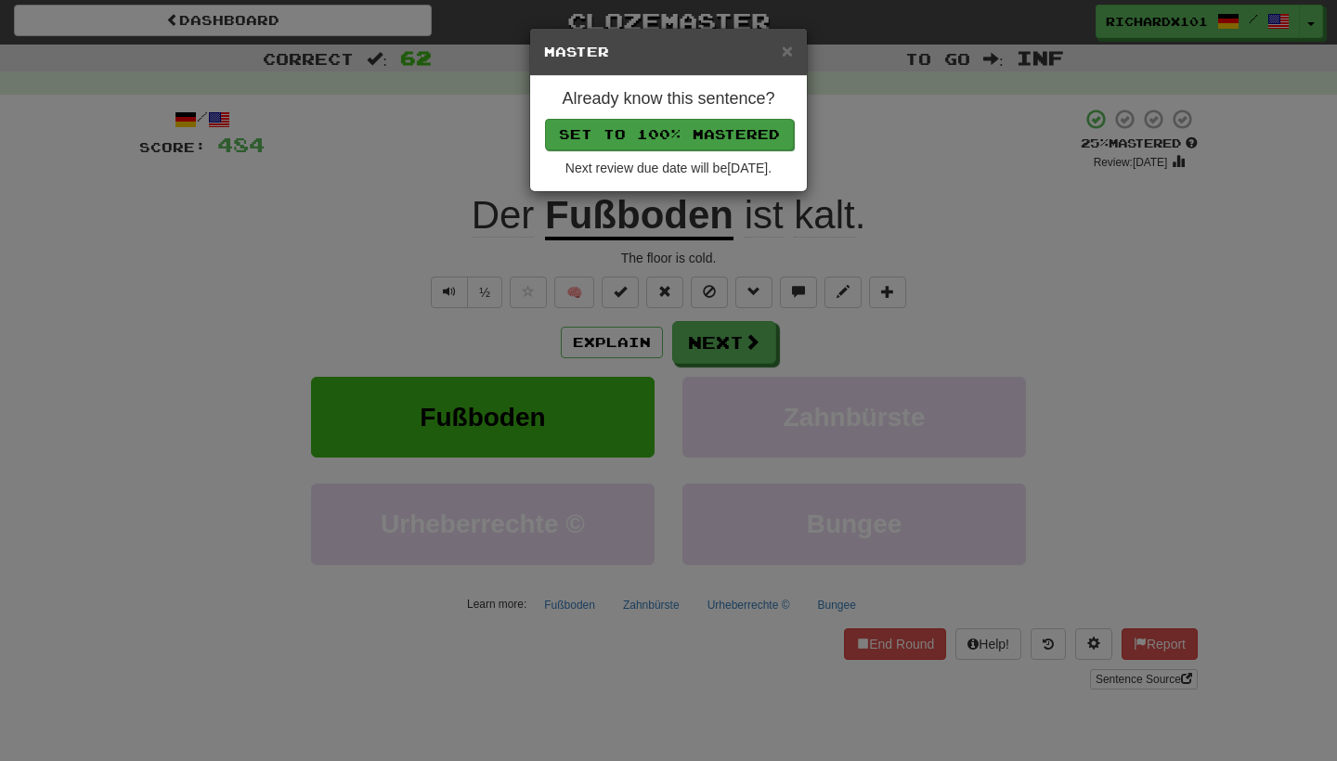
click at [698, 127] on button "Set to 100% Mastered" at bounding box center [669, 135] width 249 height 32
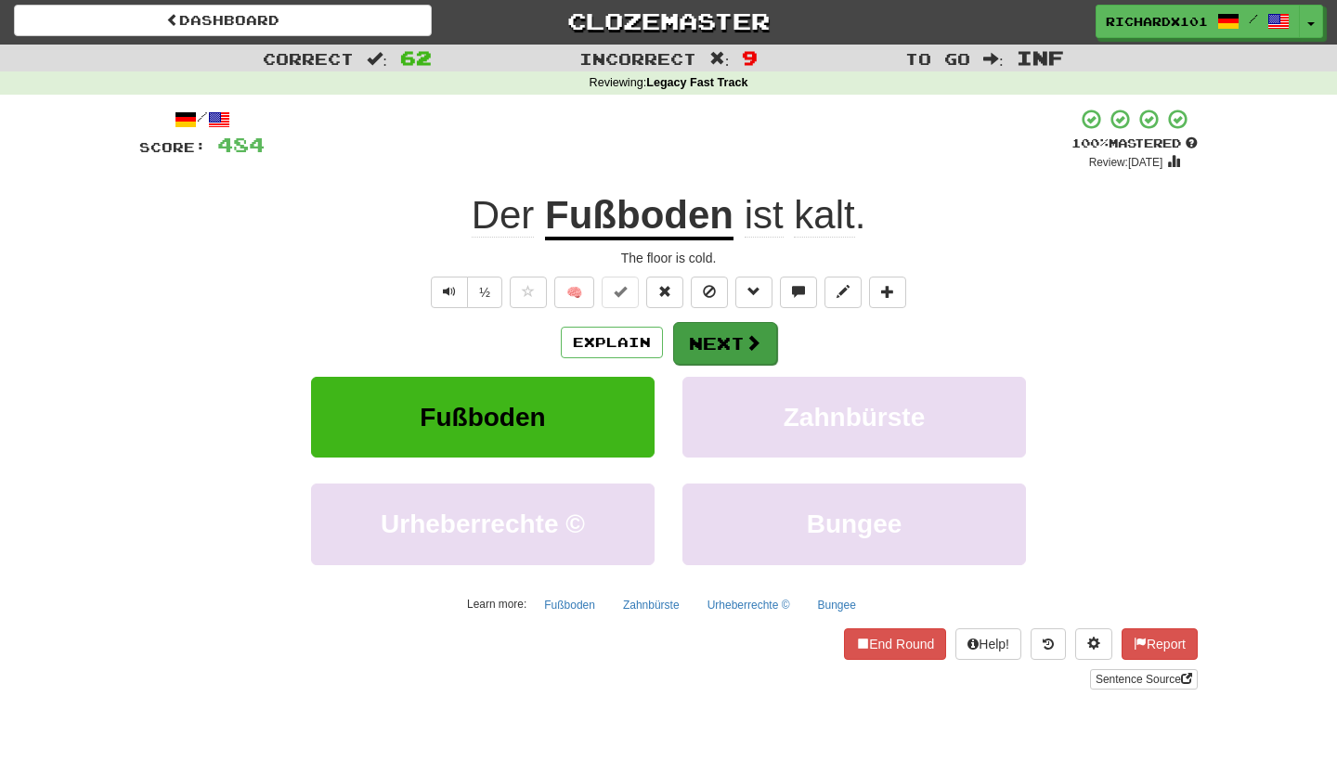
click at [709, 332] on button "Next" at bounding box center [725, 343] width 104 height 43
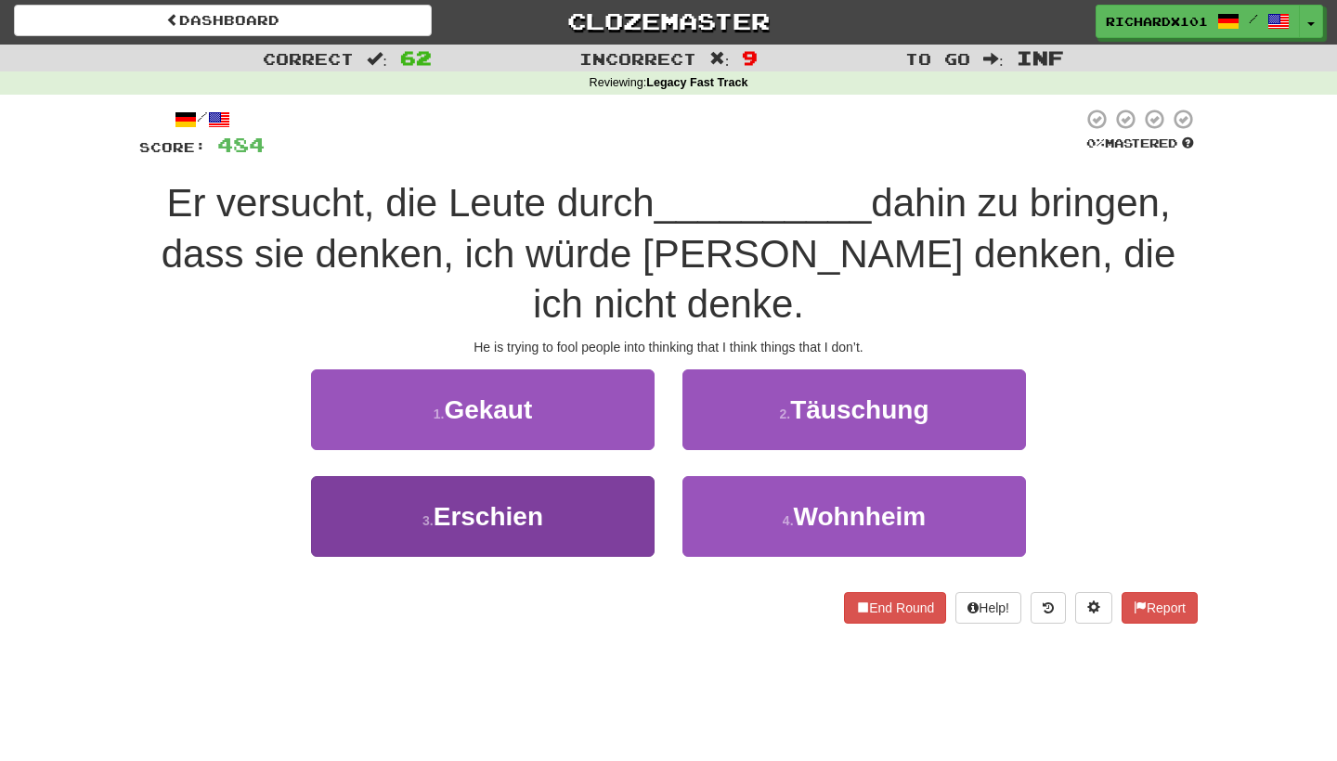
click at [638, 517] on button "3 . Erschien" at bounding box center [483, 516] width 344 height 81
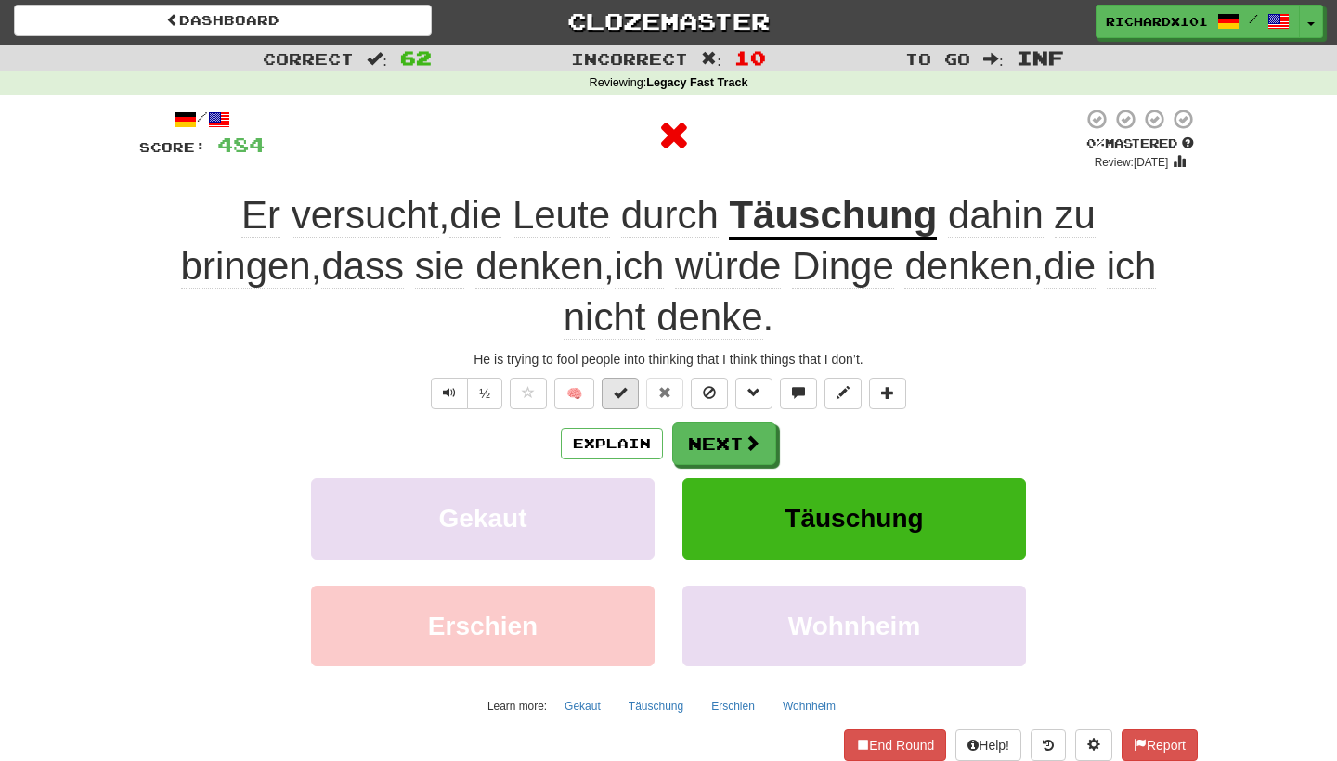
click at [627, 397] on button at bounding box center [620, 394] width 37 height 32
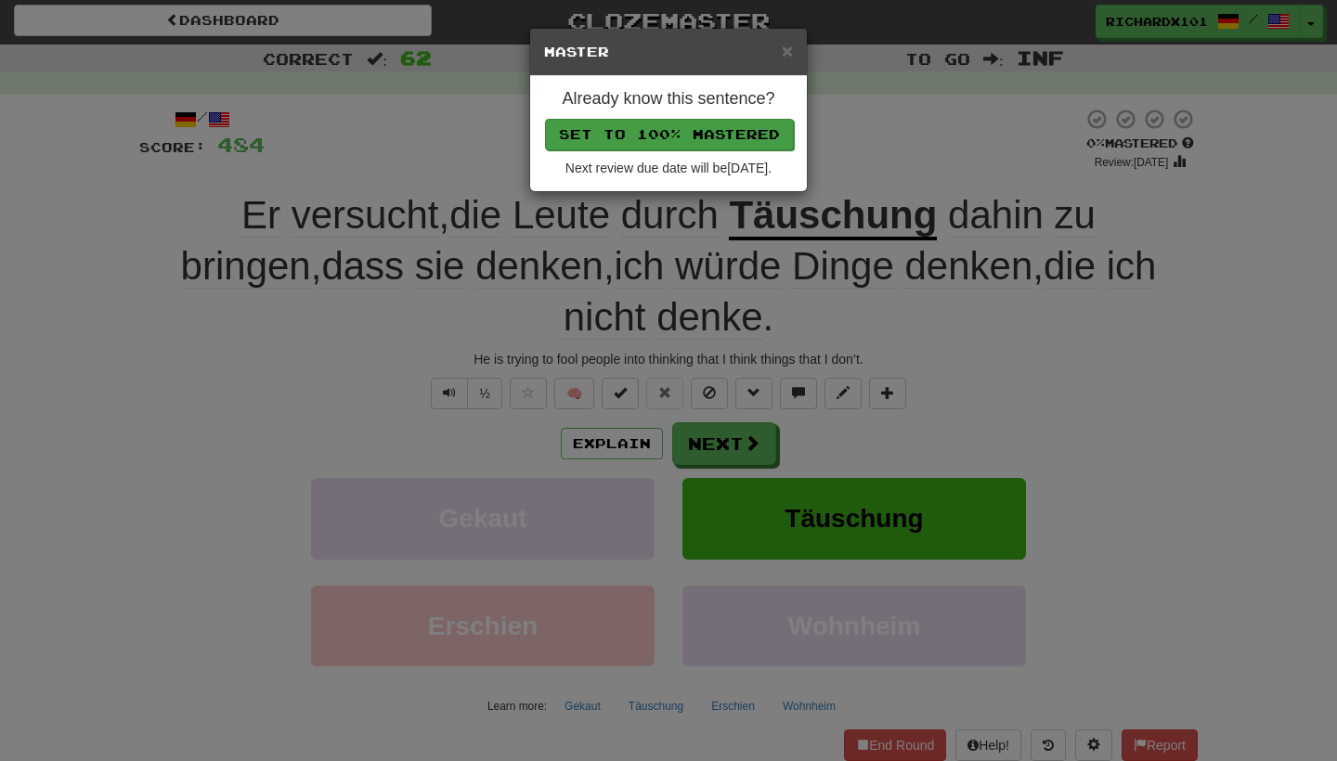
click at [724, 135] on button "Set to 100% Mastered" at bounding box center [669, 135] width 249 height 32
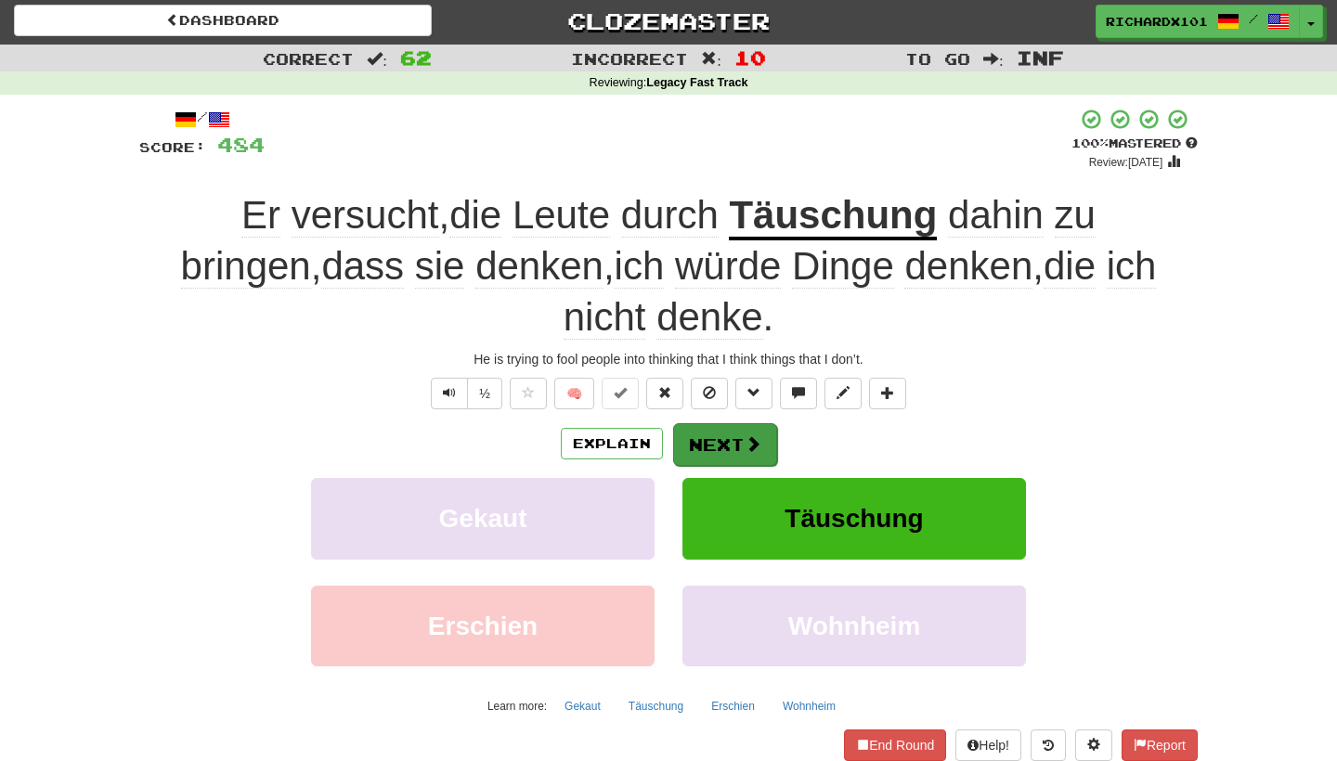
click at [714, 448] on button "Next" at bounding box center [725, 444] width 104 height 43
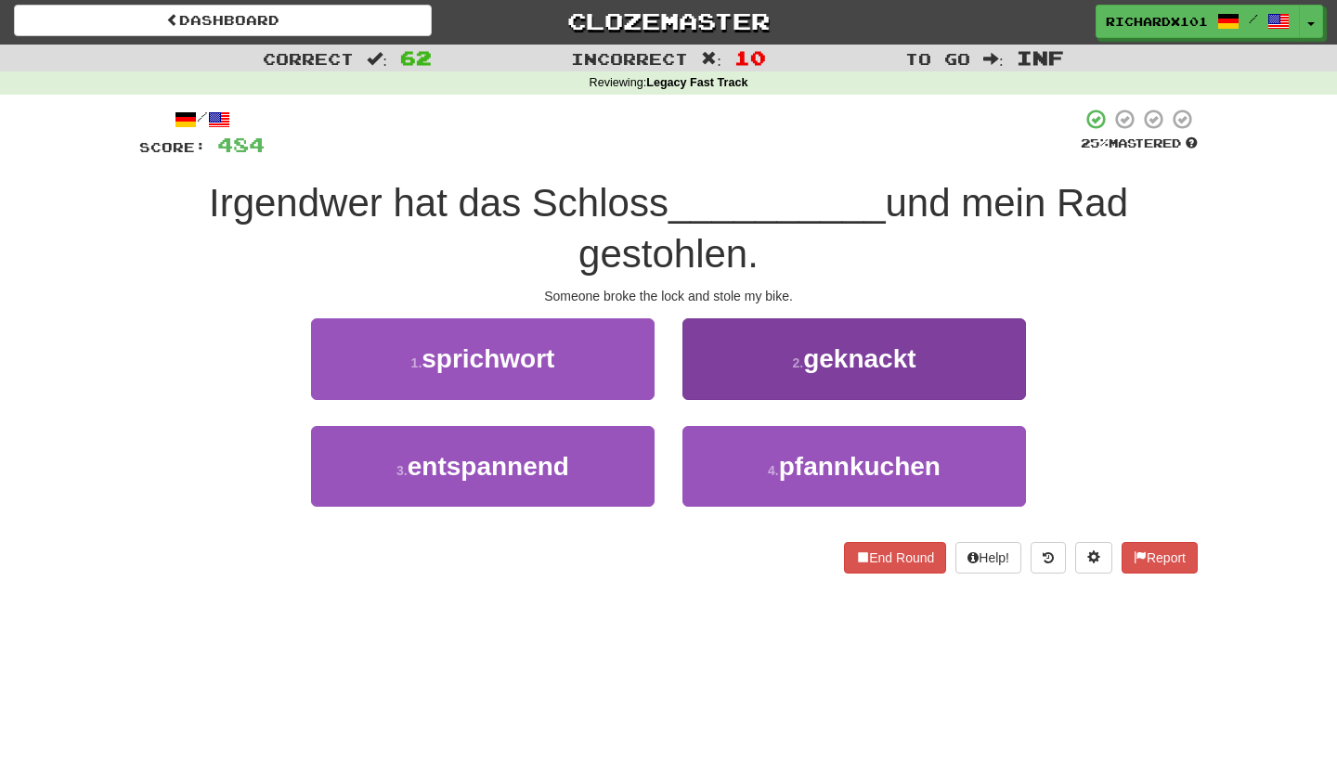
click at [767, 362] on button "2 . geknackt" at bounding box center [855, 359] width 344 height 81
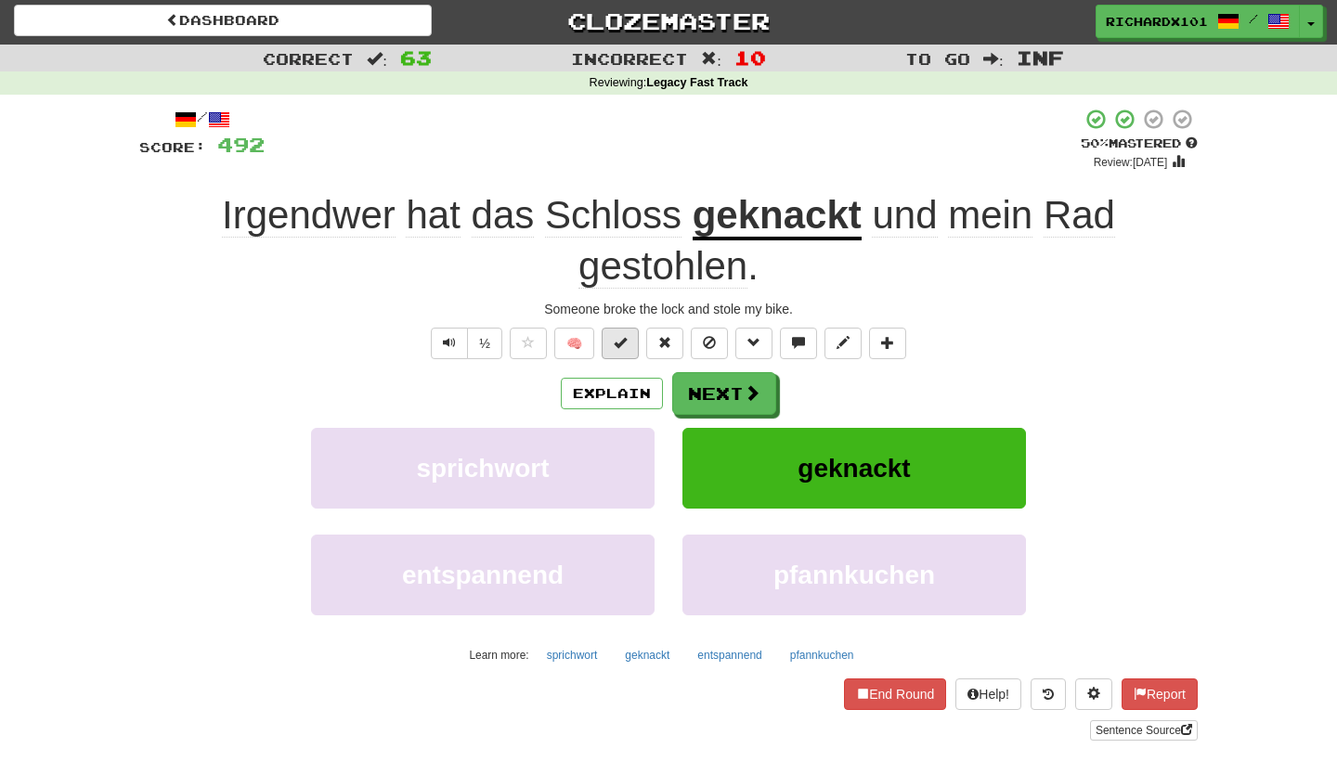
click at [621, 336] on span at bounding box center [620, 342] width 13 height 13
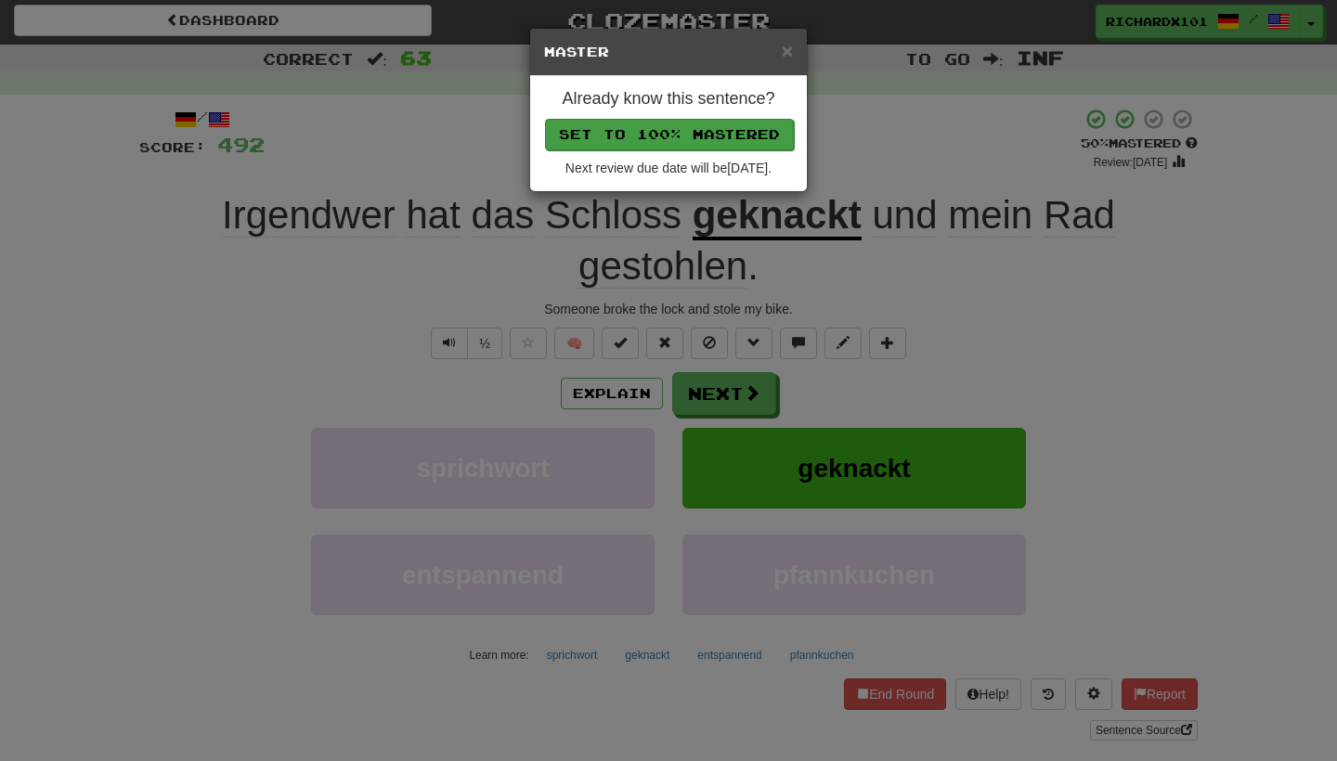
click at [703, 136] on button "Set to 100% Mastered" at bounding box center [669, 135] width 249 height 32
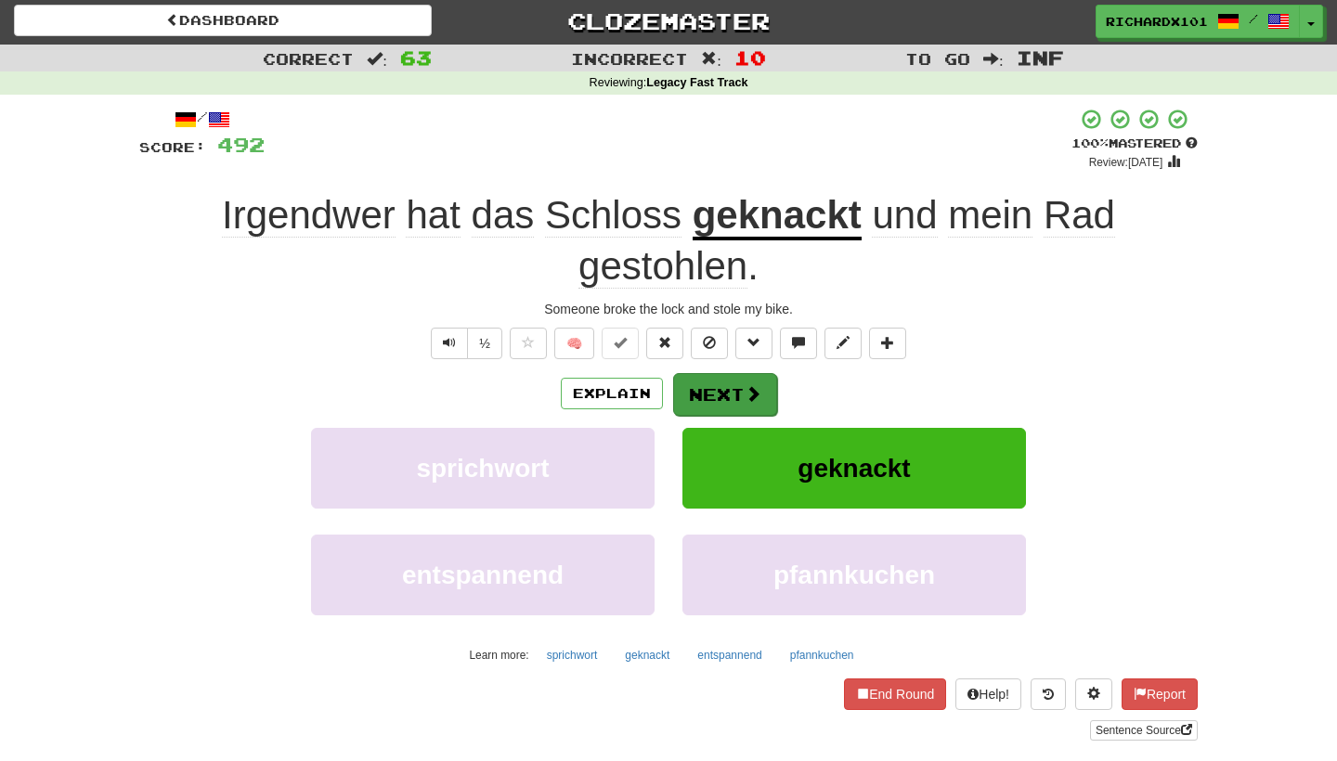
click at [709, 383] on button "Next" at bounding box center [725, 394] width 104 height 43
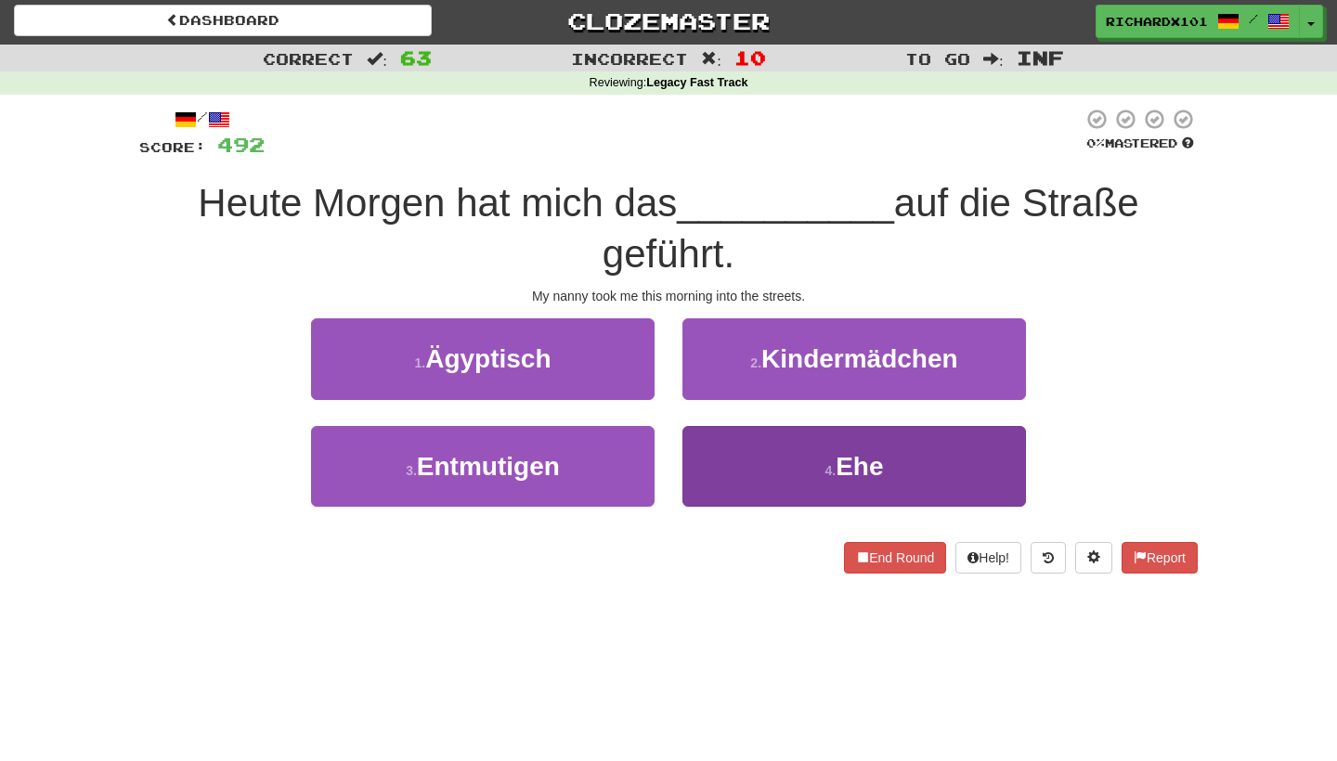
click at [731, 457] on button "4 . Ehe" at bounding box center [855, 466] width 344 height 81
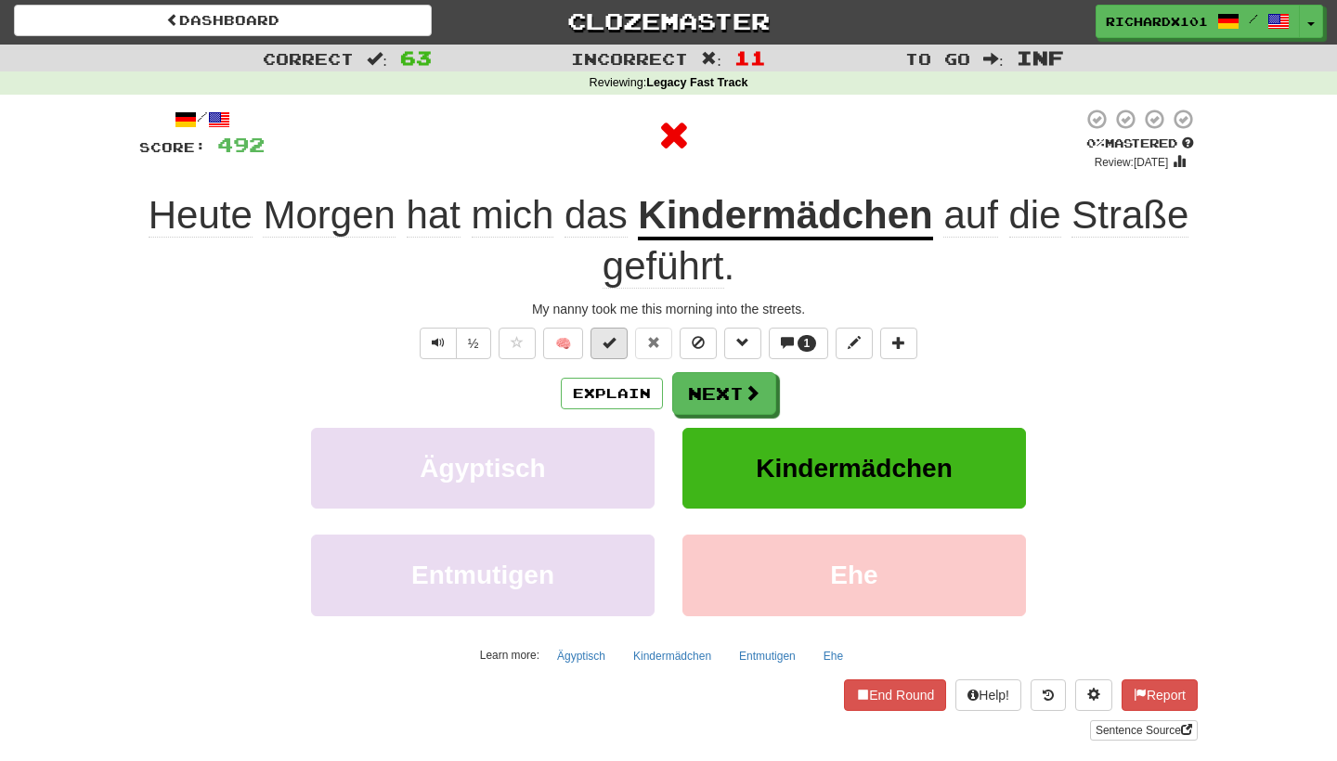
click at [613, 336] on span at bounding box center [609, 342] width 13 height 13
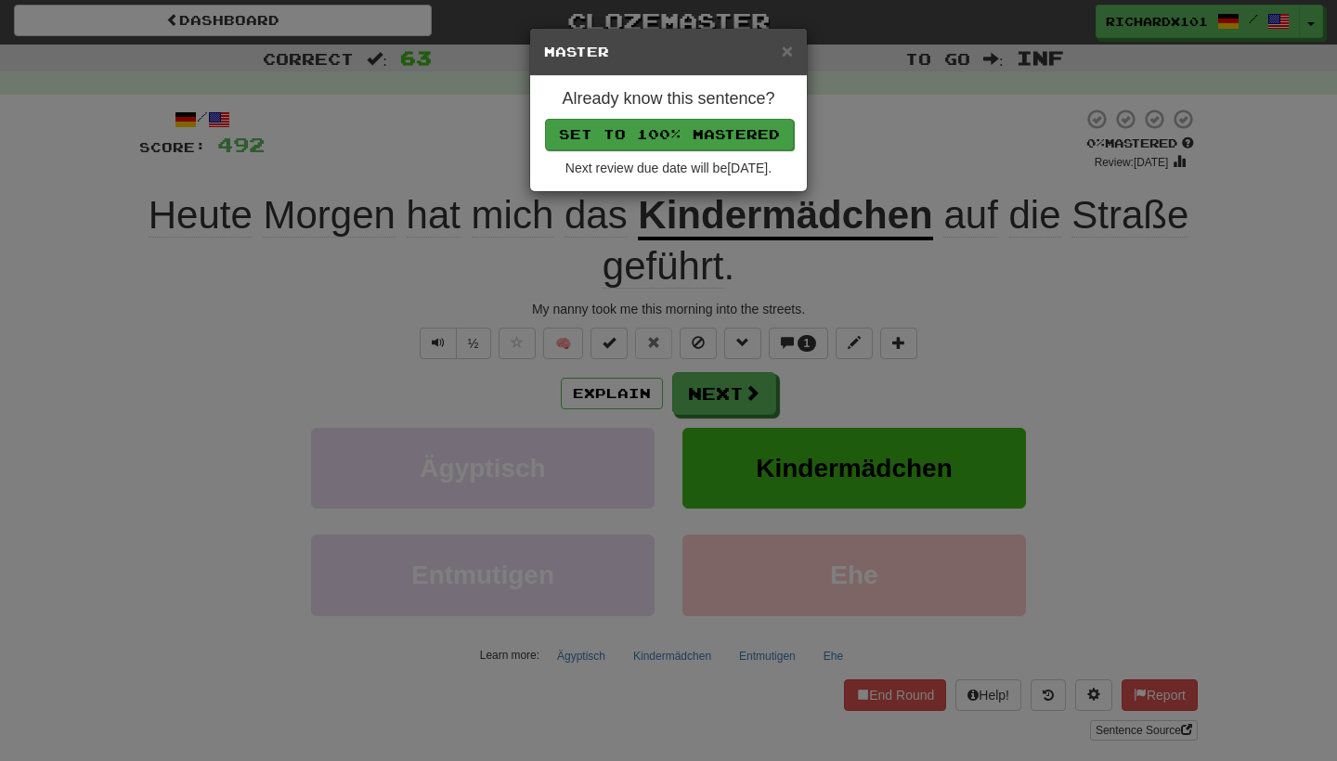
click at [682, 134] on button "Set to 100% Mastered" at bounding box center [669, 135] width 249 height 32
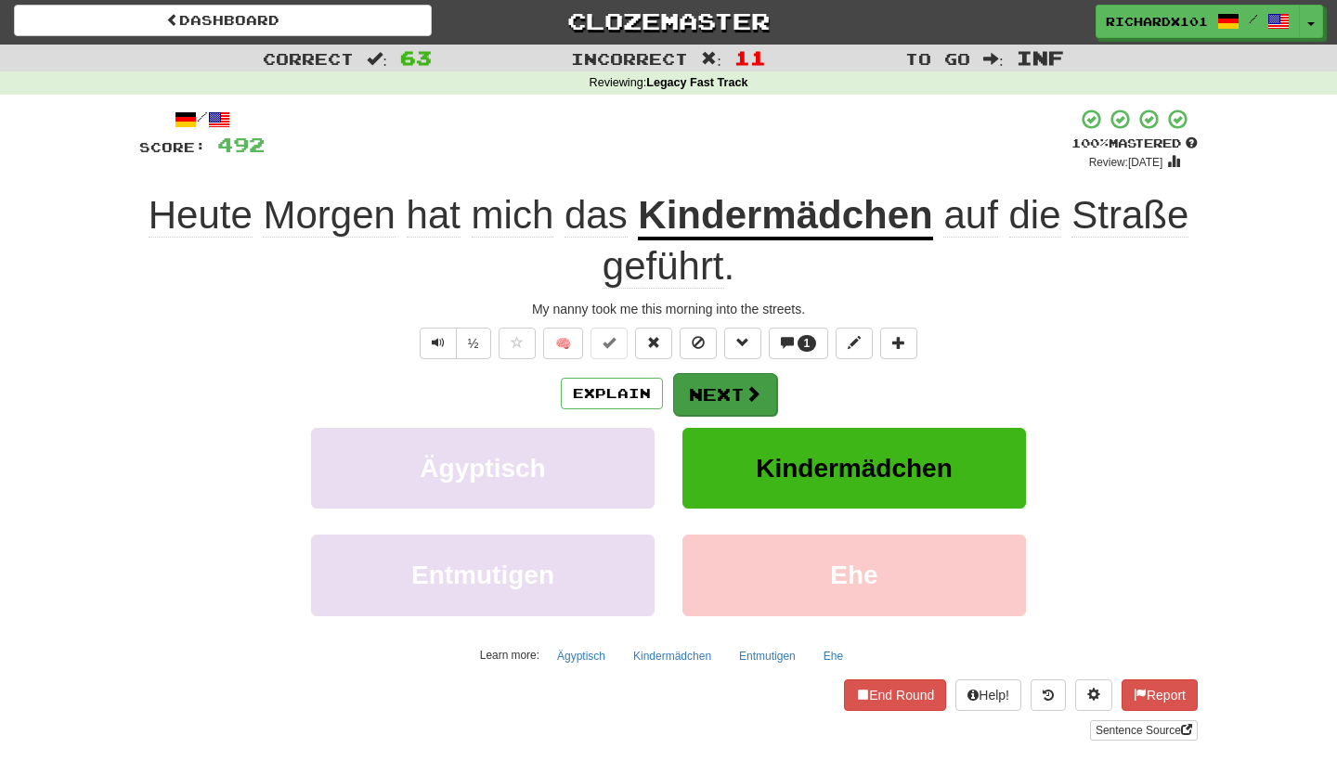
click at [709, 379] on button "Next" at bounding box center [725, 394] width 104 height 43
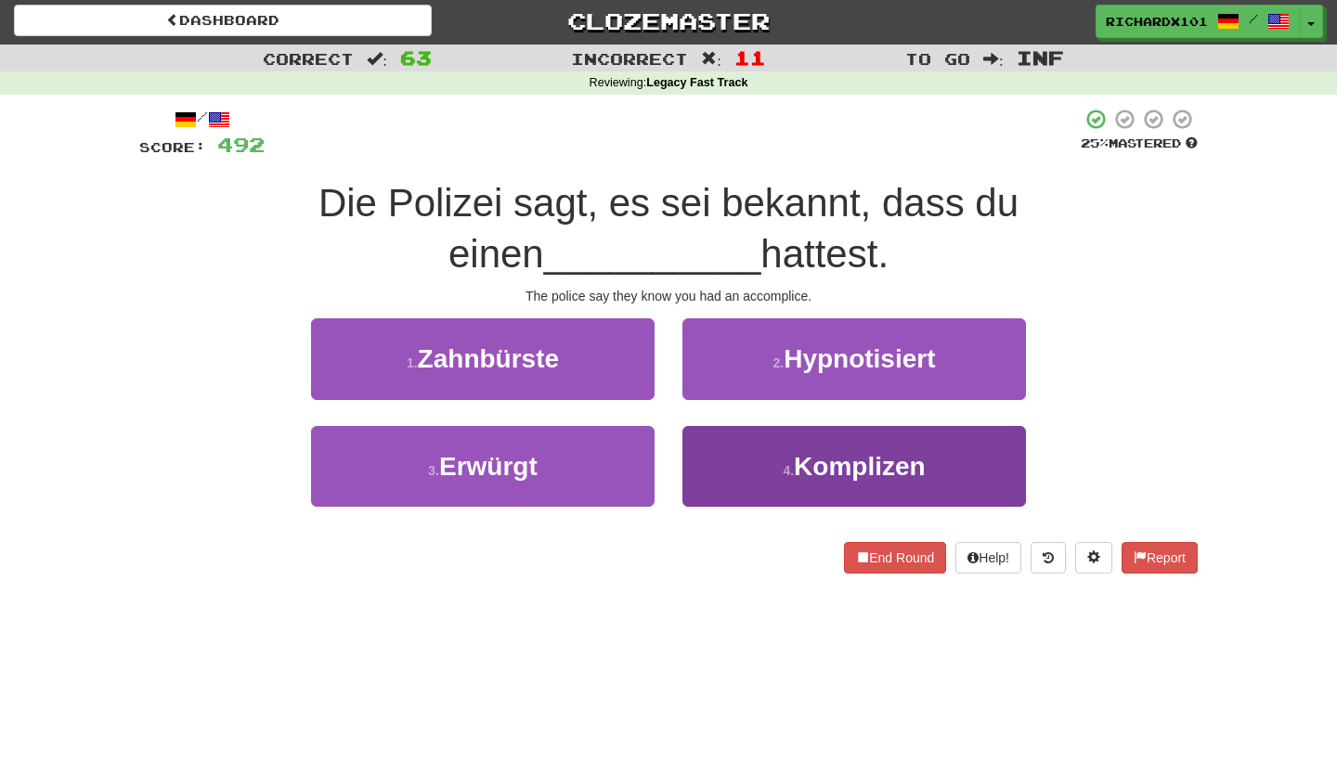
click at [720, 466] on button "4 . Komplizen" at bounding box center [855, 466] width 344 height 81
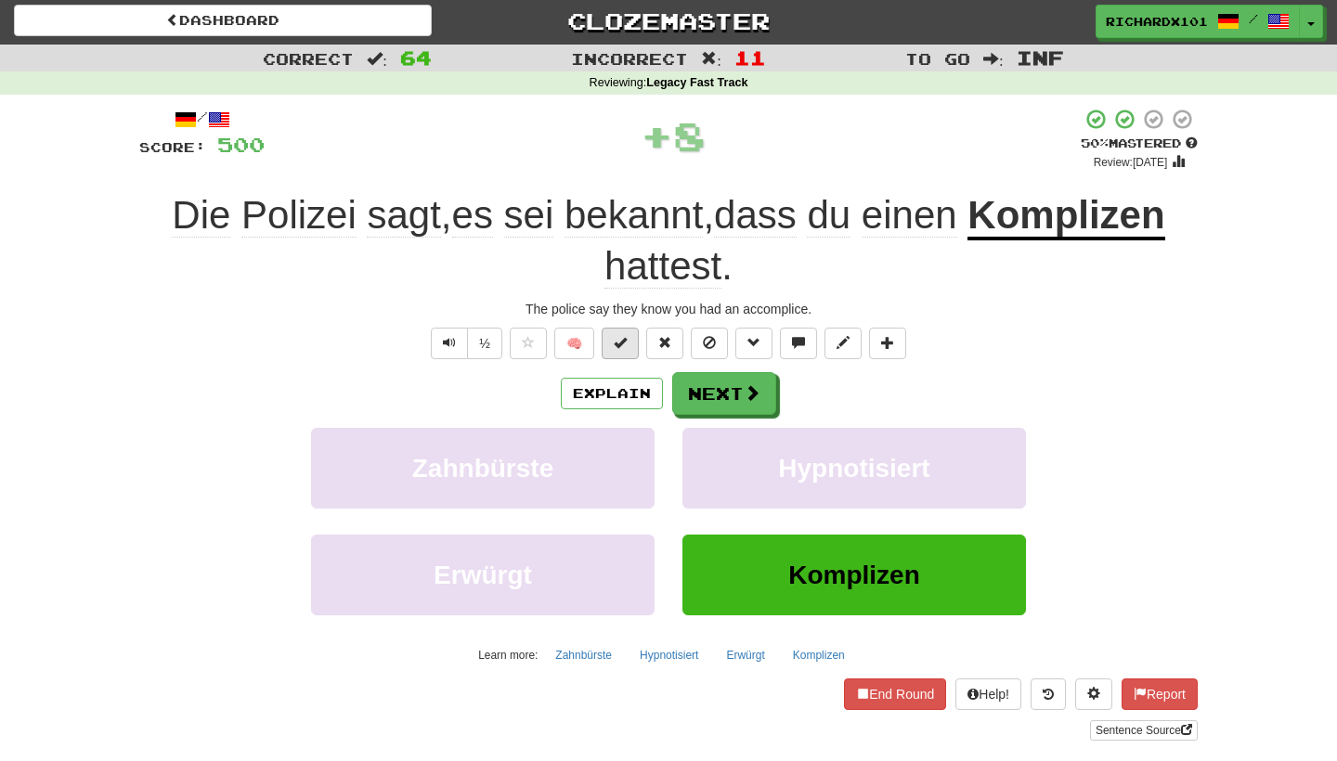
click at [626, 342] on span at bounding box center [620, 342] width 13 height 13
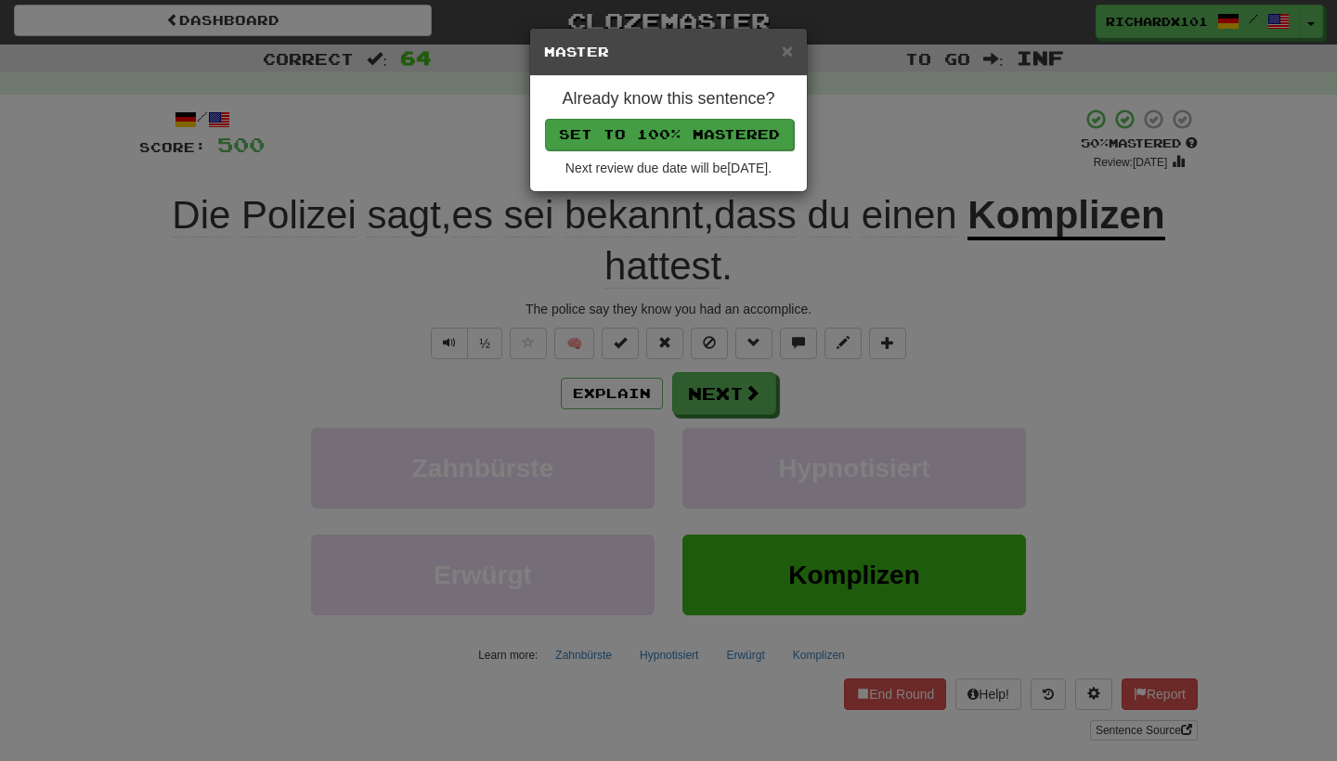
click at [705, 129] on button "Set to 100% Mastered" at bounding box center [669, 135] width 249 height 32
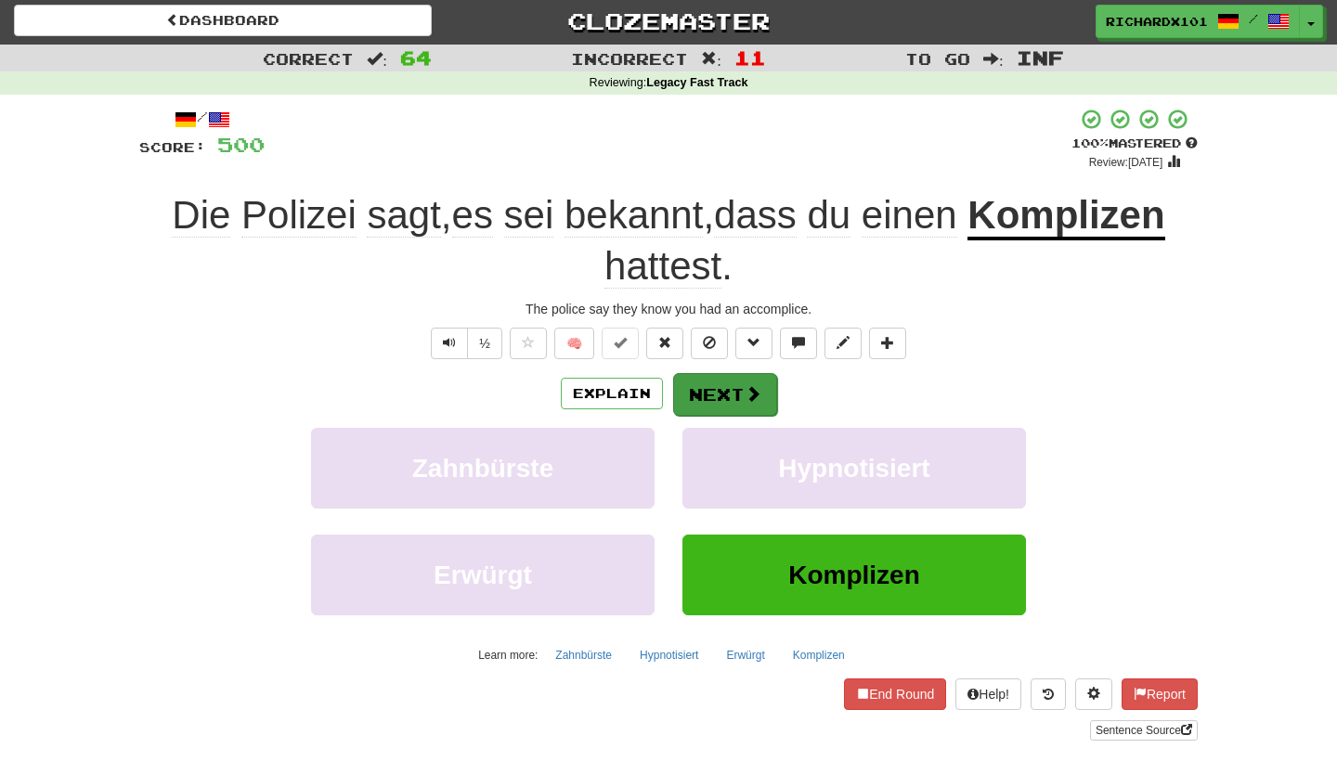
click at [713, 392] on button "Next" at bounding box center [725, 394] width 104 height 43
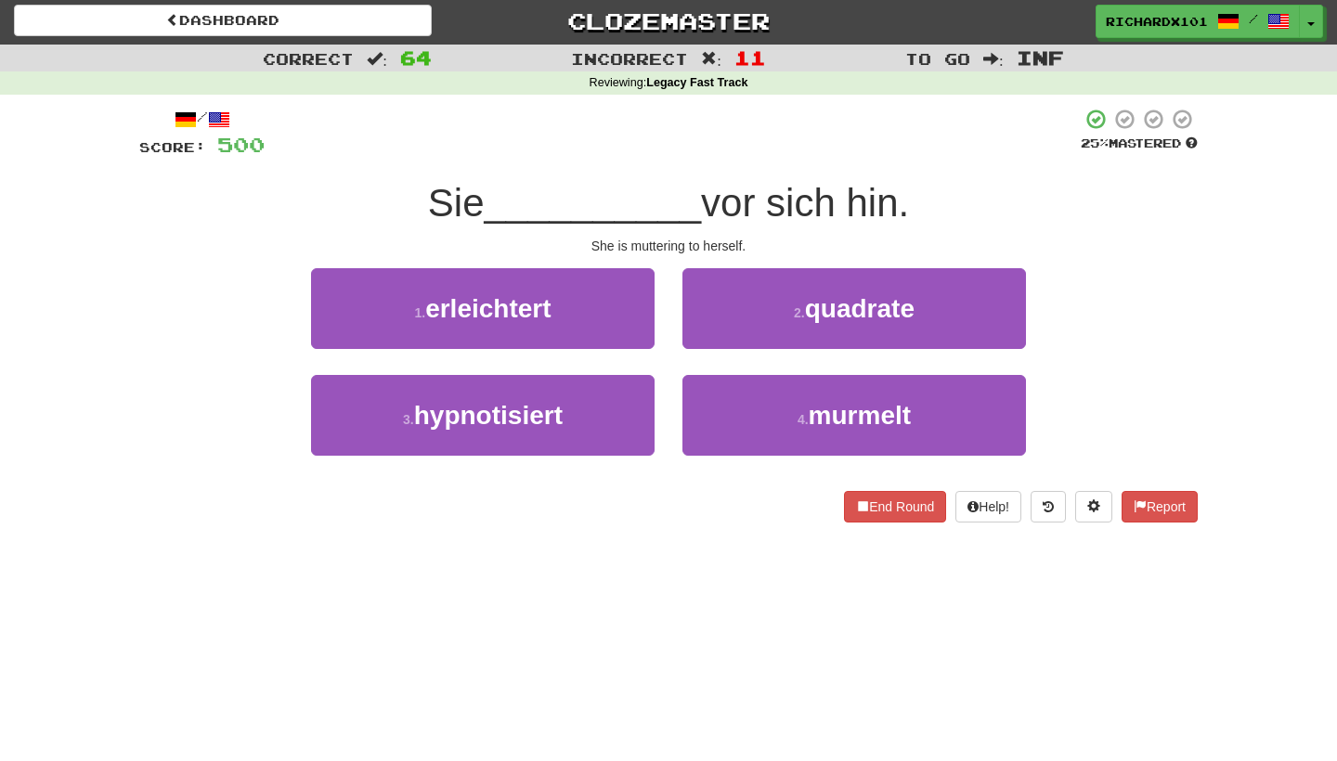
click at [713, 390] on button "4 . murmelt" at bounding box center [855, 415] width 344 height 81
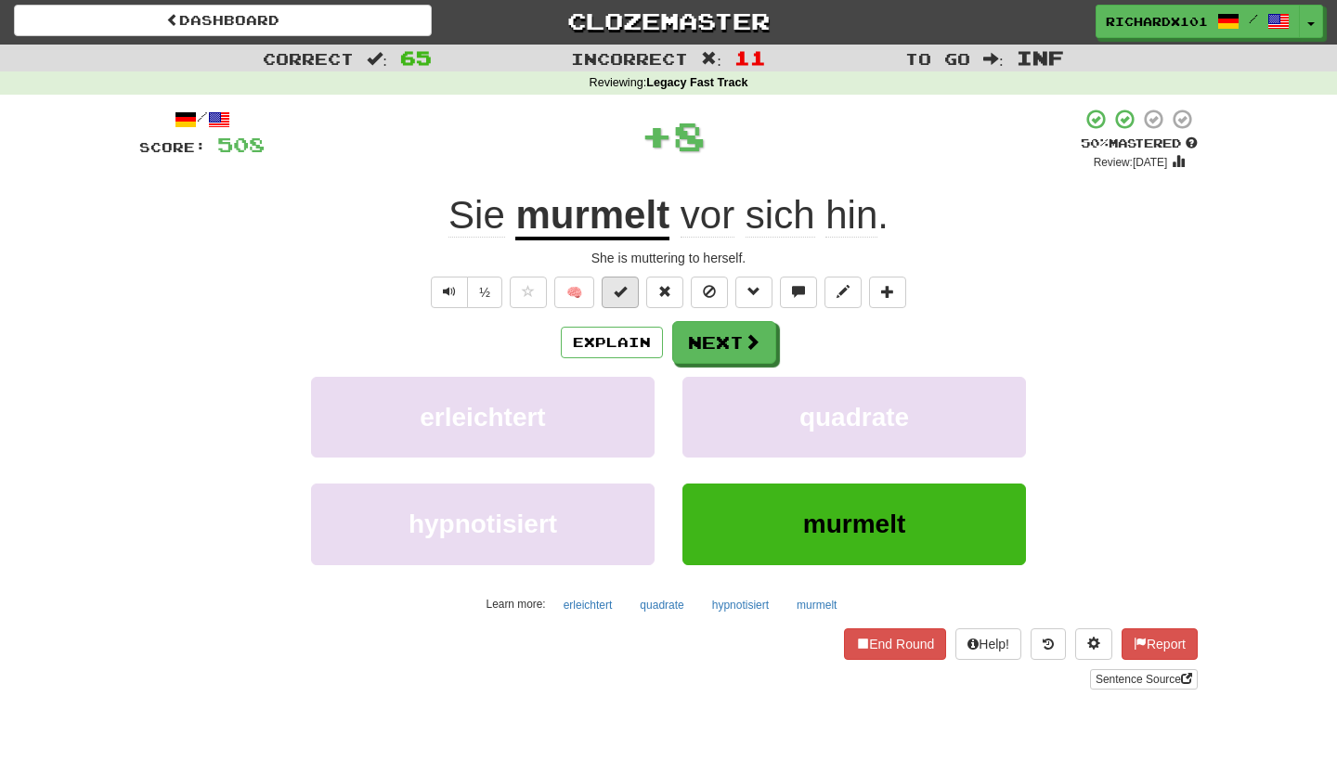
click at [625, 285] on span at bounding box center [620, 291] width 13 height 13
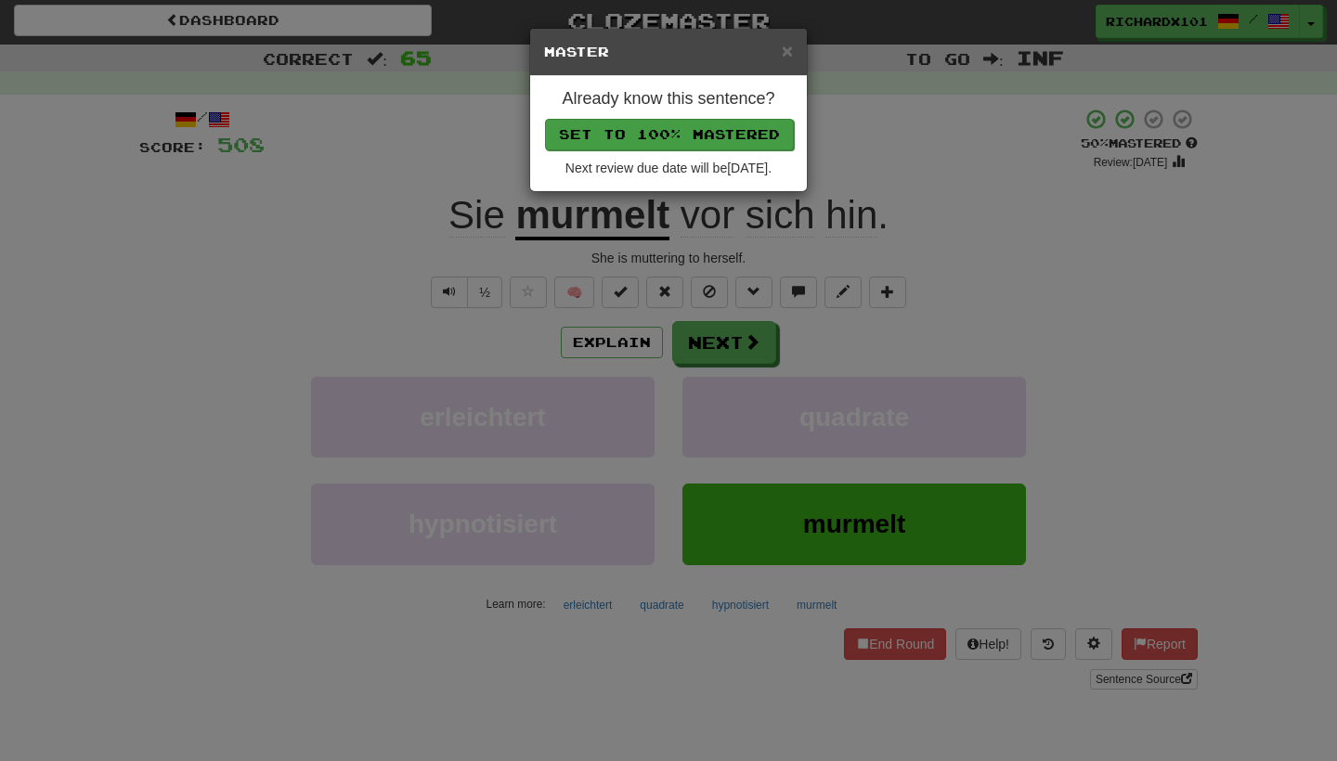
click at [685, 139] on button "Set to 100% Mastered" at bounding box center [669, 135] width 249 height 32
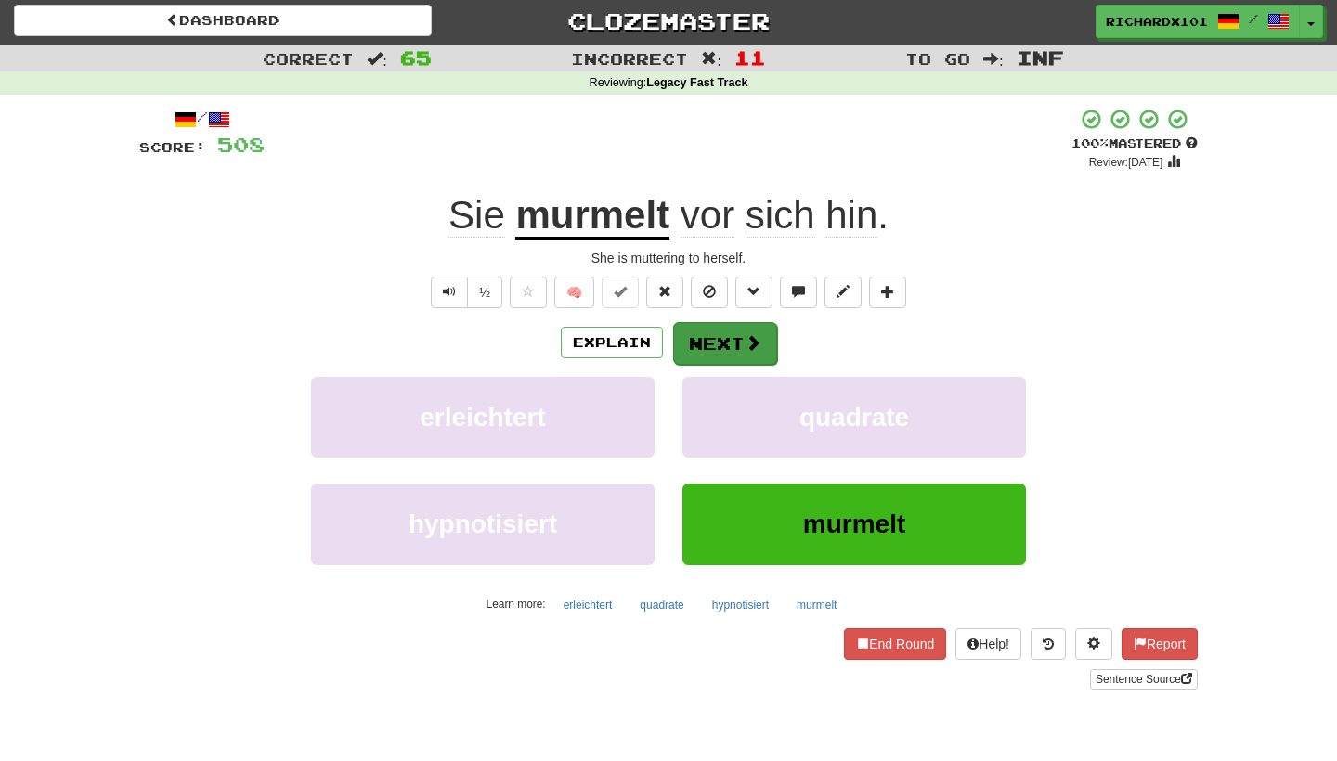
click at [714, 343] on button "Next" at bounding box center [725, 343] width 104 height 43
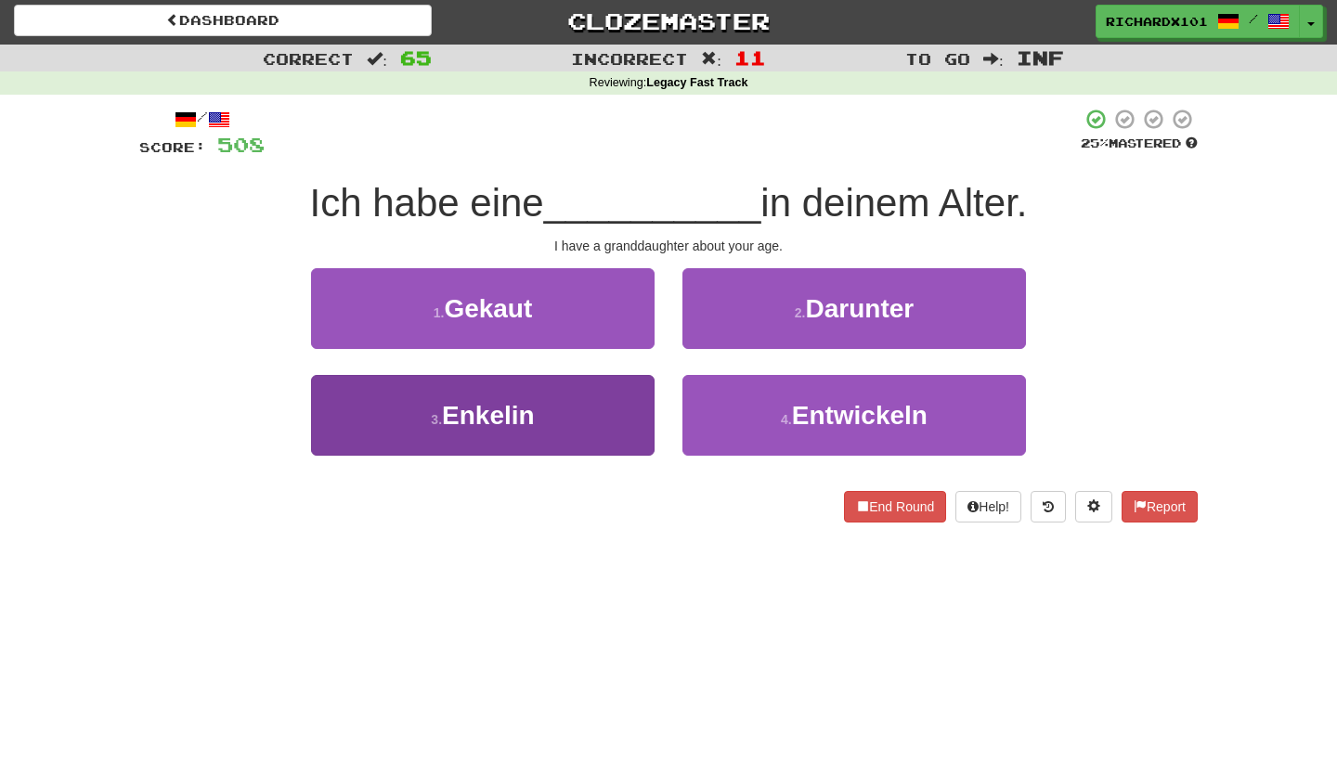
click at [629, 410] on button "3 . Enkelin" at bounding box center [483, 415] width 344 height 81
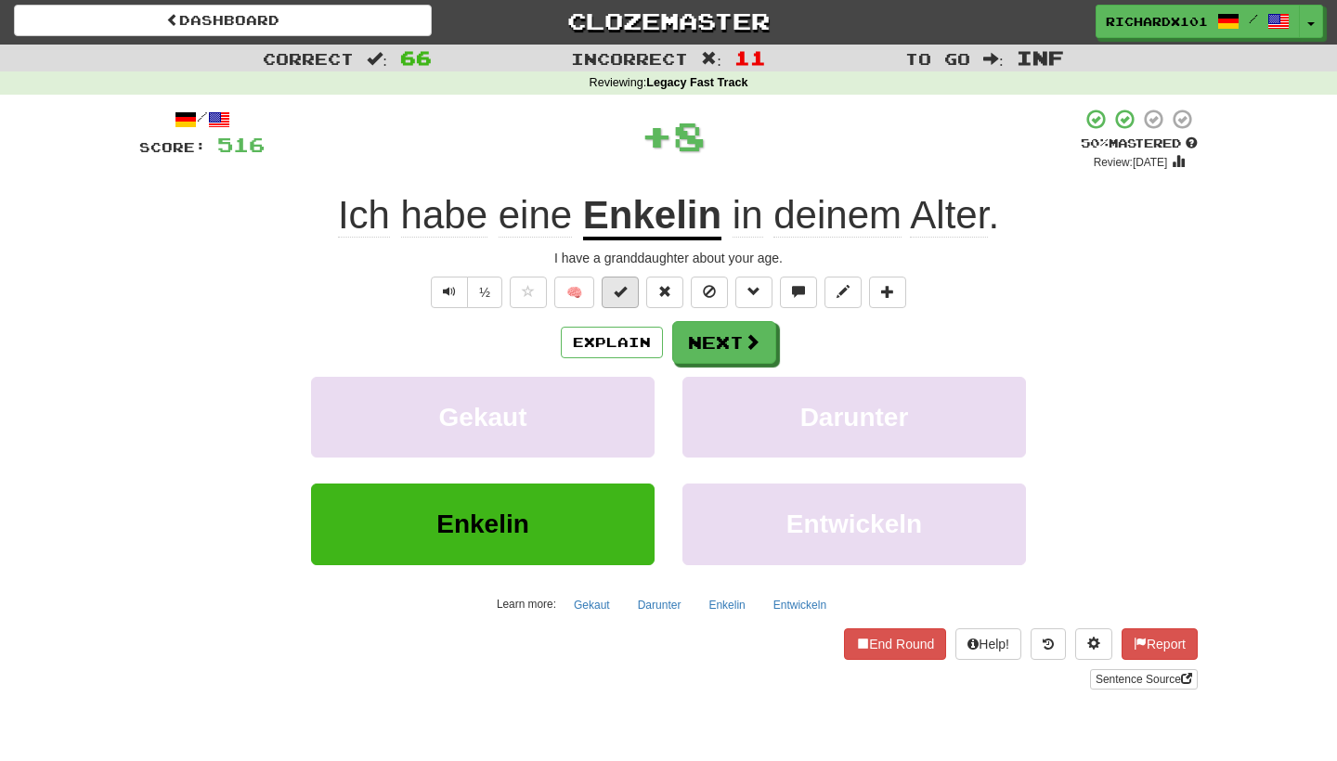
click at [624, 290] on span at bounding box center [620, 291] width 13 height 13
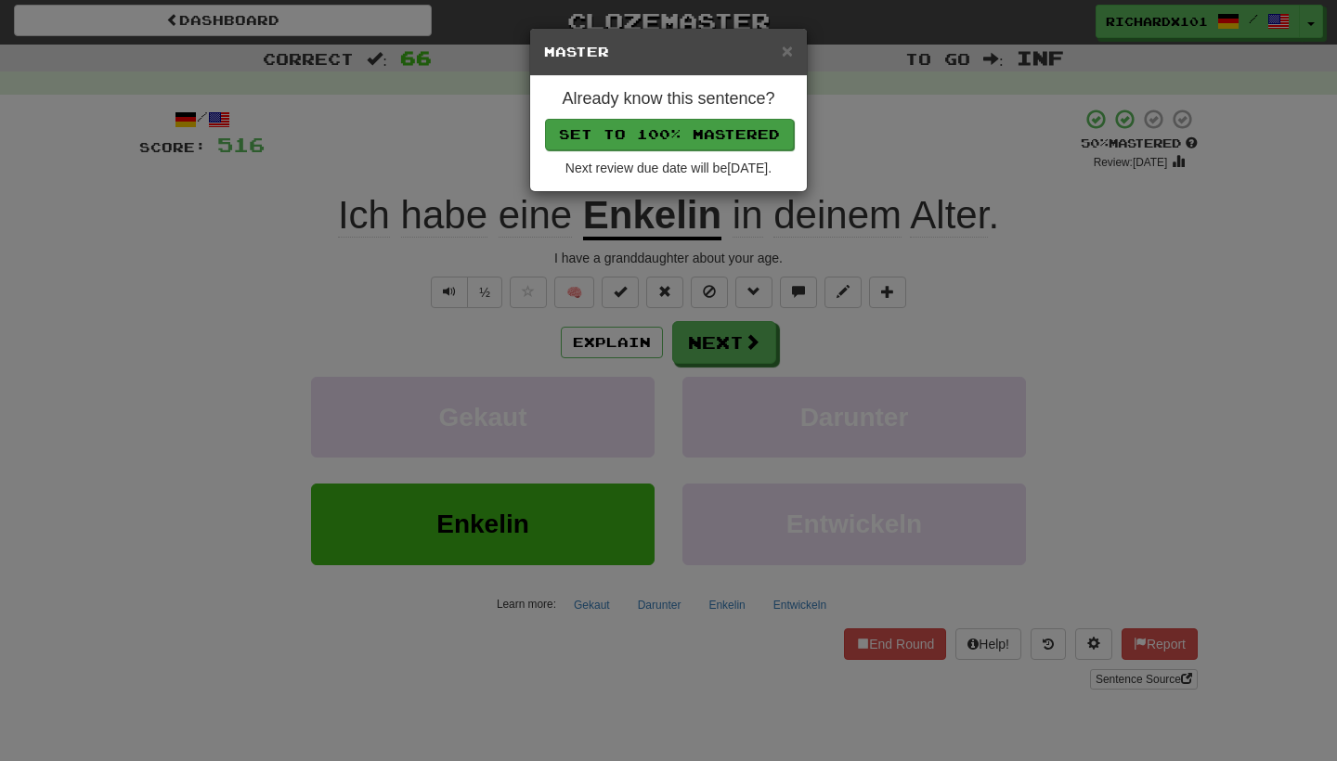
click at [690, 129] on button "Set to 100% Mastered" at bounding box center [669, 135] width 249 height 32
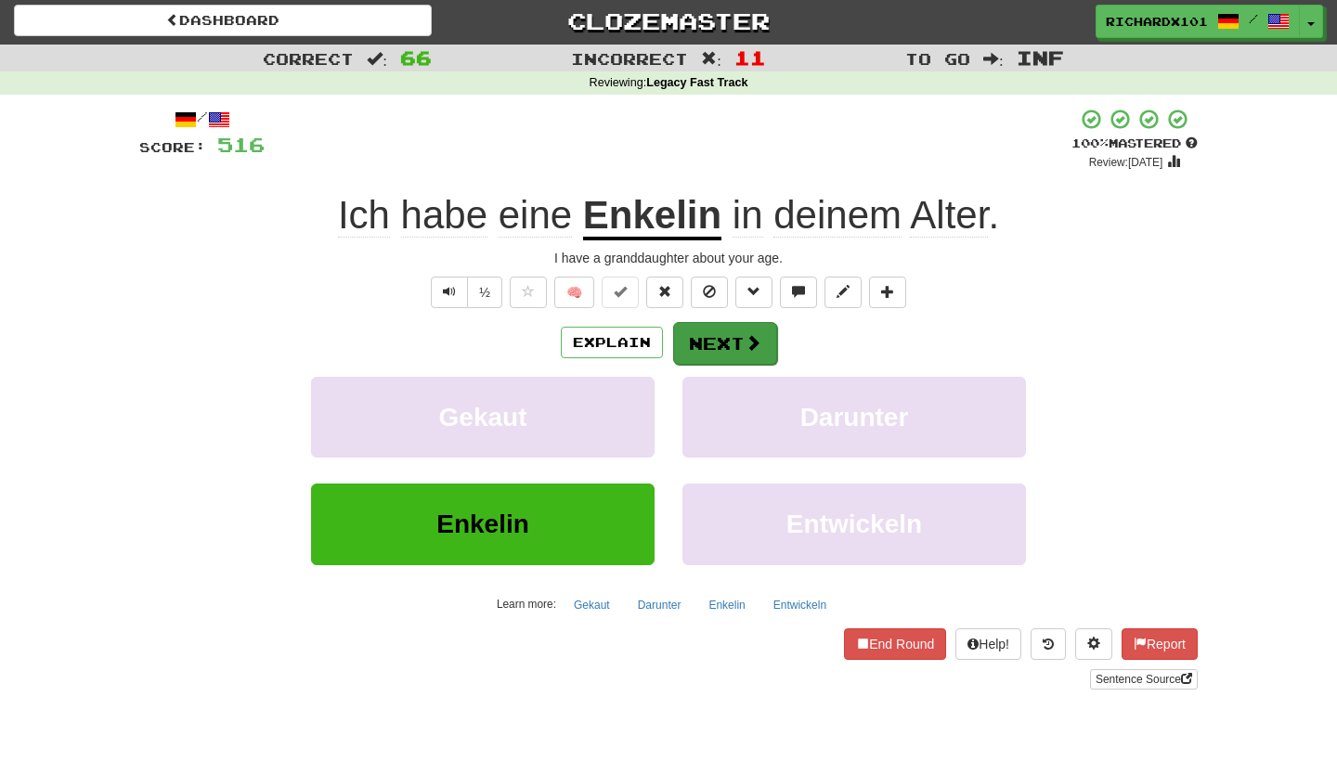
click at [703, 337] on button "Next" at bounding box center [725, 343] width 104 height 43
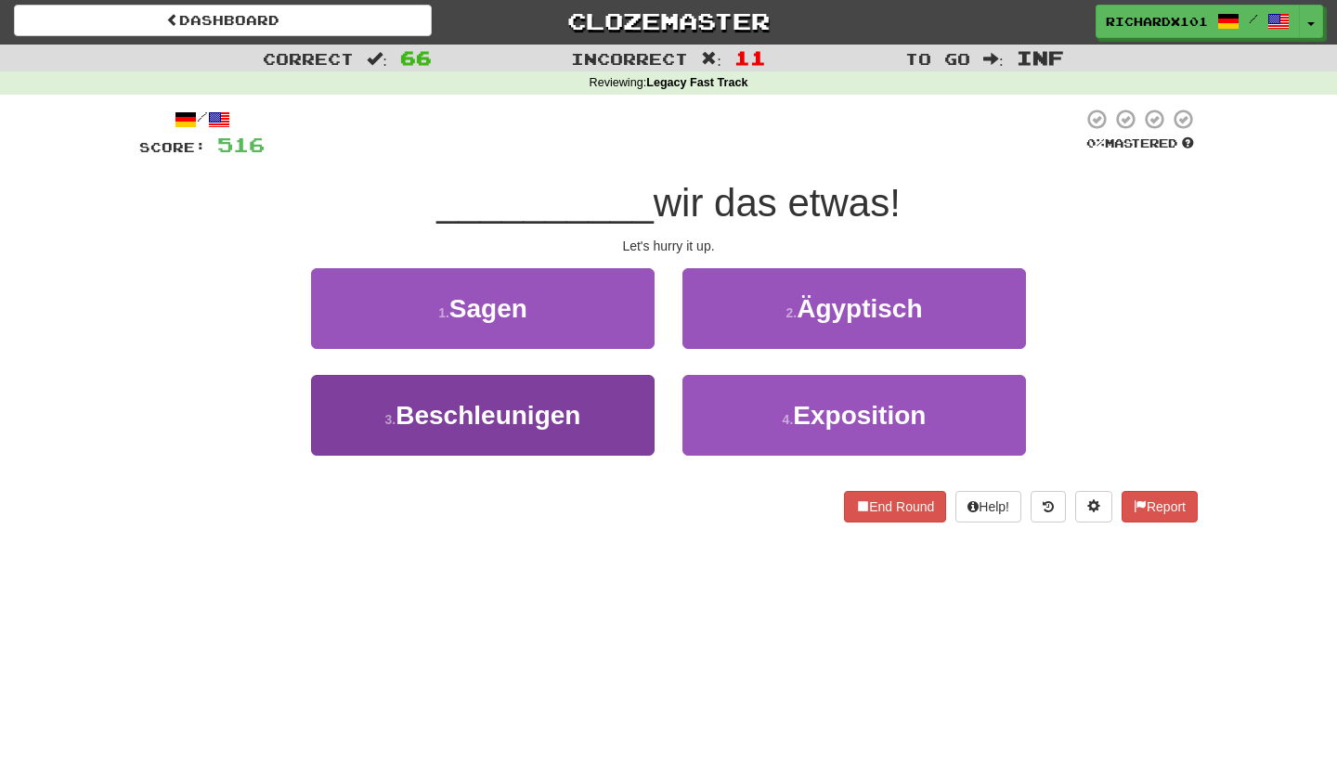
click at [626, 410] on button "3 . Beschleunigen" at bounding box center [483, 415] width 344 height 81
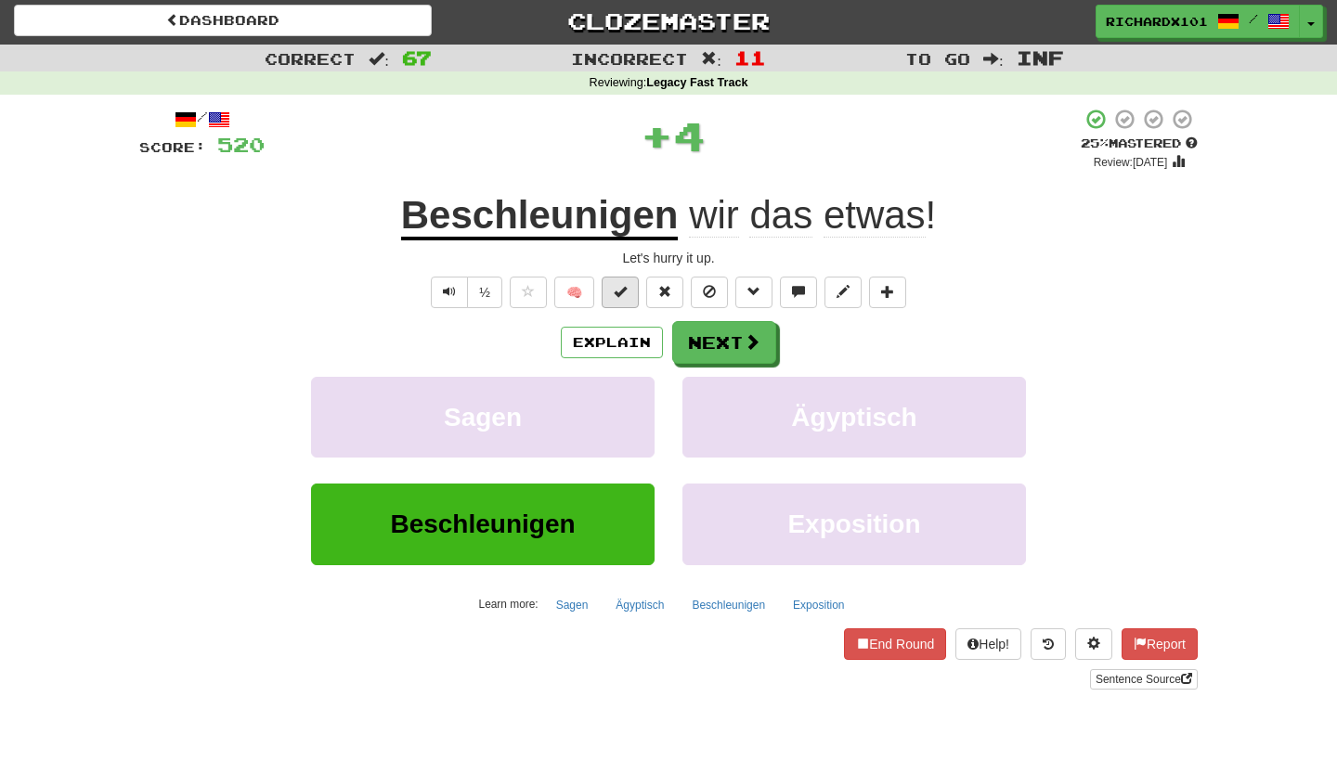
click at [615, 295] on span at bounding box center [620, 291] width 13 height 13
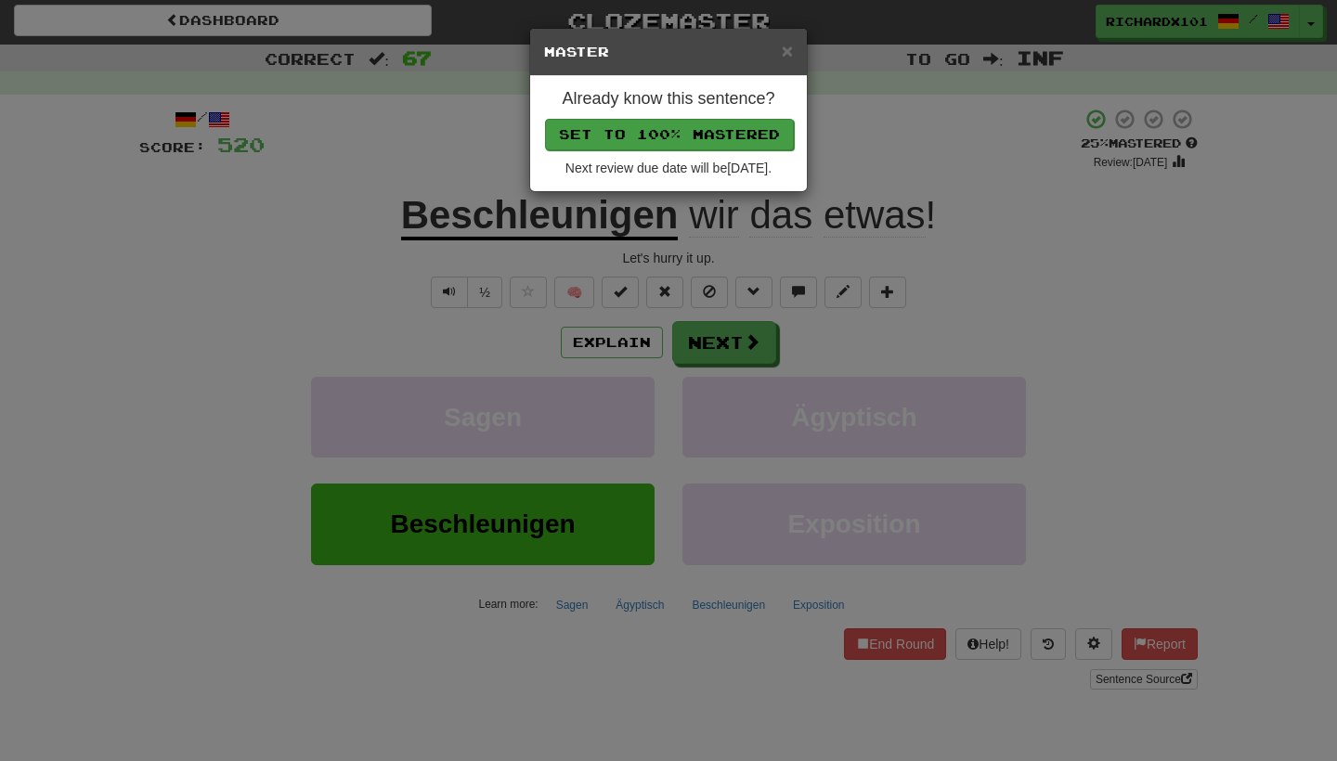
click at [683, 139] on button "Set to 100% Mastered" at bounding box center [669, 135] width 249 height 32
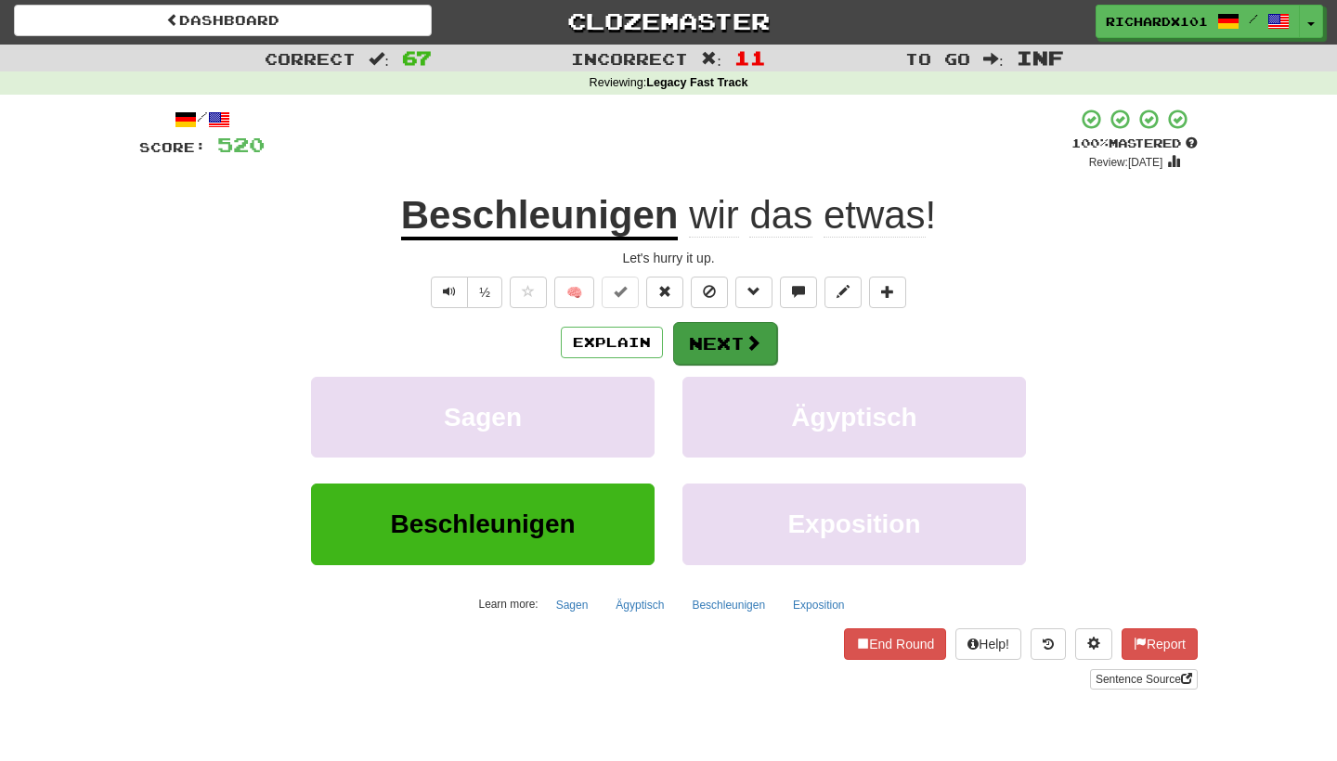
click at [699, 332] on button "Next" at bounding box center [725, 343] width 104 height 43
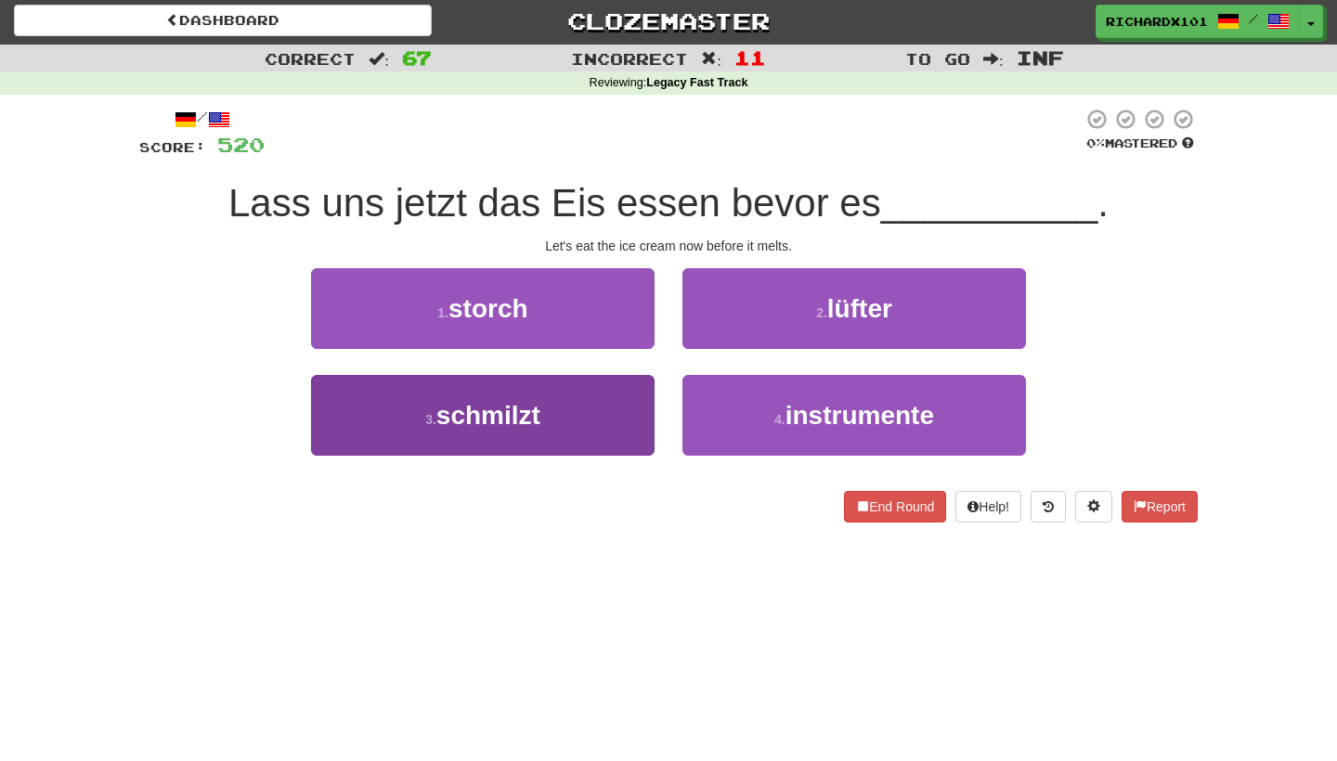
click at [632, 400] on button "3 . schmilzt" at bounding box center [483, 415] width 344 height 81
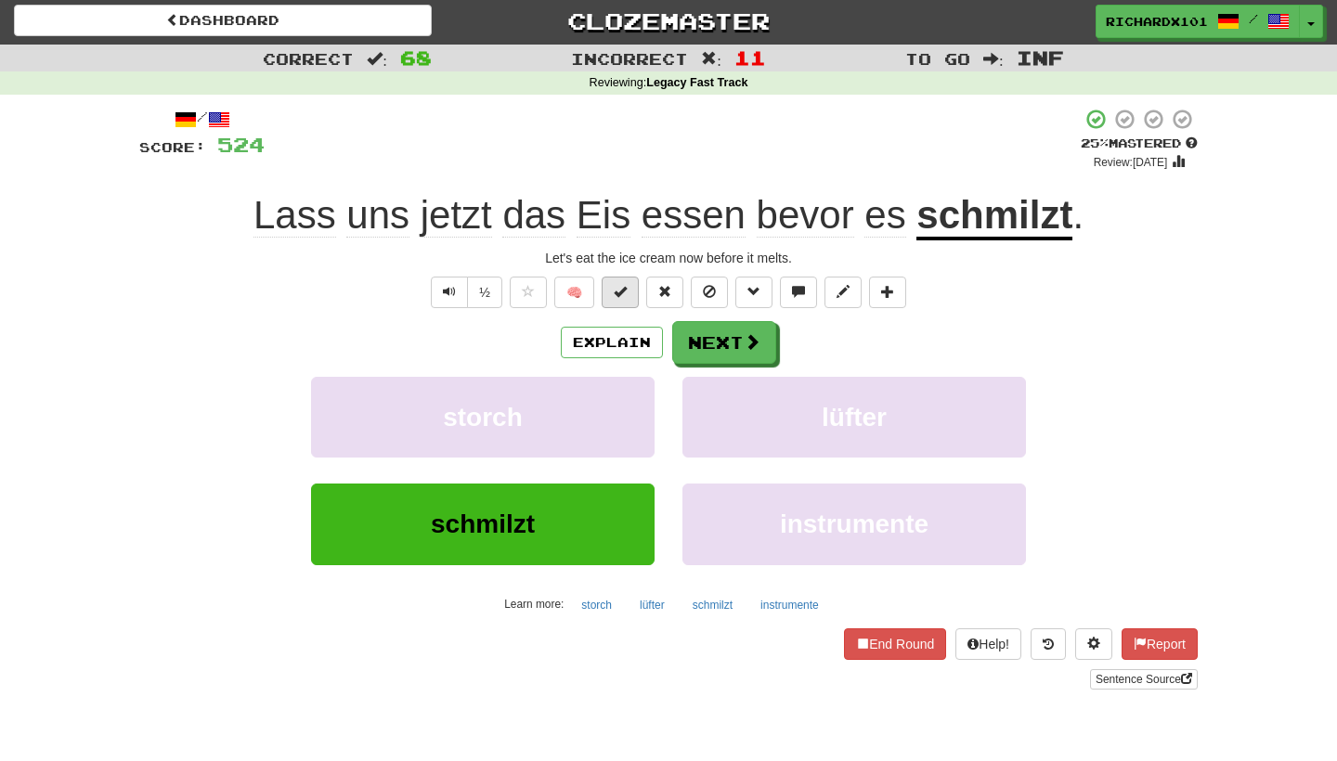
click at [629, 299] on button at bounding box center [620, 293] width 37 height 32
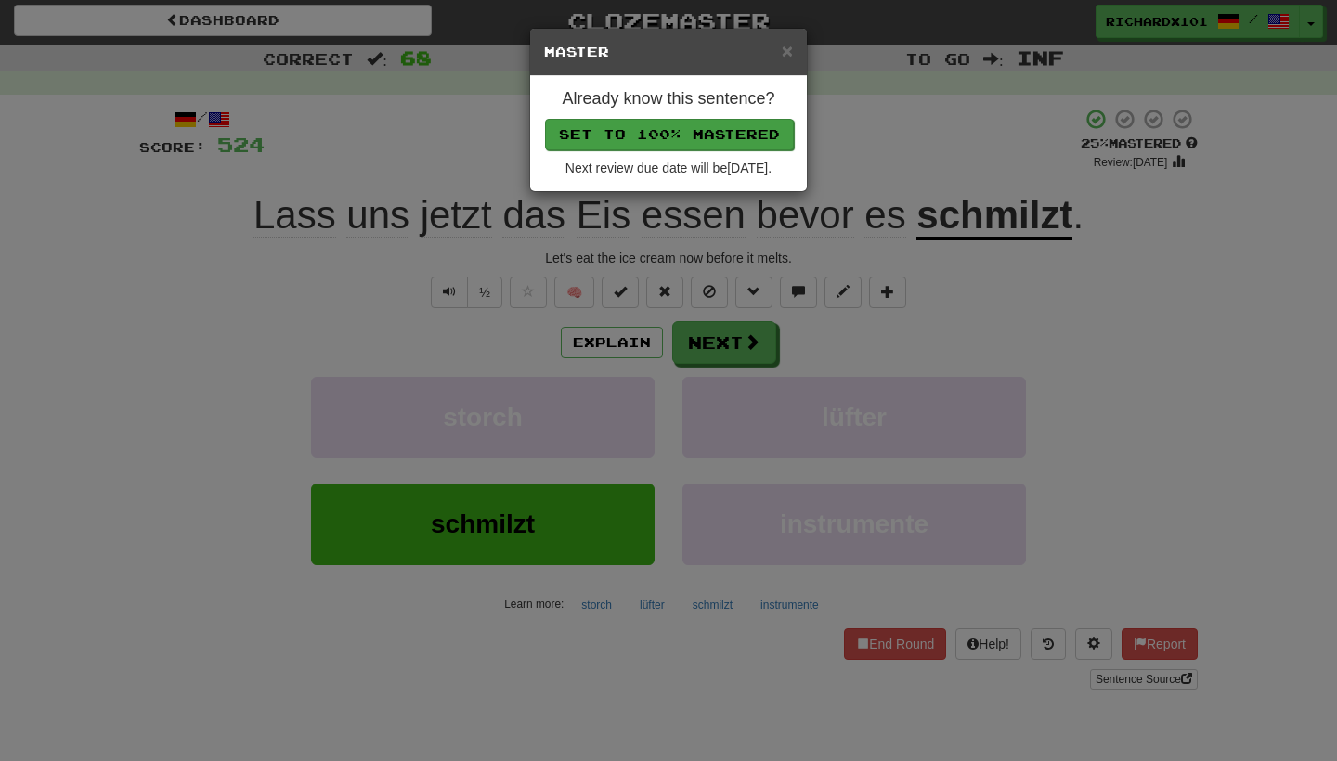
click at [686, 126] on button "Set to 100% Mastered" at bounding box center [669, 135] width 249 height 32
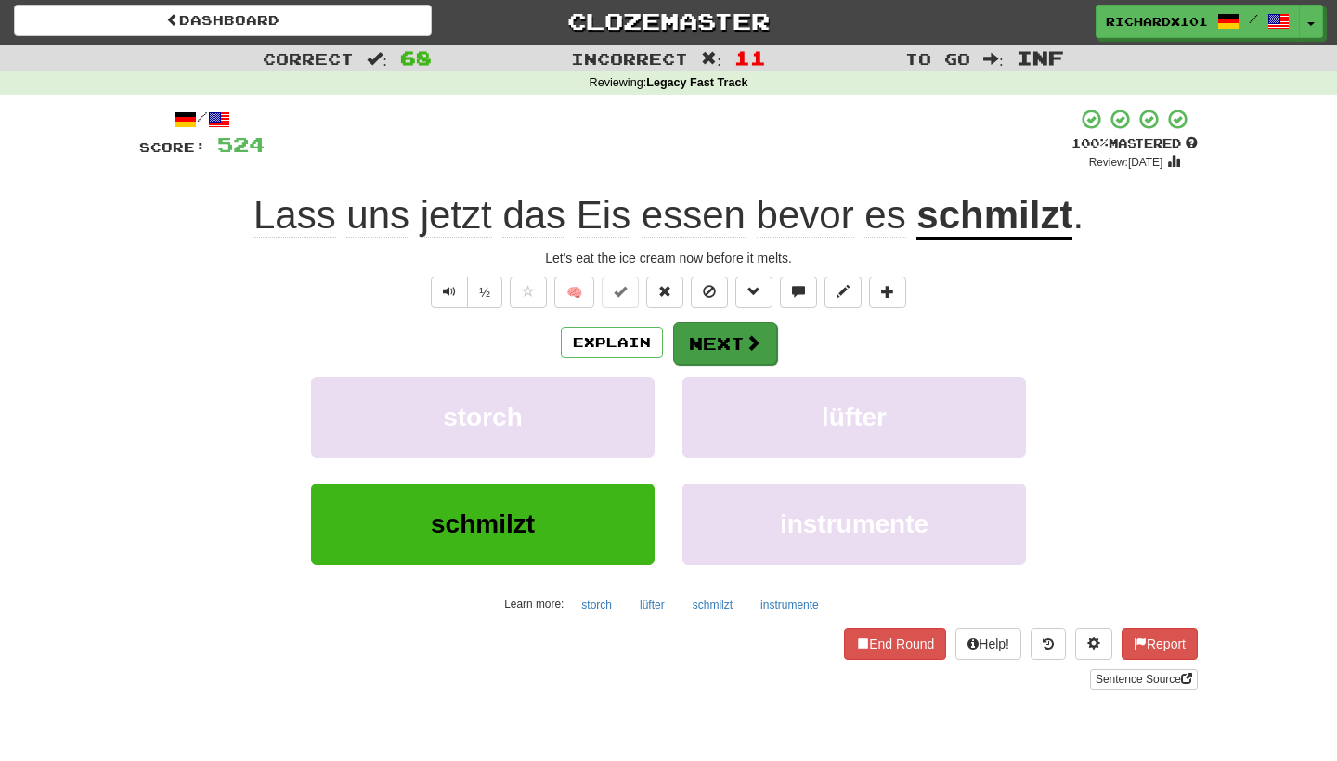
click at [720, 352] on button "Next" at bounding box center [725, 343] width 104 height 43
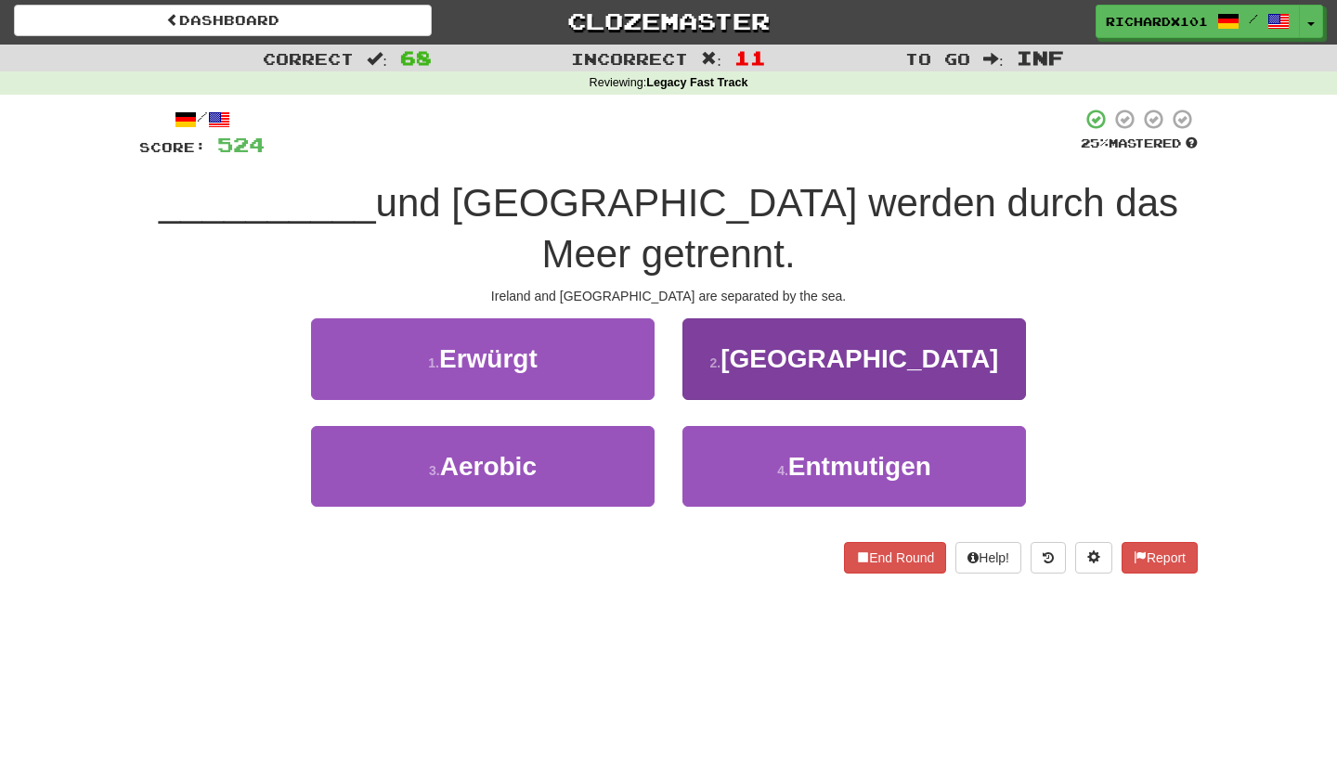
click at [727, 330] on button "2 . Irland" at bounding box center [855, 359] width 344 height 81
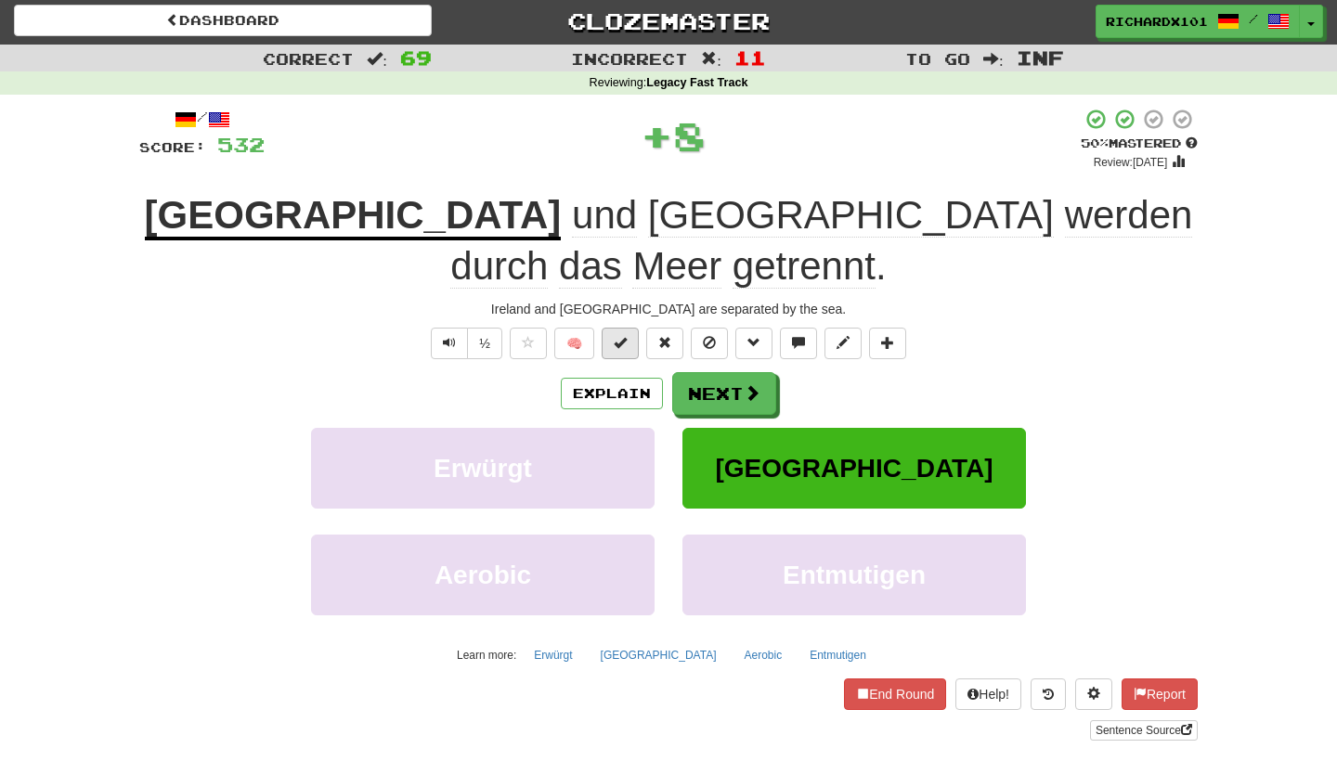
click at [628, 328] on button at bounding box center [620, 344] width 37 height 32
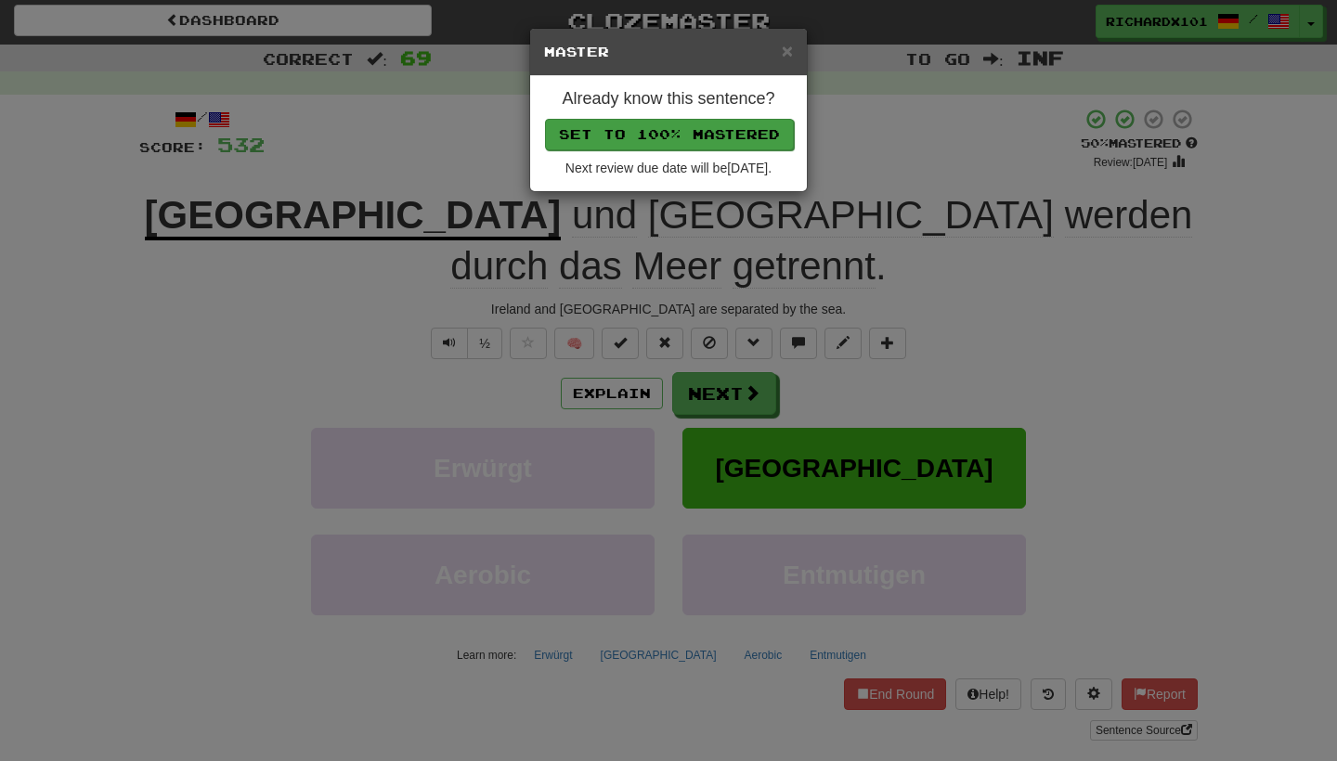
click at [685, 124] on button "Set to 100% Mastered" at bounding box center [669, 135] width 249 height 32
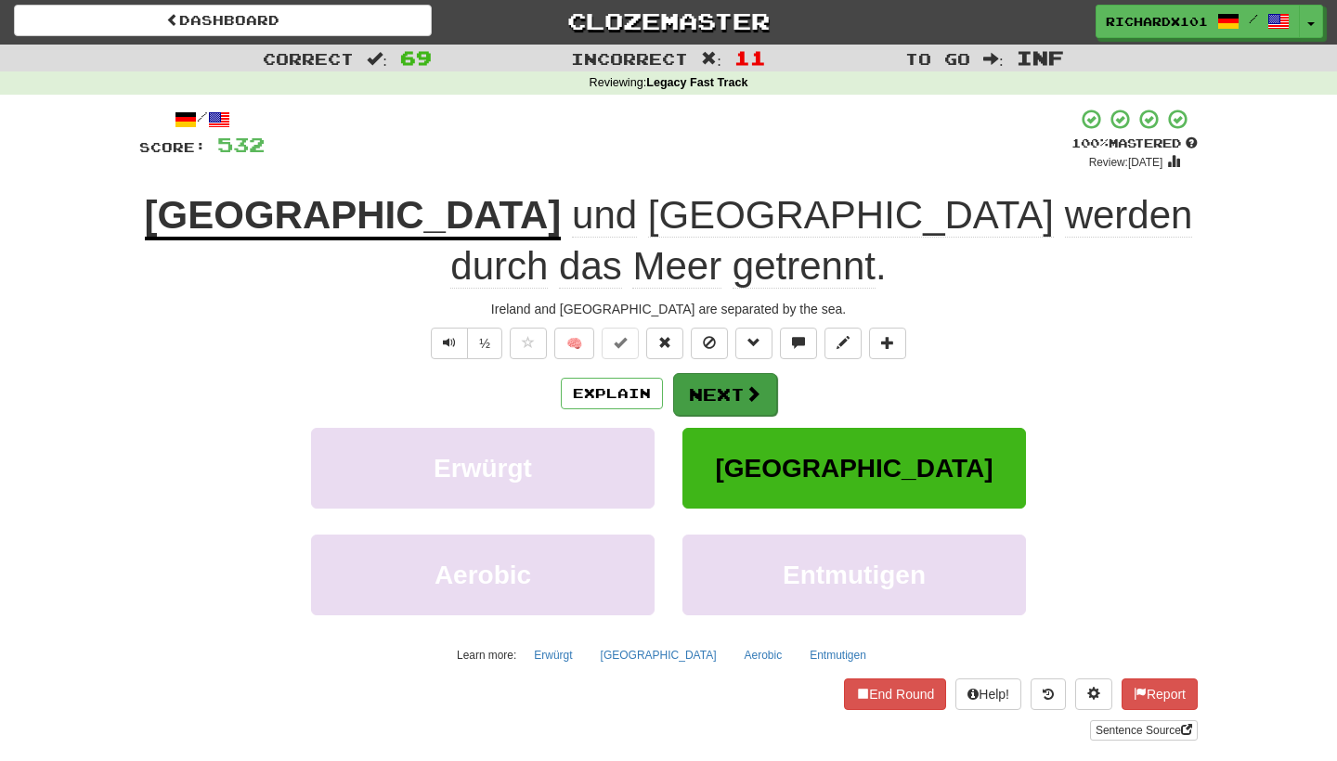
click at [701, 373] on button "Next" at bounding box center [725, 394] width 104 height 43
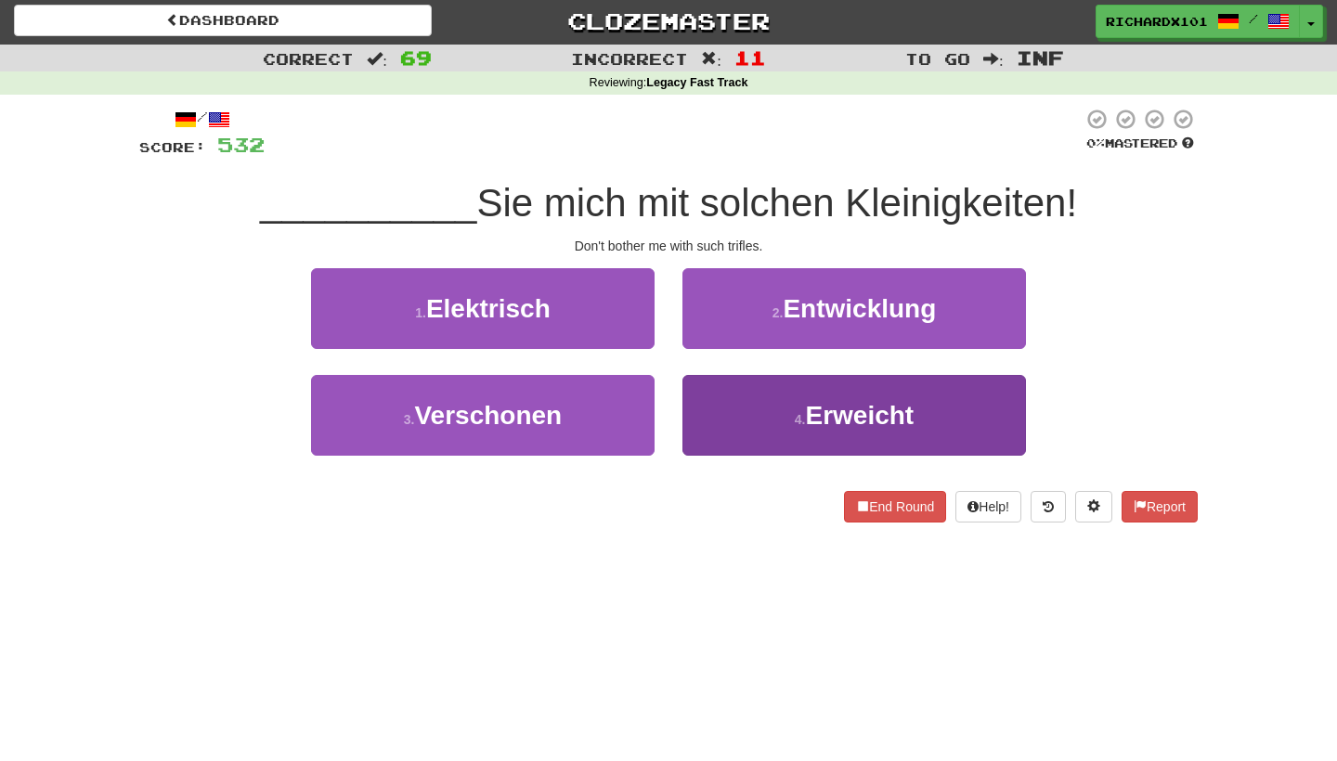
click at [711, 417] on button "4 . Erweicht" at bounding box center [855, 415] width 344 height 81
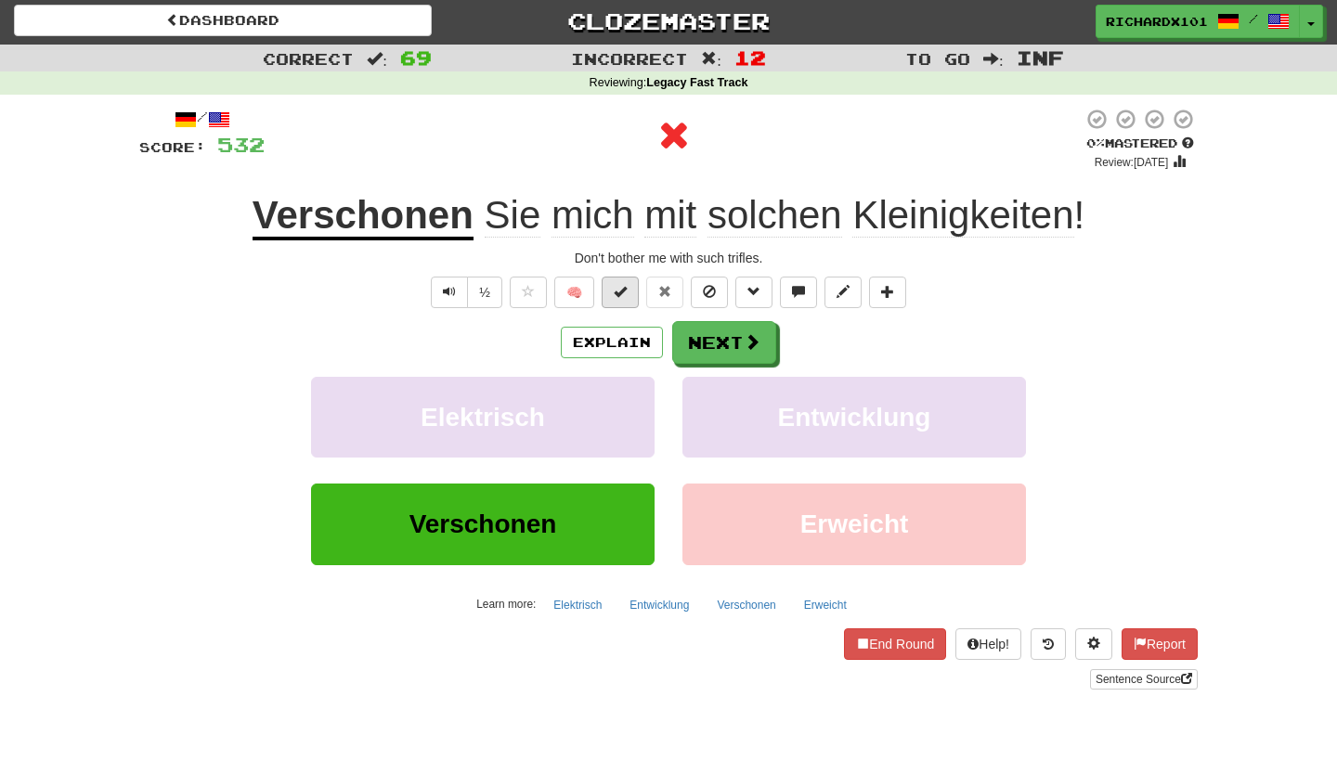
click at [629, 286] on button at bounding box center [620, 293] width 37 height 32
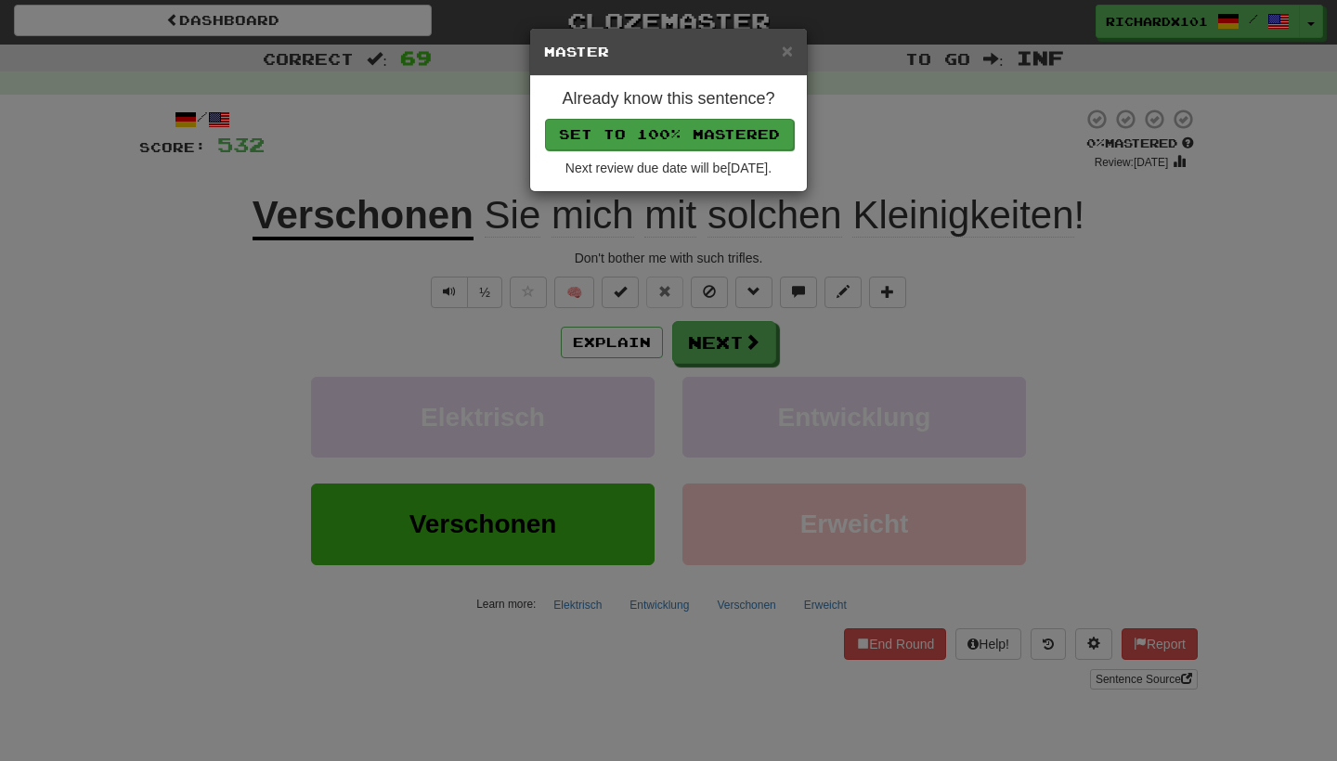
click at [676, 124] on button "Set to 100% Mastered" at bounding box center [669, 135] width 249 height 32
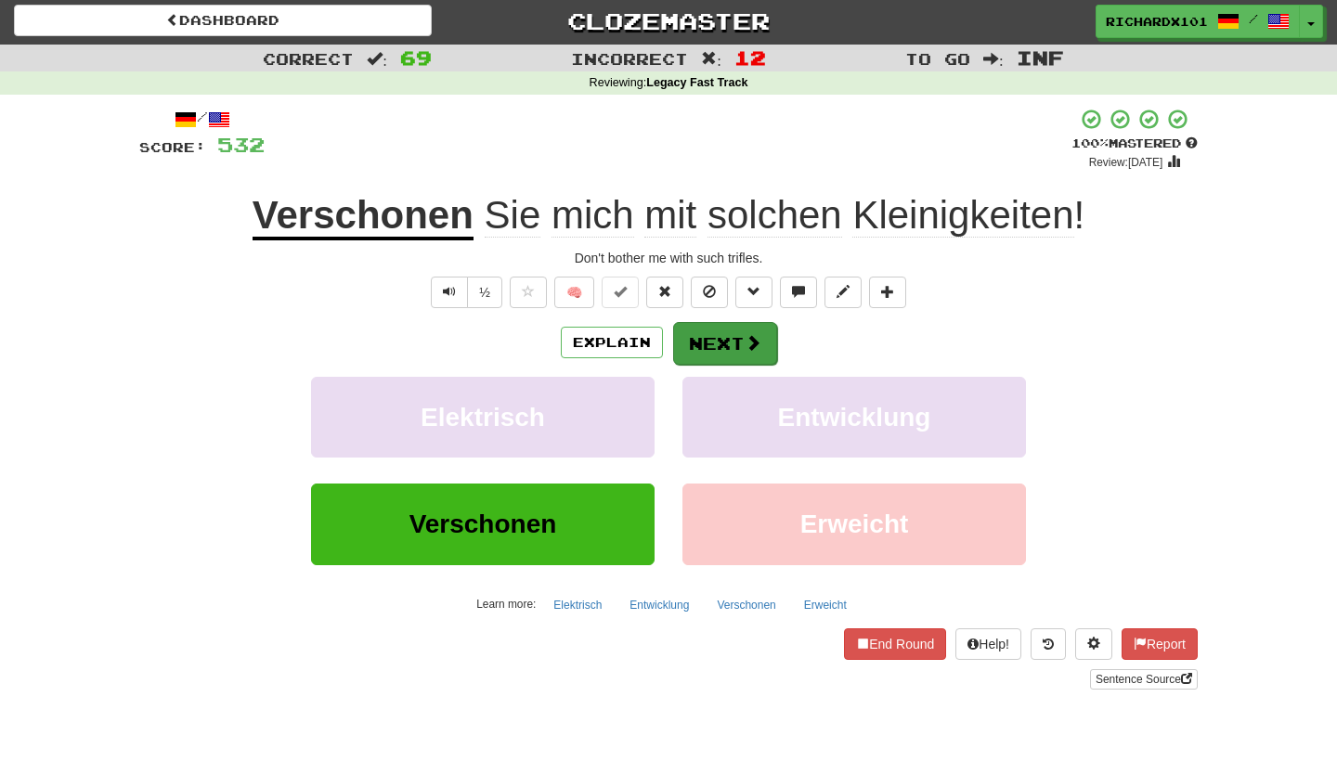
click at [695, 334] on button "Next" at bounding box center [725, 343] width 104 height 43
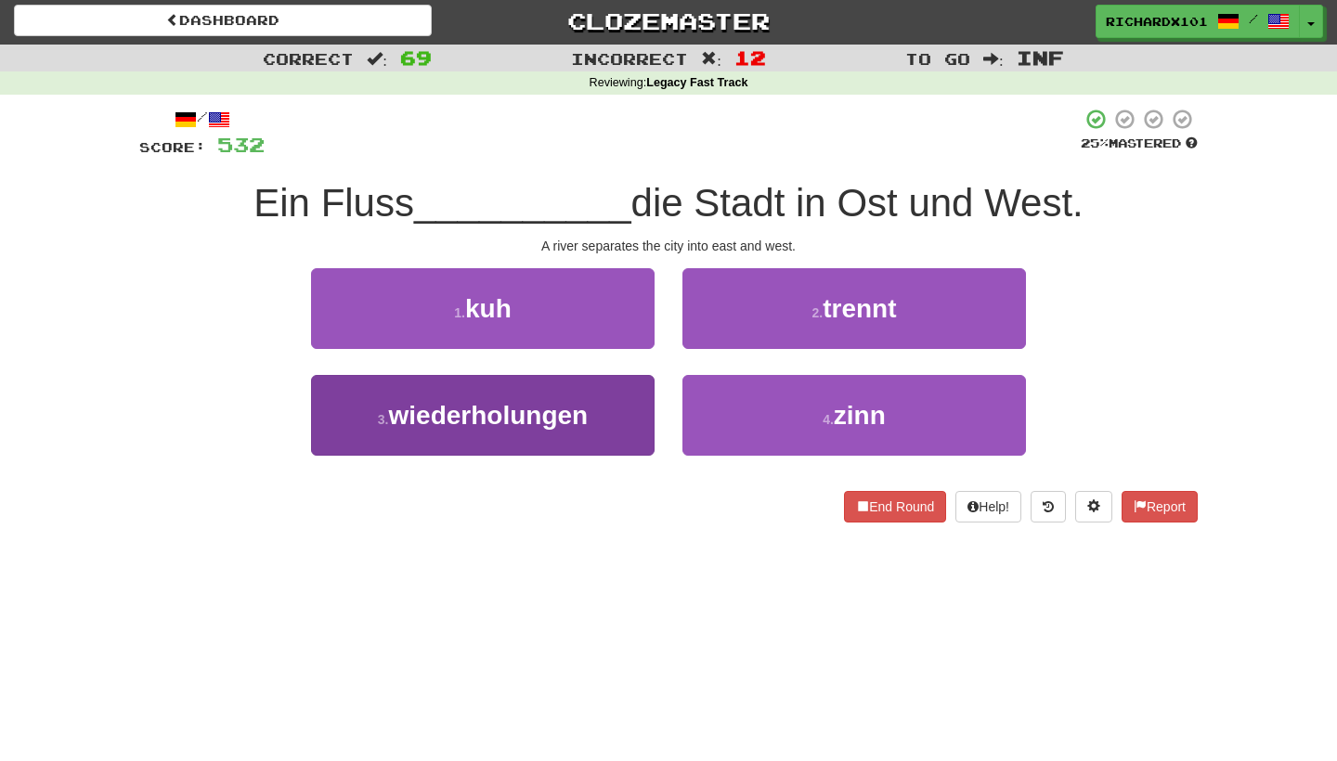
click at [631, 421] on button "3 . wiederholungen" at bounding box center [483, 415] width 344 height 81
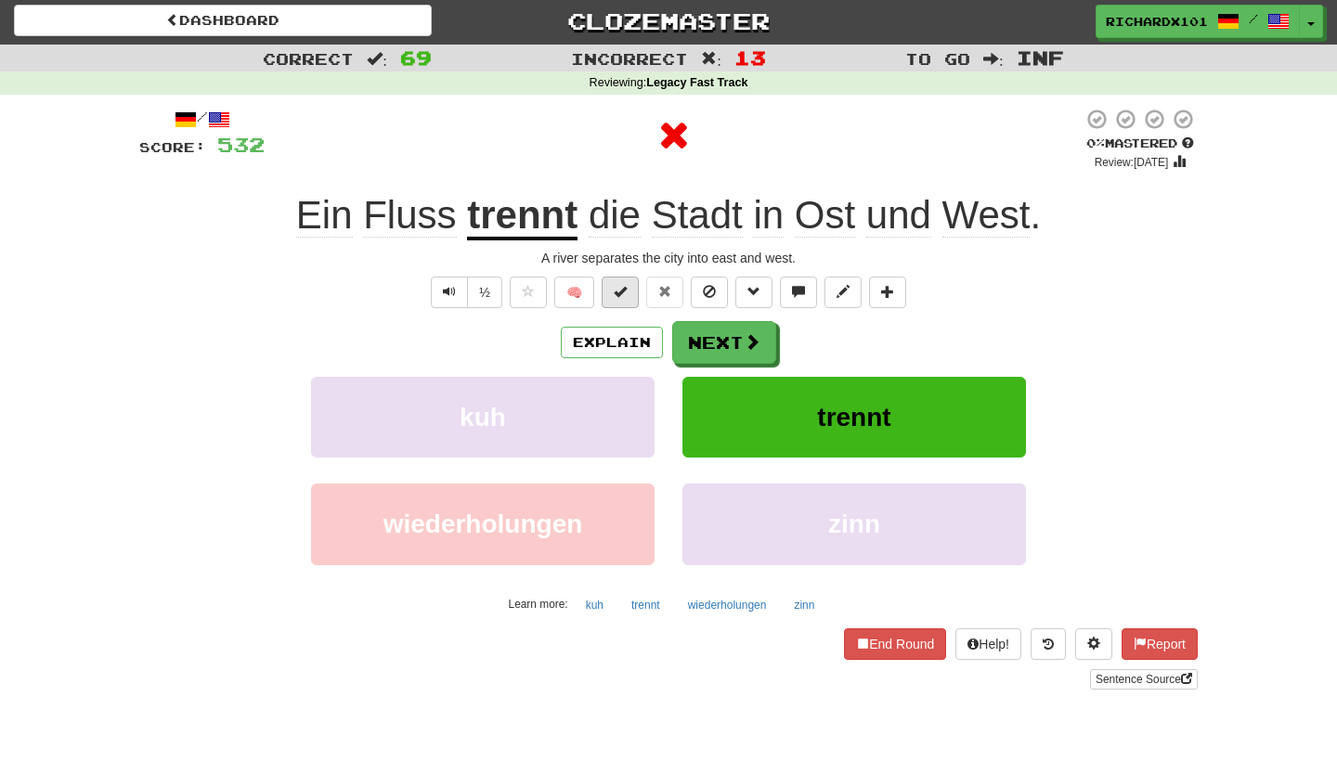
click at [629, 293] on button at bounding box center [620, 293] width 37 height 32
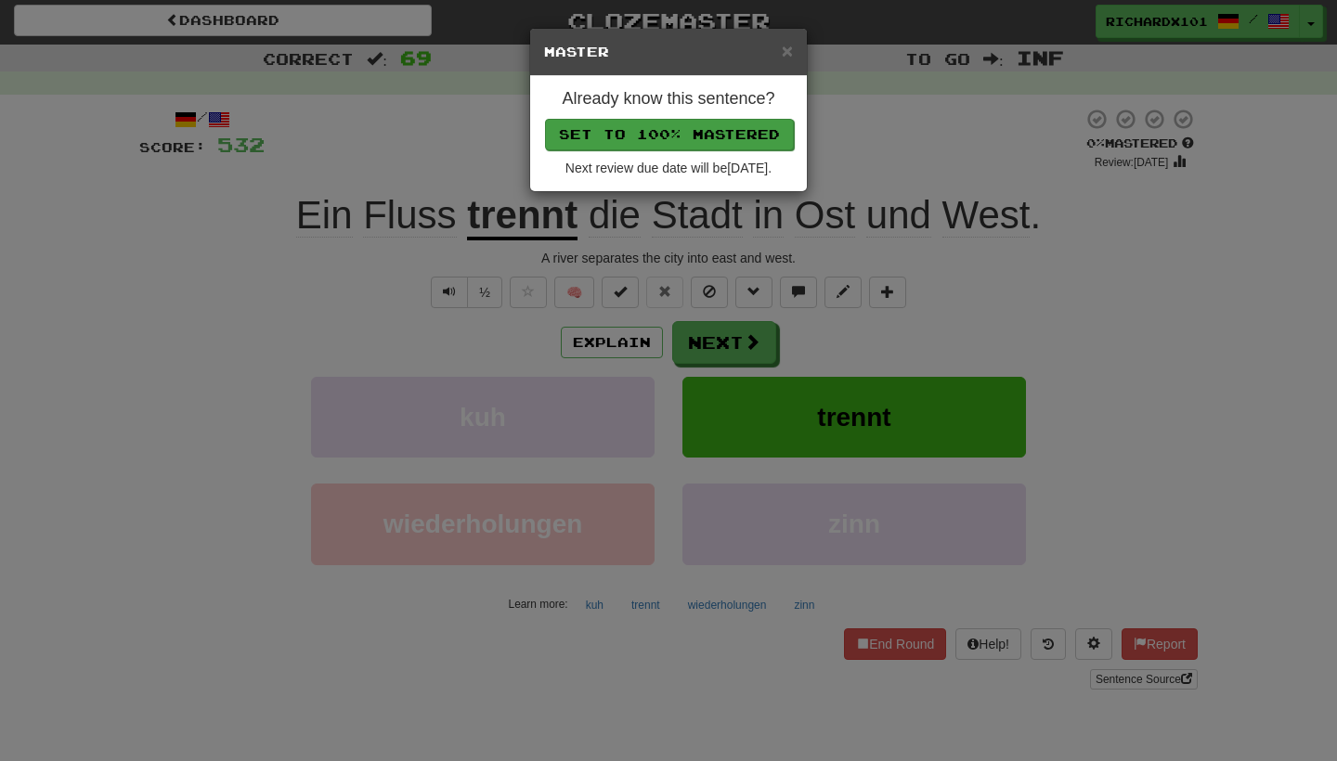
click at [693, 128] on button "Set to 100% Mastered" at bounding box center [669, 135] width 249 height 32
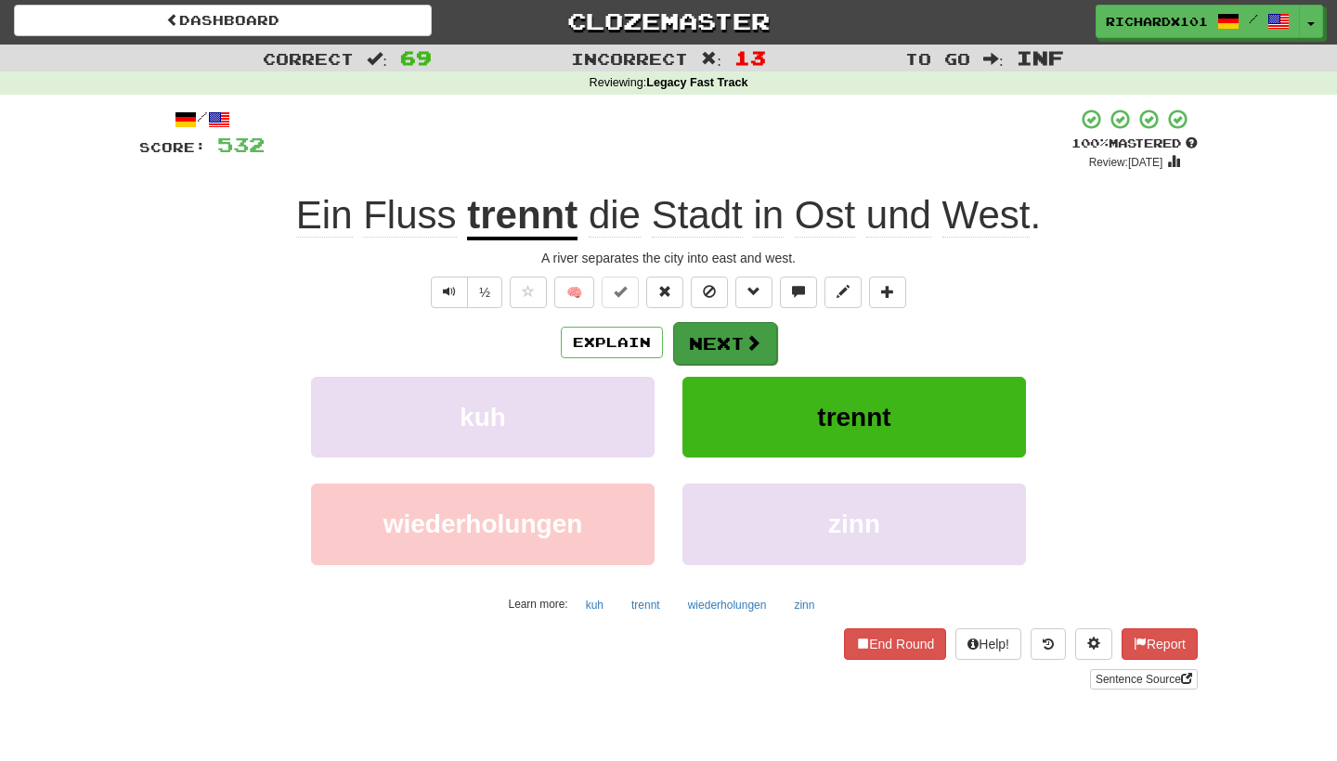
click at [709, 335] on button "Next" at bounding box center [725, 343] width 104 height 43
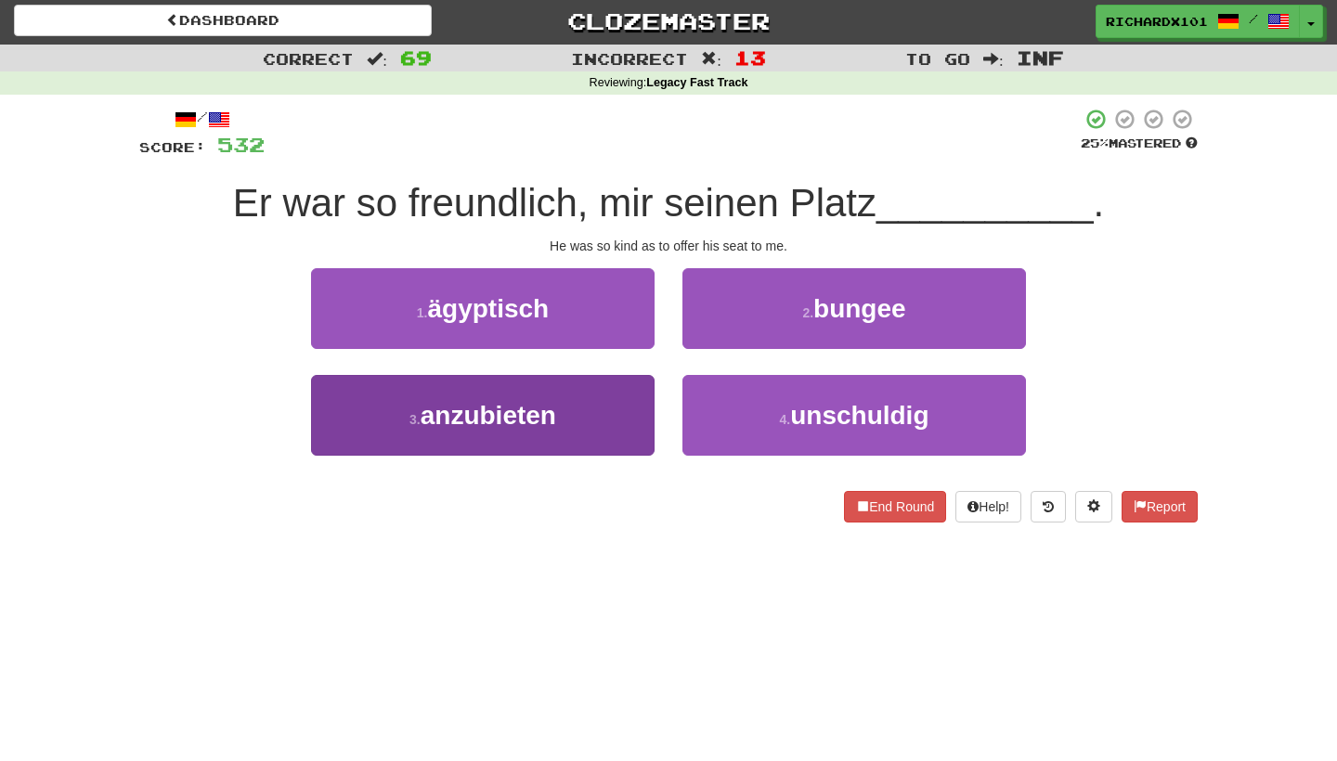
click at [620, 426] on button "3 . anzubieten" at bounding box center [483, 415] width 344 height 81
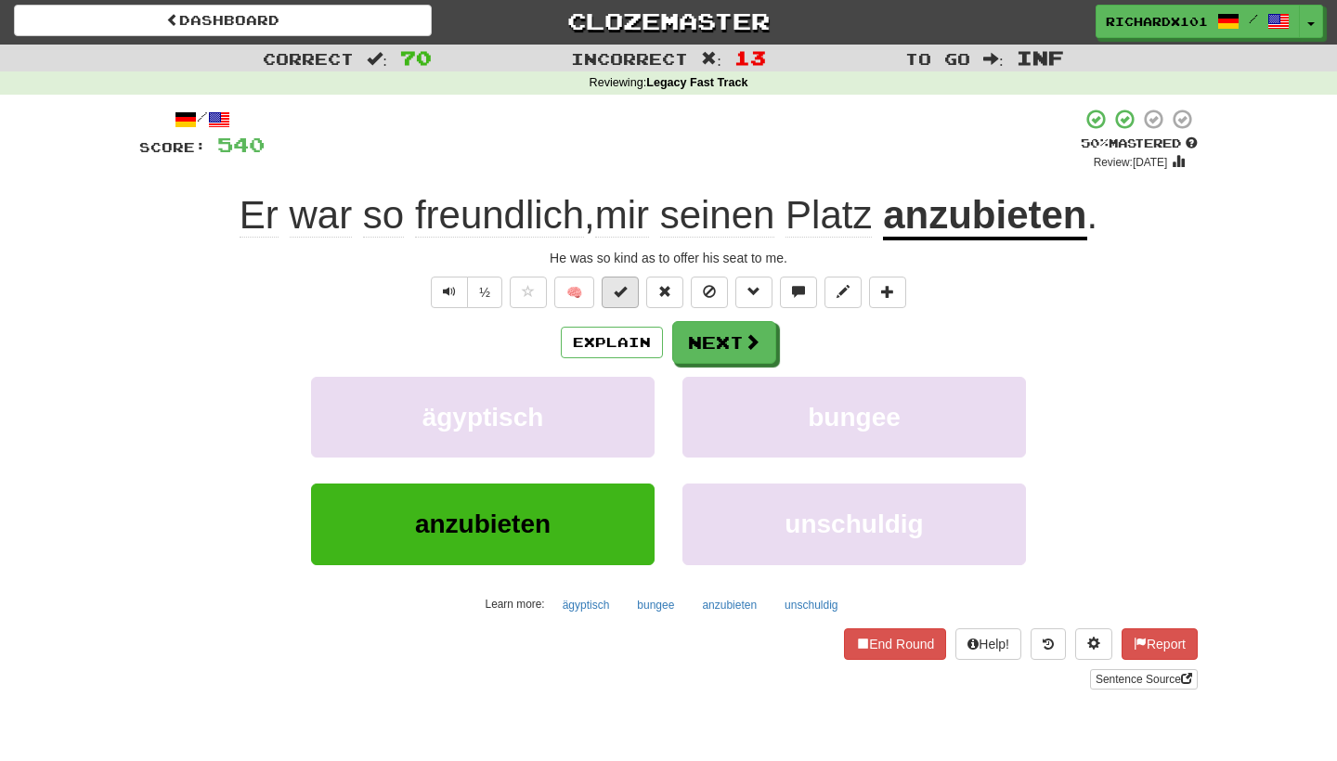
click at [618, 295] on span at bounding box center [620, 291] width 13 height 13
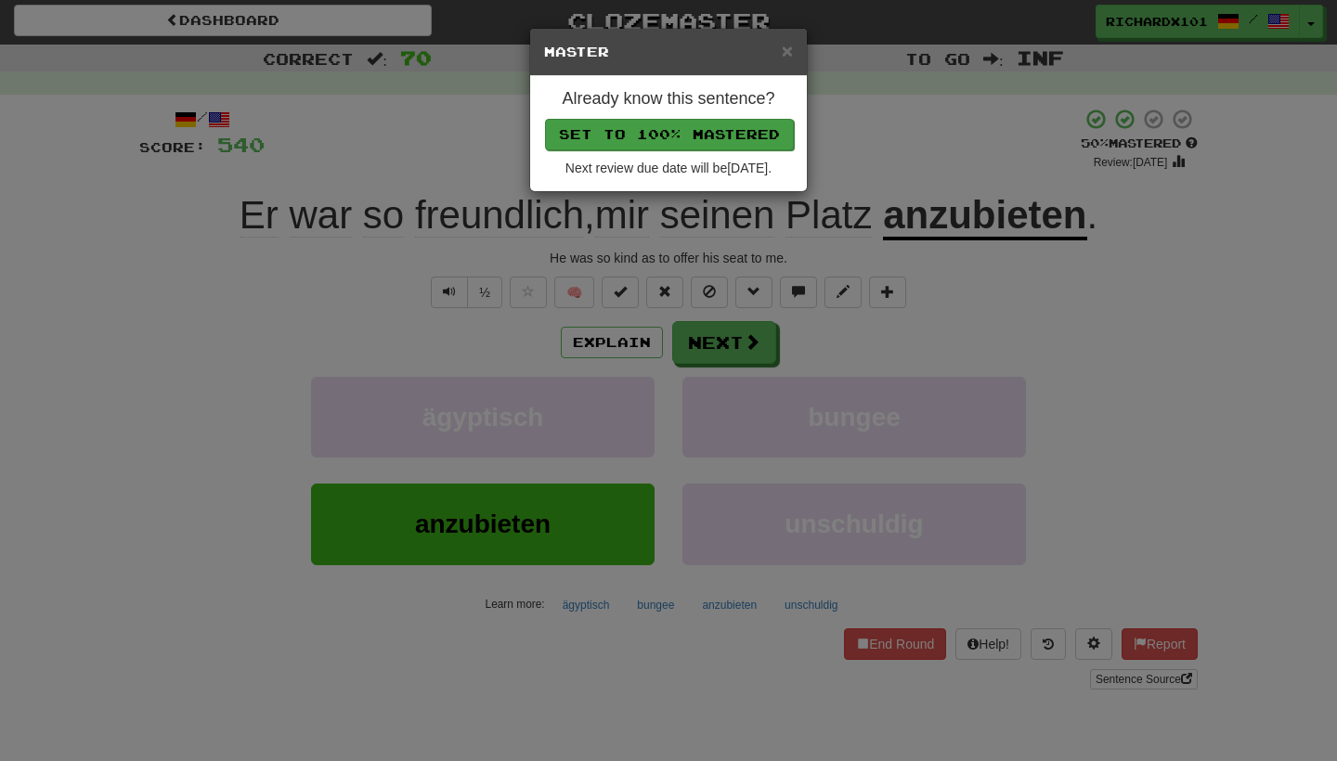
click at [680, 137] on button "Set to 100% Mastered" at bounding box center [669, 135] width 249 height 32
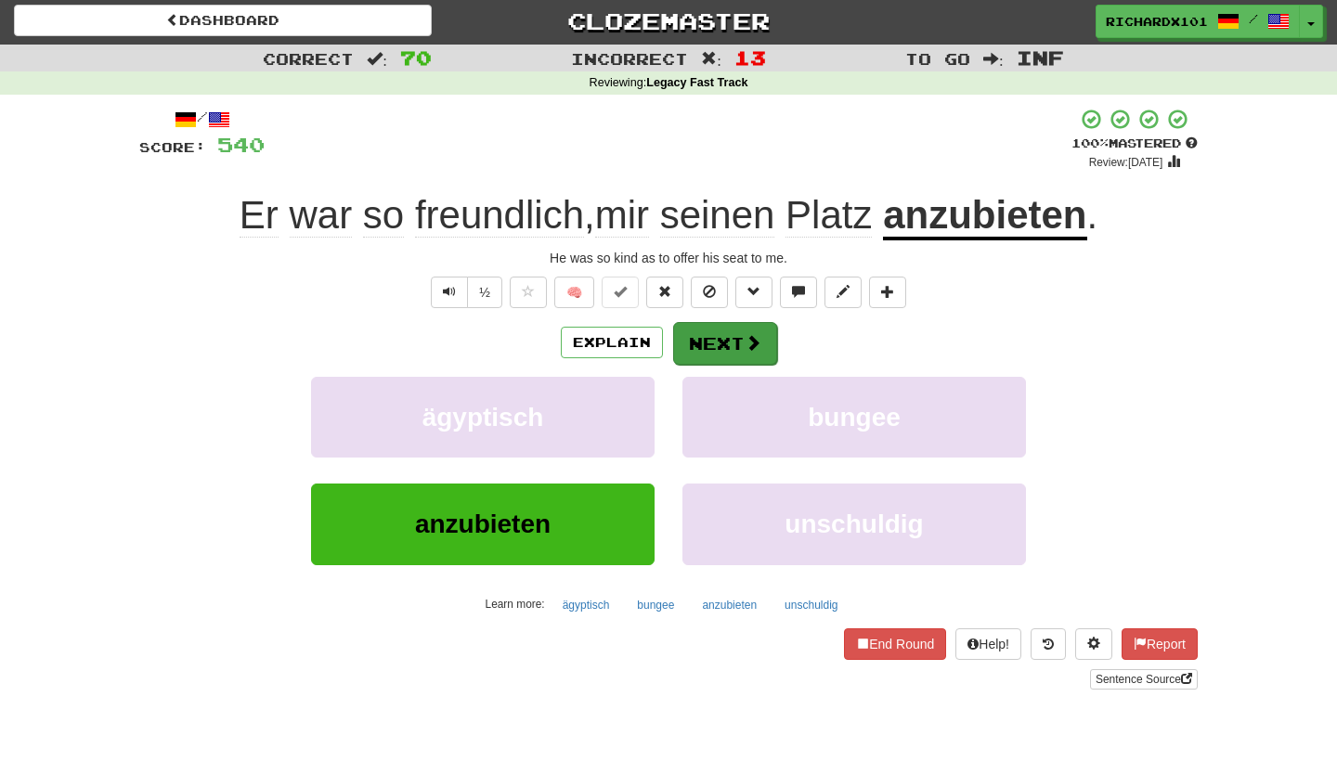
click at [710, 345] on button "Next" at bounding box center [725, 343] width 104 height 43
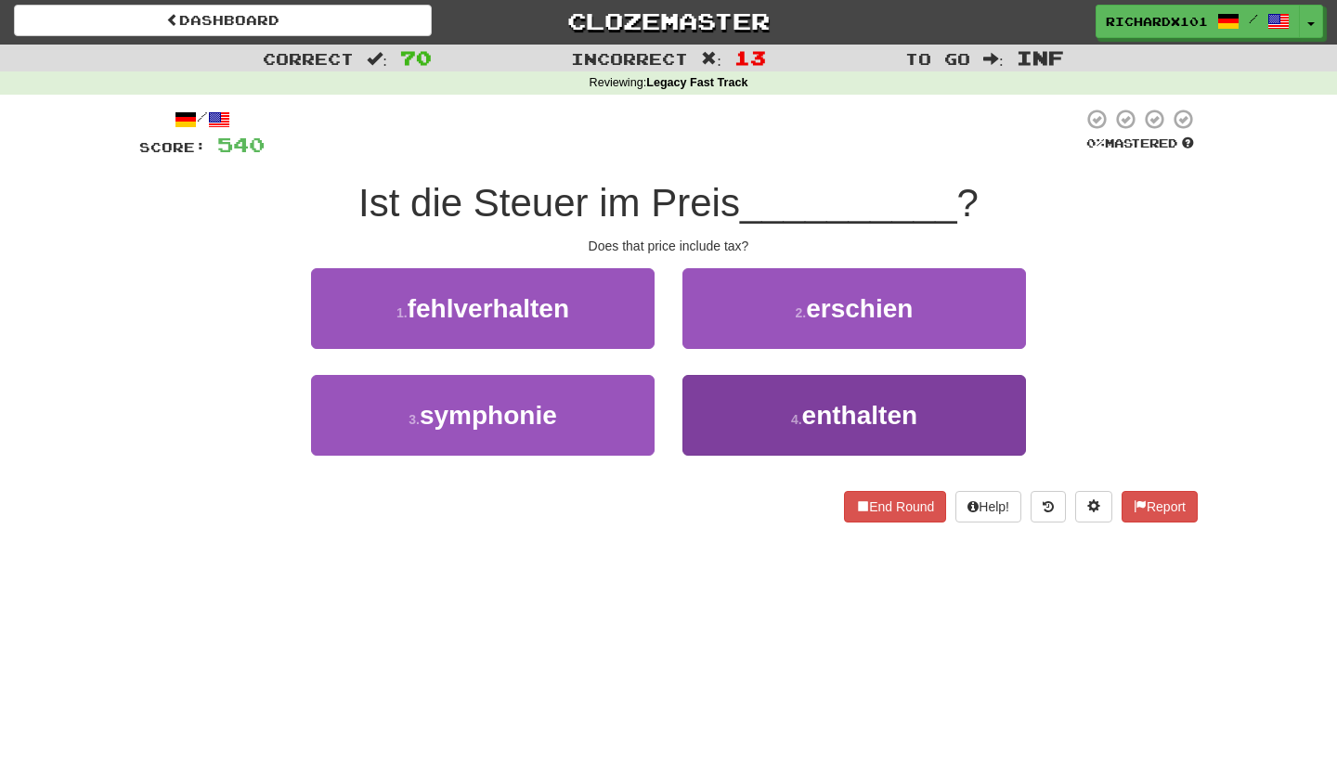
click at [758, 403] on button "4 . enthalten" at bounding box center [855, 415] width 344 height 81
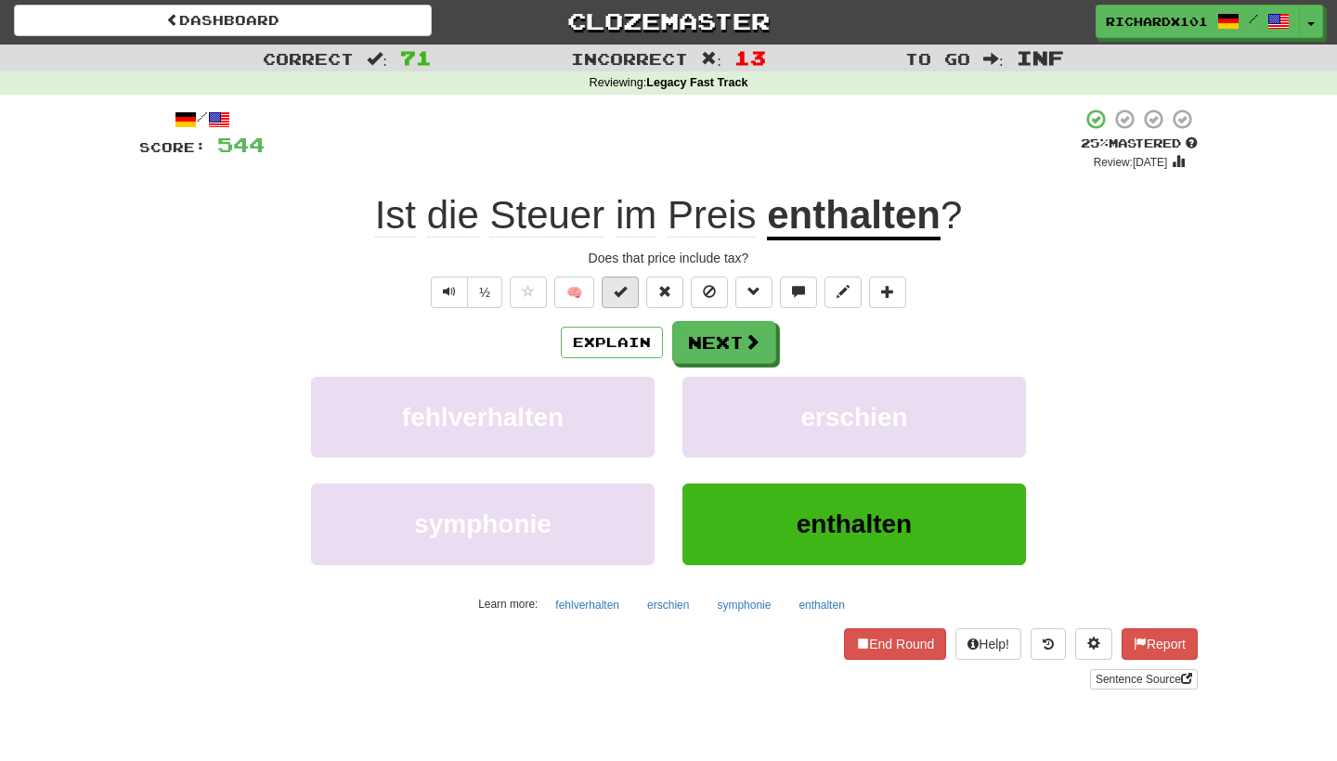
click at [626, 288] on span at bounding box center [620, 291] width 13 height 13
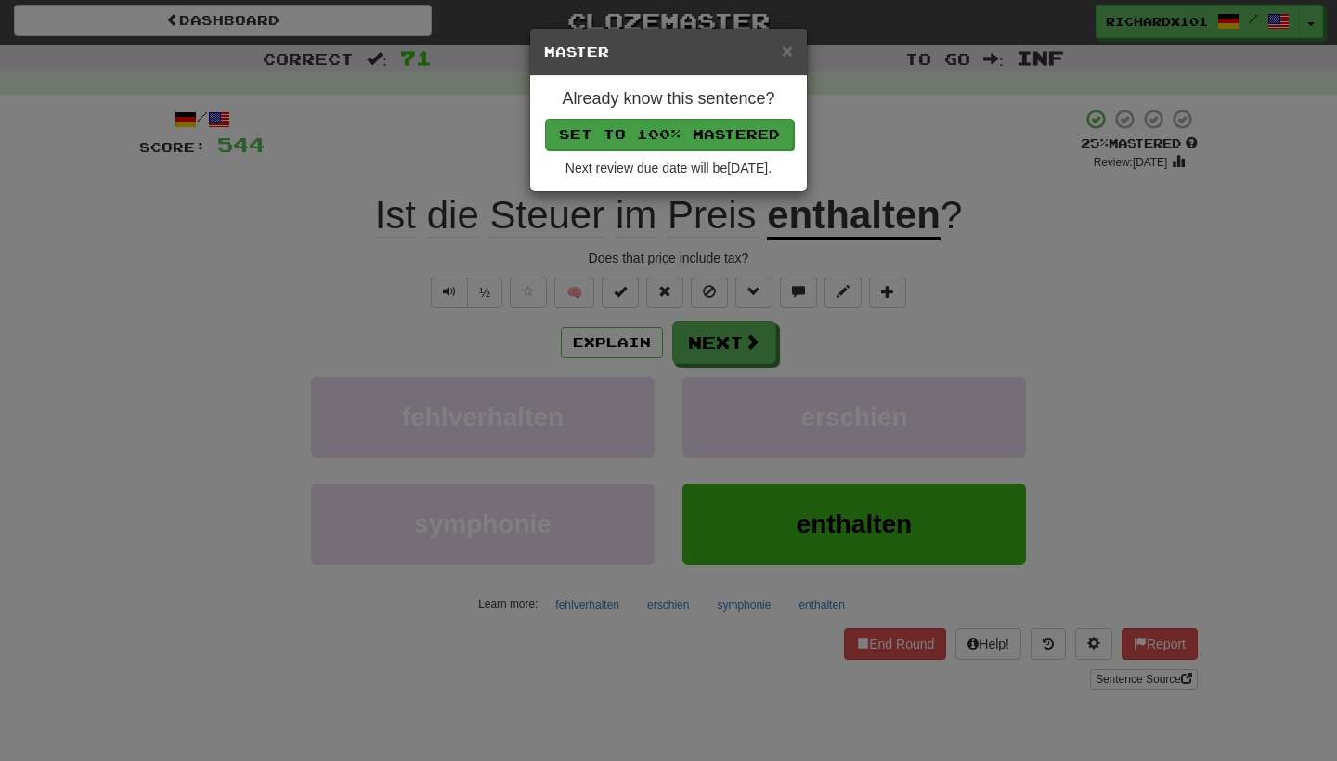
click at [675, 126] on button "Set to 100% Mastered" at bounding box center [669, 135] width 249 height 32
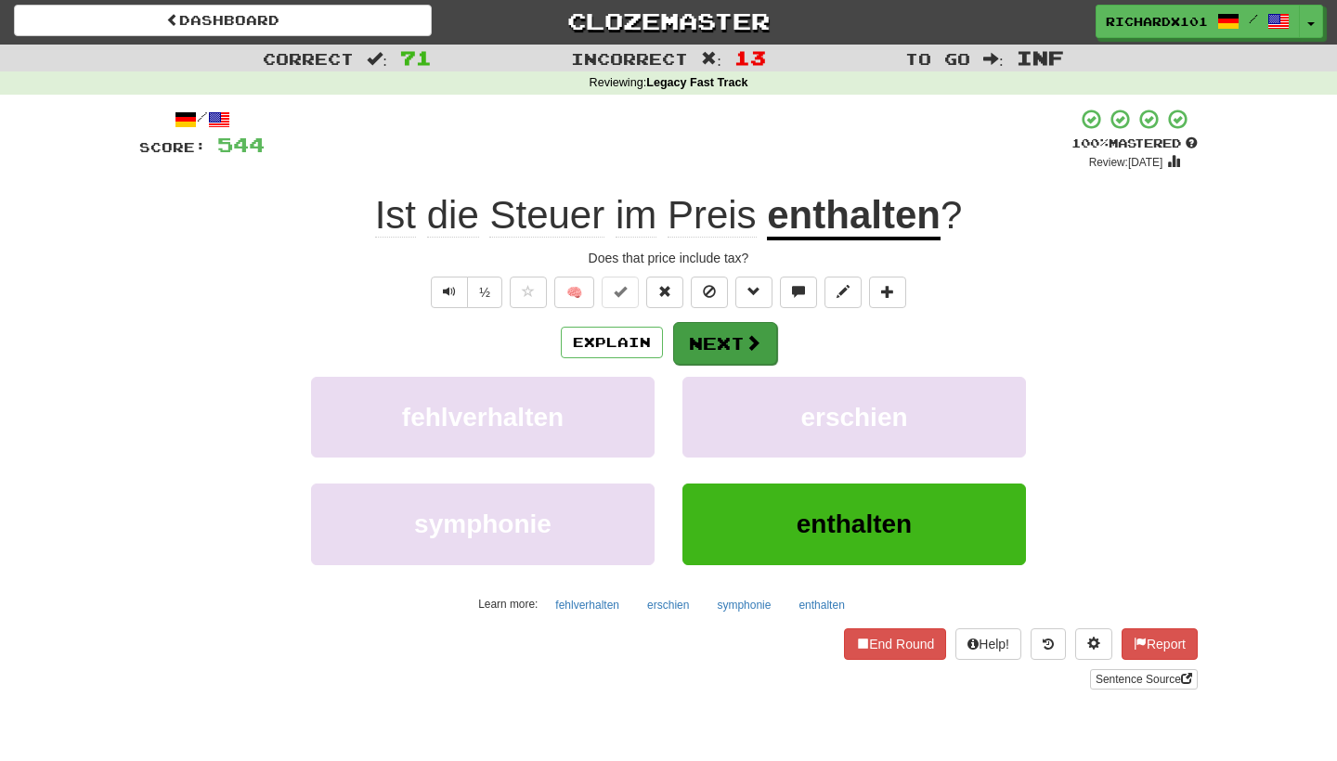
click at [706, 326] on button "Next" at bounding box center [725, 343] width 104 height 43
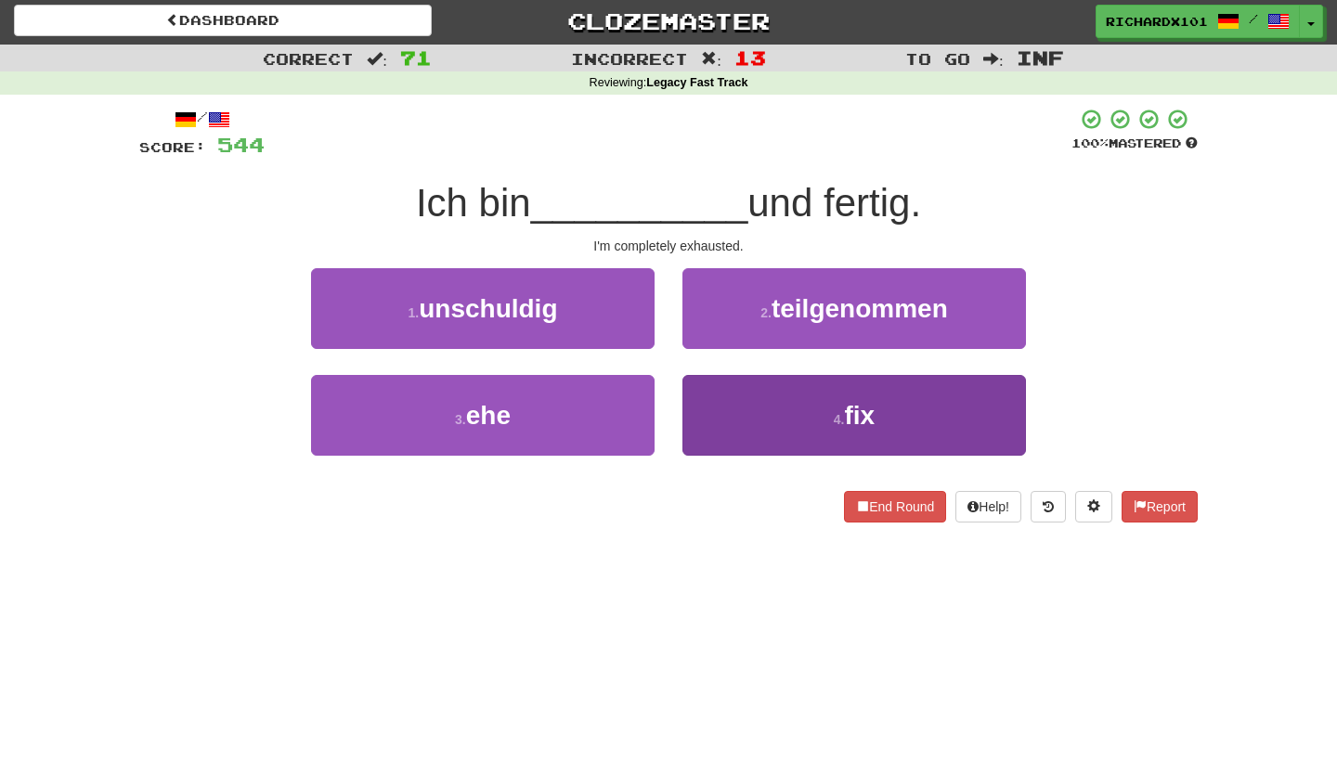
click at [741, 401] on button "4 . fix" at bounding box center [855, 415] width 344 height 81
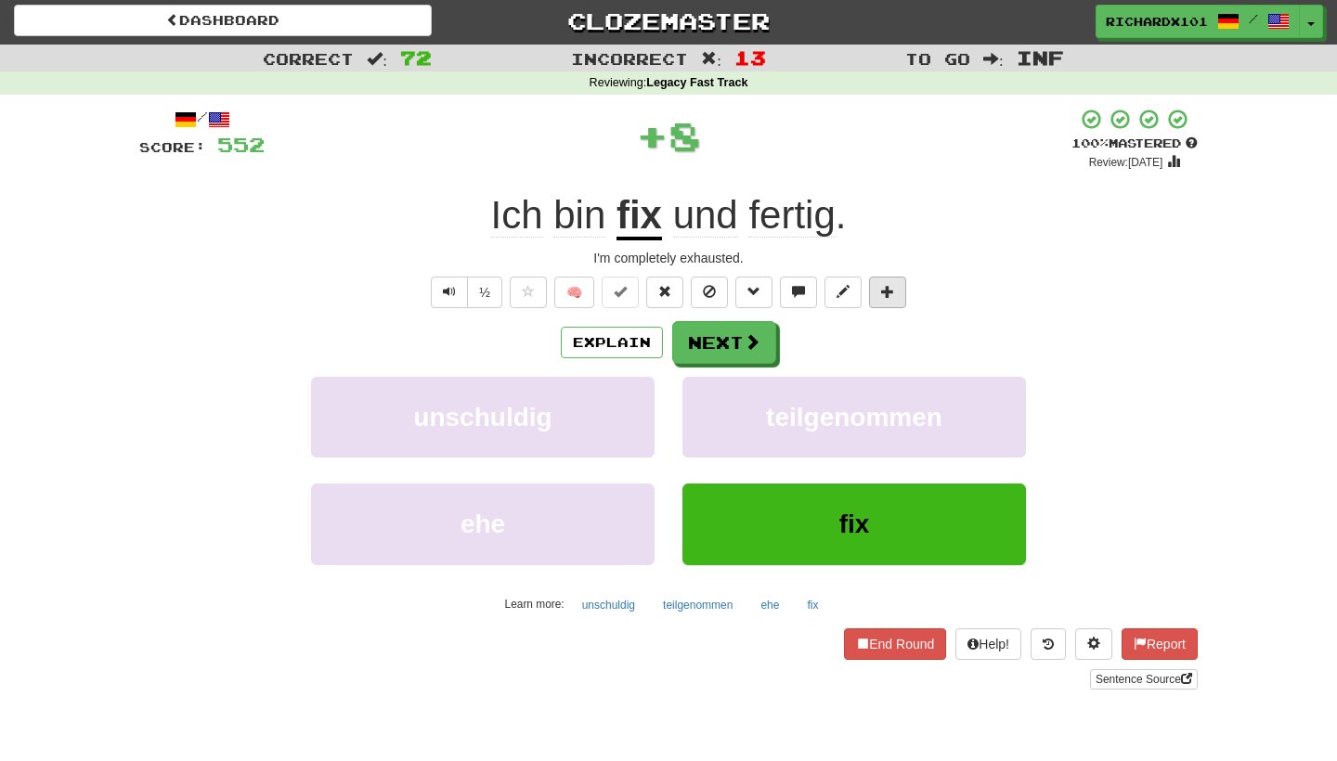
click at [885, 290] on span at bounding box center [887, 291] width 13 height 13
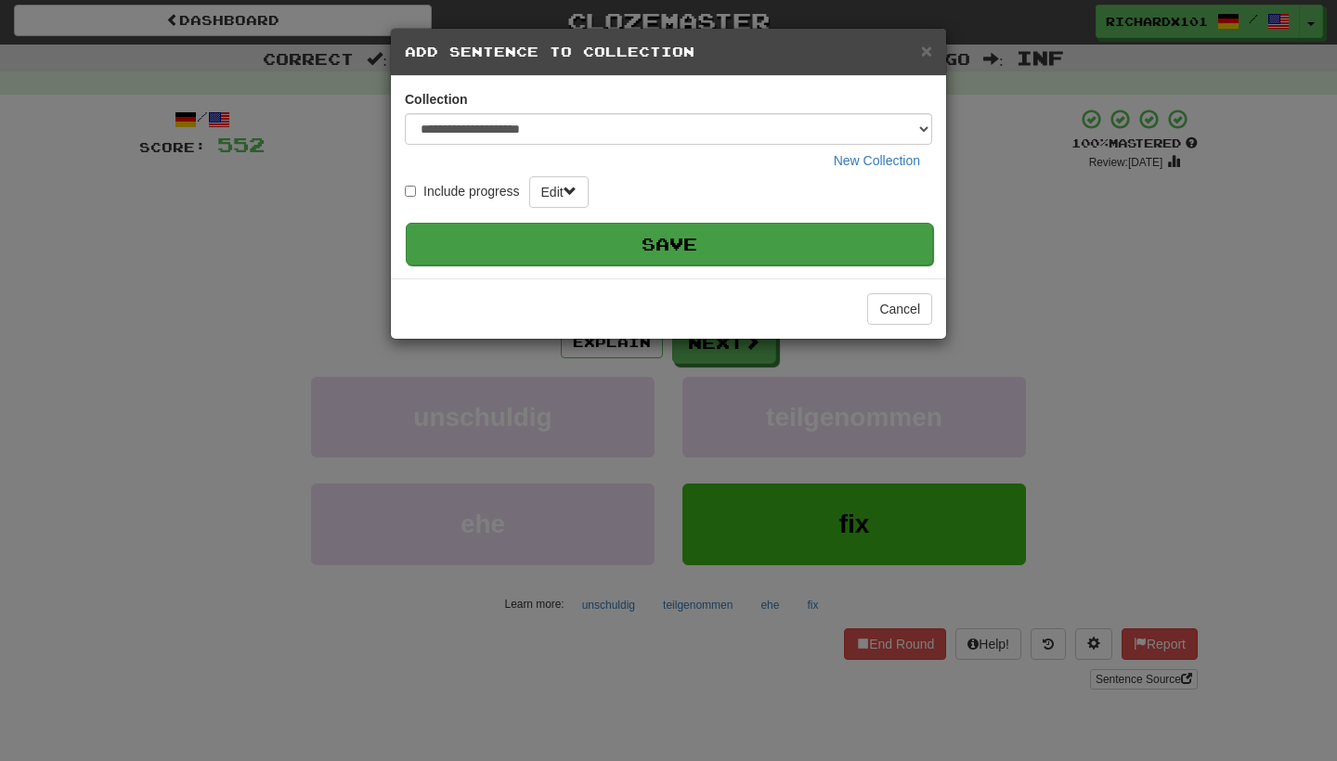
click at [822, 240] on button "Save" at bounding box center [669, 244] width 527 height 43
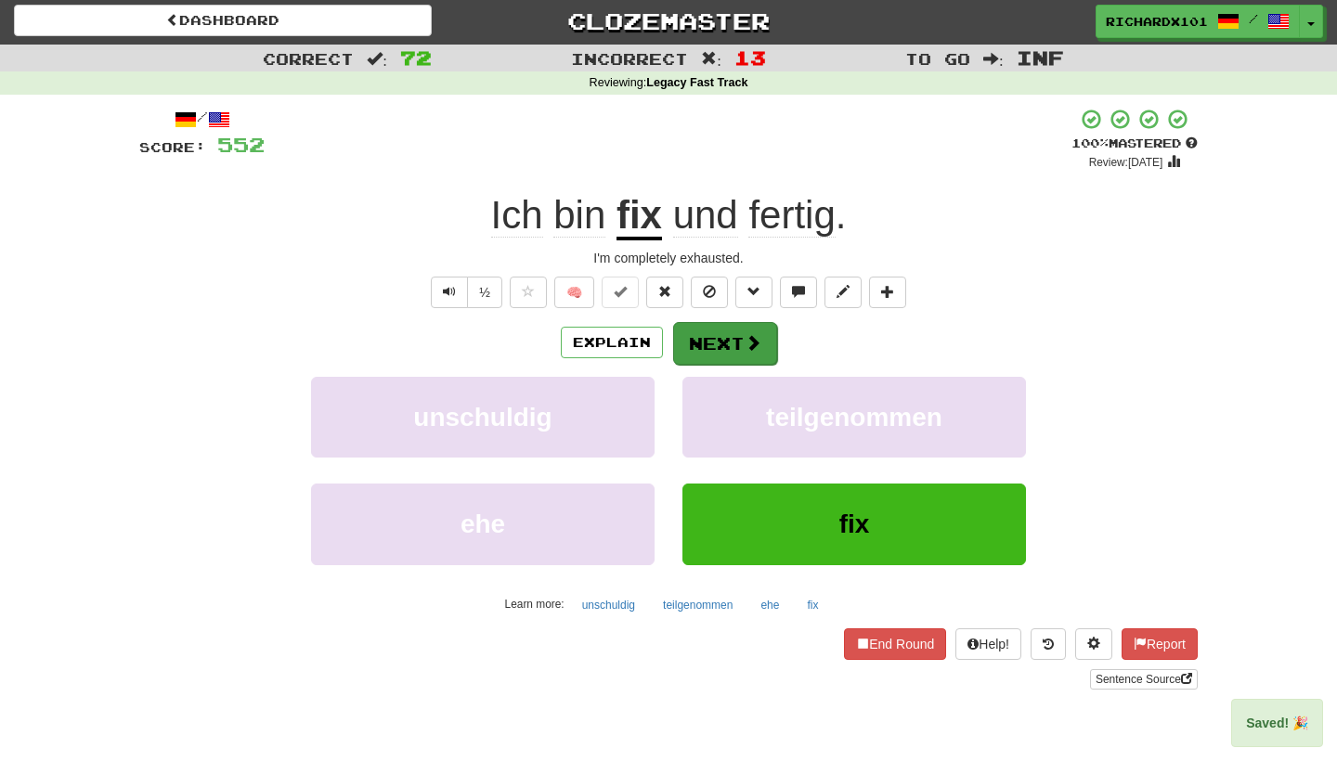
click at [746, 336] on span at bounding box center [753, 342] width 17 height 17
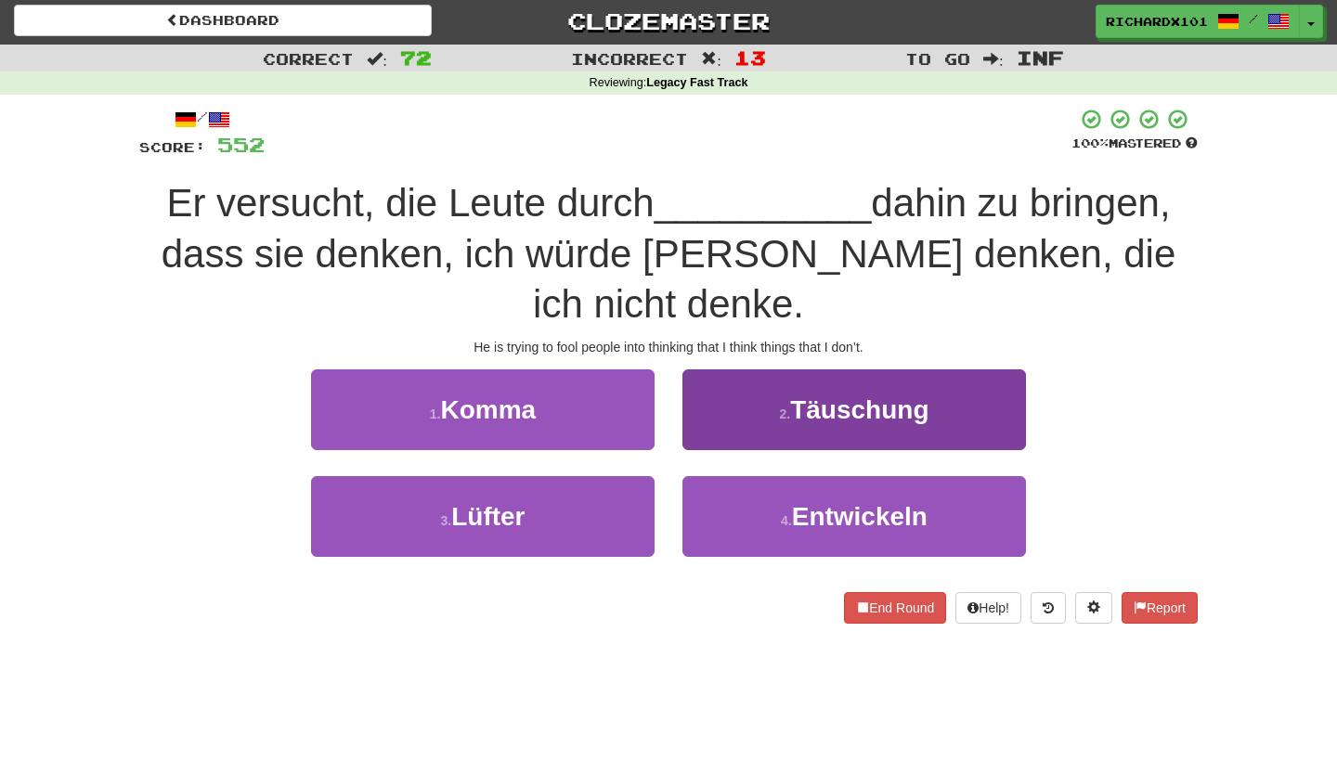
click at [771, 398] on button "2 . Täuschung" at bounding box center [855, 410] width 344 height 81
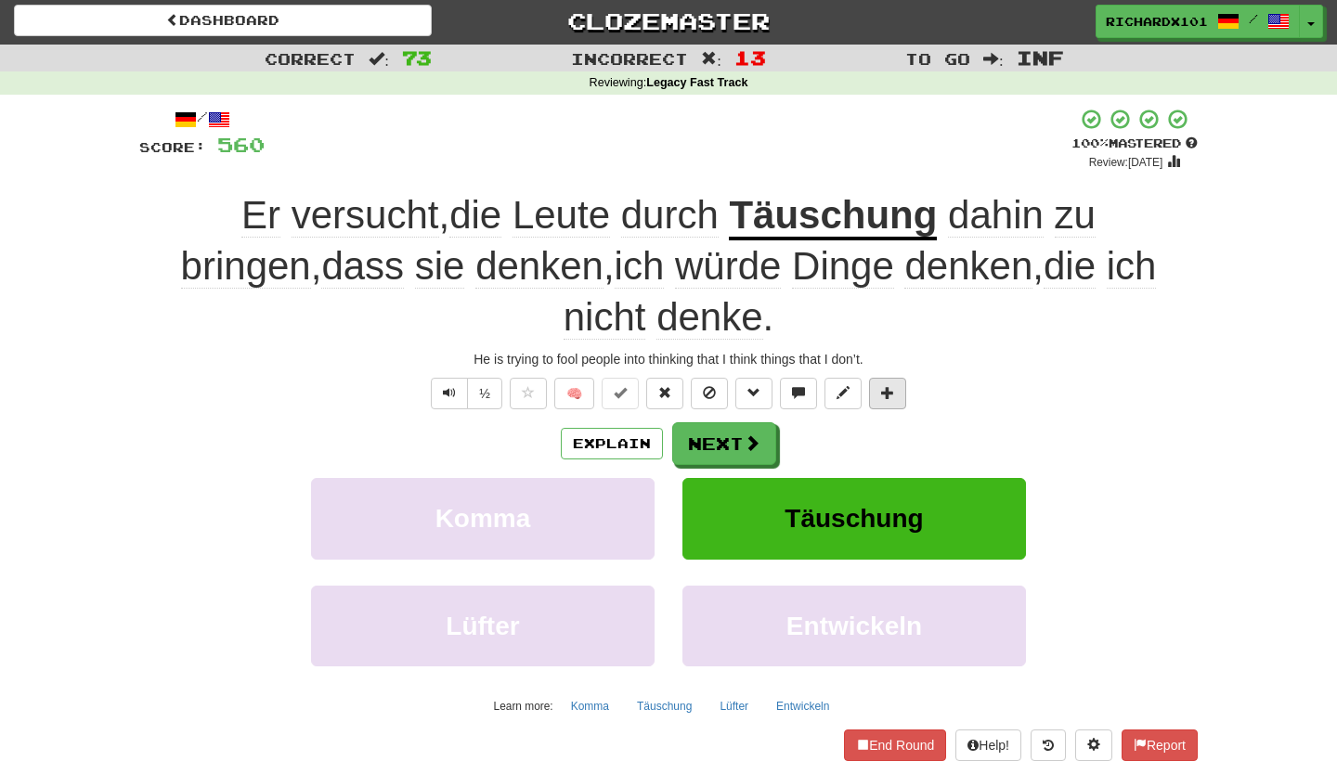
click at [890, 380] on button at bounding box center [887, 394] width 37 height 32
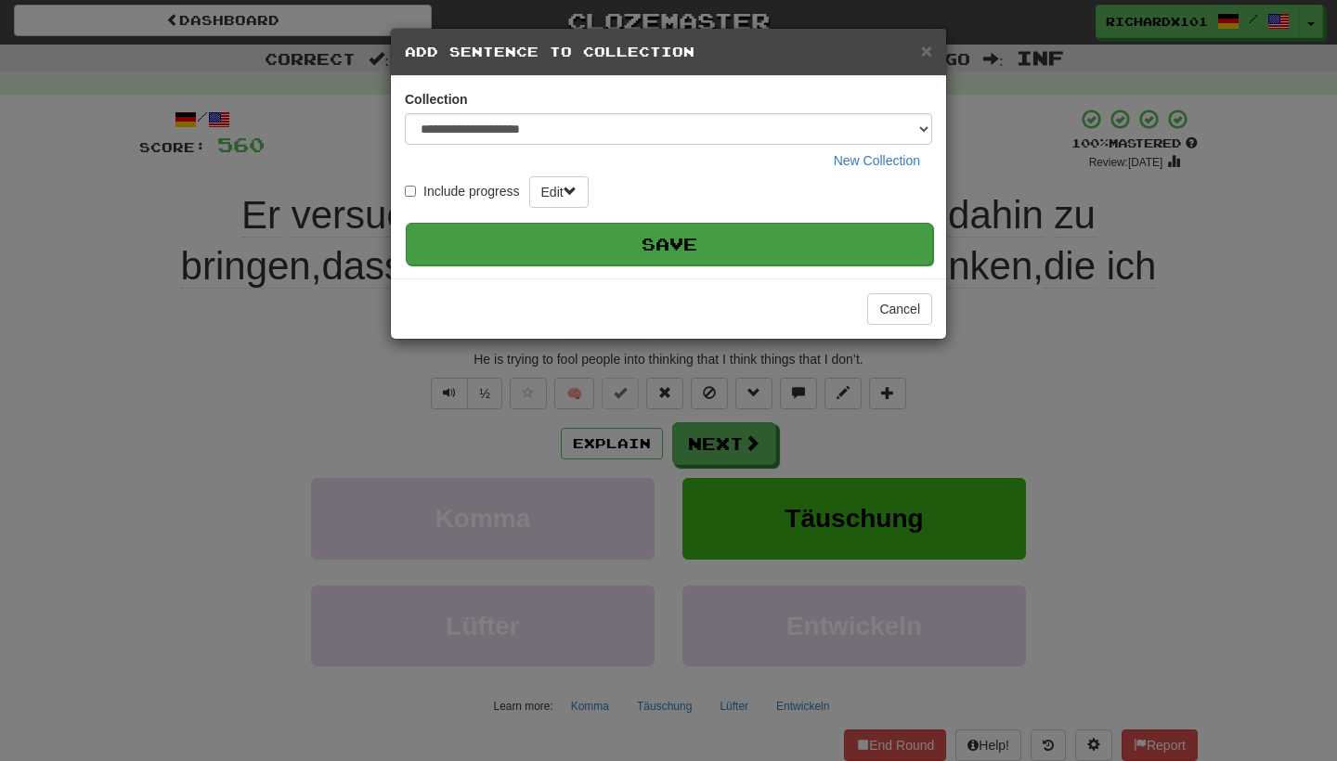
click at [858, 245] on button "Save" at bounding box center [669, 244] width 527 height 43
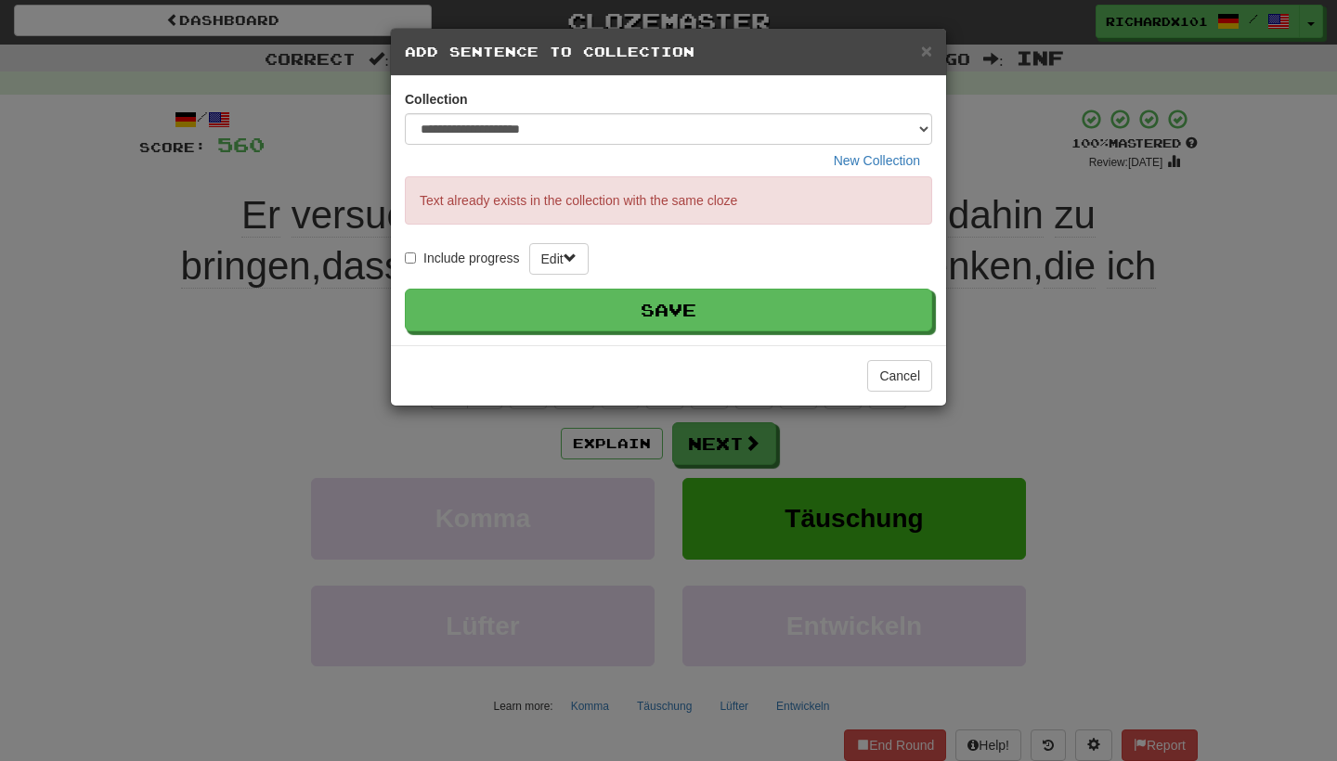
click at [985, 188] on div "**********" at bounding box center [668, 380] width 1337 height 761
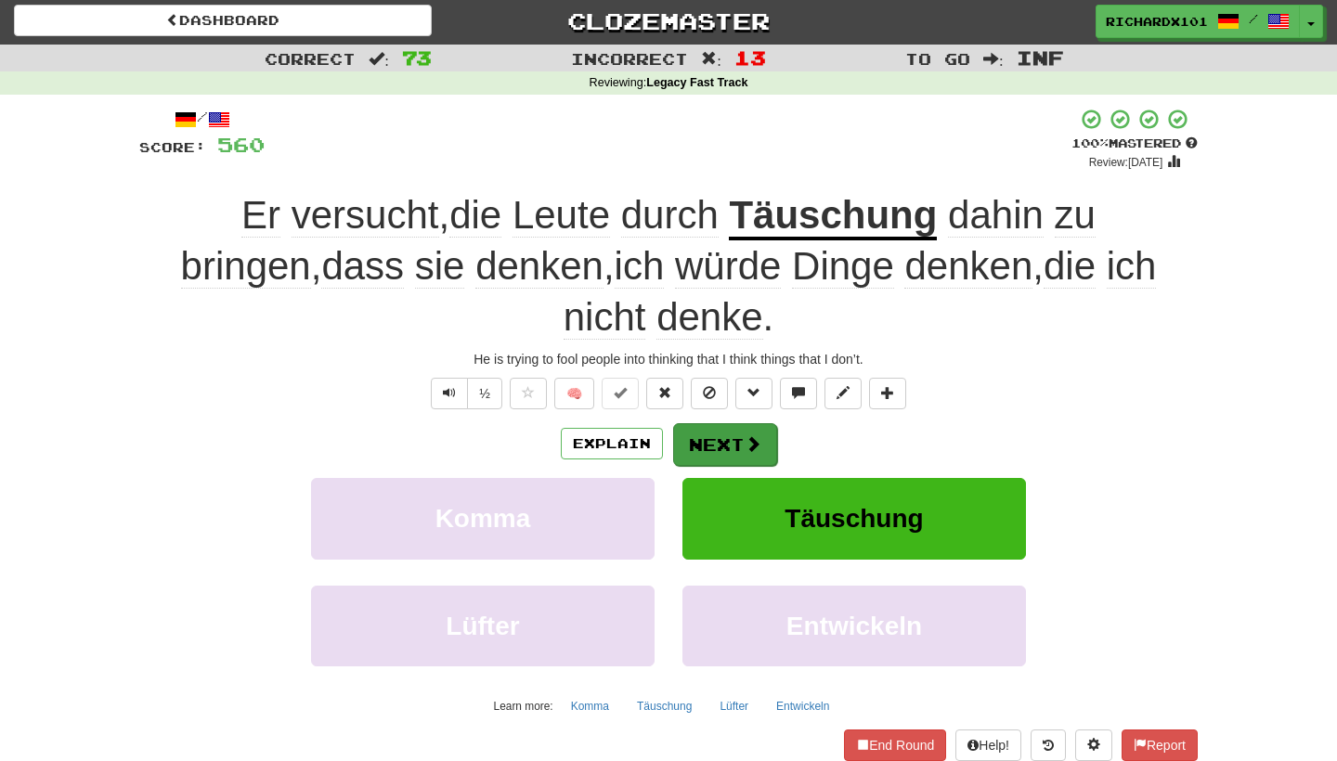
click at [741, 458] on button "Next" at bounding box center [725, 444] width 104 height 43
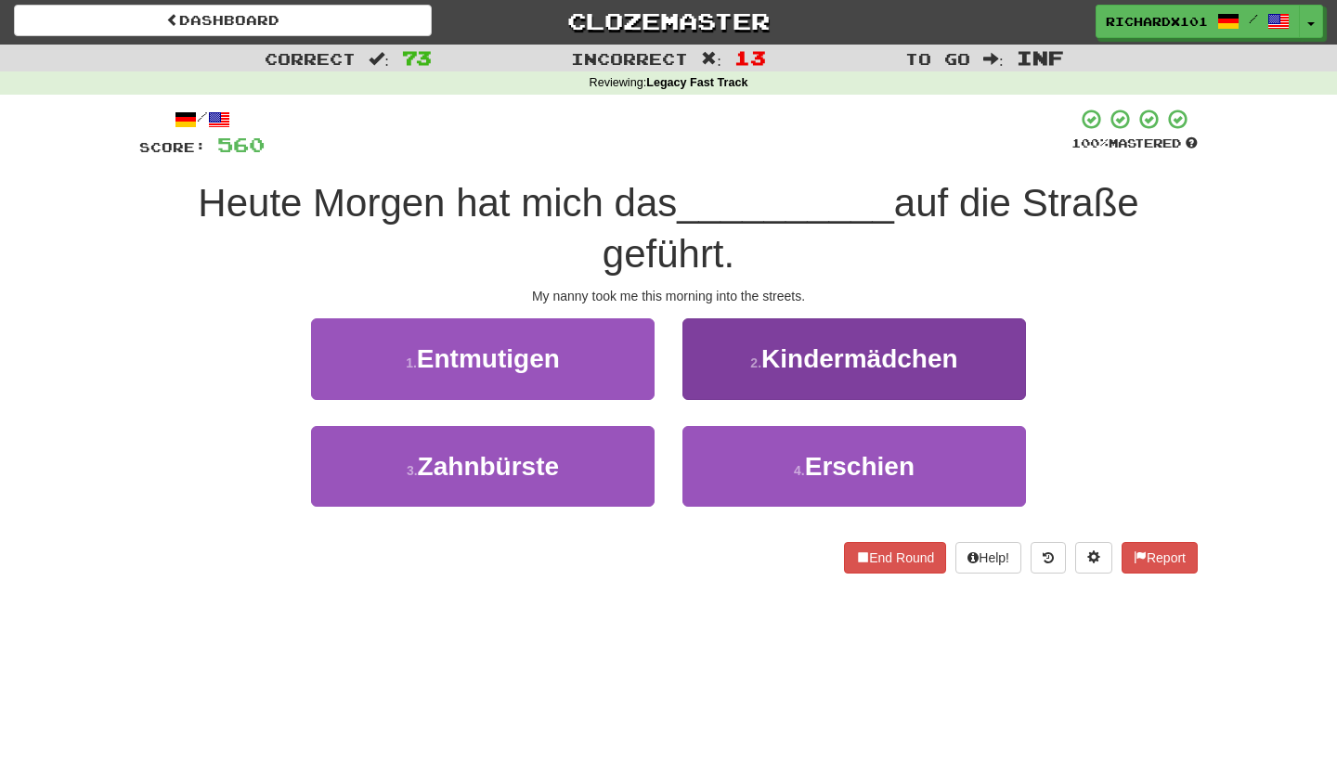
click at [761, 358] on small "2 ." at bounding box center [755, 363] width 11 height 15
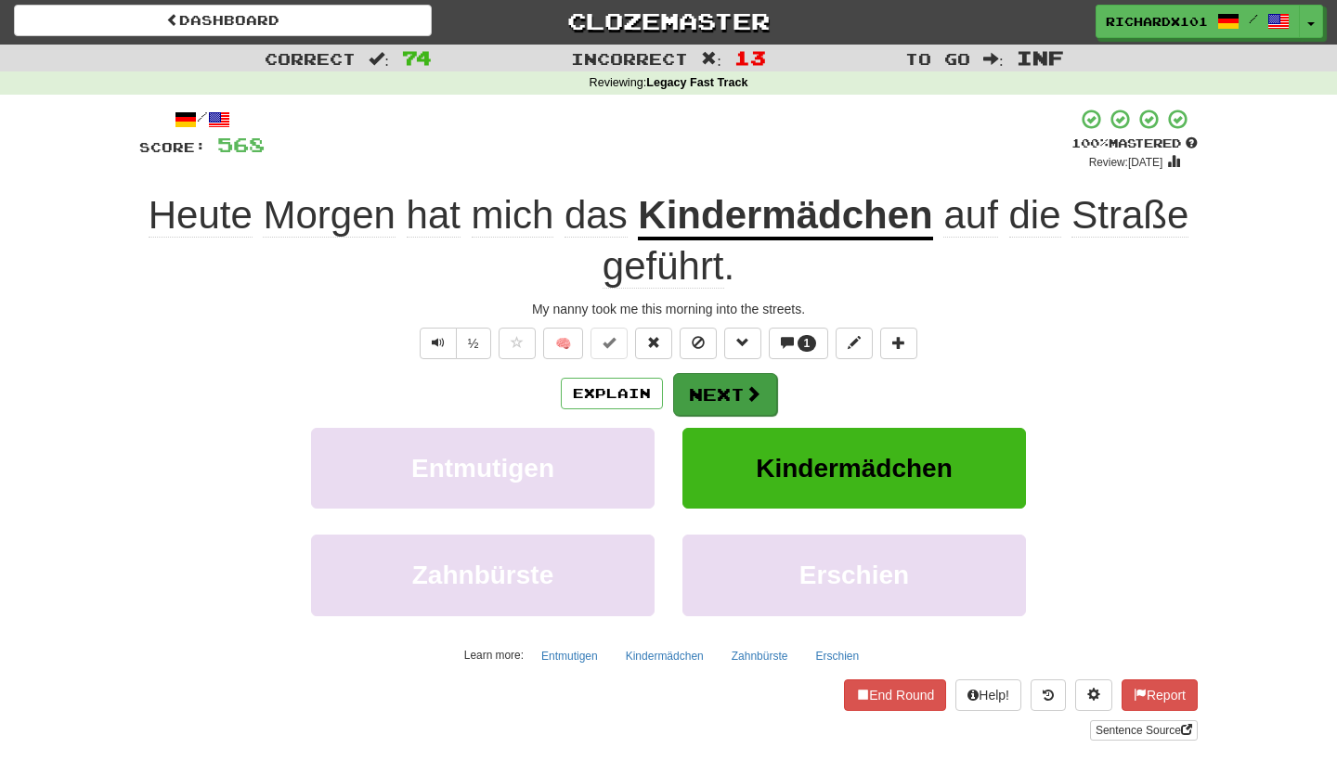
click at [741, 387] on button "Next" at bounding box center [725, 394] width 104 height 43
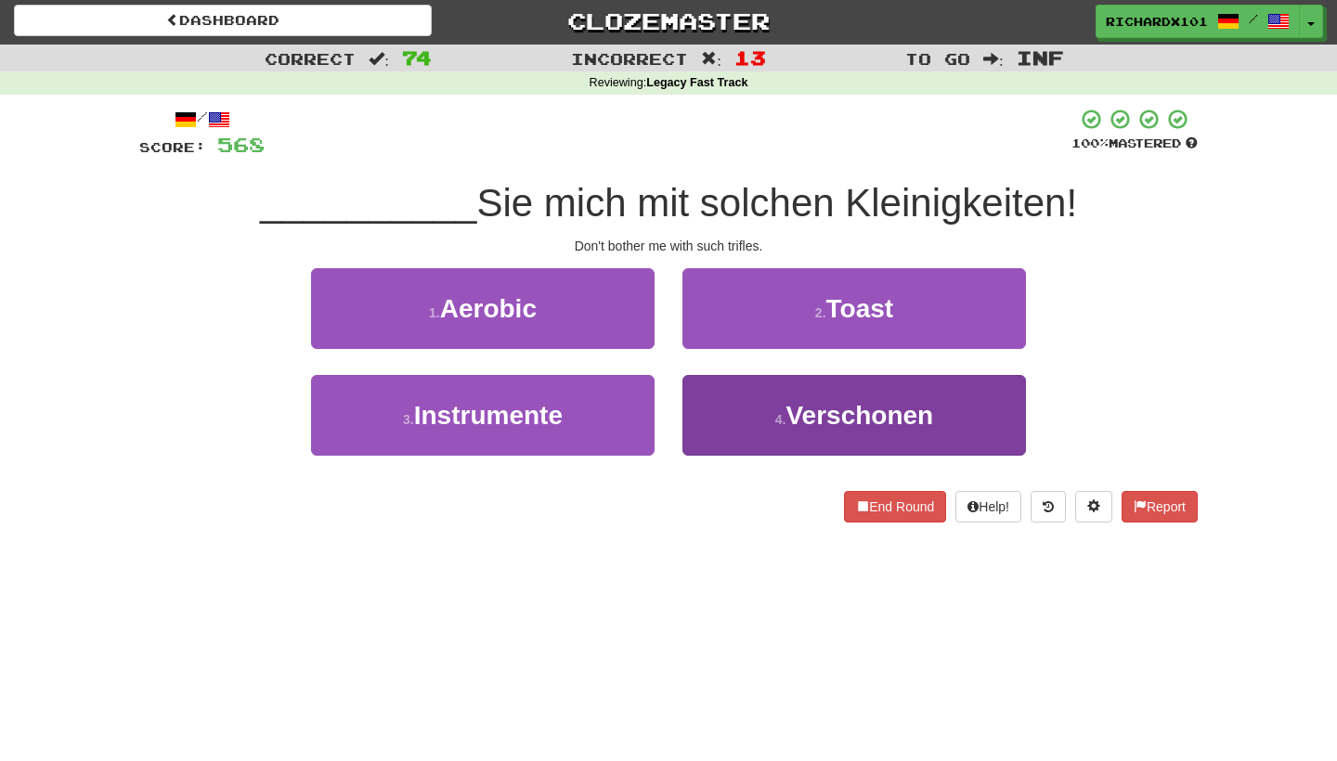
click at [745, 402] on button "4 . Verschonen" at bounding box center [855, 415] width 344 height 81
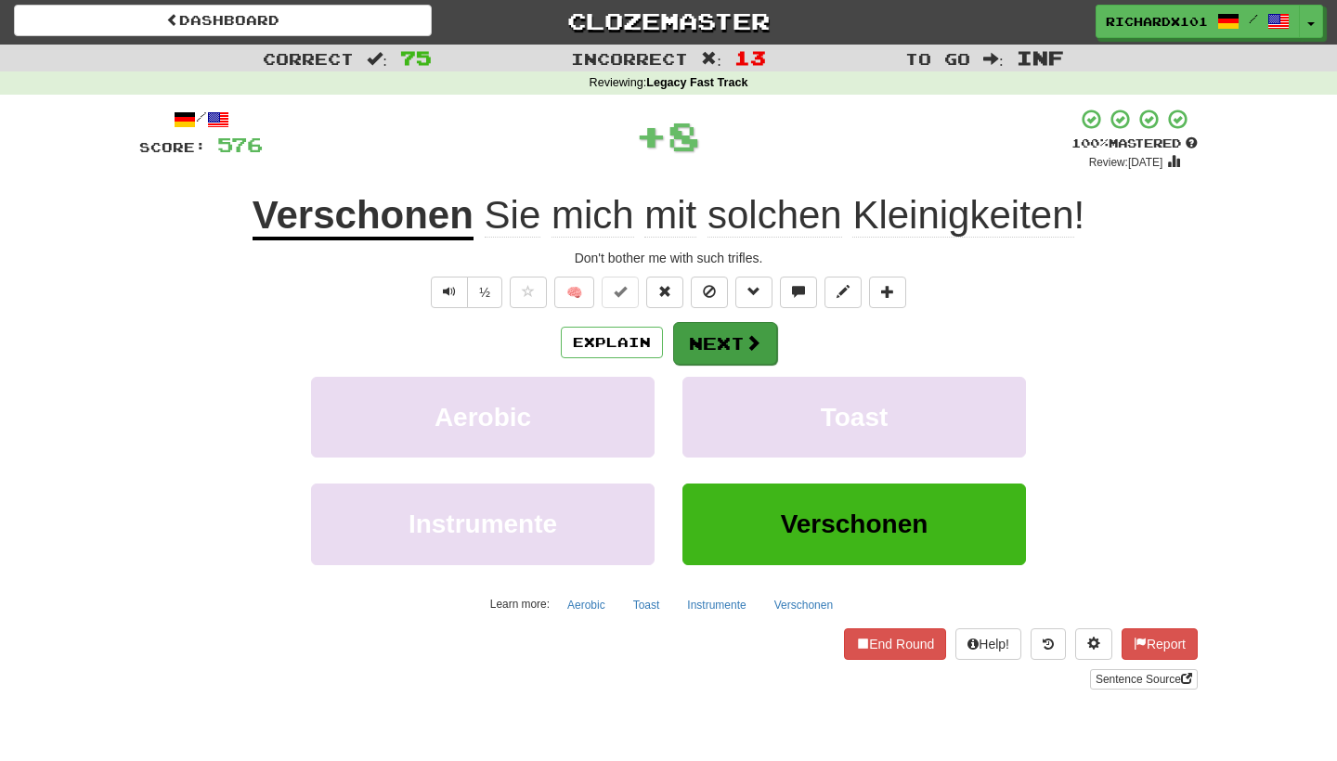
click at [735, 338] on button "Next" at bounding box center [725, 343] width 104 height 43
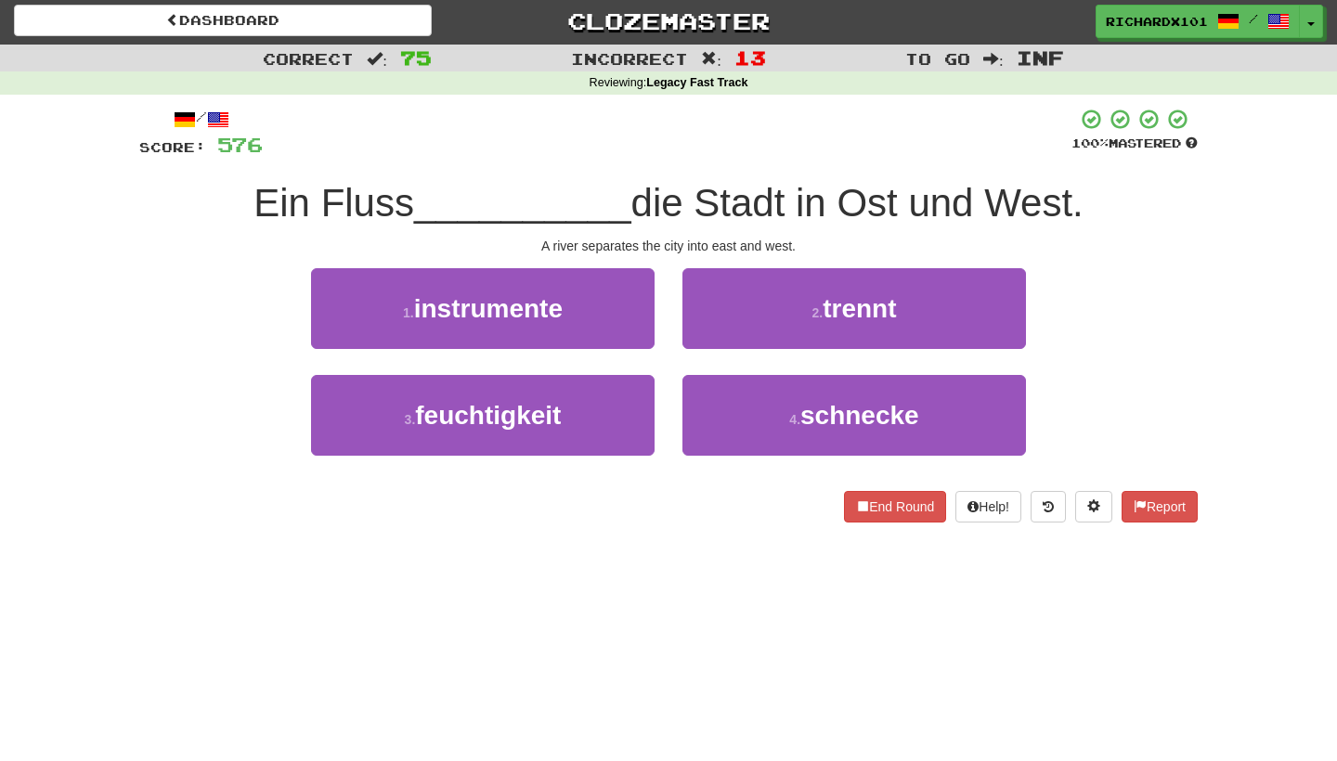
click at [735, 338] on button "2 . trennt" at bounding box center [855, 308] width 344 height 81
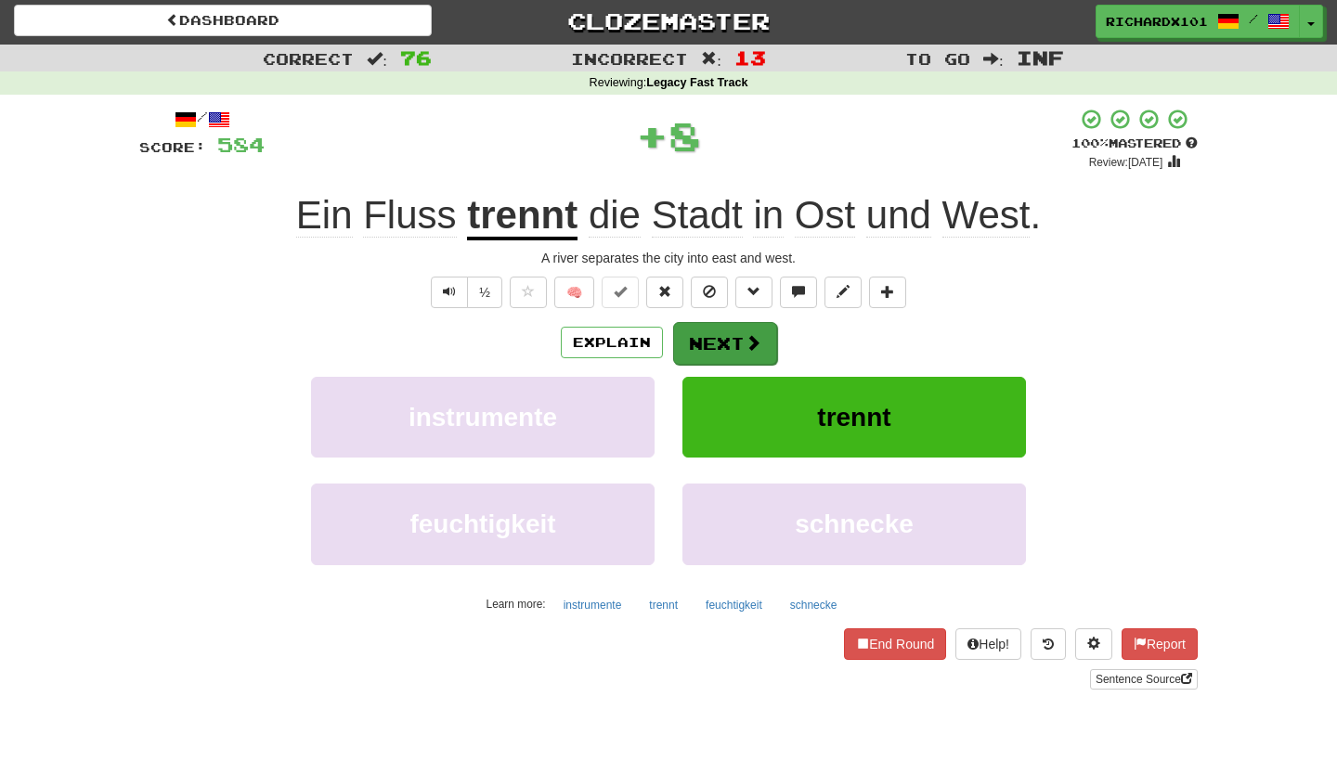
click at [737, 339] on button "Next" at bounding box center [725, 343] width 104 height 43
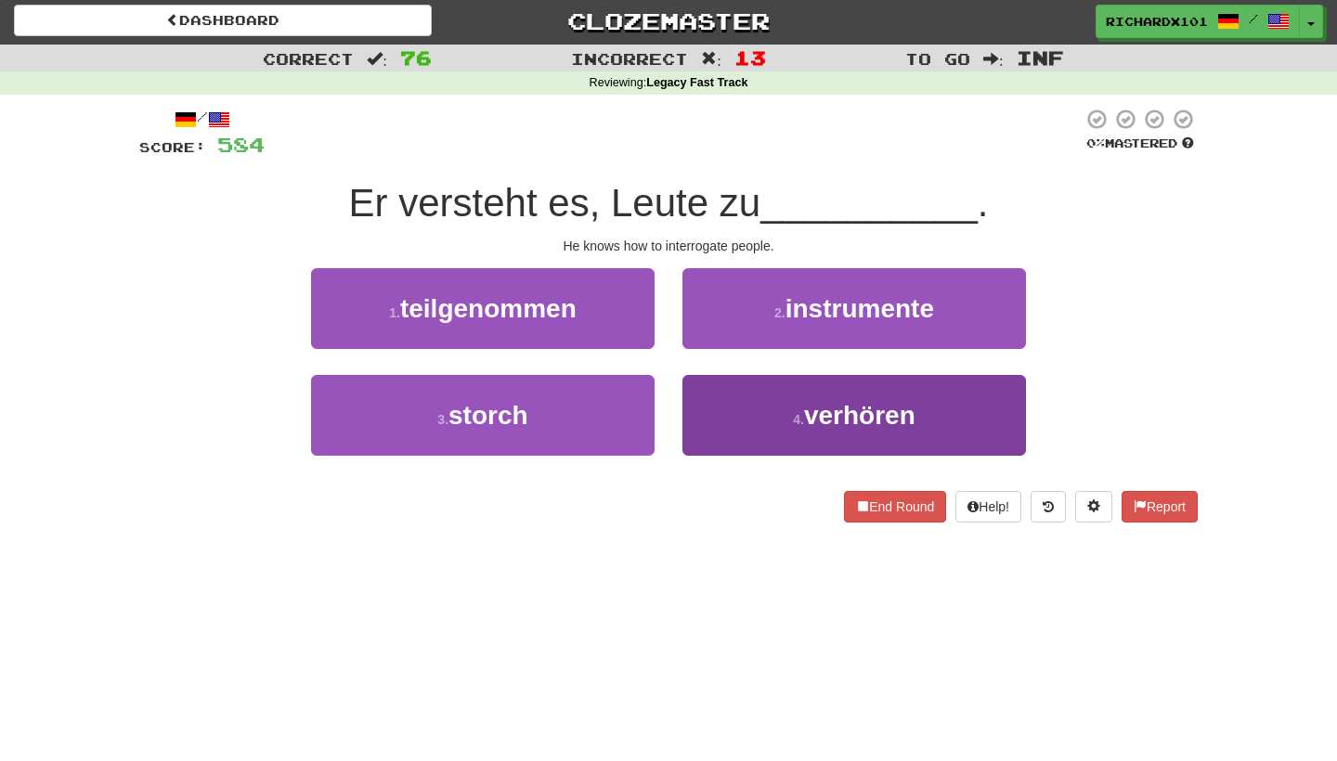
click at [737, 390] on button "4 . verhören" at bounding box center [855, 415] width 344 height 81
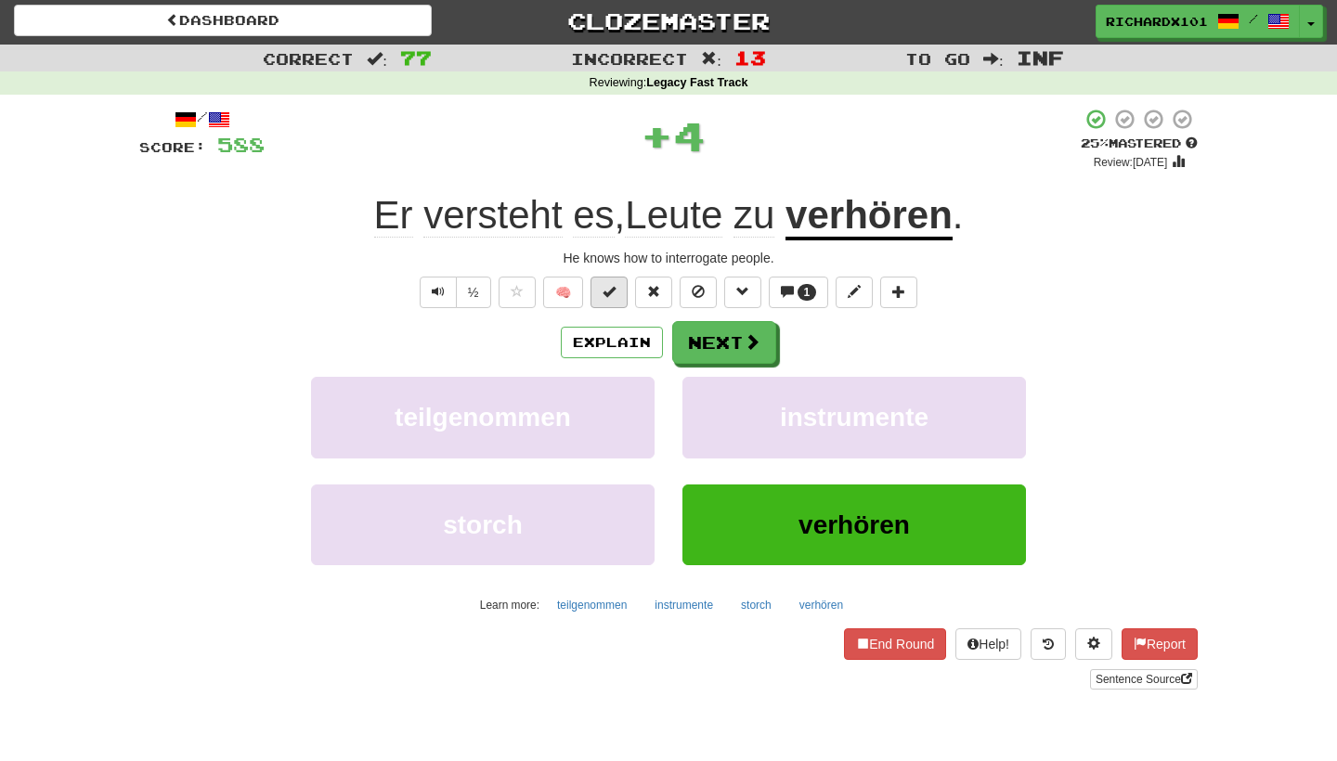
click at [624, 282] on button at bounding box center [609, 293] width 37 height 32
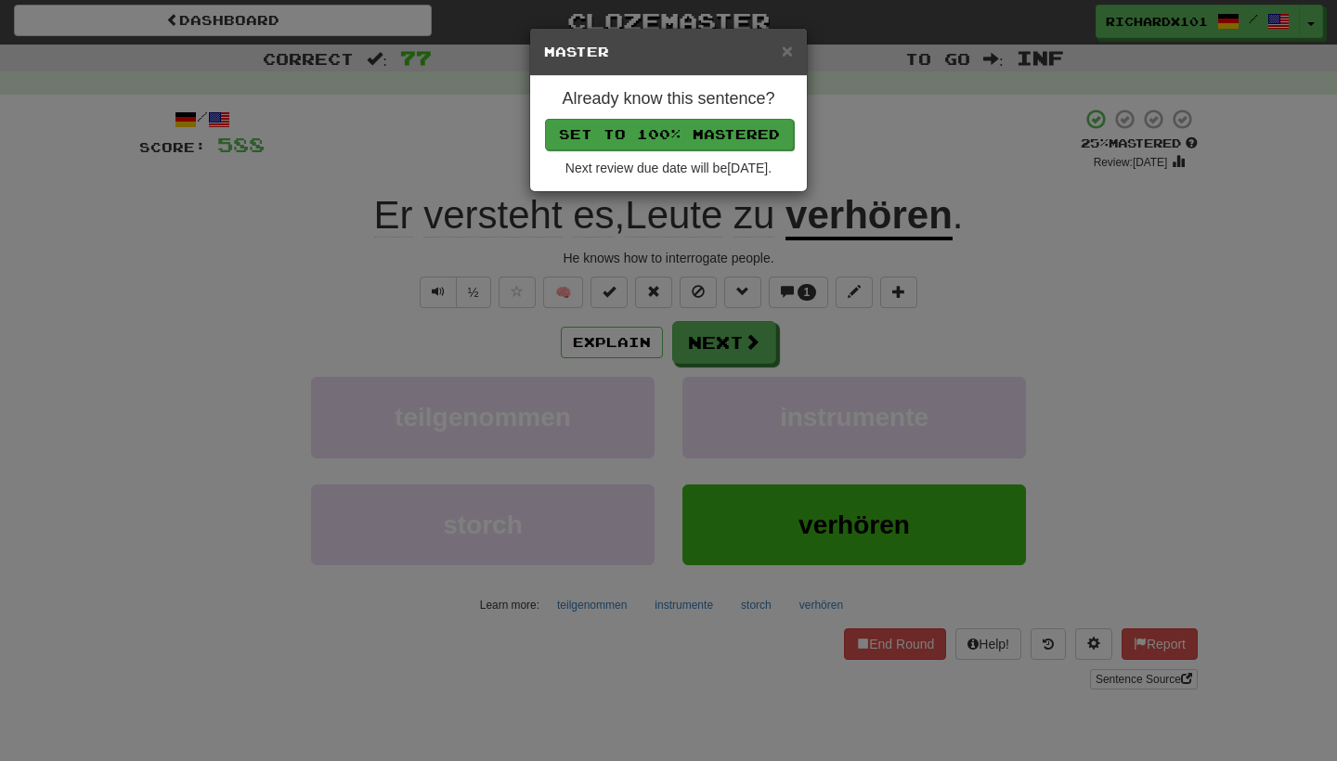
click at [688, 127] on button "Set to 100% Mastered" at bounding box center [669, 135] width 249 height 32
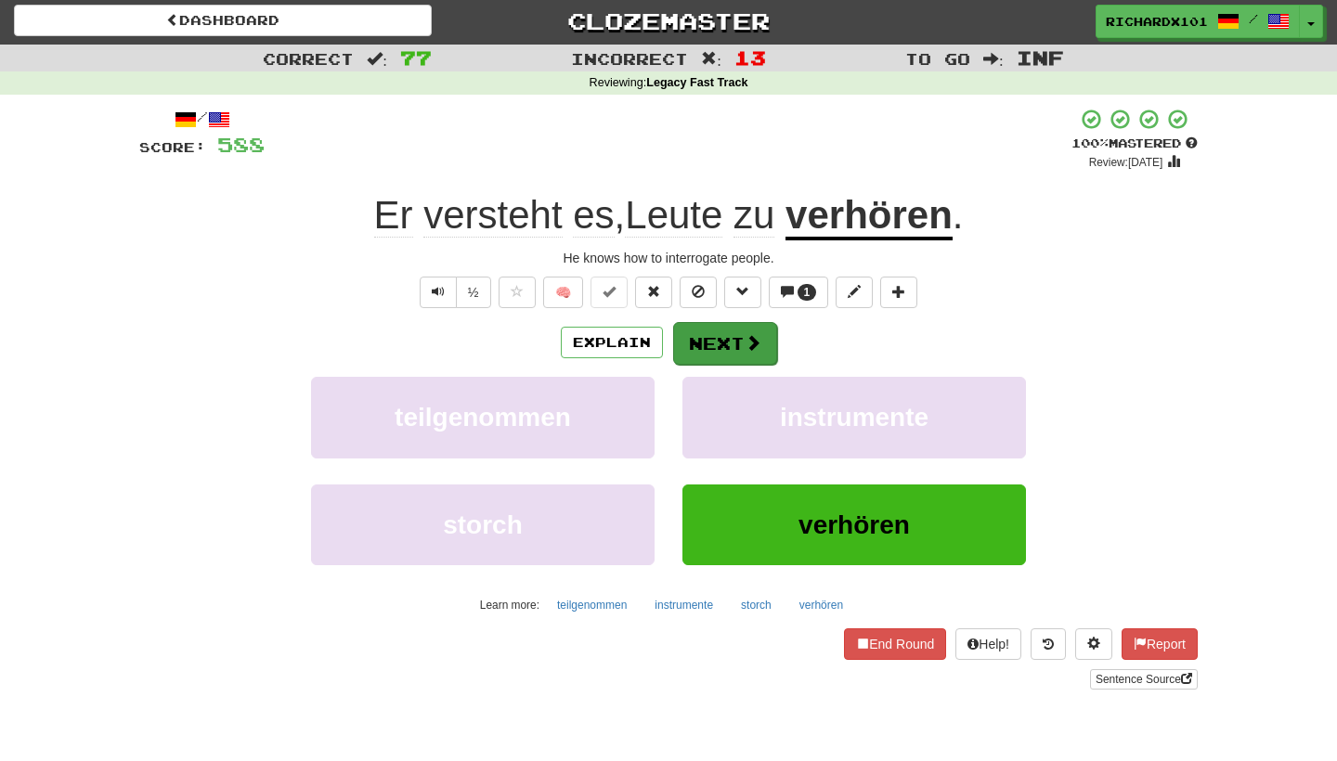
click at [696, 332] on button "Next" at bounding box center [725, 343] width 104 height 43
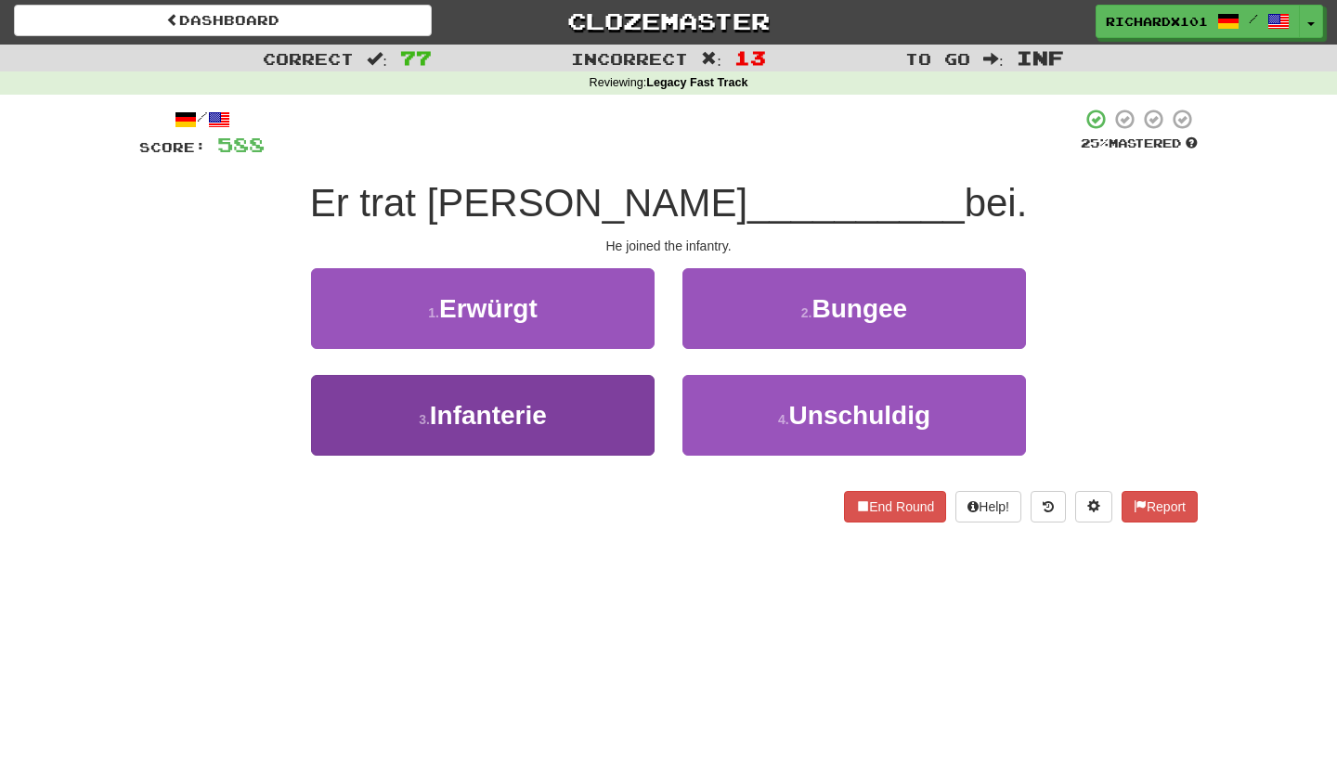
click at [616, 418] on button "3 . Infanterie" at bounding box center [483, 415] width 344 height 81
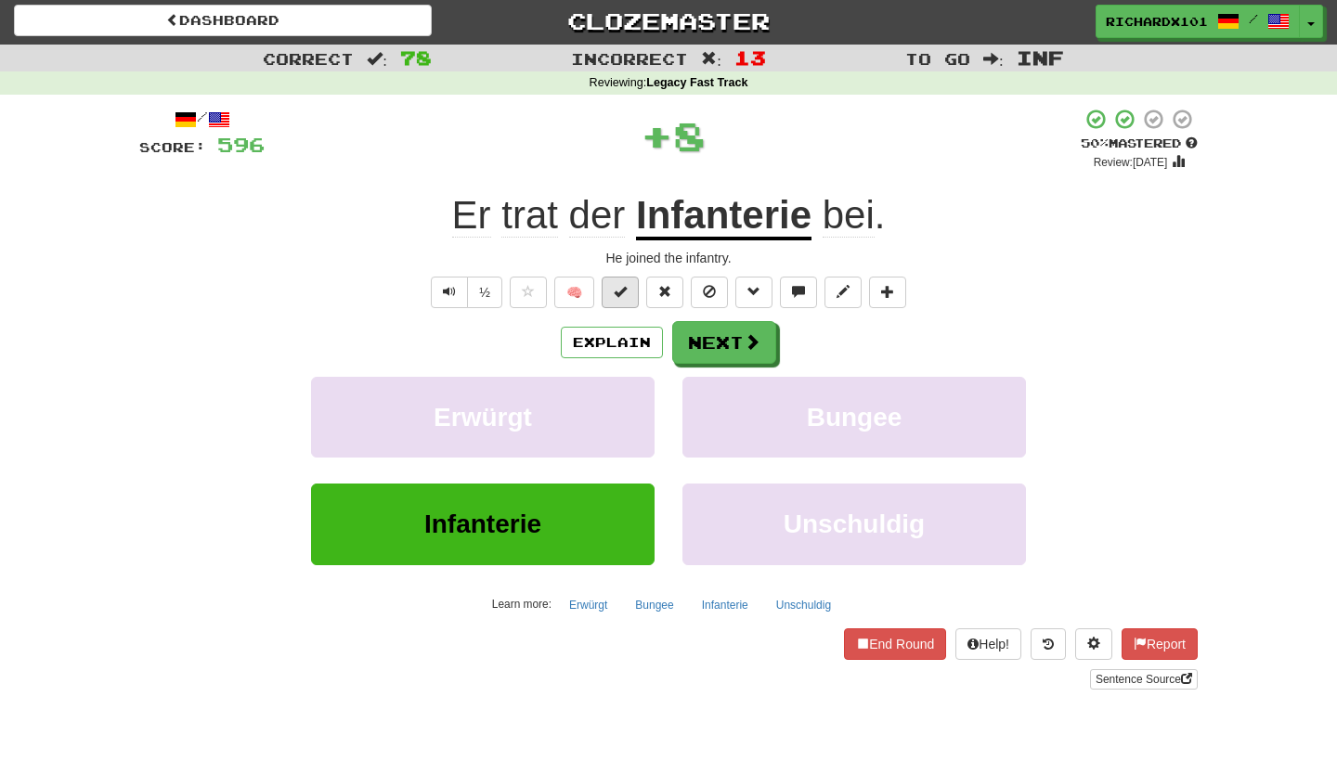
click at [631, 301] on button at bounding box center [620, 293] width 37 height 32
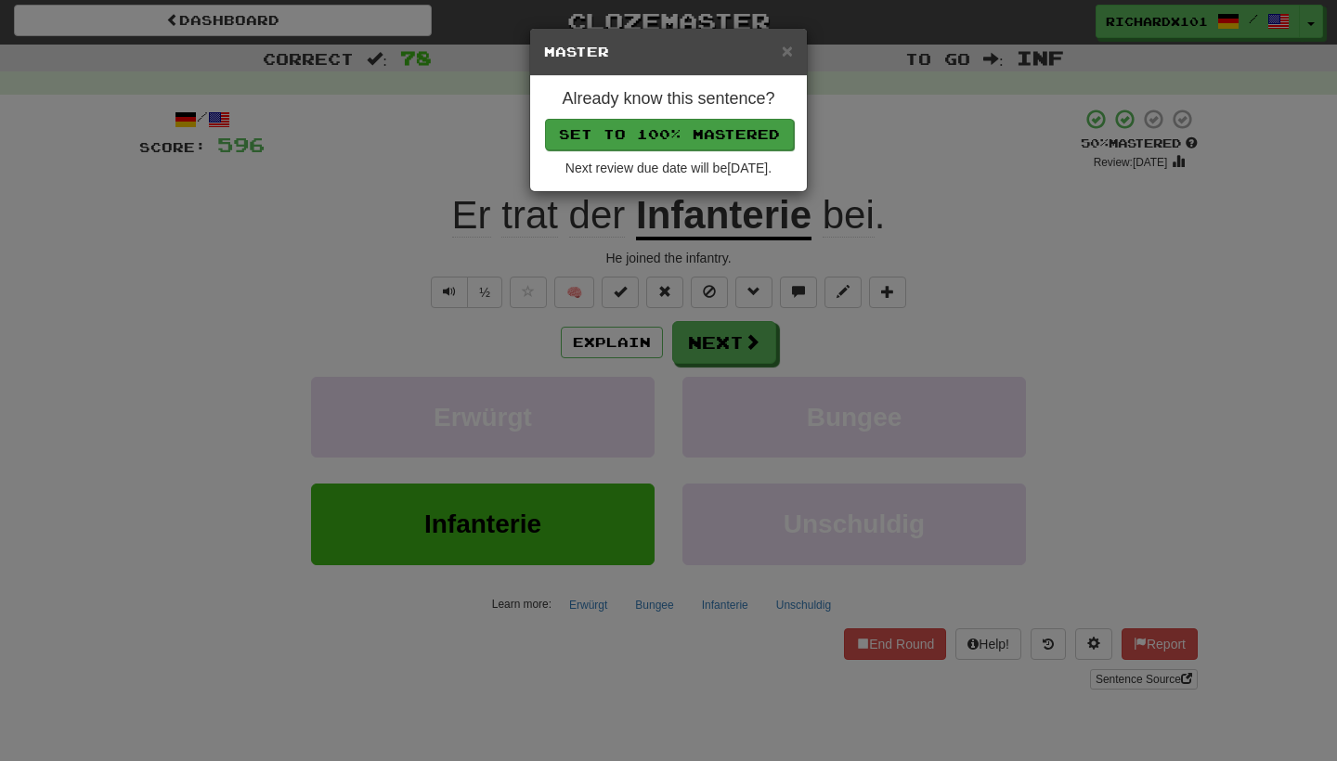
click at [718, 139] on button "Set to 100% Mastered" at bounding box center [669, 135] width 249 height 32
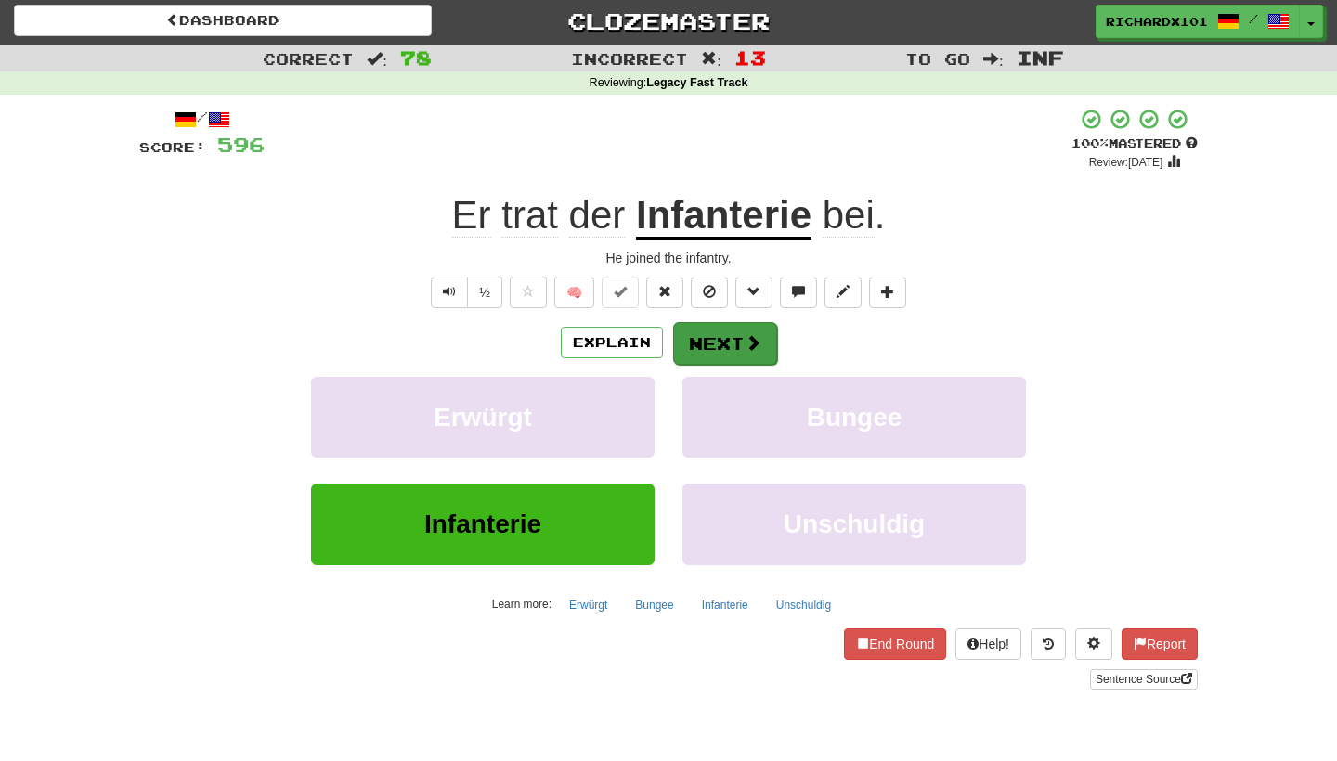
click at [735, 343] on button "Next" at bounding box center [725, 343] width 104 height 43
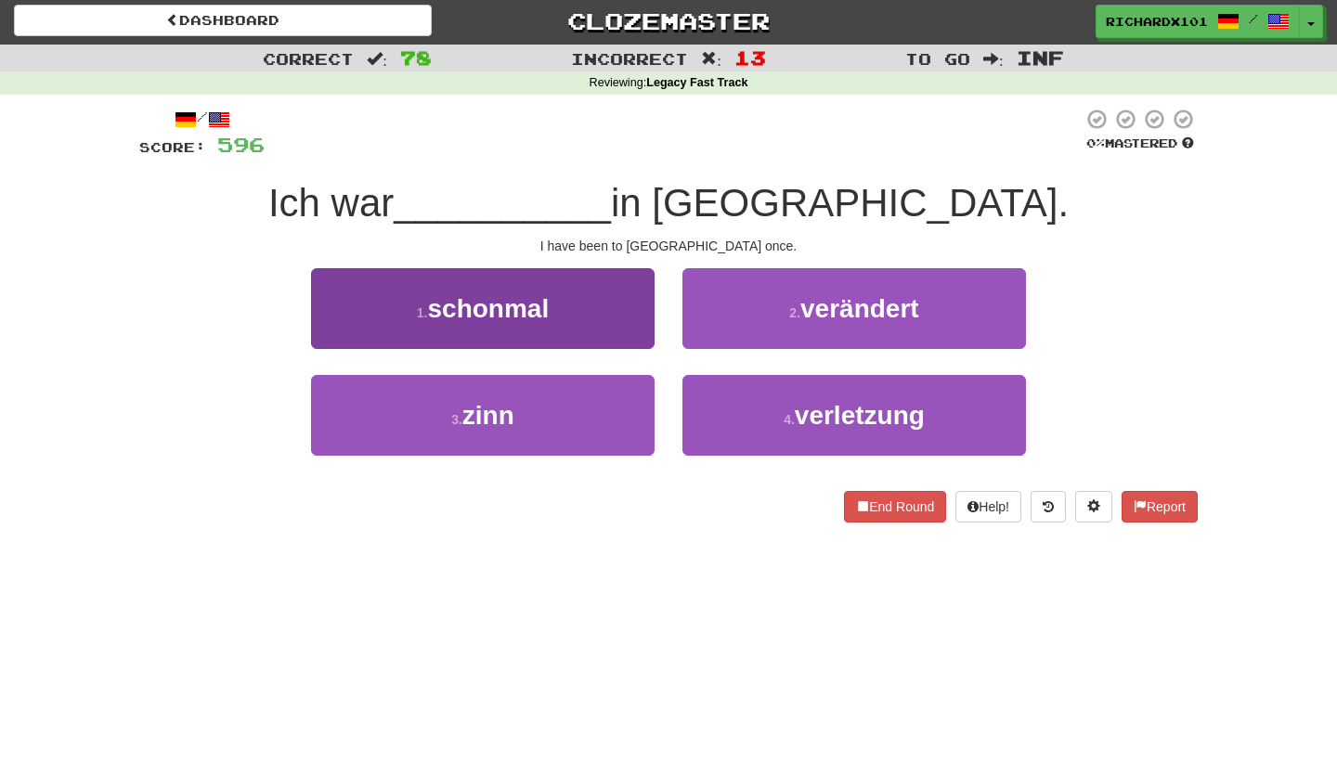
click at [631, 307] on button "1 . schonmal" at bounding box center [483, 308] width 344 height 81
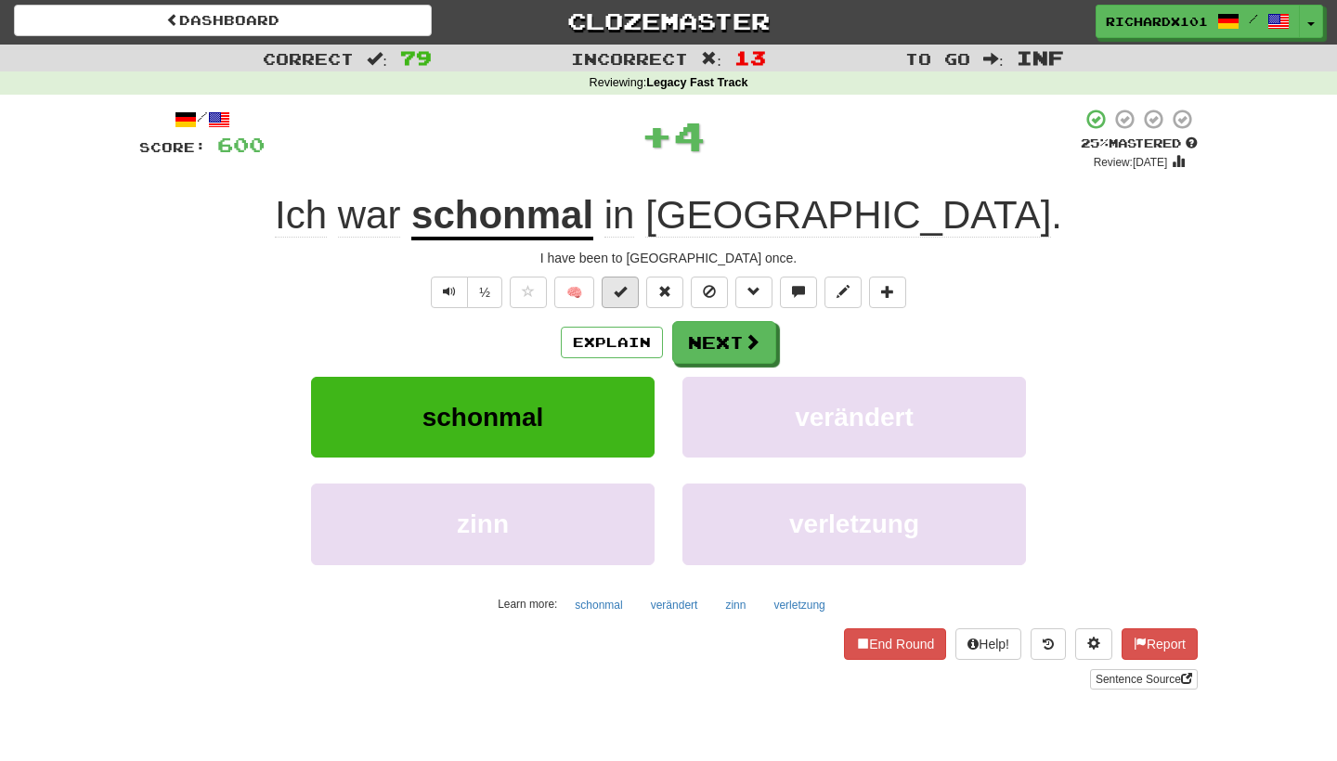
click at [624, 288] on span at bounding box center [620, 291] width 13 height 13
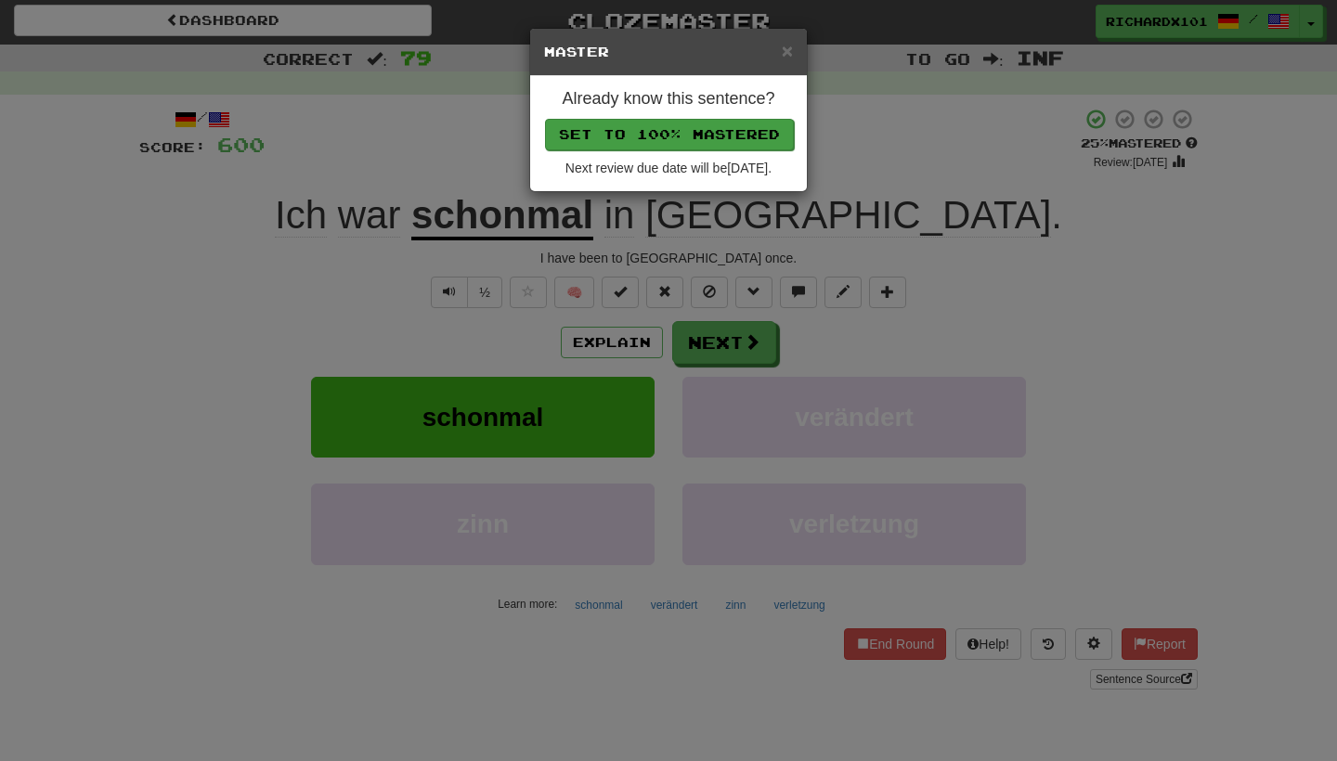
click at [662, 140] on button "Set to 100% Mastered" at bounding box center [669, 135] width 249 height 32
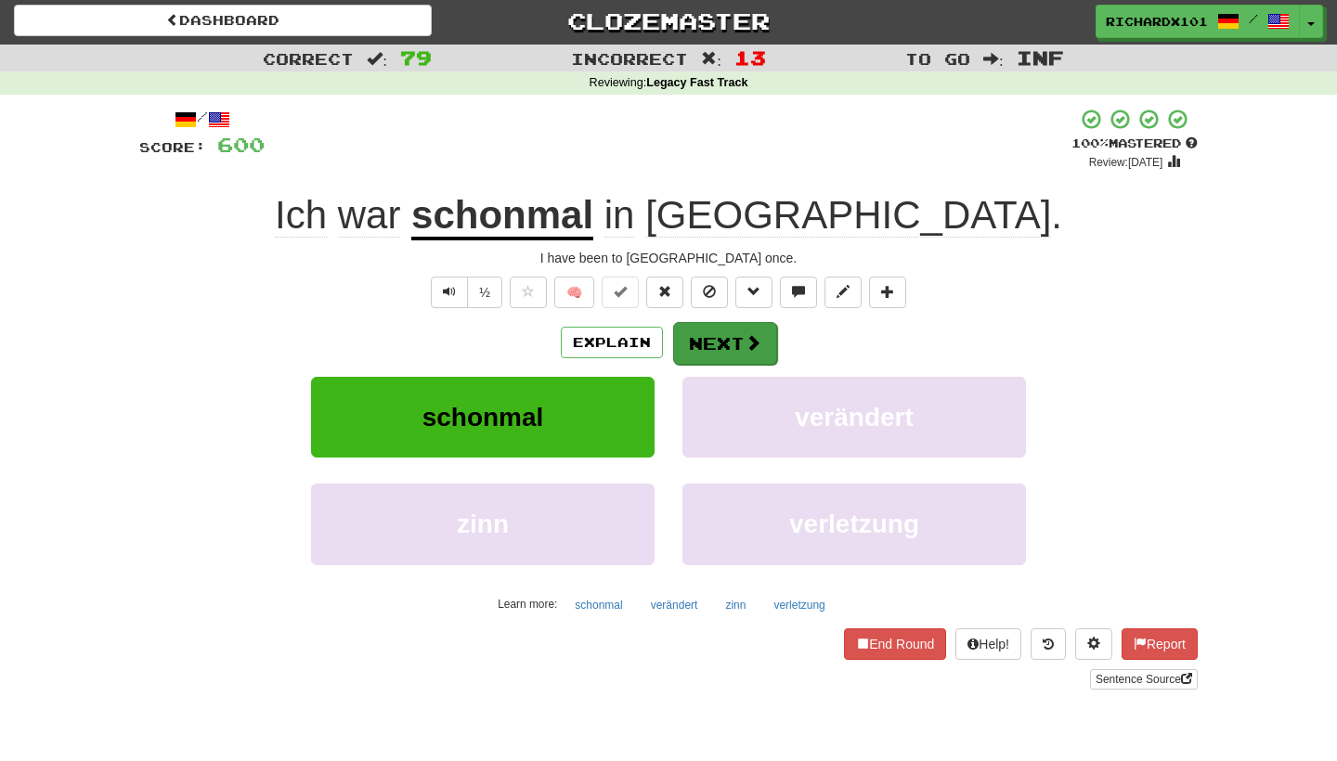
click at [717, 337] on button "Next" at bounding box center [725, 343] width 104 height 43
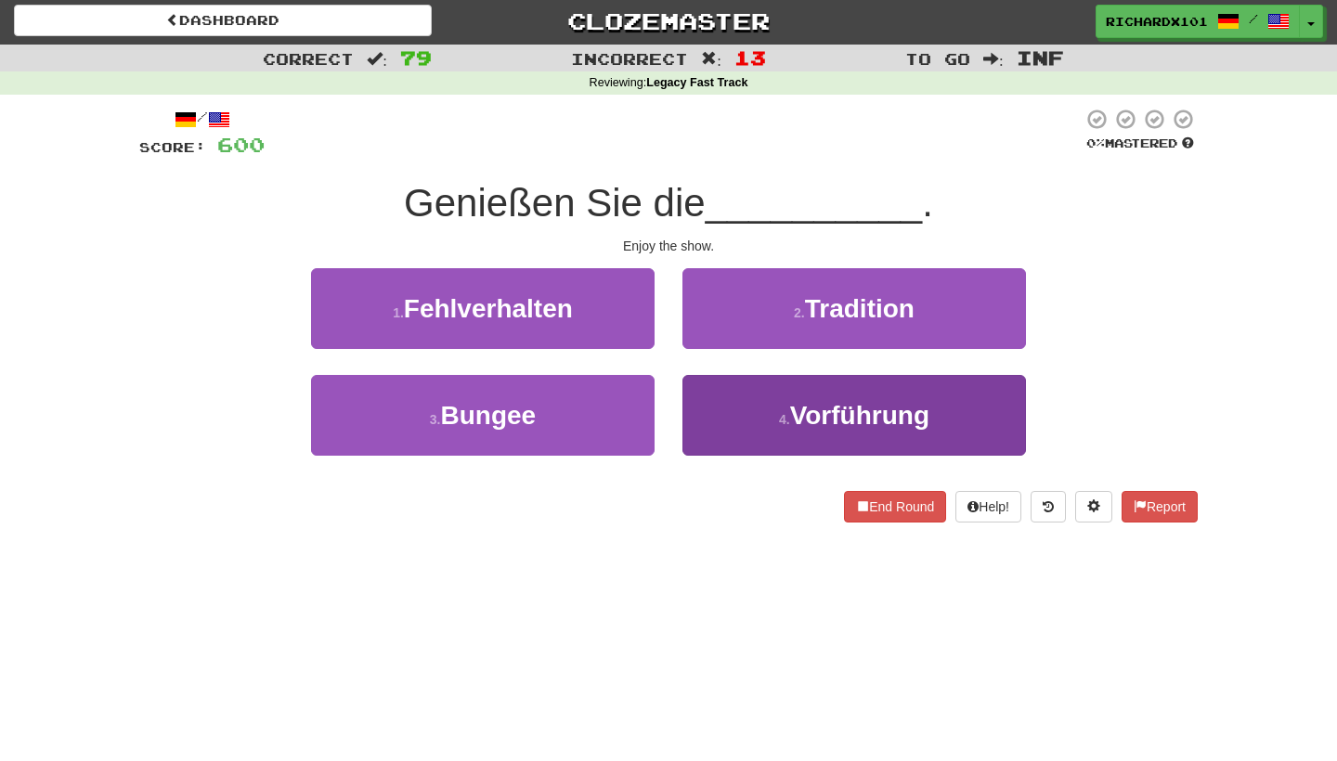
click at [739, 410] on button "4 . Vorführung" at bounding box center [855, 415] width 344 height 81
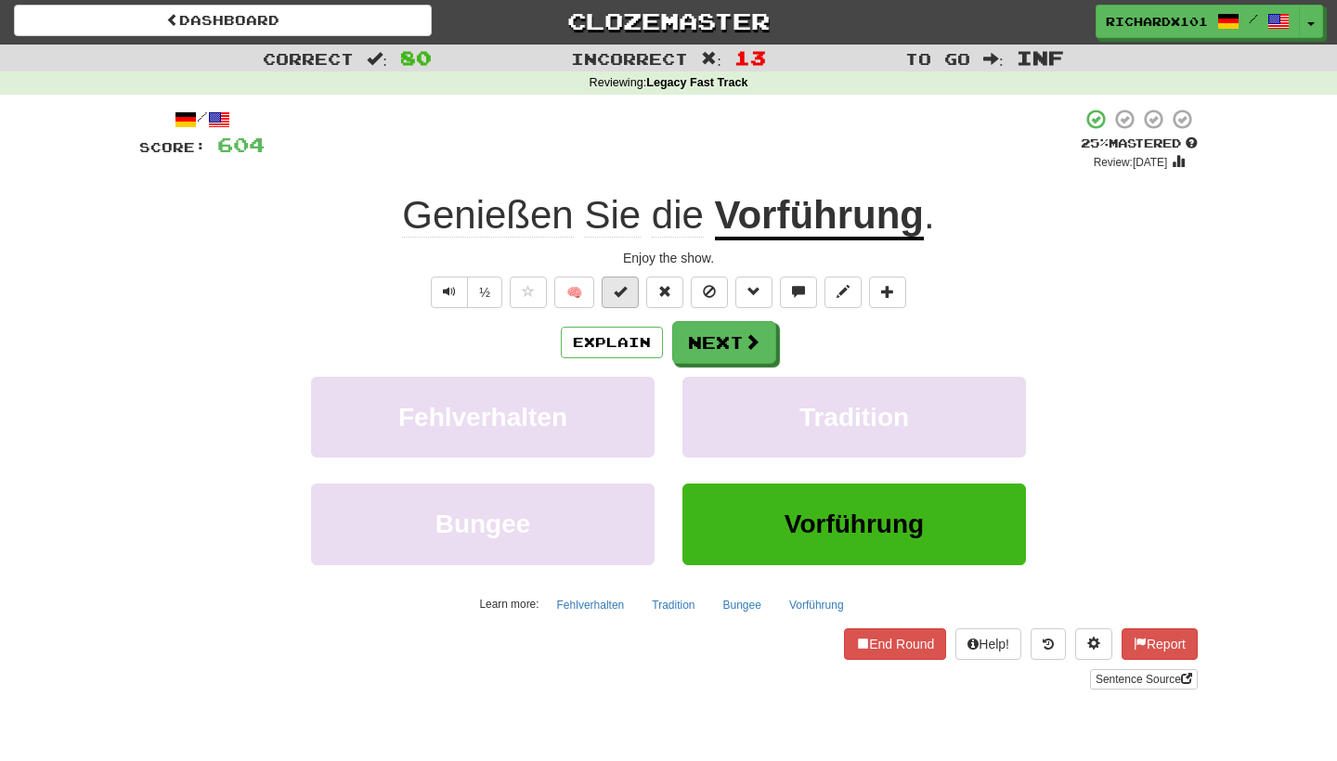
click at [623, 290] on span at bounding box center [620, 291] width 13 height 13
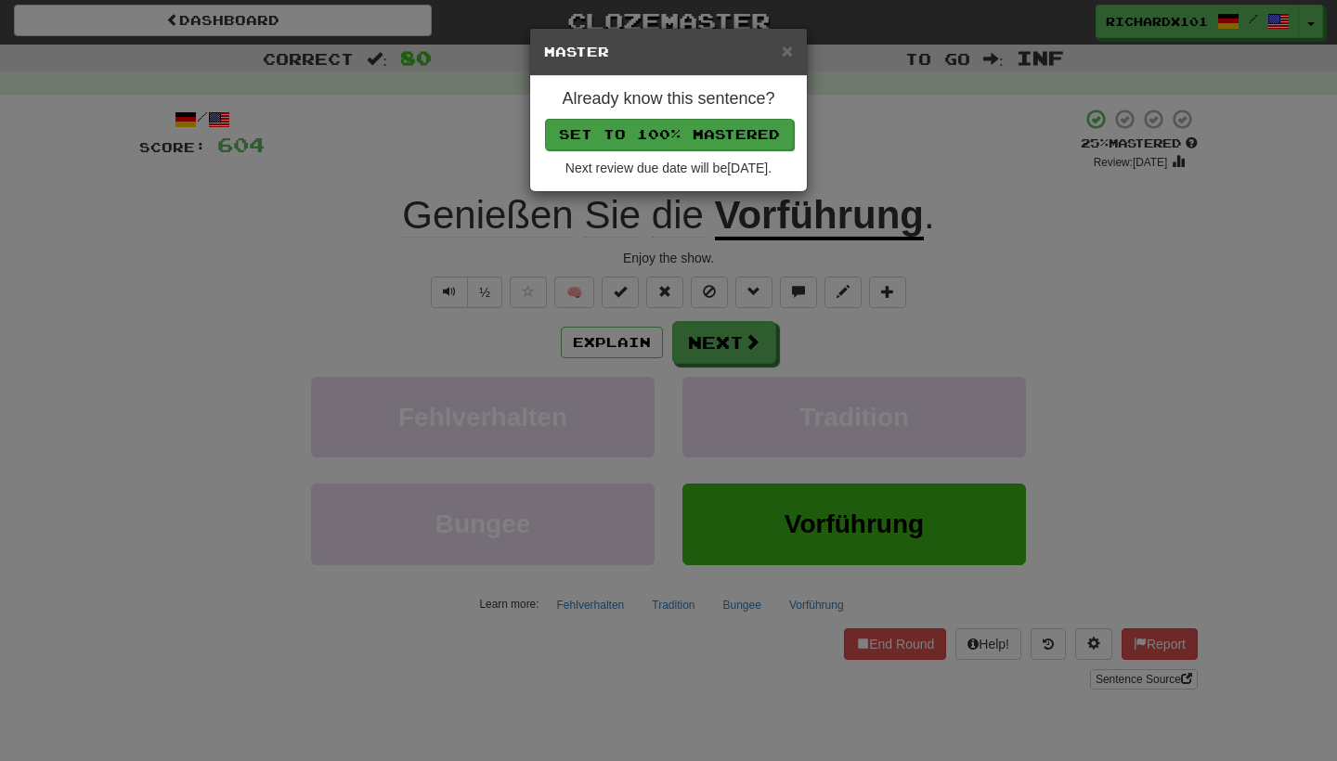
click at [693, 128] on button "Set to 100% Mastered" at bounding box center [669, 135] width 249 height 32
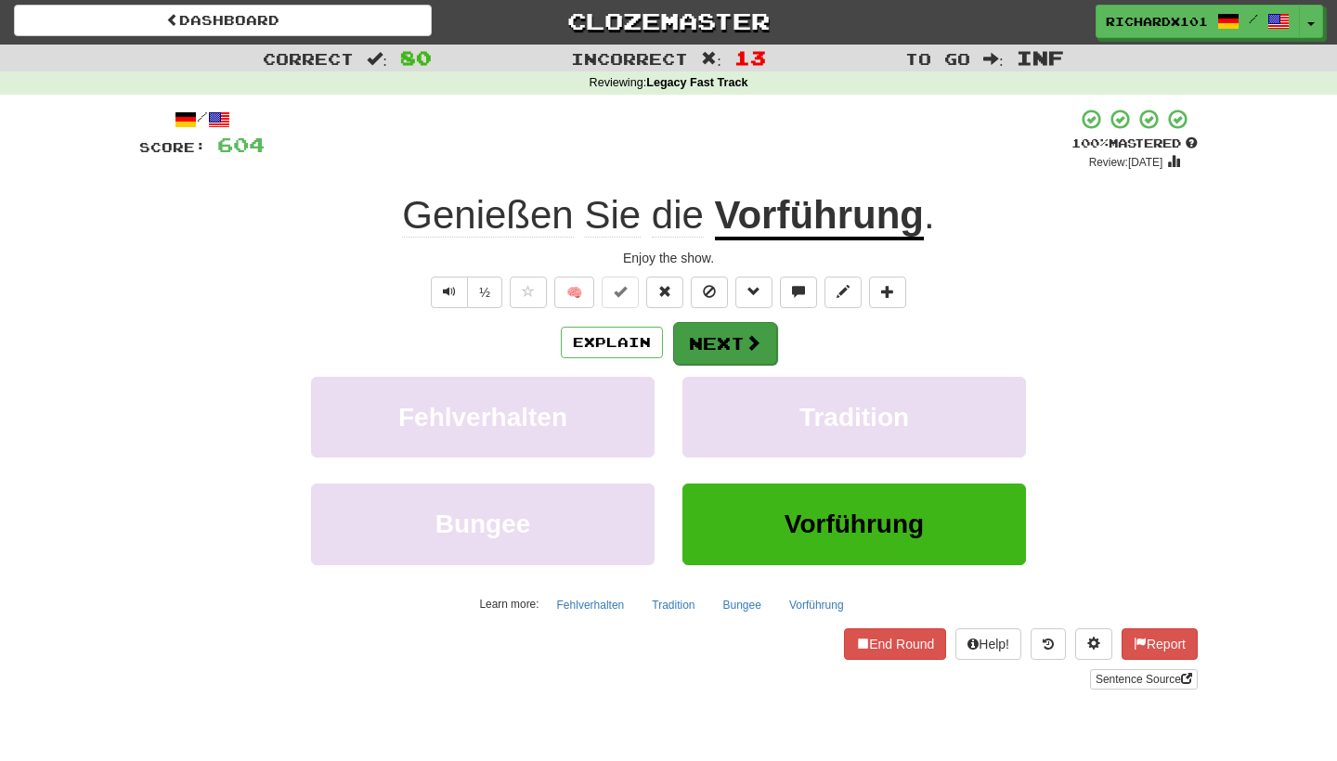
click at [709, 326] on button "Next" at bounding box center [725, 343] width 104 height 43
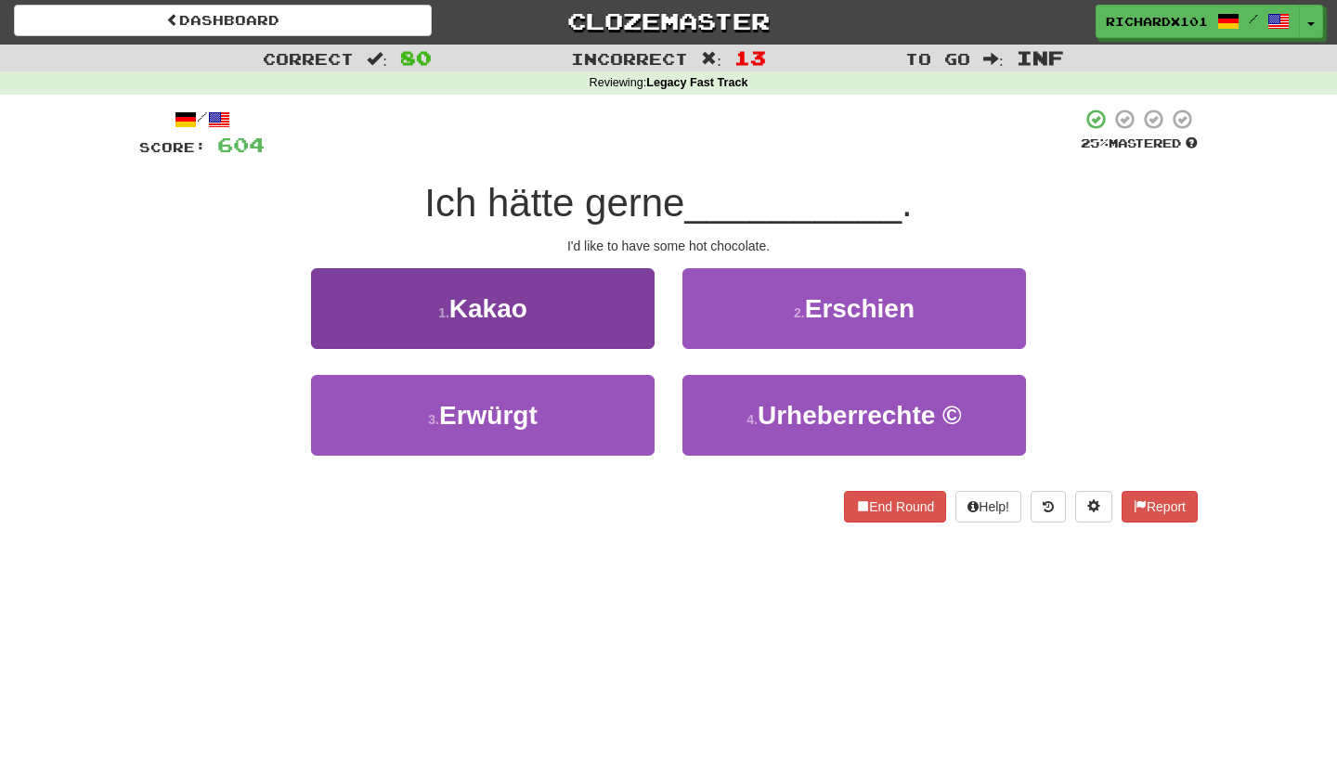
click at [627, 296] on button "1 . Kakao" at bounding box center [483, 308] width 344 height 81
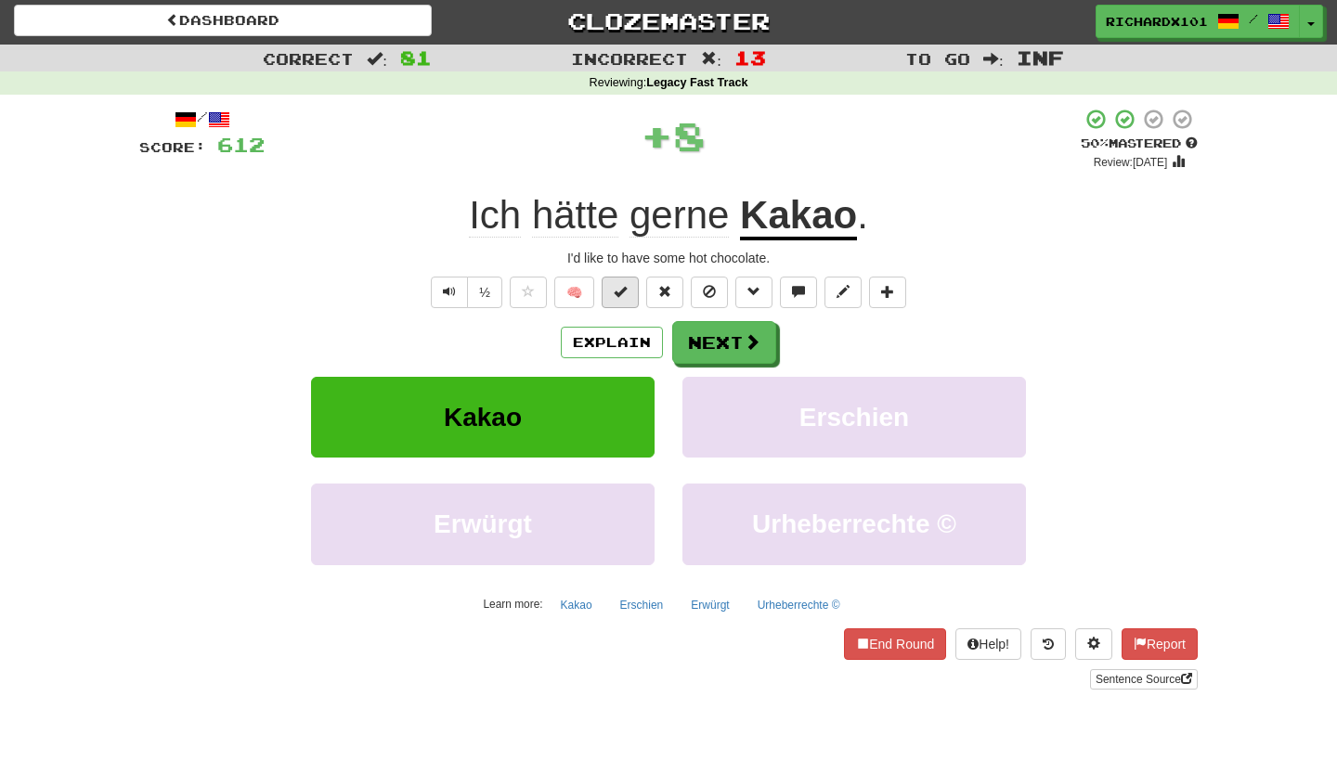
click at [631, 286] on button at bounding box center [620, 293] width 37 height 32
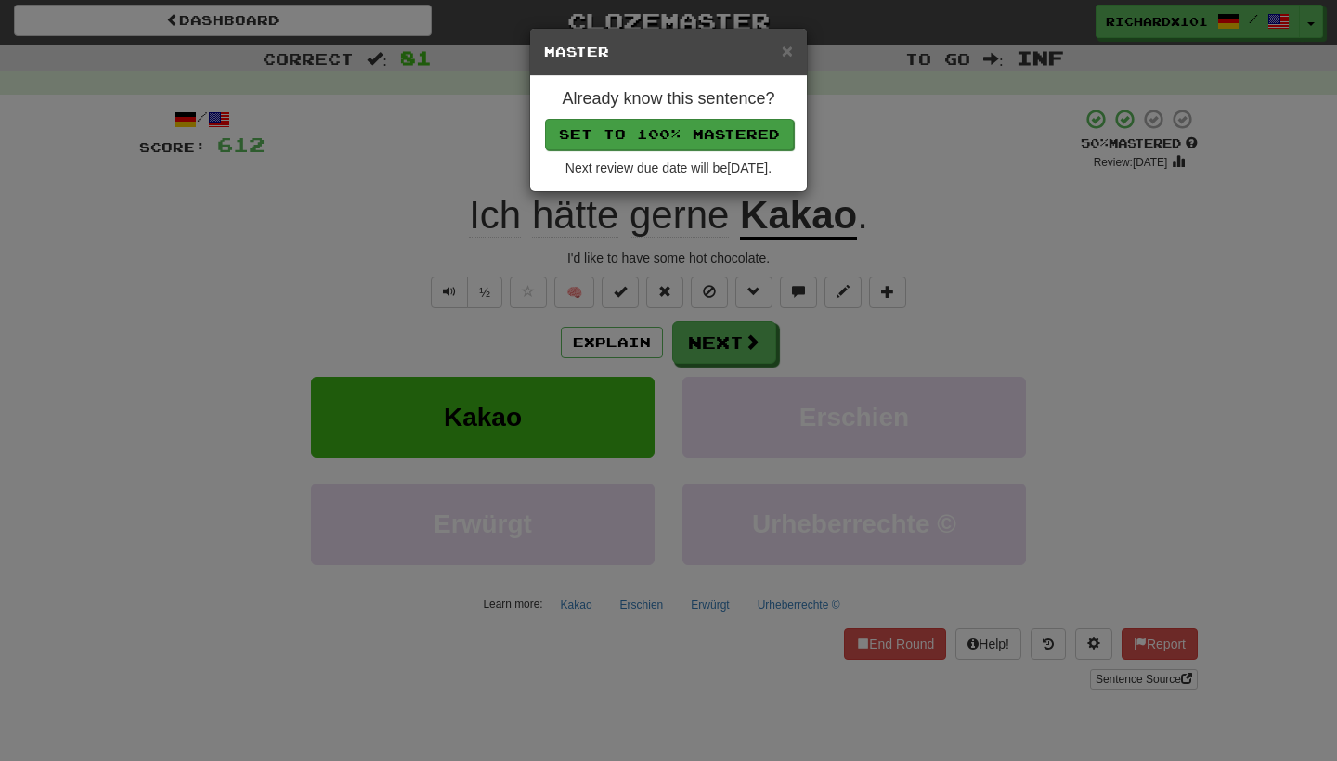
click at [683, 127] on button "Set to 100% Mastered" at bounding box center [669, 135] width 249 height 32
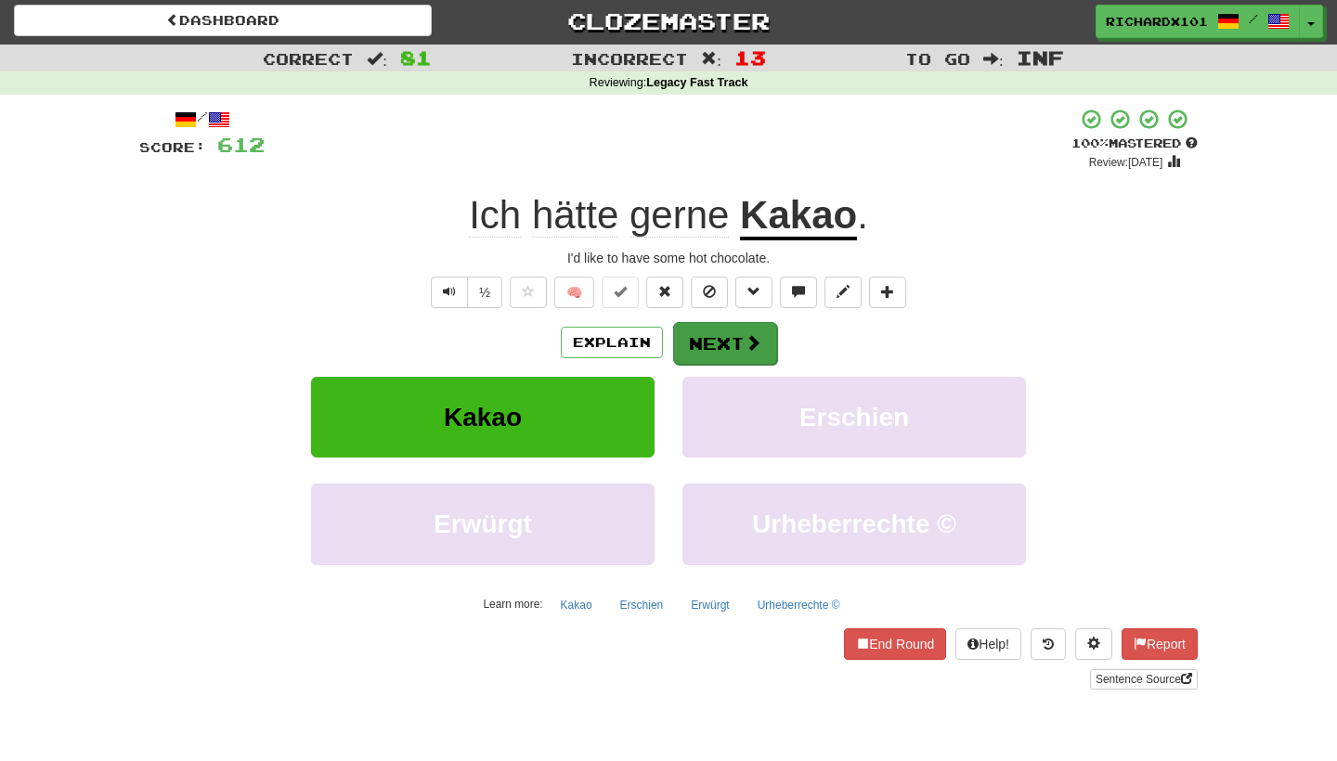
click at [711, 337] on button "Next" at bounding box center [725, 343] width 104 height 43
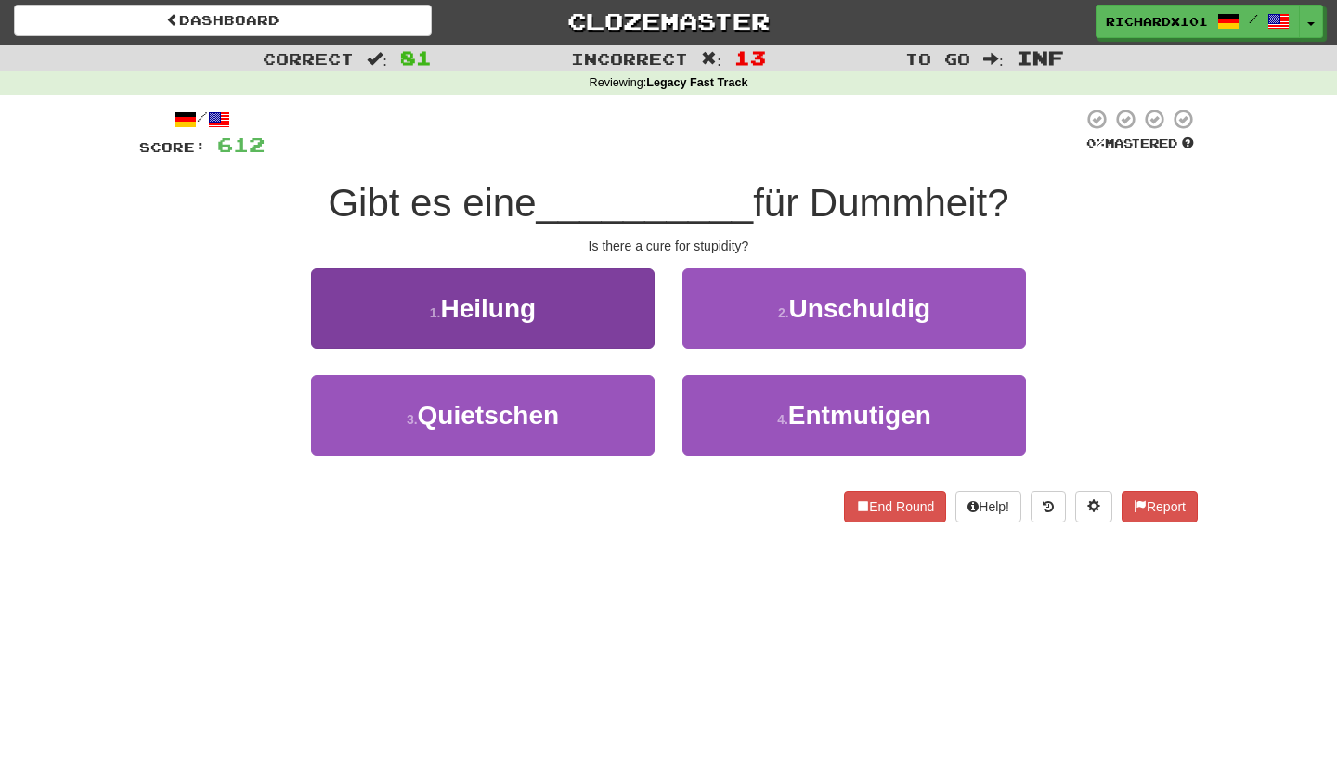
click at [612, 310] on button "1 . Heilung" at bounding box center [483, 308] width 344 height 81
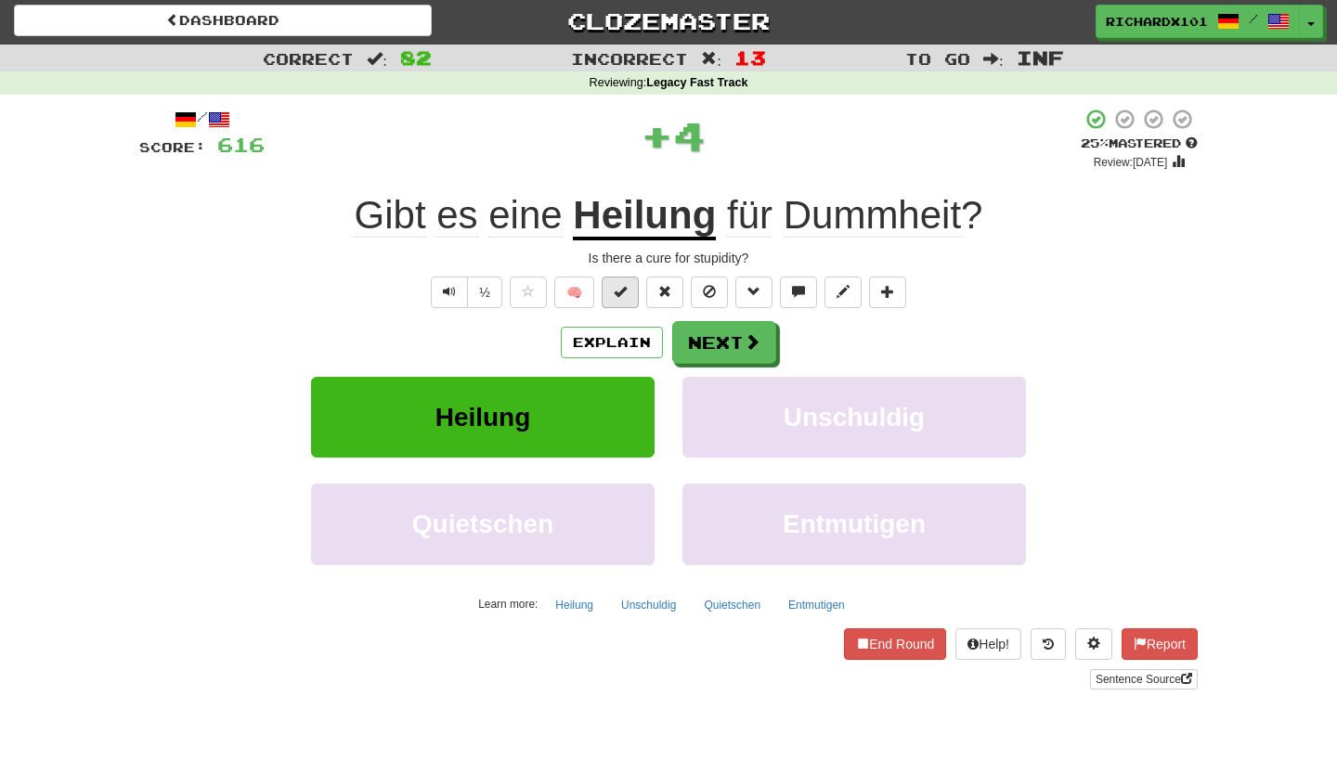
click at [626, 290] on span at bounding box center [620, 291] width 13 height 13
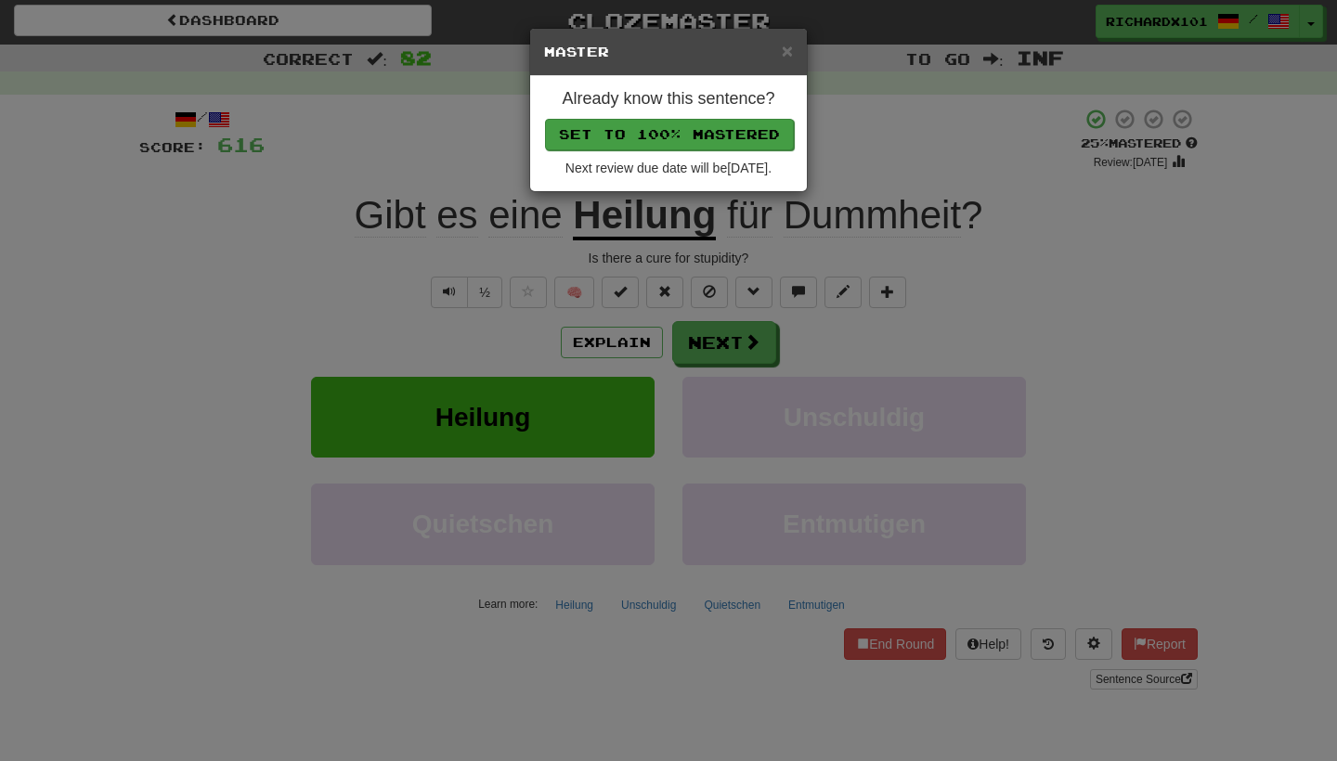
click at [703, 137] on button "Set to 100% Mastered" at bounding box center [669, 135] width 249 height 32
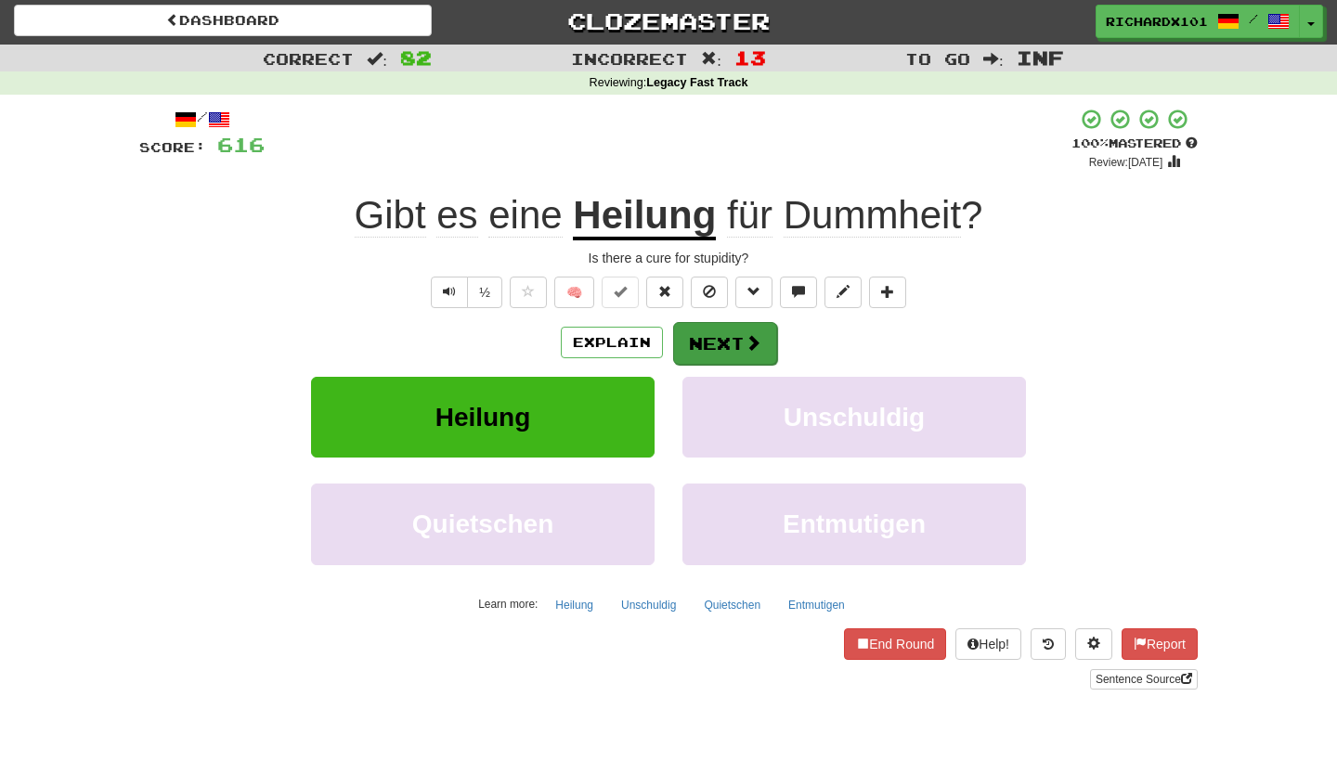
click at [725, 327] on button "Next" at bounding box center [725, 343] width 104 height 43
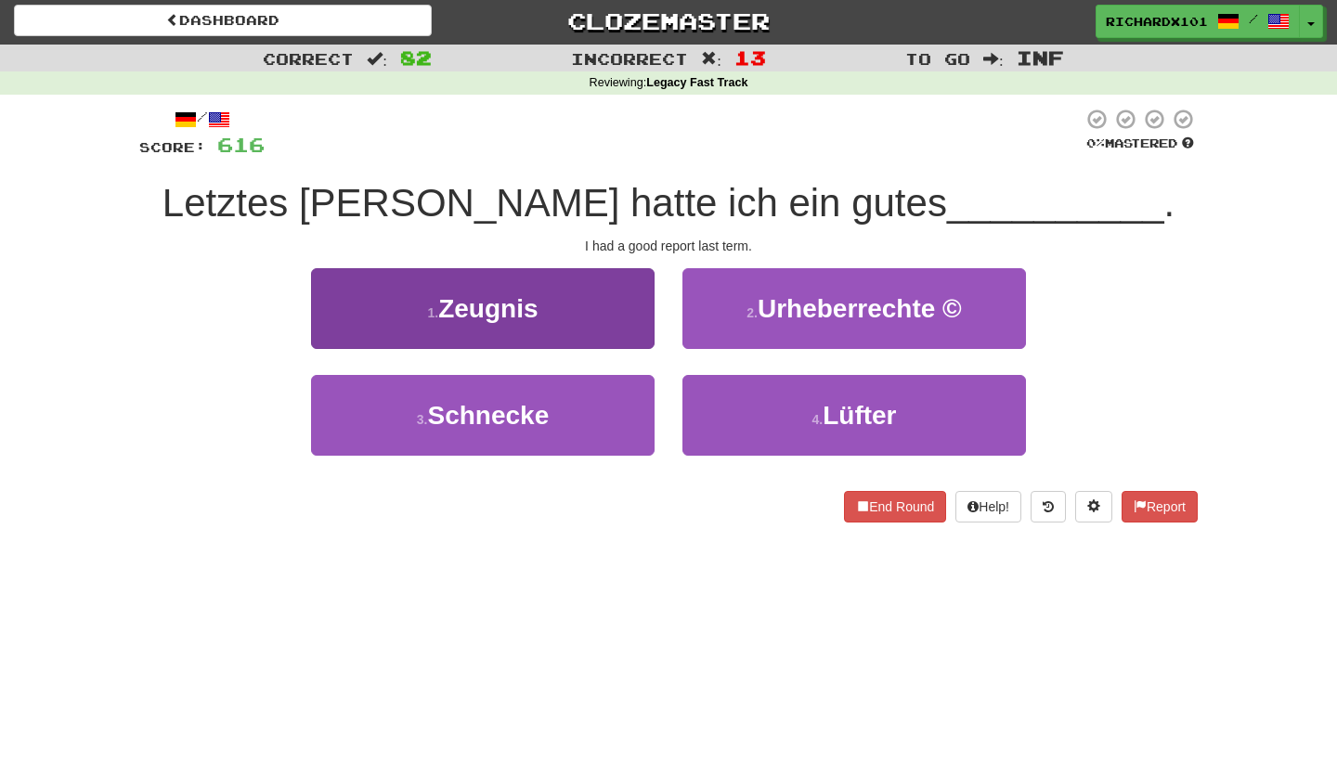
click at [624, 307] on button "1 . Zeugnis" at bounding box center [483, 308] width 344 height 81
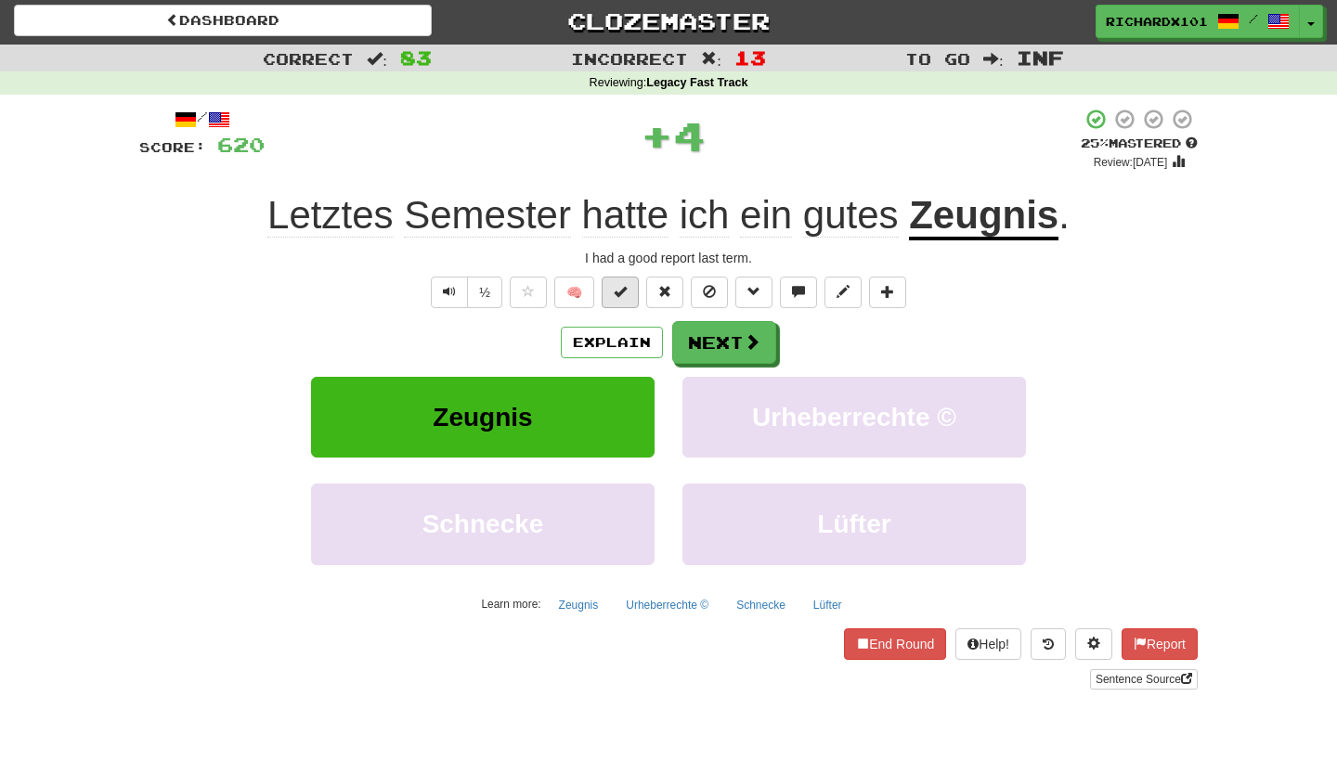
click at [630, 292] on button at bounding box center [620, 293] width 37 height 32
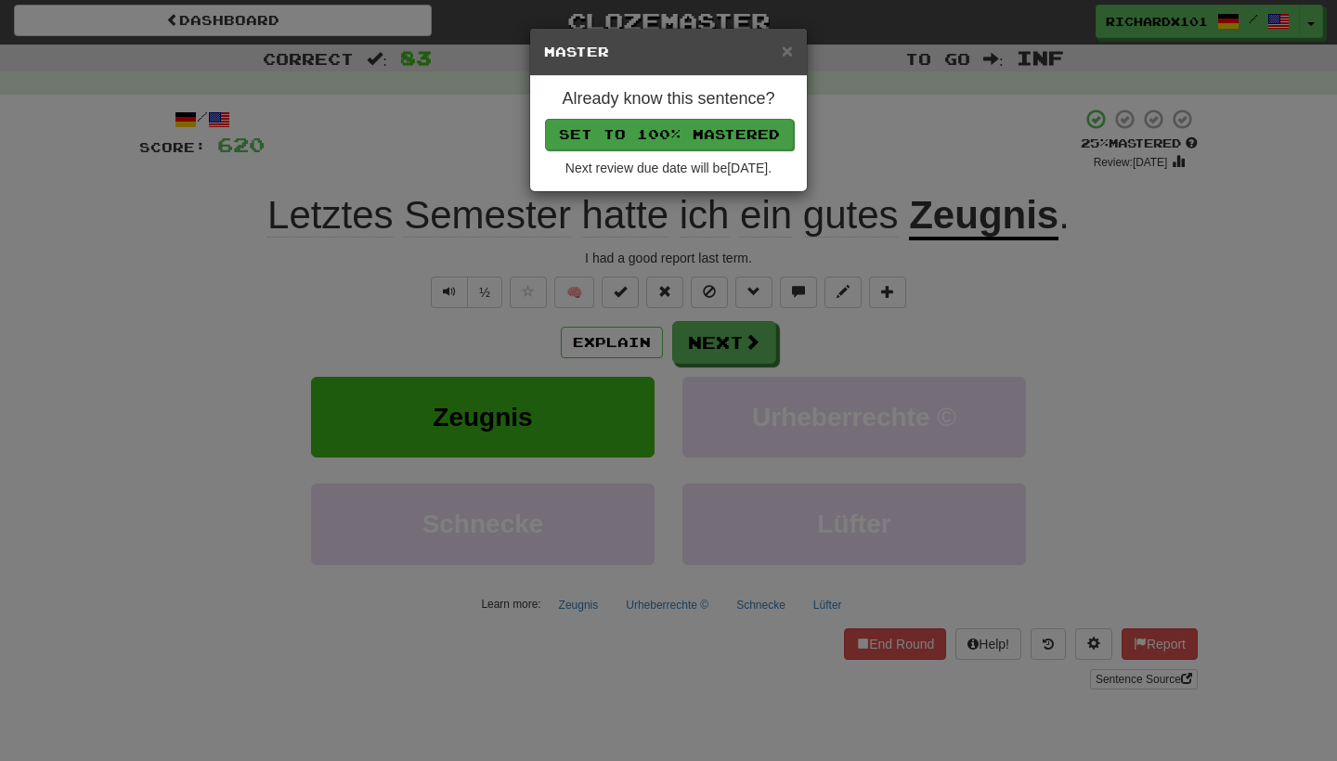
click at [705, 140] on button "Set to 100% Mastered" at bounding box center [669, 135] width 249 height 32
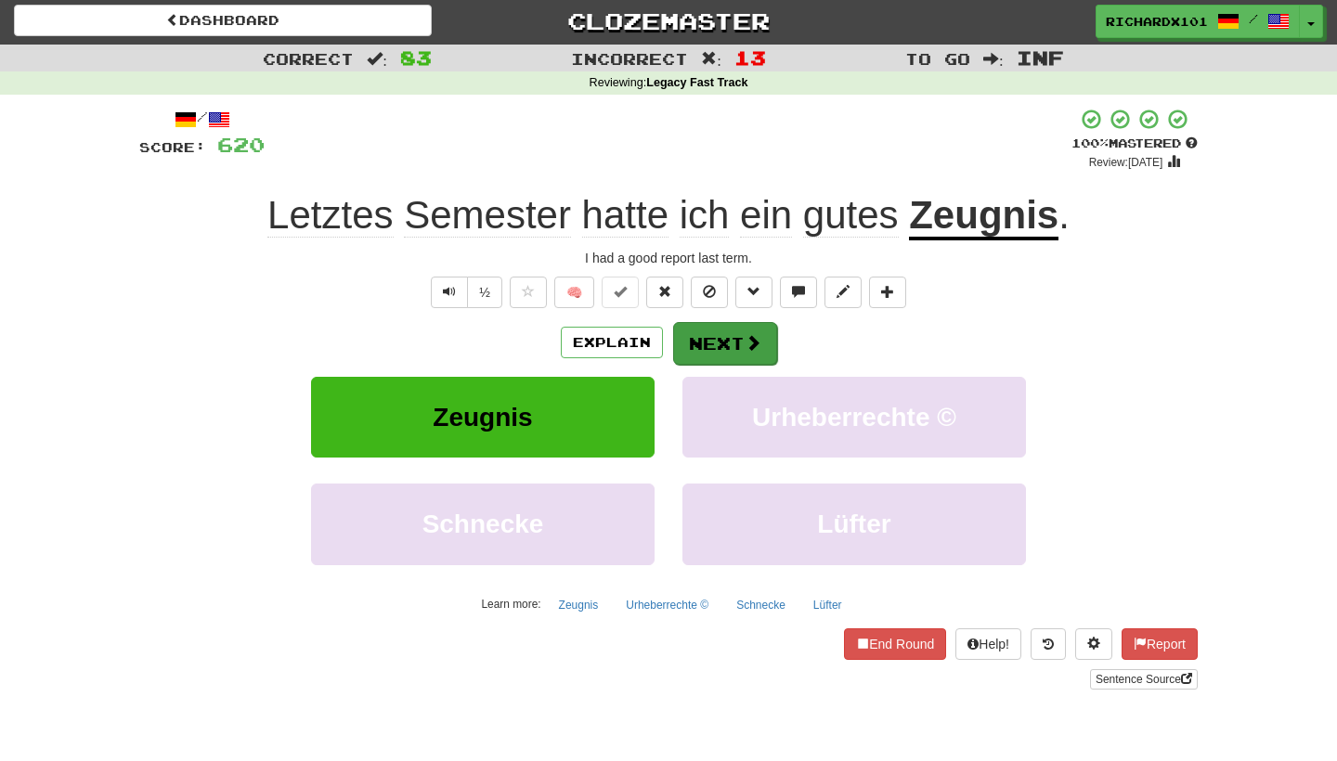
click at [701, 331] on button "Next" at bounding box center [725, 343] width 104 height 43
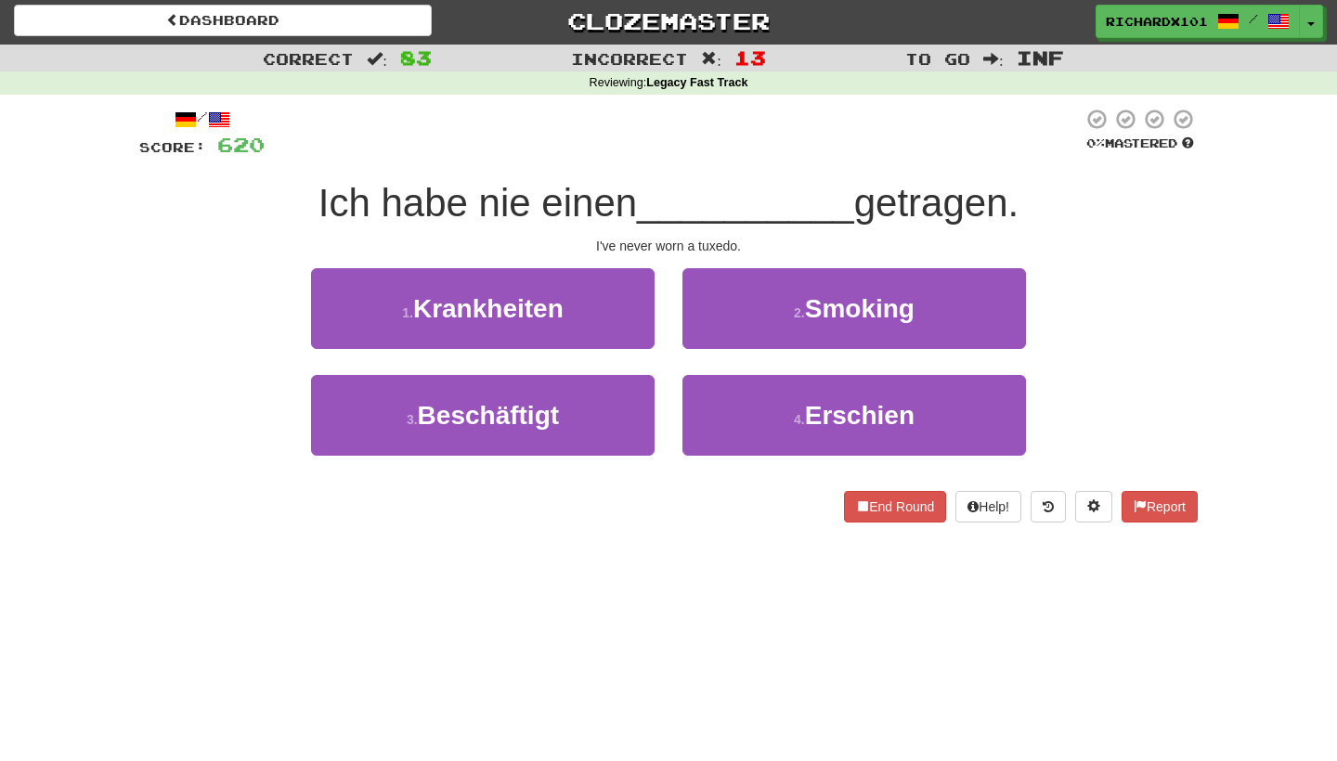
click at [701, 331] on button "2 . Smoking" at bounding box center [855, 308] width 344 height 81
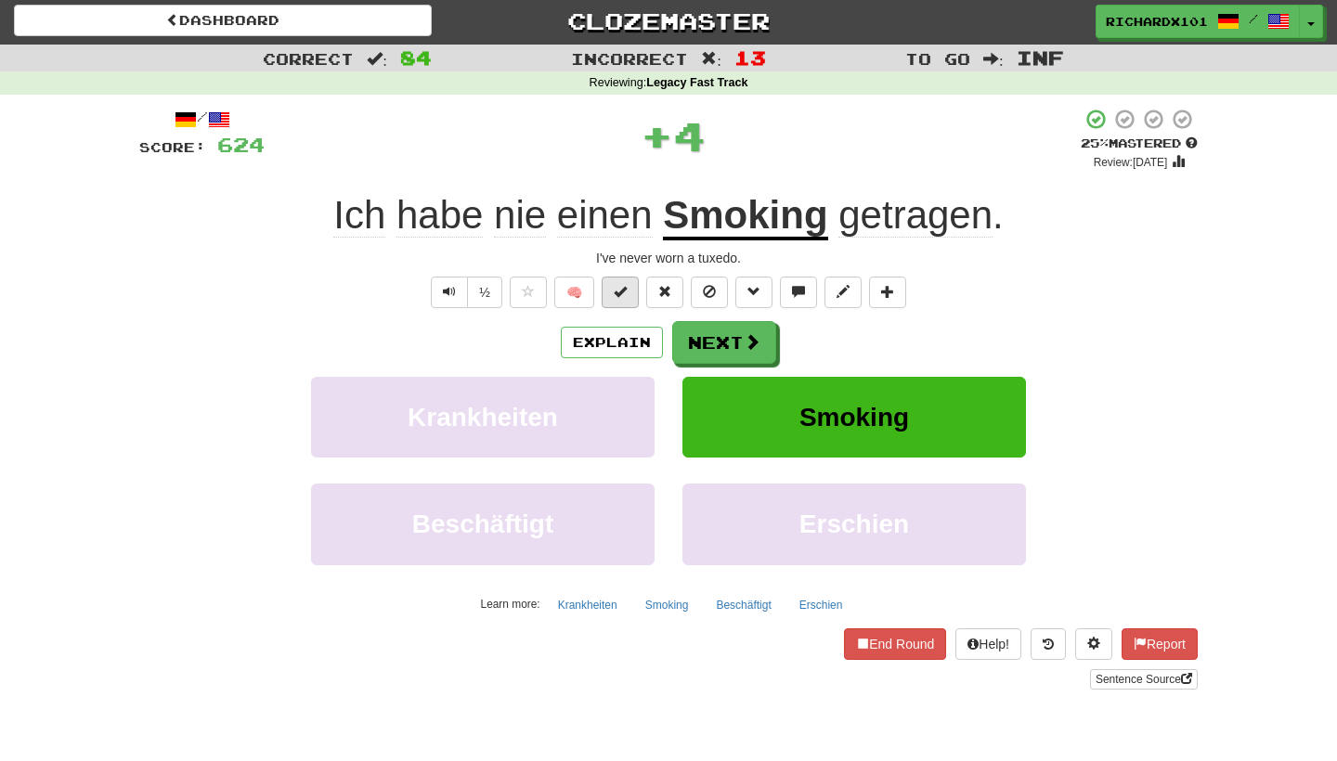
click at [628, 289] on button at bounding box center [620, 293] width 37 height 32
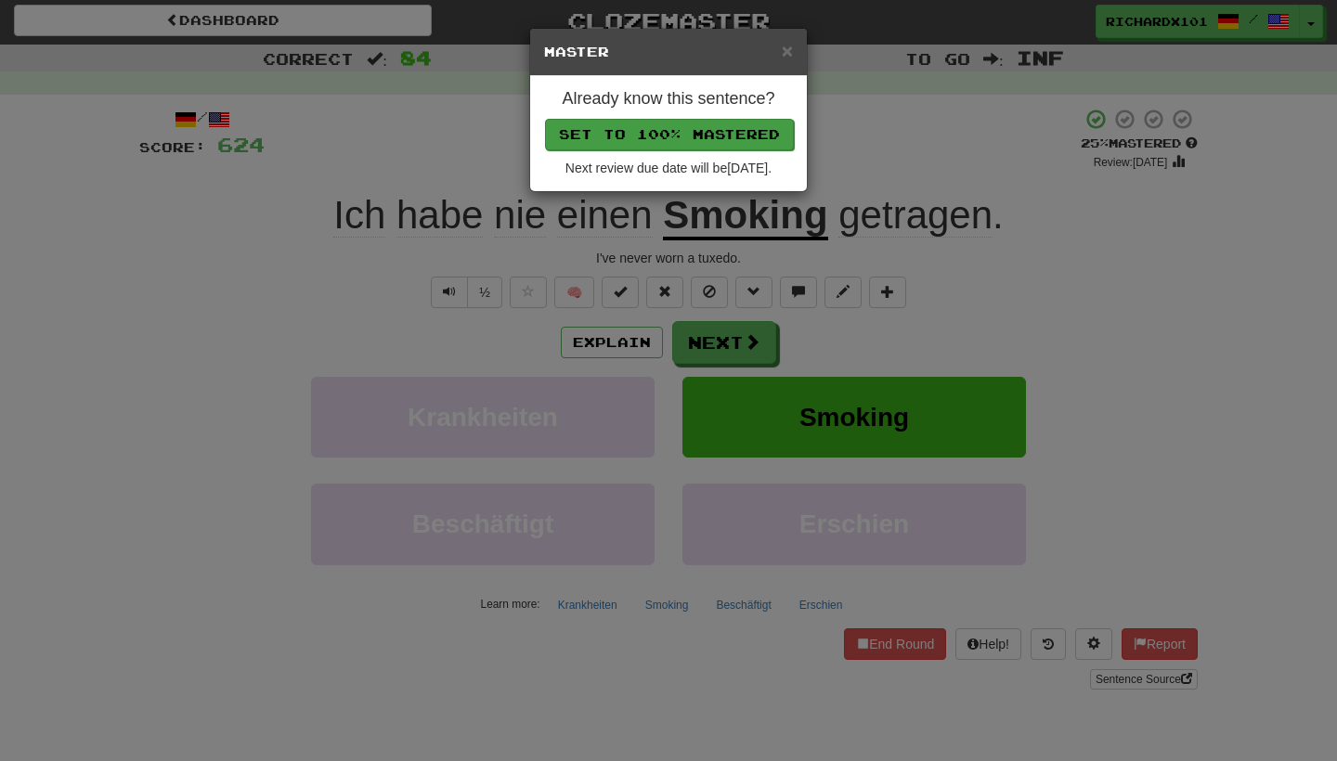
click at [667, 123] on button "Set to 100% Mastered" at bounding box center [669, 135] width 249 height 32
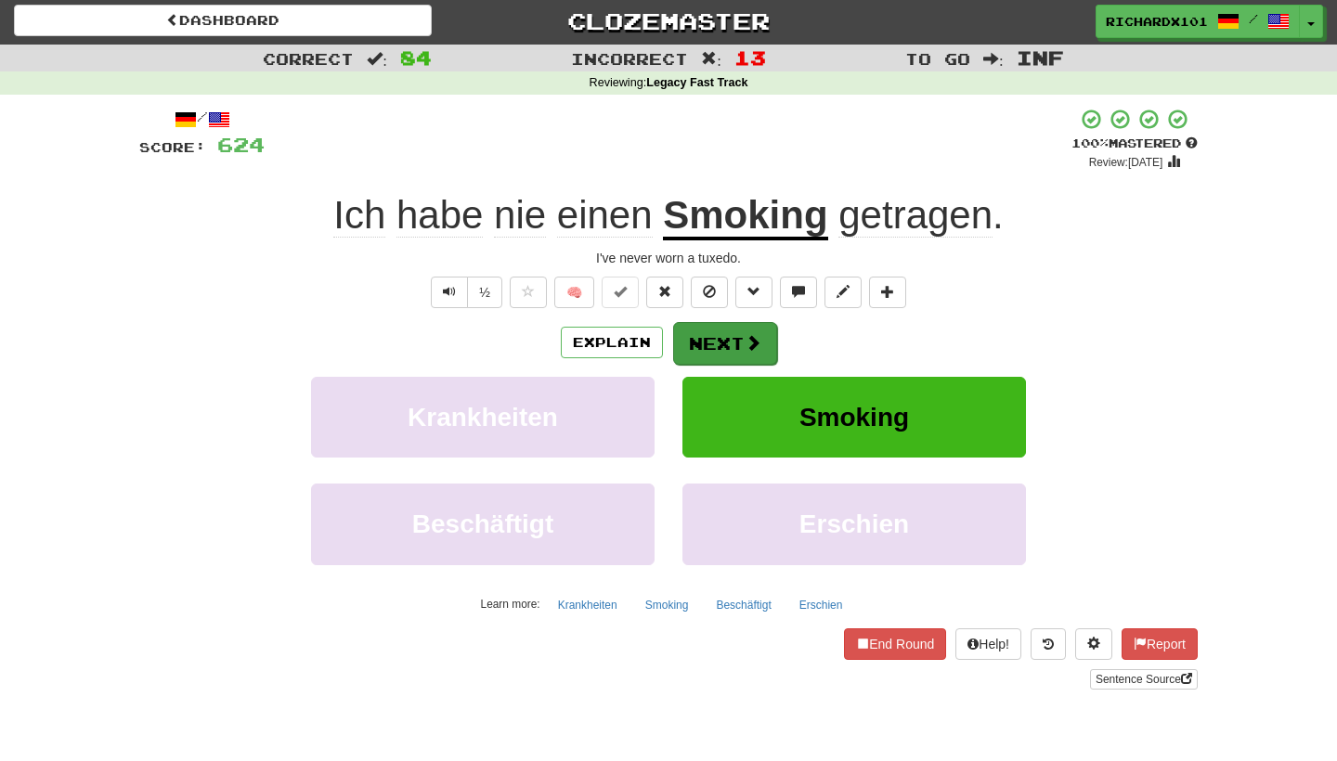
click at [693, 328] on button "Next" at bounding box center [725, 343] width 104 height 43
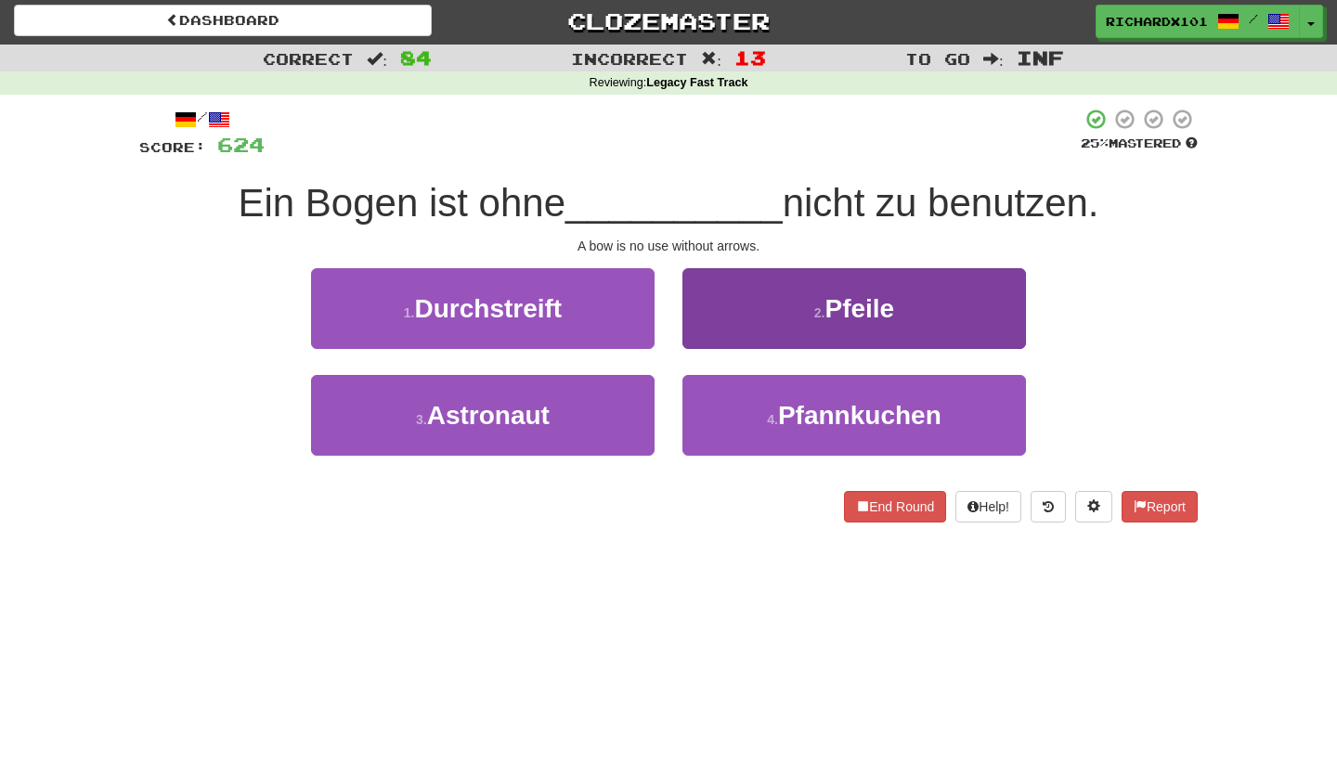
click at [717, 309] on button "2 . Pfeile" at bounding box center [855, 308] width 344 height 81
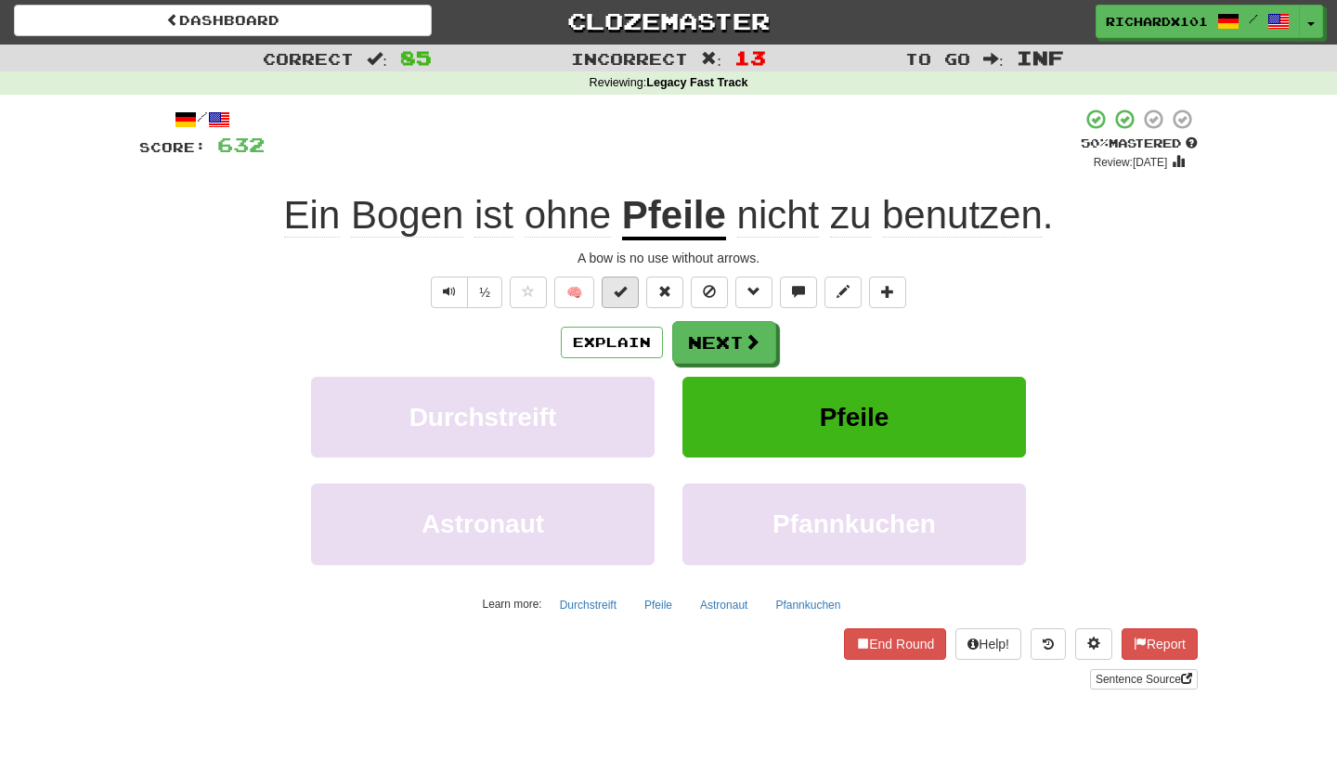
click at [627, 290] on span at bounding box center [620, 291] width 13 height 13
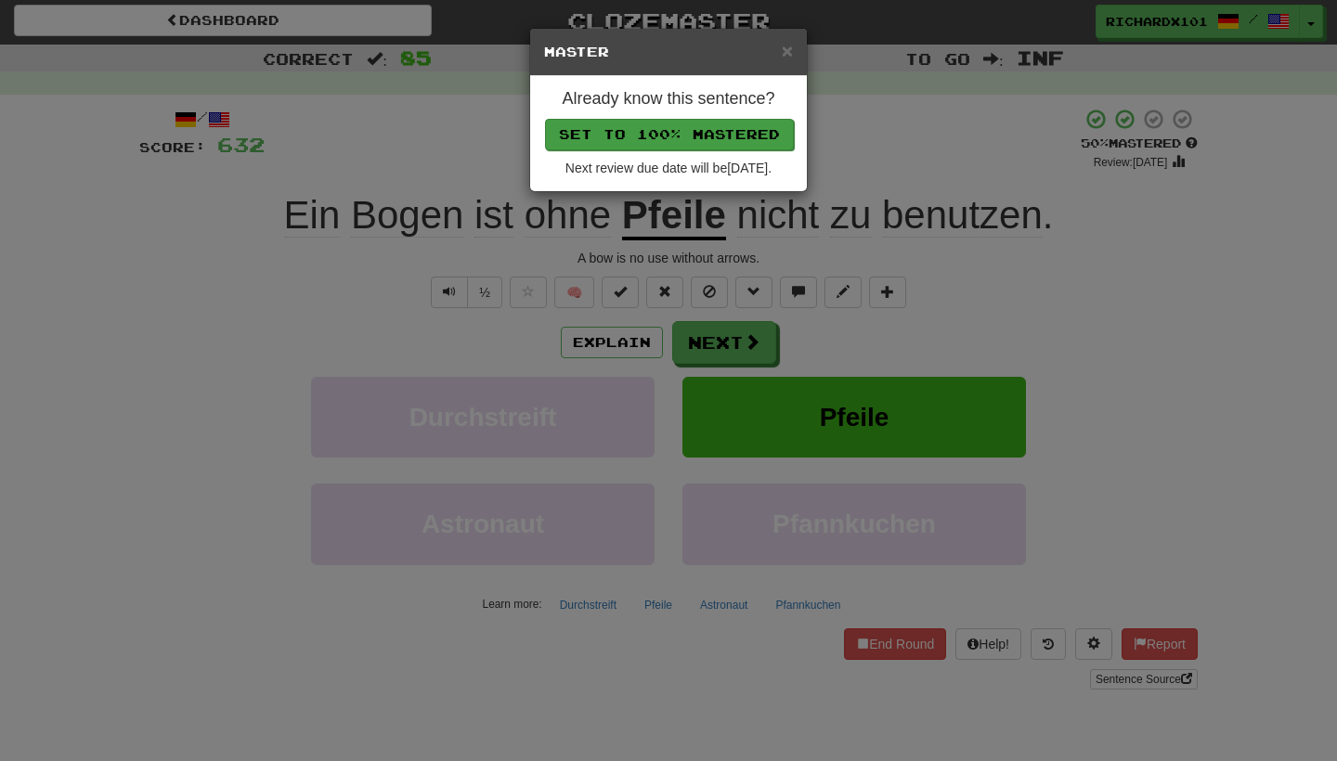
click at [709, 124] on button "Set to 100% Mastered" at bounding box center [669, 135] width 249 height 32
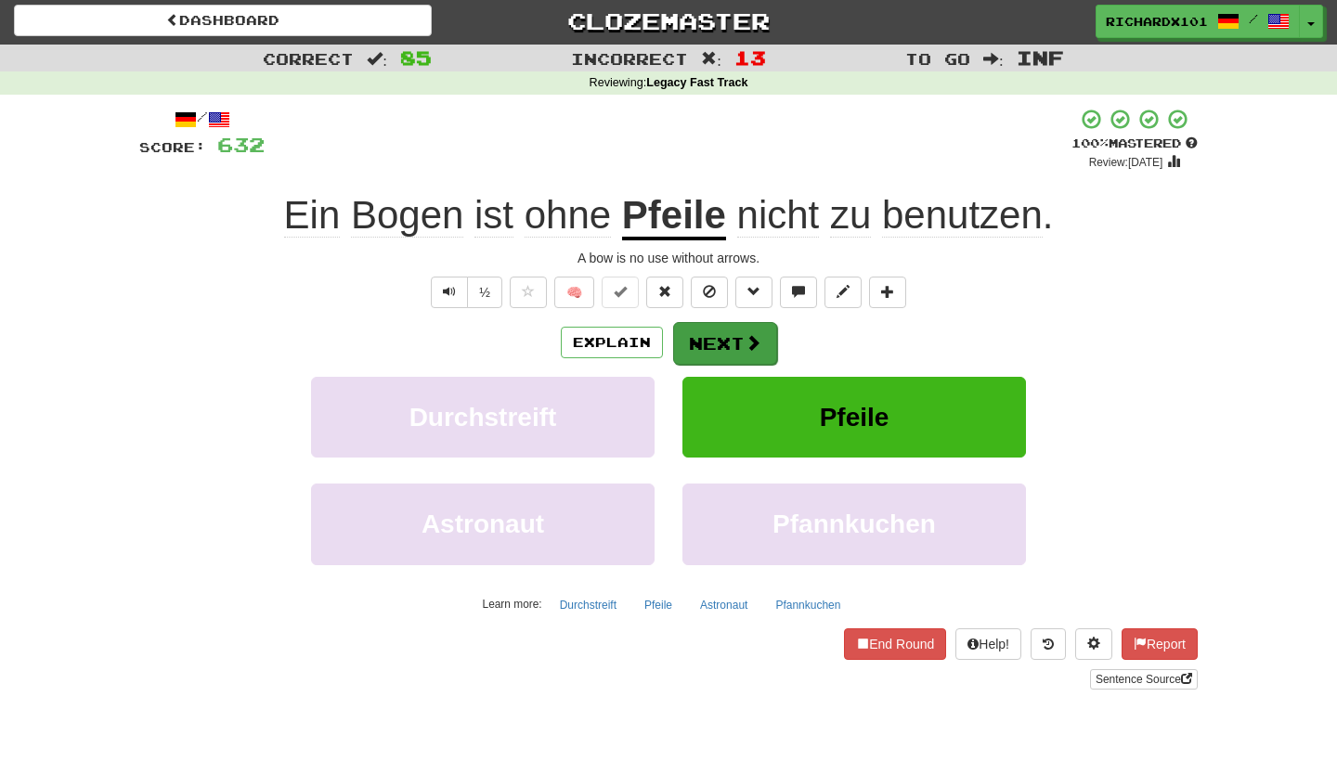
click at [718, 333] on button "Next" at bounding box center [725, 343] width 104 height 43
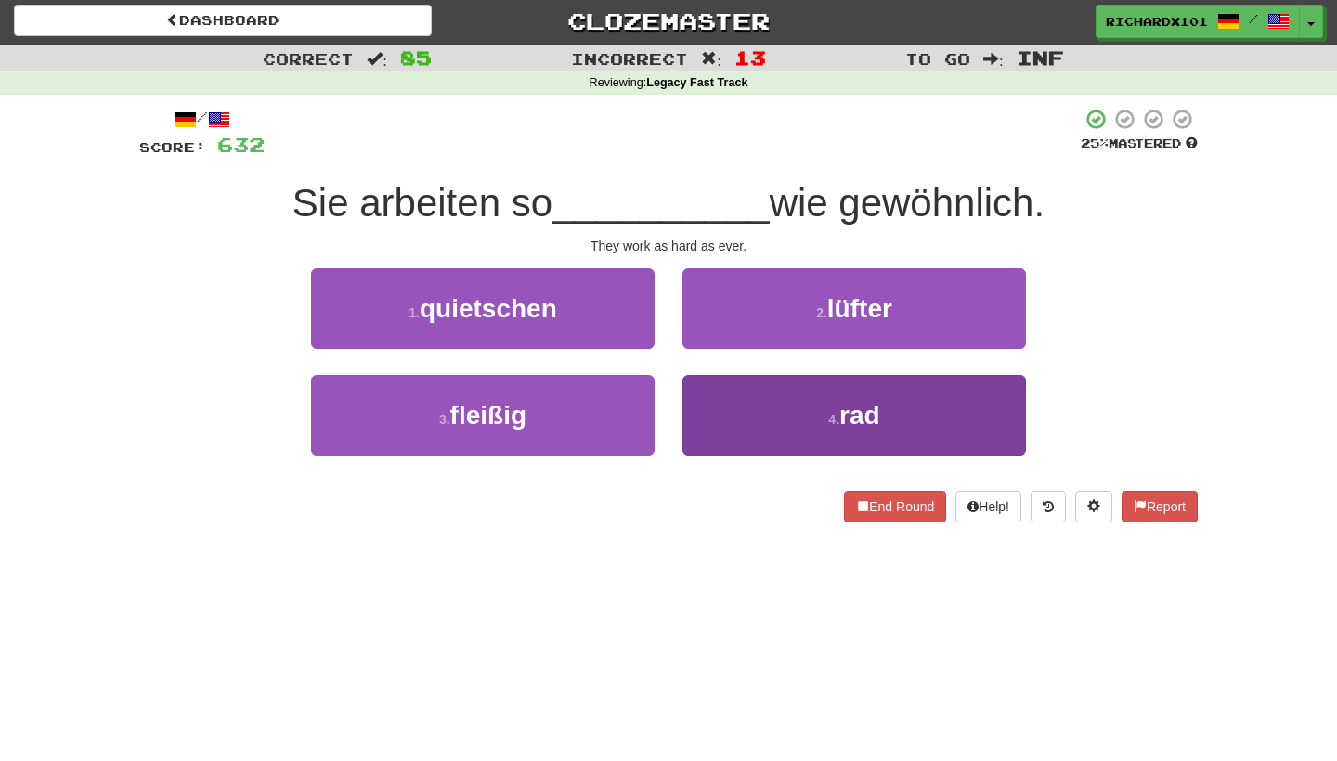
click at [721, 392] on button "4 . rad" at bounding box center [855, 415] width 344 height 81
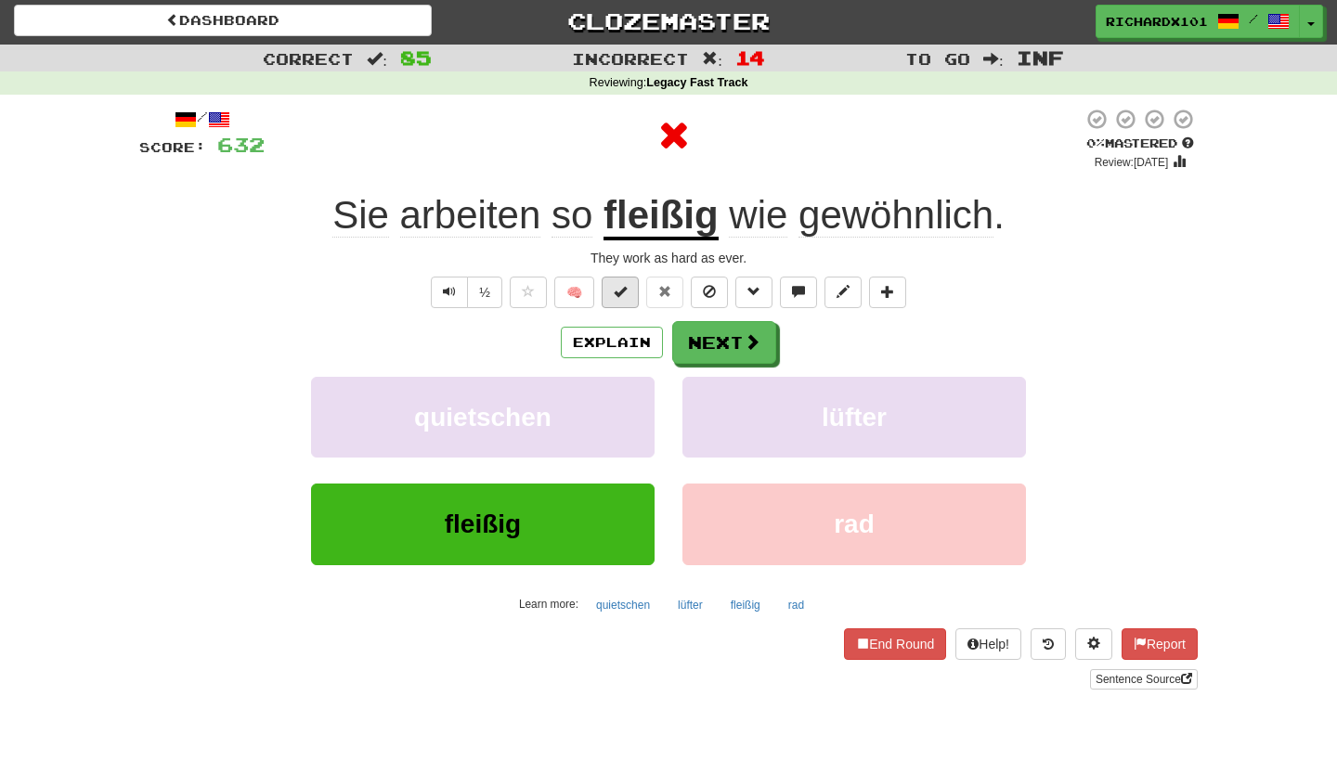
click at [630, 293] on button at bounding box center [620, 293] width 37 height 32
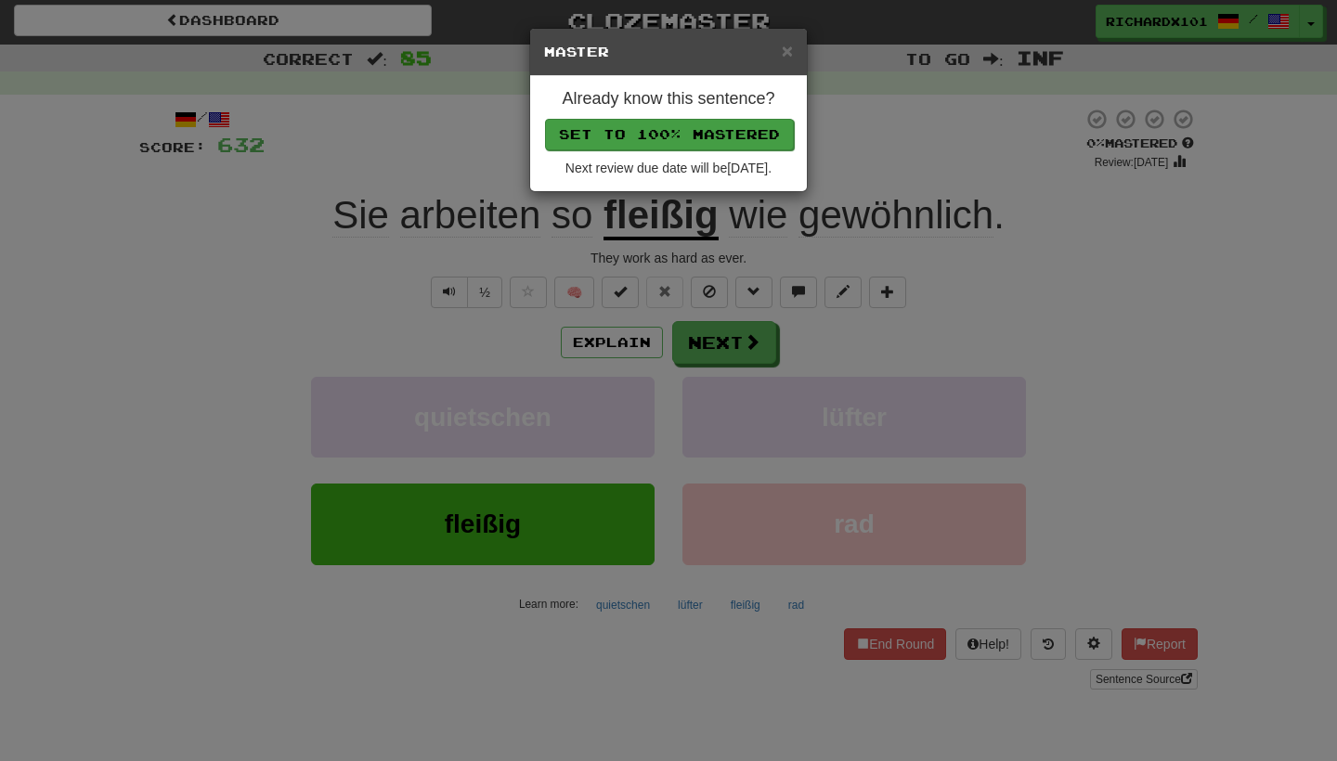
click at [696, 127] on button "Set to 100% Mastered" at bounding box center [669, 135] width 249 height 32
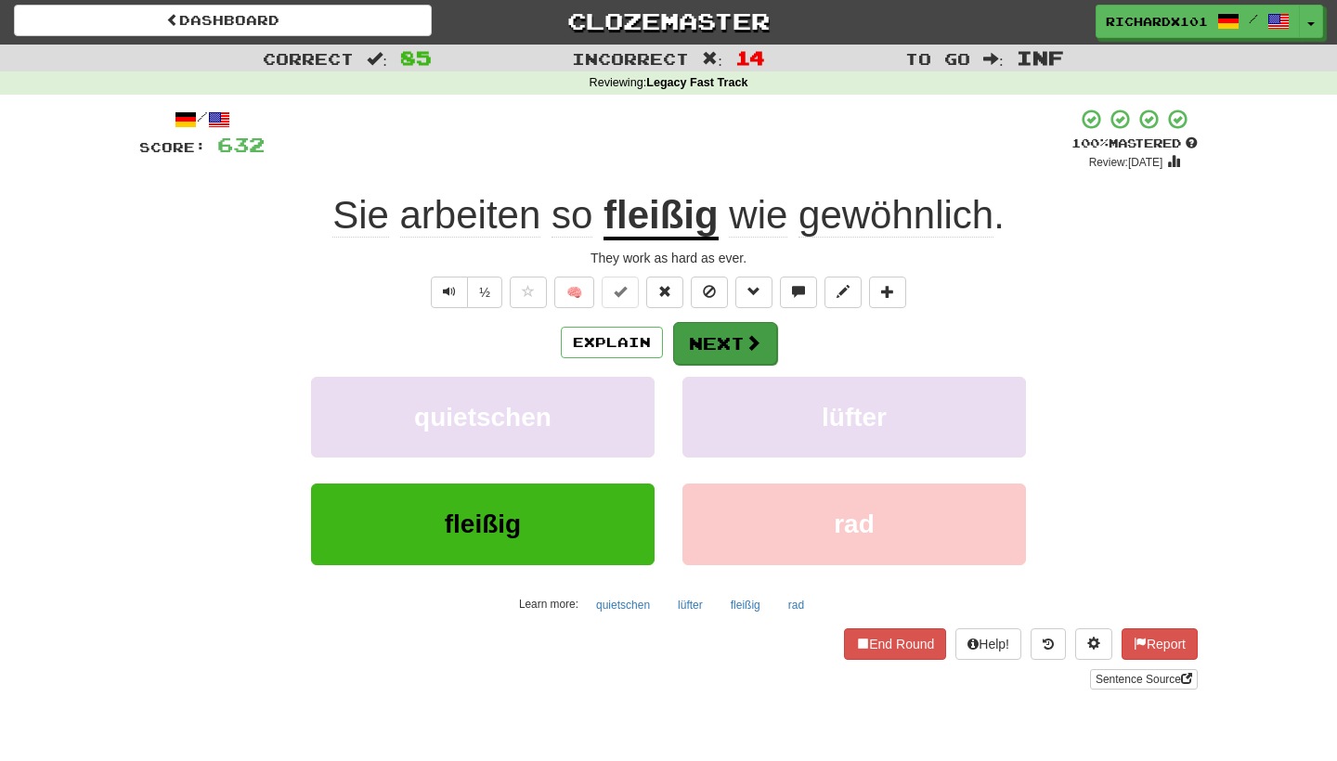
click at [704, 333] on button "Next" at bounding box center [725, 343] width 104 height 43
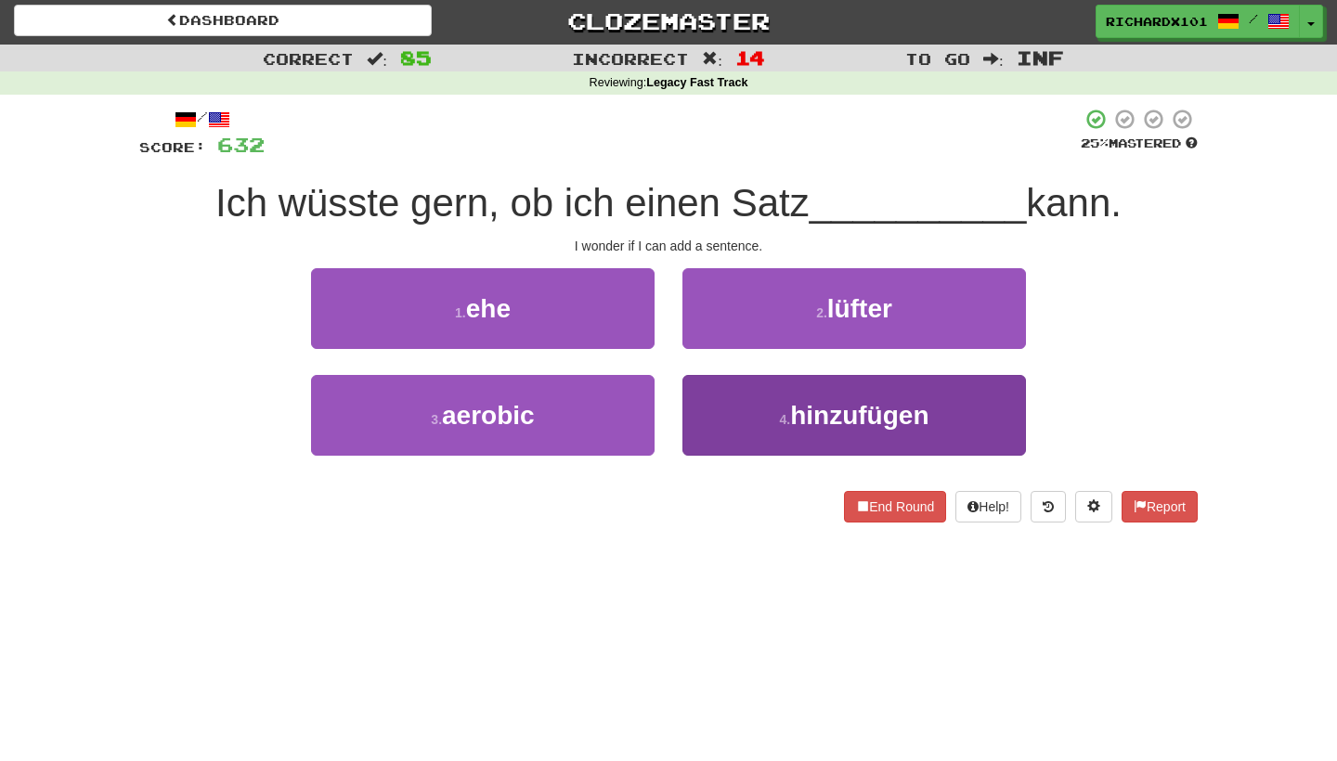
click at [744, 407] on button "4 . hinzufügen" at bounding box center [855, 415] width 344 height 81
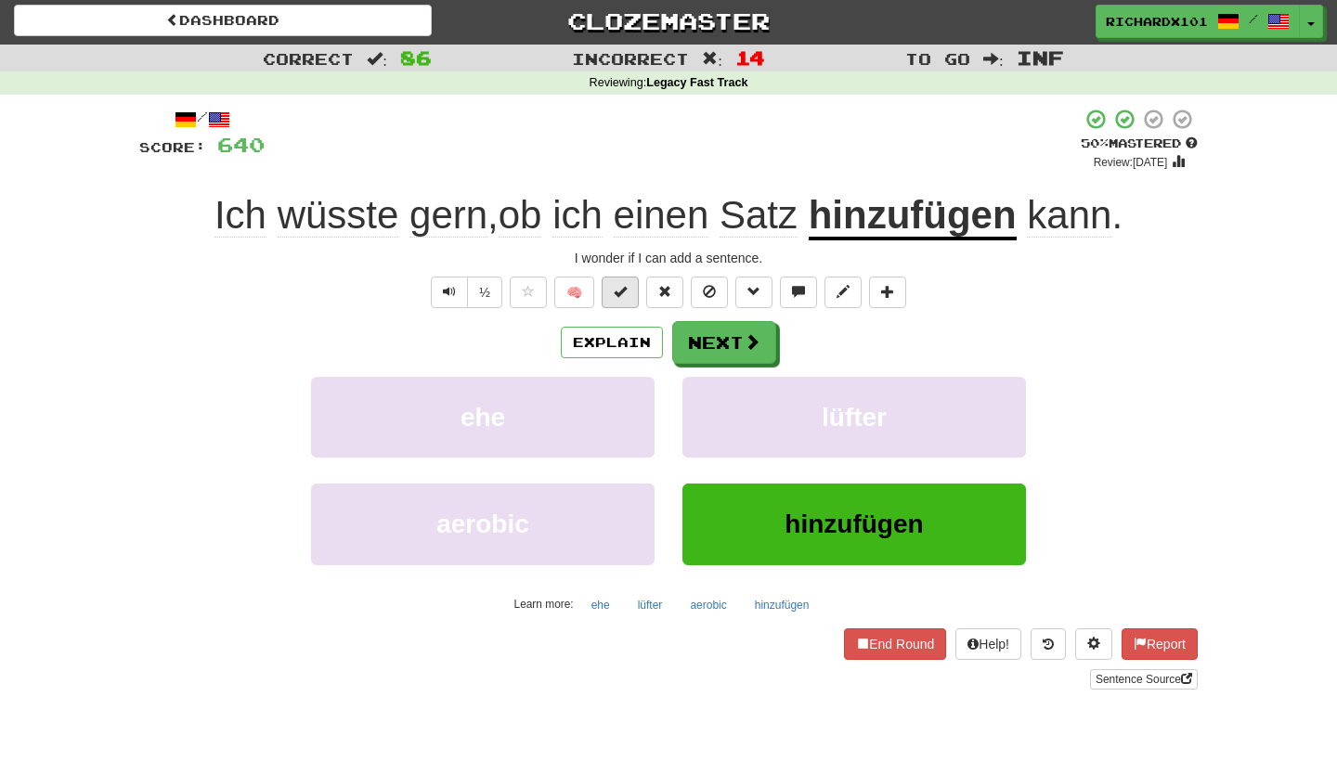
click at [625, 296] on span at bounding box center [620, 291] width 13 height 13
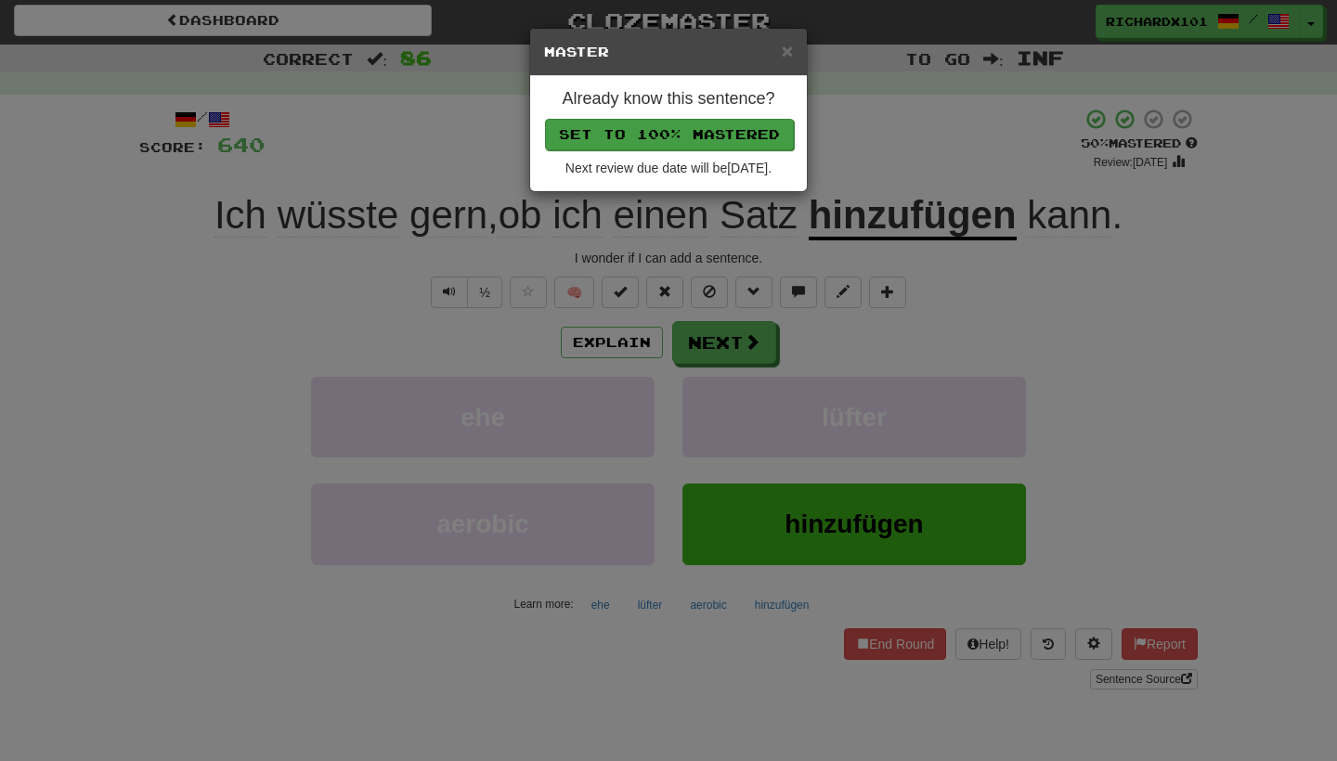
click at [701, 134] on button "Set to 100% Mastered" at bounding box center [669, 135] width 249 height 32
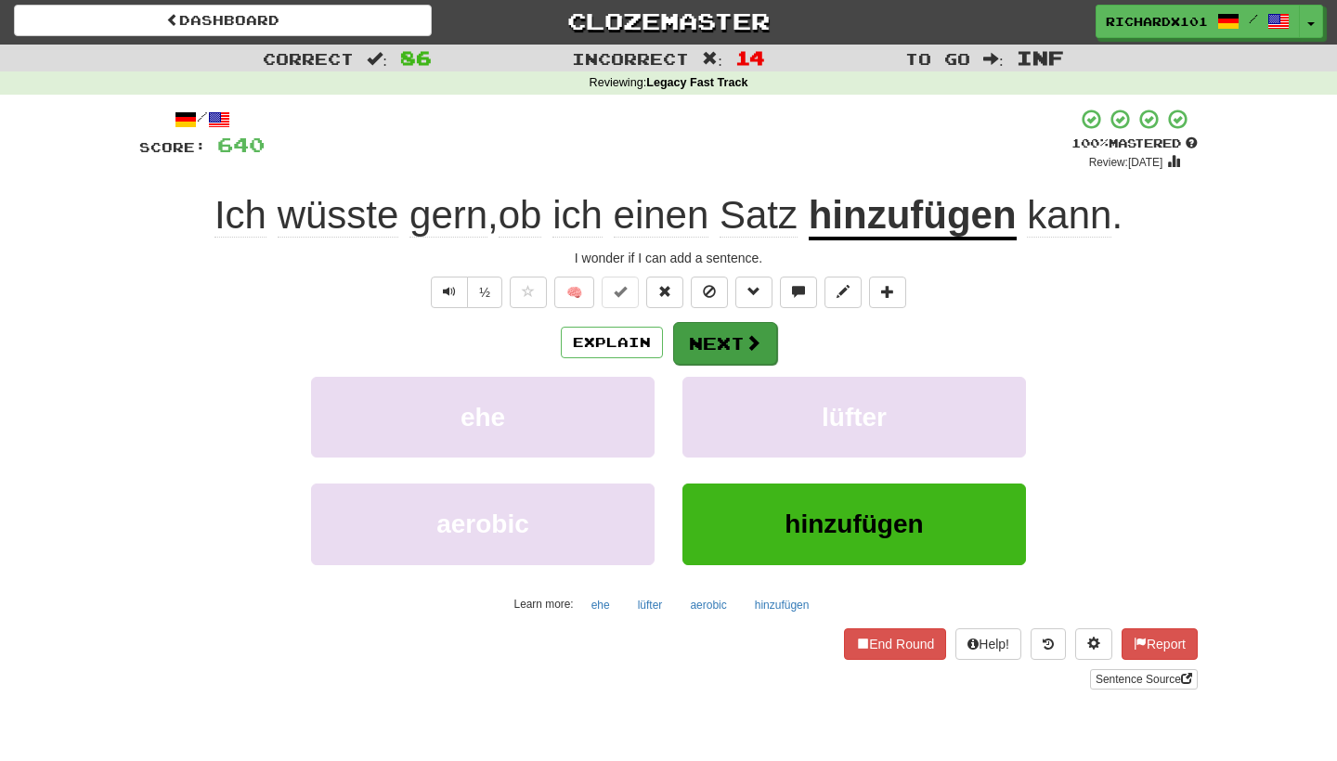
click at [718, 335] on button "Next" at bounding box center [725, 343] width 104 height 43
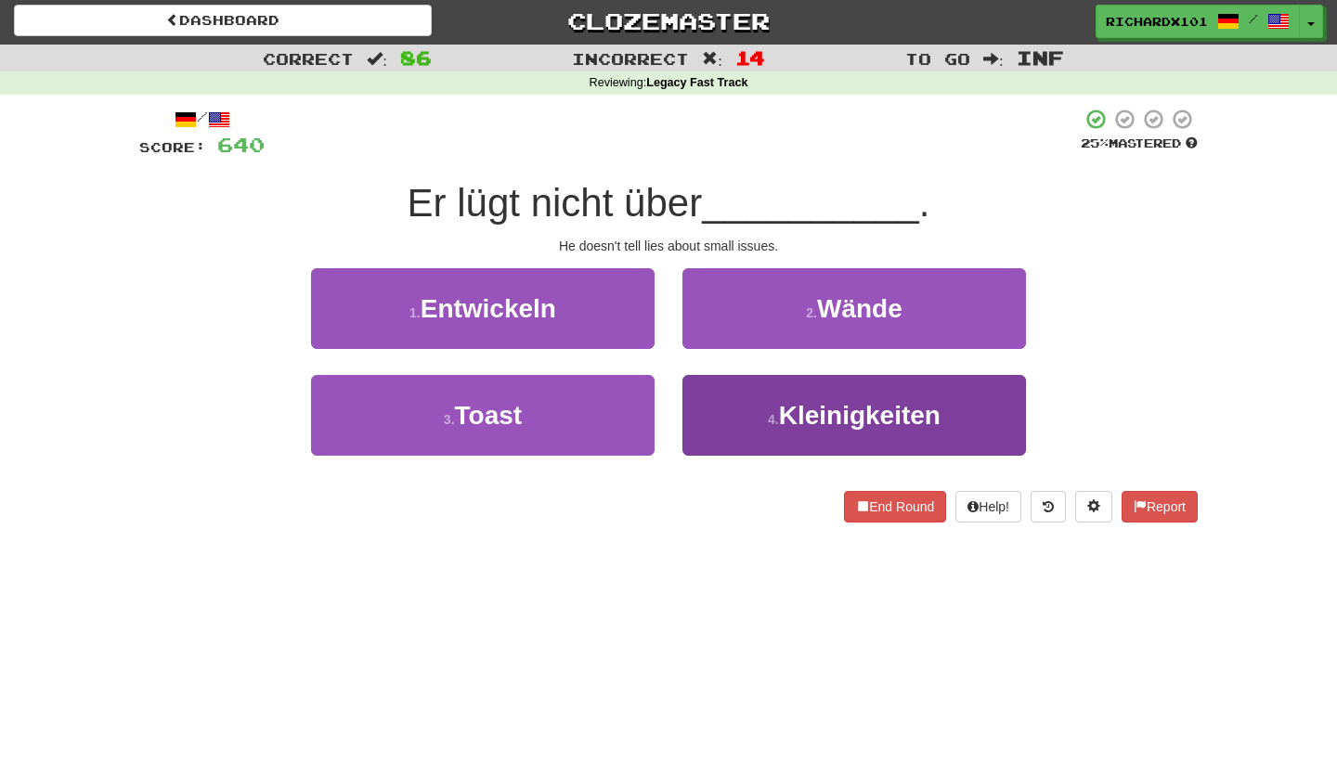
click at [745, 406] on button "4 . Kleinigkeiten" at bounding box center [855, 415] width 344 height 81
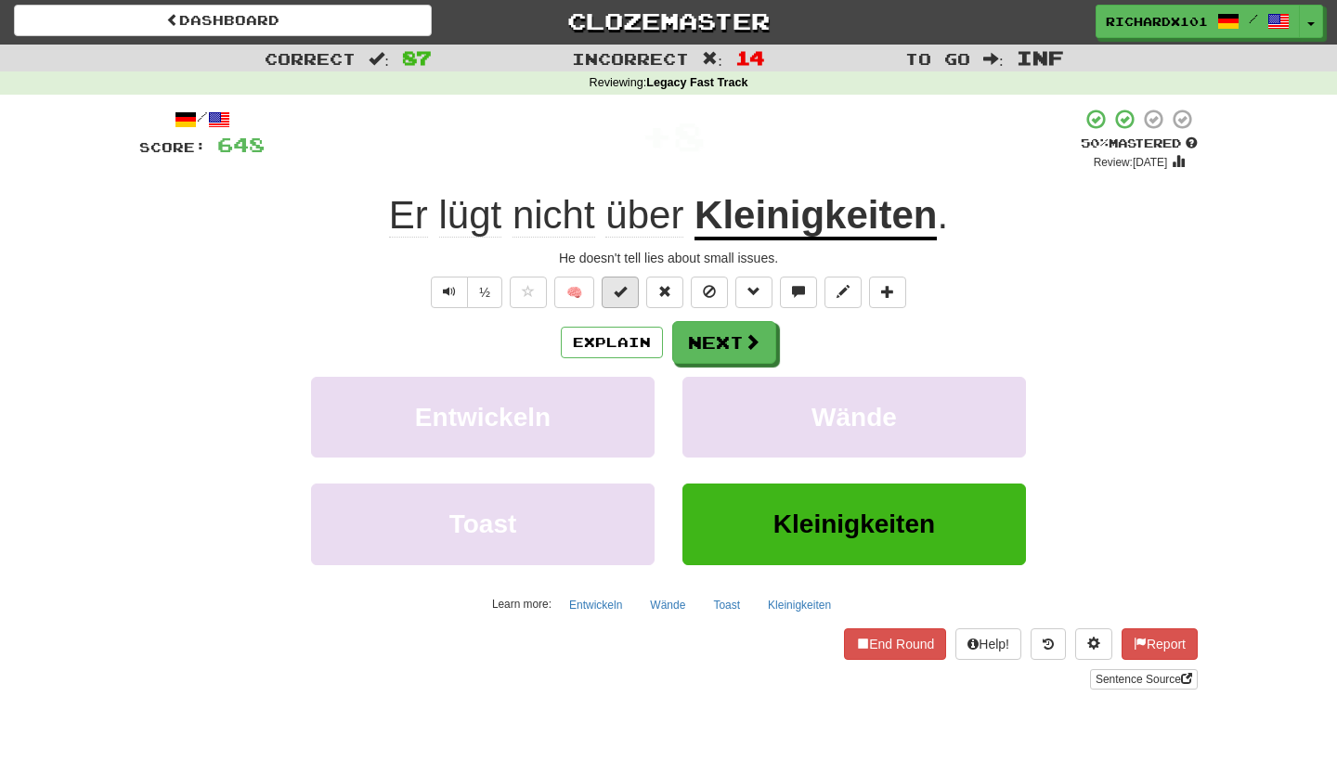
click at [628, 288] on button at bounding box center [620, 293] width 37 height 32
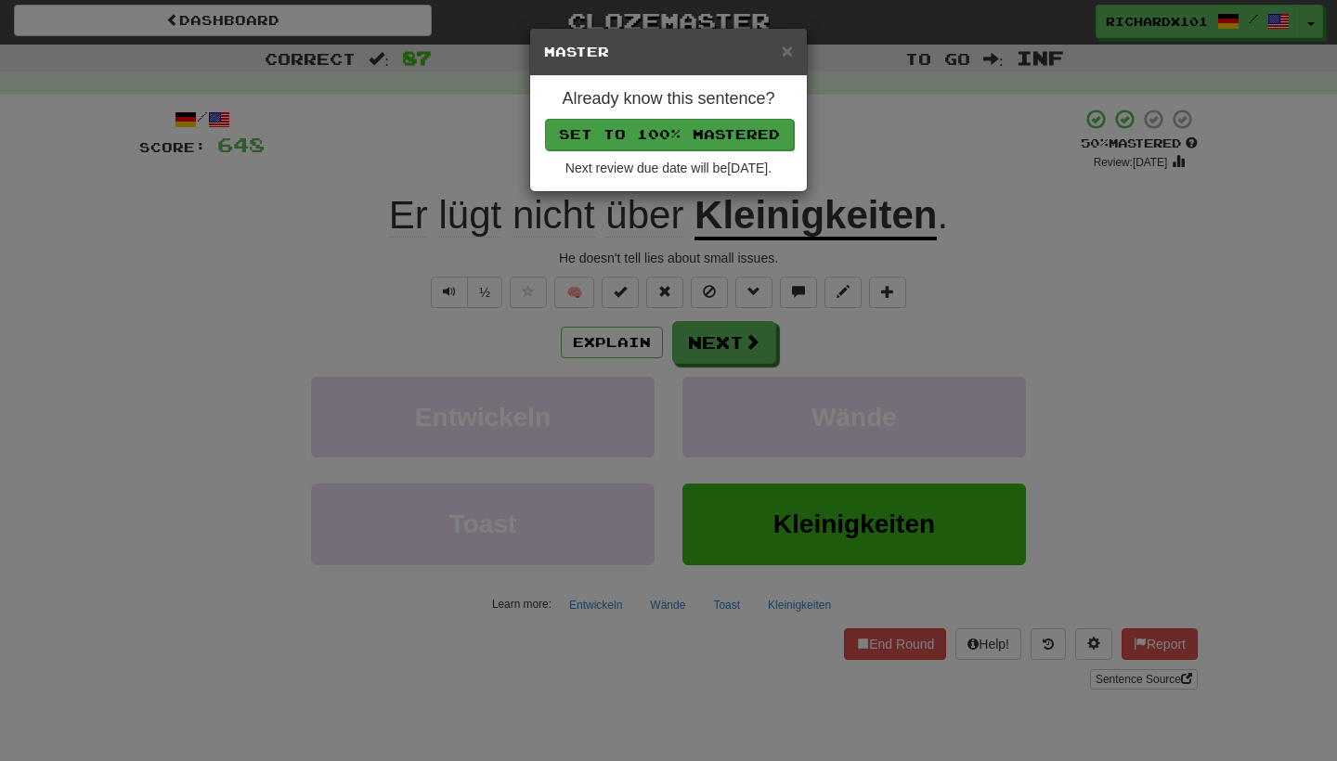
click at [697, 129] on button "Set to 100% Mastered" at bounding box center [669, 135] width 249 height 32
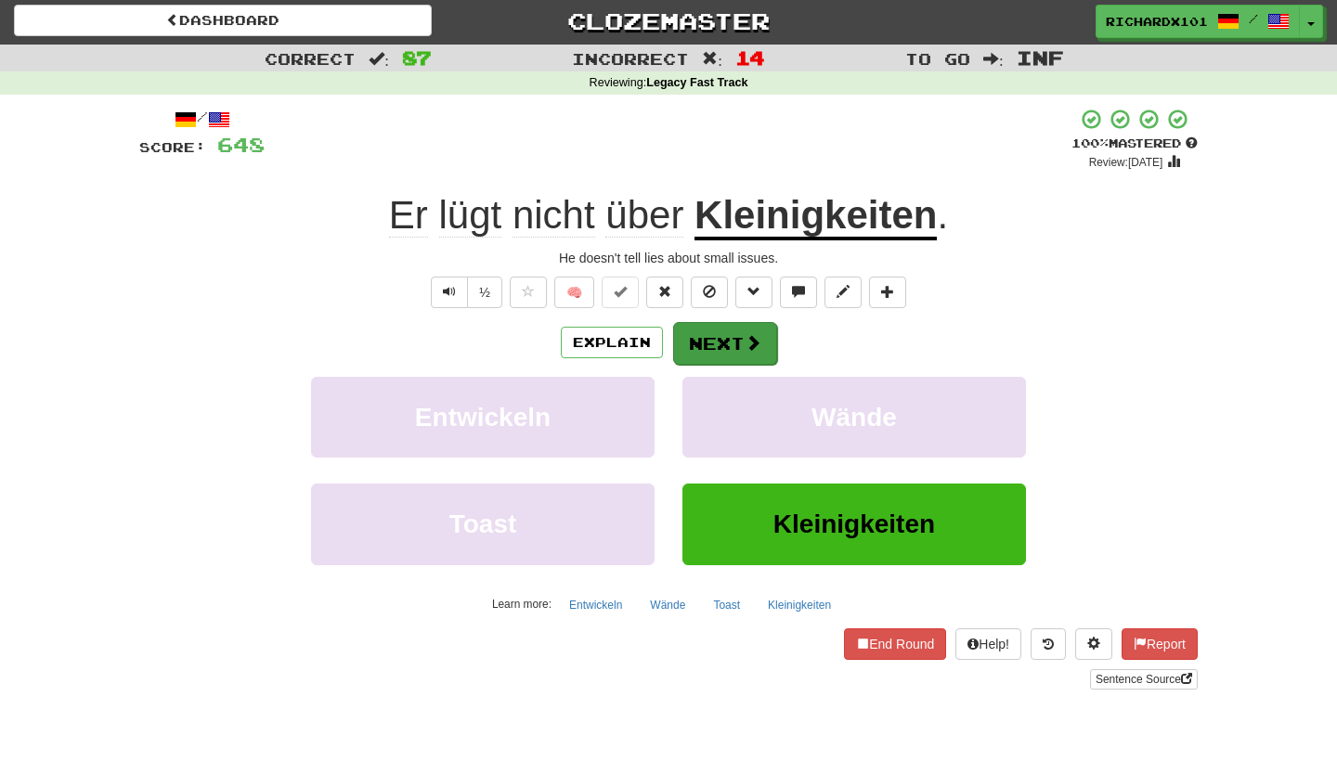
click at [723, 334] on button "Next" at bounding box center [725, 343] width 104 height 43
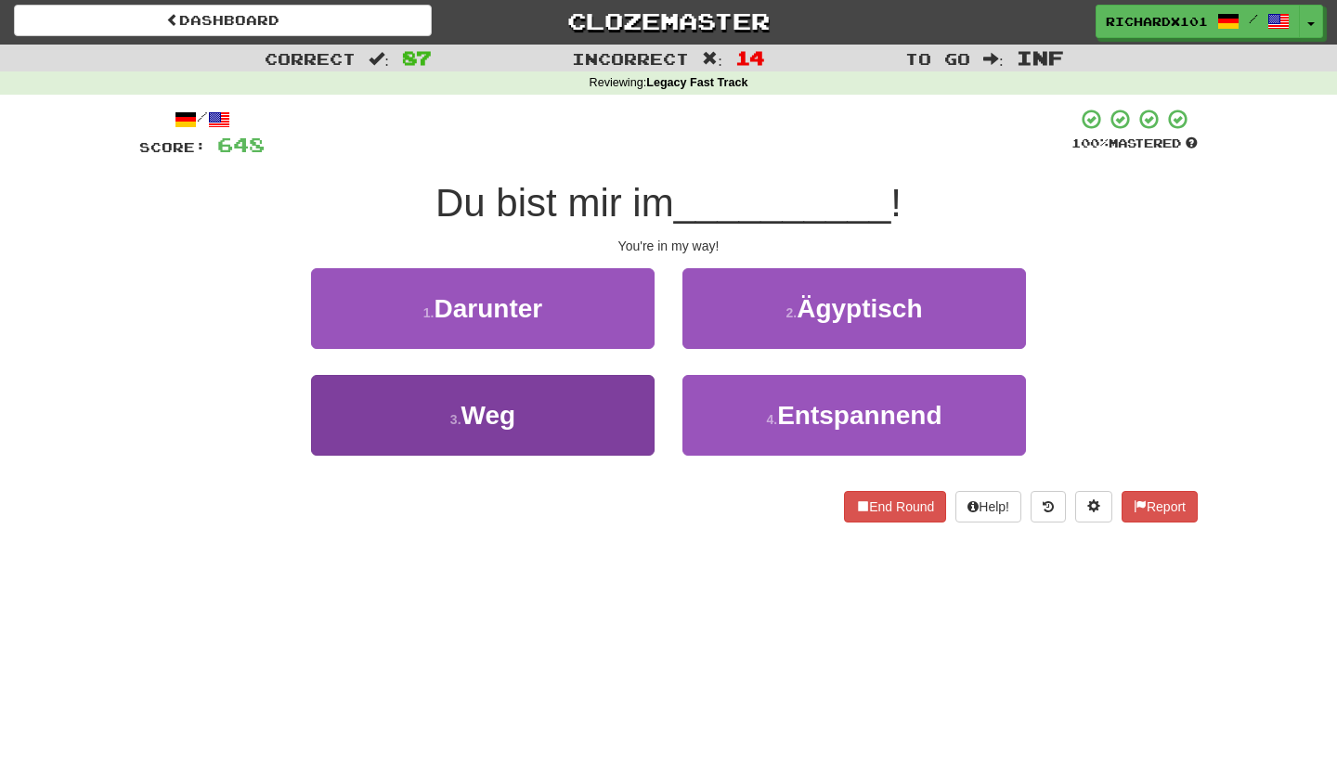
click at [612, 406] on button "3 . Weg" at bounding box center [483, 415] width 344 height 81
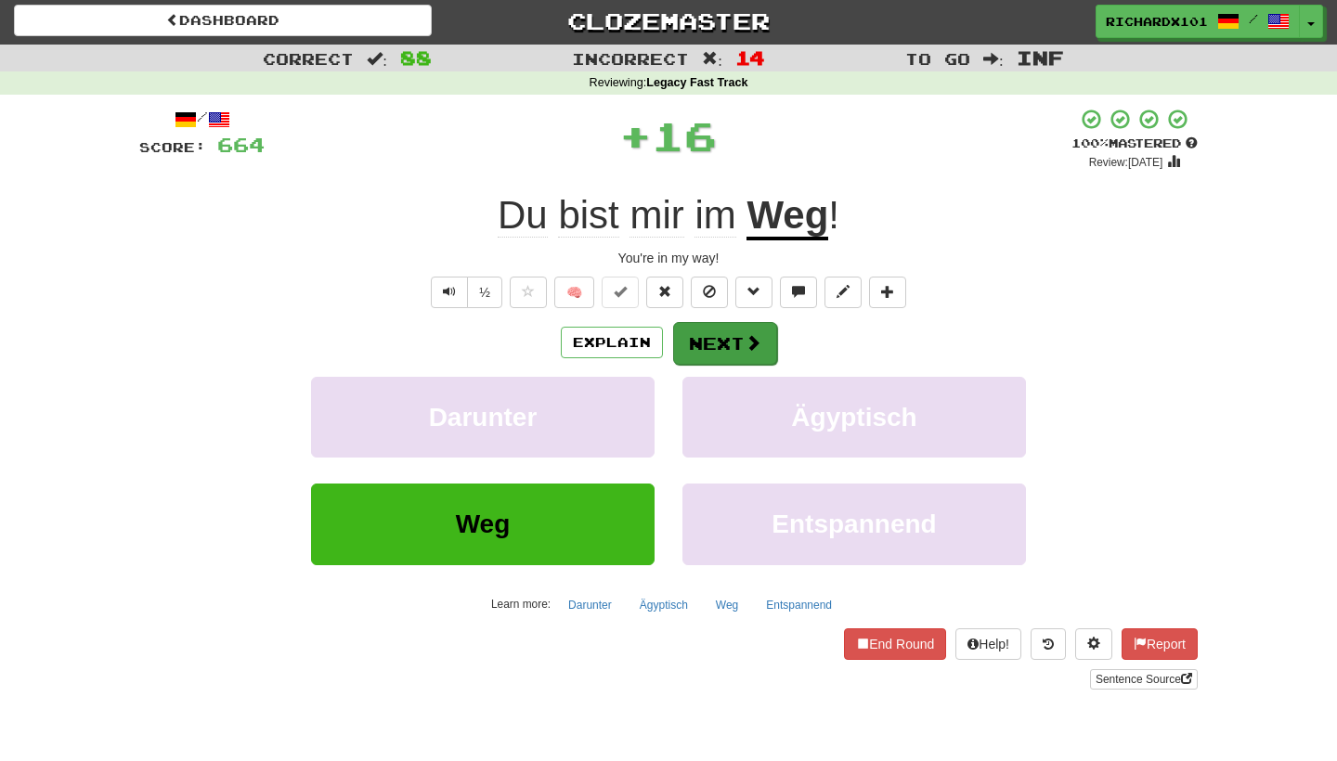
click at [706, 339] on button "Next" at bounding box center [725, 343] width 104 height 43
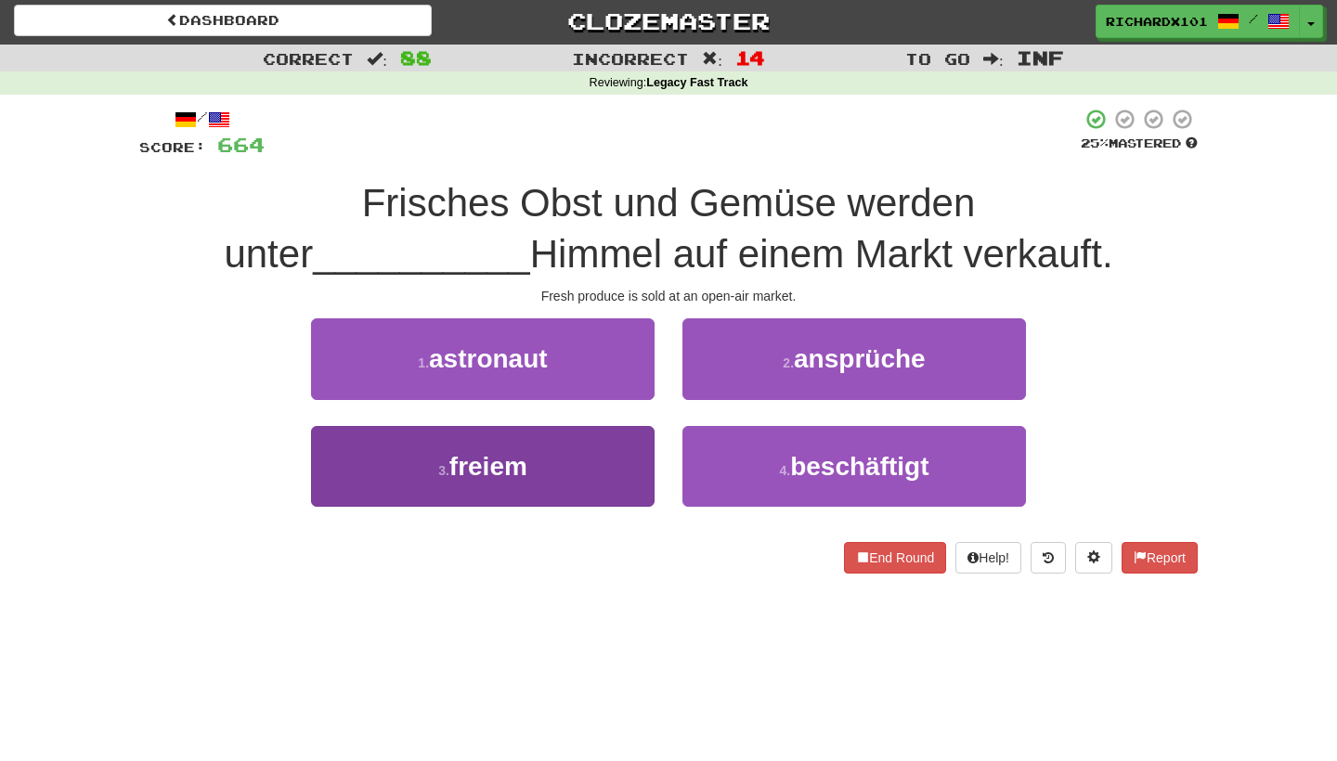
click at [625, 462] on button "3 . freiem" at bounding box center [483, 466] width 344 height 81
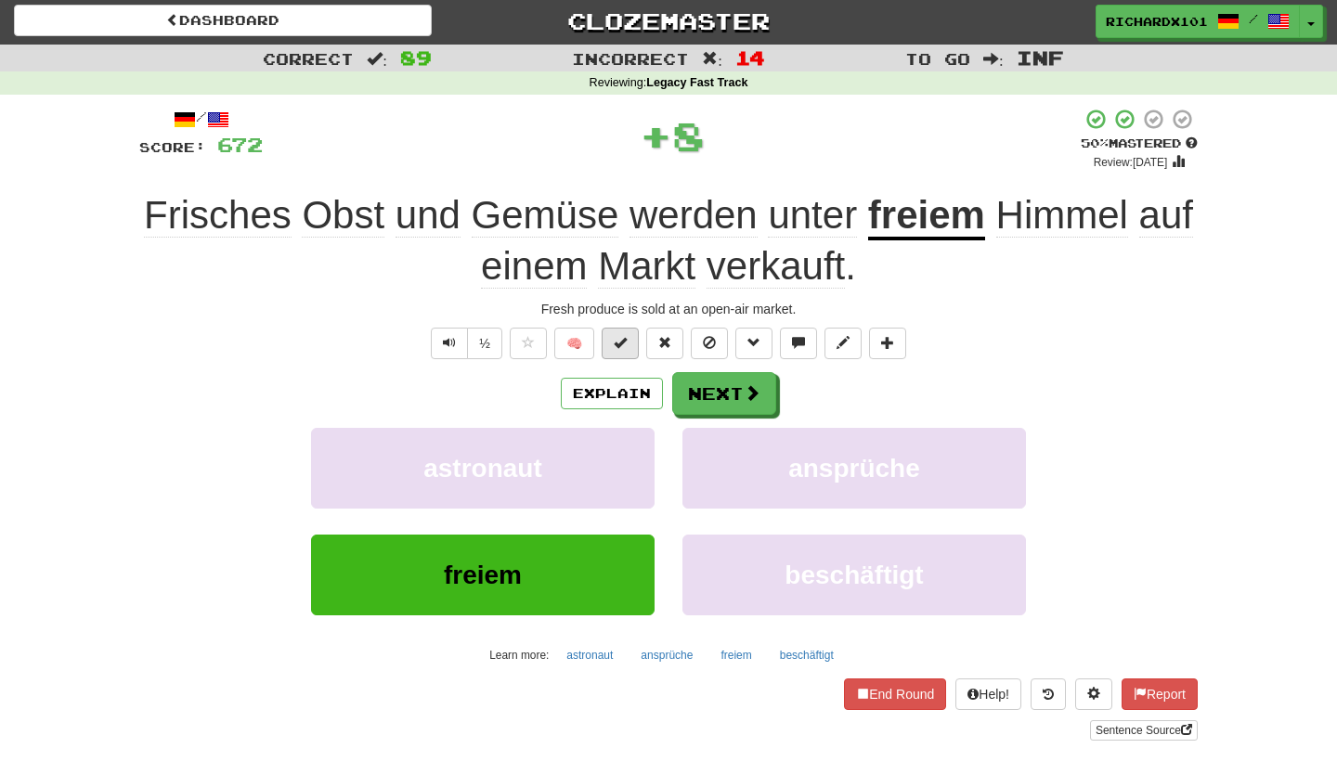
click at [632, 353] on button at bounding box center [620, 344] width 37 height 32
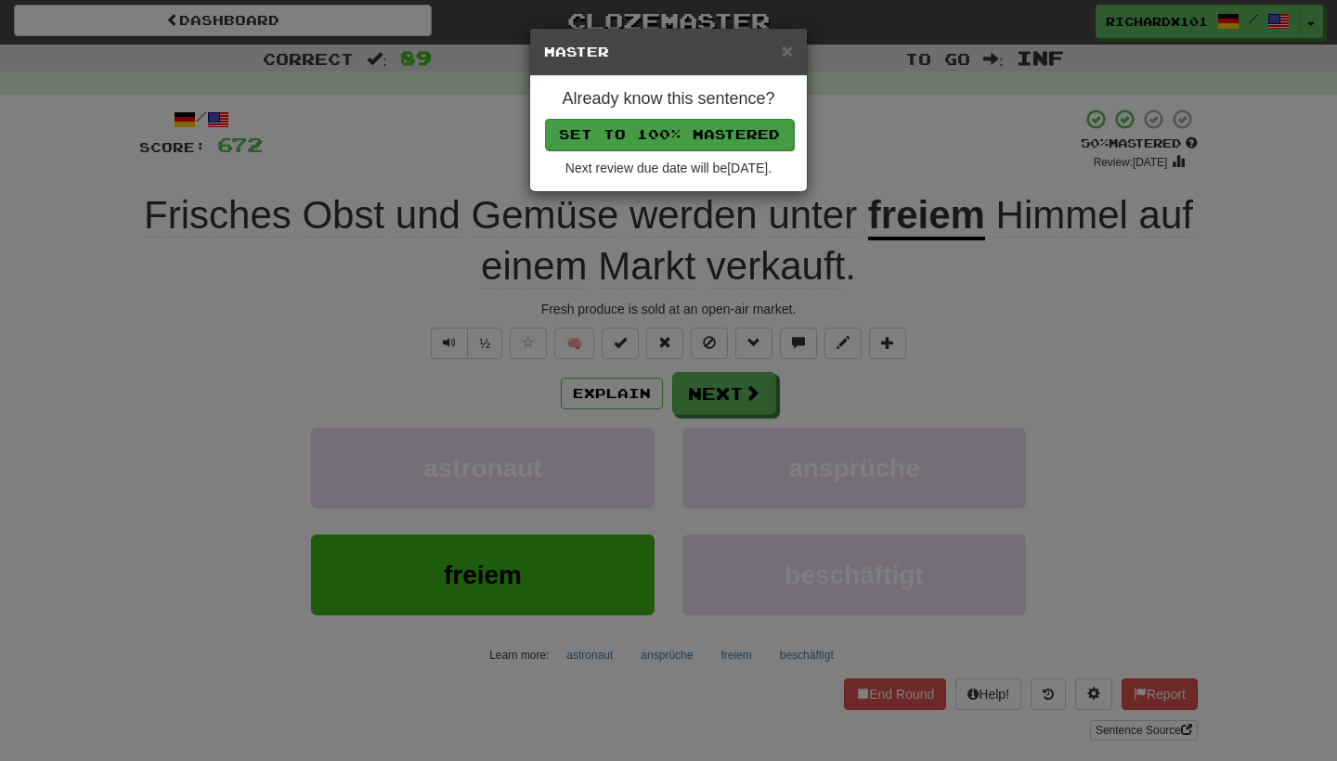
click at [716, 137] on button "Set to 100% Mastered" at bounding box center [669, 135] width 249 height 32
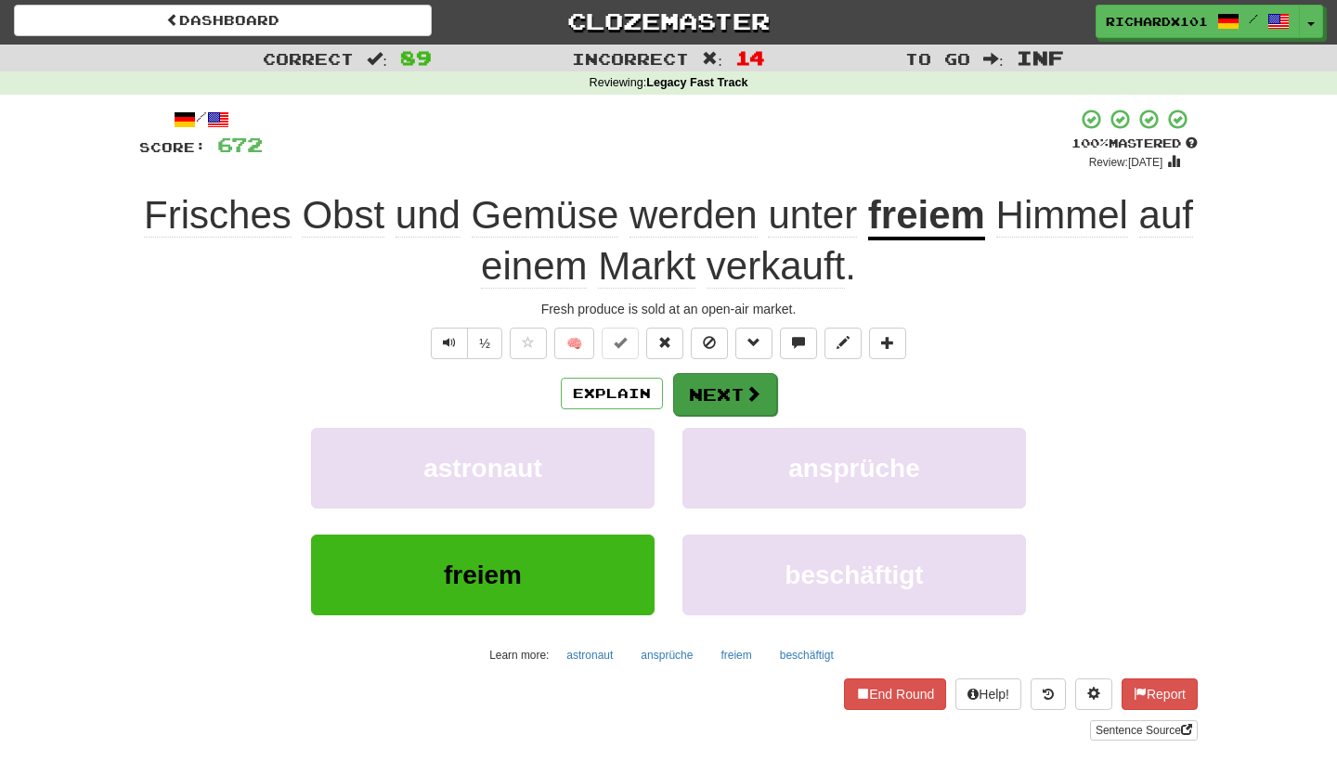
click at [709, 385] on button "Next" at bounding box center [725, 394] width 104 height 43
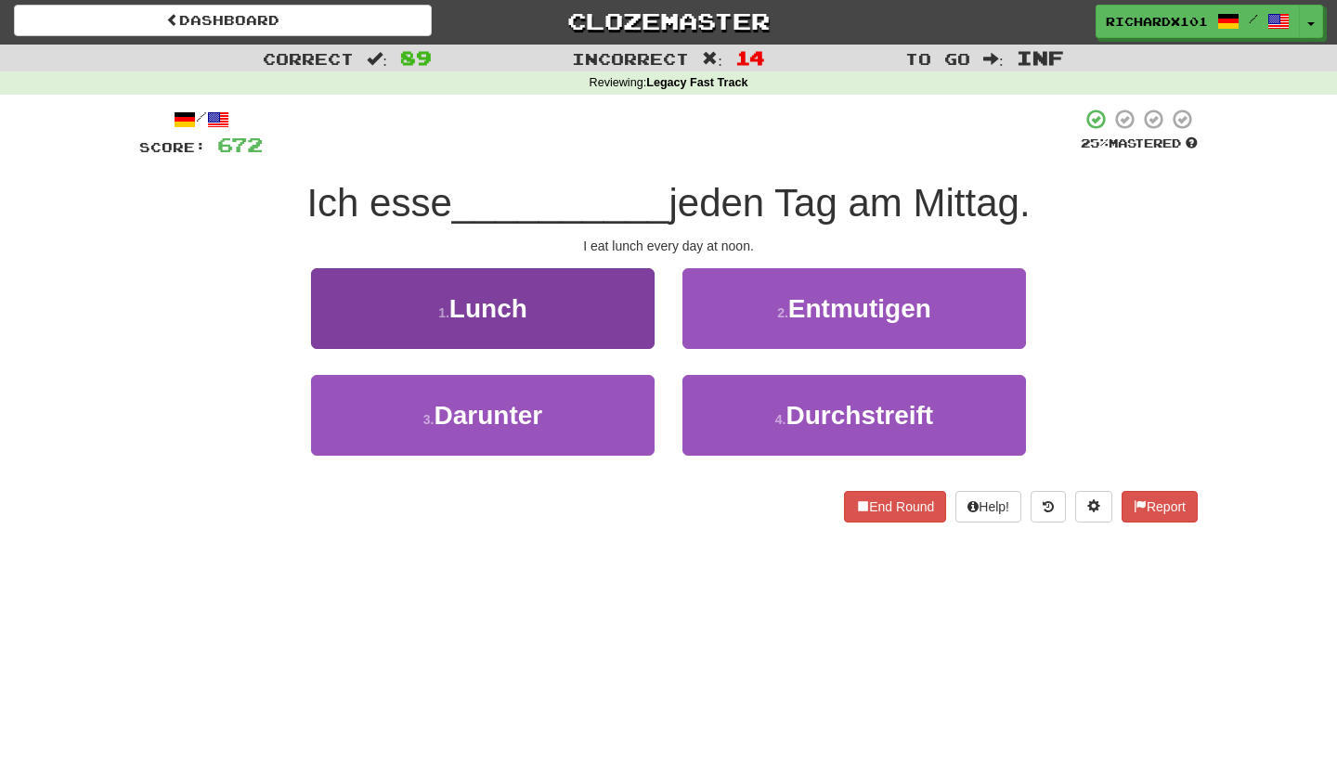
click at [609, 314] on button "1 . Lunch" at bounding box center [483, 308] width 344 height 81
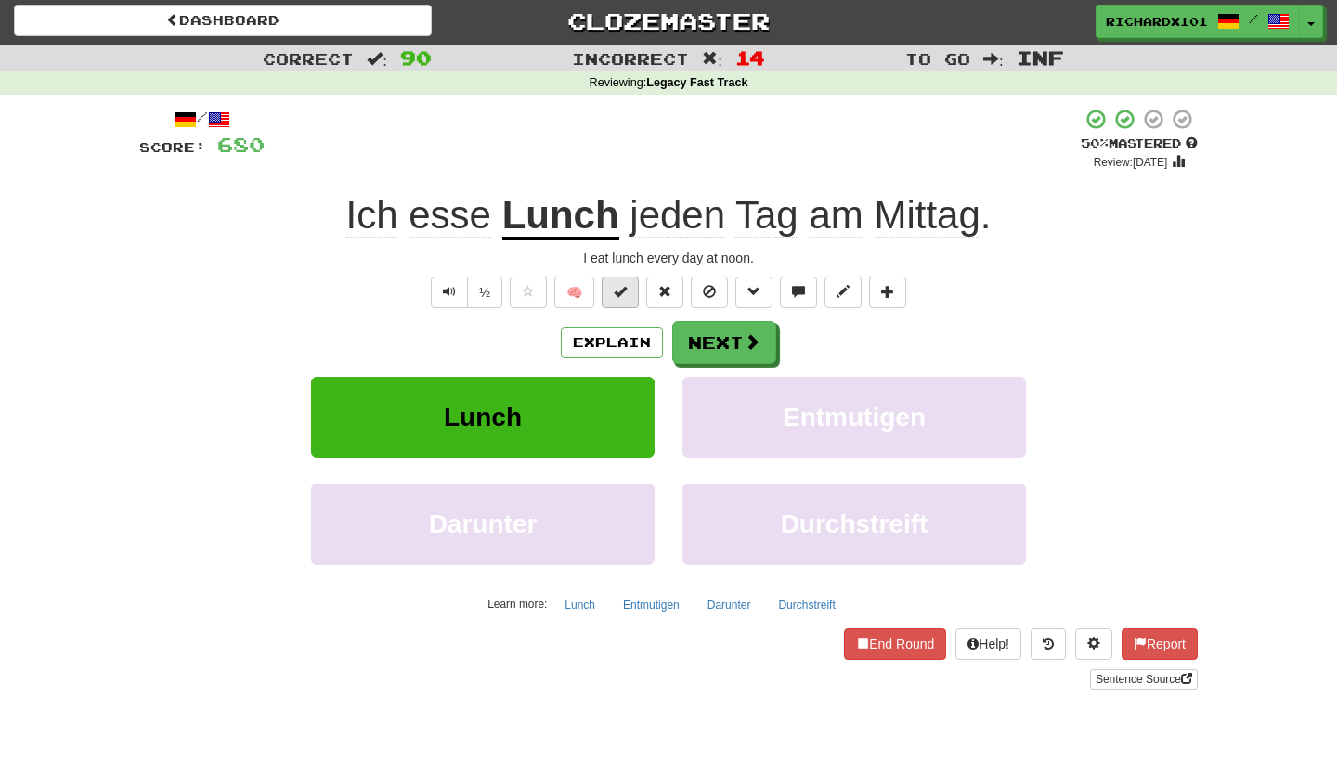
click at [625, 292] on span at bounding box center [620, 291] width 13 height 13
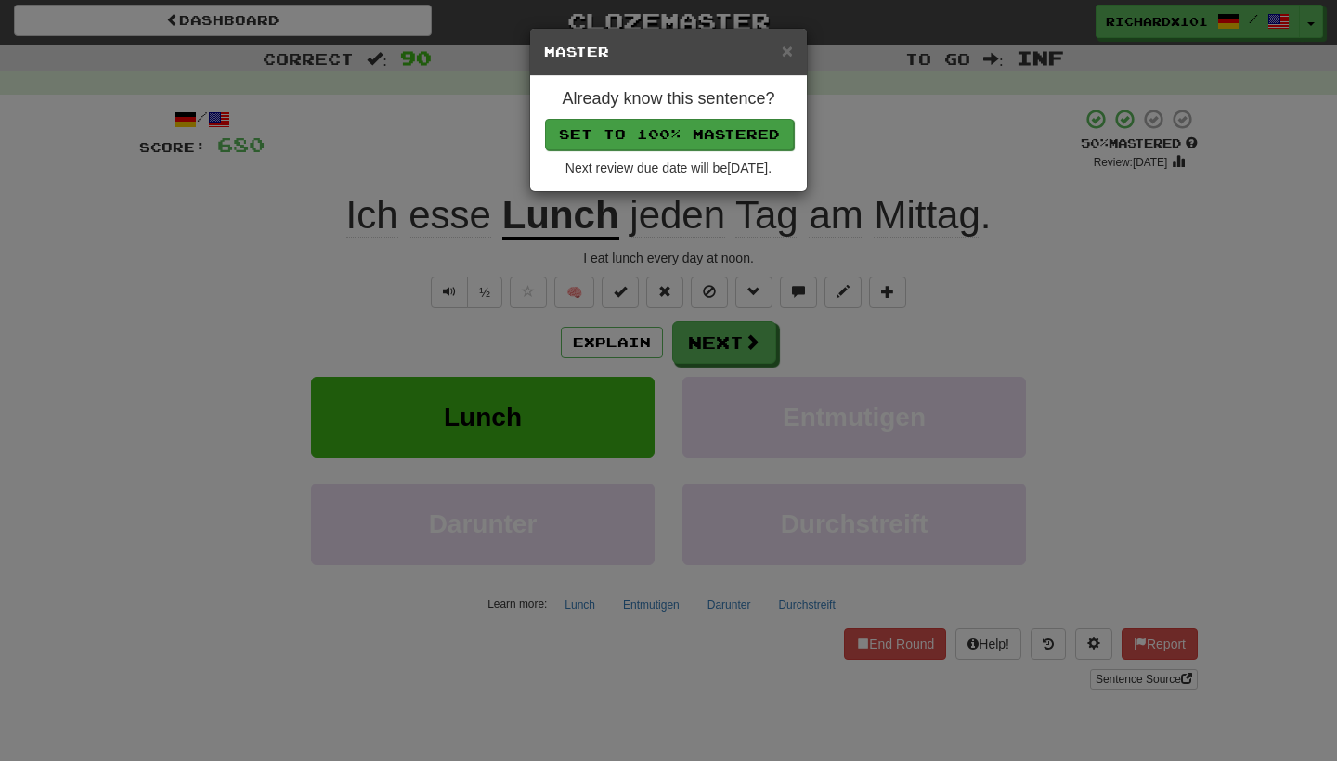
click at [697, 136] on button "Set to 100% Mastered" at bounding box center [669, 135] width 249 height 32
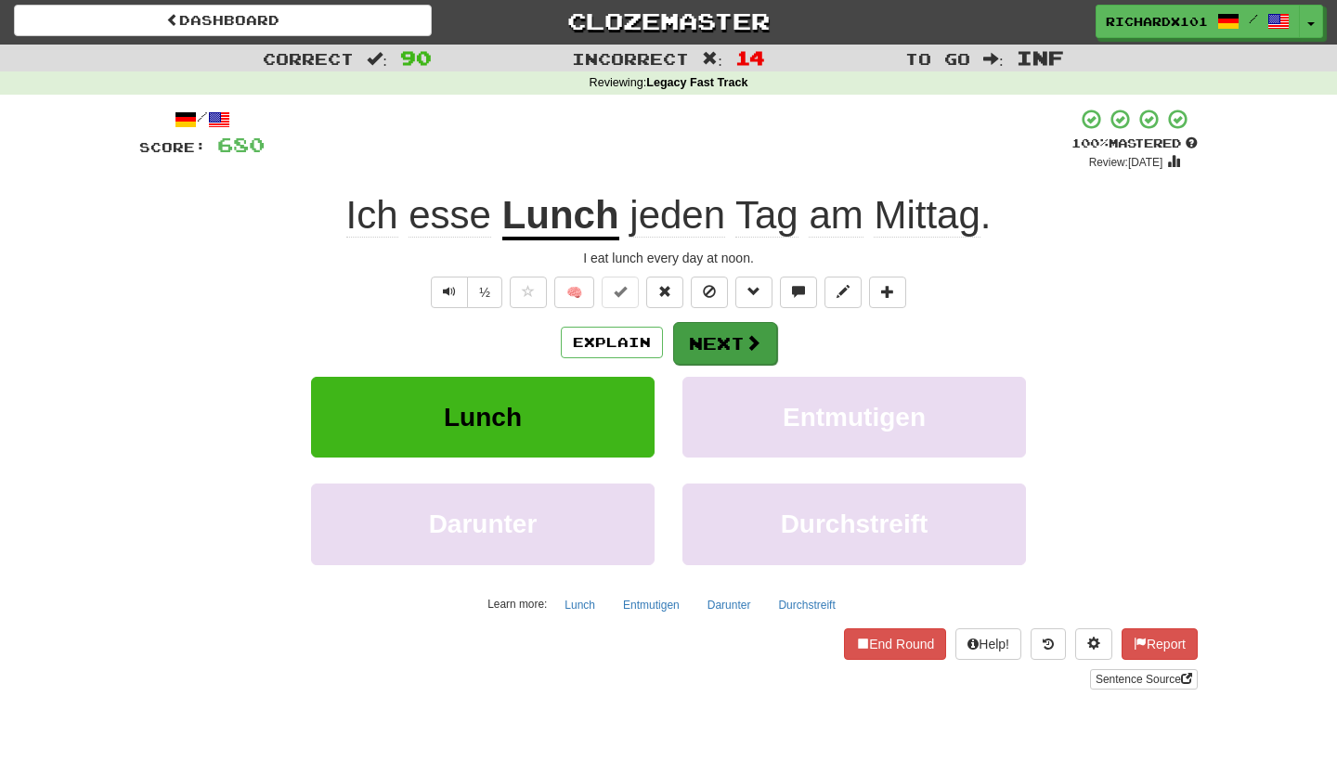
click at [696, 325] on button "Next" at bounding box center [725, 343] width 104 height 43
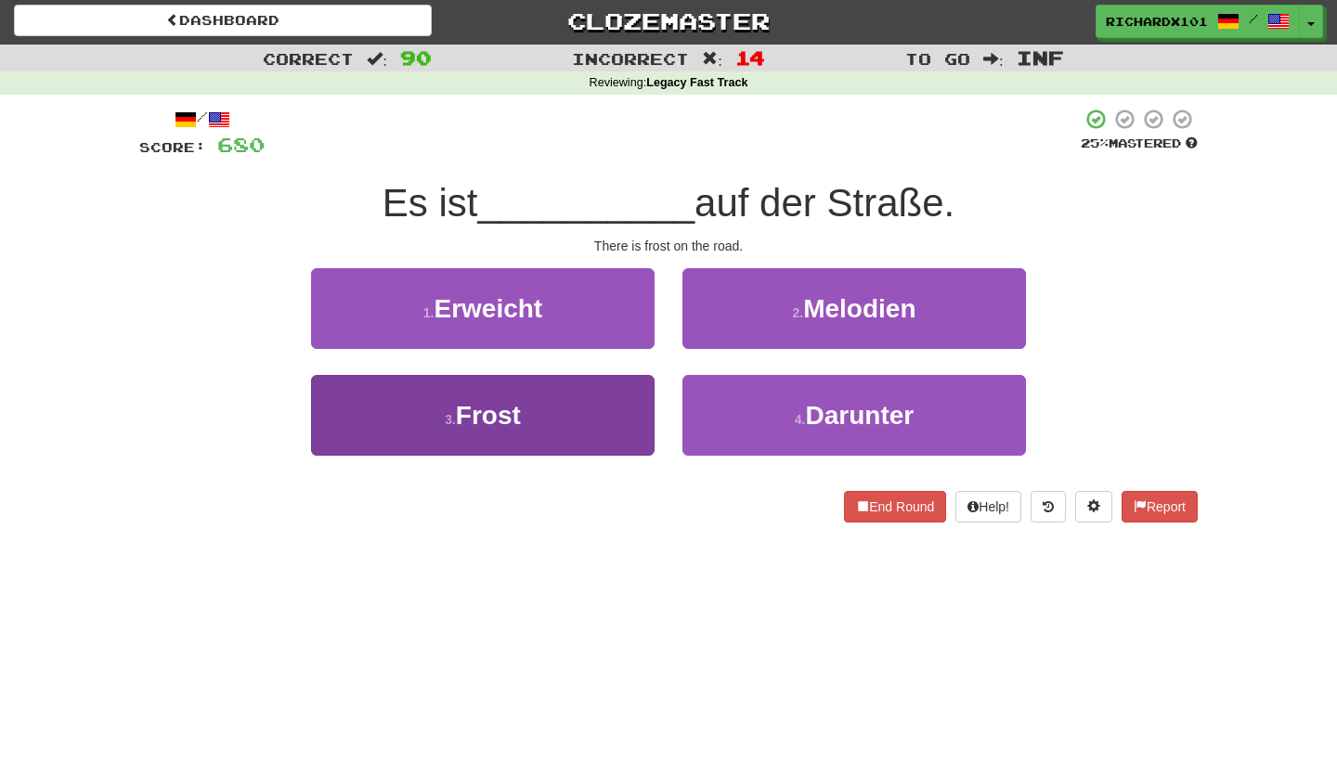
click at [618, 409] on button "3 . Frost" at bounding box center [483, 415] width 344 height 81
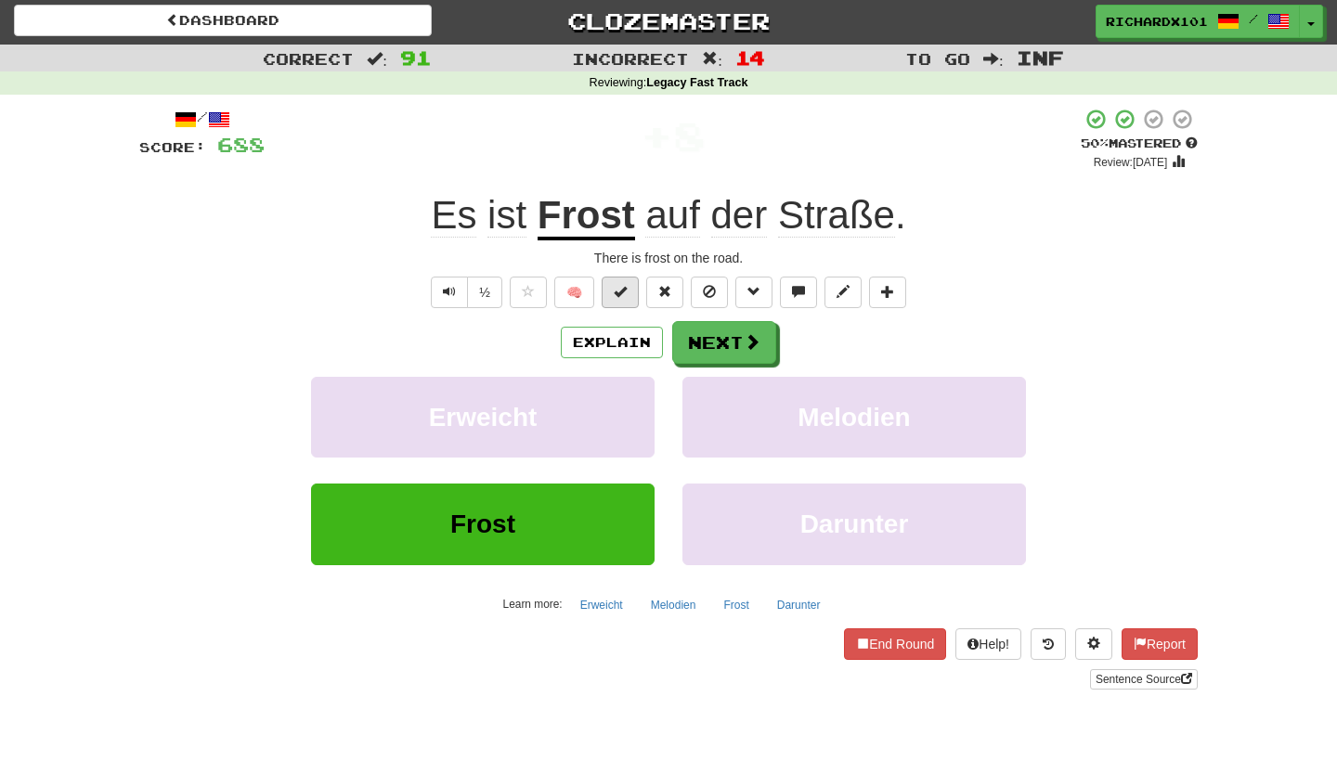
click at [626, 293] on span at bounding box center [620, 291] width 13 height 13
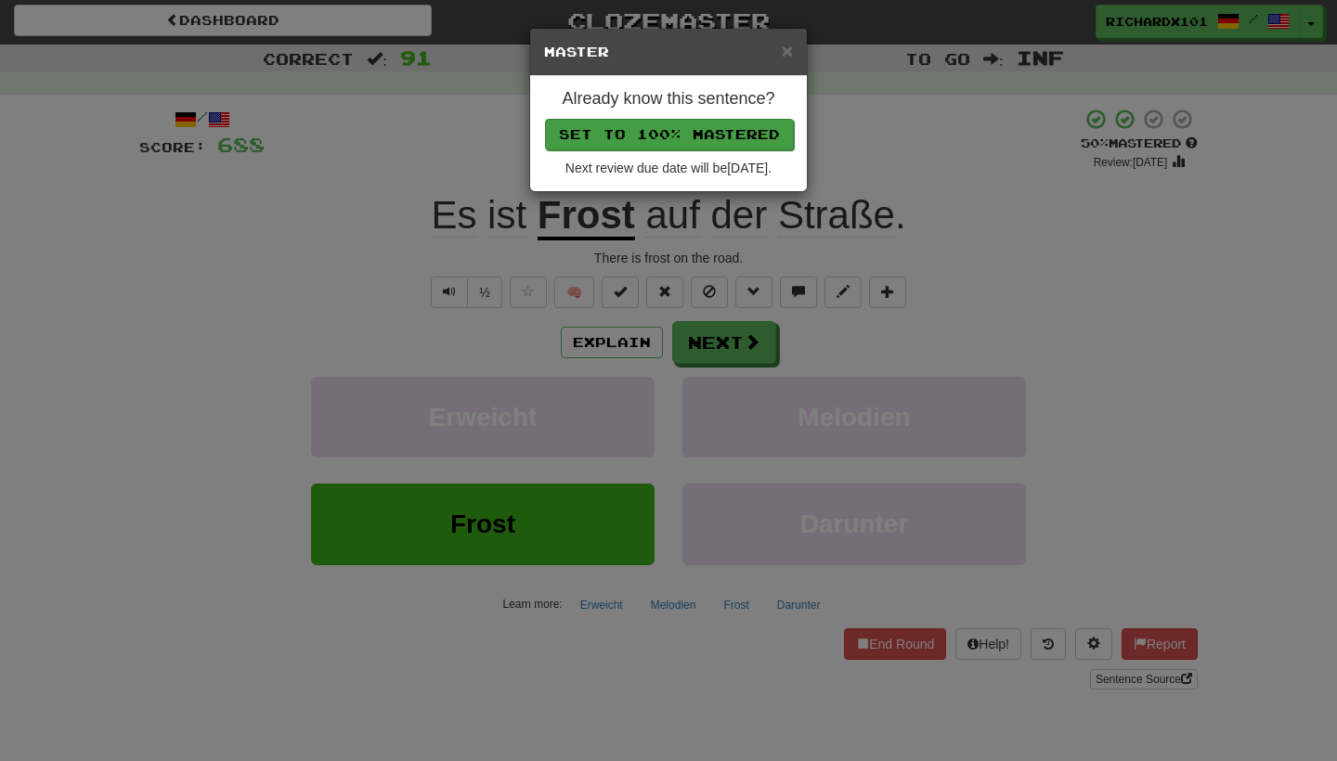
click at [694, 131] on button "Set to 100% Mastered" at bounding box center [669, 135] width 249 height 32
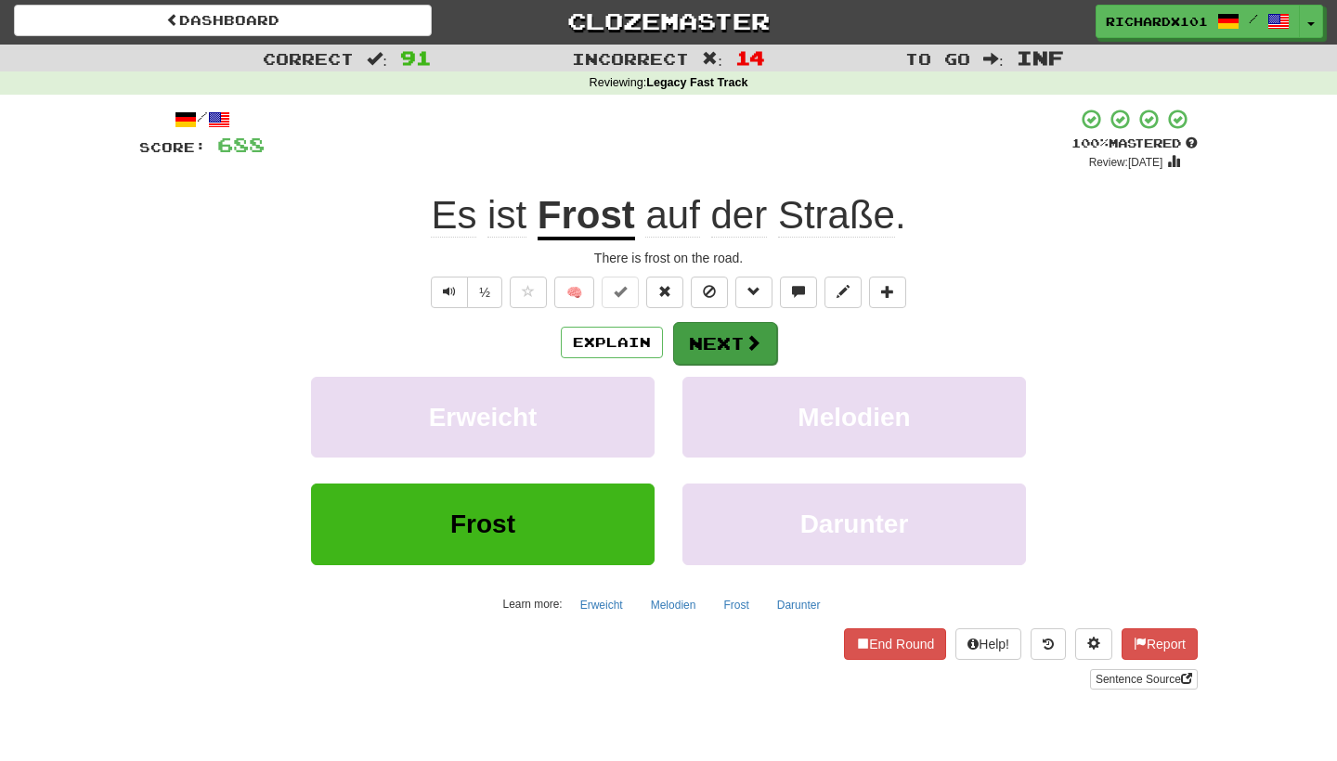
click at [703, 334] on button "Next" at bounding box center [725, 343] width 104 height 43
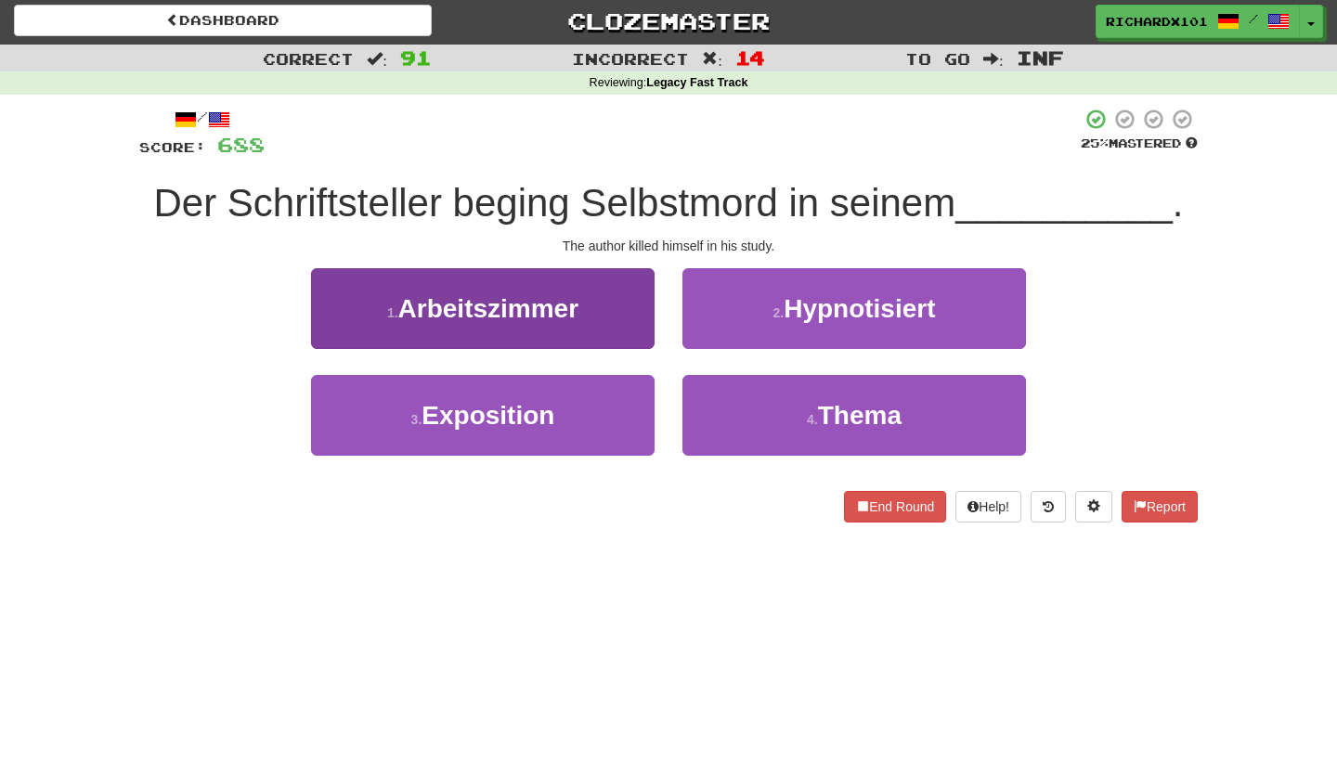
click at [644, 317] on button "1 . Arbeitszimmer" at bounding box center [483, 308] width 344 height 81
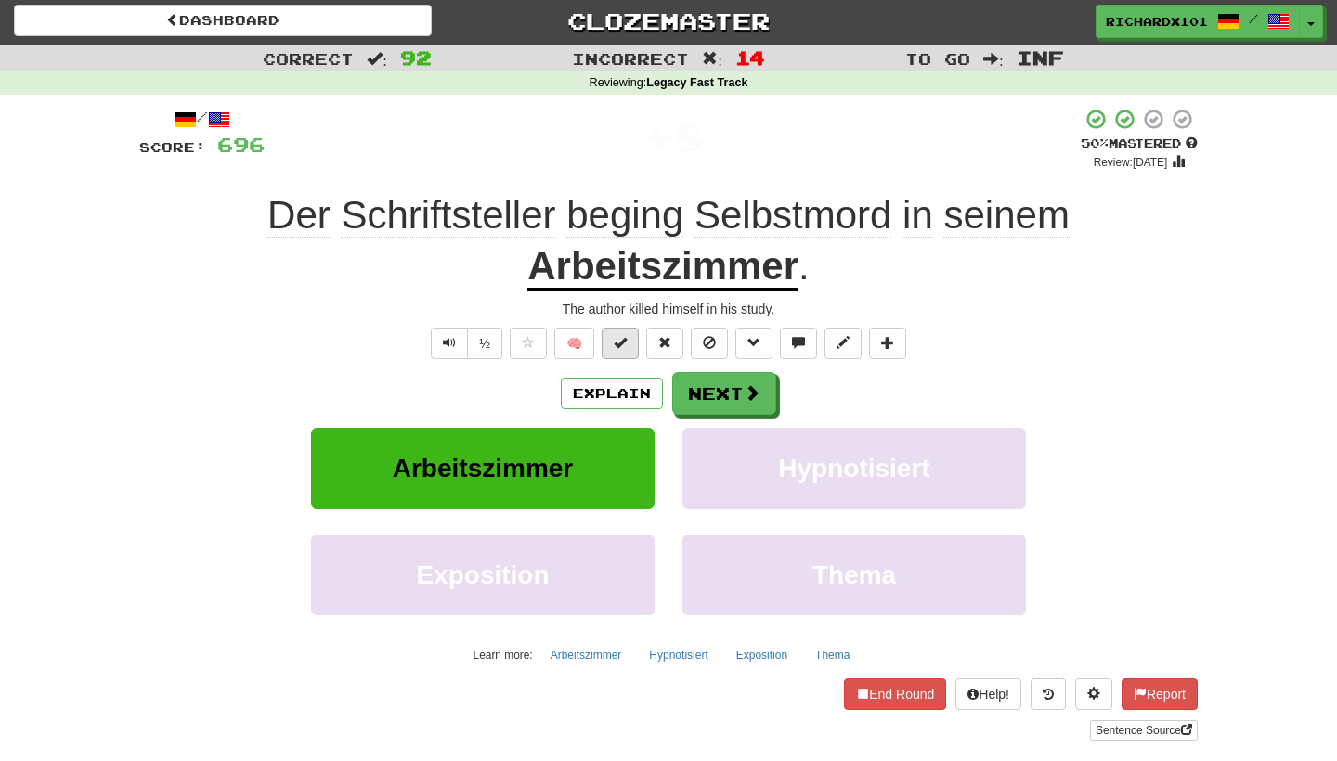
click at [629, 345] on button at bounding box center [620, 344] width 37 height 32
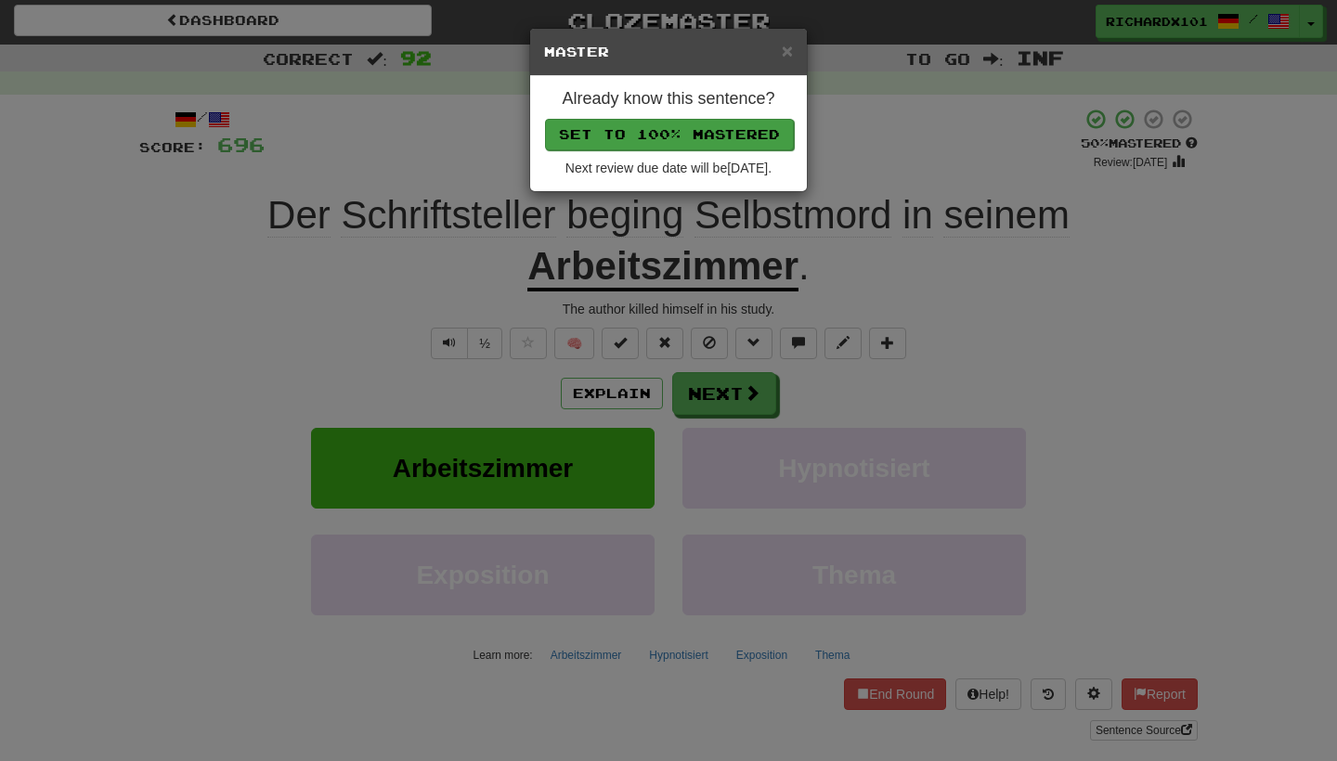
click at [732, 139] on button "Set to 100% Mastered" at bounding box center [669, 135] width 249 height 32
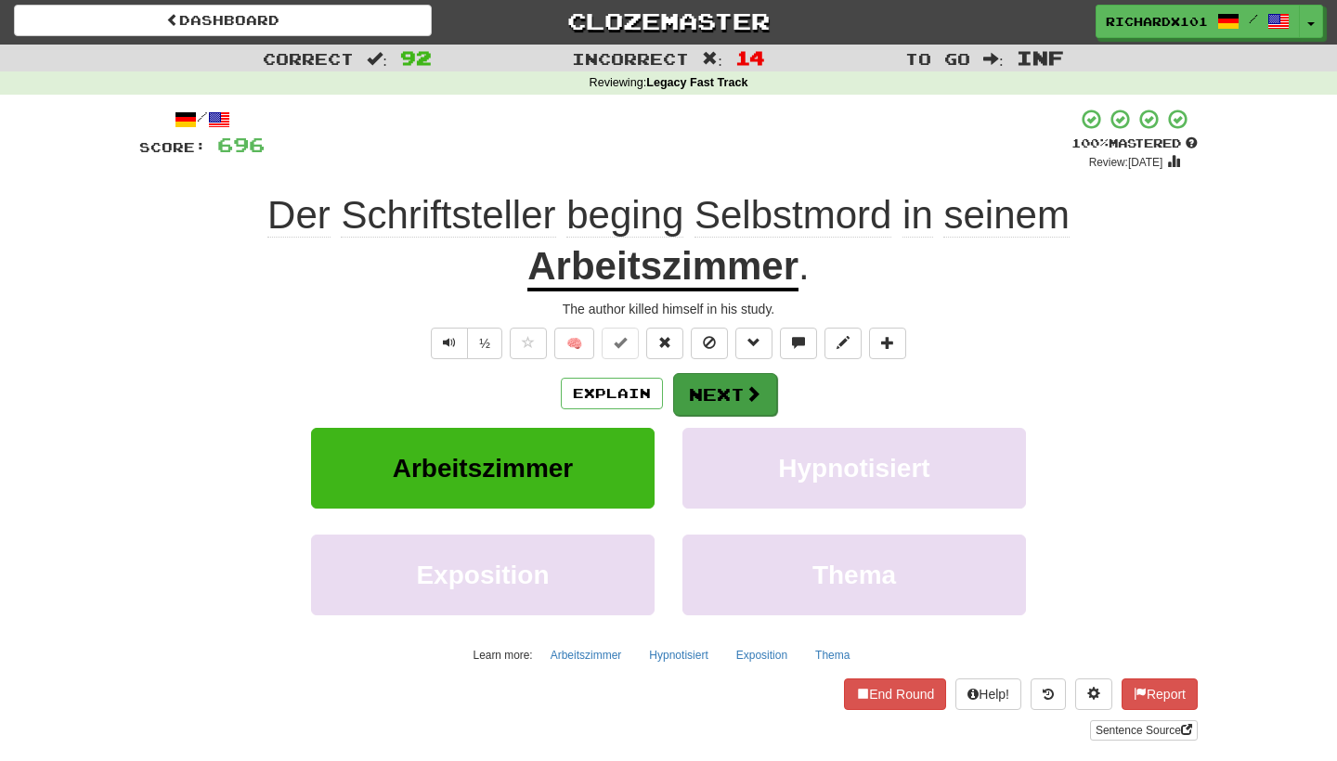
click at [703, 395] on button "Next" at bounding box center [725, 394] width 104 height 43
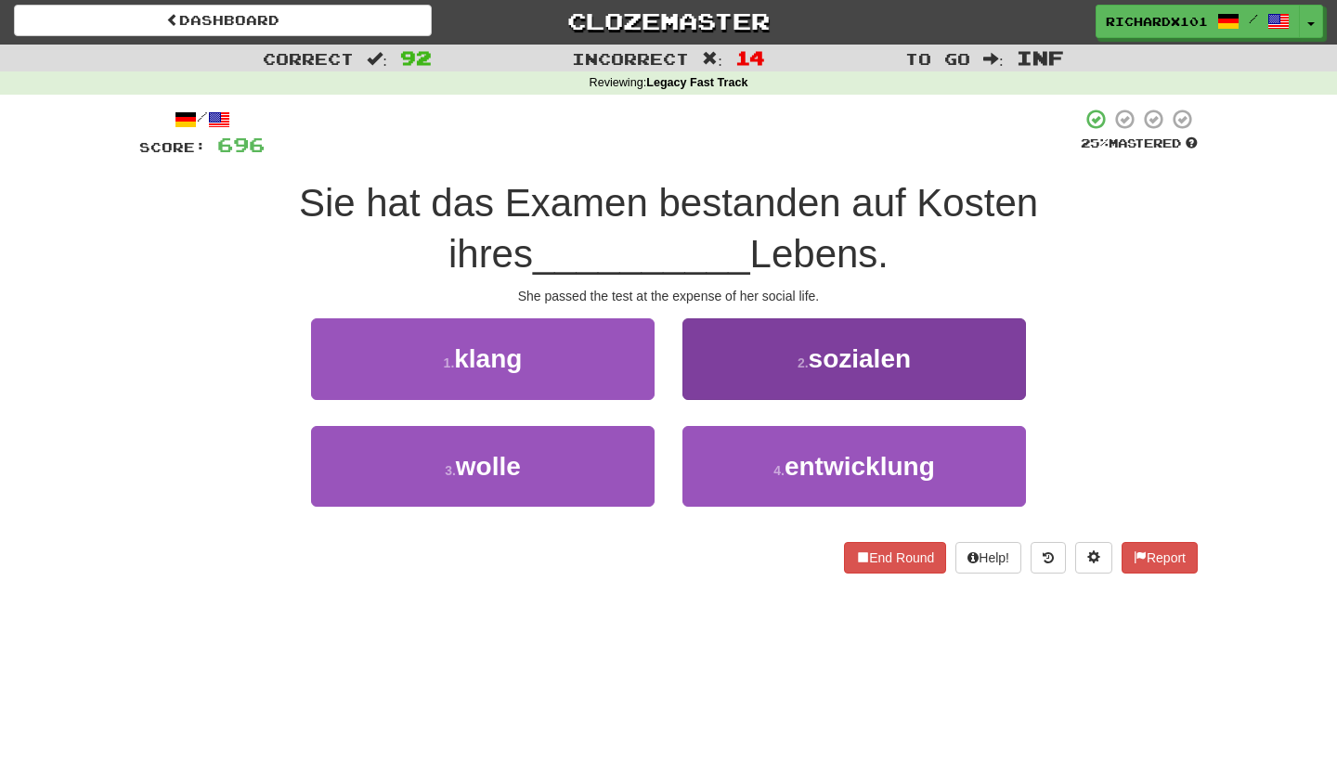
click at [742, 358] on button "2 . sozialen" at bounding box center [855, 359] width 344 height 81
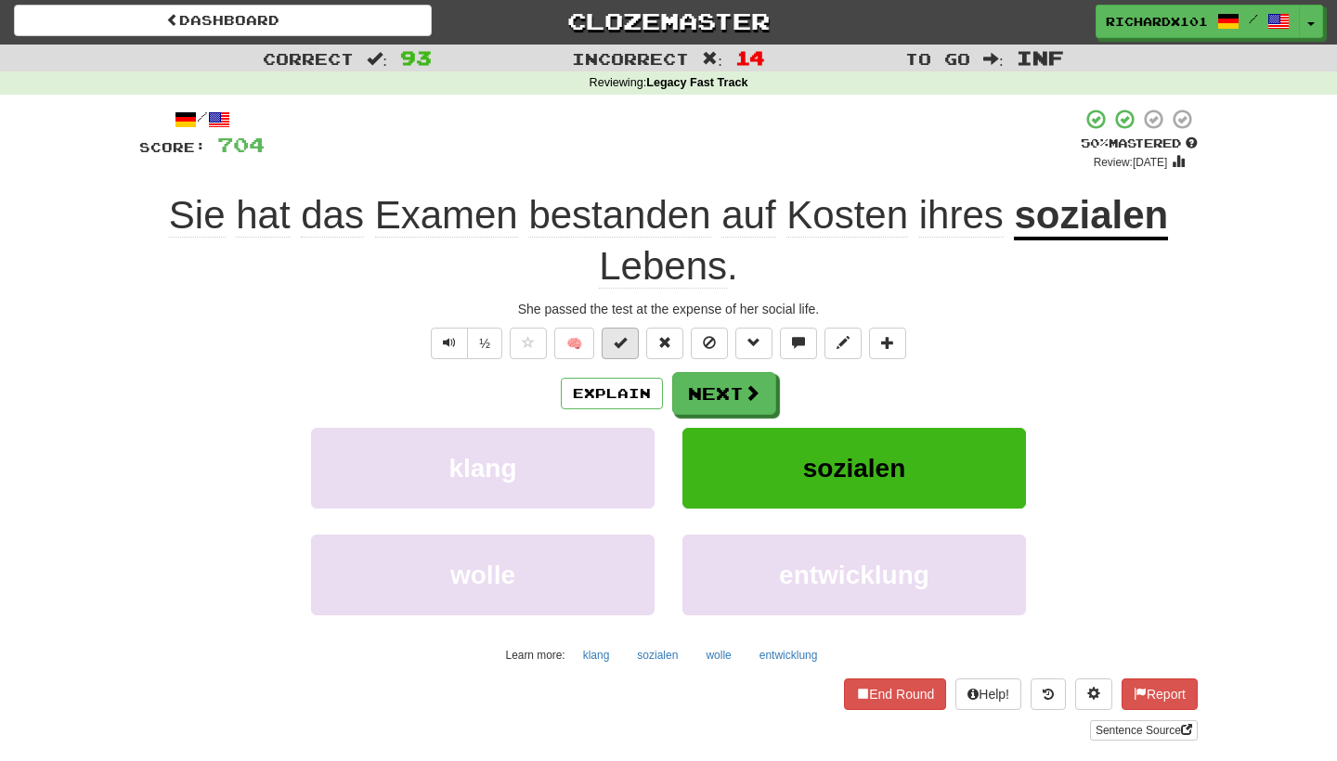
click at [634, 341] on button at bounding box center [620, 344] width 37 height 32
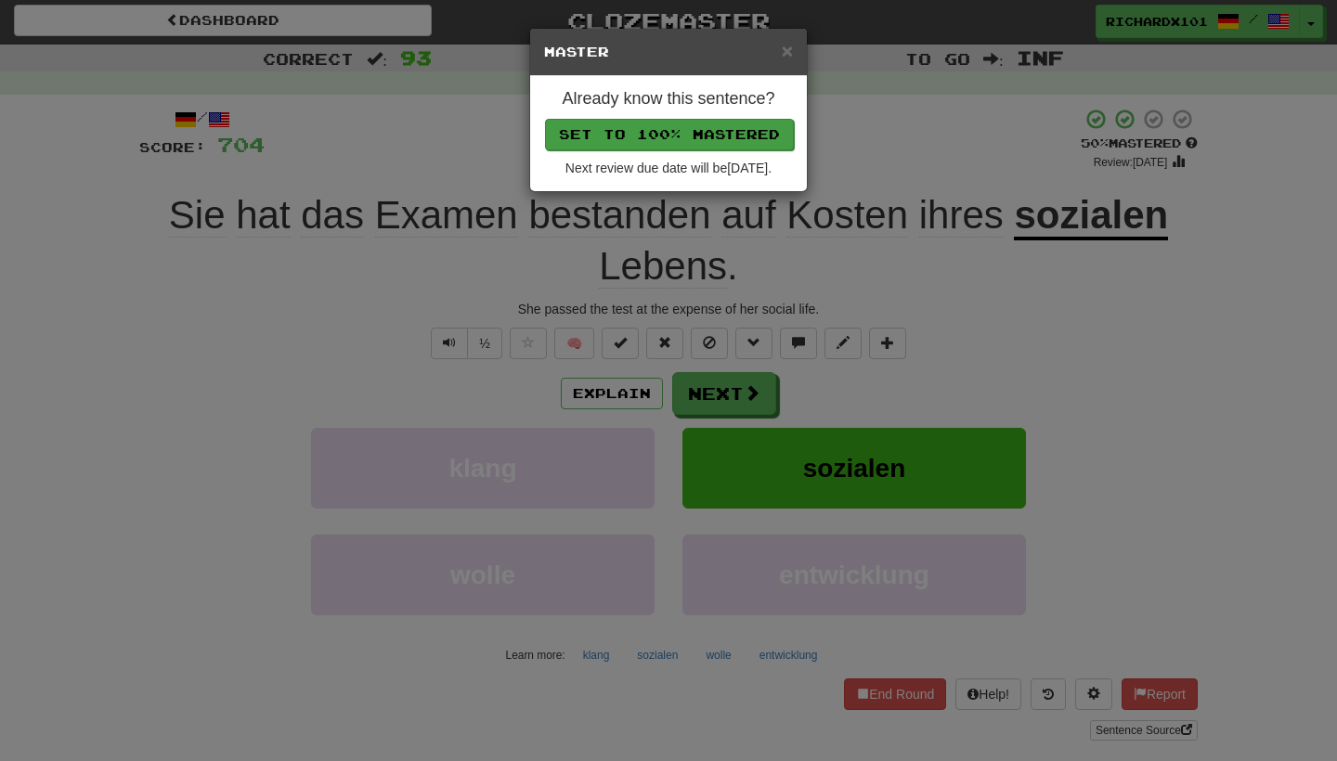
click at [728, 137] on button "Set to 100% Mastered" at bounding box center [669, 135] width 249 height 32
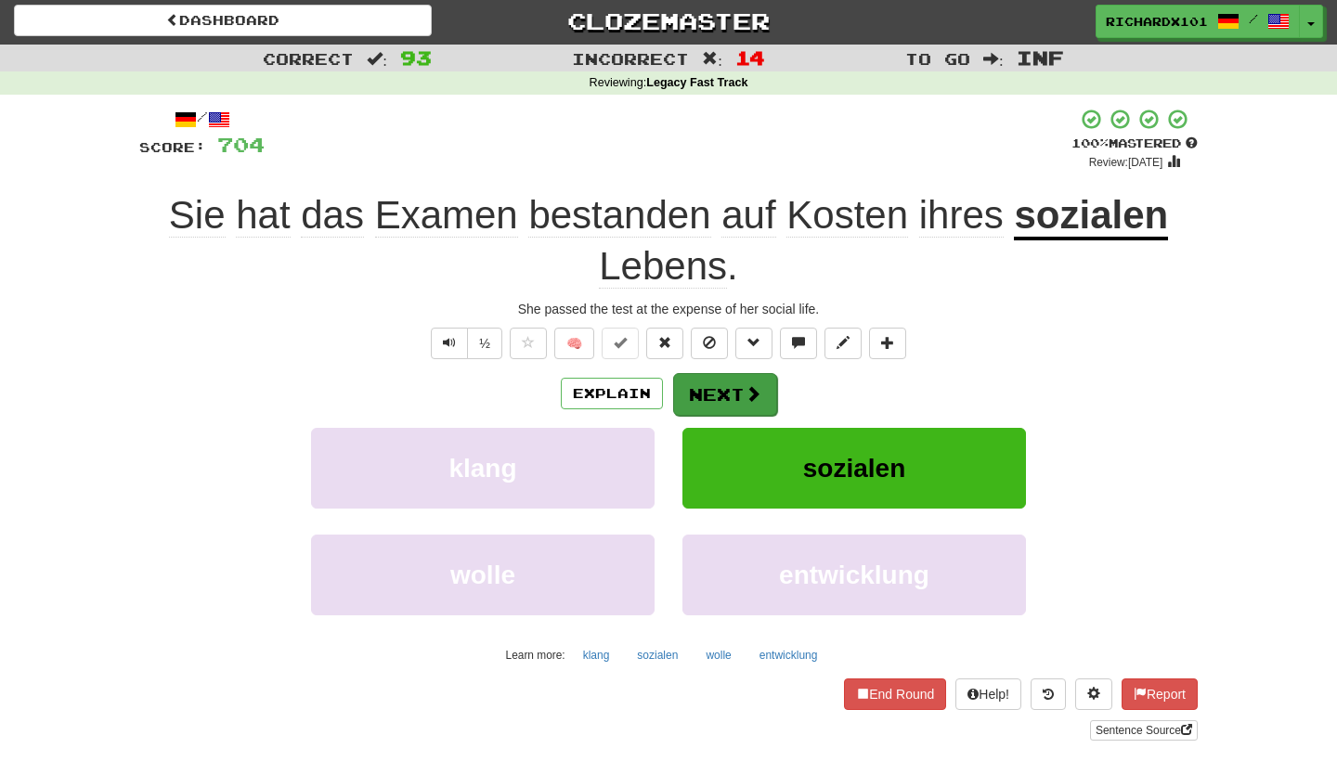
click at [717, 383] on button "Next" at bounding box center [725, 394] width 104 height 43
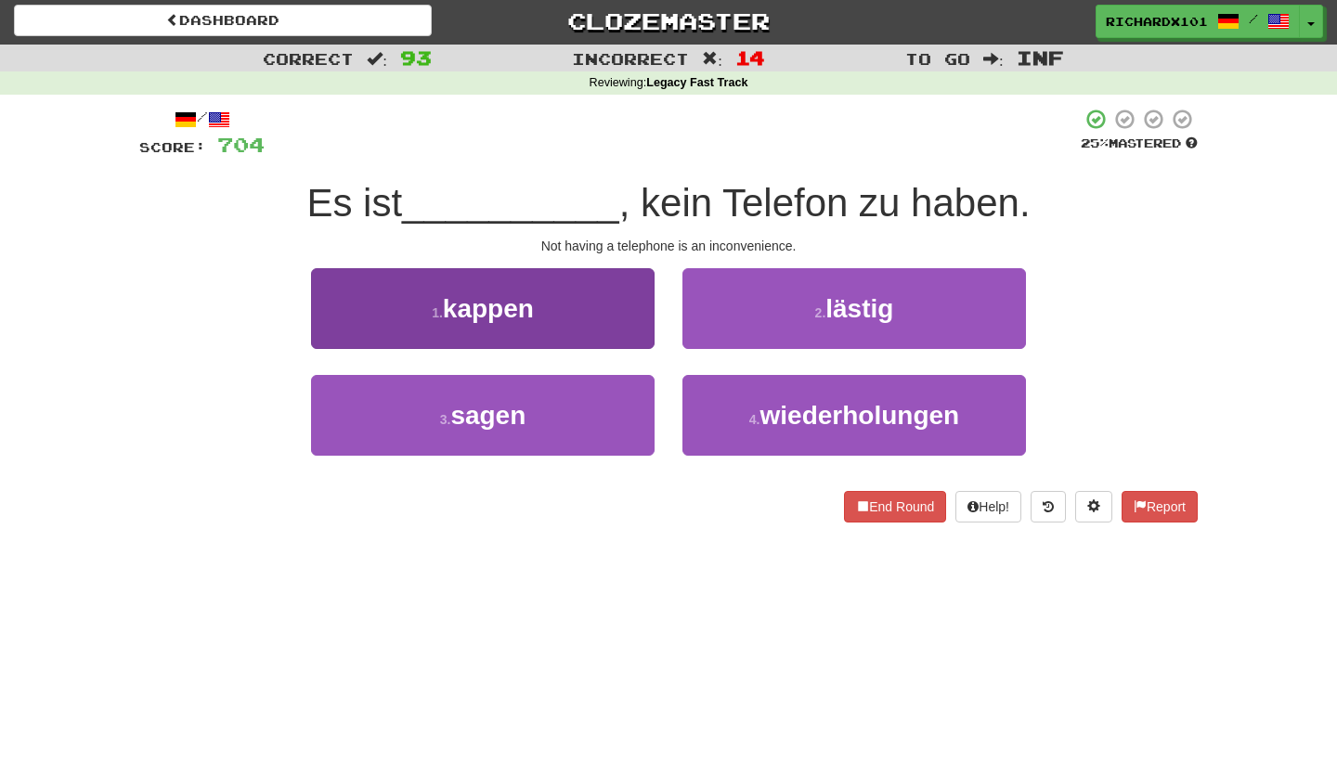
click at [638, 326] on button "1 . kappen" at bounding box center [483, 308] width 344 height 81
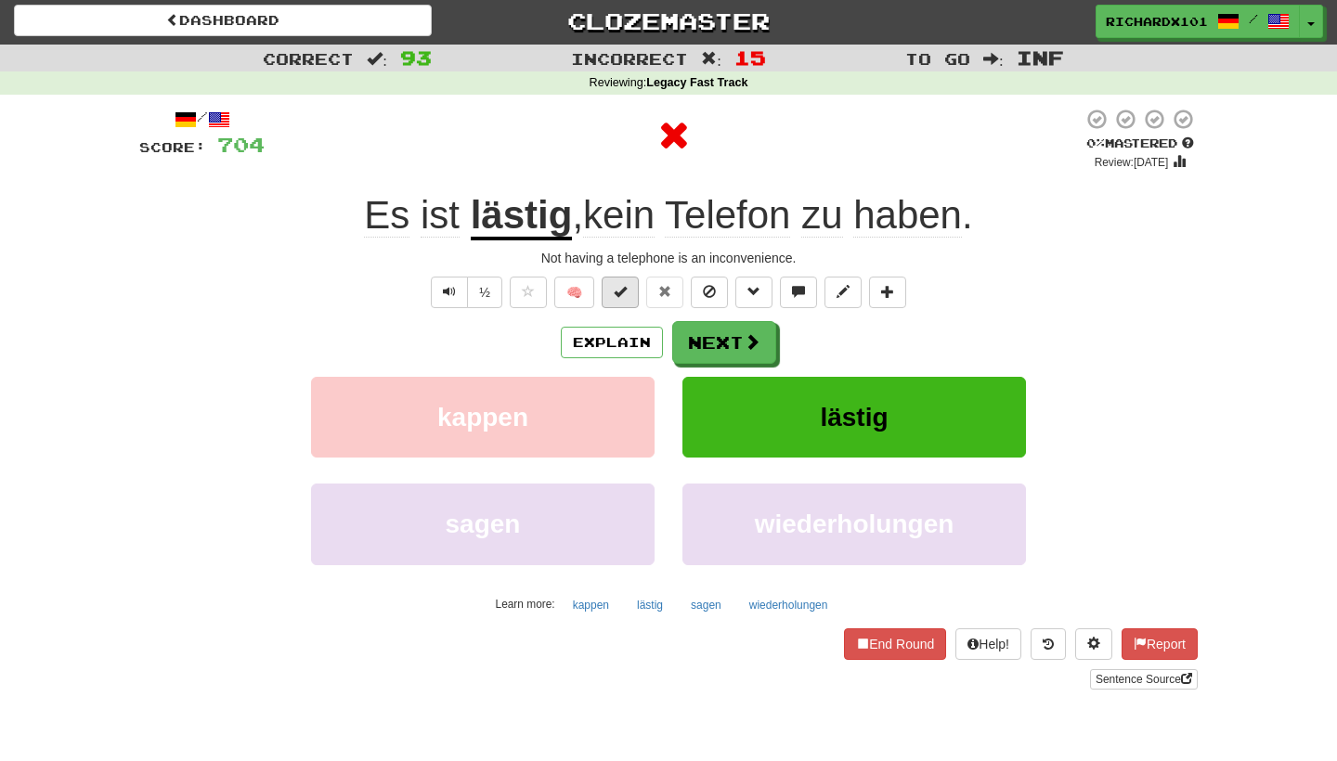
click at [620, 292] on span at bounding box center [620, 291] width 13 height 13
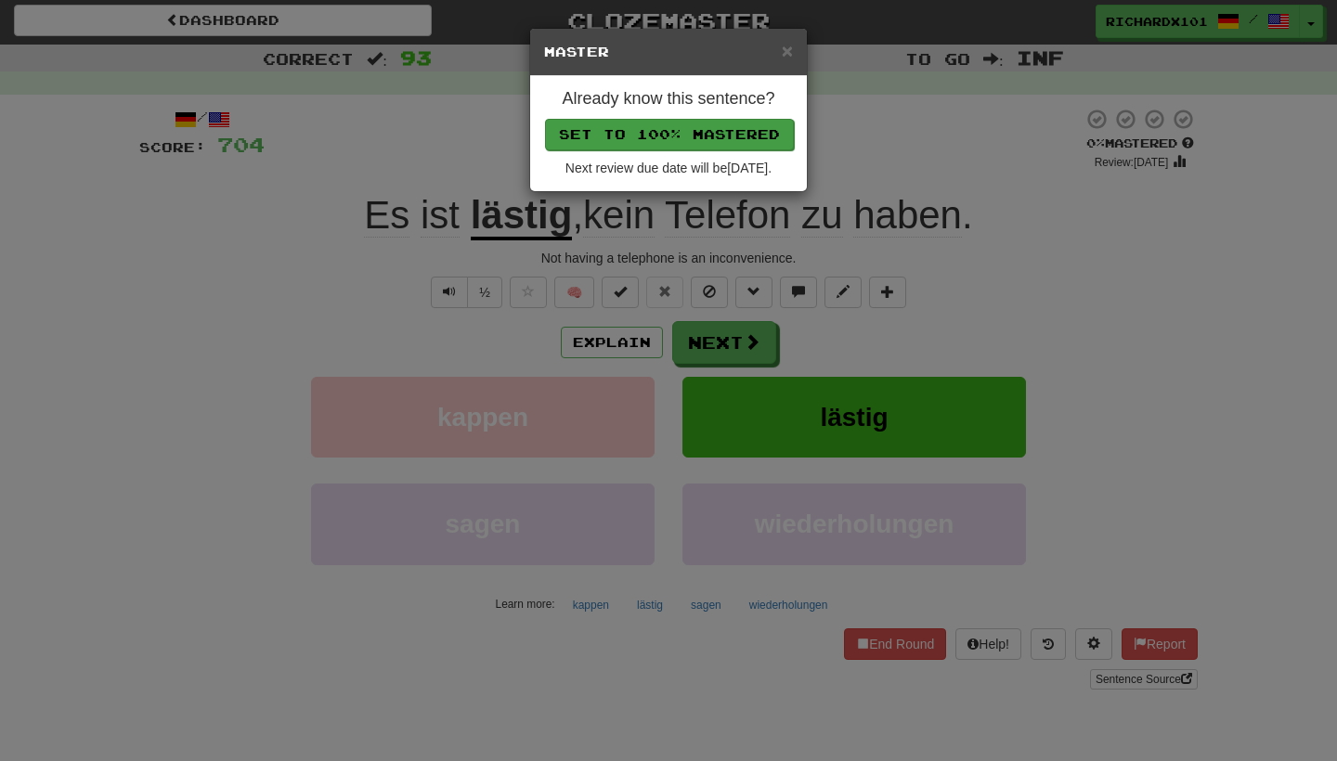
click at [705, 133] on button "Set to 100% Mastered" at bounding box center [669, 135] width 249 height 32
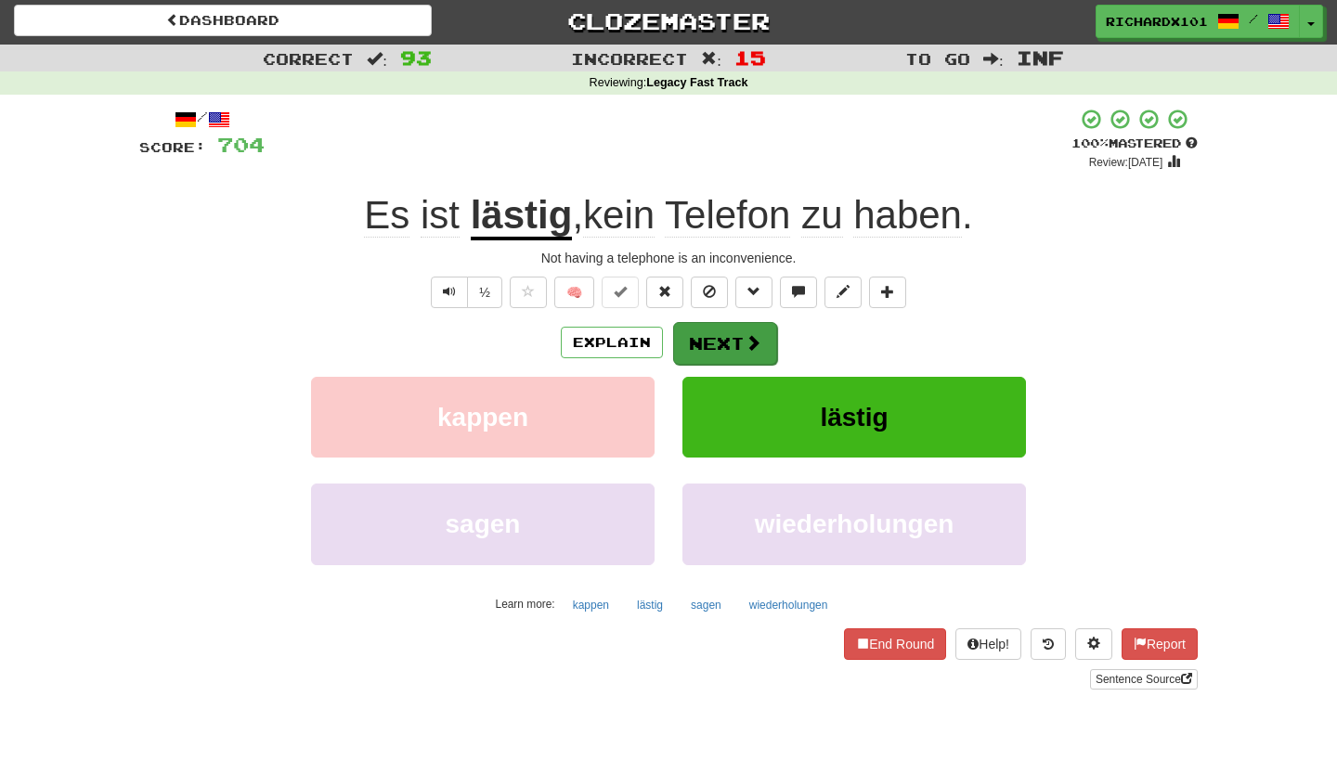
click at [700, 346] on button "Next" at bounding box center [725, 343] width 104 height 43
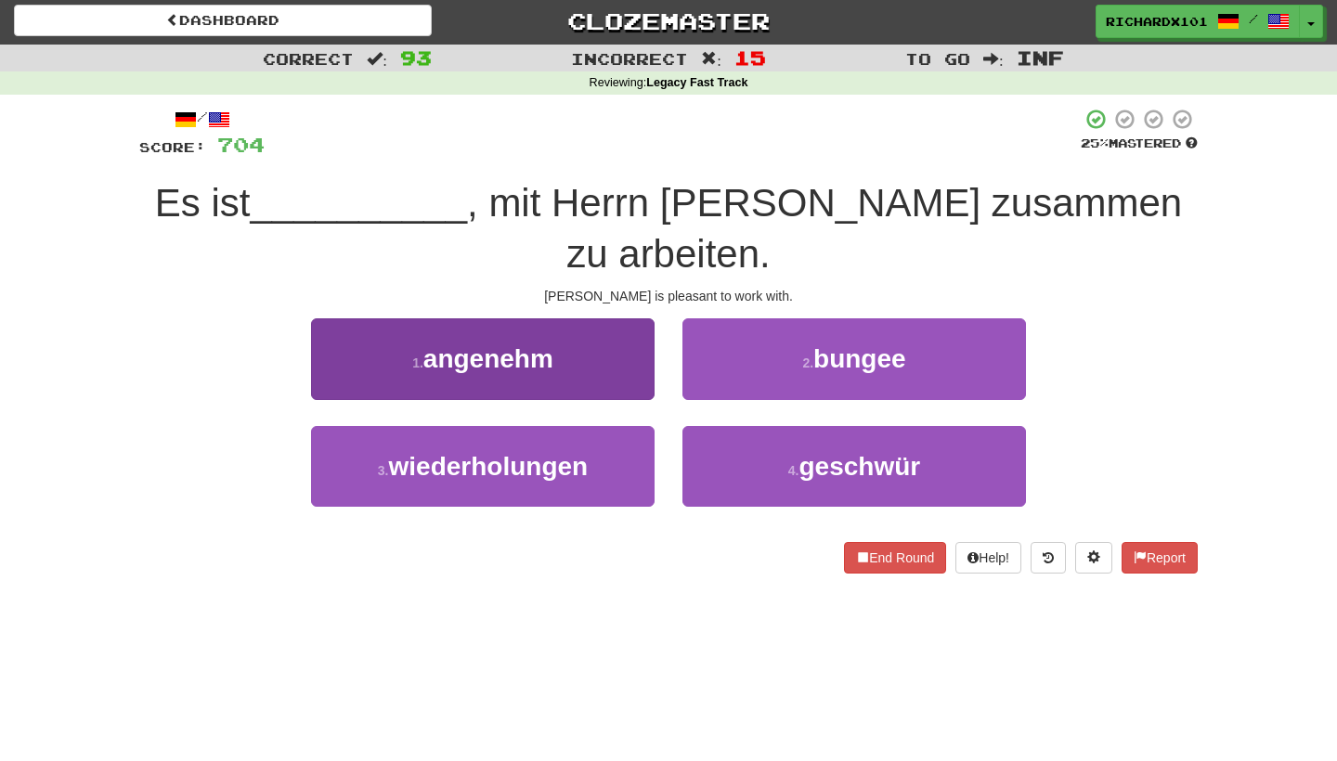
click at [631, 322] on button "1 . angenehm" at bounding box center [483, 359] width 344 height 81
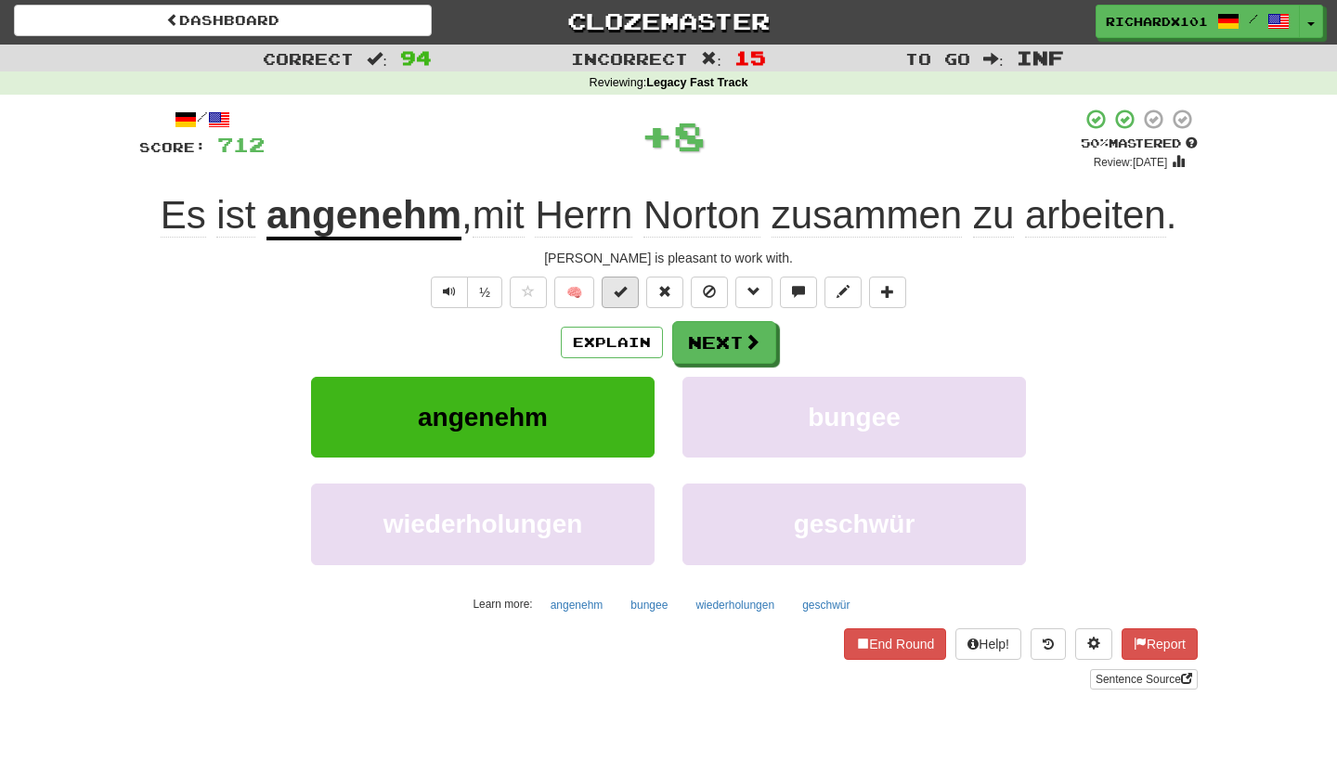
click at [628, 292] on button at bounding box center [620, 293] width 37 height 32
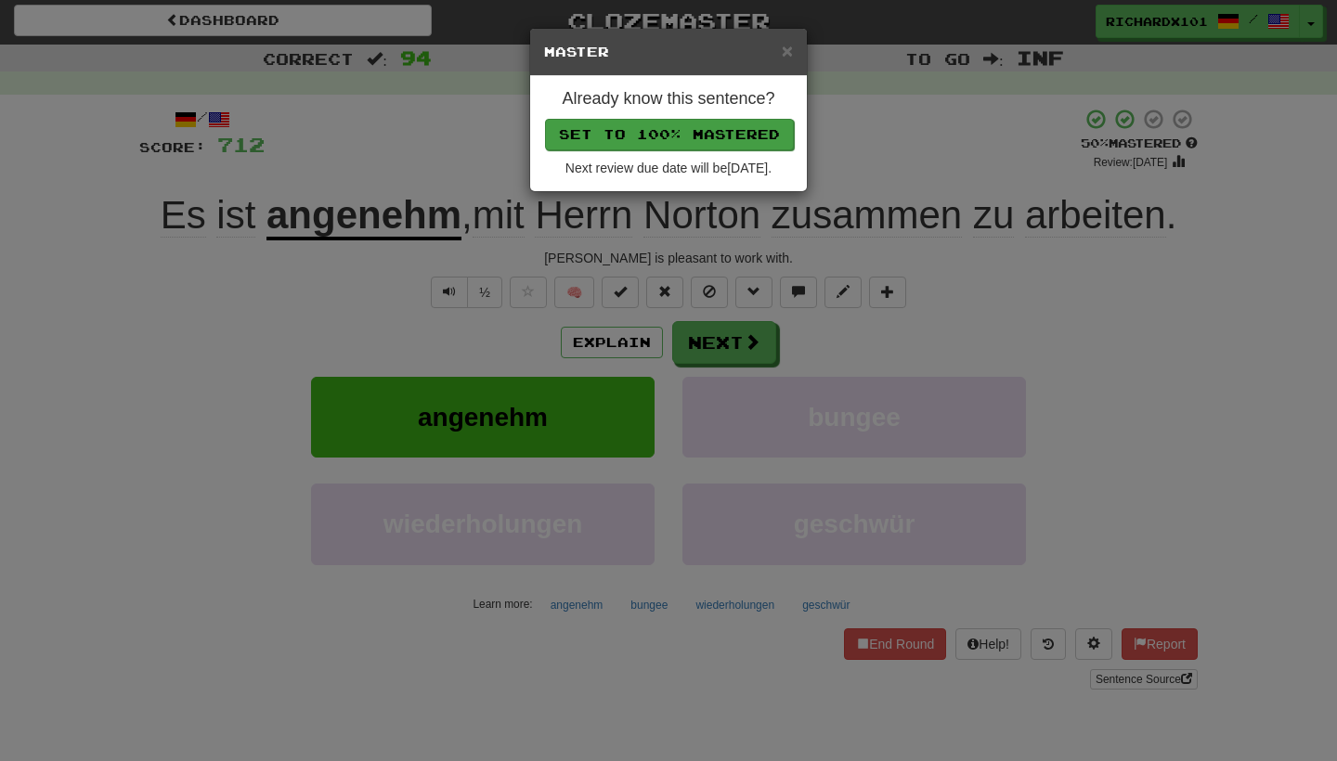
click at [705, 127] on button "Set to 100% Mastered" at bounding box center [669, 135] width 249 height 32
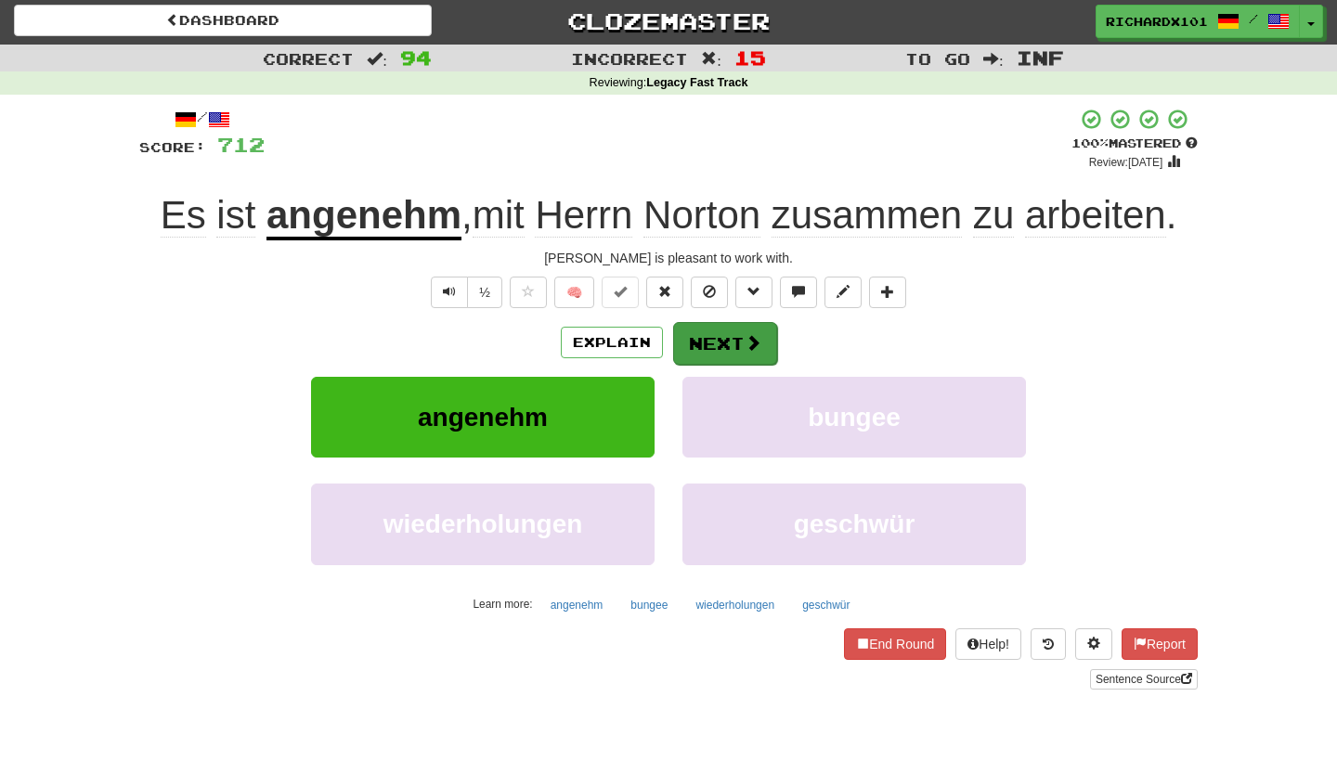
click at [699, 339] on button "Next" at bounding box center [725, 343] width 104 height 43
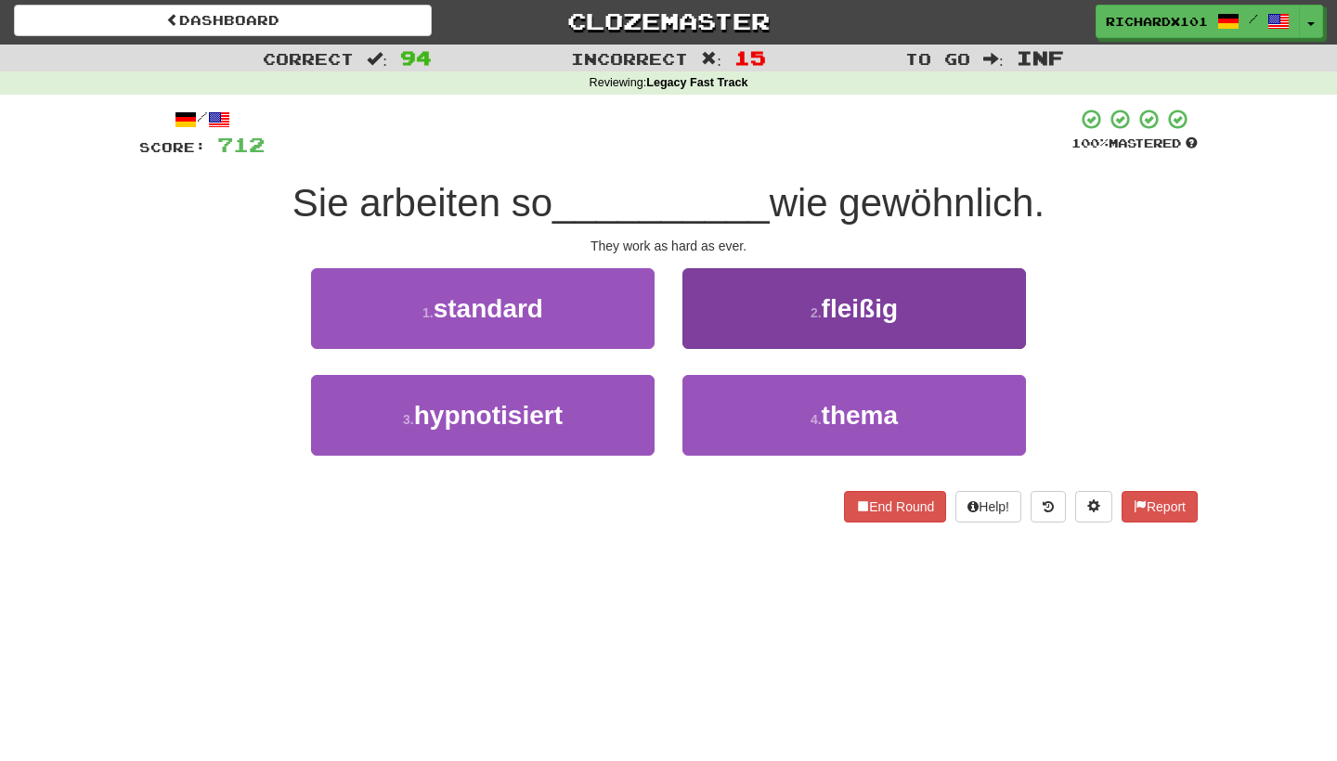
click at [726, 304] on button "2 . fleißig" at bounding box center [855, 308] width 344 height 81
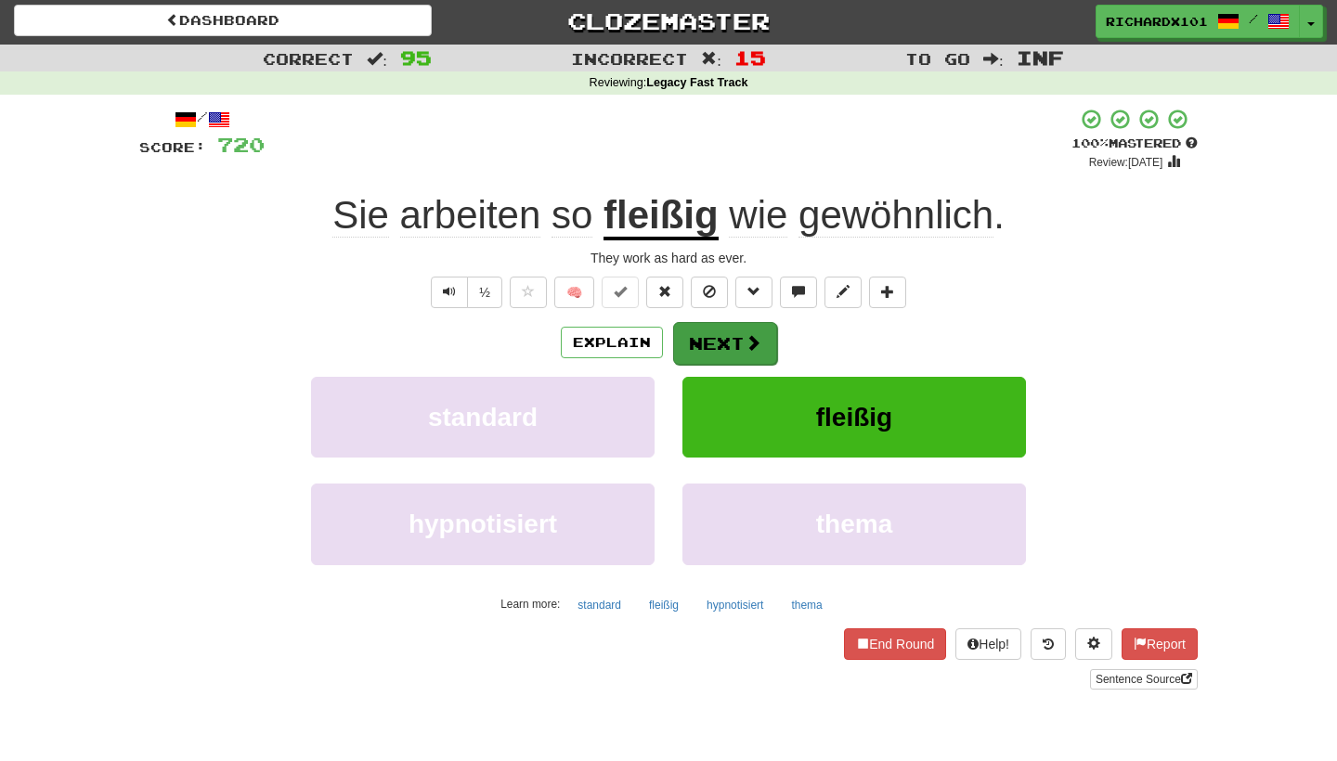
click at [711, 342] on button "Next" at bounding box center [725, 343] width 104 height 43
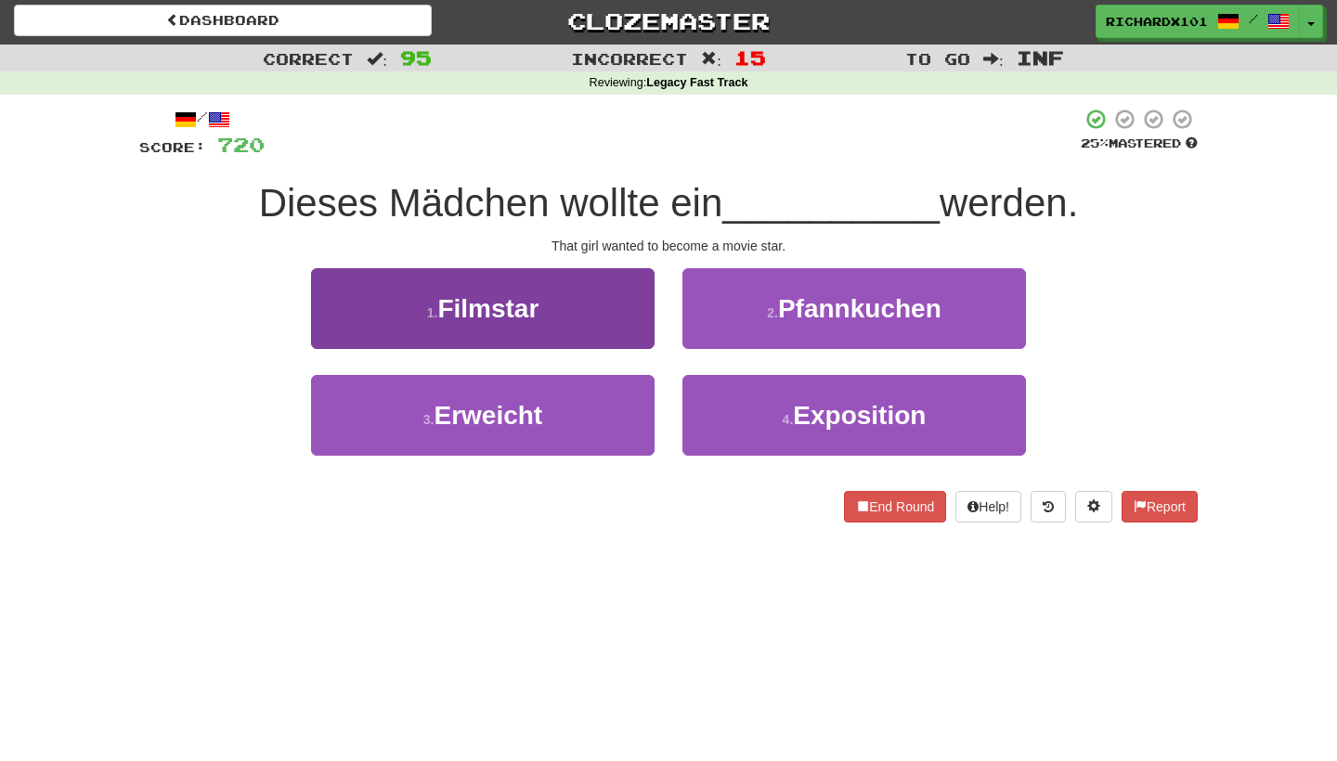
click at [627, 336] on button "1 . Filmstar" at bounding box center [483, 308] width 344 height 81
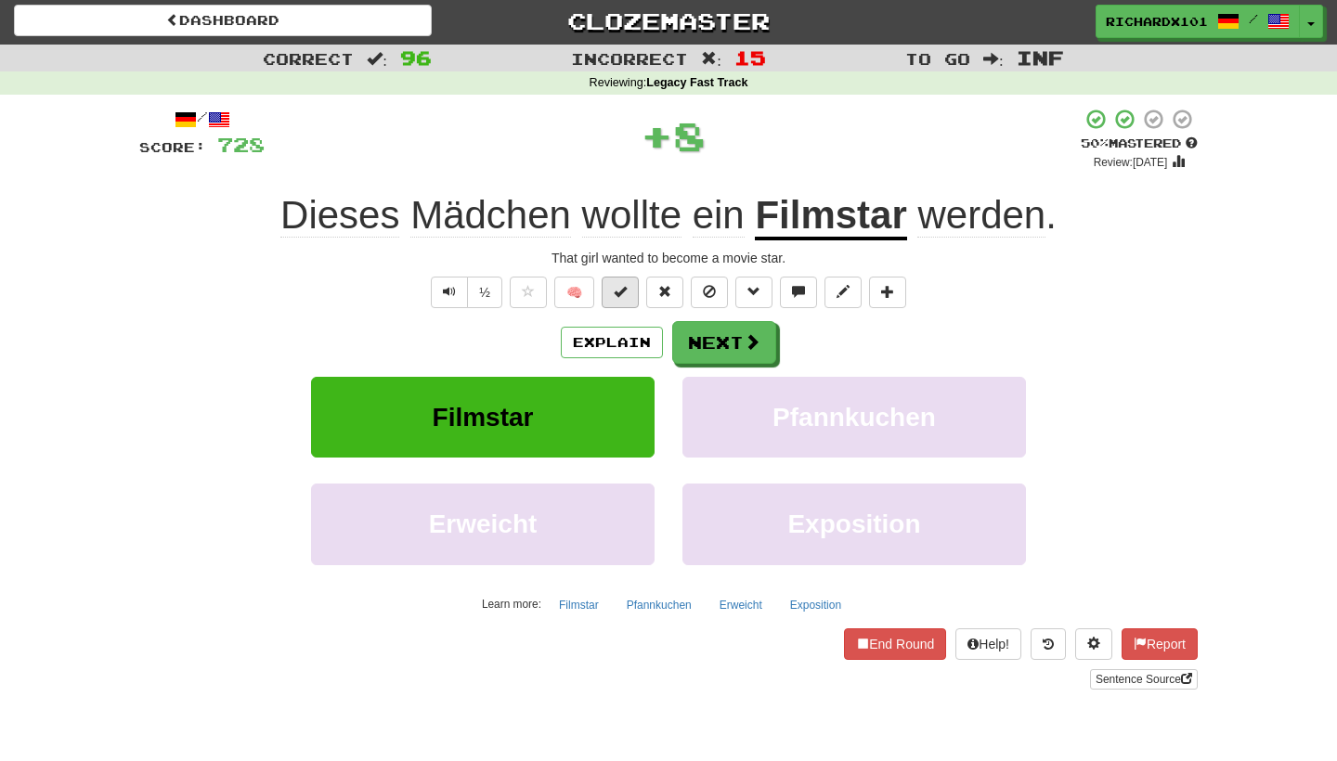
click at [631, 293] on button at bounding box center [620, 293] width 37 height 32
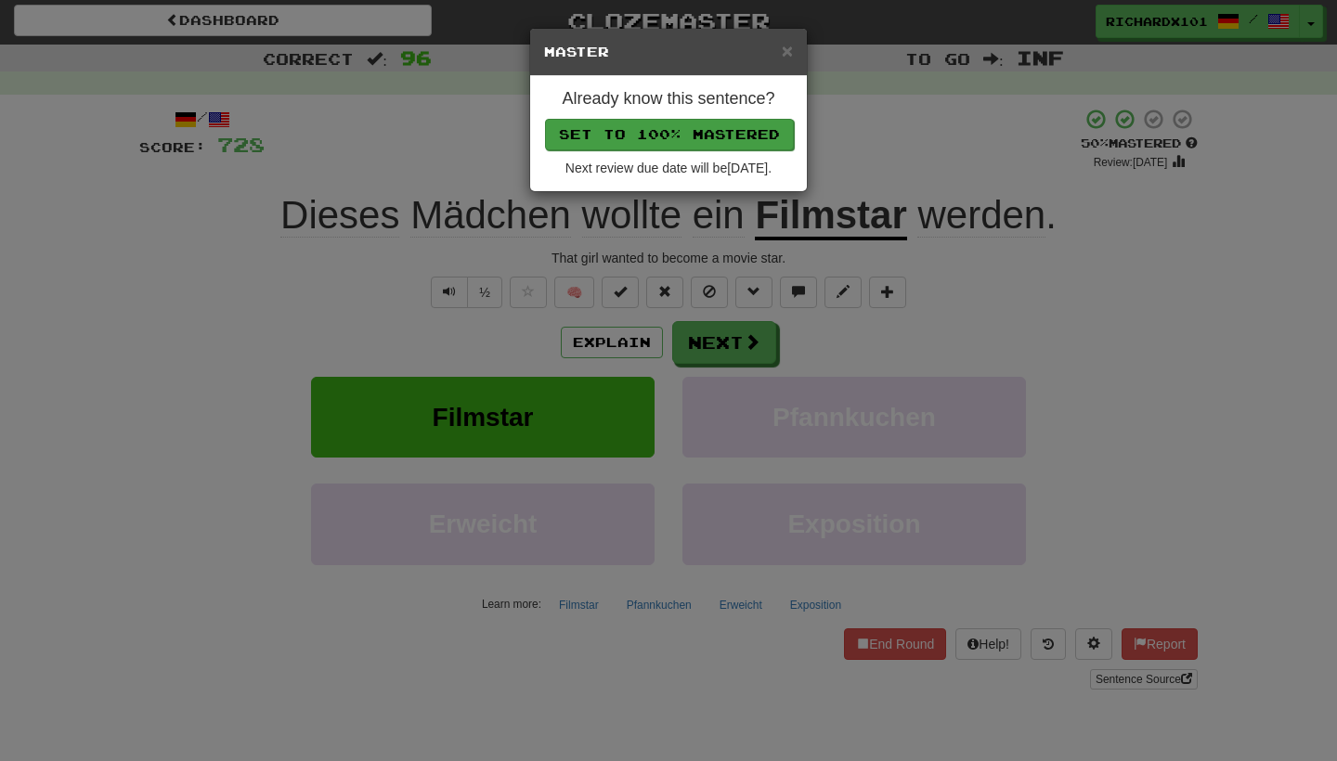
click at [699, 124] on button "Set to 100% Mastered" at bounding box center [669, 135] width 249 height 32
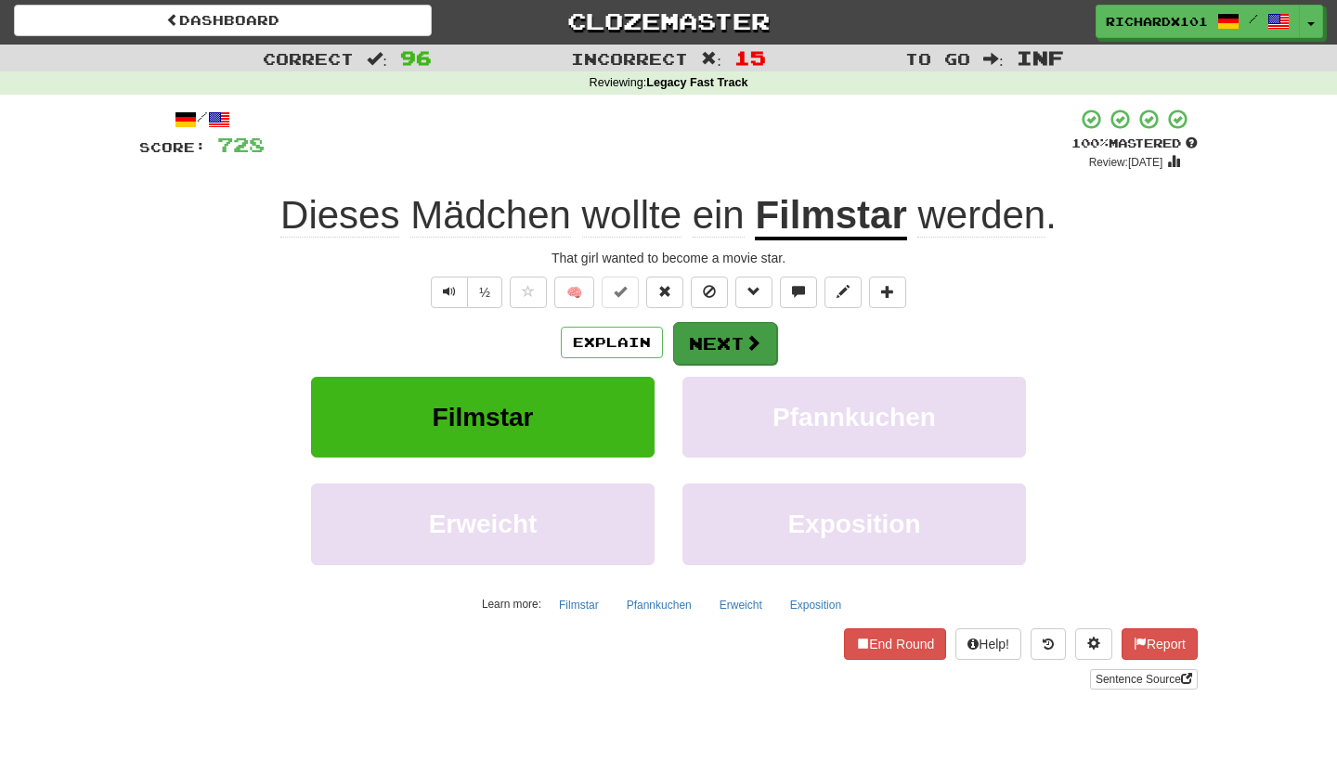
click at [706, 333] on button "Next" at bounding box center [725, 343] width 104 height 43
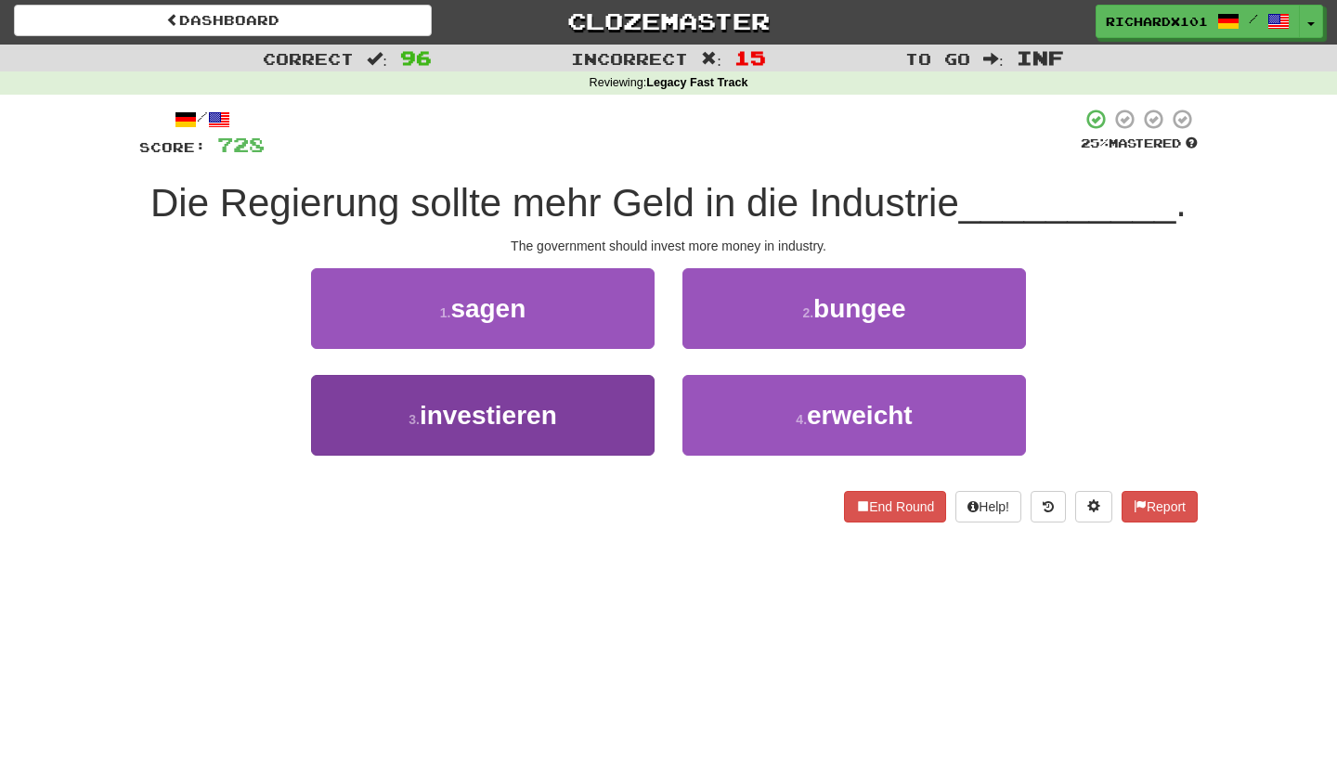
click at [640, 393] on button "3 . investieren" at bounding box center [483, 415] width 344 height 81
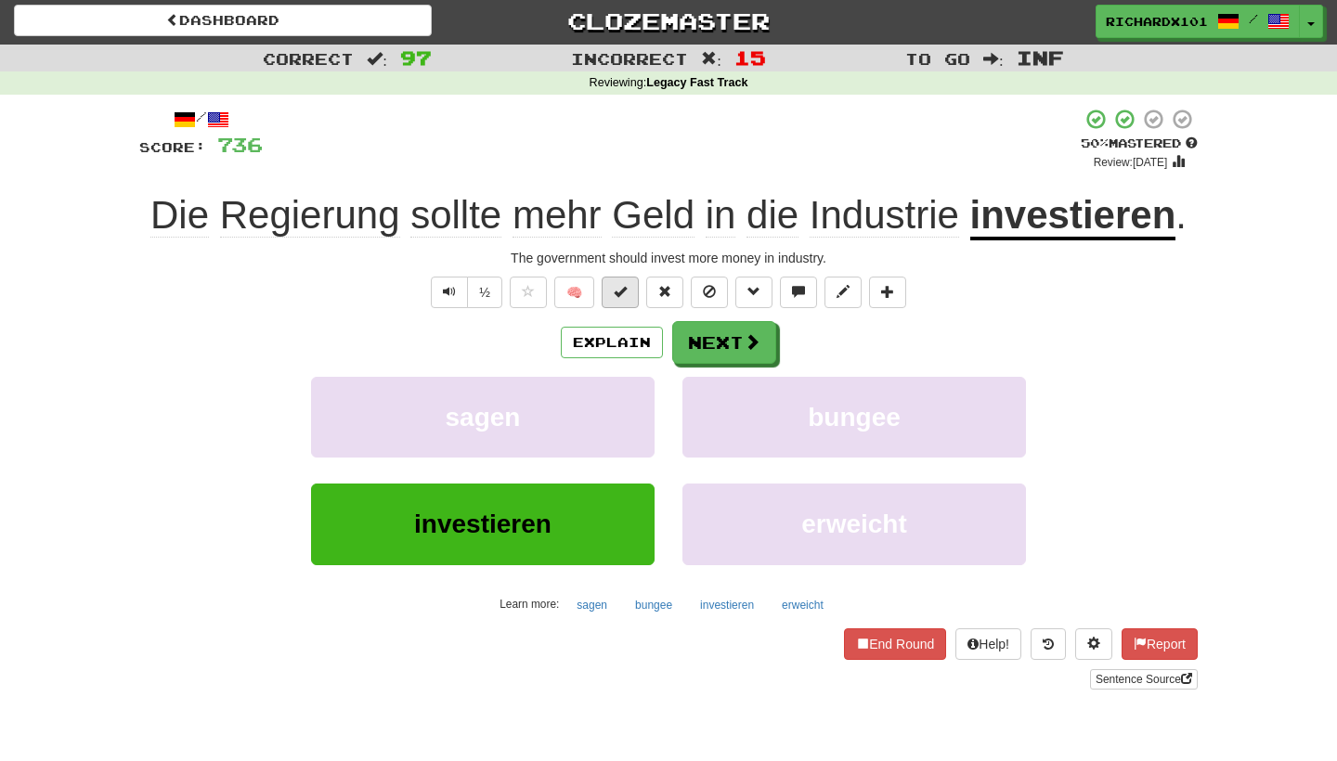
click at [631, 297] on button at bounding box center [620, 293] width 37 height 32
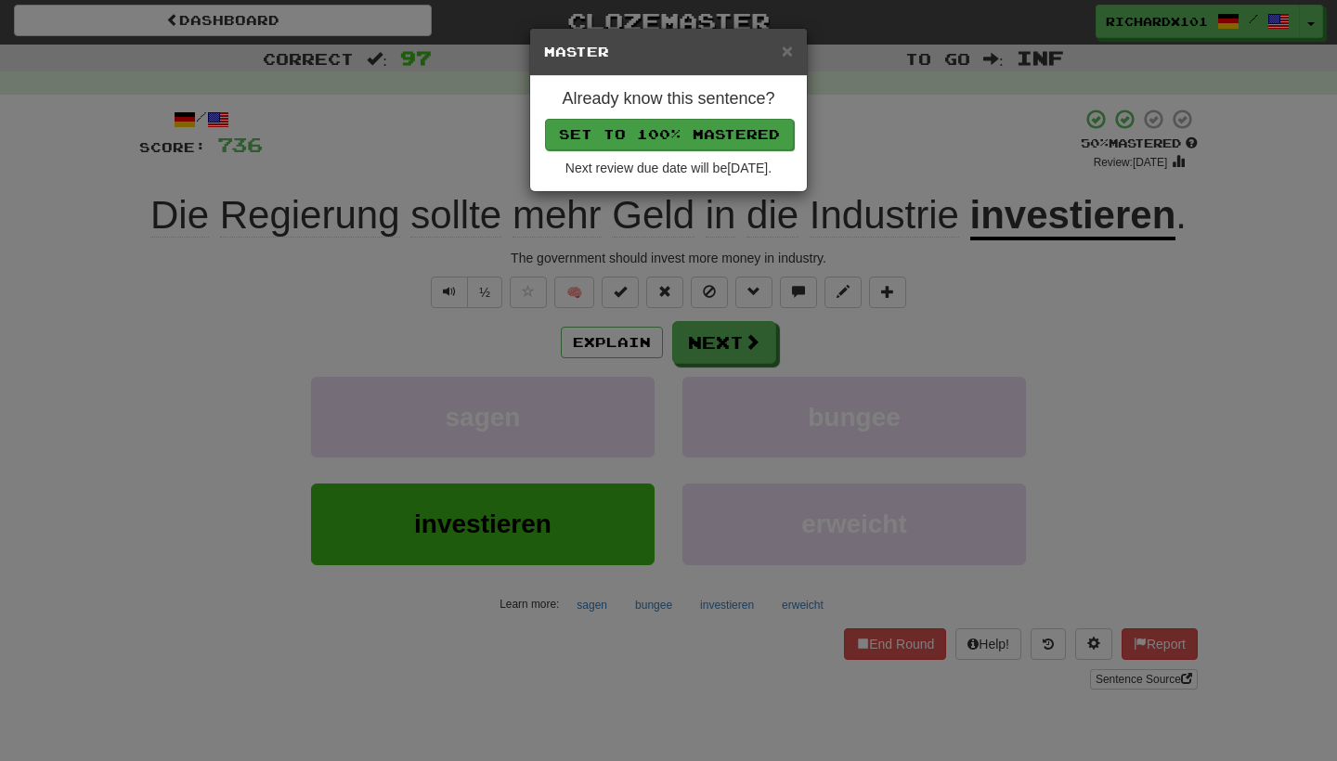
click at [726, 126] on button "Set to 100% Mastered" at bounding box center [669, 135] width 249 height 32
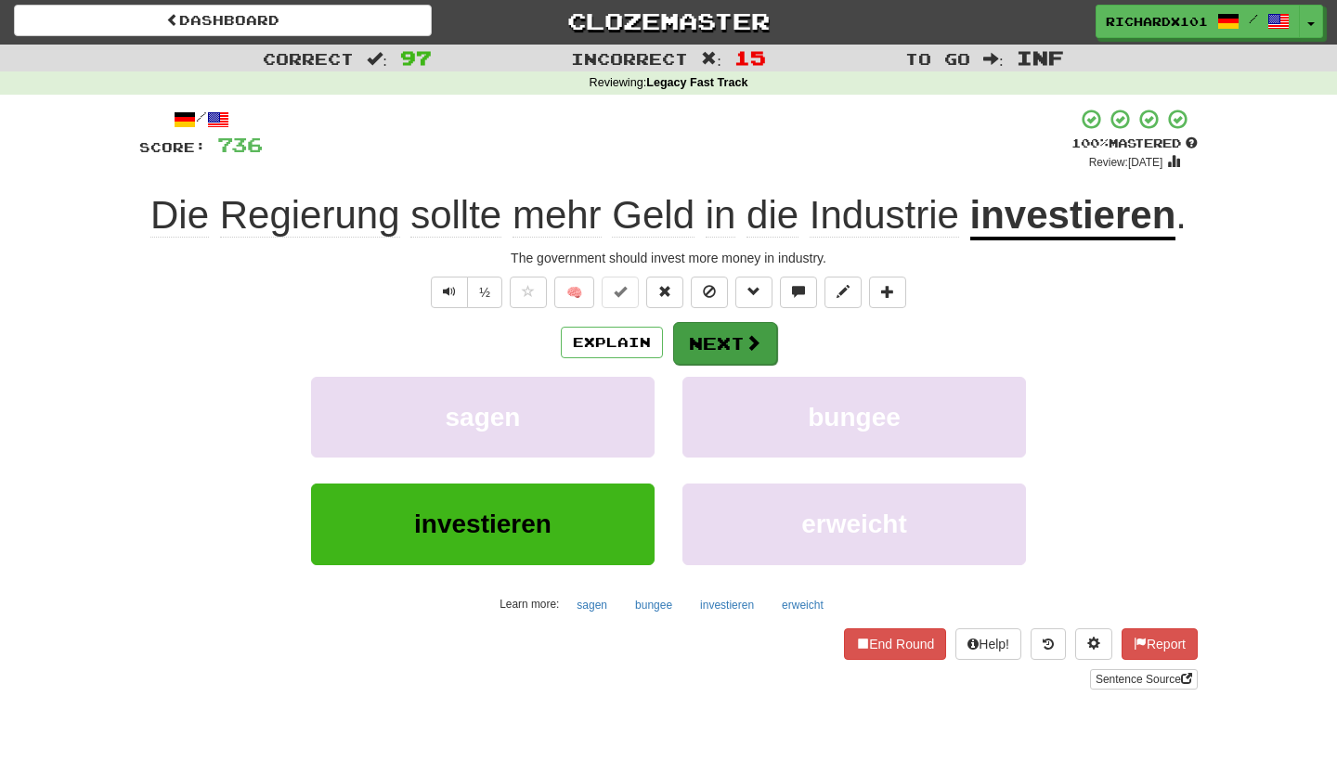
click at [722, 329] on button "Next" at bounding box center [725, 343] width 104 height 43
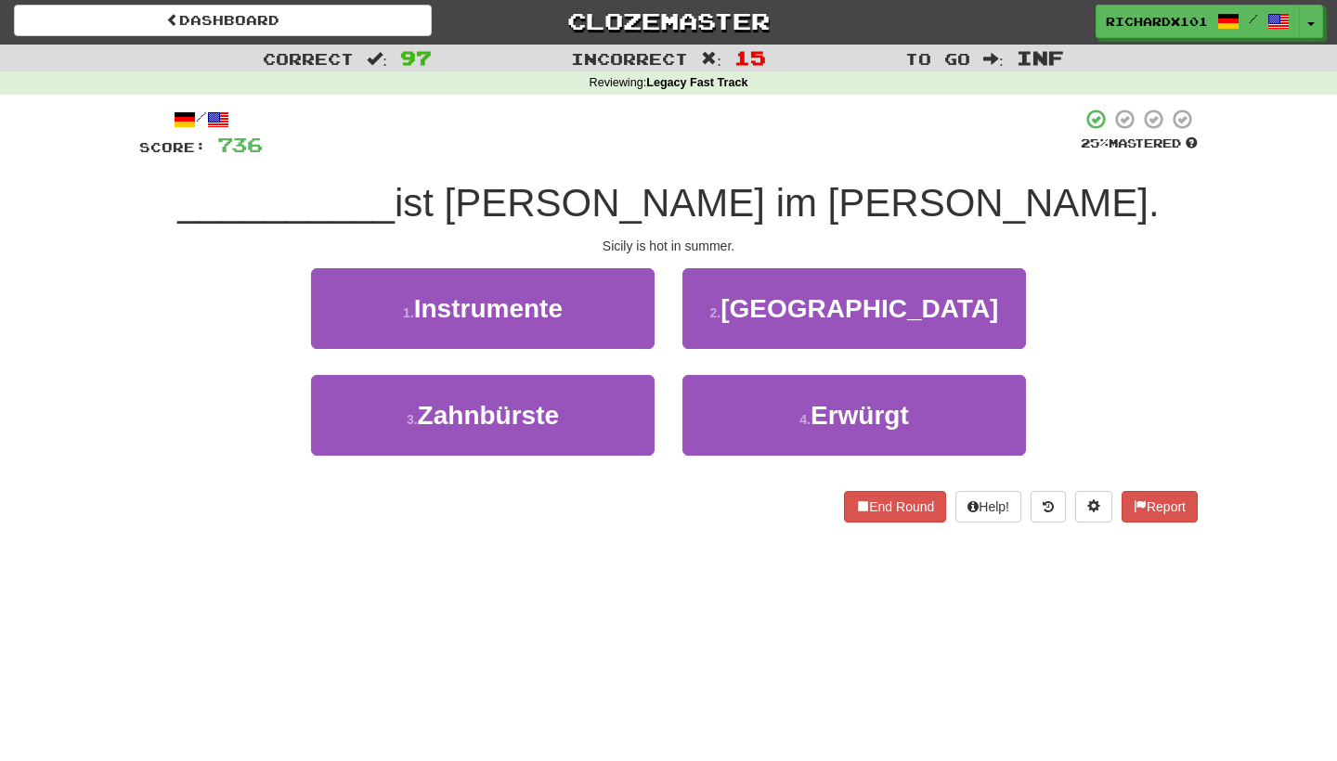
click at [738, 310] on button "2 . Sizilien" at bounding box center [855, 308] width 344 height 81
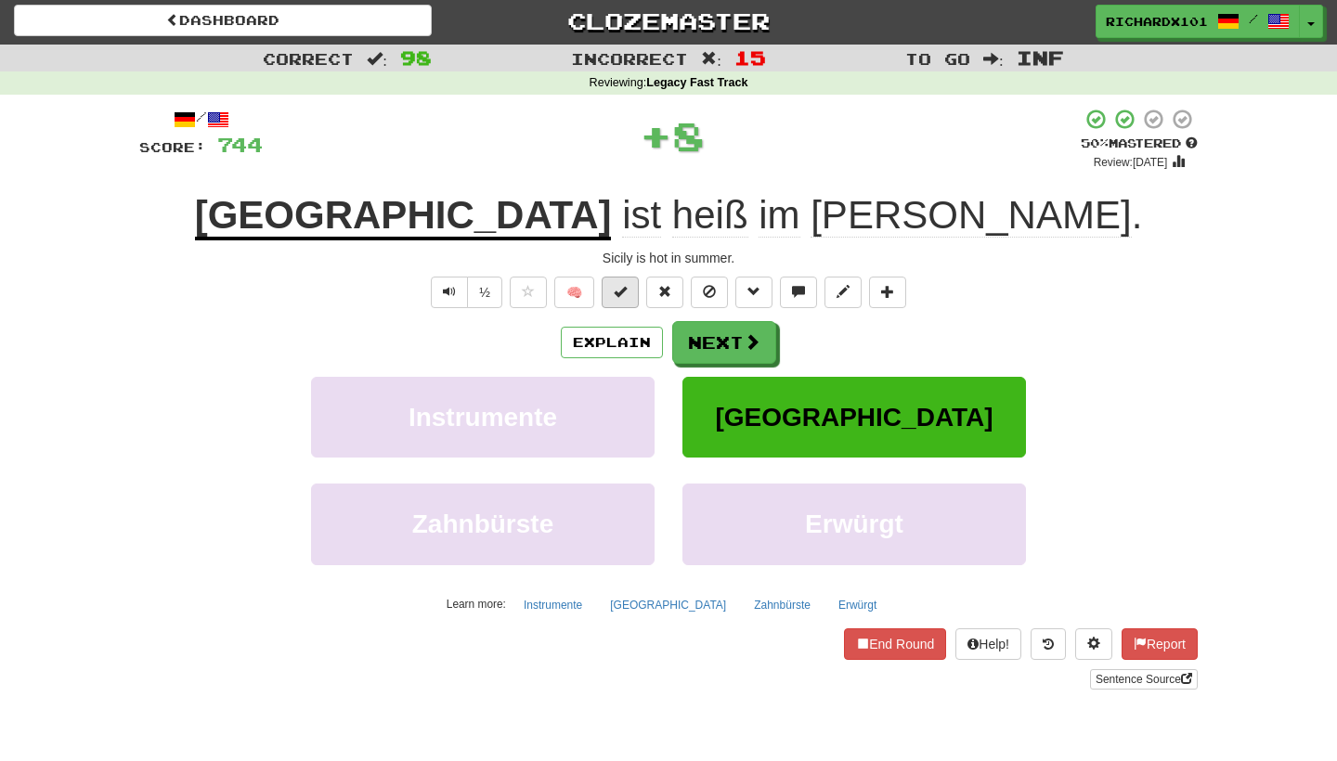
click at [632, 299] on button at bounding box center [620, 293] width 37 height 32
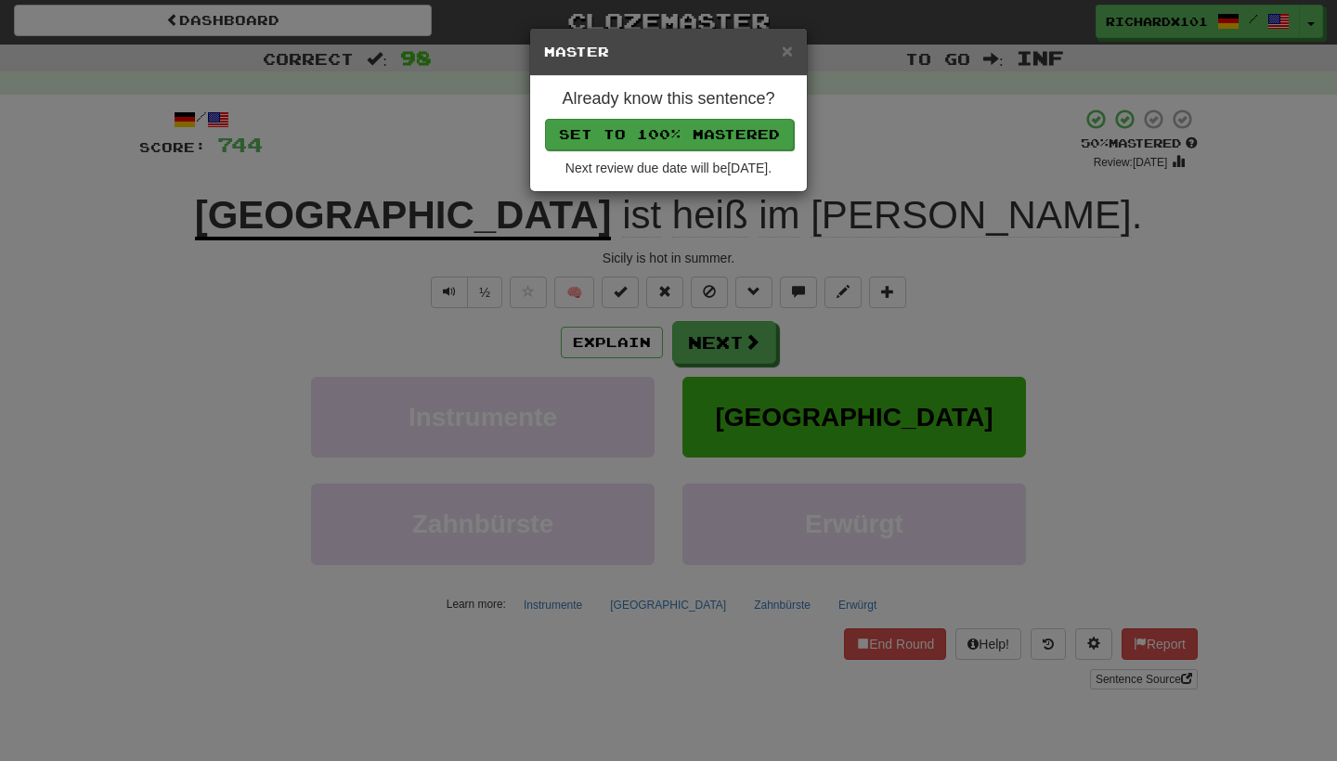
click at [717, 133] on button "Set to 100% Mastered" at bounding box center [669, 135] width 249 height 32
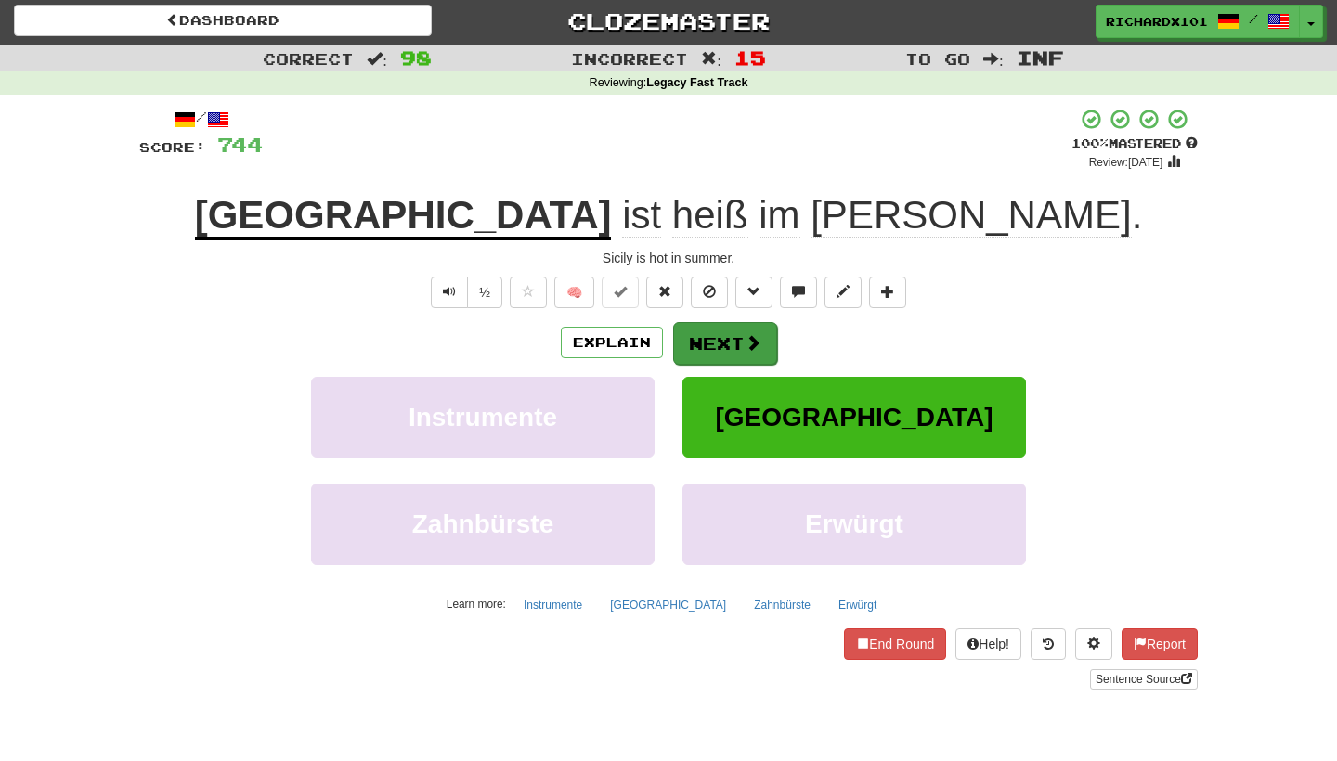
click at [710, 331] on button "Next" at bounding box center [725, 343] width 104 height 43
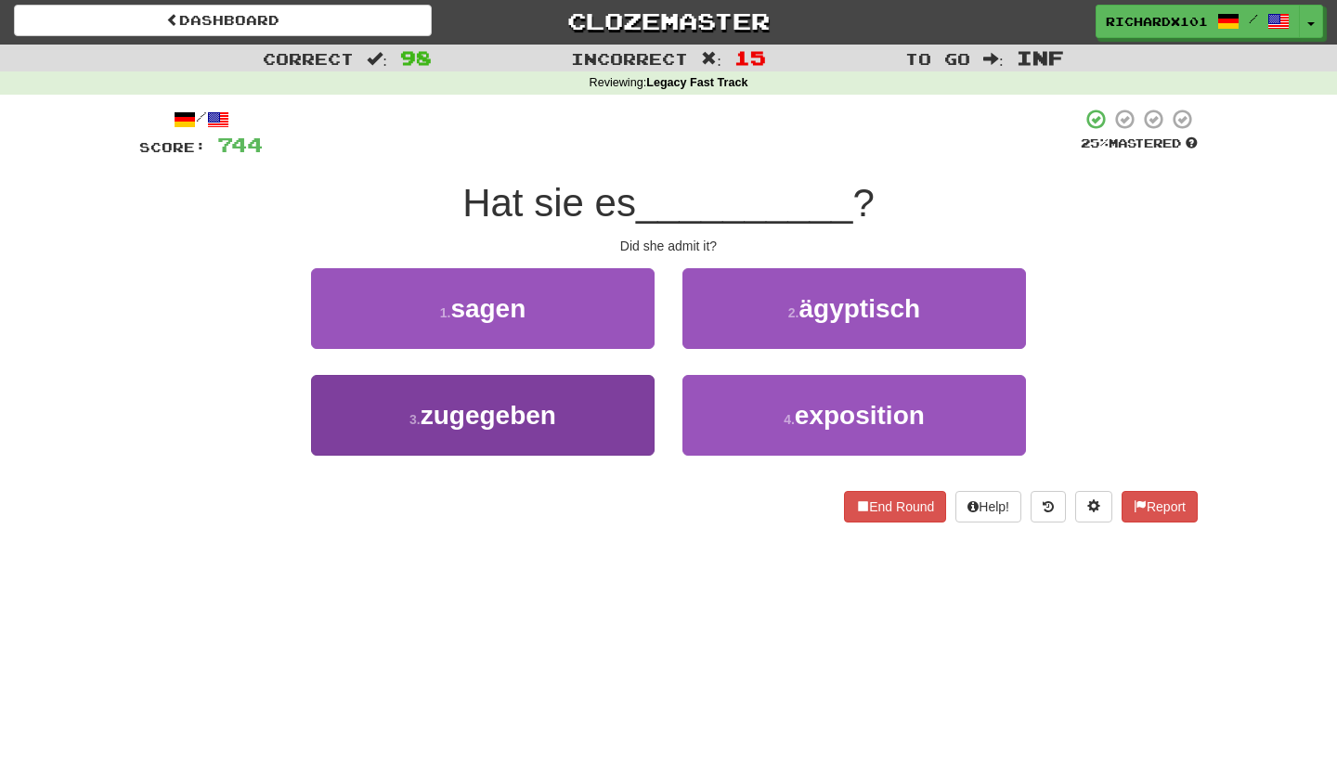
click at [596, 410] on button "3 . zugegeben" at bounding box center [483, 415] width 344 height 81
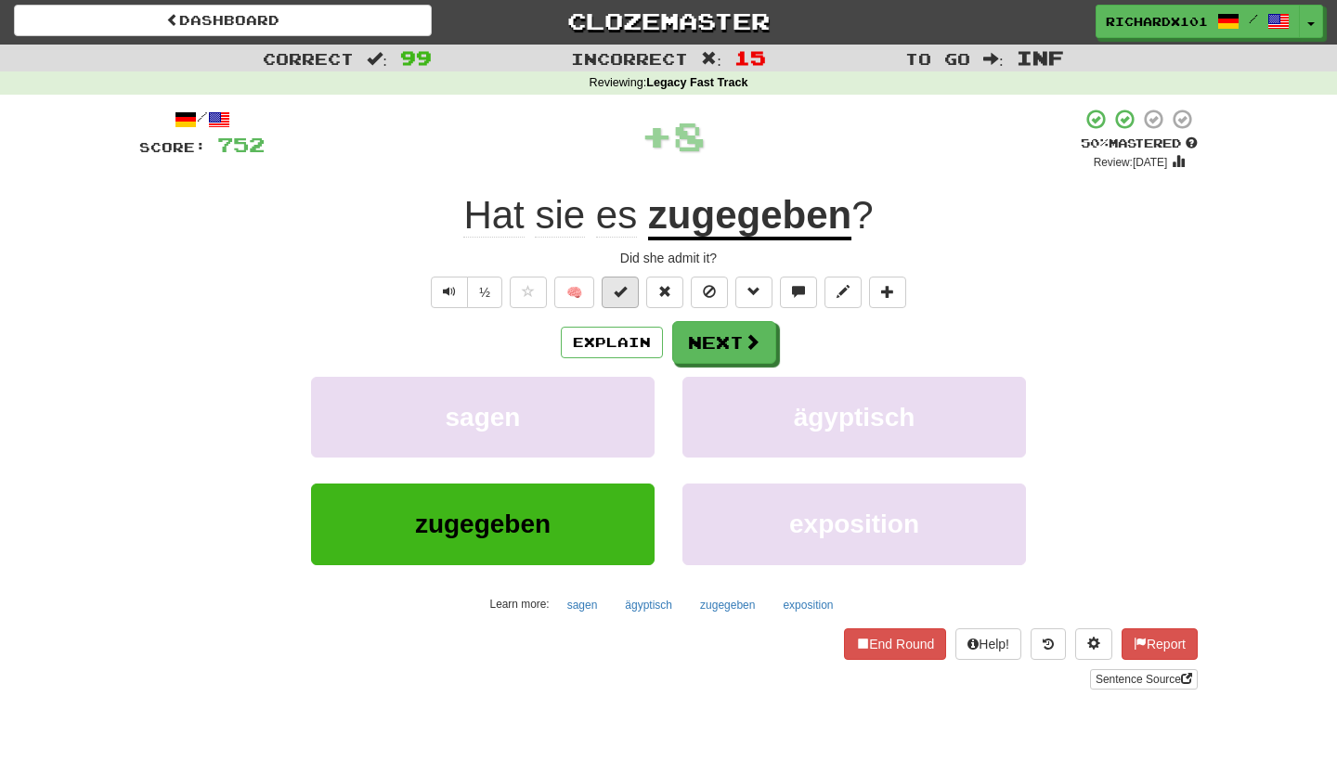
click at [631, 301] on button at bounding box center [620, 293] width 37 height 32
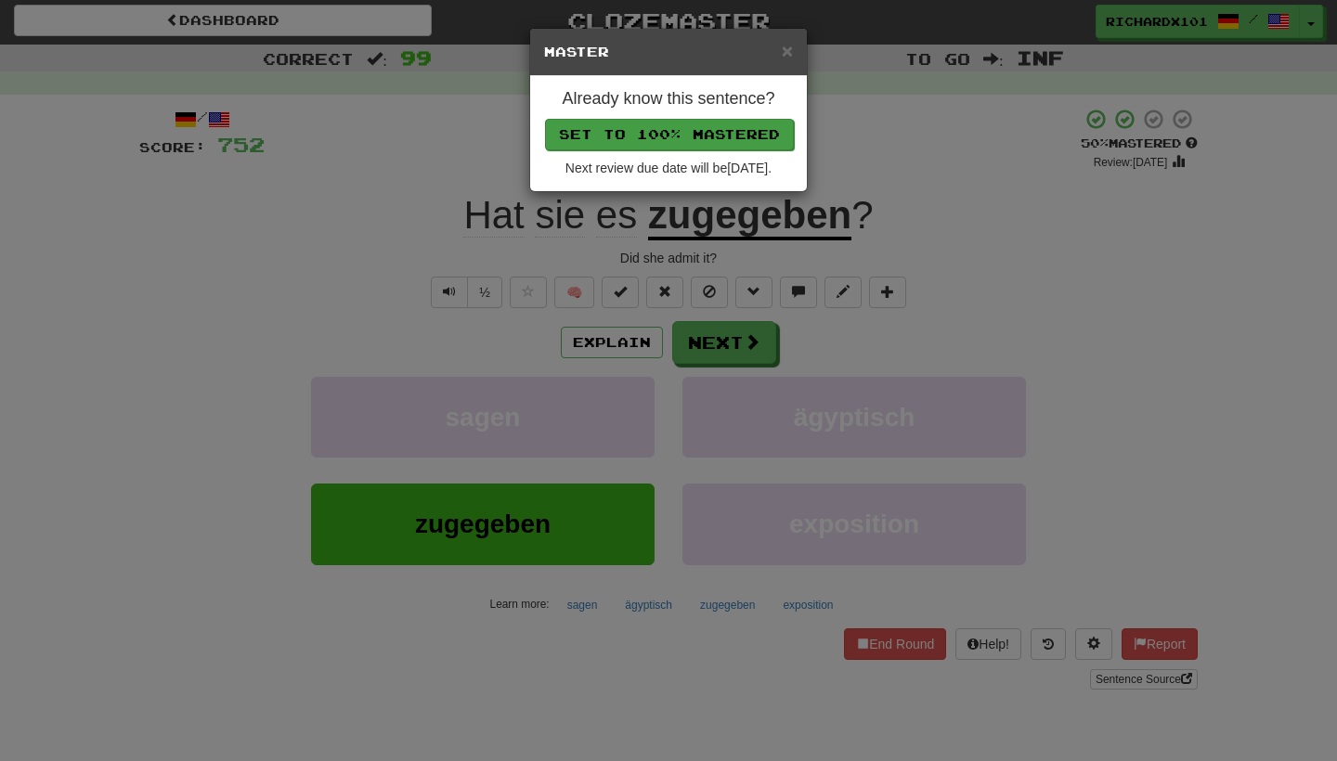
click at [693, 130] on button "Set to 100% Mastered" at bounding box center [669, 135] width 249 height 32
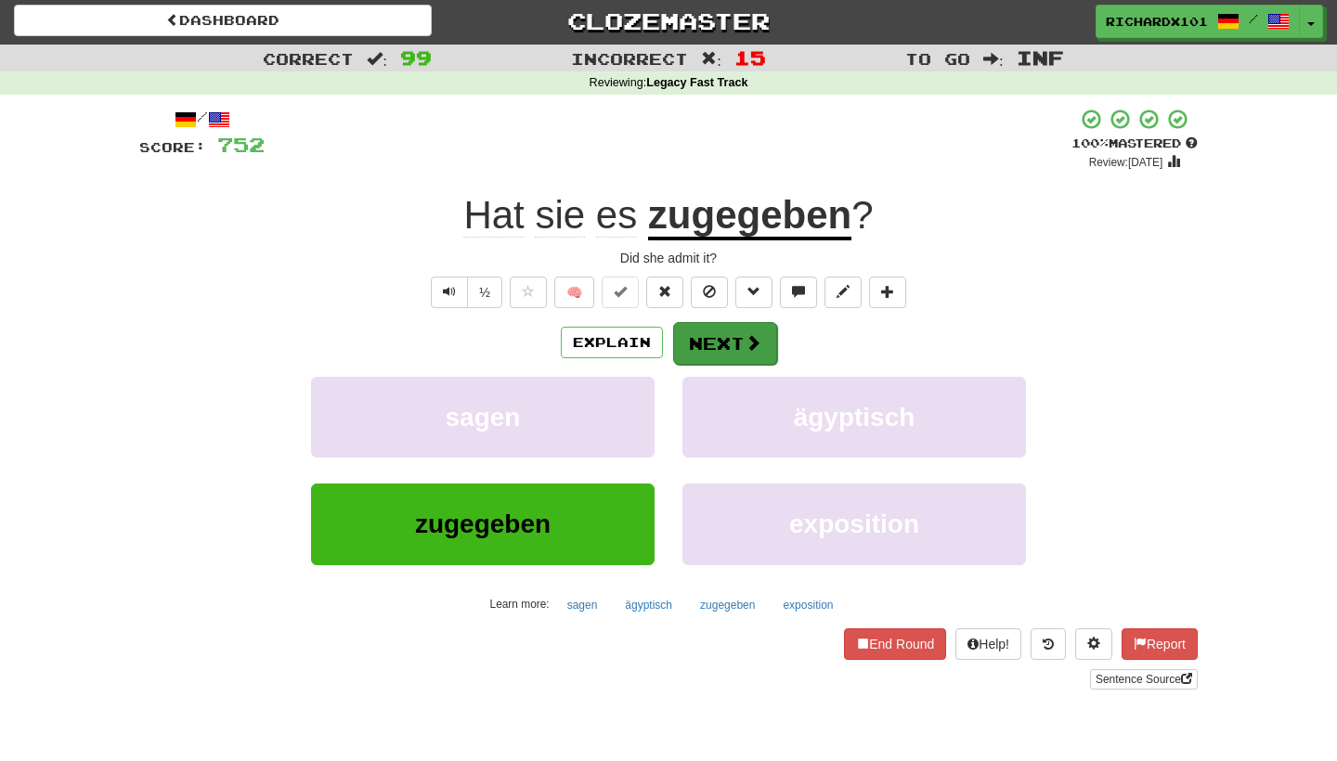
click at [699, 333] on button "Next" at bounding box center [725, 343] width 104 height 43
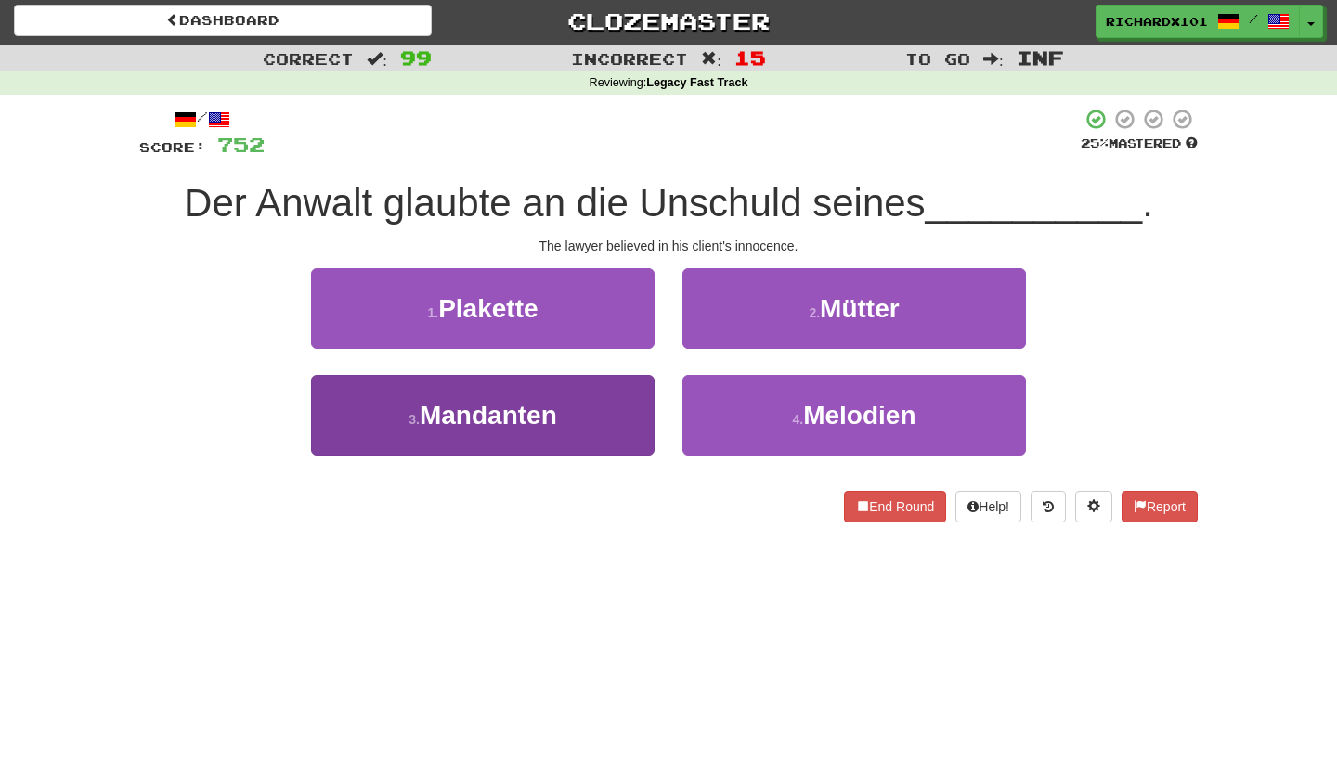
click at [613, 404] on button "3 . Mandanten" at bounding box center [483, 415] width 344 height 81
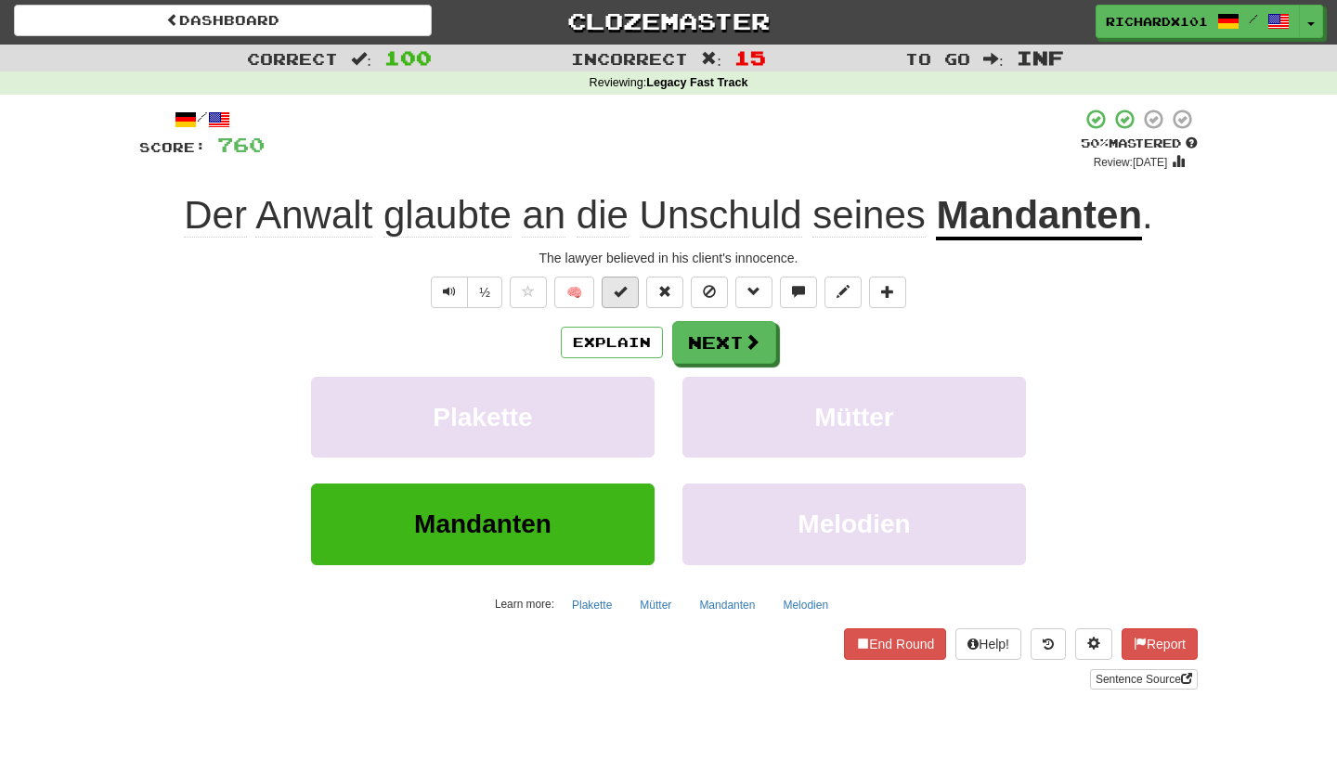
click at [631, 293] on button at bounding box center [620, 293] width 37 height 32
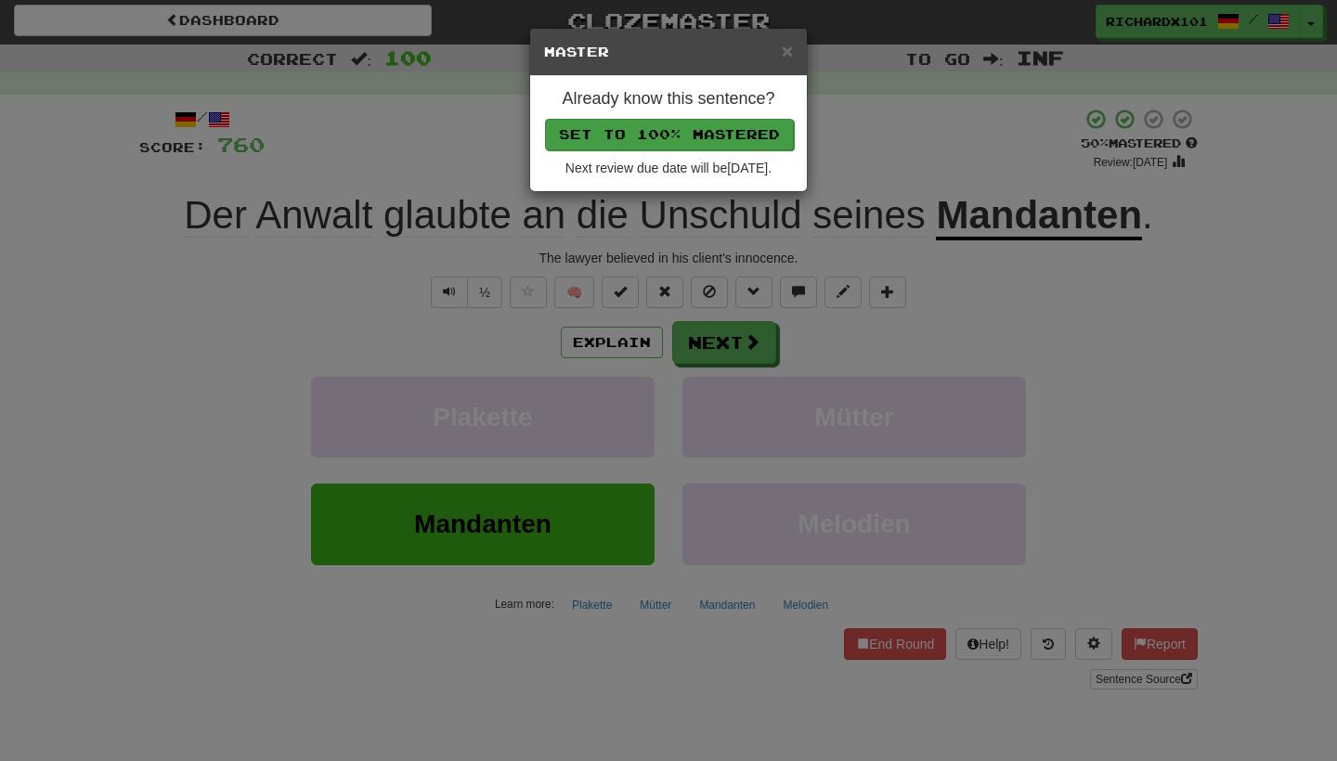
click at [690, 135] on button "Set to 100% Mastered" at bounding box center [669, 135] width 249 height 32
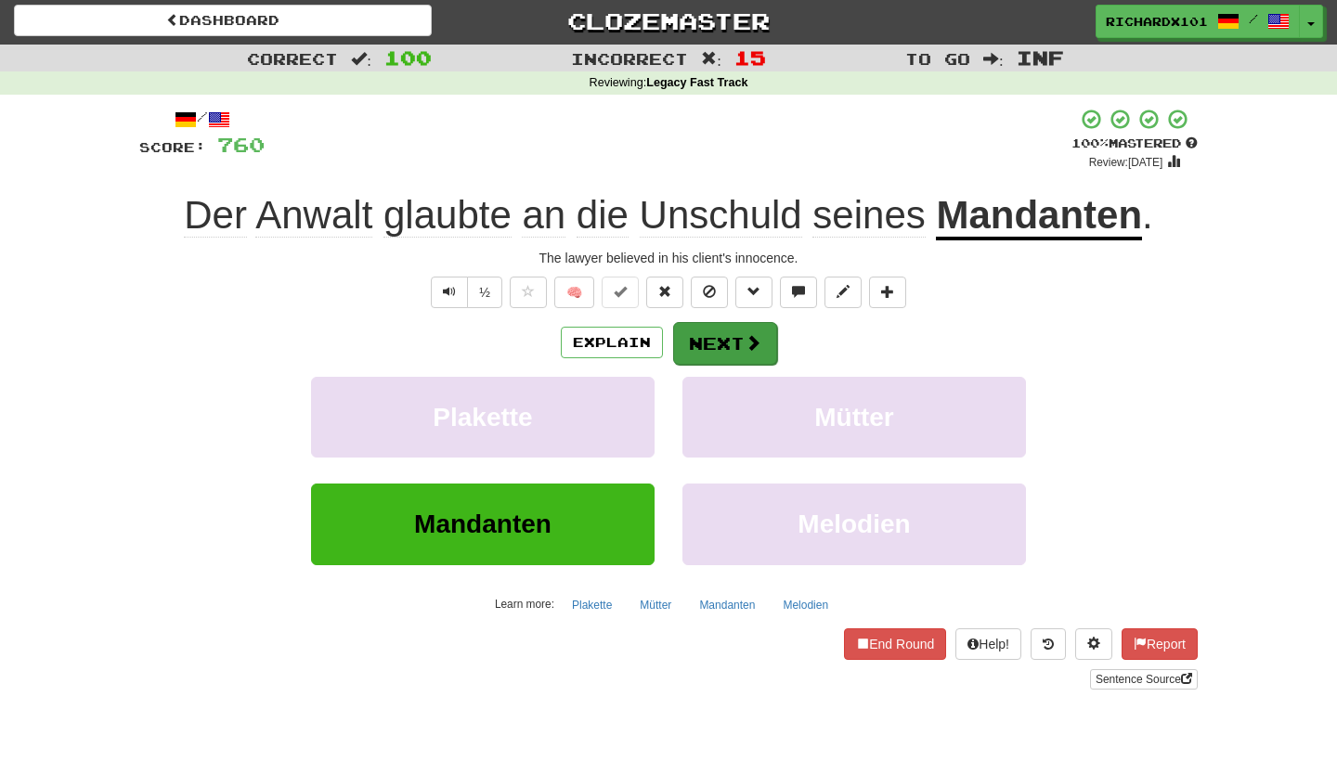
click at [690, 325] on button "Next" at bounding box center [725, 343] width 104 height 43
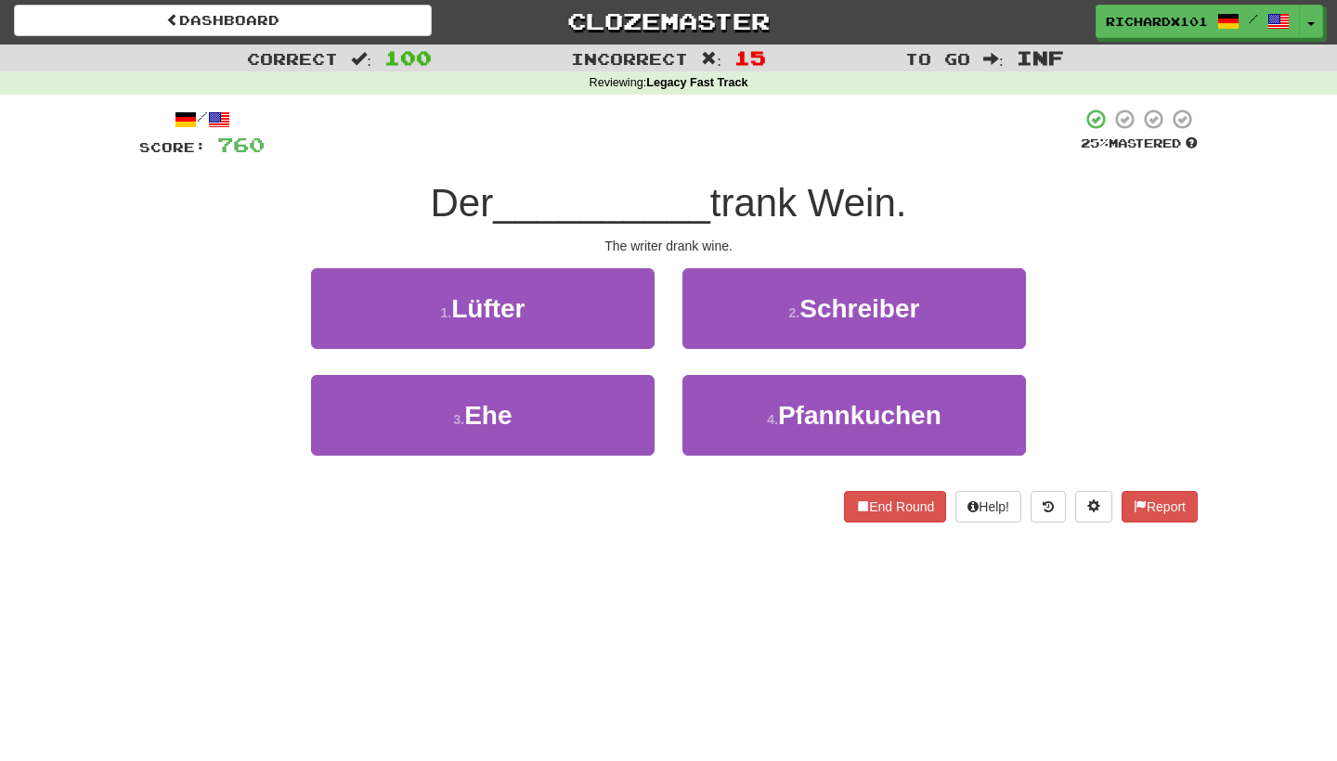
click at [690, 325] on button "2 . Schreiber" at bounding box center [855, 308] width 344 height 81
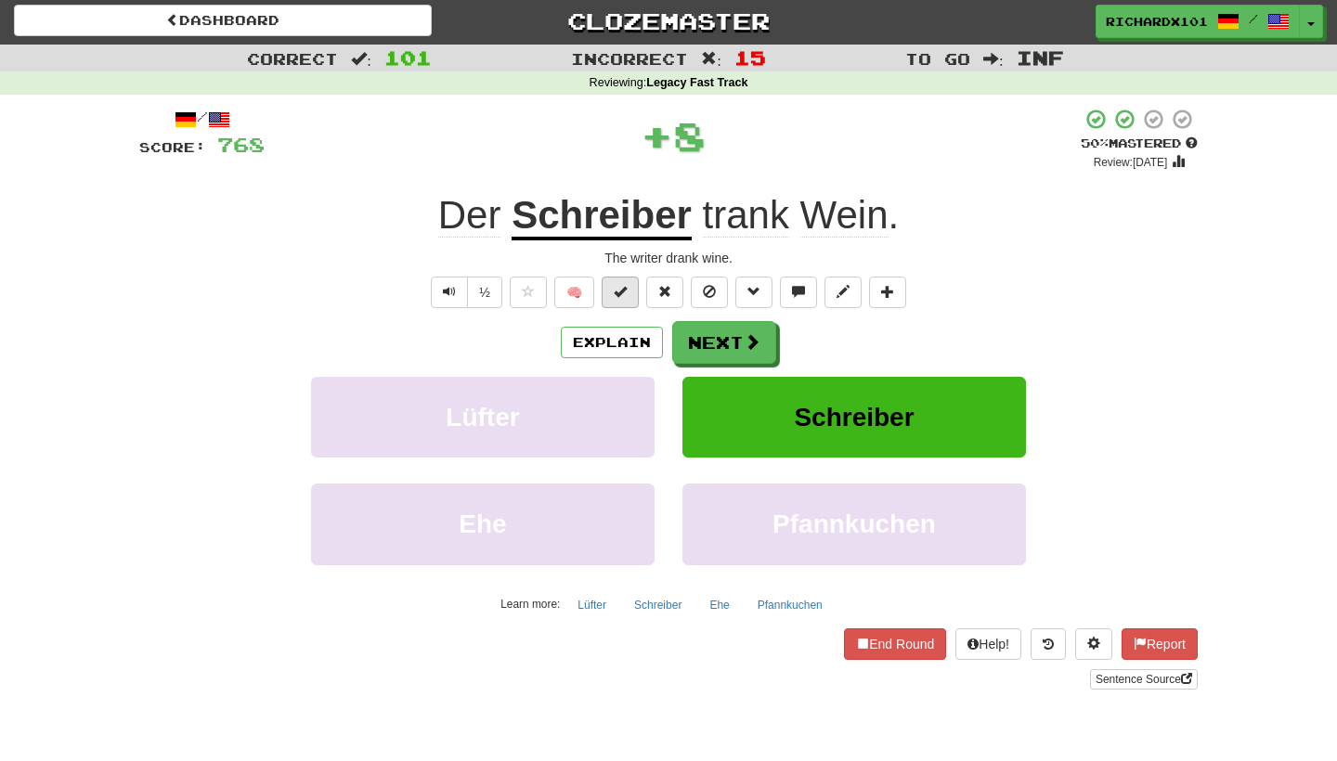
click at [631, 294] on button at bounding box center [620, 293] width 37 height 32
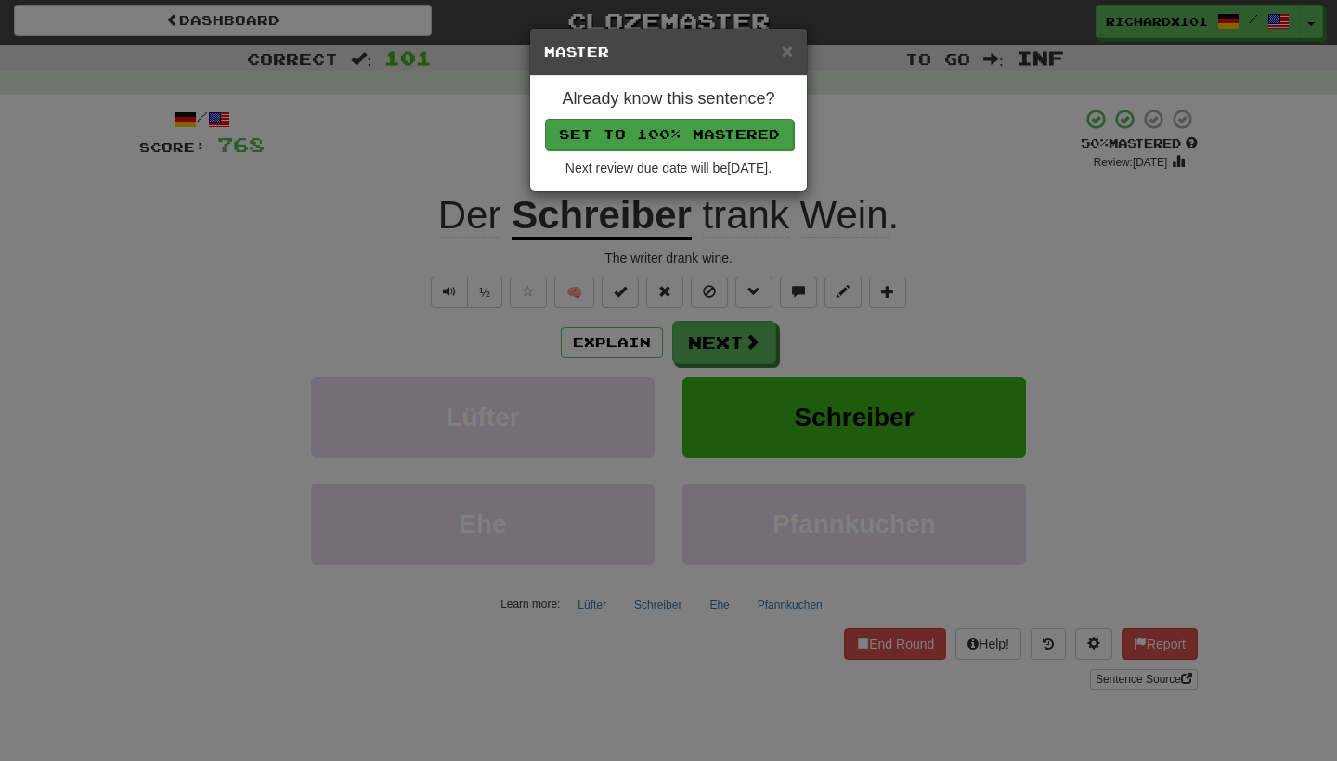
click at [694, 136] on button "Set to 100% Mastered" at bounding box center [669, 135] width 249 height 32
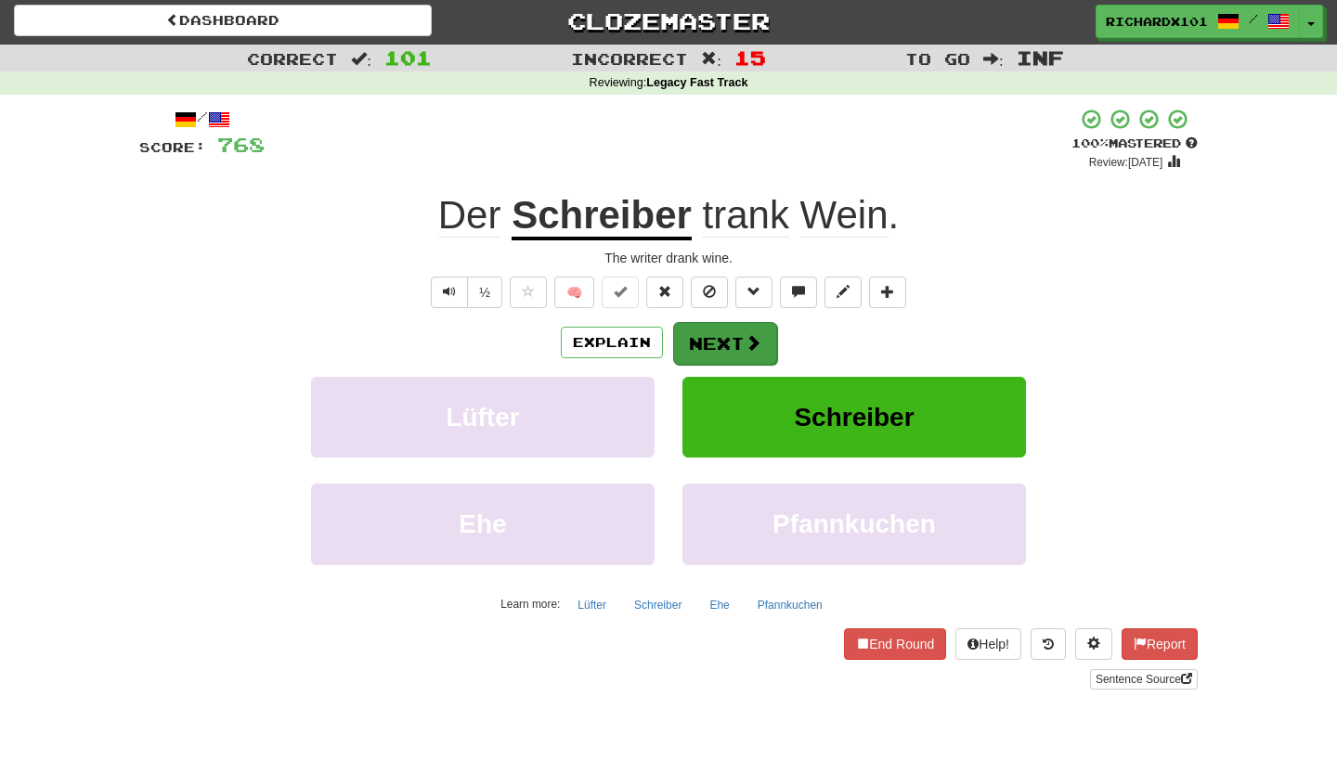
click at [705, 346] on button "Next" at bounding box center [725, 343] width 104 height 43
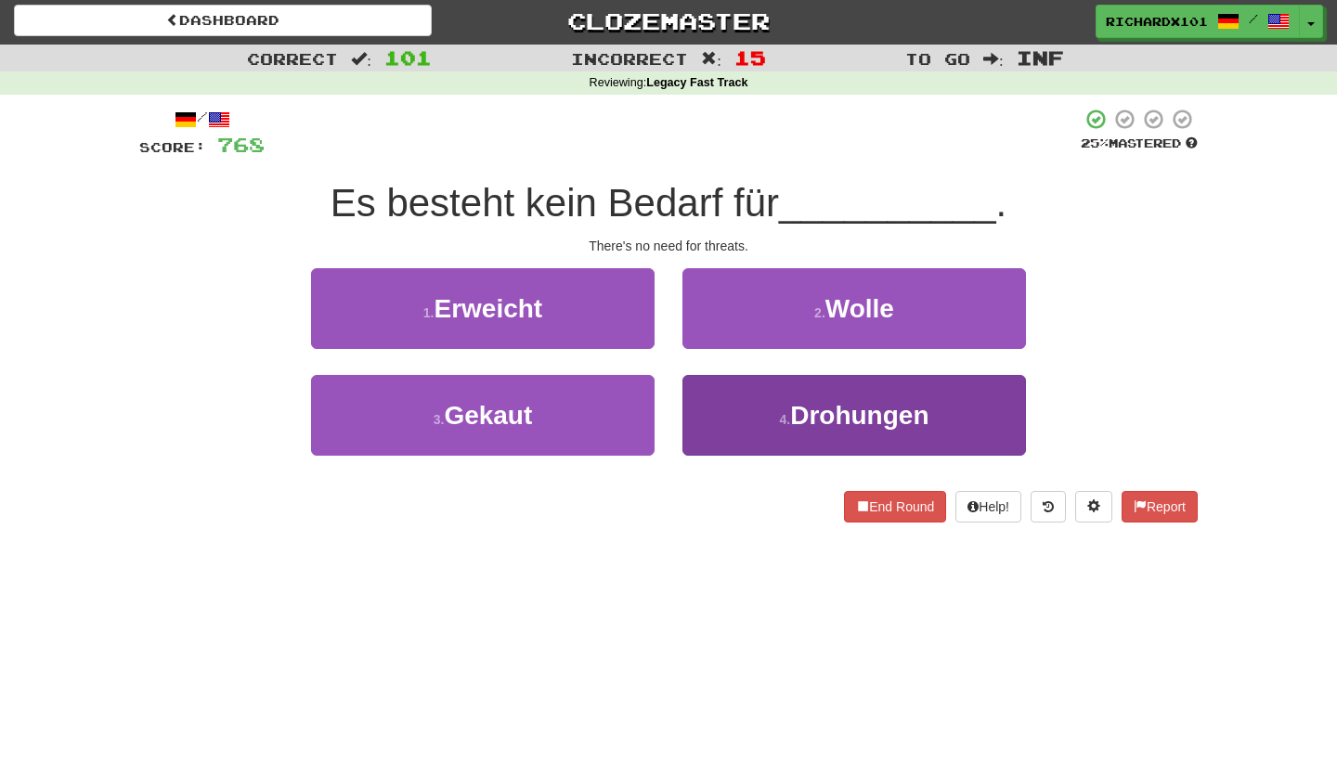
click at [725, 405] on button "4 . Drohungen" at bounding box center [855, 415] width 344 height 81
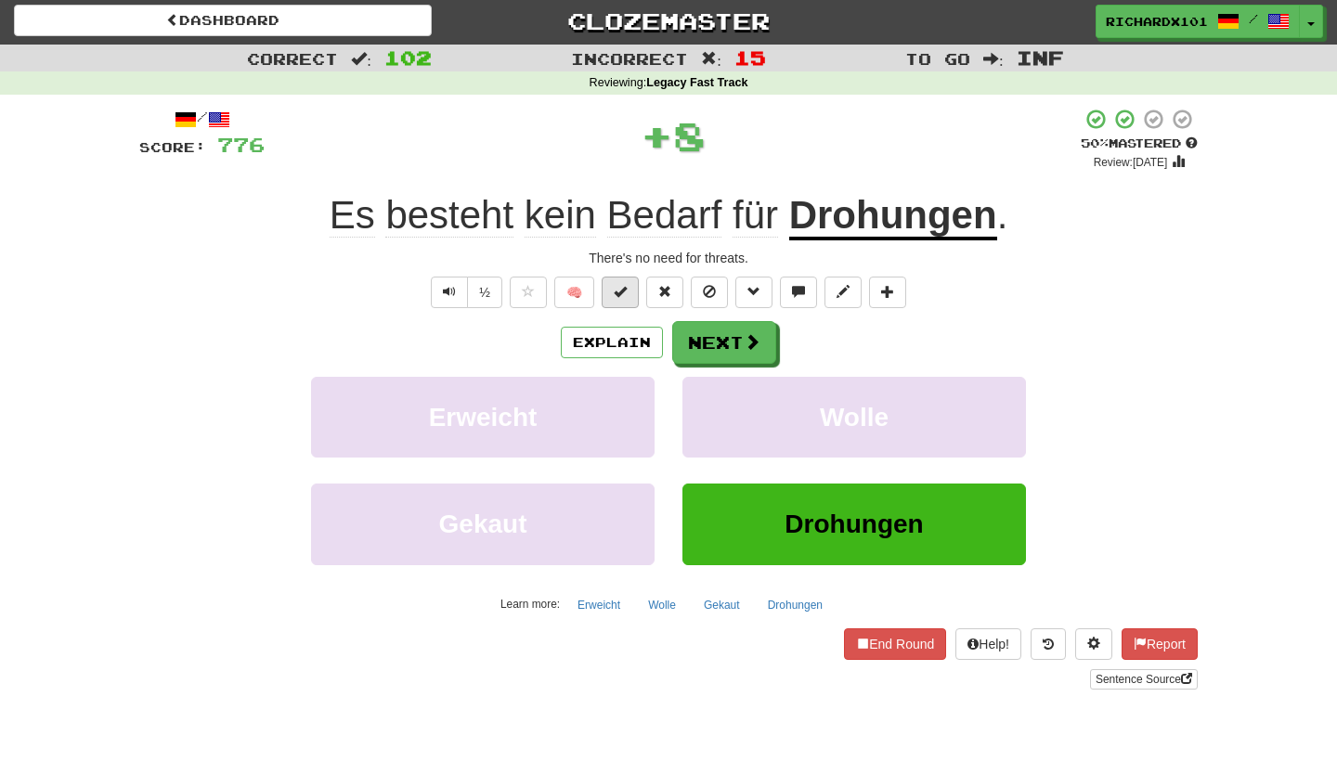
click at [636, 291] on button at bounding box center [620, 293] width 37 height 32
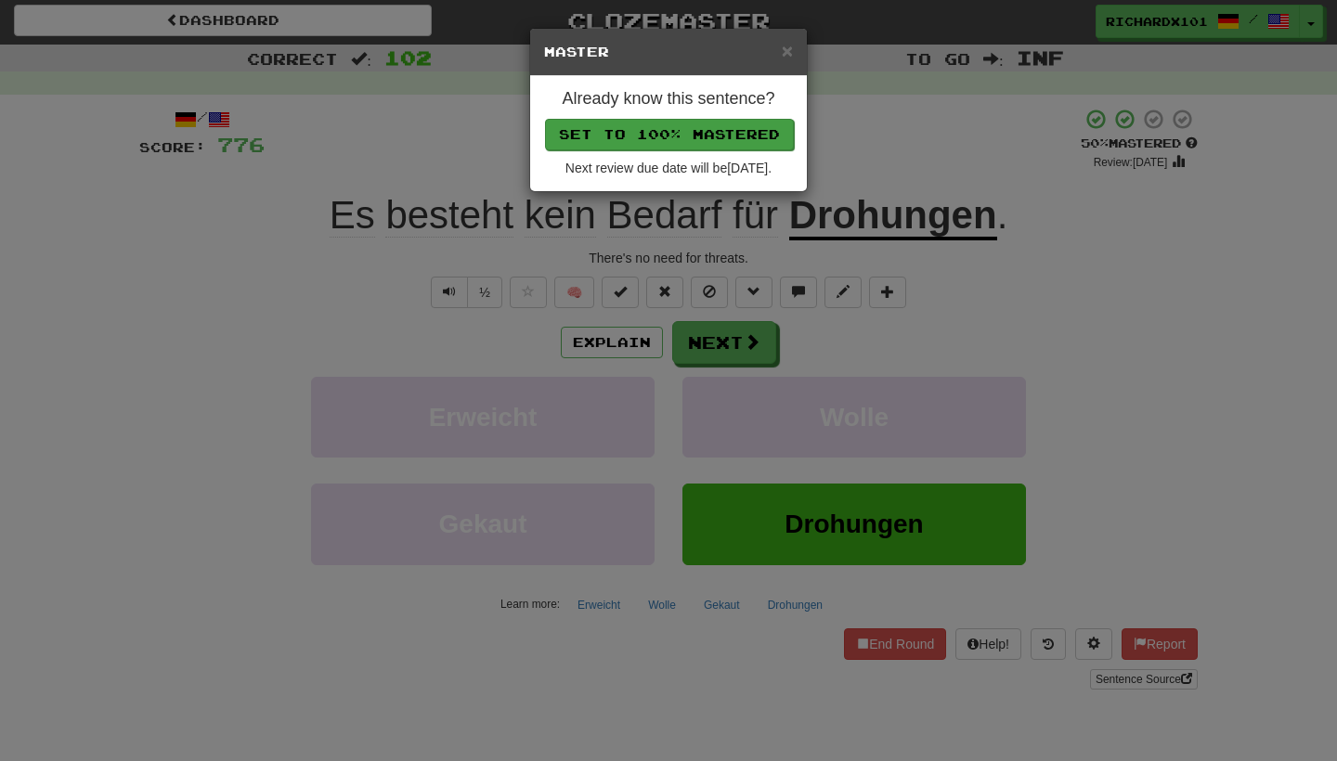
click at [705, 133] on button "Set to 100% Mastered" at bounding box center [669, 135] width 249 height 32
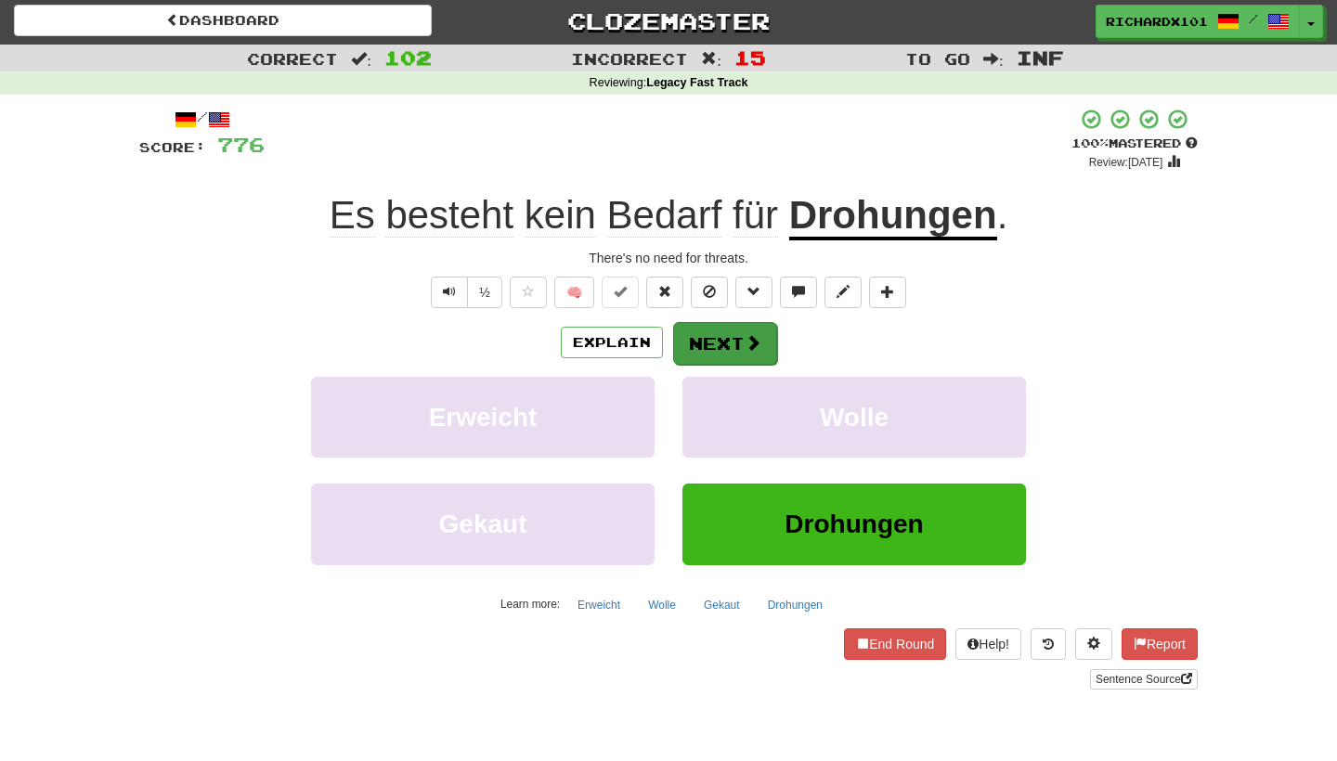
click at [707, 341] on button "Next" at bounding box center [725, 343] width 104 height 43
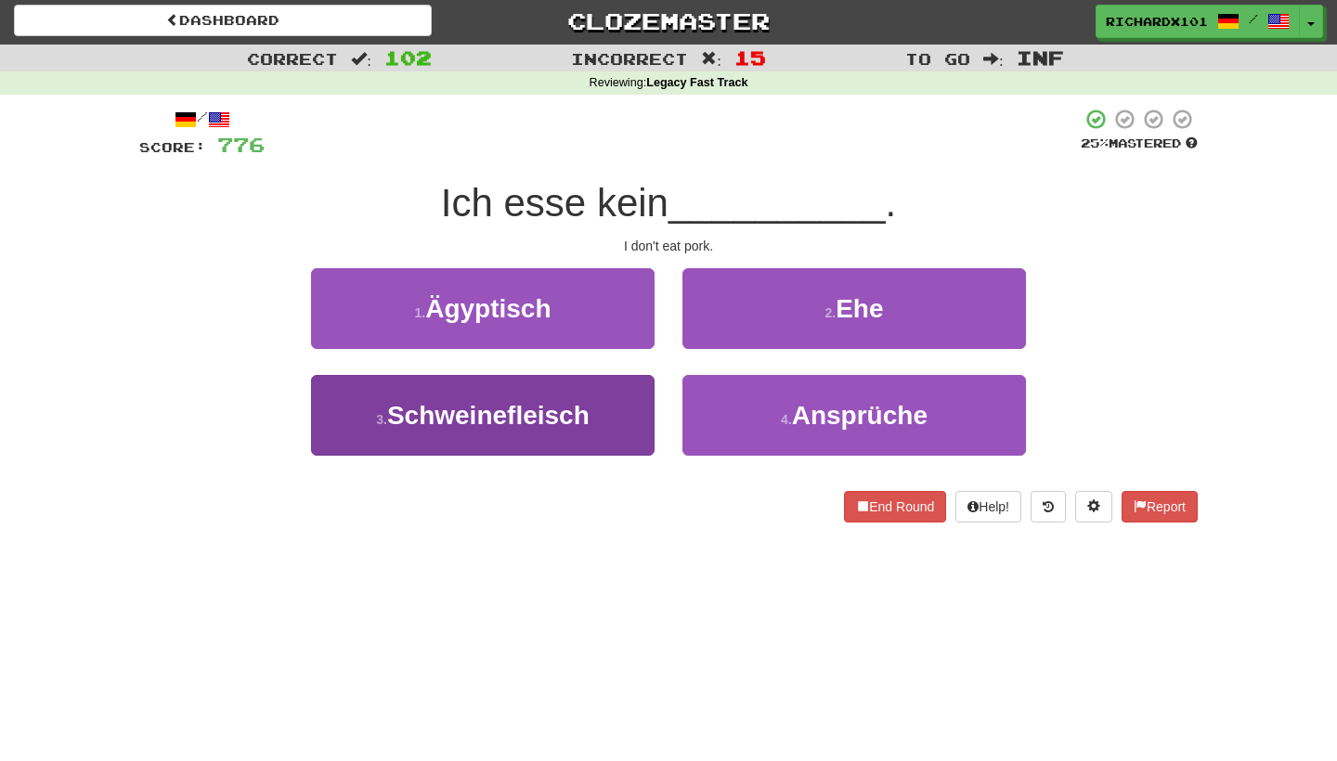
click at [634, 391] on button "3 . Schweinefleisch" at bounding box center [483, 415] width 344 height 81
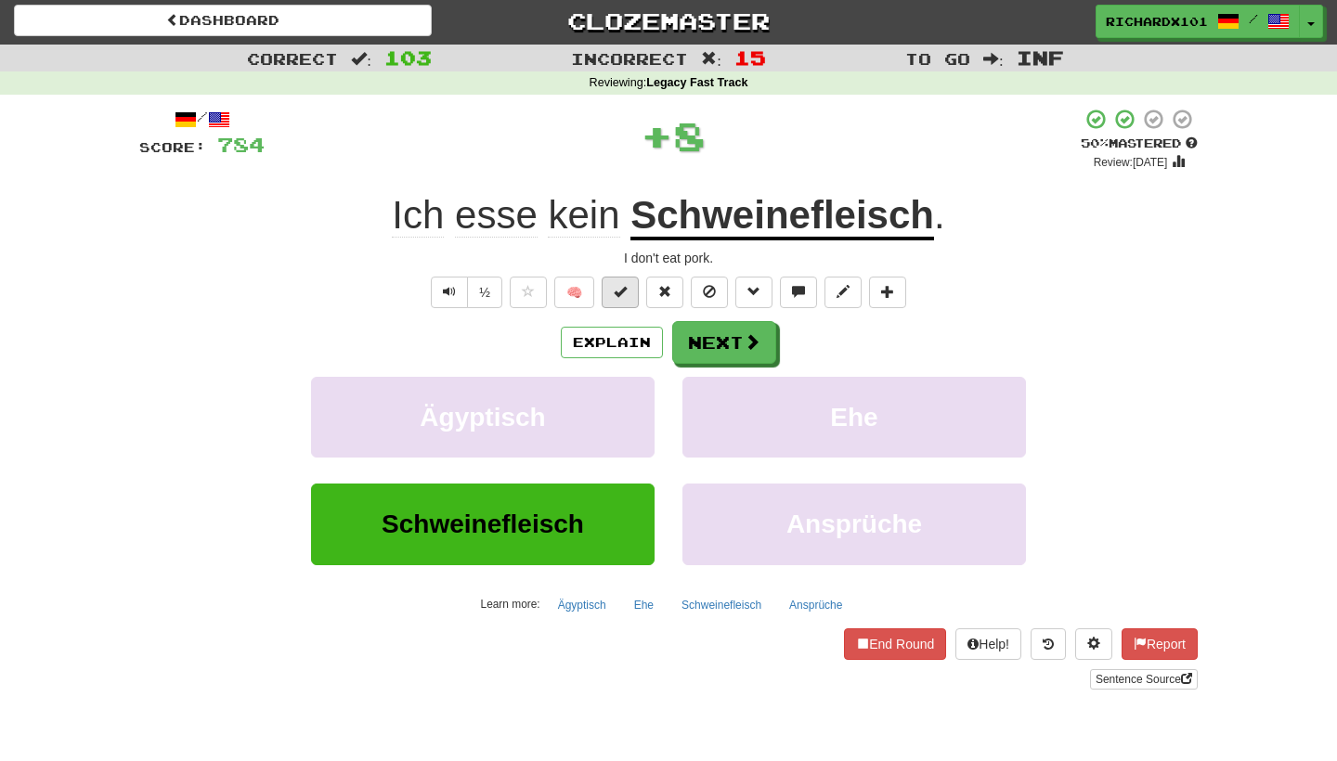
click at [632, 289] on button at bounding box center [620, 293] width 37 height 32
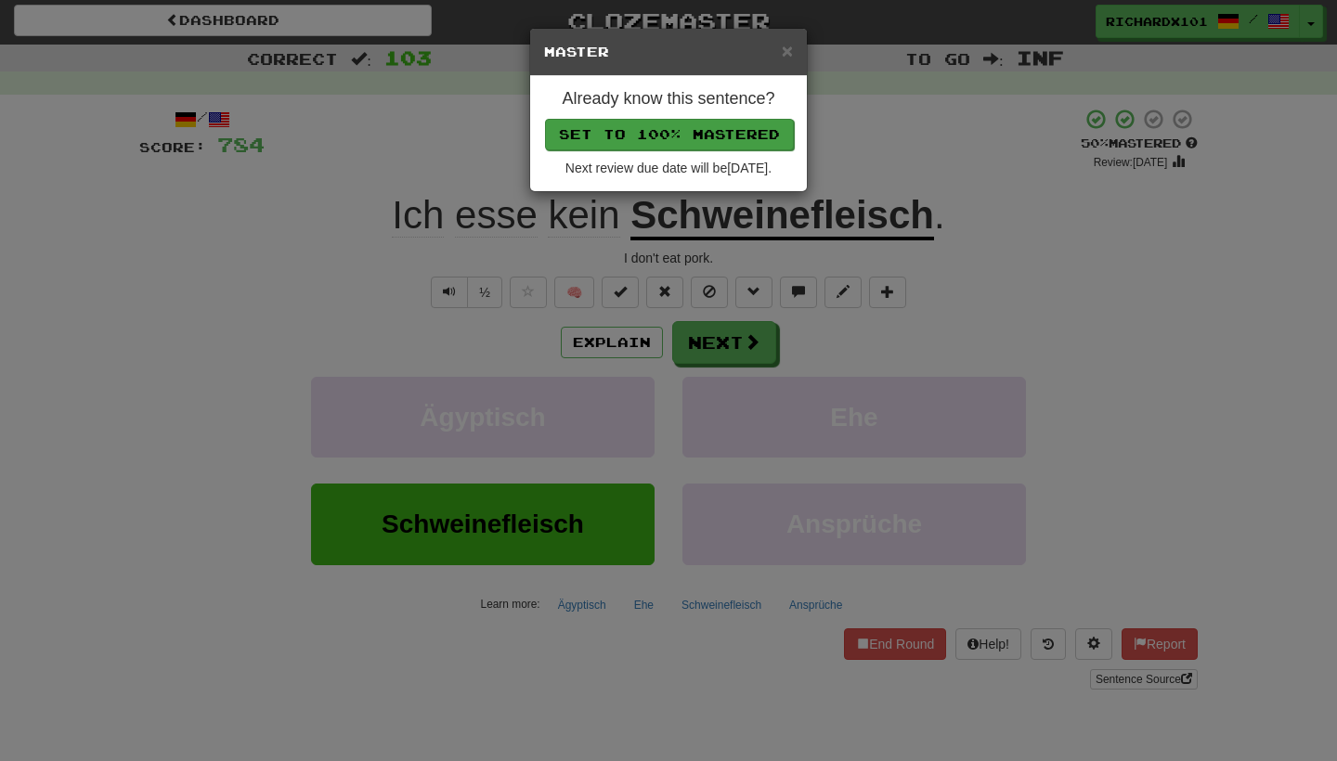
click at [697, 132] on button "Set to 100% Mastered" at bounding box center [669, 135] width 249 height 32
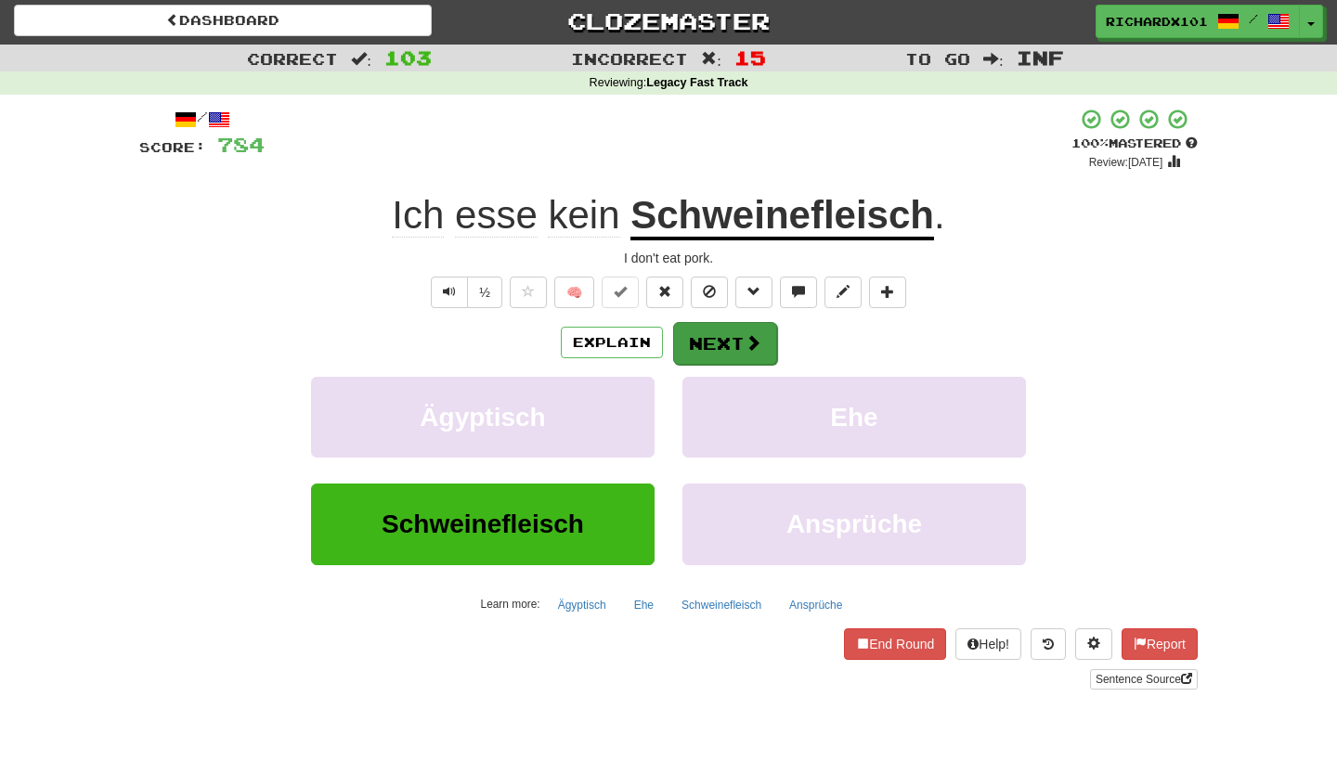
click at [716, 342] on button "Next" at bounding box center [725, 343] width 104 height 43
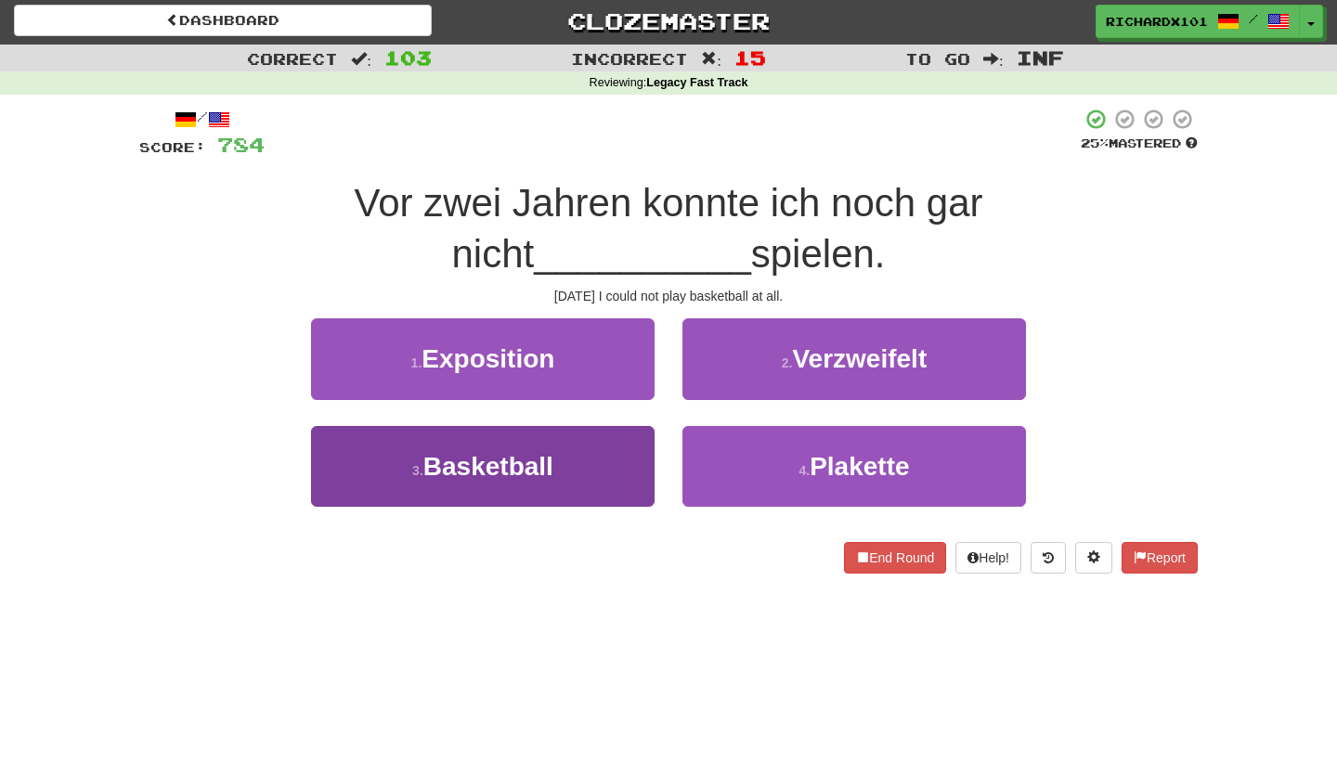
click at [616, 451] on button "3 . Basketball" at bounding box center [483, 466] width 344 height 81
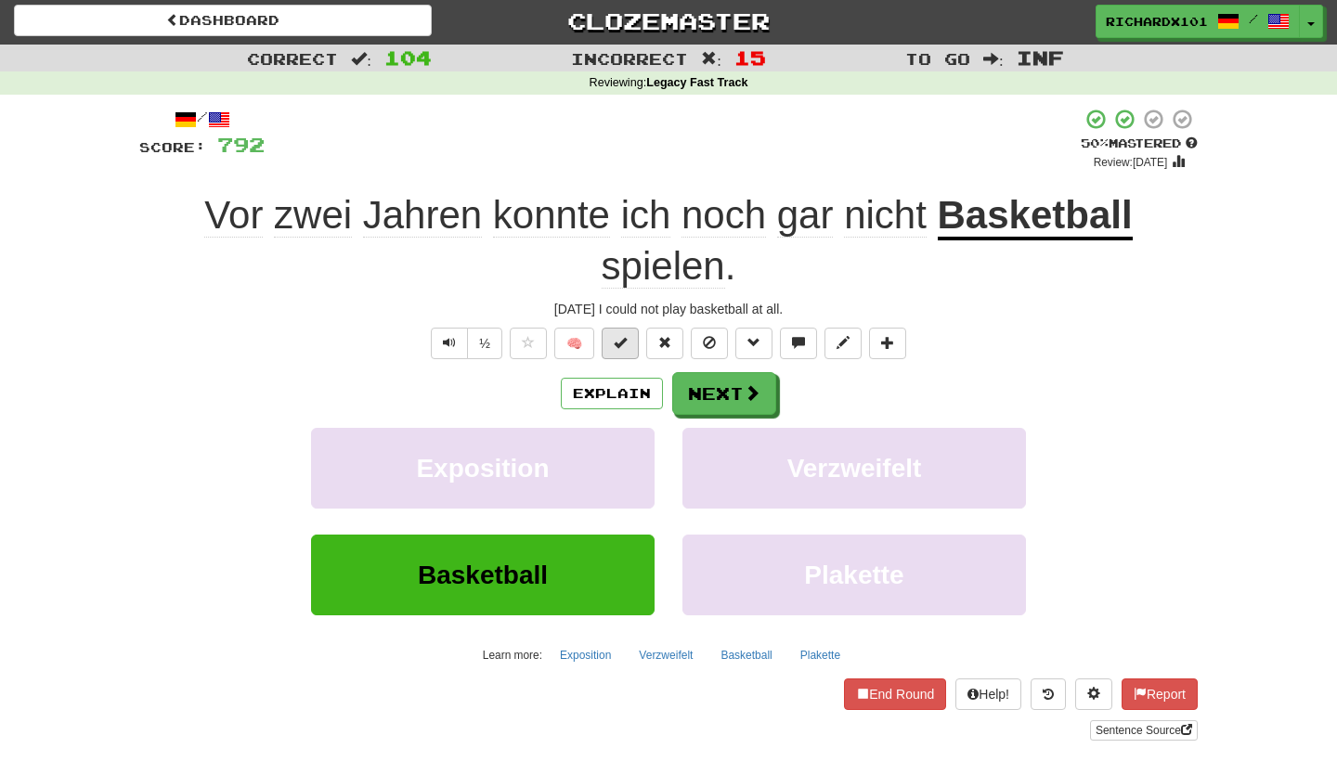
click at [622, 336] on span at bounding box center [620, 342] width 13 height 13
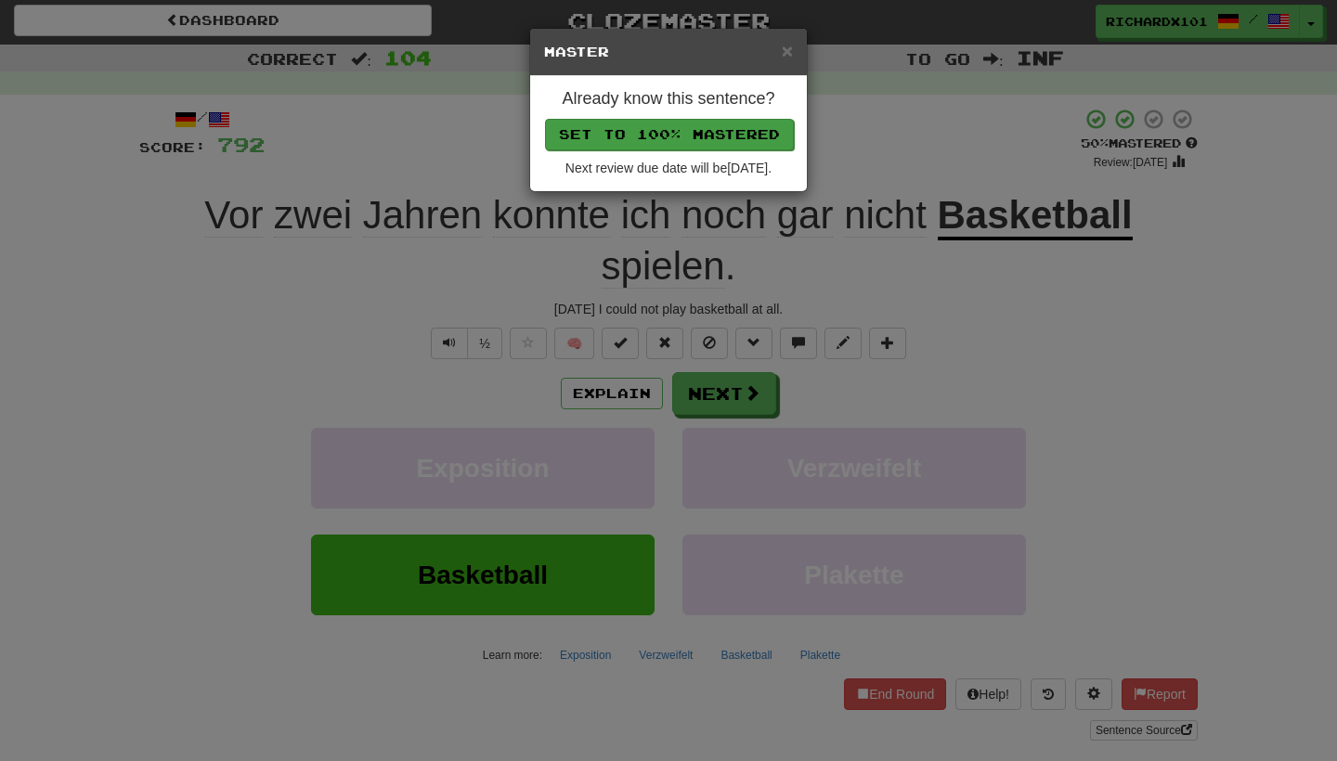
click at [720, 132] on button "Set to 100% Mastered" at bounding box center [669, 135] width 249 height 32
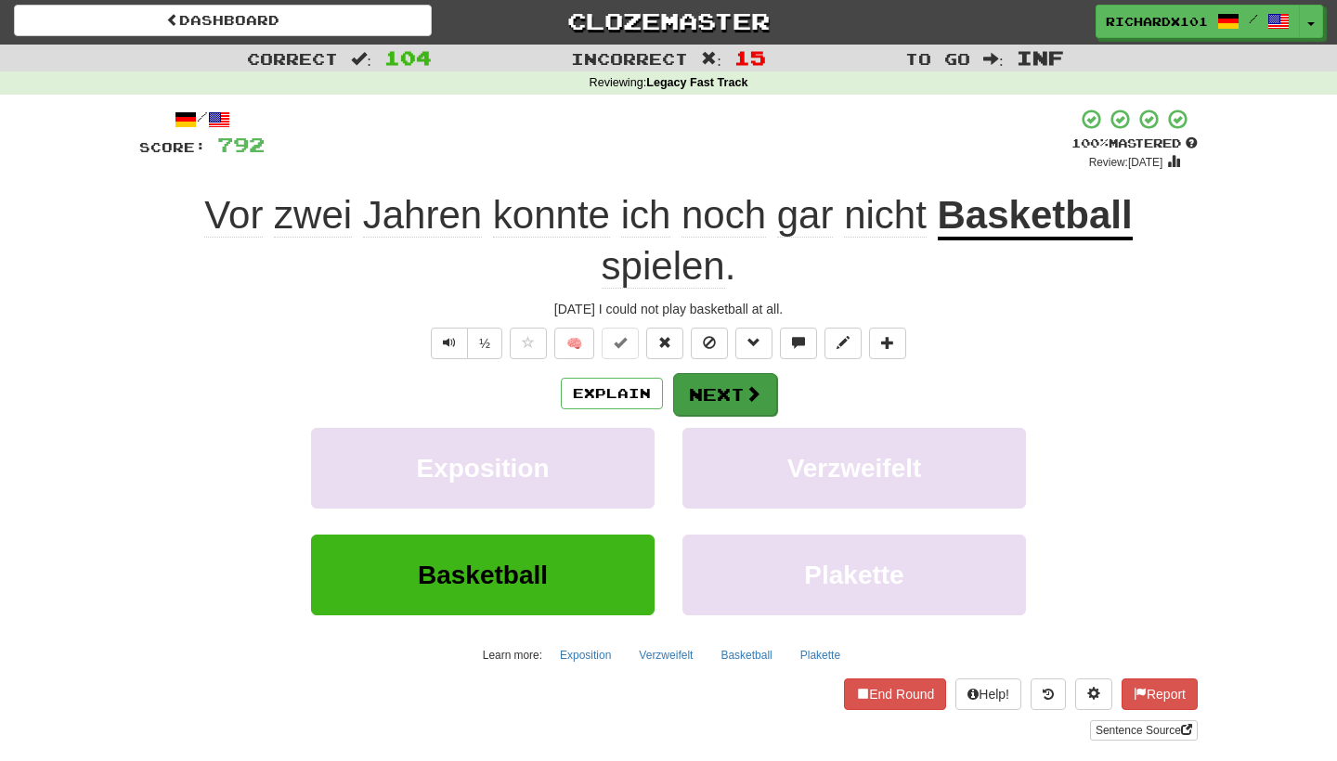
click at [707, 391] on button "Next" at bounding box center [725, 394] width 104 height 43
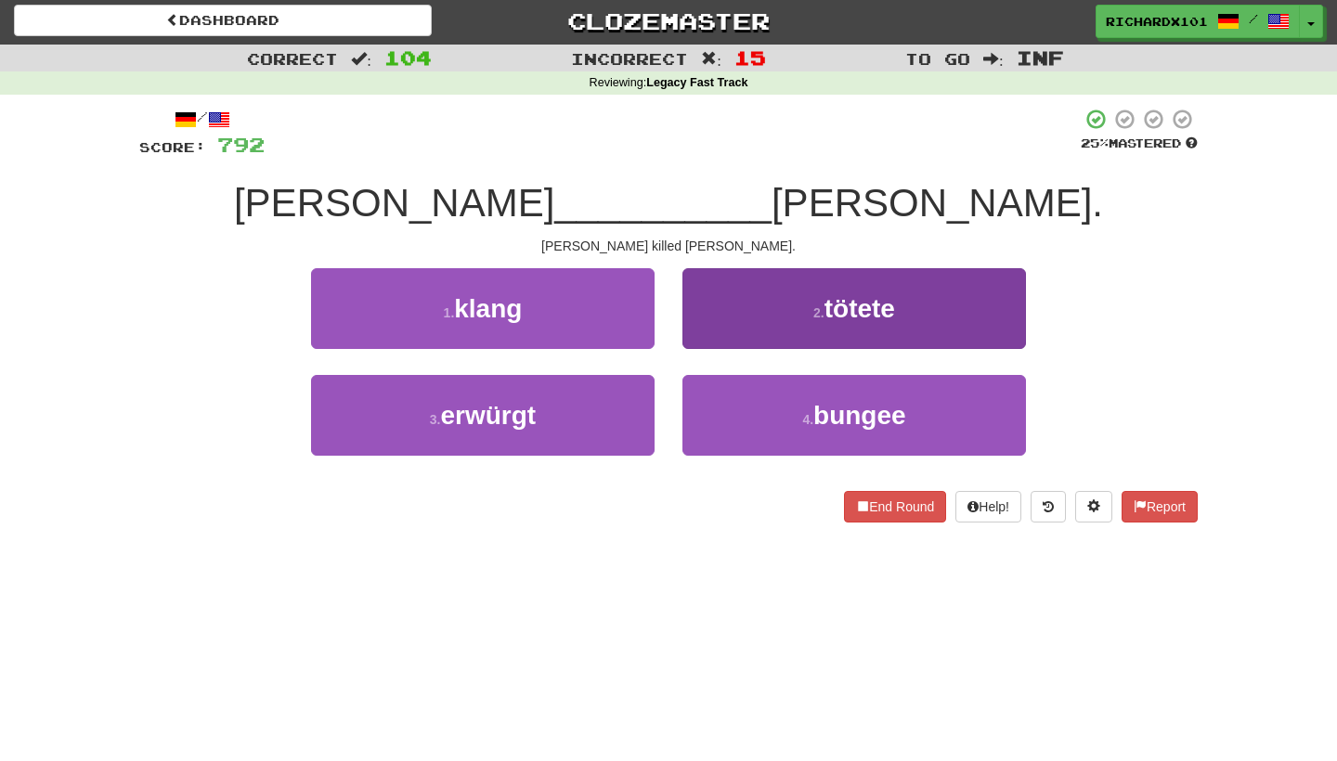
click at [762, 306] on button "2 . tötete" at bounding box center [855, 308] width 344 height 81
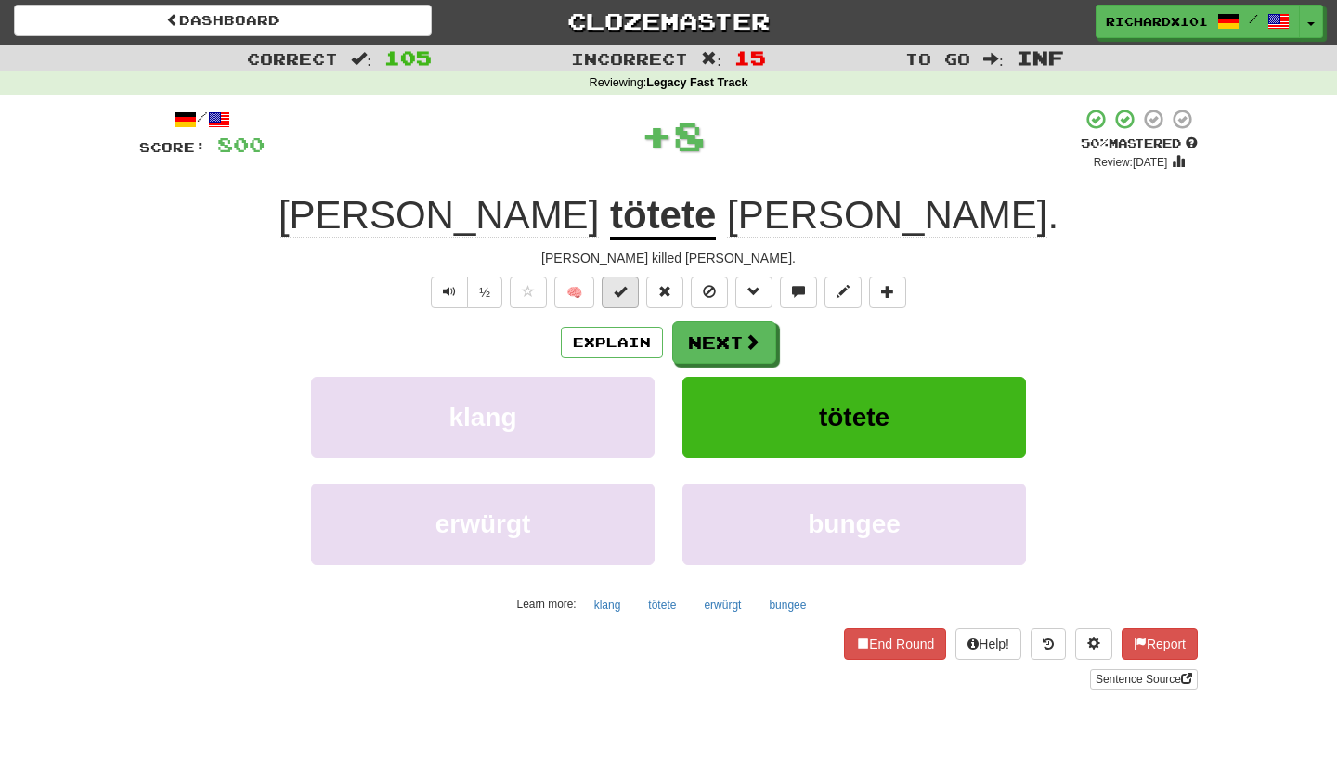
click at [631, 300] on button at bounding box center [620, 293] width 37 height 32
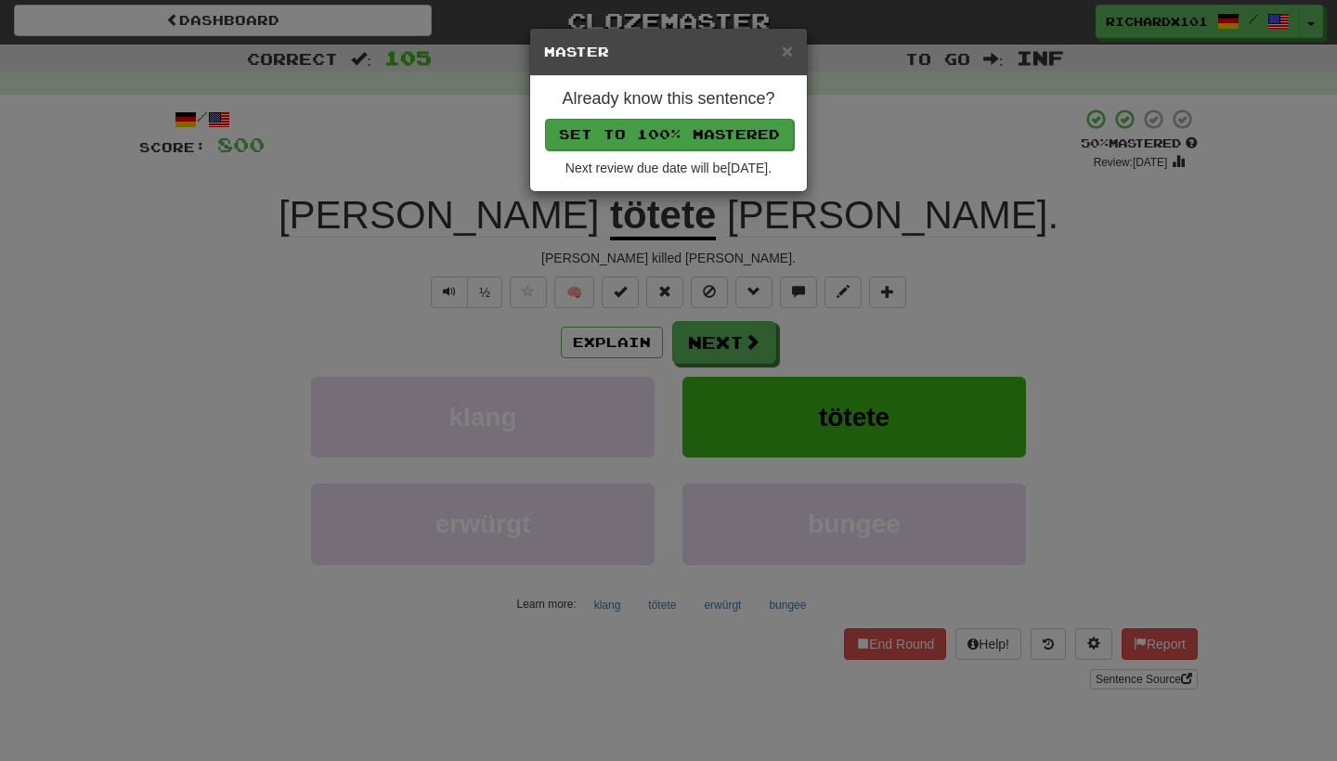
click at [711, 135] on button "Set to 100% Mastered" at bounding box center [669, 135] width 249 height 32
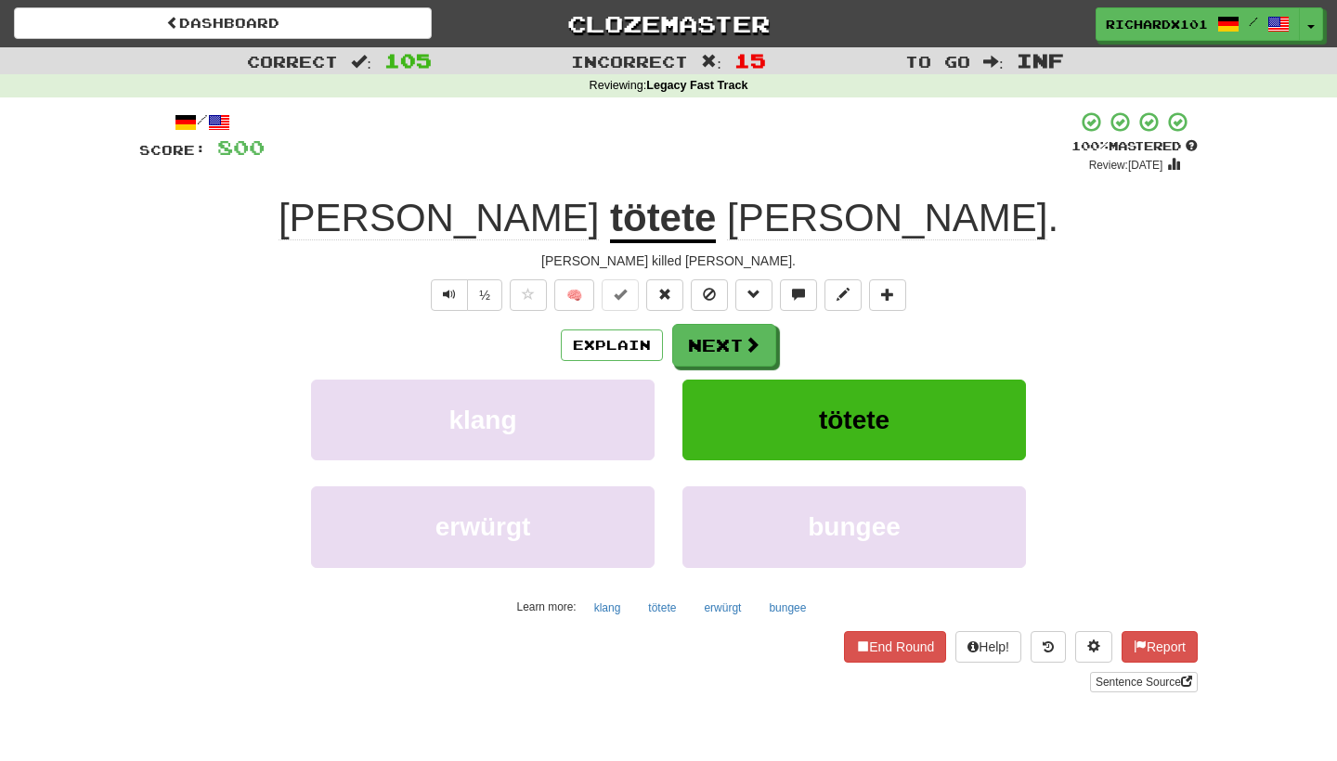
scroll to position [0, 0]
click at [857, 640] on span at bounding box center [862, 646] width 13 height 13
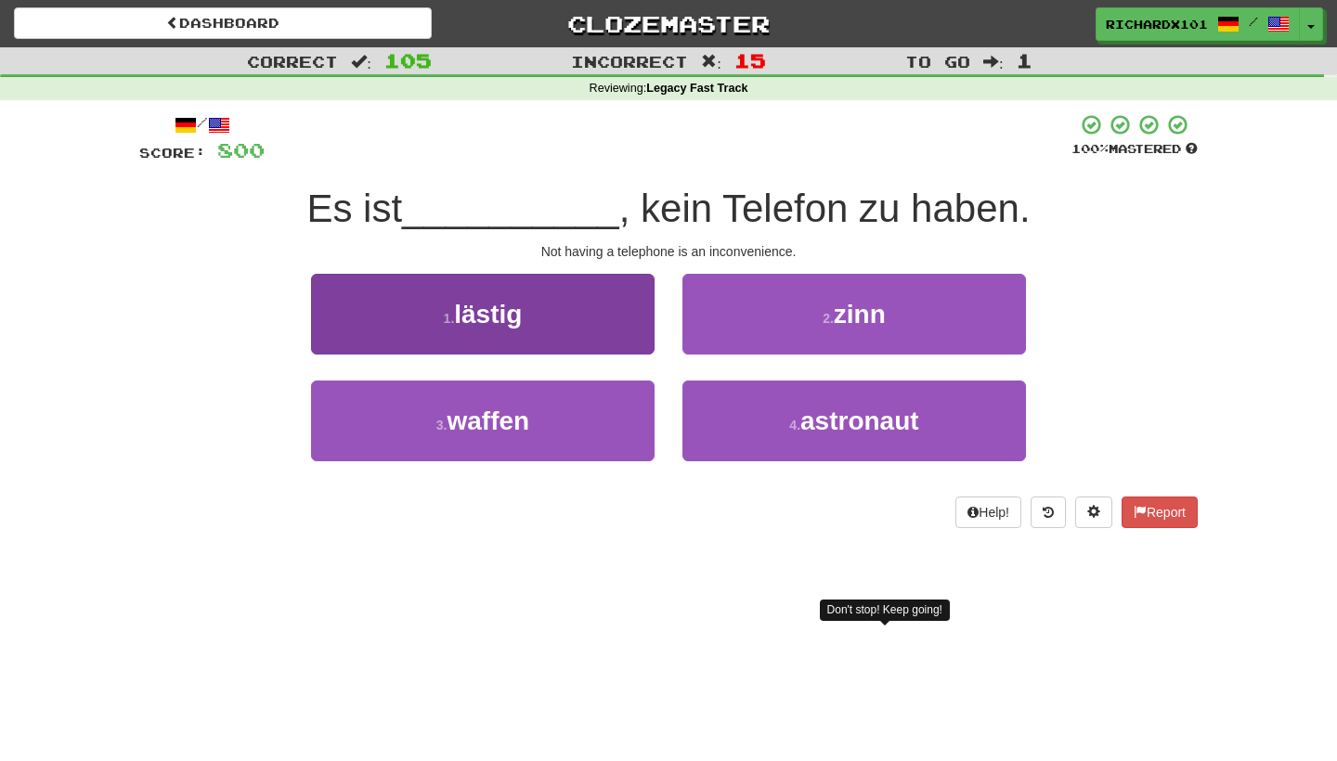
click at [606, 316] on button "1 . lästig" at bounding box center [483, 314] width 344 height 81
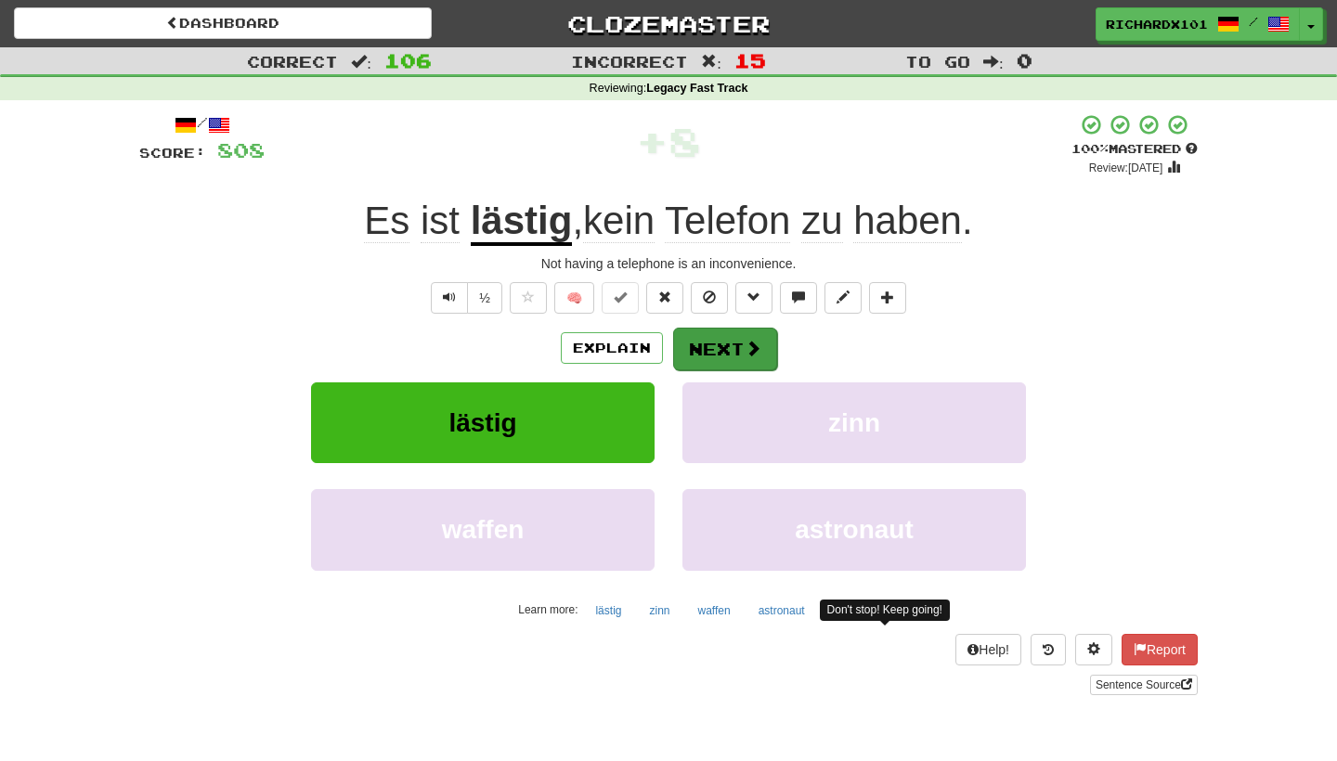
click at [707, 347] on button "Next" at bounding box center [725, 349] width 104 height 43
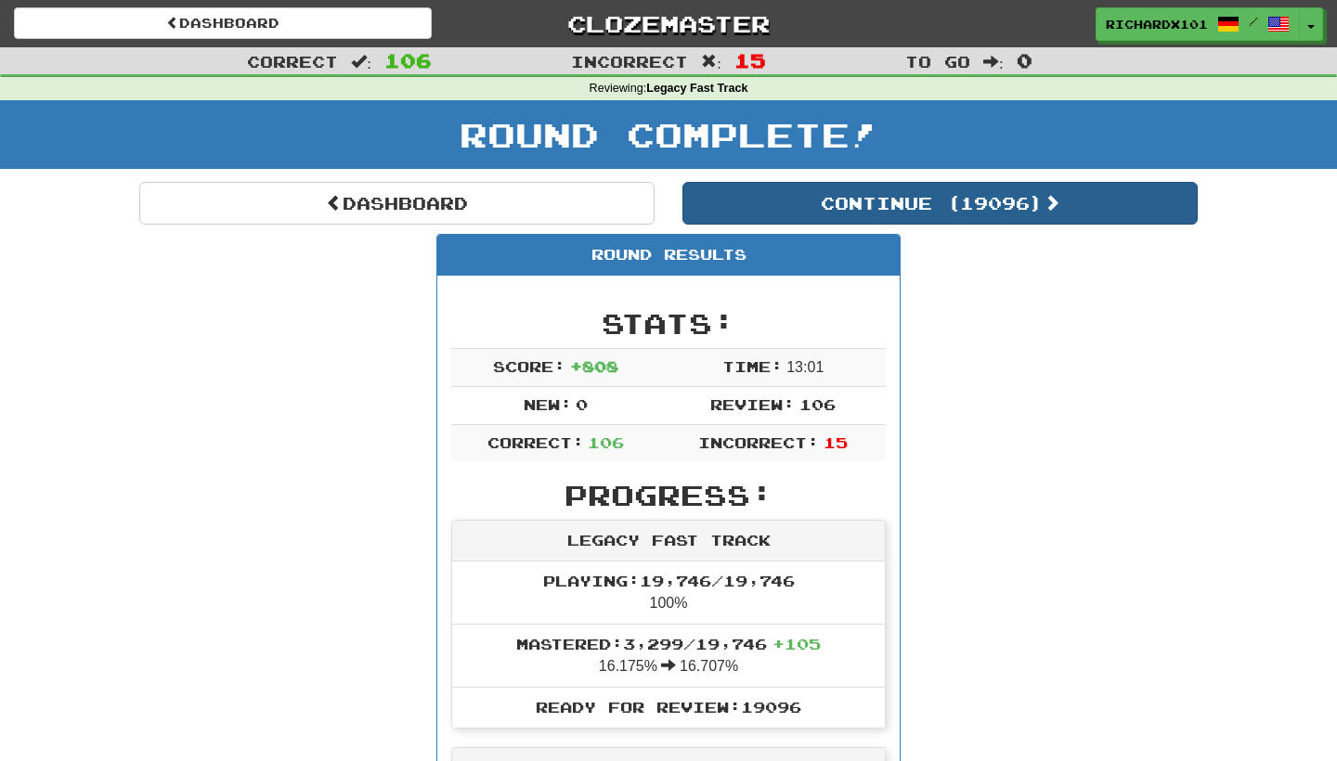
click at [860, 199] on button "Continue ( 19096 )" at bounding box center [940, 203] width 515 height 43
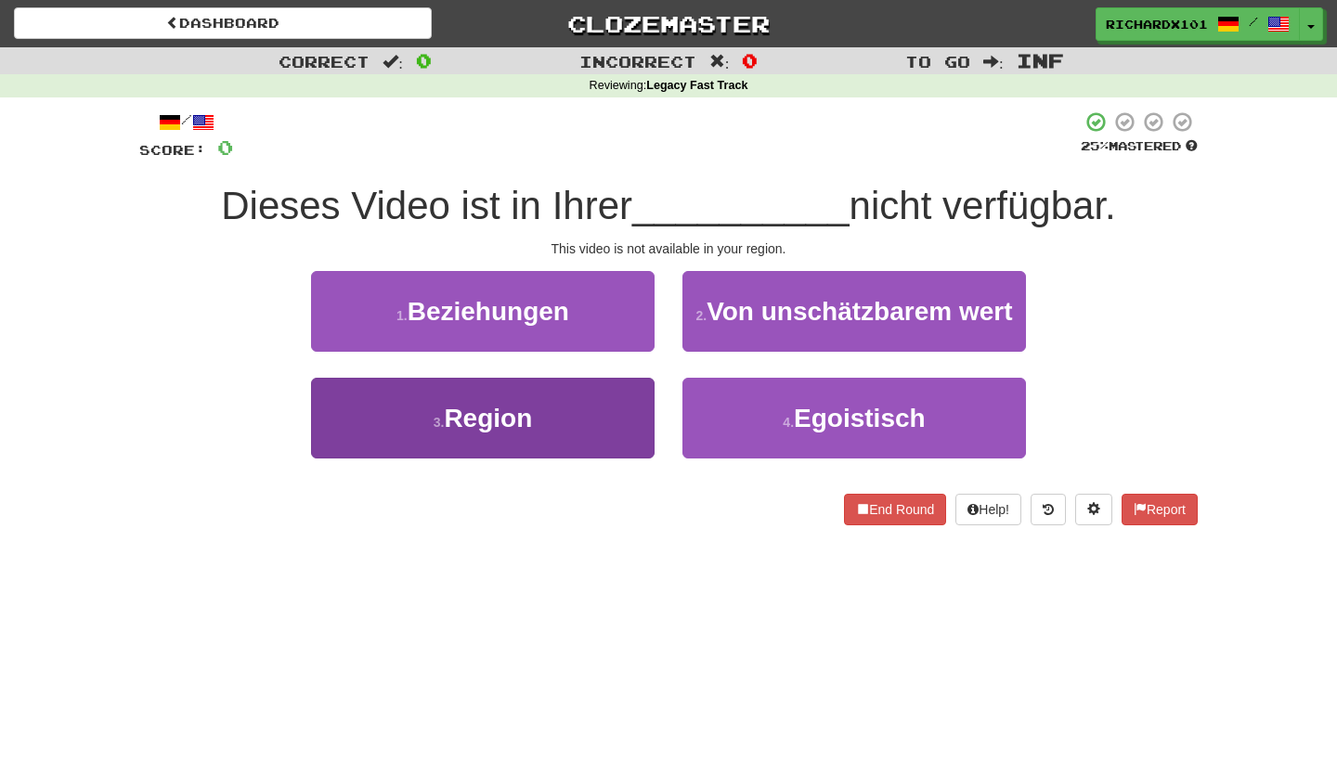
click at [576, 427] on button "3 . Region" at bounding box center [483, 418] width 344 height 81
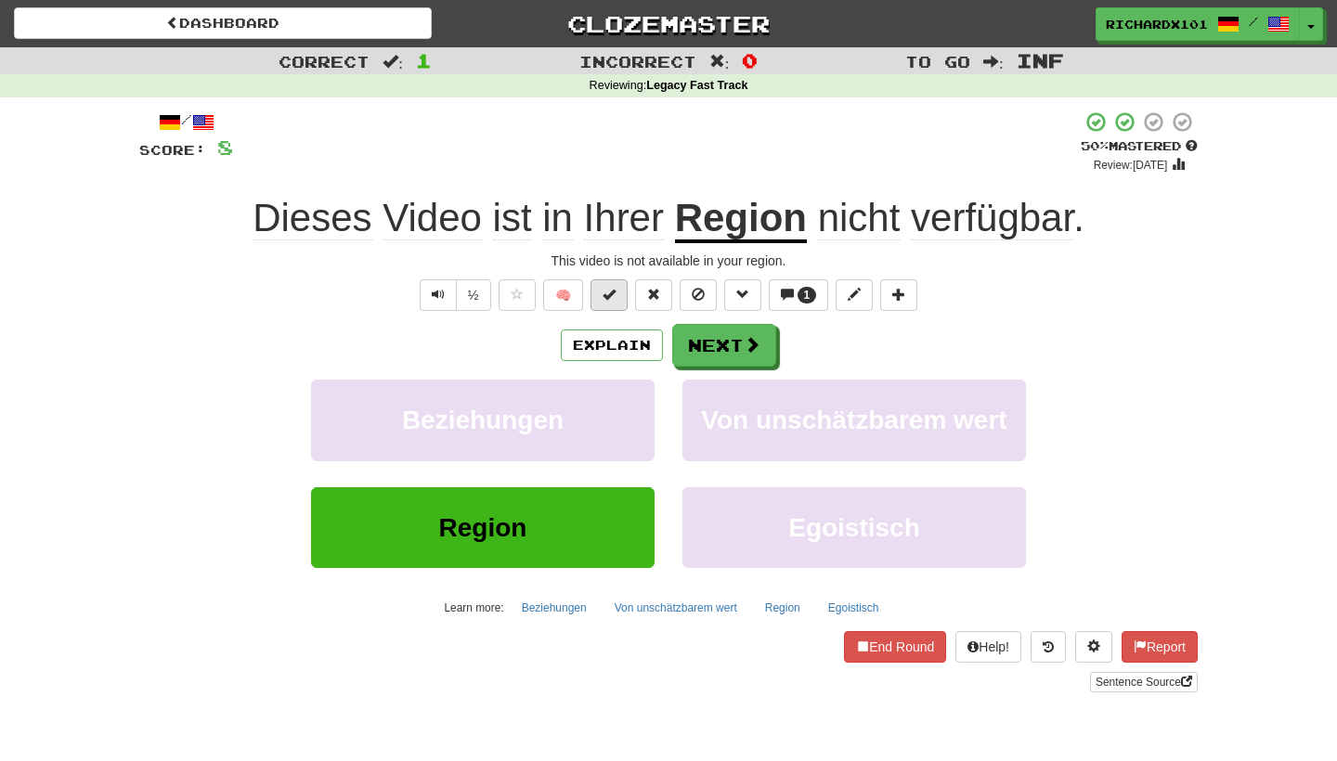
click at [612, 288] on span at bounding box center [609, 294] width 13 height 13
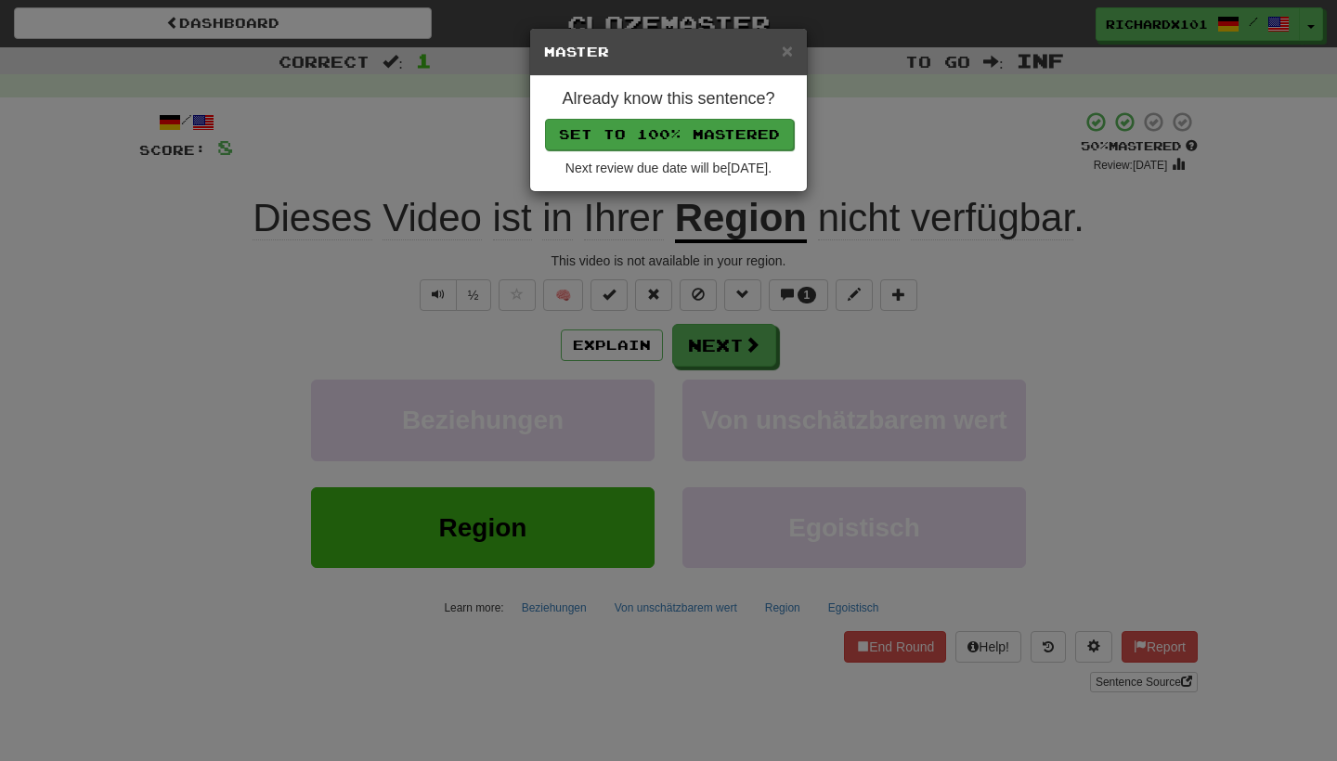
click at [706, 133] on button "Set to 100% Mastered" at bounding box center [669, 135] width 249 height 32
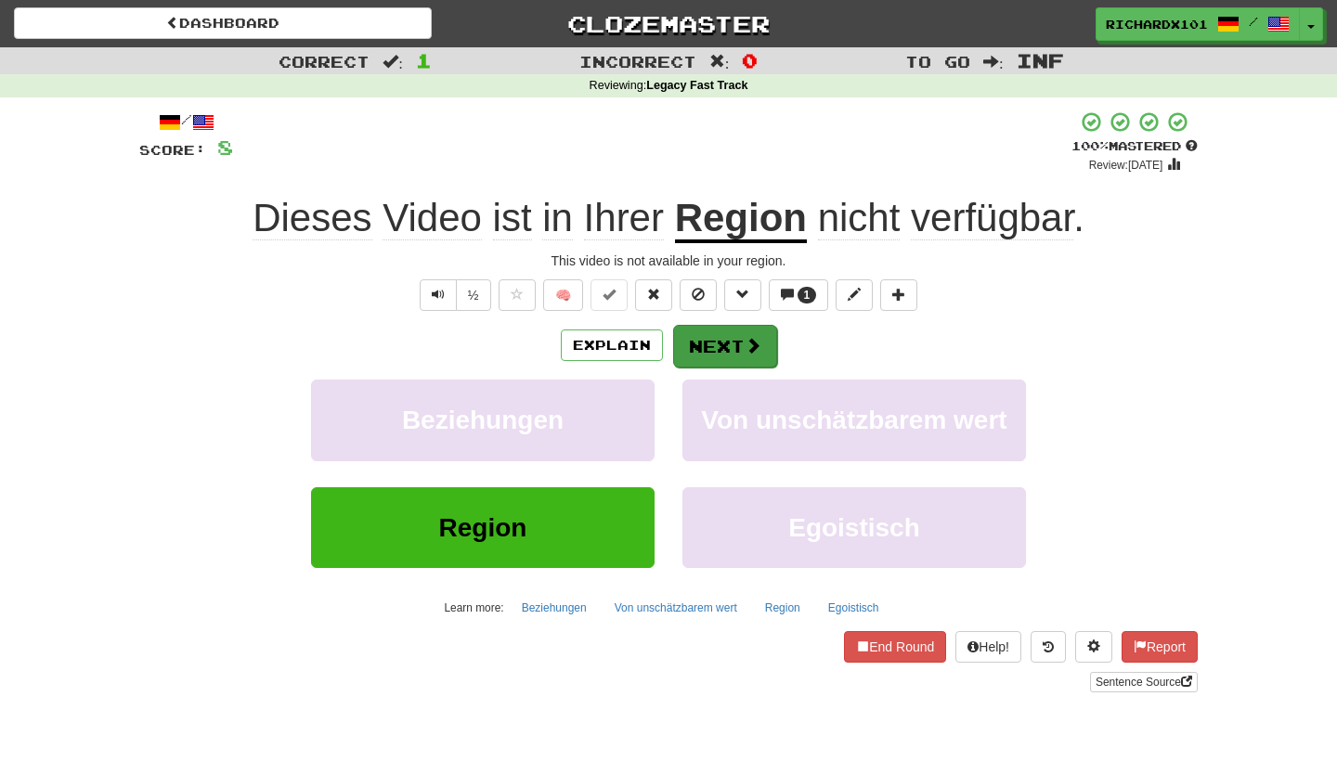
click at [718, 332] on button "Next" at bounding box center [725, 346] width 104 height 43
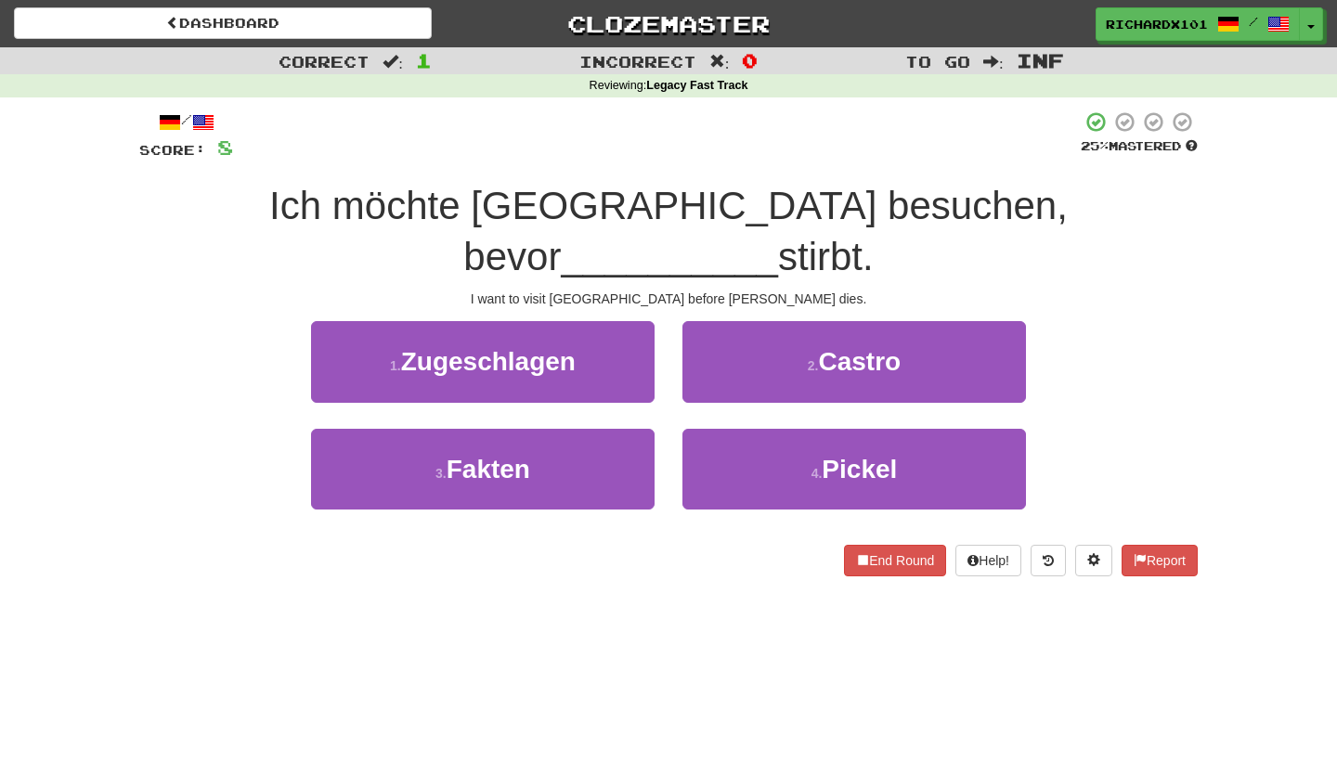
click at [718, 332] on button "2 . Castro" at bounding box center [855, 361] width 344 height 81
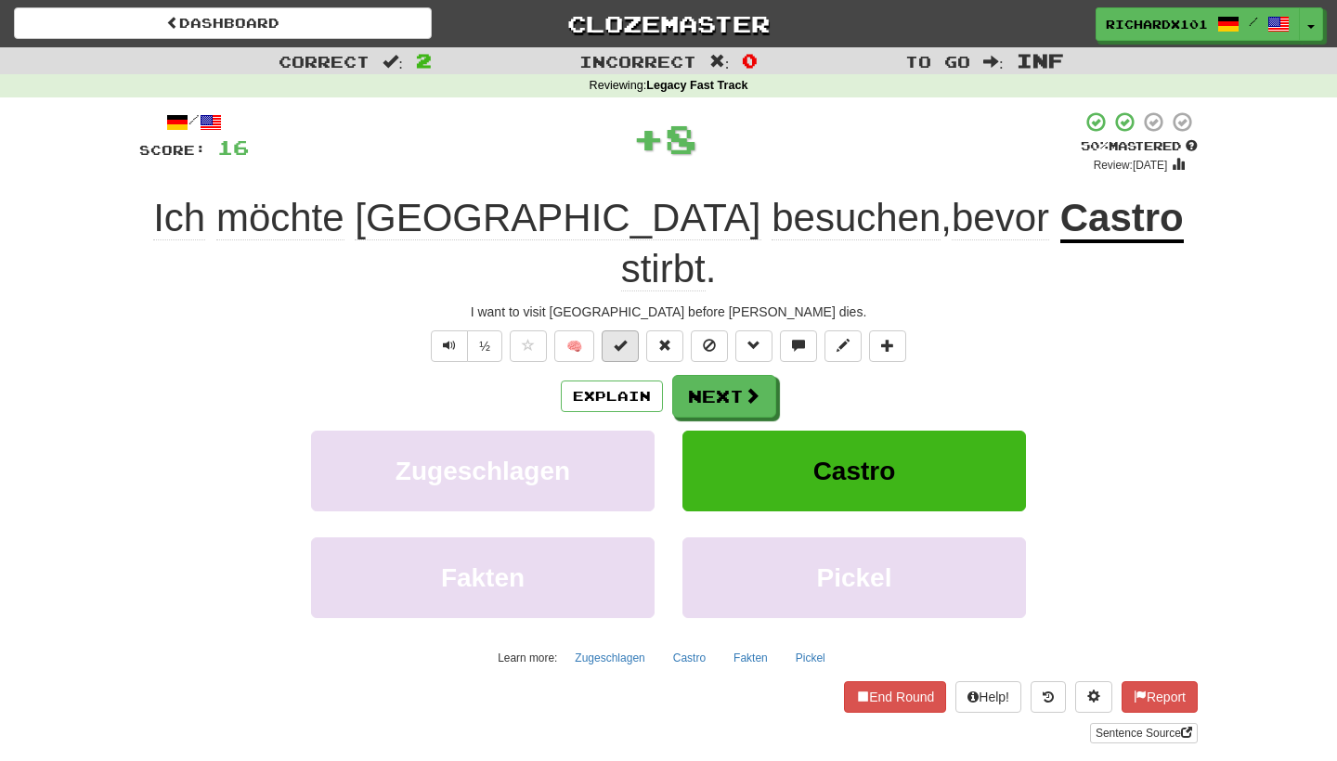
click at [618, 339] on span at bounding box center [620, 345] width 13 height 13
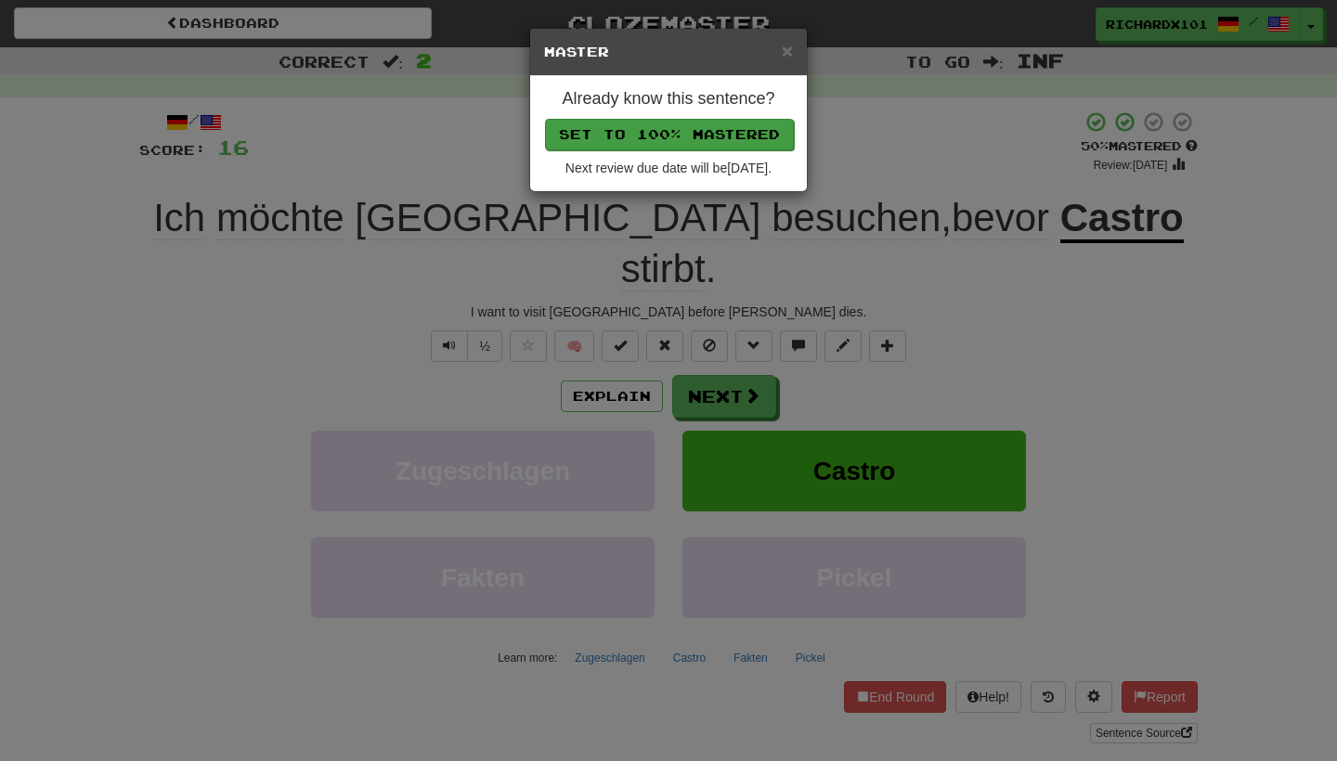
click at [668, 124] on button "Set to 100% Mastered" at bounding box center [669, 135] width 249 height 32
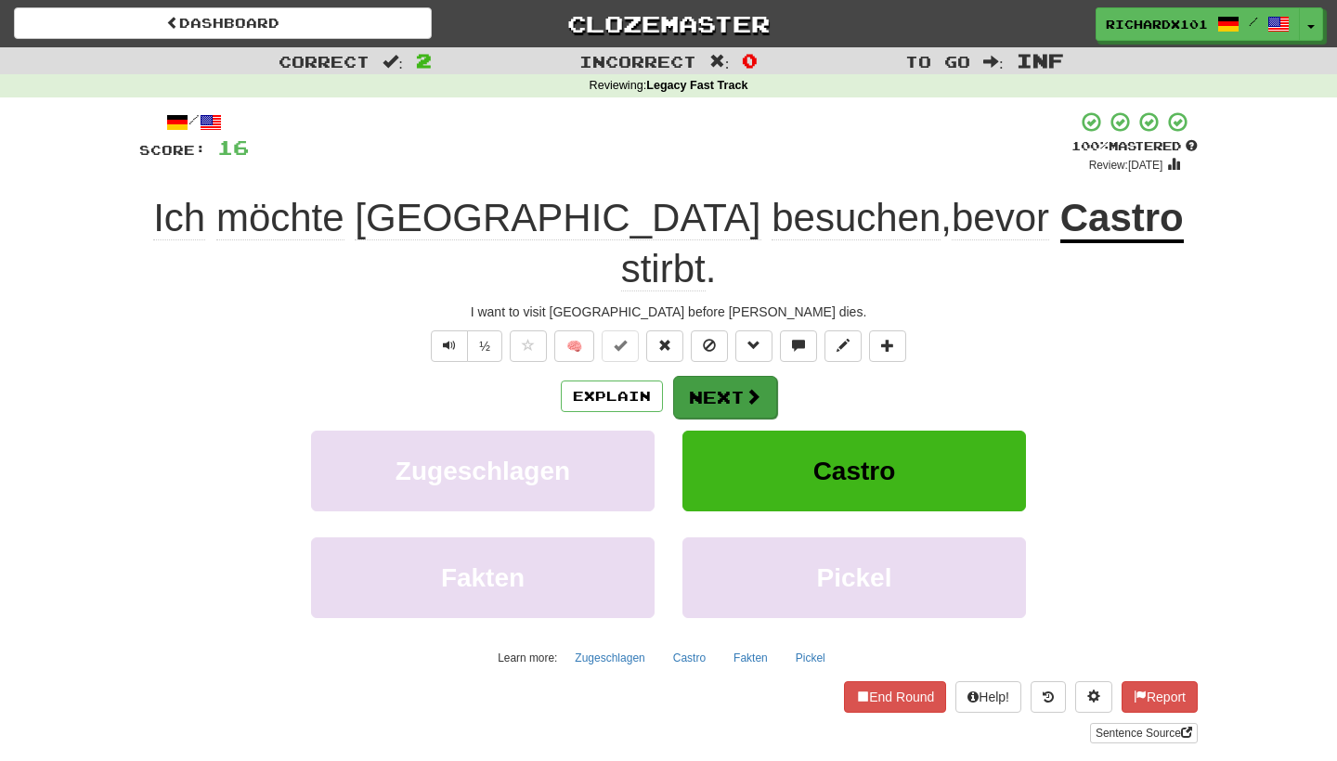
click at [700, 376] on button "Next" at bounding box center [725, 397] width 104 height 43
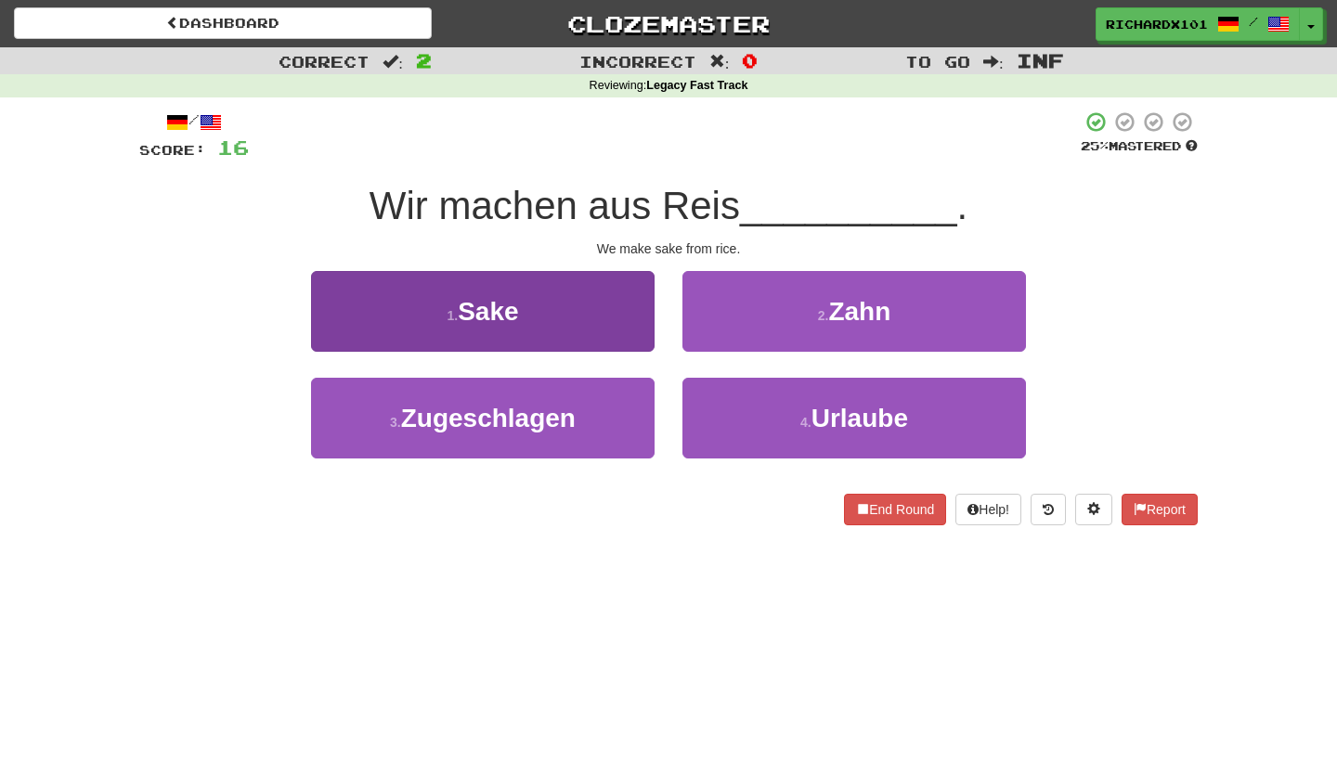
click at [606, 302] on button "1 . Sake" at bounding box center [483, 311] width 344 height 81
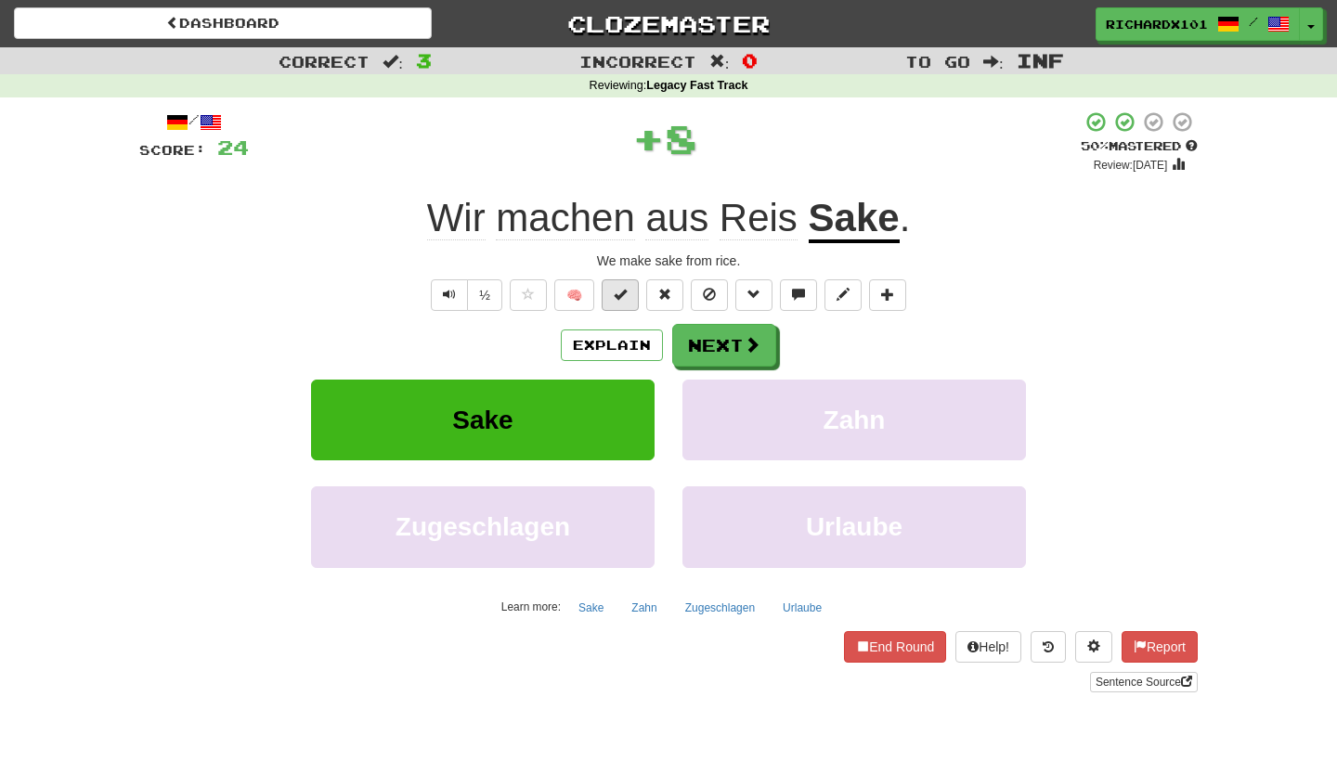
click at [620, 288] on span at bounding box center [620, 294] width 13 height 13
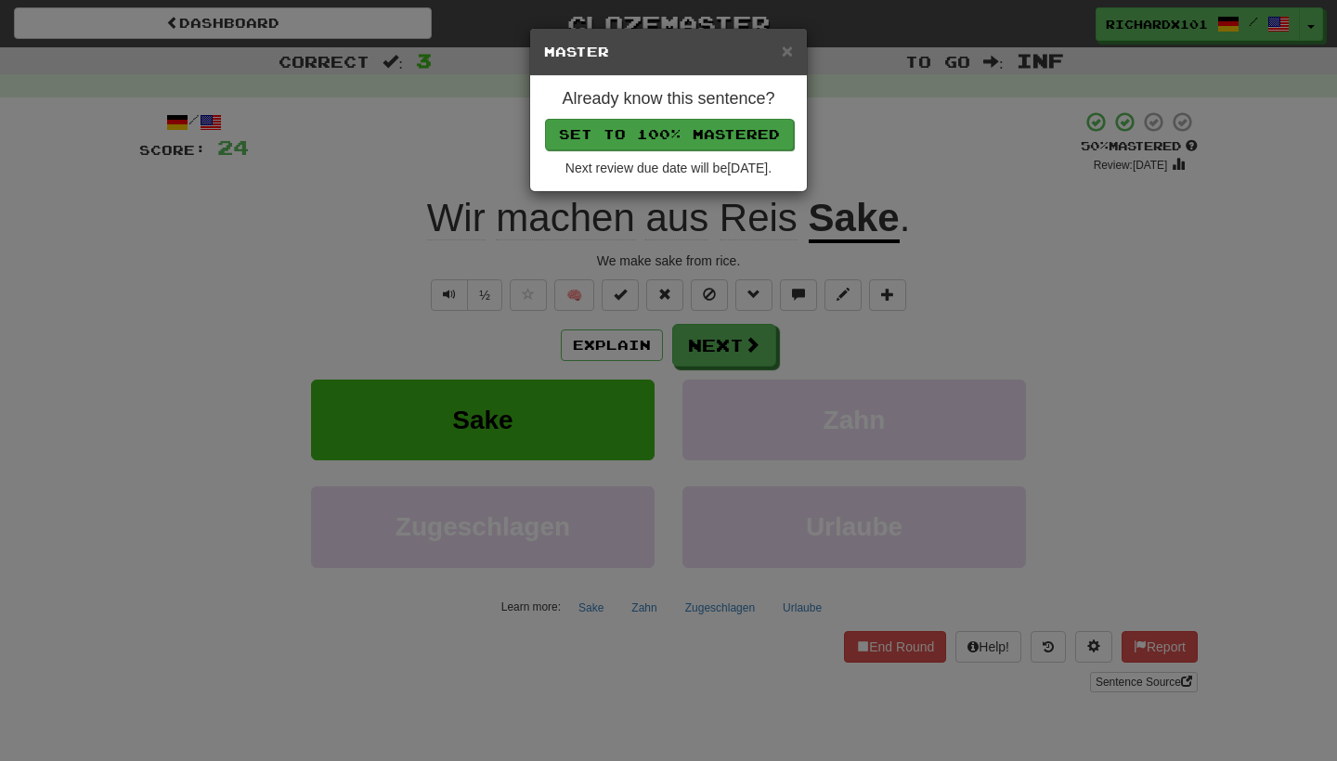
click at [706, 137] on button "Set to 100% Mastered" at bounding box center [669, 135] width 249 height 32
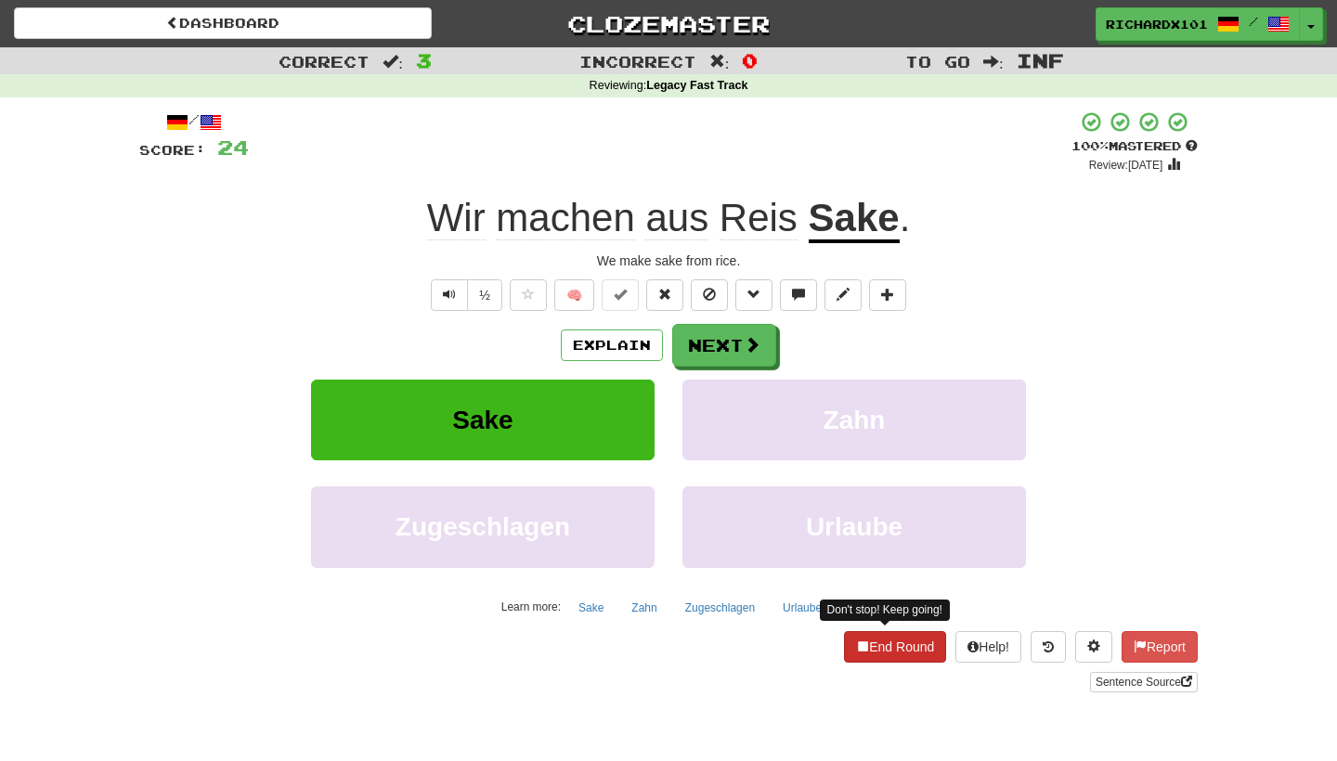
click at [876, 646] on button "End Round" at bounding box center [895, 647] width 102 height 32
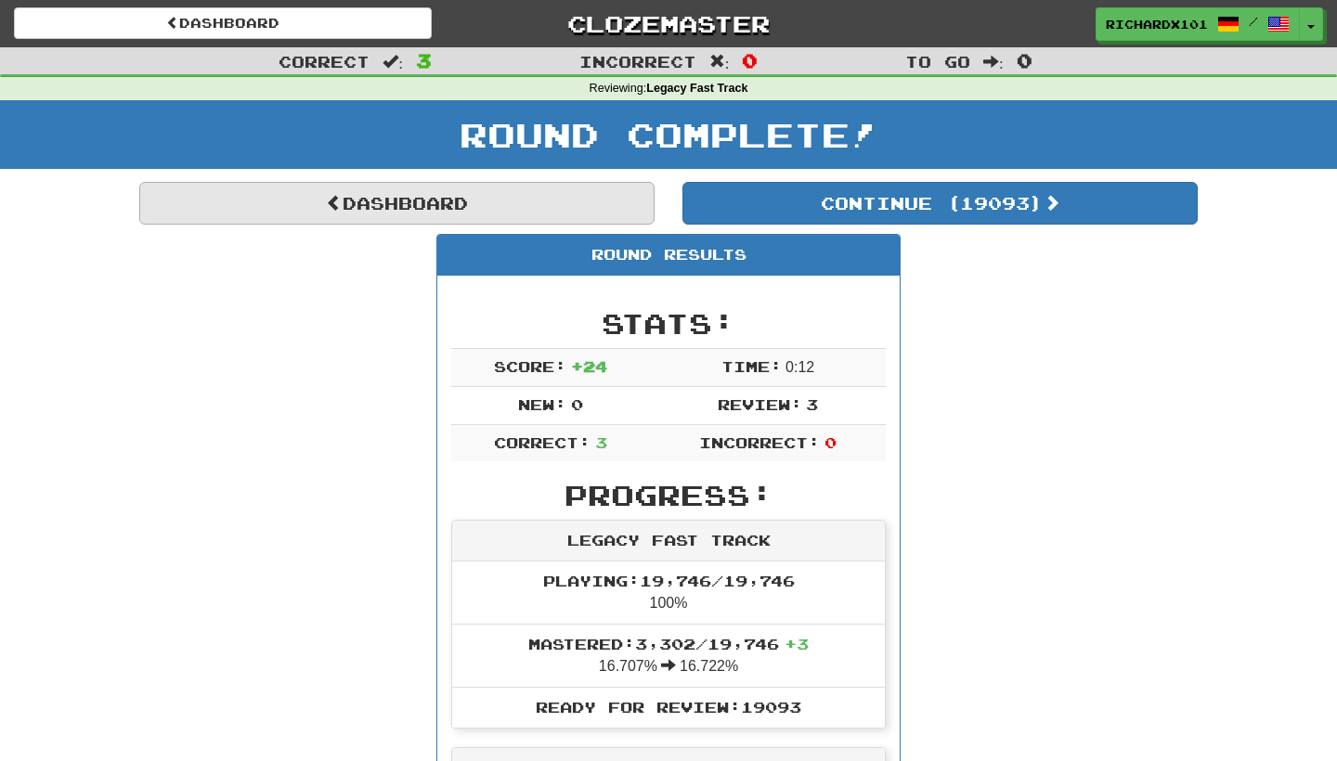
click at [521, 208] on link "Dashboard" at bounding box center [396, 203] width 515 height 43
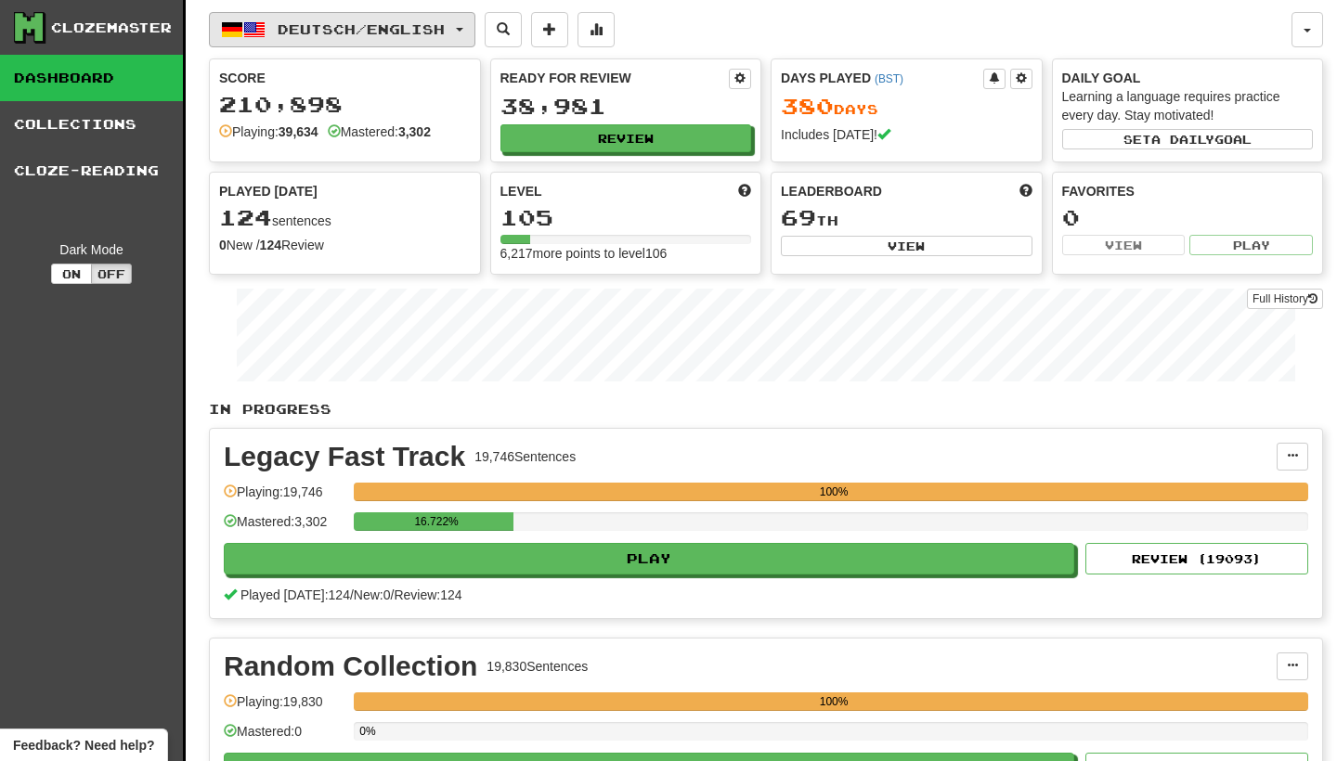
click at [475, 28] on button "Deutsch / English" at bounding box center [342, 29] width 267 height 35
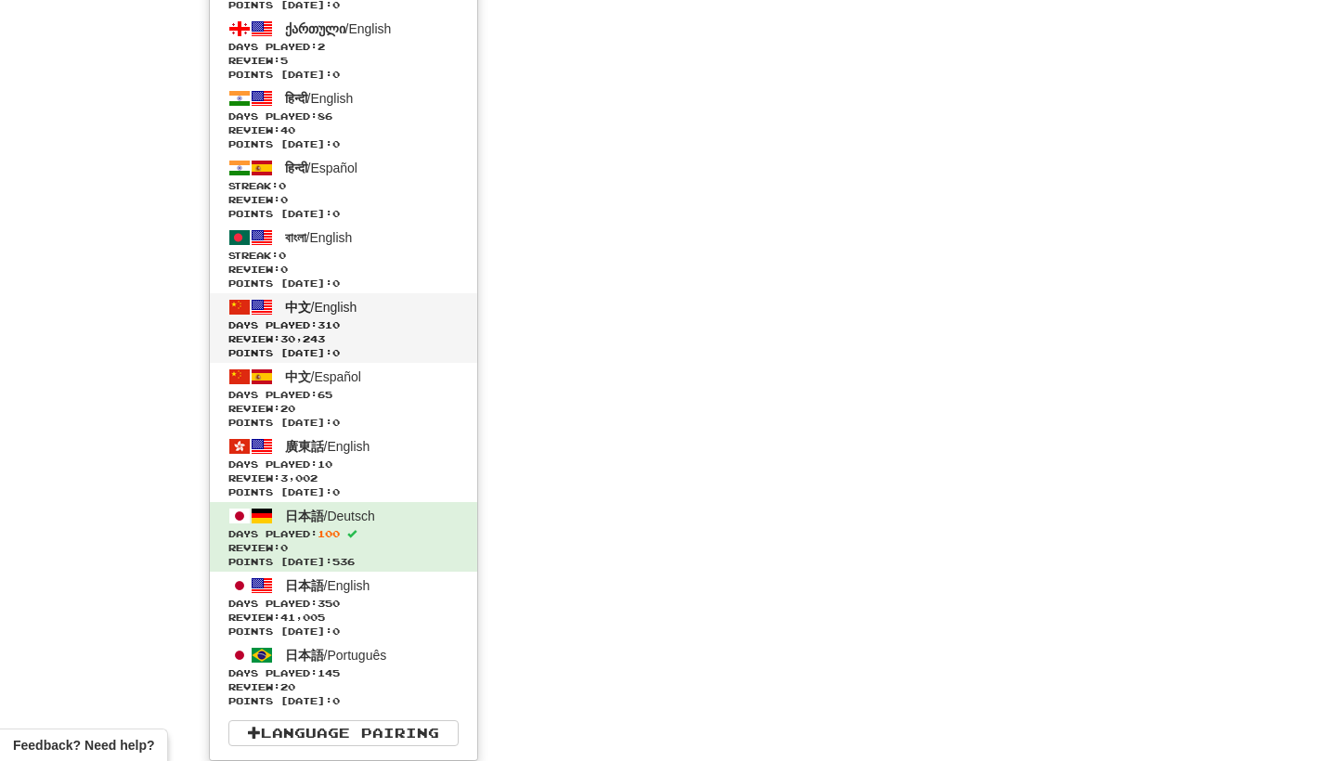
scroll to position [4985, 0]
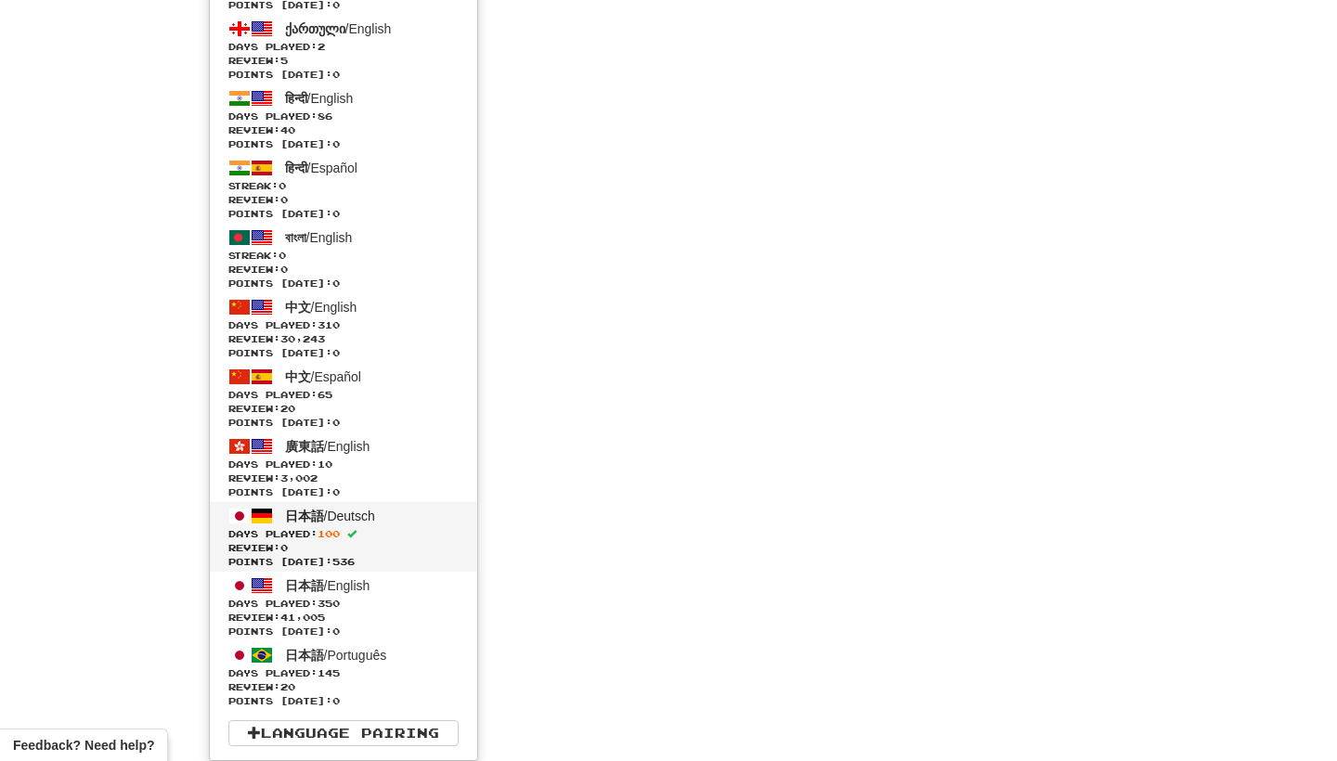
click at [403, 527] on span "Days Played: 100" at bounding box center [343, 534] width 230 height 14
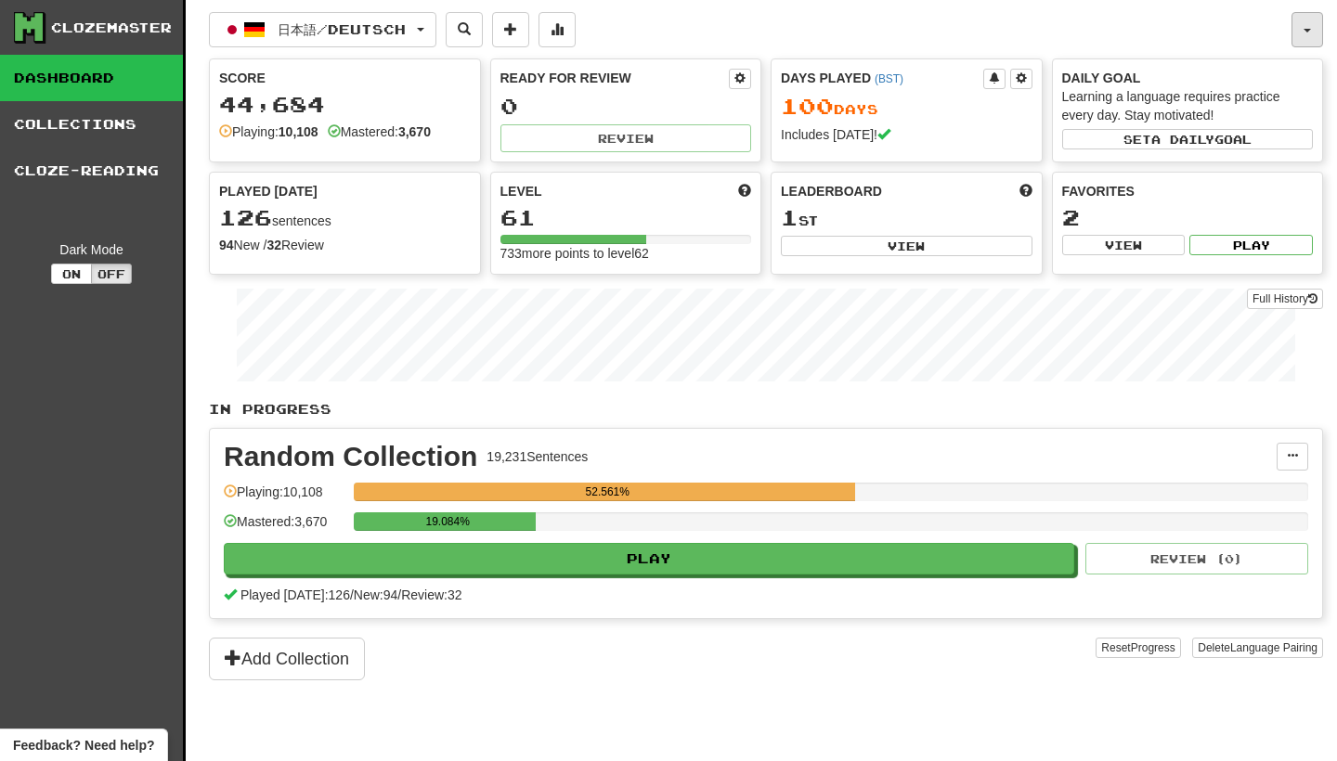
click at [1304, 29] on span "button" at bounding box center [1307, 31] width 7 height 4
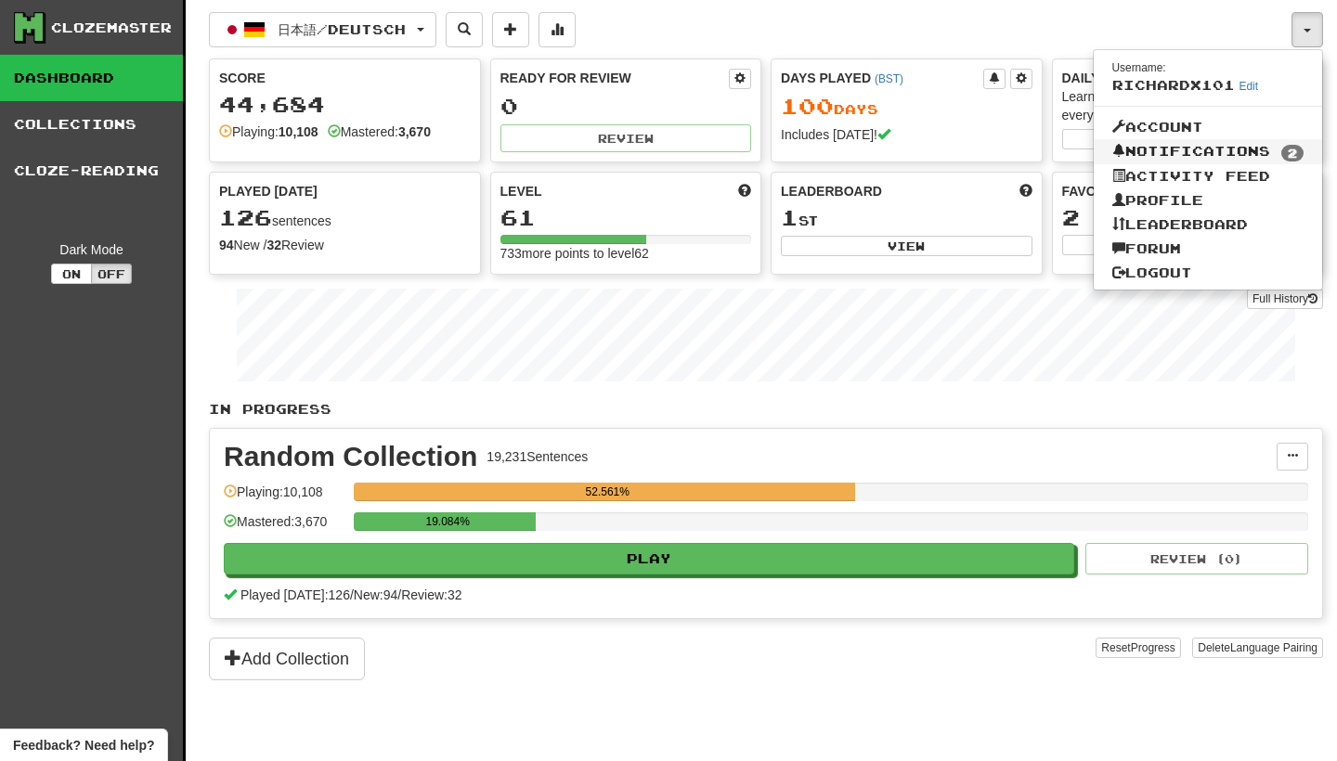
click at [1229, 143] on link "Notifications 2" at bounding box center [1208, 152] width 229 height 26
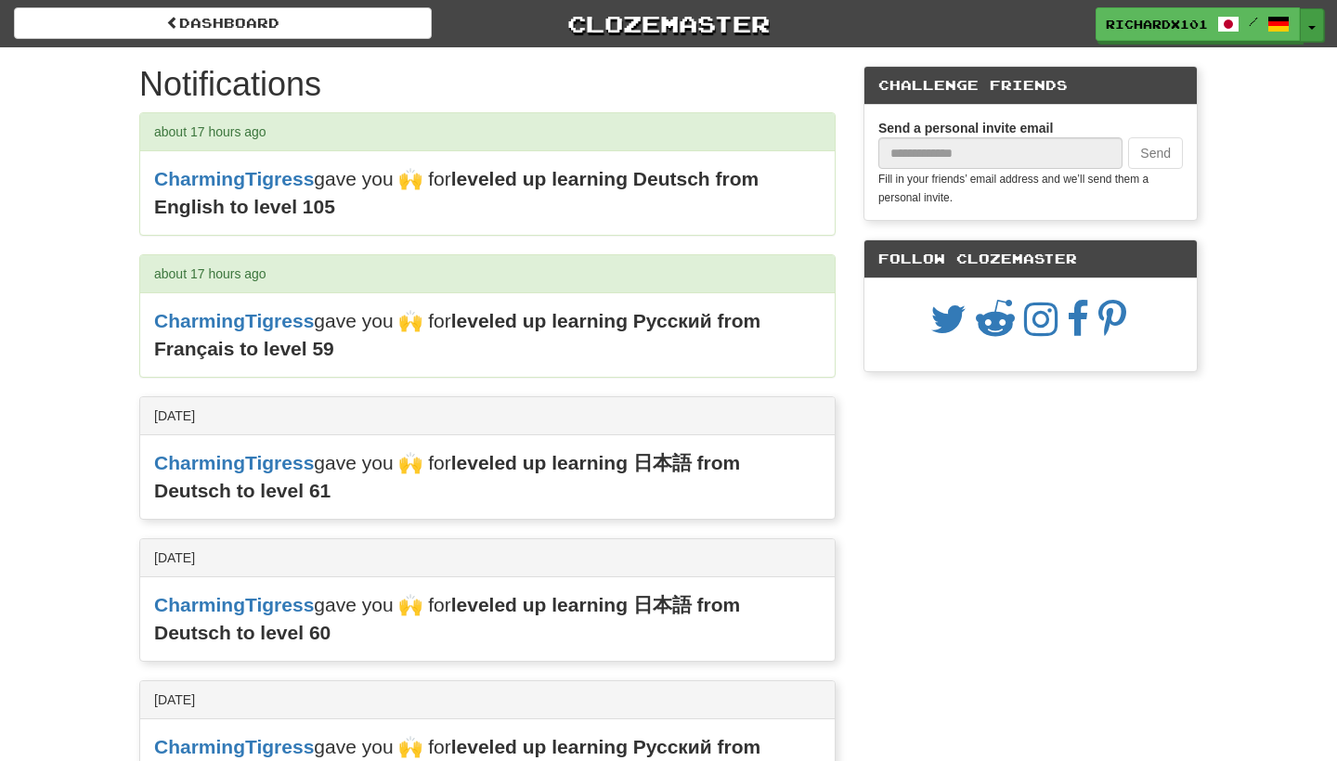
click at [1315, 28] on button "Toggle Dropdown" at bounding box center [1312, 24] width 24 height 33
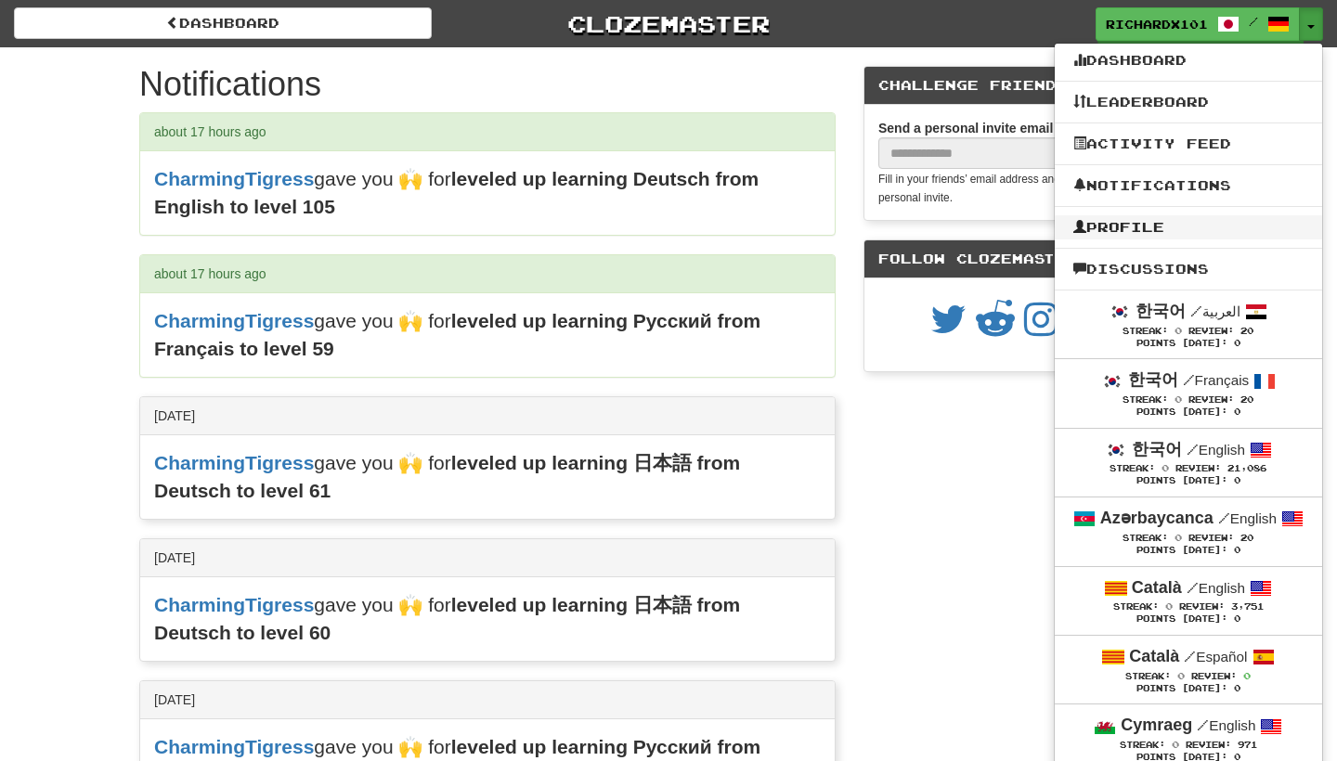
click at [1177, 229] on link "Profile" at bounding box center [1188, 227] width 267 height 24
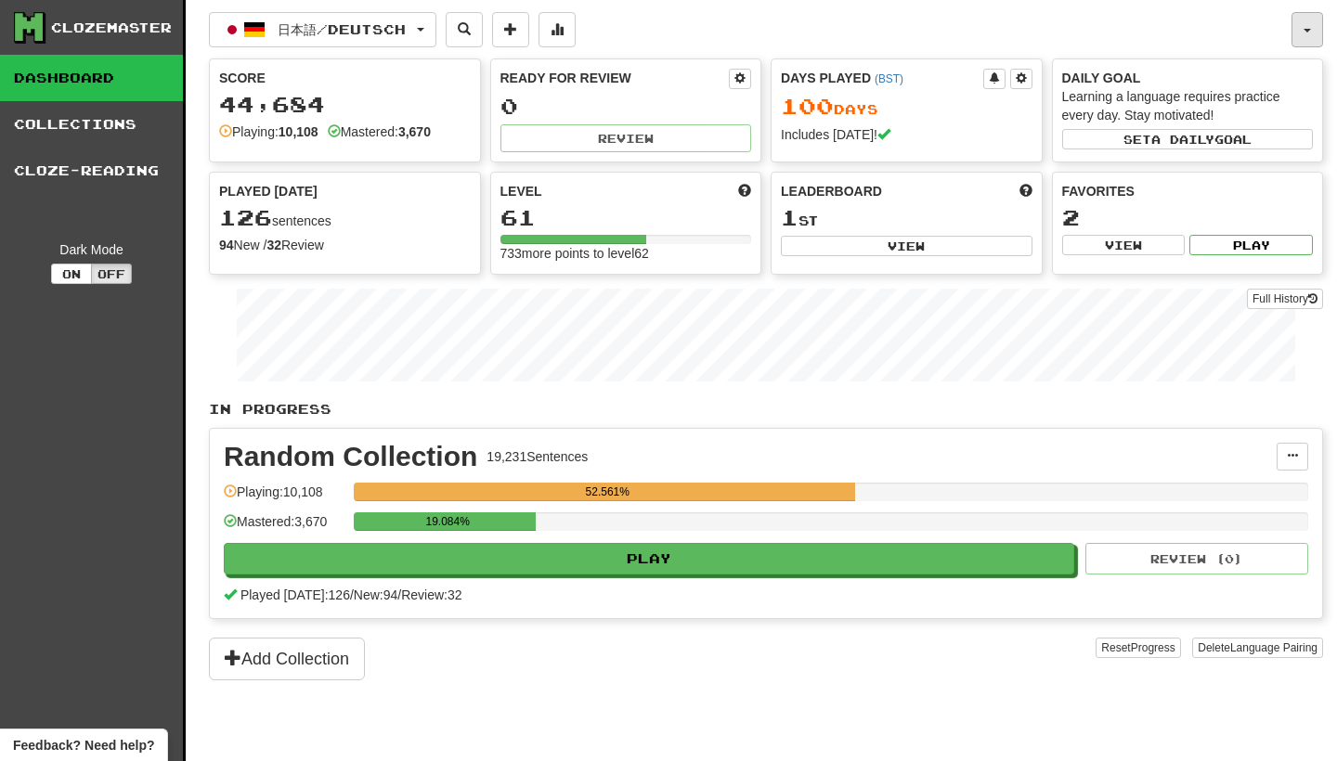
click at [1303, 23] on button "button" at bounding box center [1308, 29] width 32 height 35
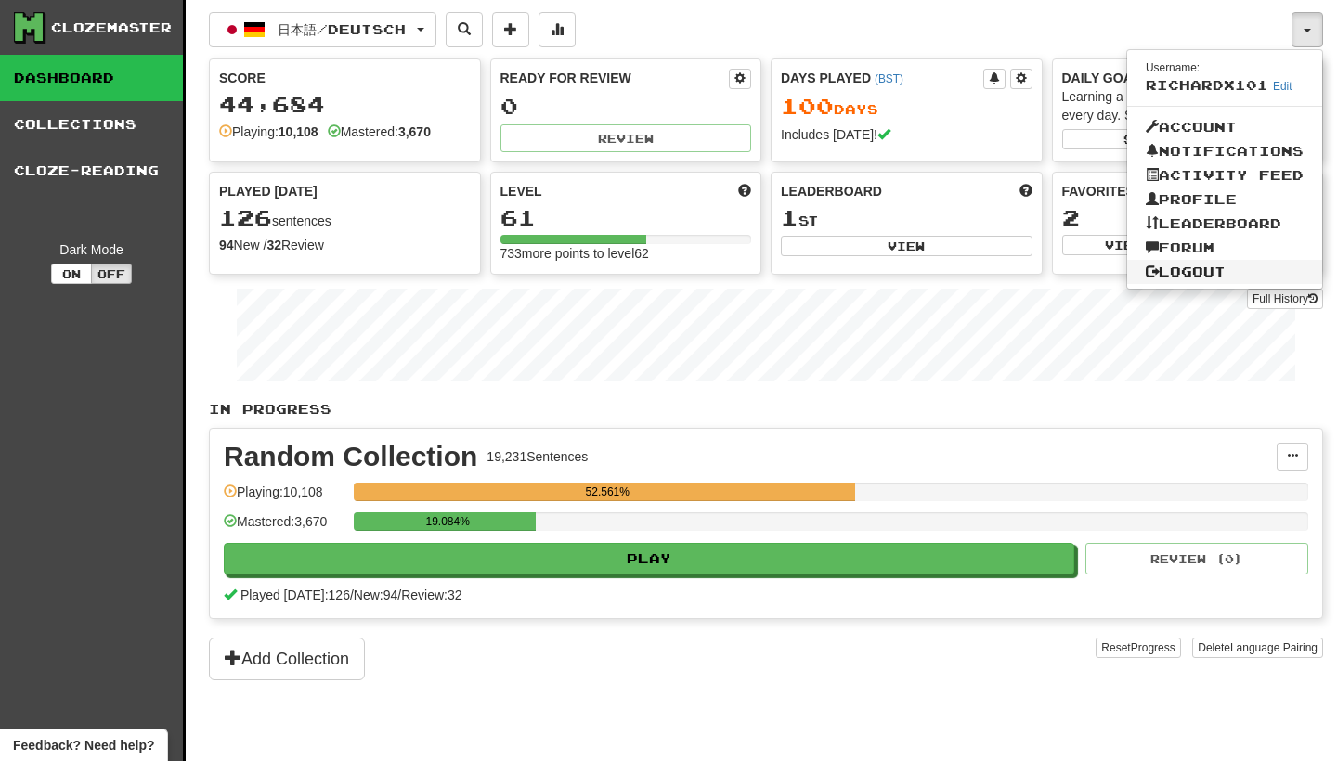
click at [1195, 267] on link "Logout" at bounding box center [1224, 272] width 195 height 24
